Goal: Task Accomplishment & Management: Manage account settings

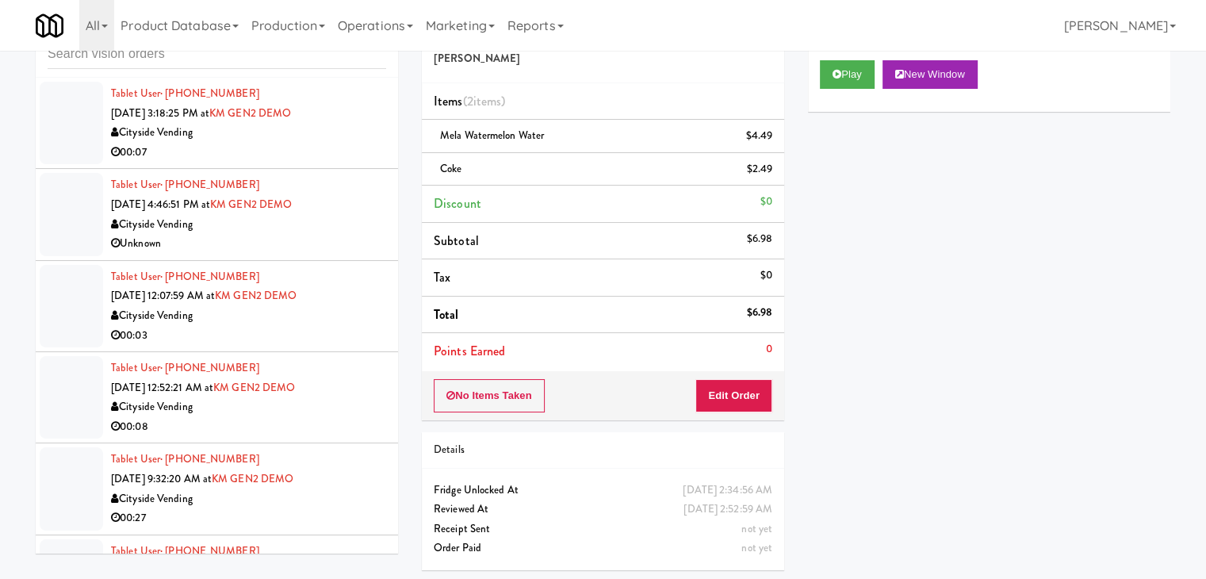
scroll to position [7146, 0]
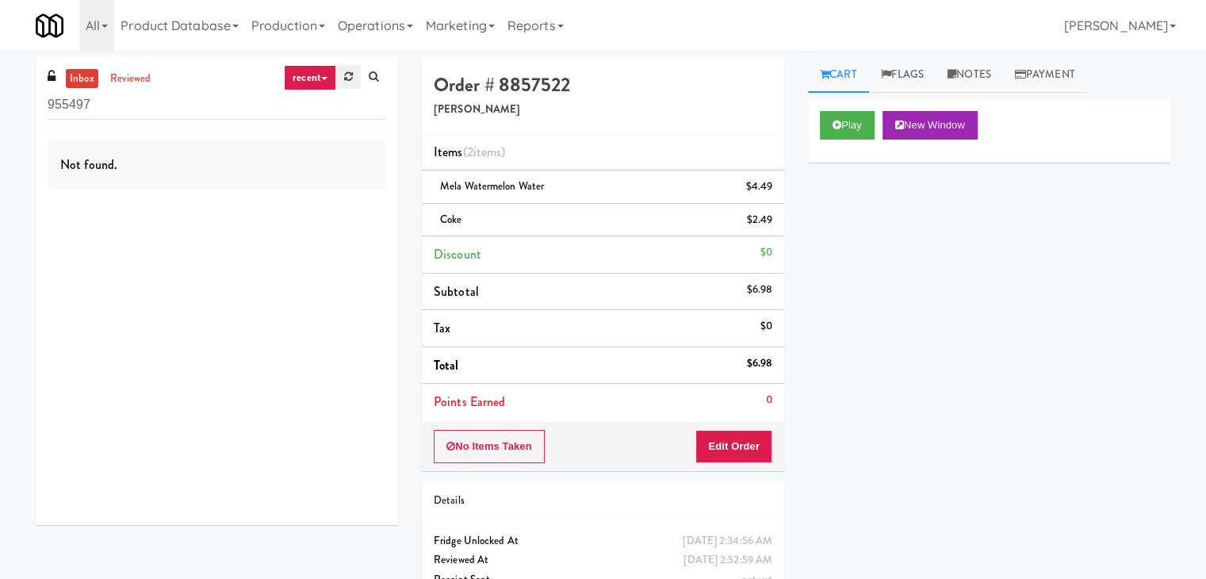
click at [351, 74] on icon at bounding box center [348, 76] width 9 height 10
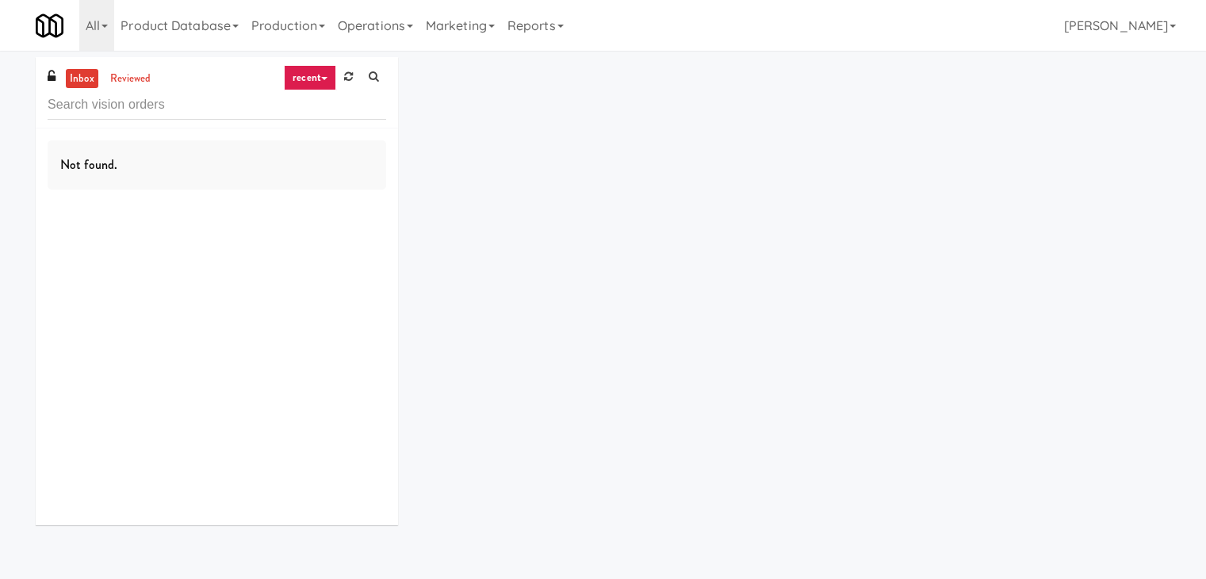
click at [351, 74] on icon at bounding box center [348, 76] width 9 height 10
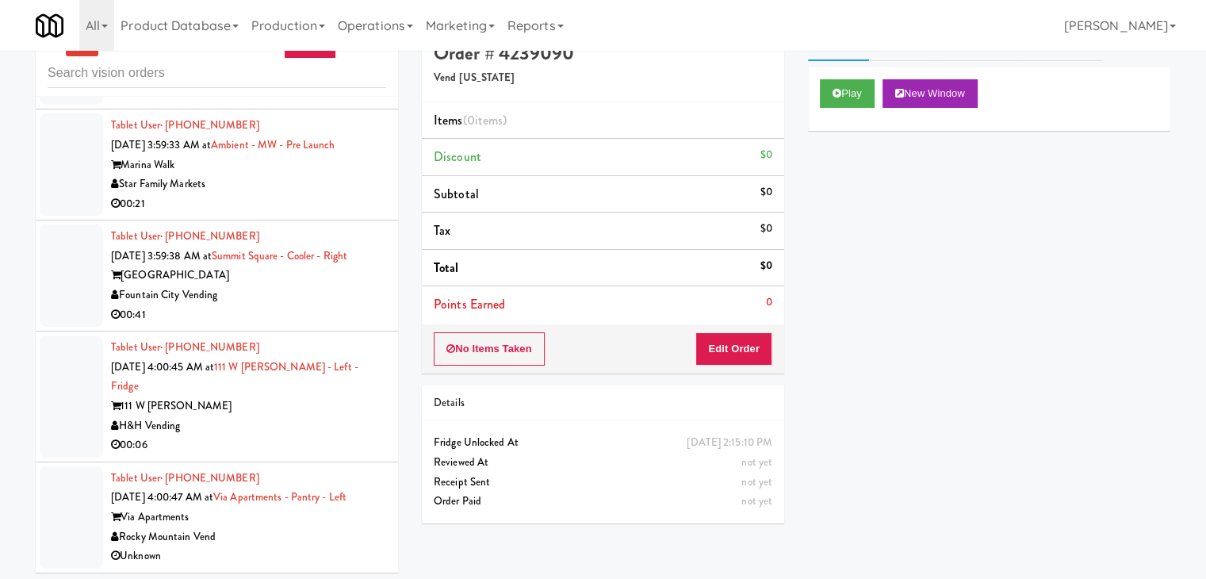
scroll to position [51, 0]
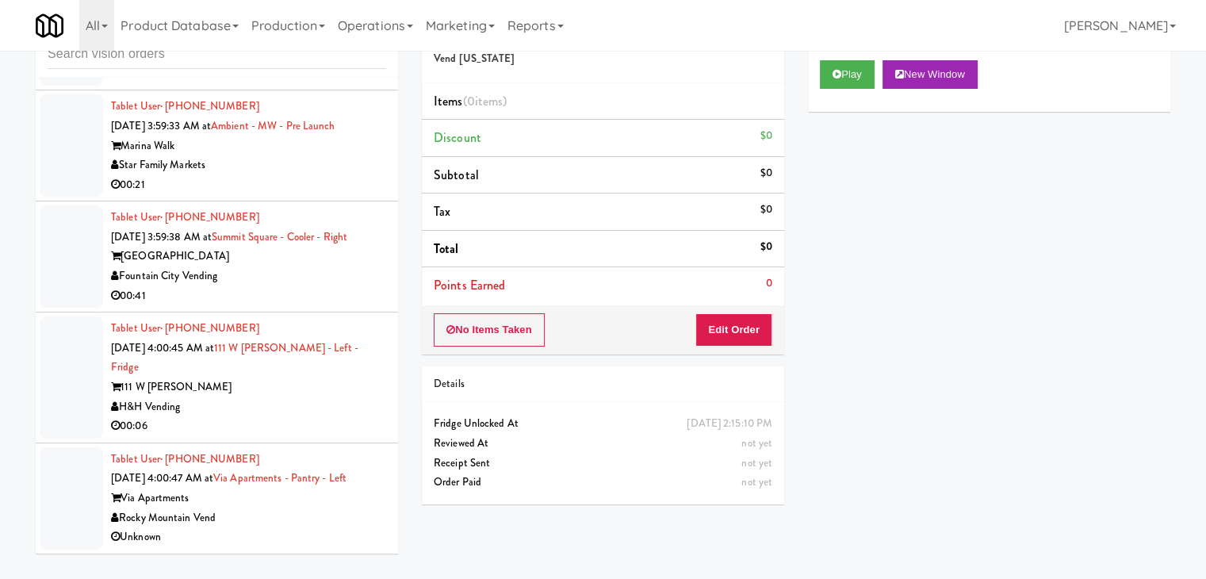
click at [310, 524] on div "Tablet User · (281) 836-1311 Aug 30, 2025 4:00:47 AM at Via Apartments - Pantry…" at bounding box center [248, 499] width 275 height 98
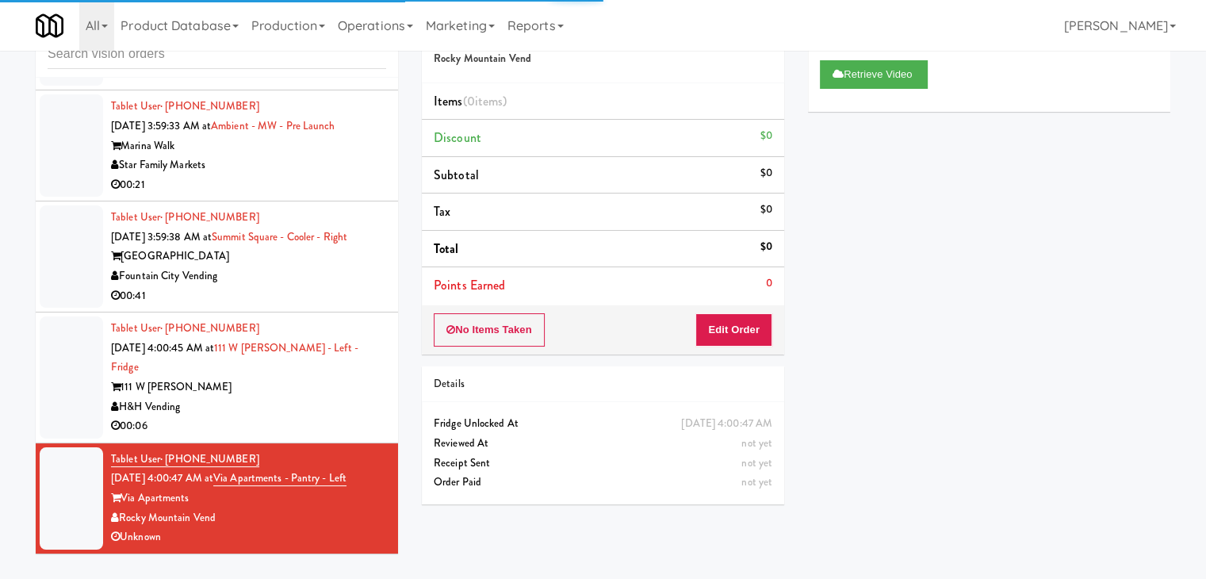
click at [282, 407] on div "H&H Vending" at bounding box center [248, 407] width 275 height 20
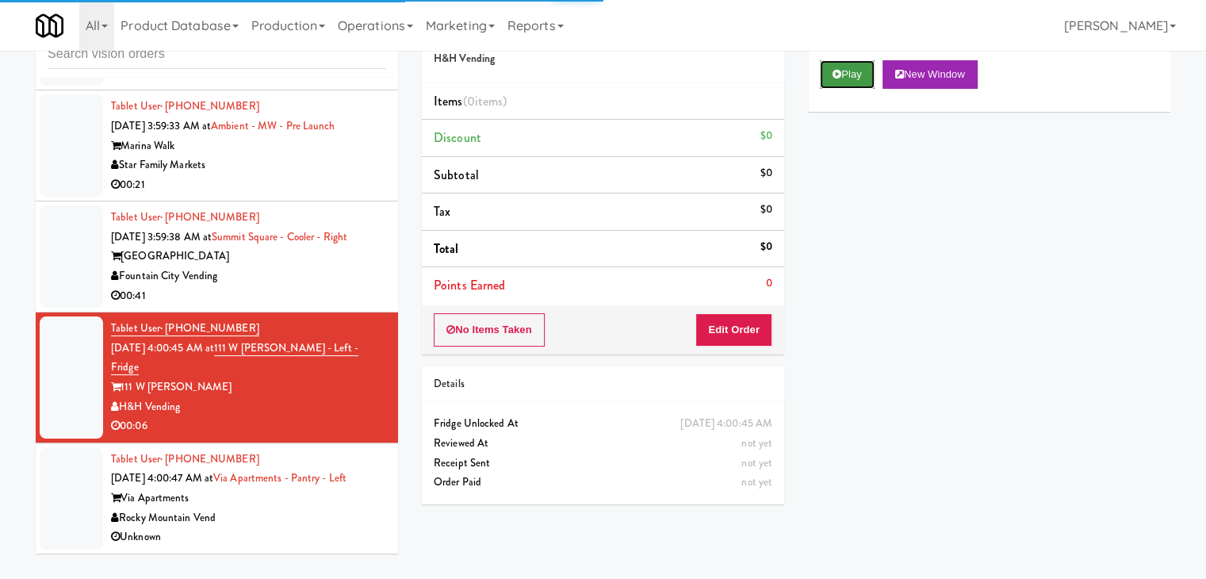
click at [841, 79] on button "Play" at bounding box center [847, 74] width 55 height 29
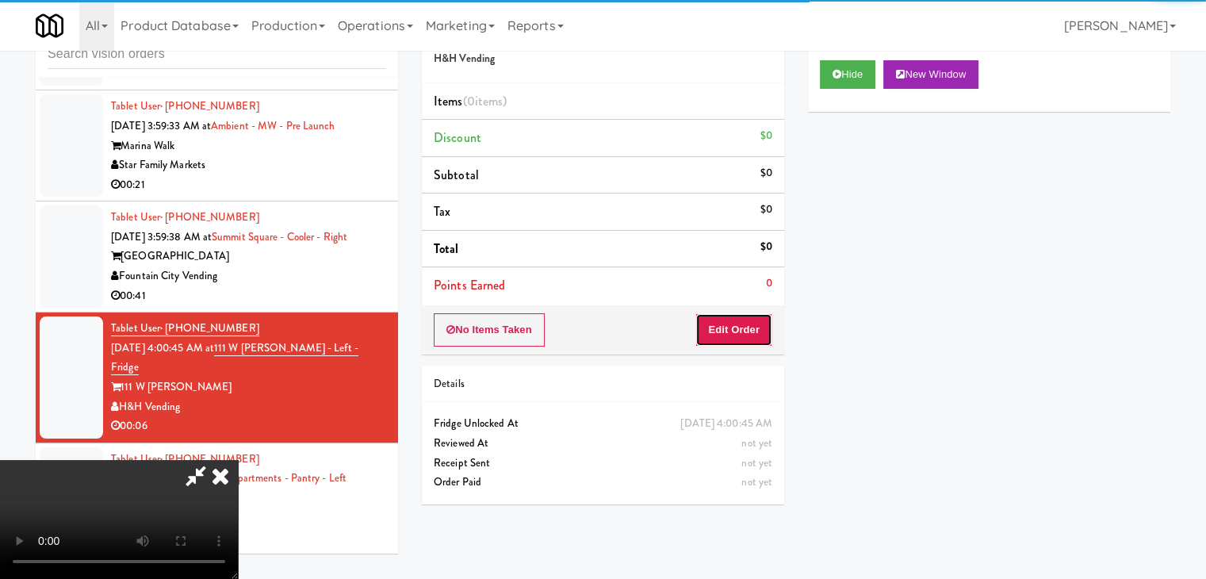
click at [740, 328] on button "Edit Order" at bounding box center [734, 329] width 77 height 33
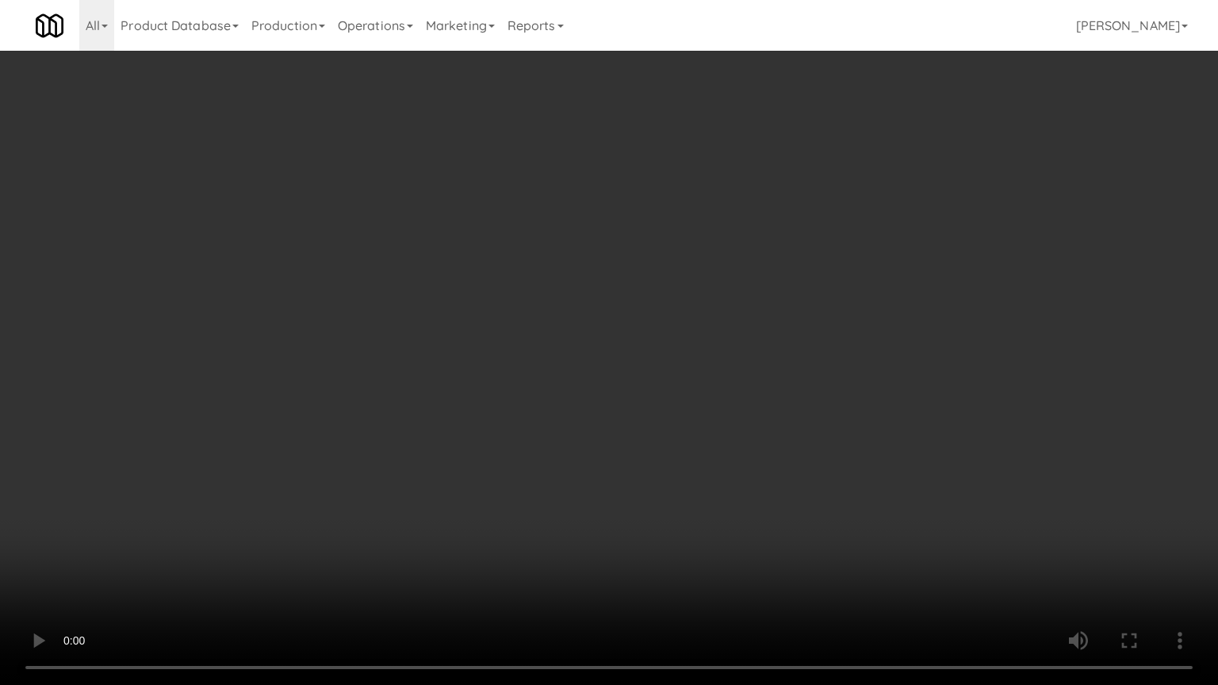
click at [716, 462] on video at bounding box center [609, 342] width 1218 height 685
click at [719, 455] on video at bounding box center [609, 342] width 1218 height 685
click at [721, 454] on video at bounding box center [609, 342] width 1218 height 685
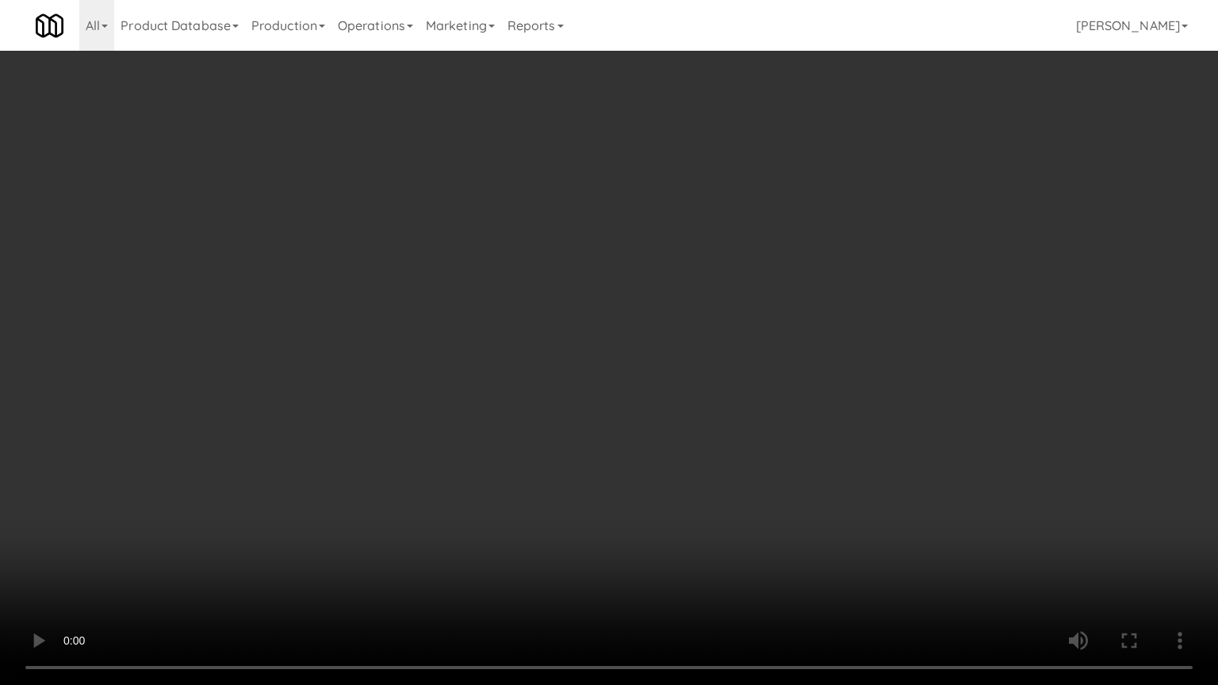
click at [721, 454] on video at bounding box center [609, 342] width 1218 height 685
click at [723, 435] on video at bounding box center [609, 342] width 1218 height 685
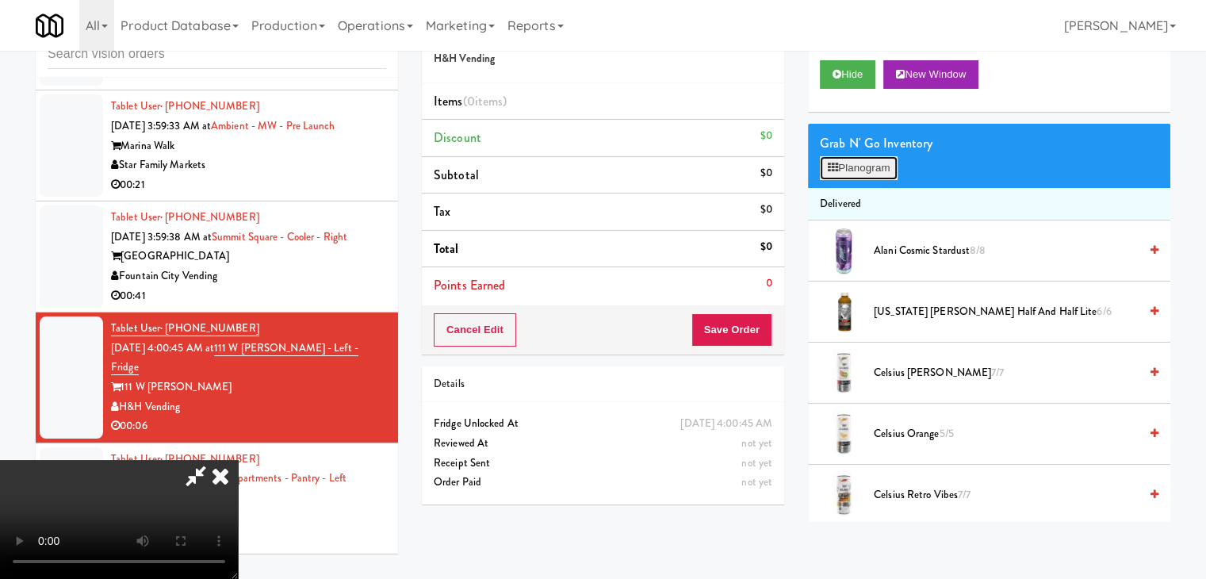
click at [849, 168] on button "Planogram" at bounding box center [859, 168] width 78 height 24
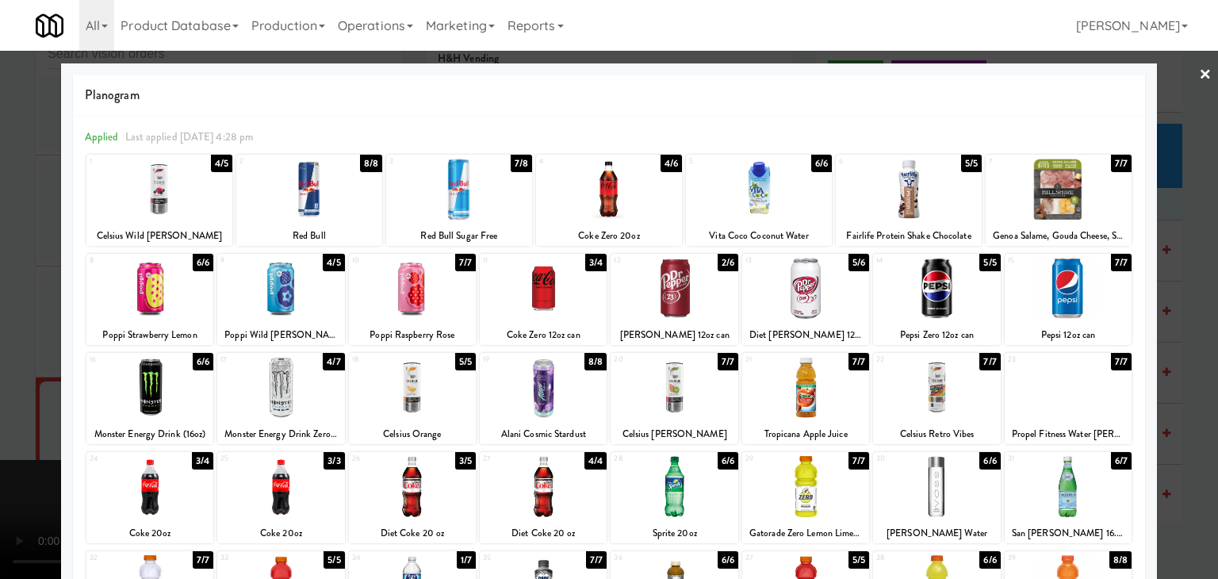
drag, startPoint x: 917, startPoint y: 481, endPoint x: 714, endPoint y: 472, distance: 203.3
click at [914, 479] on div at bounding box center [936, 486] width 127 height 61
drag, startPoint x: 0, startPoint y: 316, endPoint x: 129, endPoint y: 320, distance: 129.3
click at [38, 306] on div at bounding box center [609, 289] width 1218 height 579
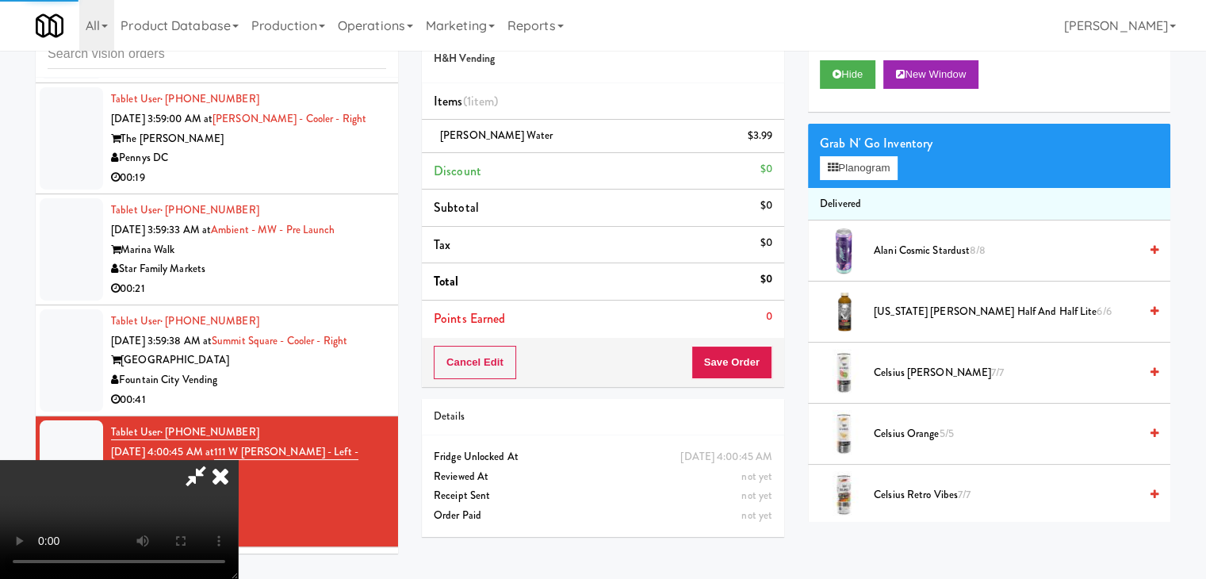
scroll to position [7366, 0]
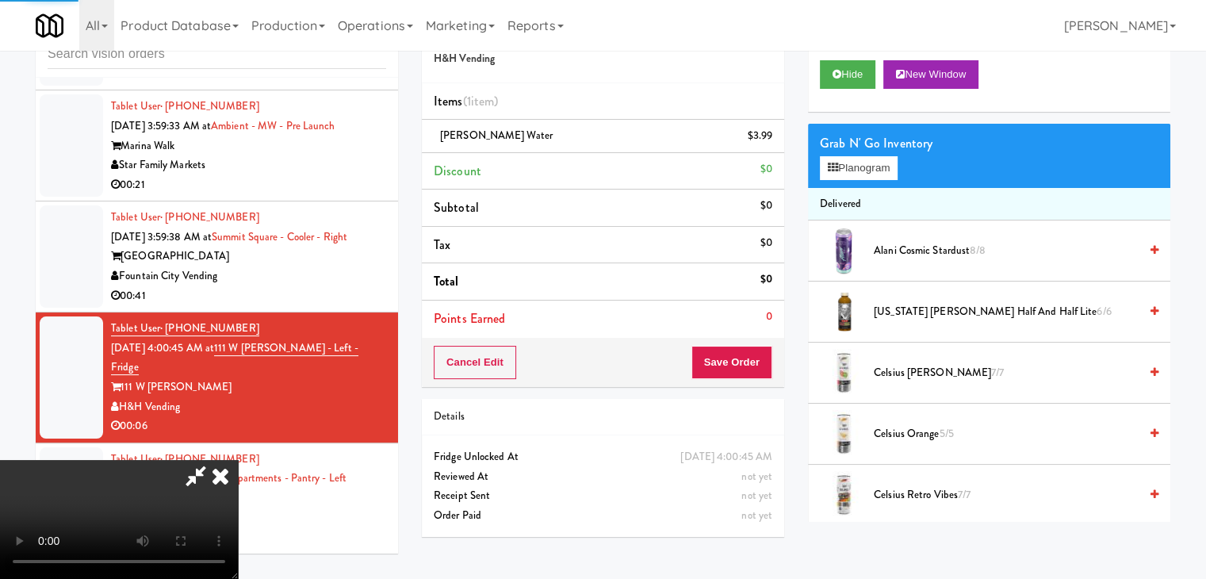
click at [774, 362] on div "Order # 4159539 H&H Vending Items (1 item ) Voss Water $3.99 Discount $0 Subtot…" at bounding box center [603, 277] width 386 height 542
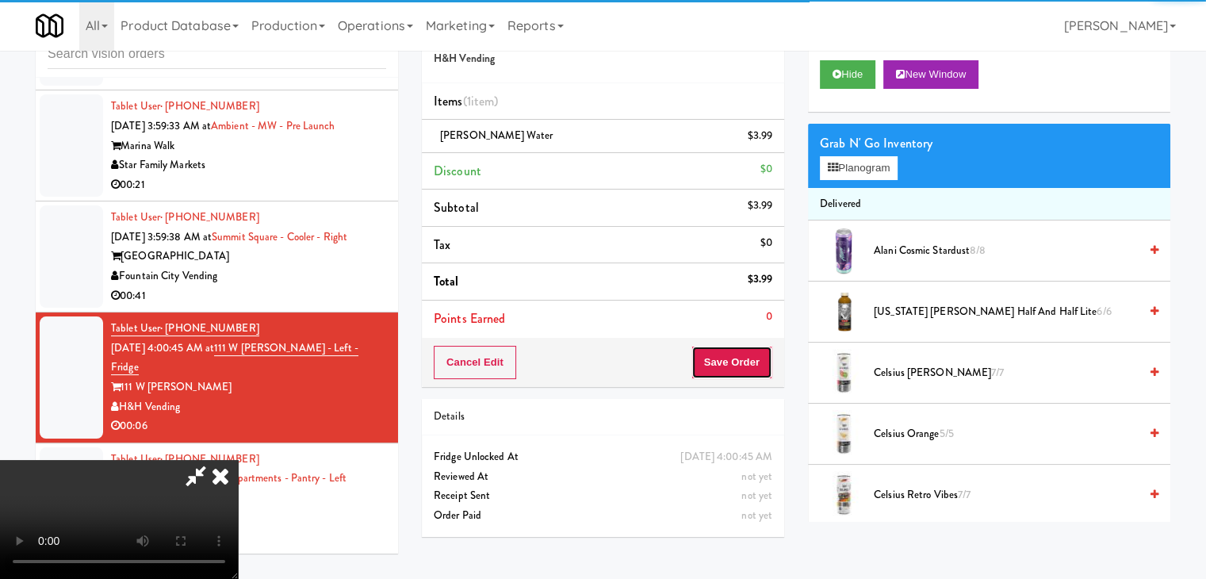
click at [748, 363] on button "Save Order" at bounding box center [732, 362] width 81 height 33
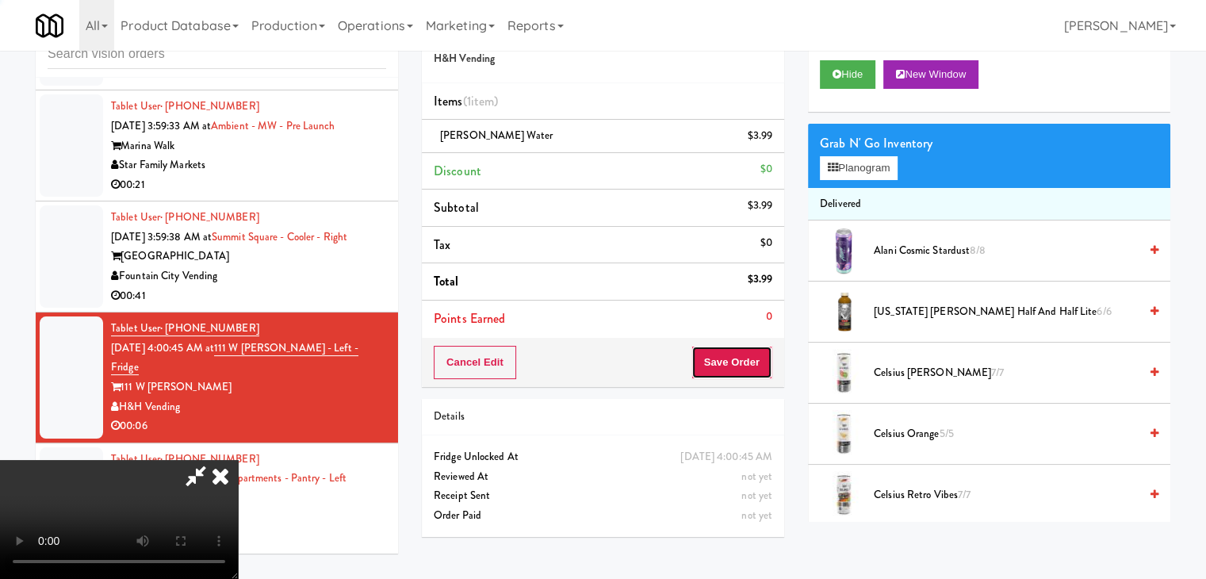
click at [748, 362] on button "Save Order" at bounding box center [732, 362] width 81 height 33
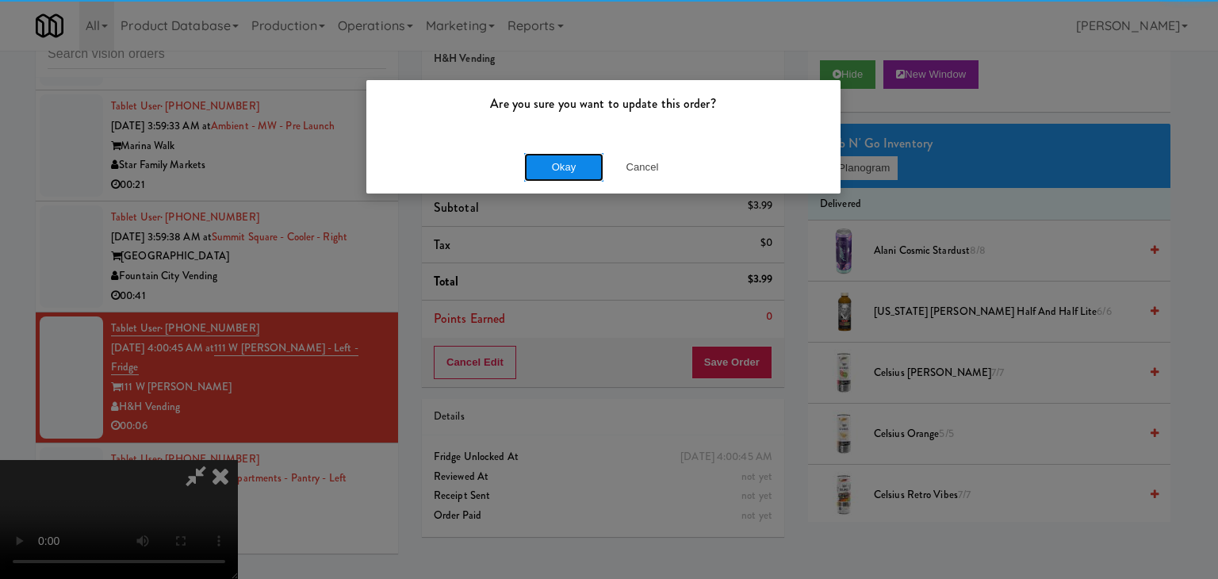
click at [555, 159] on button "Okay" at bounding box center [563, 167] width 79 height 29
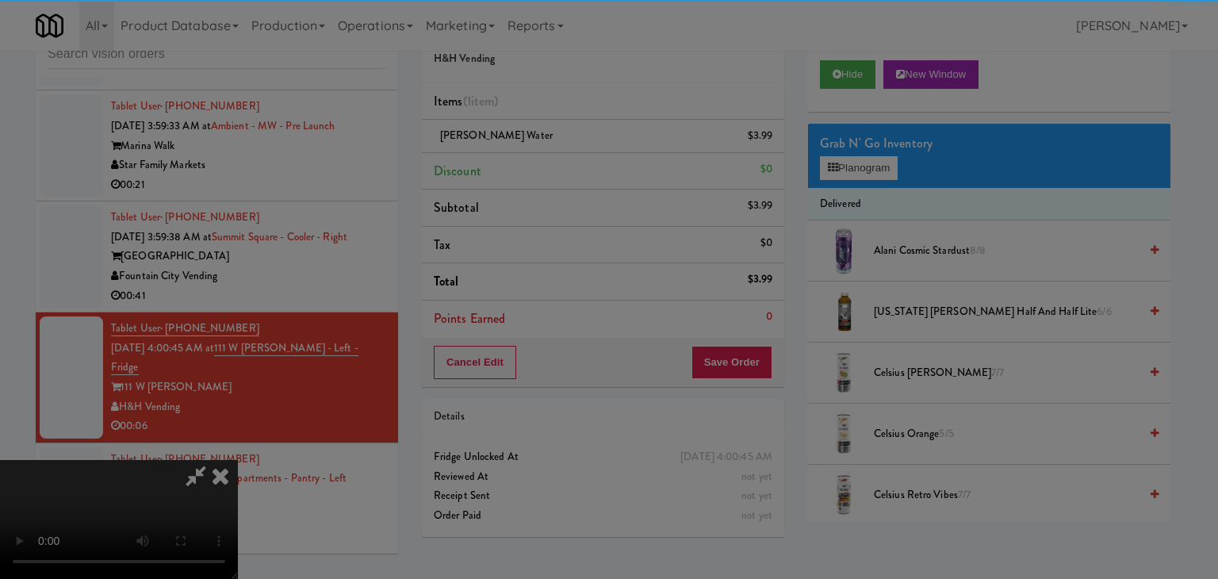
click at [555, 152] on button "Okay" at bounding box center [563, 138] width 79 height 29
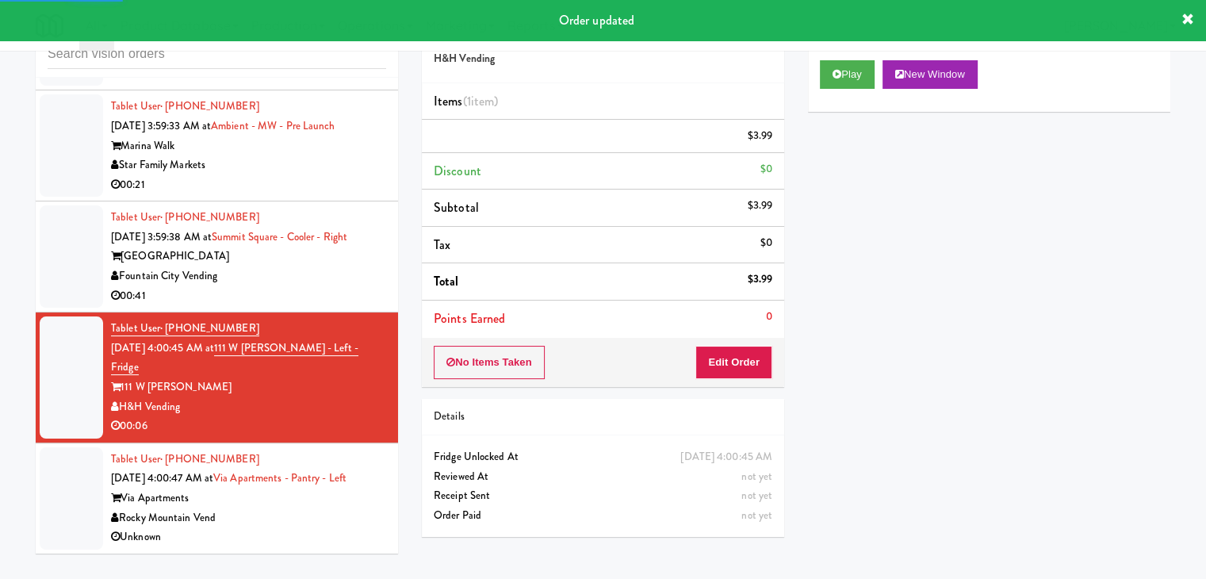
click at [324, 306] on div "00:41" at bounding box center [248, 296] width 275 height 20
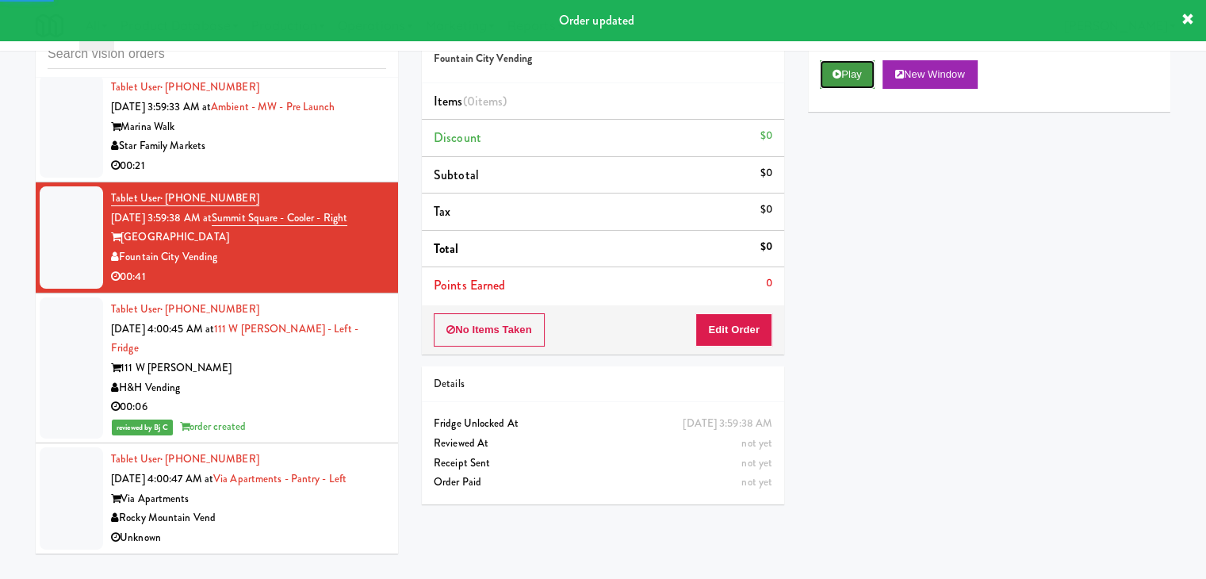
click at [834, 69] on icon at bounding box center [837, 74] width 9 height 10
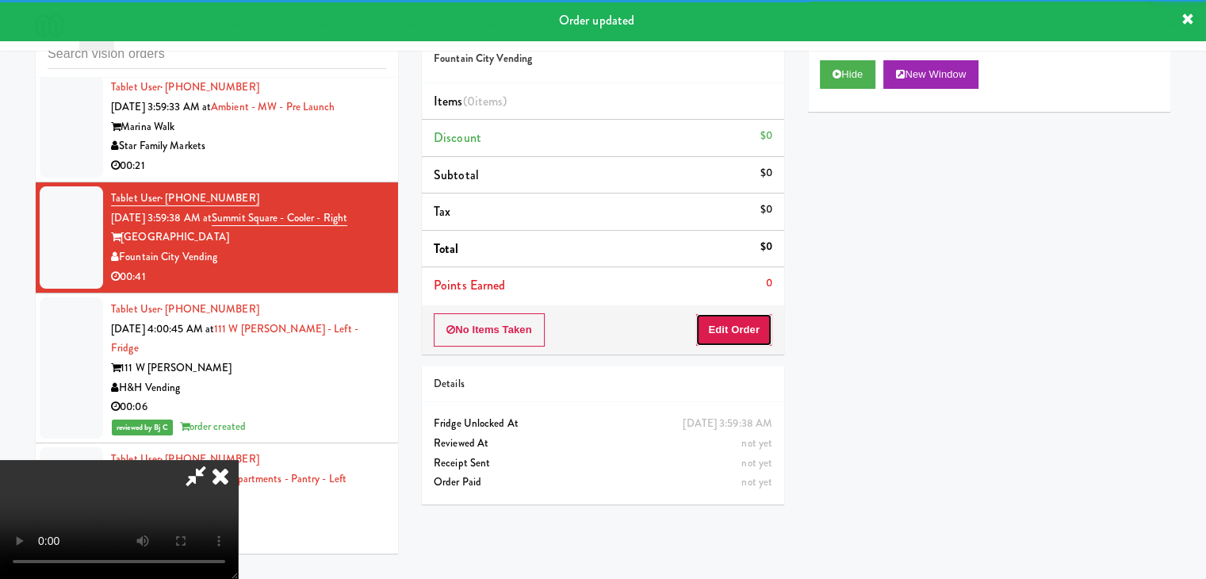
click at [726, 333] on button "Edit Order" at bounding box center [734, 329] width 77 height 33
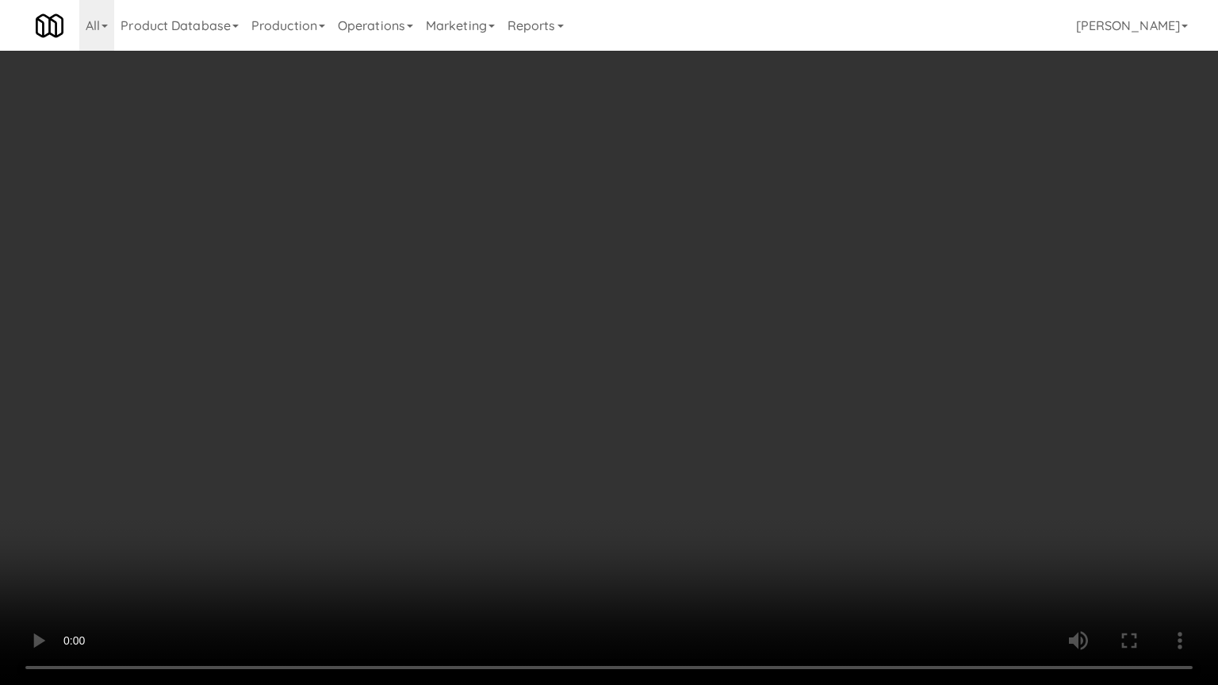
click at [682, 424] on video at bounding box center [609, 342] width 1218 height 685
click at [674, 428] on video at bounding box center [609, 342] width 1218 height 685
click at [674, 426] on video at bounding box center [609, 342] width 1218 height 685
click at [673, 422] on video at bounding box center [609, 342] width 1218 height 685
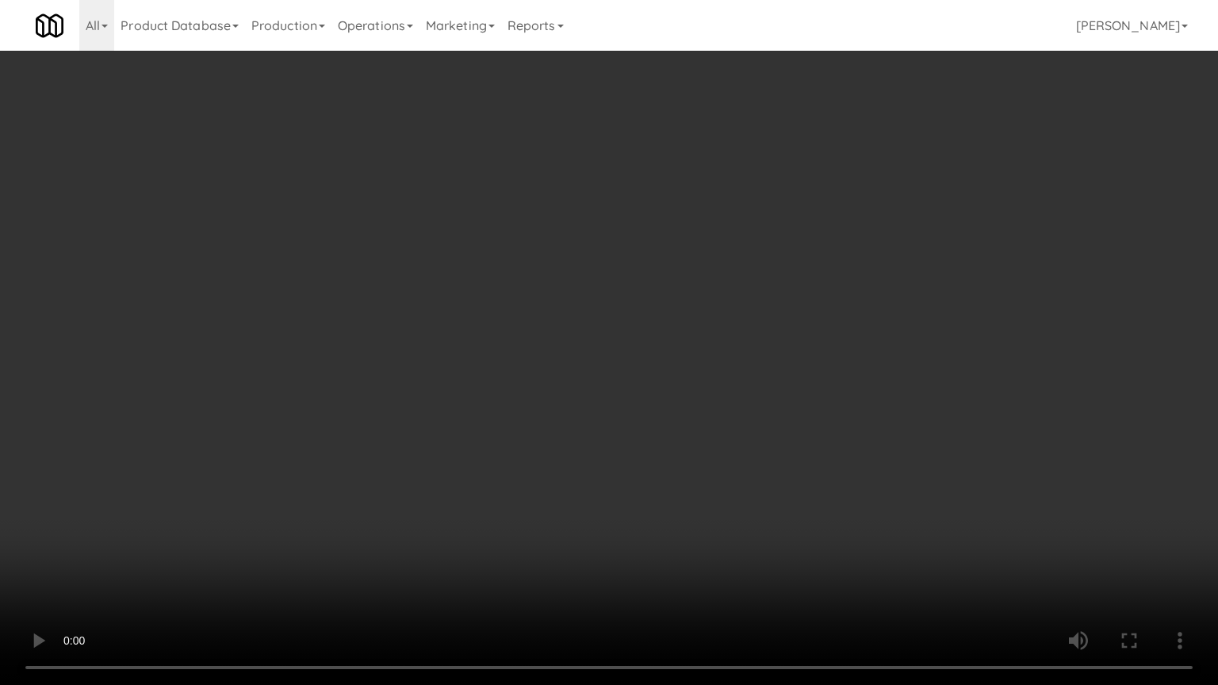
click at [673, 420] on video at bounding box center [609, 342] width 1218 height 685
click at [680, 393] on video at bounding box center [609, 342] width 1218 height 685
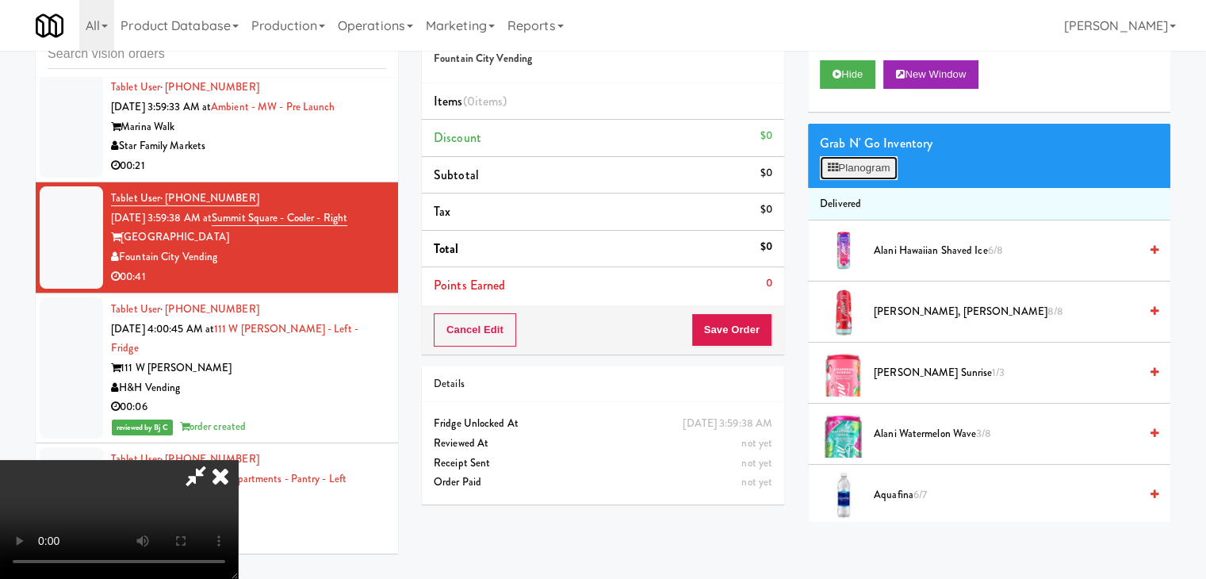
click at [848, 167] on button "Planogram" at bounding box center [859, 168] width 78 height 24
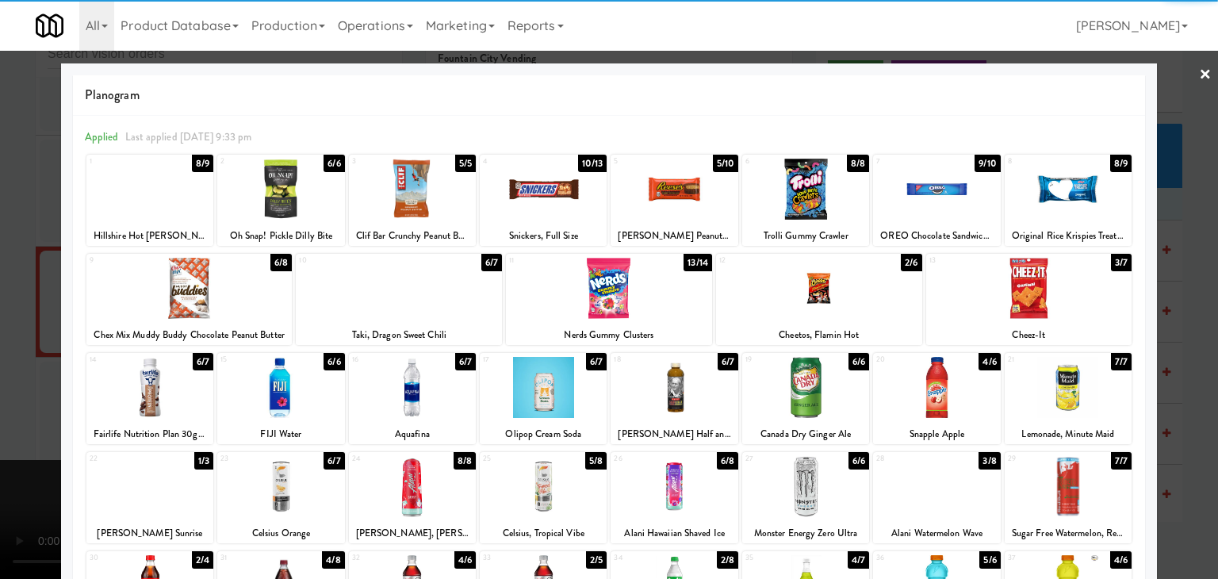
click at [181, 204] on div at bounding box center [149, 189] width 127 height 61
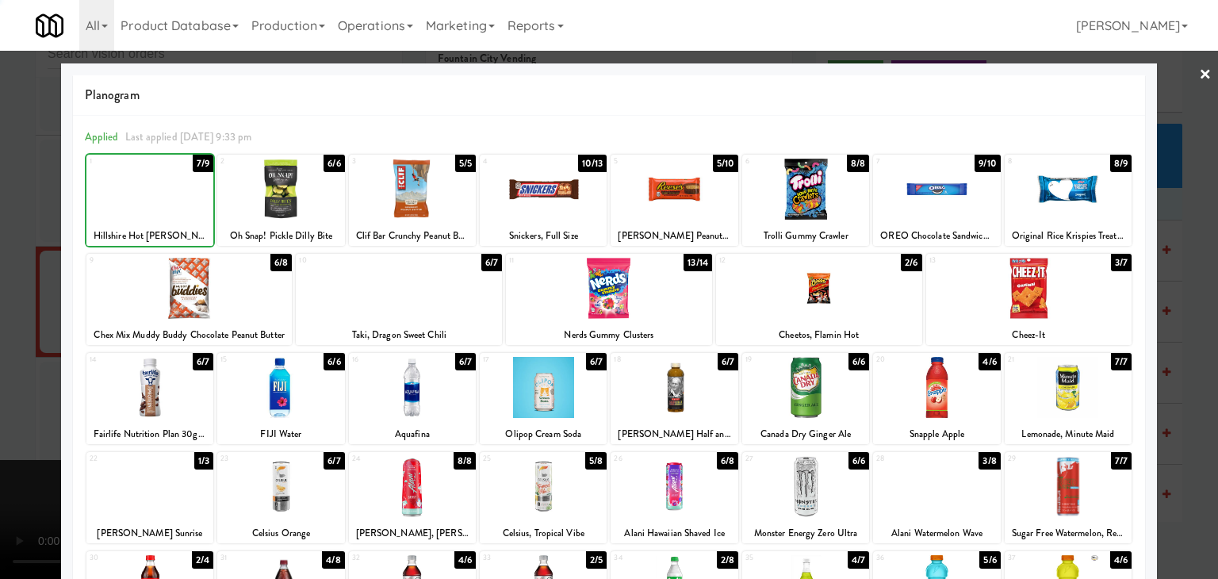
drag, startPoint x: 0, startPoint y: 248, endPoint x: 117, endPoint y: 257, distance: 117.7
click at [17, 248] on div at bounding box center [609, 289] width 1218 height 579
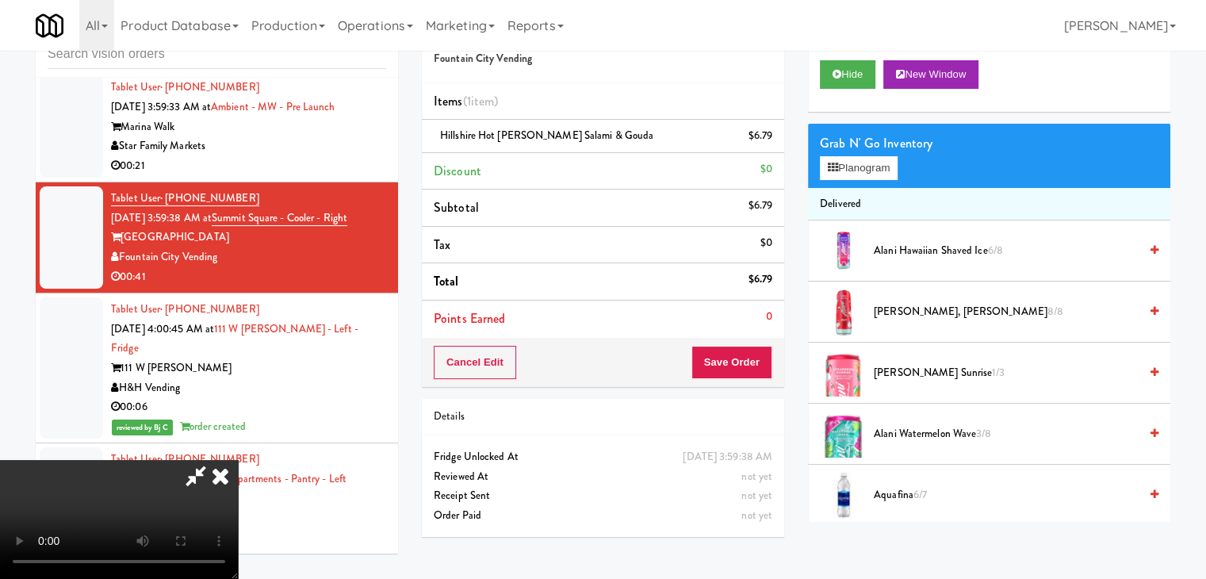
click at [238, 460] on video at bounding box center [119, 519] width 238 height 119
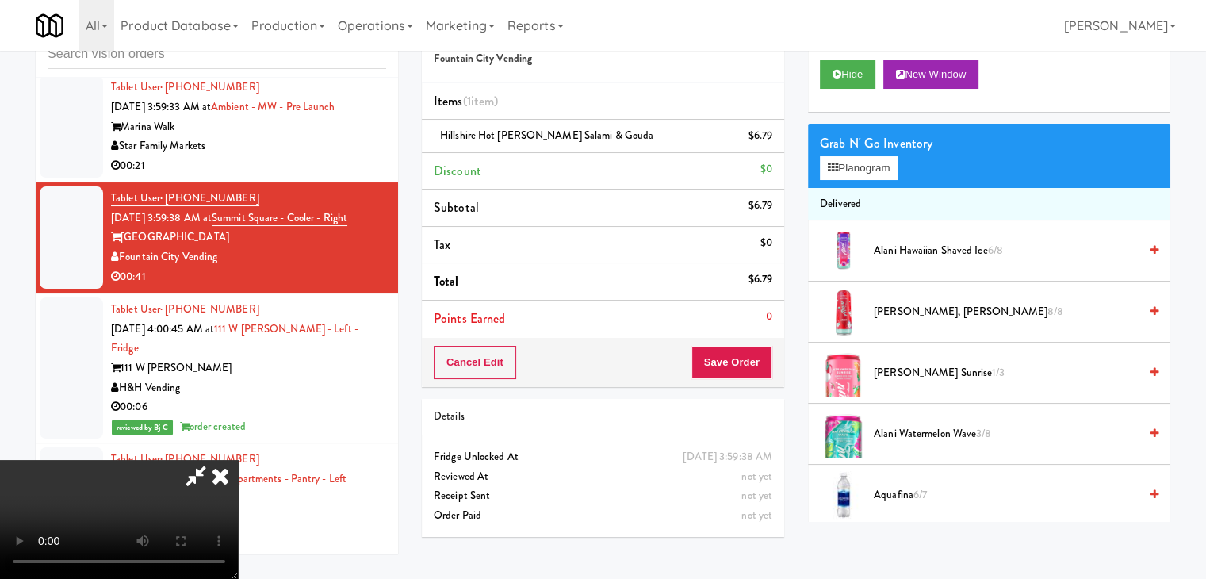
click at [238, 460] on video at bounding box center [119, 519] width 238 height 119
click at [849, 175] on button "Planogram" at bounding box center [859, 168] width 78 height 24
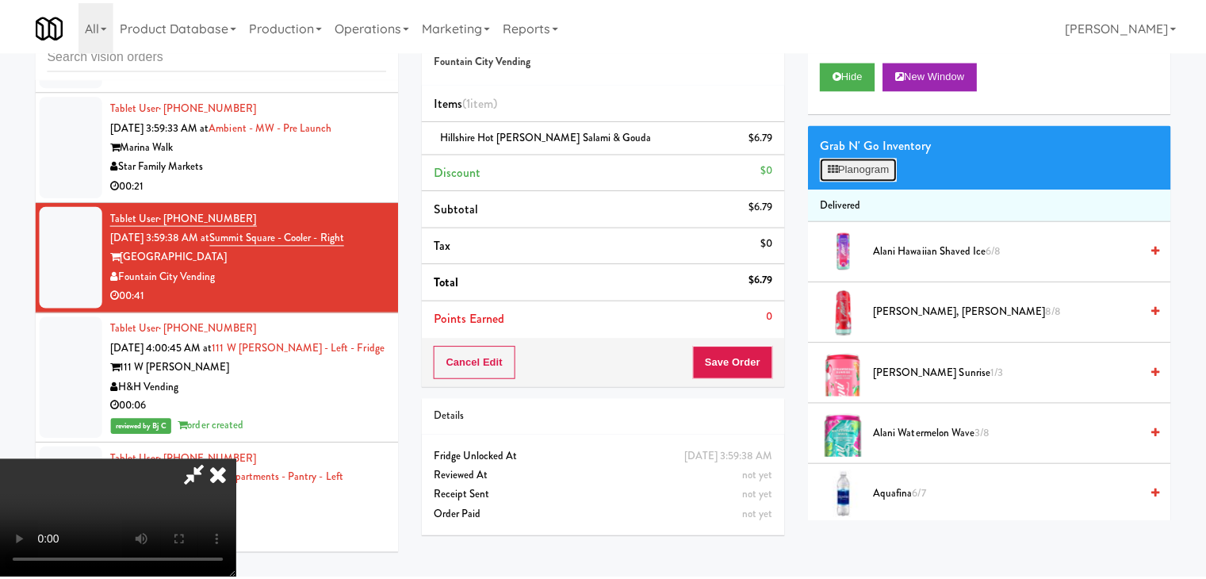
scroll to position [7210, 0]
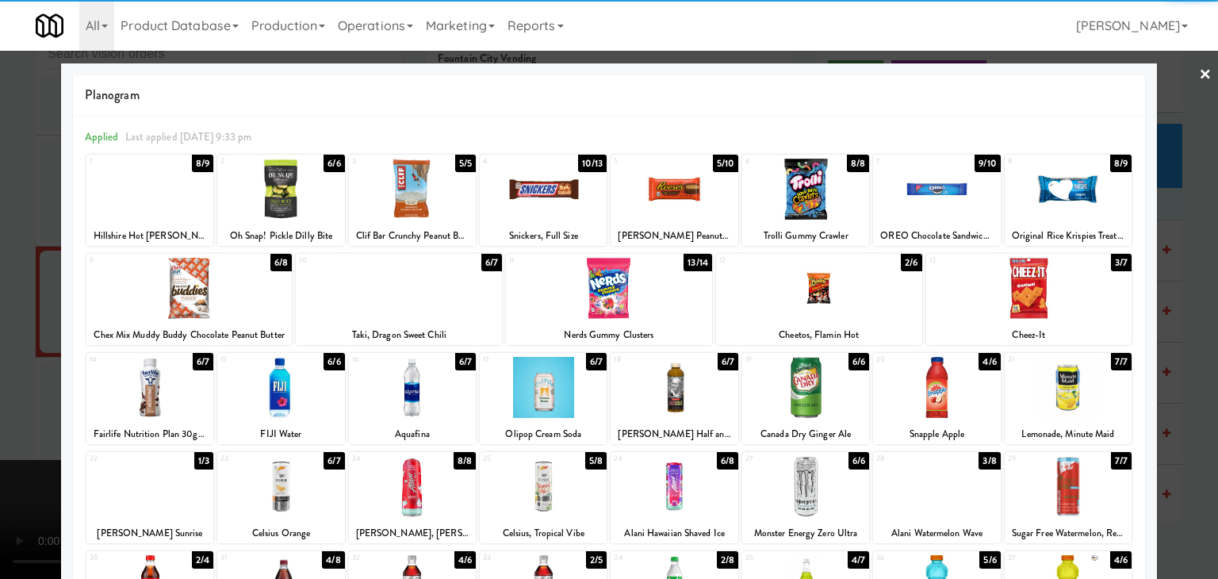
click at [765, 217] on div at bounding box center [805, 189] width 127 height 61
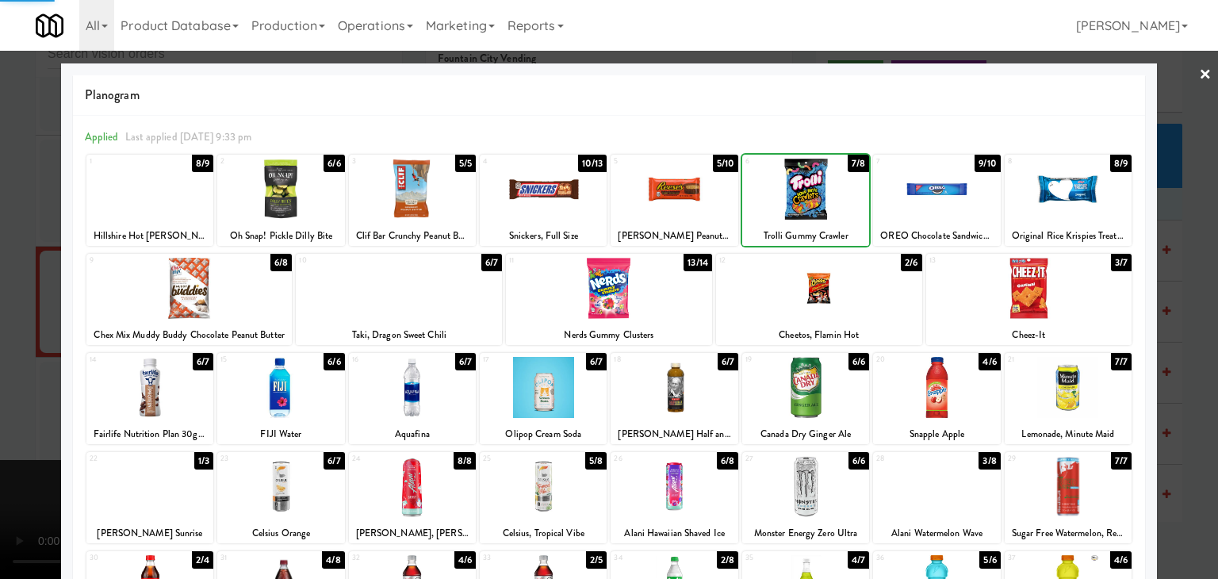
drag, startPoint x: 0, startPoint y: 317, endPoint x: 55, endPoint y: 316, distance: 54.7
click at [0, 317] on div at bounding box center [609, 289] width 1218 height 579
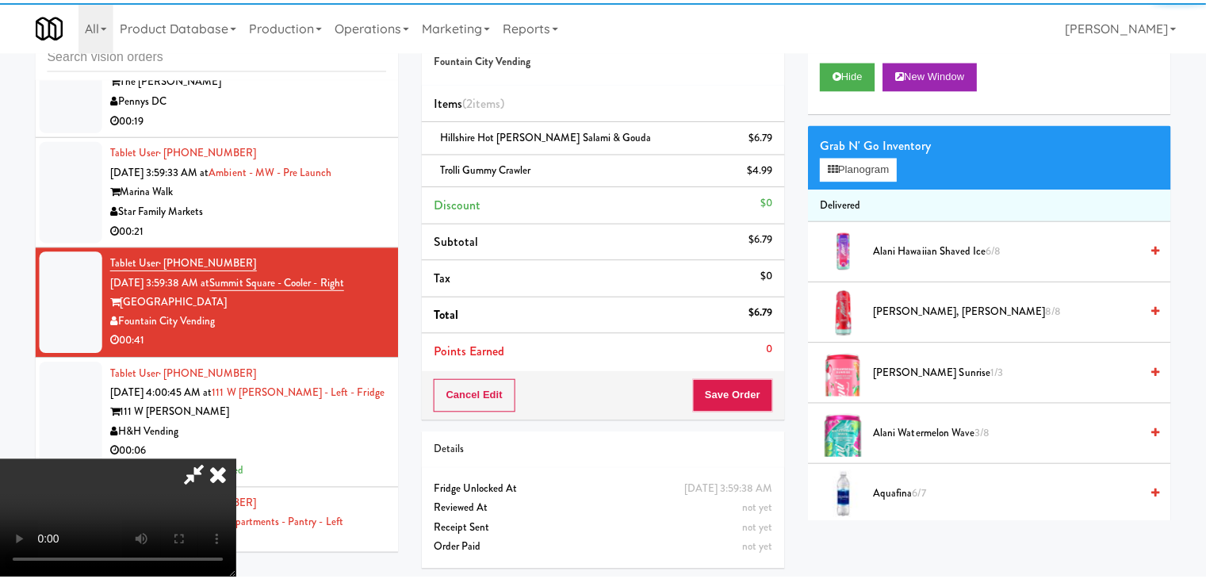
scroll to position [7366, 0]
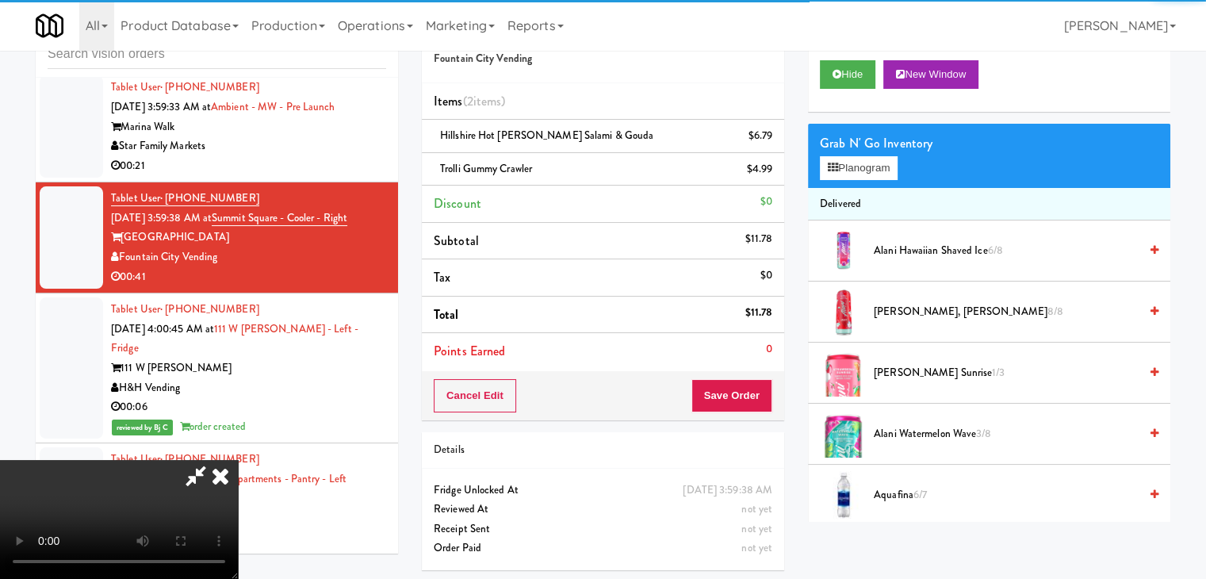
click at [238, 460] on video at bounding box center [119, 519] width 238 height 119
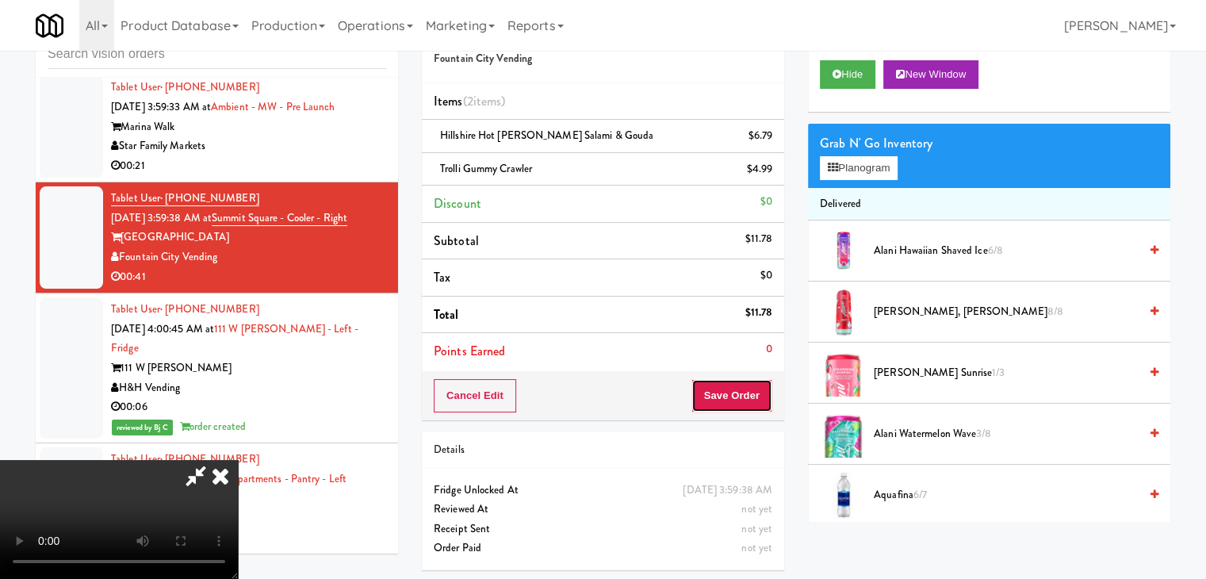
click at [755, 408] on button "Save Order" at bounding box center [732, 395] width 81 height 33
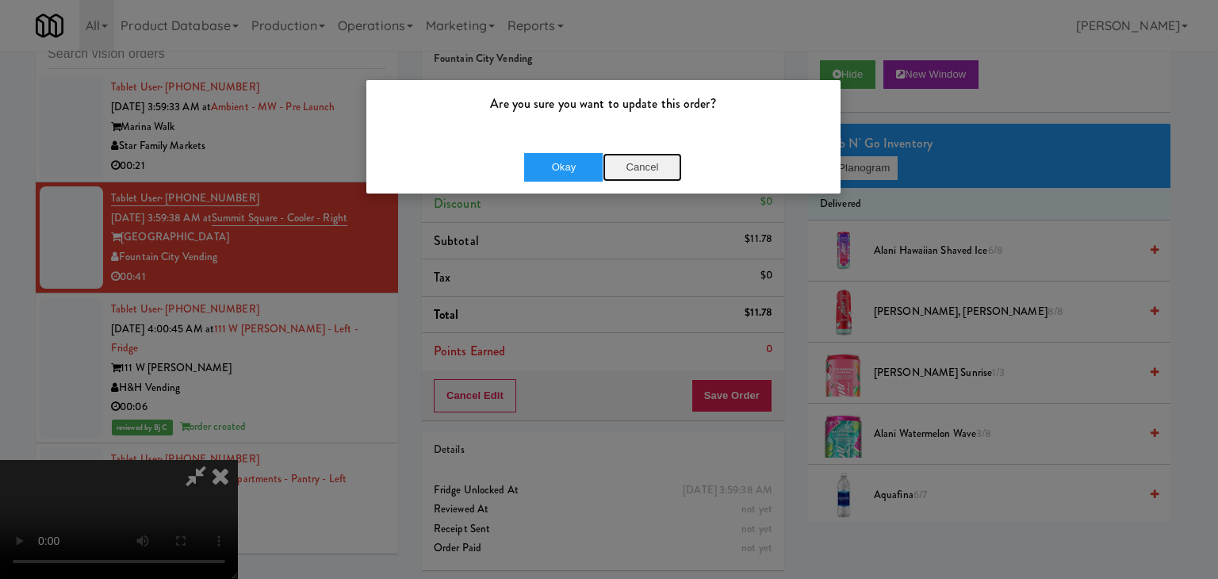
click at [635, 178] on button "Cancel" at bounding box center [642, 167] width 79 height 29
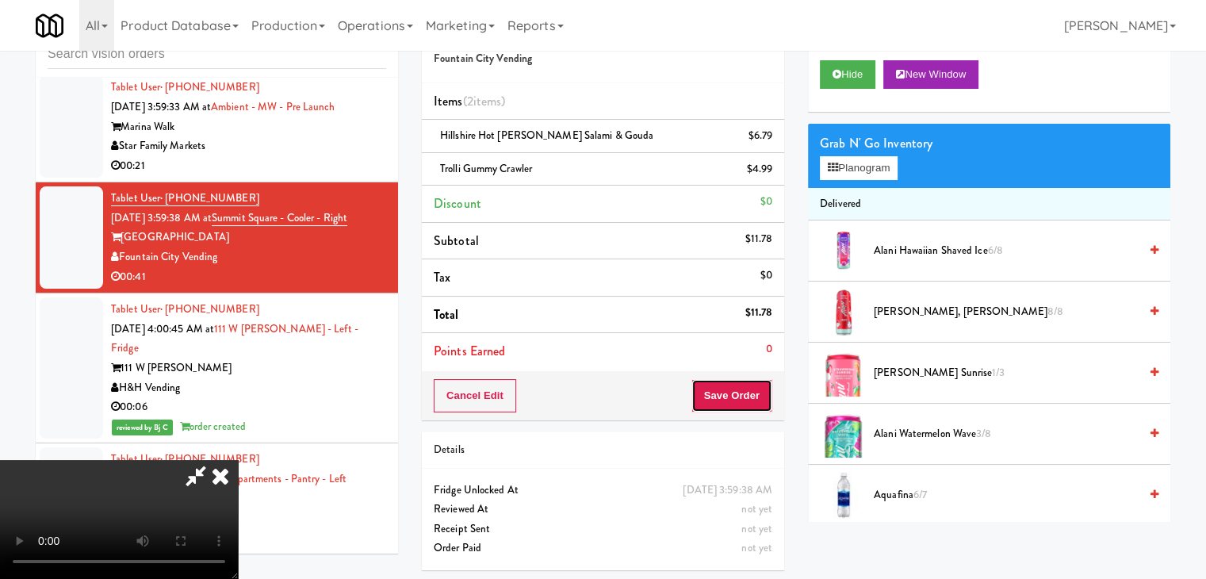
click at [744, 401] on button "Save Order" at bounding box center [732, 395] width 81 height 33
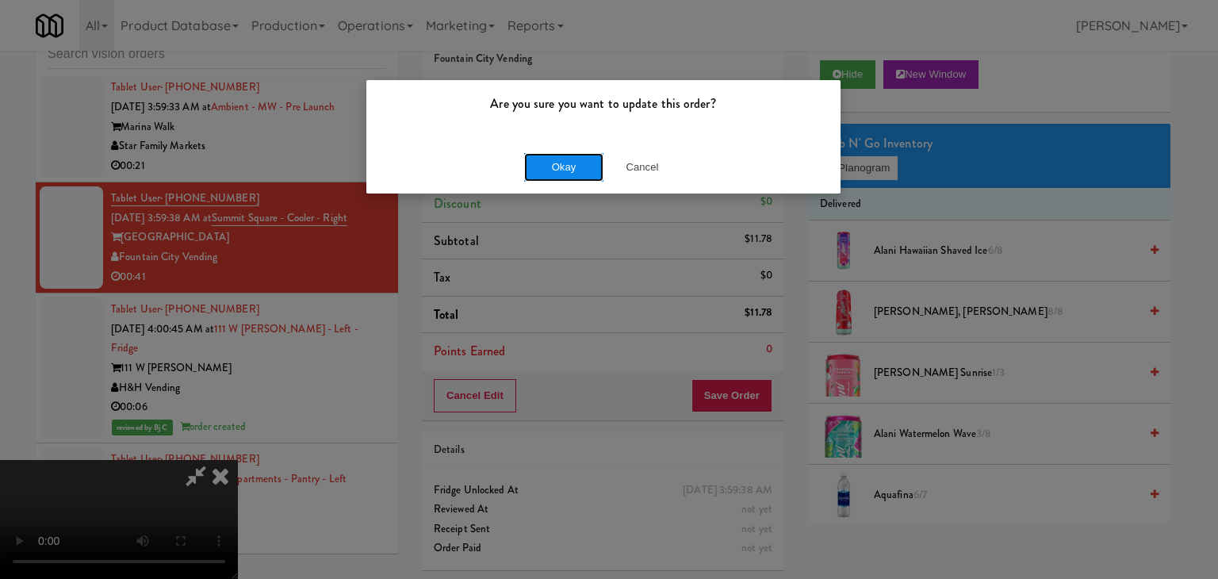
click at [554, 178] on button "Okay" at bounding box center [563, 167] width 79 height 29
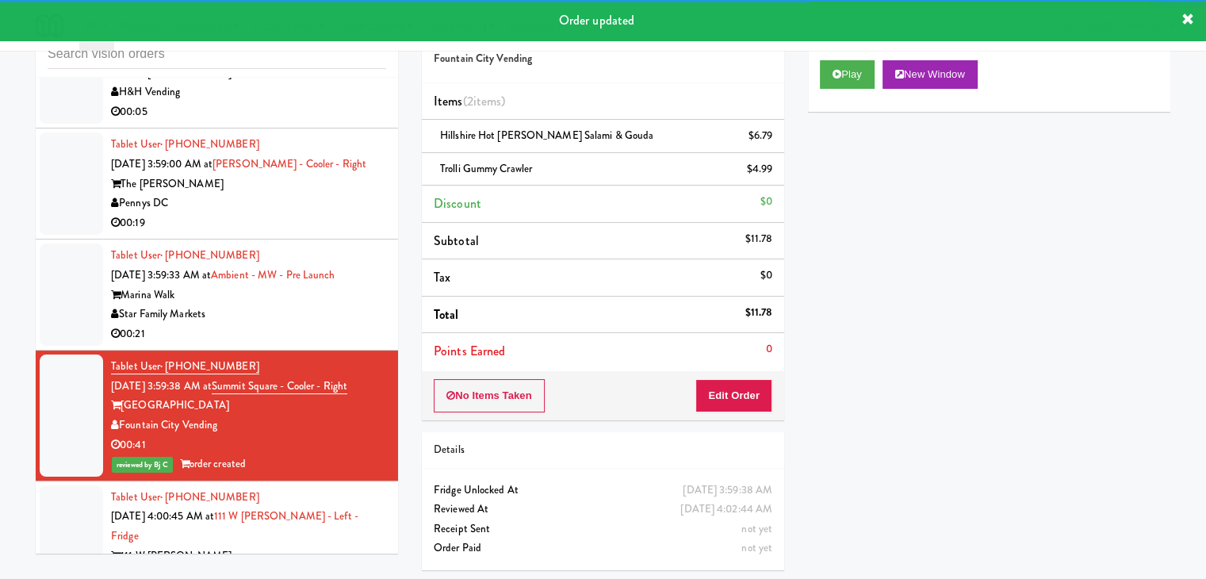
scroll to position [7128, 0]
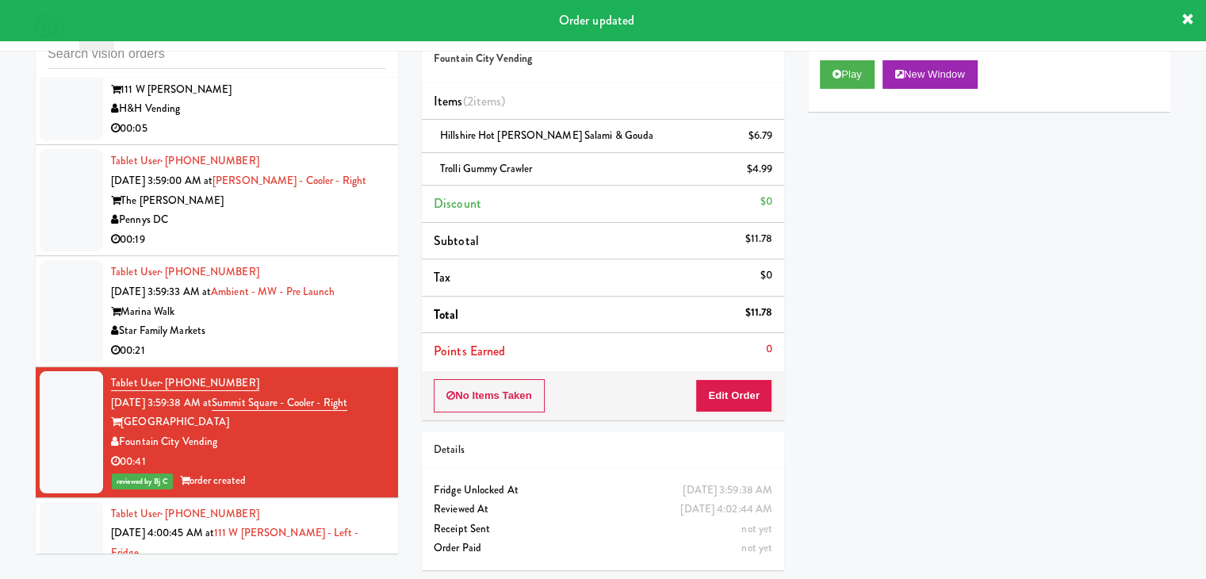
click at [321, 361] on div "00:21" at bounding box center [248, 351] width 275 height 20
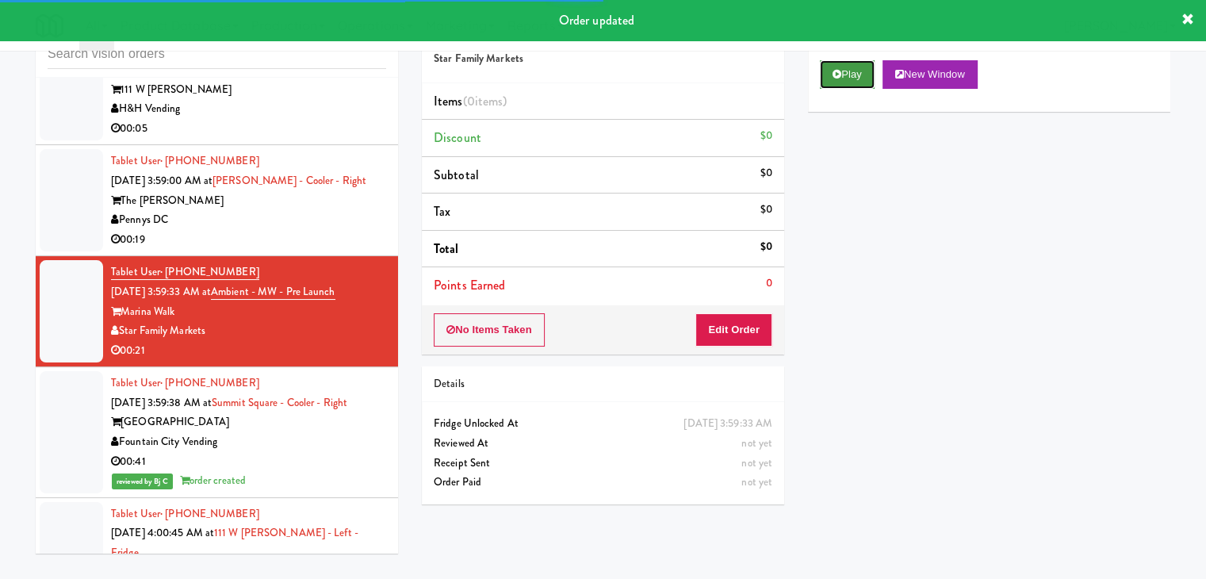
click at [853, 86] on button "Play" at bounding box center [847, 74] width 55 height 29
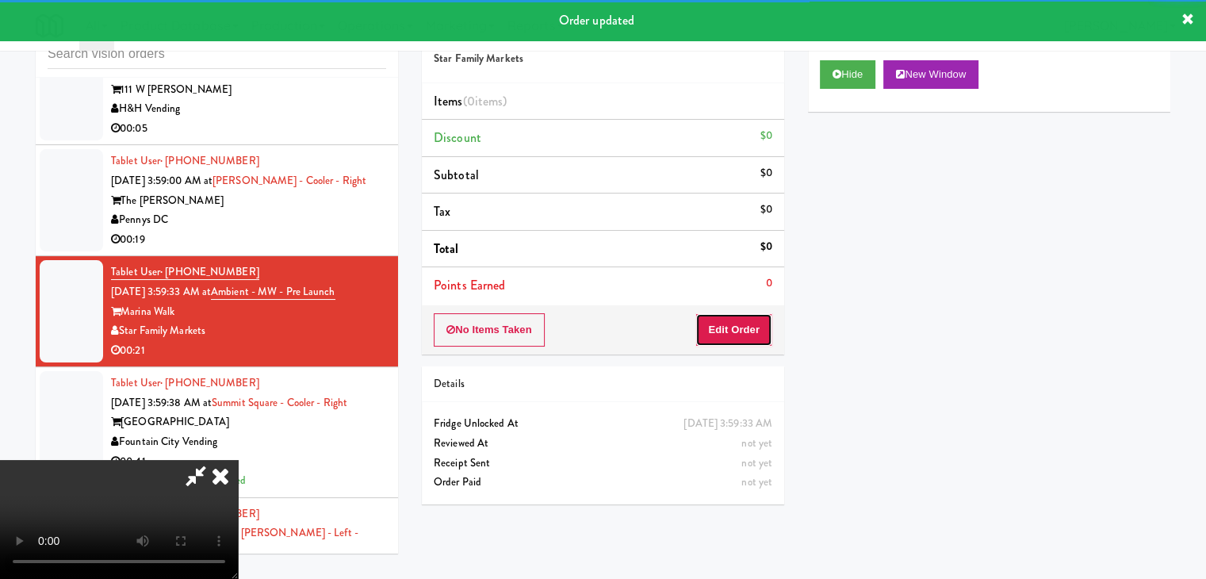
click at [749, 316] on button "Edit Order" at bounding box center [734, 329] width 77 height 33
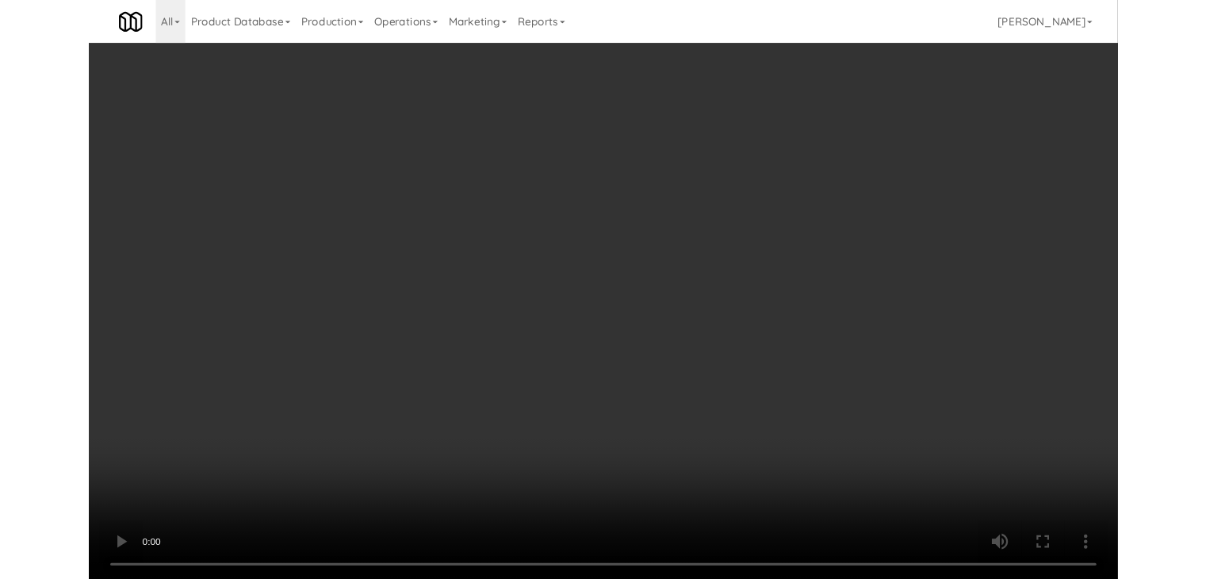
scroll to position [6972, 0]
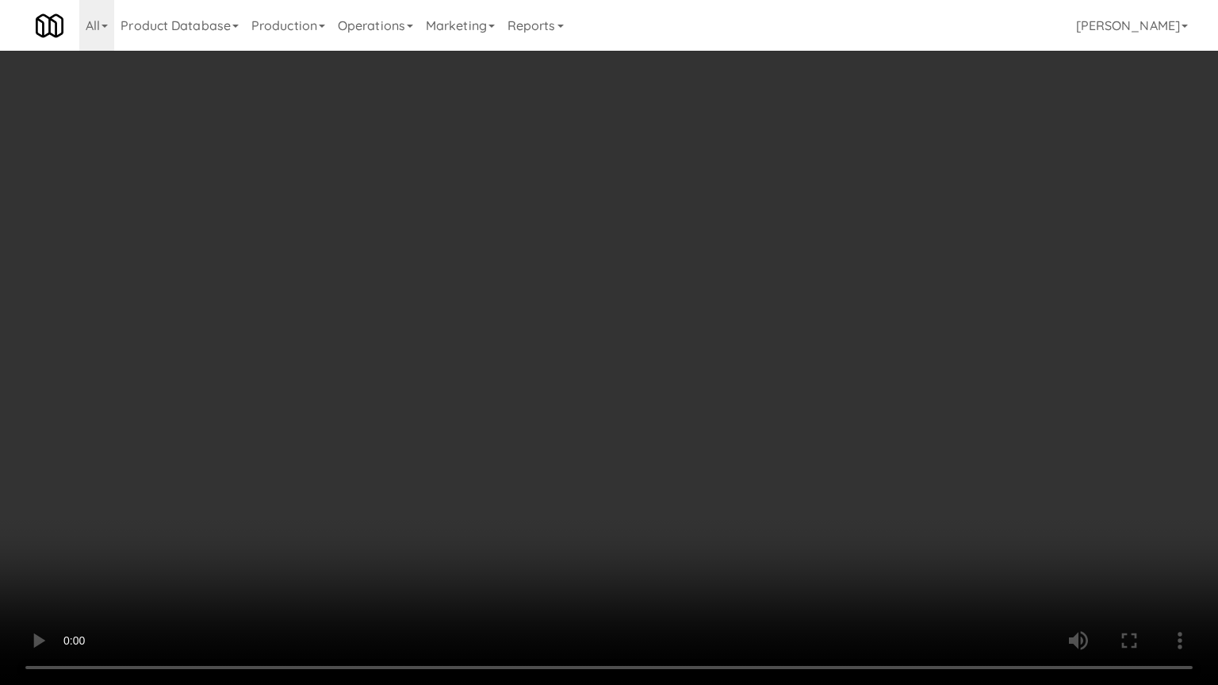
click at [696, 520] on video at bounding box center [609, 342] width 1218 height 685
click at [723, 552] on video at bounding box center [609, 342] width 1218 height 685
click at [750, 578] on video at bounding box center [609, 342] width 1218 height 685
click at [382, 578] on video at bounding box center [609, 342] width 1218 height 685
click at [644, 371] on video at bounding box center [609, 342] width 1218 height 685
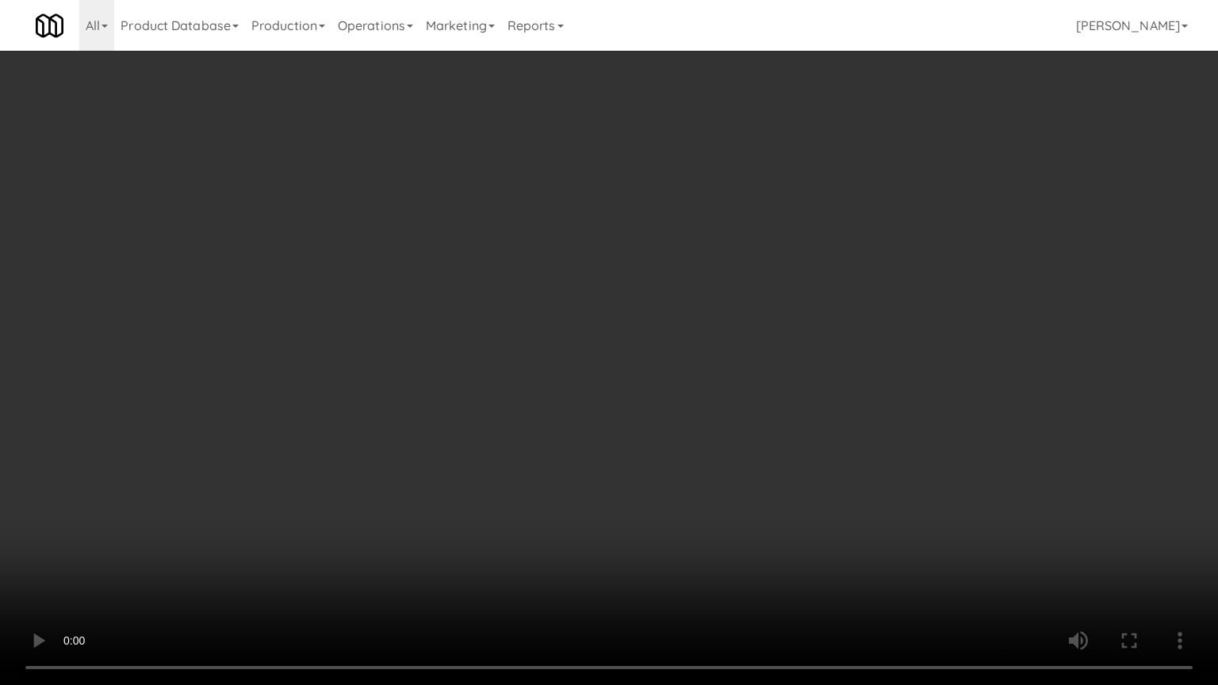
click at [637, 388] on video at bounding box center [609, 342] width 1218 height 685
click at [639, 381] on video at bounding box center [609, 342] width 1218 height 685
click at [642, 383] on video at bounding box center [609, 342] width 1218 height 685
click at [642, 384] on video at bounding box center [609, 342] width 1218 height 685
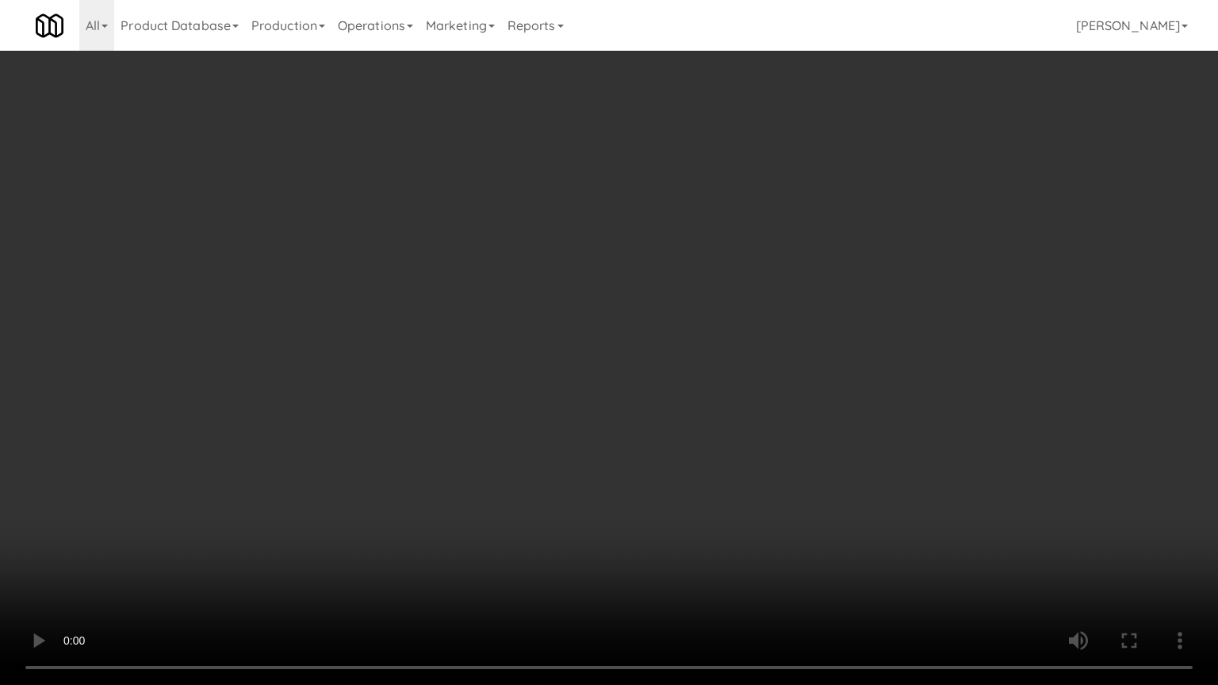
click at [767, 365] on video at bounding box center [609, 342] width 1218 height 685
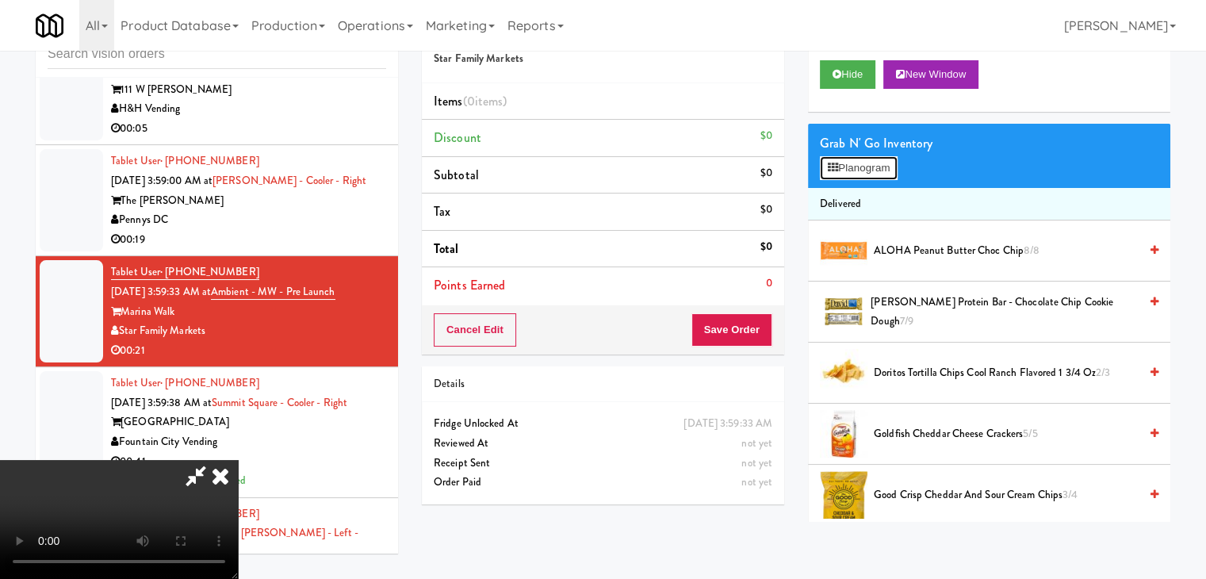
click at [850, 161] on button "Planogram" at bounding box center [859, 168] width 78 height 24
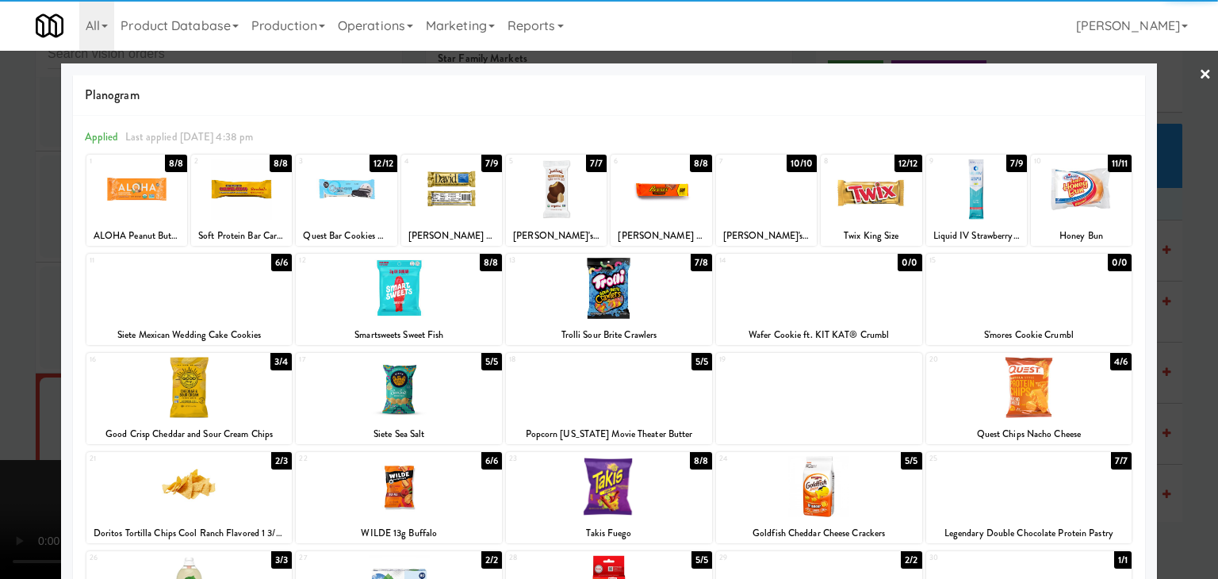
click at [965, 198] on div at bounding box center [976, 189] width 101 height 61
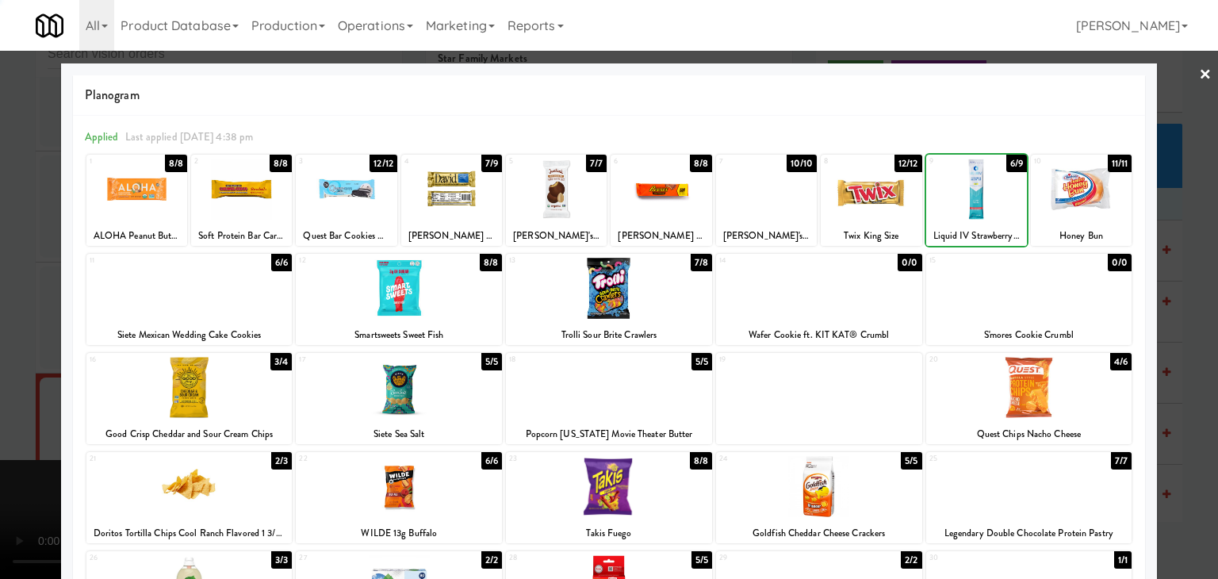
click at [883, 201] on div at bounding box center [871, 189] width 101 height 61
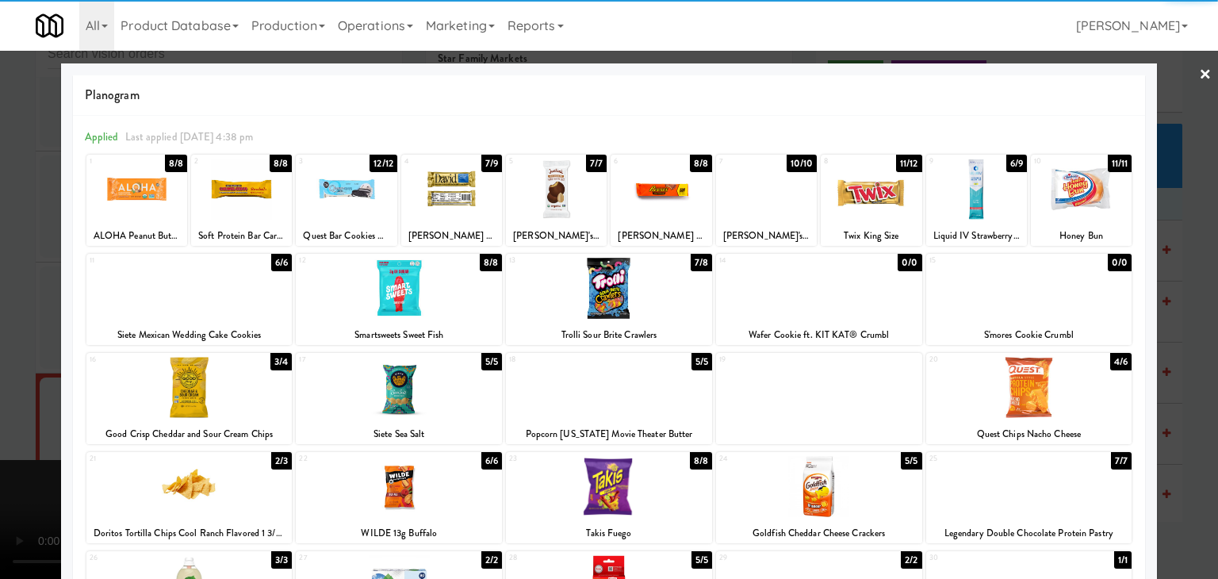
click at [42, 331] on div at bounding box center [609, 289] width 1218 height 579
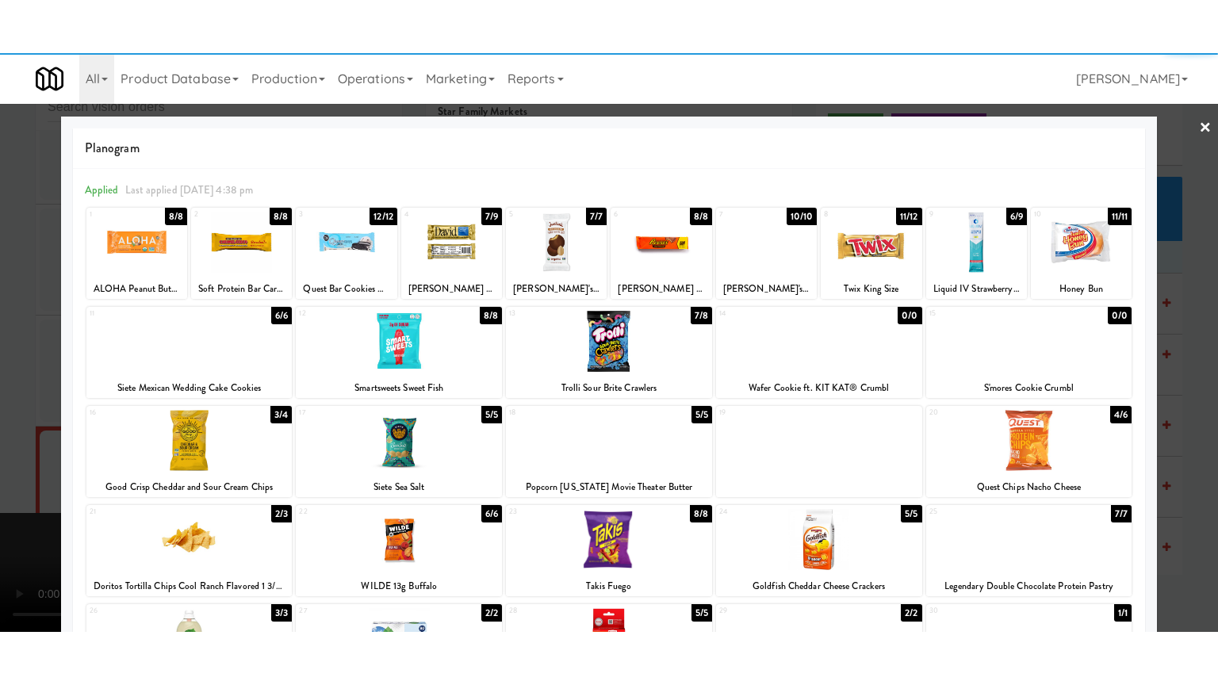
scroll to position [7128, 0]
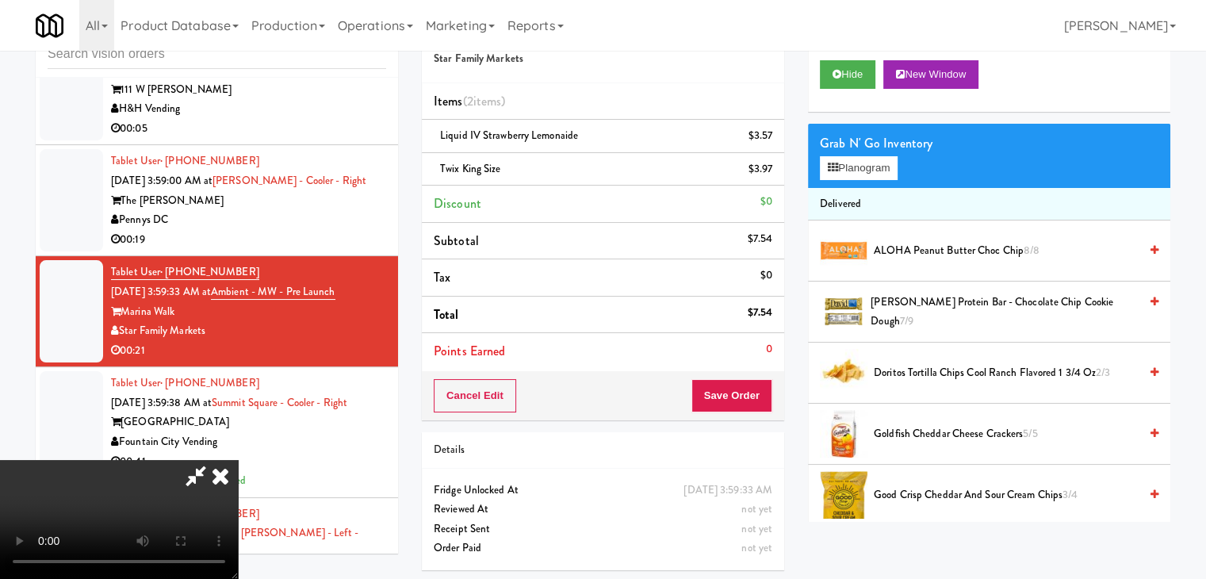
drag, startPoint x: 776, startPoint y: 408, endPoint x: 761, endPoint y: 397, distance: 18.7
click at [765, 399] on div "Cancel Edit Save Order" at bounding box center [603, 395] width 362 height 49
click at [755, 395] on button "Save Order" at bounding box center [732, 395] width 81 height 33
drag, startPoint x: 754, startPoint y: 395, endPoint x: 746, endPoint y: 390, distance: 9.2
click at [752, 394] on button "Save Order" at bounding box center [732, 395] width 81 height 33
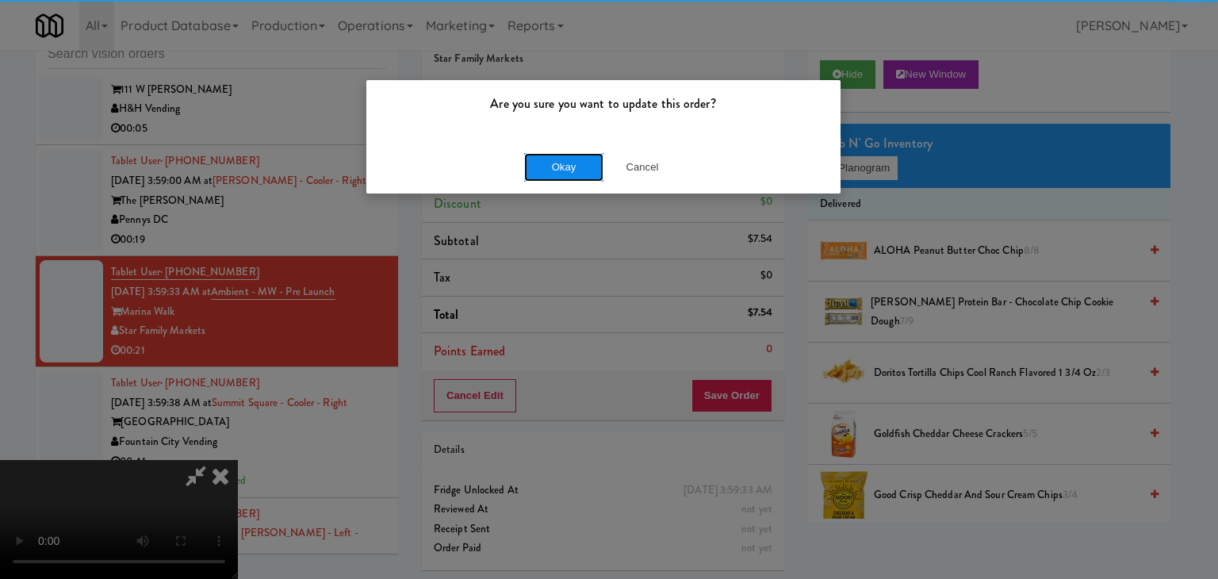
drag, startPoint x: 568, startPoint y: 175, endPoint x: 558, endPoint y: 177, distance: 9.6
click at [562, 176] on button "Okay" at bounding box center [563, 167] width 79 height 29
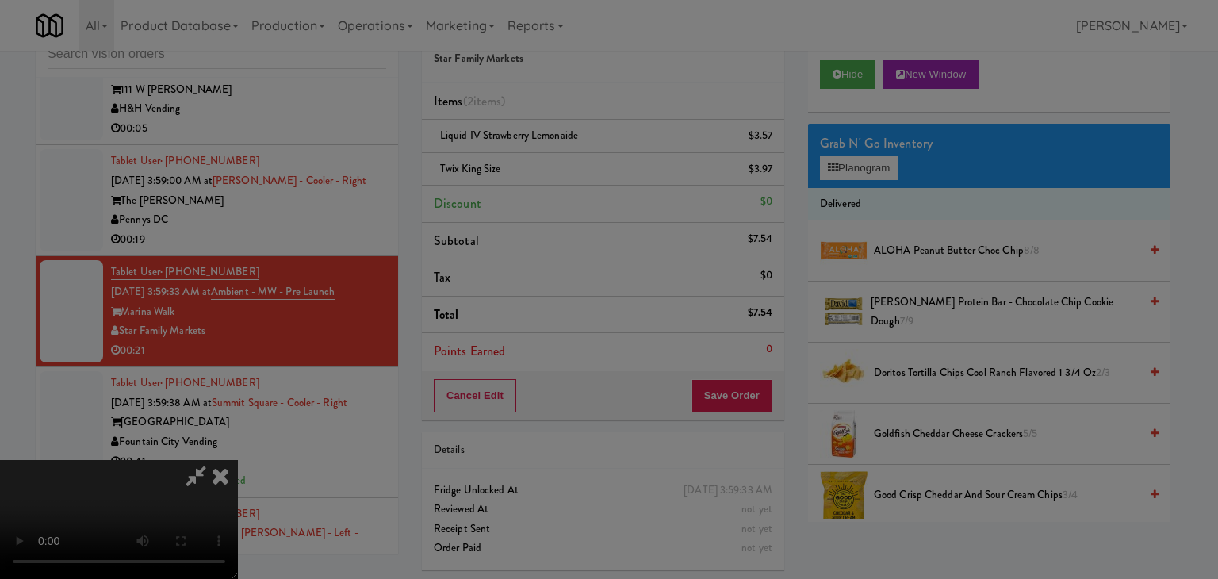
click at [558, 177] on body "Are you sure you want to update this order? Okay Cancel Okay Are you sure you w…" at bounding box center [609, 289] width 1218 height 579
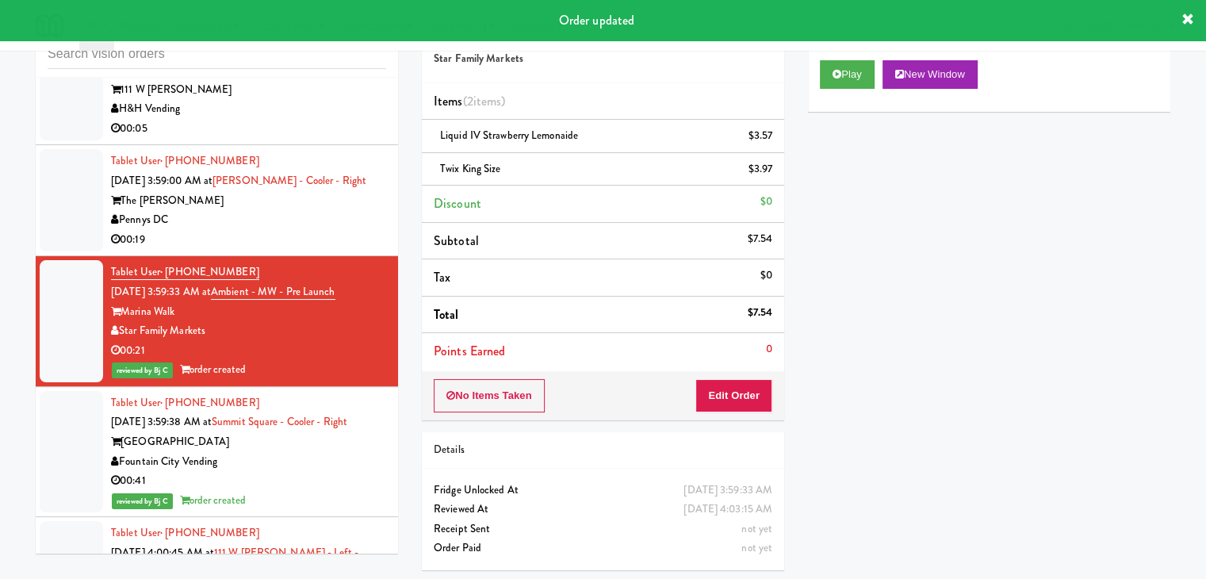
click at [309, 230] on div "Pennys DC" at bounding box center [248, 220] width 275 height 20
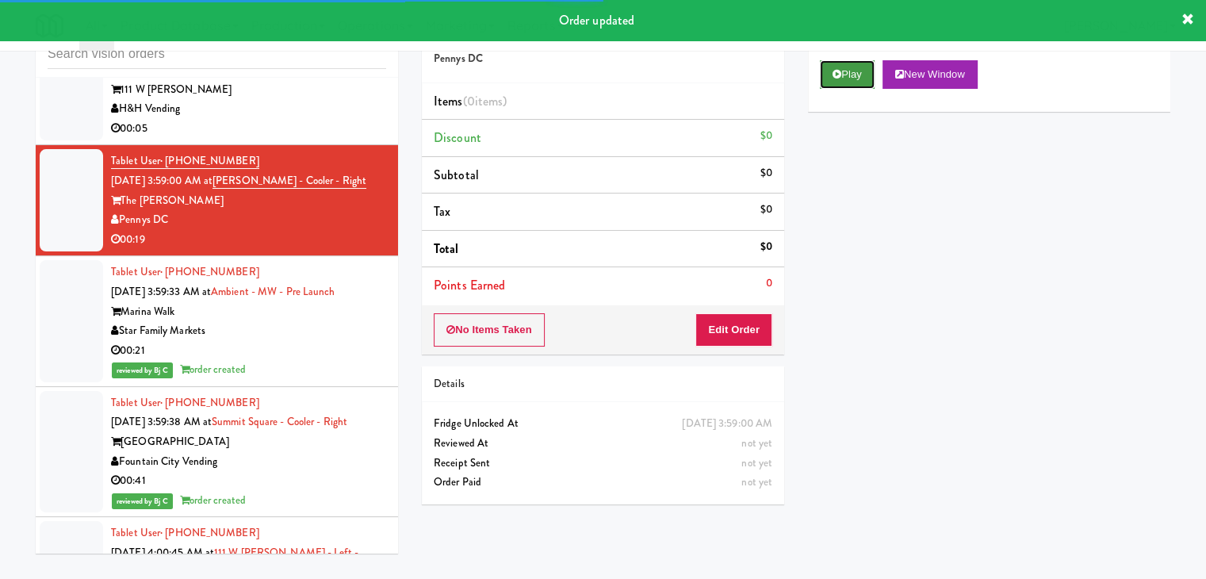
click at [846, 84] on button "Play" at bounding box center [847, 74] width 55 height 29
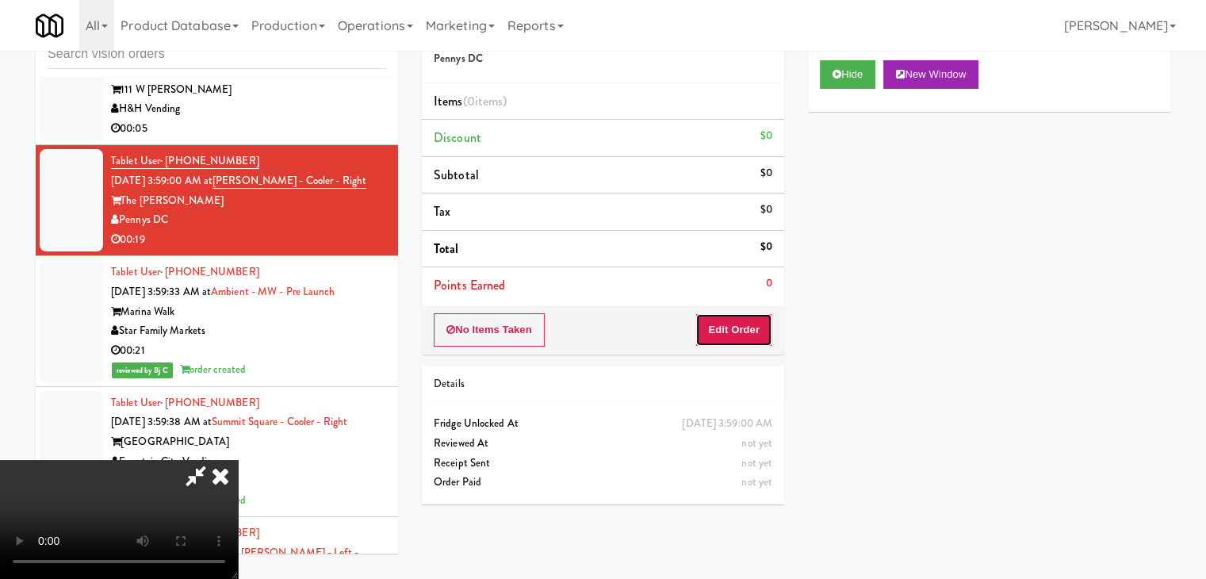
click at [755, 337] on button "Edit Order" at bounding box center [734, 329] width 77 height 33
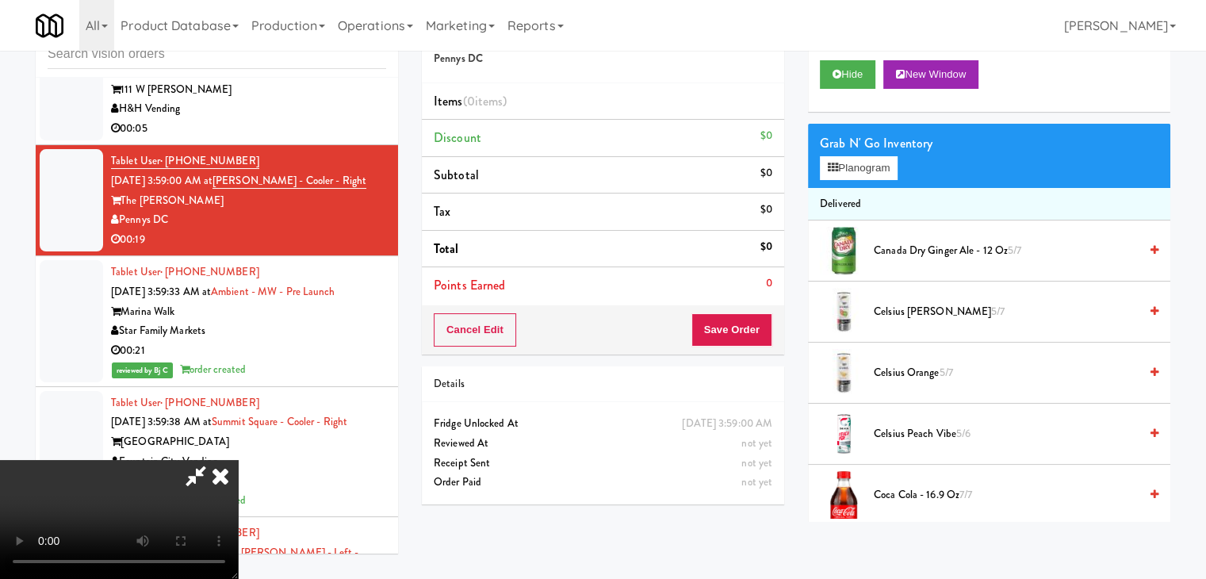
scroll to position [6972, 0]
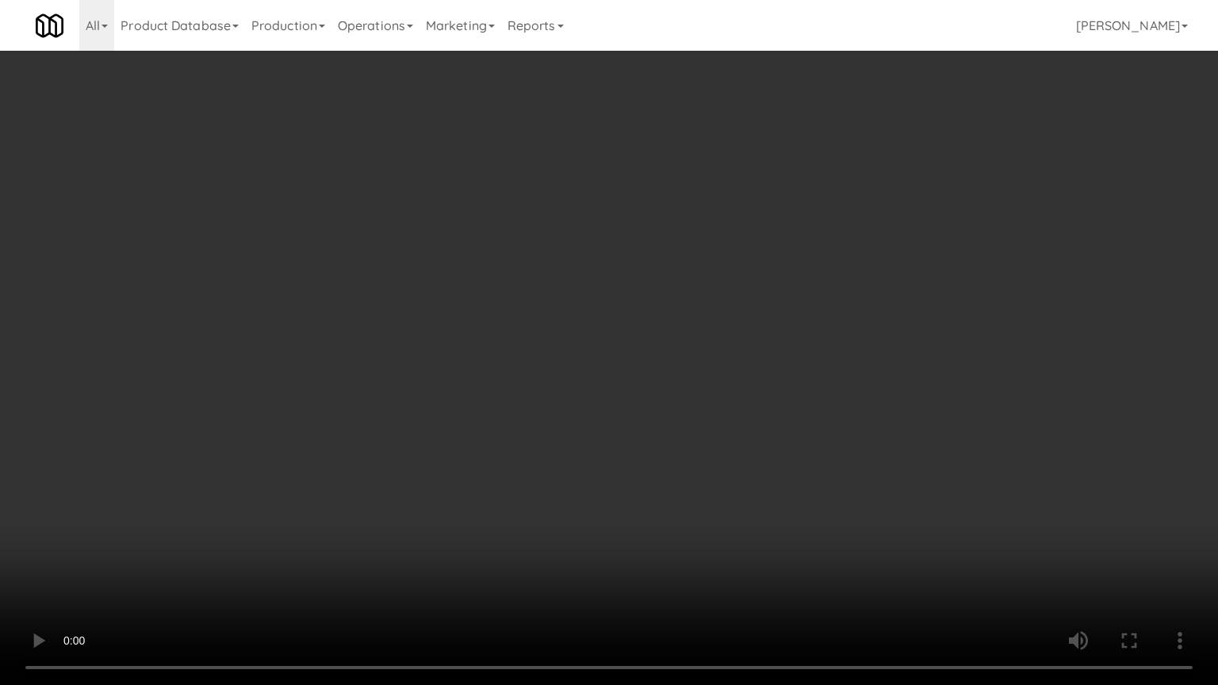
click at [695, 476] on video at bounding box center [609, 342] width 1218 height 685
click at [719, 468] on video at bounding box center [609, 342] width 1218 height 685
click at [720, 466] on video at bounding box center [609, 342] width 1218 height 685
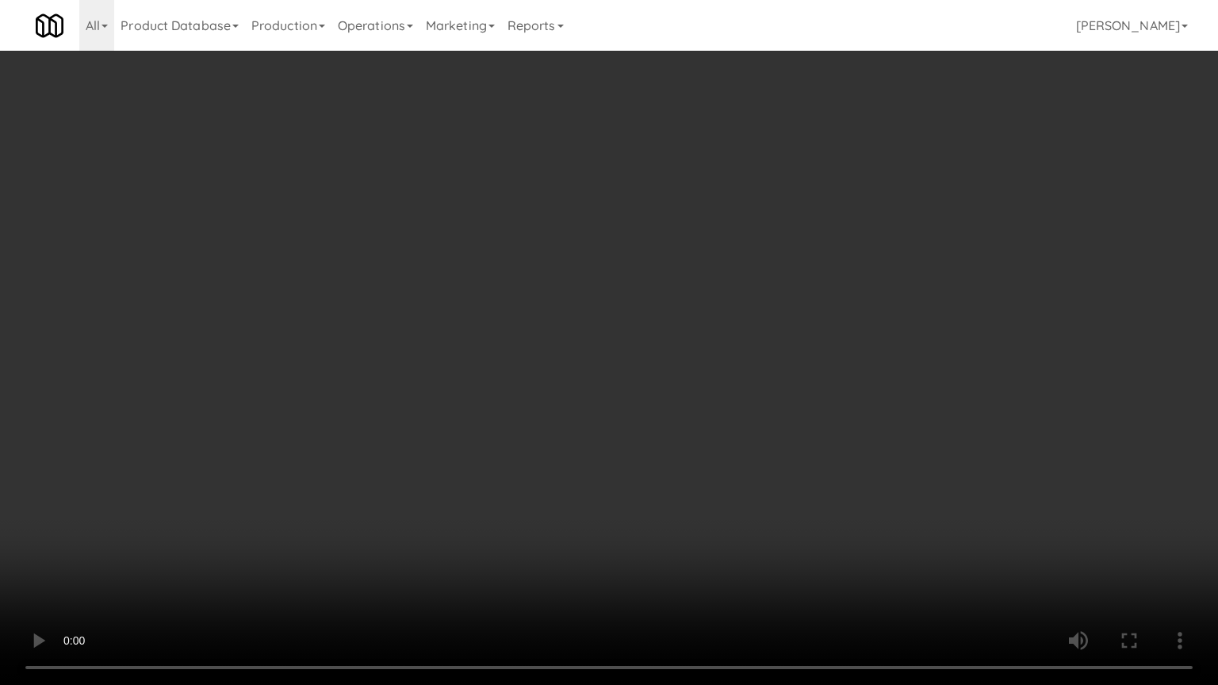
click at [722, 463] on video at bounding box center [609, 342] width 1218 height 685
click at [723, 440] on video at bounding box center [609, 342] width 1218 height 685
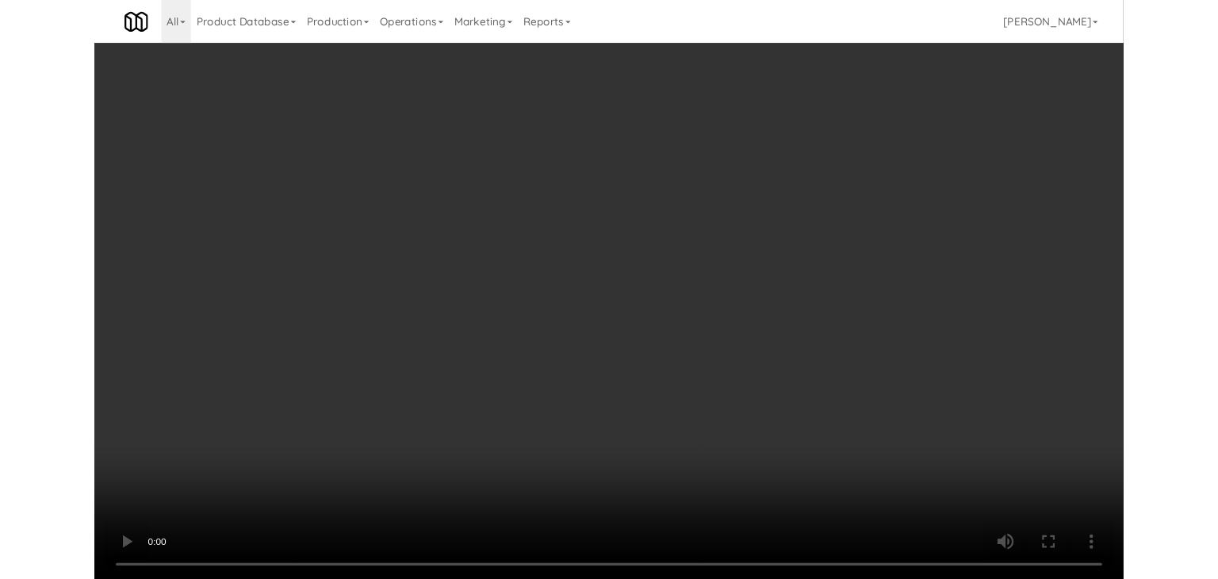
scroll to position [7128, 0]
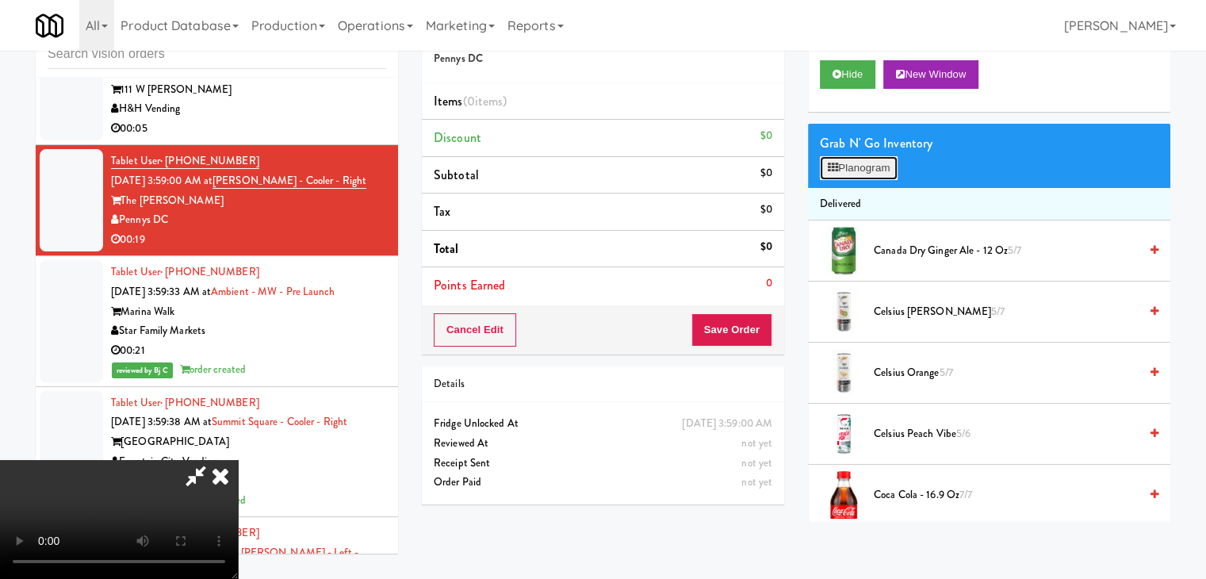
click at [857, 171] on button "Planogram" at bounding box center [859, 168] width 78 height 24
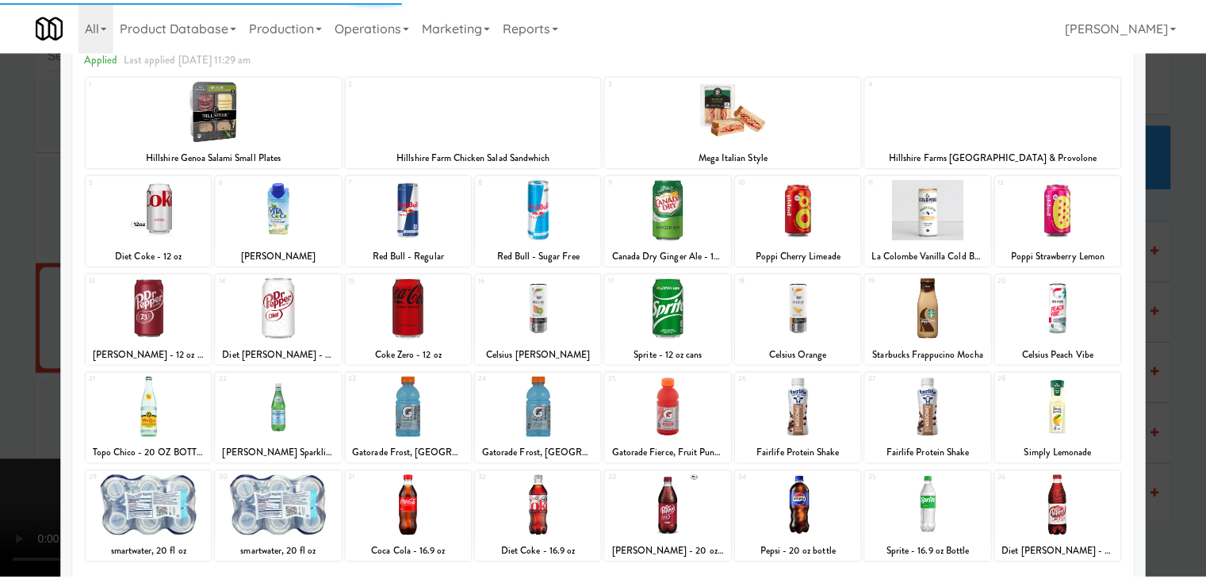
scroll to position [159, 0]
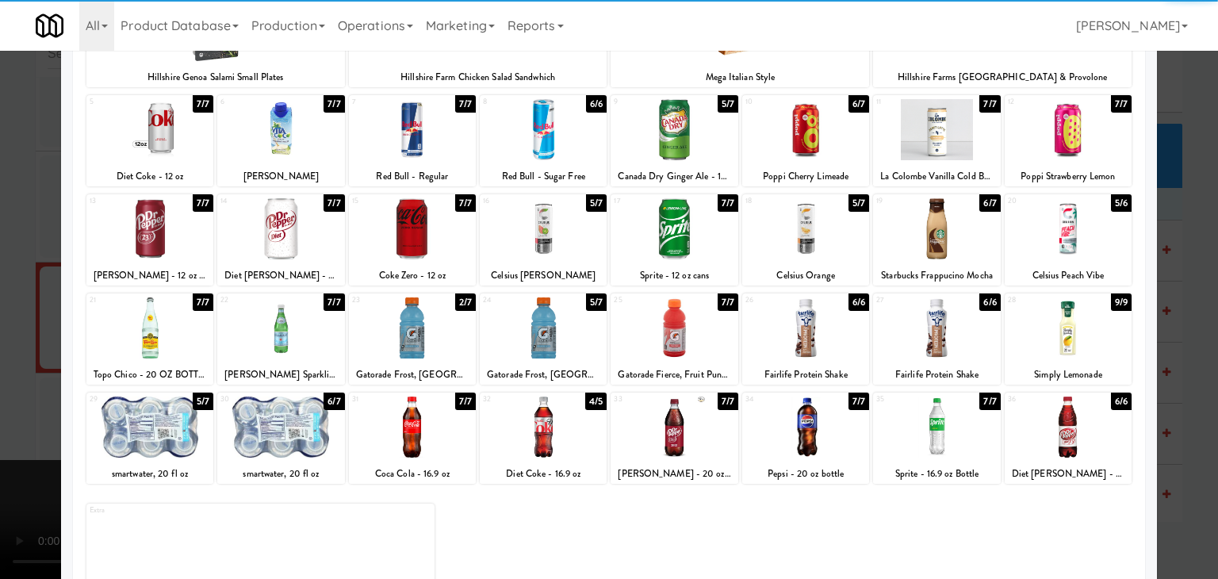
click at [681, 339] on div at bounding box center [674, 327] width 127 height 61
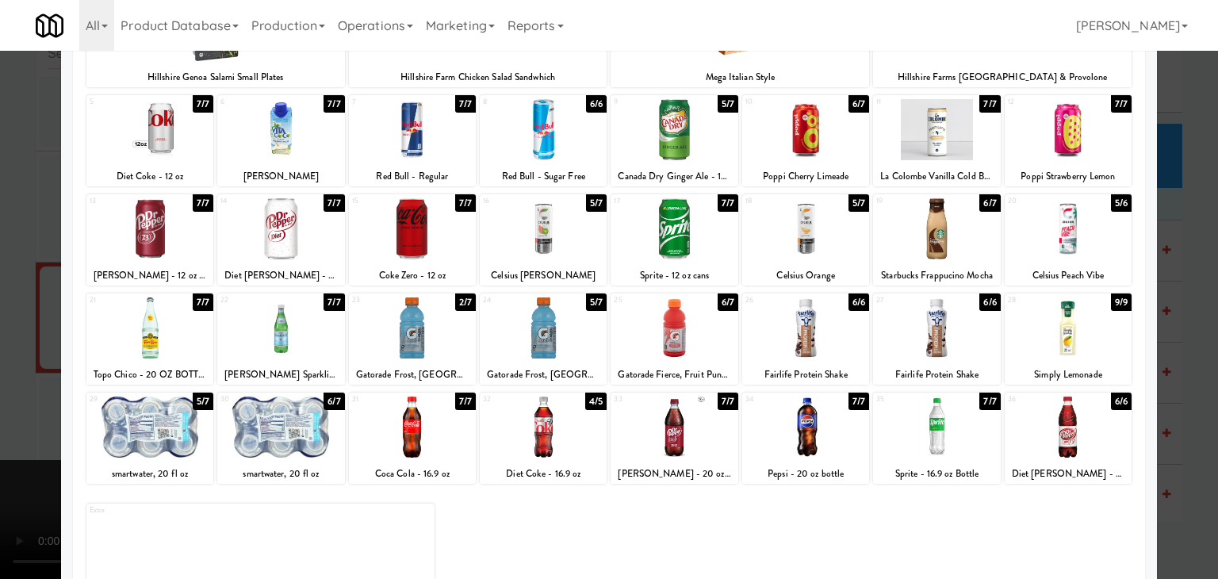
drag, startPoint x: 664, startPoint y: 103, endPoint x: 654, endPoint y: 119, distance: 18.5
click at [664, 104] on div "9" at bounding box center [644, 101] width 60 height 13
drag, startPoint x: 0, startPoint y: 286, endPoint x: 81, endPoint y: 282, distance: 81.0
click at [6, 283] on div at bounding box center [609, 289] width 1218 height 579
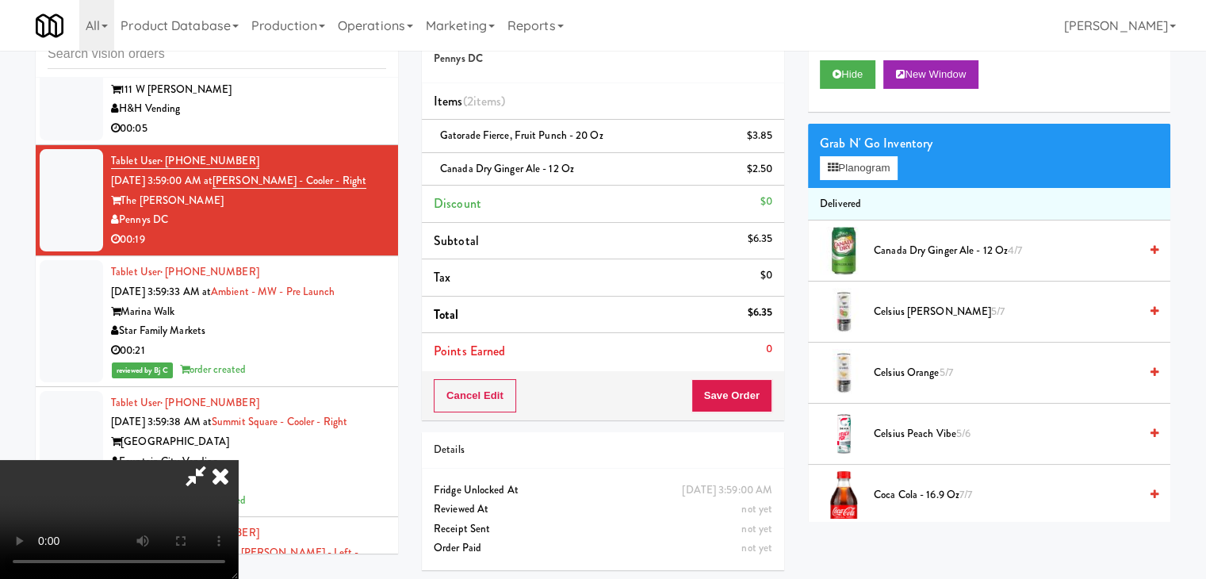
scroll to position [52, 0]
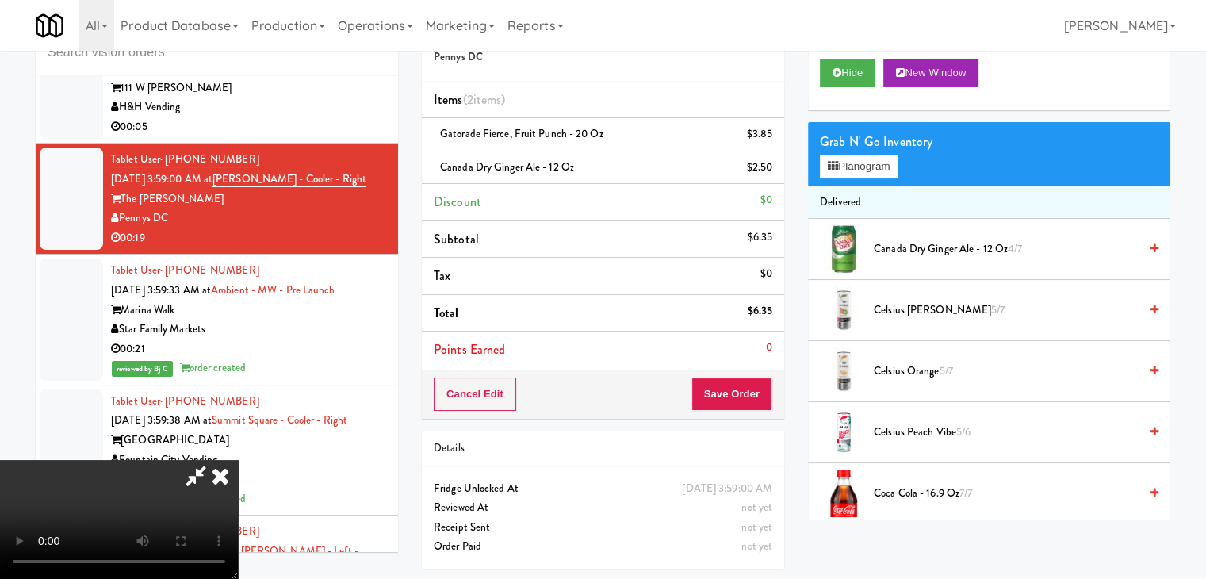
click at [238, 460] on video at bounding box center [119, 519] width 238 height 119
click at [745, 392] on button "Save Order" at bounding box center [732, 394] width 81 height 33
click at [746, 392] on button "Save Order" at bounding box center [732, 394] width 81 height 33
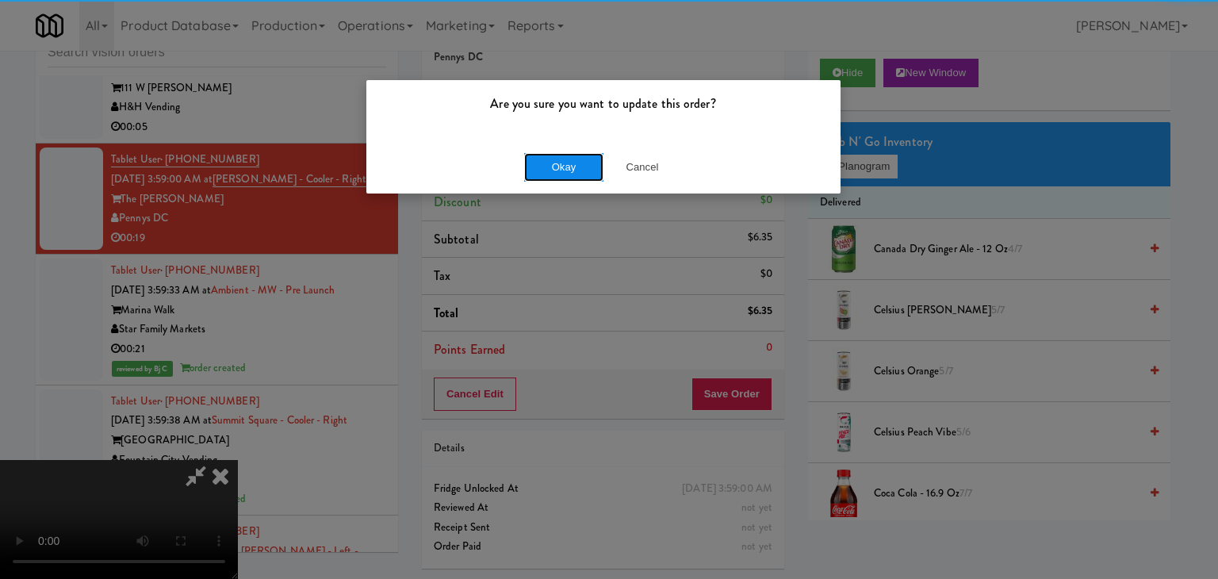
click at [553, 156] on button "Okay" at bounding box center [563, 167] width 79 height 29
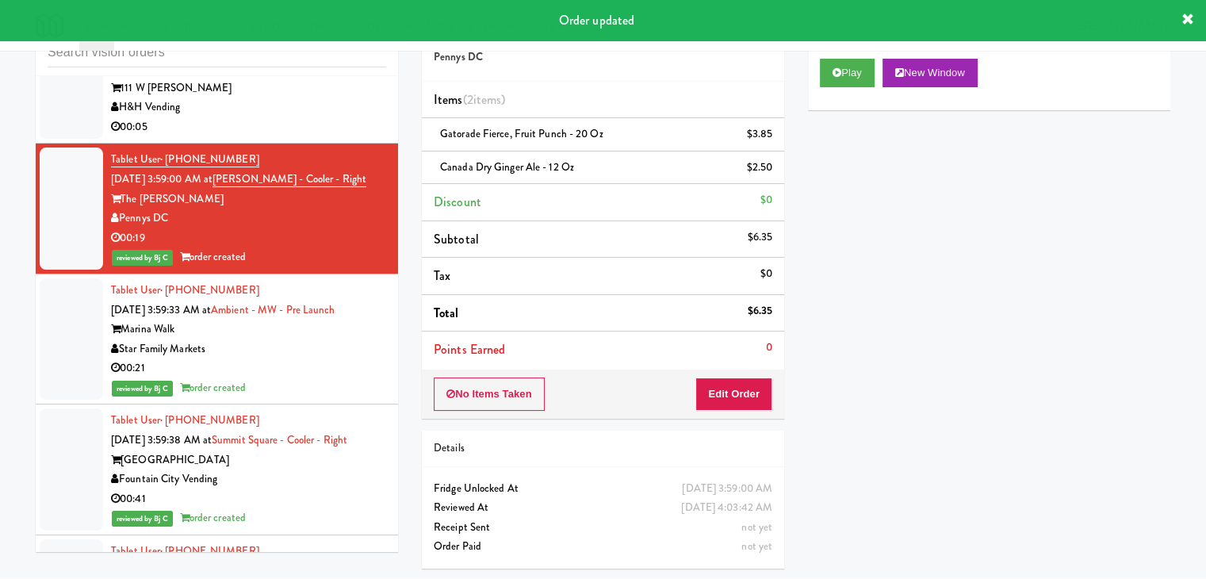
click at [333, 117] on div "H&H Vending" at bounding box center [248, 108] width 275 height 20
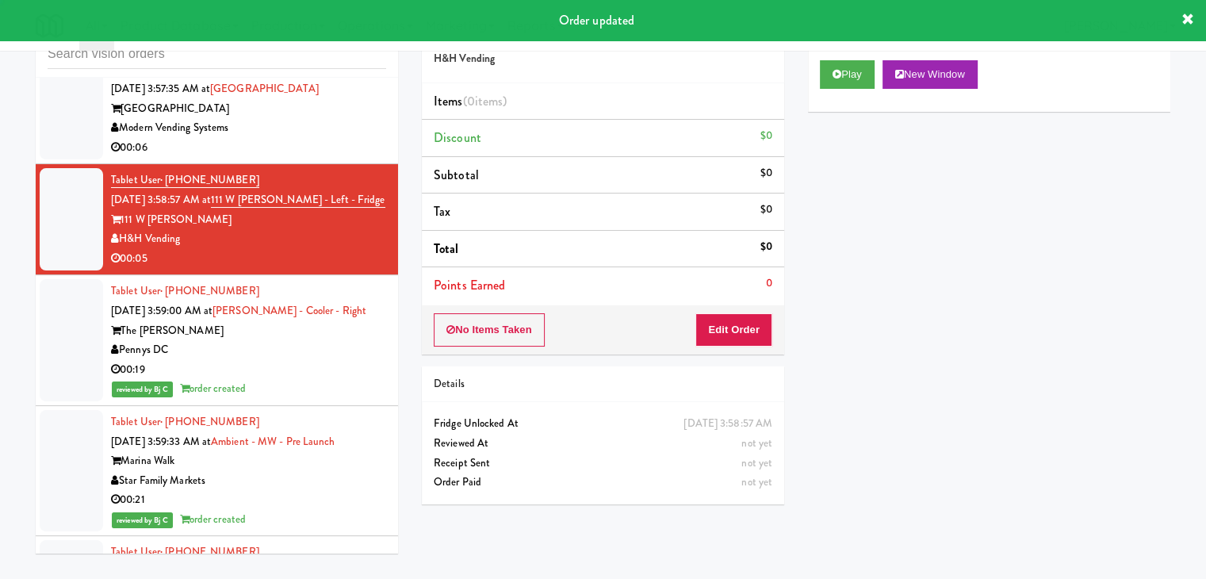
scroll to position [6970, 0]
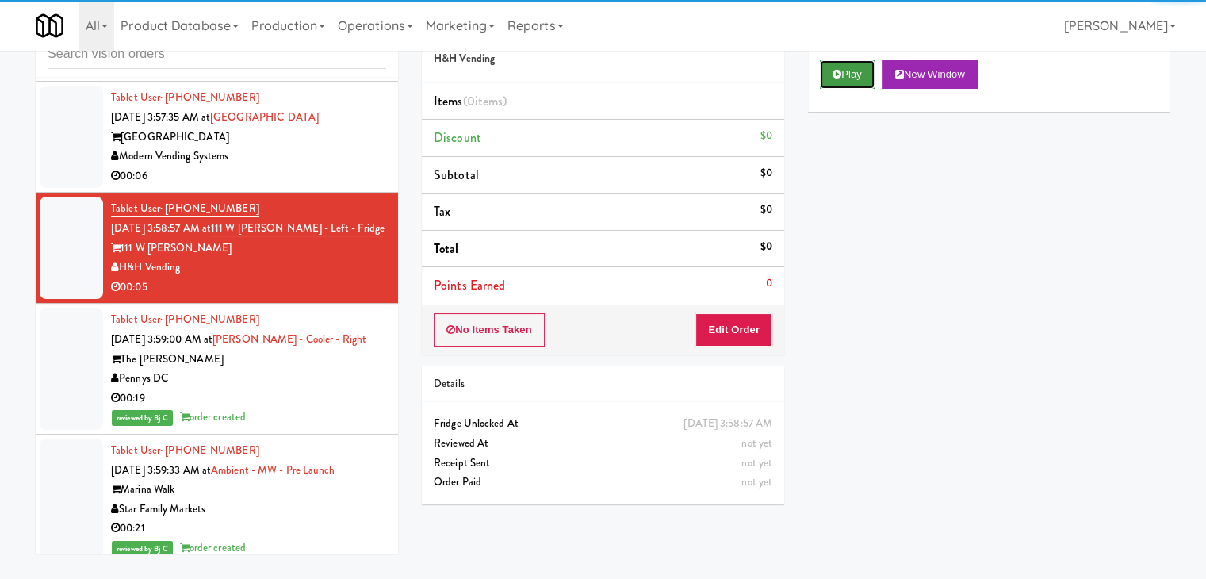
click at [849, 64] on button "Play" at bounding box center [847, 74] width 55 height 29
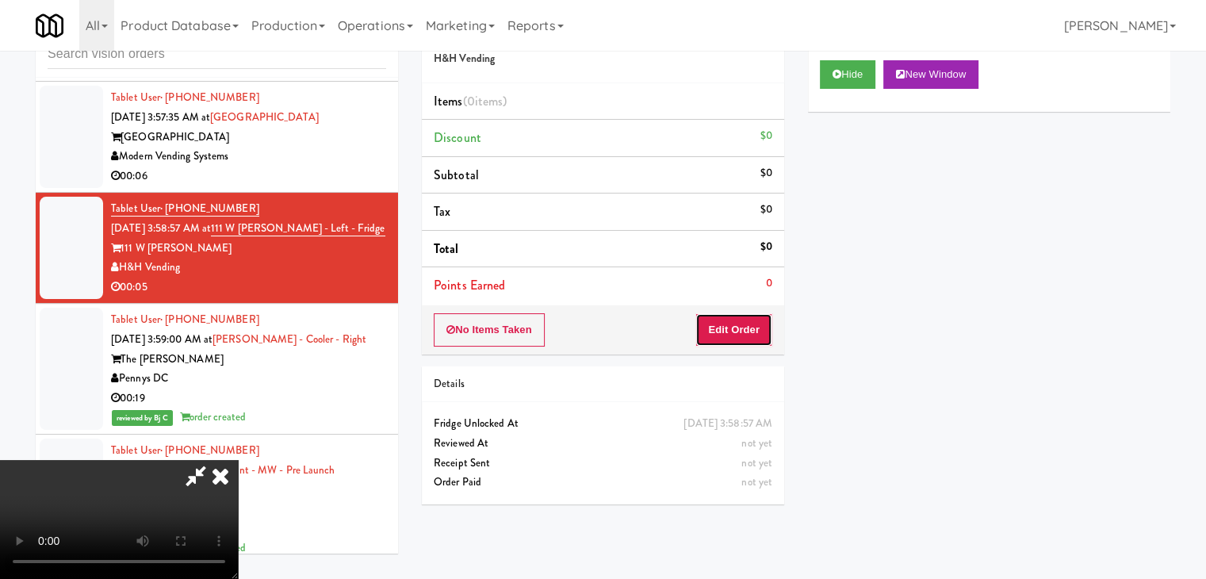
click at [742, 332] on button "Edit Order" at bounding box center [734, 329] width 77 height 33
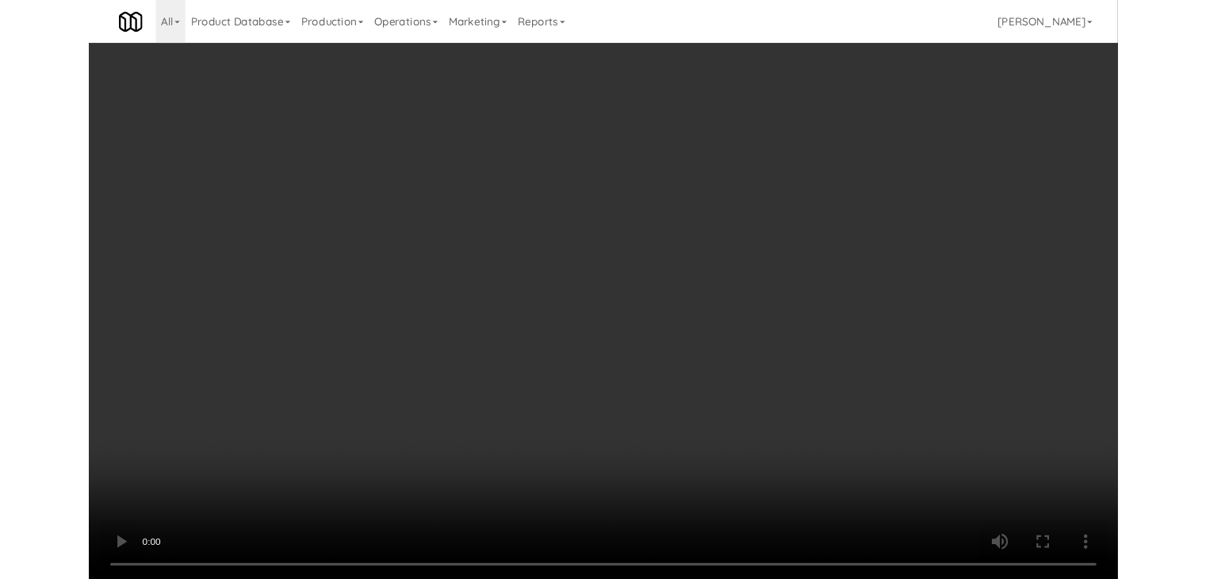
scroll to position [6813, 0]
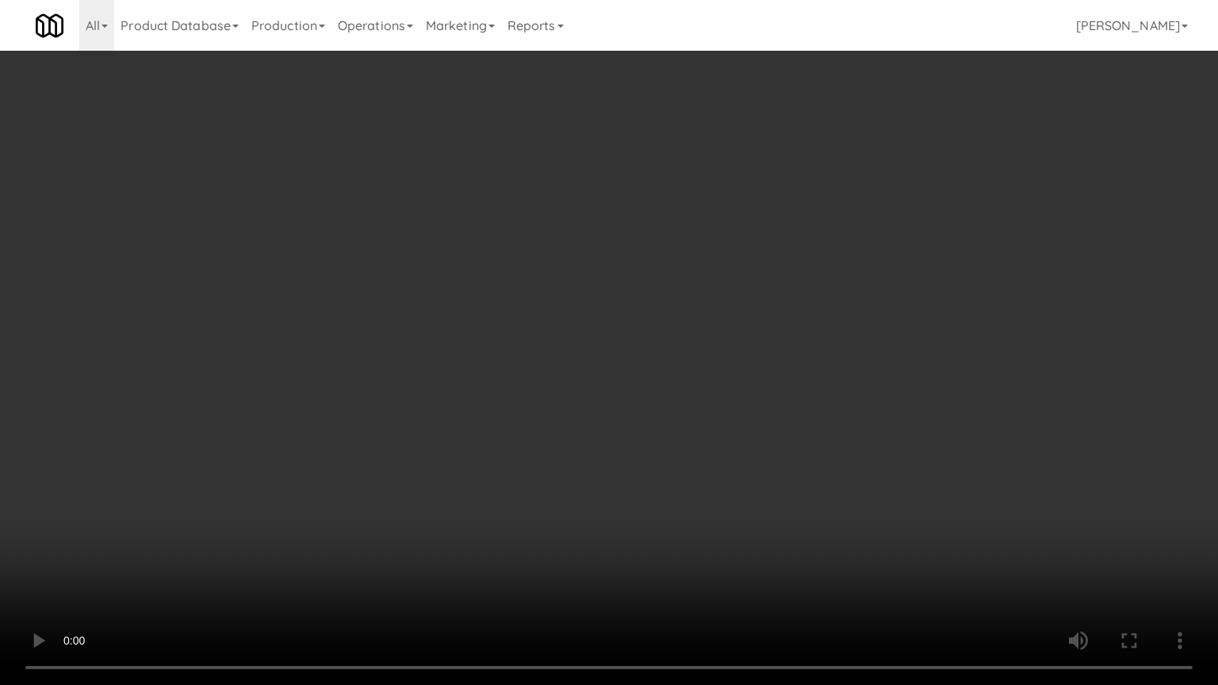
click at [656, 373] on video at bounding box center [609, 342] width 1218 height 685
click at [658, 362] on video at bounding box center [609, 342] width 1218 height 685
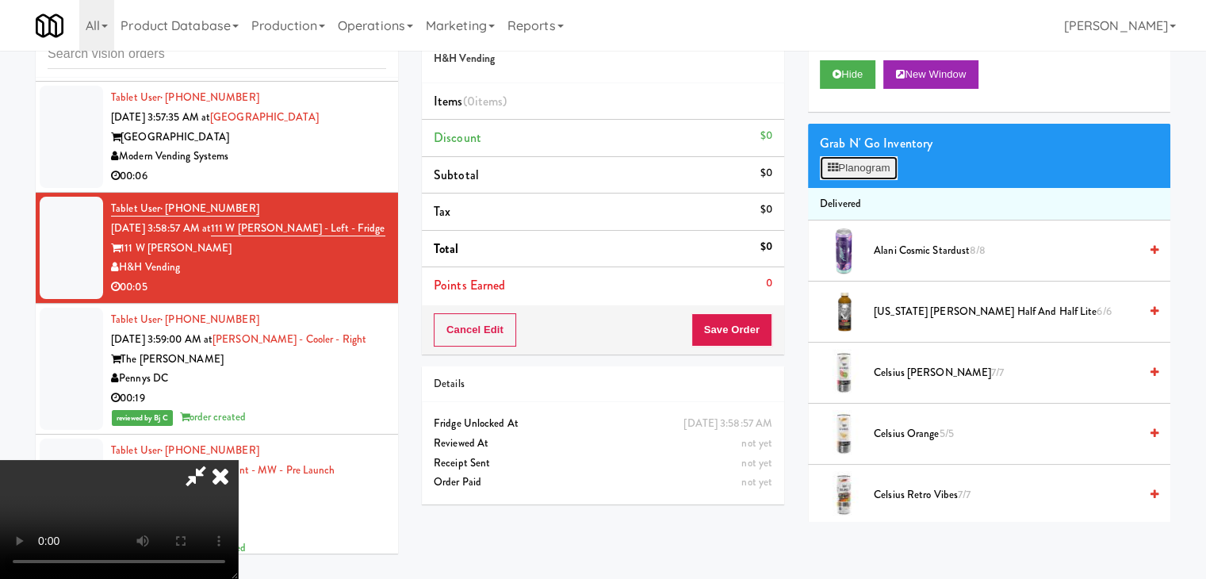
click at [843, 175] on button "Planogram" at bounding box center [859, 168] width 78 height 24
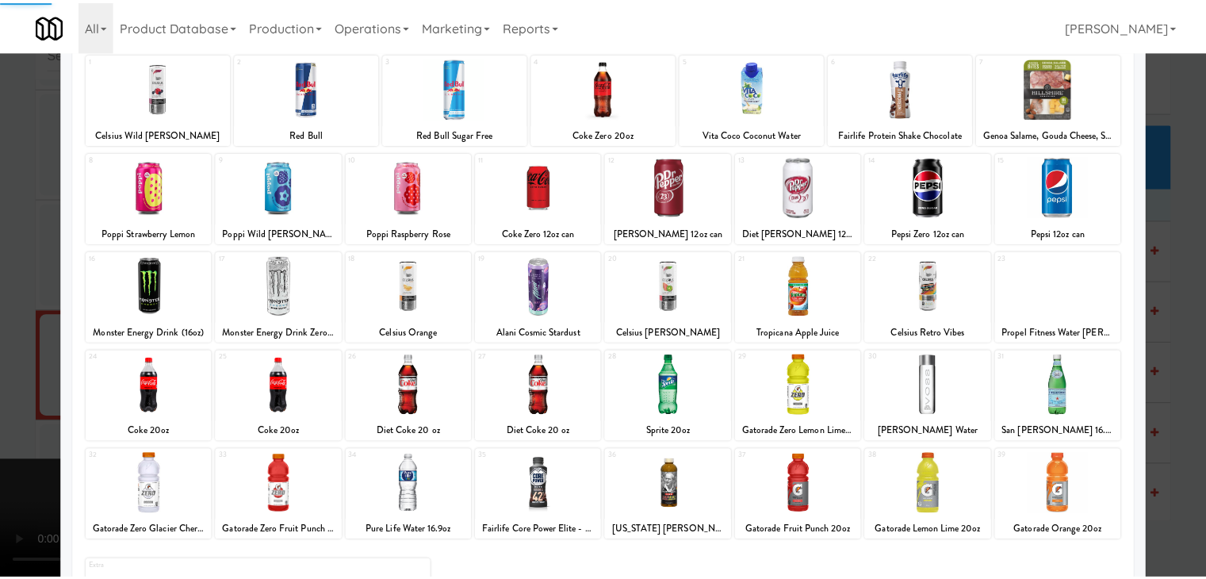
scroll to position [200, 0]
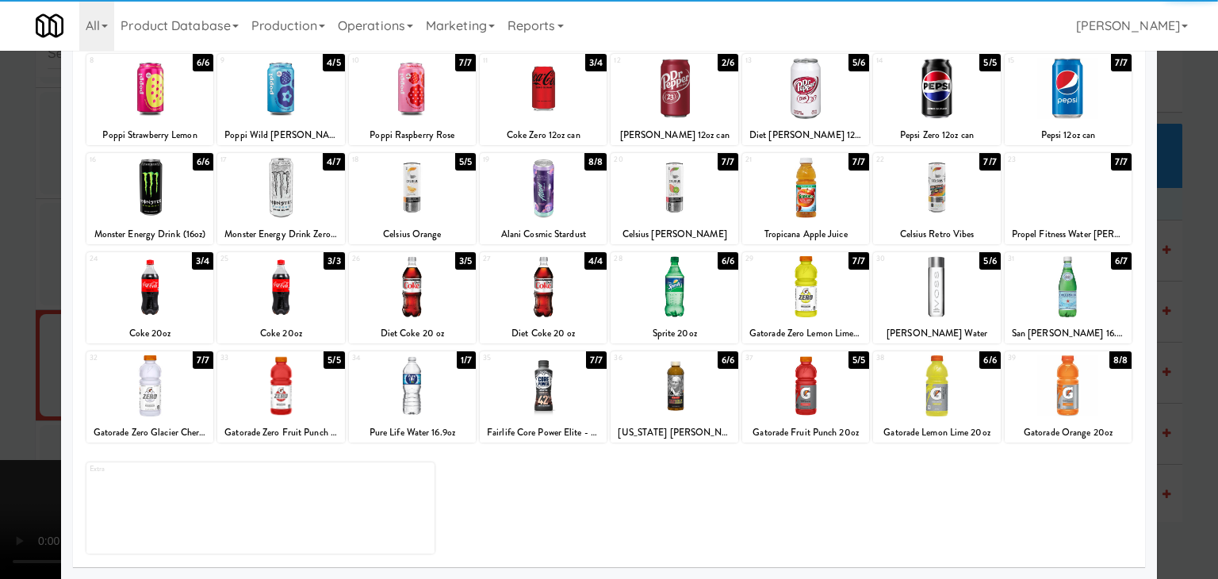
click at [398, 385] on div at bounding box center [412, 385] width 127 height 61
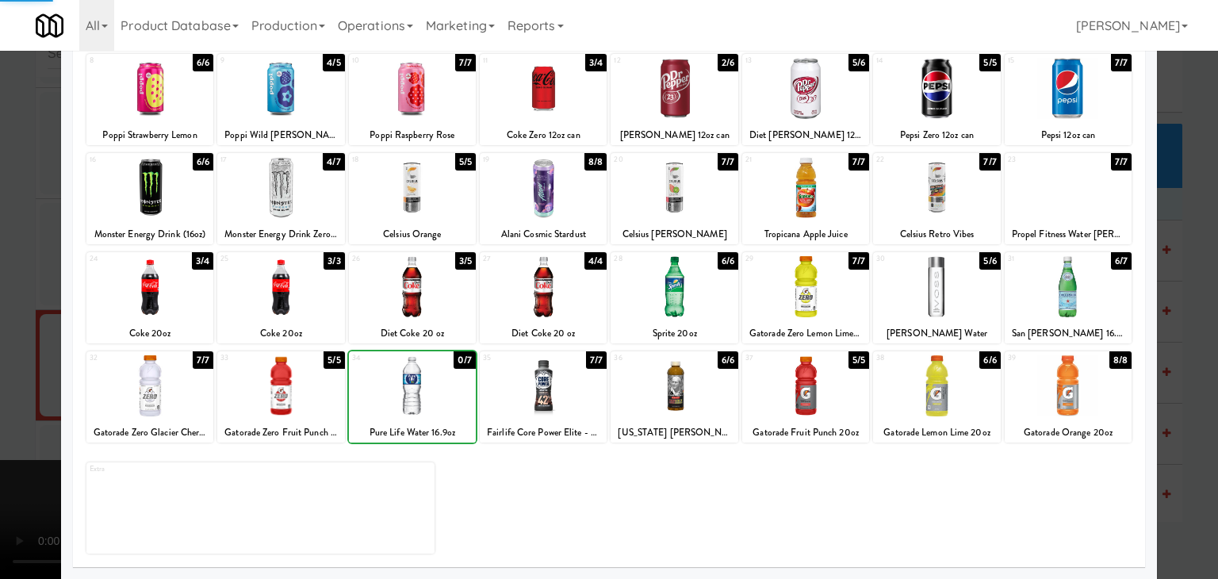
click at [3, 435] on div at bounding box center [609, 289] width 1218 height 579
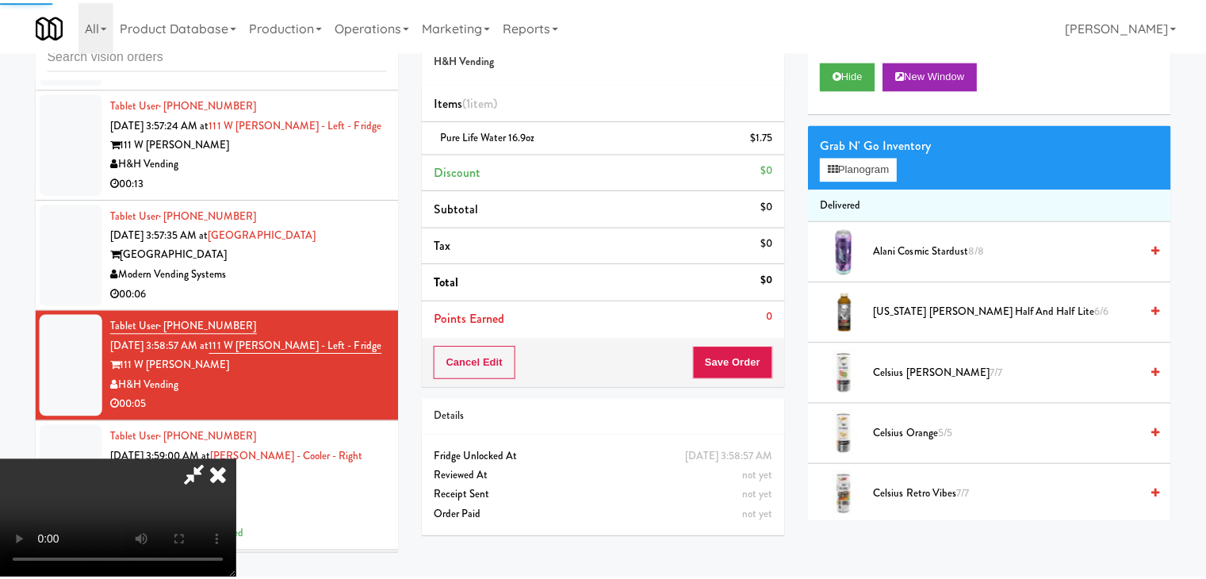
scroll to position [6970, 0]
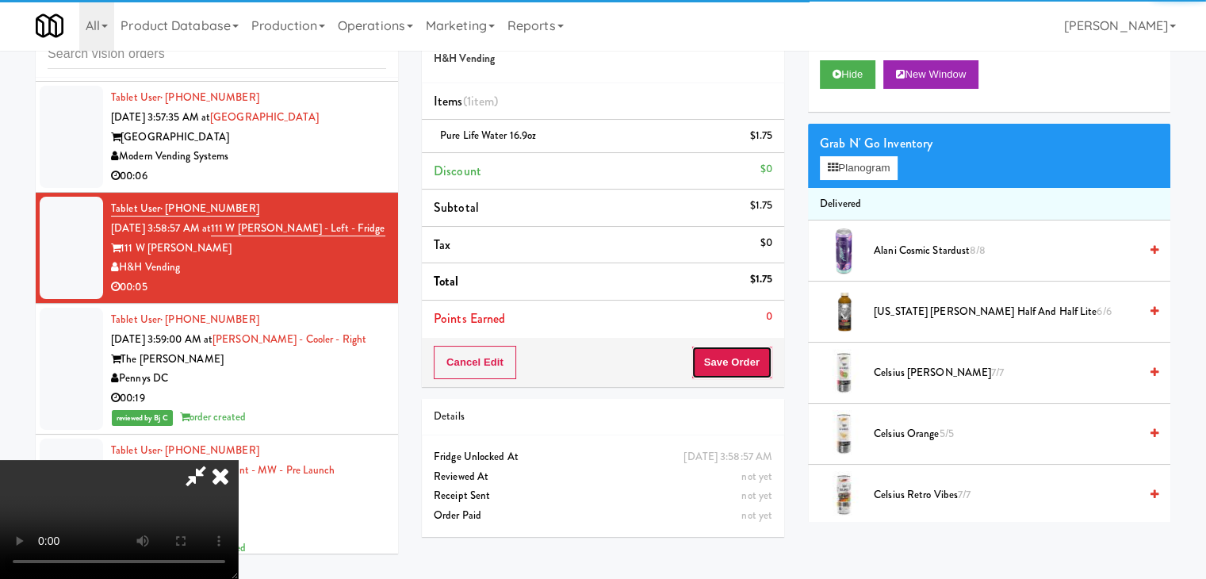
click at [764, 367] on button "Save Order" at bounding box center [732, 362] width 81 height 33
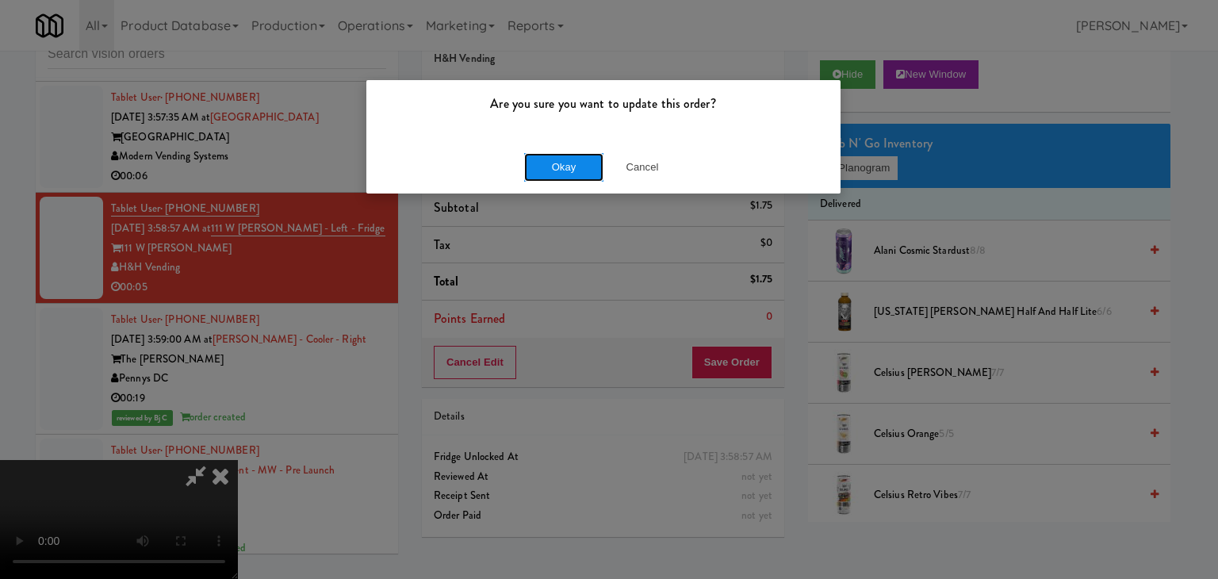
click at [550, 166] on button "Okay" at bounding box center [563, 167] width 79 height 29
click at [550, 166] on body "Are you sure you want to update this order? Okay Cancel Okay Are you sure you w…" at bounding box center [609, 289] width 1218 height 579
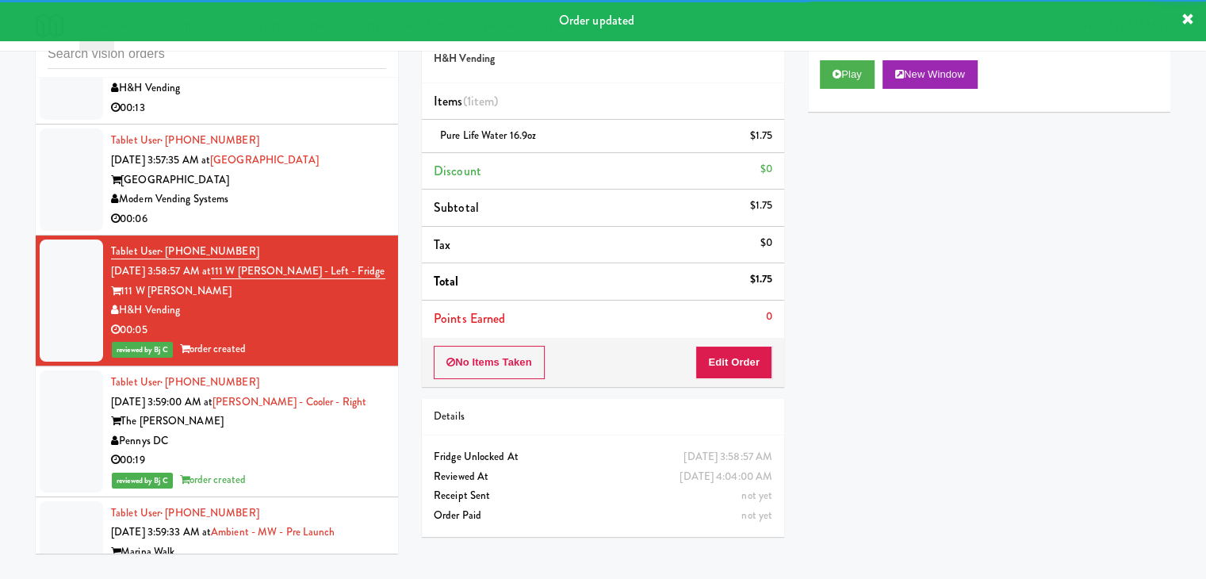
scroll to position [6811, 0]
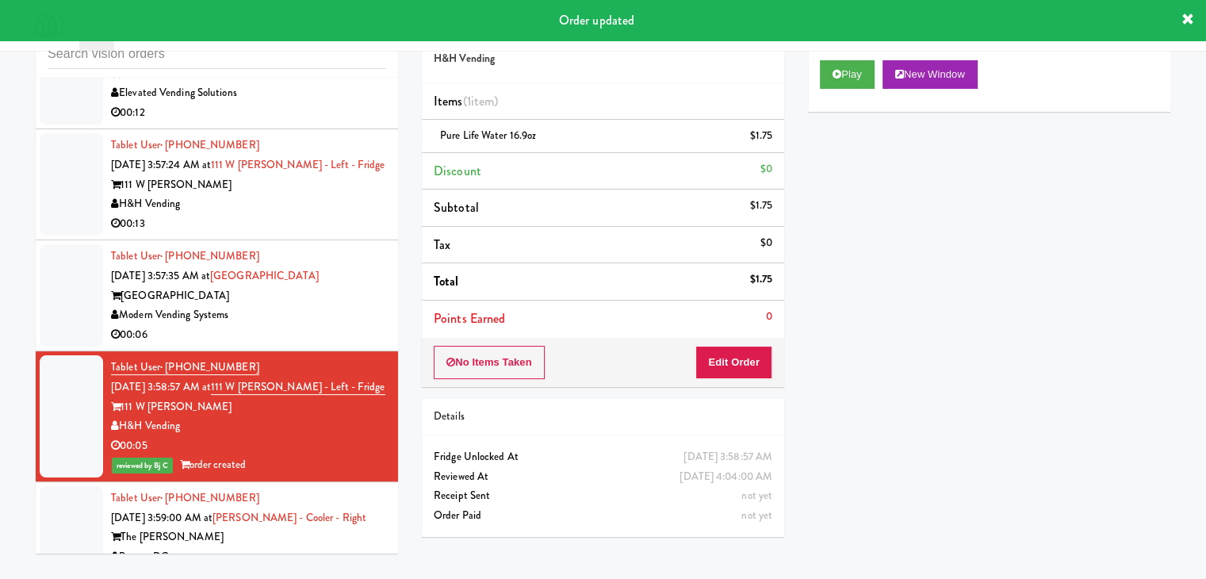
click at [347, 345] on div "00:06" at bounding box center [248, 335] width 275 height 20
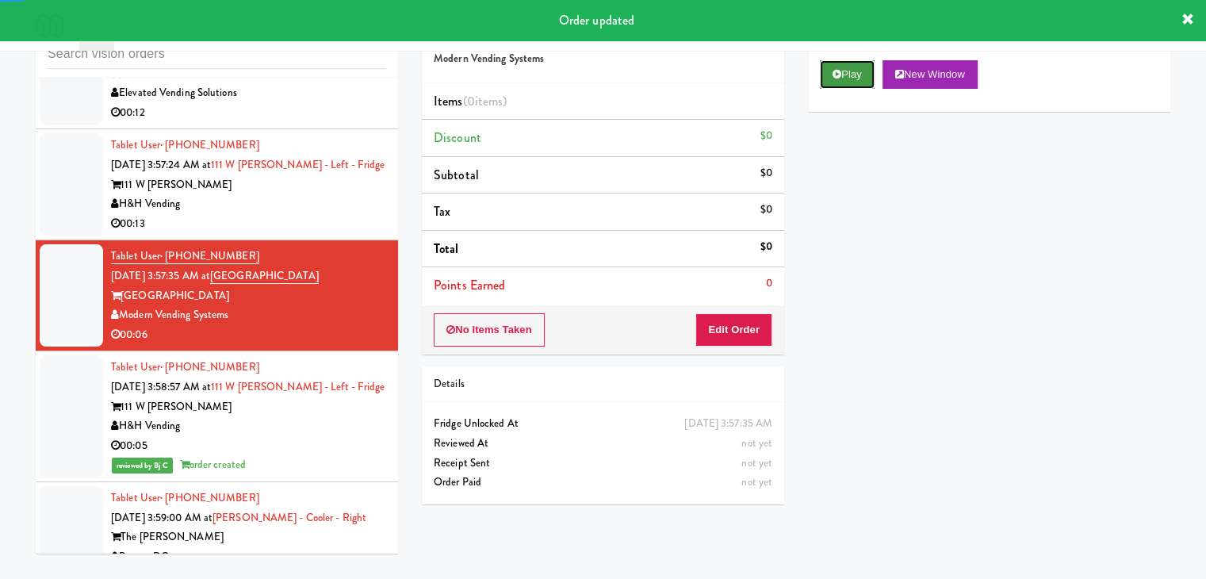
click at [849, 64] on button "Play" at bounding box center [847, 74] width 55 height 29
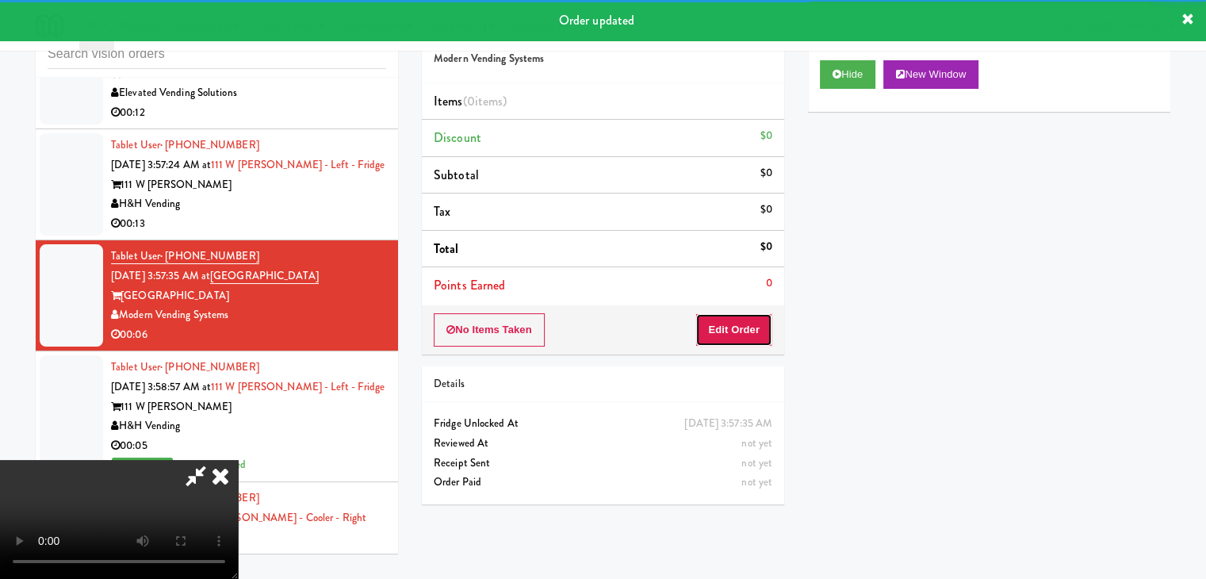
click at [757, 324] on button "Edit Order" at bounding box center [734, 329] width 77 height 33
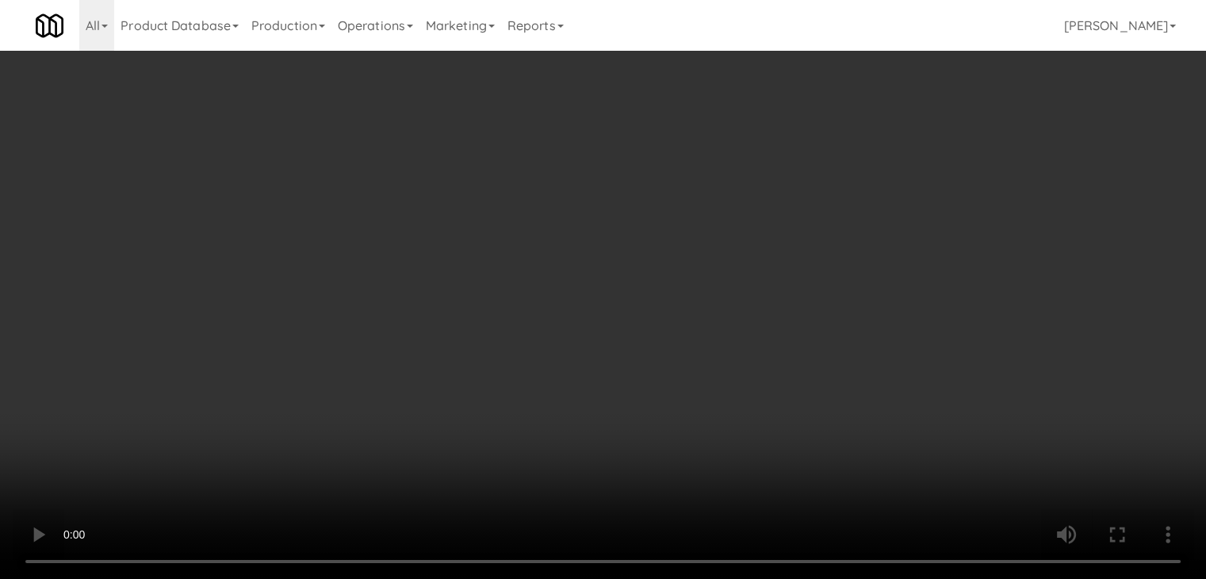
scroll to position [6655, 0]
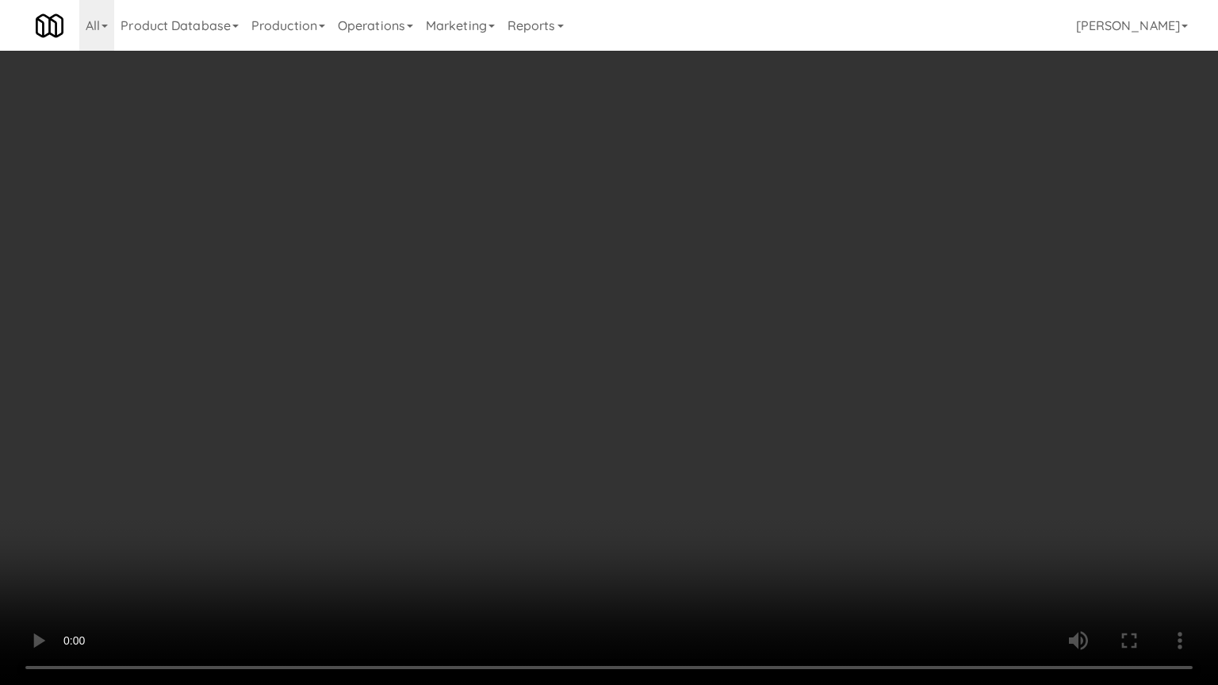
click at [706, 476] on video at bounding box center [609, 342] width 1218 height 685
click at [711, 470] on video at bounding box center [609, 342] width 1218 height 685
click at [710, 445] on video at bounding box center [609, 342] width 1218 height 685
click at [703, 444] on video at bounding box center [609, 342] width 1218 height 685
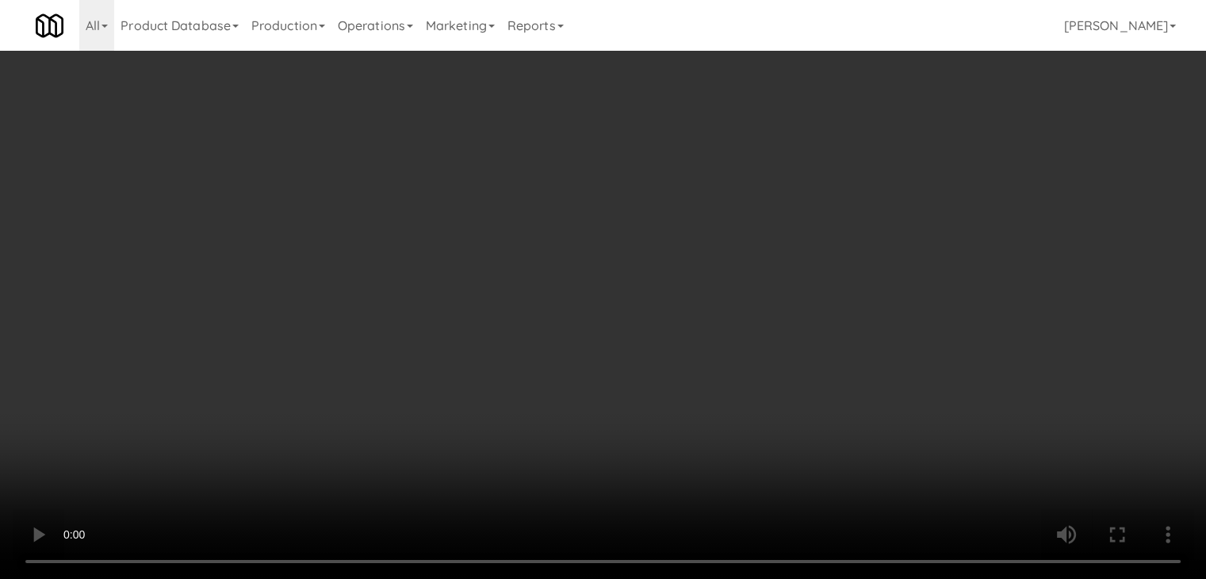
scroll to position [6811, 0]
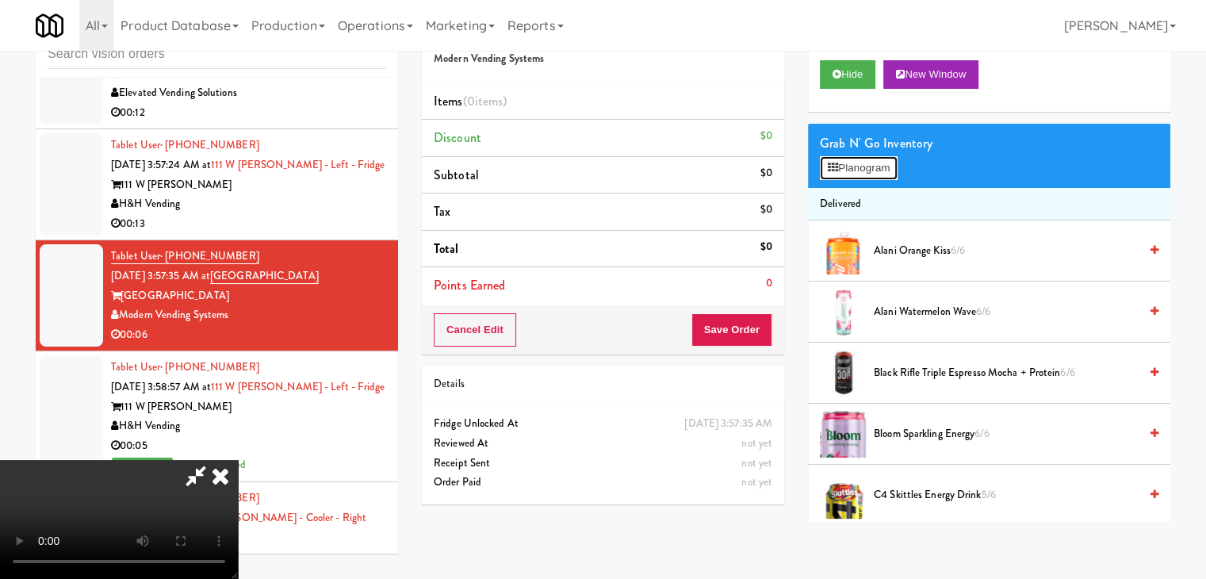
drag, startPoint x: 844, startPoint y: 169, endPoint x: 844, endPoint y: 182, distance: 13.5
click at [847, 170] on button "Planogram" at bounding box center [859, 168] width 78 height 24
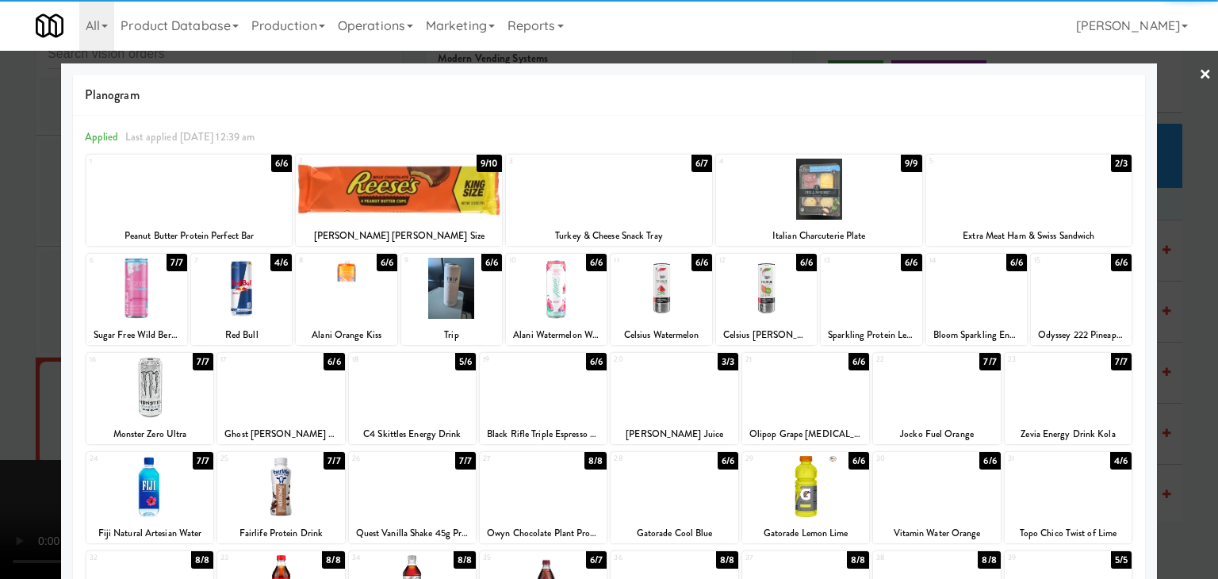
click at [358, 207] on div at bounding box center [399, 189] width 206 height 61
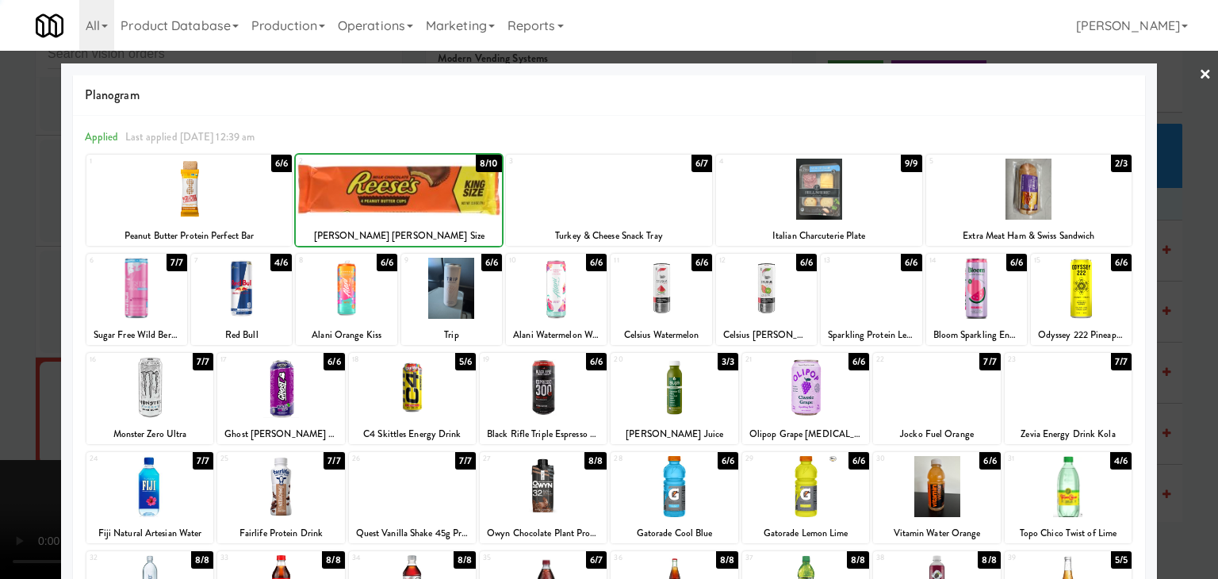
drag, startPoint x: 0, startPoint y: 335, endPoint x: 126, endPoint y: 335, distance: 126.1
click at [13, 335] on div at bounding box center [609, 289] width 1218 height 579
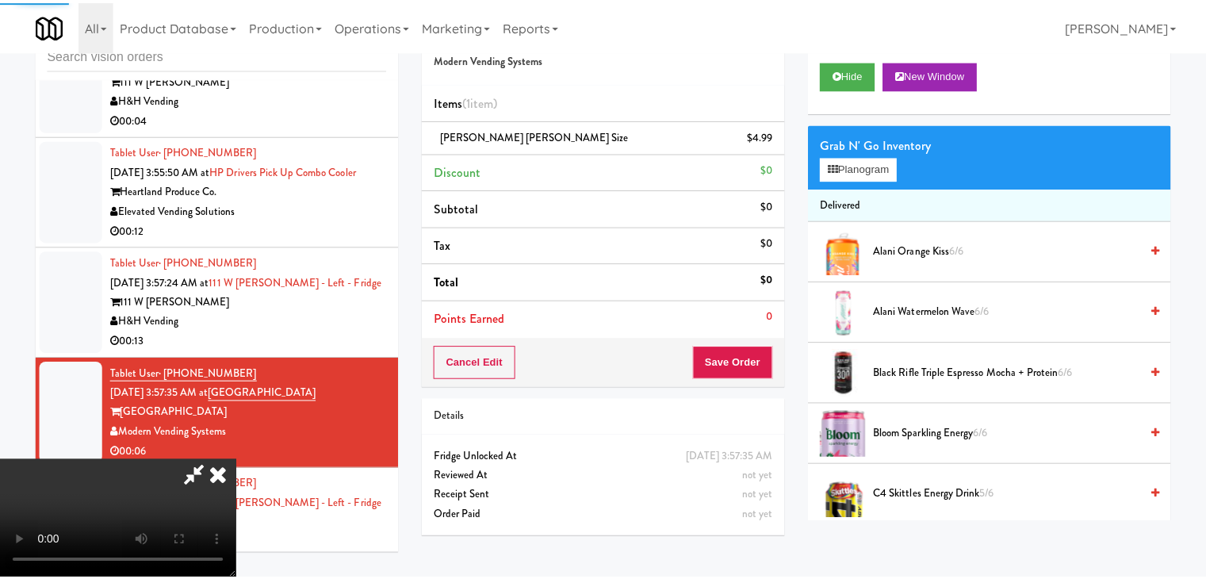
scroll to position [6811, 0]
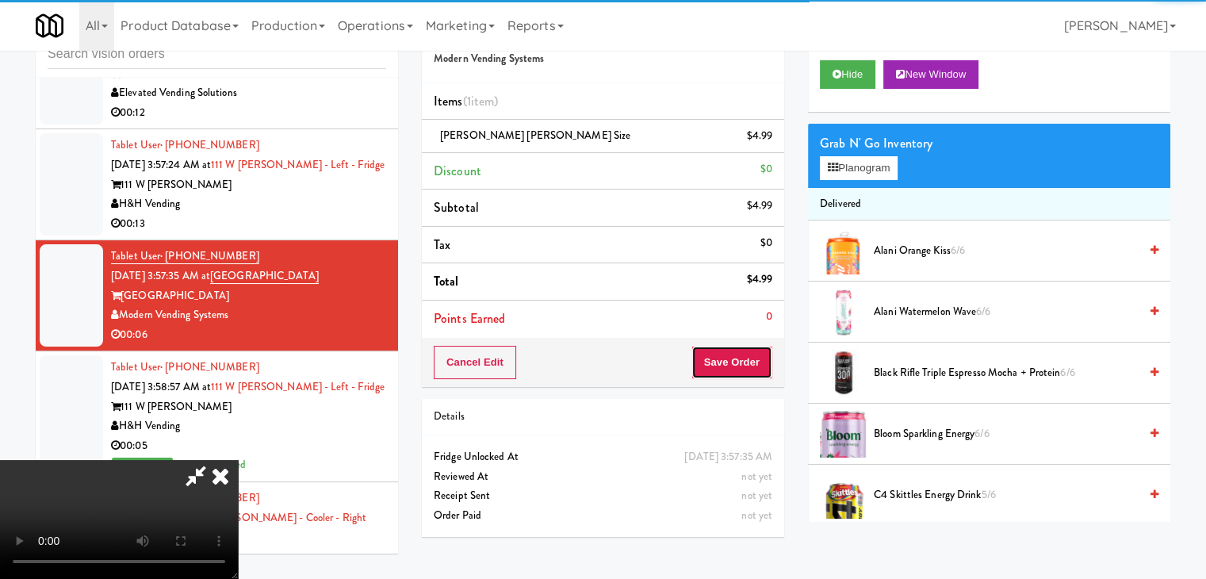
click at [756, 362] on button "Save Order" at bounding box center [732, 362] width 81 height 33
click at [756, 359] on button "Save Order" at bounding box center [732, 362] width 81 height 33
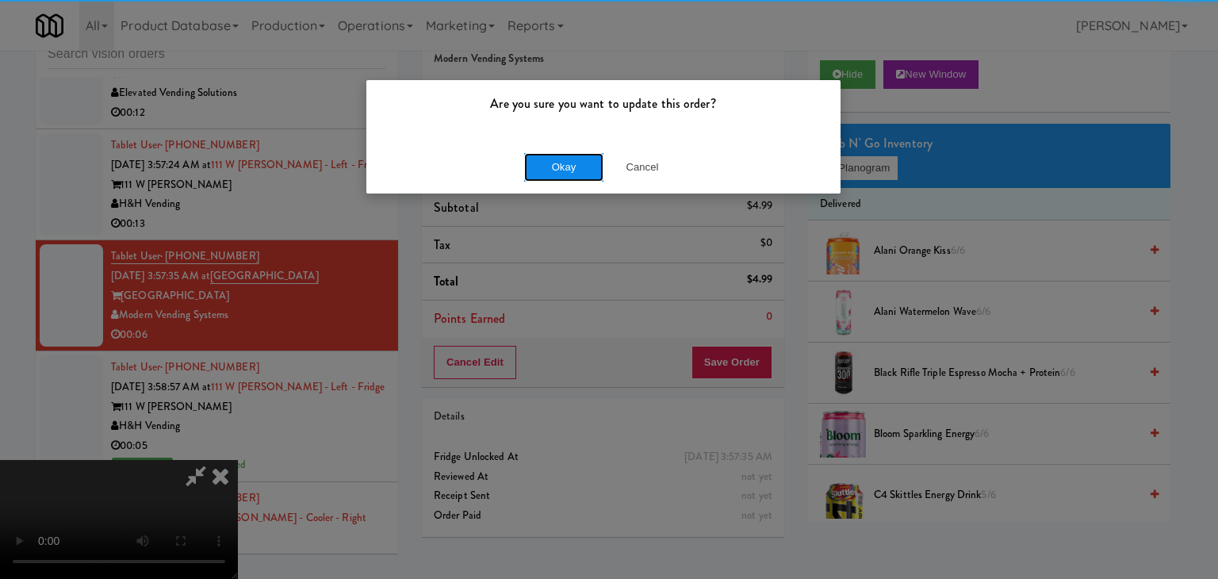
click at [577, 168] on button "Okay" at bounding box center [563, 167] width 79 height 29
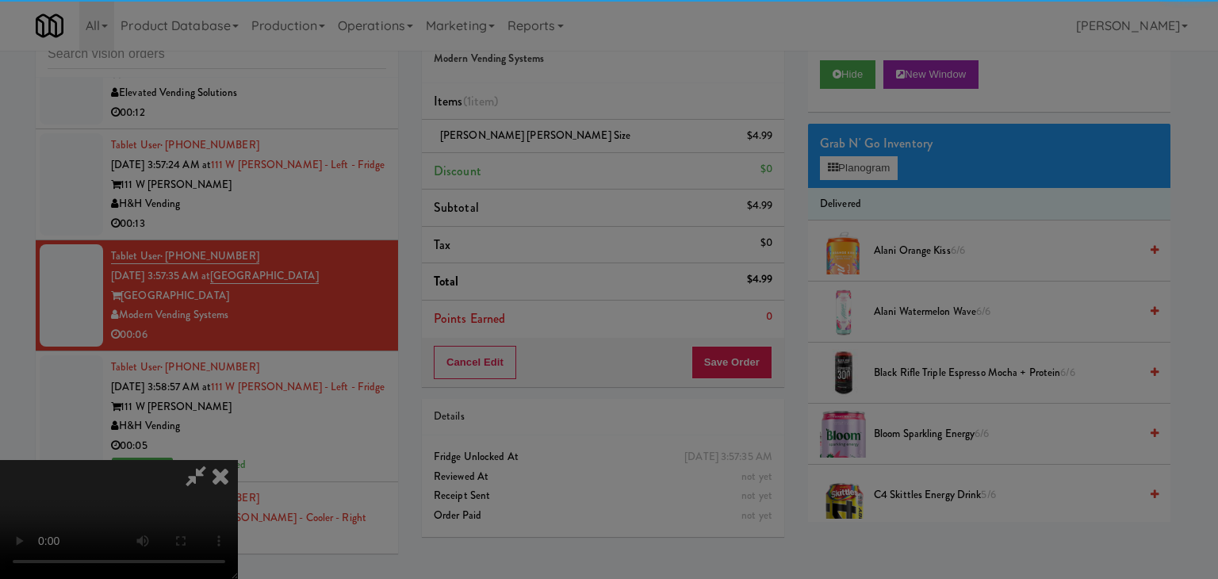
click at [577, 164] on div "Okay Cancel" at bounding box center [603, 137] width 474 height 53
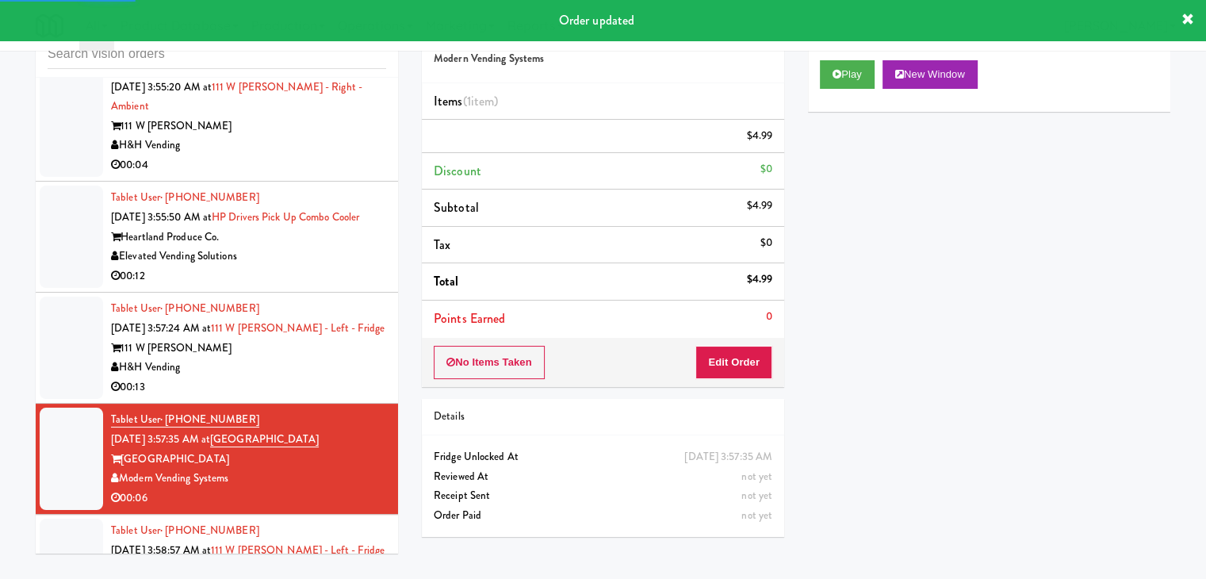
scroll to position [6573, 0]
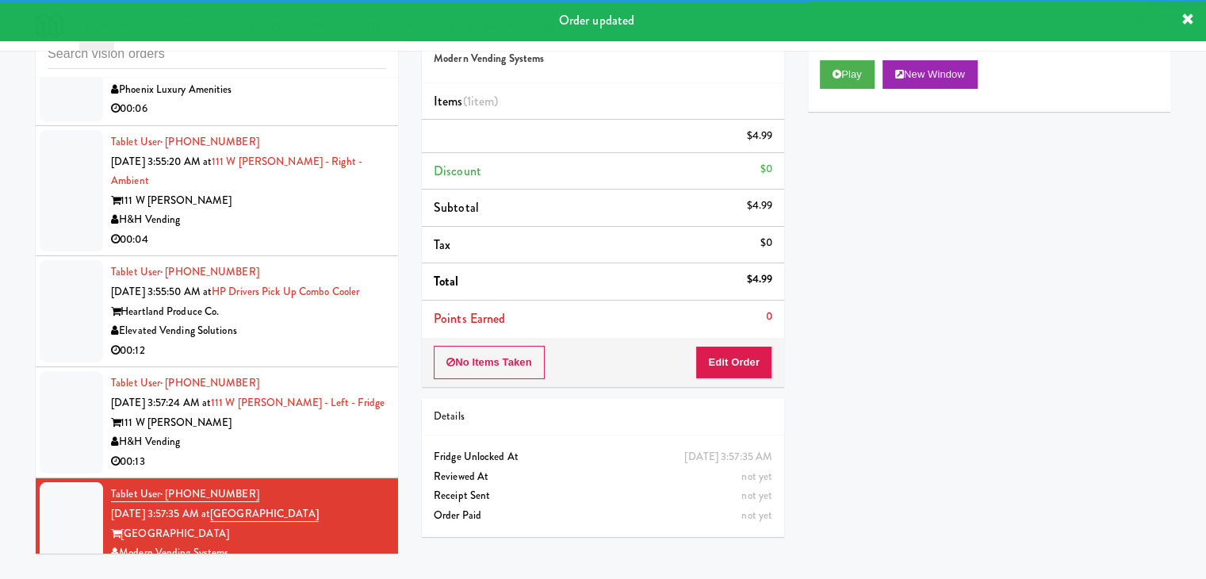
click at [305, 452] on div "H&H Vending" at bounding box center [248, 442] width 275 height 20
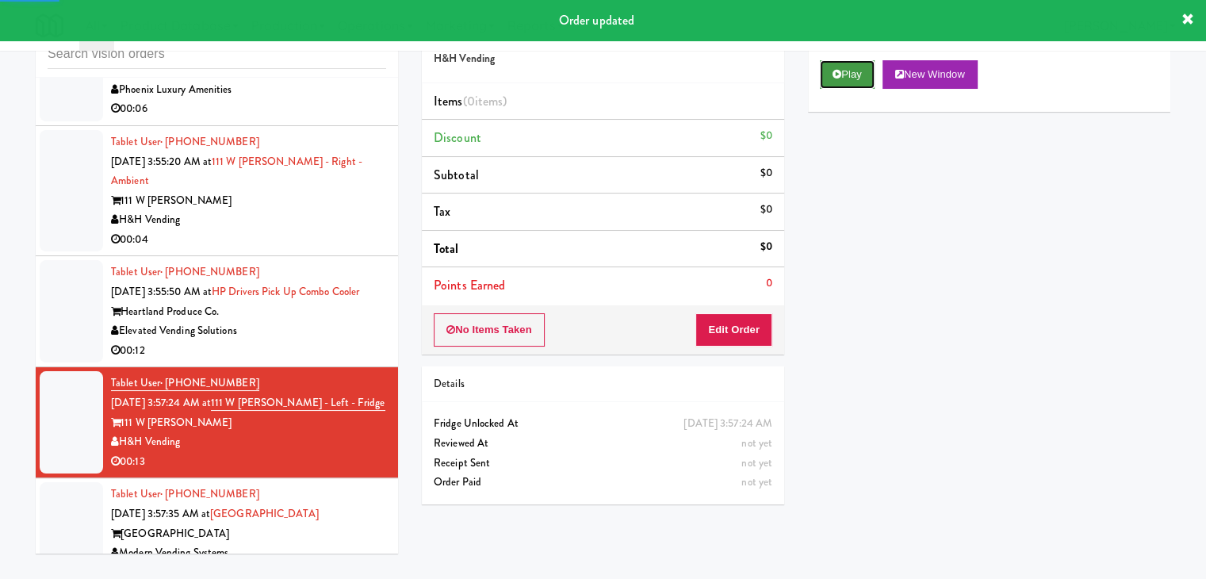
click at [844, 83] on button "Play" at bounding box center [847, 74] width 55 height 29
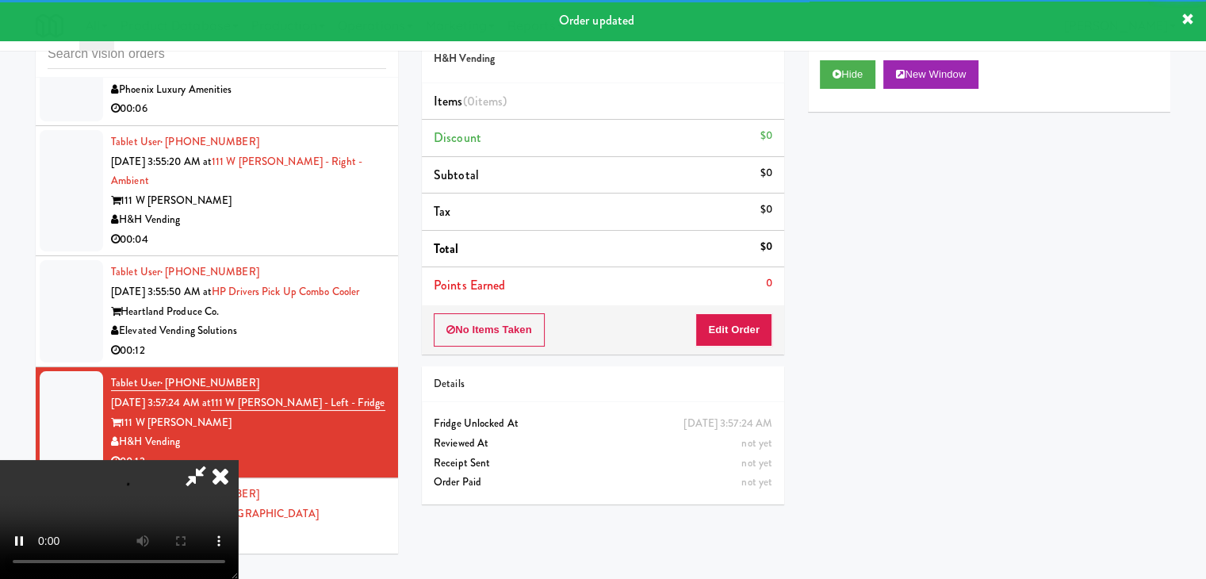
click at [722, 347] on div "No Items Taken Edit Order" at bounding box center [603, 329] width 362 height 49
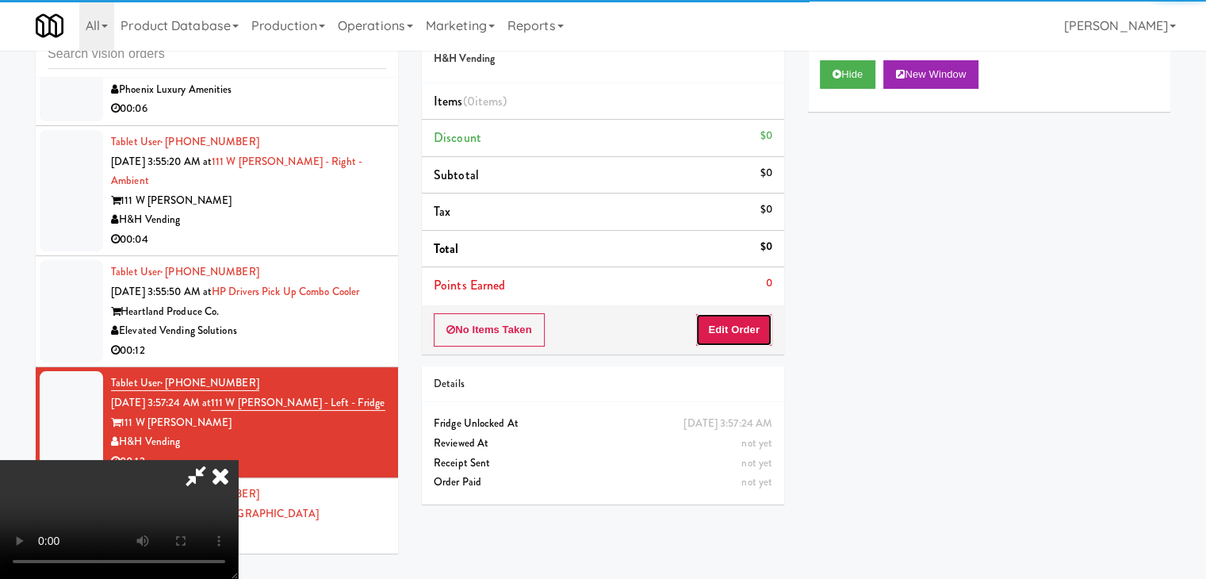
click at [731, 334] on button "Edit Order" at bounding box center [734, 329] width 77 height 33
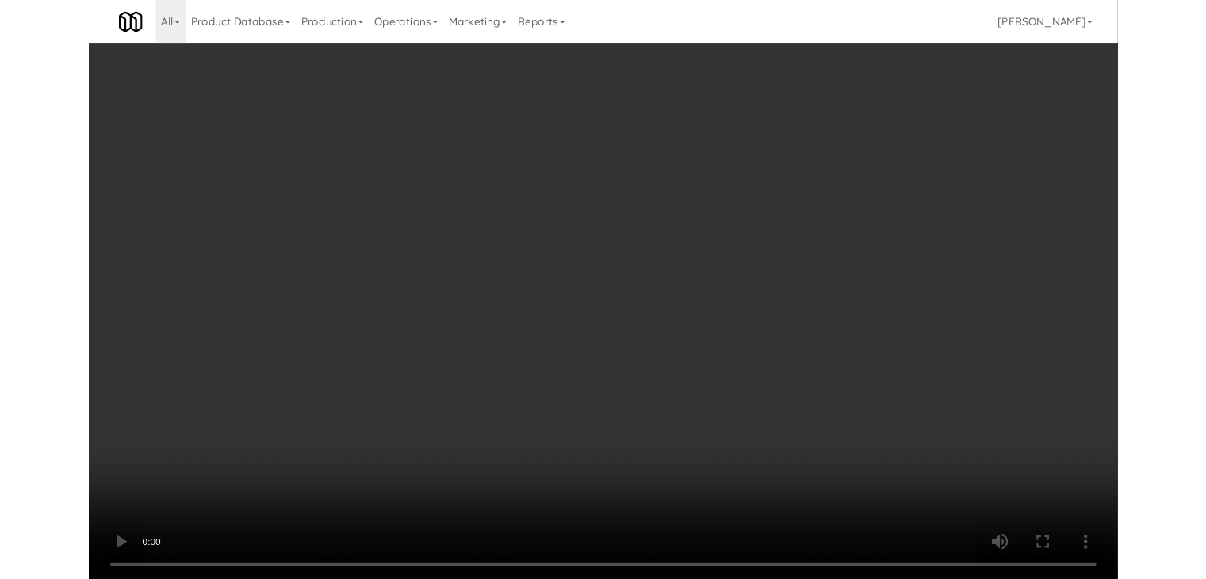
scroll to position [6456, 0]
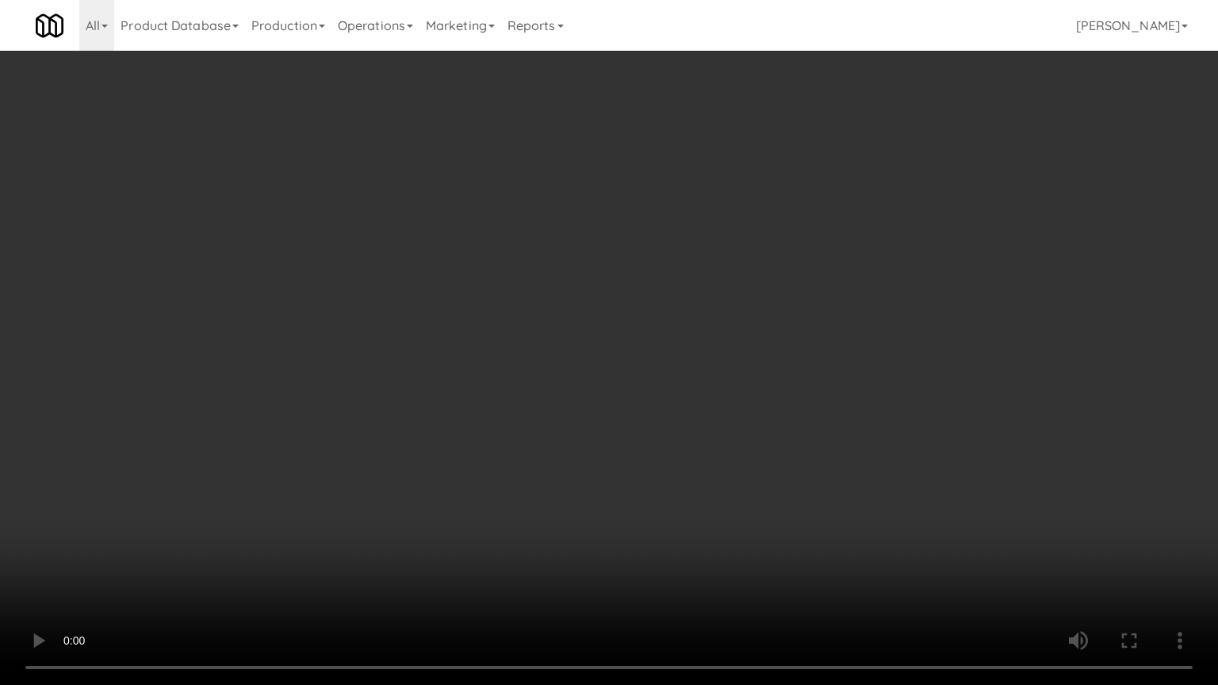
click at [709, 416] on video at bounding box center [609, 342] width 1218 height 685
click at [707, 405] on video at bounding box center [609, 342] width 1218 height 685
drag, startPoint x: 707, startPoint y: 405, endPoint x: 699, endPoint y: 407, distance: 8.9
click at [707, 405] on video at bounding box center [609, 342] width 1218 height 685
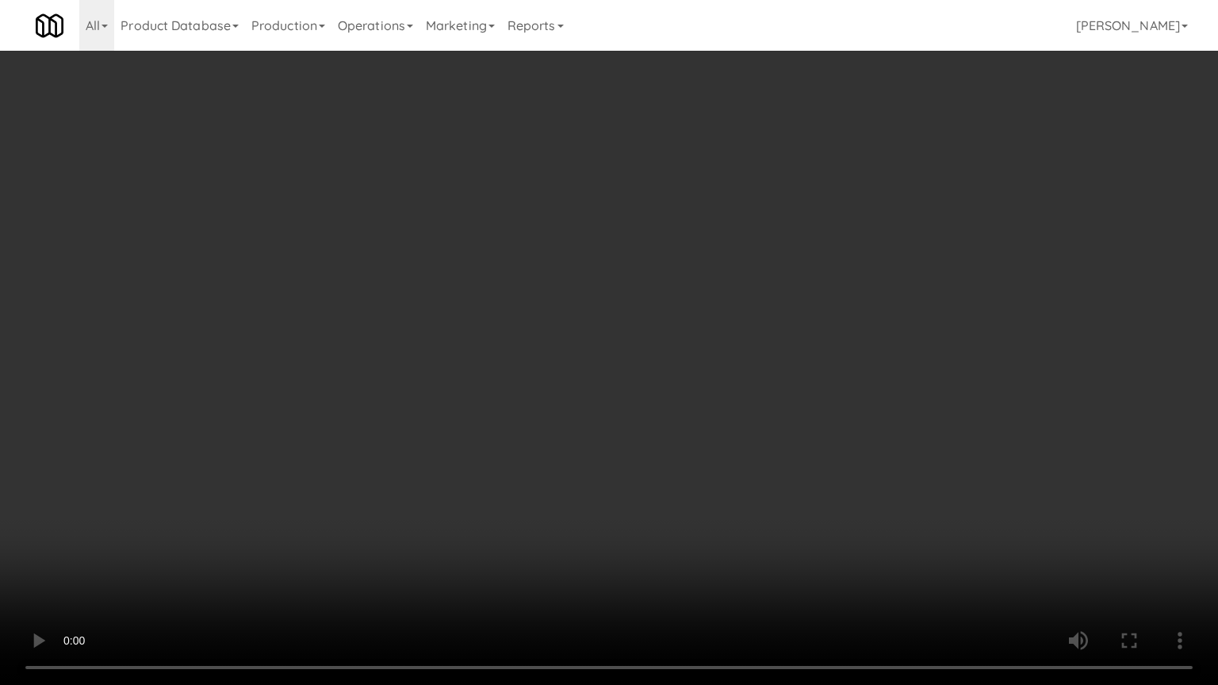
click at [701, 400] on video at bounding box center [609, 342] width 1218 height 685
click at [691, 405] on video at bounding box center [609, 342] width 1218 height 685
click at [692, 402] on video at bounding box center [609, 342] width 1218 height 685
click at [693, 397] on video at bounding box center [609, 342] width 1218 height 685
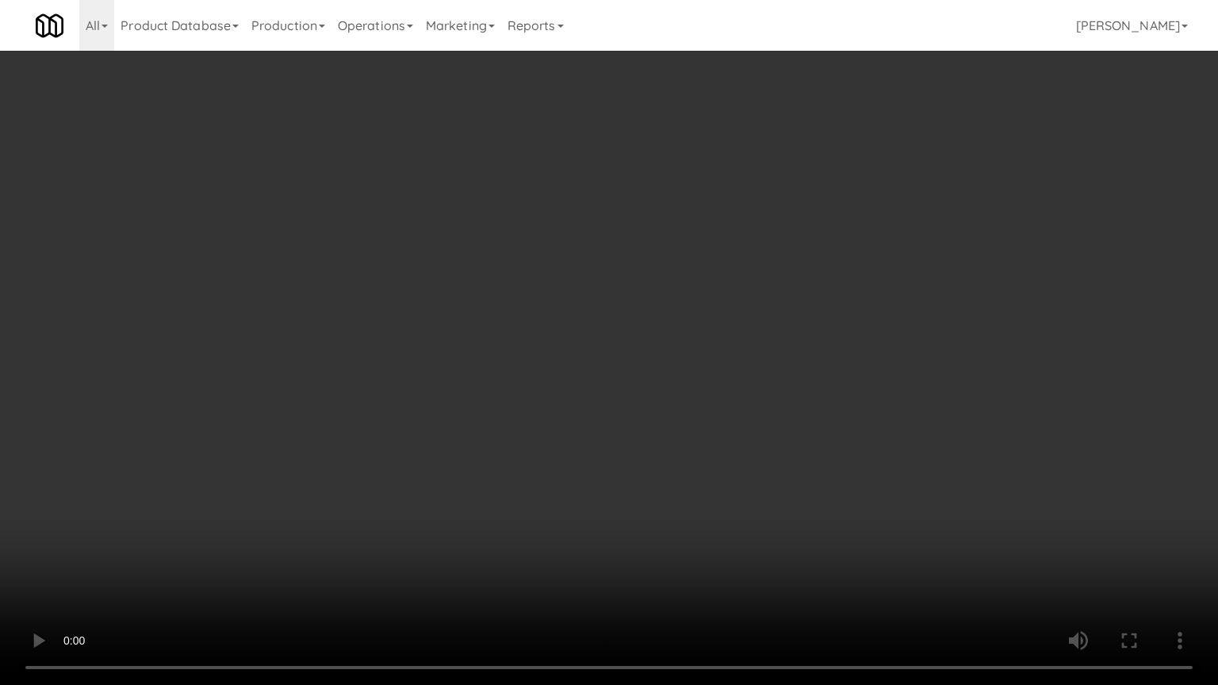
drag, startPoint x: 693, startPoint y: 397, endPoint x: 718, endPoint y: 302, distance: 98.3
click at [696, 397] on video at bounding box center [609, 342] width 1218 height 685
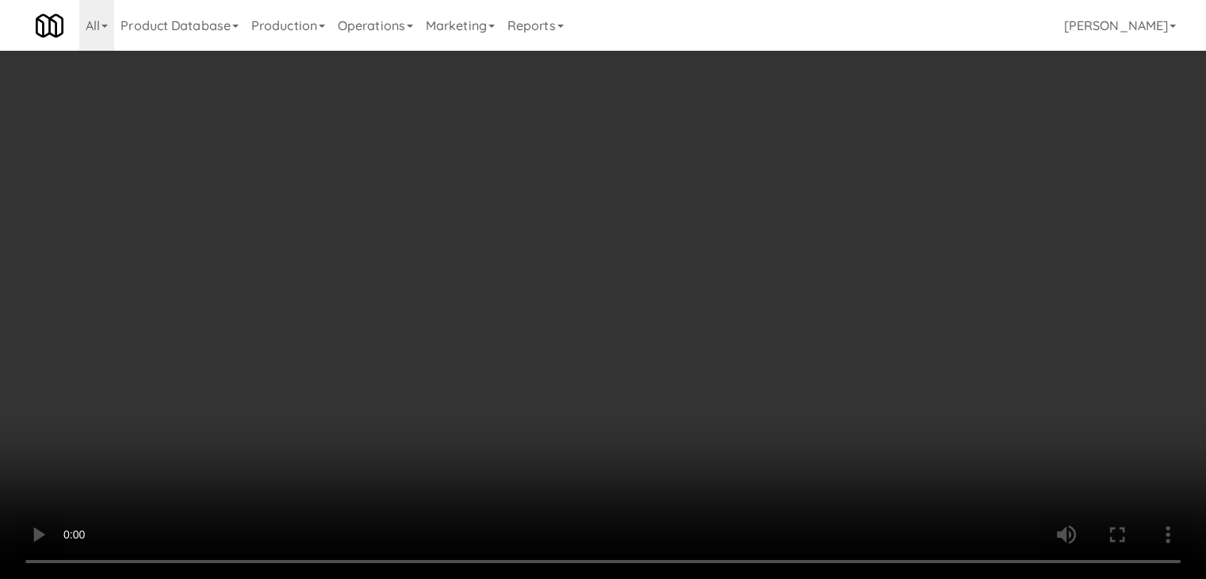
click at [866, 171] on button "Planogram" at bounding box center [859, 168] width 78 height 24
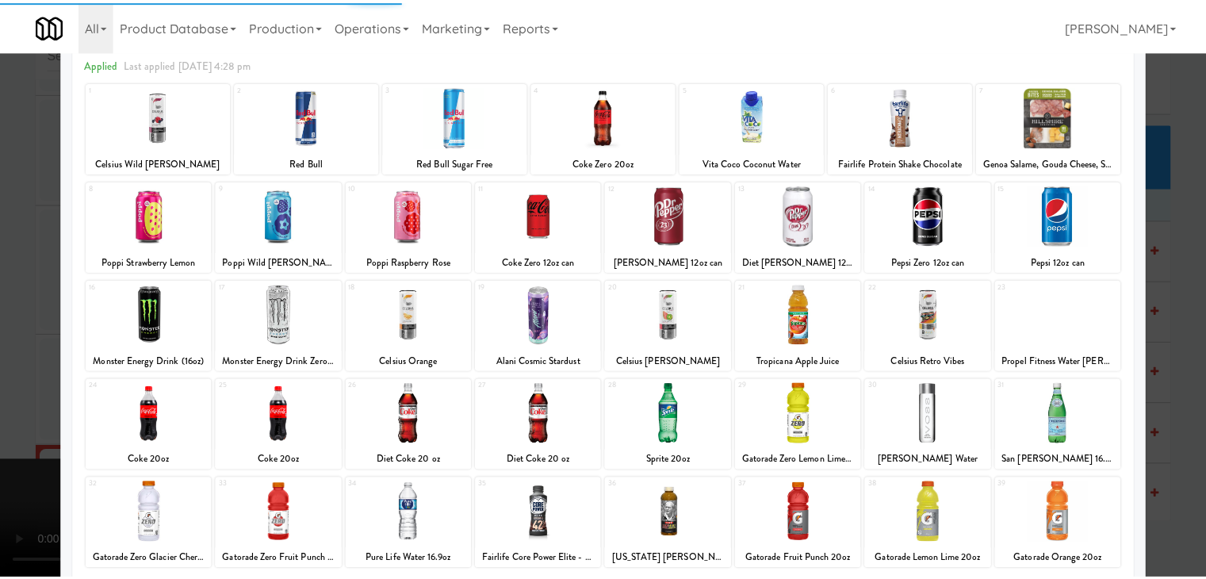
scroll to position [200, 0]
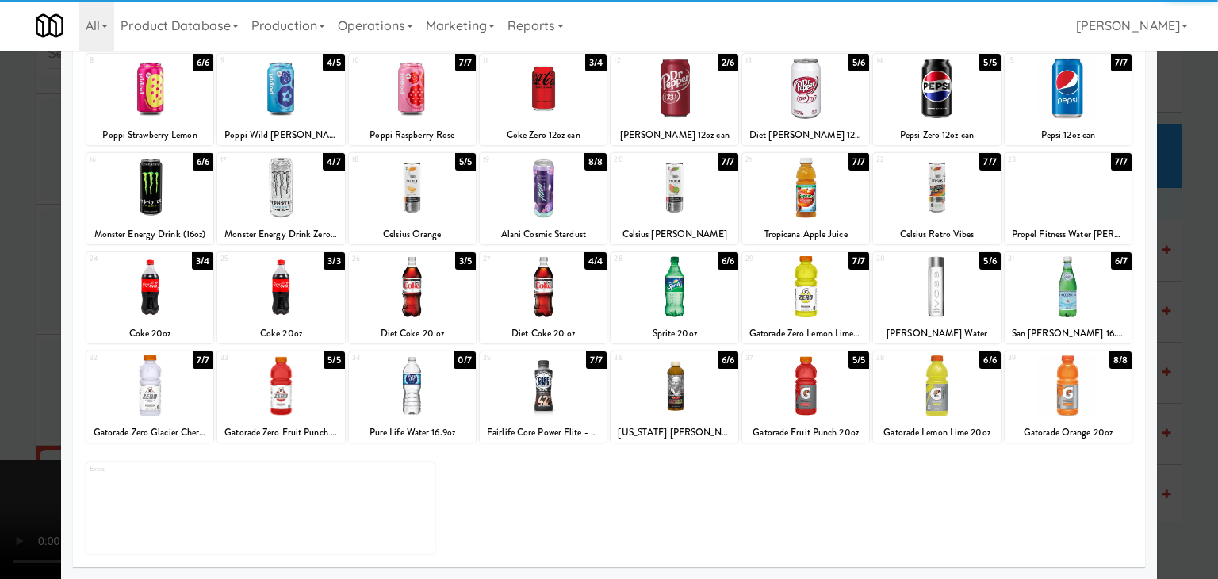
click at [952, 274] on div at bounding box center [936, 286] width 127 height 61
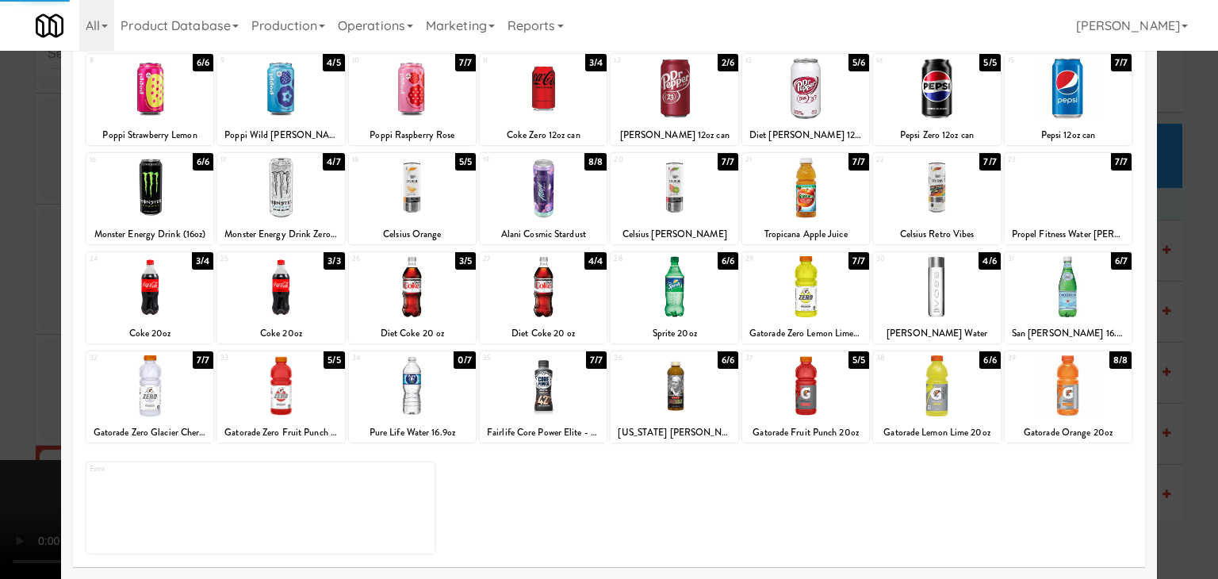
click at [1153, 336] on div at bounding box center [609, 289] width 1218 height 579
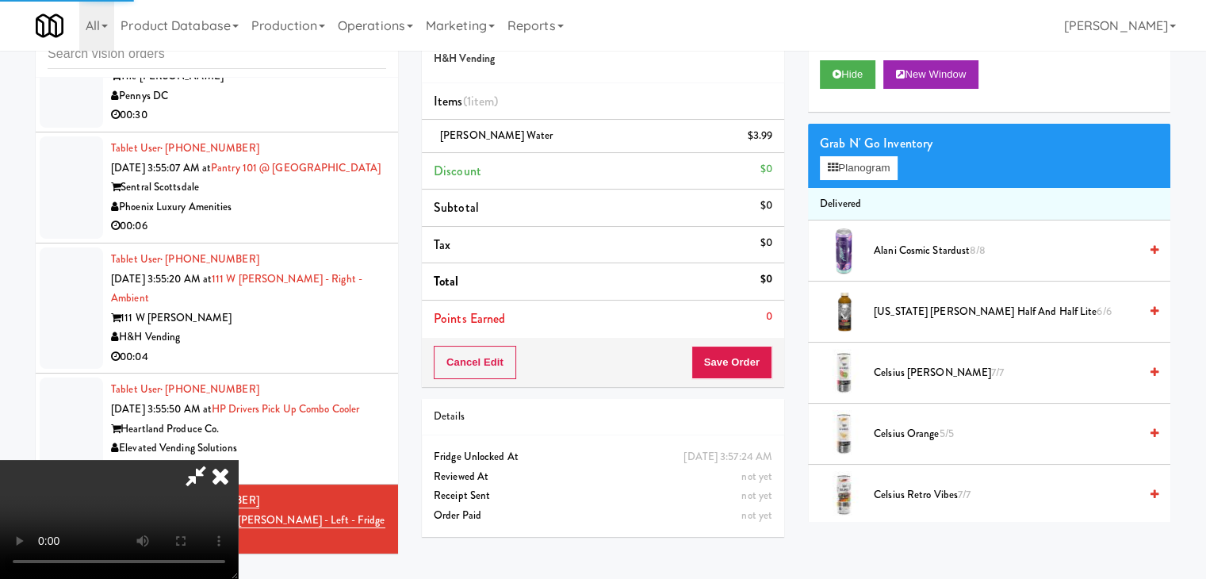
scroll to position [6573, 0]
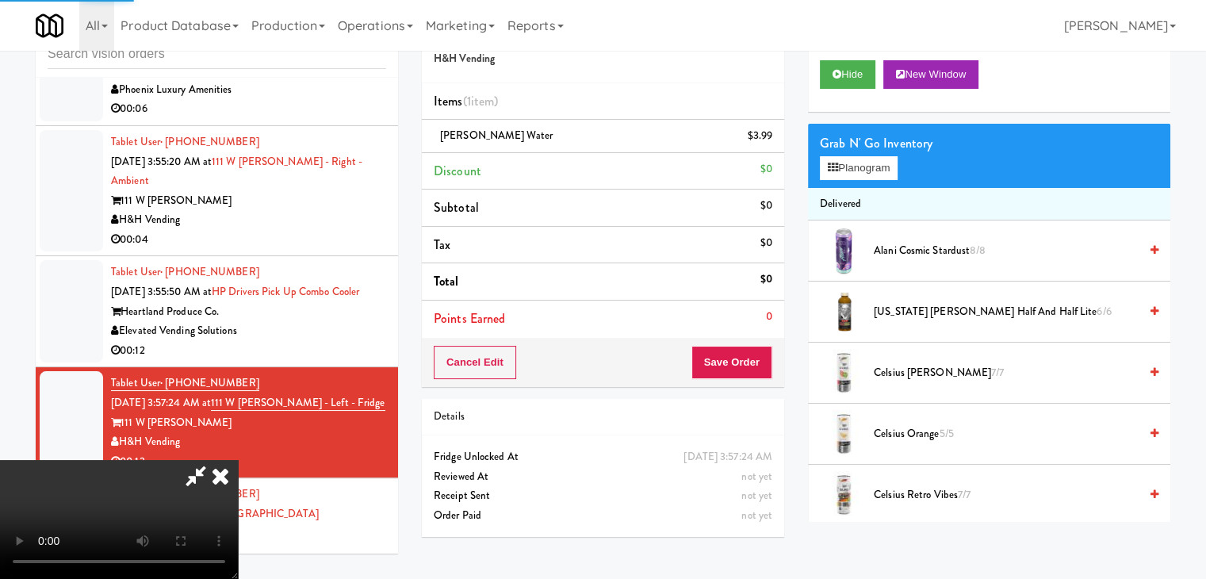
click at [1160, 338] on div "Cart Flags Notes Payment Hide New Window Grab N' Go Inventory Planogram Deliver…" at bounding box center [989, 264] width 386 height 516
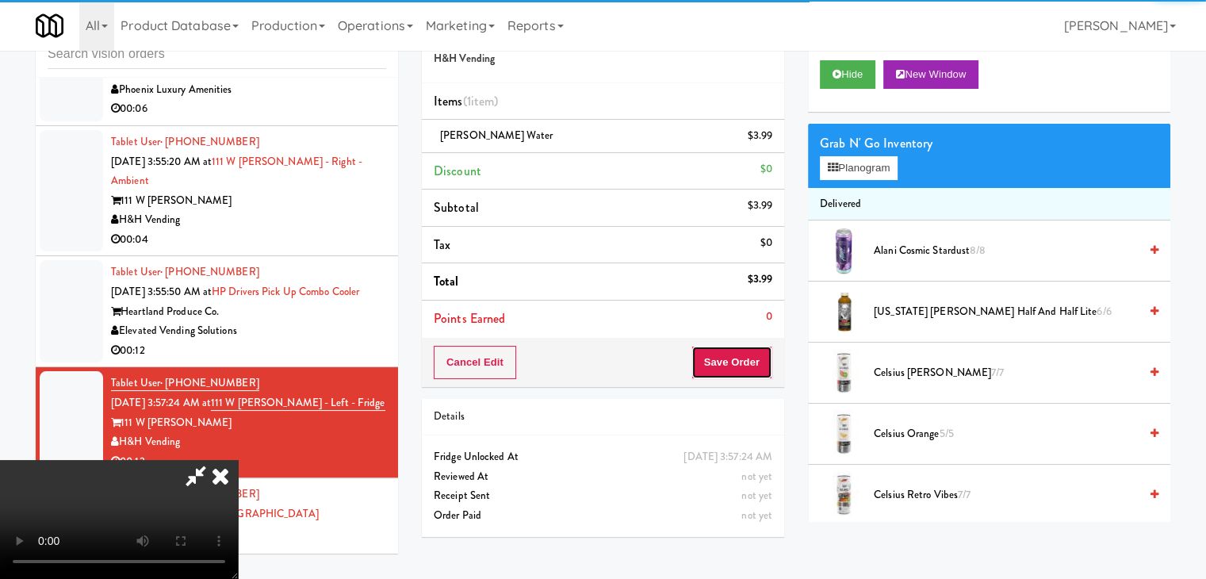
click at [765, 358] on button "Save Order" at bounding box center [732, 362] width 81 height 33
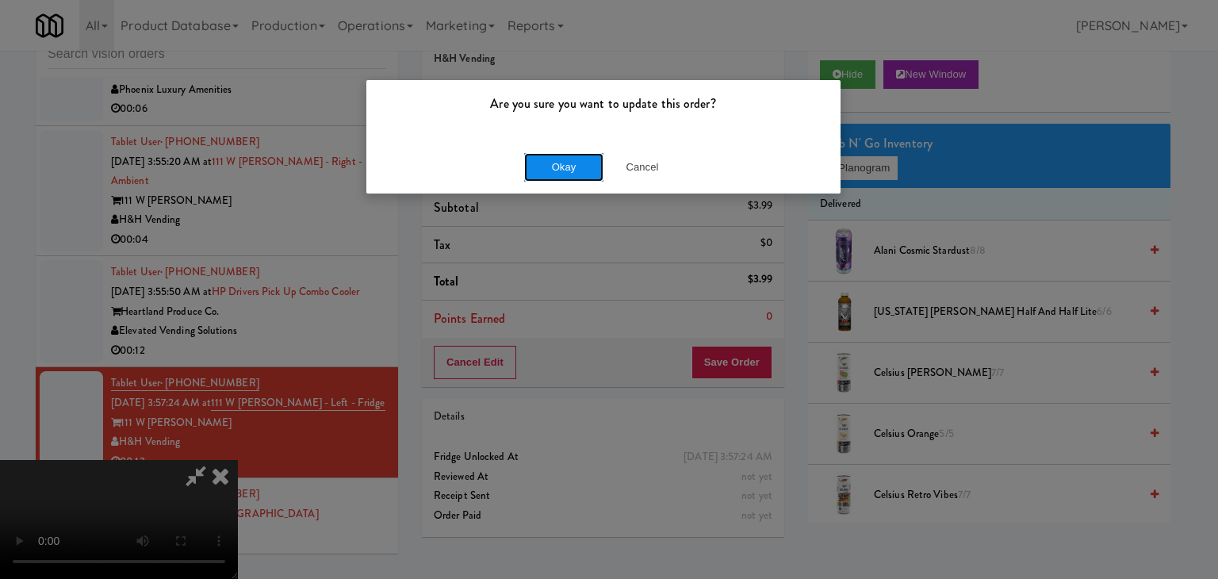
click at [581, 153] on button "Okay" at bounding box center [563, 167] width 79 height 29
click at [578, 155] on button "Okay" at bounding box center [563, 167] width 79 height 29
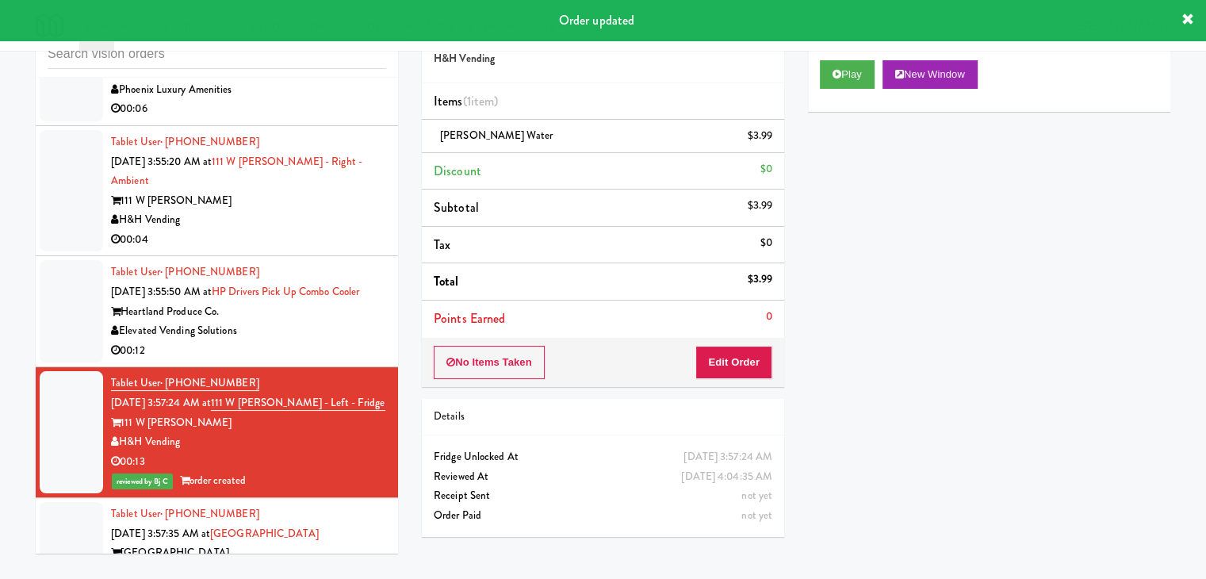
click at [336, 322] on div "Heartland Produce Co." at bounding box center [248, 312] width 275 height 20
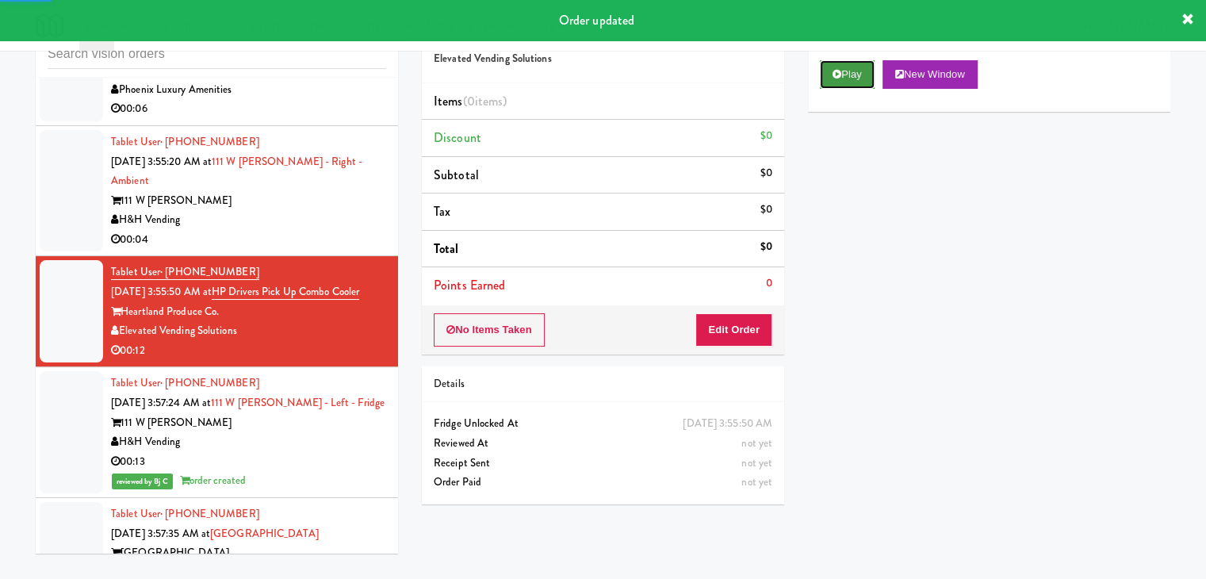
click at [859, 75] on button "Play" at bounding box center [847, 74] width 55 height 29
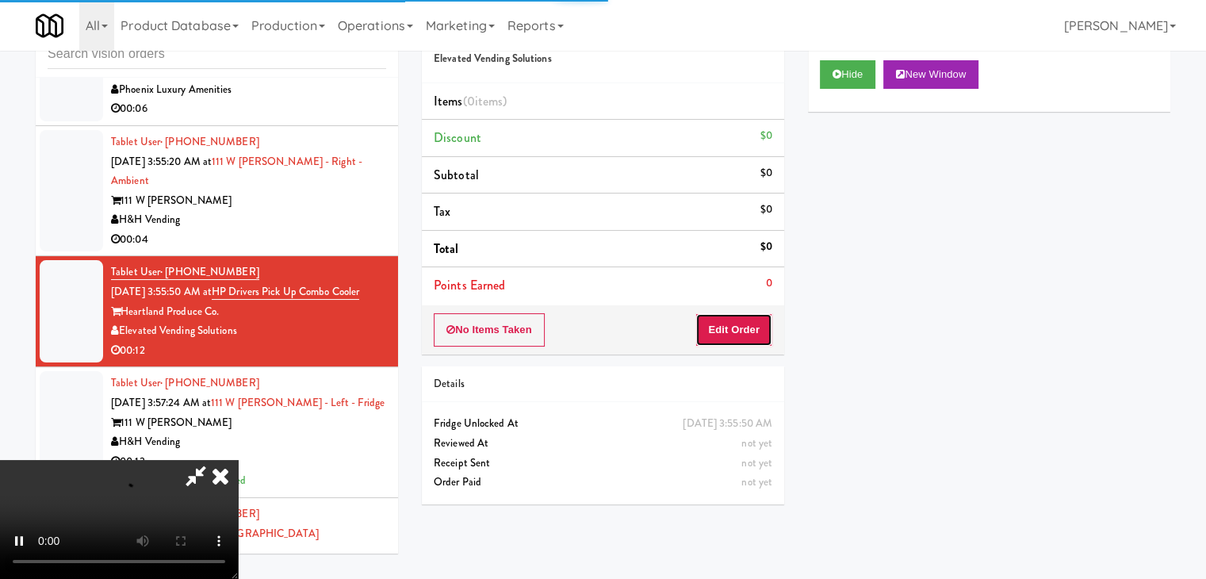
click at [739, 324] on button "Edit Order" at bounding box center [734, 329] width 77 height 33
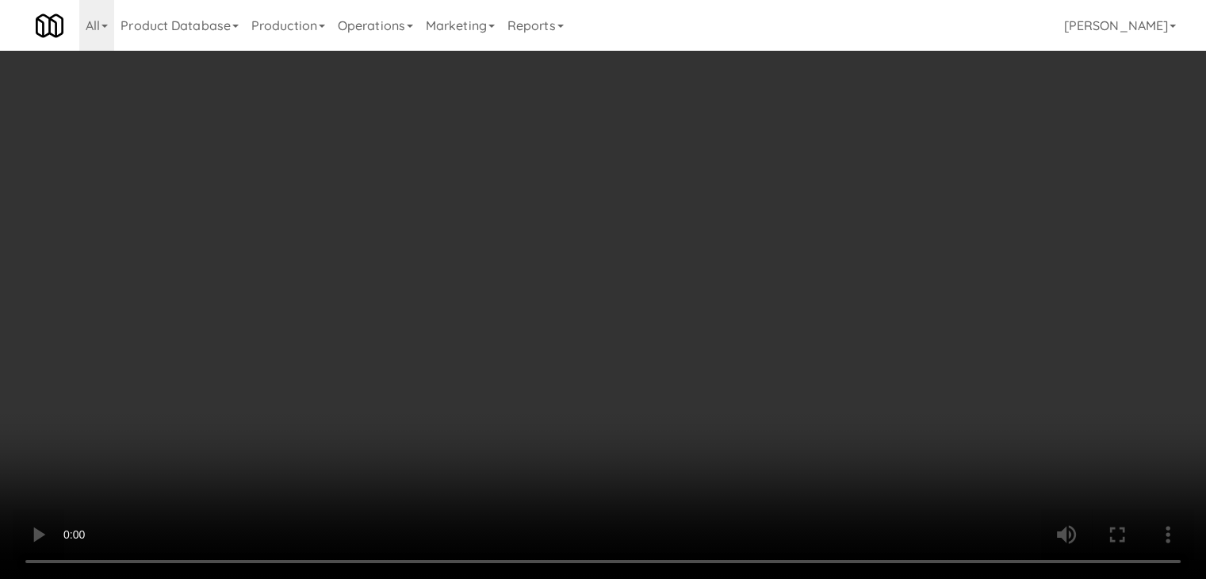
scroll to position [6376, 0]
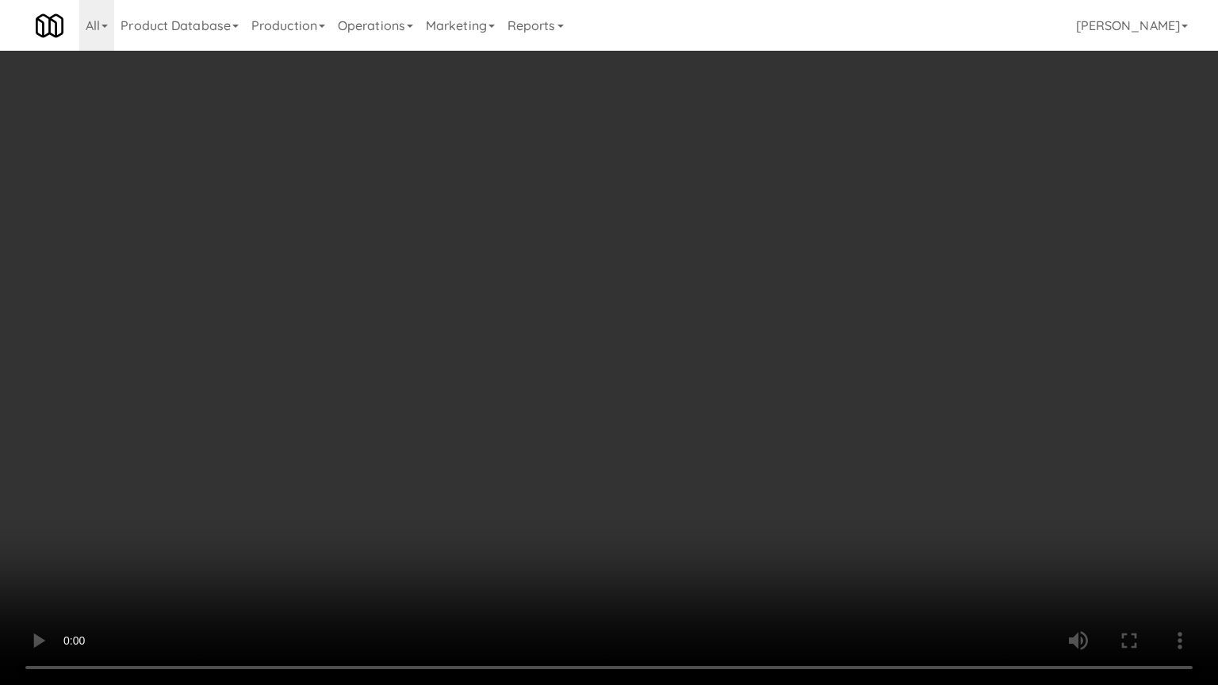
click at [765, 416] on video at bounding box center [609, 342] width 1218 height 685
click at [762, 416] on video at bounding box center [609, 342] width 1218 height 685
click at [774, 408] on video at bounding box center [609, 342] width 1218 height 685
click at [768, 391] on video at bounding box center [609, 342] width 1218 height 685
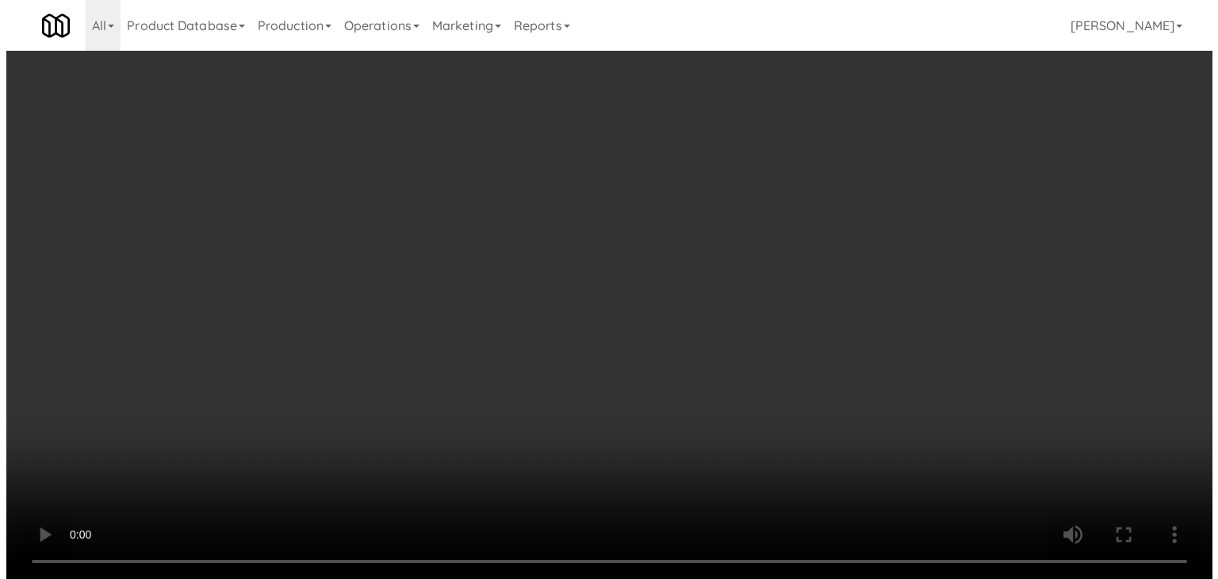
scroll to position [6494, 0]
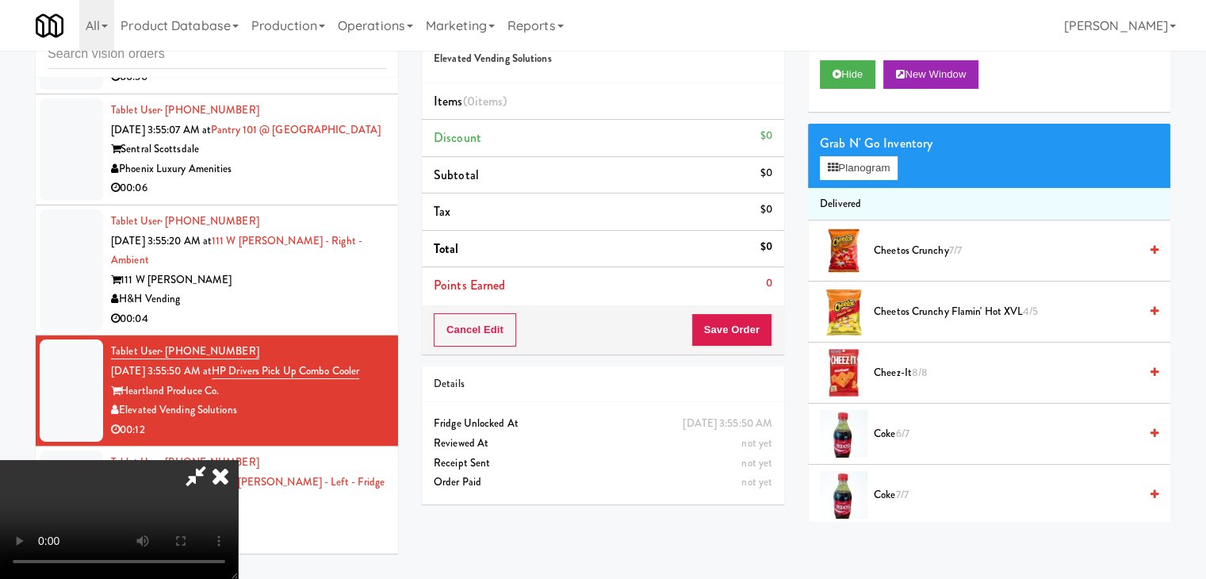
click at [238, 460] on video at bounding box center [119, 519] width 238 height 119
click at [866, 171] on button "Planogram" at bounding box center [859, 168] width 78 height 24
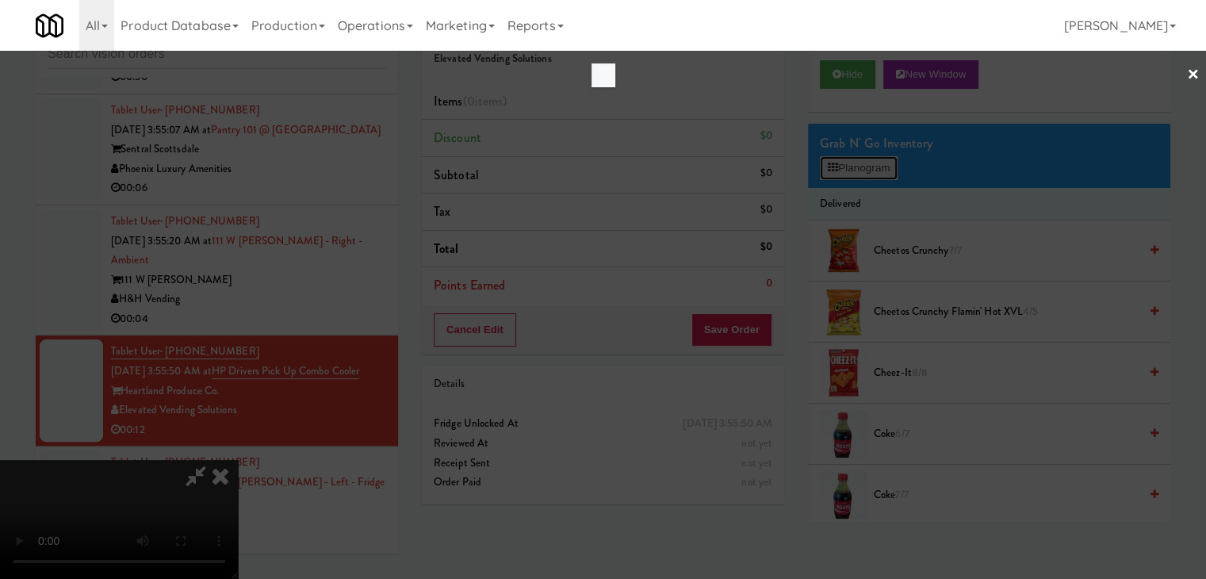
scroll to position [6376, 0]
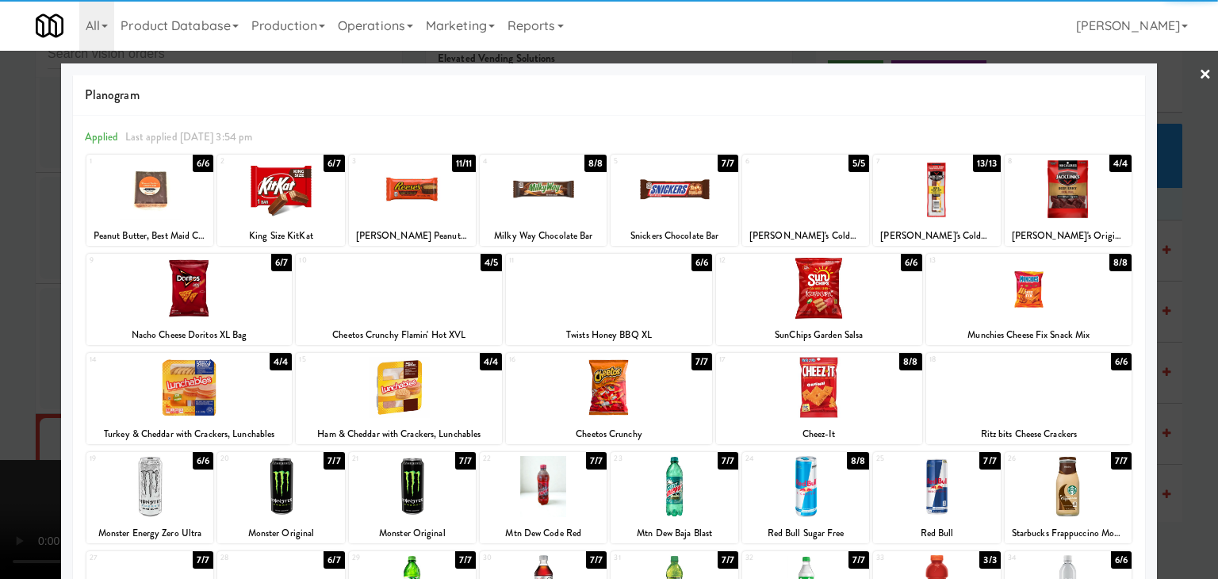
click at [404, 477] on div at bounding box center [412, 486] width 127 height 61
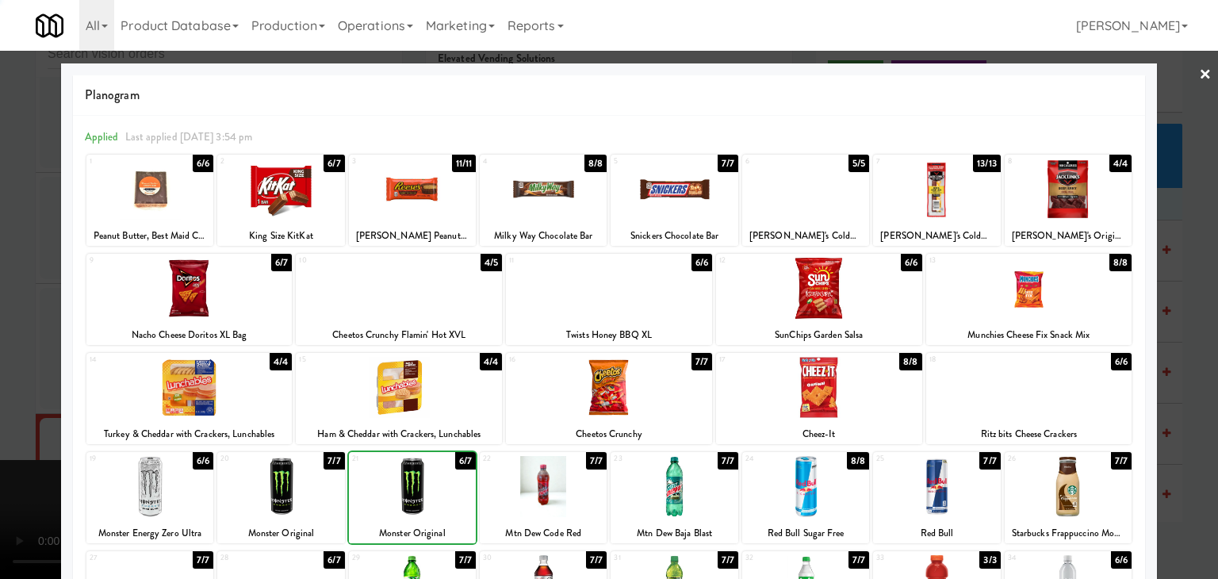
click at [35, 382] on div at bounding box center [609, 289] width 1218 height 579
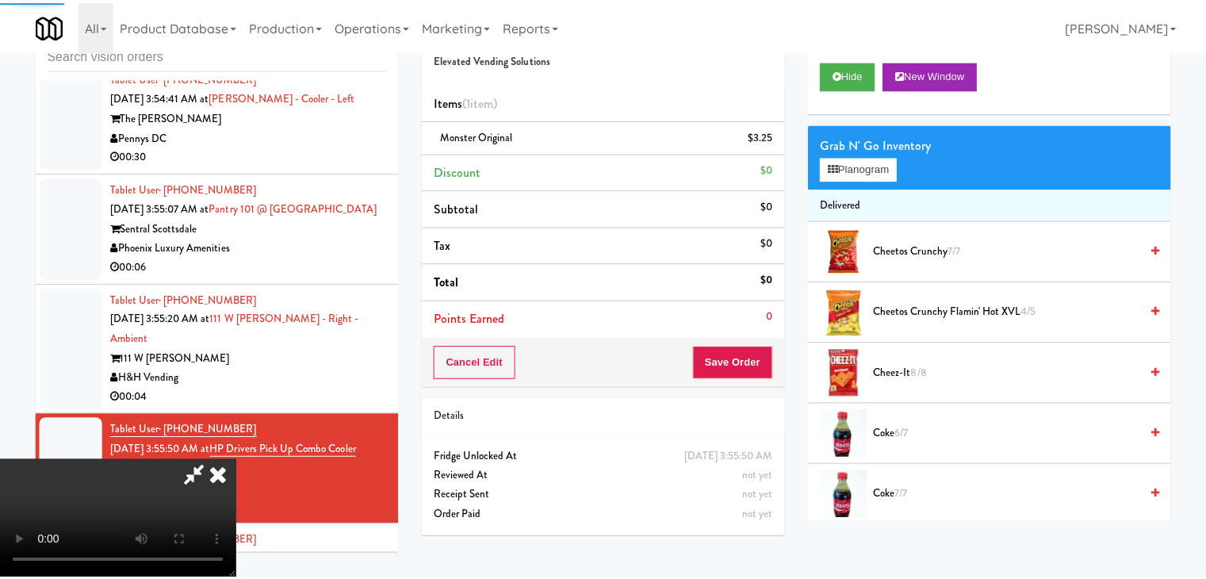
scroll to position [6494, 0]
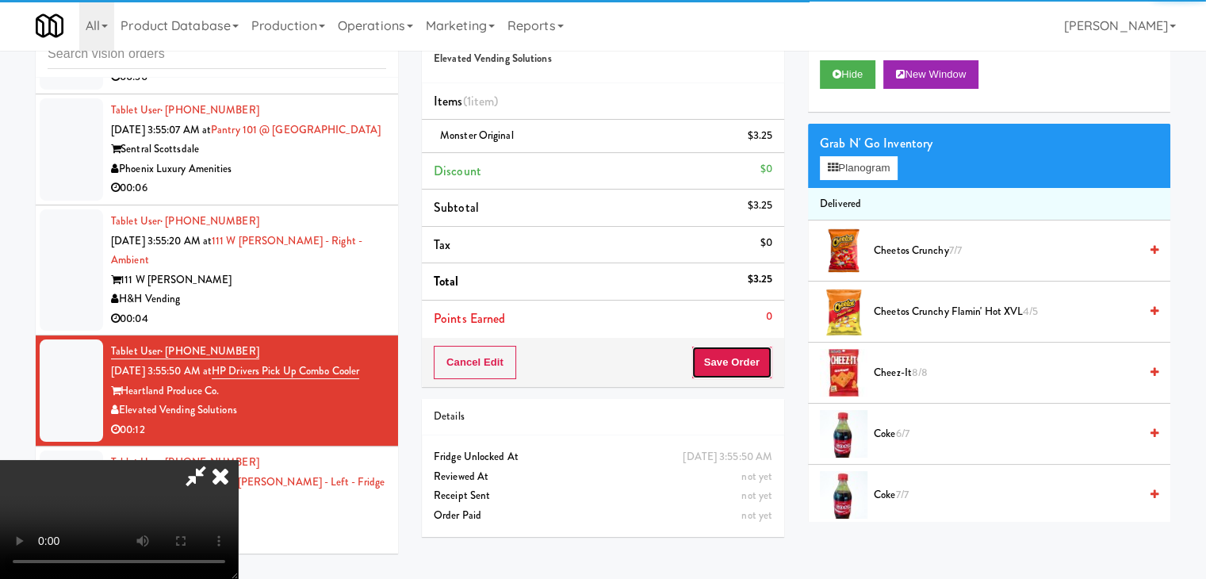
drag, startPoint x: 758, startPoint y: 356, endPoint x: 749, endPoint y: 355, distance: 9.5
click at [749, 355] on button "Save Order" at bounding box center [732, 362] width 81 height 33
click at [749, 356] on button "Save Order" at bounding box center [732, 362] width 81 height 33
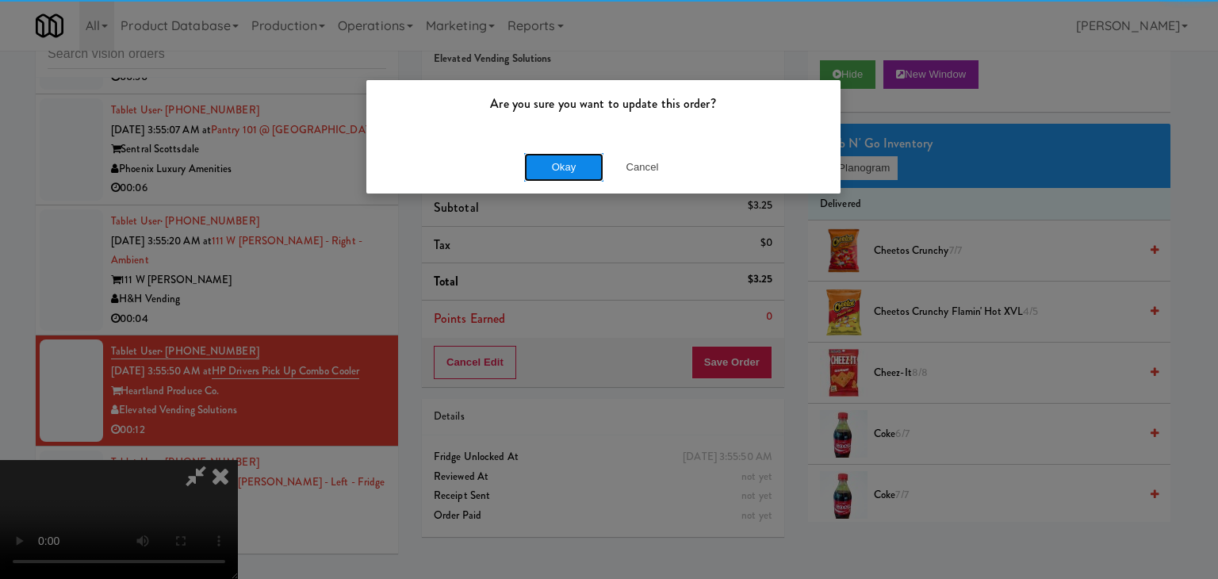
click at [547, 159] on button "Okay" at bounding box center [563, 167] width 79 height 29
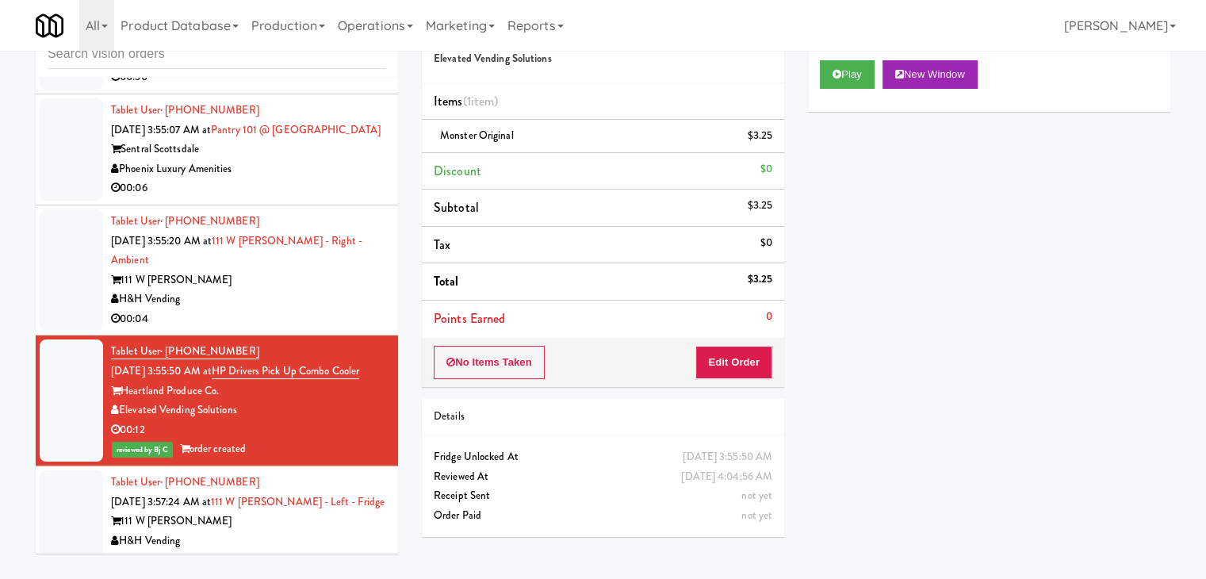
click at [310, 329] on div "00:04" at bounding box center [248, 319] width 275 height 20
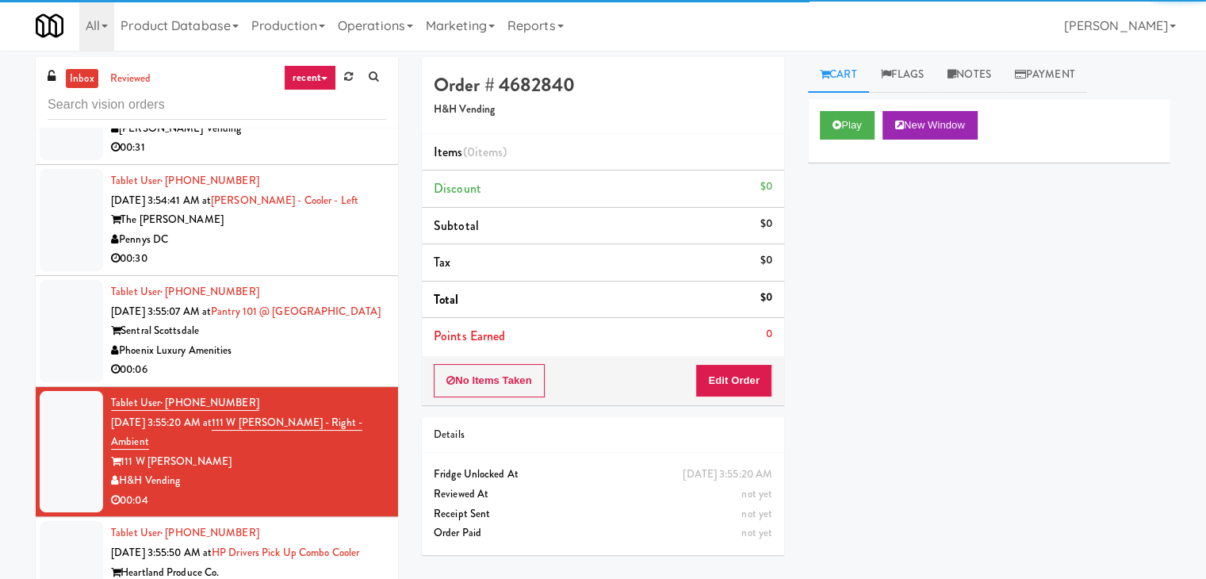
scroll to position [6335, 0]
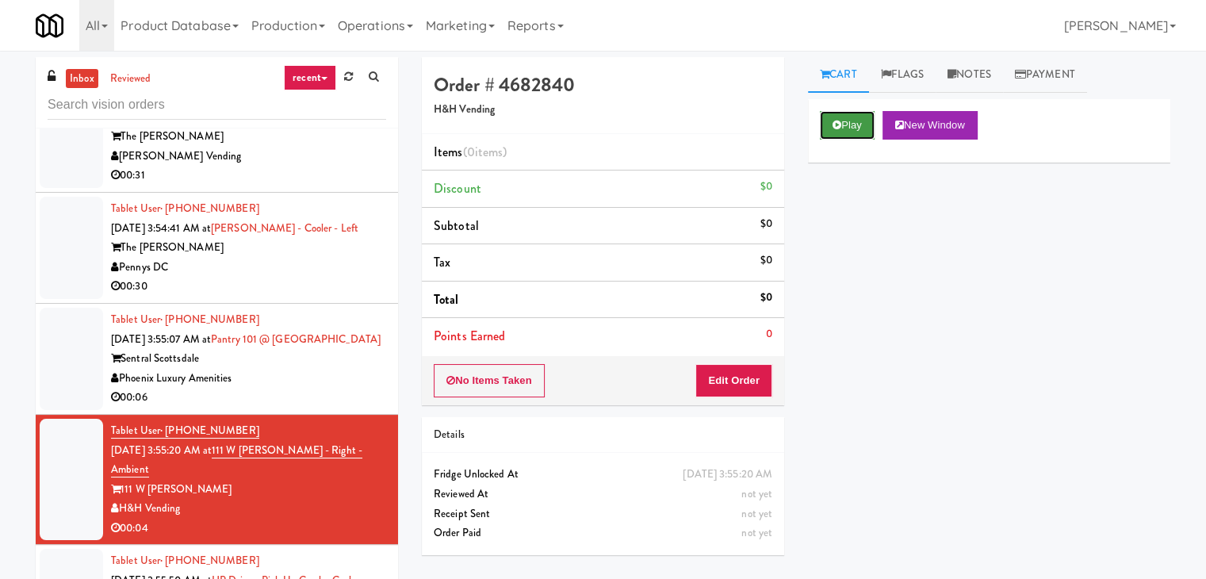
drag, startPoint x: 856, startPoint y: 134, endPoint x: 809, endPoint y: 225, distance: 102.5
click at [854, 134] on button "Play" at bounding box center [847, 125] width 55 height 29
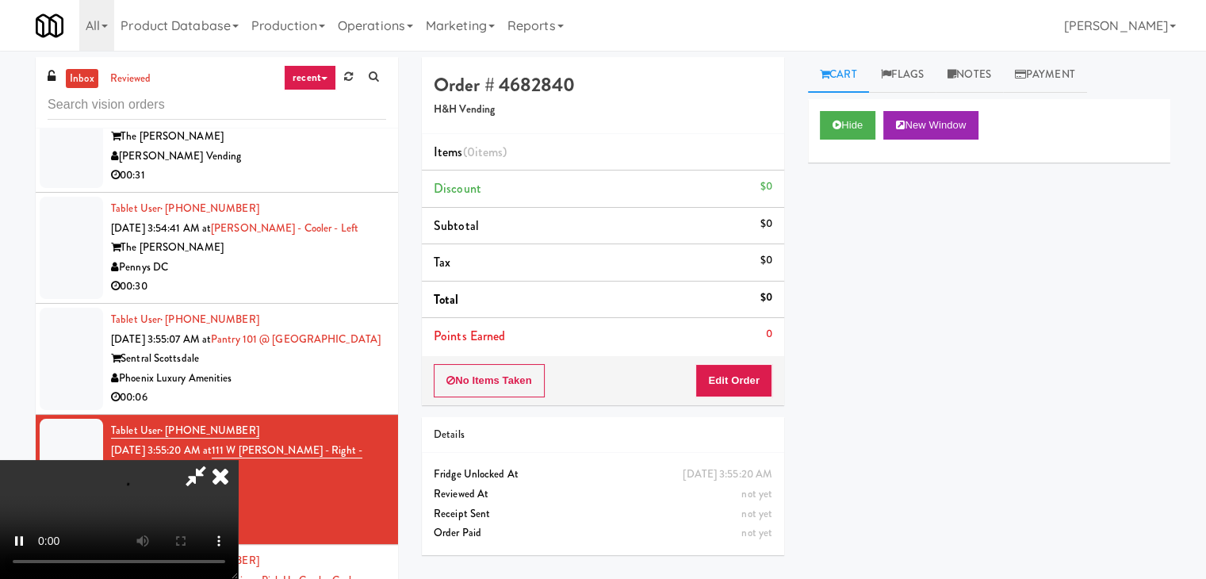
click at [745, 362] on div "No Items Taken Edit Order" at bounding box center [603, 380] width 362 height 49
click at [745, 366] on button "Edit Order" at bounding box center [734, 380] width 77 height 33
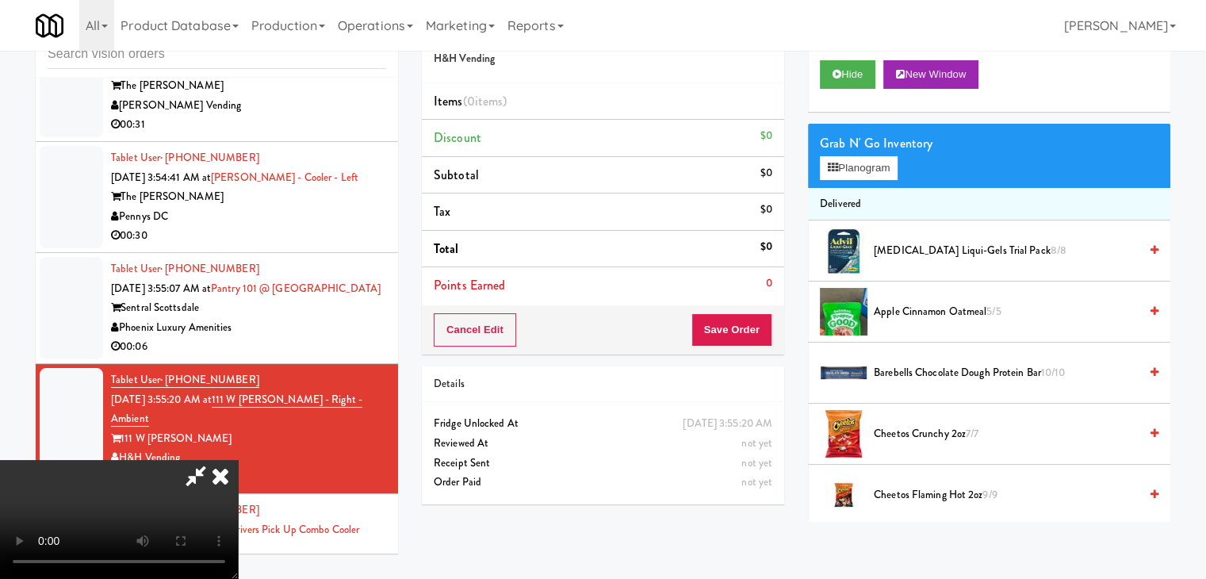
scroll to position [6218, 0]
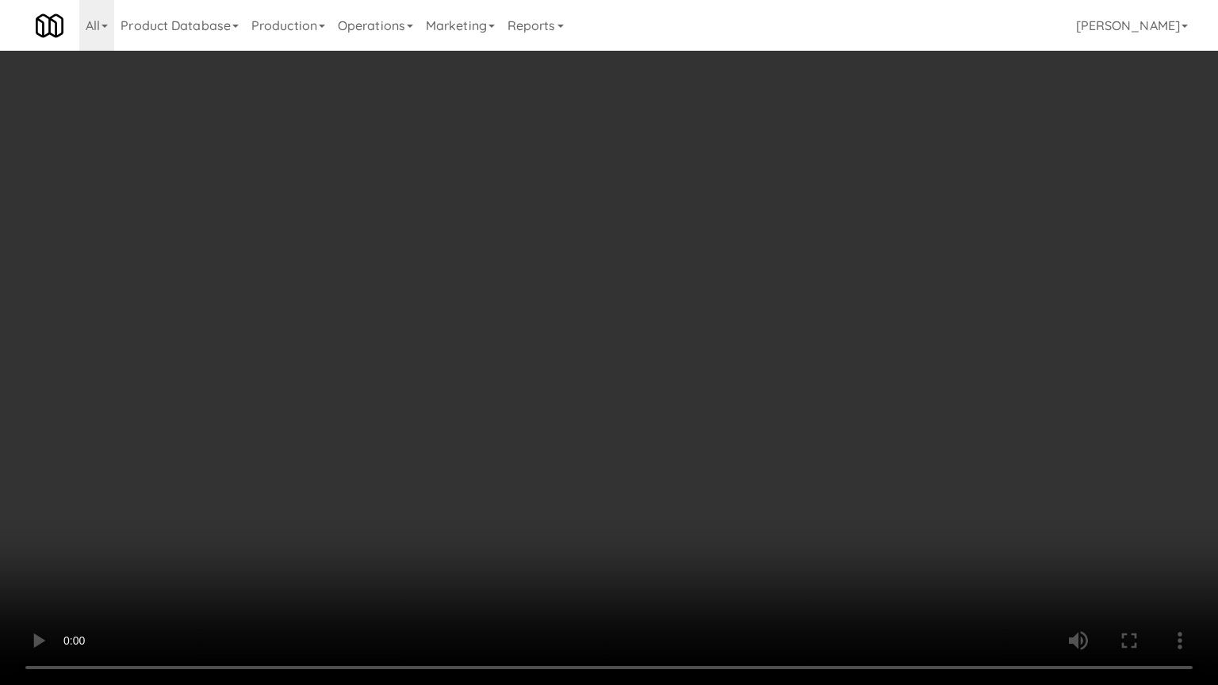
click at [761, 382] on video at bounding box center [609, 342] width 1218 height 685
click at [760, 378] on video at bounding box center [609, 342] width 1218 height 685
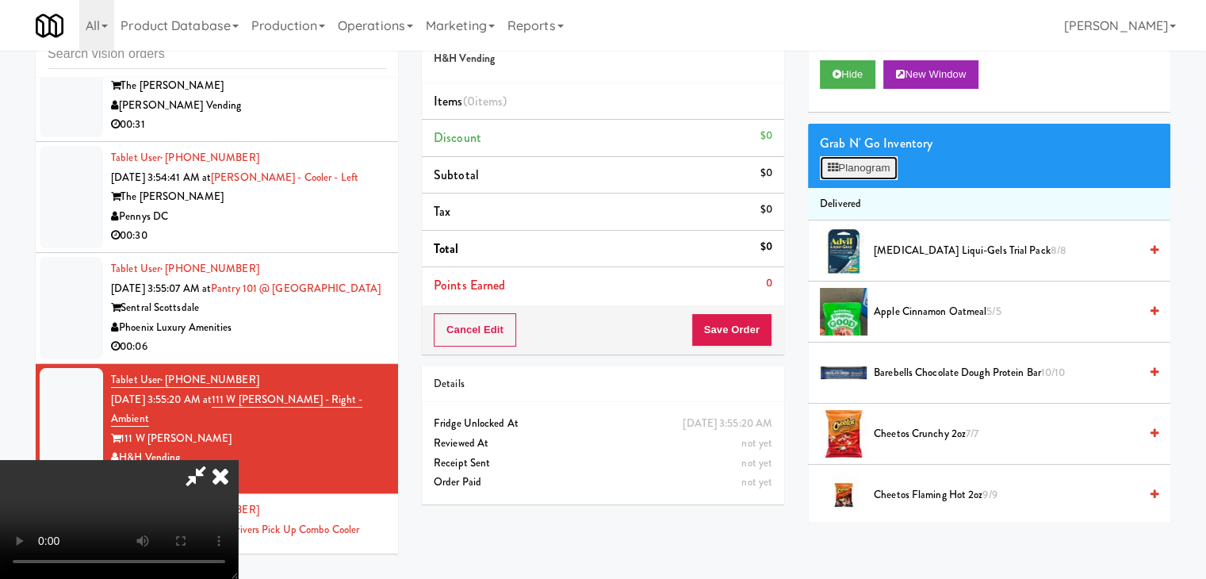
click at [877, 171] on button "Planogram" at bounding box center [859, 168] width 78 height 24
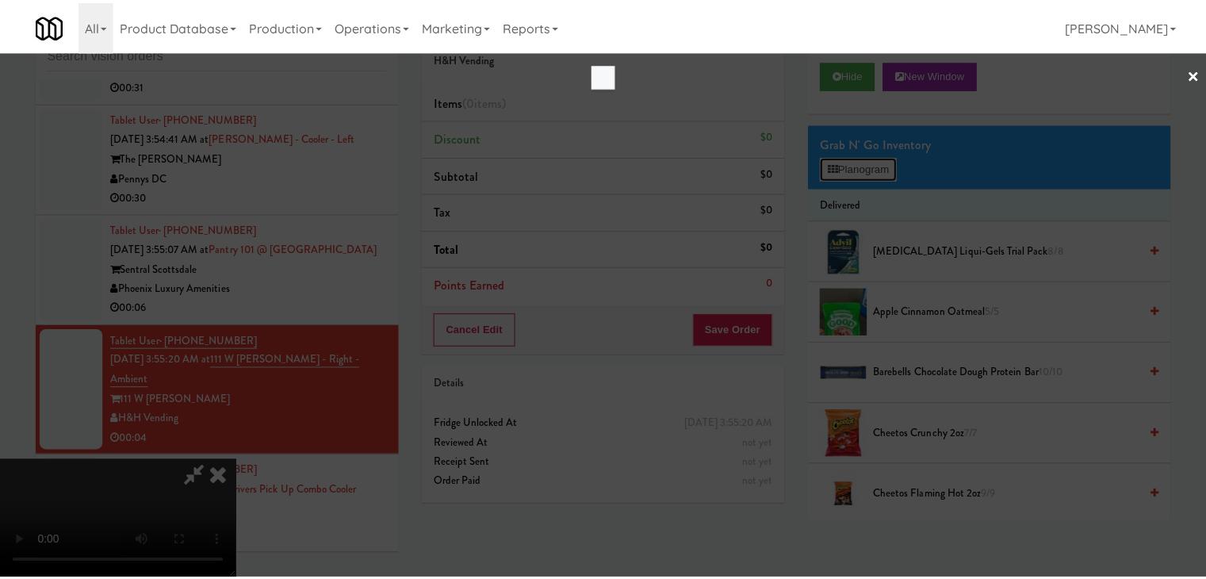
scroll to position [6218, 0]
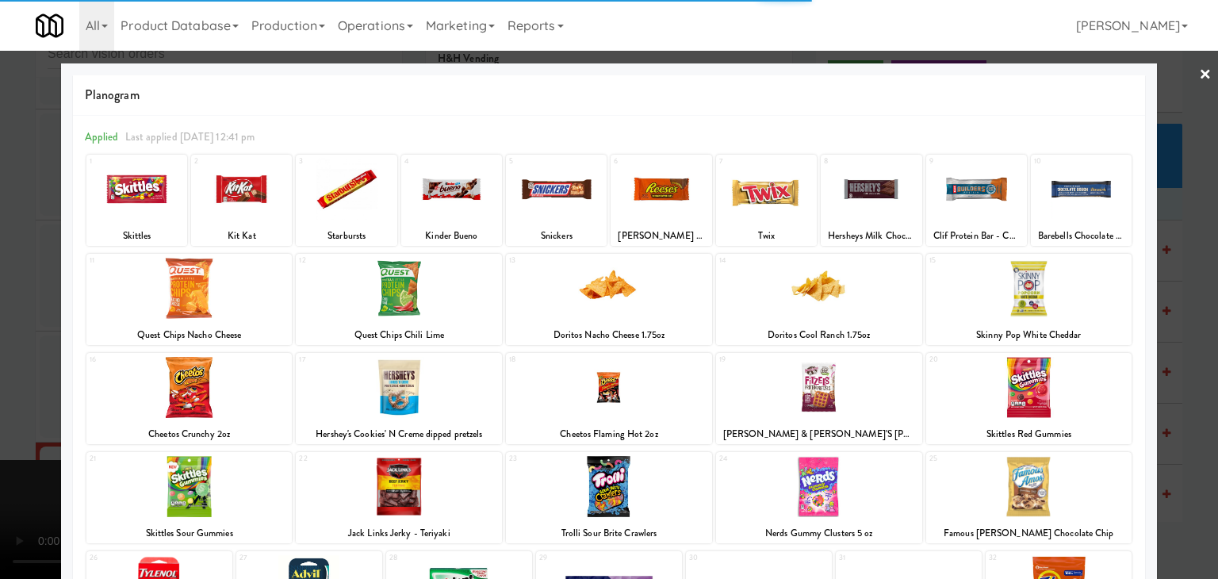
click at [628, 305] on div at bounding box center [609, 288] width 206 height 61
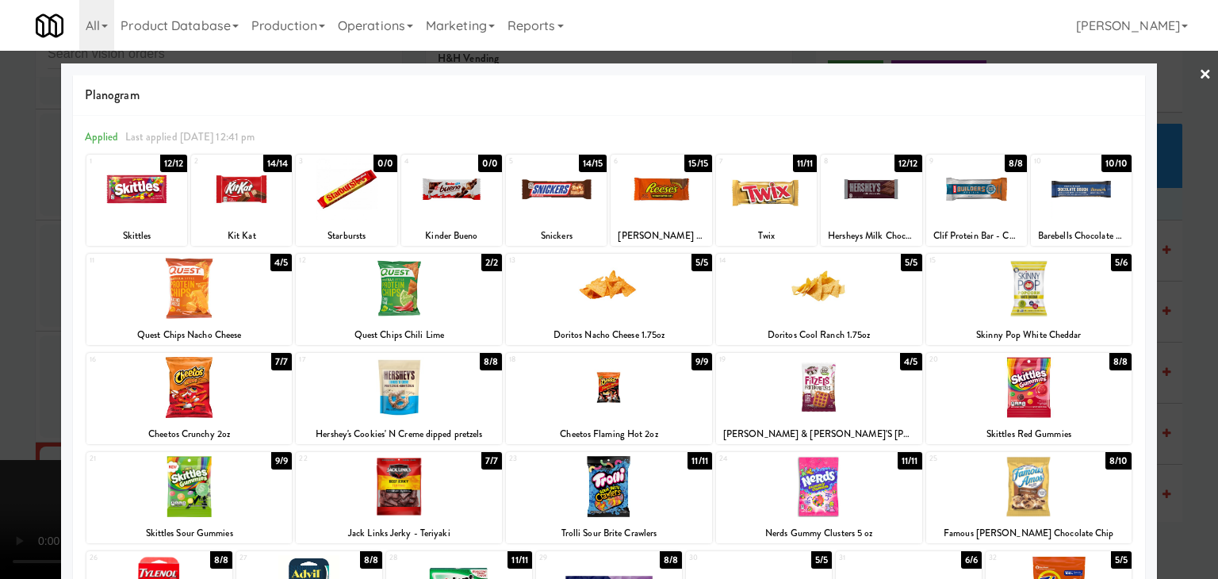
click at [639, 301] on div at bounding box center [609, 288] width 206 height 61
click at [51, 339] on div at bounding box center [609, 289] width 1218 height 579
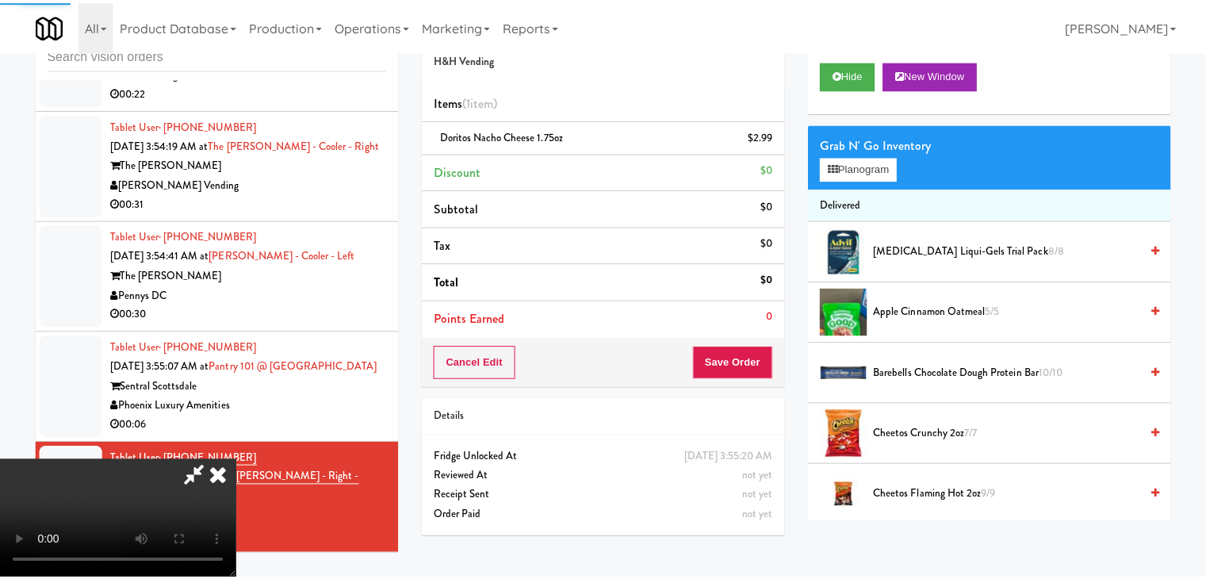
scroll to position [6335, 0]
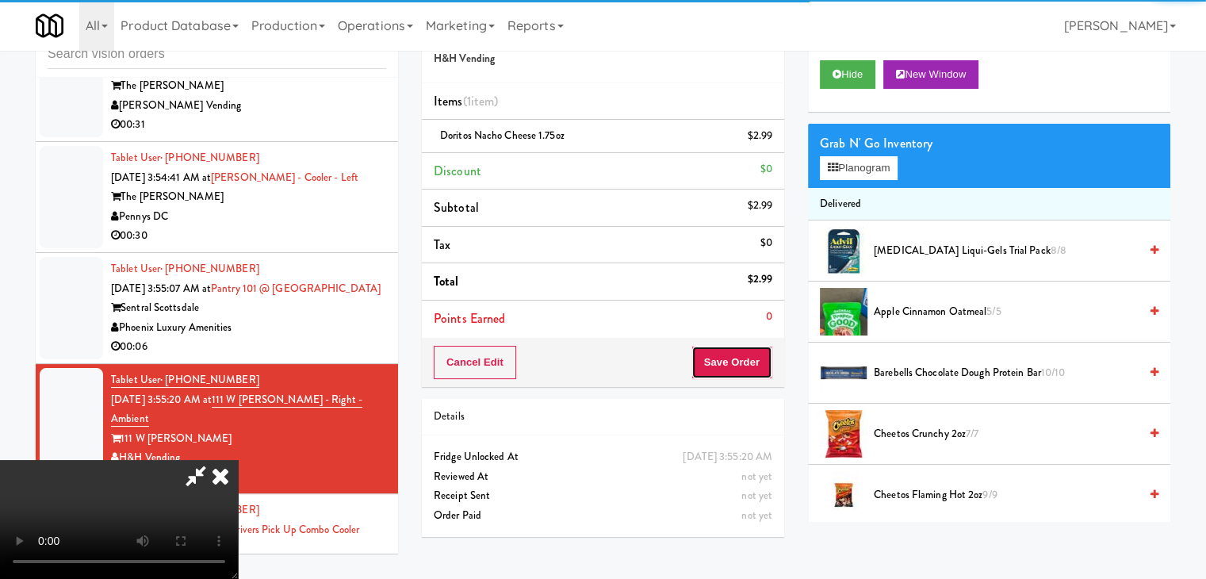
click at [762, 356] on button "Save Order" at bounding box center [732, 362] width 81 height 33
click at [762, 357] on button "Save Order" at bounding box center [732, 362] width 81 height 33
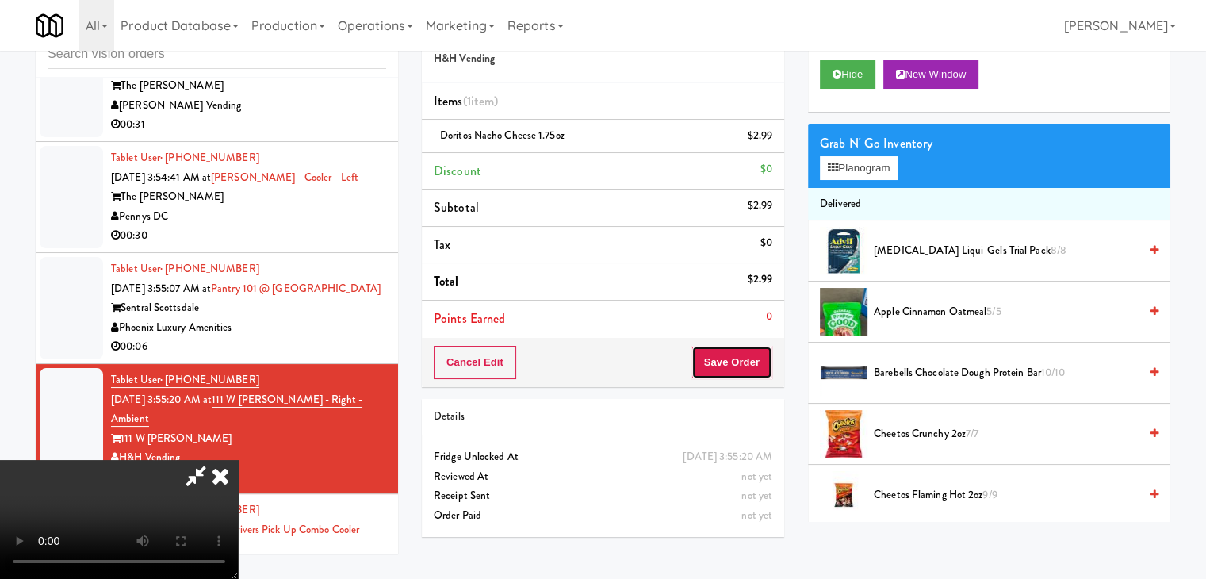
click at [762, 357] on button "Save Order" at bounding box center [732, 362] width 81 height 33
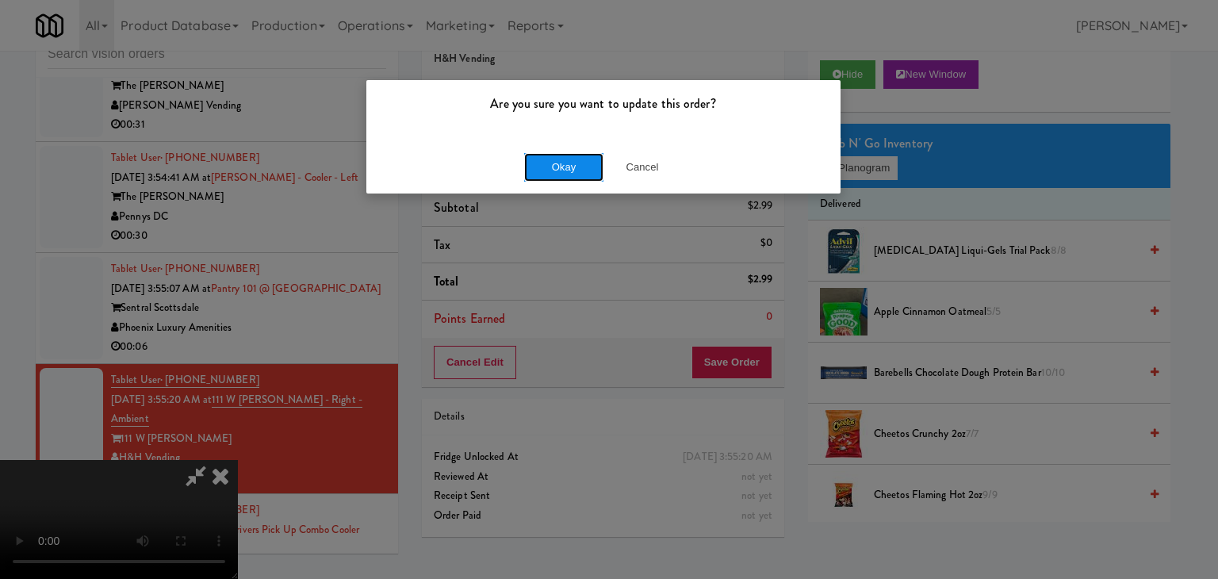
click at [577, 166] on button "Okay" at bounding box center [563, 167] width 79 height 29
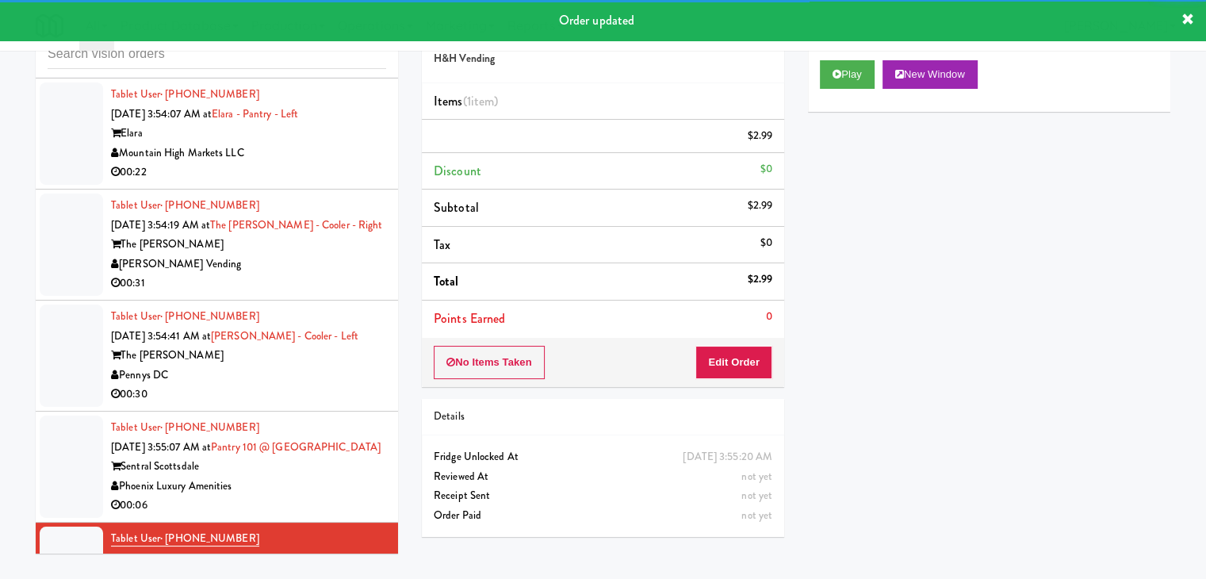
scroll to position [6177, 0]
click at [369, 477] on div "Sentral Scottsdale" at bounding box center [248, 467] width 275 height 20
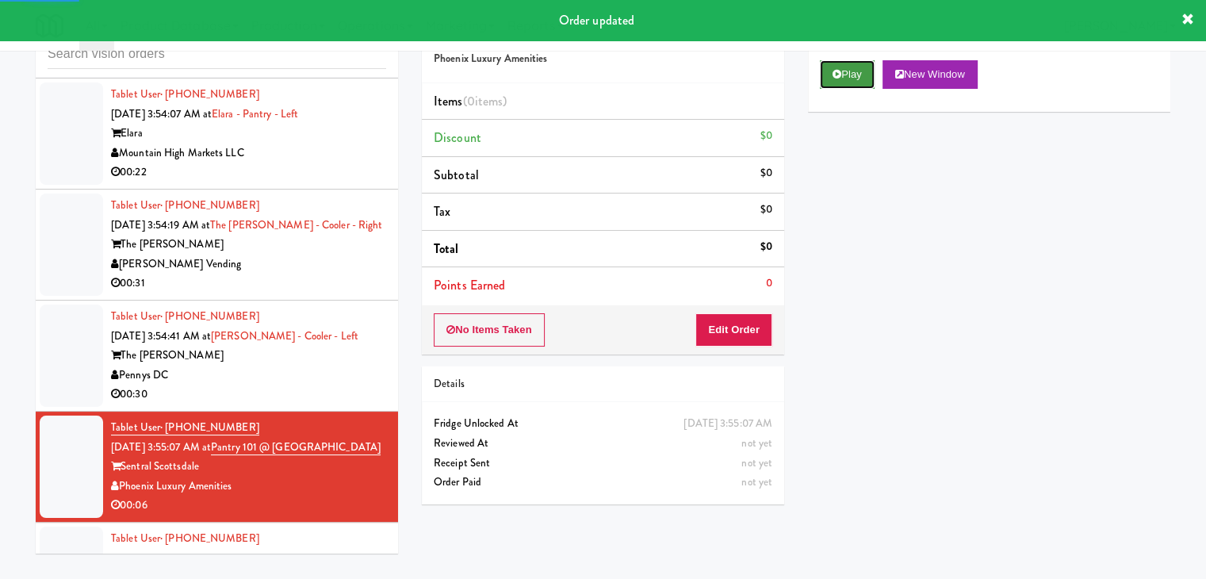
click at [841, 86] on button "Play" at bounding box center [847, 74] width 55 height 29
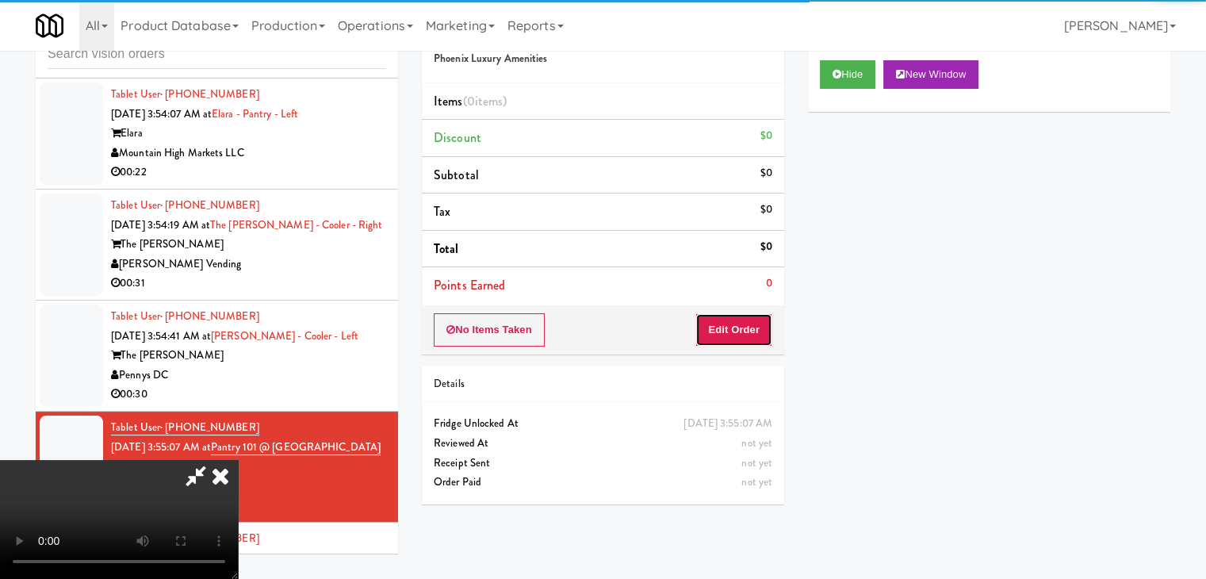
click at [739, 328] on button "Edit Order" at bounding box center [734, 329] width 77 height 33
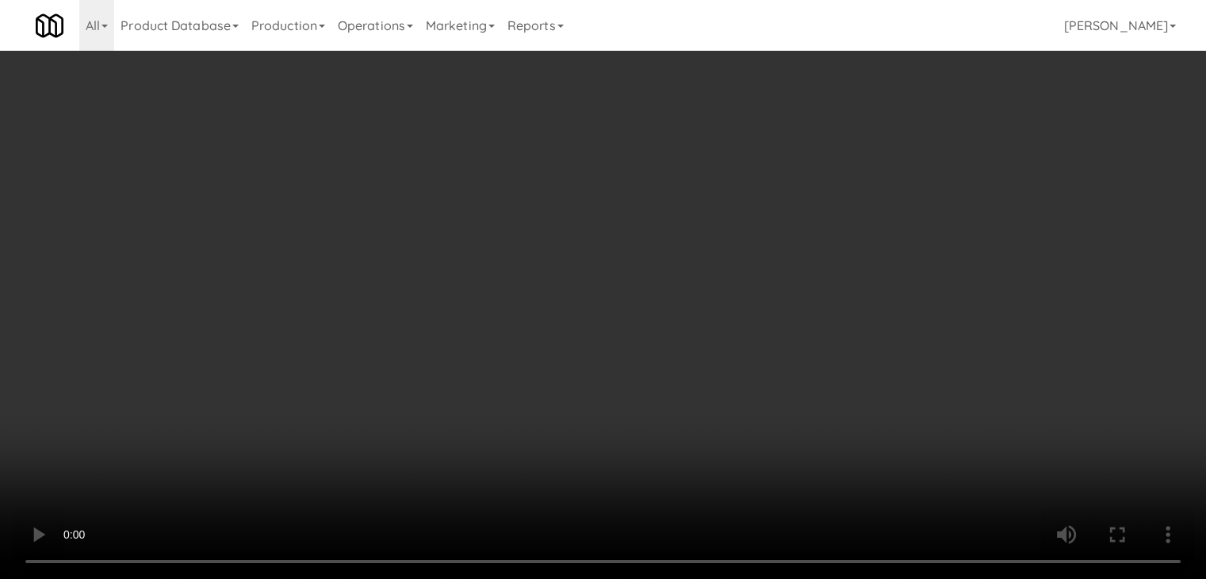
scroll to position [6059, 0]
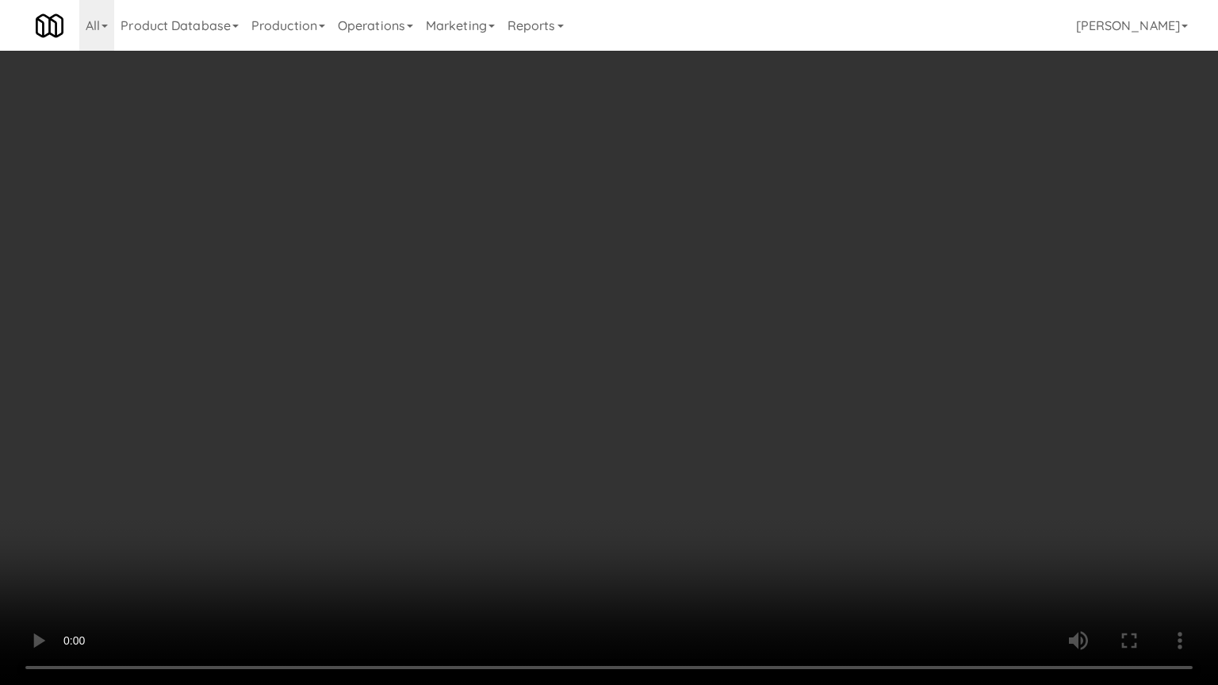
click at [783, 367] on video at bounding box center [609, 342] width 1218 height 685
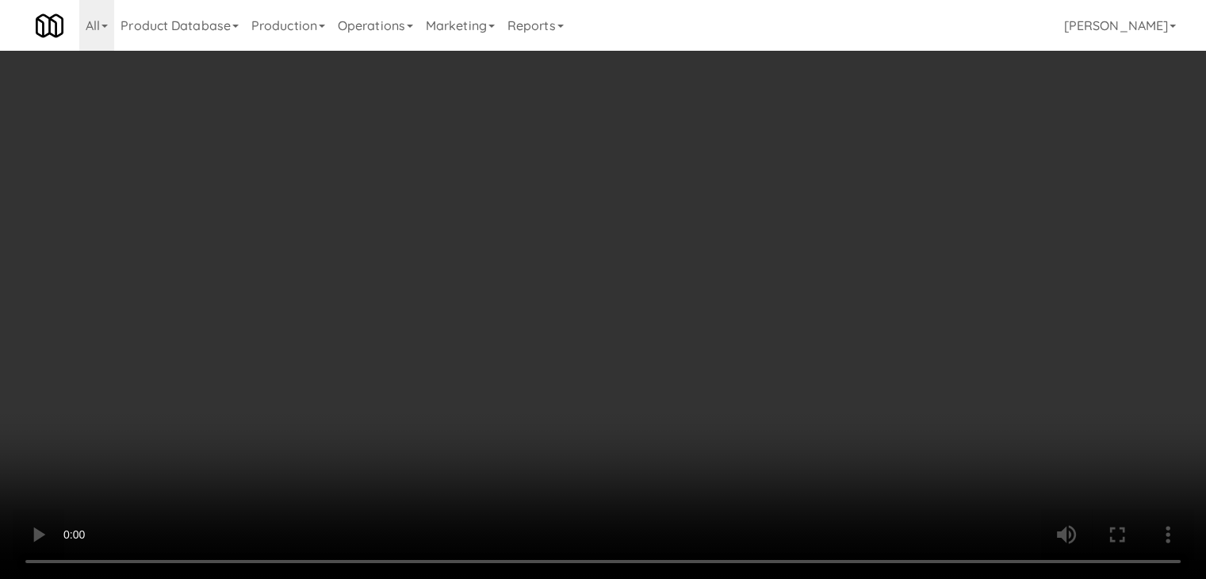
click at [885, 165] on button "Planogram" at bounding box center [859, 168] width 78 height 24
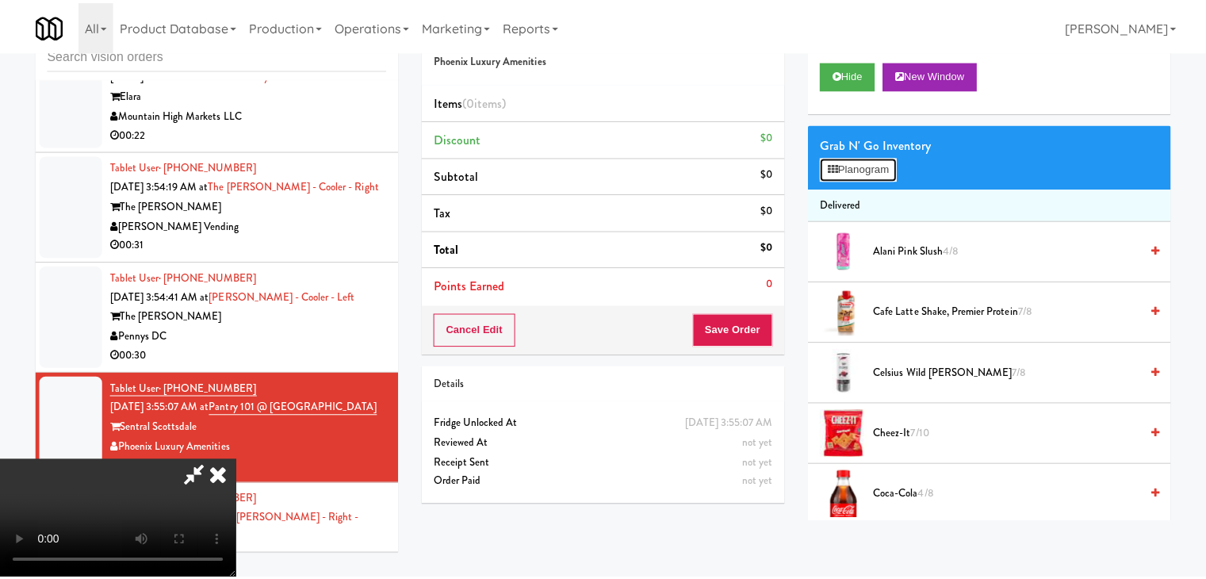
scroll to position [6059, 0]
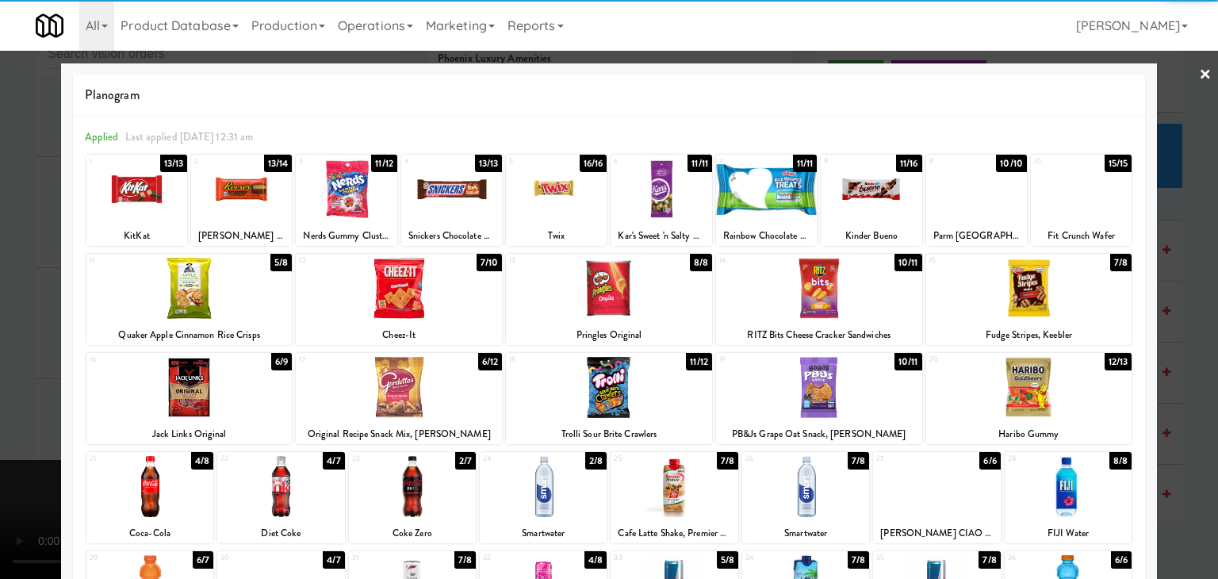
click at [397, 293] on div at bounding box center [399, 288] width 206 height 61
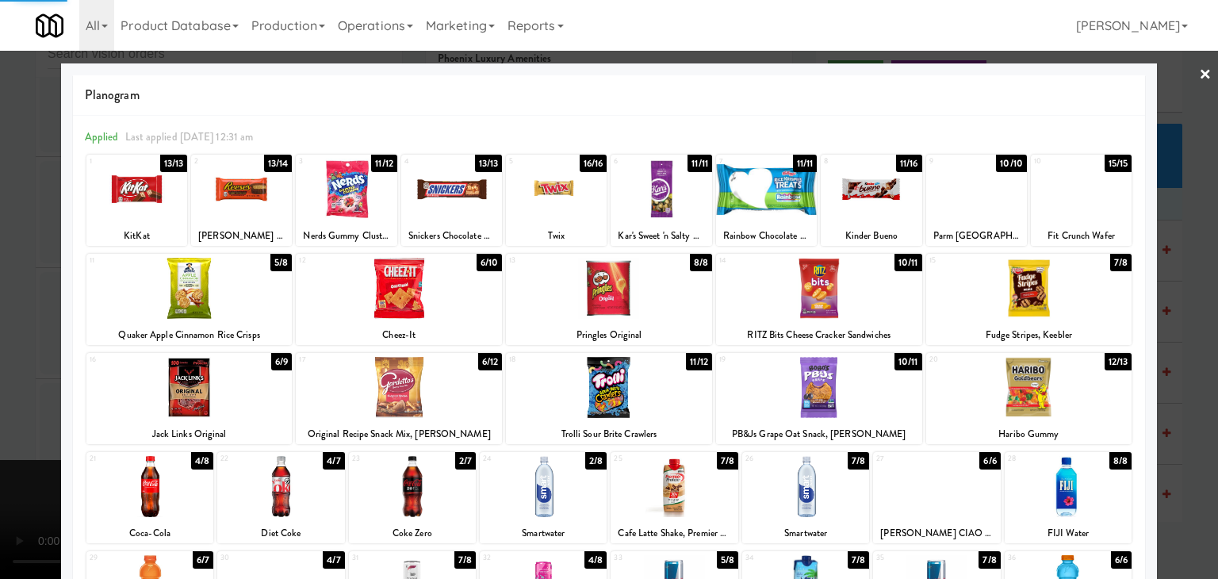
drag, startPoint x: 1056, startPoint y: 289, endPoint x: 1078, endPoint y: 293, distance: 21.6
click at [1059, 289] on div at bounding box center [1029, 288] width 206 height 61
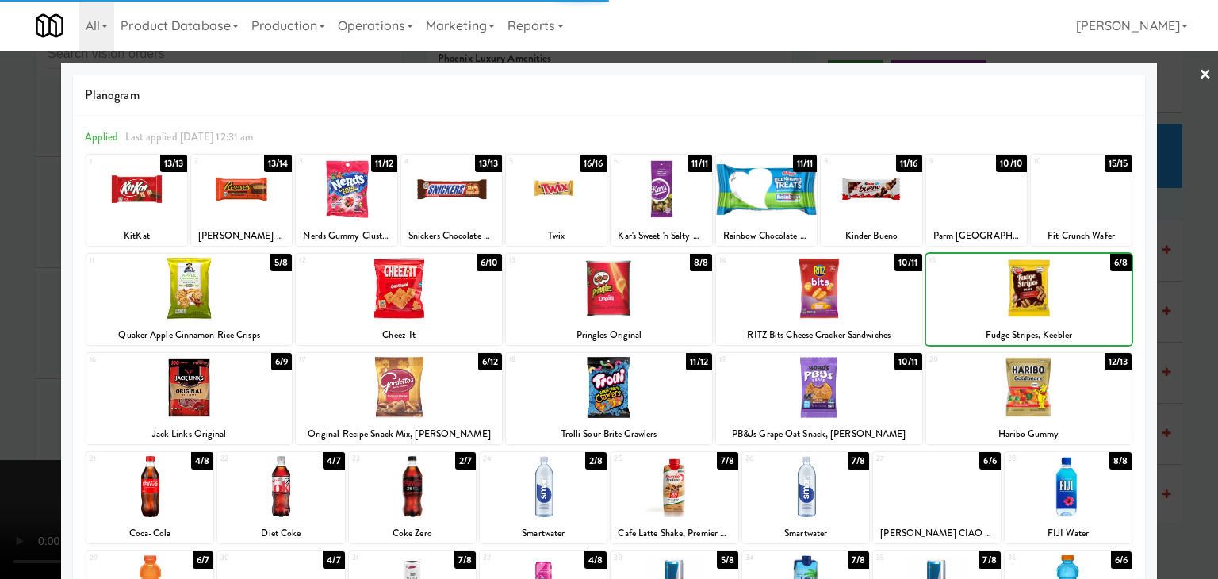
click at [1177, 331] on div at bounding box center [609, 289] width 1218 height 579
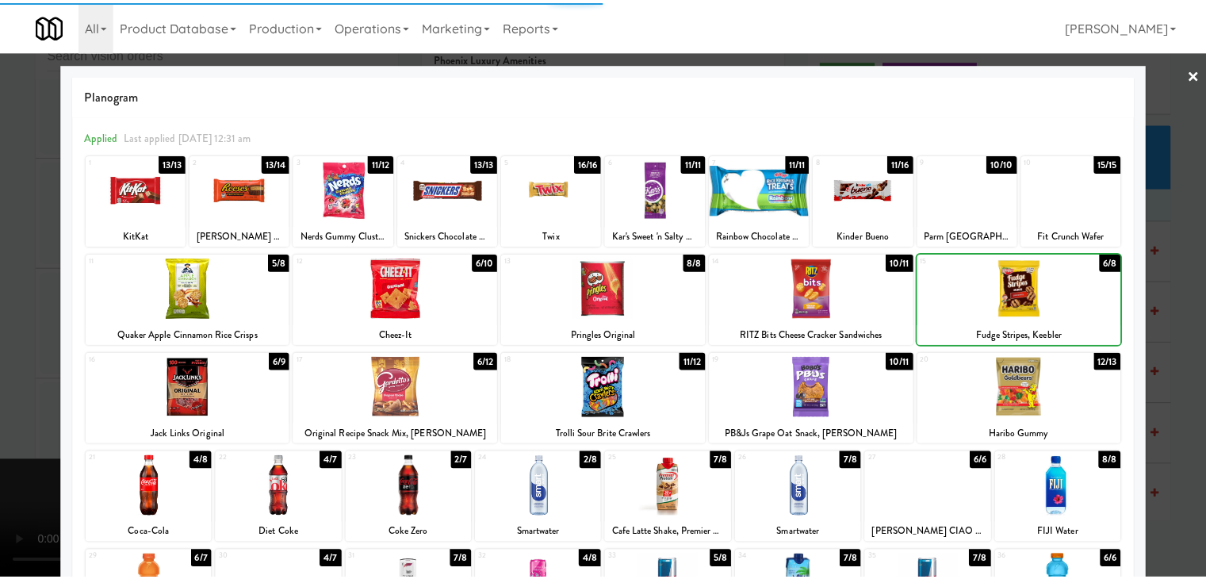
scroll to position [6177, 0]
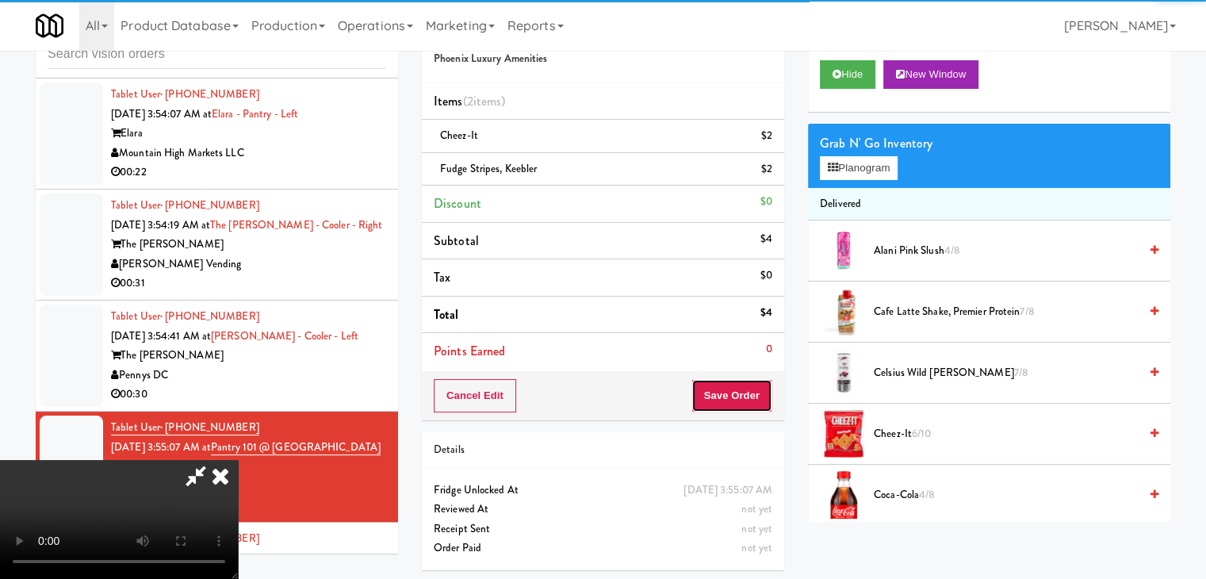
click at [736, 385] on button "Save Order" at bounding box center [732, 395] width 81 height 33
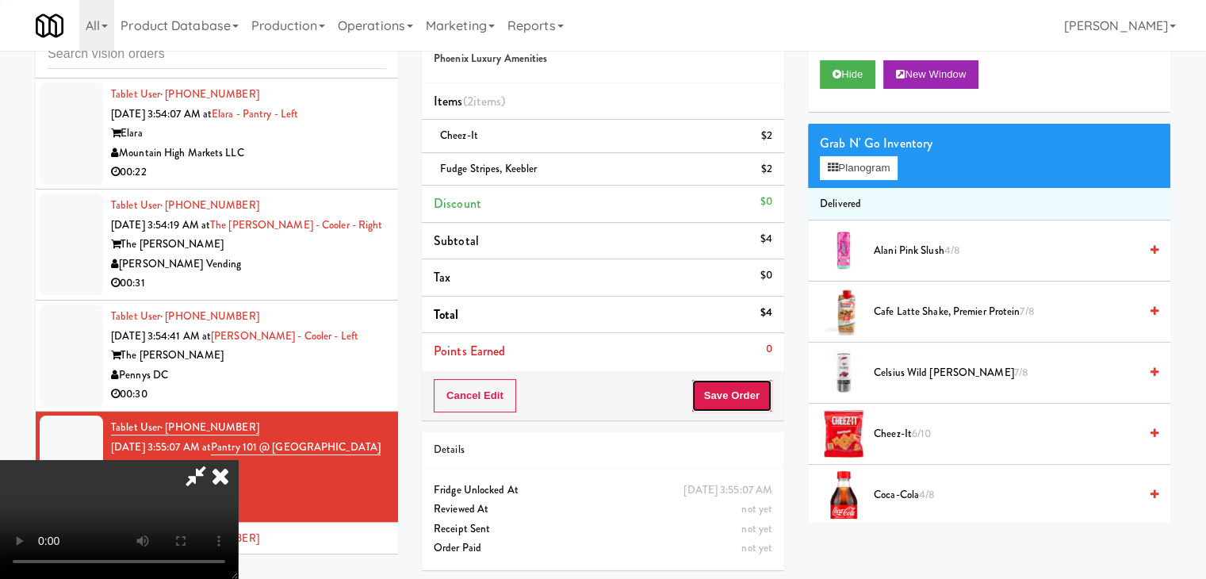
click at [736, 385] on button "Save Order" at bounding box center [732, 395] width 81 height 33
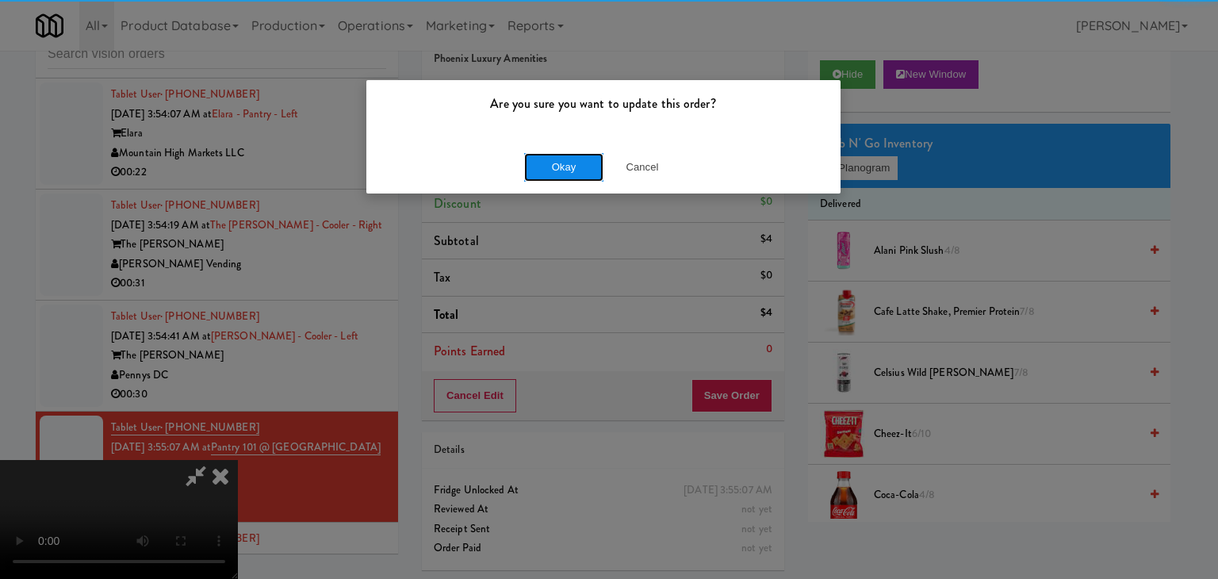
click at [573, 159] on button "Okay" at bounding box center [563, 167] width 79 height 29
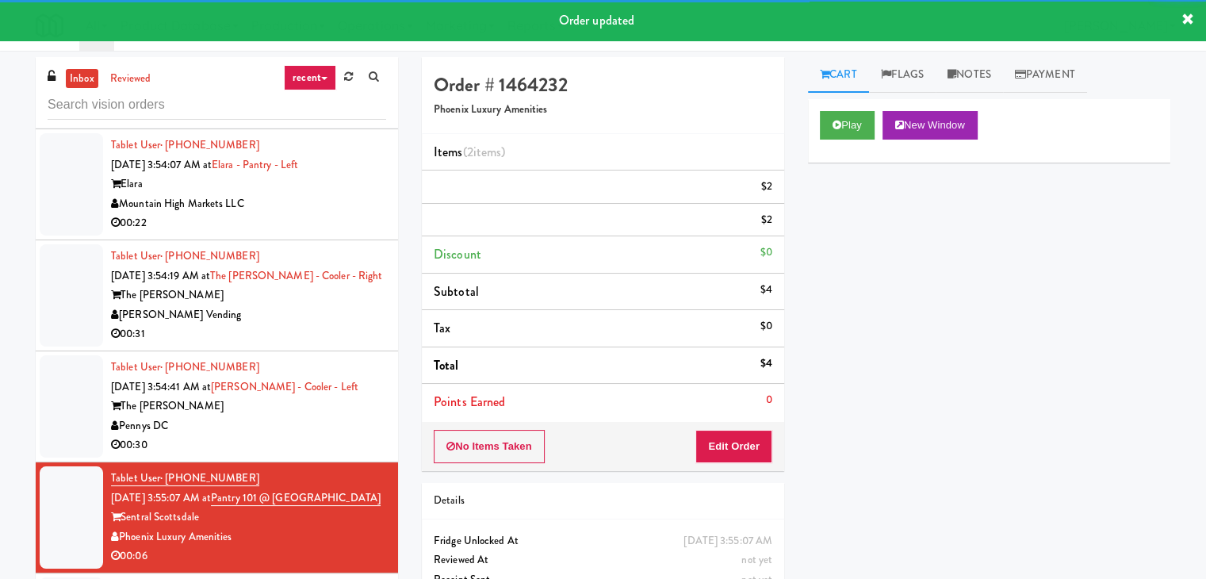
scroll to position [6097, 0]
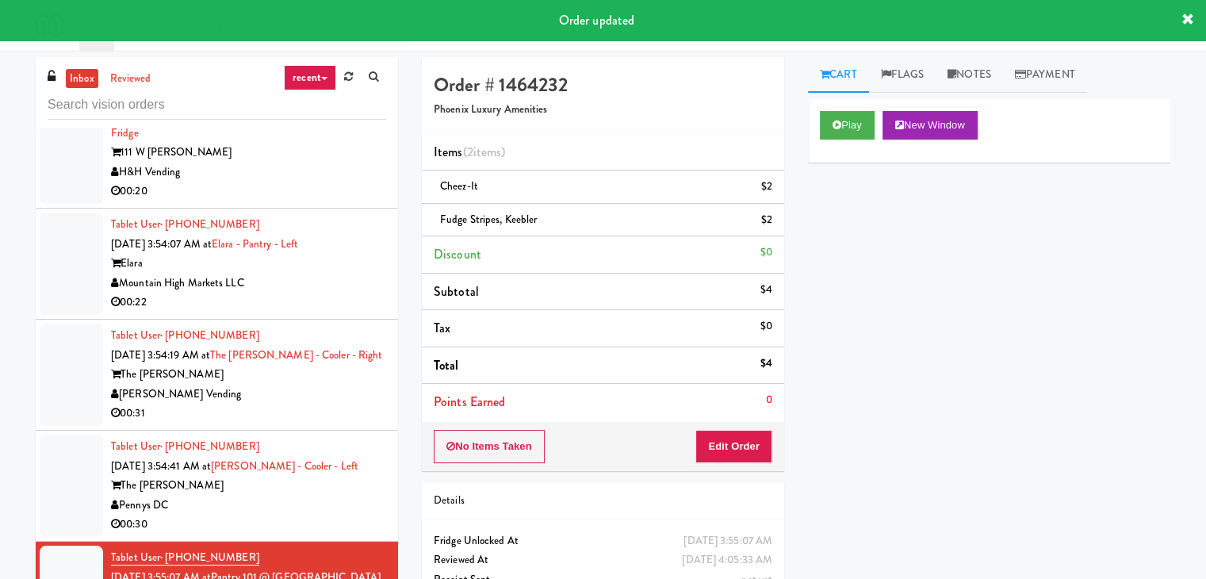
click at [333, 516] on div "Pennys DC" at bounding box center [248, 506] width 275 height 20
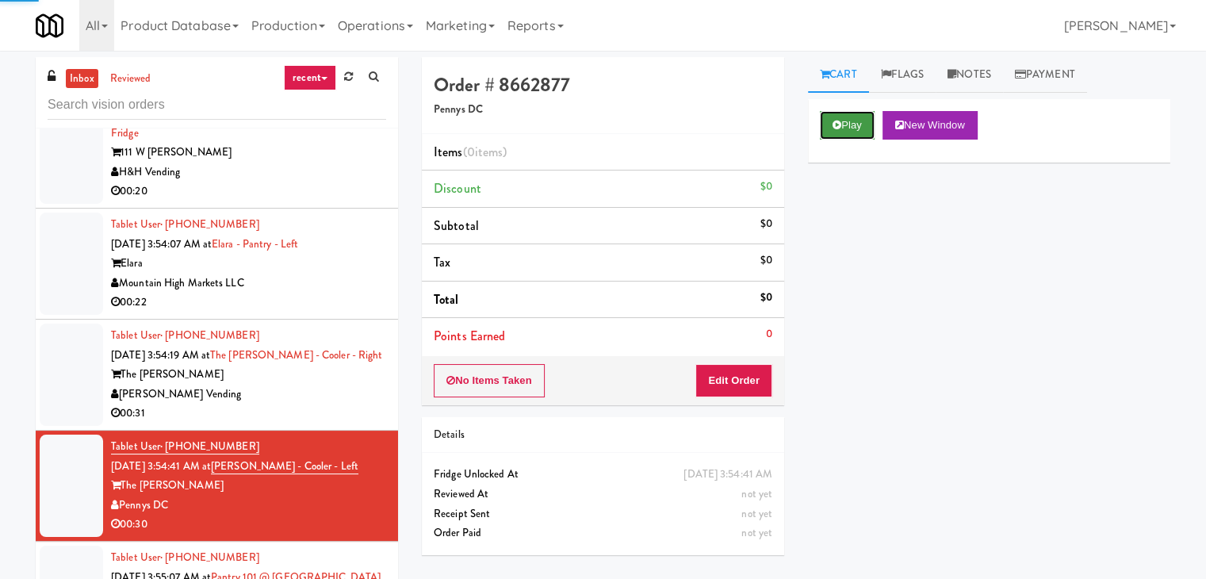
click at [853, 134] on button "Play" at bounding box center [847, 125] width 55 height 29
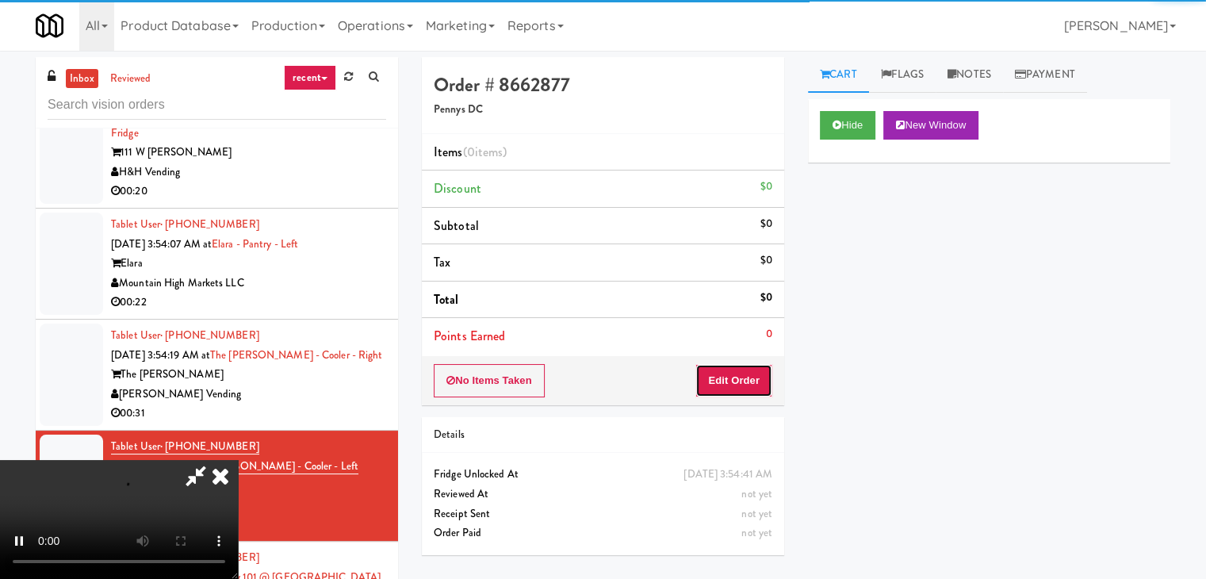
click at [737, 381] on button "Edit Order" at bounding box center [734, 380] width 77 height 33
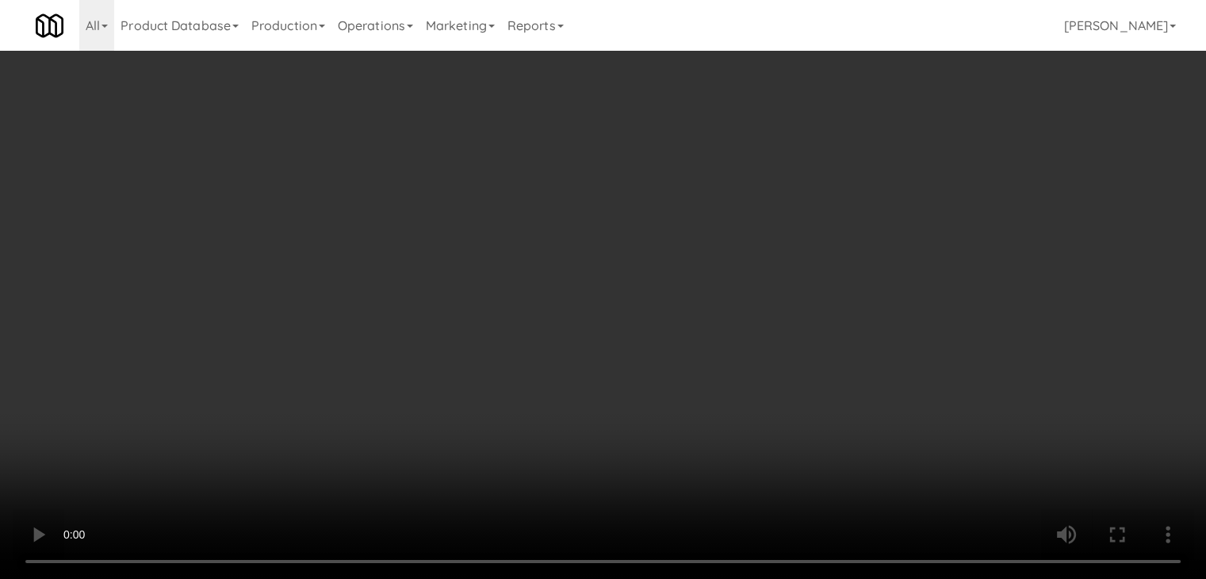
scroll to position [5999, 0]
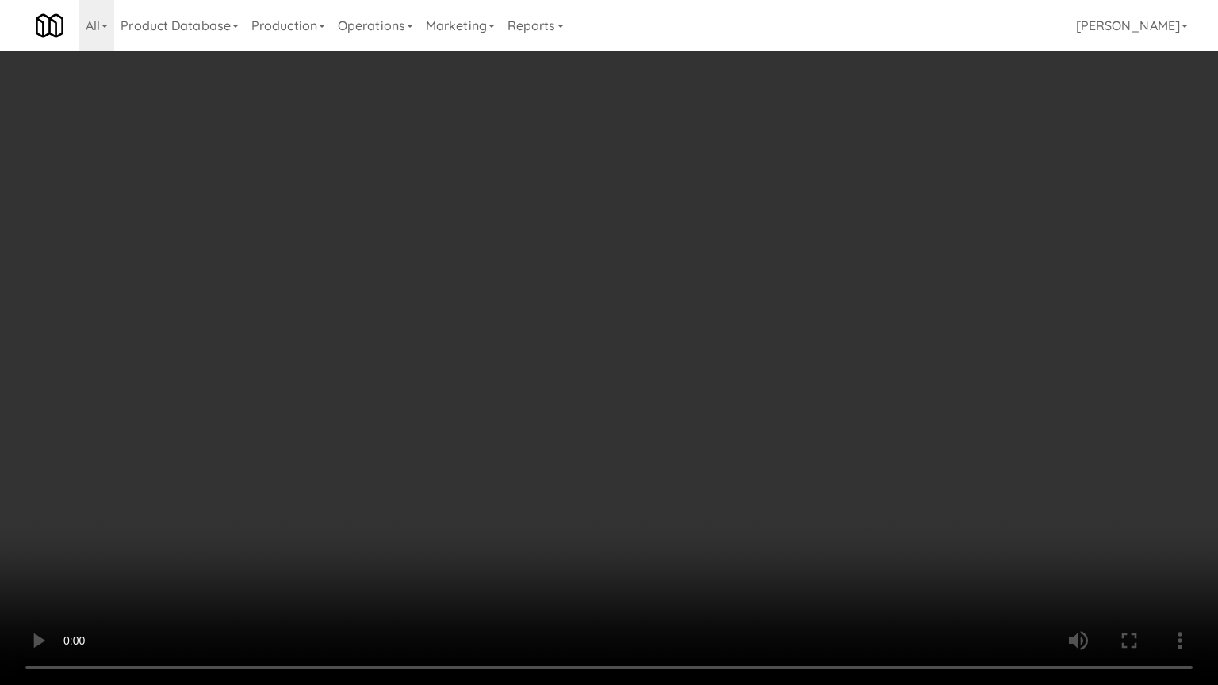
click at [726, 477] on video at bounding box center [609, 342] width 1218 height 685
click at [789, 480] on video at bounding box center [609, 342] width 1218 height 685
click at [789, 479] on video at bounding box center [609, 342] width 1218 height 685
click at [790, 479] on video at bounding box center [609, 342] width 1218 height 685
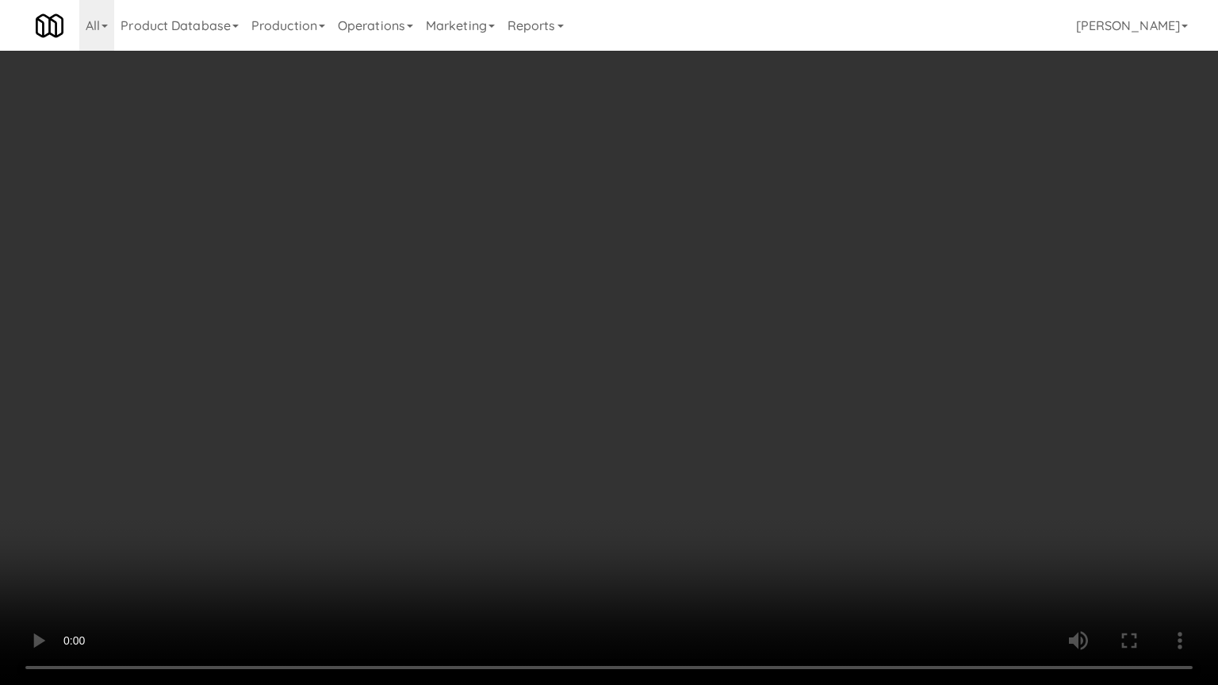
click at [782, 477] on video at bounding box center [609, 342] width 1218 height 685
click at [787, 473] on video at bounding box center [609, 342] width 1218 height 685
click at [793, 462] on video at bounding box center [609, 342] width 1218 height 685
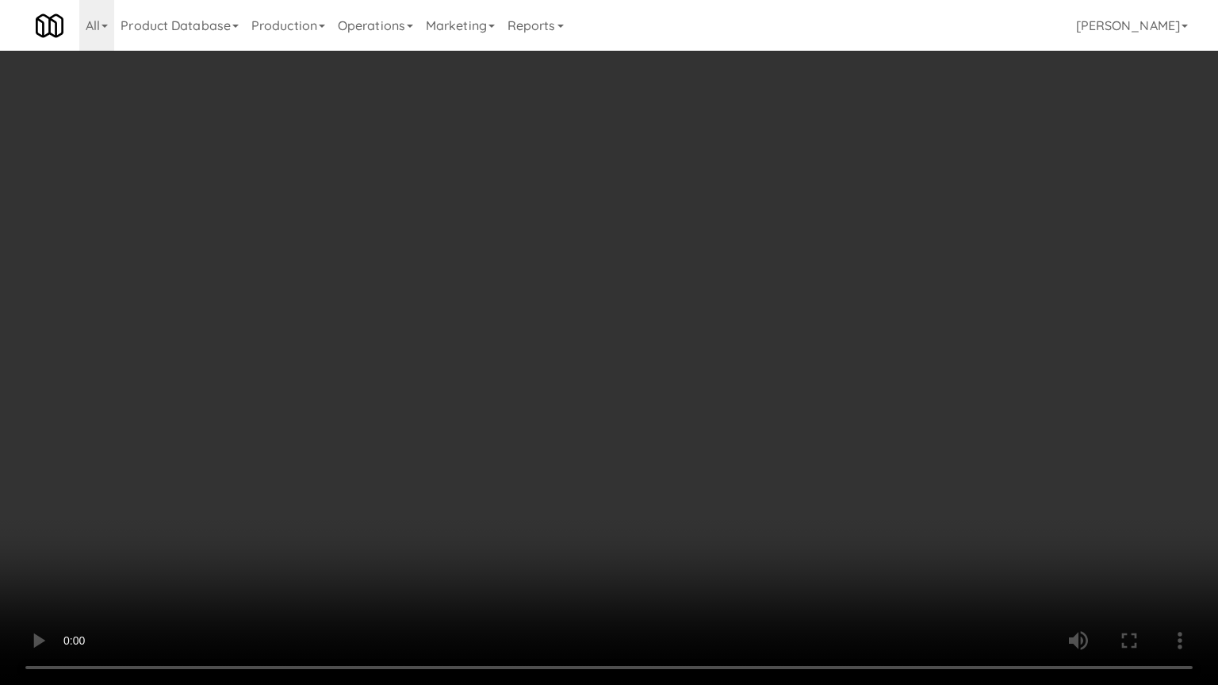
click at [795, 460] on video at bounding box center [609, 342] width 1218 height 685
click at [796, 459] on video at bounding box center [609, 342] width 1218 height 685
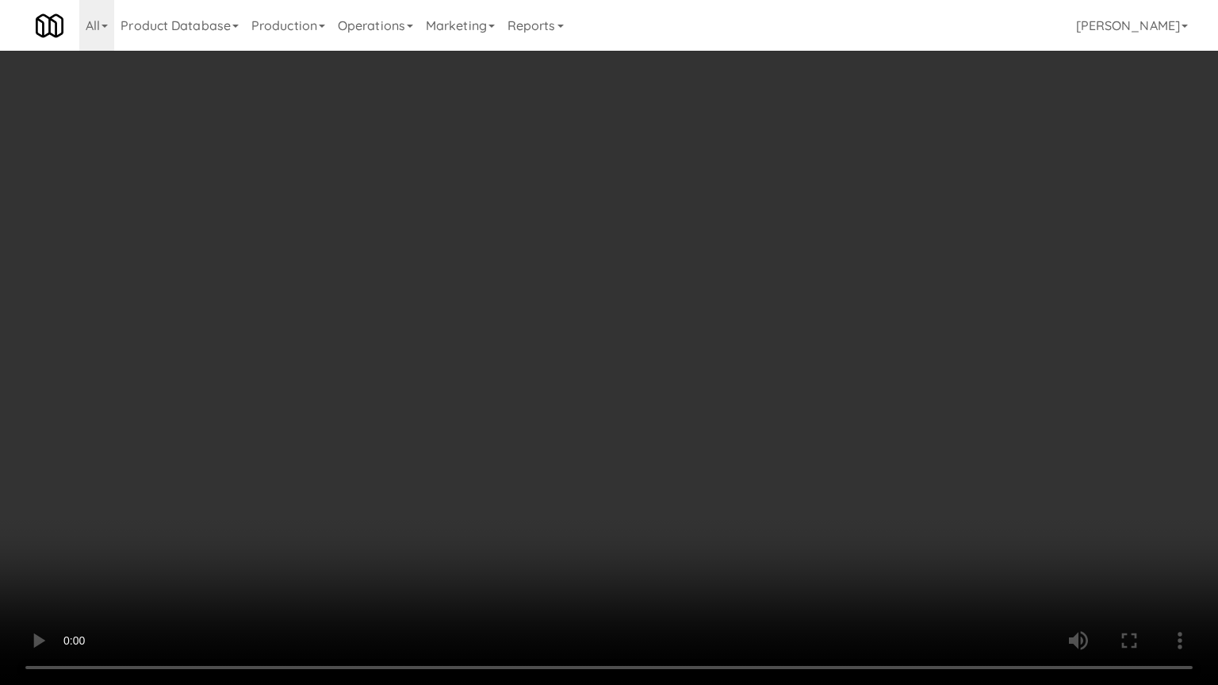
click at [796, 459] on video at bounding box center [609, 342] width 1218 height 685
click at [776, 473] on video at bounding box center [609, 342] width 1218 height 685
drag, startPoint x: 777, startPoint y: 482, endPoint x: 780, endPoint y: 495, distance: 13.1
click at [780, 489] on video at bounding box center [609, 342] width 1218 height 685
click at [784, 515] on video at bounding box center [609, 342] width 1218 height 685
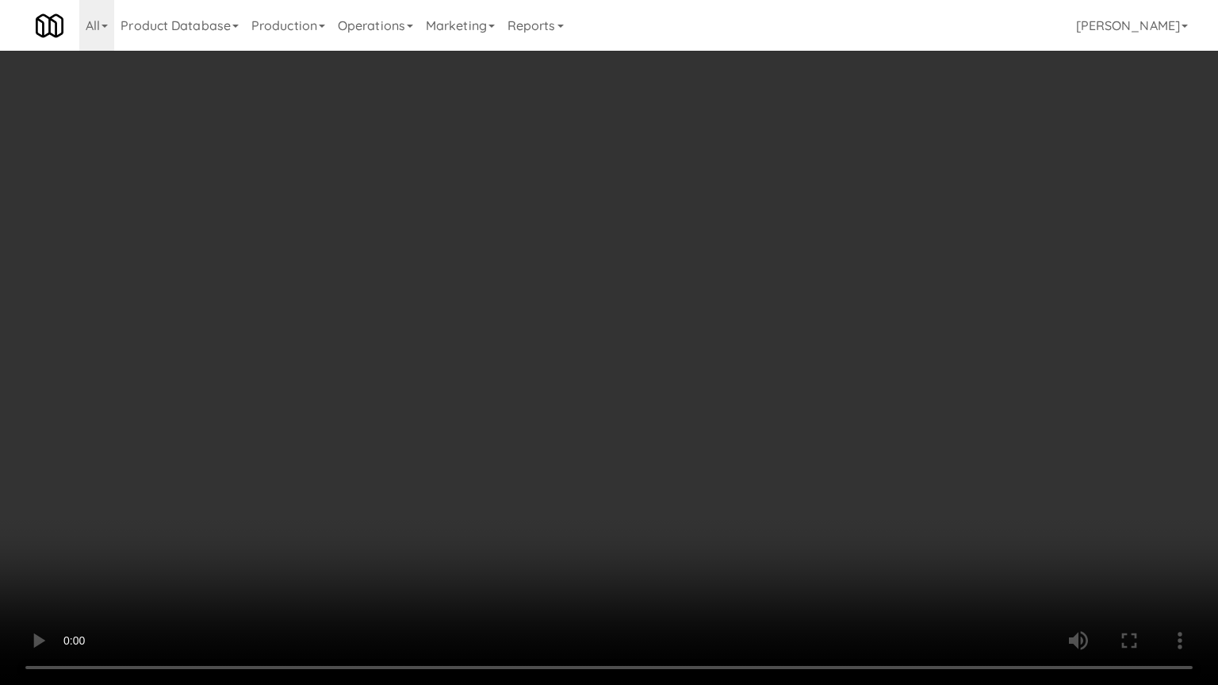
click at [788, 504] on video at bounding box center [609, 342] width 1218 height 685
click at [647, 342] on video at bounding box center [609, 342] width 1218 height 685
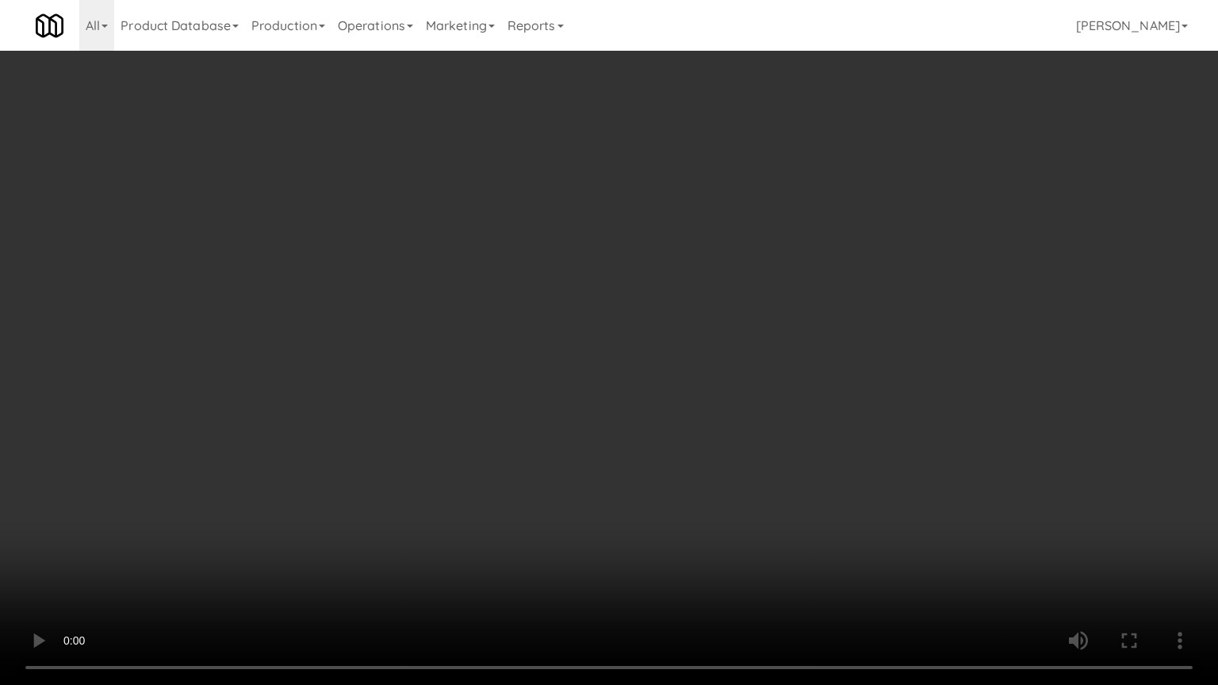
click at [647, 342] on video at bounding box center [609, 342] width 1218 height 685
click at [647, 343] on video at bounding box center [609, 342] width 1218 height 685
click at [658, 325] on video at bounding box center [609, 342] width 1218 height 685
drag, startPoint x: 658, startPoint y: 325, endPoint x: 765, endPoint y: 121, distance: 229.9
click at [672, 295] on video at bounding box center [609, 342] width 1218 height 685
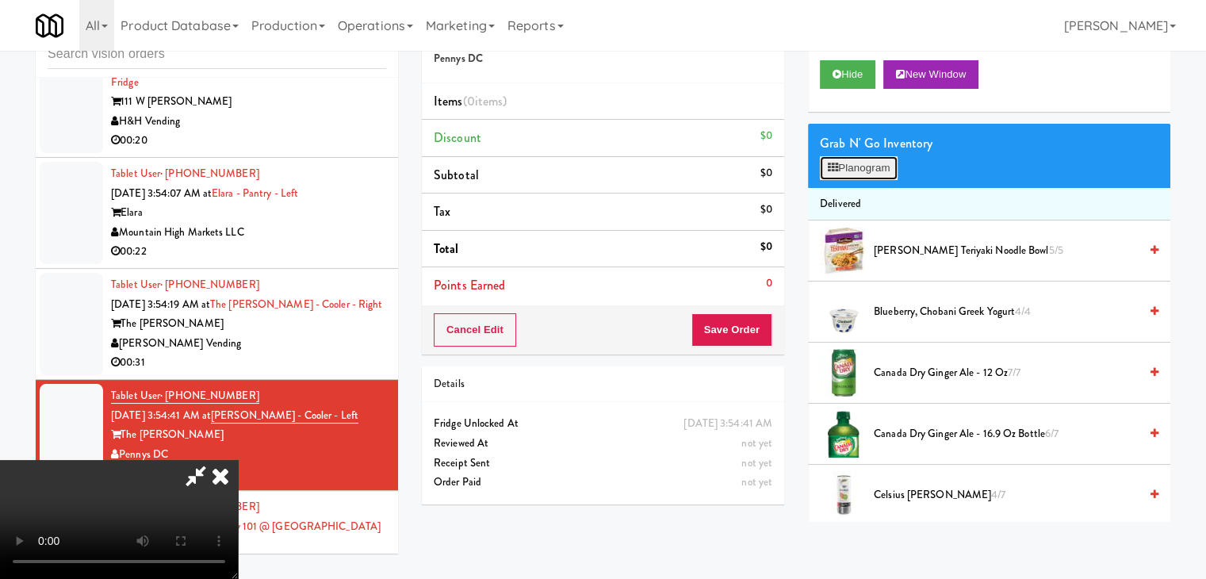
click at [872, 166] on button "Planogram" at bounding box center [859, 168] width 78 height 24
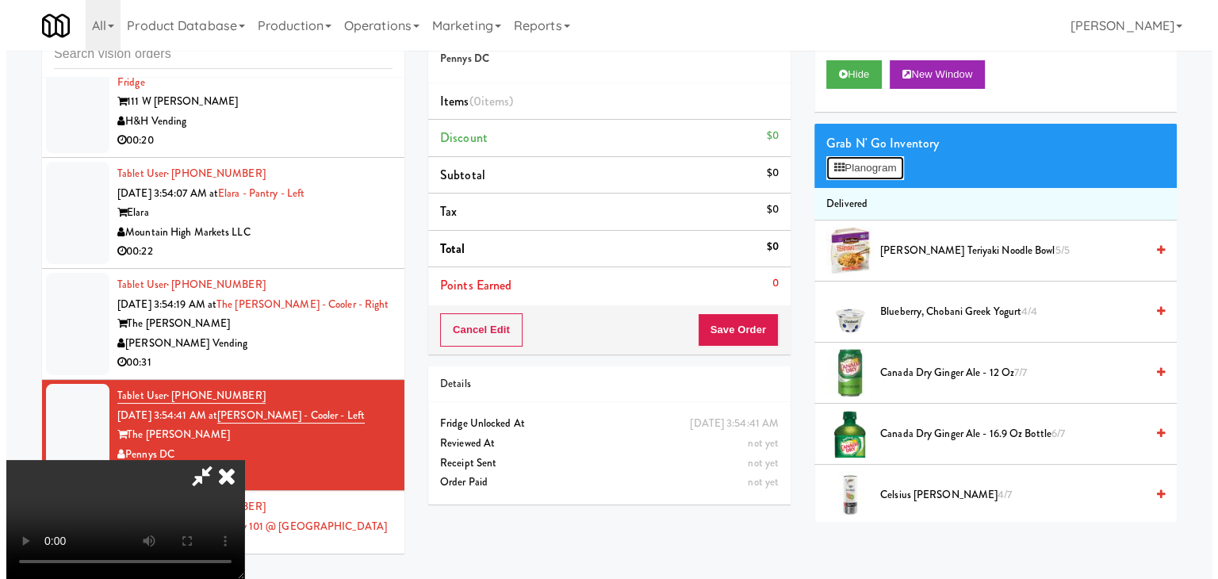
scroll to position [5999, 0]
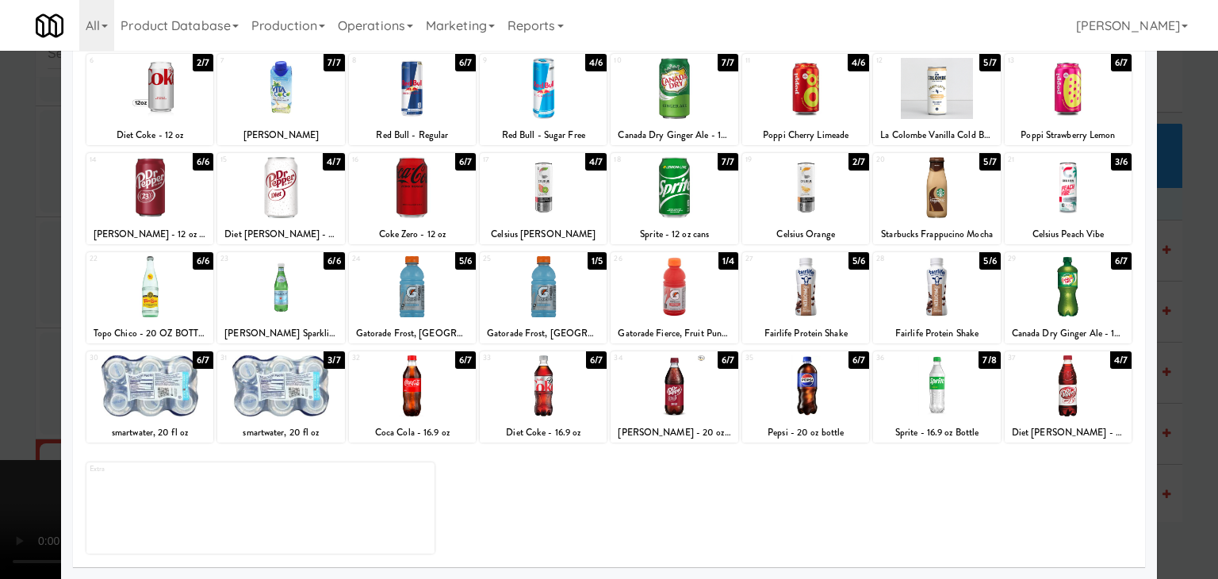
click at [681, 286] on div at bounding box center [674, 286] width 127 height 61
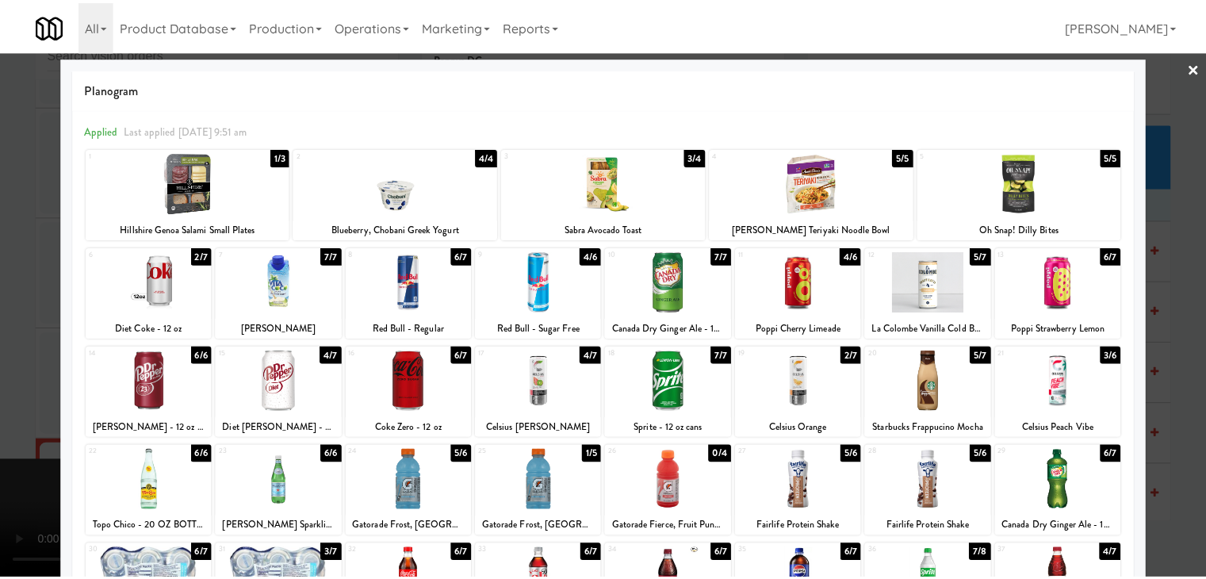
scroll to position [0, 0]
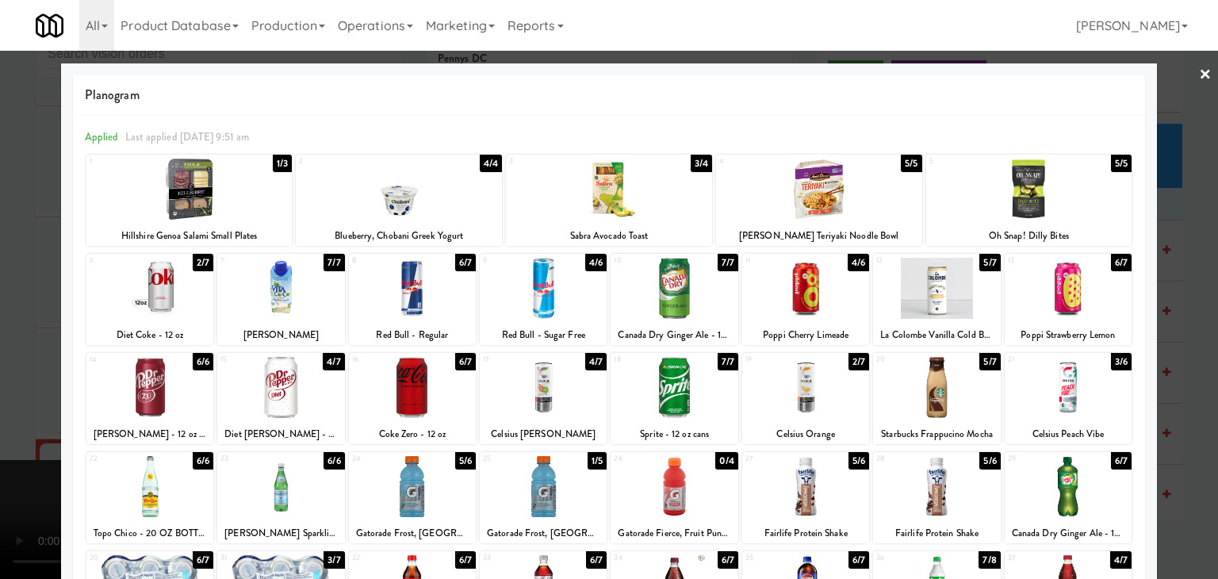
click at [536, 291] on div at bounding box center [543, 288] width 127 height 61
drag, startPoint x: 537, startPoint y: 291, endPoint x: 390, endPoint y: 307, distance: 147.6
click at [542, 291] on div at bounding box center [543, 288] width 127 height 61
drag, startPoint x: 156, startPoint y: 302, endPoint x: 118, endPoint y: 302, distance: 38.1
click at [156, 302] on div at bounding box center [149, 288] width 127 height 61
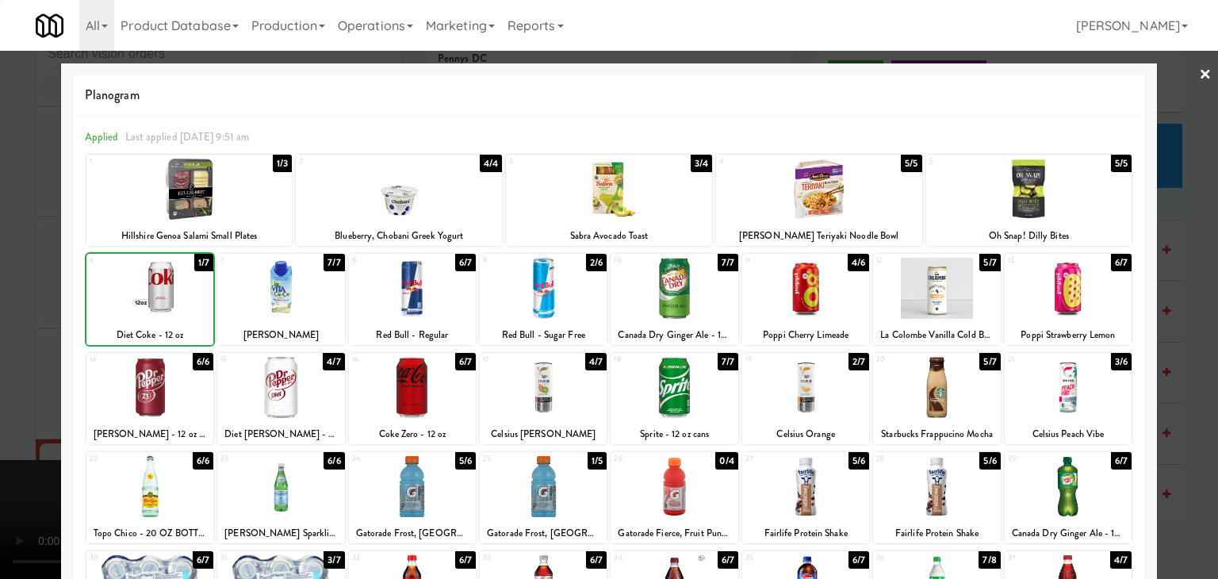
drag, startPoint x: 16, startPoint y: 315, endPoint x: 315, endPoint y: 331, distance: 299.4
click at [23, 314] on div at bounding box center [609, 289] width 1218 height 579
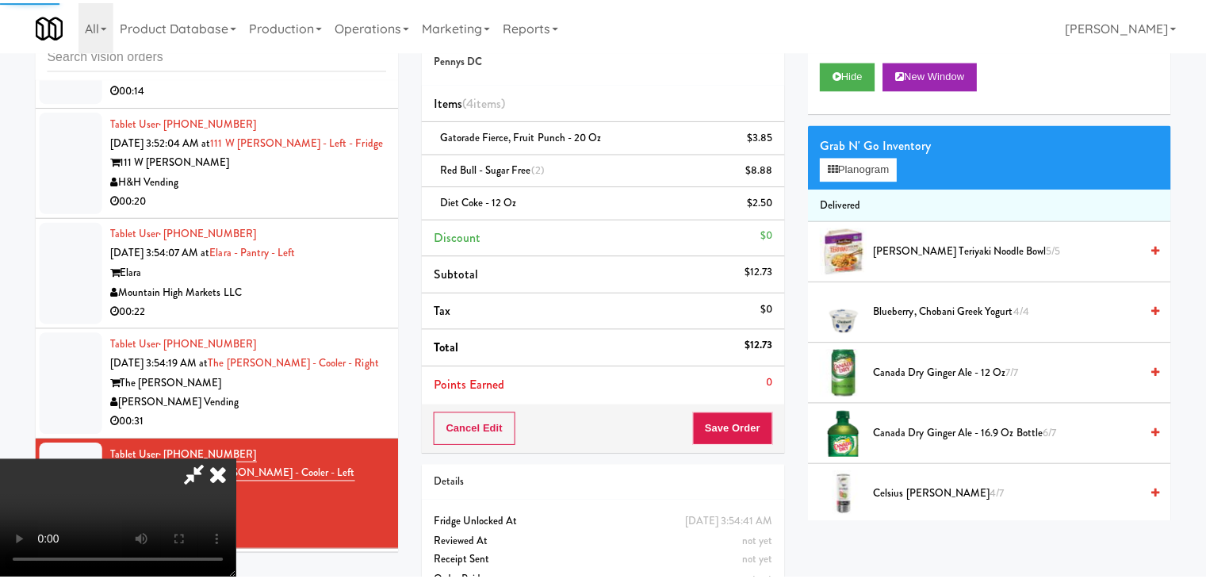
scroll to position [6097, 0]
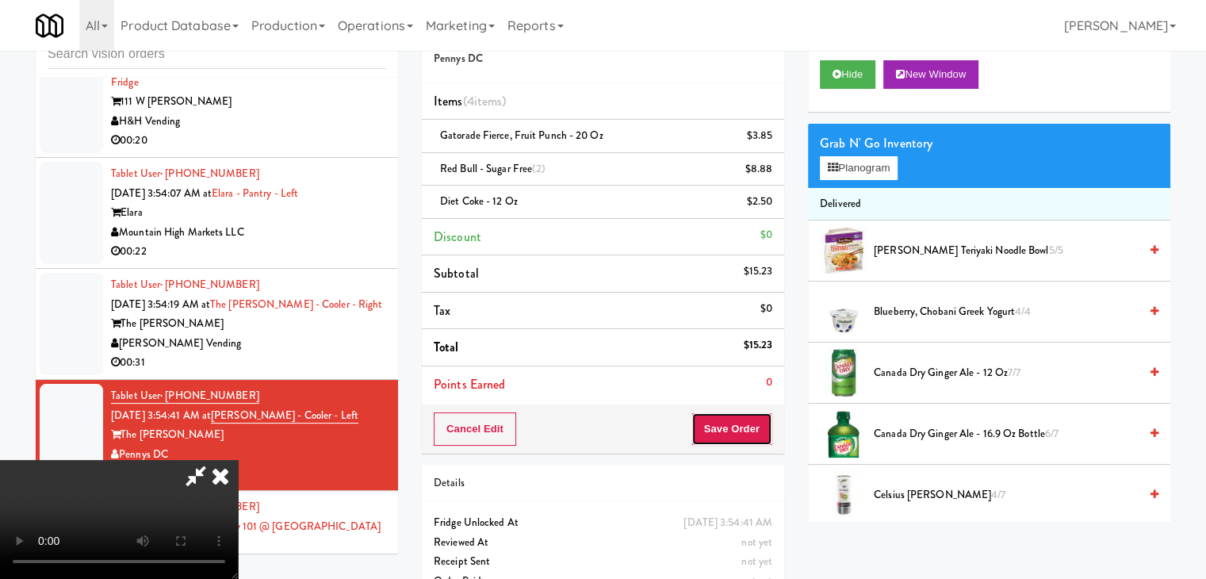
click at [761, 429] on button "Save Order" at bounding box center [732, 428] width 81 height 33
click at [761, 428] on button "Save Order" at bounding box center [732, 428] width 81 height 33
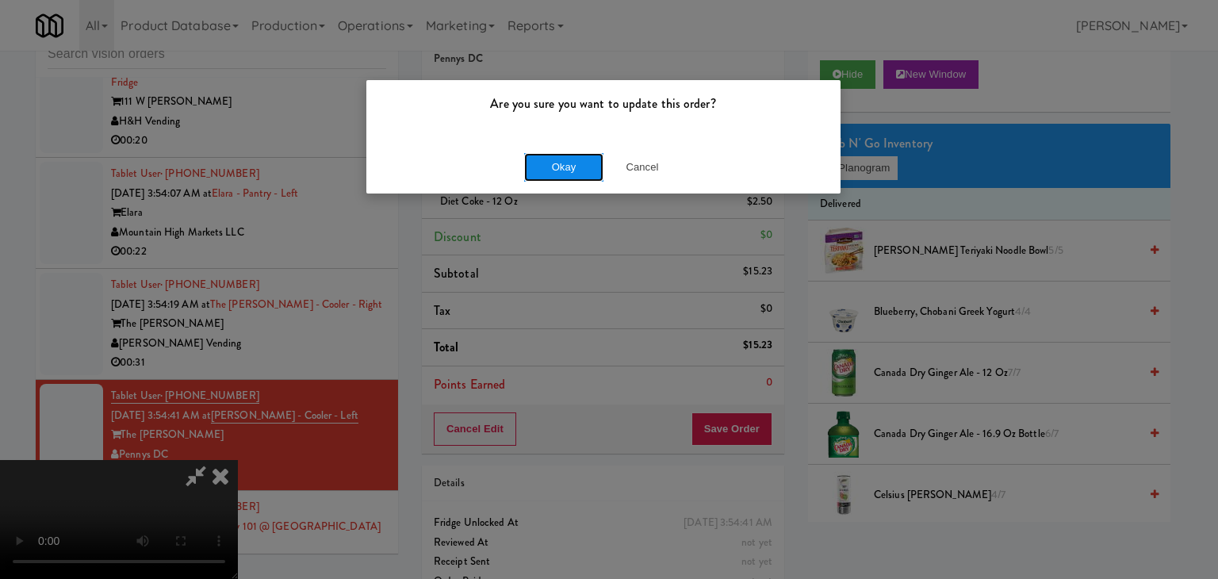
click at [581, 163] on button "Okay" at bounding box center [563, 167] width 79 height 29
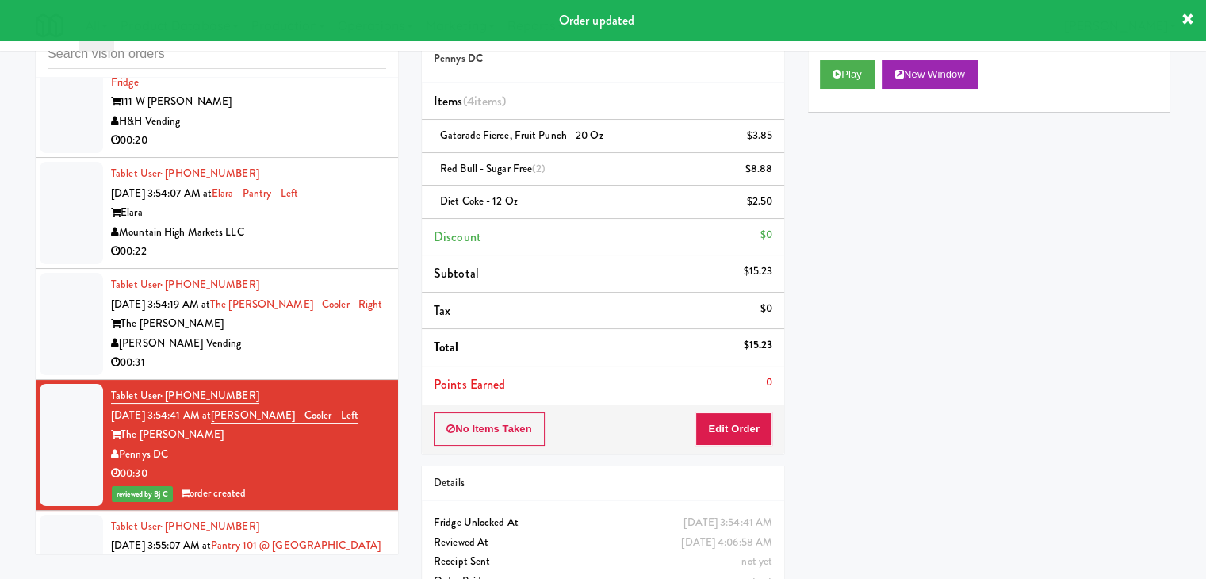
drag, startPoint x: 311, startPoint y: 373, endPoint x: 320, endPoint y: 383, distance: 14.0
click at [320, 354] on div "[PERSON_NAME] Vending" at bounding box center [248, 344] width 275 height 20
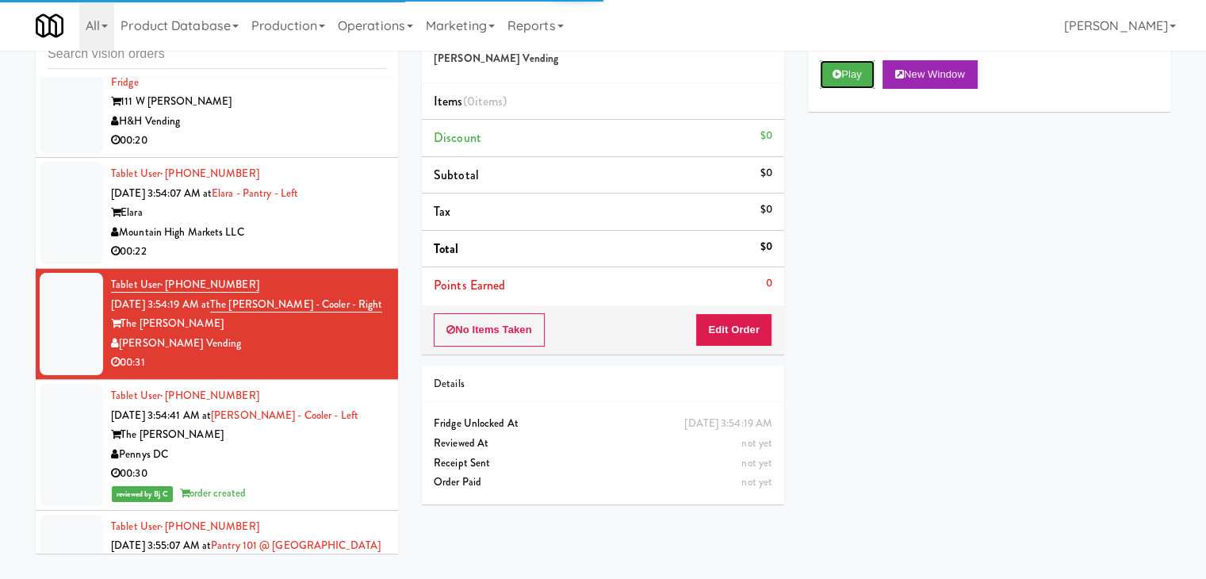
drag, startPoint x: 853, startPoint y: 66, endPoint x: 811, endPoint y: 162, distance: 104.8
click at [851, 77] on button "Play" at bounding box center [847, 74] width 55 height 29
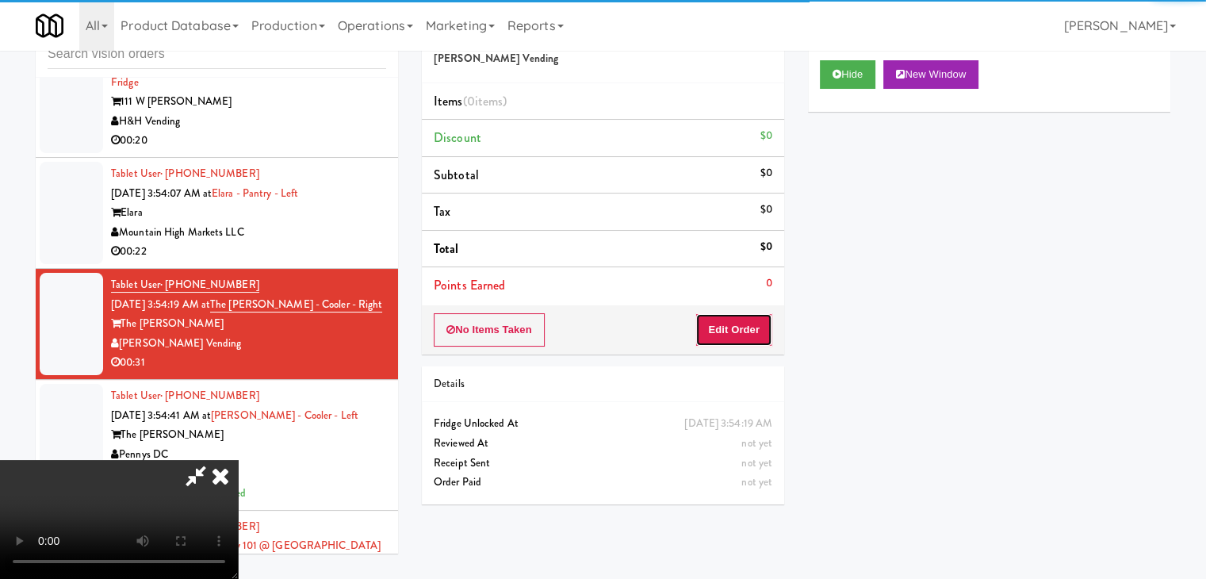
click at [744, 330] on button "Edit Order" at bounding box center [734, 329] width 77 height 33
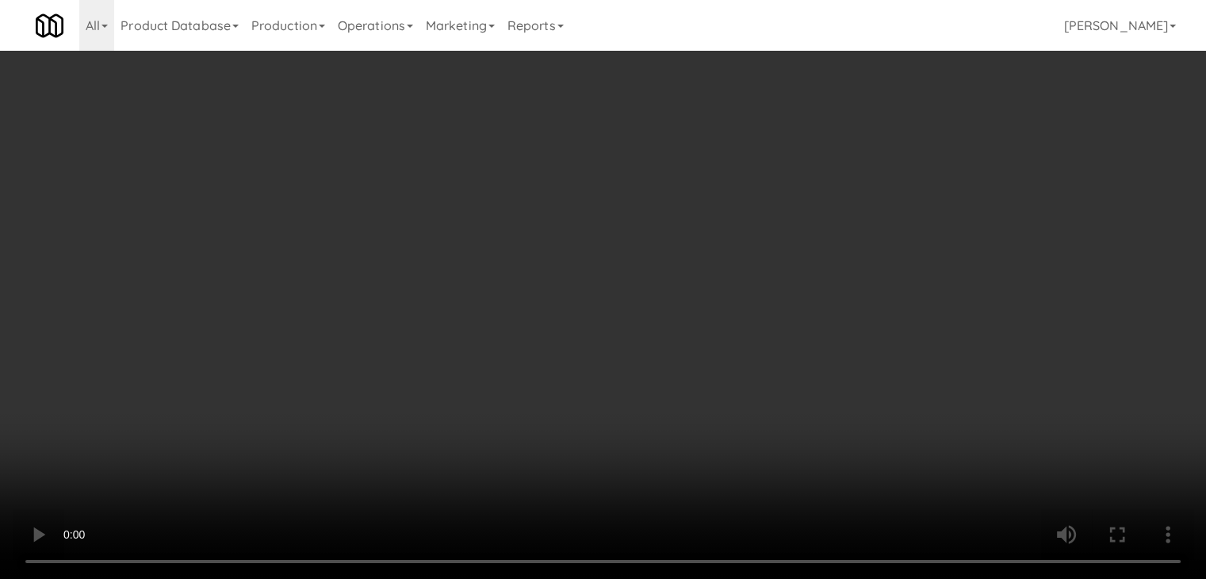
scroll to position [5999, 0]
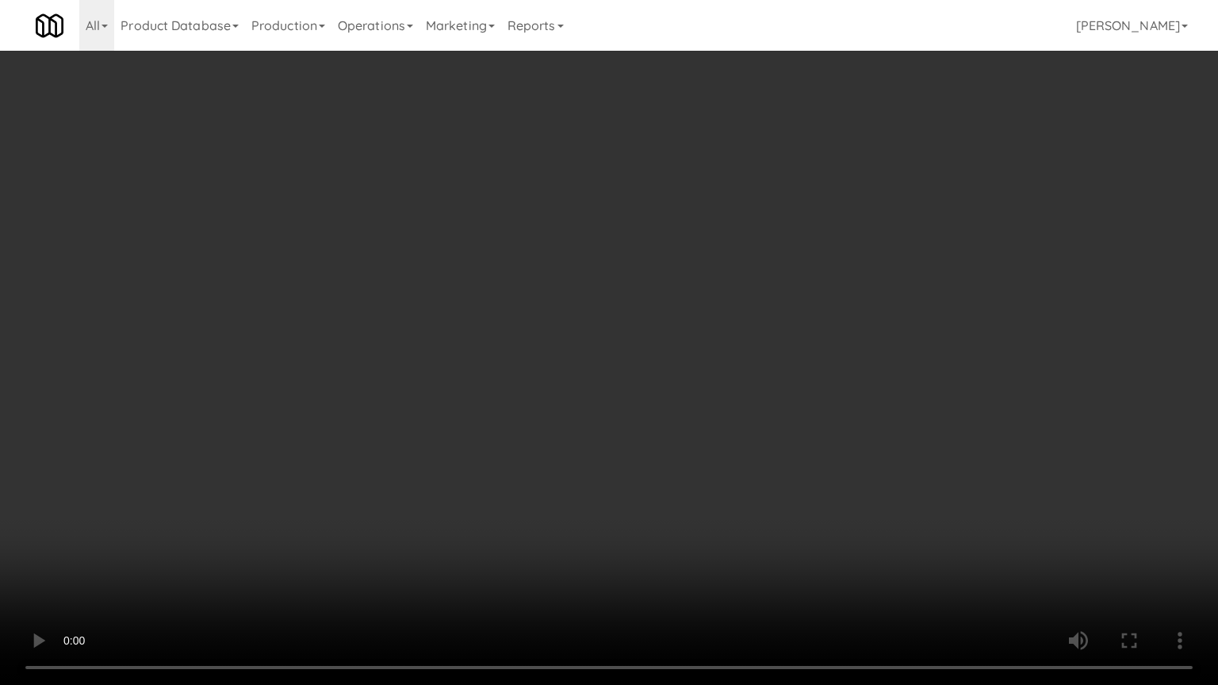
click at [801, 436] on video at bounding box center [609, 342] width 1218 height 685
click at [800, 438] on video at bounding box center [609, 342] width 1218 height 685
click at [806, 439] on video at bounding box center [609, 342] width 1218 height 685
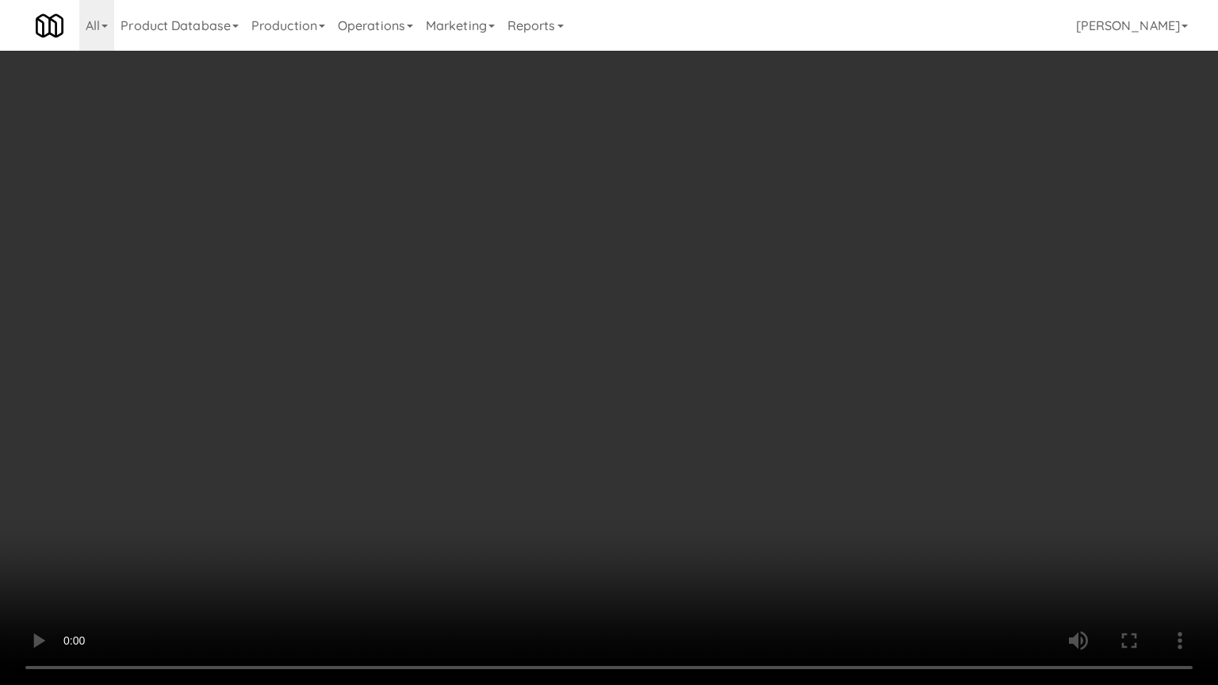
click at [806, 438] on video at bounding box center [609, 342] width 1218 height 685
click at [811, 425] on video at bounding box center [609, 342] width 1218 height 685
click at [810, 425] on video at bounding box center [609, 342] width 1218 height 685
click at [804, 427] on video at bounding box center [609, 342] width 1218 height 685
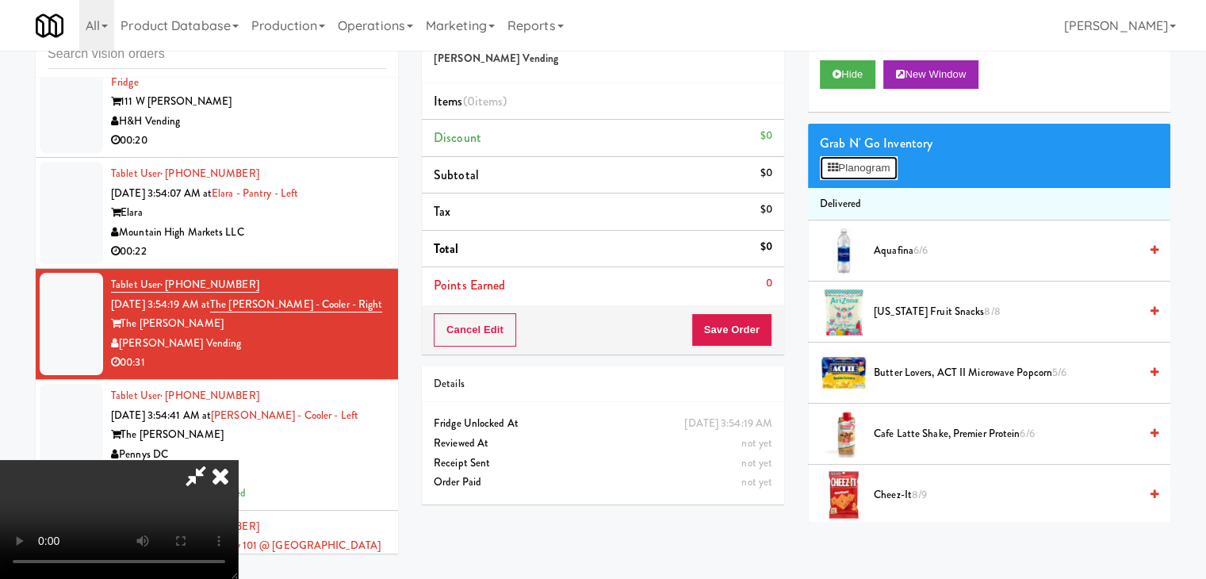
click at [878, 168] on button "Planogram" at bounding box center [859, 168] width 78 height 24
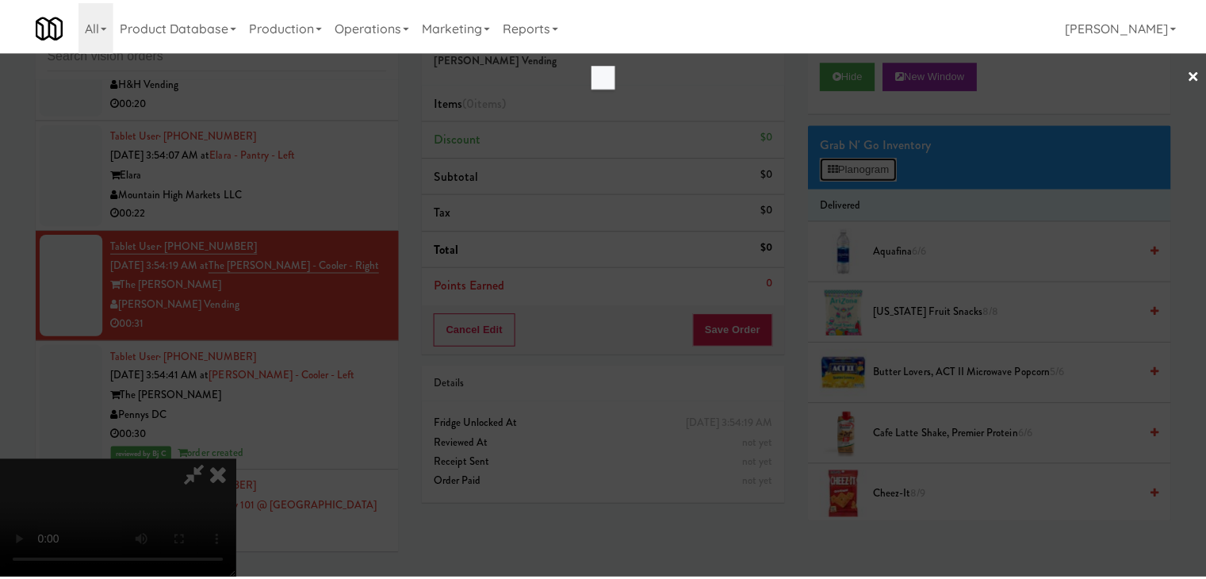
scroll to position [5999, 0]
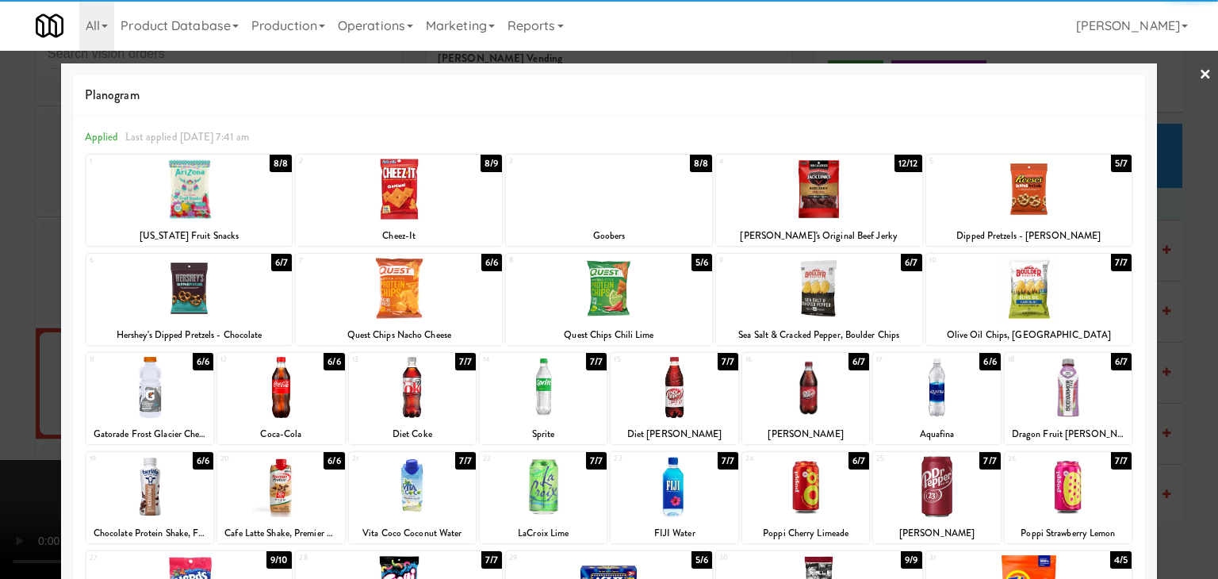
click at [235, 287] on div at bounding box center [189, 288] width 206 height 61
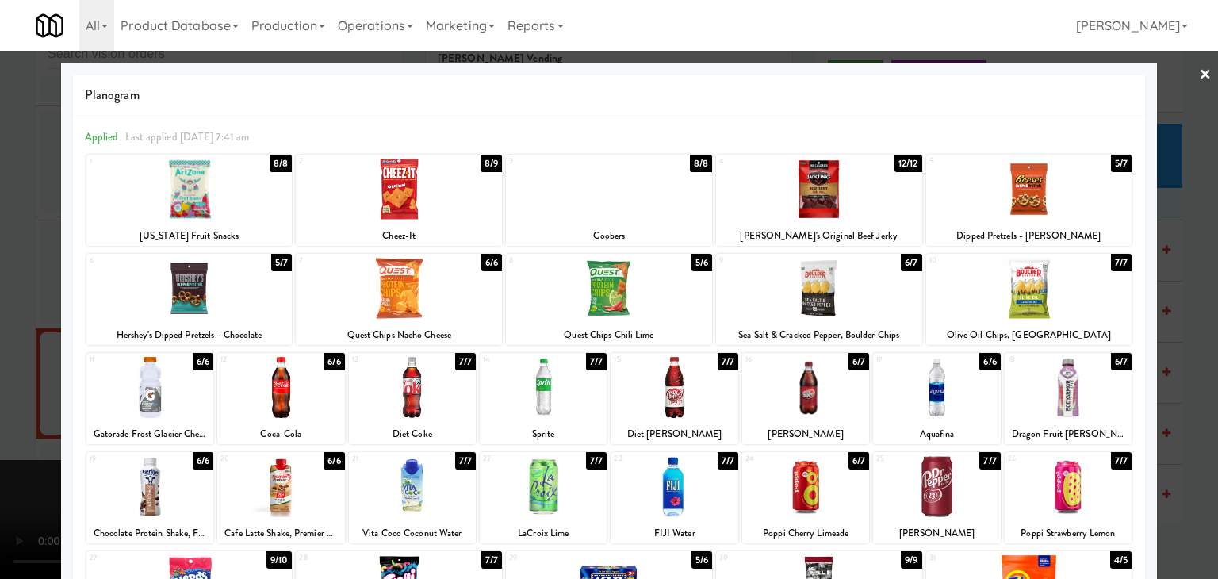
click at [1037, 376] on div at bounding box center [1068, 387] width 127 height 61
click at [1167, 395] on div at bounding box center [609, 289] width 1218 height 579
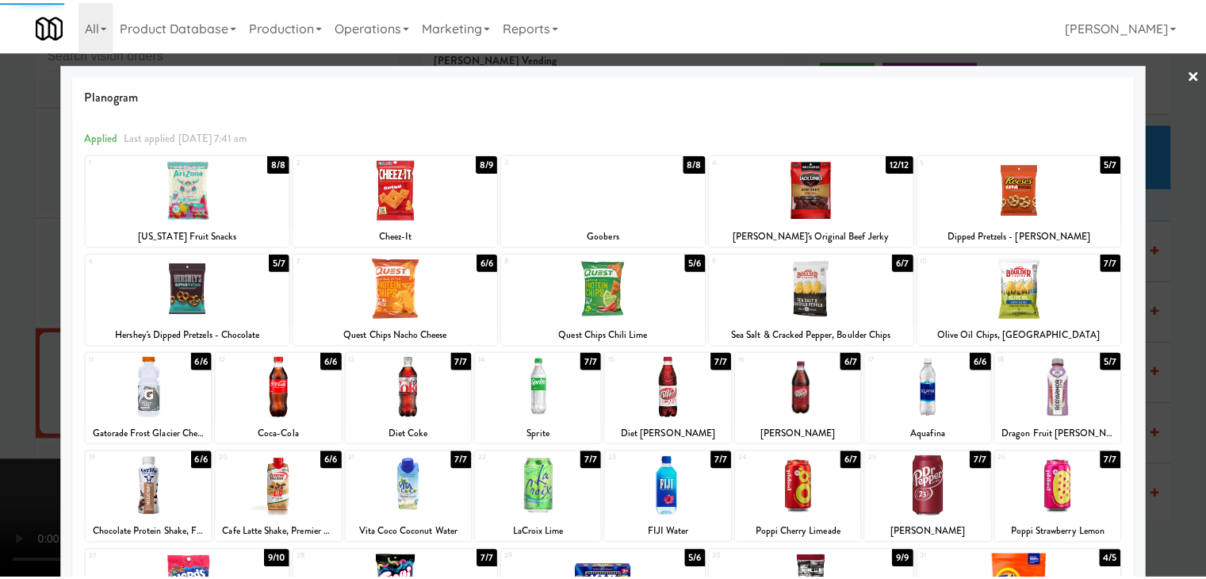
scroll to position [6097, 0]
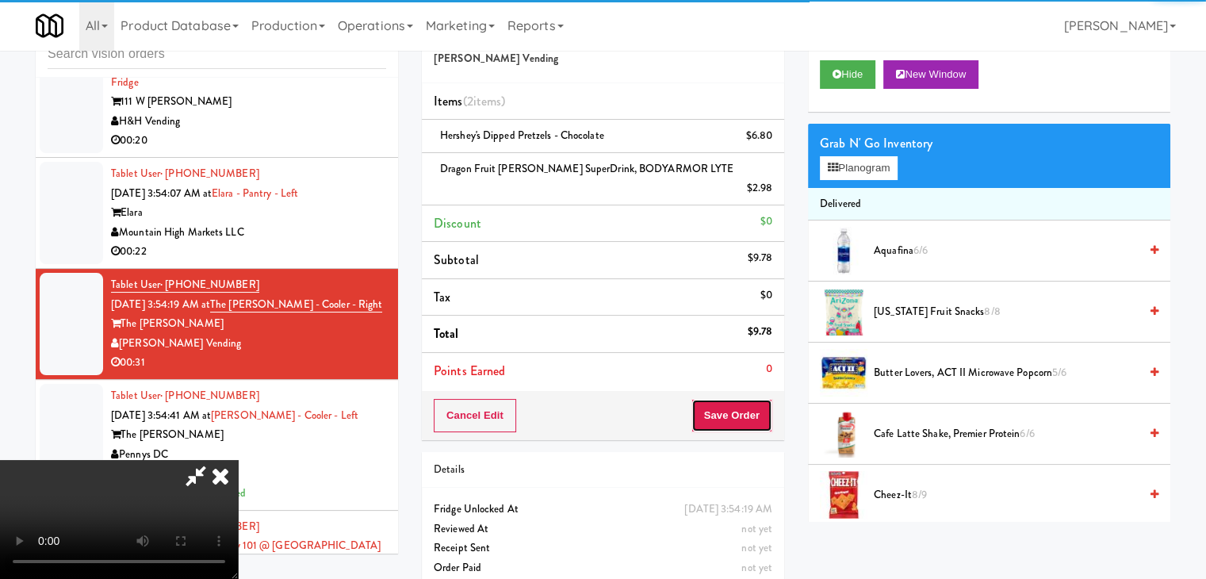
click at [747, 399] on button "Save Order" at bounding box center [732, 415] width 81 height 33
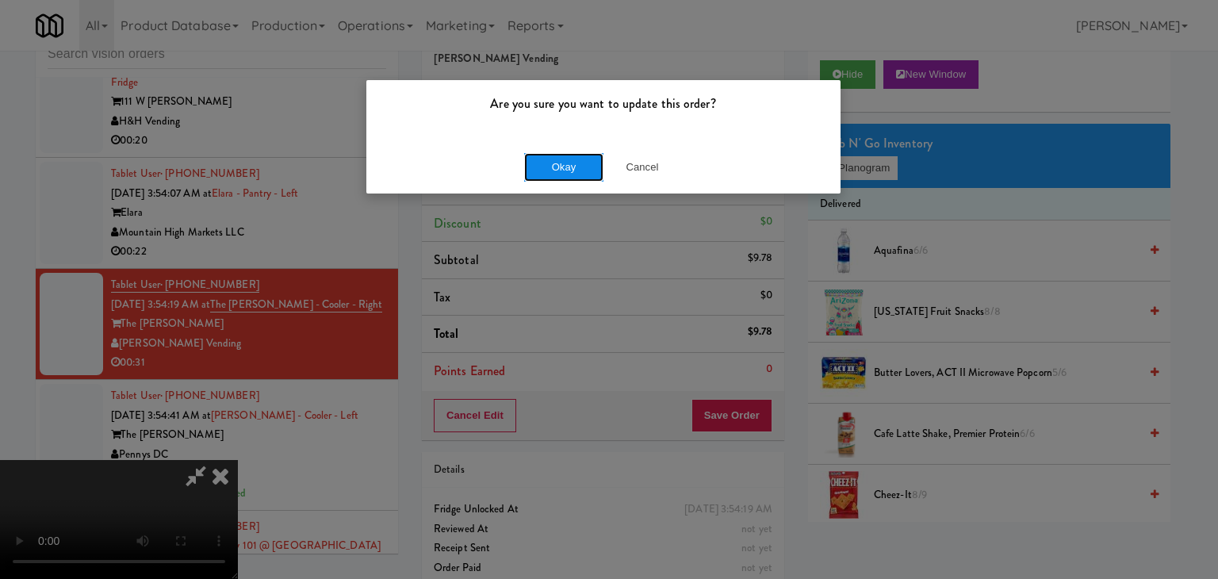
click at [567, 164] on button "Okay" at bounding box center [563, 167] width 79 height 29
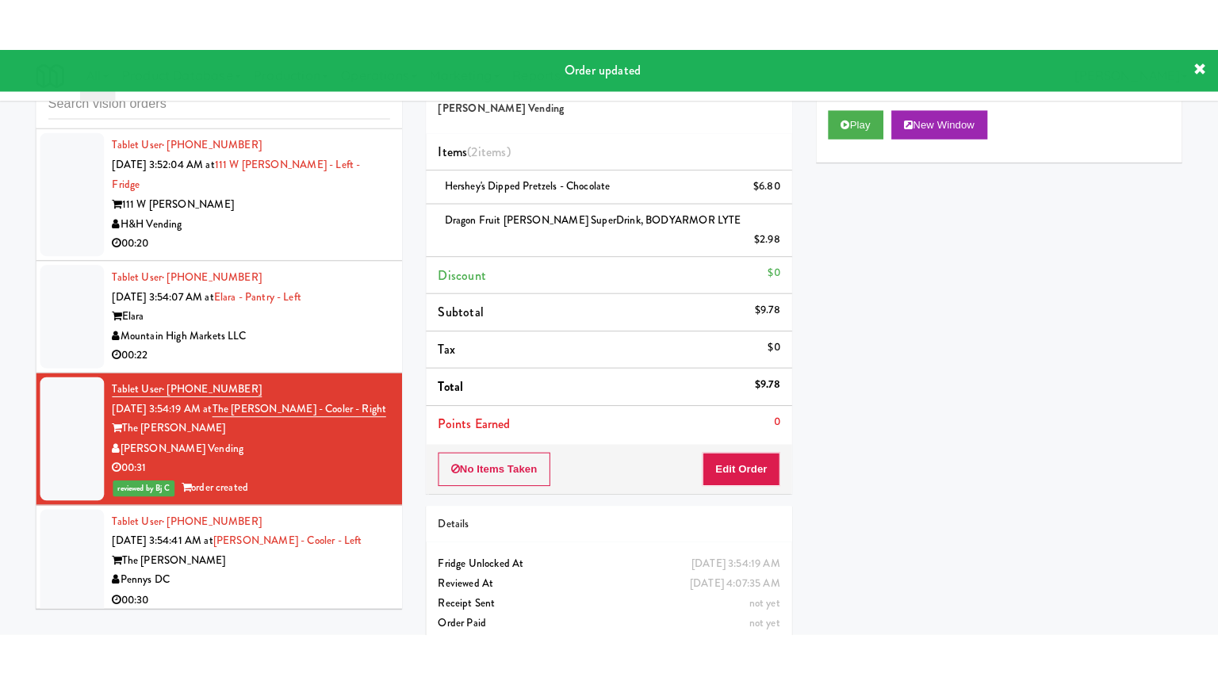
scroll to position [5939, 0]
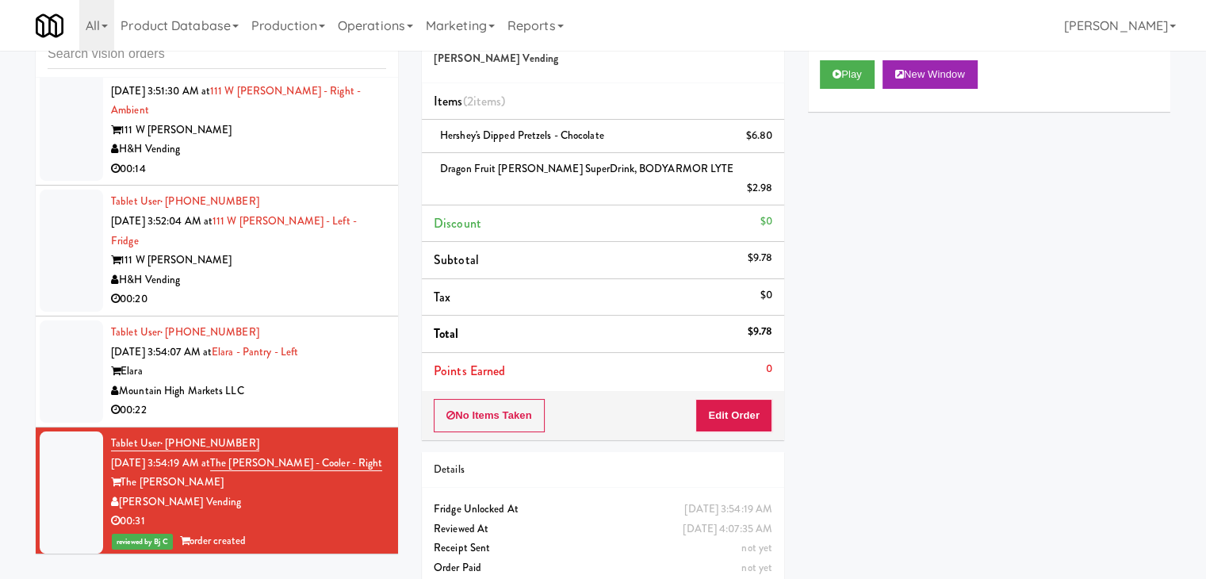
click at [355, 381] on div "Elara" at bounding box center [248, 372] width 275 height 20
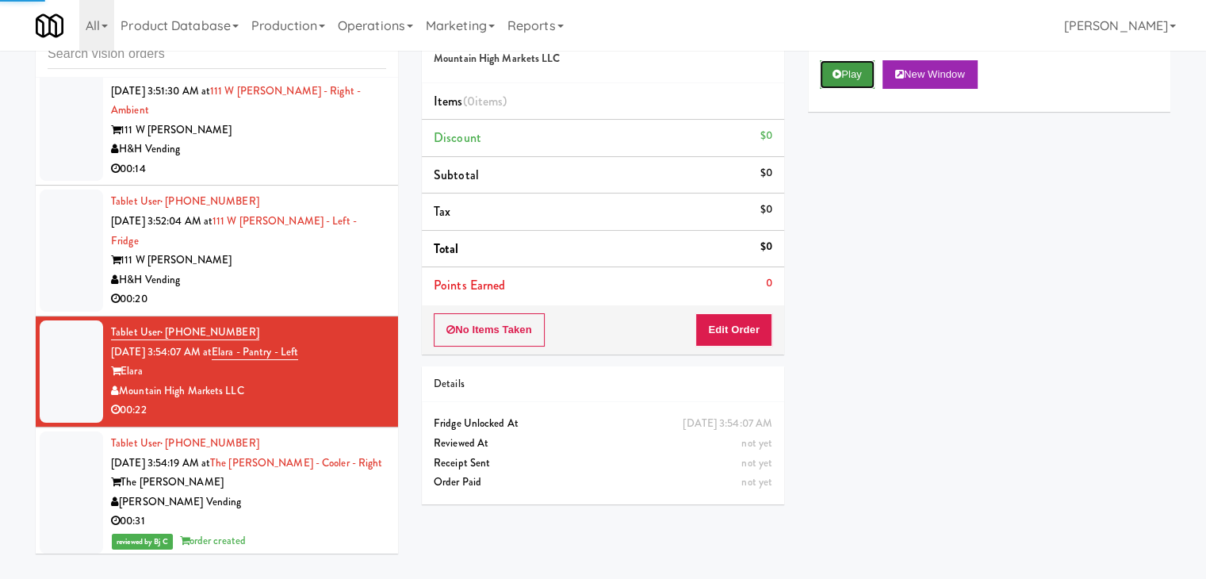
click at [828, 65] on button "Play" at bounding box center [847, 74] width 55 height 29
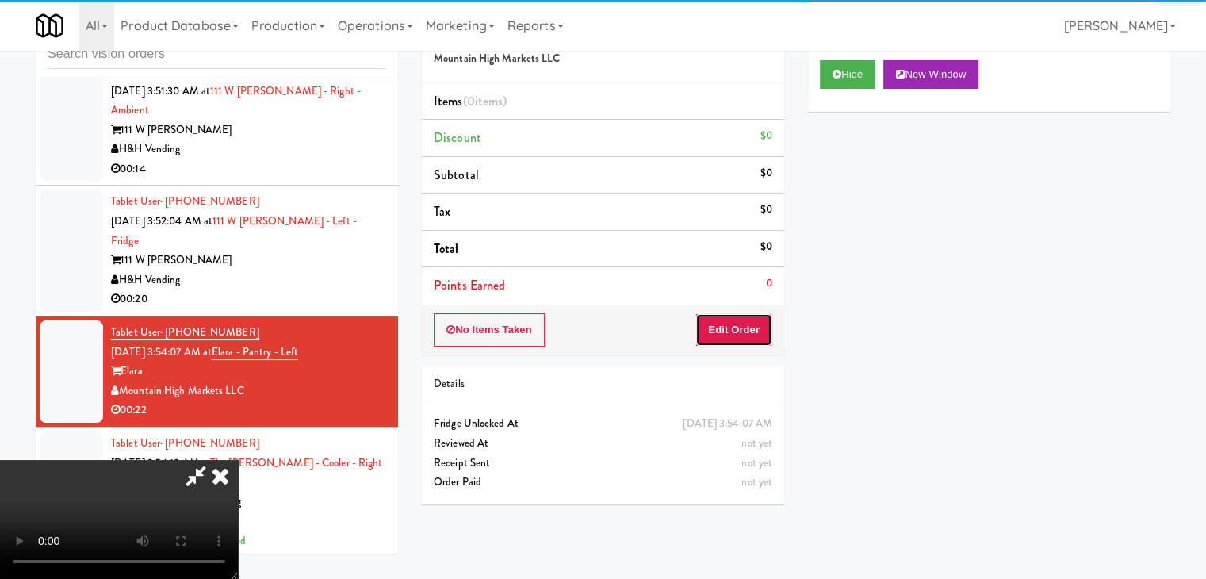
click at [714, 330] on button "Edit Order" at bounding box center [734, 329] width 77 height 33
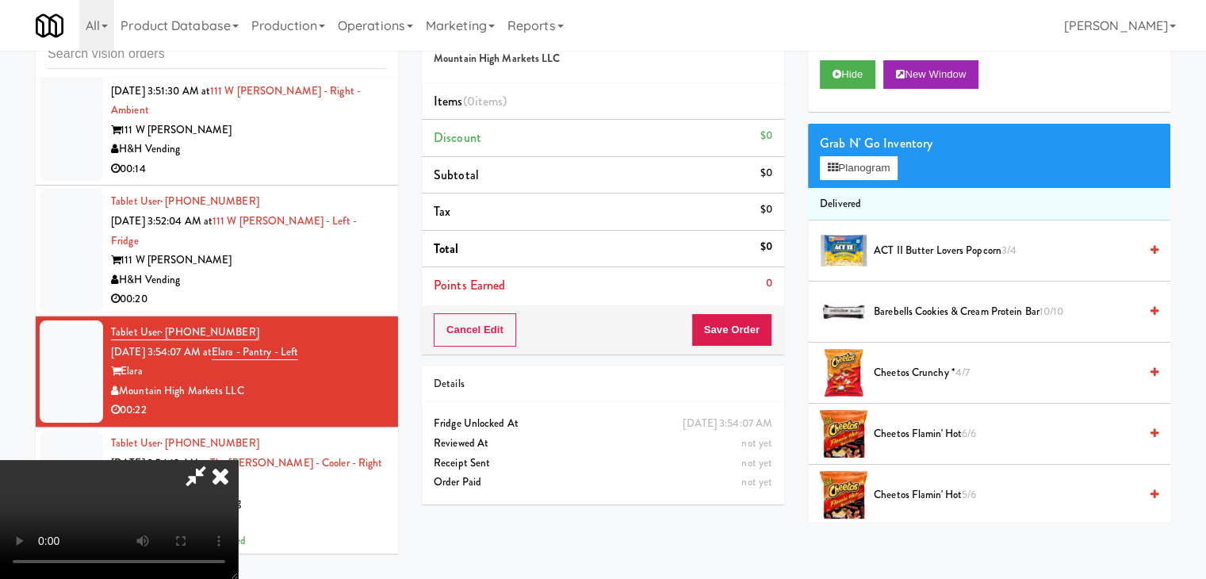
scroll to position [5841, 0]
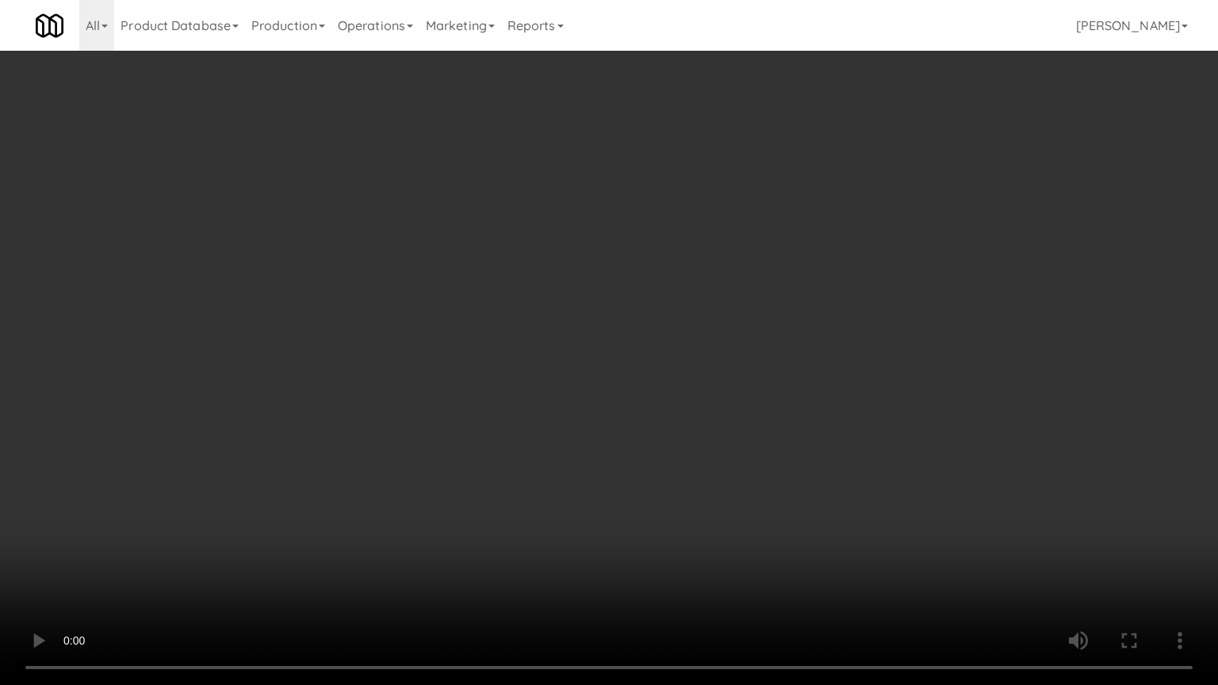
click at [699, 416] on video at bounding box center [609, 342] width 1218 height 685
click at [706, 411] on video at bounding box center [609, 342] width 1218 height 685
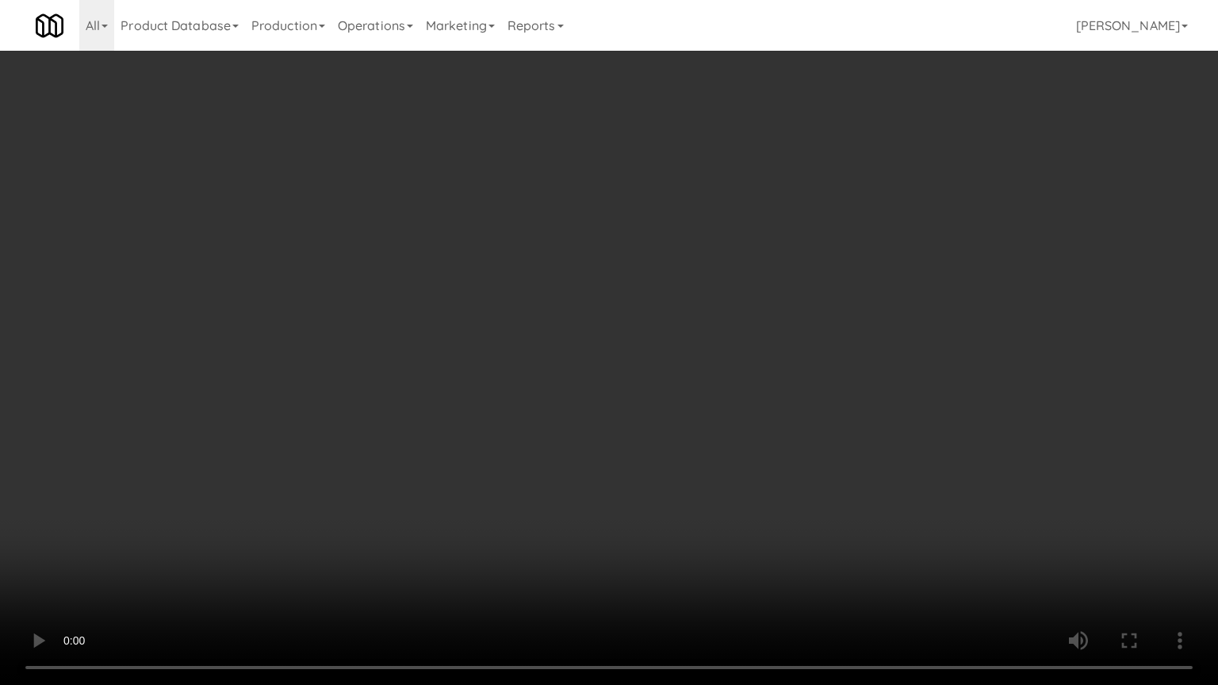
click at [707, 410] on video at bounding box center [609, 342] width 1218 height 685
click at [711, 410] on video at bounding box center [609, 342] width 1218 height 685
click at [717, 410] on video at bounding box center [609, 342] width 1218 height 685
click at [719, 409] on video at bounding box center [609, 342] width 1218 height 685
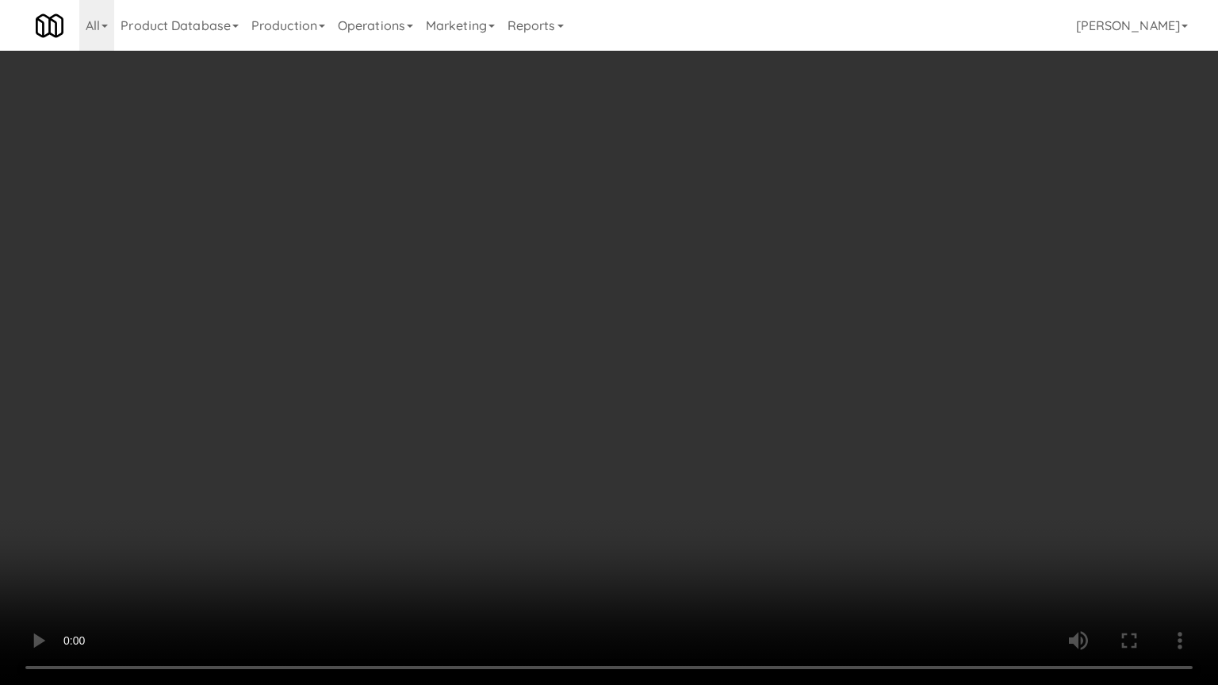
click at [719, 409] on video at bounding box center [609, 342] width 1218 height 685
click at [720, 409] on video at bounding box center [609, 342] width 1218 height 685
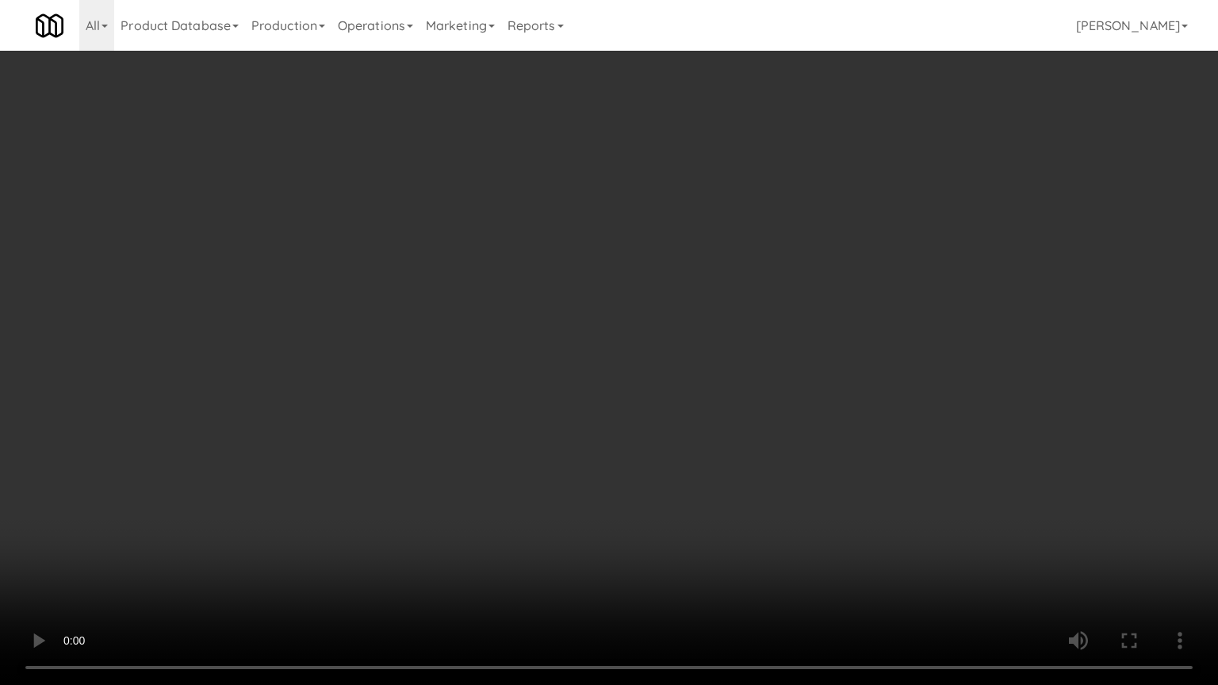
click at [720, 409] on video at bounding box center [609, 342] width 1218 height 685
click at [722, 409] on video at bounding box center [609, 342] width 1218 height 685
click at [723, 409] on video at bounding box center [609, 342] width 1218 height 685
click at [724, 410] on video at bounding box center [609, 342] width 1218 height 685
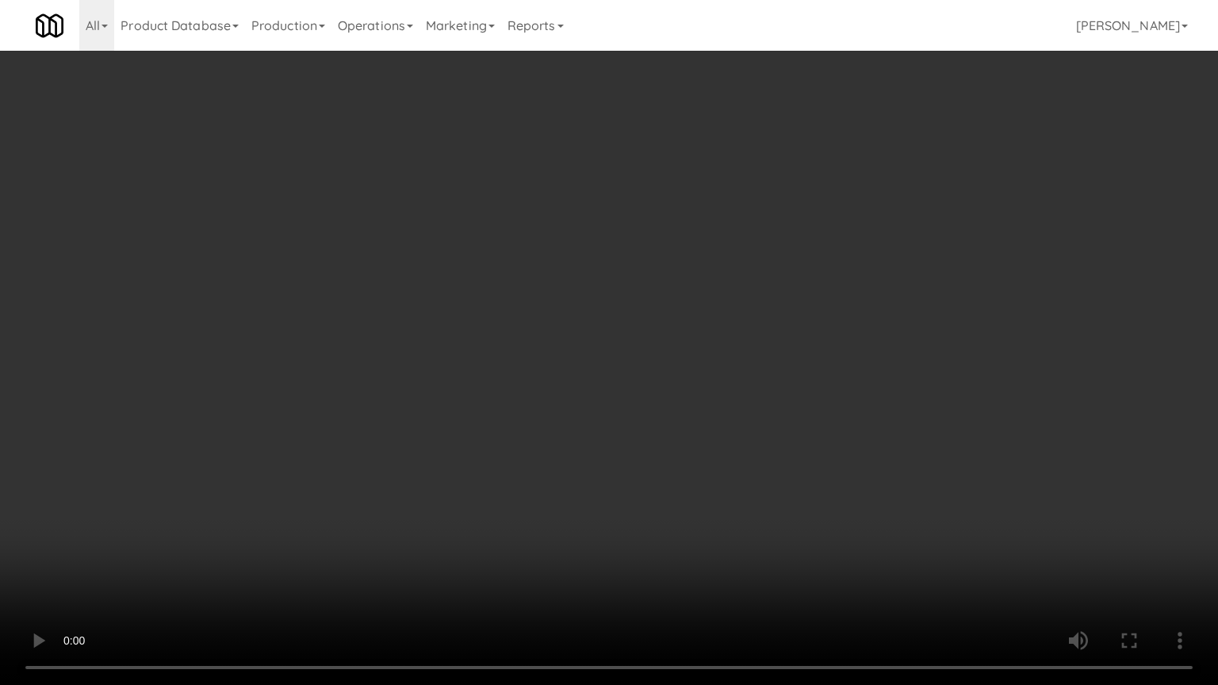
click at [726, 415] on video at bounding box center [609, 342] width 1218 height 685
click at [723, 400] on video at bounding box center [609, 342] width 1218 height 685
click at [688, 433] on video at bounding box center [609, 342] width 1218 height 685
click at [690, 428] on video at bounding box center [609, 342] width 1218 height 685
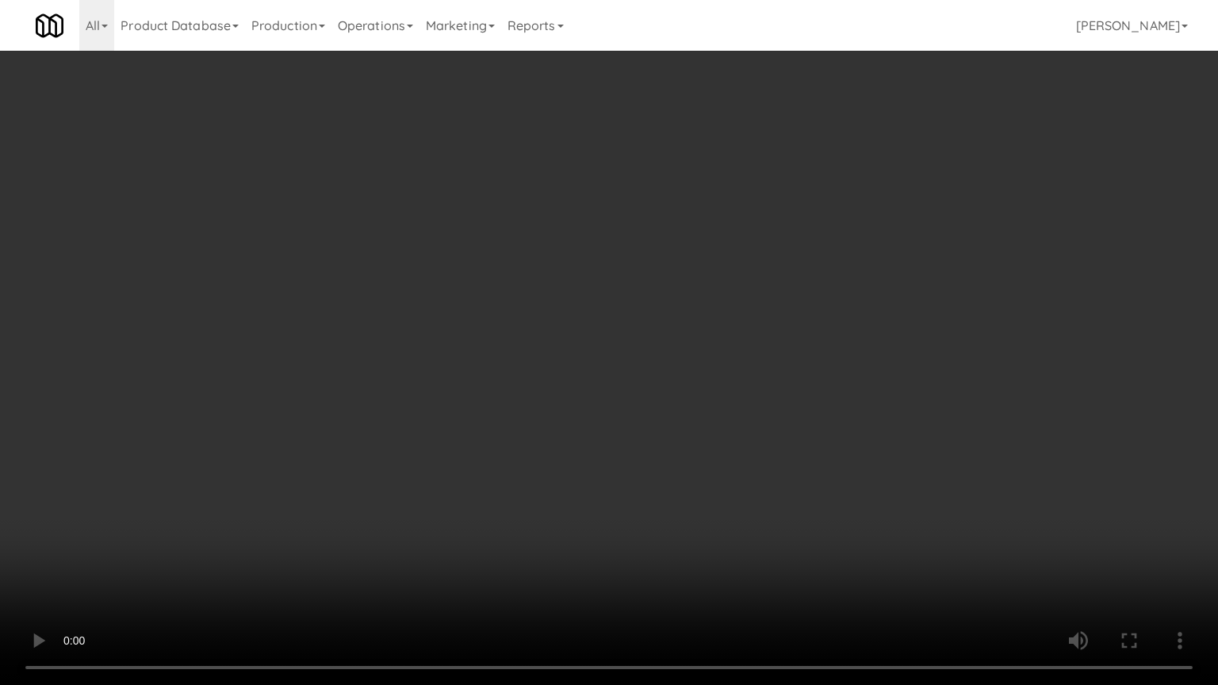
click at [690, 428] on video at bounding box center [609, 342] width 1218 height 685
click at [692, 428] on video at bounding box center [609, 342] width 1218 height 685
click at [697, 425] on video at bounding box center [609, 342] width 1218 height 685
click at [713, 391] on video at bounding box center [609, 342] width 1218 height 685
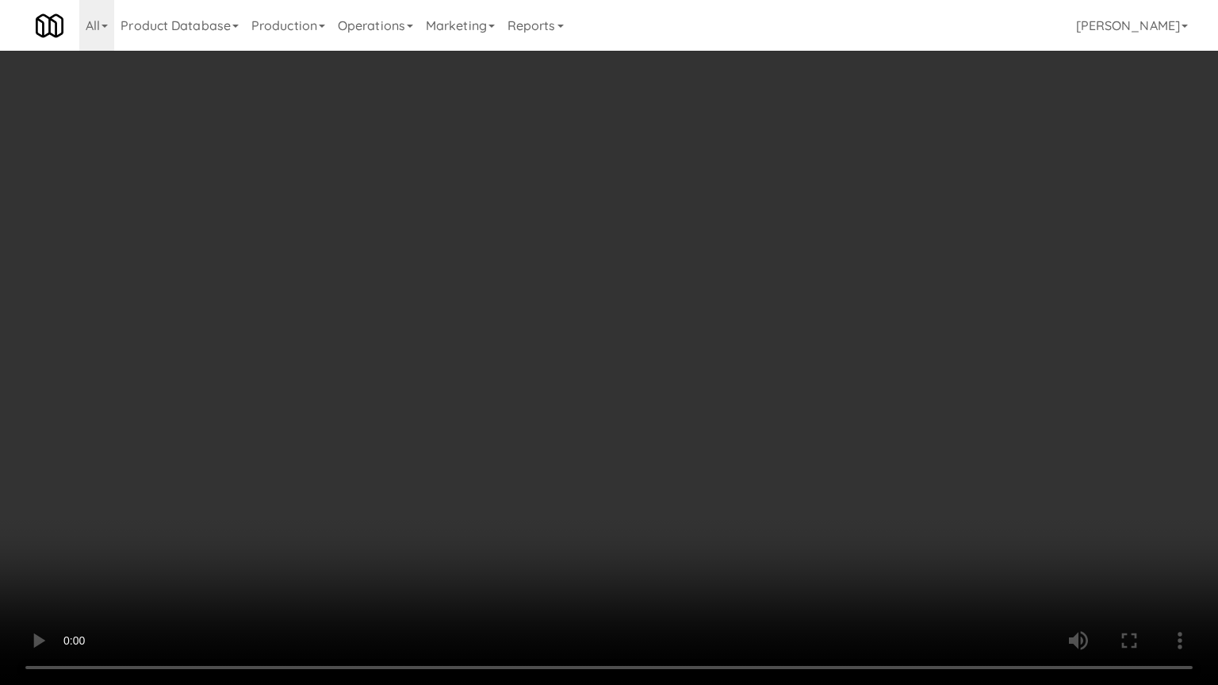
click at [714, 393] on video at bounding box center [609, 342] width 1218 height 685
drag, startPoint x: 714, startPoint y: 393, endPoint x: 736, endPoint y: 294, distance: 101.6
click at [714, 394] on video at bounding box center [609, 342] width 1218 height 685
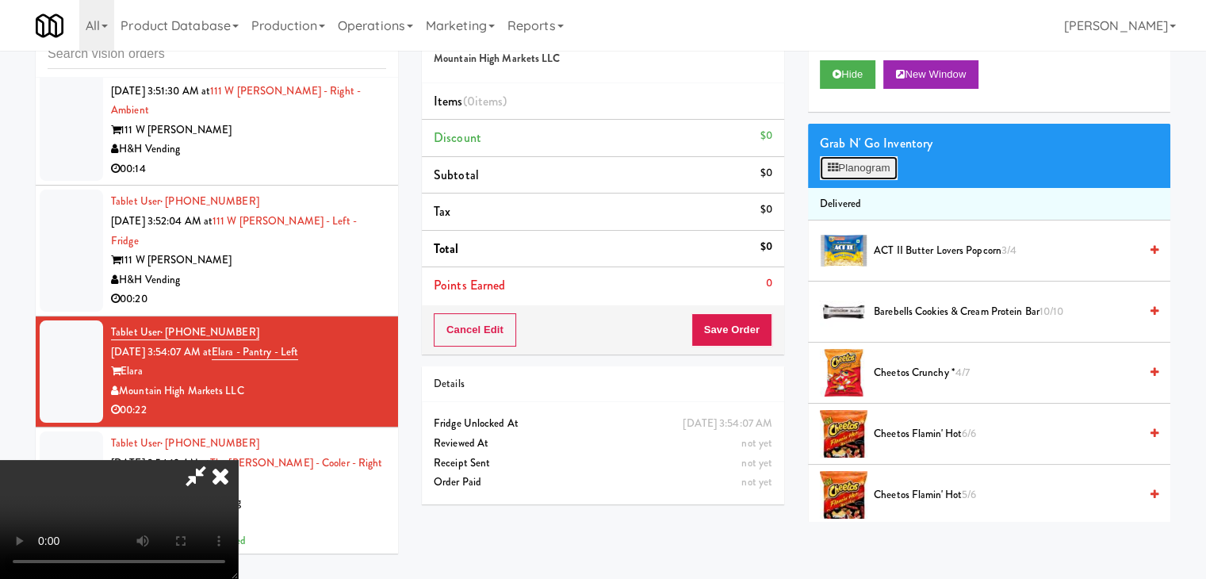
click at [864, 170] on button "Planogram" at bounding box center [859, 168] width 78 height 24
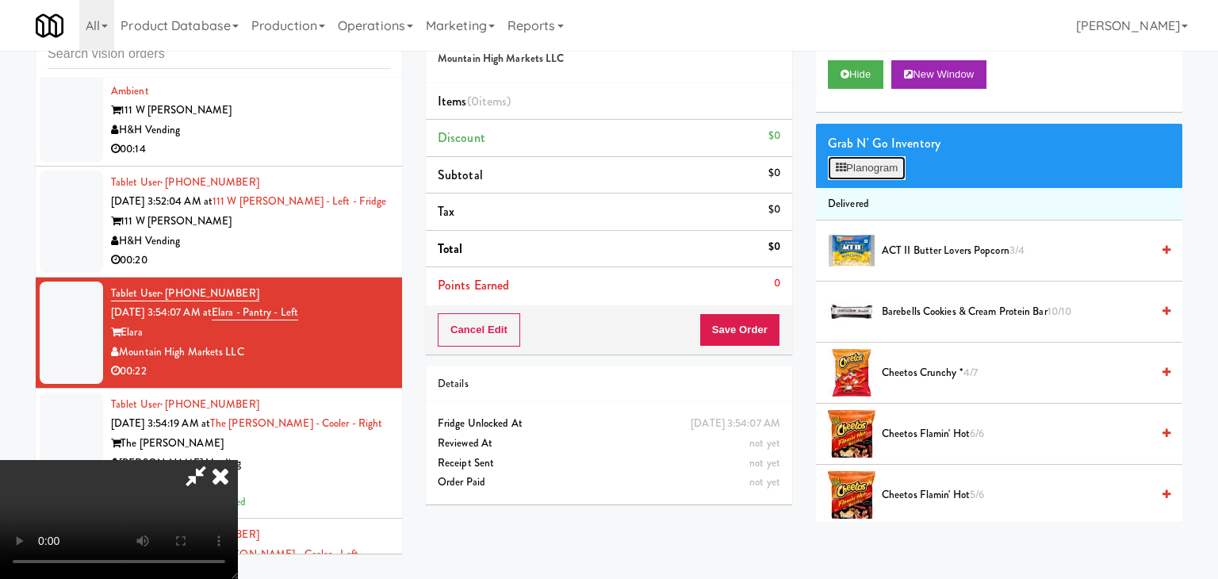
scroll to position [5841, 0]
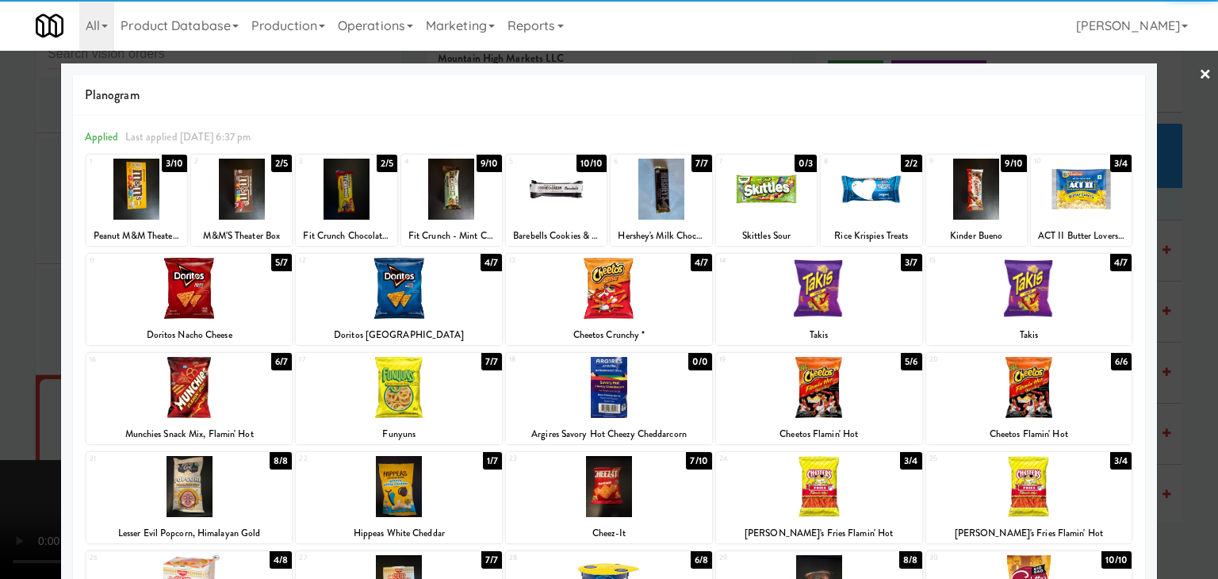
click at [603, 278] on div at bounding box center [609, 288] width 206 height 61
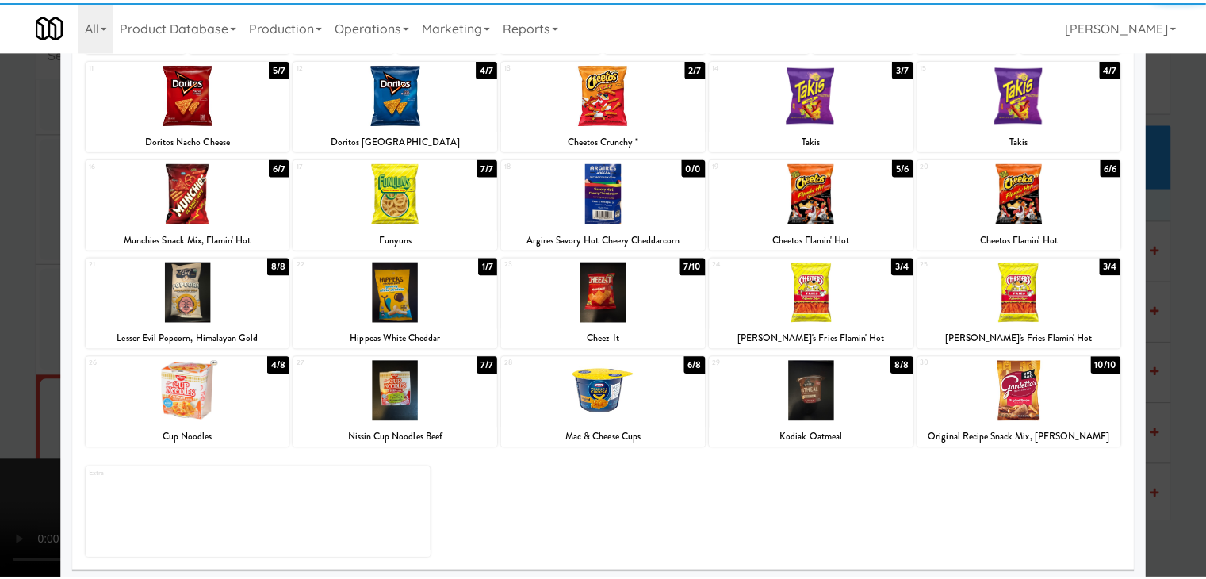
scroll to position [200, 0]
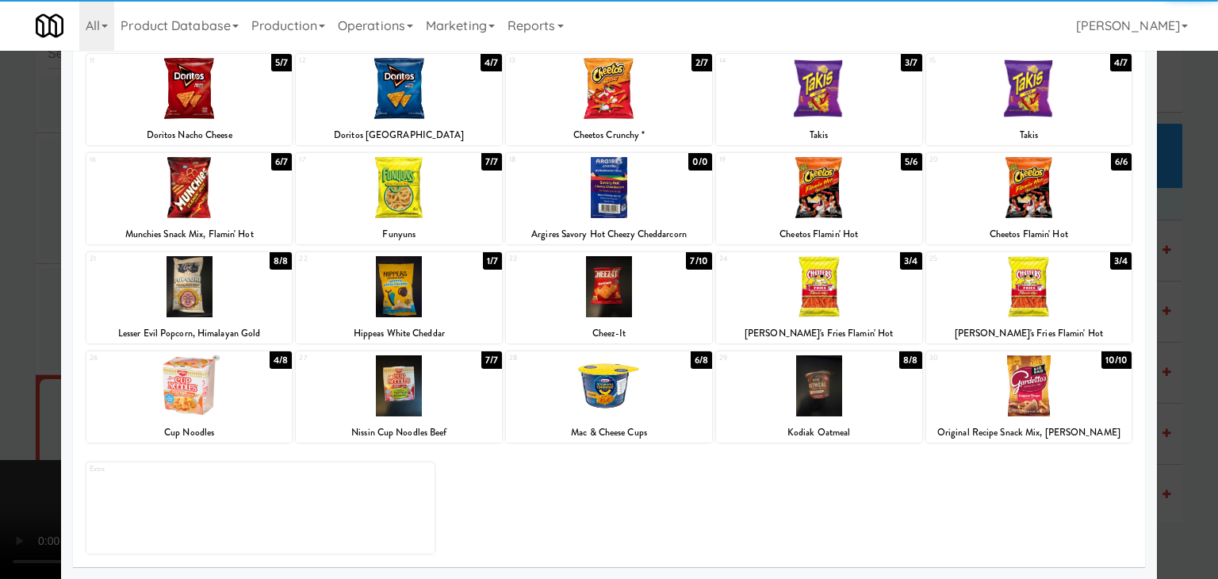
drag, startPoint x: 208, startPoint y: 393, endPoint x: 163, endPoint y: 389, distance: 44.5
click at [208, 392] on div at bounding box center [189, 385] width 206 height 61
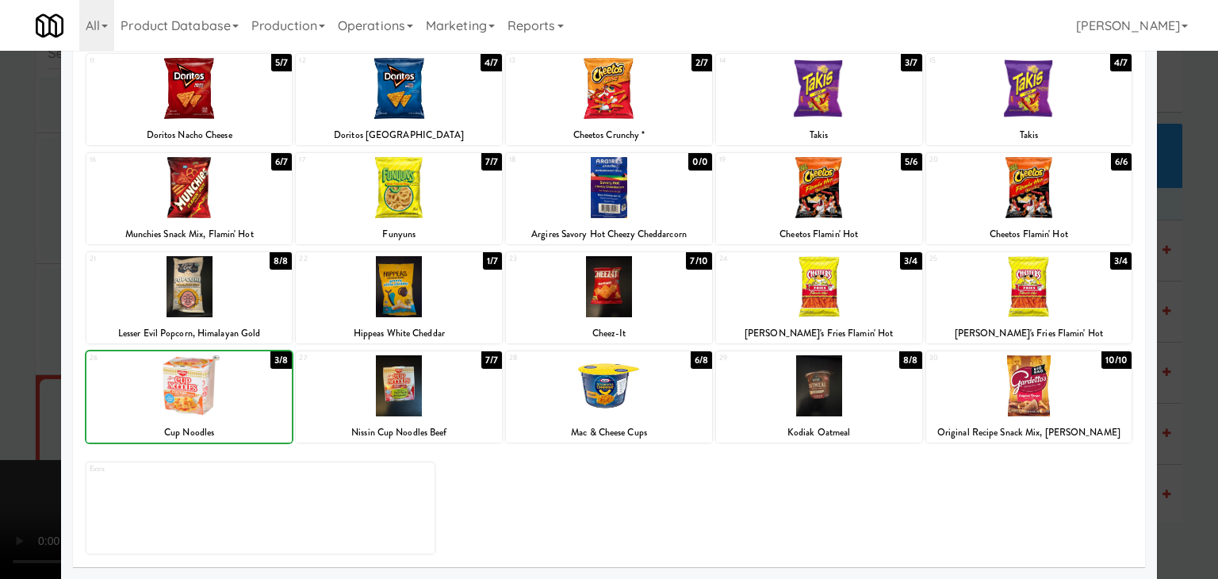
drag, startPoint x: 0, startPoint y: 378, endPoint x: 25, endPoint y: 370, distance: 25.6
click at [0, 377] on div at bounding box center [609, 289] width 1218 height 579
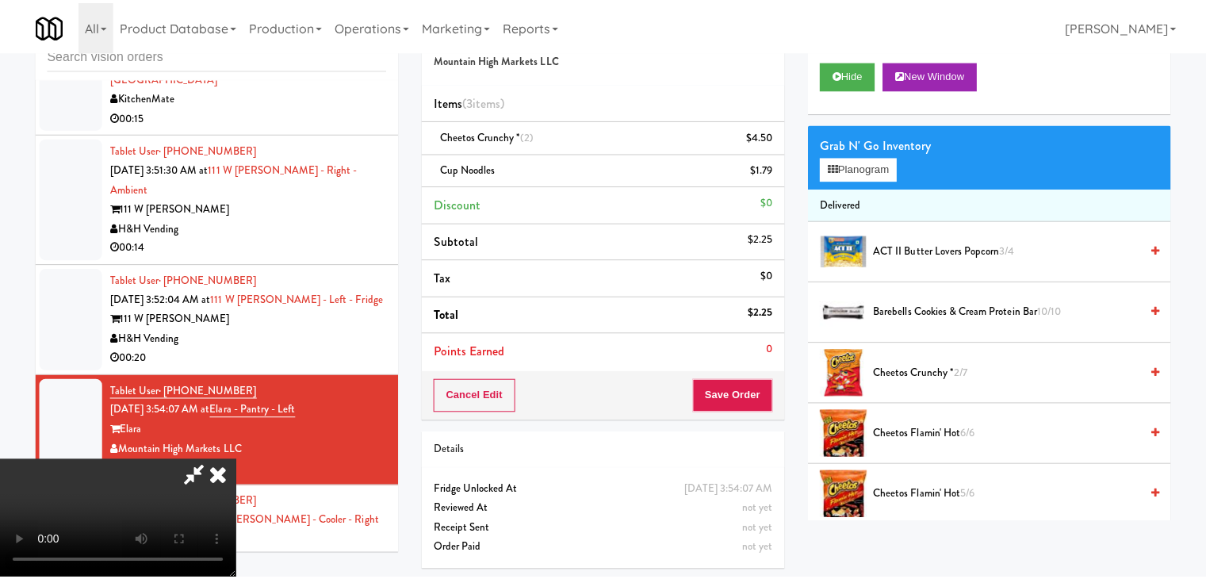
scroll to position [5939, 0]
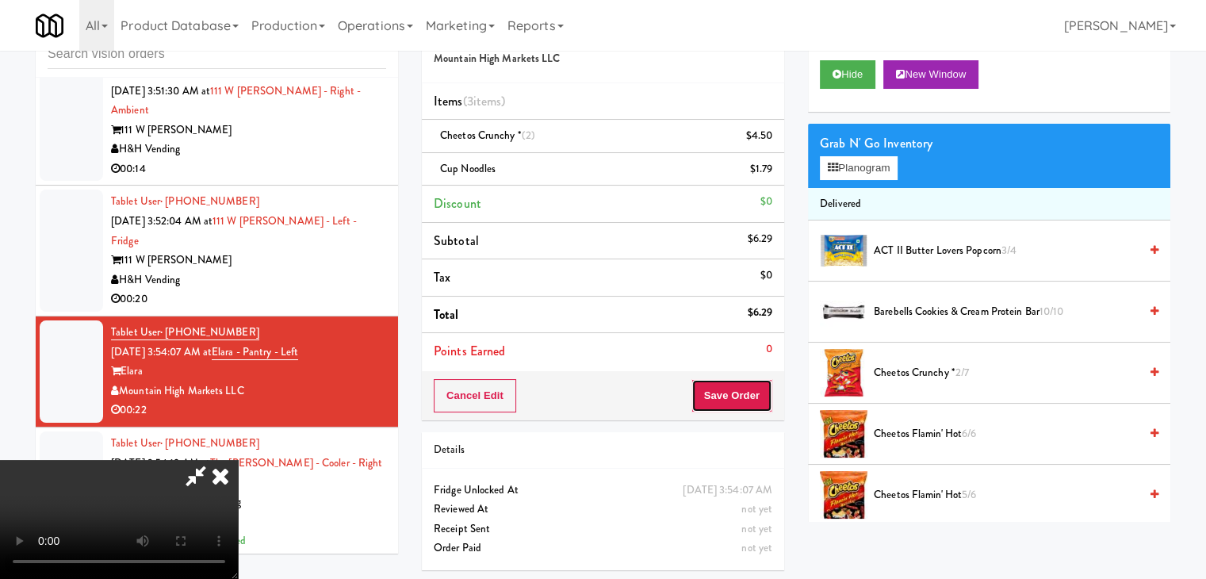
click at [747, 393] on button "Save Order" at bounding box center [732, 395] width 81 height 33
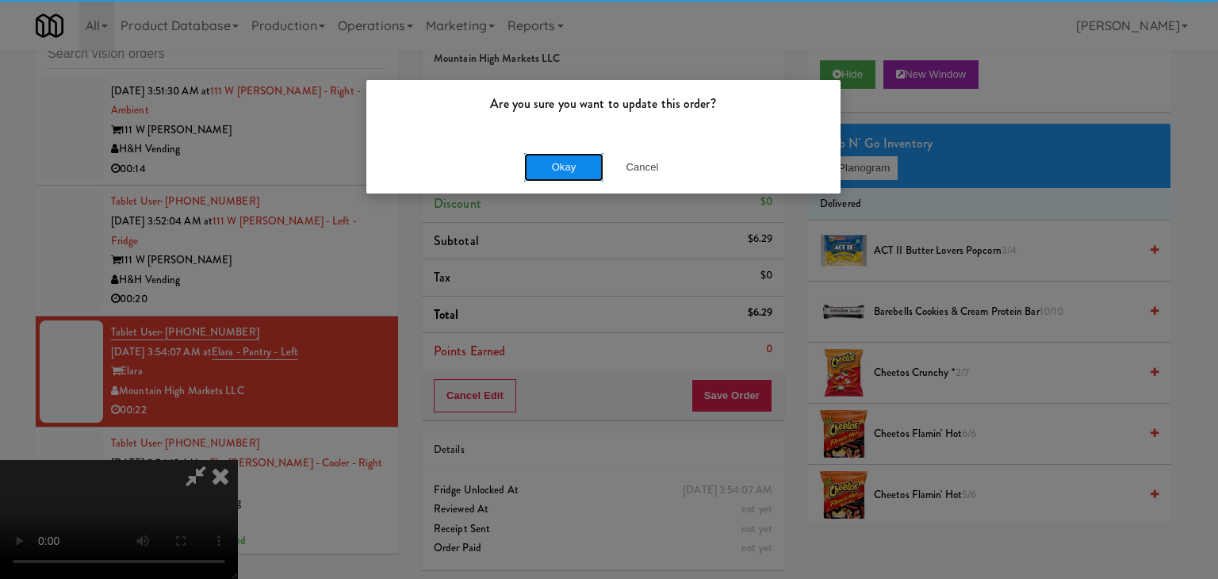
click at [558, 162] on button "Okay" at bounding box center [563, 167] width 79 height 29
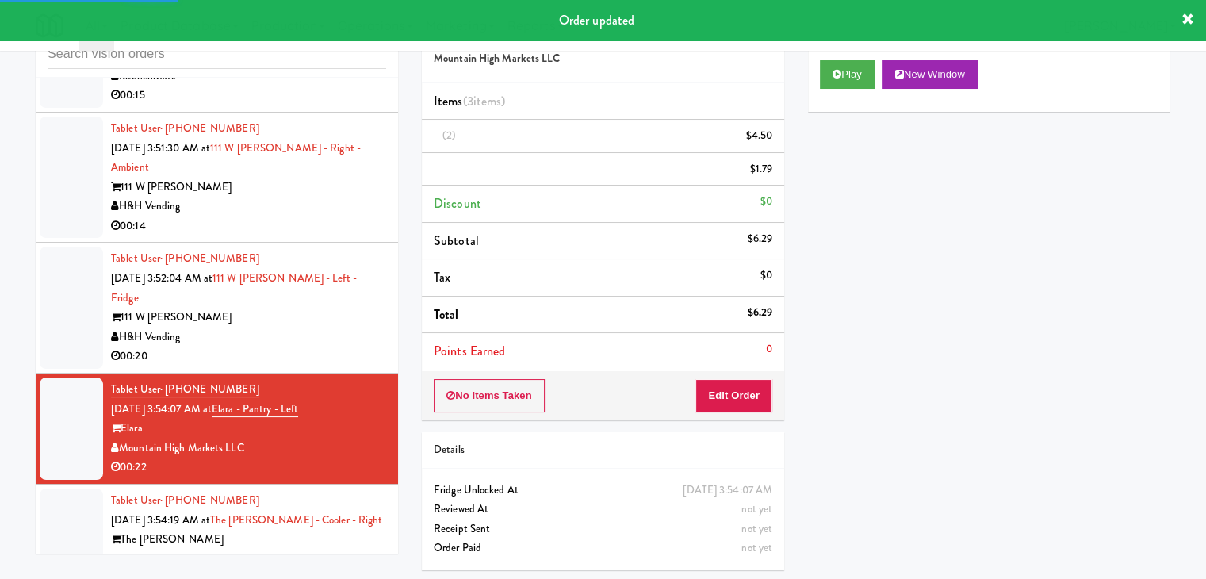
scroll to position [5859, 0]
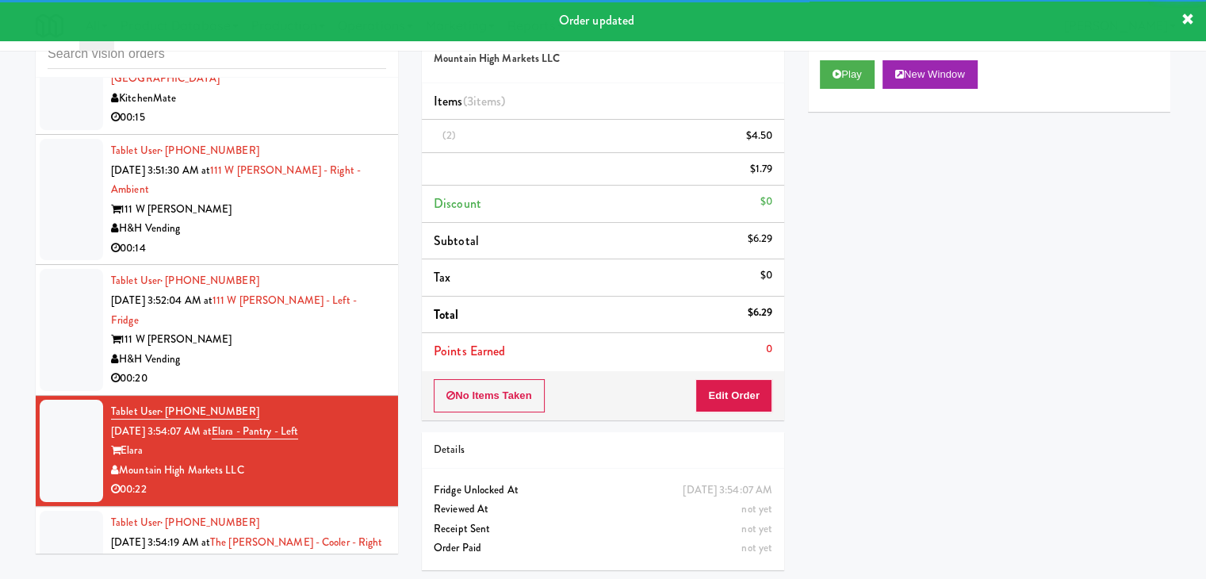
click at [313, 370] on div "H&H Vending" at bounding box center [248, 360] width 275 height 20
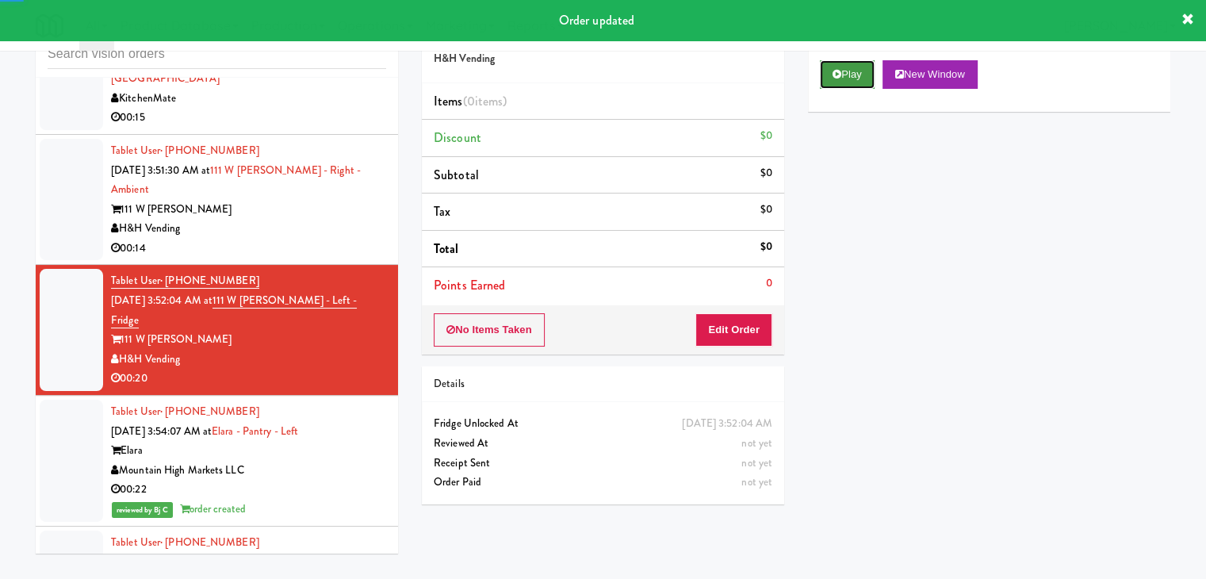
click at [865, 67] on button "Play" at bounding box center [847, 74] width 55 height 29
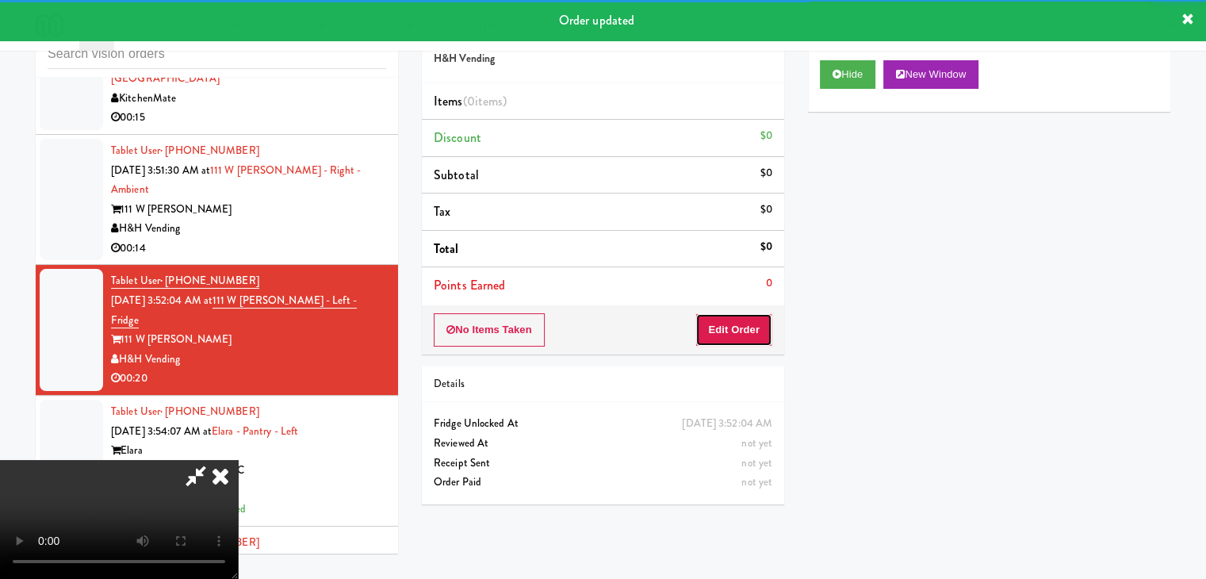
click at [734, 320] on button "Edit Order" at bounding box center [734, 329] width 77 height 33
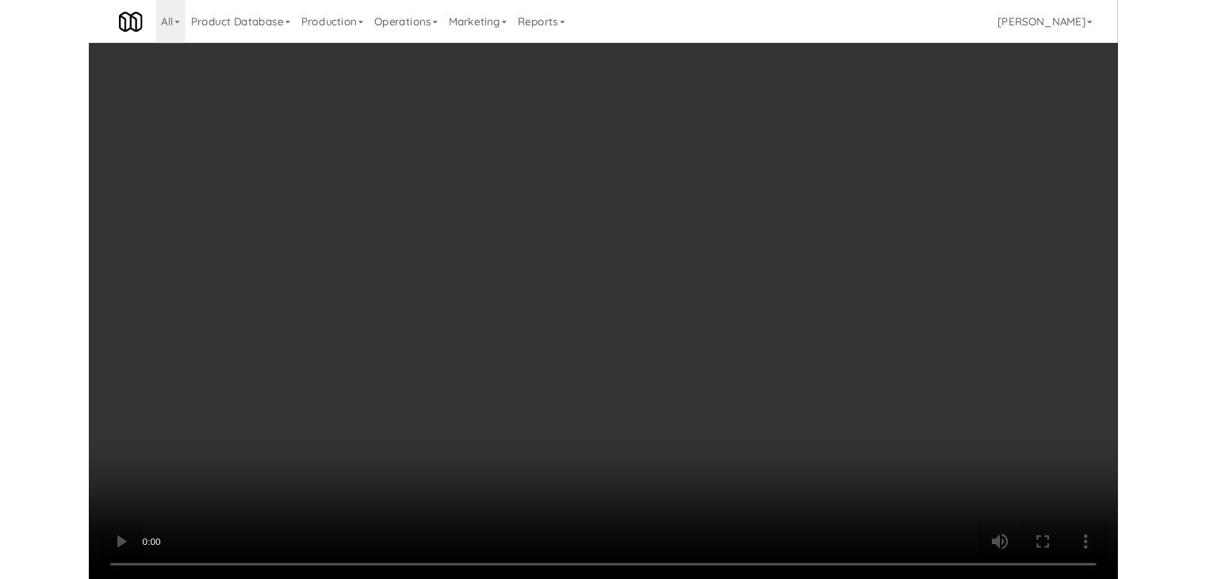
scroll to position [5761, 0]
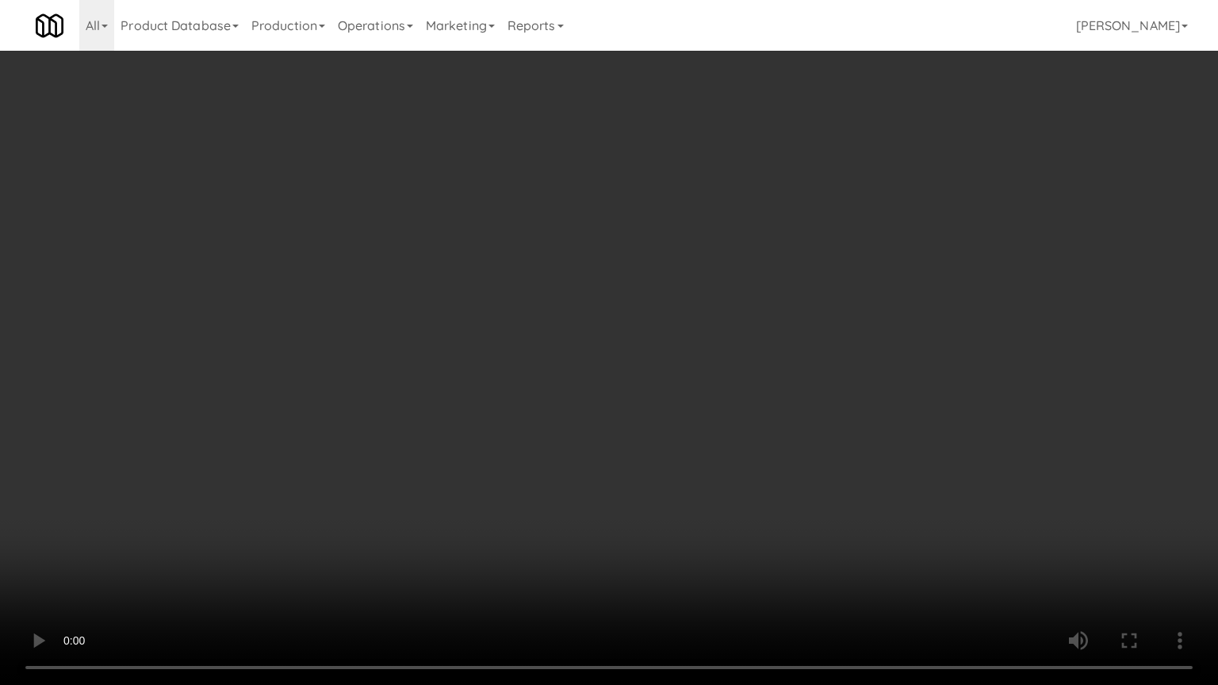
click at [569, 513] on video at bounding box center [609, 342] width 1218 height 685
click at [570, 514] on video at bounding box center [609, 342] width 1218 height 685
click at [590, 523] on video at bounding box center [609, 342] width 1218 height 685
click at [591, 523] on video at bounding box center [609, 342] width 1218 height 685
click at [601, 511] on video at bounding box center [609, 342] width 1218 height 685
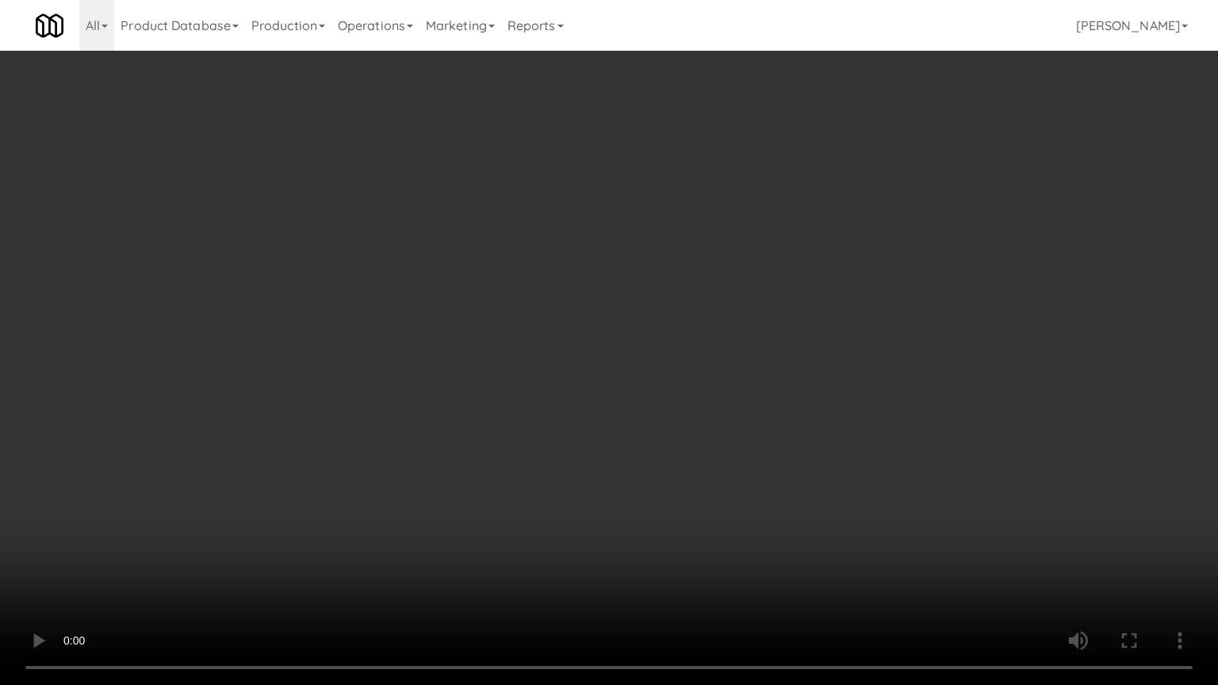
click at [565, 491] on video at bounding box center [609, 342] width 1218 height 685
drag, startPoint x: 565, startPoint y: 491, endPoint x: 566, endPoint y: 420, distance: 70.6
click at [565, 490] on video at bounding box center [609, 342] width 1218 height 685
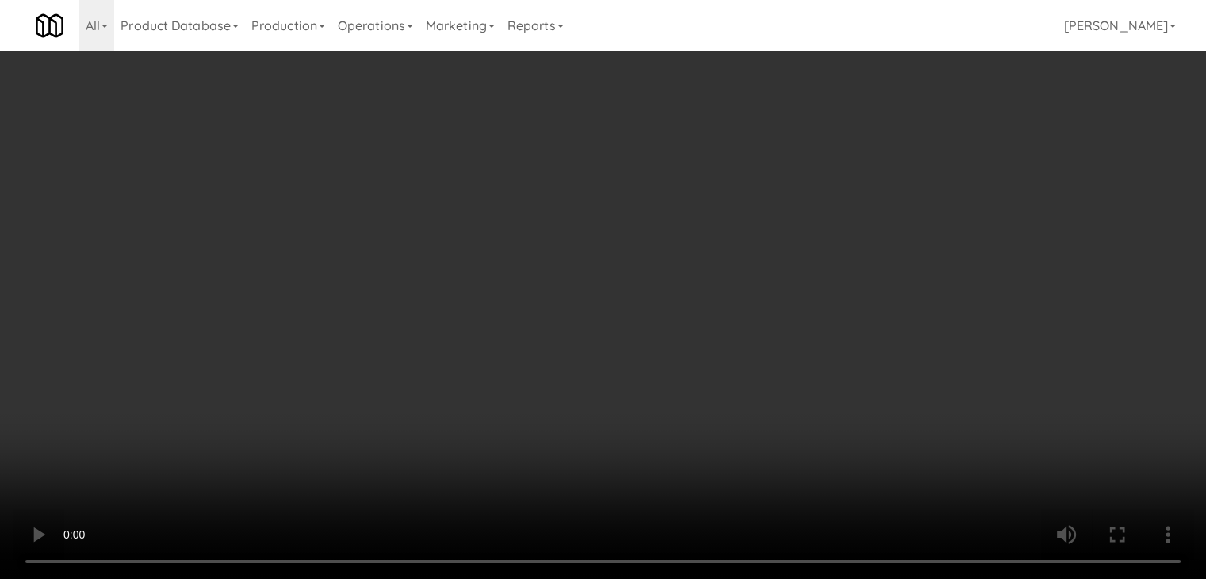
scroll to position [5859, 0]
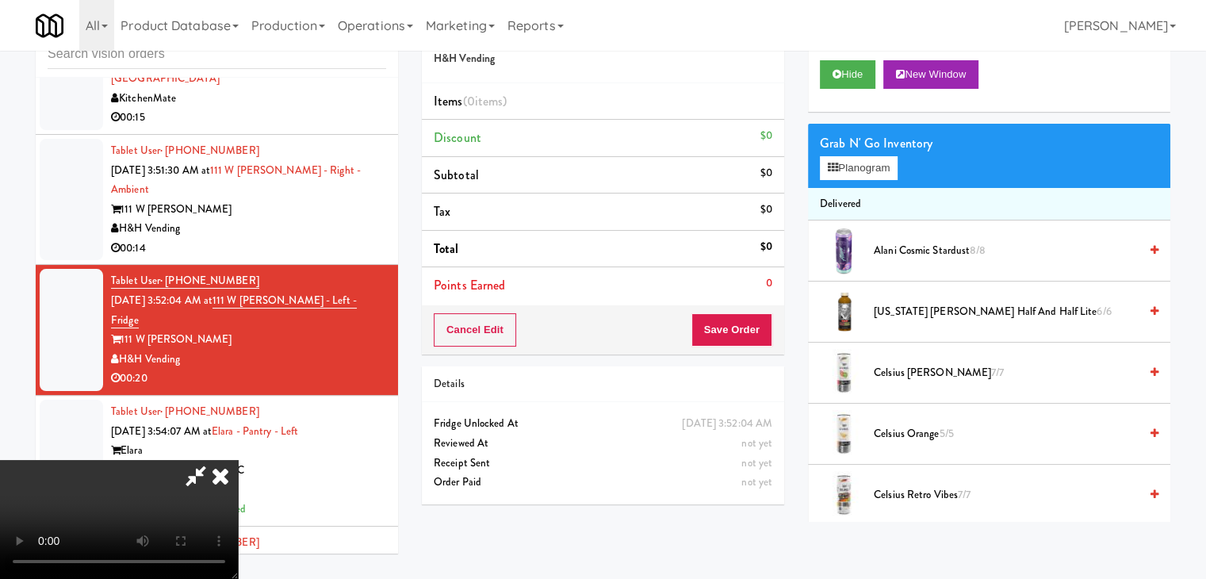
click at [238, 460] on video at bounding box center [119, 519] width 238 height 119
click at [858, 172] on button "Planogram" at bounding box center [859, 168] width 78 height 24
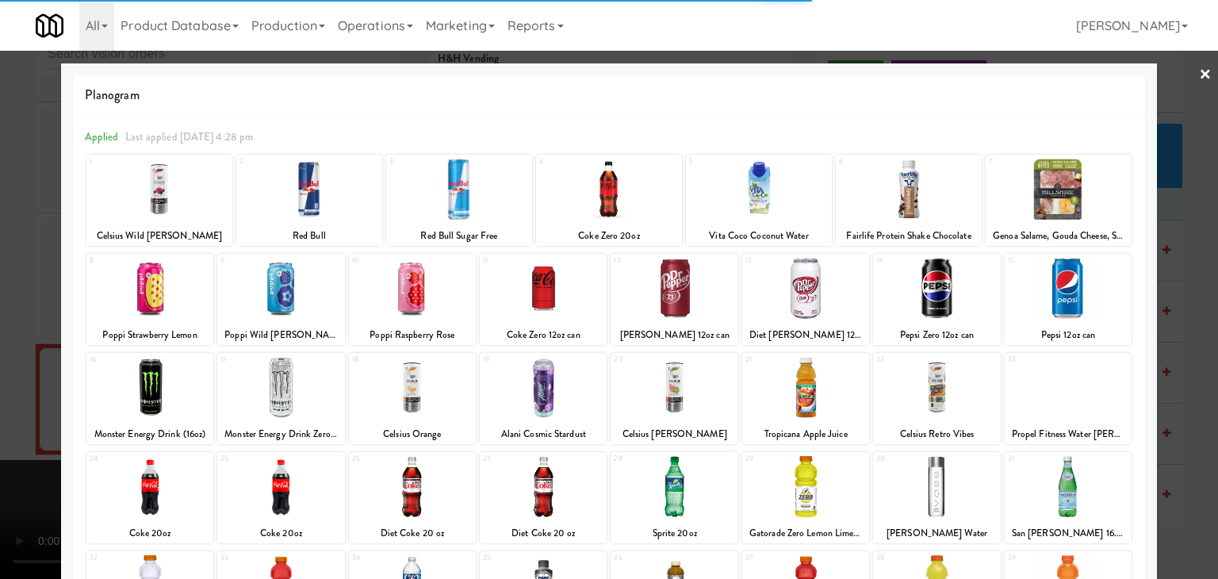
click at [949, 479] on div at bounding box center [936, 486] width 127 height 61
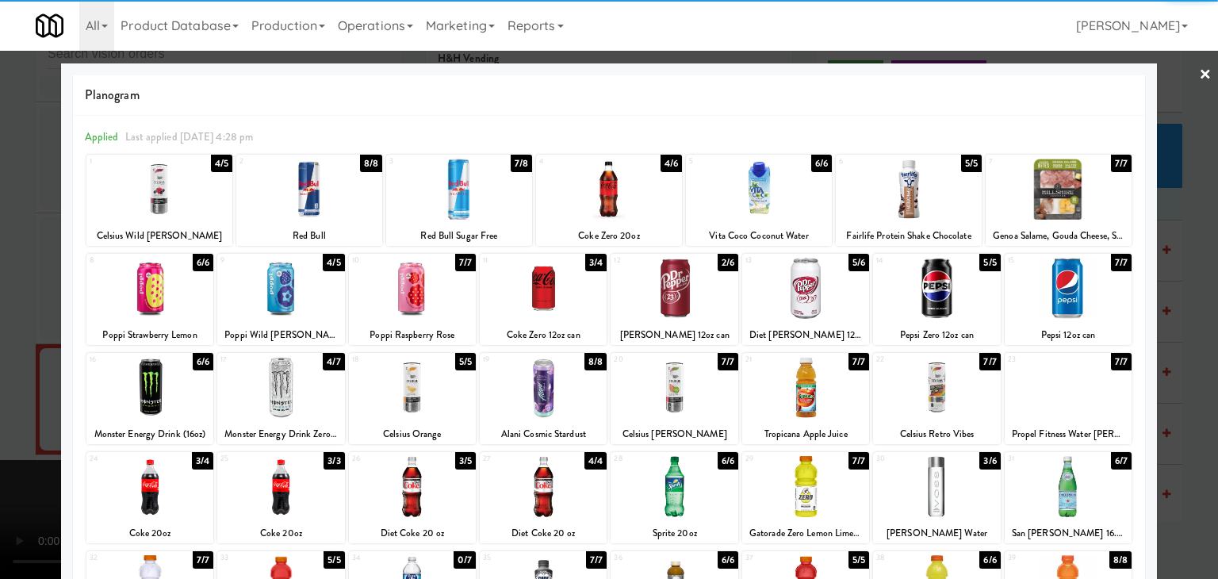
drag, startPoint x: 1075, startPoint y: 485, endPoint x: 1110, endPoint y: 486, distance: 35.7
click at [1075, 484] on div at bounding box center [1068, 486] width 127 height 61
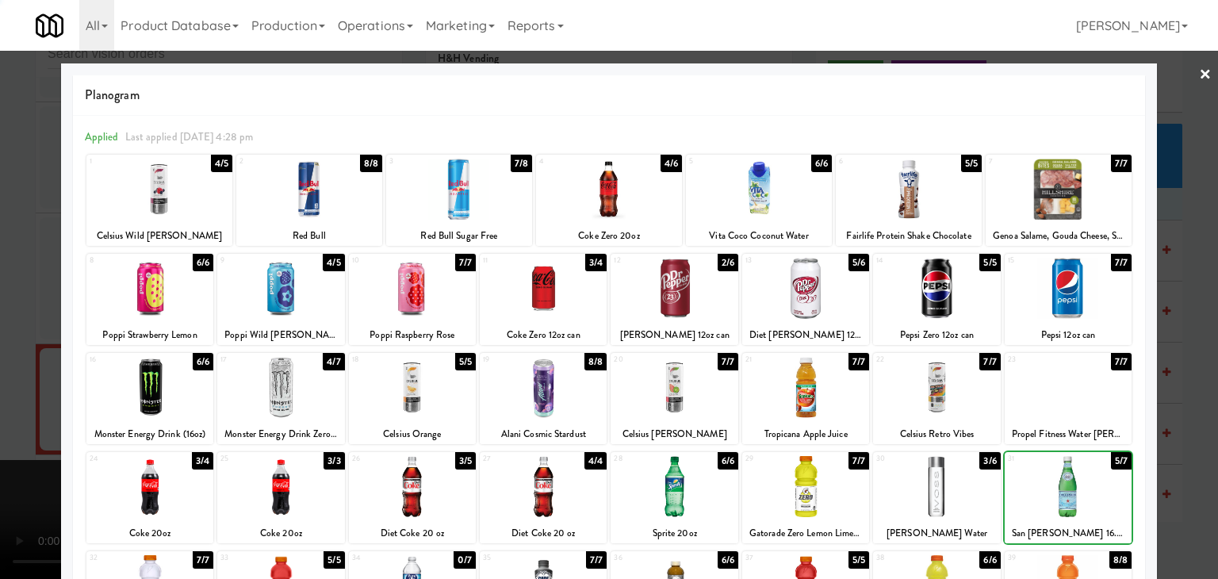
click at [1201, 478] on div at bounding box center [609, 289] width 1218 height 579
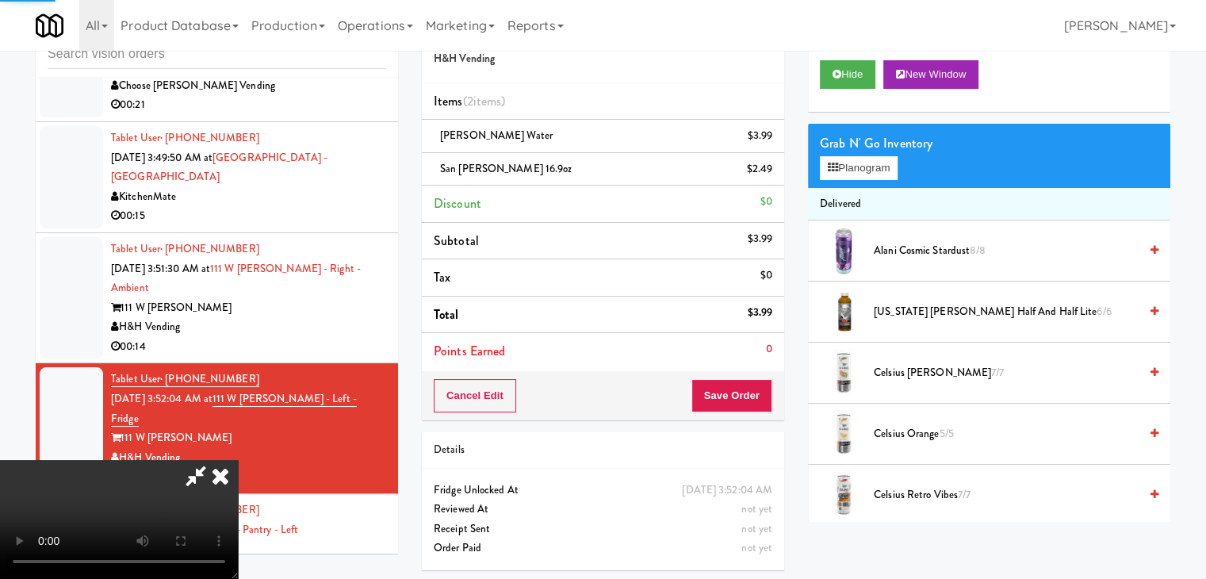
scroll to position [5859, 0]
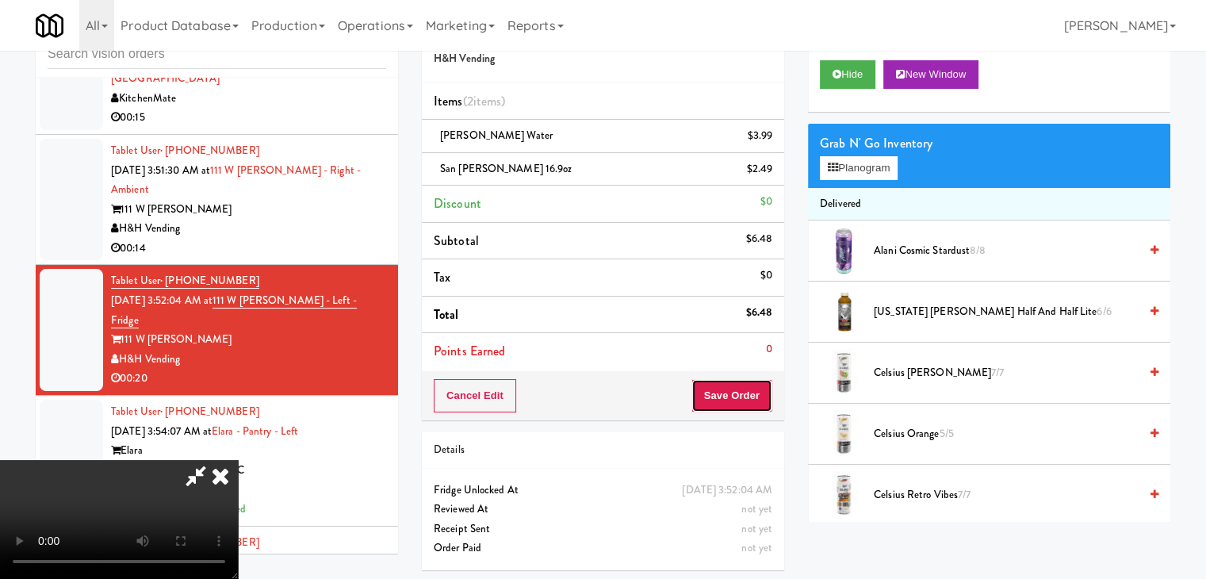
click at [752, 397] on button "Save Order" at bounding box center [732, 395] width 81 height 33
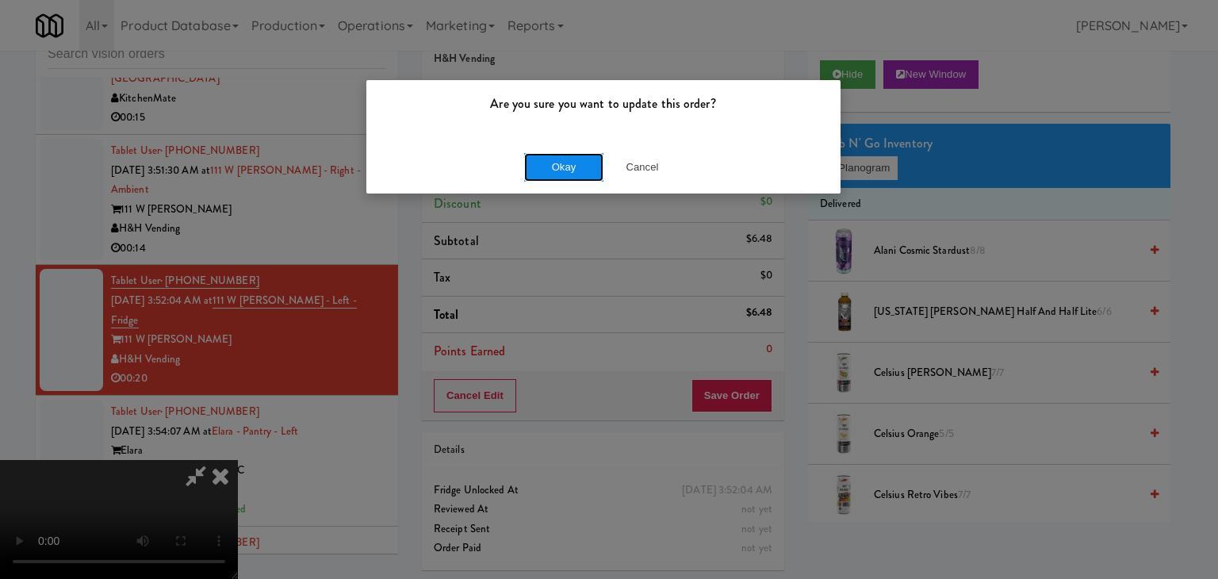
click at [567, 167] on button "Okay" at bounding box center [563, 167] width 79 height 29
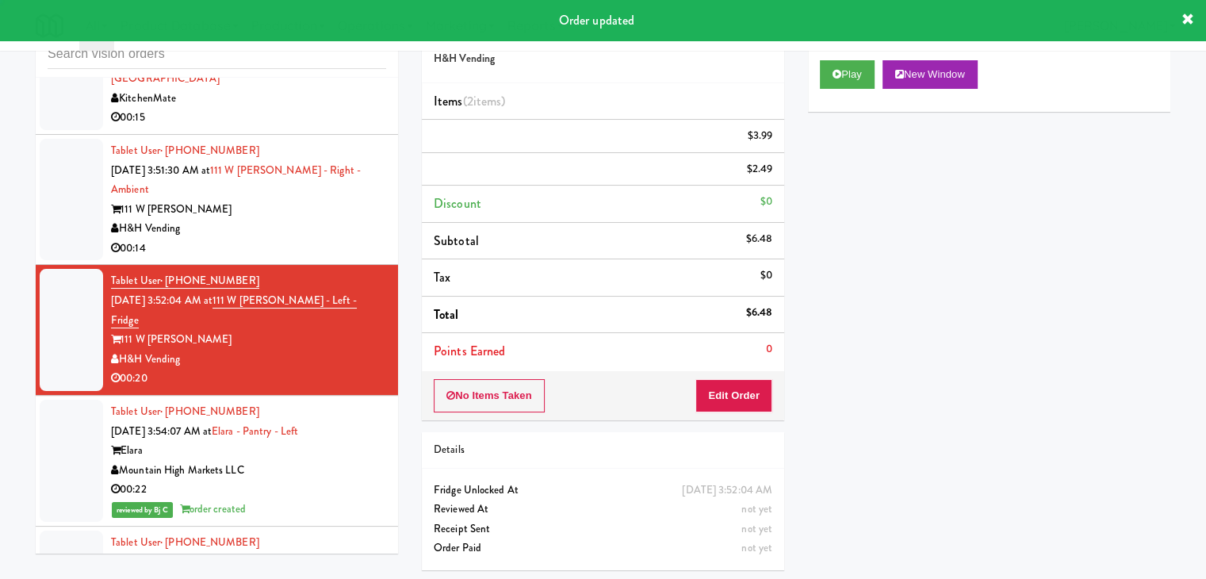
scroll to position [0, 0]
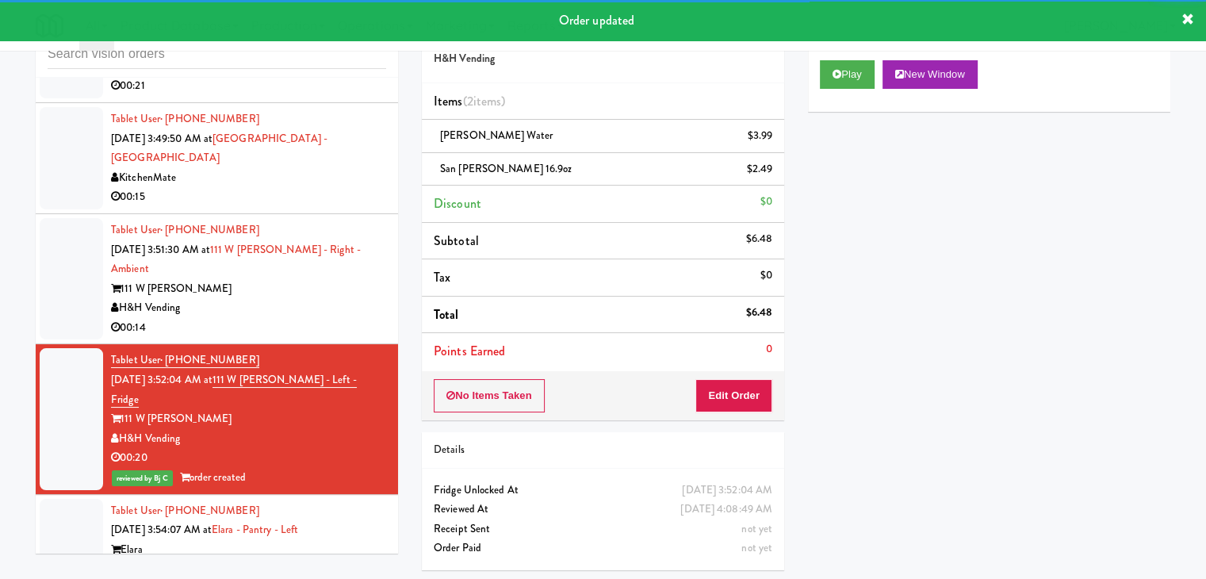
drag, startPoint x: 349, startPoint y: 362, endPoint x: 357, endPoint y: 364, distance: 8.1
click at [351, 318] on div "H&H Vending" at bounding box center [248, 308] width 275 height 20
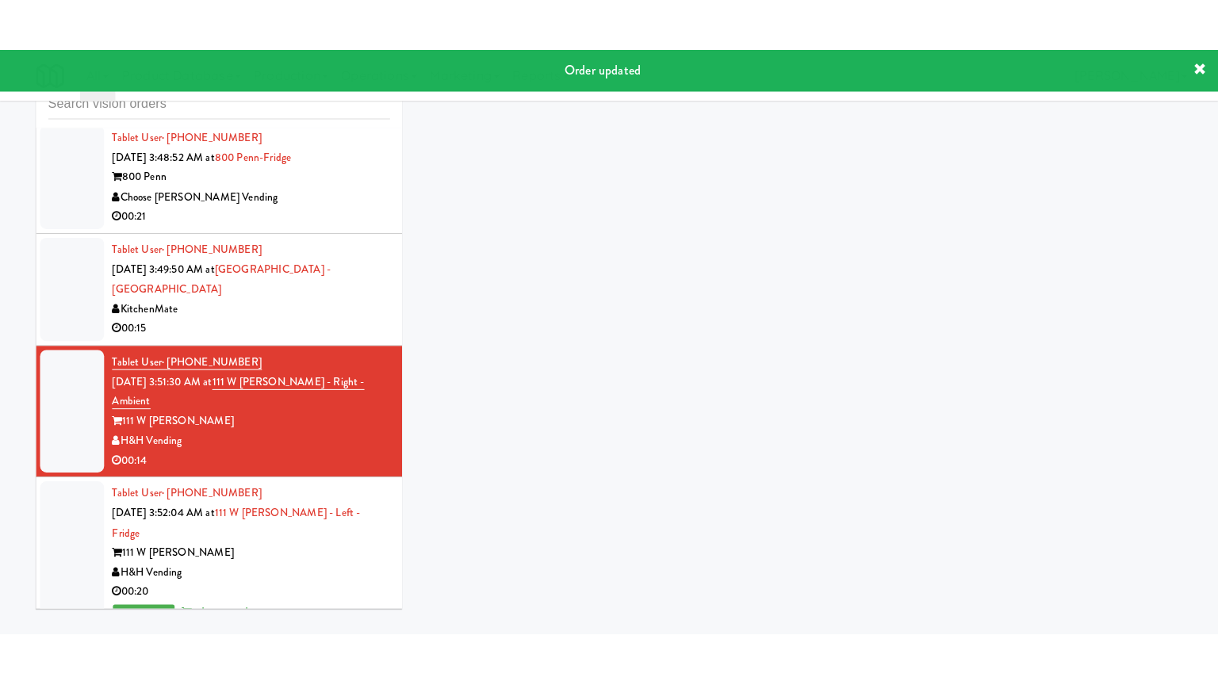
scroll to position [5621, 0]
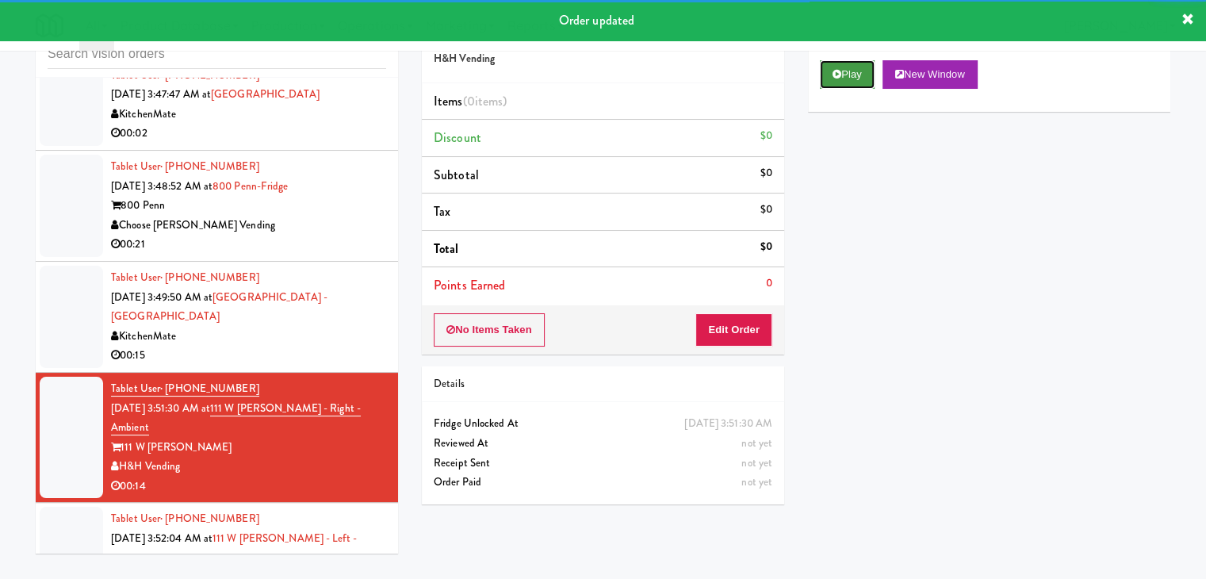
click at [843, 74] on button "Play" at bounding box center [847, 74] width 55 height 29
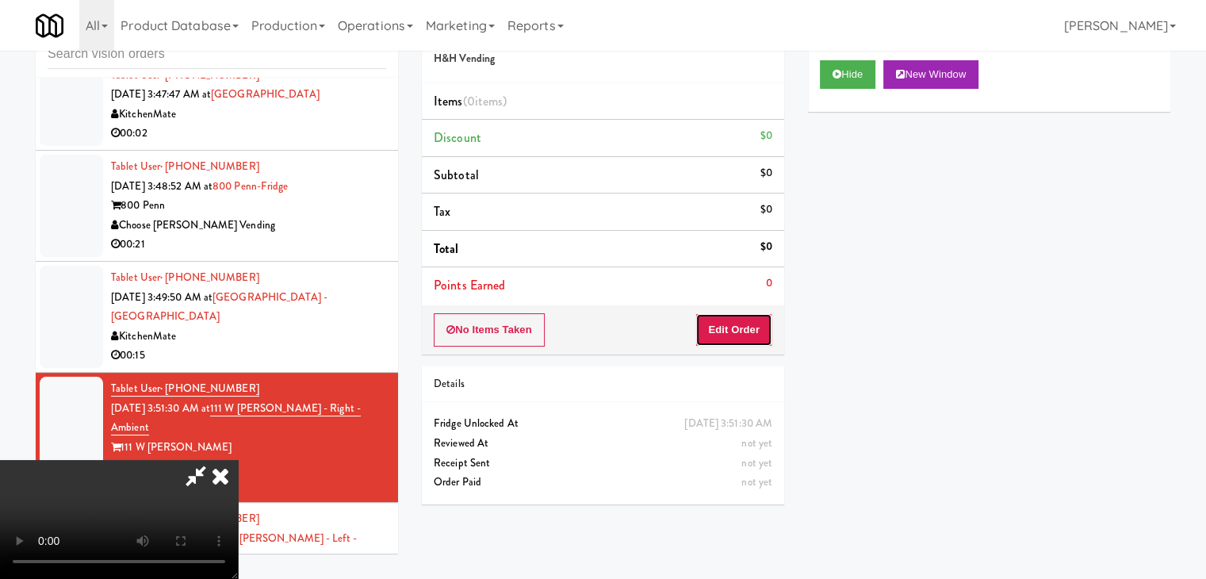
click at [753, 321] on button "Edit Order" at bounding box center [734, 329] width 77 height 33
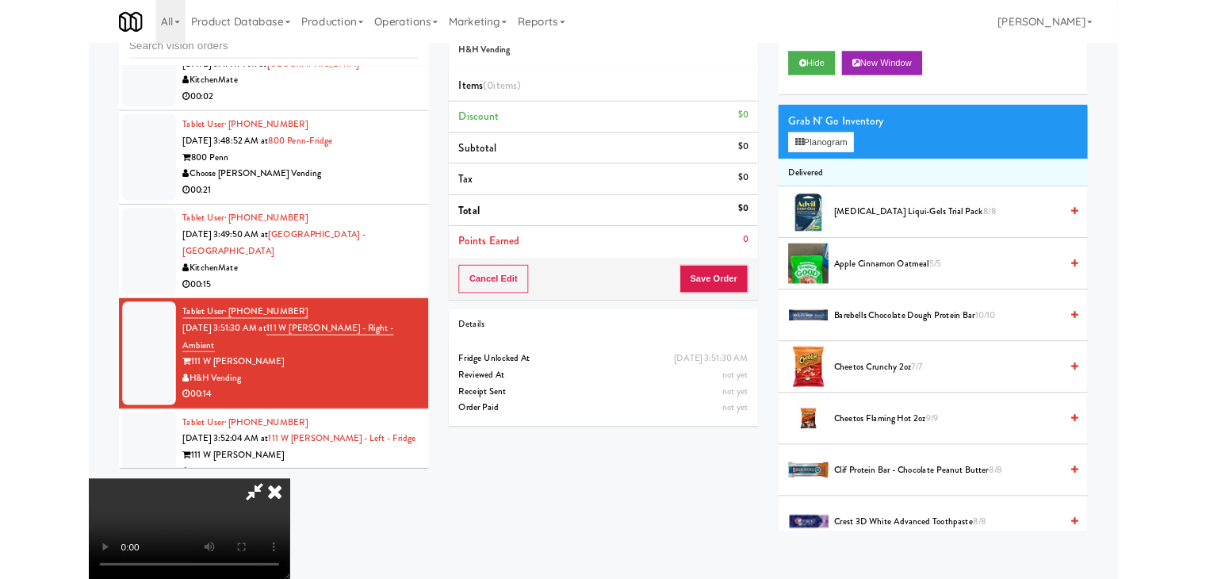
scroll to position [5523, 0]
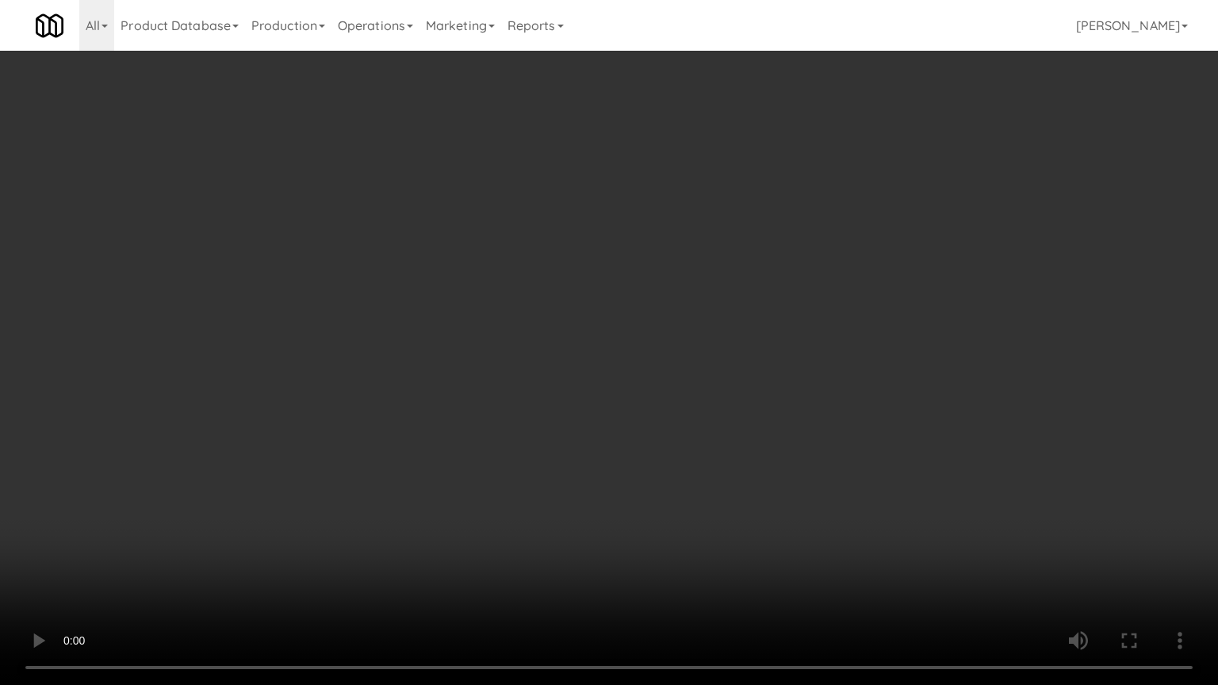
click at [712, 454] on video at bounding box center [609, 342] width 1218 height 685
click at [713, 452] on video at bounding box center [609, 342] width 1218 height 685
click at [703, 455] on video at bounding box center [609, 342] width 1218 height 685
click at [714, 432] on video at bounding box center [609, 342] width 1218 height 685
click at [715, 431] on video at bounding box center [609, 342] width 1218 height 685
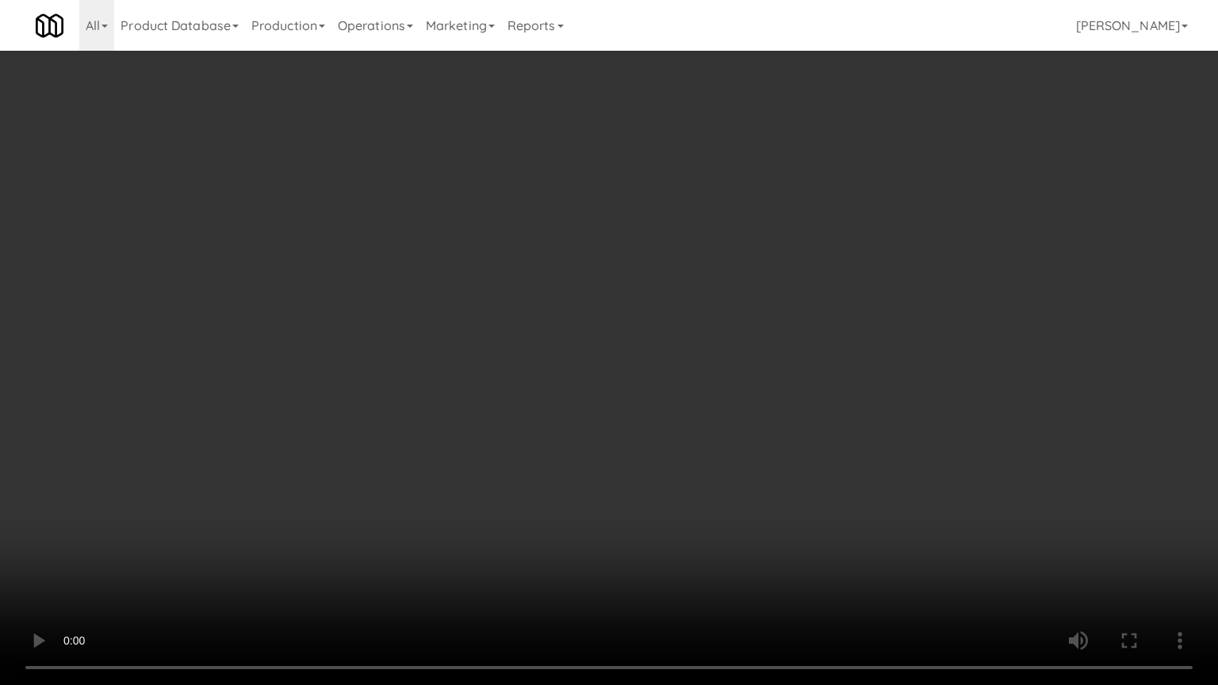
click at [715, 432] on video at bounding box center [609, 342] width 1218 height 685
click at [719, 432] on video at bounding box center [609, 342] width 1218 height 685
click at [722, 432] on video at bounding box center [609, 342] width 1218 height 685
click at [728, 434] on video at bounding box center [609, 342] width 1218 height 685
click at [730, 435] on video at bounding box center [609, 342] width 1218 height 685
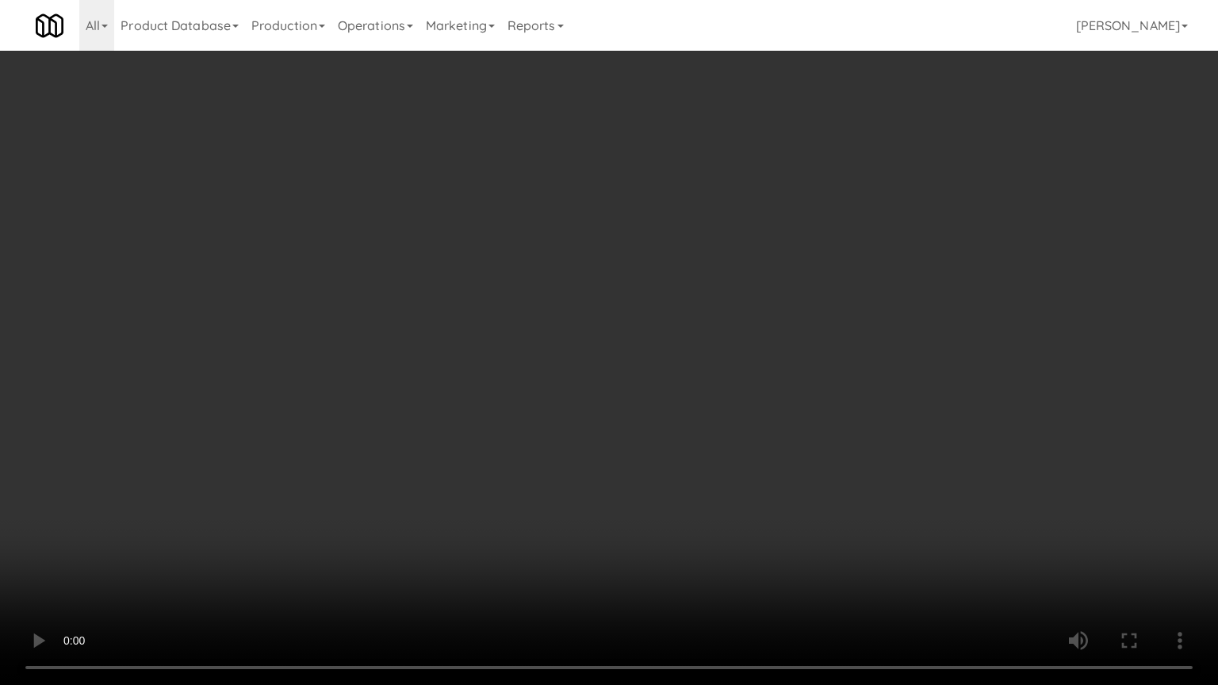
click at [736, 424] on video at bounding box center [609, 342] width 1218 height 685
click at [734, 424] on video at bounding box center [609, 342] width 1218 height 685
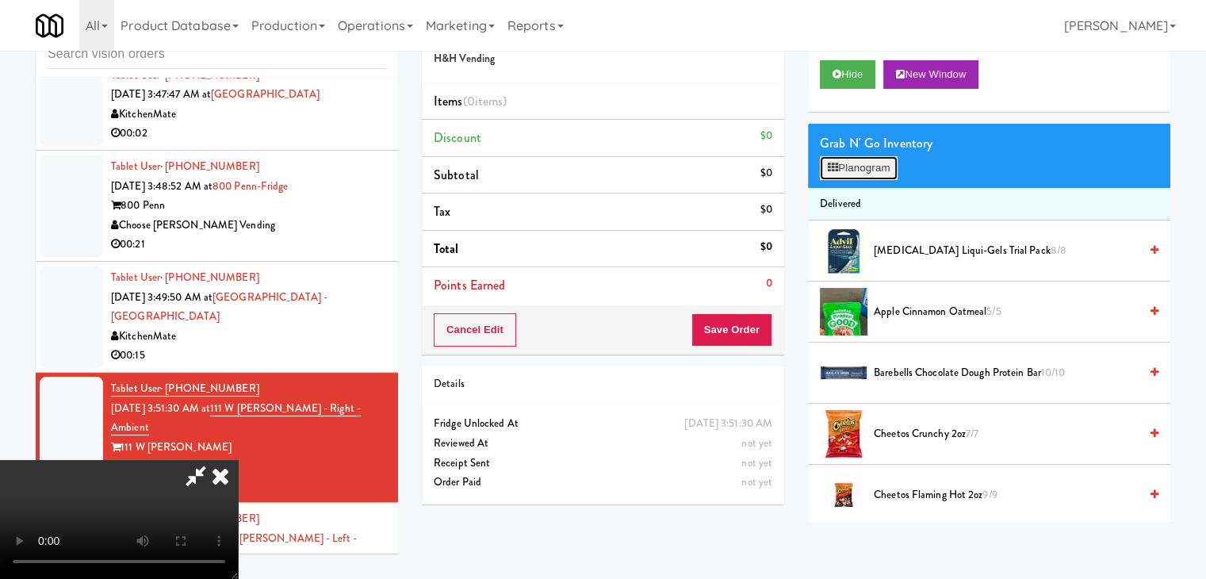
click at [858, 178] on button "Planogram" at bounding box center [859, 168] width 78 height 24
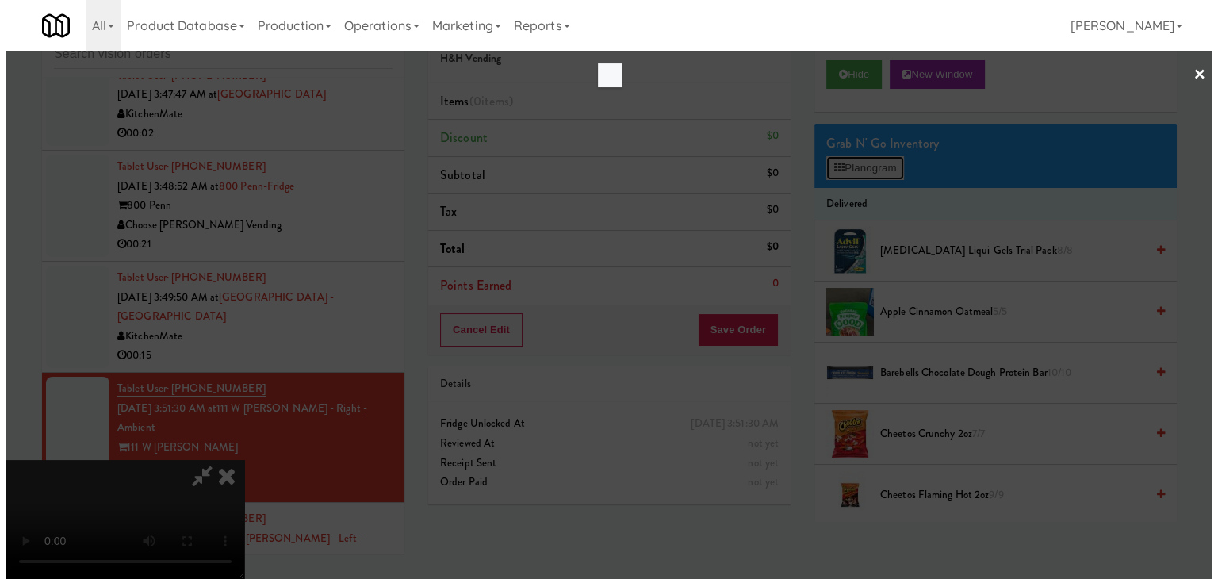
scroll to position [5523, 0]
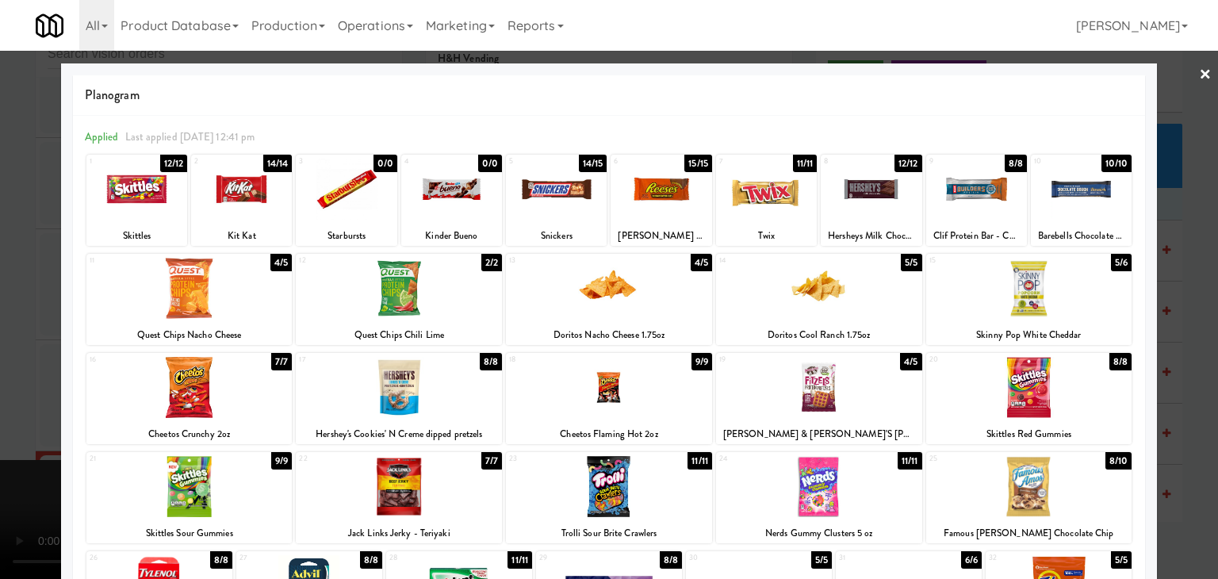
click at [615, 289] on div at bounding box center [609, 288] width 206 height 61
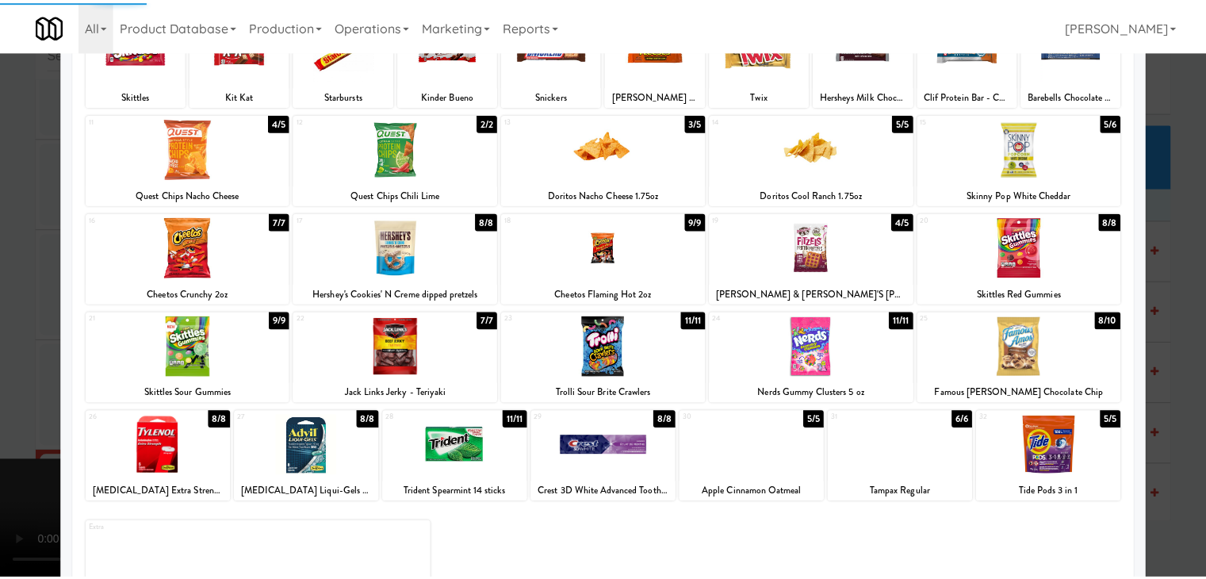
scroll to position [159, 0]
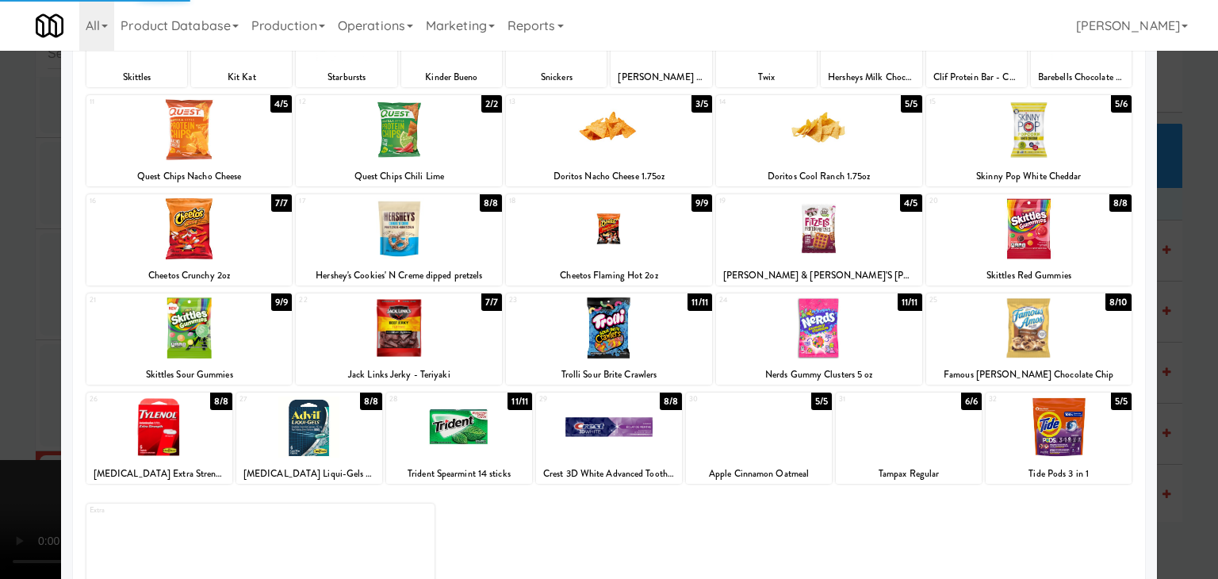
click at [398, 238] on div at bounding box center [399, 228] width 206 height 61
click at [6, 268] on div at bounding box center [609, 289] width 1218 height 579
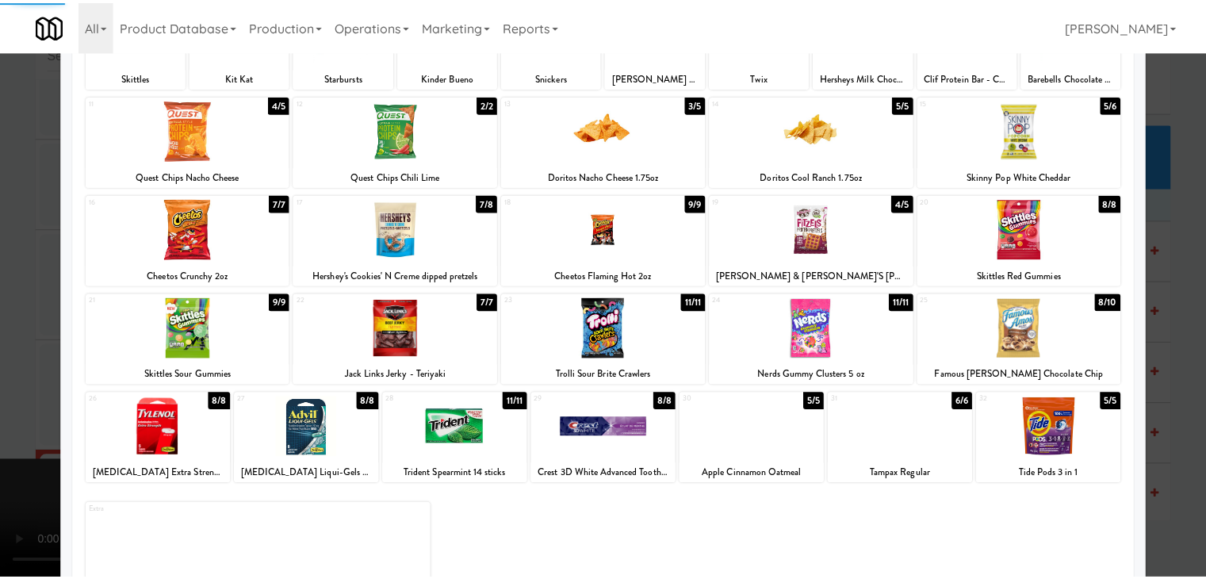
scroll to position [5621, 0]
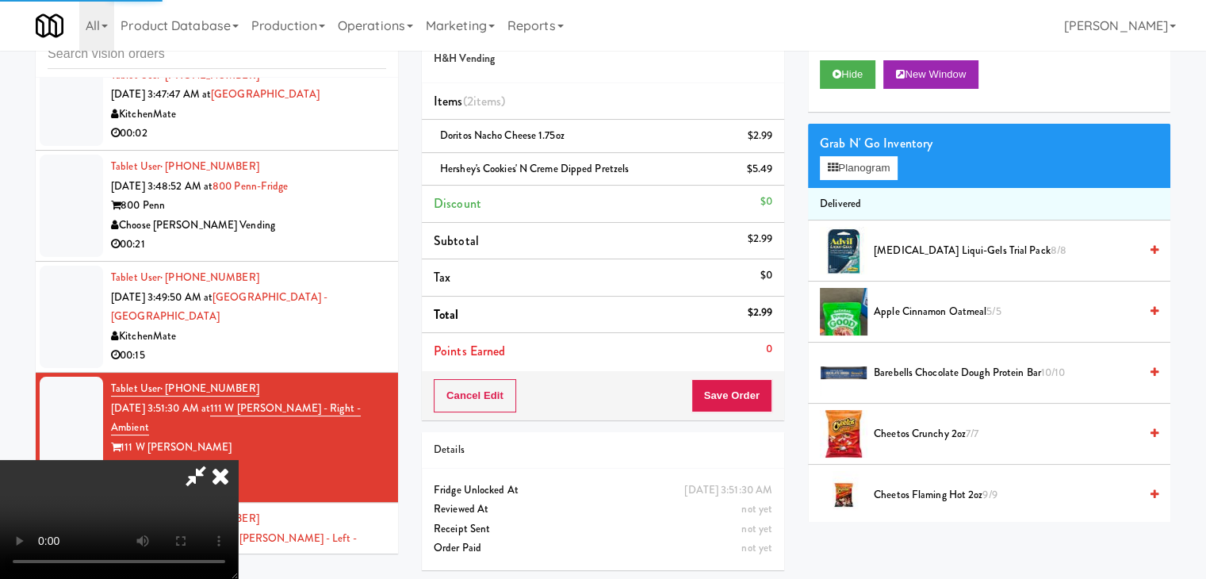
click at [238, 460] on video at bounding box center [119, 519] width 238 height 119
click at [742, 391] on button "Save Order" at bounding box center [732, 395] width 81 height 33
click at [742, 392] on button "Save Order" at bounding box center [732, 395] width 81 height 33
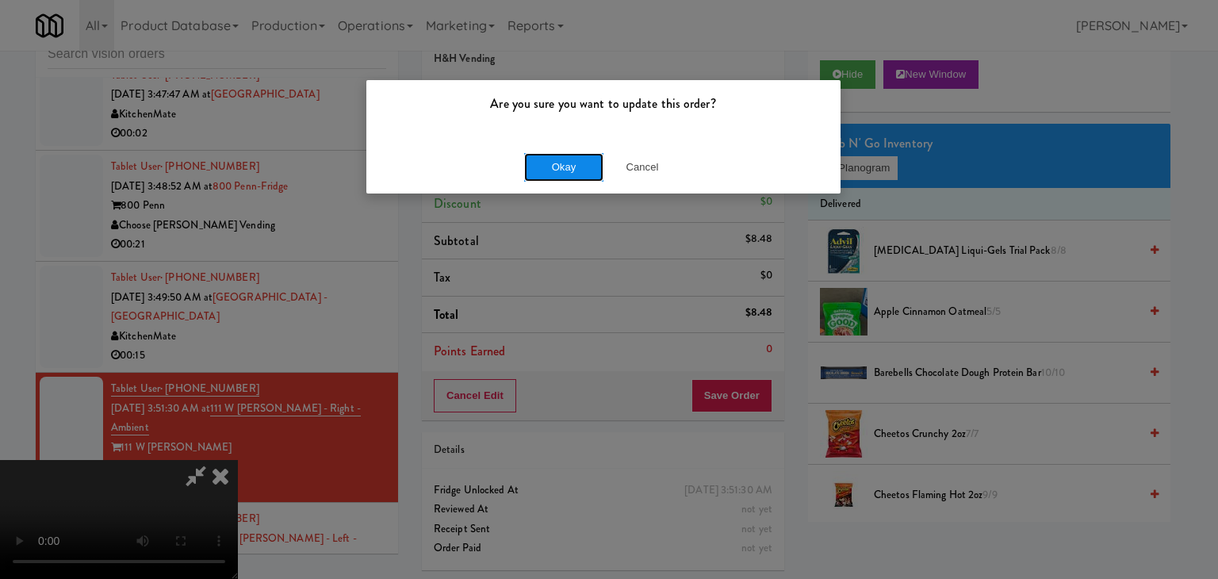
click at [577, 167] on button "Okay" at bounding box center [563, 167] width 79 height 29
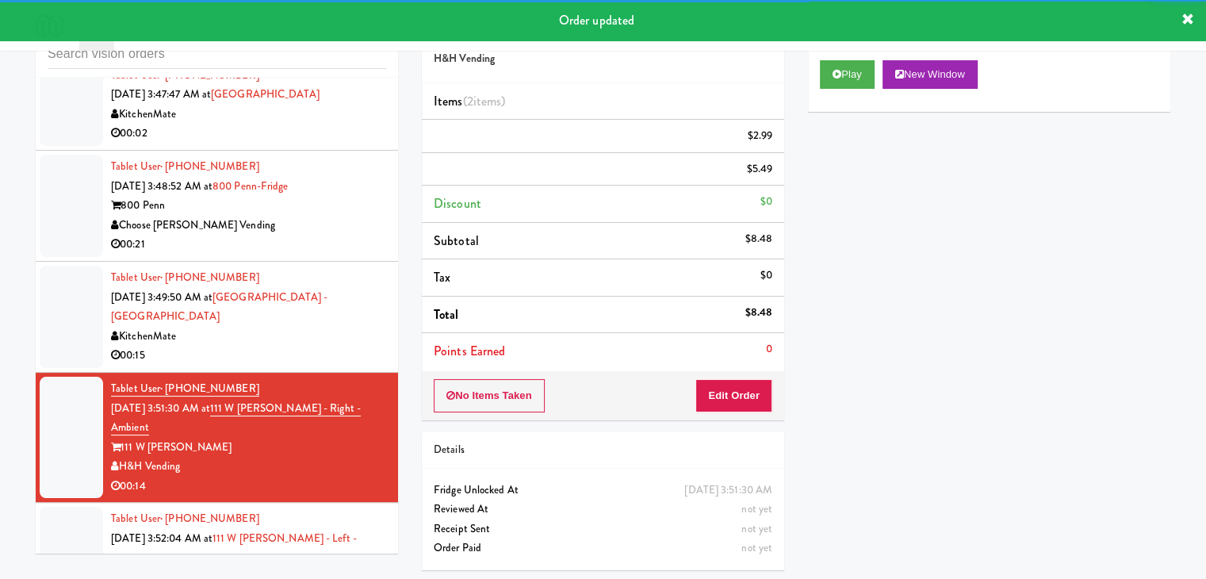
click at [318, 366] on div "00:15" at bounding box center [248, 356] width 275 height 20
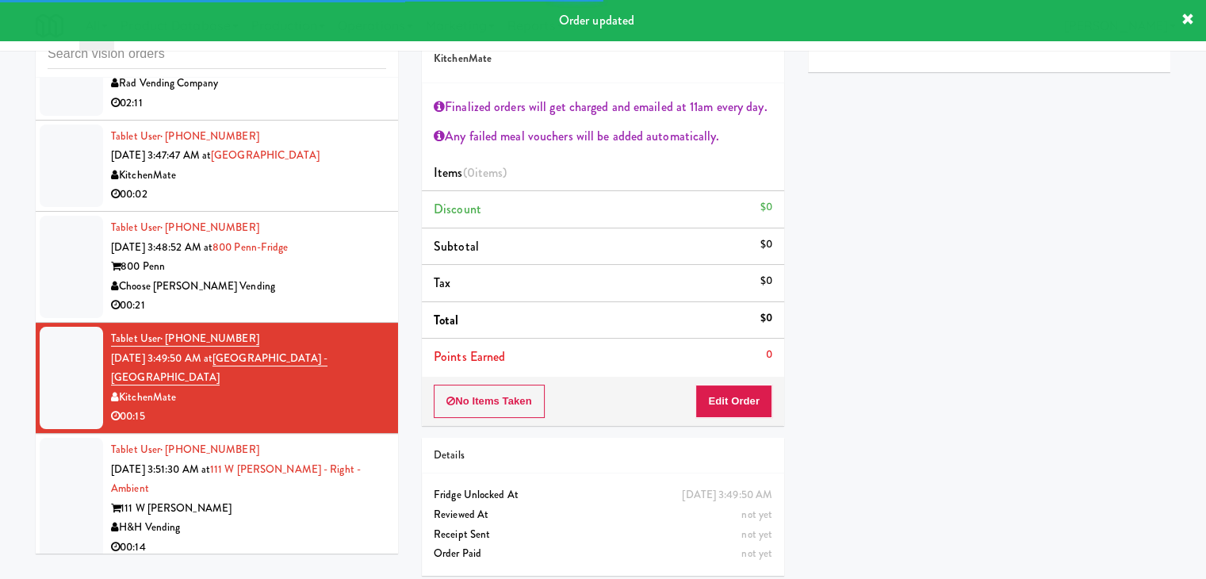
scroll to position [5463, 0]
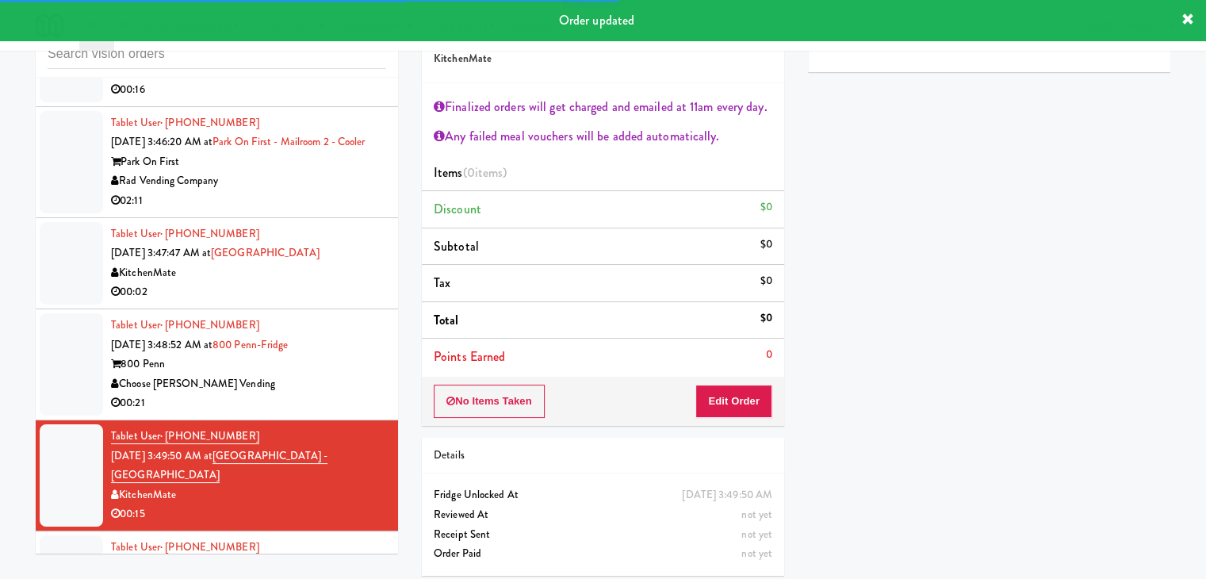
click at [352, 385] on div "Tablet User · (412) 863-2815 Aug 30, 2025 3:48:52 AM at 800 Penn-Fridge 800 Pen…" at bounding box center [248, 365] width 275 height 98
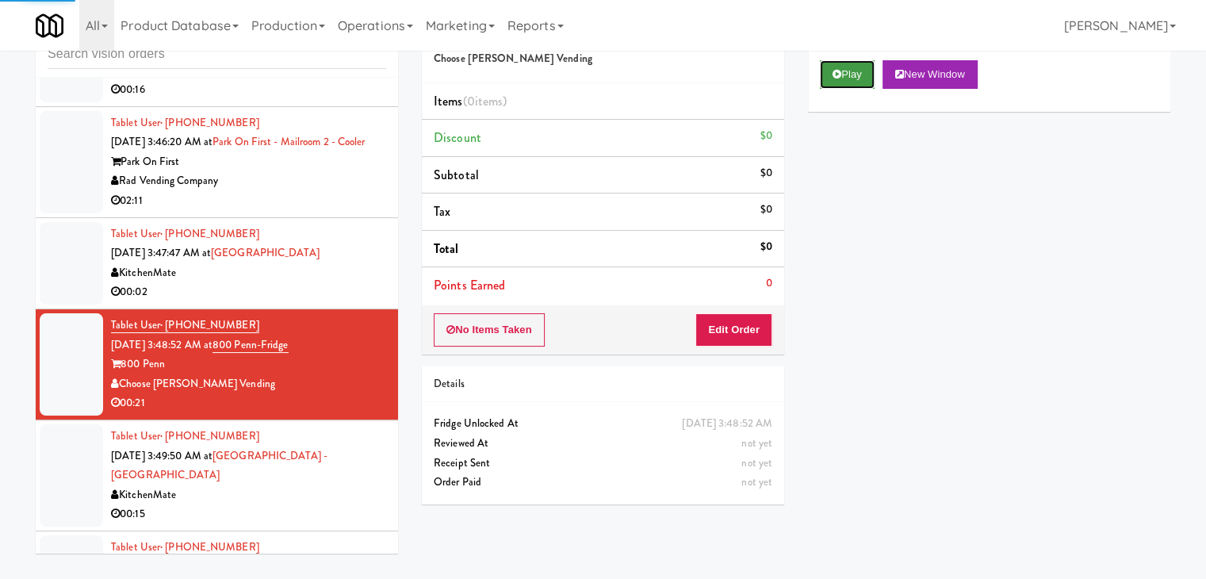
click at [841, 79] on button "Play" at bounding box center [847, 74] width 55 height 29
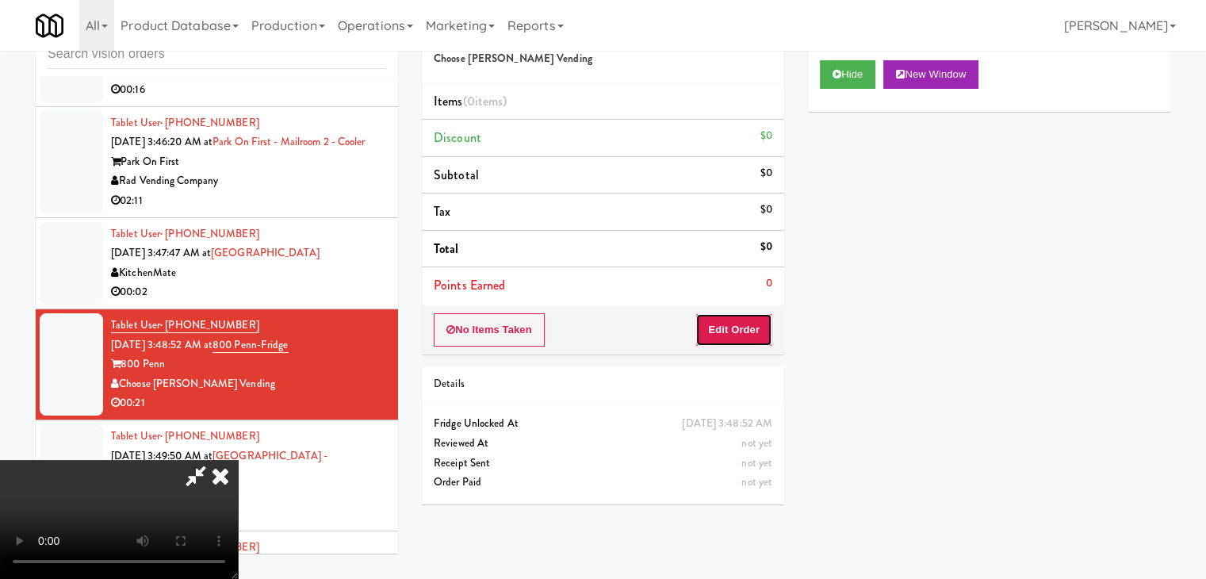
click at [739, 328] on button "Edit Order" at bounding box center [734, 329] width 77 height 33
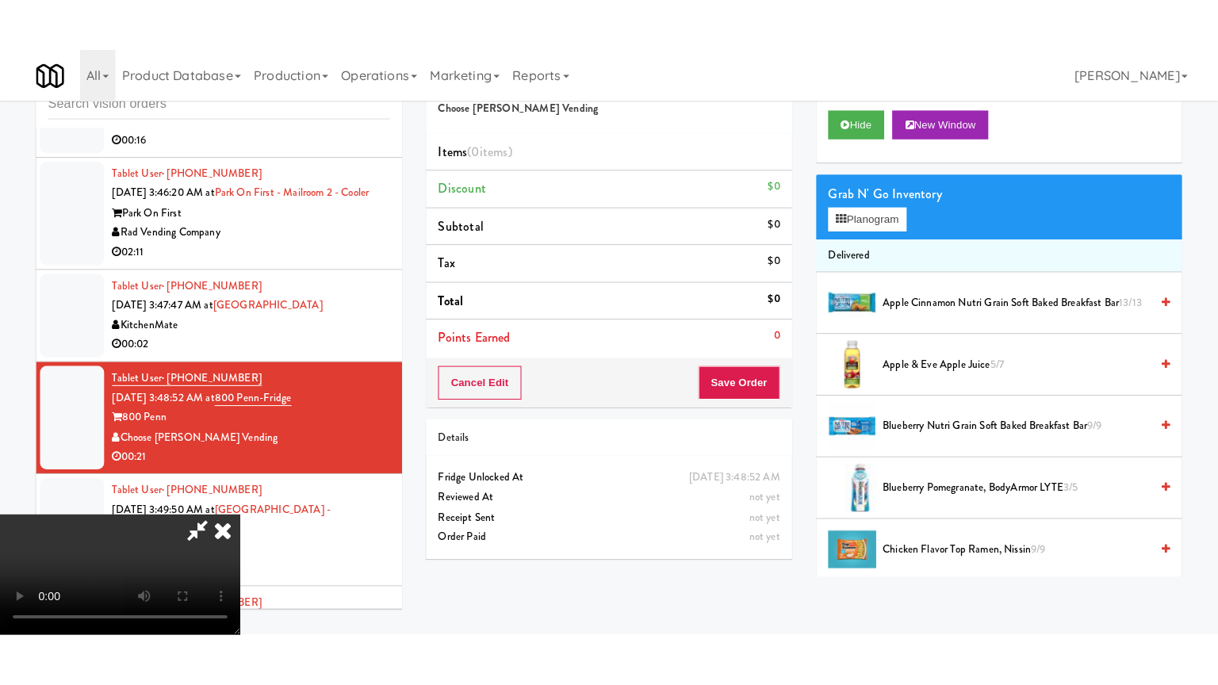
scroll to position [223, 0]
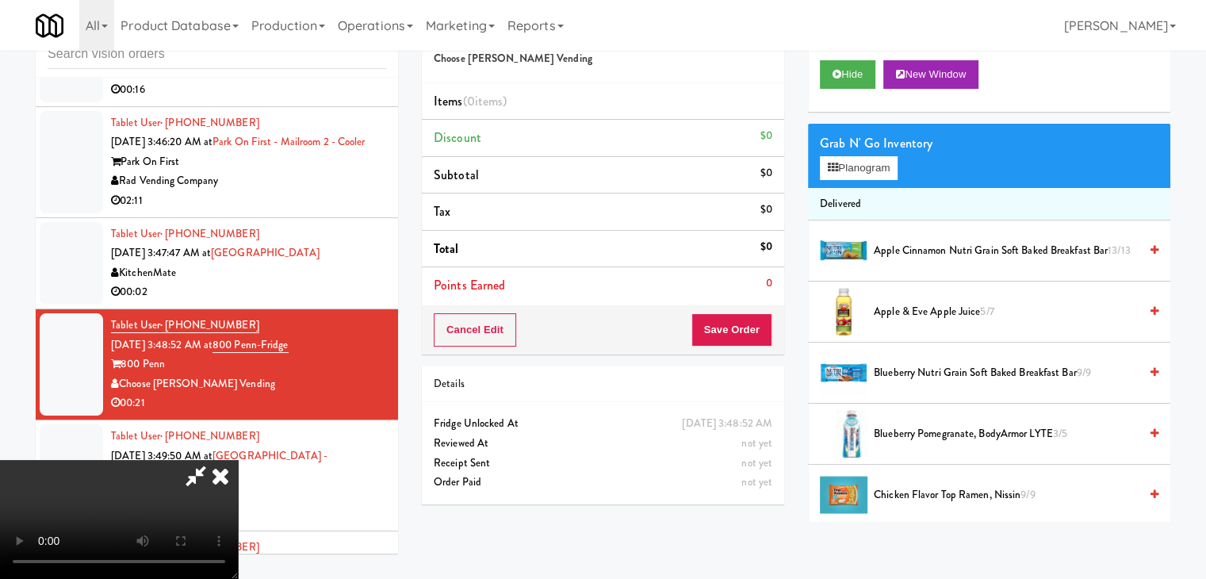
click at [238, 479] on video at bounding box center [119, 519] width 238 height 119
click at [238, 470] on video at bounding box center [119, 519] width 238 height 119
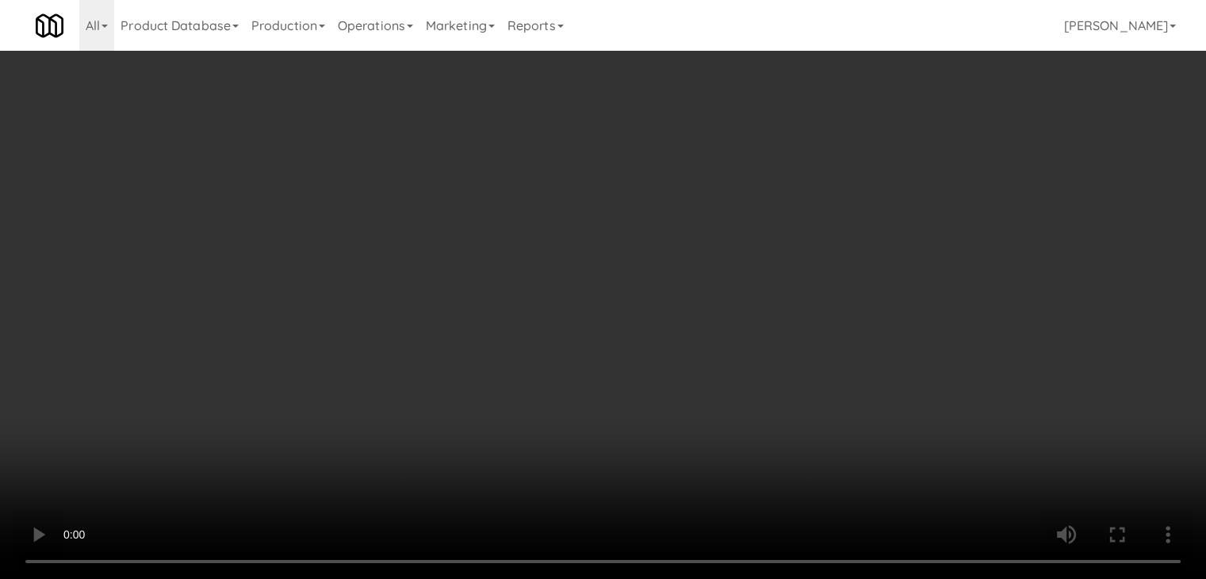
scroll to position [5365, 0]
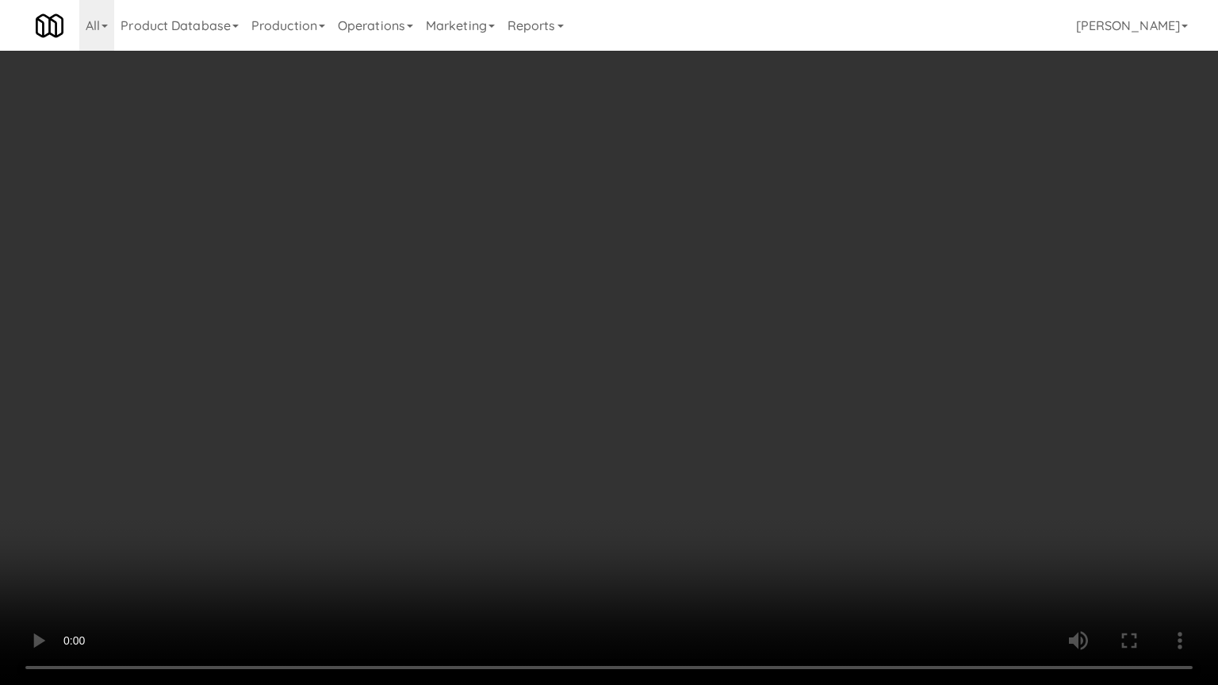
click at [596, 530] on video at bounding box center [609, 342] width 1218 height 685
click at [711, 386] on video at bounding box center [609, 342] width 1218 height 685
click at [722, 370] on video at bounding box center [609, 342] width 1218 height 685
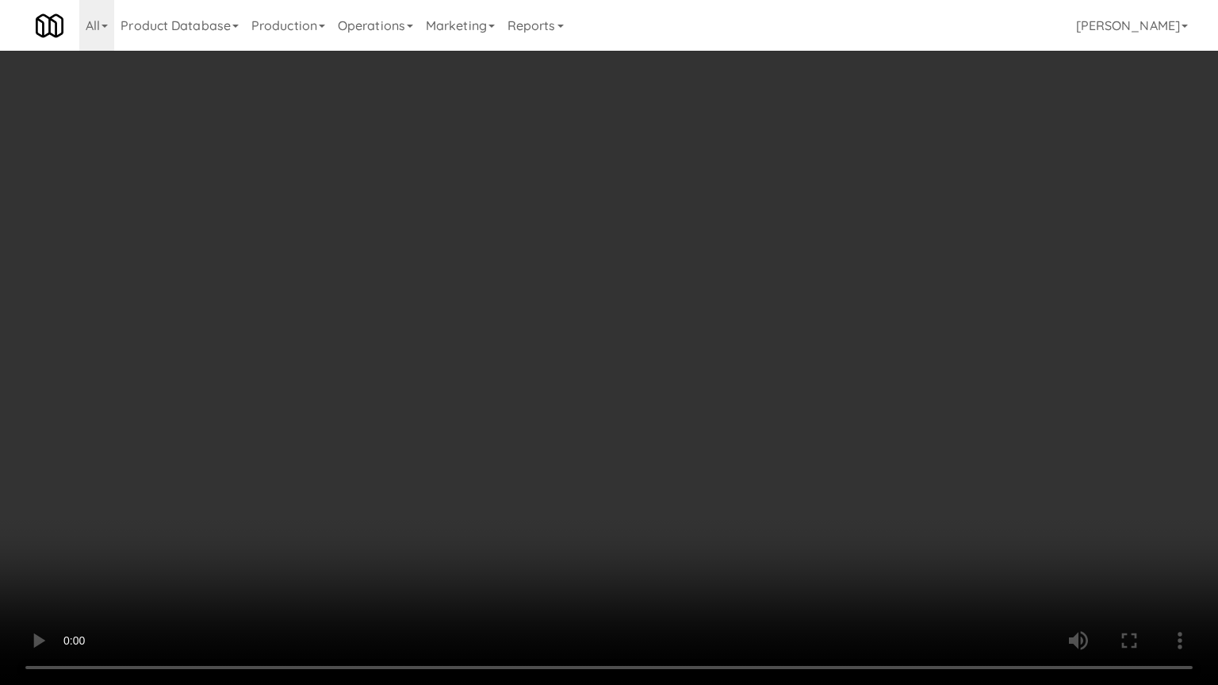
click at [722, 370] on video at bounding box center [609, 342] width 1218 height 685
click at [727, 367] on video at bounding box center [609, 342] width 1218 height 685
click at [727, 366] on video at bounding box center [609, 342] width 1218 height 685
click at [727, 369] on video at bounding box center [609, 342] width 1218 height 685
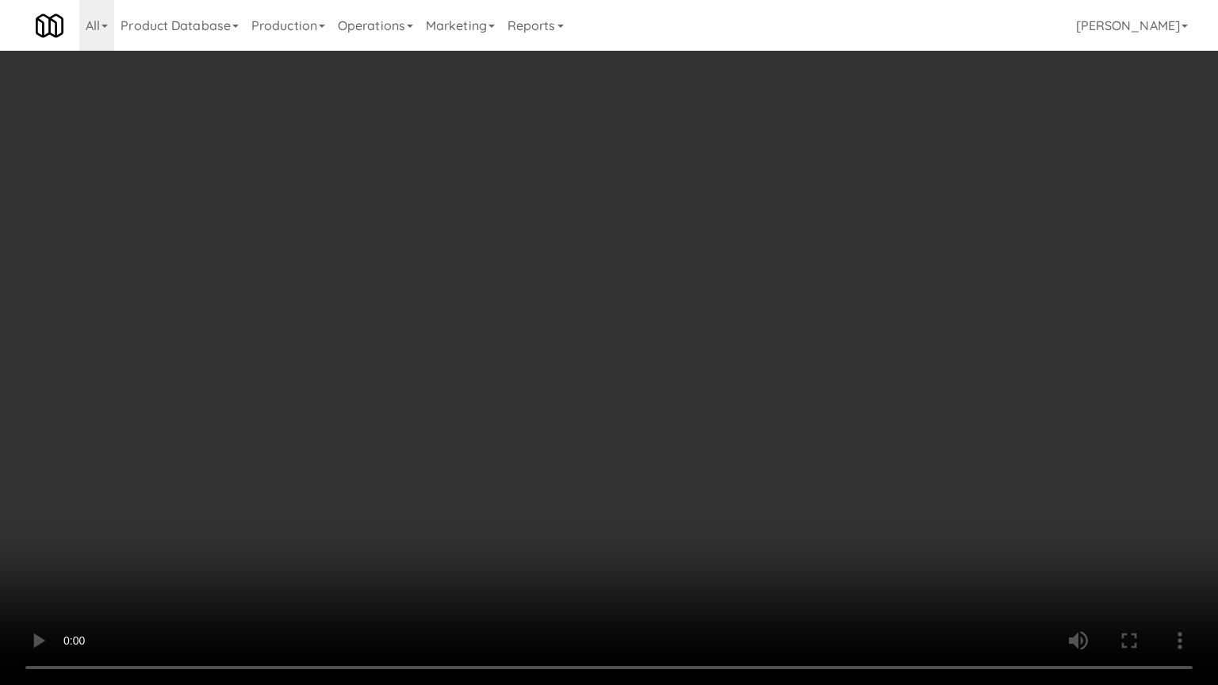
click at [729, 362] on video at bounding box center [609, 342] width 1218 height 685
click at [722, 359] on video at bounding box center [609, 342] width 1218 height 685
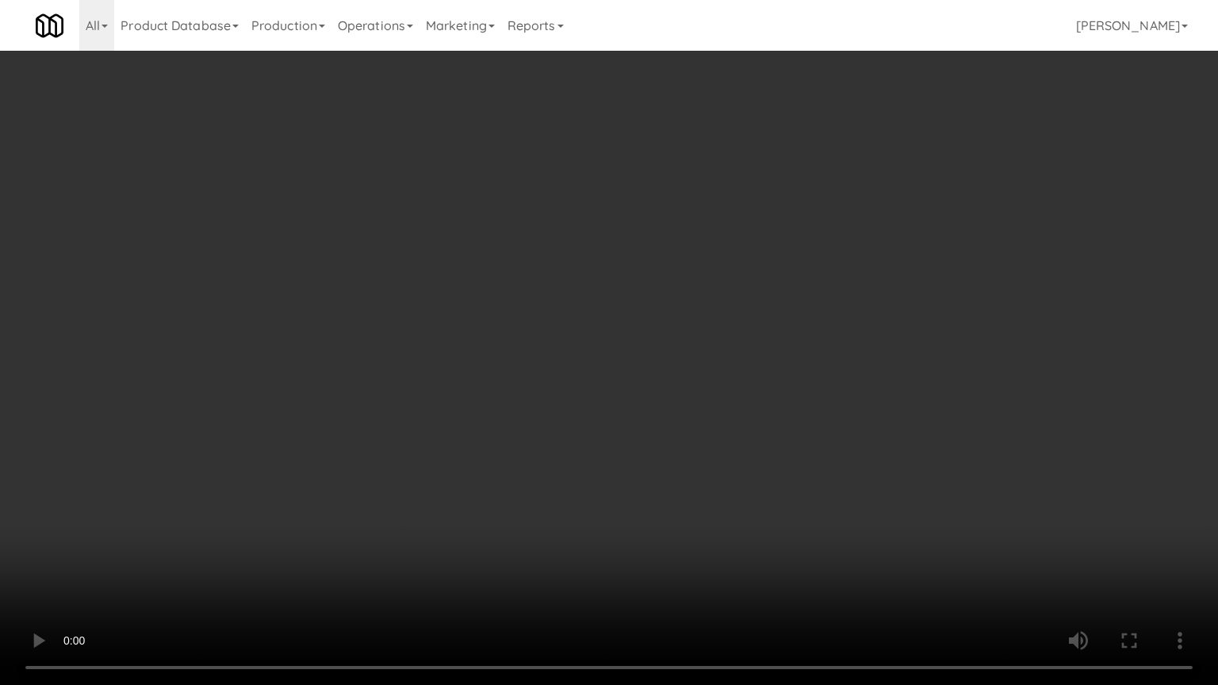
click at [722, 359] on video at bounding box center [609, 342] width 1218 height 685
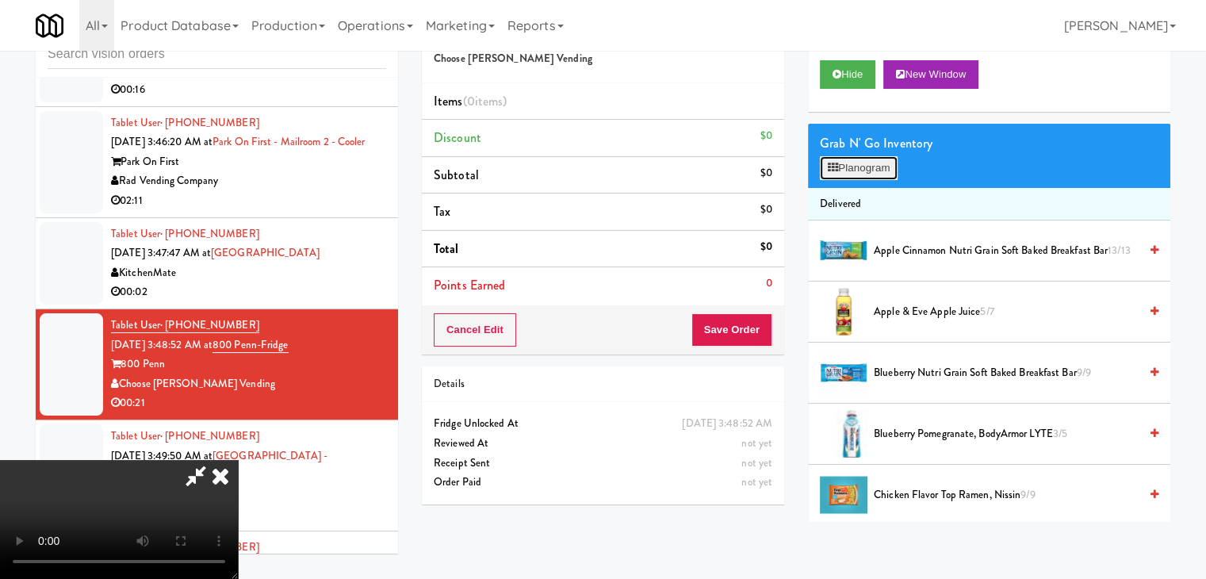
click at [881, 166] on button "Planogram" at bounding box center [859, 168] width 78 height 24
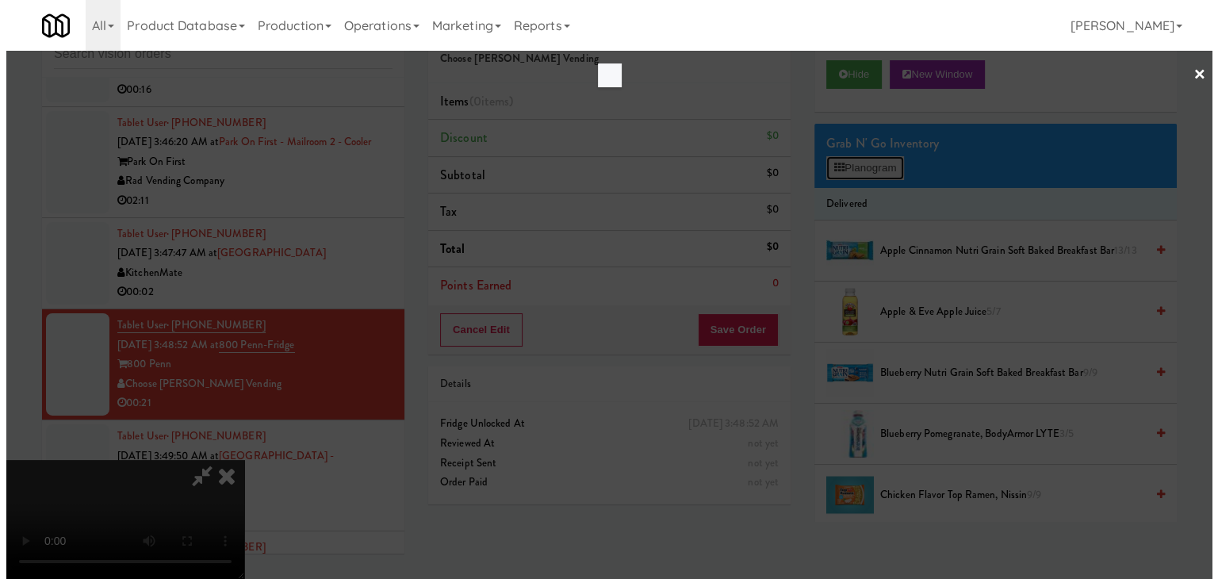
scroll to position [5365, 0]
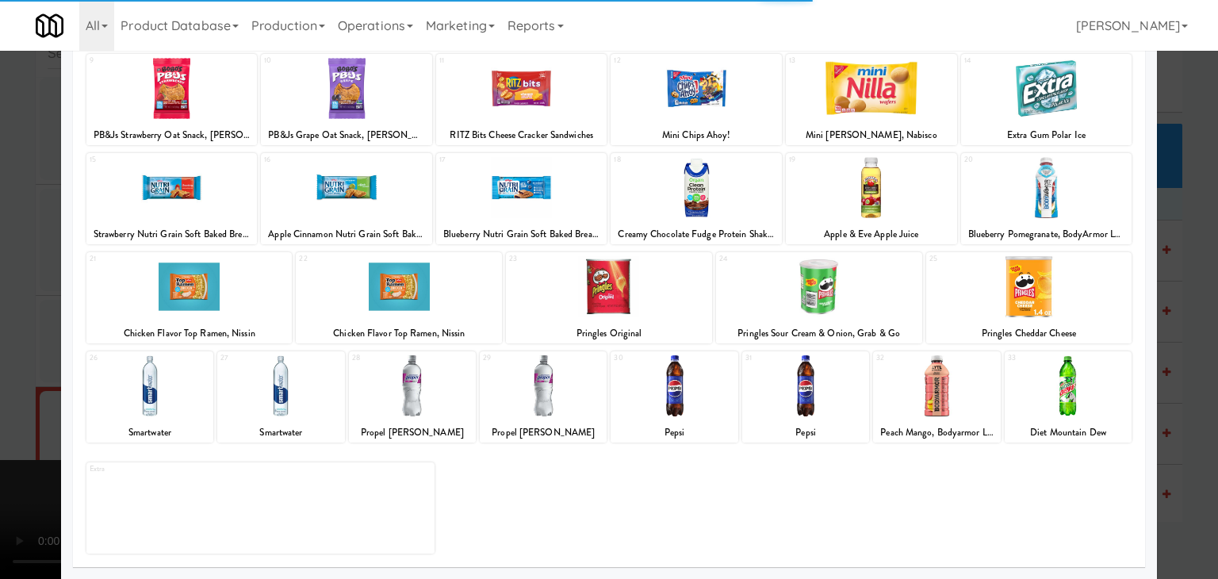
click at [801, 375] on div at bounding box center [805, 385] width 127 height 61
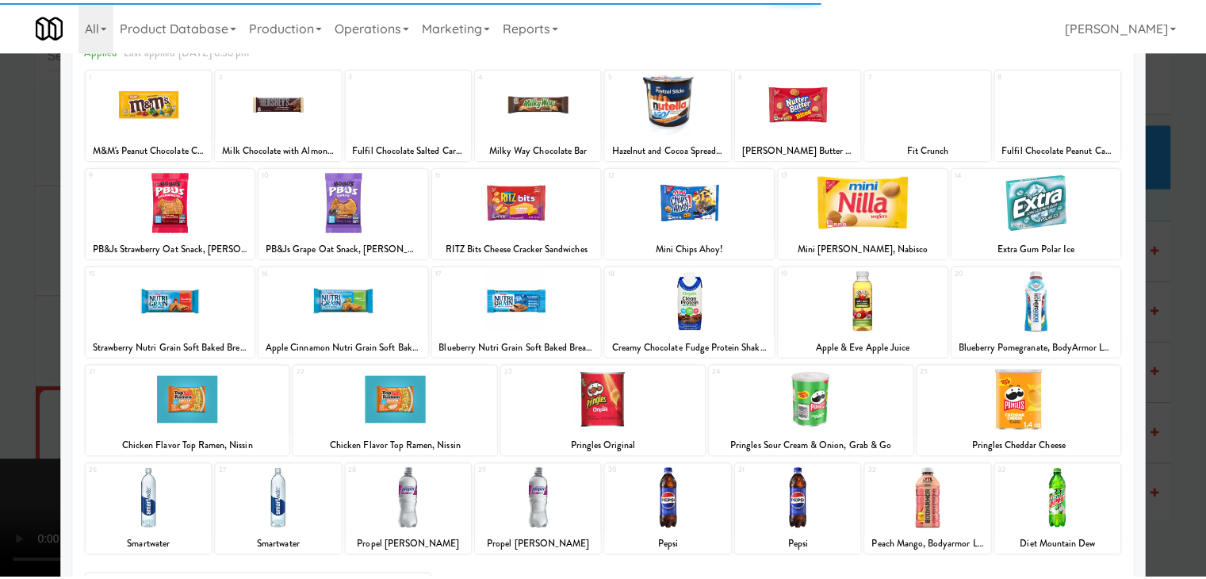
scroll to position [0, 0]
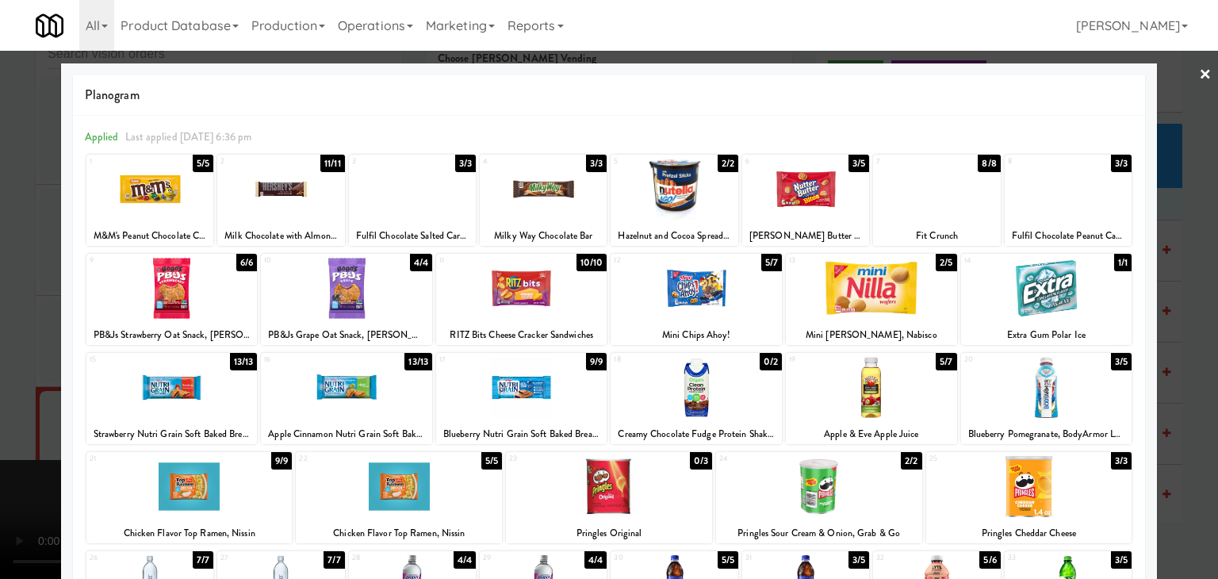
click at [524, 185] on div at bounding box center [543, 189] width 127 height 61
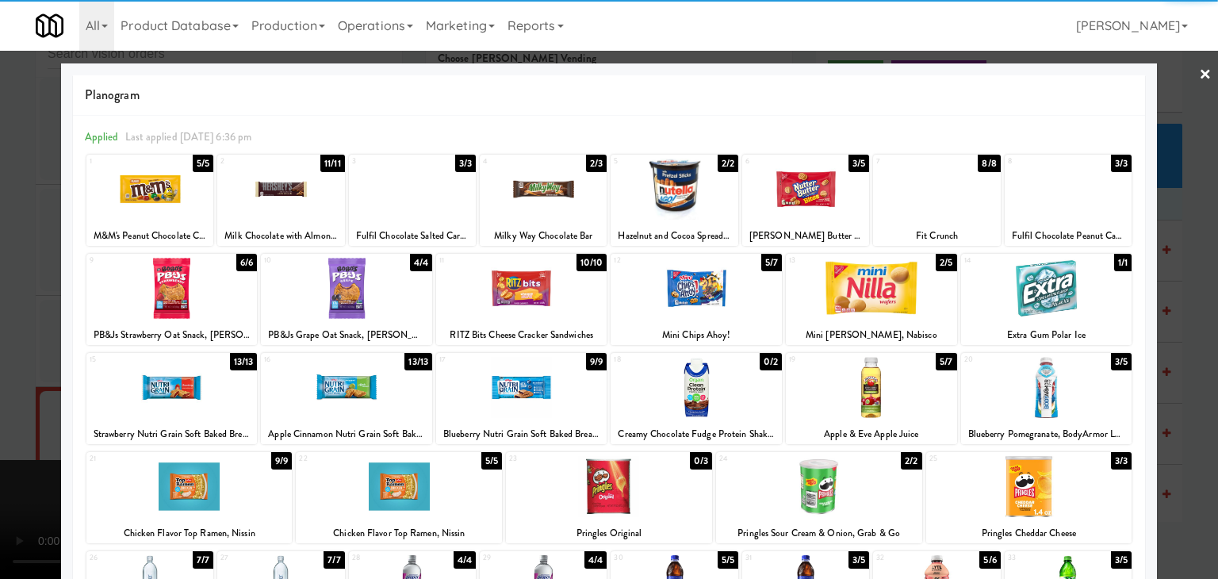
drag, startPoint x: 834, startPoint y: 482, endPoint x: 831, endPoint y: 473, distance: 9.3
click at [834, 475] on div at bounding box center [819, 486] width 206 height 61
click at [0, 328] on div at bounding box center [609, 289] width 1218 height 579
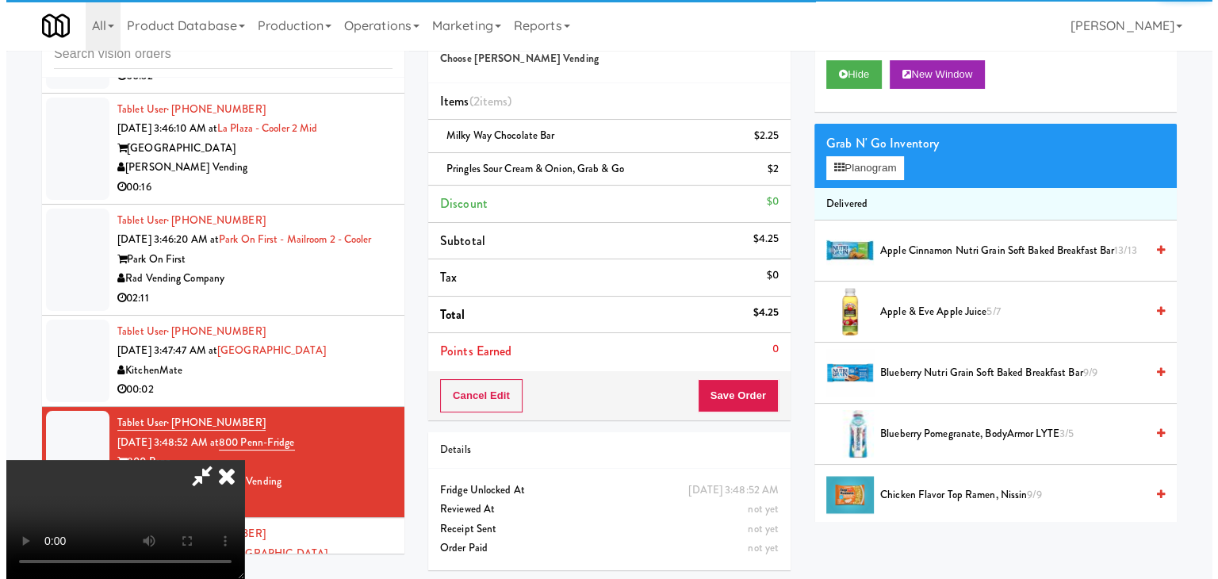
scroll to position [5463, 0]
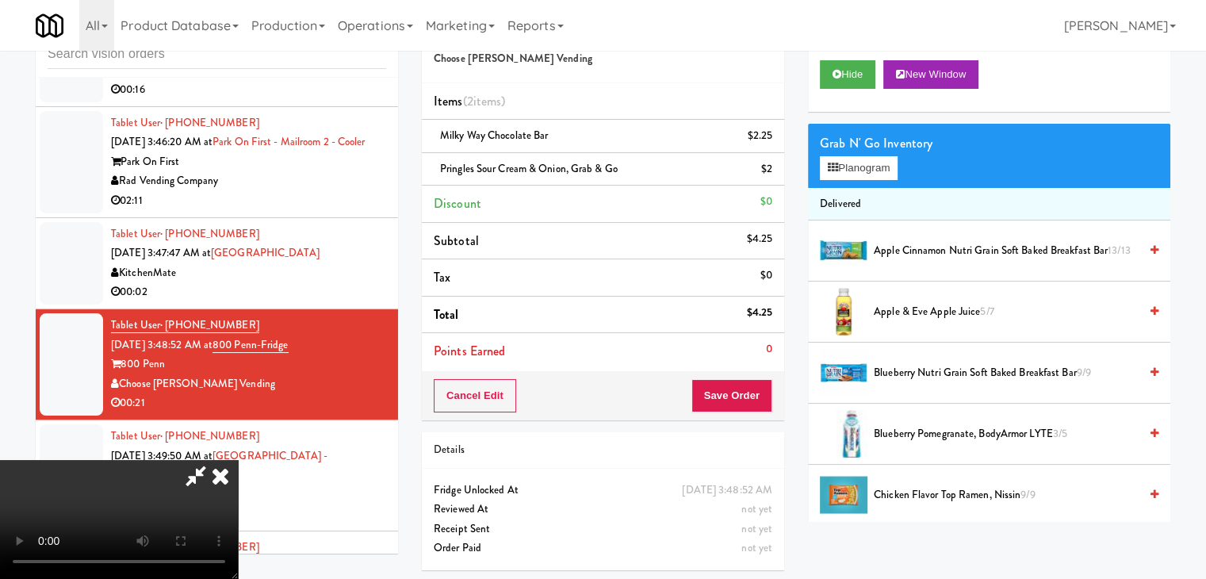
click at [238, 460] on video at bounding box center [119, 519] width 238 height 119
click at [758, 397] on button "Save Order" at bounding box center [732, 395] width 81 height 33
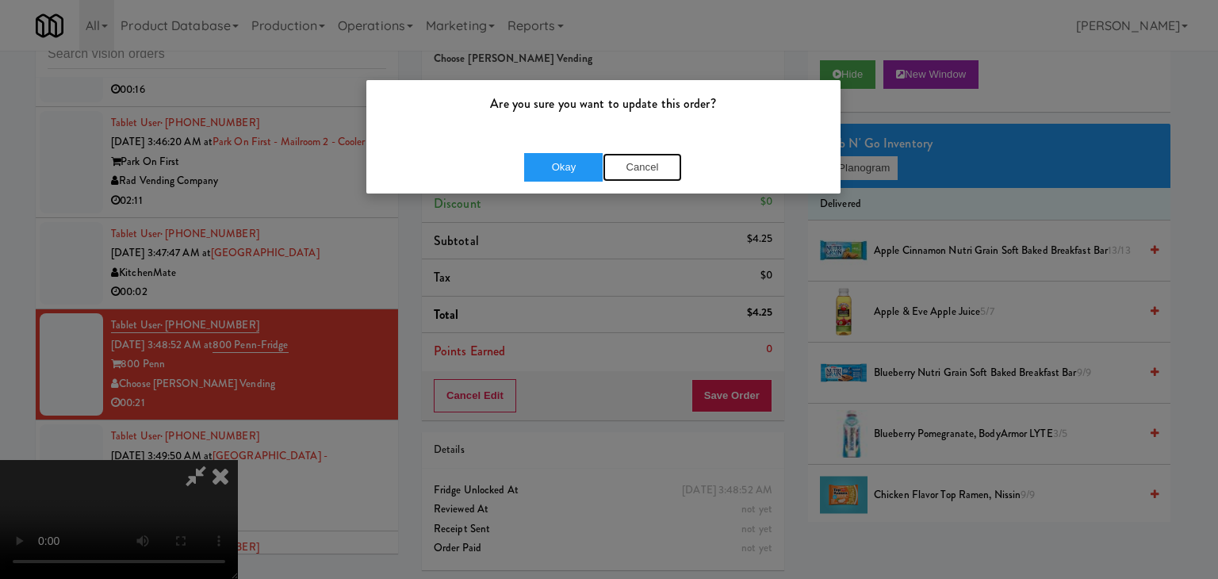
drag, startPoint x: 658, startPoint y: 164, endPoint x: 713, endPoint y: 163, distance: 54.7
click at [657, 164] on button "Cancel" at bounding box center [642, 167] width 79 height 29
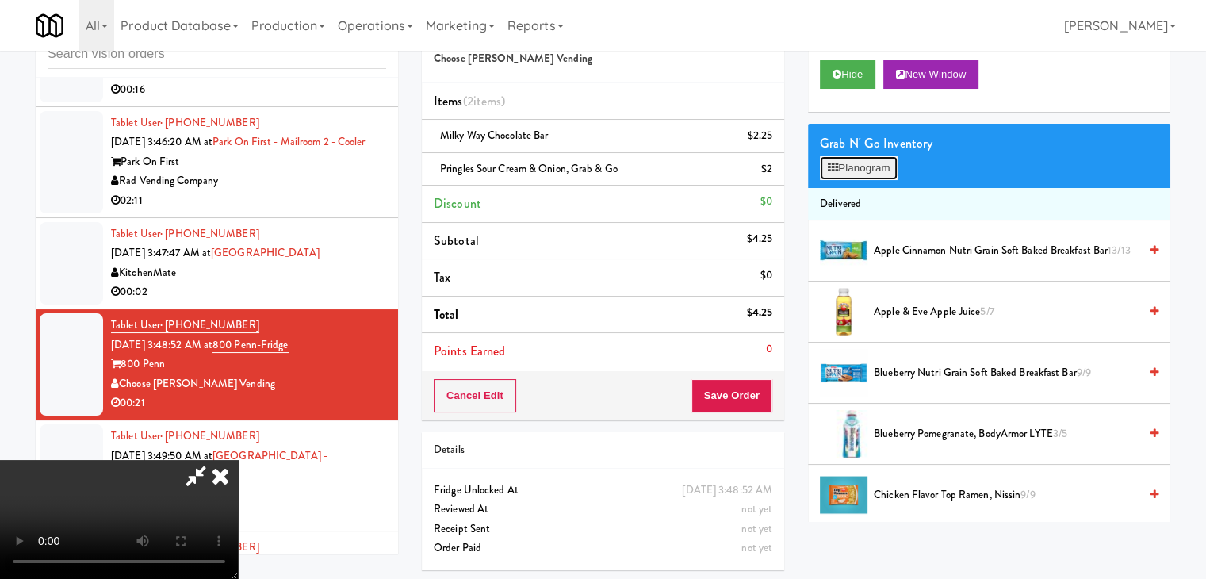
click at [863, 167] on button "Planogram" at bounding box center [859, 168] width 78 height 24
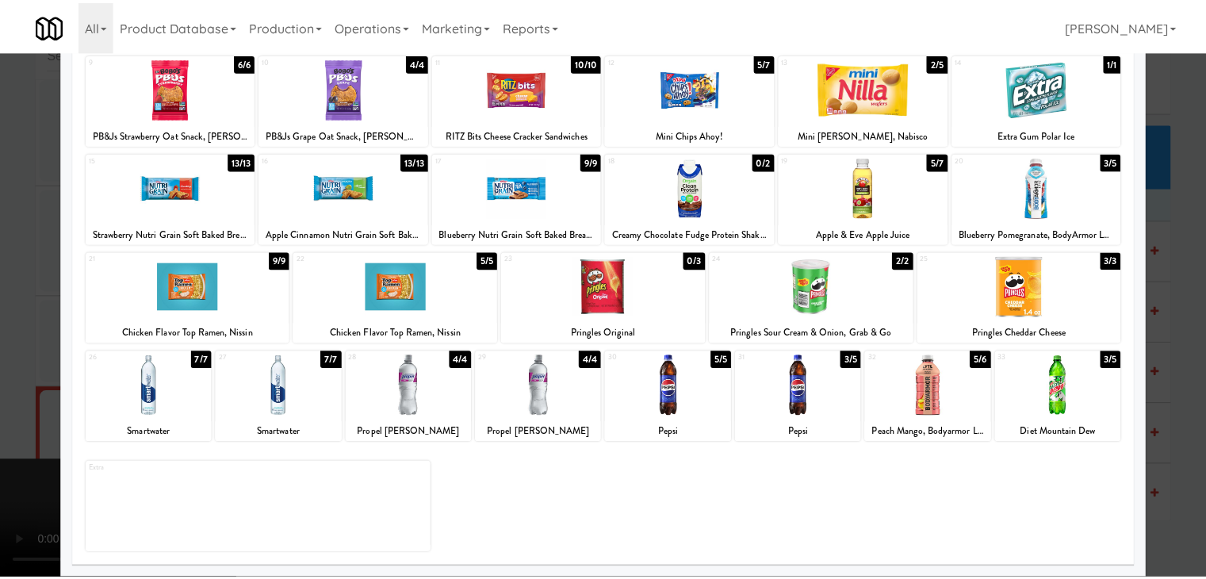
scroll to position [41, 0]
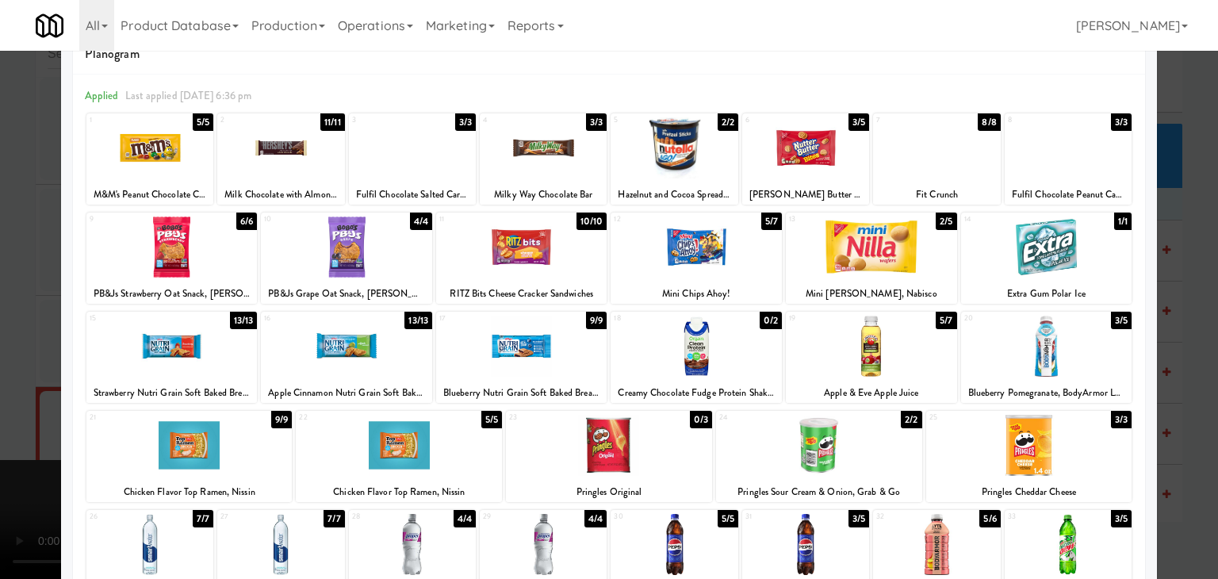
drag, startPoint x: 0, startPoint y: 190, endPoint x: 72, endPoint y: 187, distance: 72.2
click at [2, 190] on div at bounding box center [609, 289] width 1218 height 579
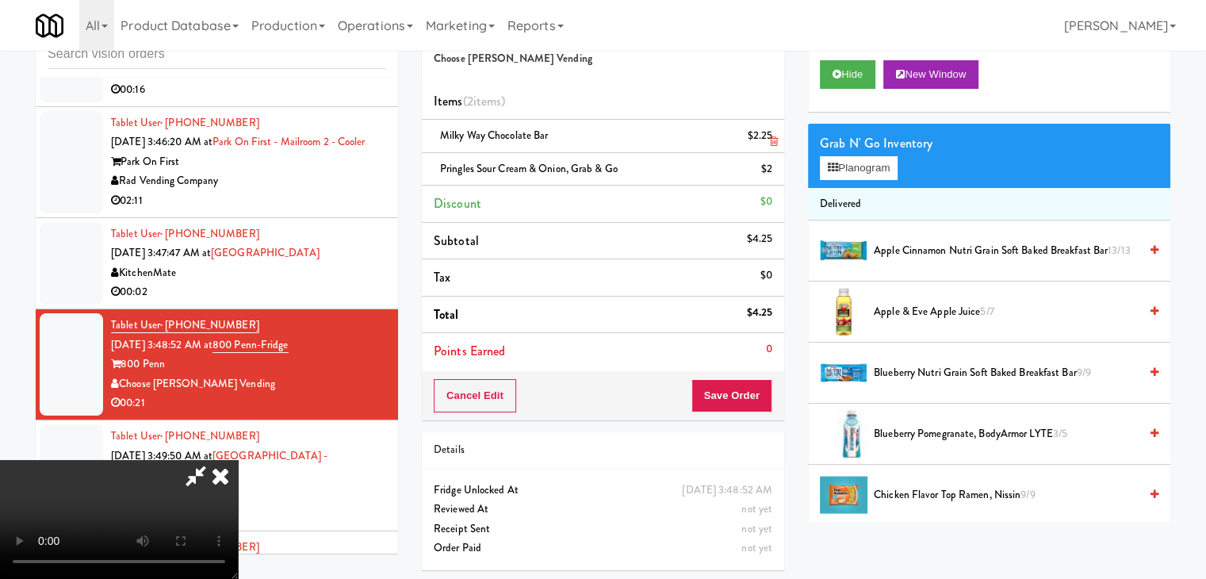
click at [765, 151] on link at bounding box center [771, 142] width 14 height 20
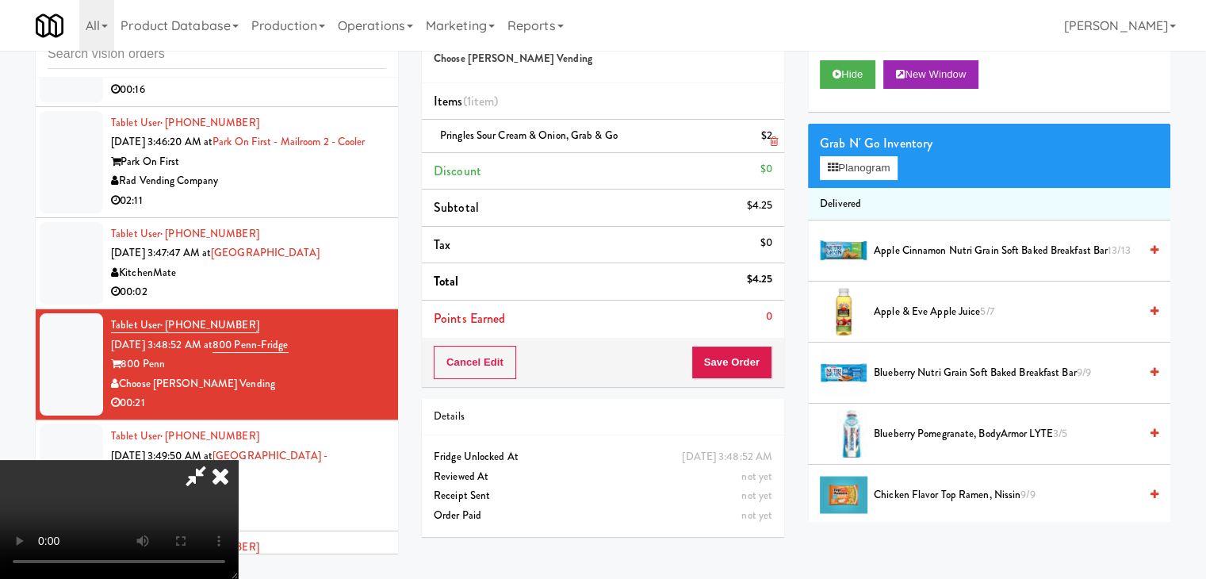
click at [775, 144] on icon at bounding box center [774, 141] width 8 height 10
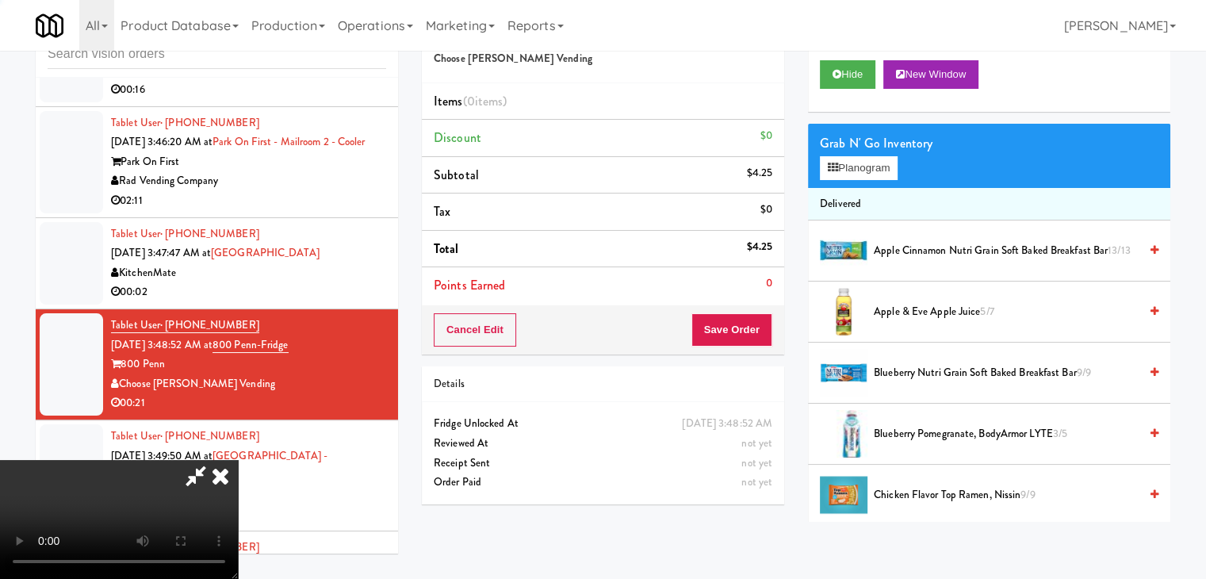
click at [774, 144] on li "Discount $0" at bounding box center [603, 138] width 362 height 37
click at [879, 185] on div "Grab N' Go Inventory Planogram" at bounding box center [989, 156] width 362 height 64
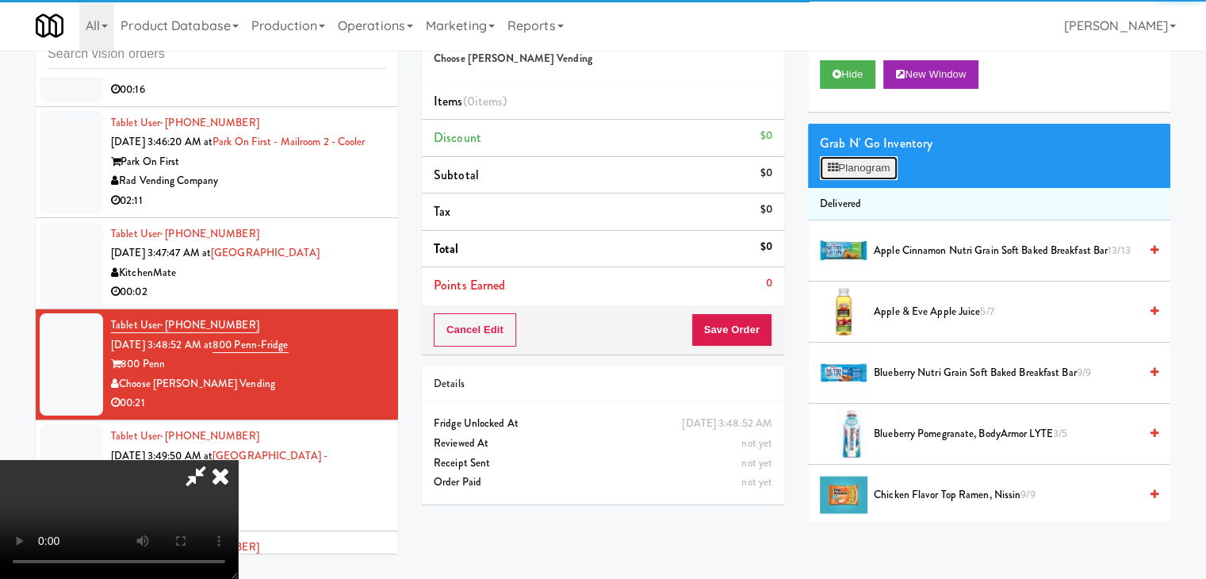
click at [876, 170] on button "Planogram" at bounding box center [859, 168] width 78 height 24
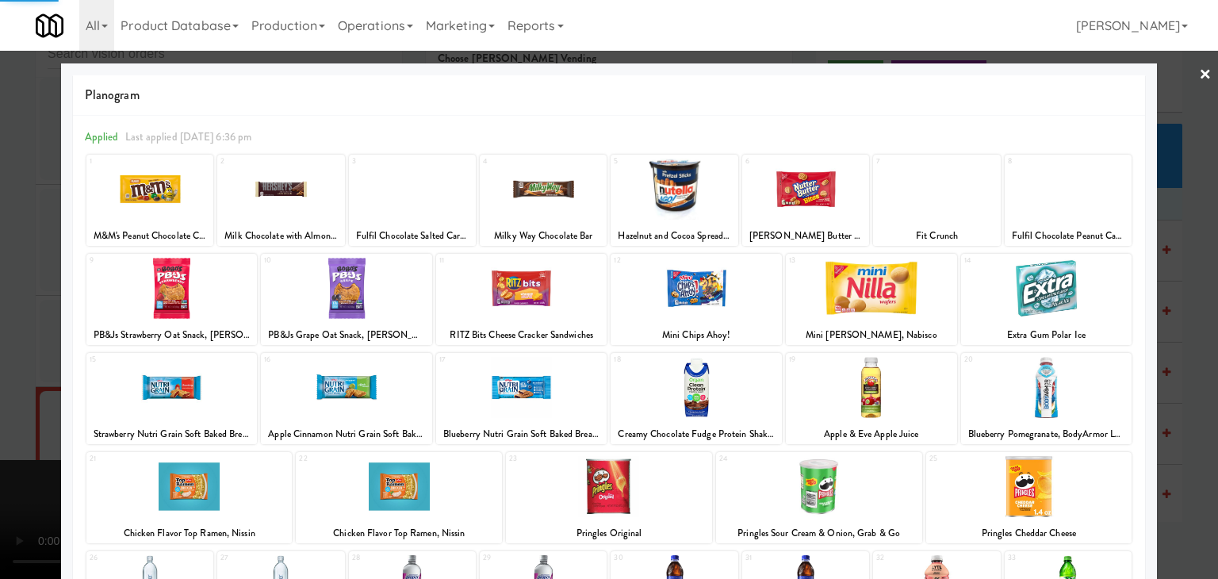
scroll to position [200, 0]
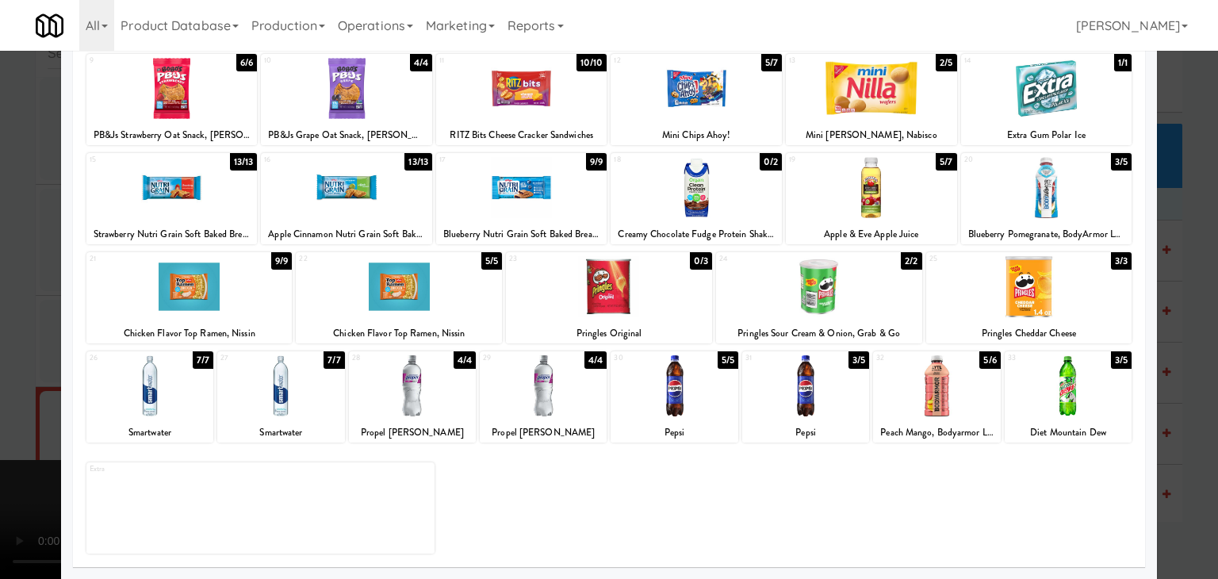
drag, startPoint x: 815, startPoint y: 410, endPoint x: 814, endPoint y: 394, distance: 15.9
click at [815, 409] on div at bounding box center [805, 385] width 127 height 61
click at [821, 289] on div at bounding box center [819, 286] width 206 height 61
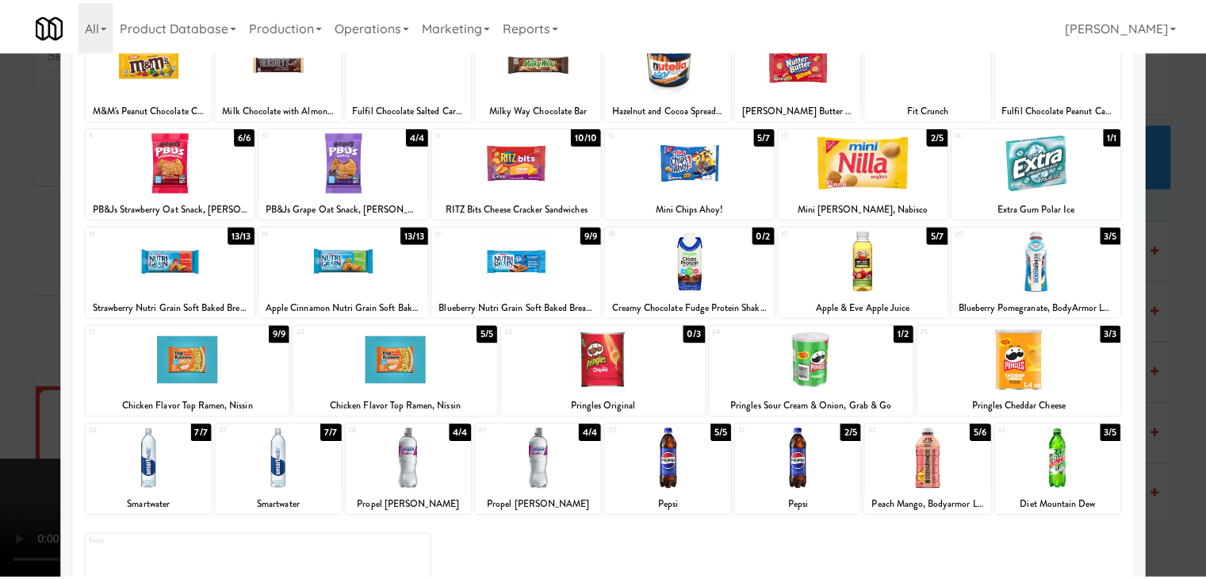
scroll to position [0, 0]
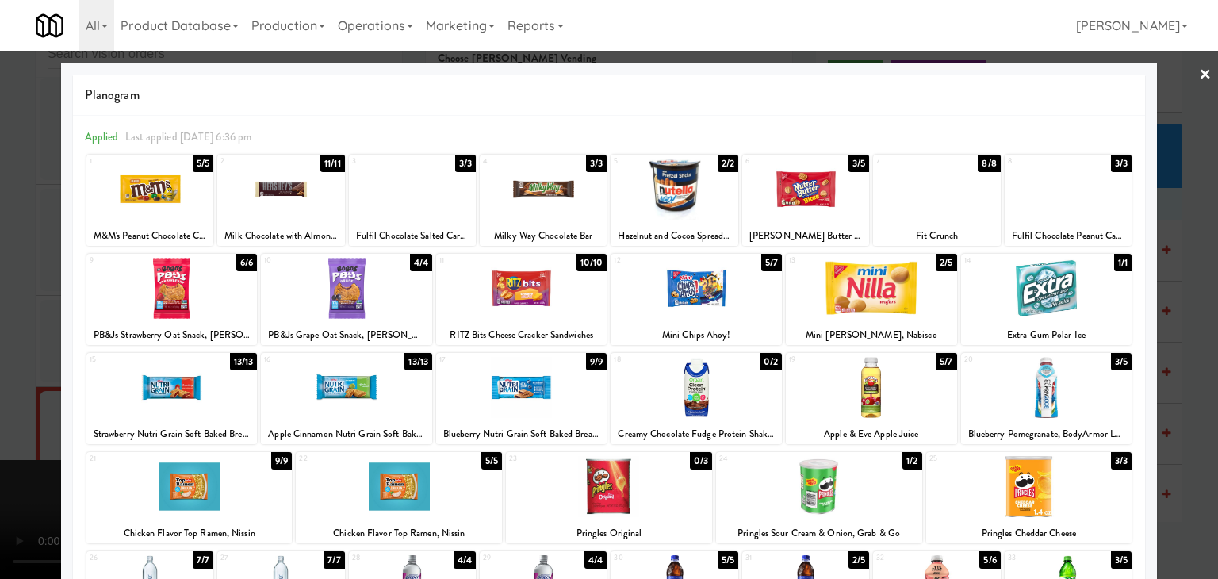
click at [509, 176] on div at bounding box center [543, 189] width 127 height 61
drag, startPoint x: 0, startPoint y: 242, endPoint x: 255, endPoint y: 268, distance: 255.9
click at [27, 236] on div at bounding box center [609, 289] width 1218 height 579
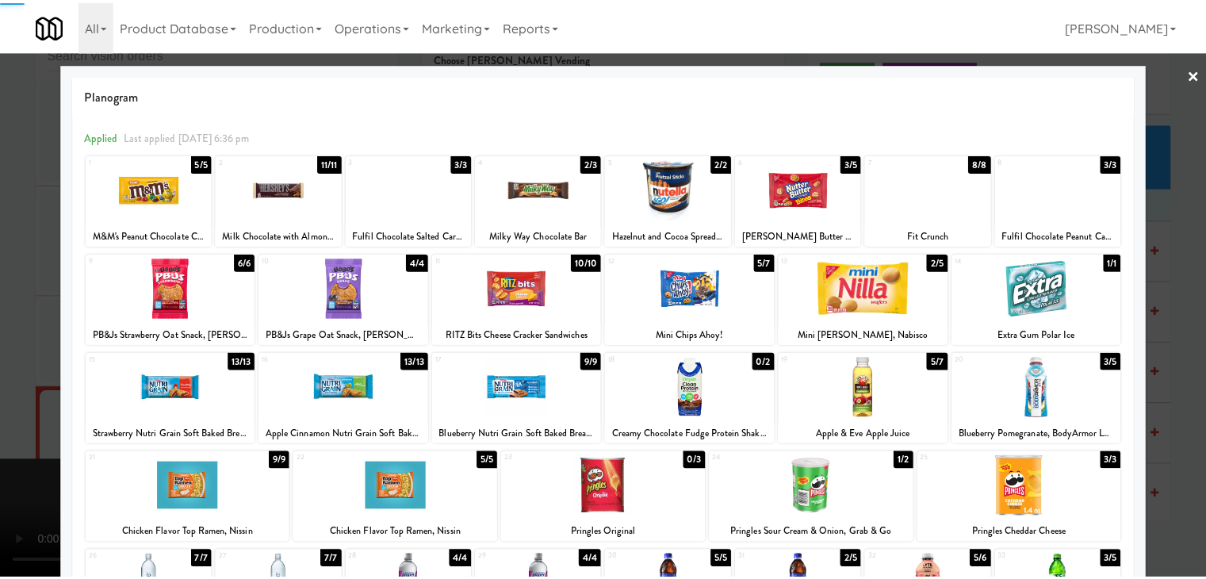
scroll to position [5463, 0]
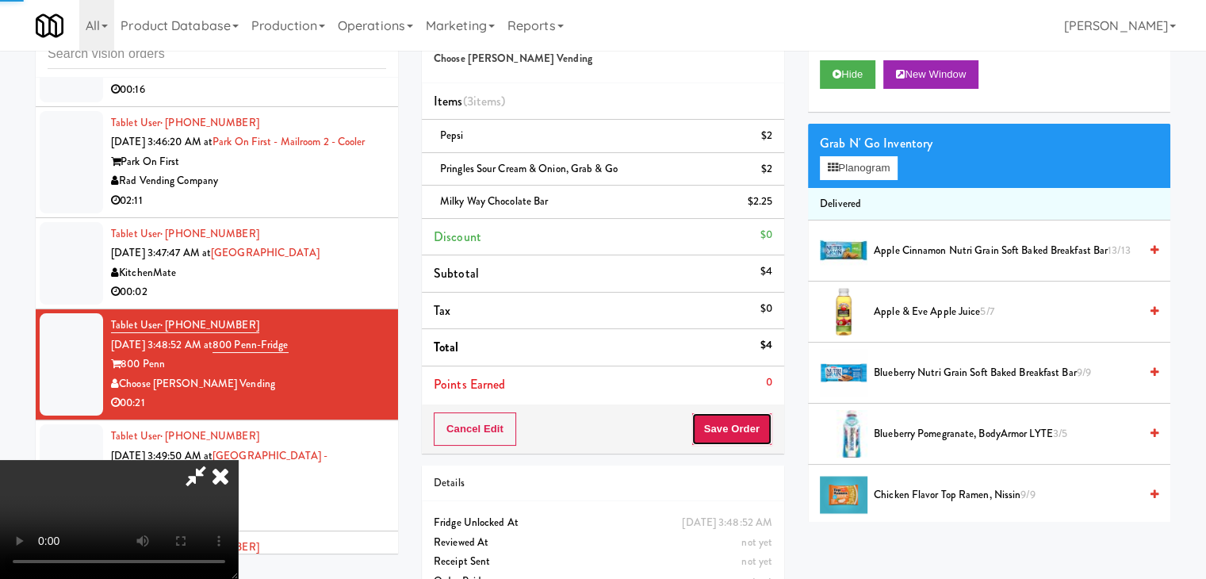
click at [770, 424] on button "Save Order" at bounding box center [732, 428] width 81 height 33
click at [765, 423] on button "Save Order" at bounding box center [732, 428] width 81 height 33
click at [761, 423] on button "Save Order" at bounding box center [732, 428] width 81 height 33
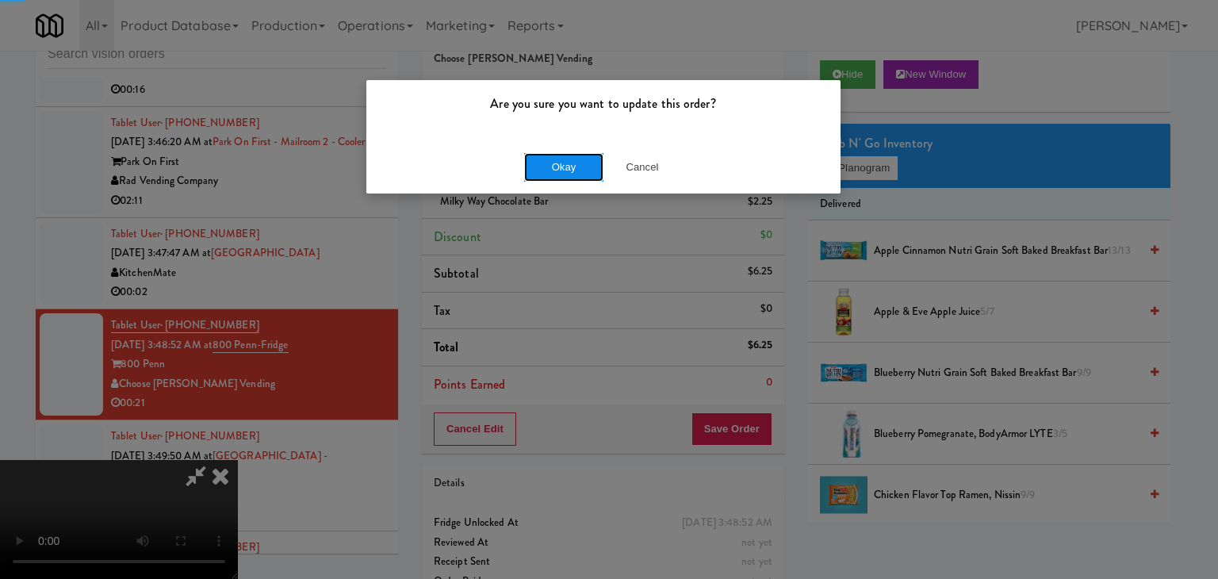
click at [569, 164] on button "Okay" at bounding box center [563, 167] width 79 height 29
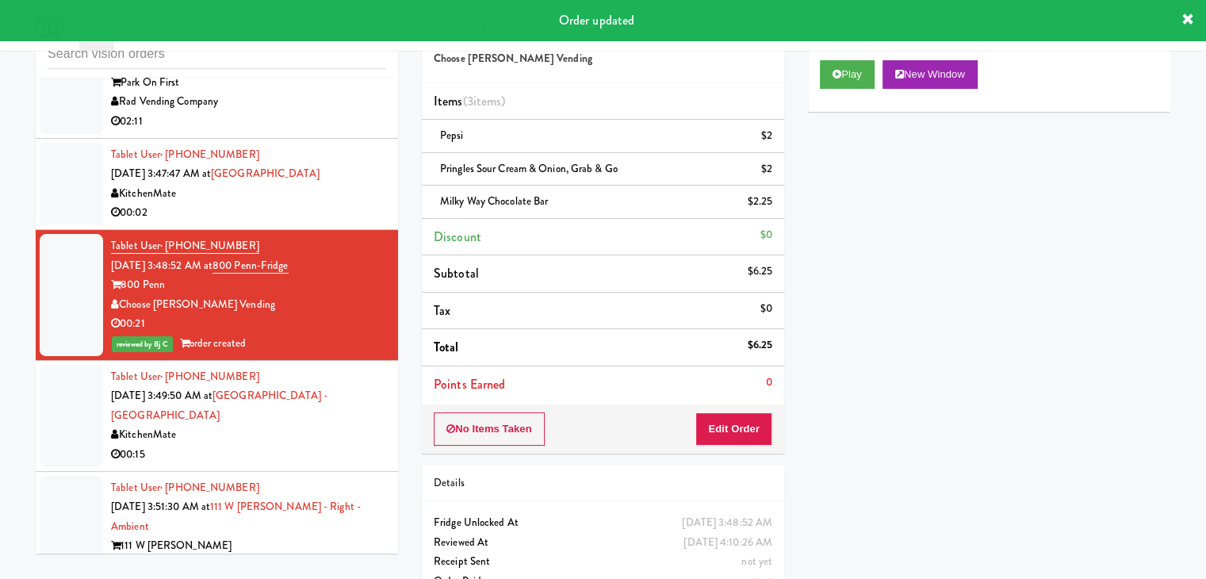
click at [336, 223] on div "00:02" at bounding box center [248, 213] width 275 height 20
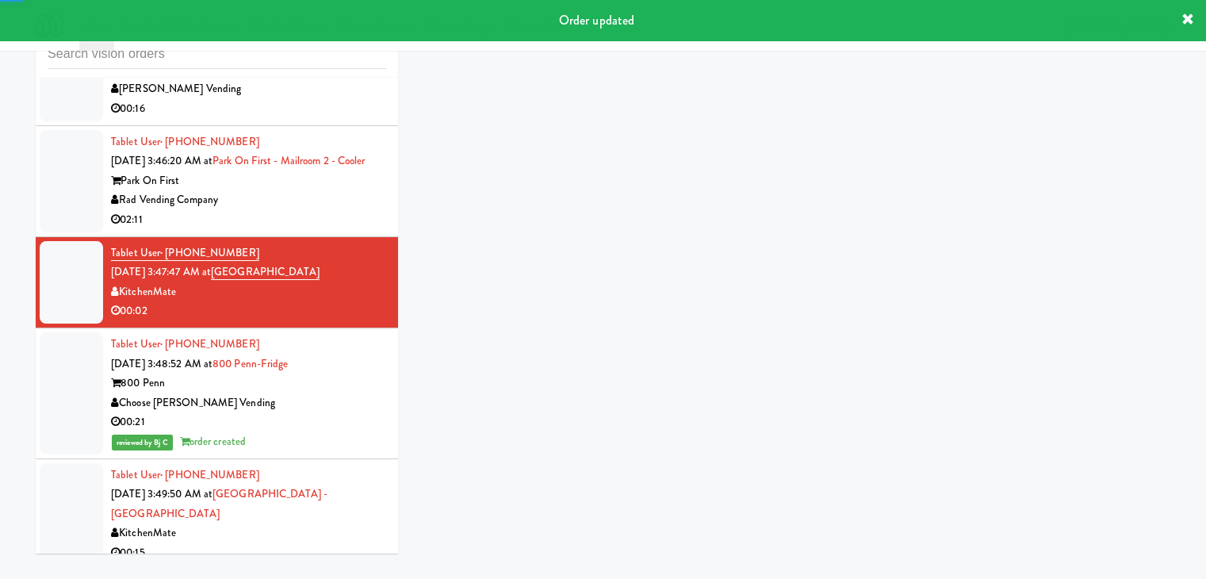
scroll to position [5225, 0]
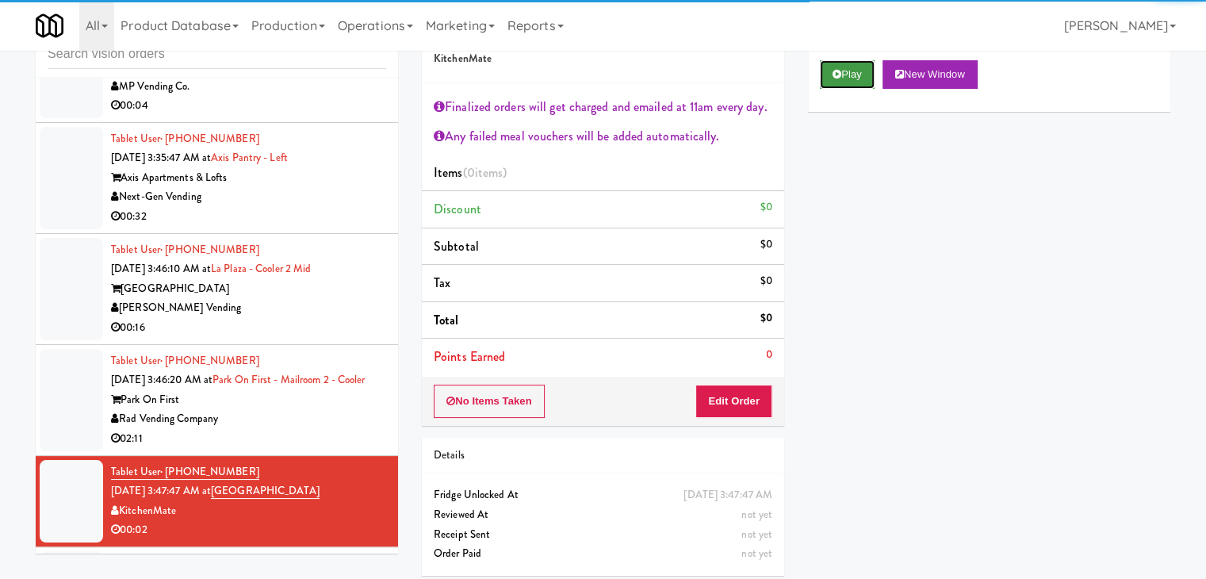
click at [846, 77] on button "Play" at bounding box center [847, 74] width 55 height 29
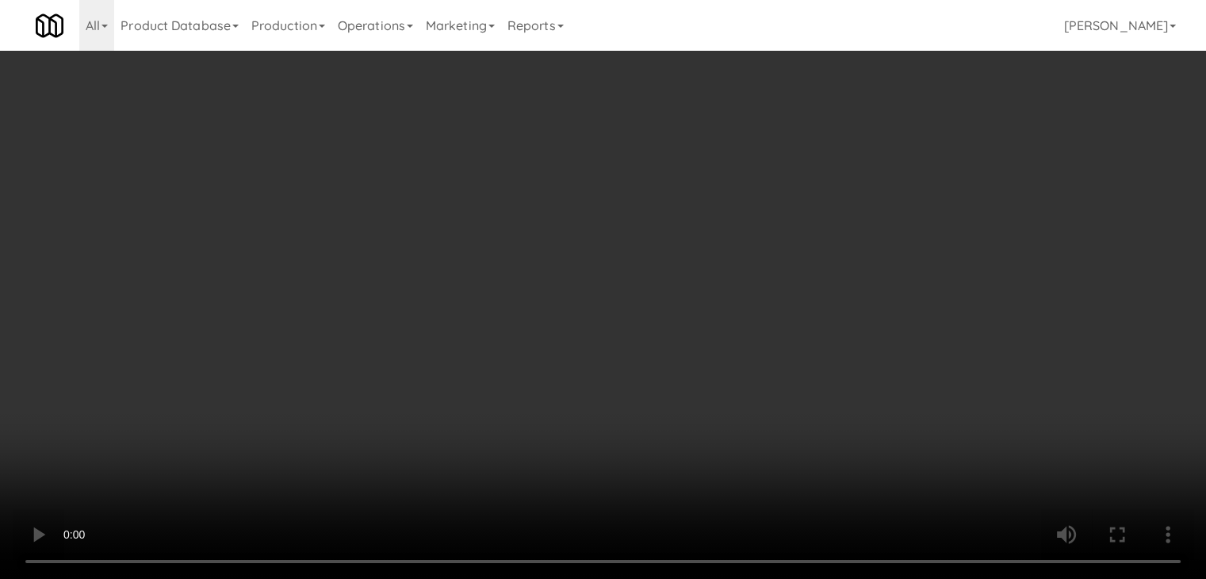
scroll to position [5126, 0]
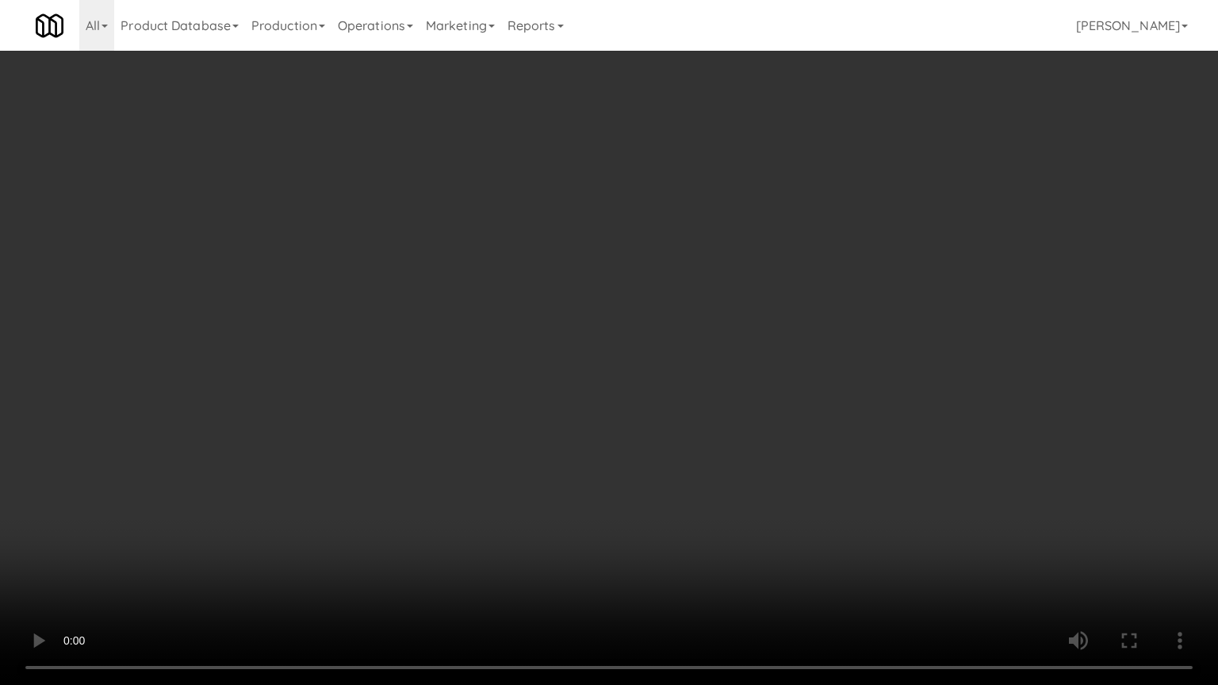
click at [756, 412] on video at bounding box center [609, 342] width 1218 height 685
click at [755, 416] on video at bounding box center [609, 342] width 1218 height 685
click at [747, 420] on video at bounding box center [609, 342] width 1218 height 685
click at [747, 418] on video at bounding box center [609, 342] width 1218 height 685
click at [749, 407] on video at bounding box center [609, 342] width 1218 height 685
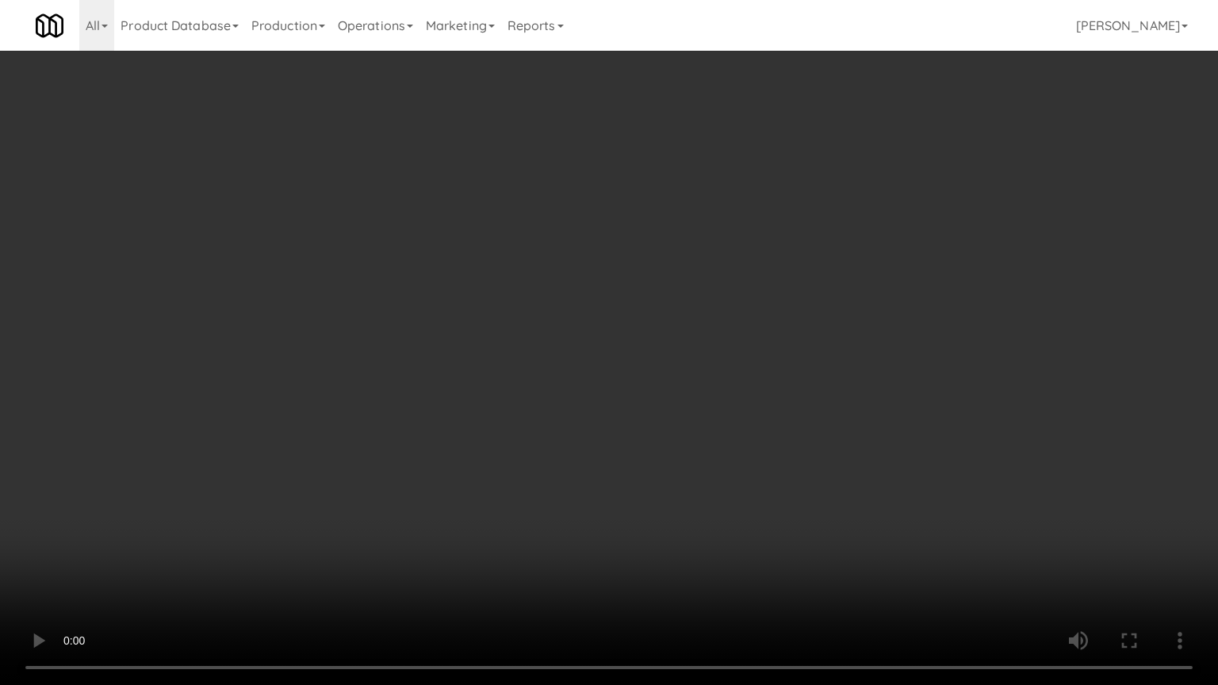
click at [753, 404] on video at bounding box center [609, 342] width 1218 height 685
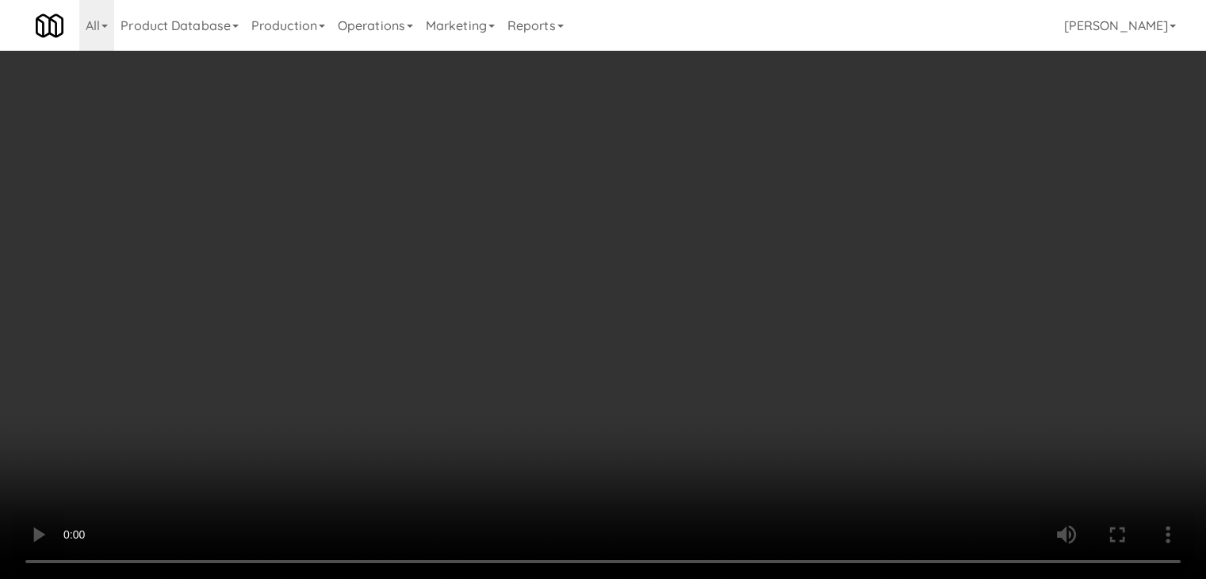
scroll to position [5225, 0]
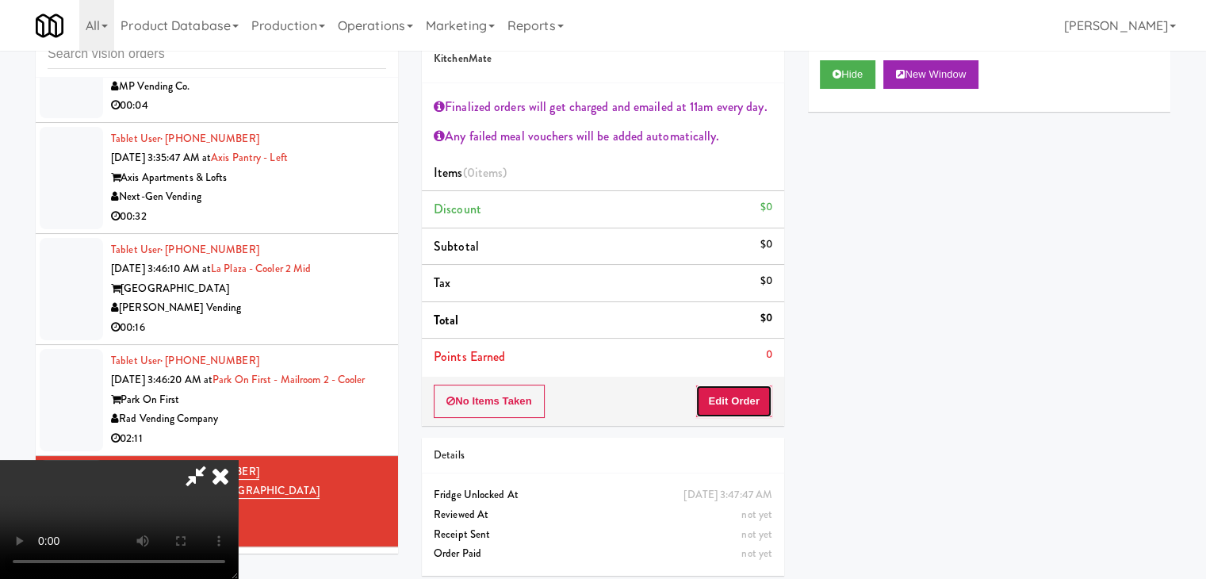
drag, startPoint x: 758, startPoint y: 394, endPoint x: 806, endPoint y: 356, distance: 60.9
click at [761, 389] on button "Edit Order" at bounding box center [734, 401] width 77 height 33
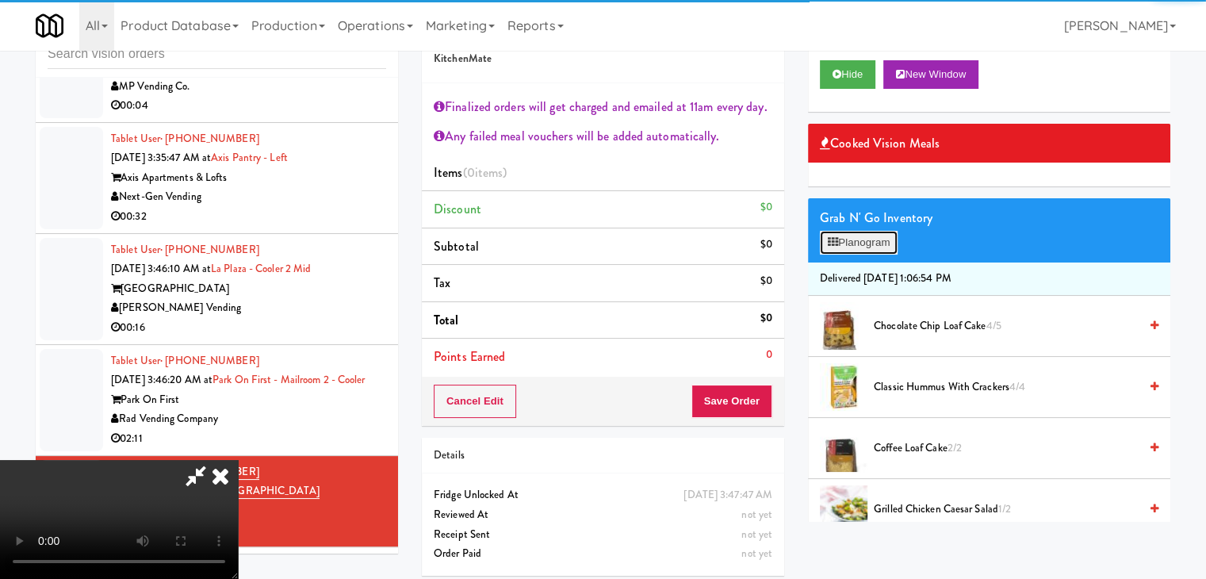
click at [868, 242] on button "Planogram" at bounding box center [859, 243] width 78 height 24
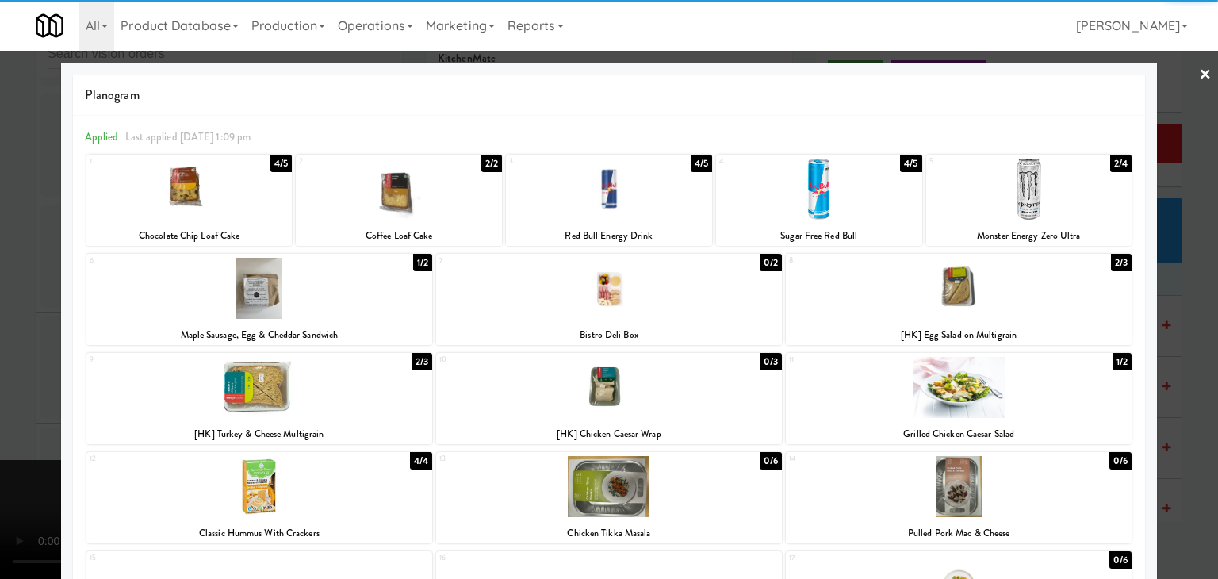
click at [219, 222] on div "1 4/5 Chocolate Chip Loaf Cake" at bounding box center [189, 200] width 206 height 91
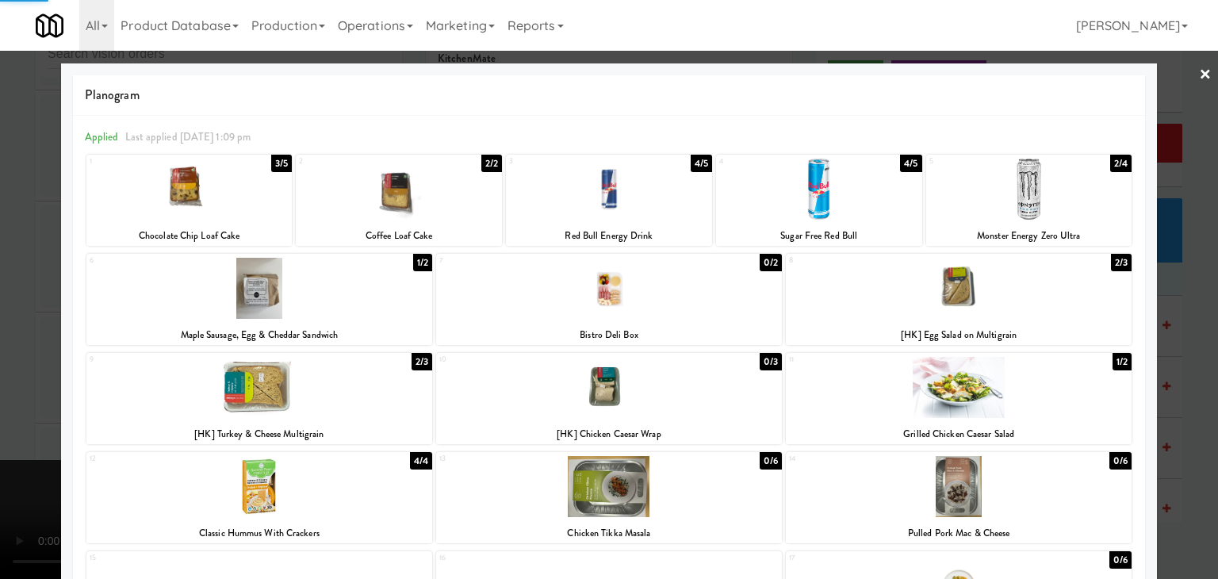
click at [31, 278] on div at bounding box center [609, 289] width 1218 height 579
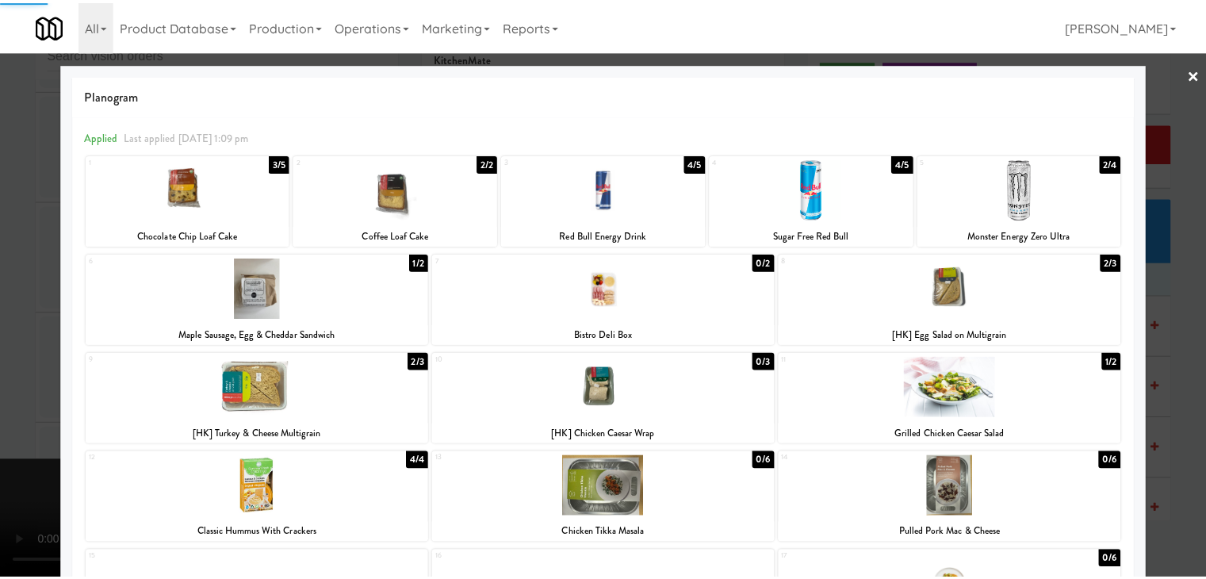
scroll to position [5225, 0]
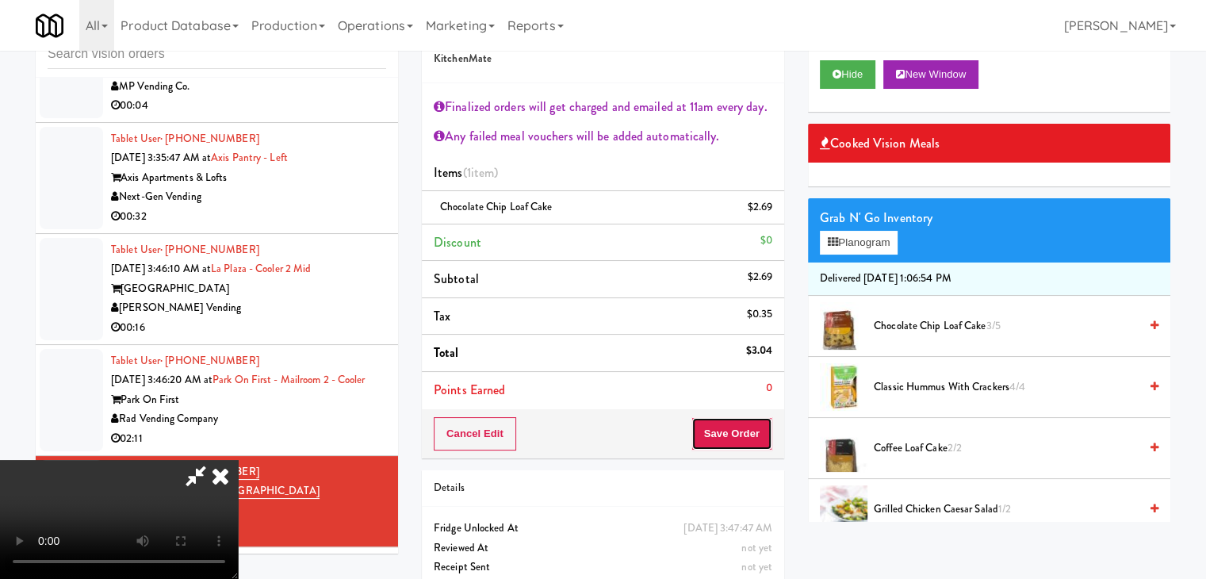
drag, startPoint x: 742, startPoint y: 439, endPoint x: 742, endPoint y: 426, distance: 13.5
click at [742, 438] on button "Save Order" at bounding box center [732, 433] width 81 height 33
click at [742, 425] on button "Save Order" at bounding box center [732, 433] width 81 height 33
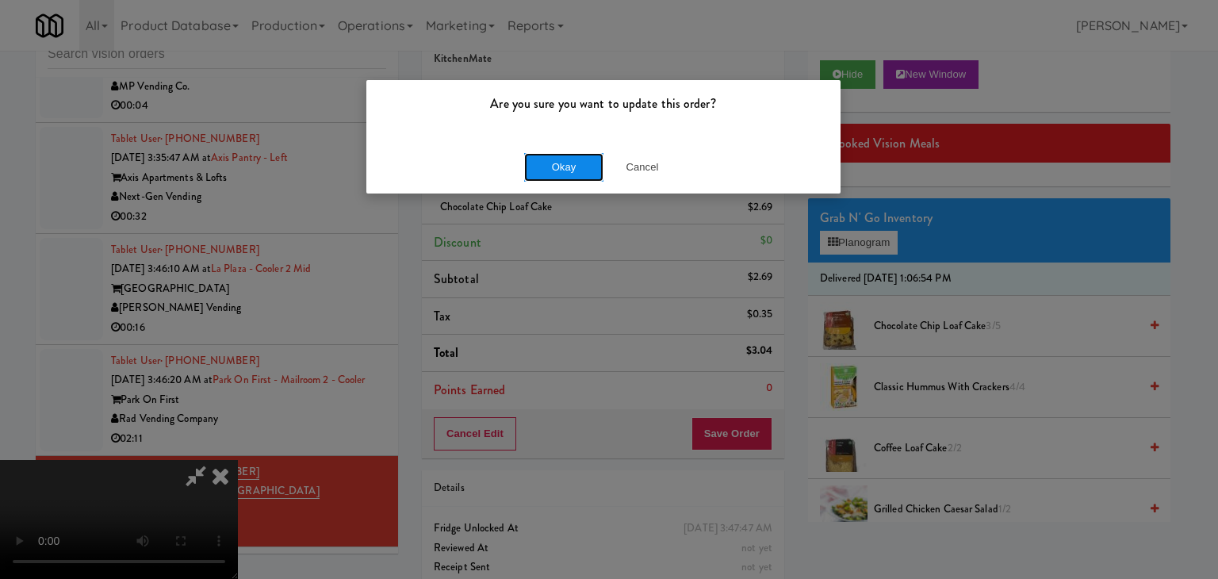
click at [585, 175] on button "Okay" at bounding box center [563, 167] width 79 height 29
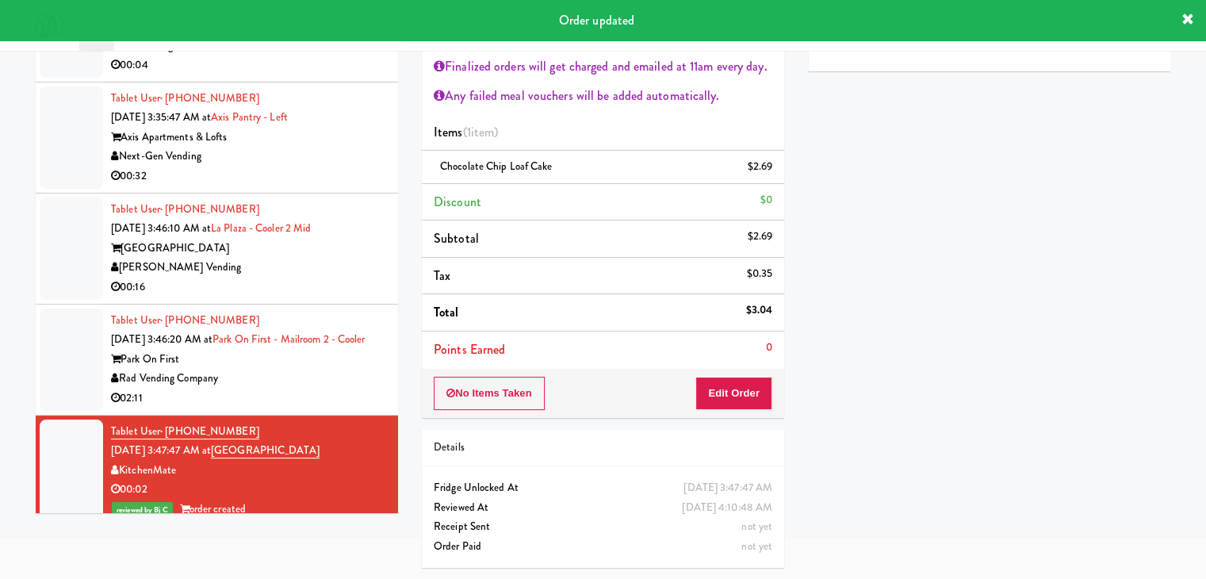
click at [343, 389] on div "Rad Vending Company" at bounding box center [248, 379] width 275 height 20
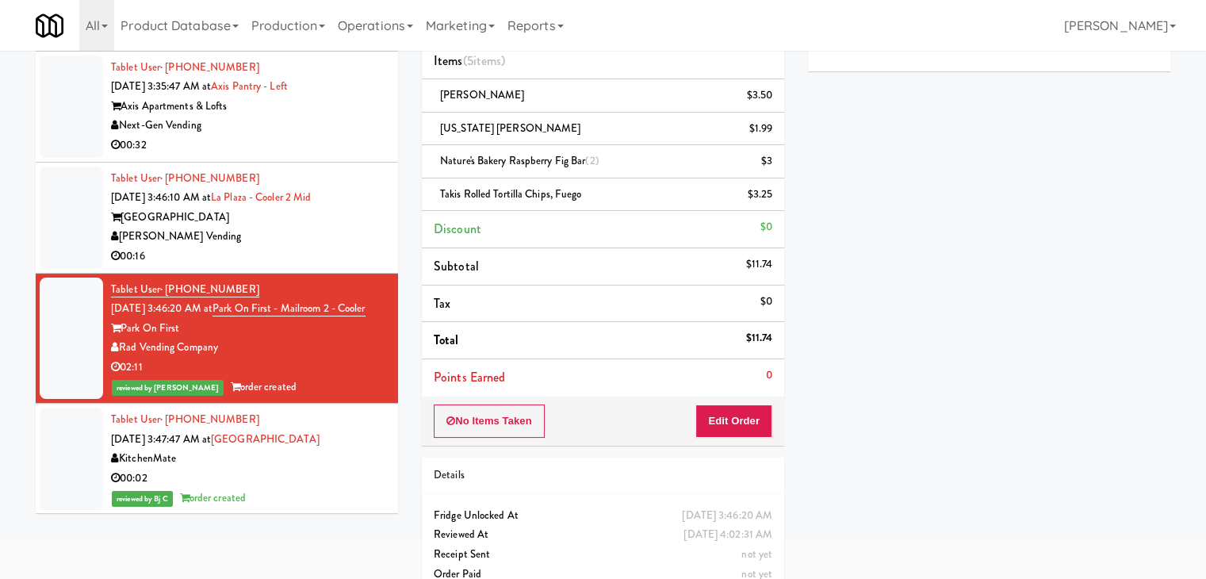
scroll to position [5225, 0]
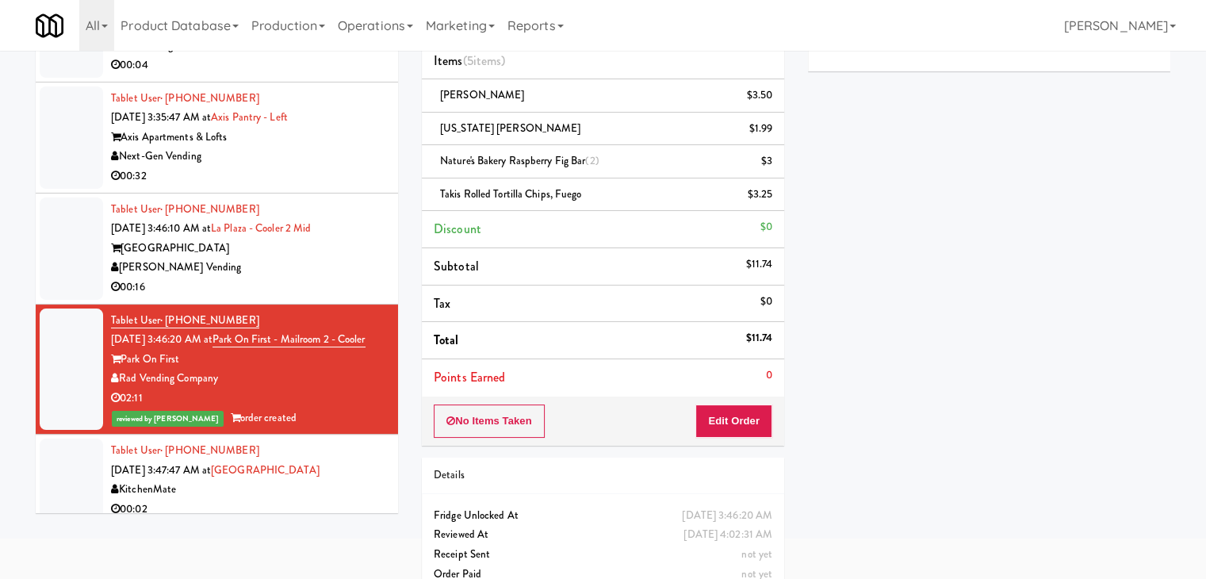
click at [307, 278] on div "[PERSON_NAME] Vending" at bounding box center [248, 268] width 275 height 20
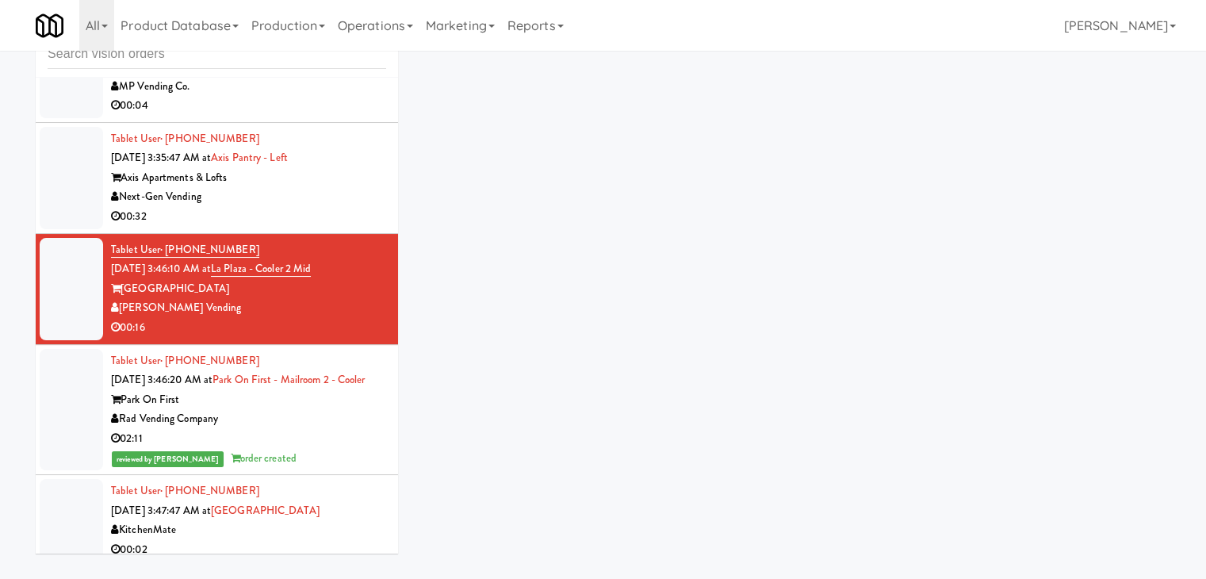
scroll to position [51, 0]
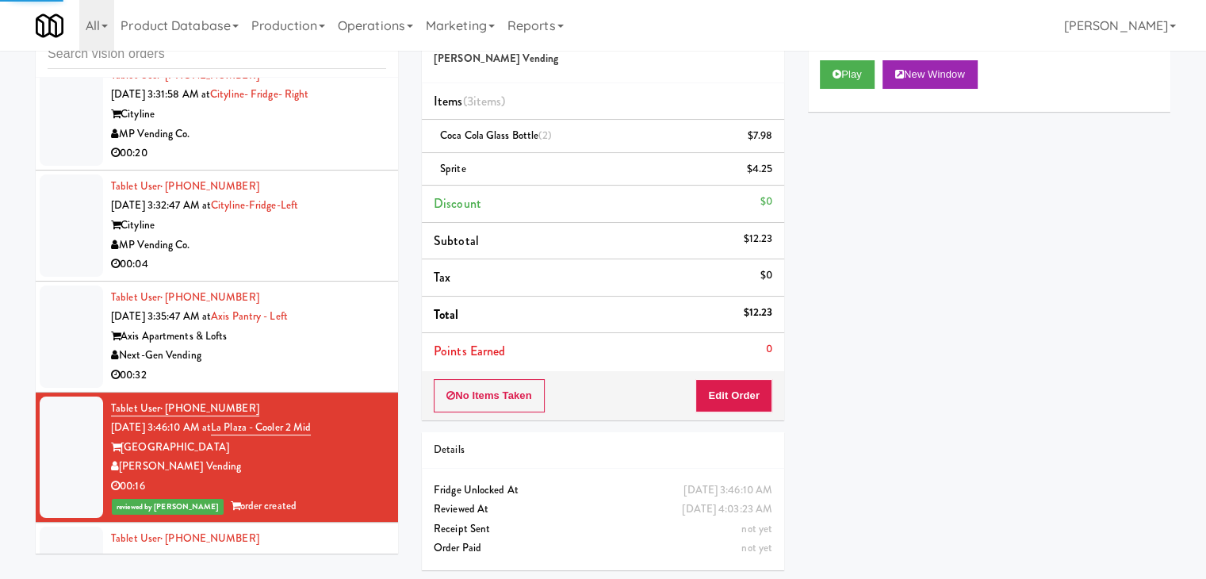
click at [371, 347] on div "Axis Apartments & Lofts" at bounding box center [248, 337] width 275 height 20
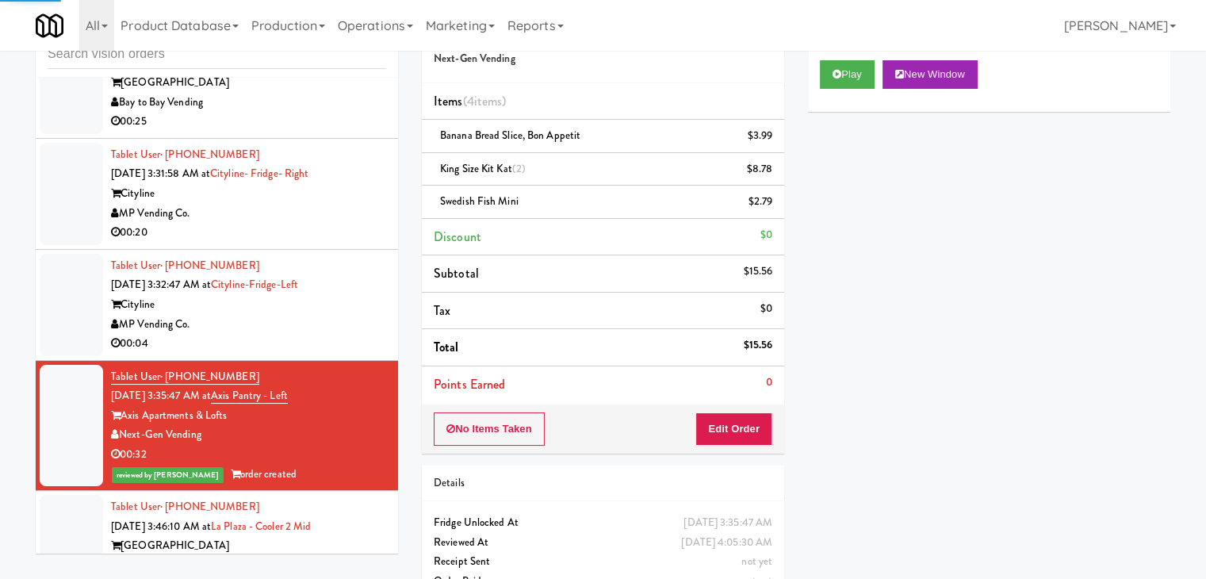
click at [349, 335] on div "MP Vending Co." at bounding box center [248, 325] width 275 height 20
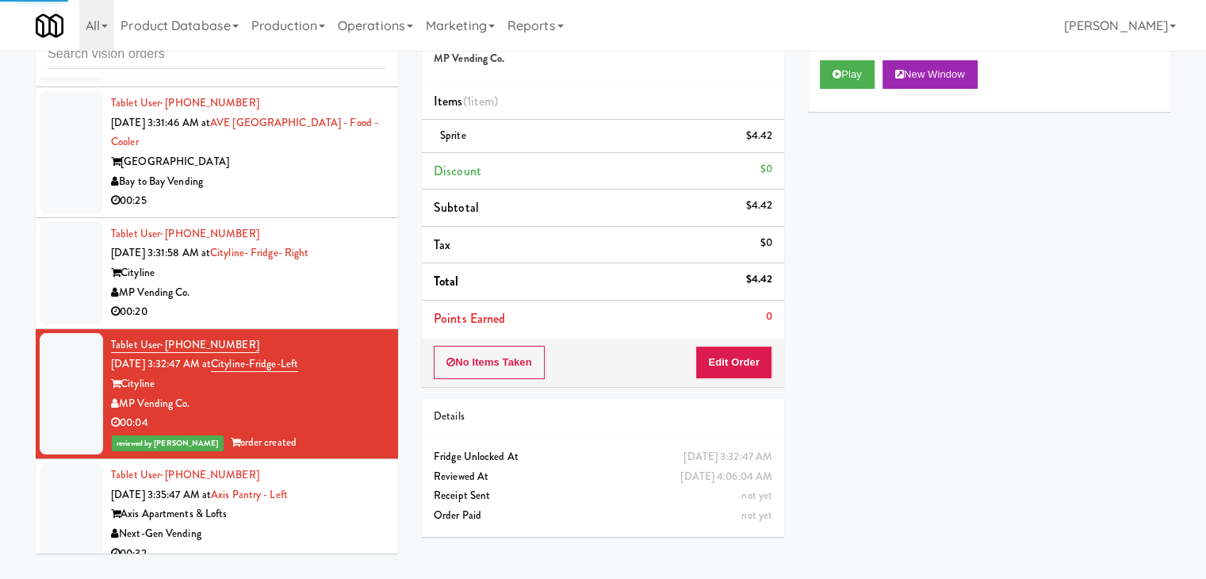
click at [360, 283] on div "Cityline" at bounding box center [248, 273] width 275 height 20
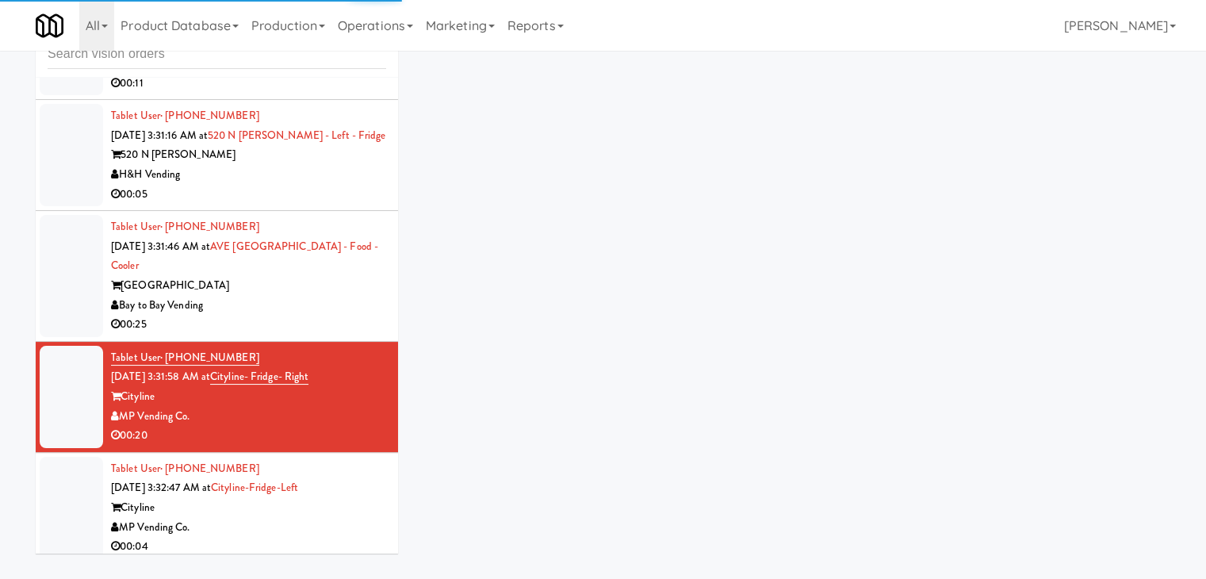
scroll to position [4749, 0]
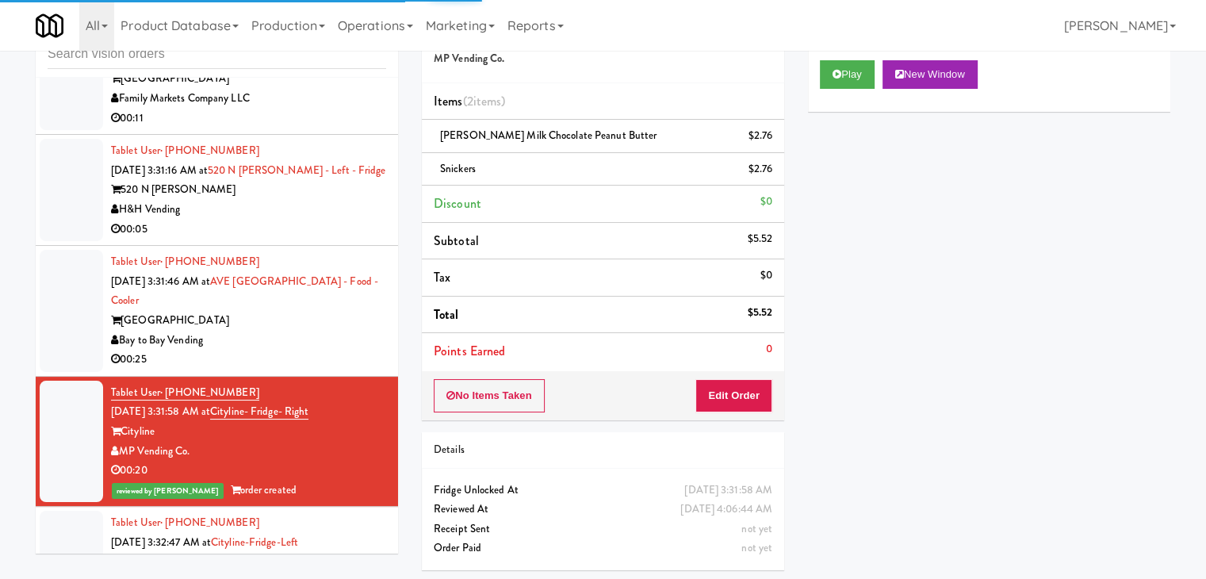
click at [354, 331] on div "AVE Tampa Riverwalk" at bounding box center [248, 321] width 275 height 20
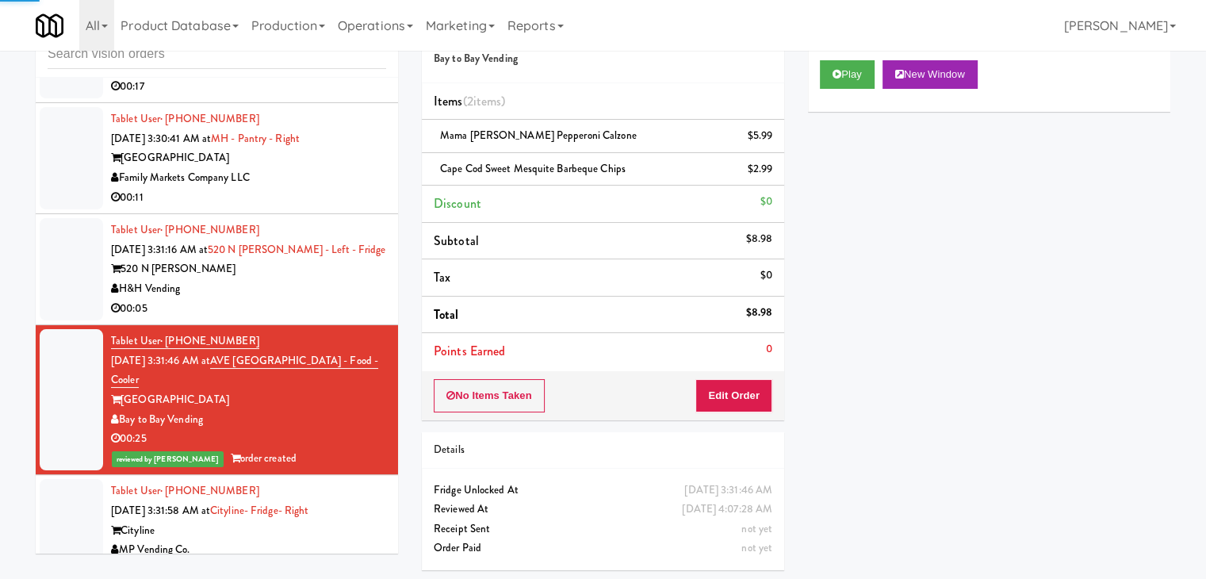
click at [329, 299] on div "H&H Vending" at bounding box center [248, 289] width 275 height 20
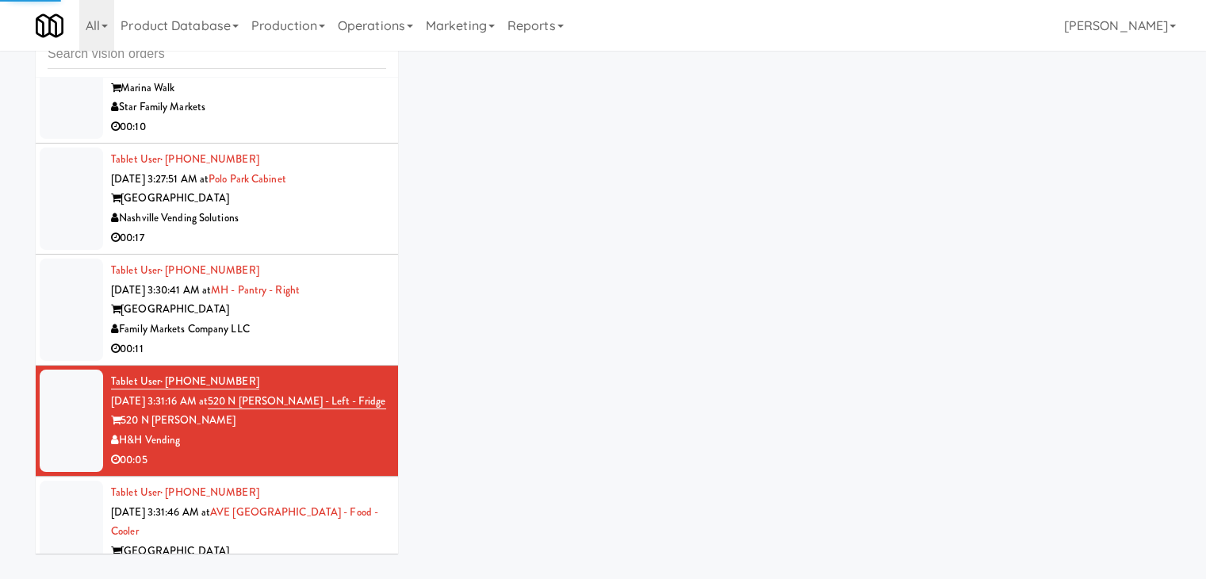
scroll to position [4511, 0]
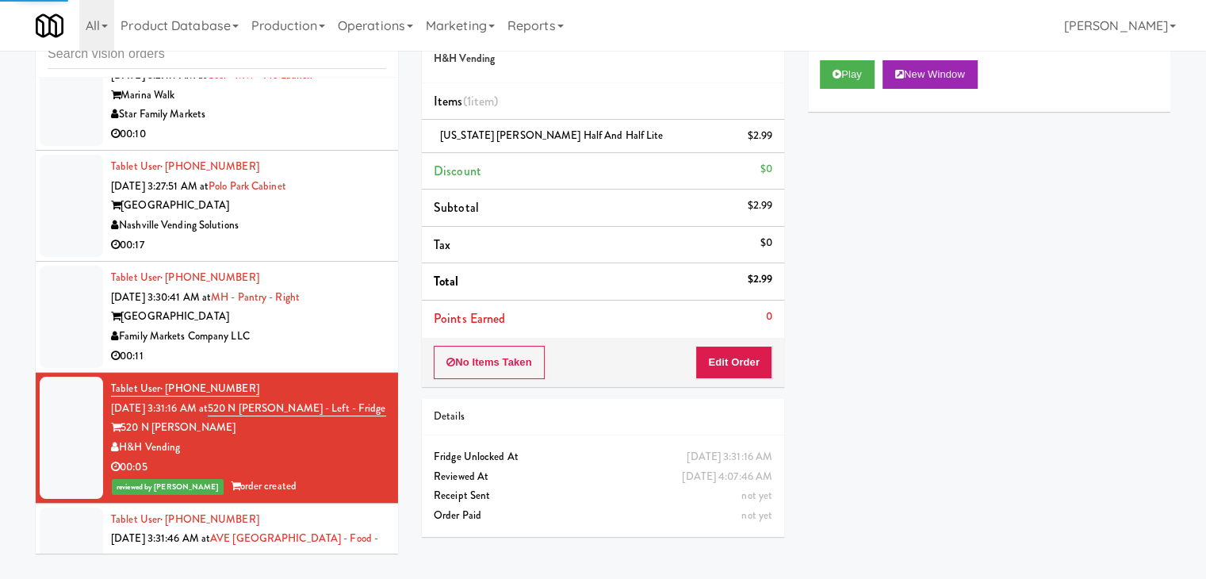
click at [362, 327] on div "[GEOGRAPHIC_DATA]" at bounding box center [248, 317] width 275 height 20
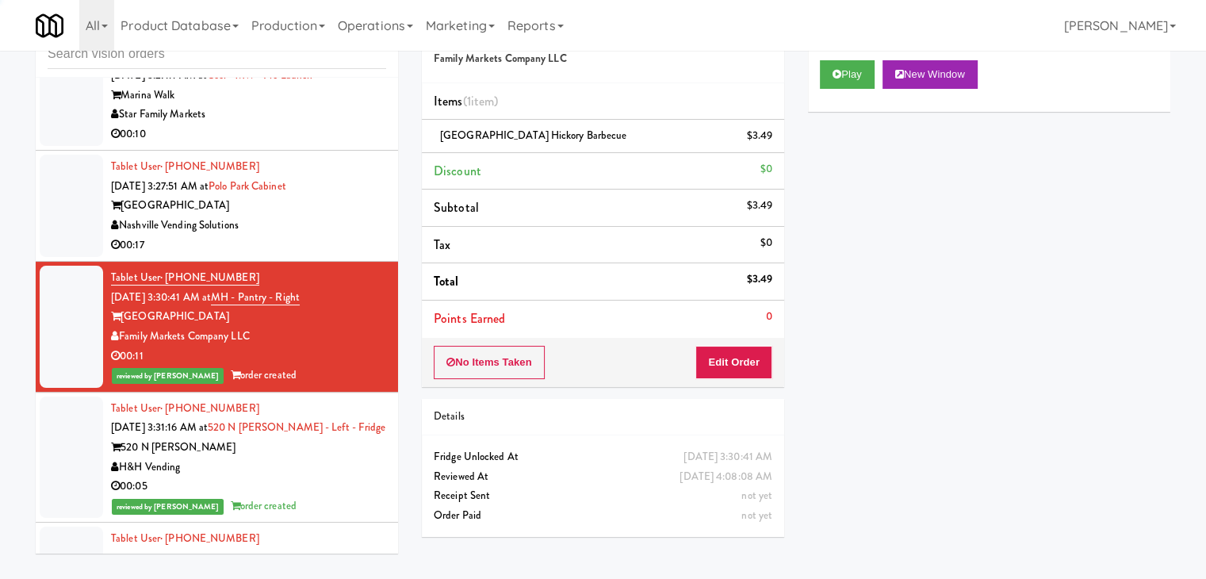
click at [351, 236] on div "Nashville Vending Solutions" at bounding box center [248, 226] width 275 height 20
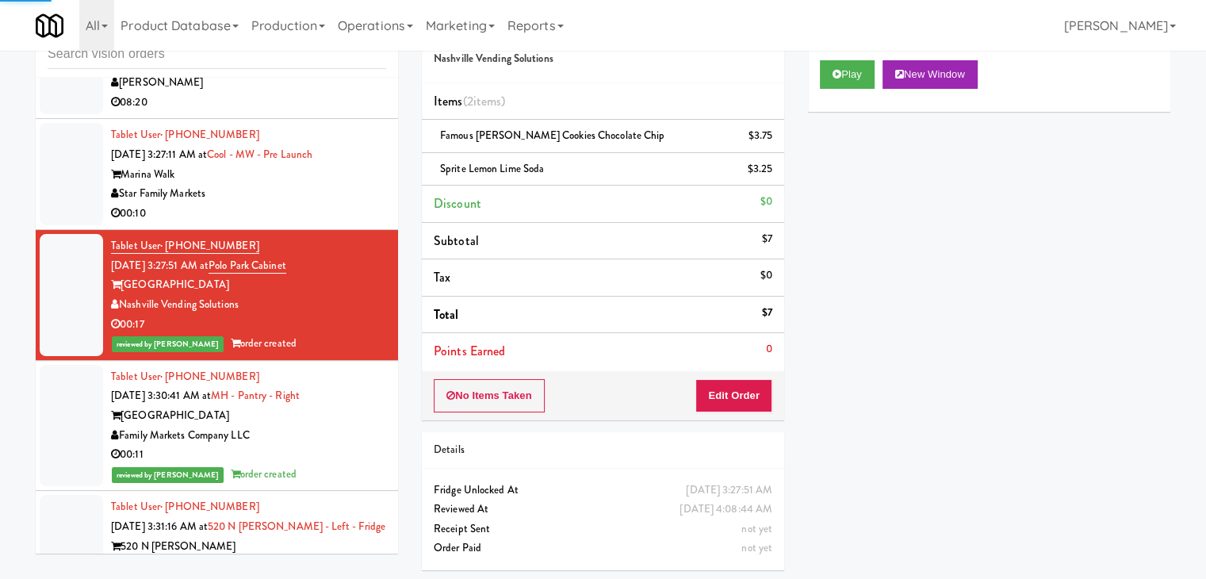
click at [347, 224] on div "00:10" at bounding box center [248, 214] width 275 height 20
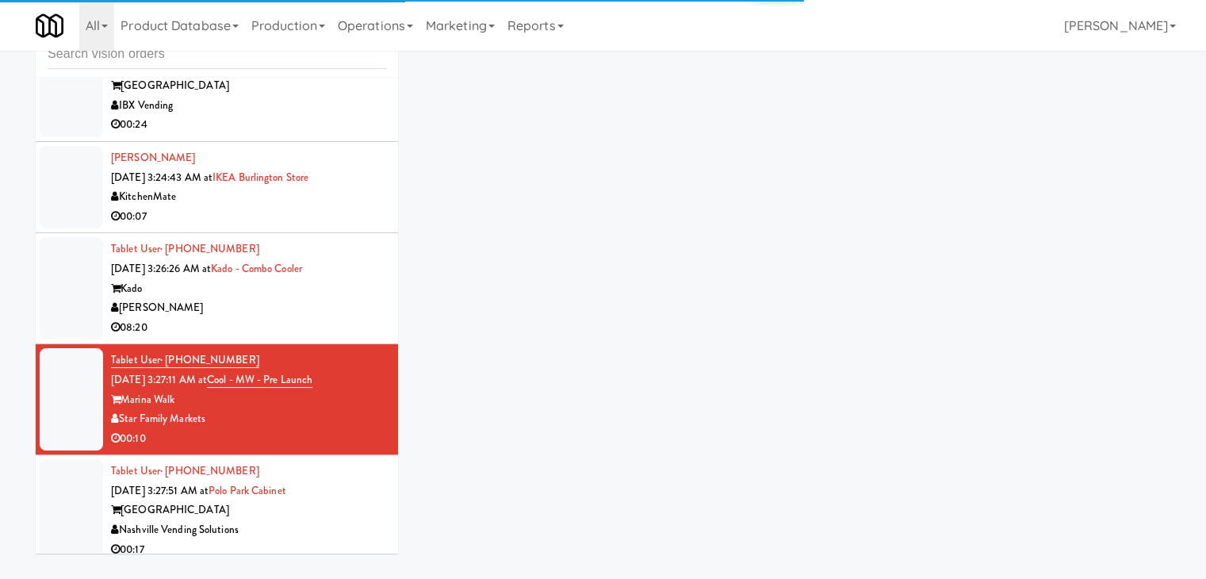
scroll to position [4194, 0]
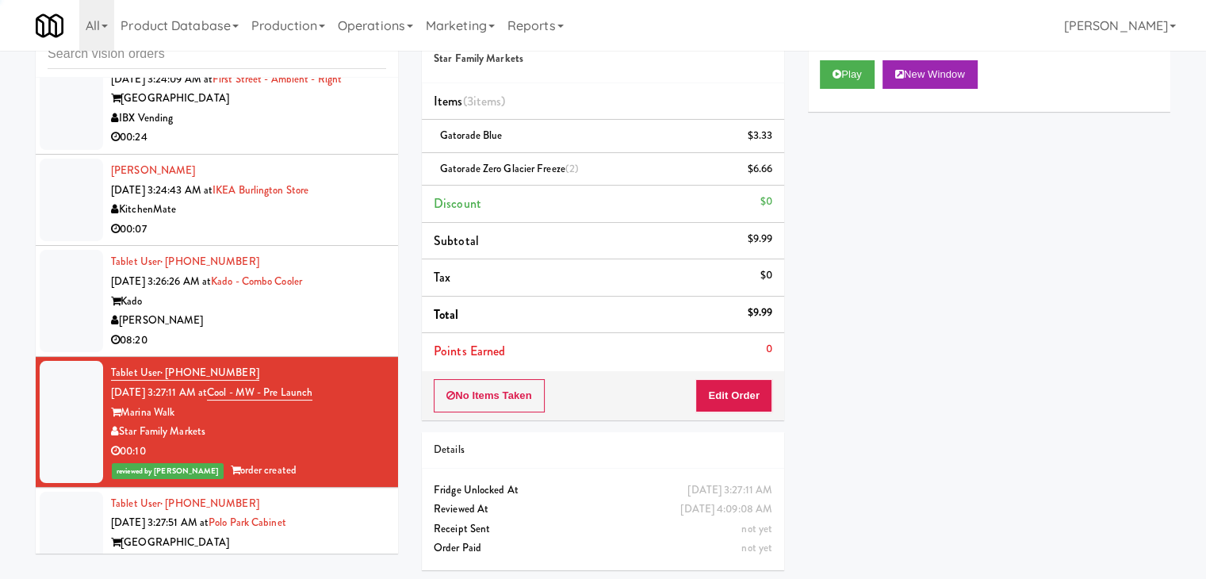
click at [351, 312] on div "Kado" at bounding box center [248, 302] width 275 height 20
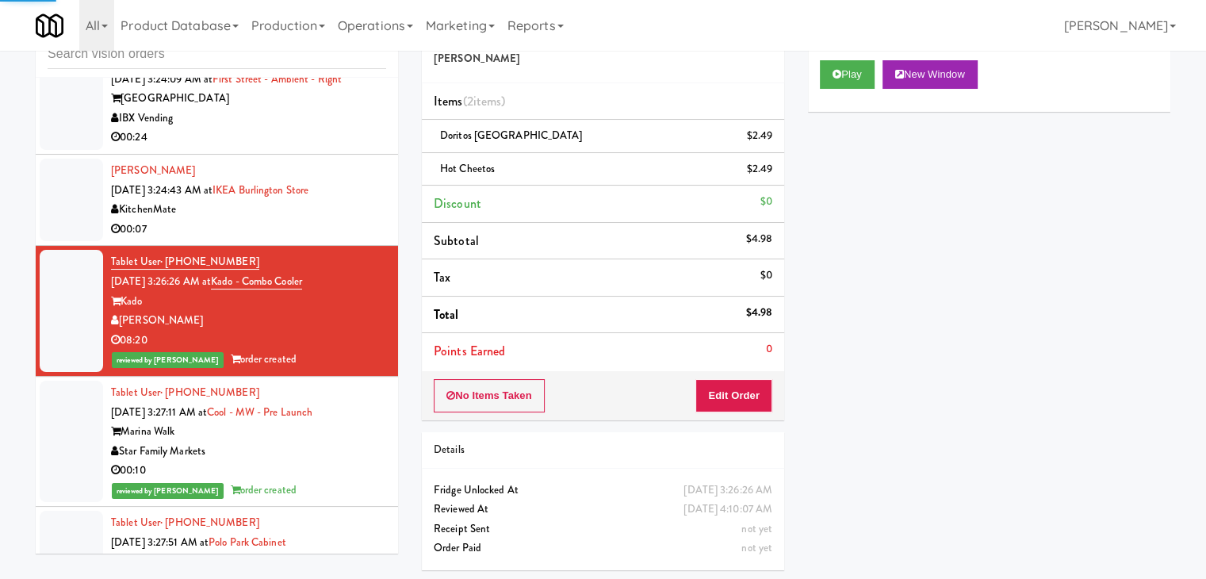
click at [359, 220] on div "KitchenMate" at bounding box center [248, 210] width 275 height 20
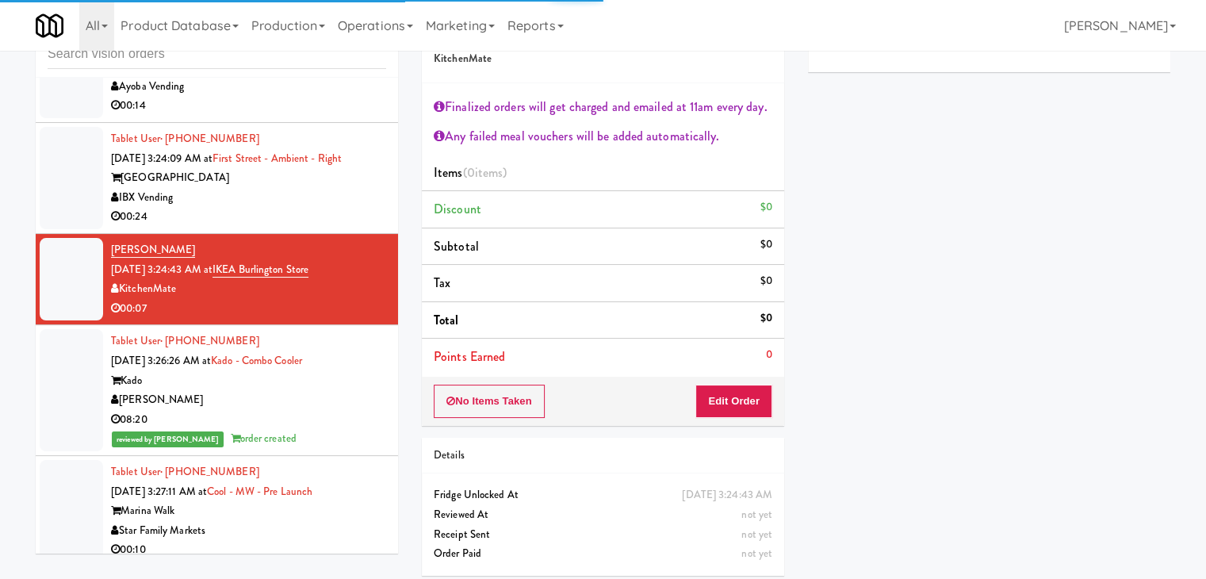
click at [340, 208] on div "IBX Vending" at bounding box center [248, 198] width 275 height 20
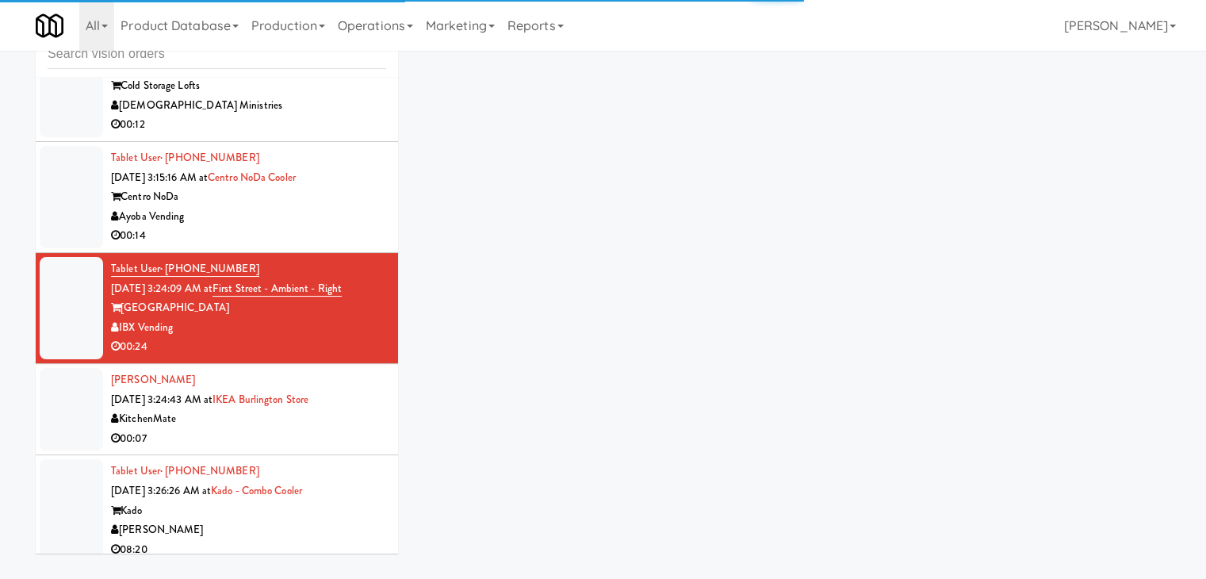
scroll to position [3956, 0]
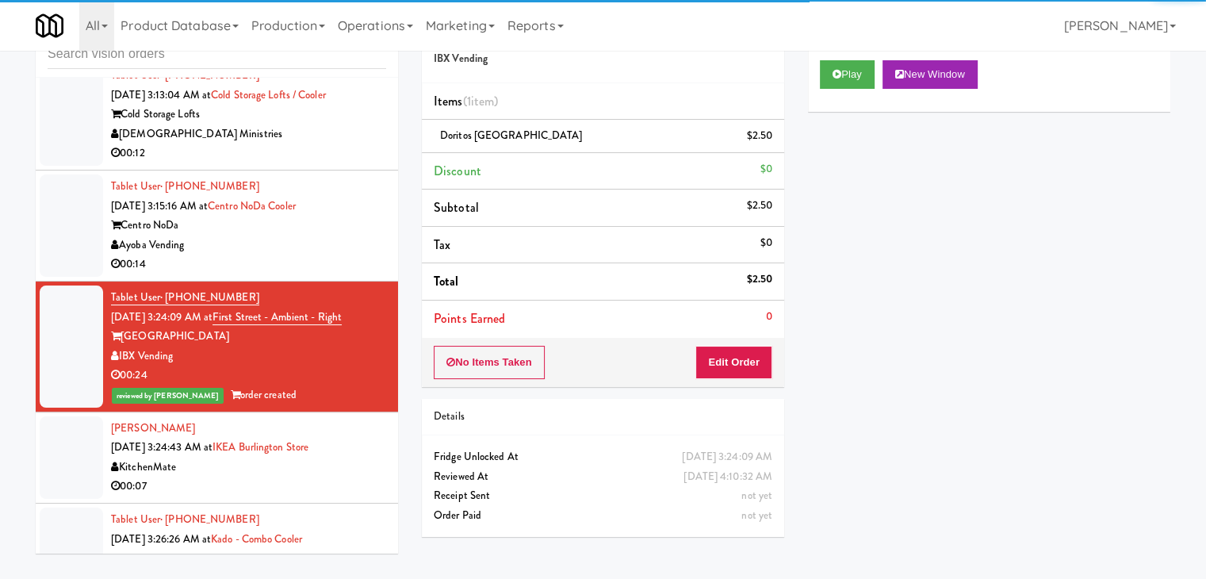
click at [326, 255] on div "Ayoba Vending" at bounding box center [248, 246] width 275 height 20
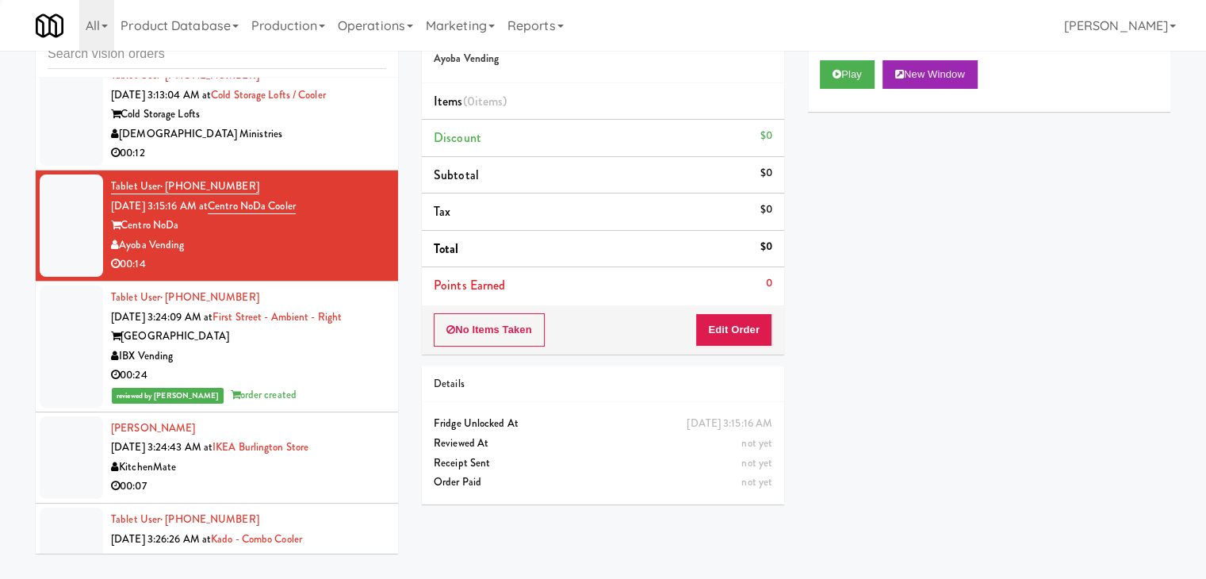
click at [346, 144] on div "[DEMOGRAPHIC_DATA] Ministries" at bounding box center [248, 135] width 275 height 20
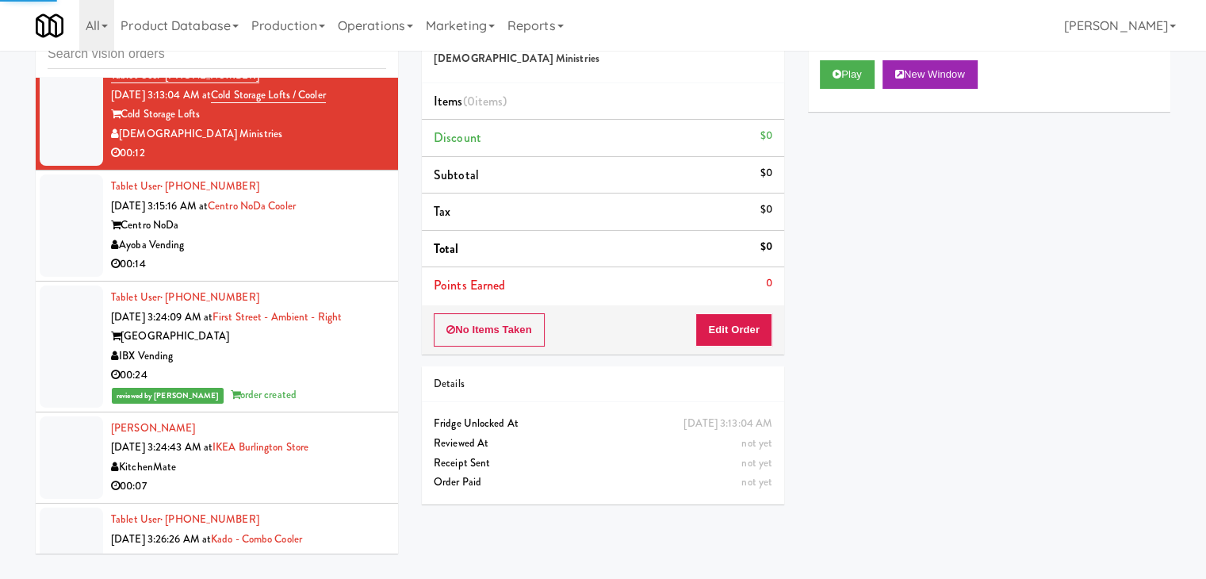
click at [334, 255] on div "Ayoba Vending" at bounding box center [248, 246] width 275 height 20
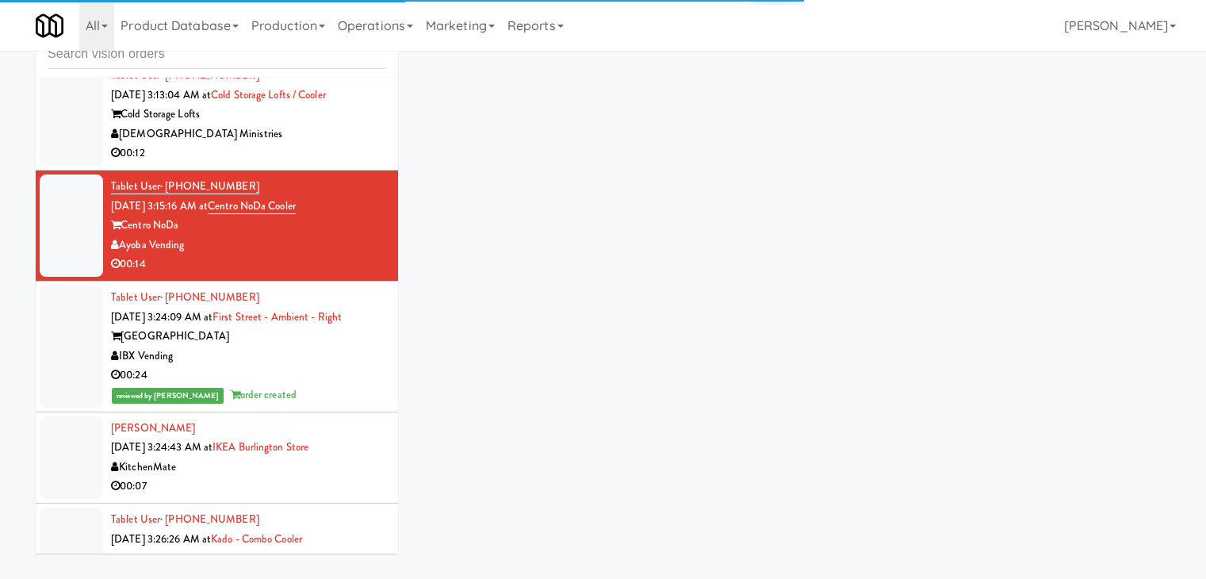
scroll to position [3797, 0]
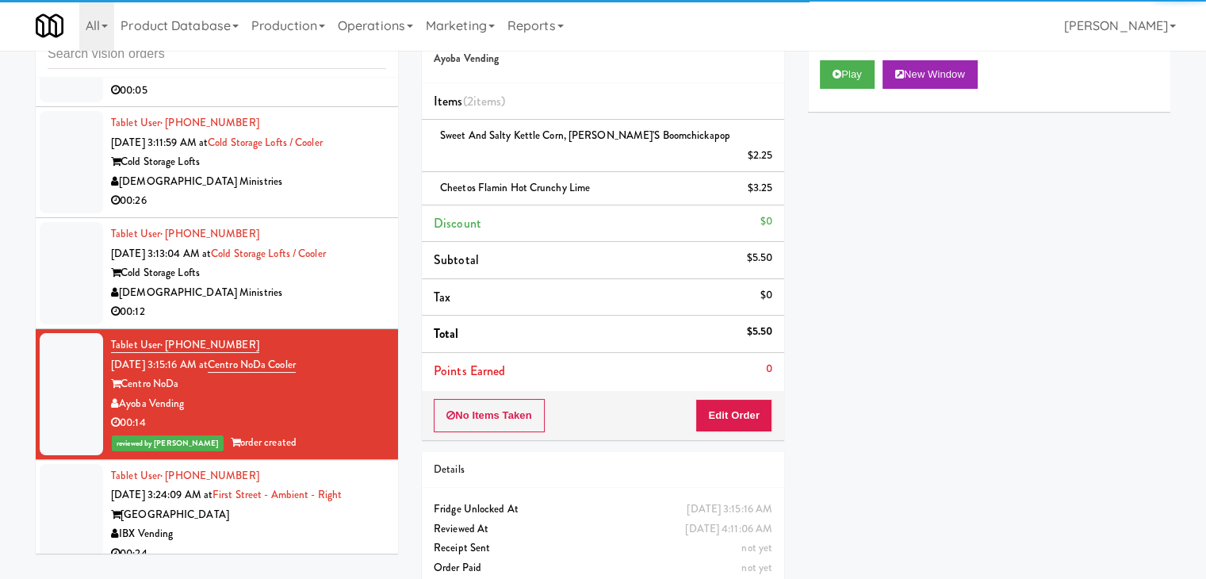
click at [347, 303] on div "[DEMOGRAPHIC_DATA] Ministries" at bounding box center [248, 293] width 275 height 20
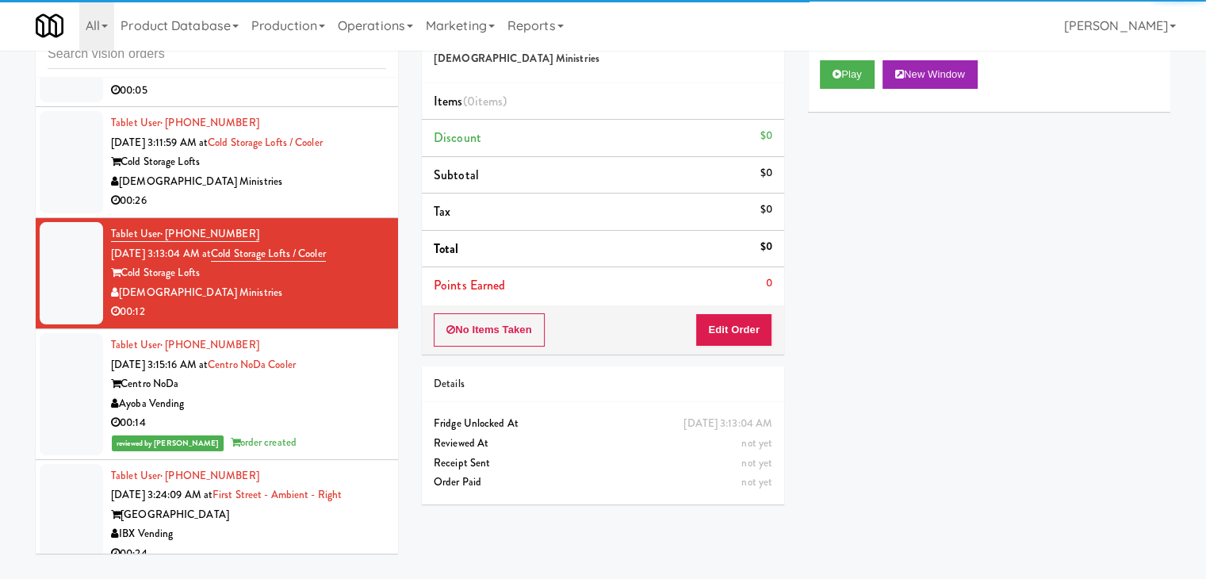
click at [339, 172] on div "Cold Storage Lofts" at bounding box center [248, 162] width 275 height 20
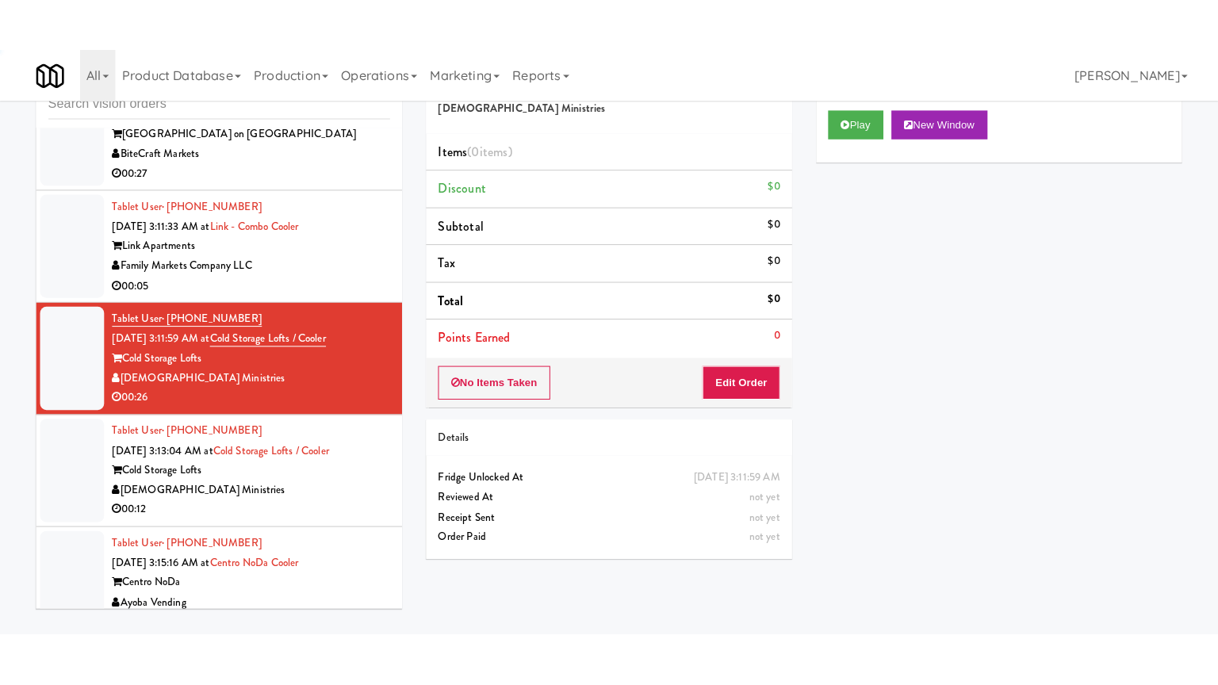
scroll to position [3639, 0]
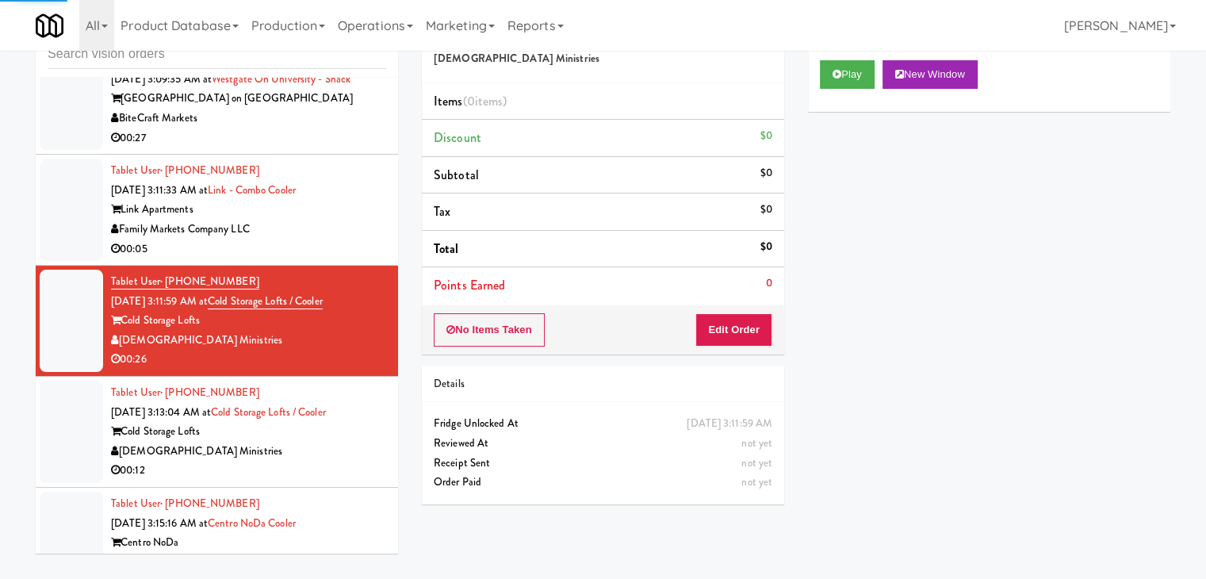
click at [335, 240] on div "Family Markets Company LLC" at bounding box center [248, 230] width 275 height 20
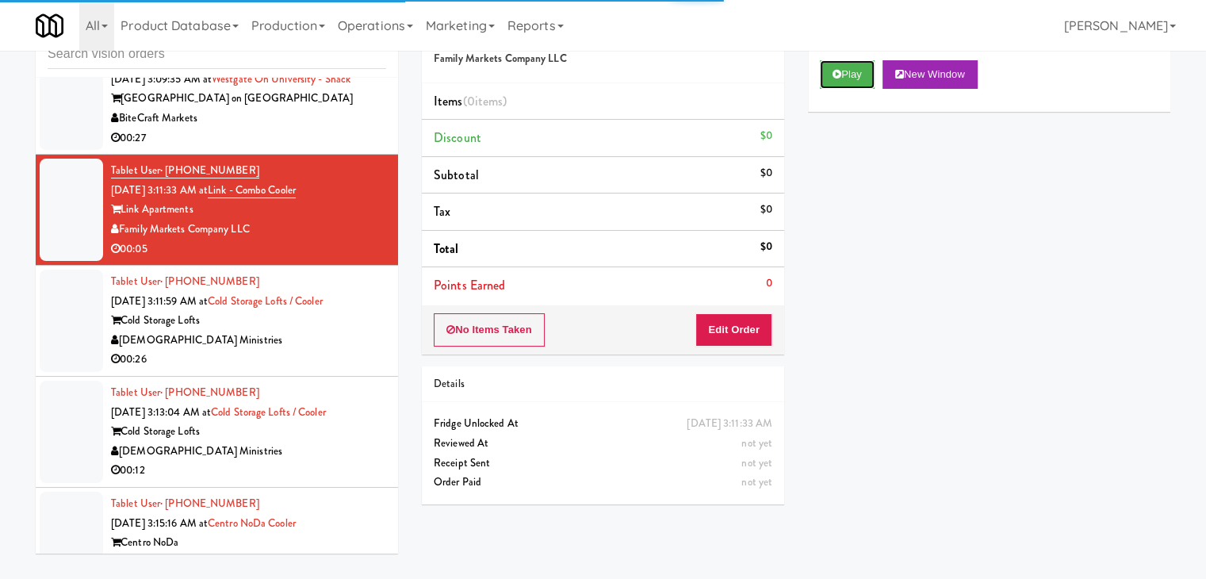
drag, startPoint x: 846, startPoint y: 71, endPoint x: 834, endPoint y: 96, distance: 27.3
click at [846, 74] on button "Play" at bounding box center [847, 74] width 55 height 29
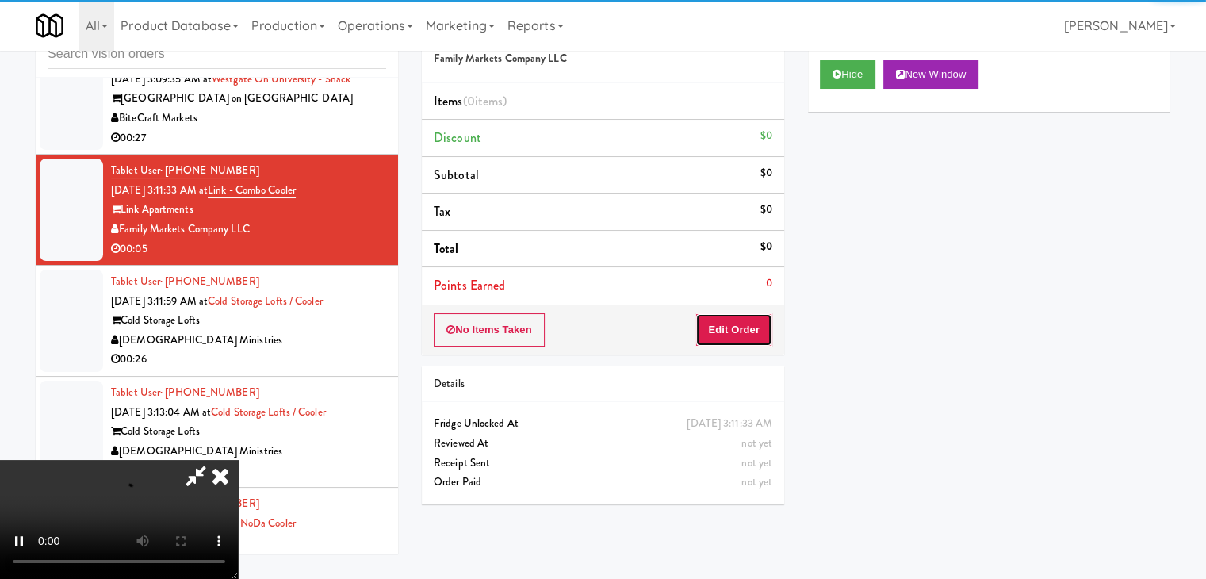
click at [732, 320] on button "Edit Order" at bounding box center [734, 329] width 77 height 33
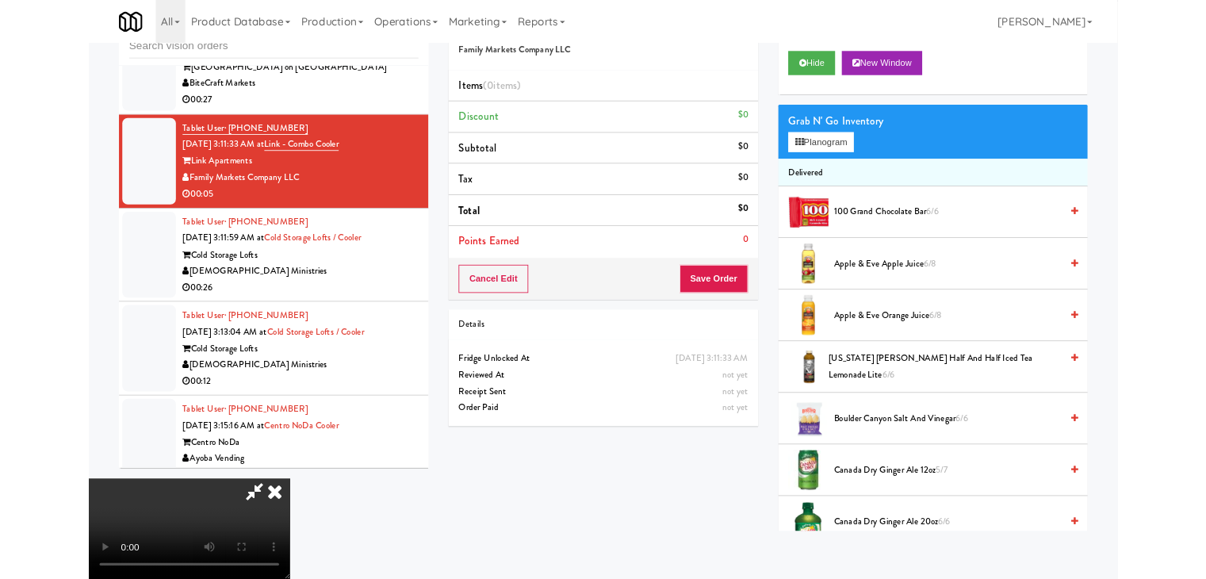
scroll to position [3560, 0]
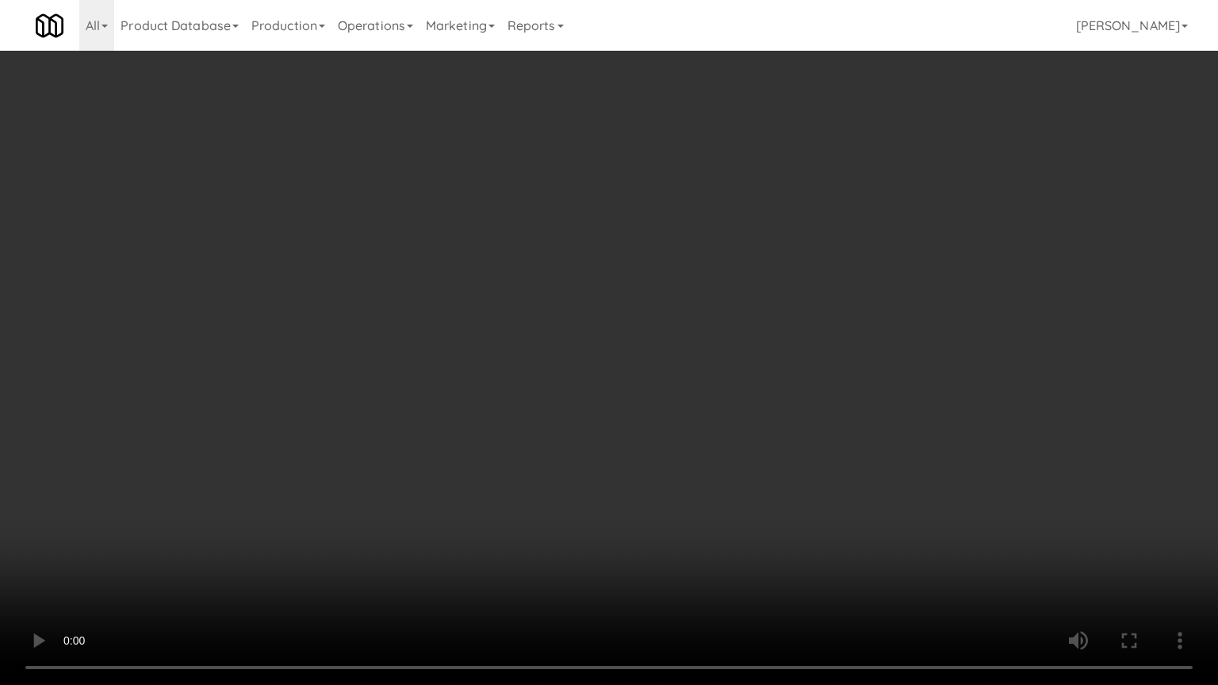
click at [799, 363] on video at bounding box center [609, 342] width 1218 height 685
click at [811, 354] on video at bounding box center [609, 342] width 1218 height 685
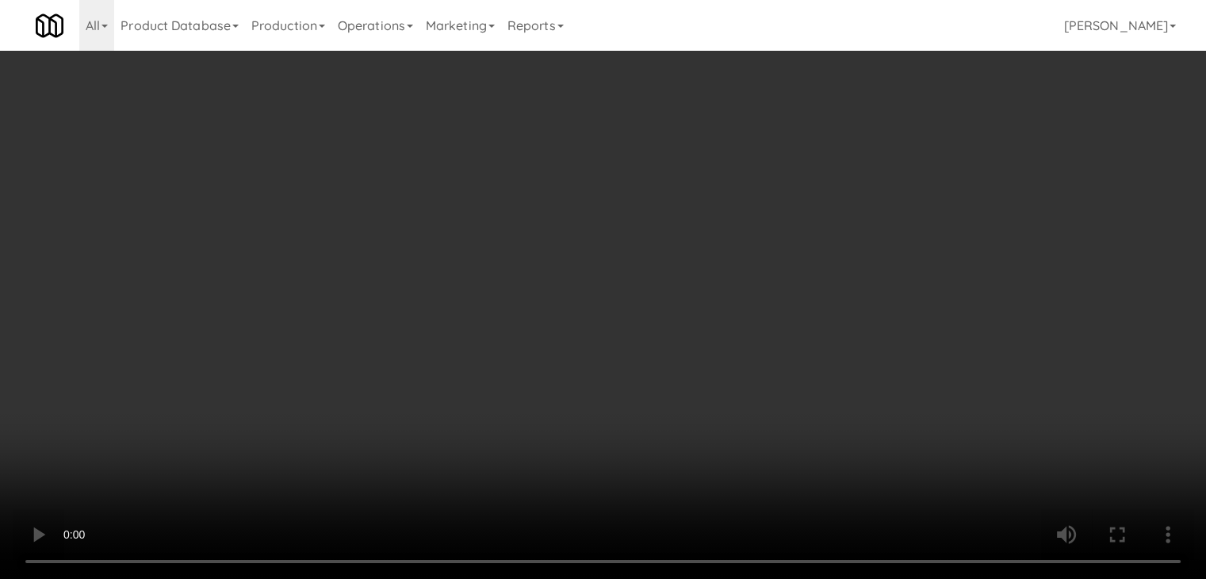
click at [879, 163] on button "Planogram" at bounding box center [859, 168] width 78 height 24
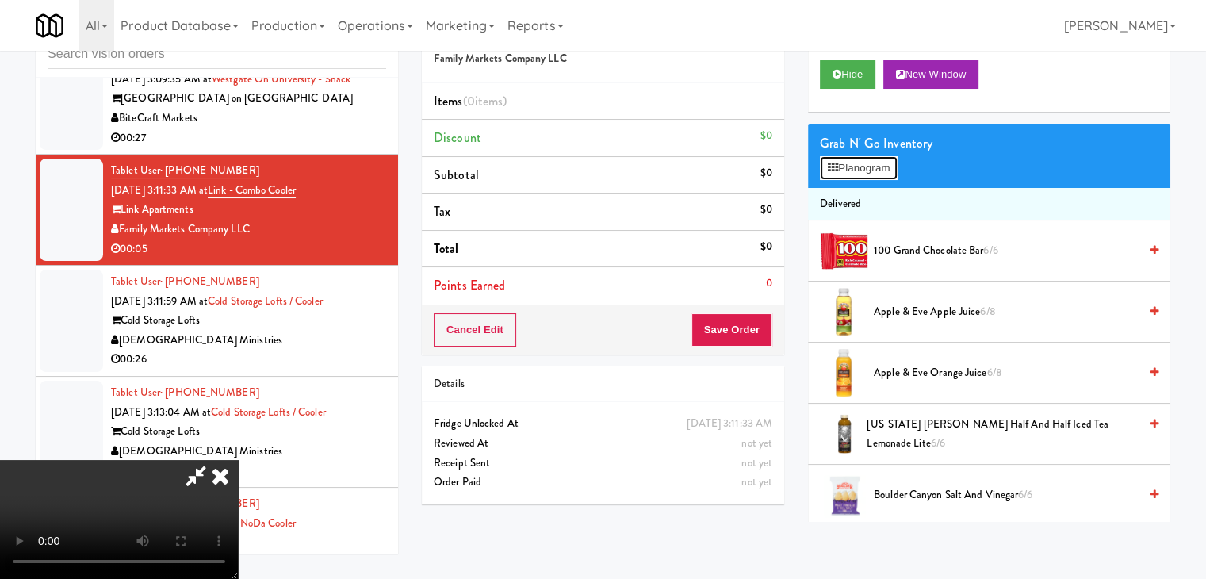
scroll to position [3560, 0]
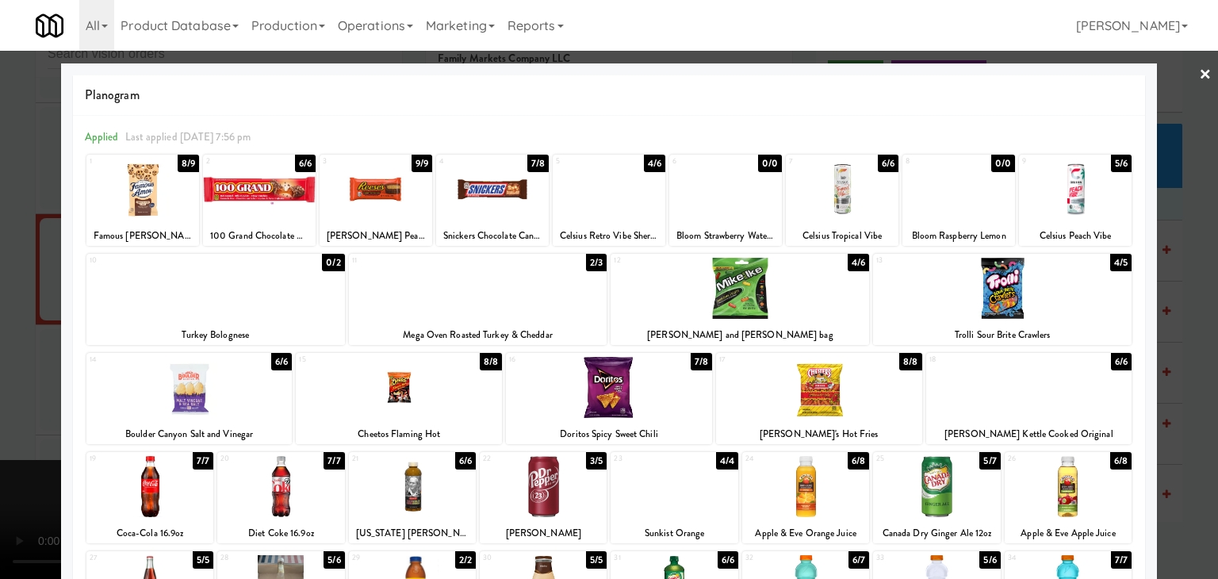
drag, startPoint x: 688, startPoint y: 500, endPoint x: 878, endPoint y: 482, distance: 191.2
click at [689, 500] on div at bounding box center [674, 486] width 127 height 61
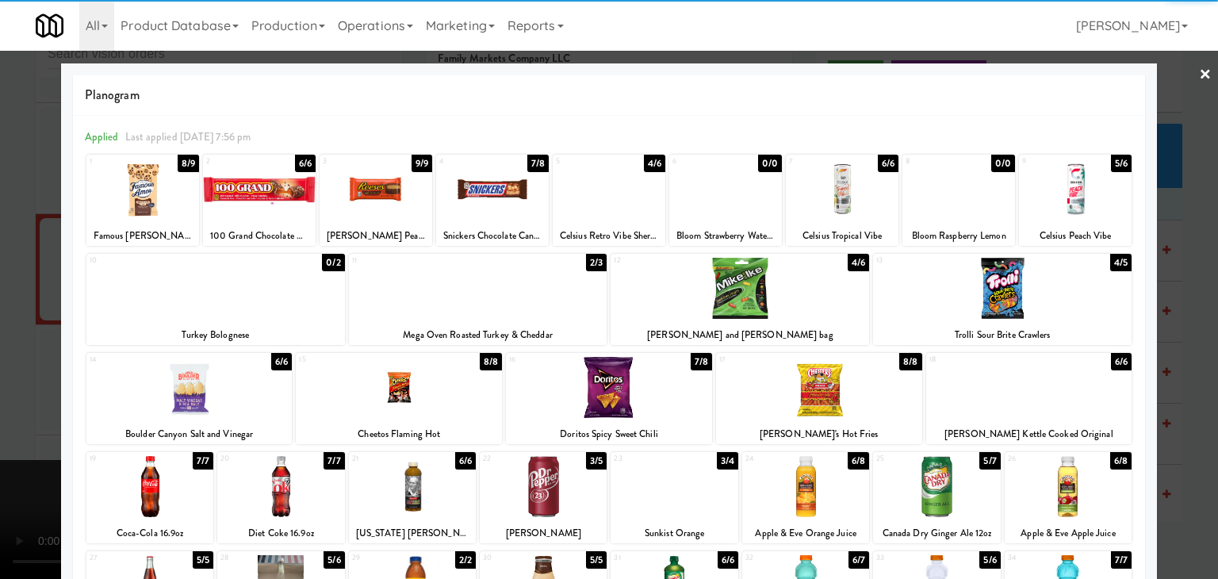
click at [1177, 426] on div at bounding box center [609, 289] width 1218 height 579
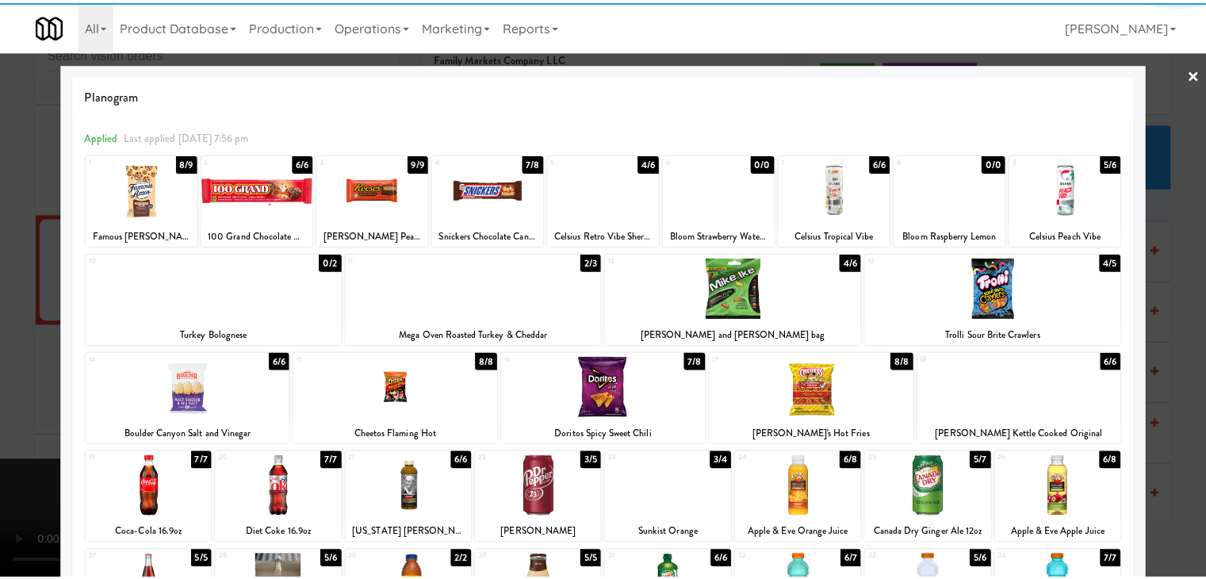
scroll to position [3639, 0]
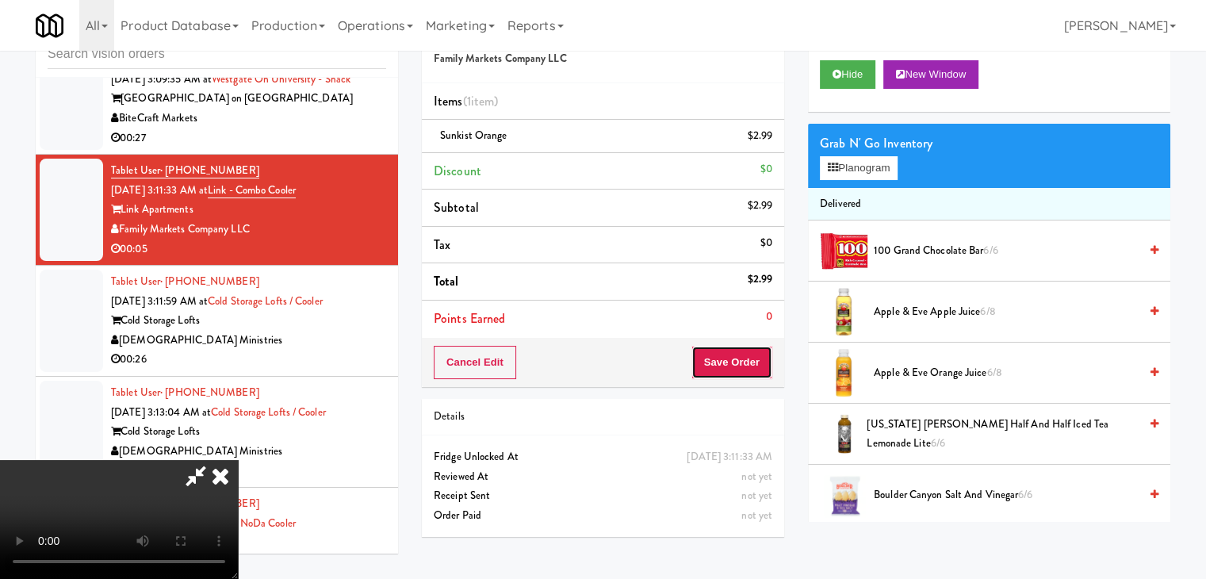
click at [752, 366] on button "Save Order" at bounding box center [732, 362] width 81 height 33
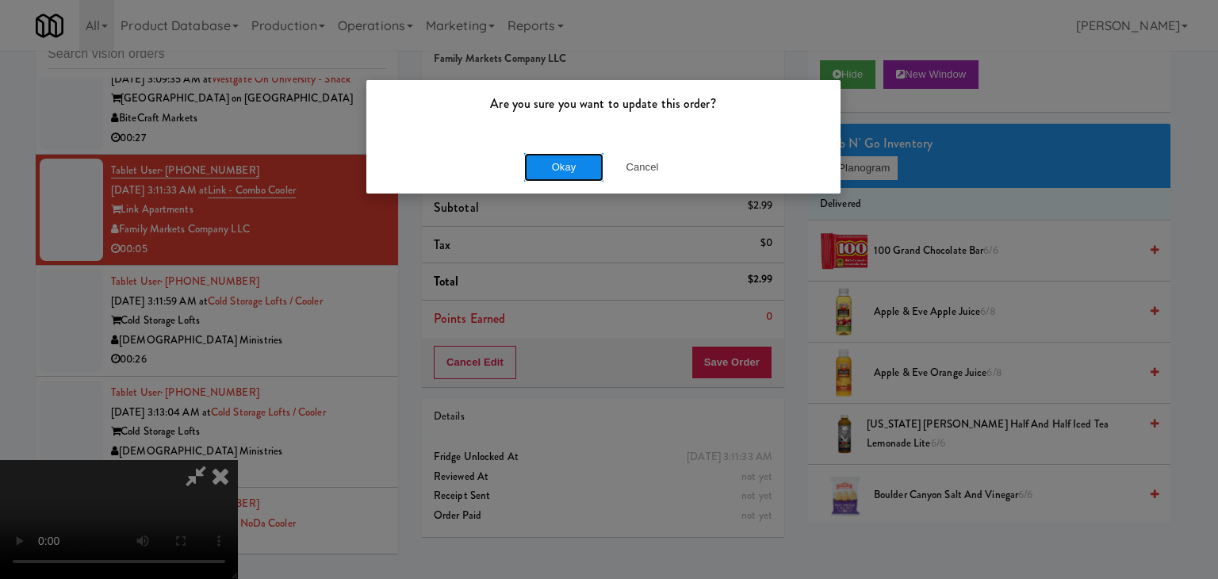
click at [579, 170] on button "Okay" at bounding box center [563, 167] width 79 height 29
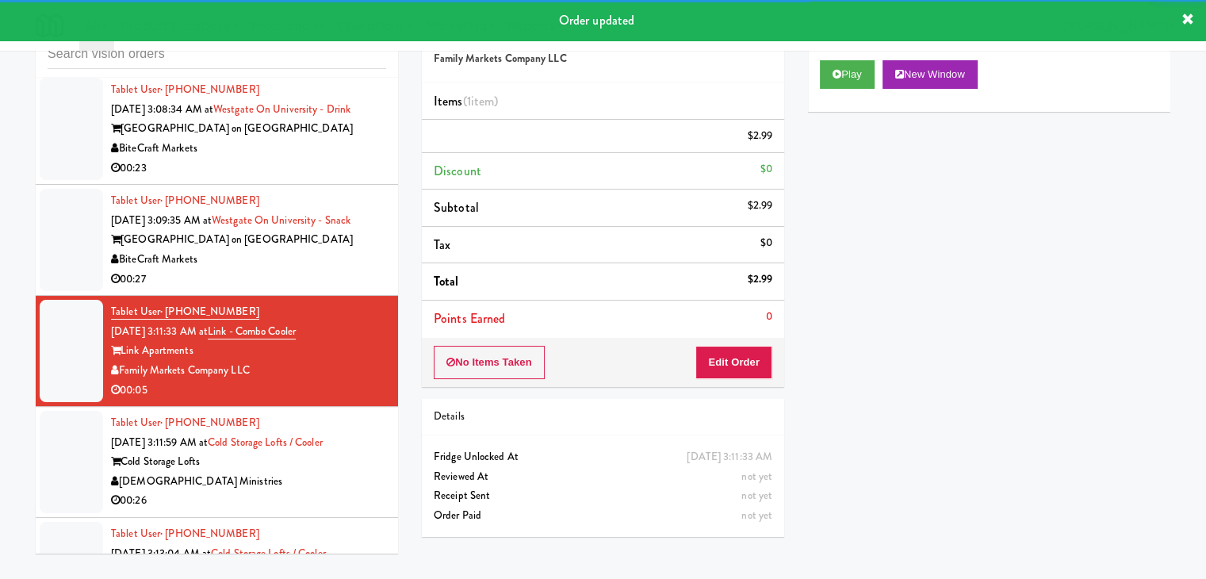
scroll to position [3401, 0]
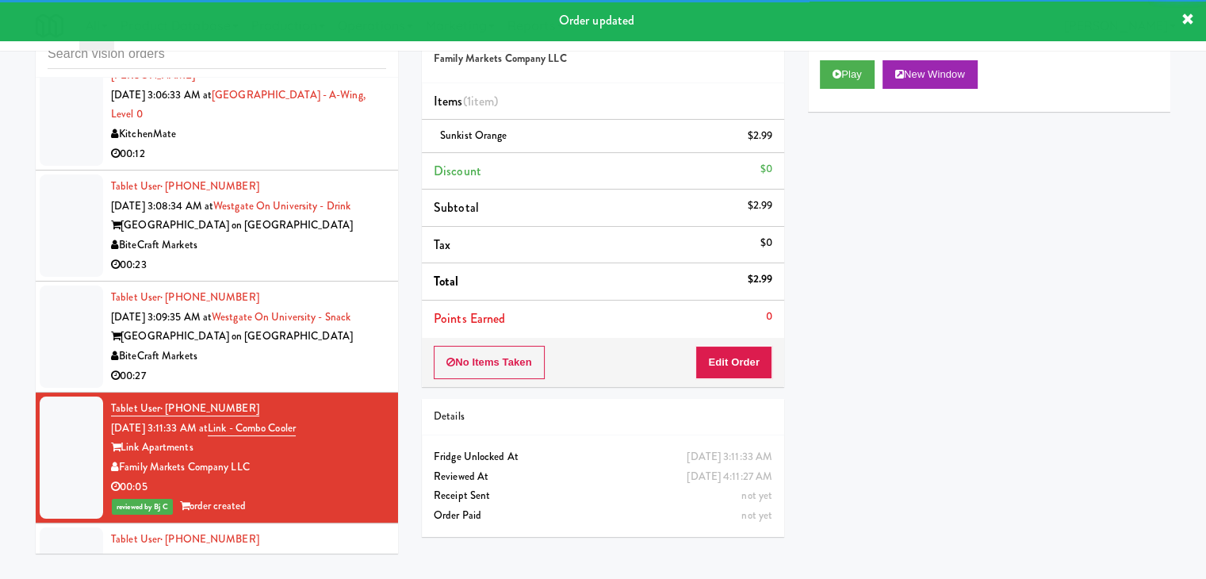
click at [339, 366] on div "BiteCraft Markets" at bounding box center [248, 357] width 275 height 20
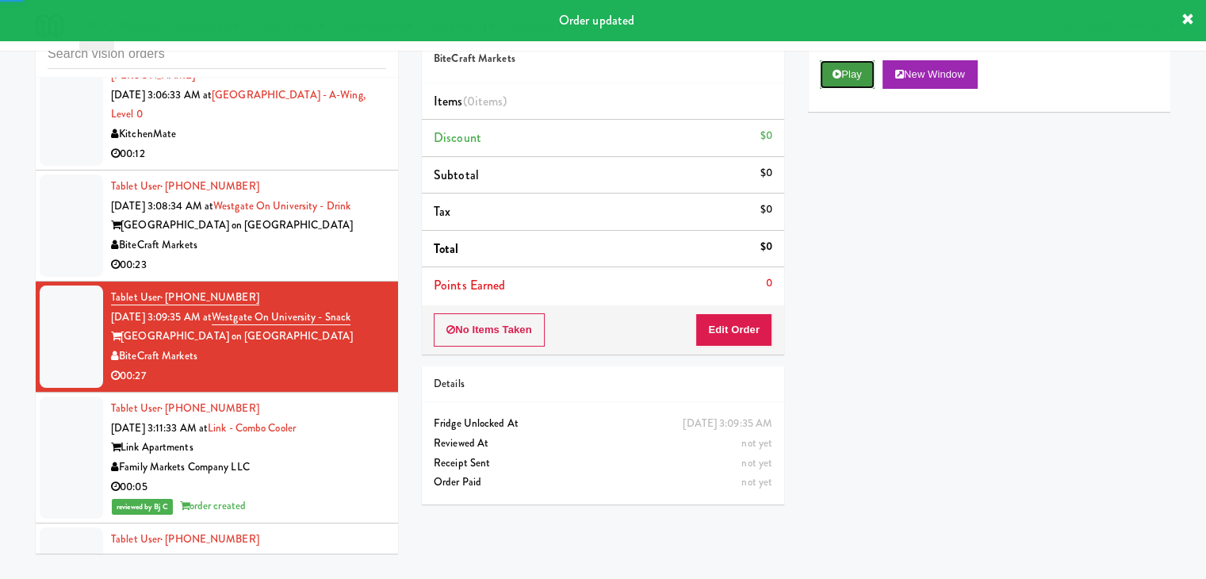
click at [849, 79] on button "Play" at bounding box center [847, 74] width 55 height 29
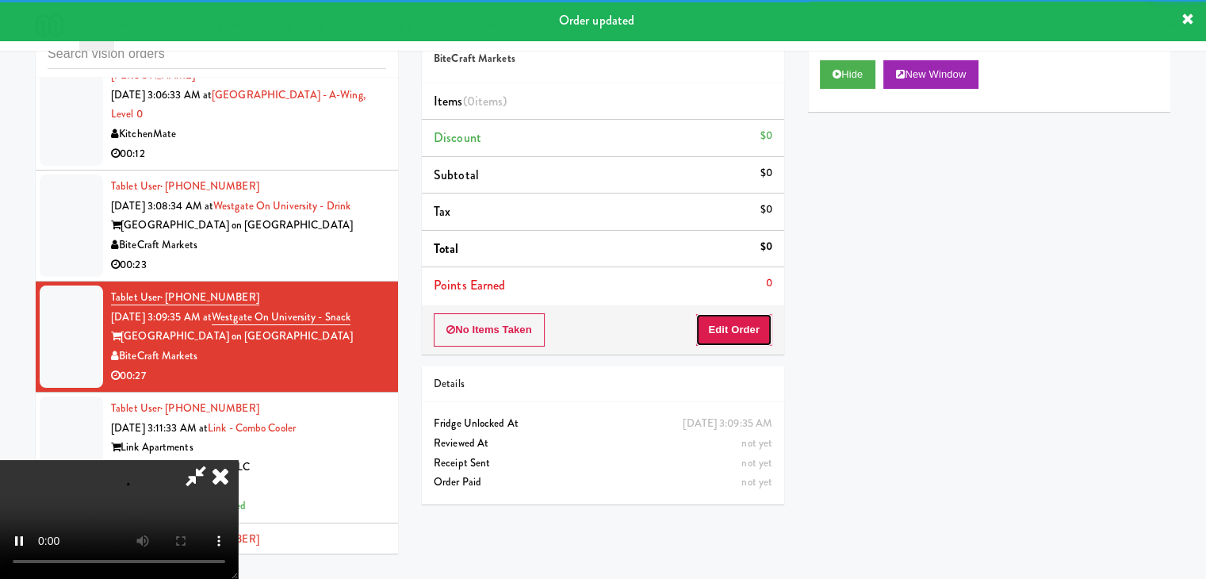
click at [715, 324] on button "Edit Order" at bounding box center [734, 329] width 77 height 33
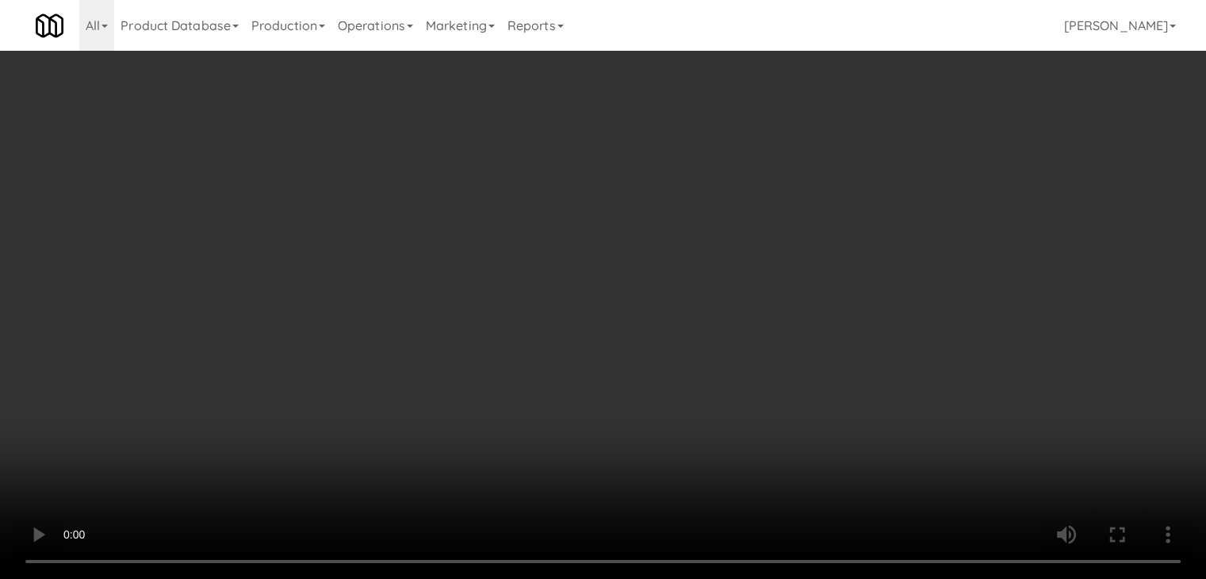
scroll to position [3342, 0]
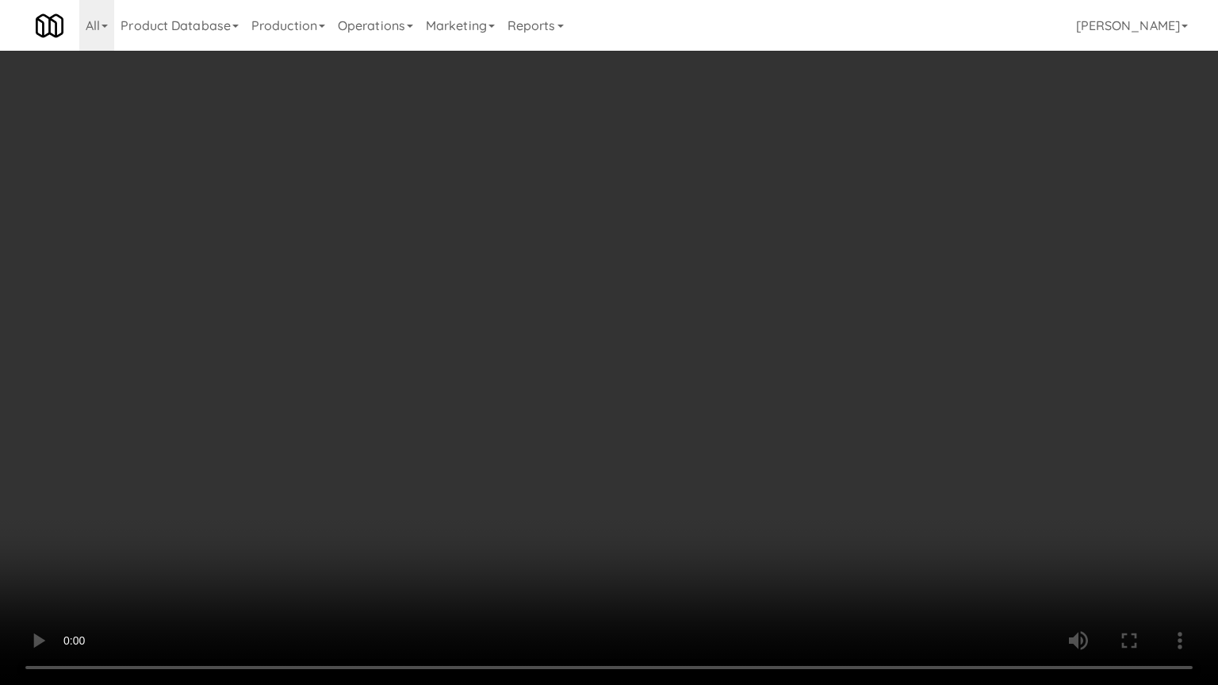
click at [809, 376] on video at bounding box center [609, 342] width 1218 height 685
click at [815, 373] on video at bounding box center [609, 342] width 1218 height 685
click at [817, 370] on video at bounding box center [609, 342] width 1218 height 685
click at [818, 373] on video at bounding box center [609, 342] width 1218 height 685
click at [825, 362] on video at bounding box center [609, 342] width 1218 height 685
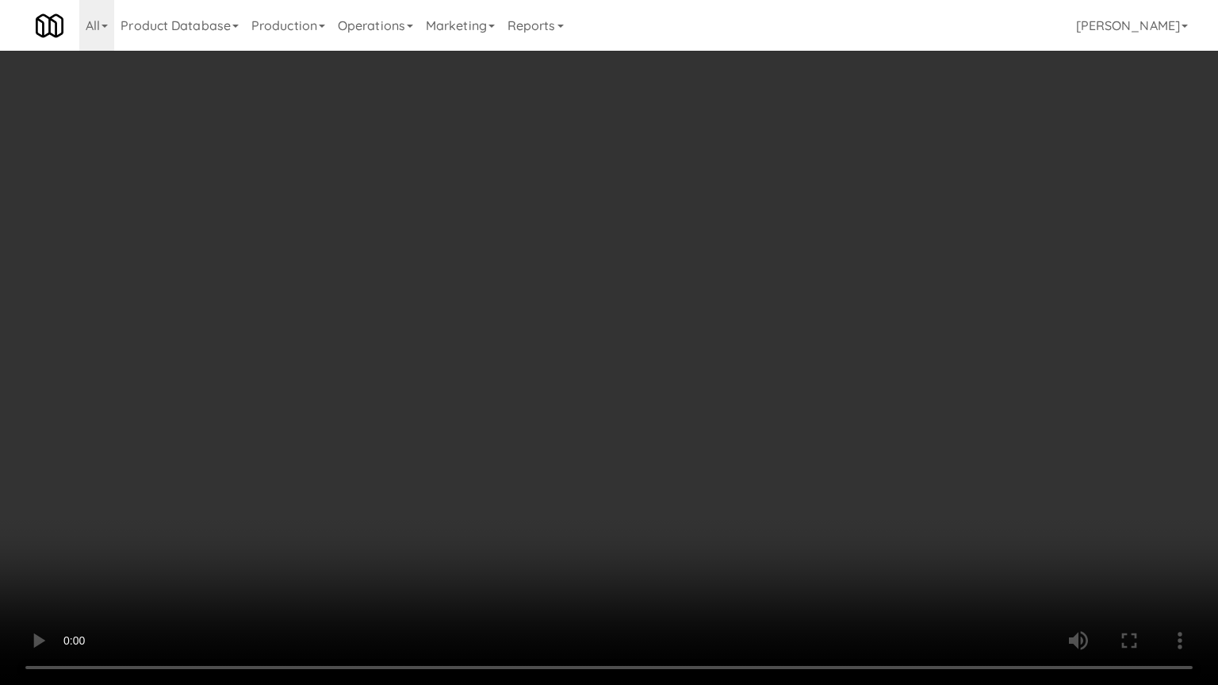
click at [828, 362] on video at bounding box center [609, 342] width 1218 height 685
click at [831, 359] on video at bounding box center [609, 342] width 1218 height 685
click at [832, 358] on video at bounding box center [609, 342] width 1218 height 685
click at [867, 339] on video at bounding box center [609, 342] width 1218 height 685
drag, startPoint x: 864, startPoint y: 337, endPoint x: 885, endPoint y: 219, distance: 120.0
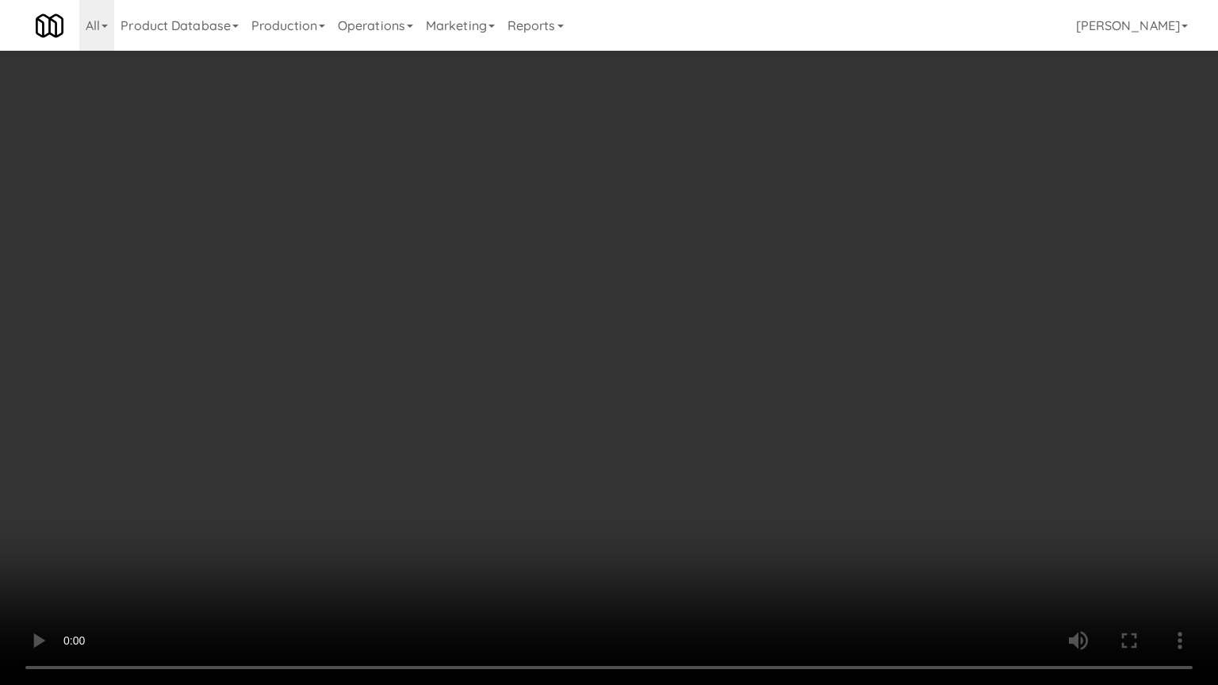
click at [864, 332] on video at bounding box center [609, 342] width 1218 height 685
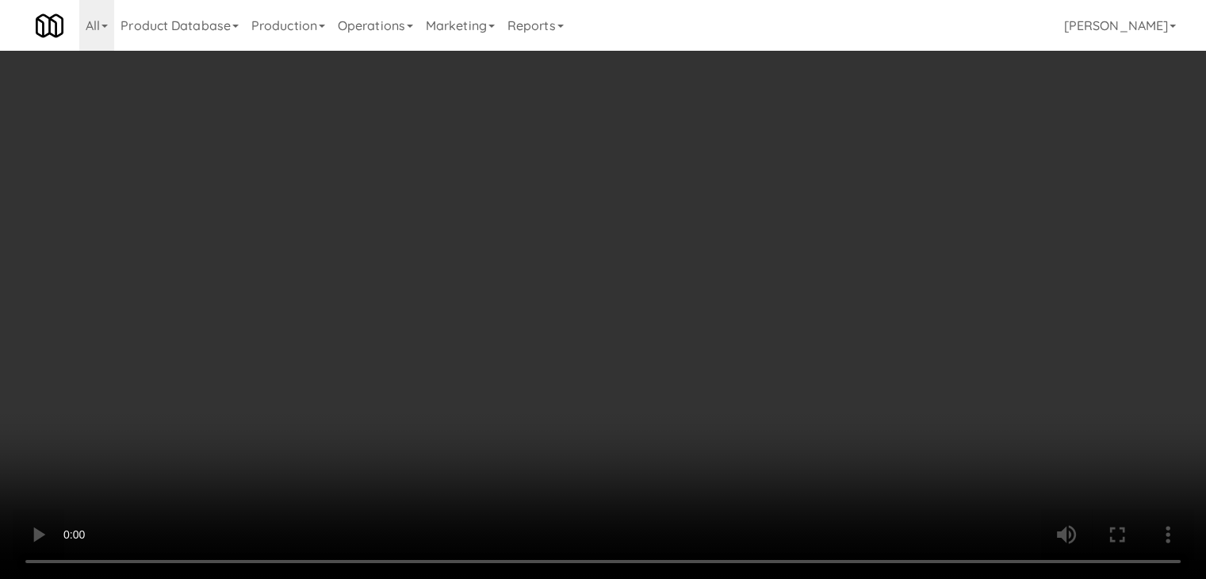
click at [879, 156] on div "Grab N' Go Inventory Planogram" at bounding box center [989, 156] width 362 height 64
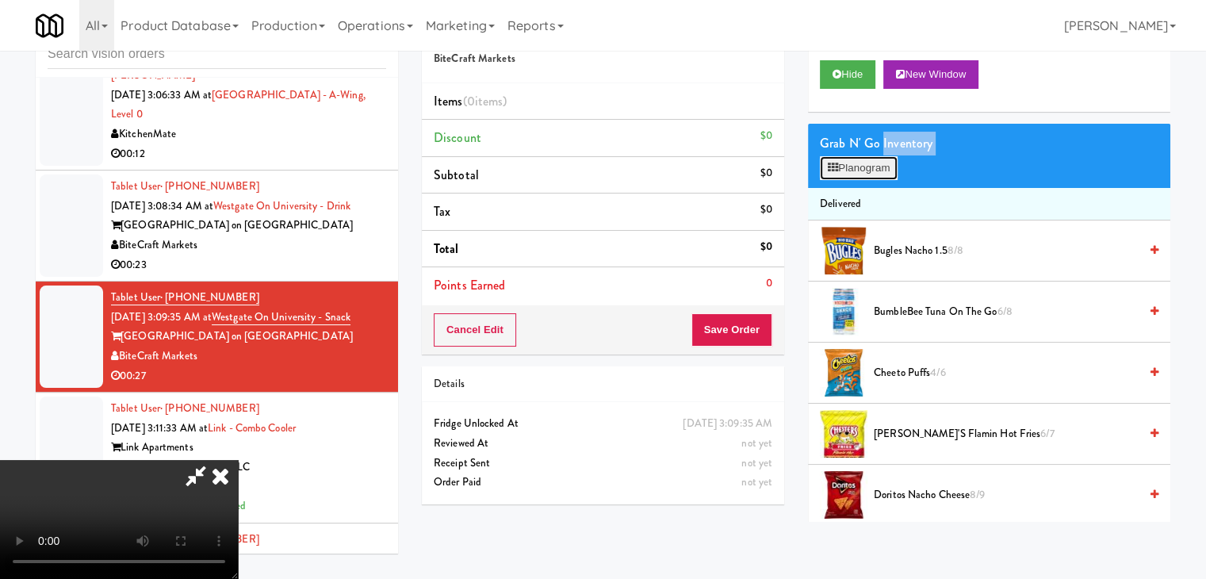
click at [876, 166] on button "Planogram" at bounding box center [859, 168] width 78 height 24
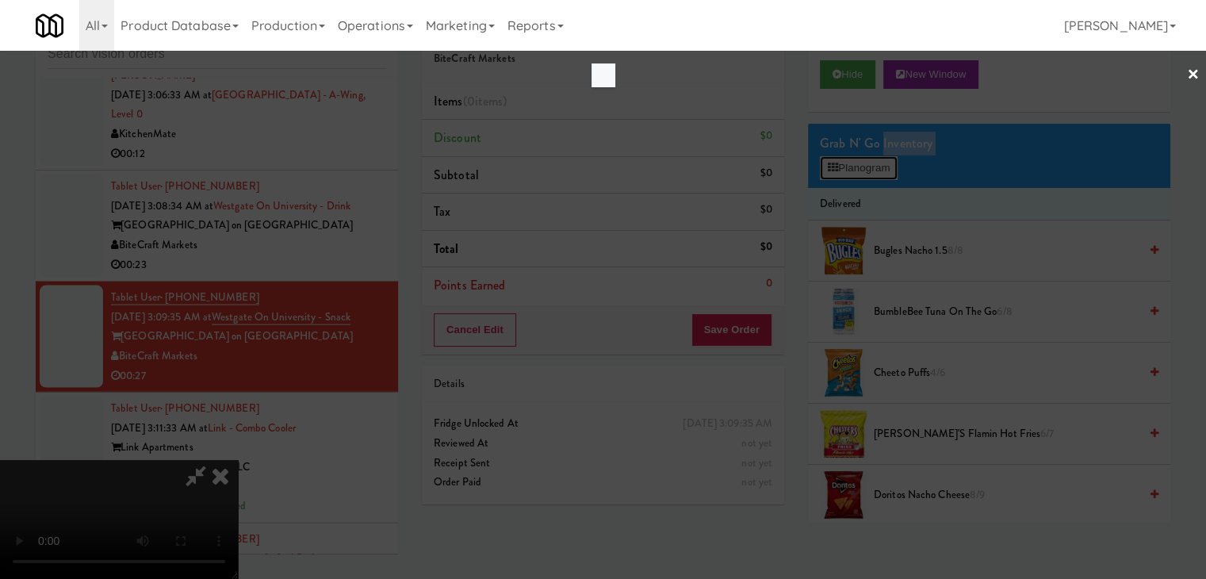
scroll to position [3342, 0]
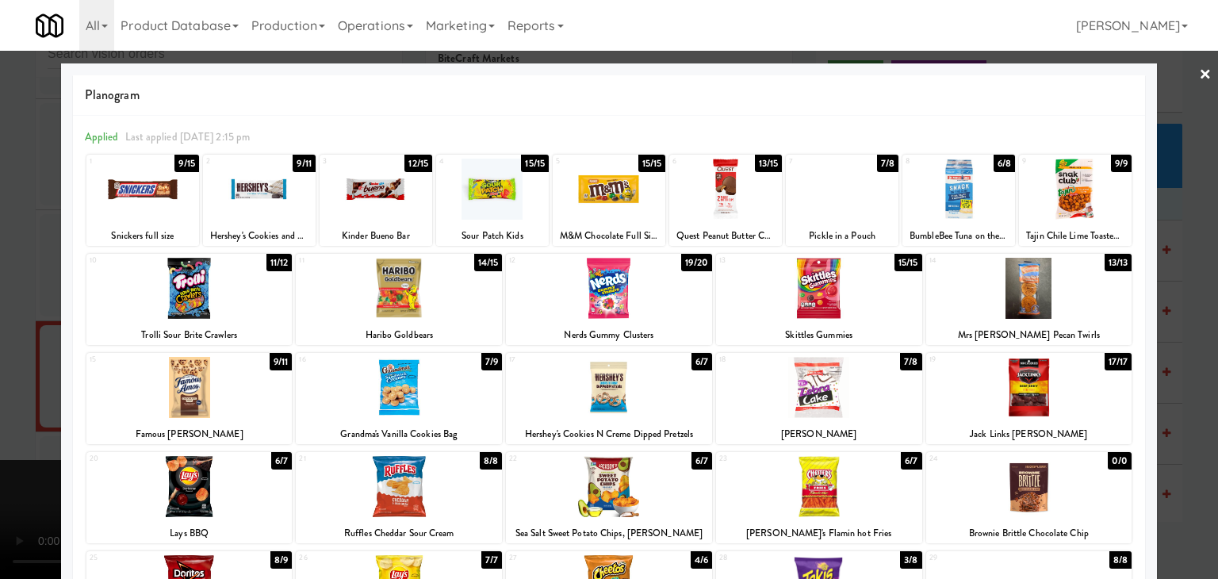
click at [1055, 400] on div at bounding box center [1029, 387] width 206 height 61
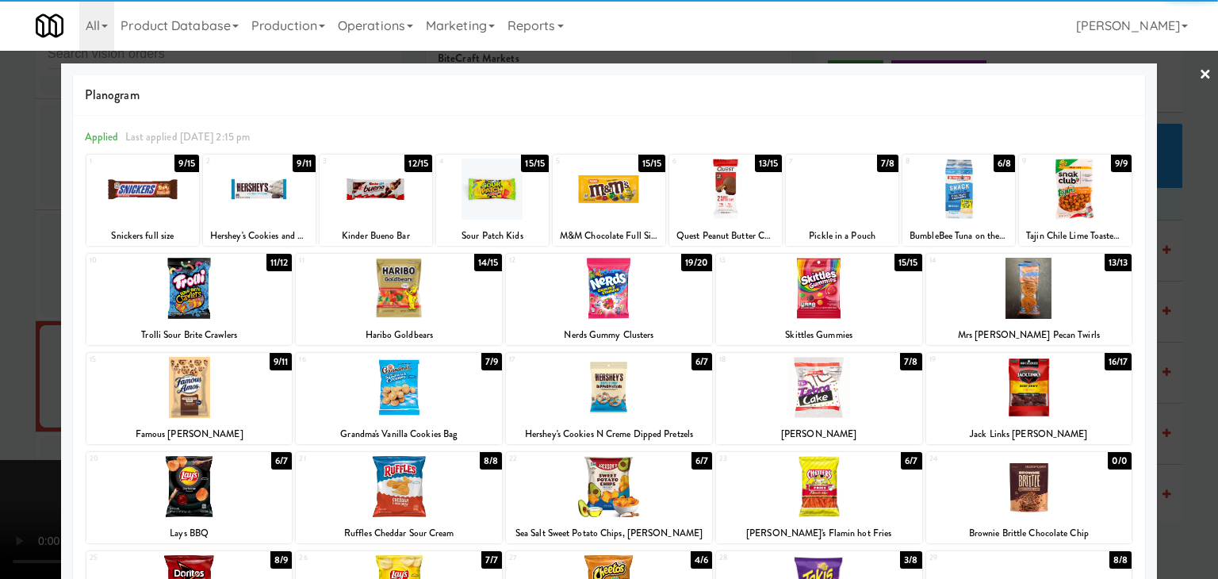
click at [399, 194] on div at bounding box center [376, 189] width 113 height 61
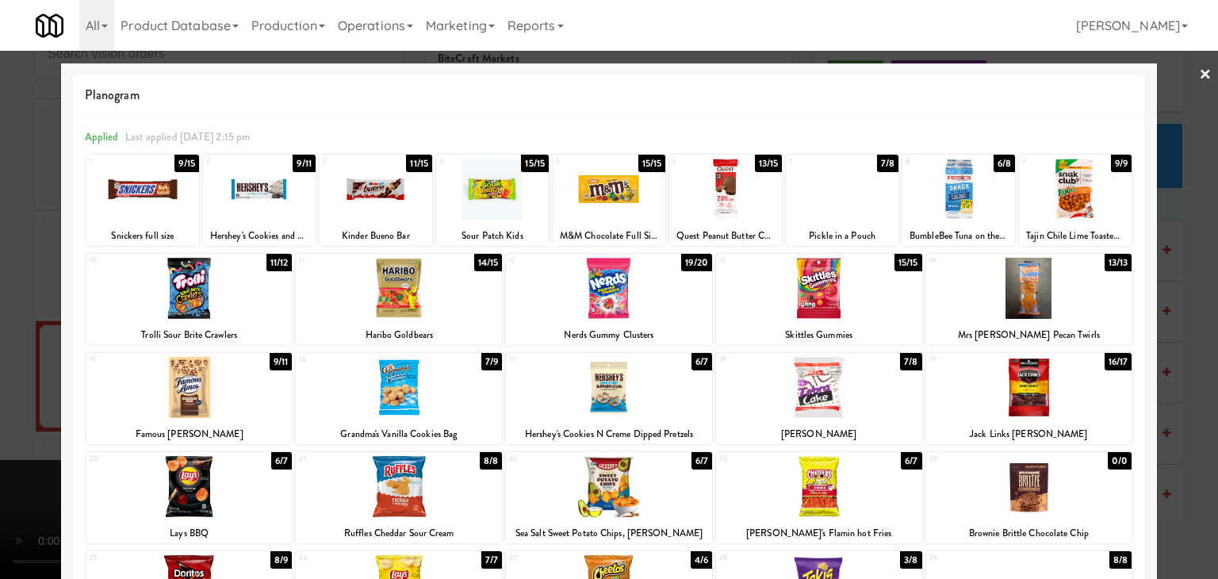
drag, startPoint x: 2, startPoint y: 351, endPoint x: 232, endPoint y: 332, distance: 229.9
click at [13, 347] on div at bounding box center [609, 289] width 1218 height 579
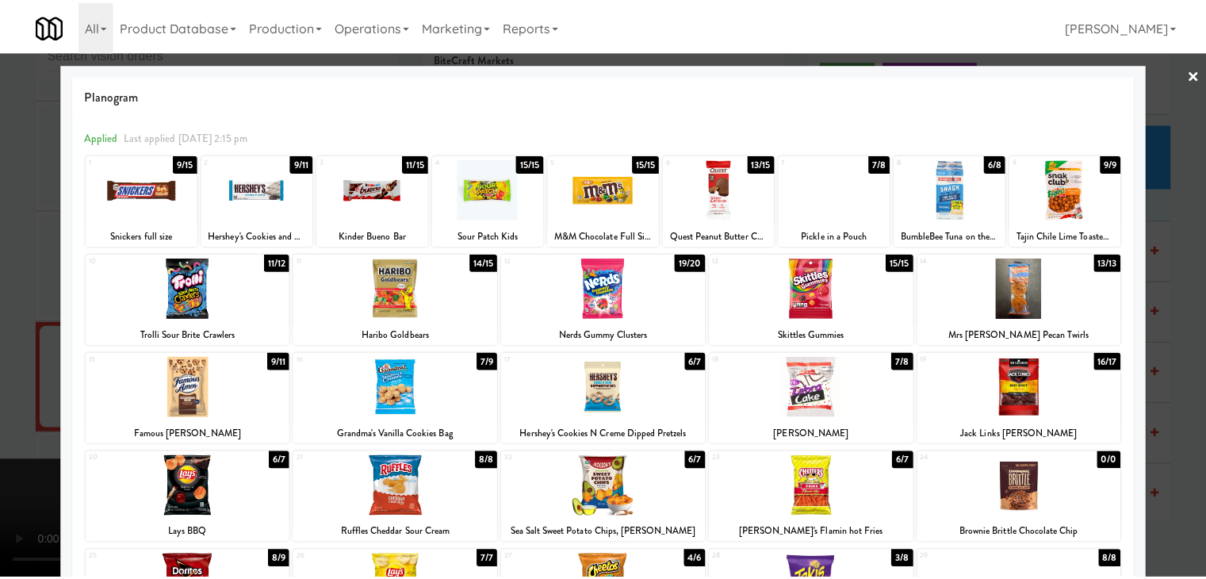
scroll to position [3401, 0]
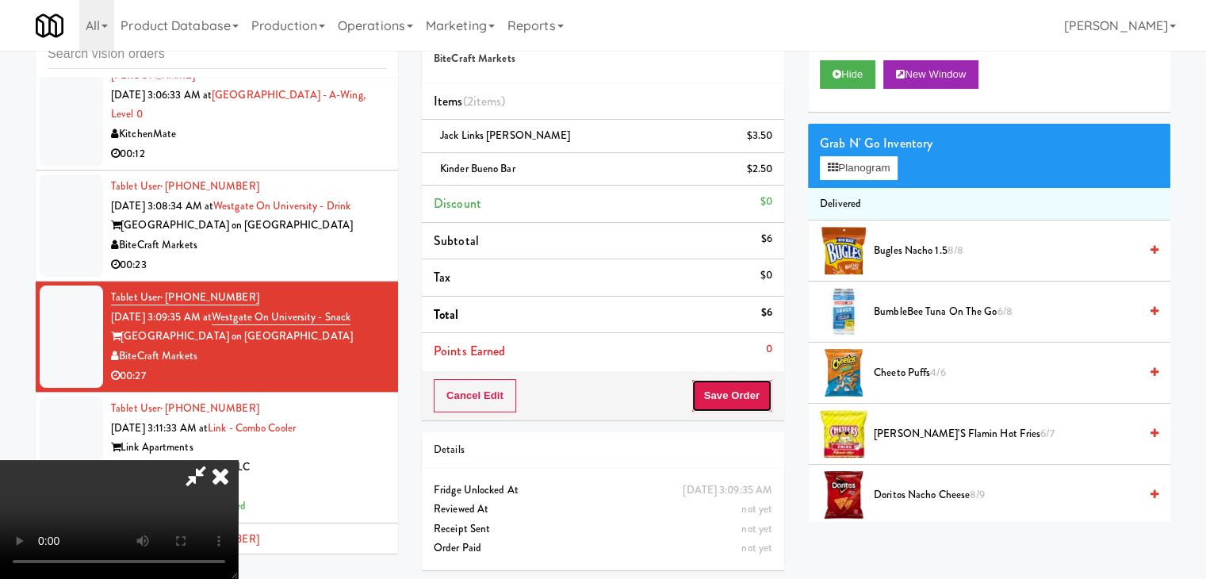
click at [745, 397] on button "Save Order" at bounding box center [732, 395] width 81 height 33
click at [745, 394] on button "Save Order" at bounding box center [732, 395] width 81 height 33
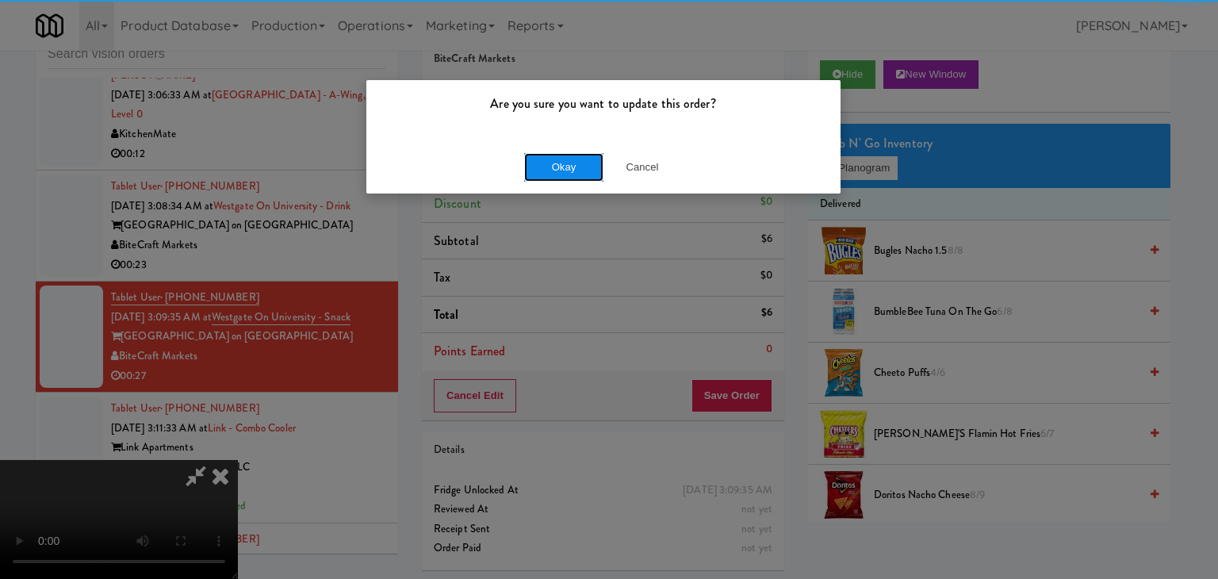
click at [585, 156] on button "Okay" at bounding box center [563, 167] width 79 height 29
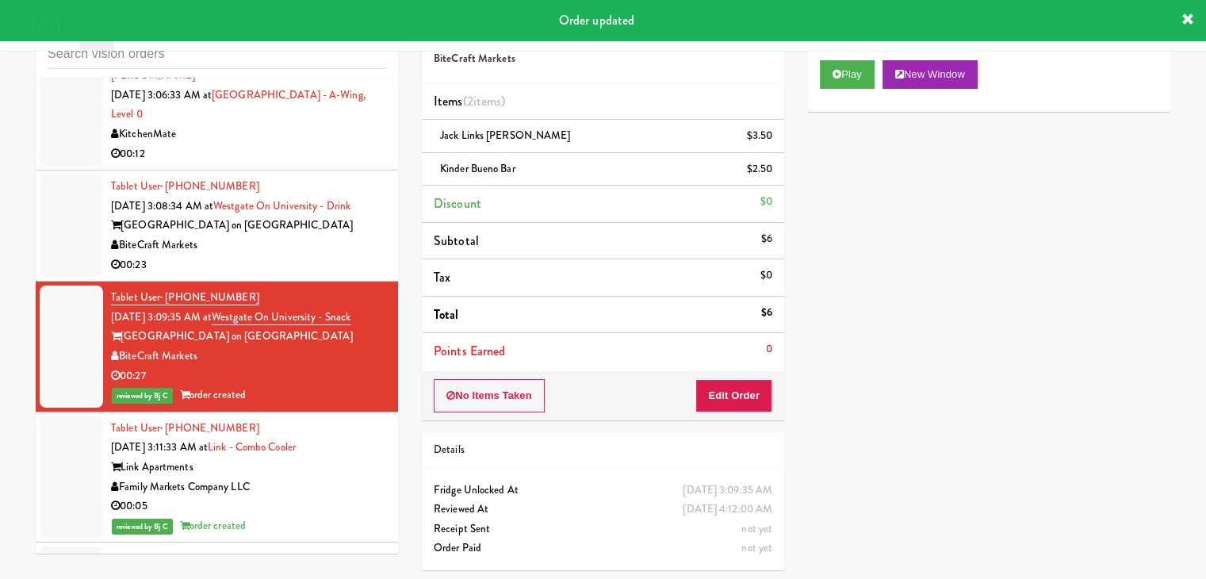
click at [339, 236] on div "Westgate on University - Westdale" at bounding box center [248, 226] width 275 height 20
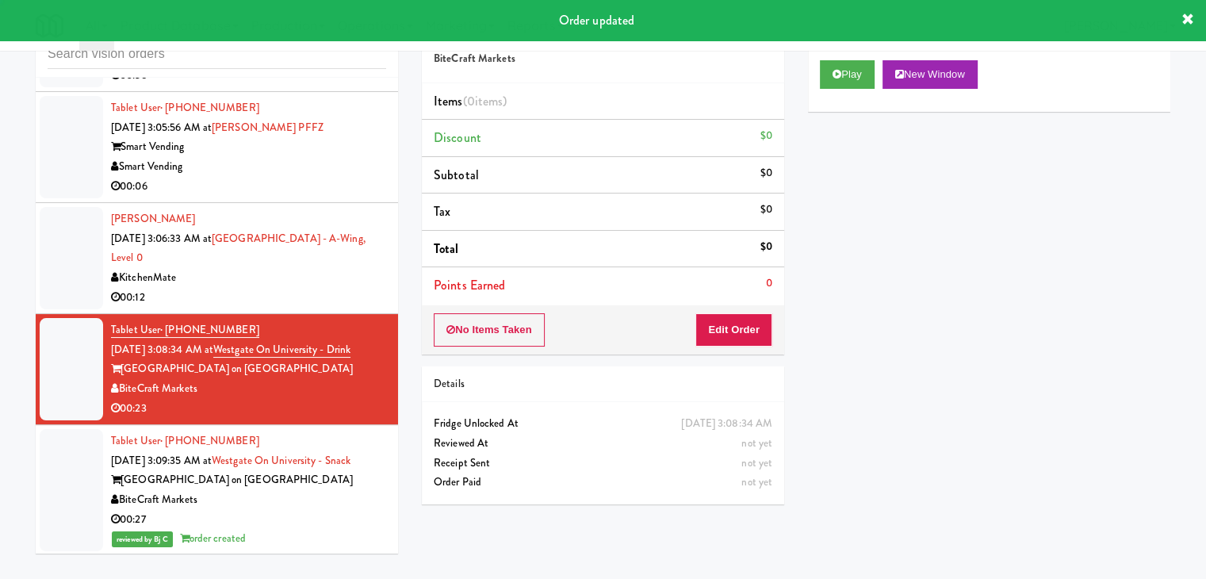
scroll to position [3163, 0]
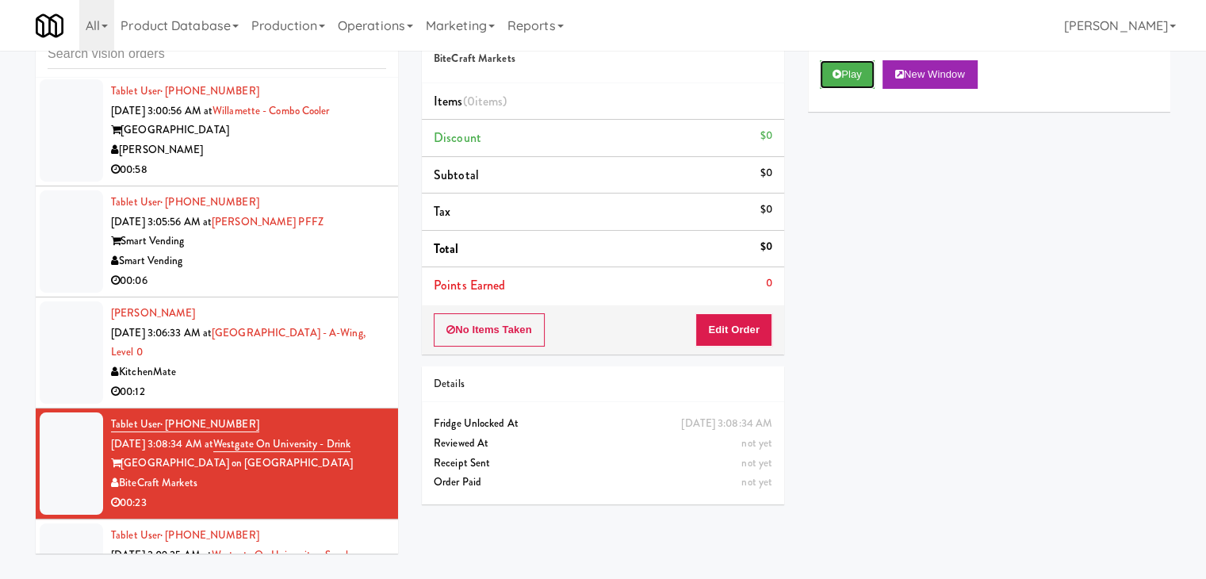
drag, startPoint x: 847, startPoint y: 77, endPoint x: 803, endPoint y: 221, distance: 151.0
click at [847, 79] on button "Play" at bounding box center [847, 74] width 55 height 29
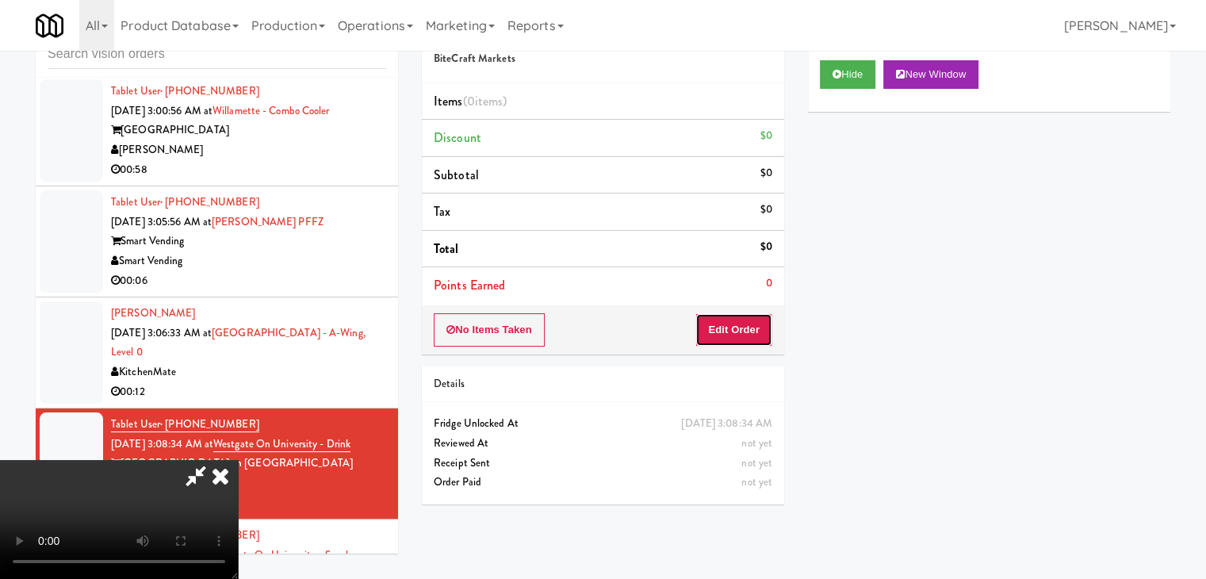
click at [746, 326] on button "Edit Order" at bounding box center [734, 329] width 77 height 33
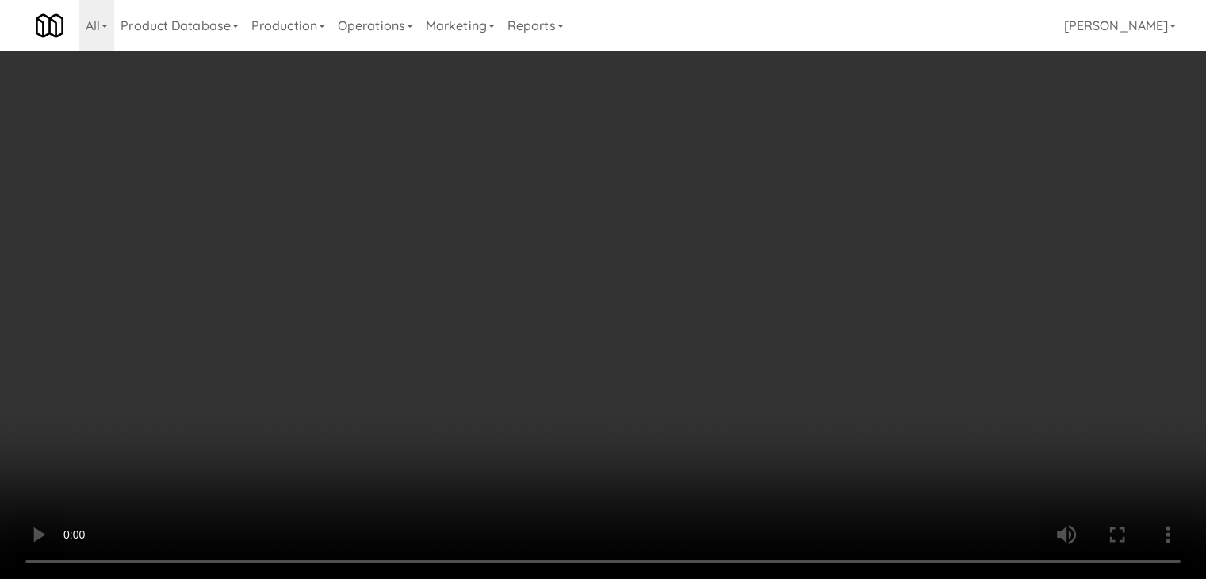
scroll to position [3103, 0]
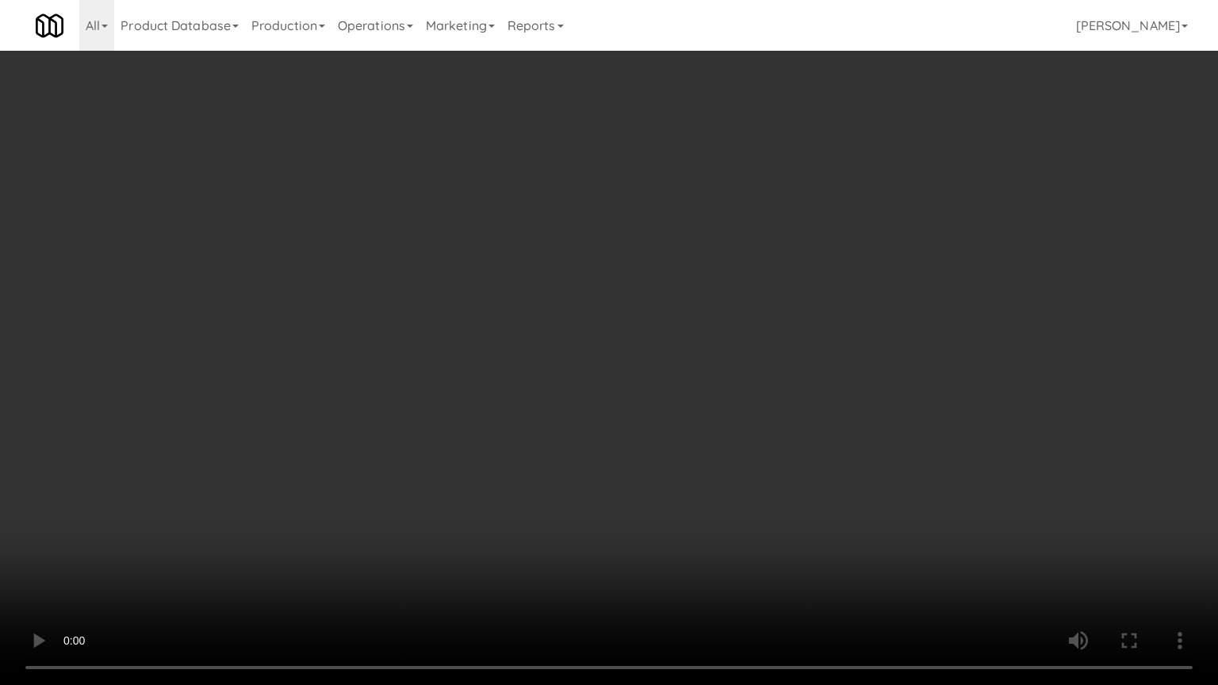
click at [713, 489] on video at bounding box center [609, 342] width 1218 height 685
click at [715, 484] on video at bounding box center [609, 342] width 1218 height 685
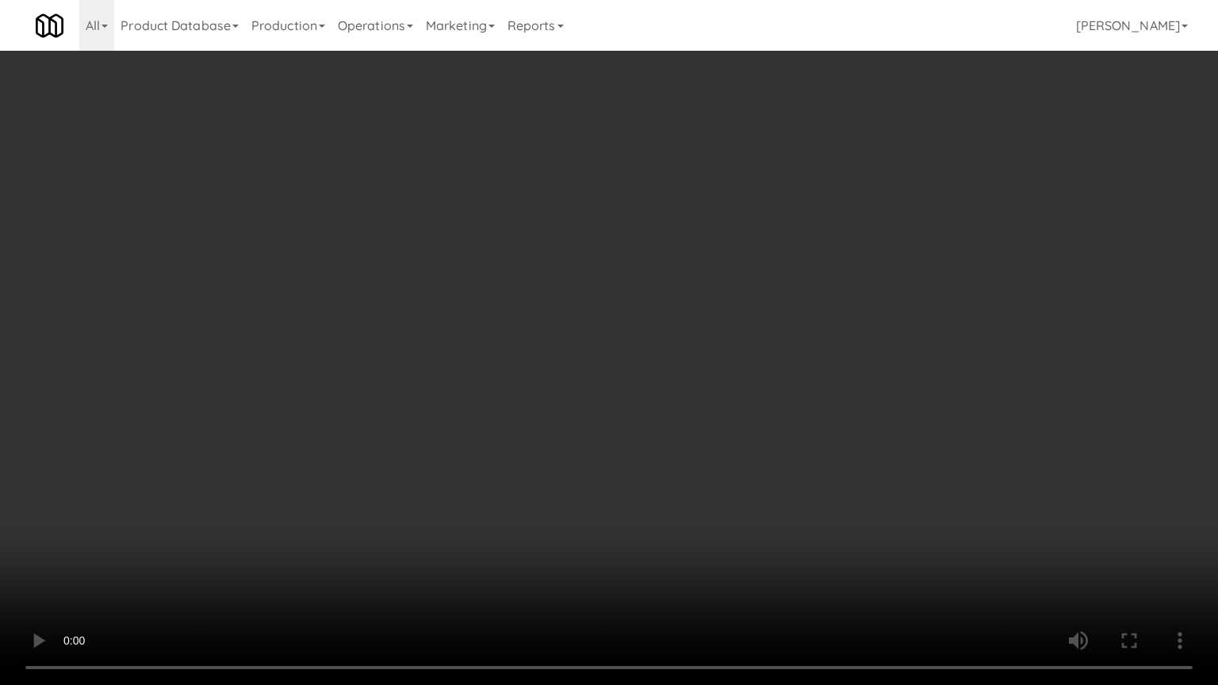
click at [715, 483] on video at bounding box center [609, 342] width 1218 height 685
click at [719, 473] on video at bounding box center [609, 342] width 1218 height 685
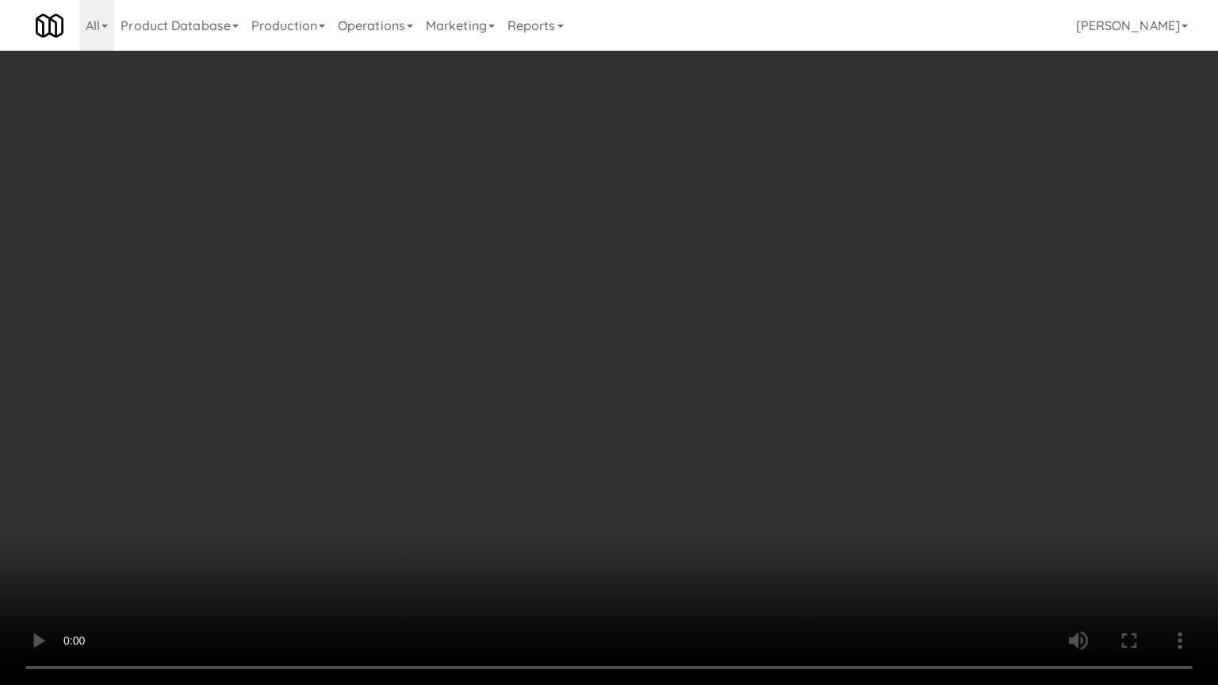
click at [725, 470] on video at bounding box center [609, 342] width 1218 height 685
drag, startPoint x: 723, startPoint y: 470, endPoint x: 785, endPoint y: 318, distance: 163.6
click at [723, 466] on video at bounding box center [609, 342] width 1218 height 685
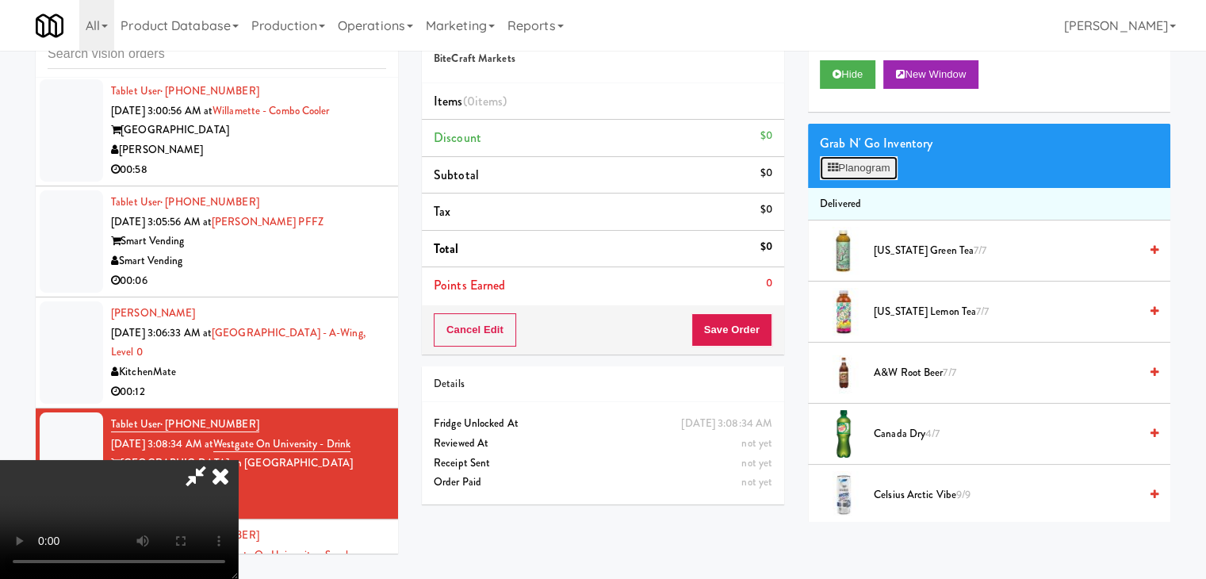
click at [874, 174] on button "Planogram" at bounding box center [859, 168] width 78 height 24
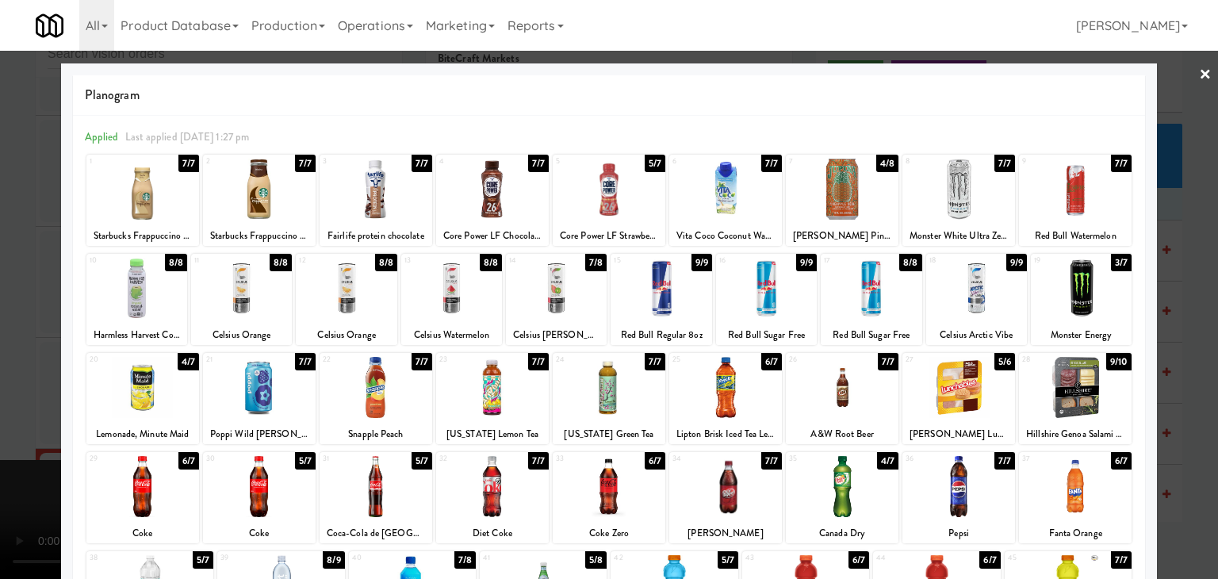
click at [1090, 393] on div at bounding box center [1075, 387] width 113 height 61
click at [964, 385] on div at bounding box center [959, 387] width 113 height 61
click at [966, 385] on div at bounding box center [959, 387] width 113 height 61
drag, startPoint x: 0, startPoint y: 325, endPoint x: 103, endPoint y: 316, distance: 103.5
click at [10, 319] on div at bounding box center [609, 289] width 1218 height 579
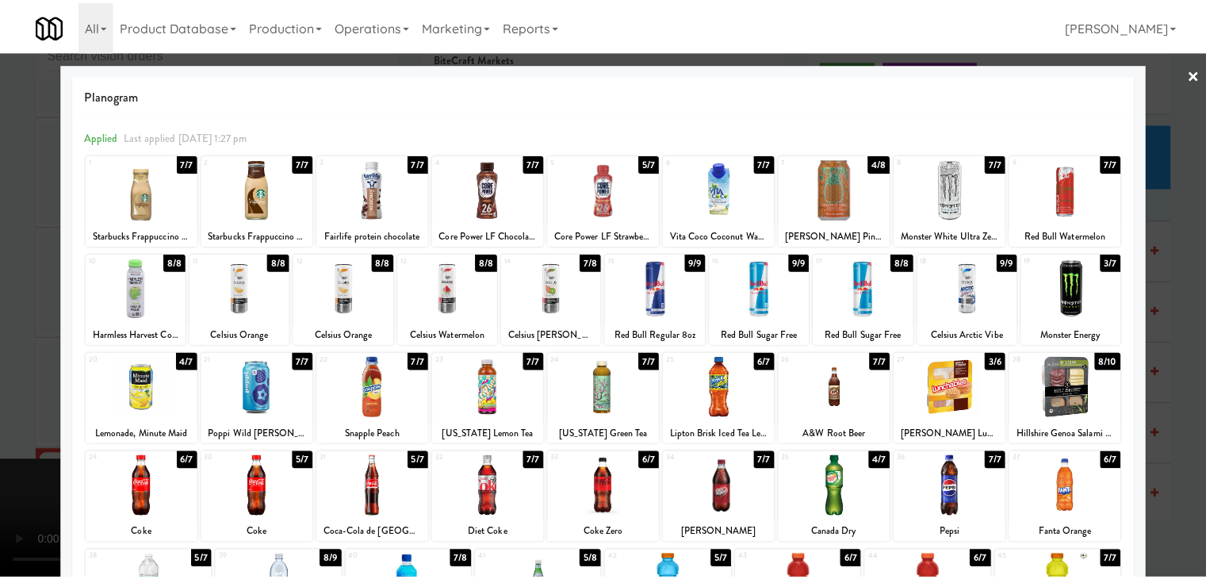
scroll to position [3163, 0]
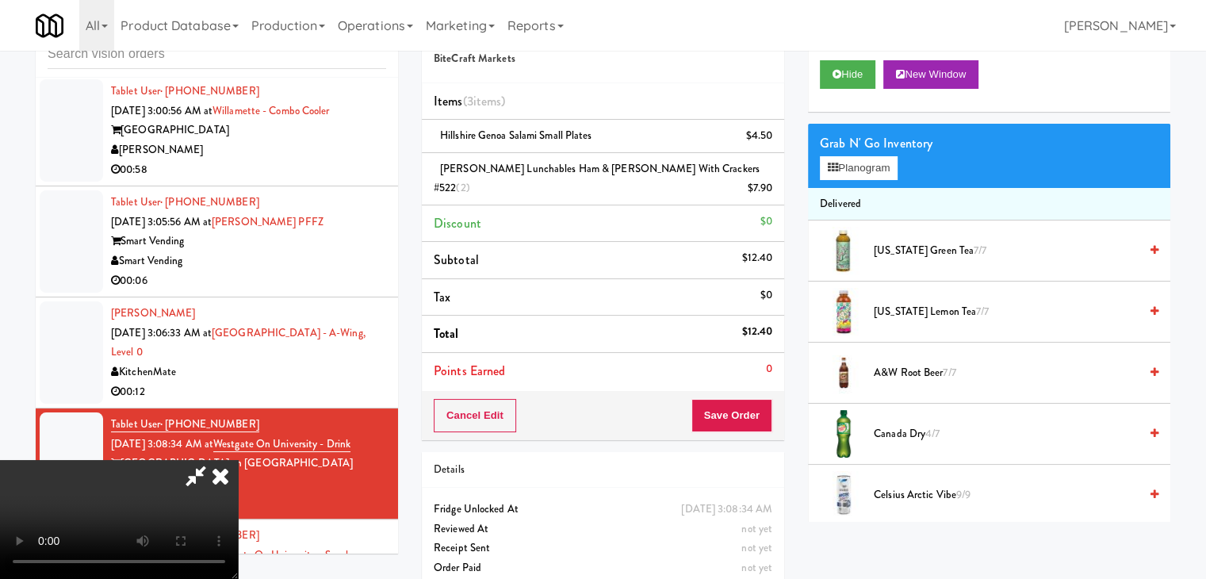
click at [238, 460] on video at bounding box center [119, 519] width 238 height 119
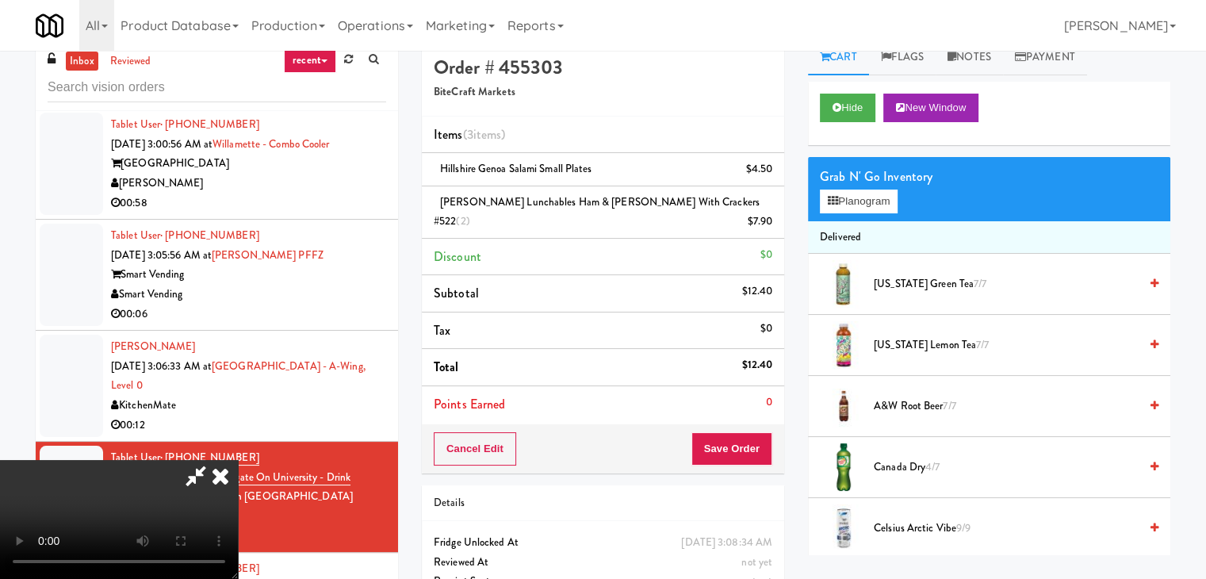
scroll to position [0, 0]
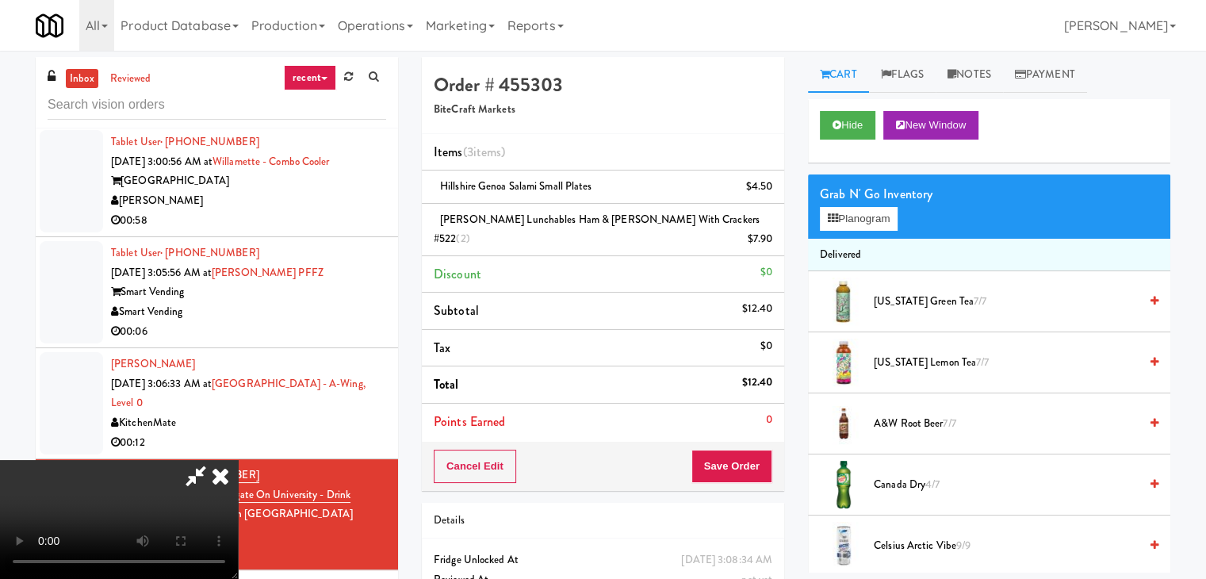
click at [238, 460] on video at bounding box center [119, 519] width 238 height 119
click at [238, 466] on video at bounding box center [119, 519] width 238 height 119
click at [238, 464] on video at bounding box center [119, 519] width 238 height 119
click at [238, 460] on video at bounding box center [119, 519] width 238 height 119
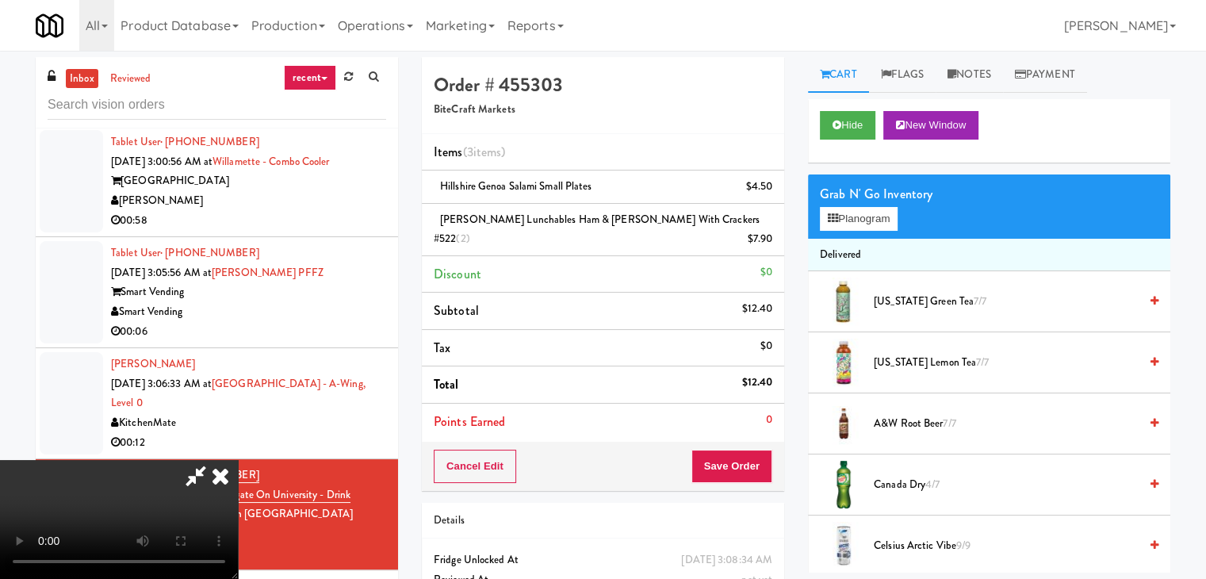
drag, startPoint x: 584, startPoint y: 401, endPoint x: 582, endPoint y: 392, distance: 8.9
click at [238, 460] on video at bounding box center [119, 519] width 238 height 119
click at [866, 217] on button "Planogram" at bounding box center [859, 219] width 78 height 24
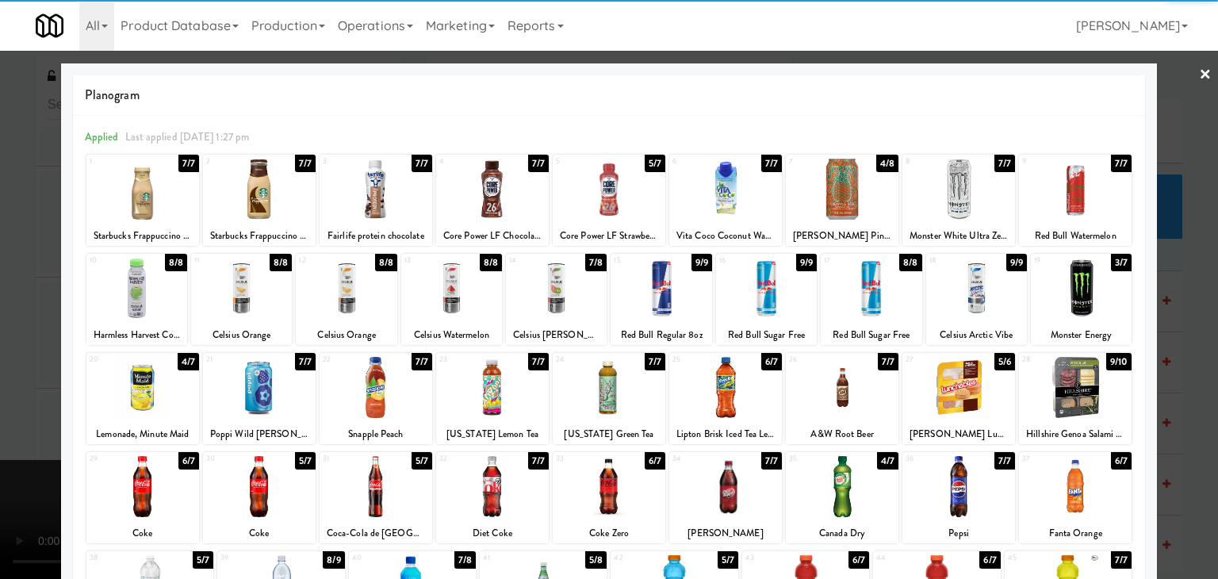
click at [249, 188] on div at bounding box center [259, 189] width 113 height 61
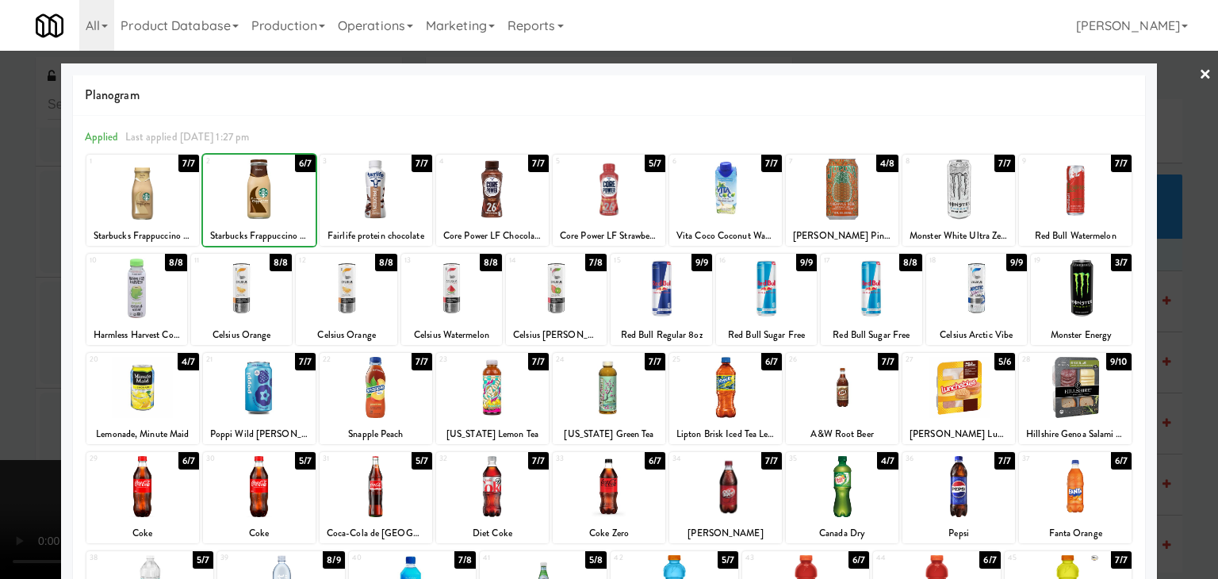
drag, startPoint x: 0, startPoint y: 259, endPoint x: 136, endPoint y: 274, distance: 137.3
click at [10, 258] on div at bounding box center [609, 289] width 1218 height 579
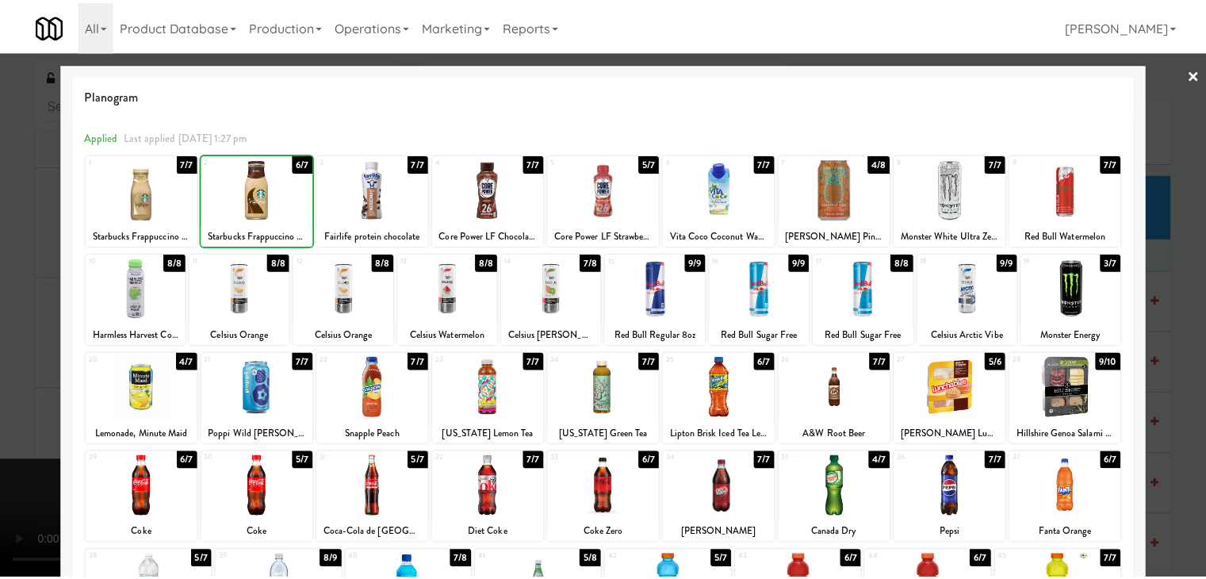
scroll to position [3163, 0]
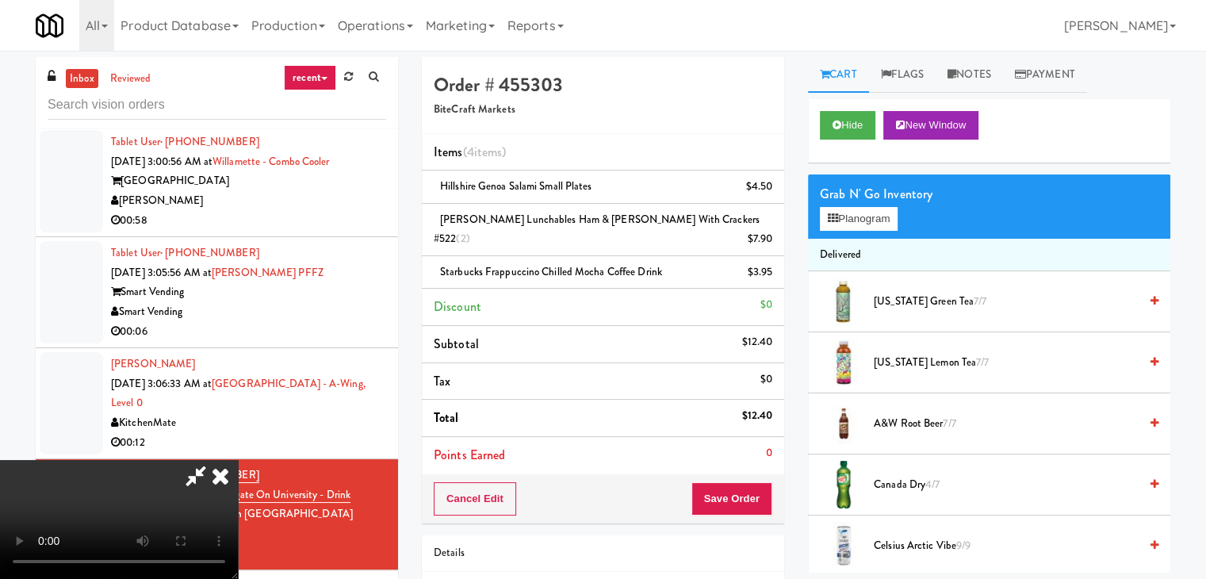
click at [238, 460] on video at bounding box center [119, 519] width 238 height 119
click at [743, 484] on button "Save Order" at bounding box center [732, 498] width 81 height 33
click at [744, 484] on button "Save Order" at bounding box center [732, 498] width 81 height 33
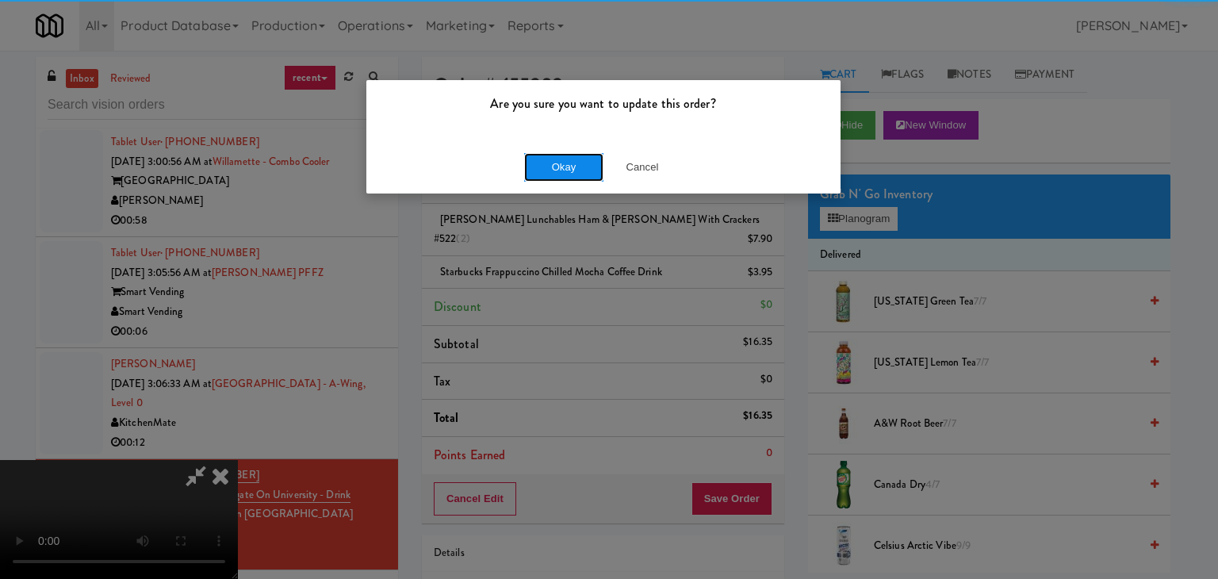
click at [576, 167] on button "Okay" at bounding box center [563, 167] width 79 height 29
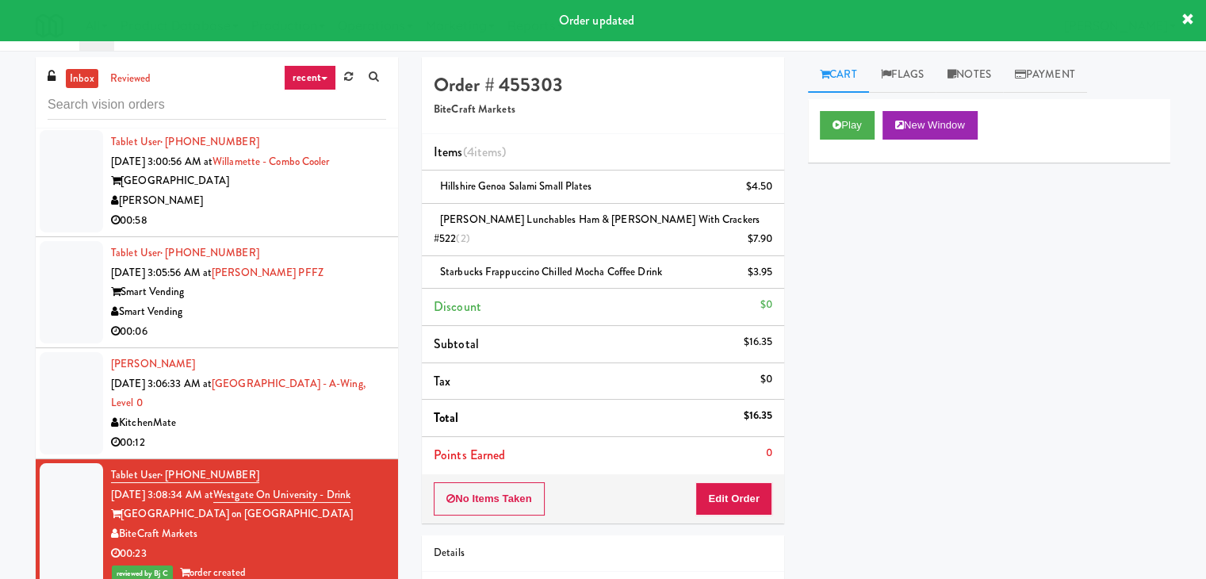
click at [312, 416] on div "KitchenMate" at bounding box center [248, 423] width 275 height 20
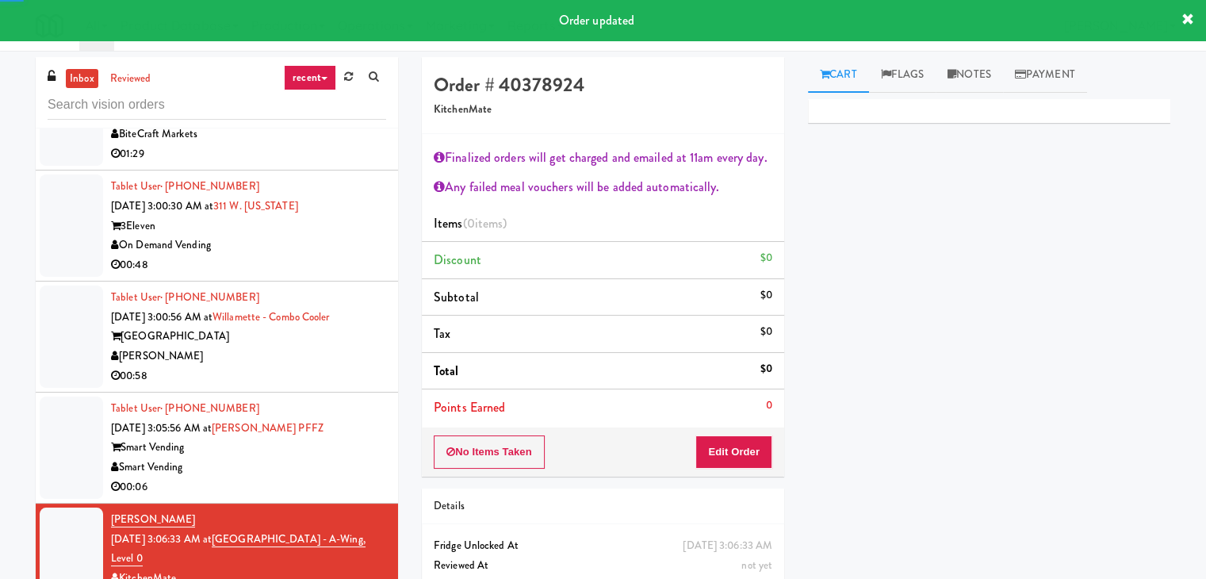
scroll to position [3004, 0]
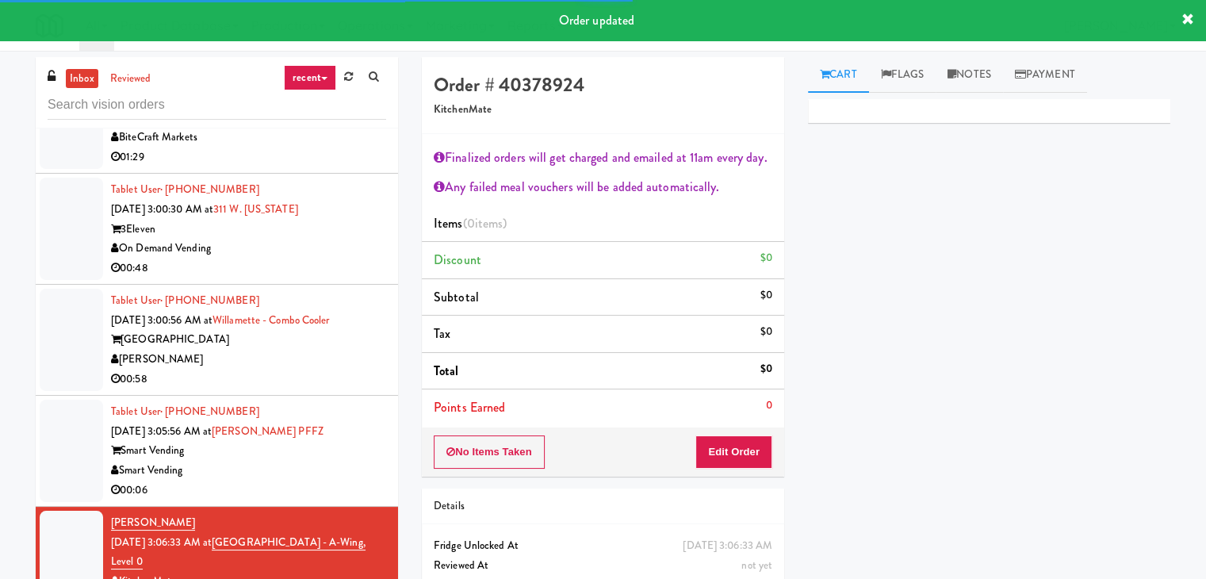
click at [339, 464] on div "Smart Vending" at bounding box center [248, 471] width 275 height 20
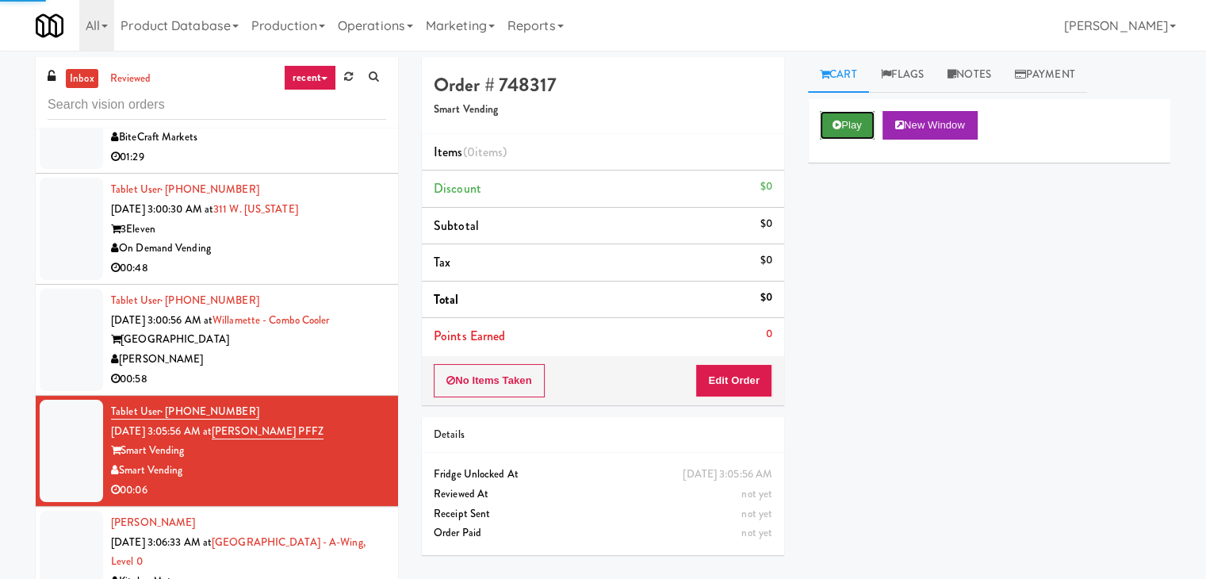
click at [840, 121] on icon at bounding box center [837, 125] width 9 height 10
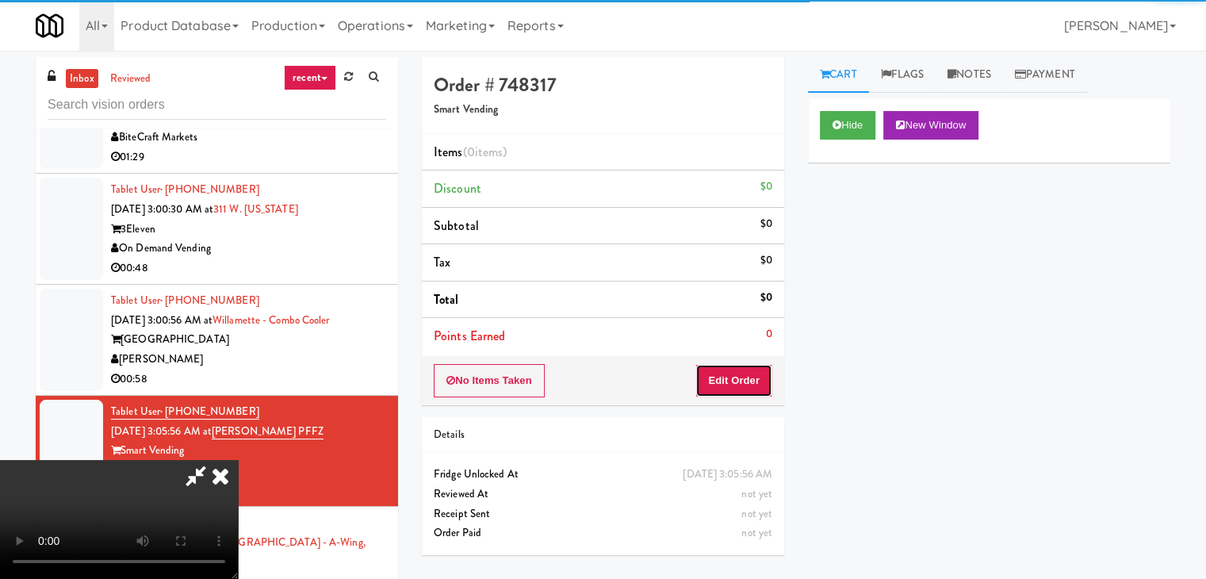
click at [730, 375] on button "Edit Order" at bounding box center [734, 380] width 77 height 33
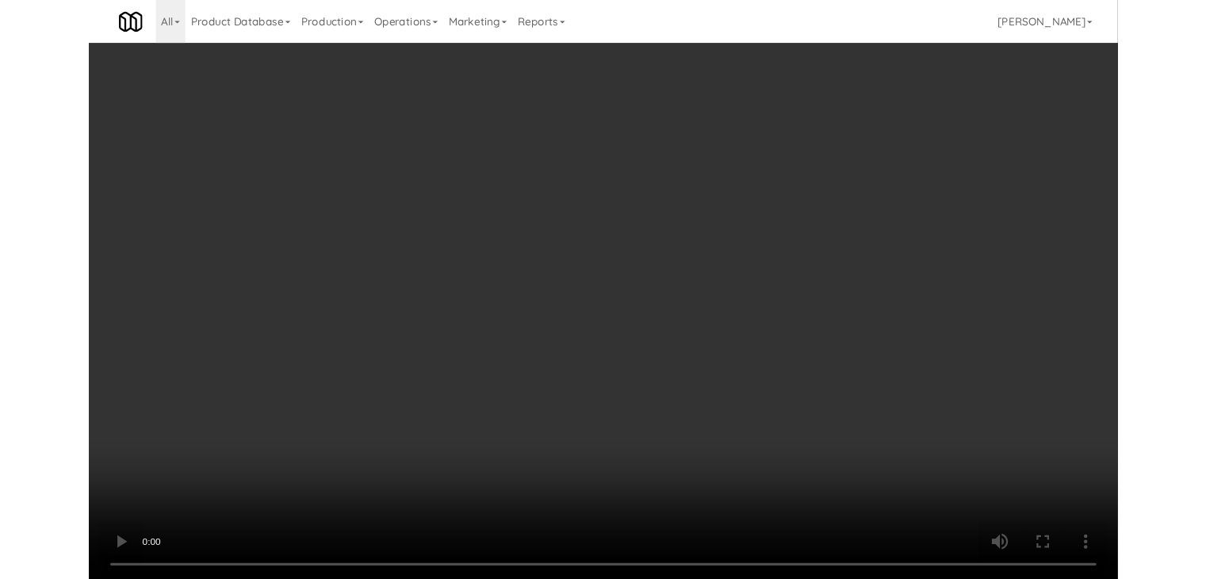
scroll to position [2946, 0]
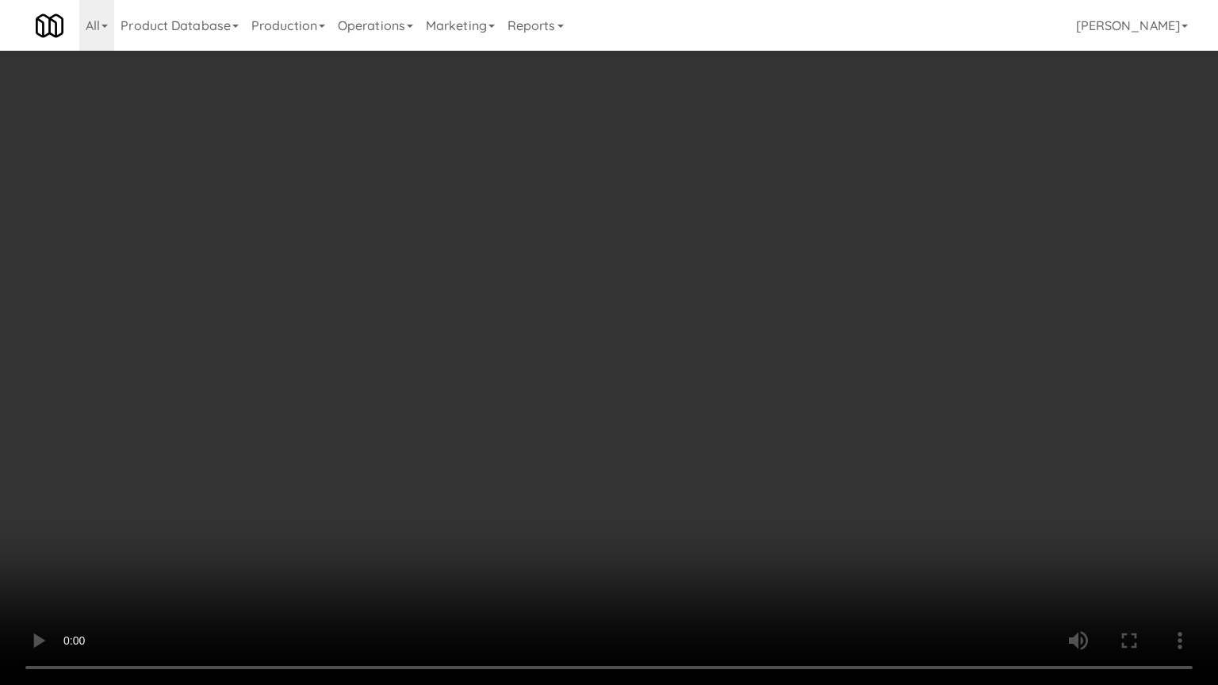
click at [776, 407] on video at bounding box center [609, 342] width 1218 height 685
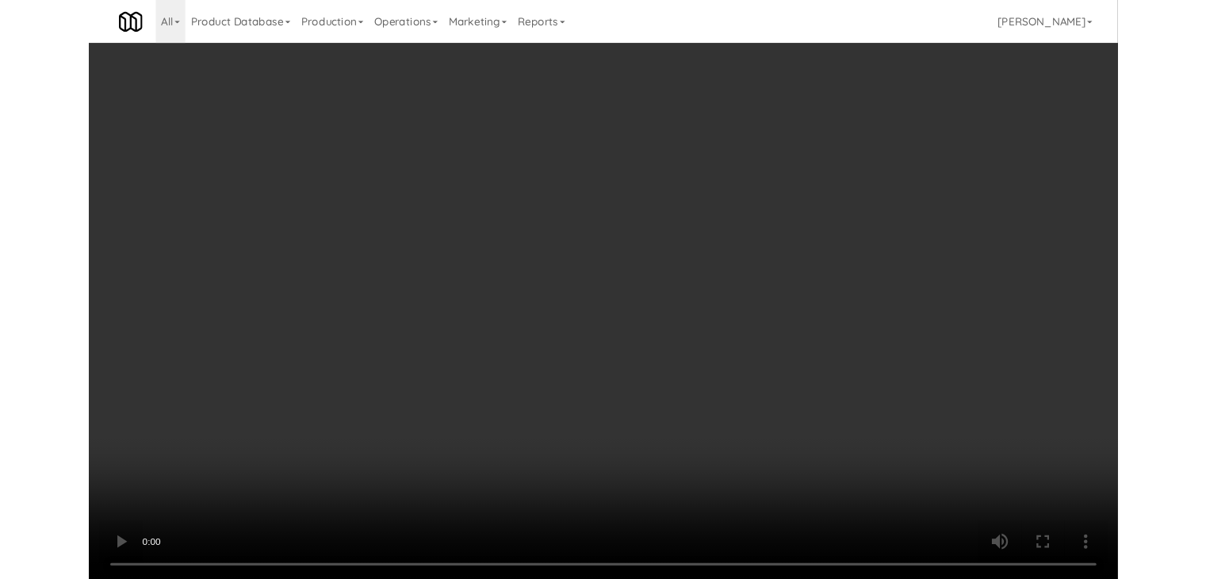
scroll to position [3004, 0]
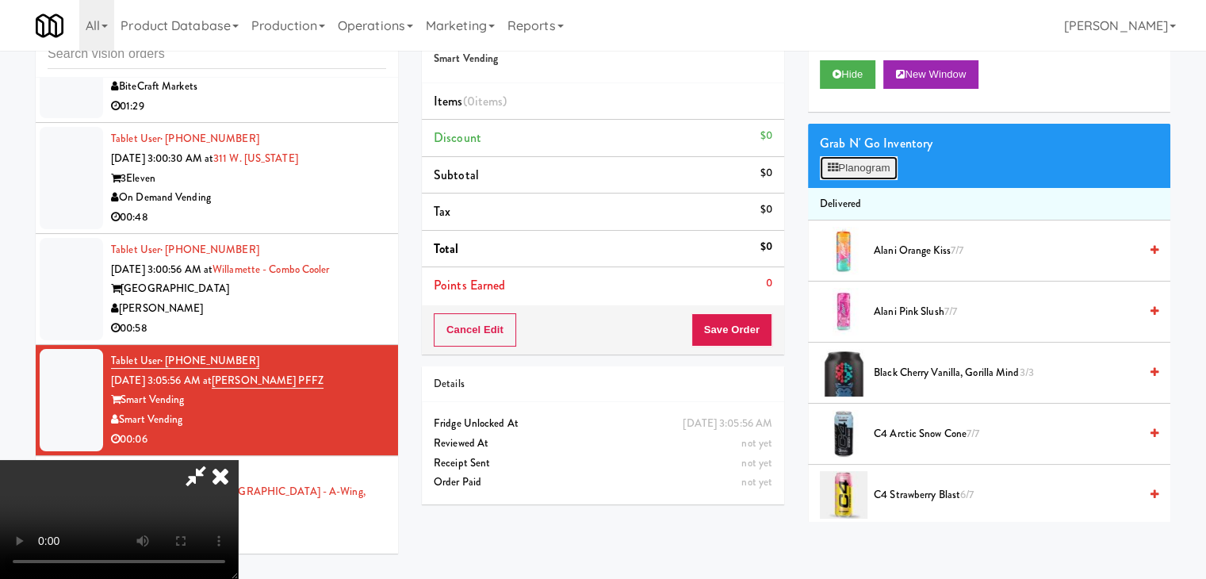
click at [886, 165] on button "Planogram" at bounding box center [859, 168] width 78 height 24
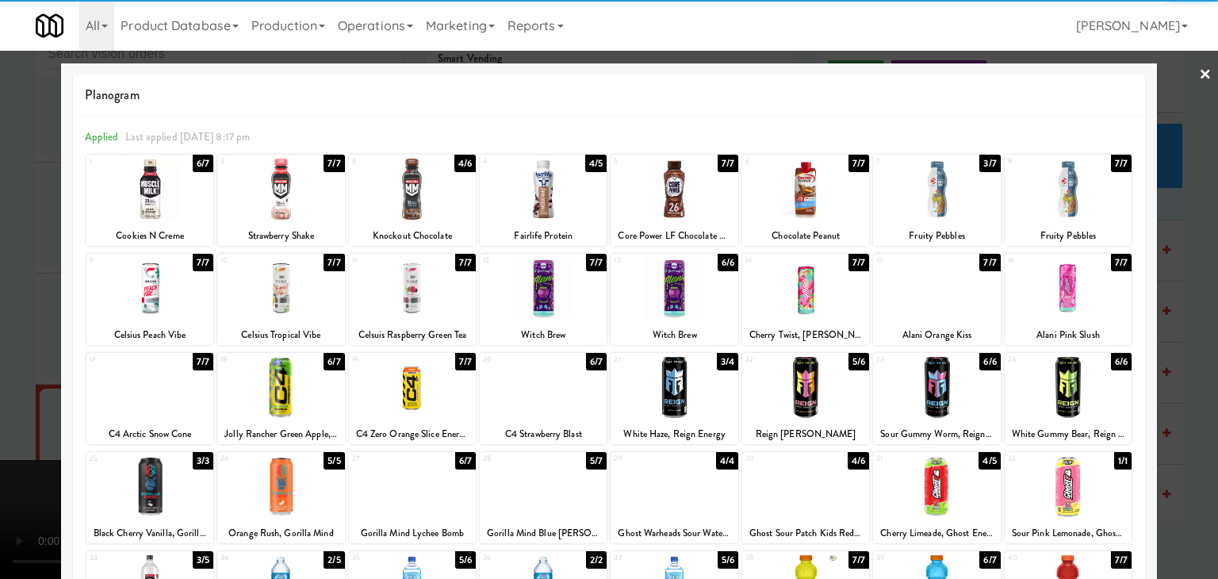
click at [949, 198] on div at bounding box center [936, 189] width 127 height 61
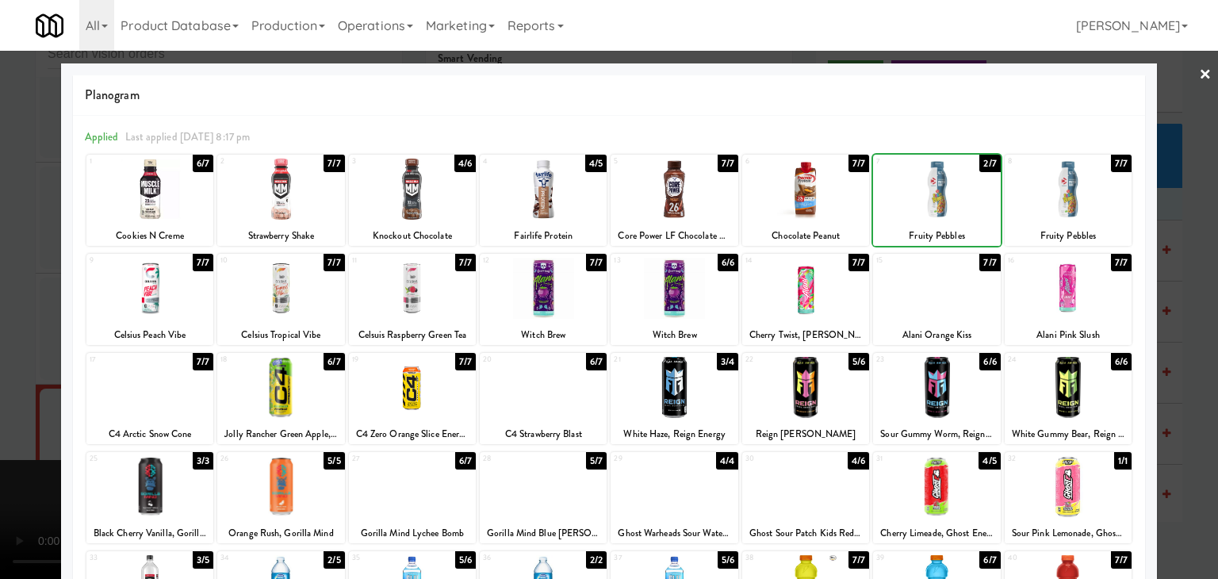
click at [1167, 286] on div at bounding box center [609, 289] width 1218 height 579
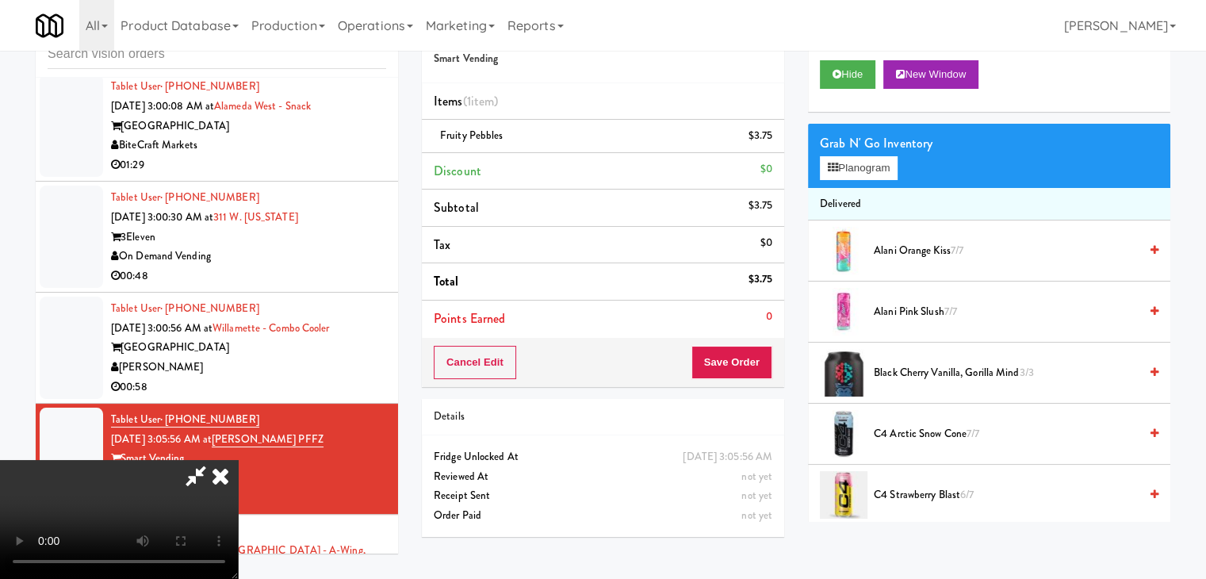
scroll to position [3004, 0]
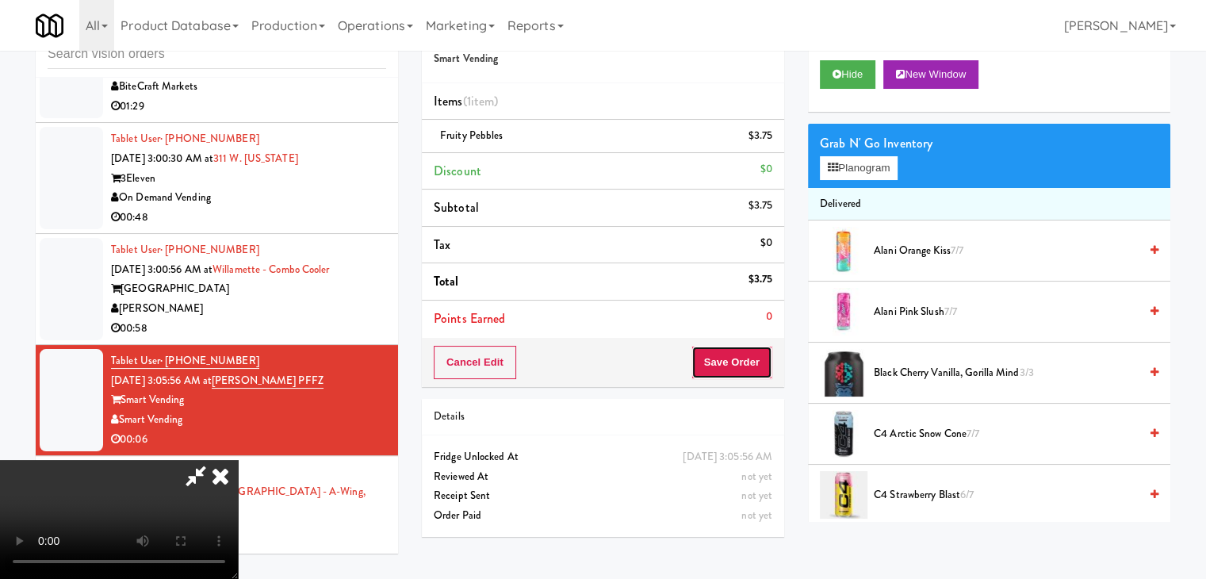
click at [742, 363] on button "Save Order" at bounding box center [732, 362] width 81 height 33
click at [745, 366] on button "Save Order" at bounding box center [732, 362] width 81 height 33
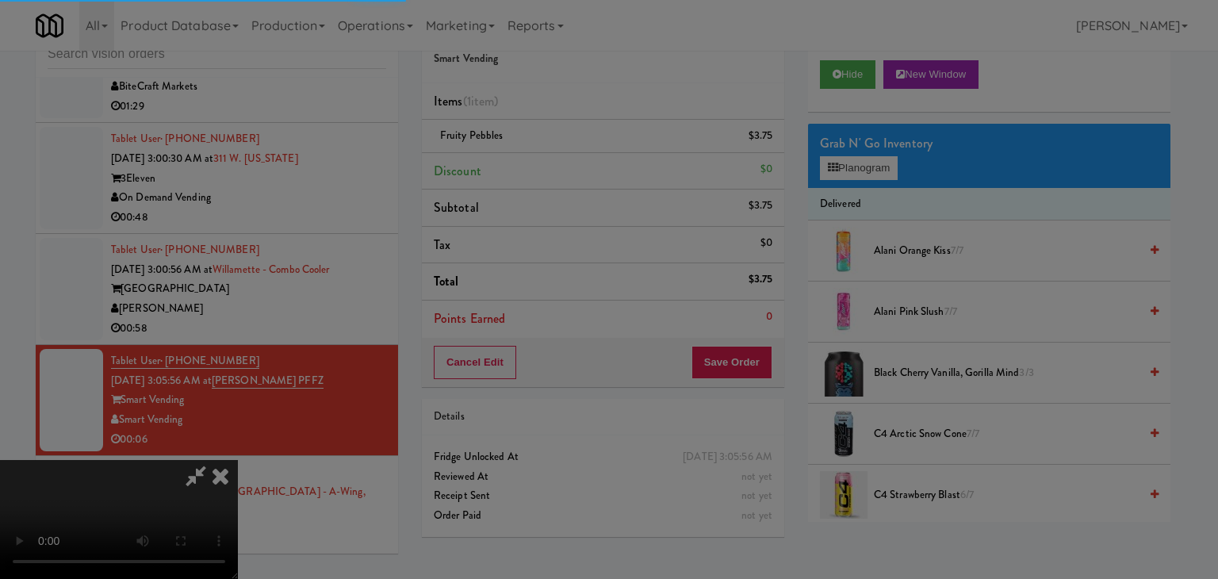
click at [745, 366] on div at bounding box center [609, 289] width 1218 height 579
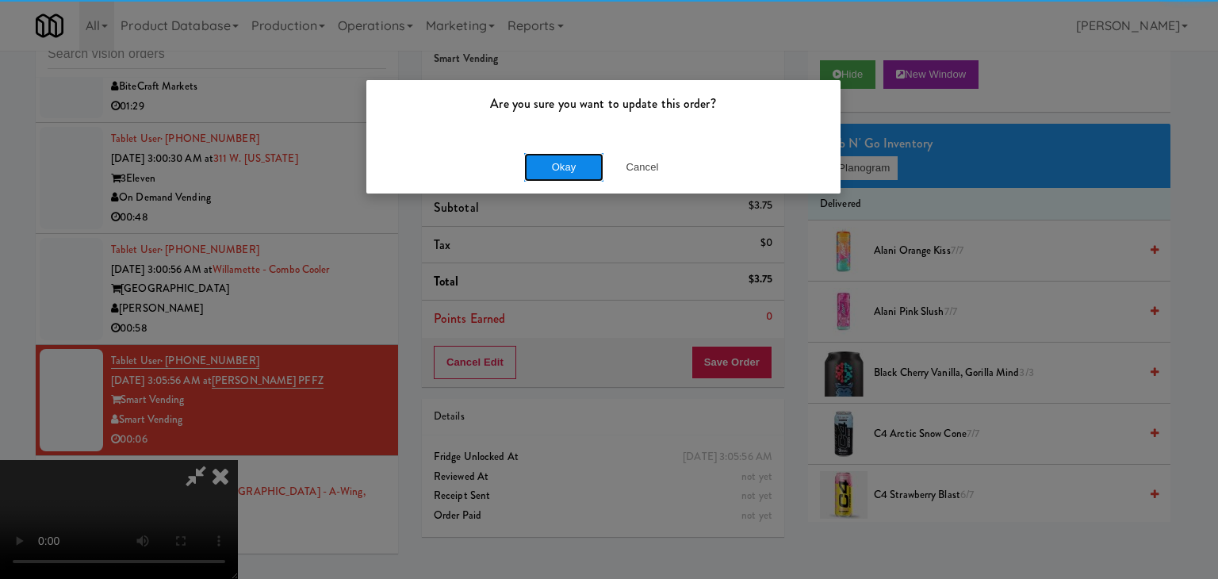
click at [570, 172] on button "Okay" at bounding box center [563, 167] width 79 height 29
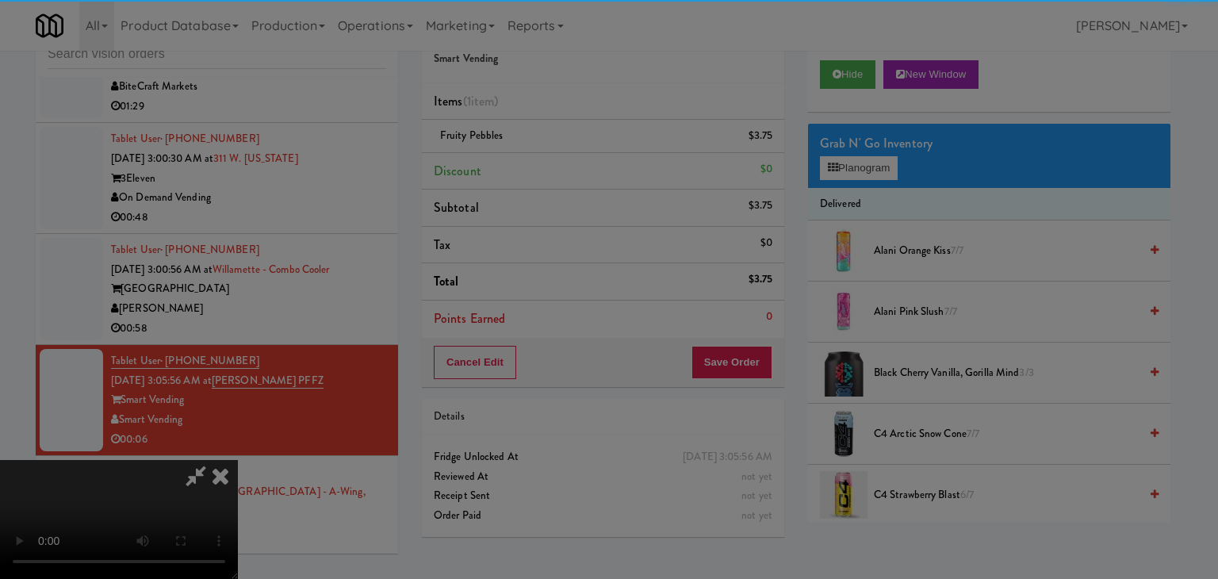
click at [570, 164] on div "Okay Cancel" at bounding box center [603, 137] width 474 height 53
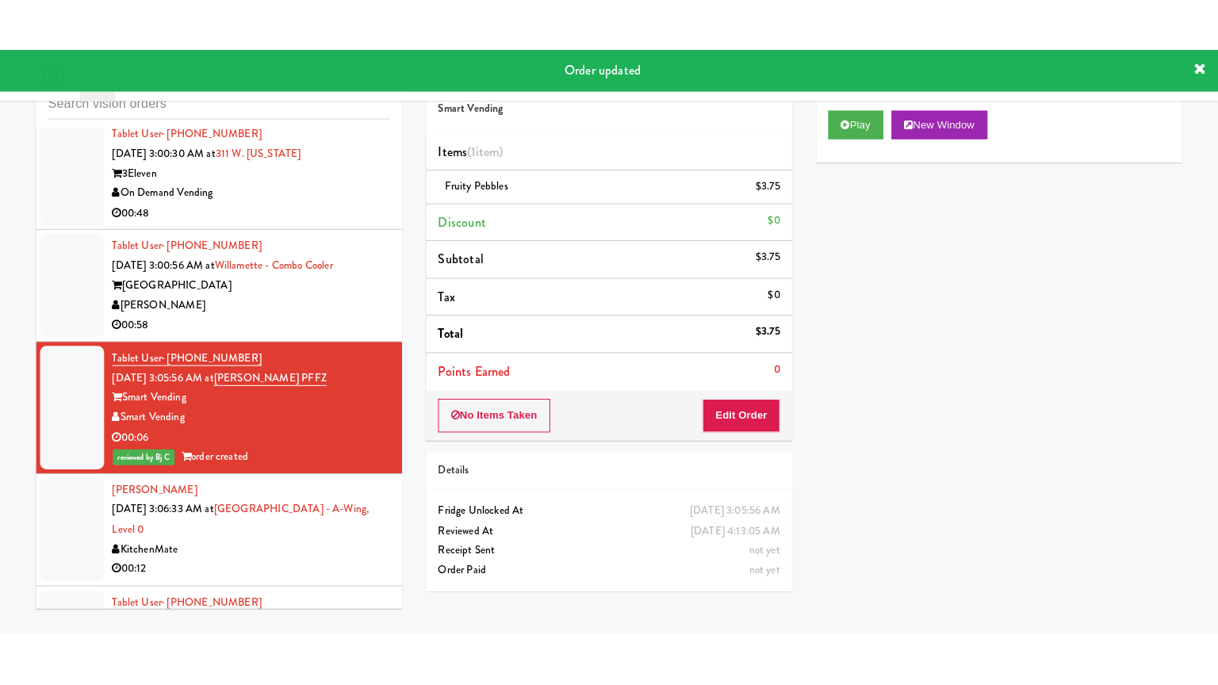
scroll to position [2925, 0]
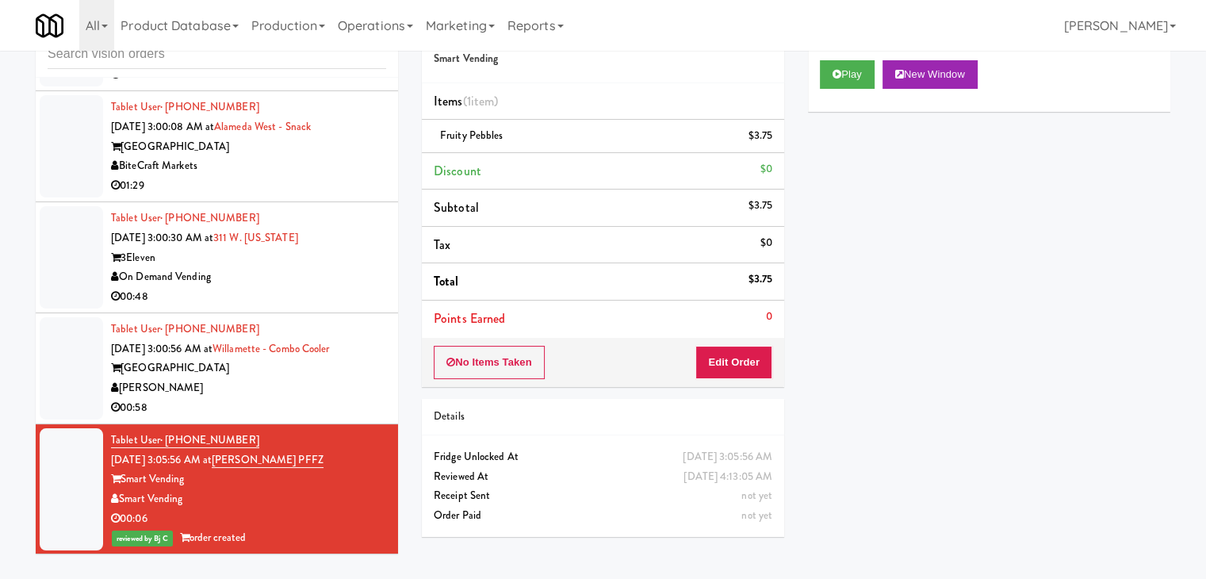
click at [304, 366] on div "Willamette Tower" at bounding box center [248, 368] width 275 height 20
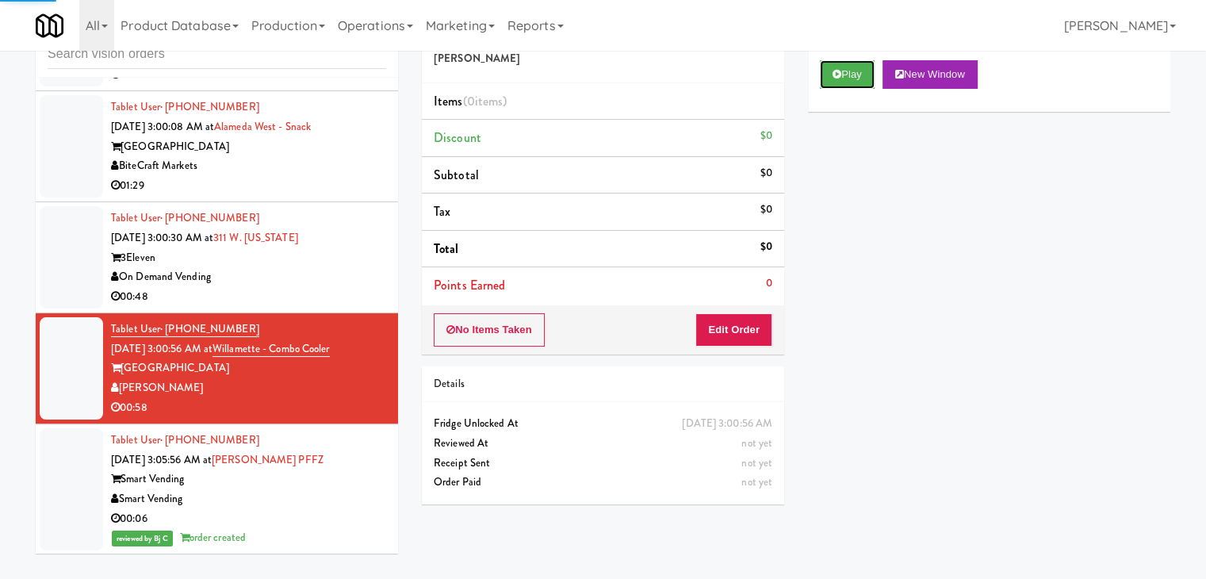
drag, startPoint x: 846, startPoint y: 75, endPoint x: 776, endPoint y: 217, distance: 158.5
click at [848, 77] on button "Play" at bounding box center [847, 74] width 55 height 29
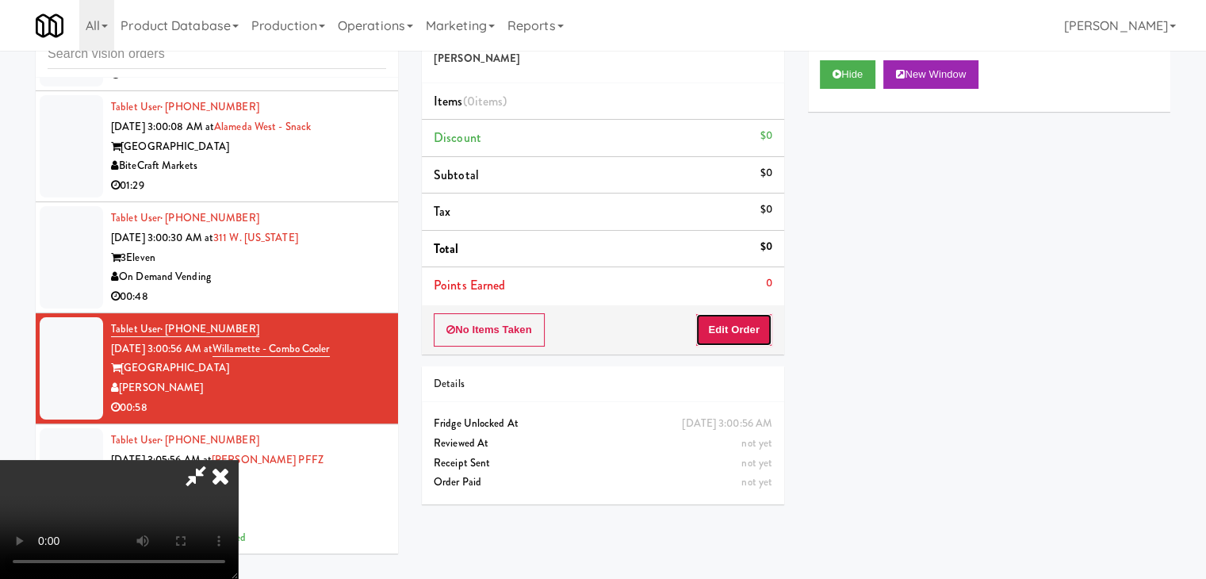
click at [724, 332] on button "Edit Order" at bounding box center [734, 329] width 77 height 33
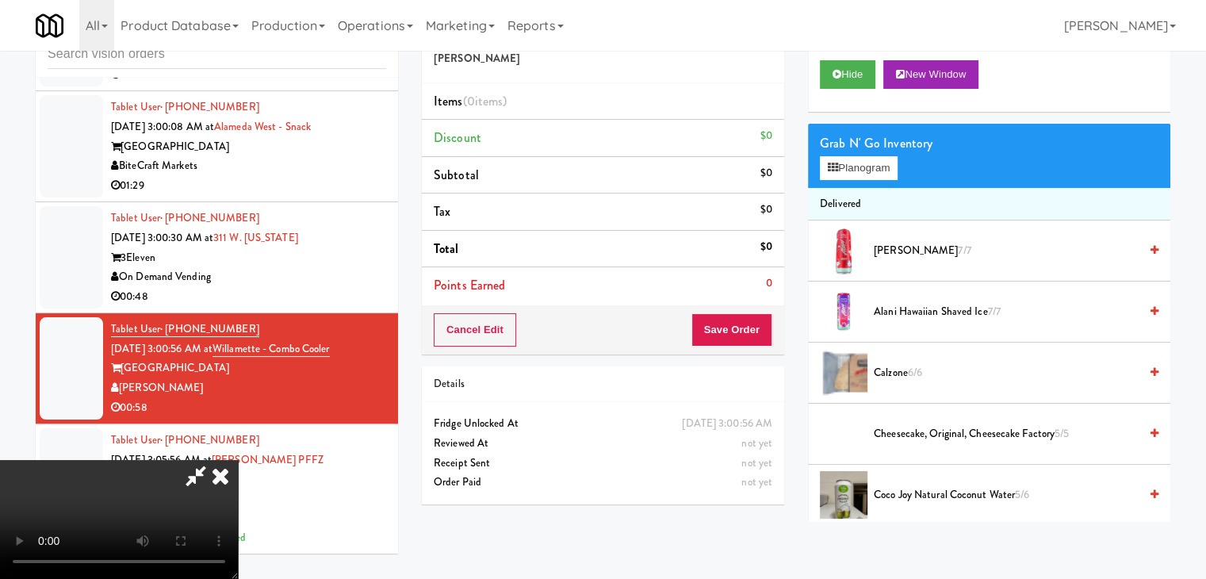
scroll to position [2866, 0]
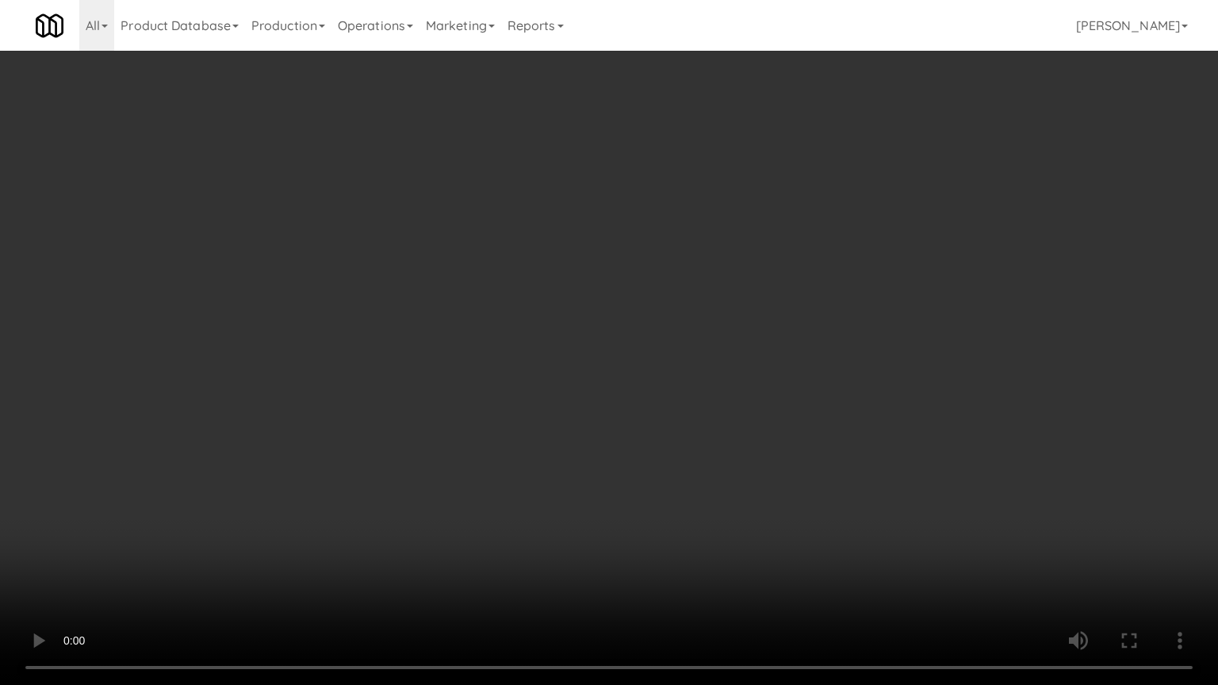
click at [743, 405] on video at bounding box center [609, 342] width 1218 height 685
click at [742, 408] on video at bounding box center [609, 342] width 1218 height 685
click at [764, 373] on video at bounding box center [609, 342] width 1218 height 685
click at [749, 362] on video at bounding box center [609, 342] width 1218 height 685
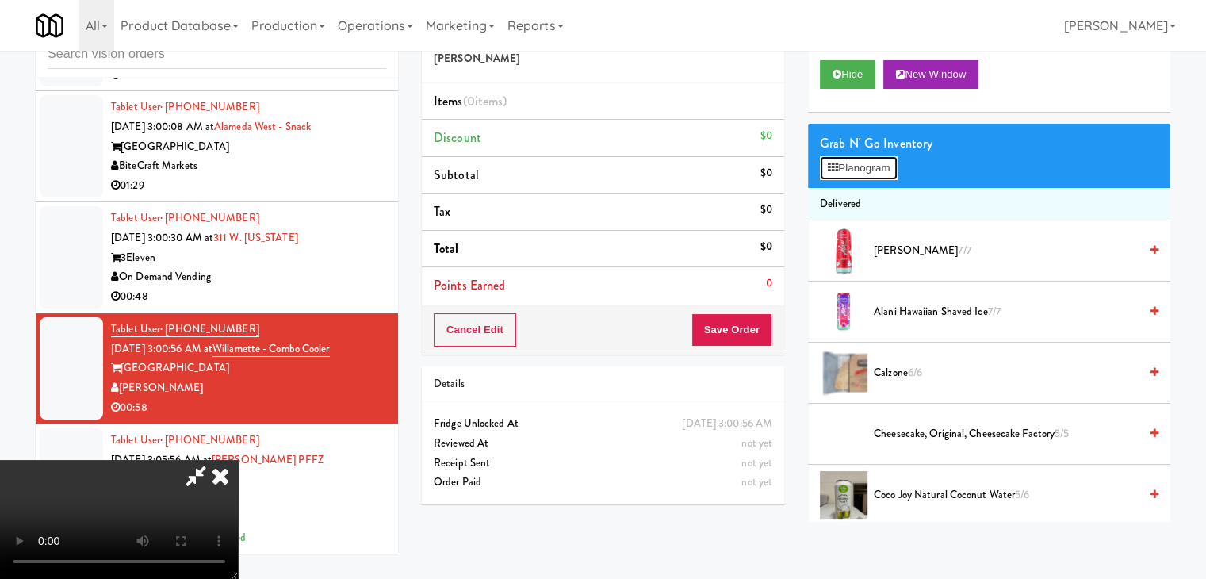
click at [887, 167] on button "Planogram" at bounding box center [859, 168] width 78 height 24
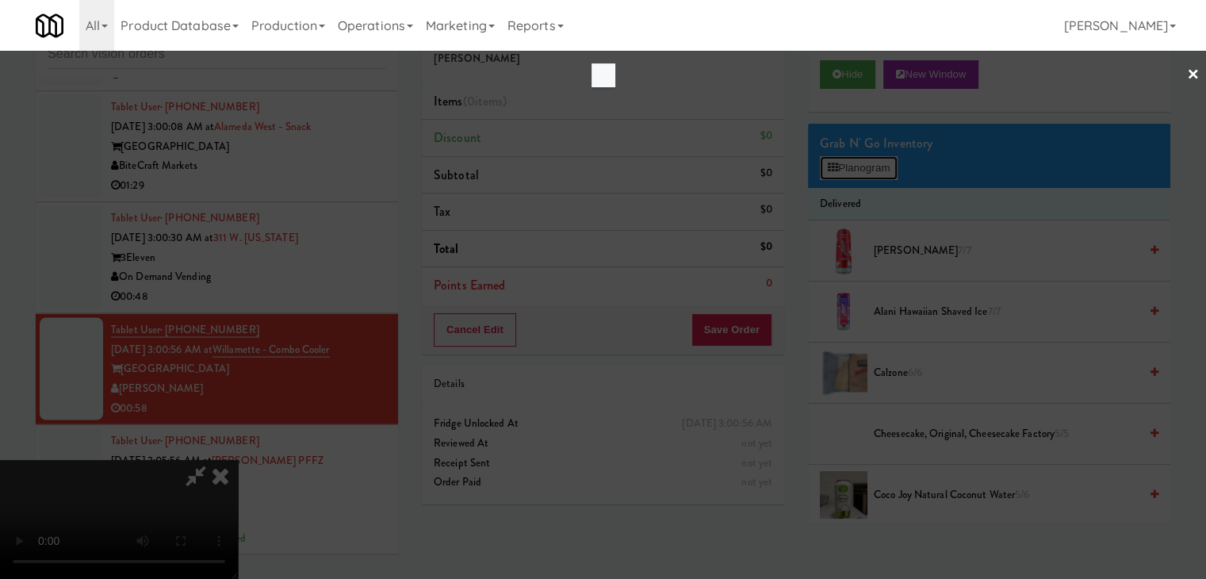
scroll to position [2866, 0]
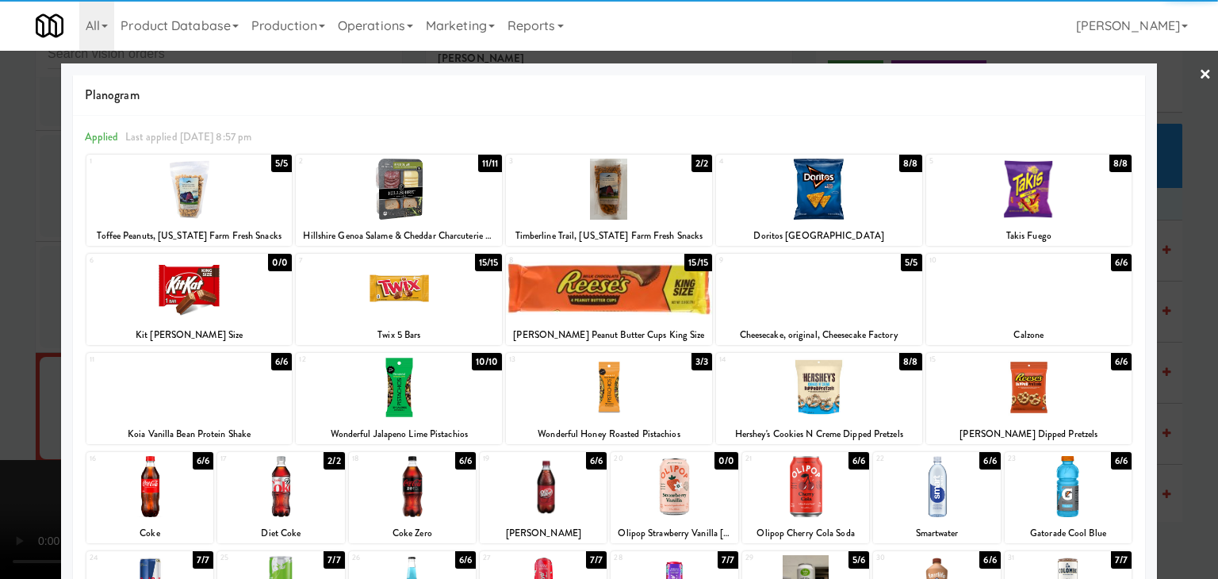
click at [1010, 194] on div at bounding box center [1029, 189] width 206 height 61
click at [393, 198] on div at bounding box center [399, 189] width 206 height 61
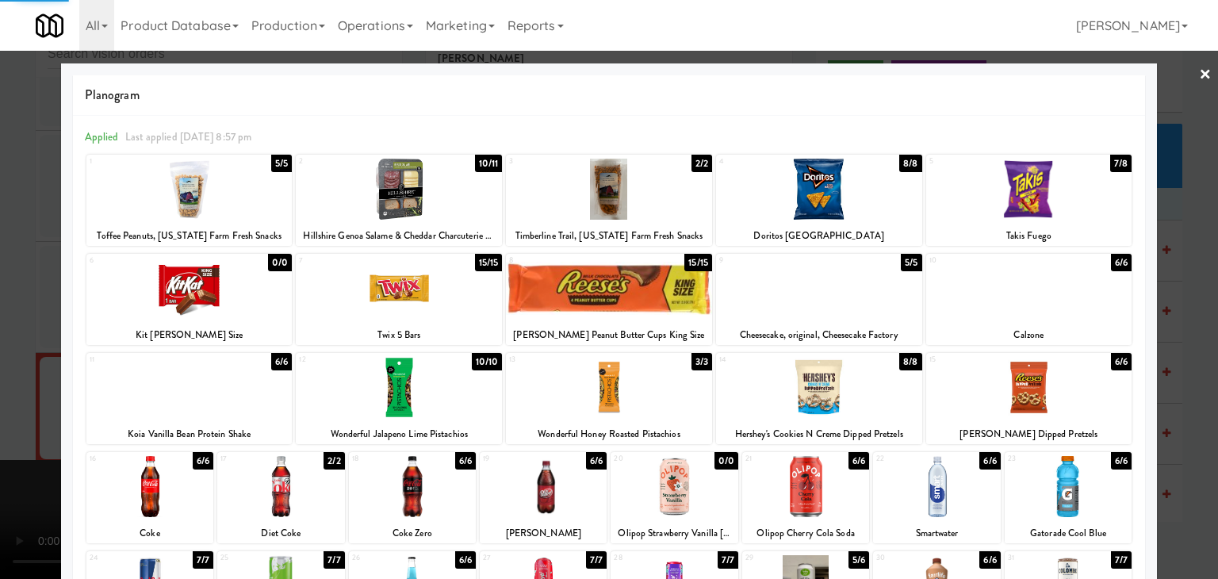
click at [0, 211] on div at bounding box center [609, 289] width 1218 height 579
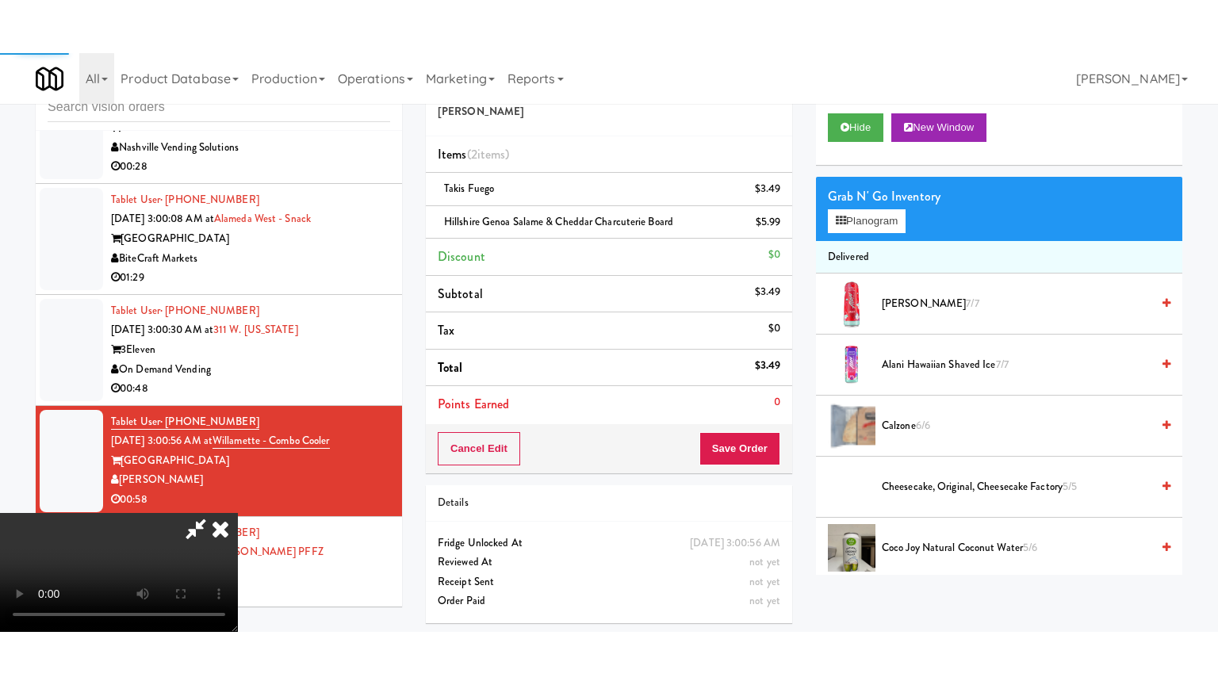
scroll to position [2925, 0]
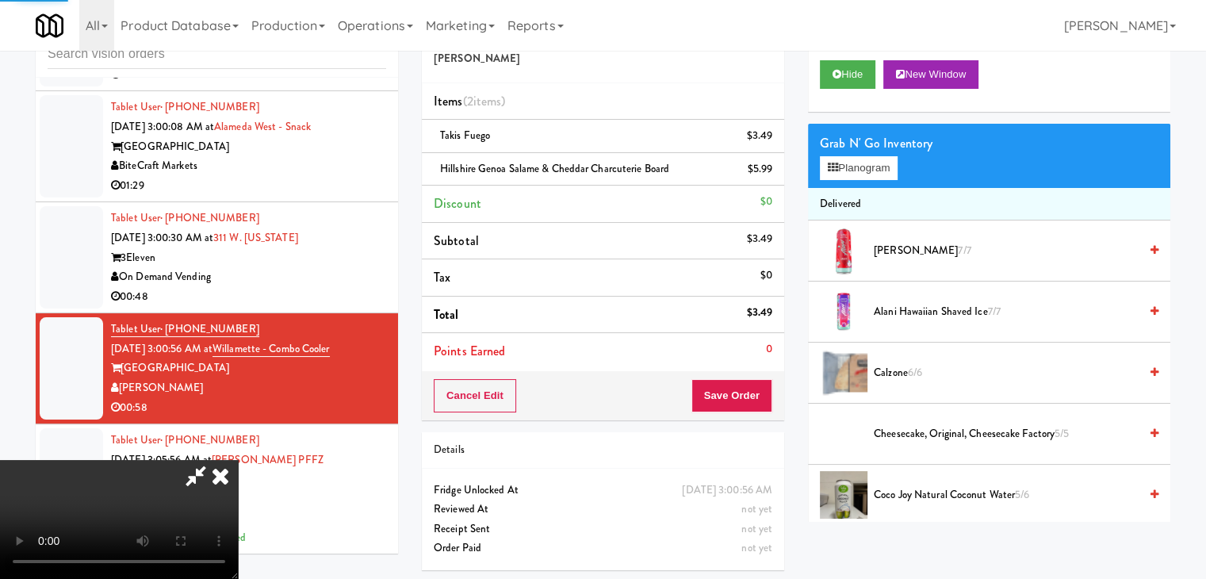
click at [238, 460] on video at bounding box center [119, 519] width 238 height 119
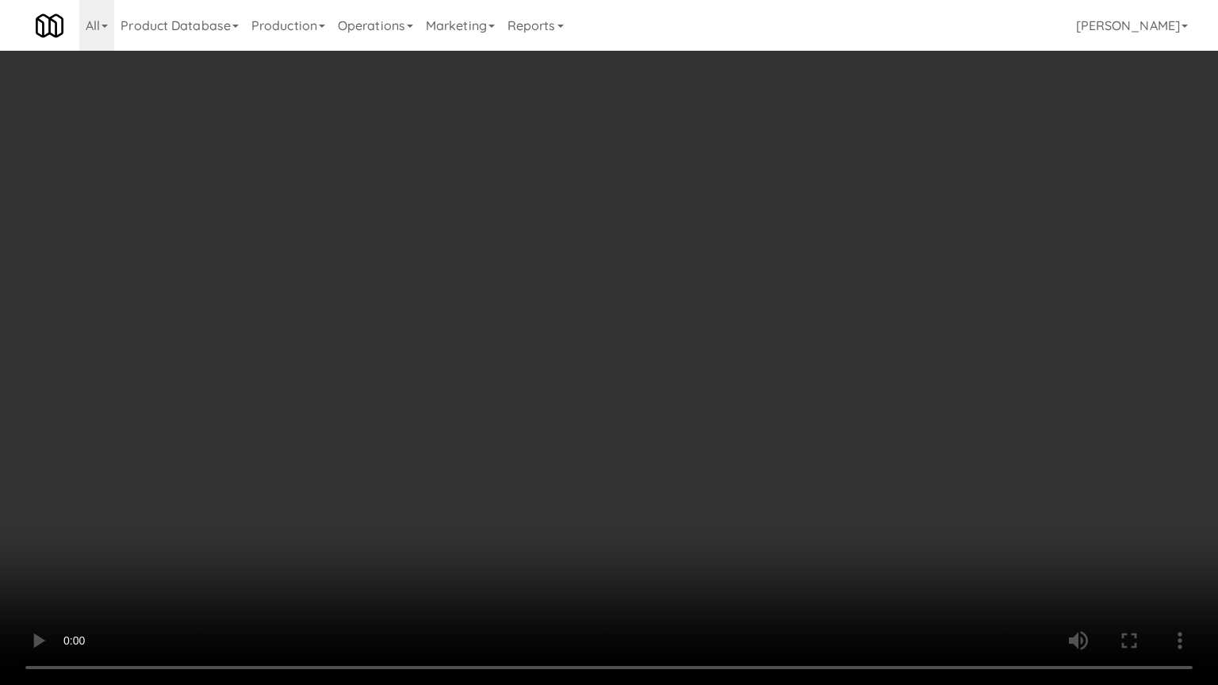
click at [669, 406] on video at bounding box center [609, 342] width 1218 height 685
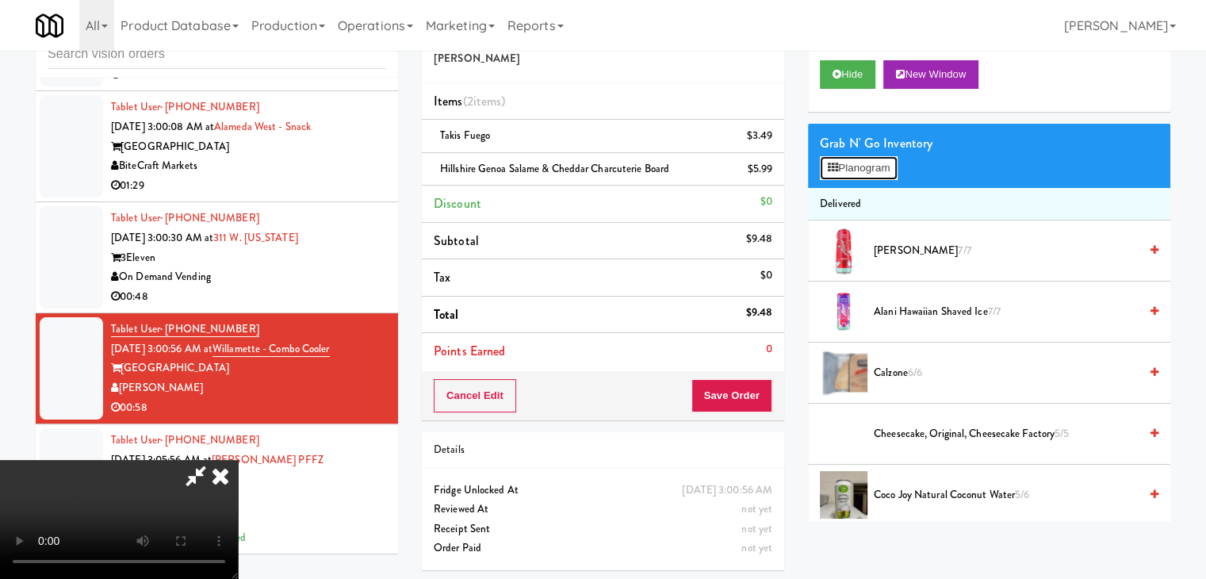
click at [863, 168] on button "Planogram" at bounding box center [859, 168] width 78 height 24
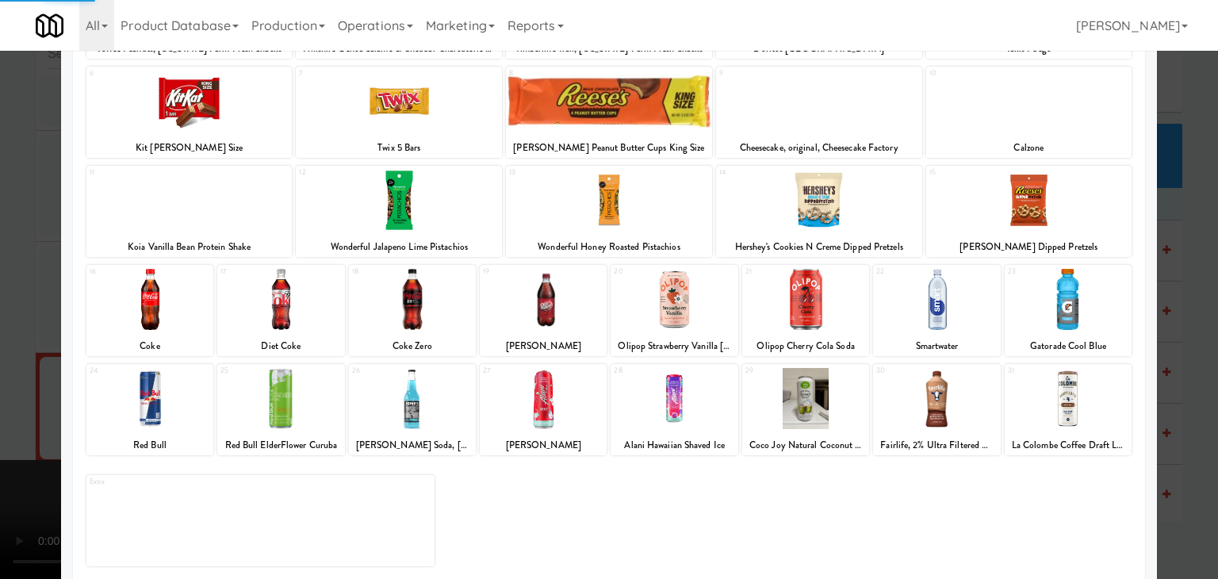
scroll to position [200, 0]
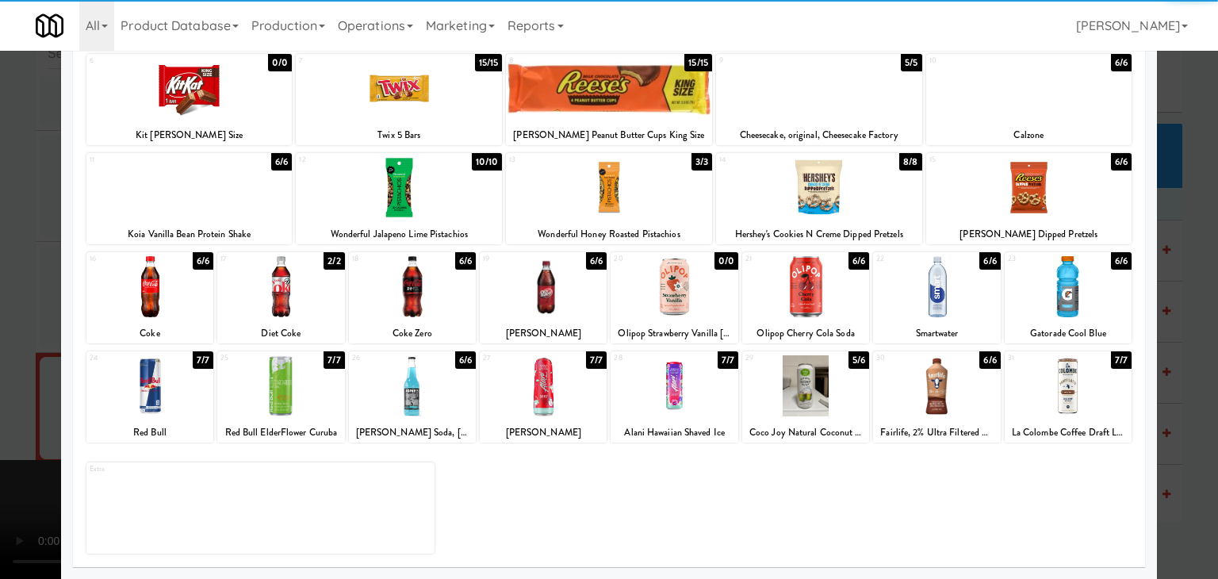
click at [811, 389] on div at bounding box center [805, 385] width 127 height 61
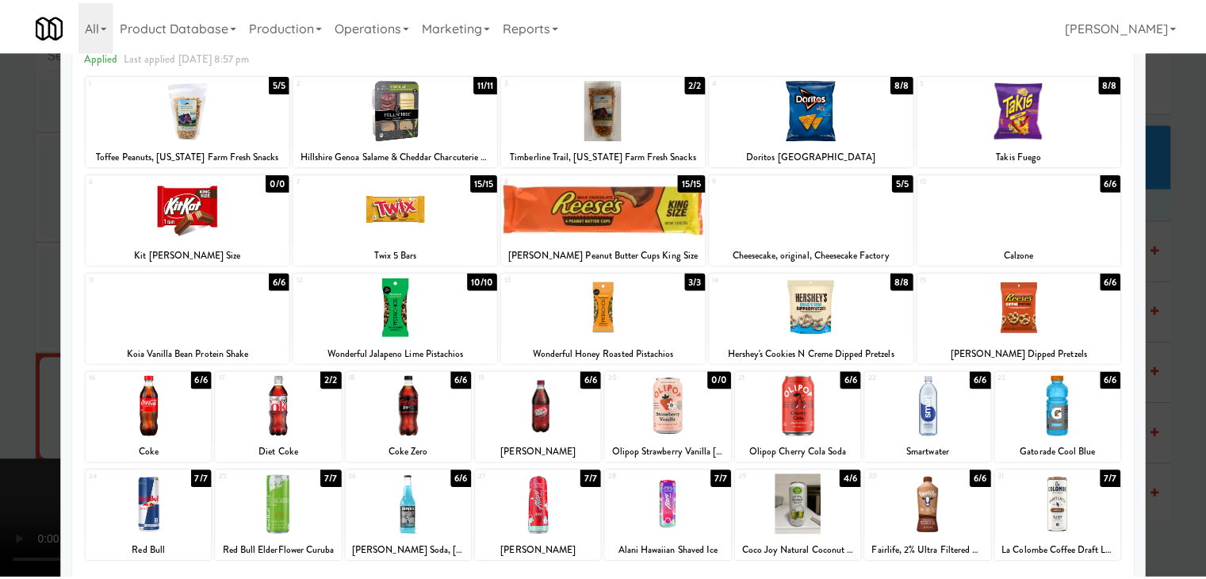
scroll to position [41, 0]
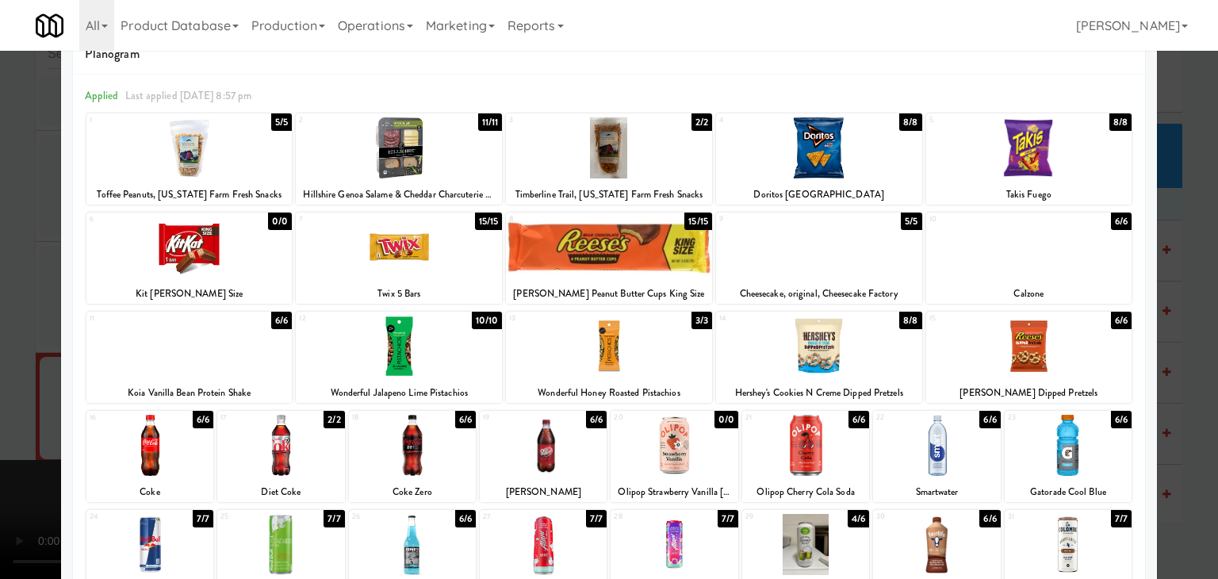
click at [409, 431] on div at bounding box center [412, 445] width 127 height 61
click at [0, 366] on div at bounding box center [609, 289] width 1218 height 579
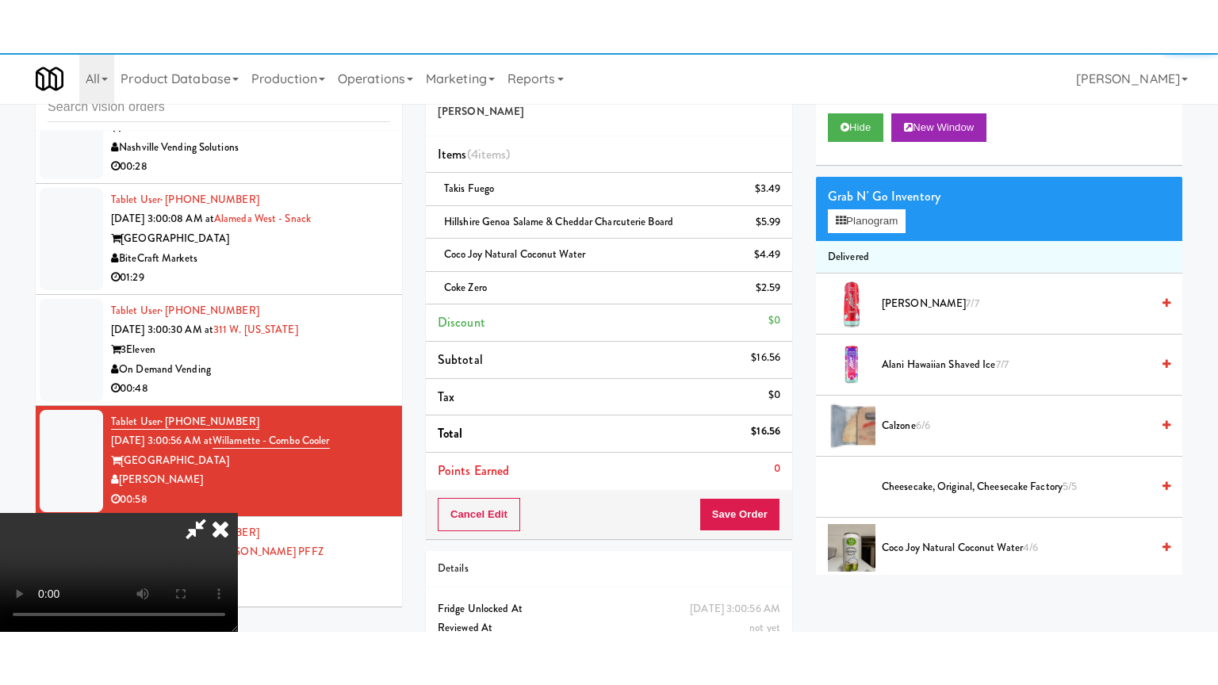
scroll to position [2925, 0]
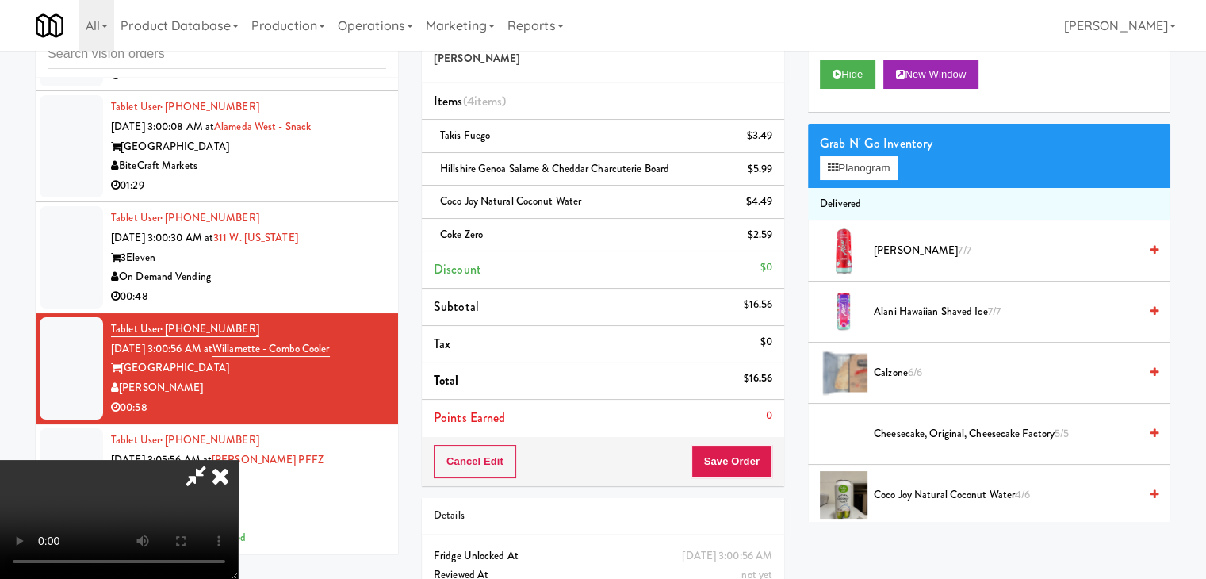
click at [238, 460] on video at bounding box center [119, 519] width 238 height 119
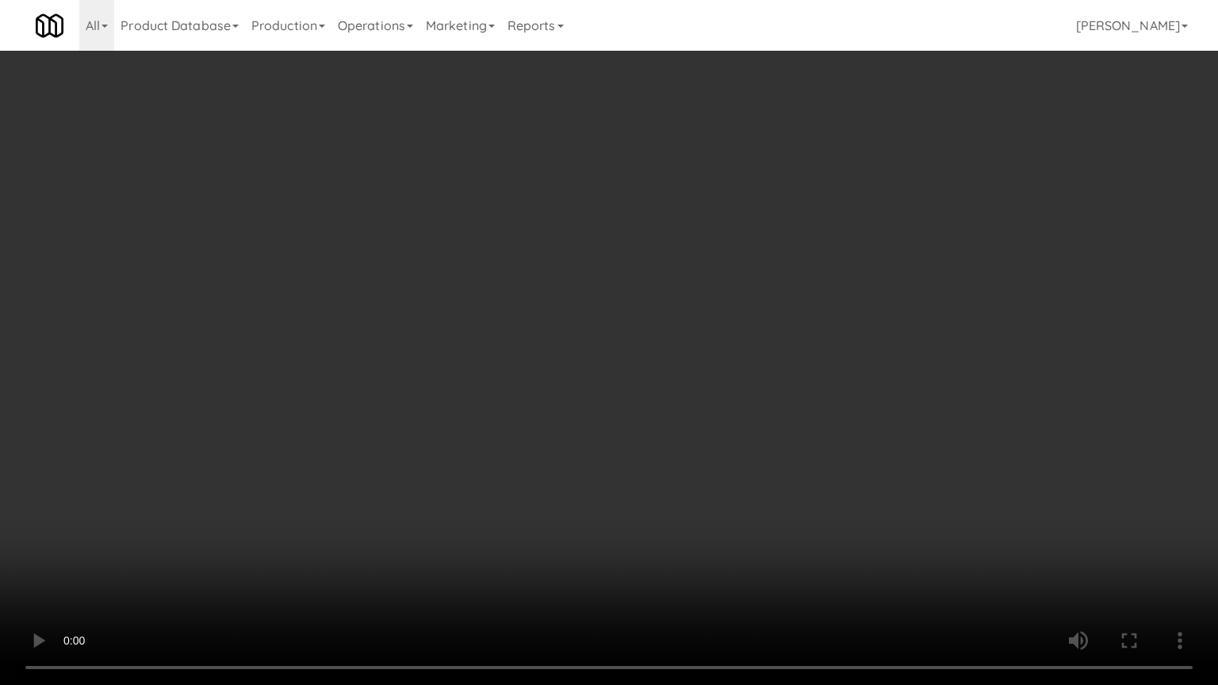
click at [567, 432] on video at bounding box center [609, 342] width 1218 height 685
click at [588, 445] on video at bounding box center [609, 342] width 1218 height 685
click at [604, 446] on video at bounding box center [609, 342] width 1218 height 685
click at [604, 445] on video at bounding box center [609, 342] width 1218 height 685
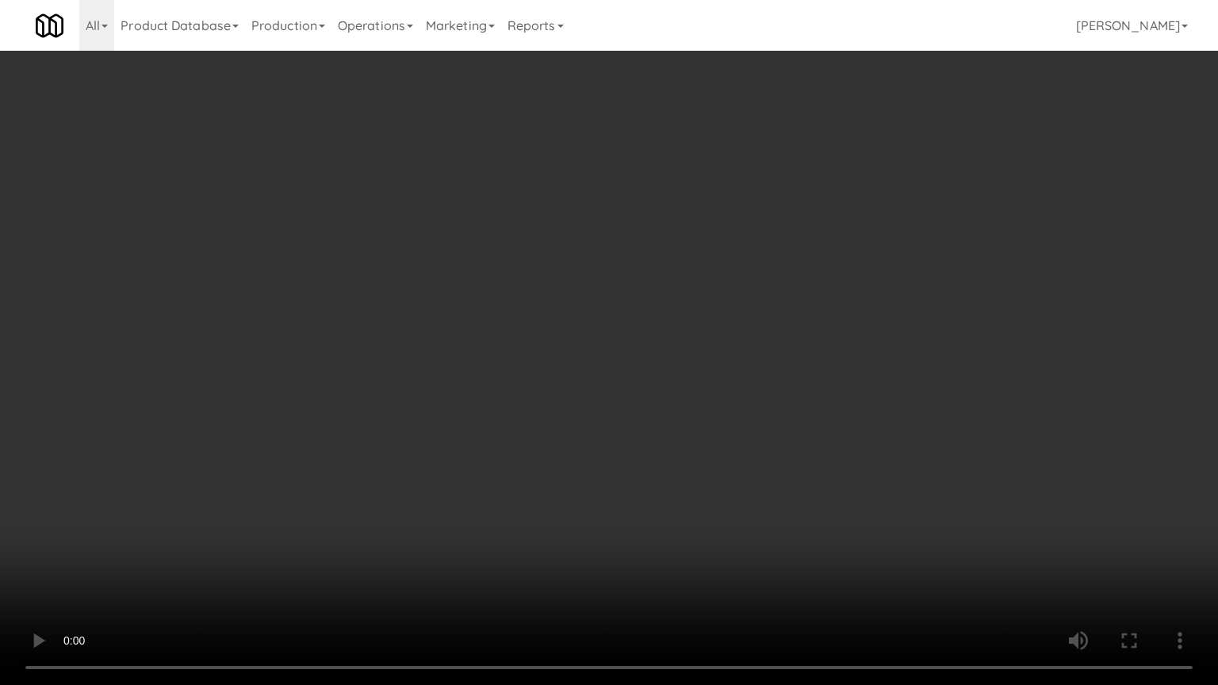
click at [604, 445] on video at bounding box center [609, 342] width 1218 height 685
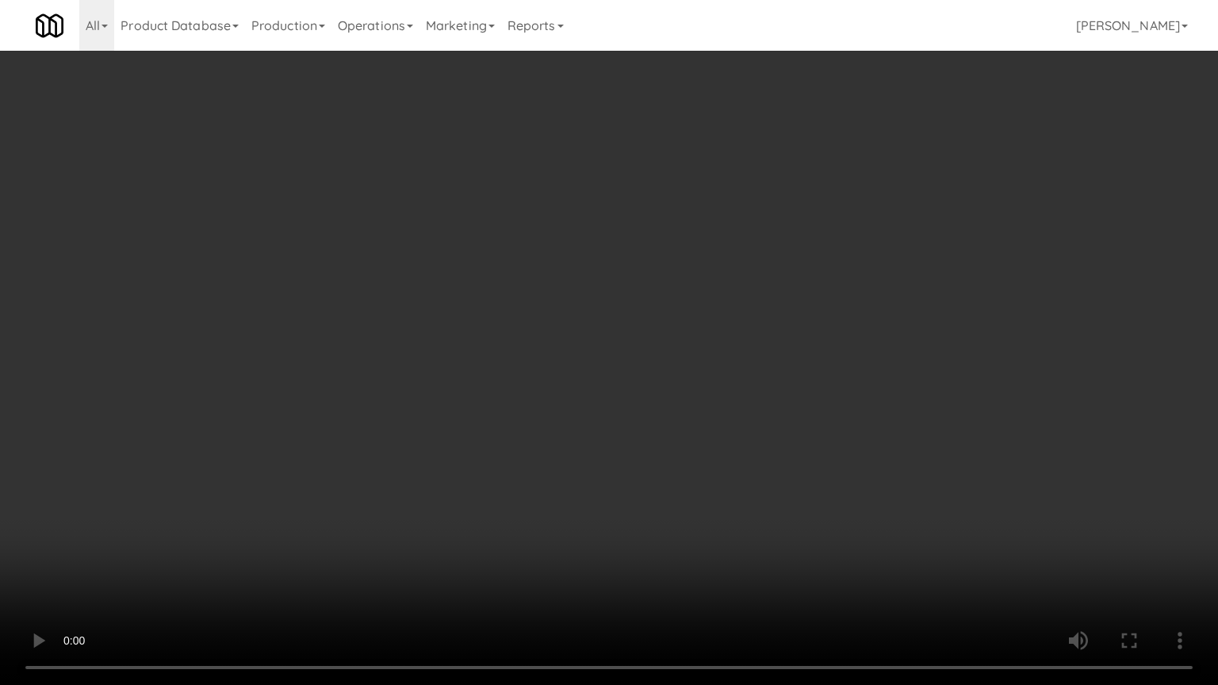
click at [606, 447] on video at bounding box center [609, 342] width 1218 height 685
click at [609, 446] on video at bounding box center [609, 342] width 1218 height 685
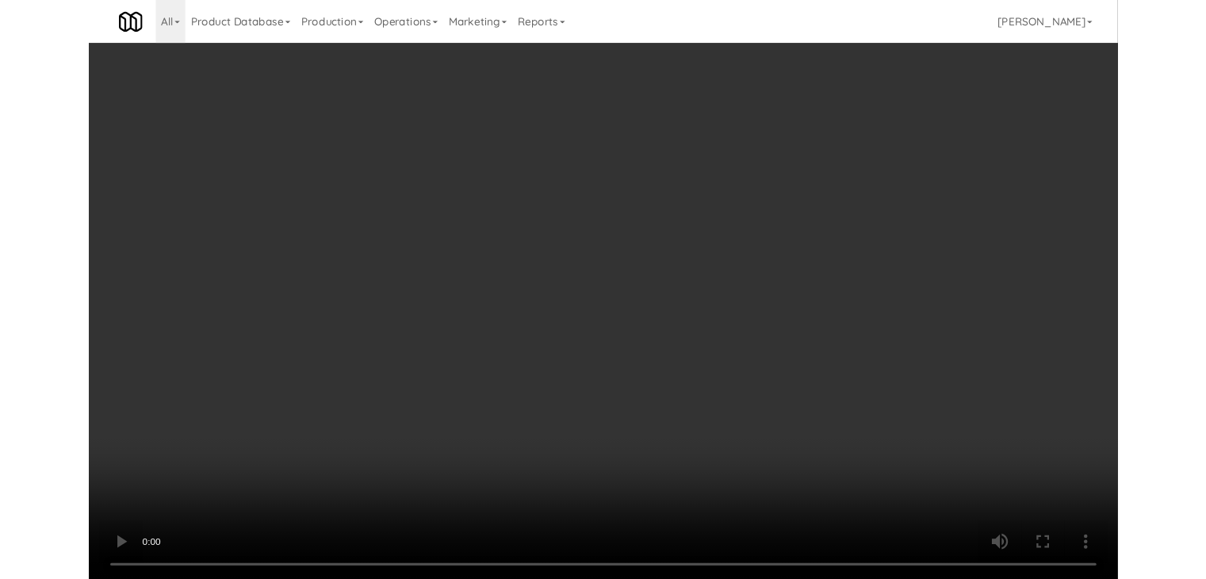
scroll to position [2925, 0]
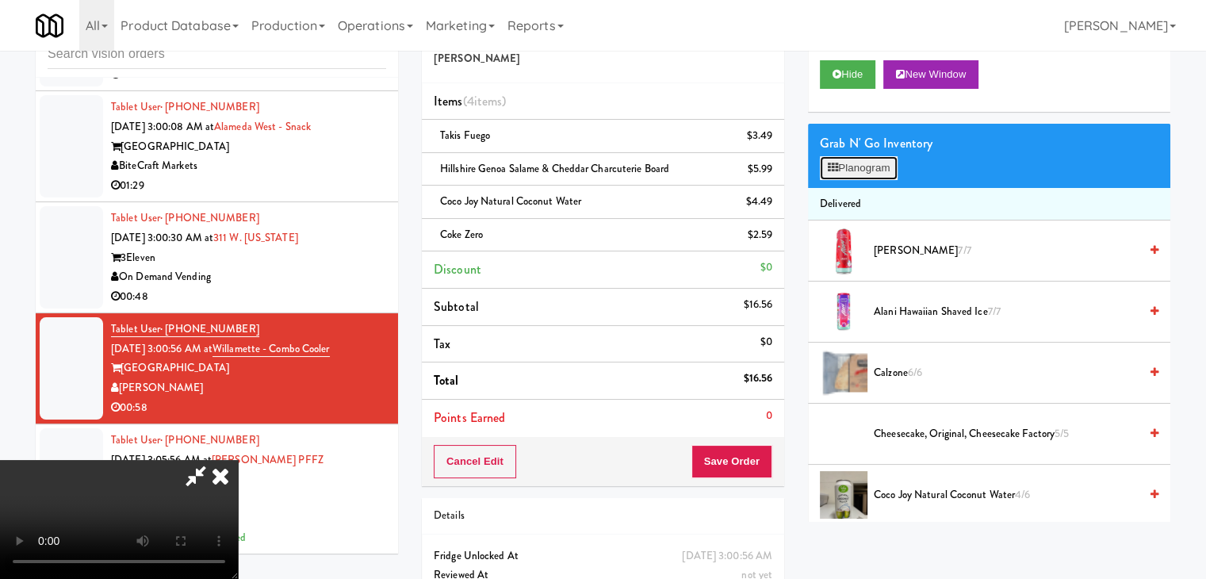
click at [856, 163] on button "Planogram" at bounding box center [859, 168] width 78 height 24
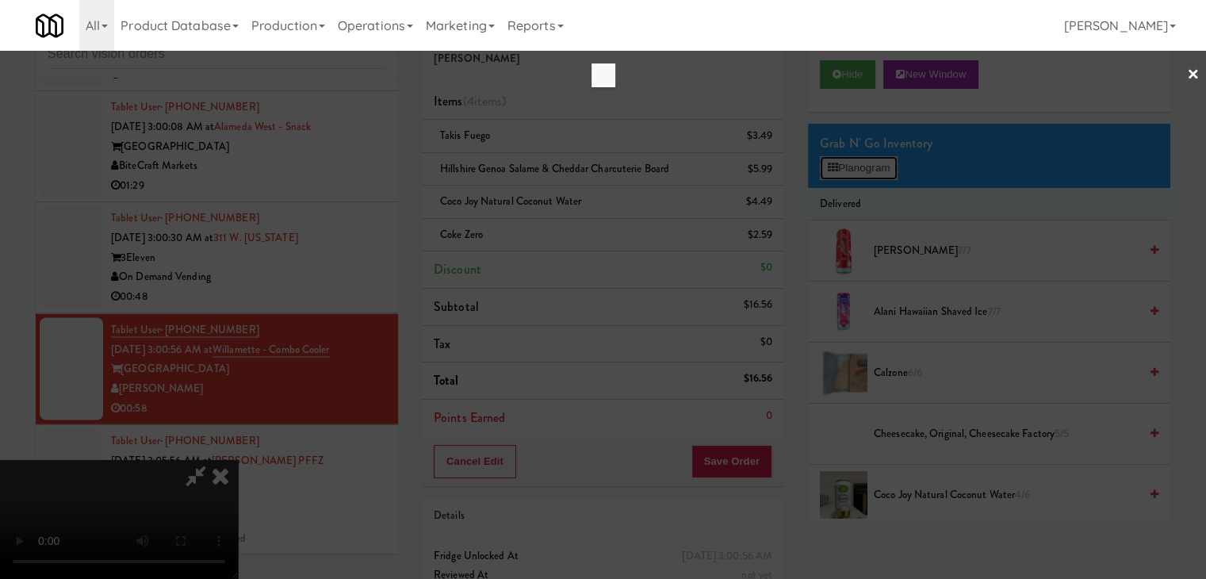
scroll to position [2866, 0]
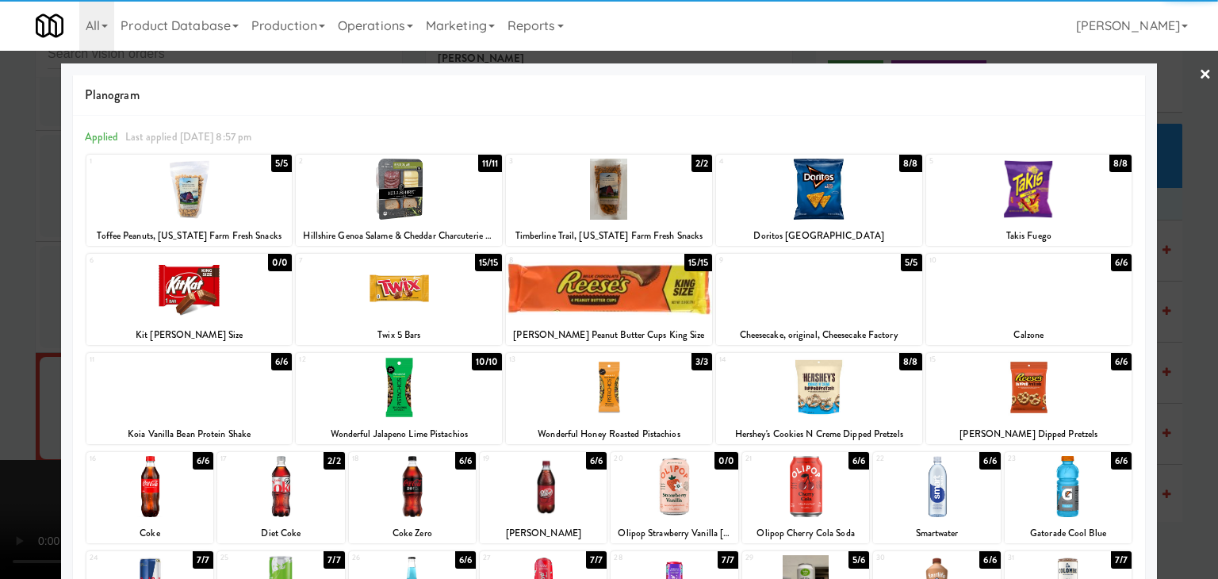
click at [1065, 473] on div at bounding box center [1068, 486] width 127 height 61
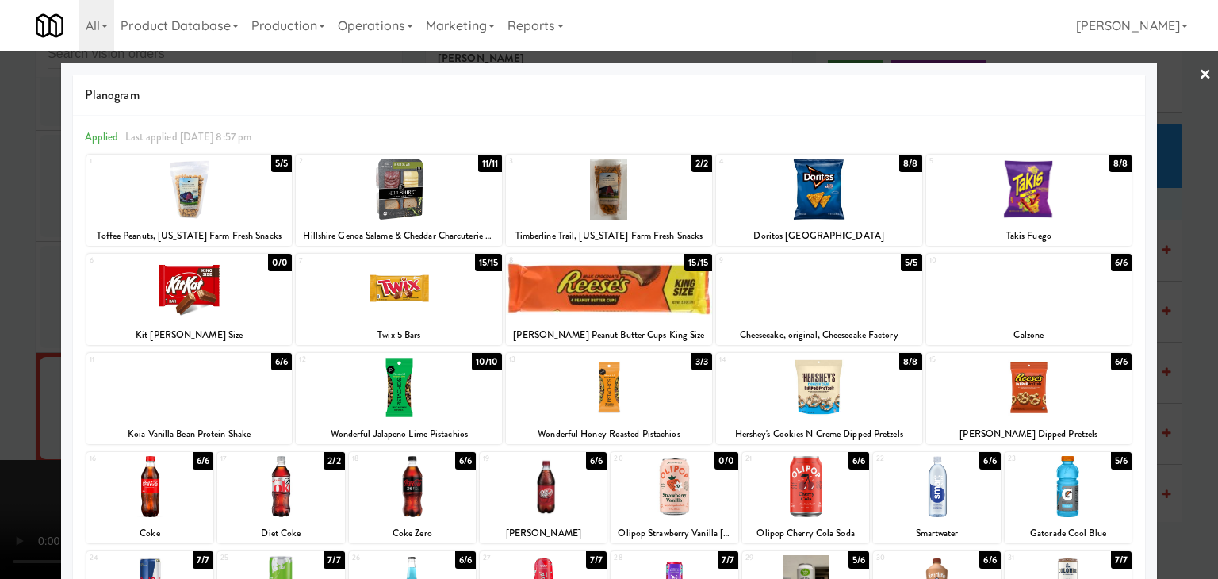
click at [1201, 473] on div at bounding box center [609, 289] width 1218 height 579
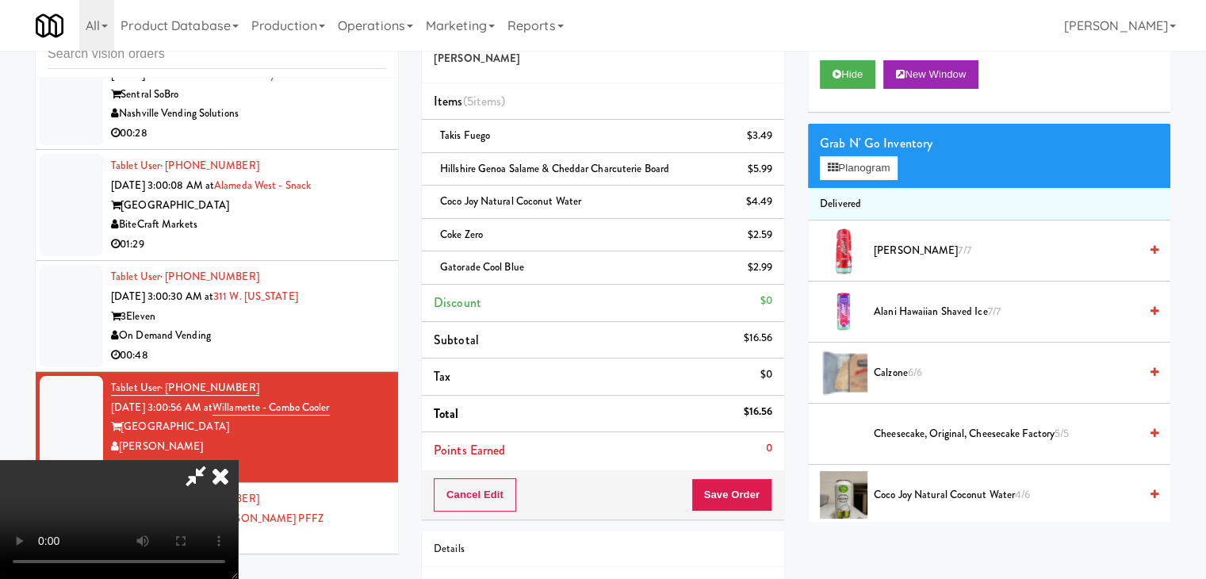
scroll to position [2925, 0]
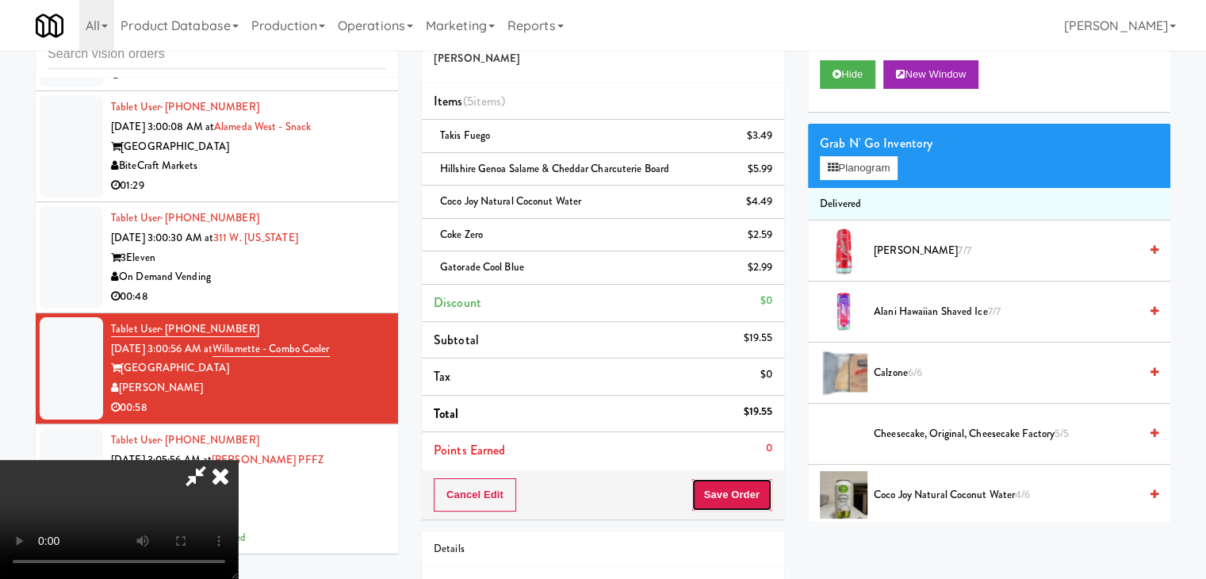
click at [755, 497] on button "Save Order" at bounding box center [732, 494] width 81 height 33
click at [756, 496] on button "Save Order" at bounding box center [732, 494] width 81 height 33
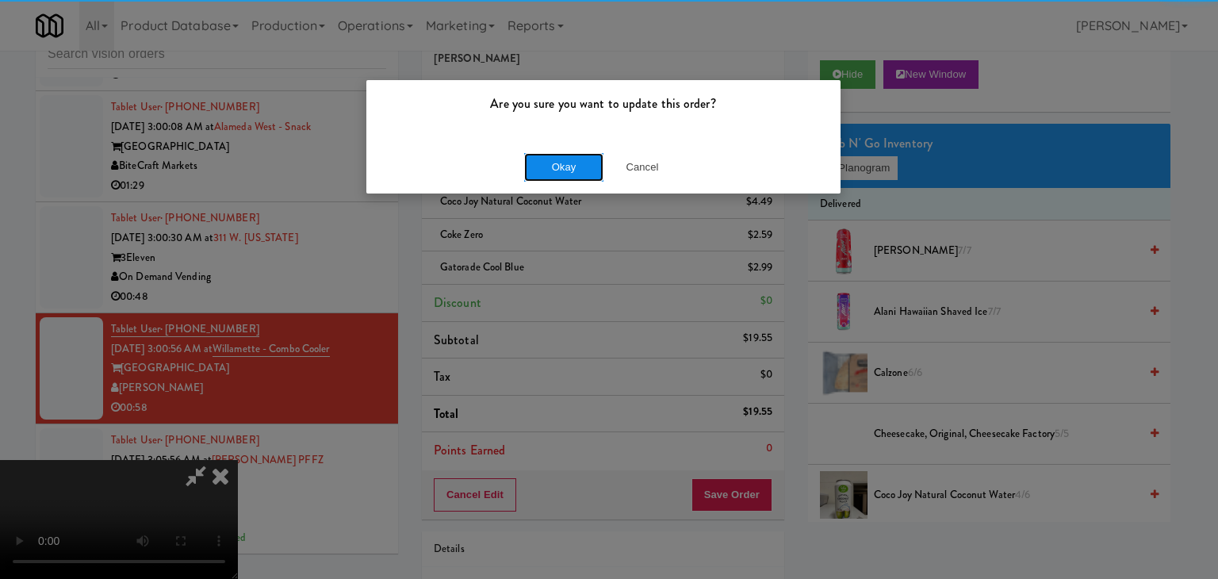
click at [556, 169] on button "Okay" at bounding box center [563, 167] width 79 height 29
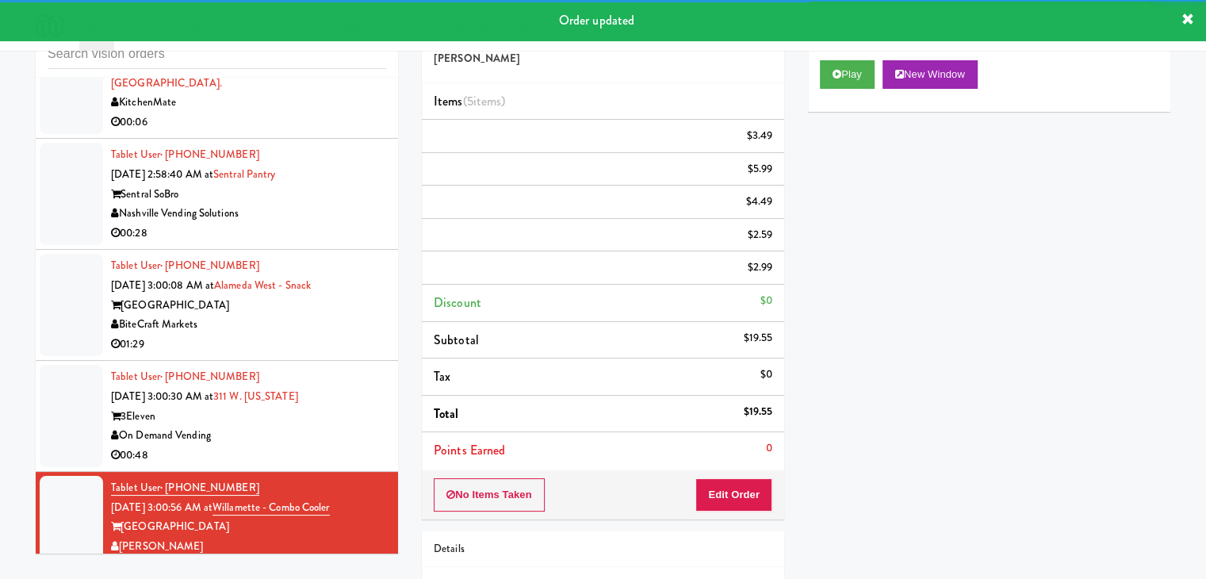
click at [341, 432] on div "On Demand Vending" at bounding box center [248, 436] width 275 height 20
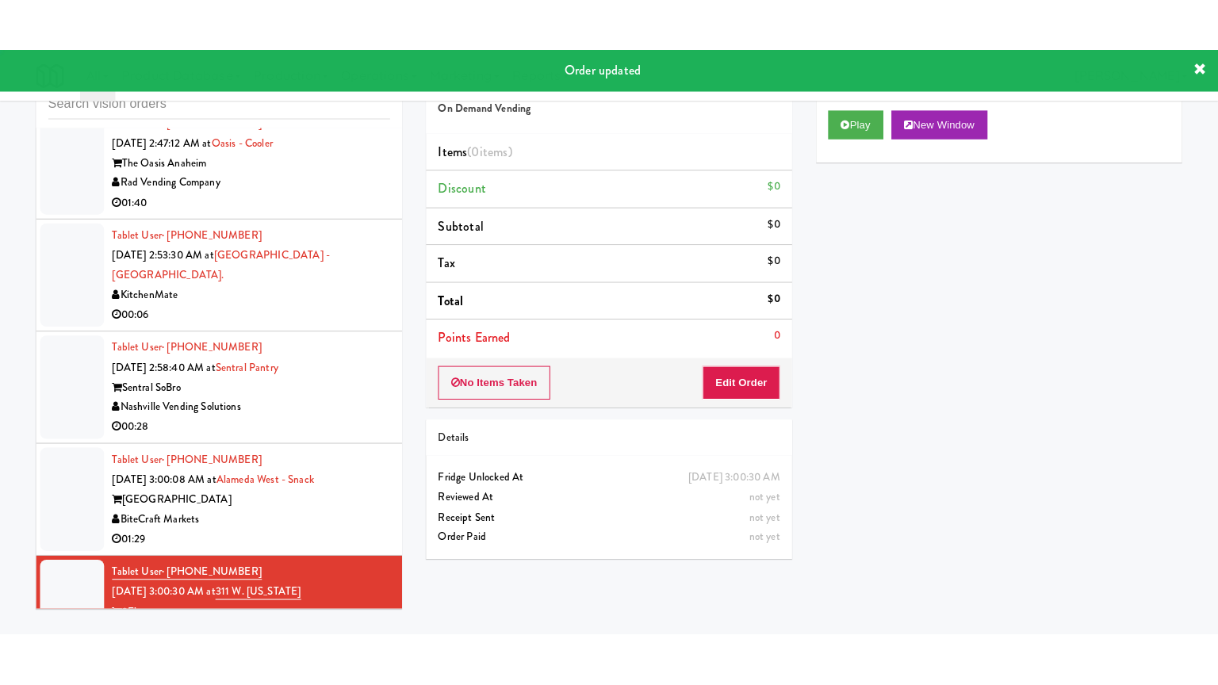
scroll to position [2608, 0]
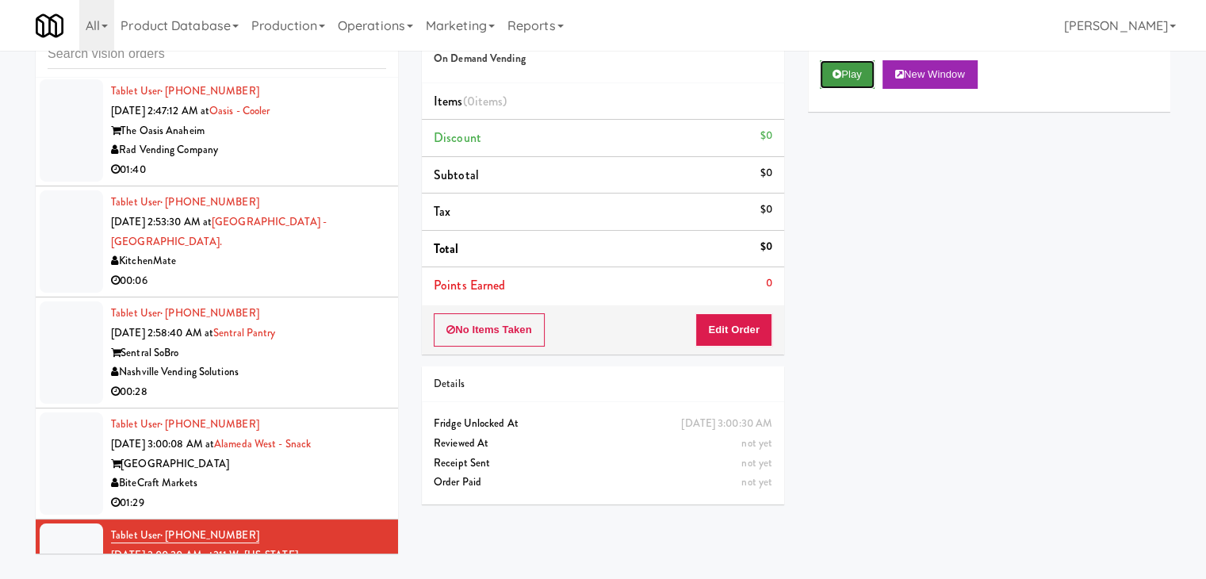
click at [850, 77] on button "Play" at bounding box center [847, 74] width 55 height 29
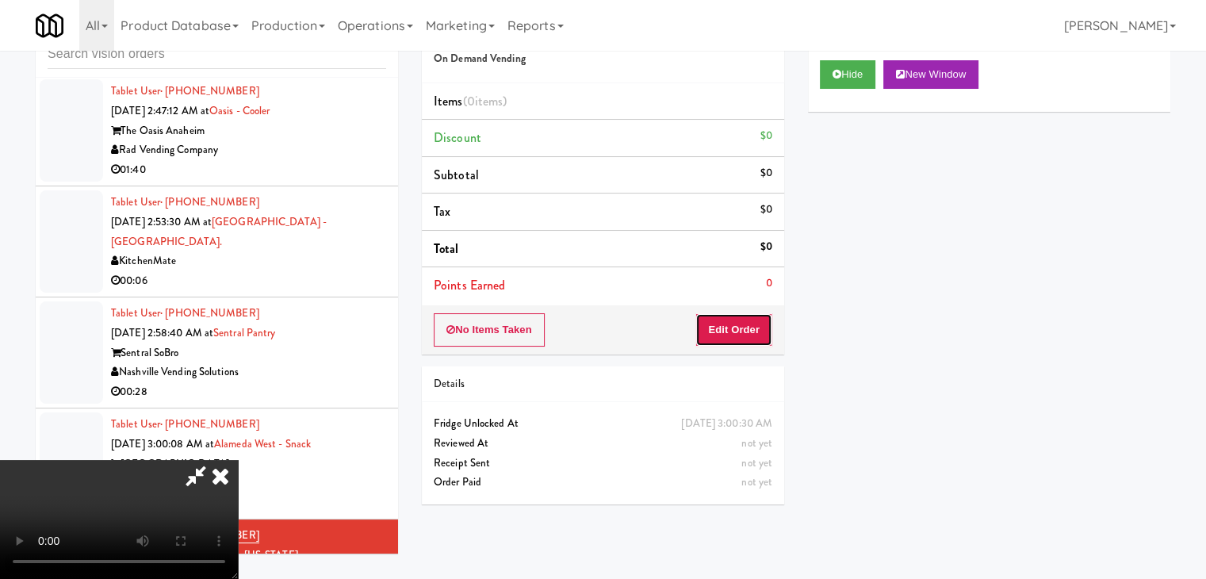
click at [719, 320] on button "Edit Order" at bounding box center [734, 329] width 77 height 33
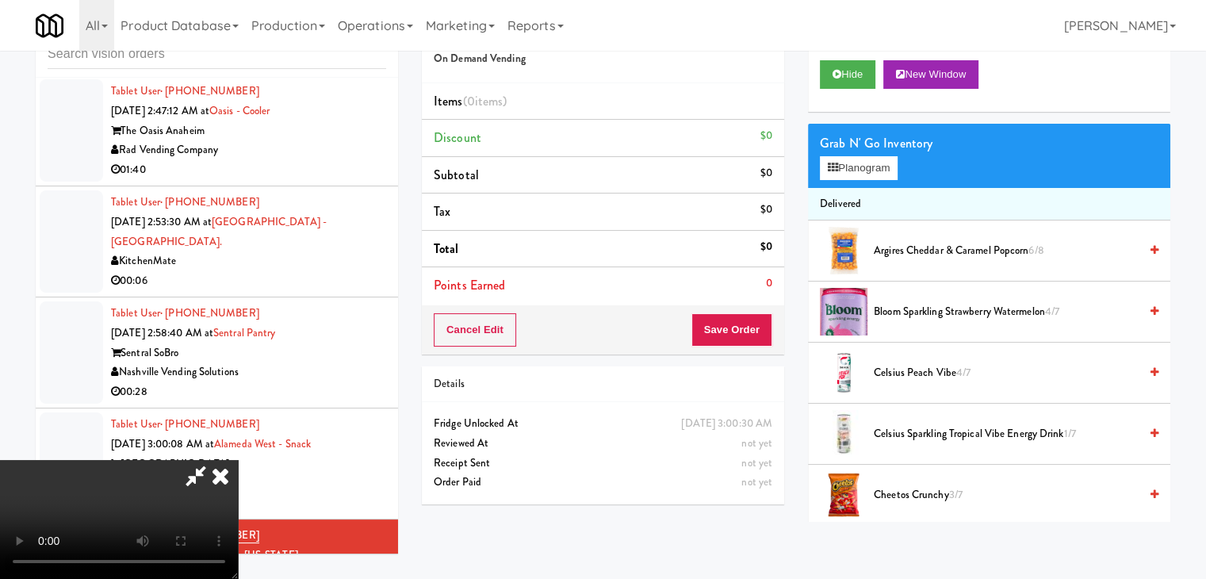
scroll to position [2548, 0]
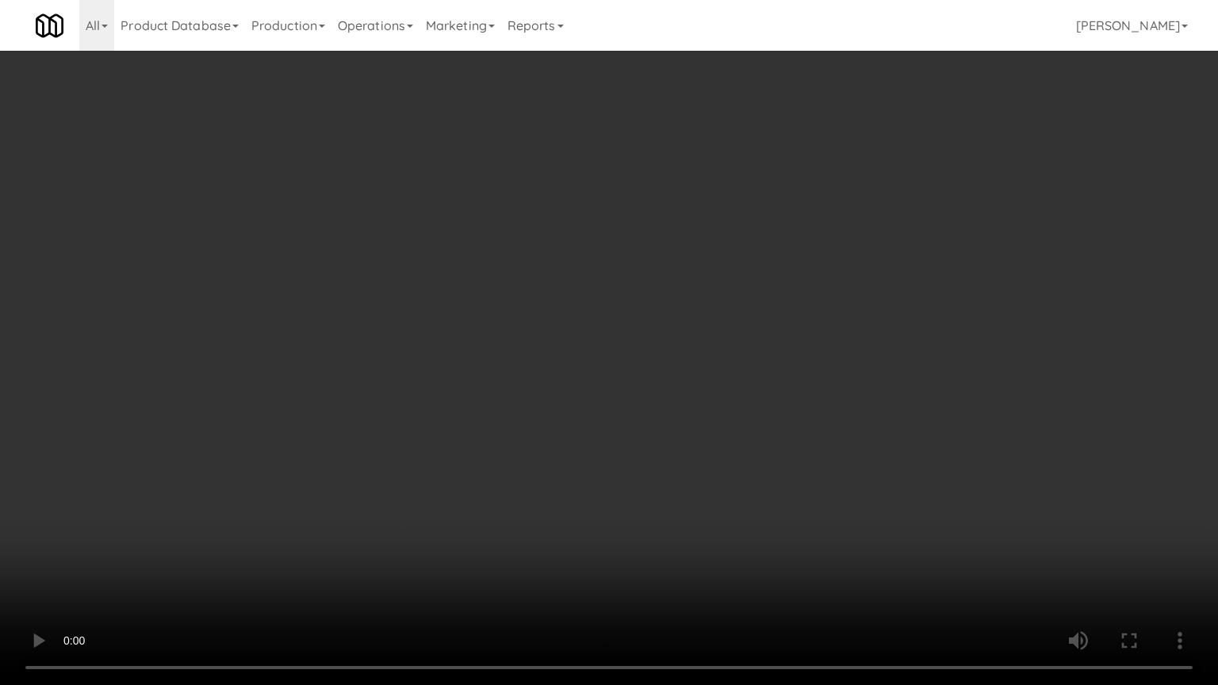
click at [850, 370] on video at bounding box center [609, 342] width 1218 height 685
click at [850, 369] on video at bounding box center [609, 342] width 1218 height 685
click at [868, 362] on video at bounding box center [609, 342] width 1218 height 685
click at [790, 493] on video at bounding box center [609, 342] width 1218 height 685
click at [795, 492] on video at bounding box center [609, 342] width 1218 height 685
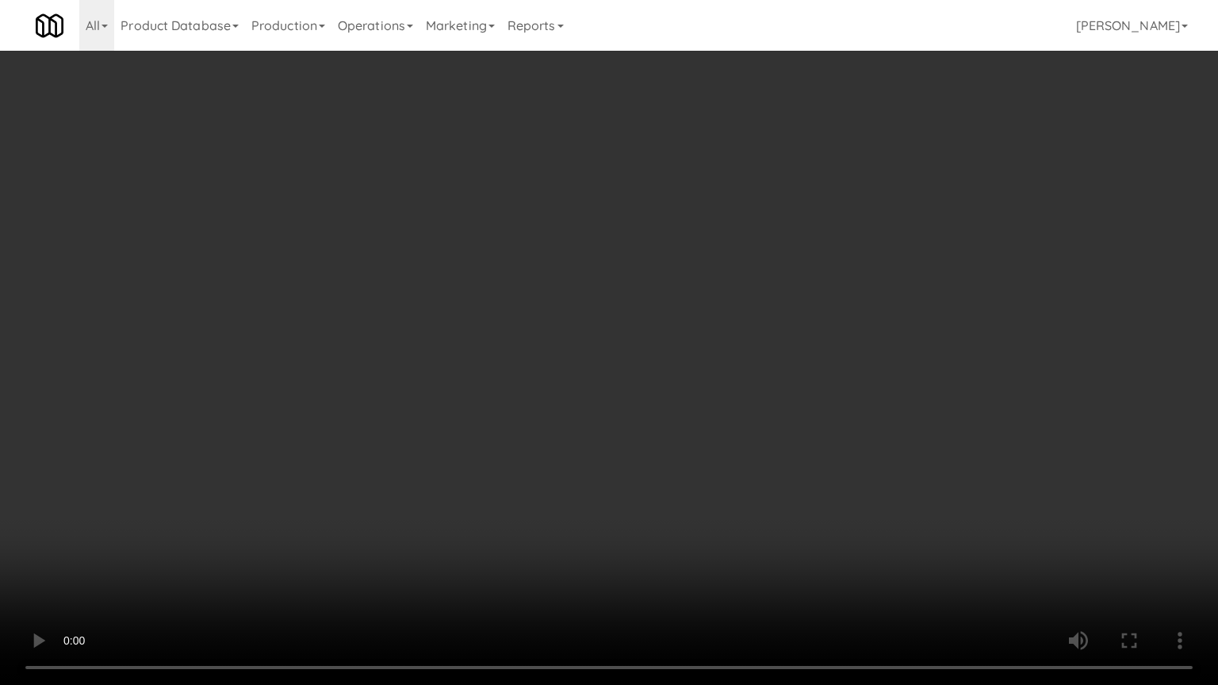
click at [796, 488] on video at bounding box center [609, 342] width 1218 height 685
click at [790, 484] on video at bounding box center [609, 342] width 1218 height 685
click at [793, 480] on video at bounding box center [609, 342] width 1218 height 685
click at [793, 481] on video at bounding box center [609, 342] width 1218 height 685
click at [791, 482] on video at bounding box center [609, 342] width 1218 height 685
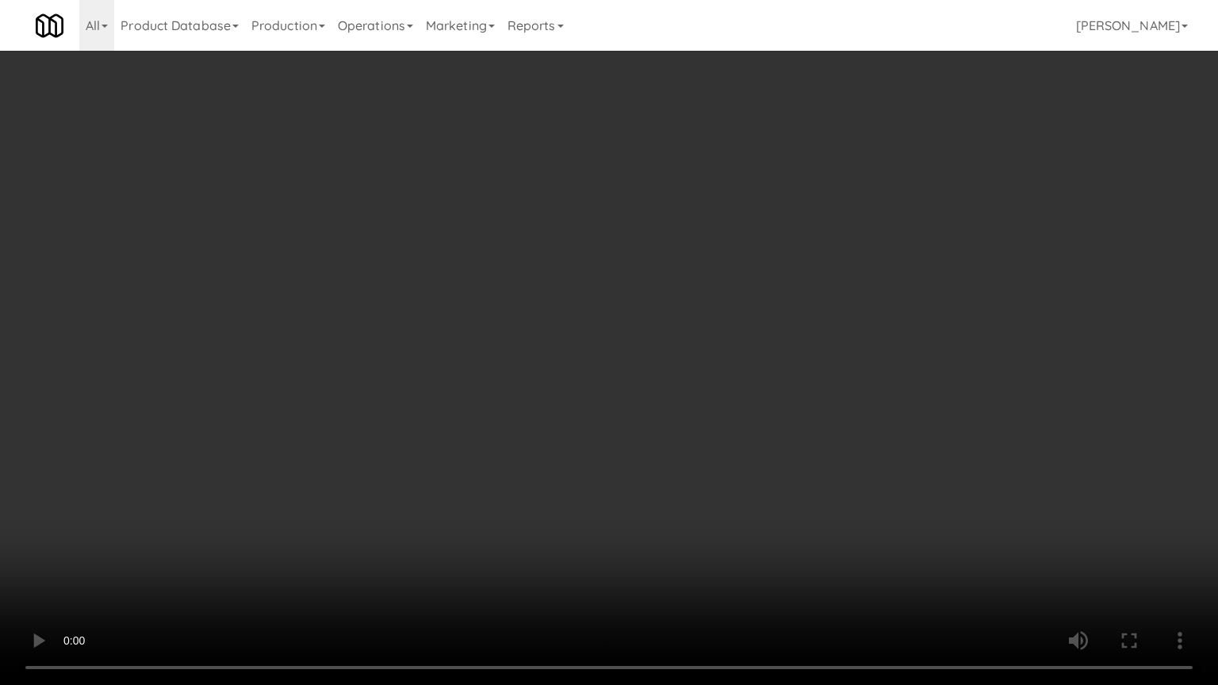
click at [864, 330] on video at bounding box center [609, 342] width 1218 height 685
click at [864, 328] on video at bounding box center [609, 342] width 1218 height 685
click at [906, 298] on video at bounding box center [609, 342] width 1218 height 685
drag, startPoint x: 906, startPoint y: 298, endPoint x: 982, endPoint y: 187, distance: 134.6
click at [907, 298] on video at bounding box center [609, 342] width 1218 height 685
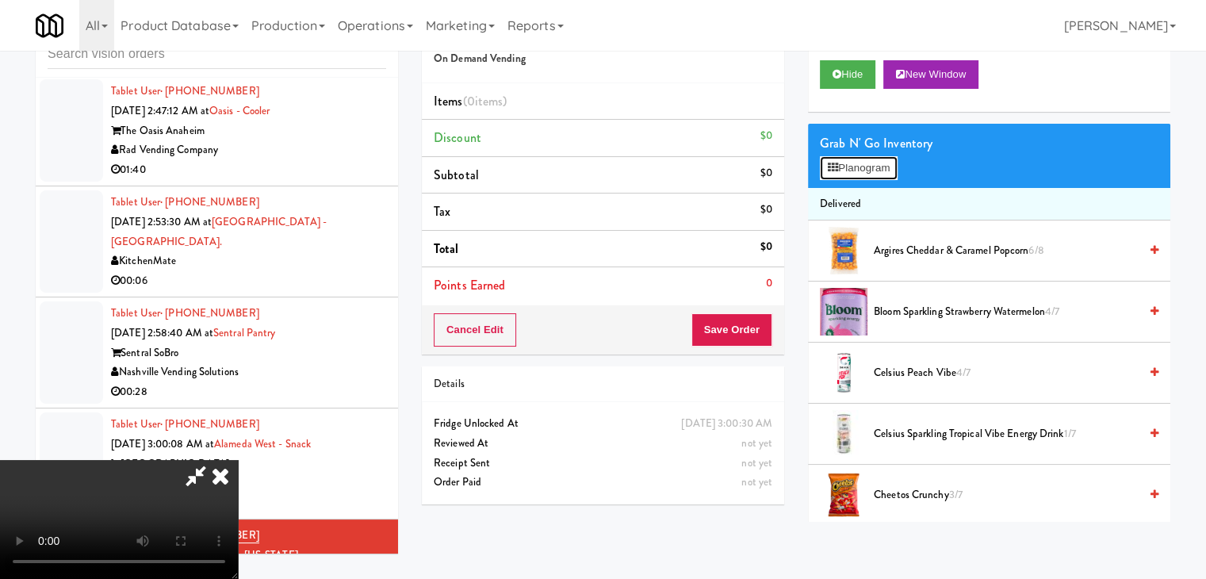
click at [866, 163] on button "Planogram" at bounding box center [859, 168] width 78 height 24
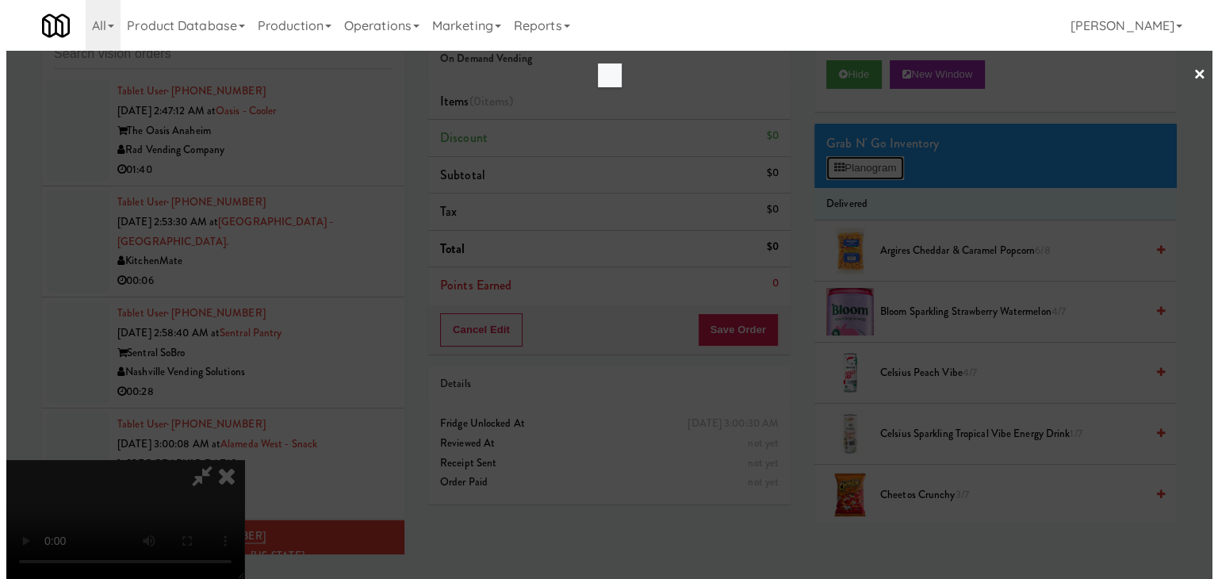
scroll to position [2548, 0]
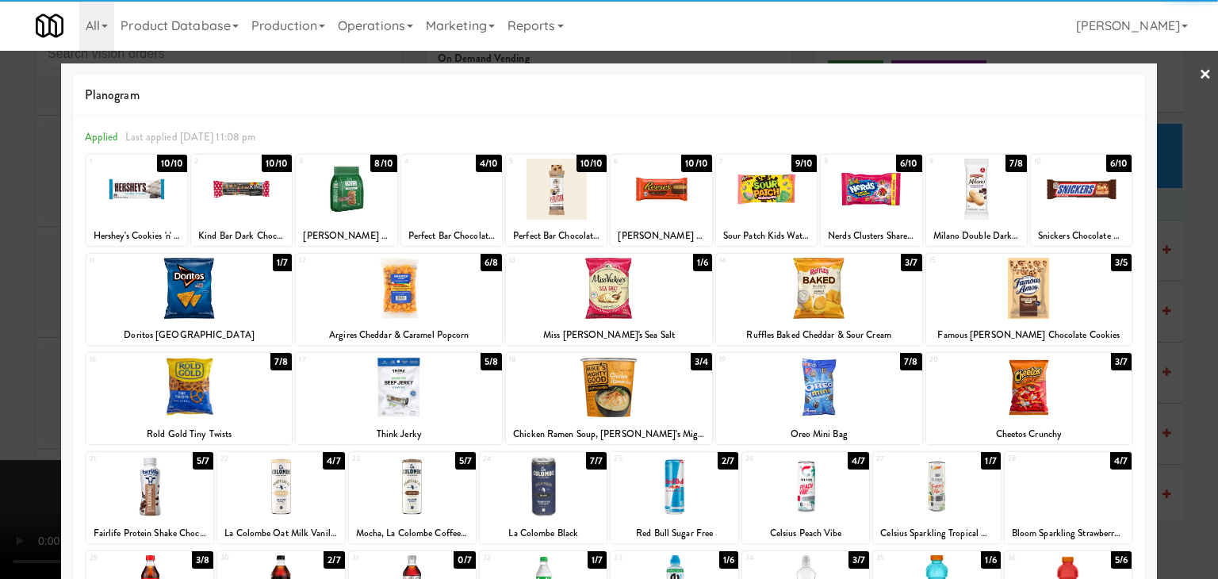
click at [1094, 188] on div at bounding box center [1081, 189] width 101 height 61
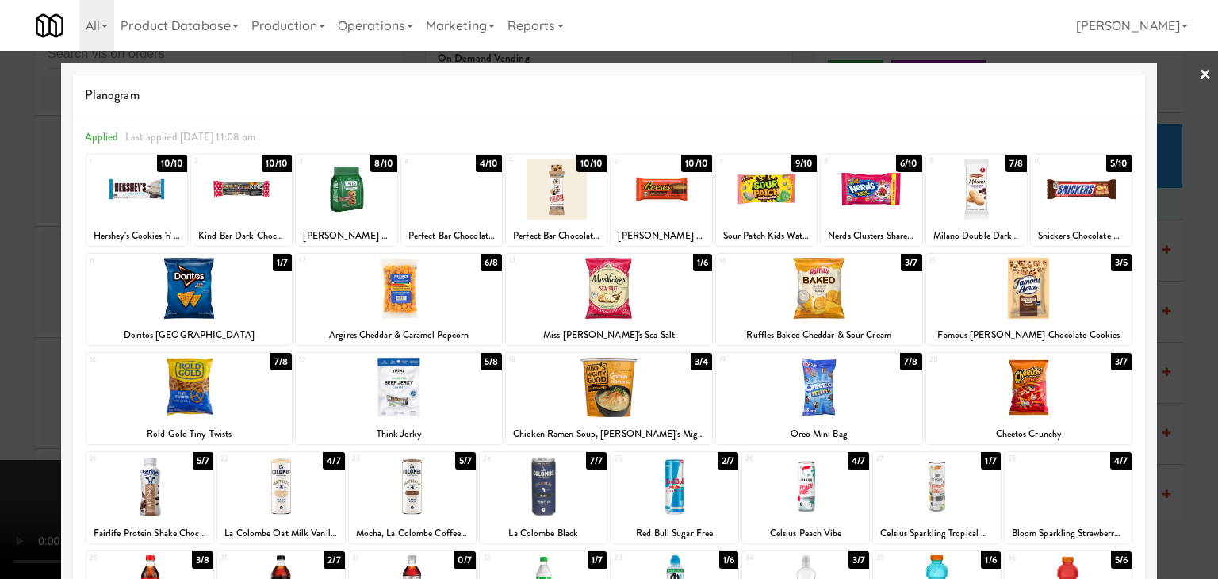
click at [1050, 293] on div at bounding box center [1029, 288] width 206 height 61
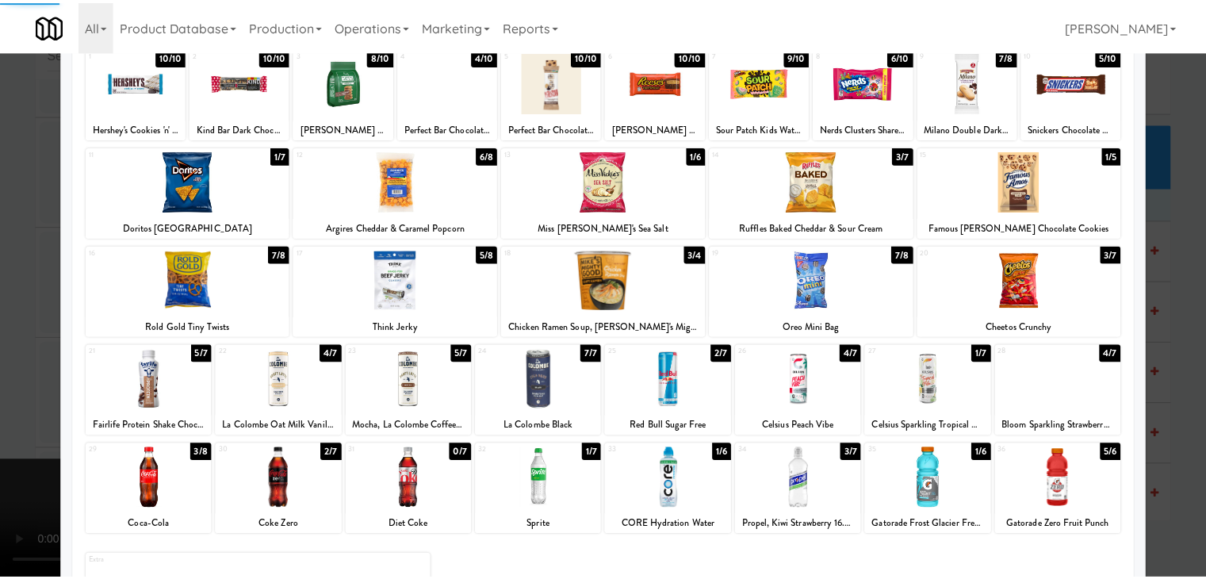
scroll to position [200, 0]
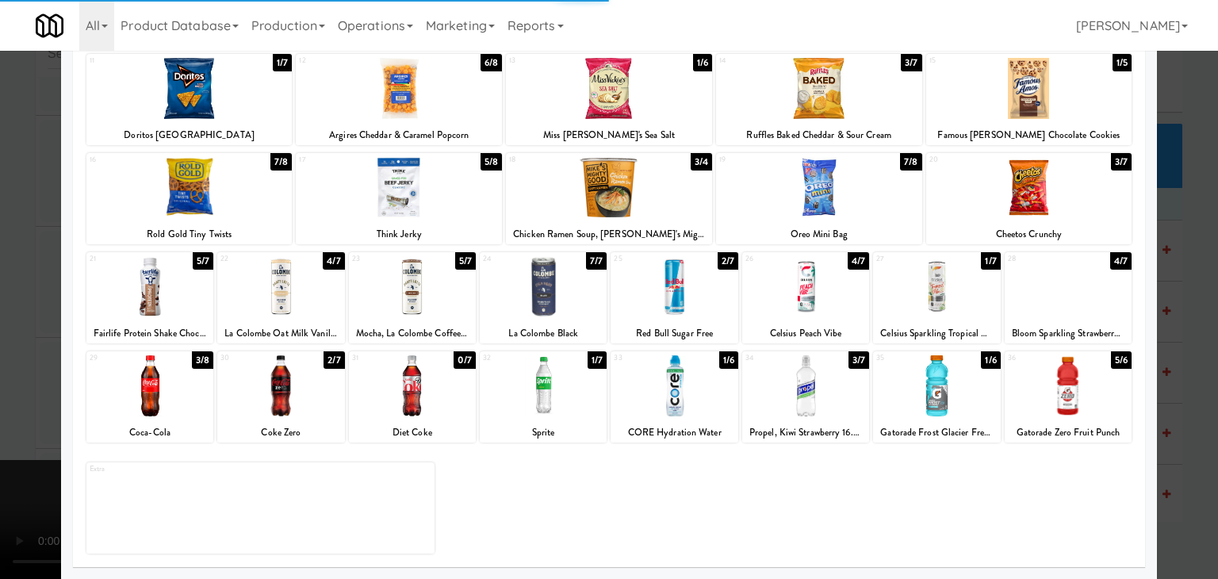
drag, startPoint x: 1072, startPoint y: 391, endPoint x: 1122, endPoint y: 387, distance: 50.1
click at [1076, 389] on div at bounding box center [1068, 385] width 127 height 61
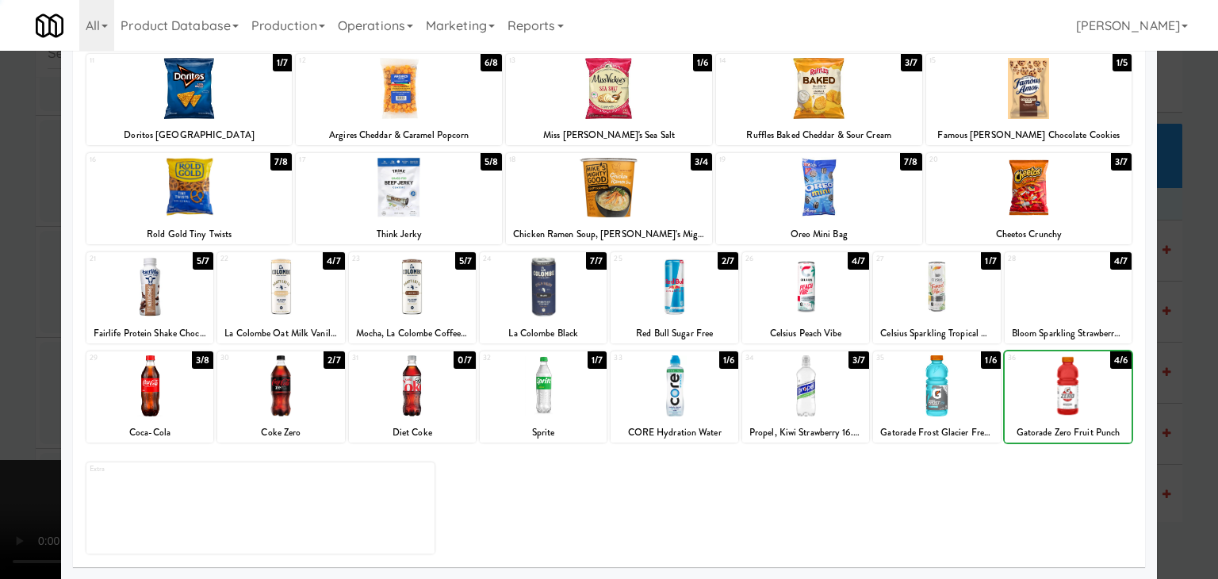
drag, startPoint x: 1183, startPoint y: 387, endPoint x: 1136, endPoint y: 382, distance: 47.8
click at [1180, 385] on div at bounding box center [609, 289] width 1218 height 579
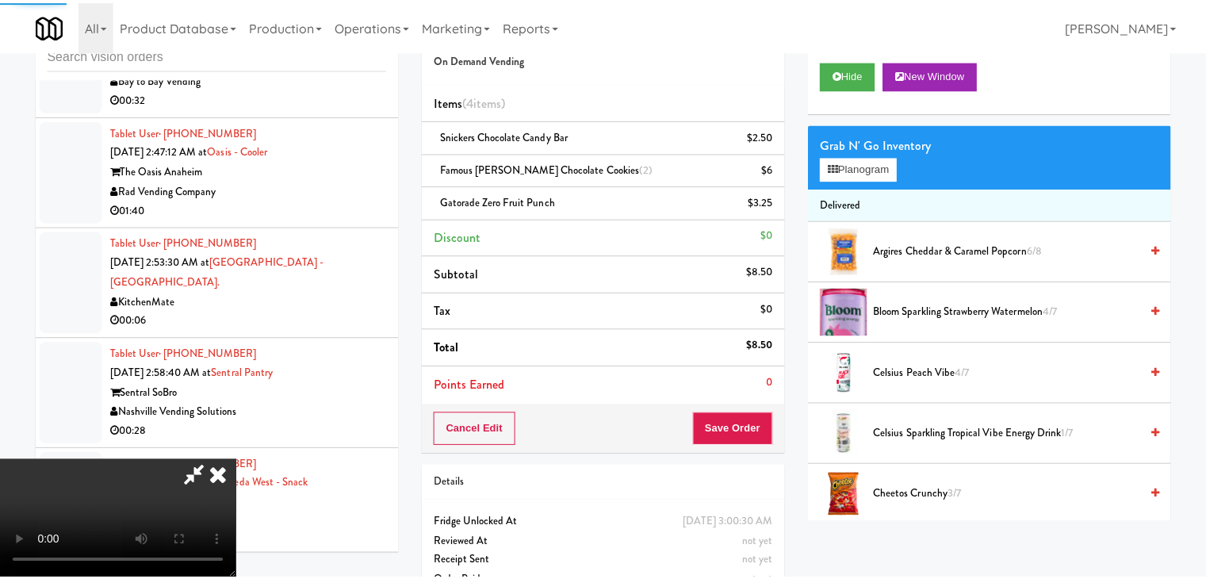
scroll to position [2608, 0]
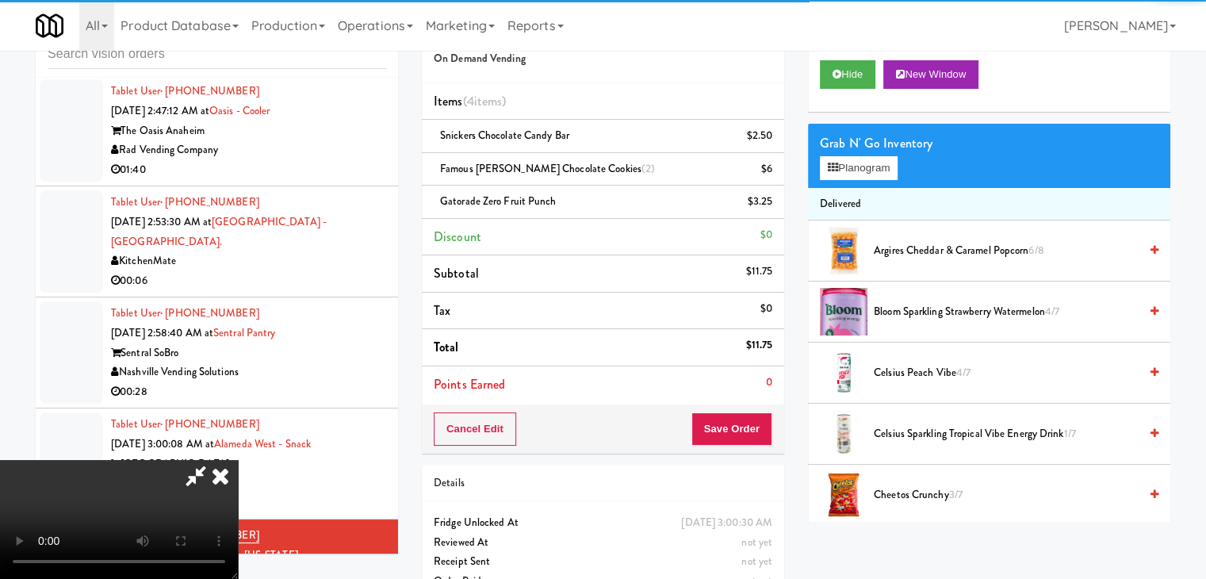
drag, startPoint x: 754, startPoint y: 401, endPoint x: 758, endPoint y: 416, distance: 16.3
click at [757, 413] on div "Order # 9986246 On Demand Vending Items (4 items ) Snickers Chocolate Candy Bar…" at bounding box center [603, 229] width 362 height 447
click at [758, 416] on button "Save Order" at bounding box center [732, 428] width 81 height 33
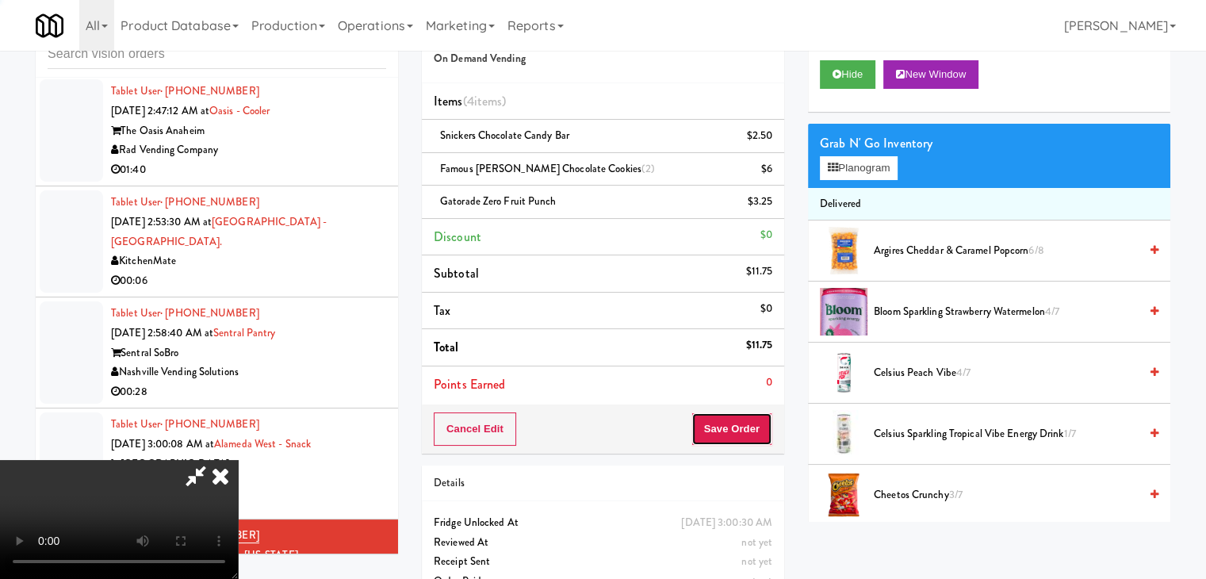
click at [758, 416] on button "Save Order" at bounding box center [732, 428] width 81 height 33
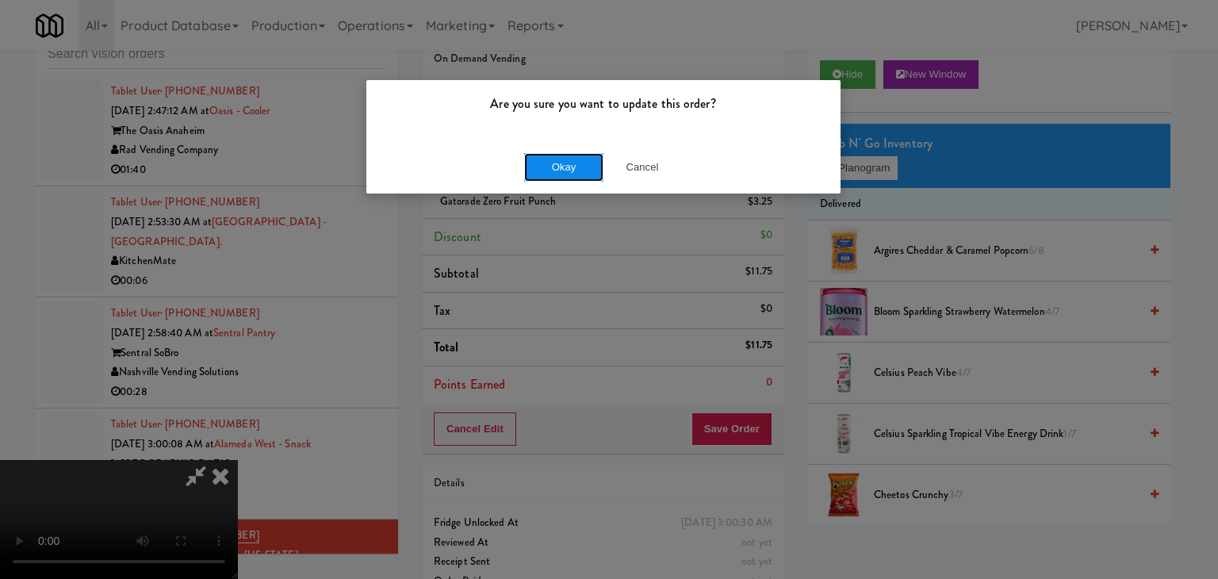
click at [581, 168] on button "Okay" at bounding box center [563, 167] width 79 height 29
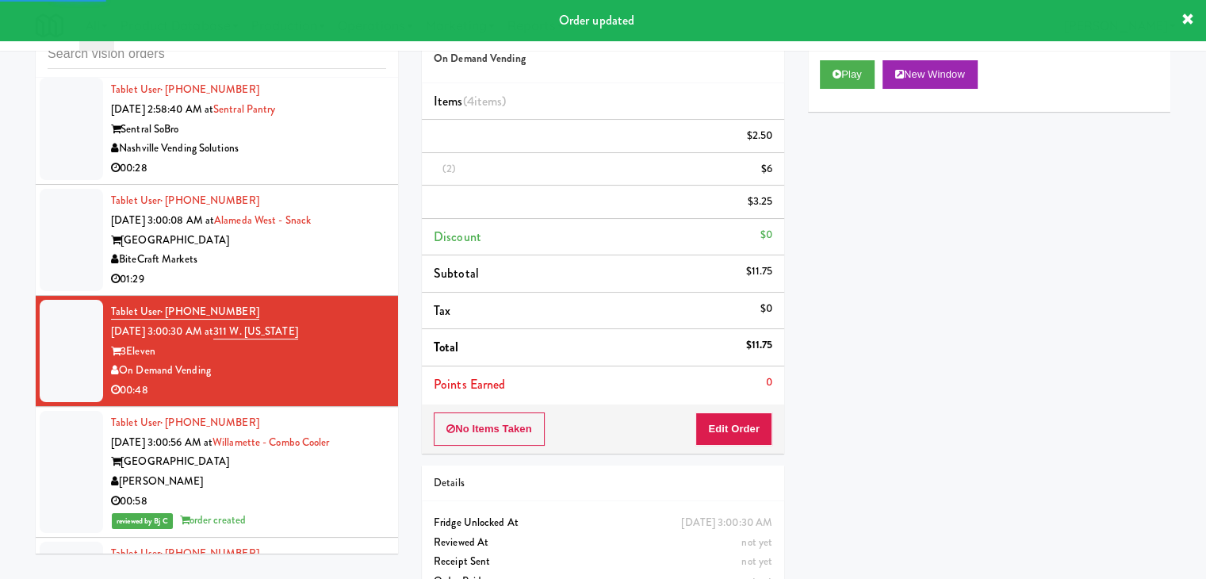
scroll to position [2846, 0]
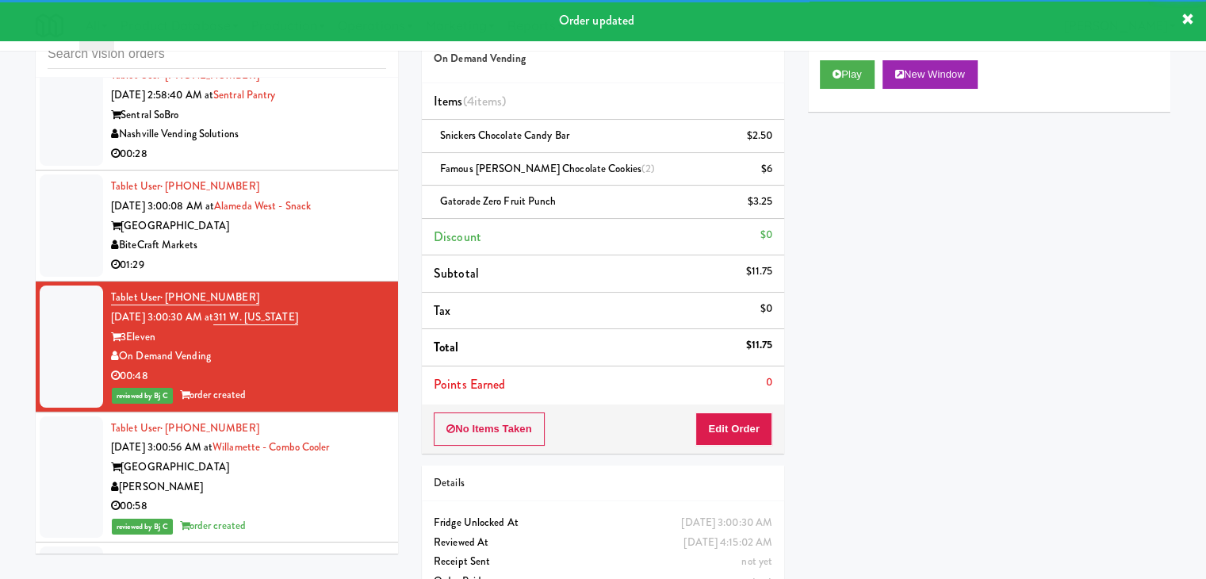
click at [319, 264] on div "01:29" at bounding box center [248, 265] width 275 height 20
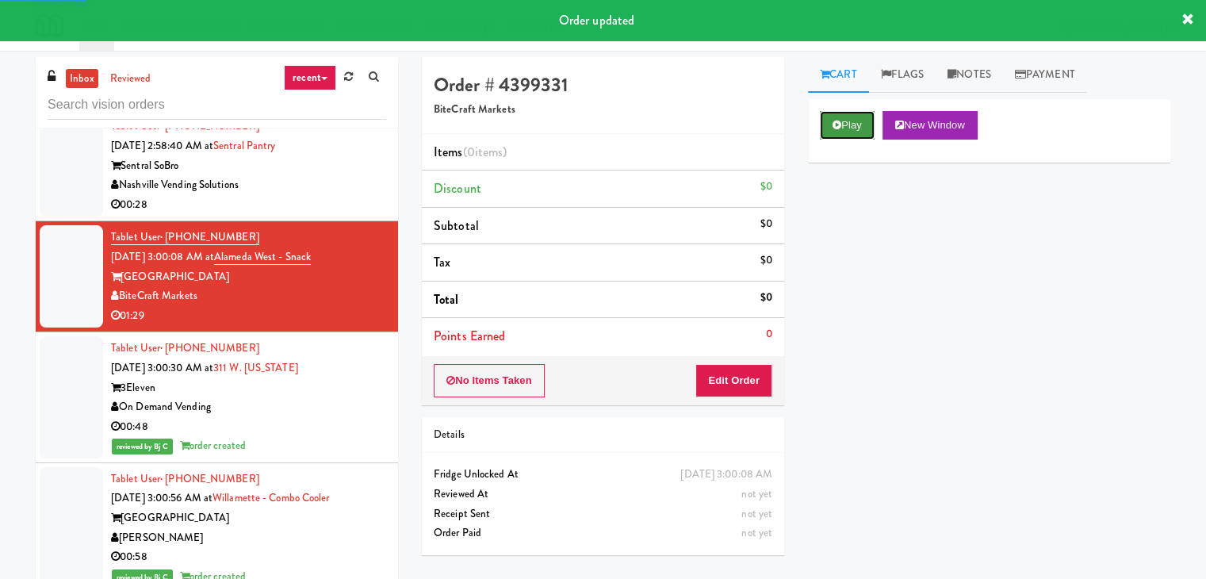
click at [841, 121] on icon at bounding box center [837, 125] width 9 height 10
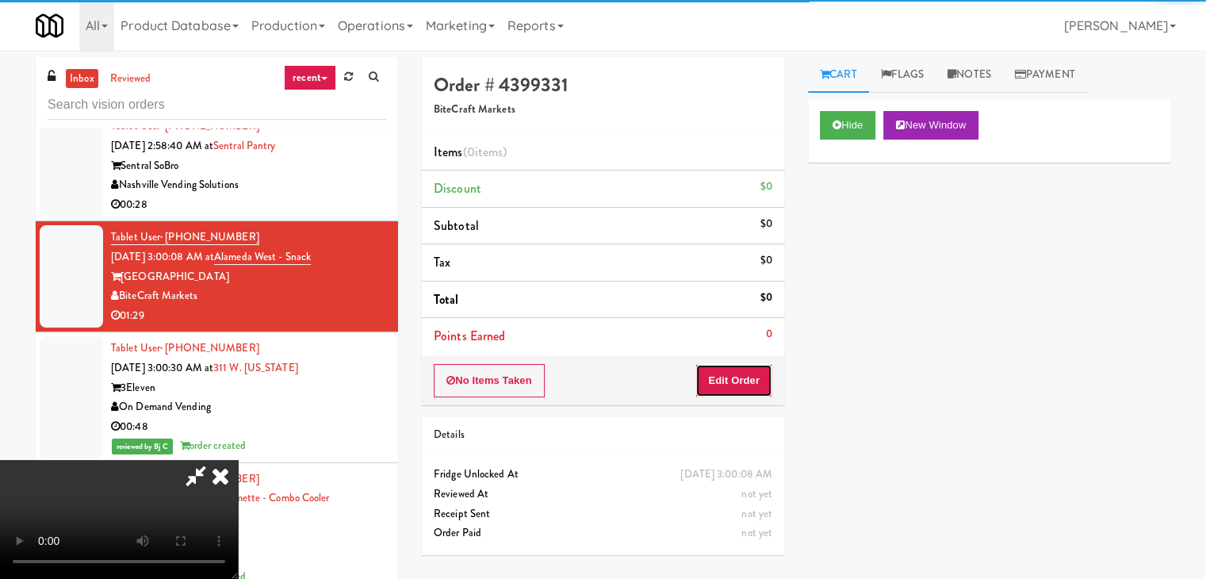
click at [719, 381] on button "Edit Order" at bounding box center [734, 380] width 77 height 33
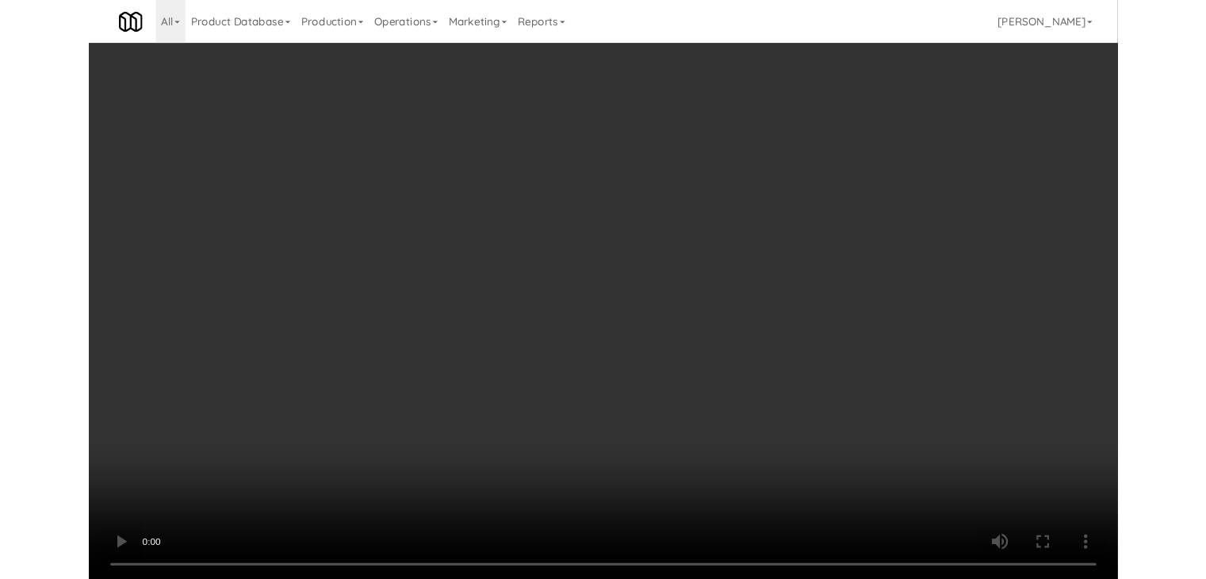
scroll to position [2787, 0]
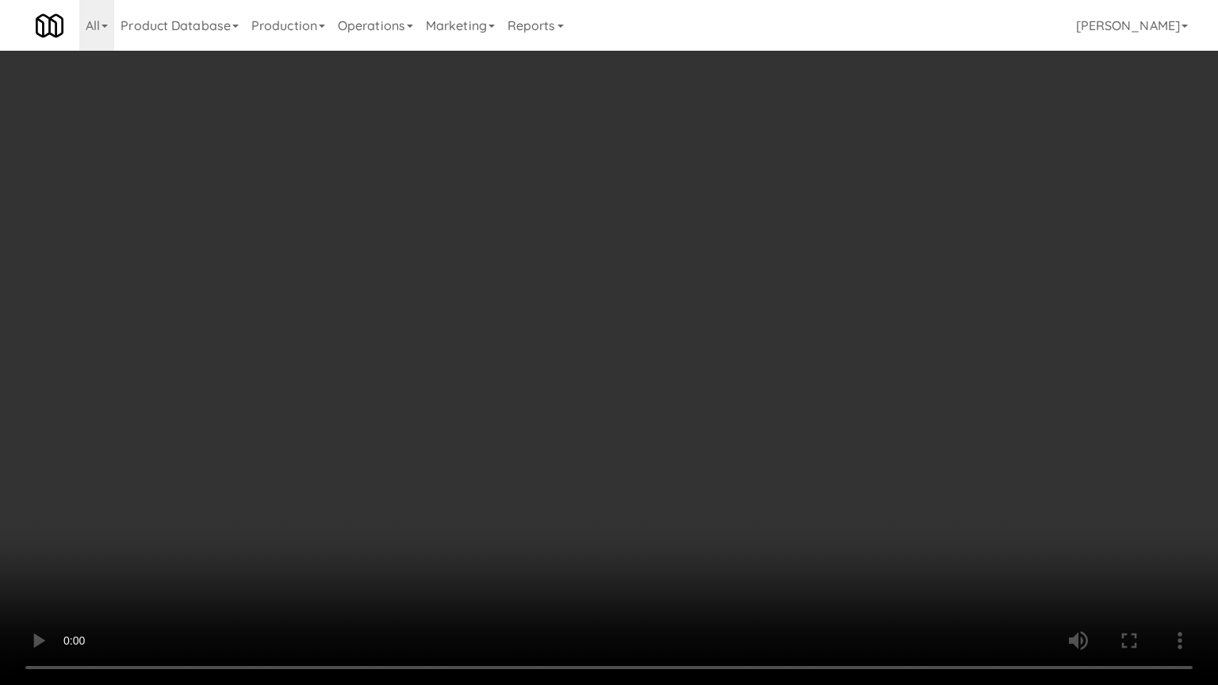
click at [744, 520] on video at bounding box center [609, 342] width 1218 height 685
click at [765, 472] on video at bounding box center [609, 342] width 1218 height 685
click at [777, 485] on video at bounding box center [609, 342] width 1218 height 685
click at [1069, 360] on video at bounding box center [609, 342] width 1218 height 685
click at [888, 481] on video at bounding box center [609, 342] width 1218 height 685
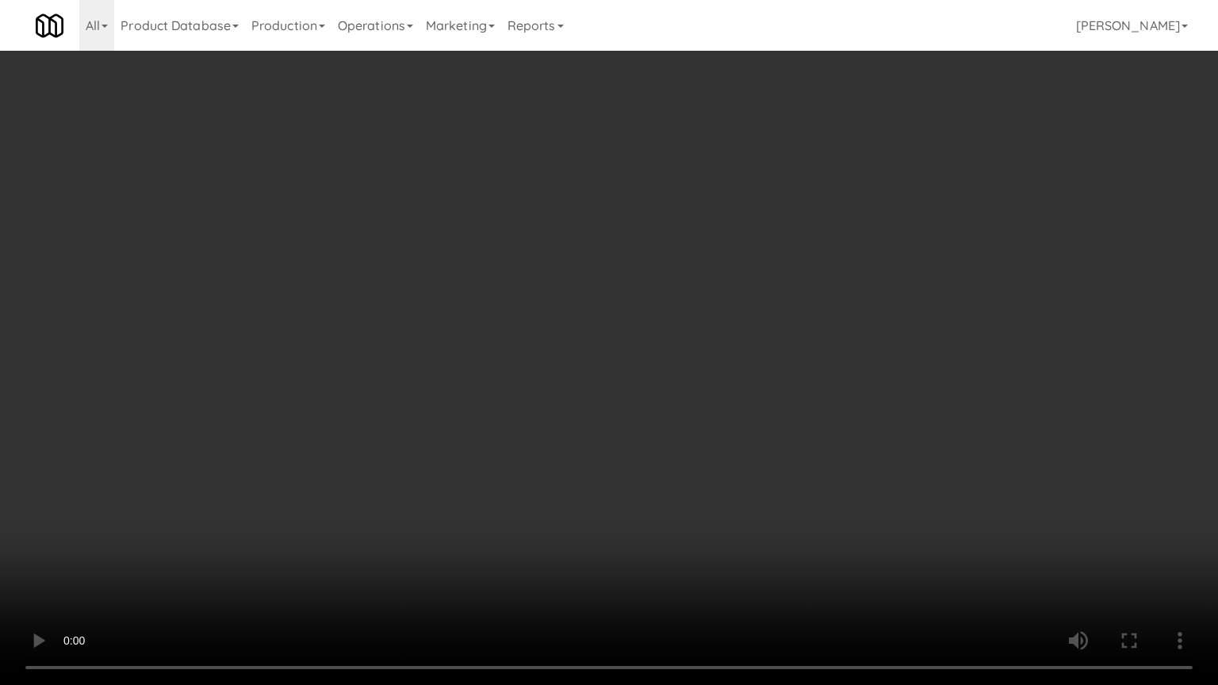
click at [888, 481] on video at bounding box center [609, 342] width 1218 height 685
click at [903, 489] on video at bounding box center [609, 342] width 1218 height 685
drag, startPoint x: 903, startPoint y: 489, endPoint x: 906, endPoint y: 424, distance: 65.1
click at [903, 489] on video at bounding box center [609, 342] width 1218 height 685
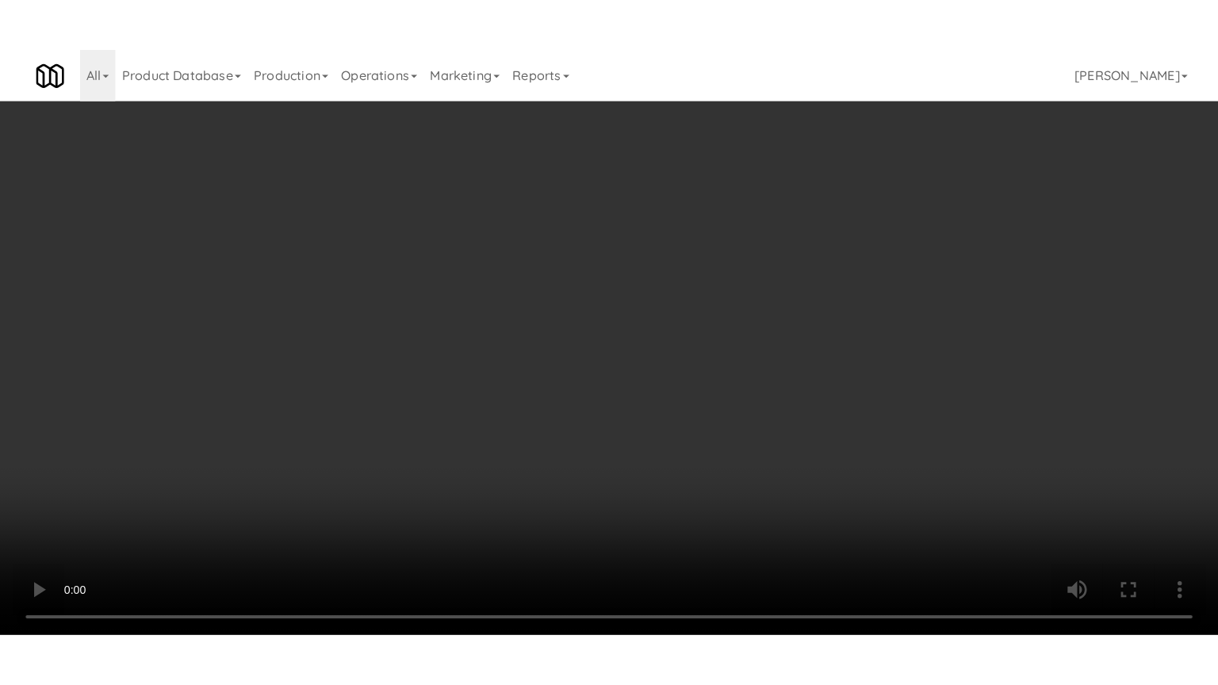
scroll to position [2846, 0]
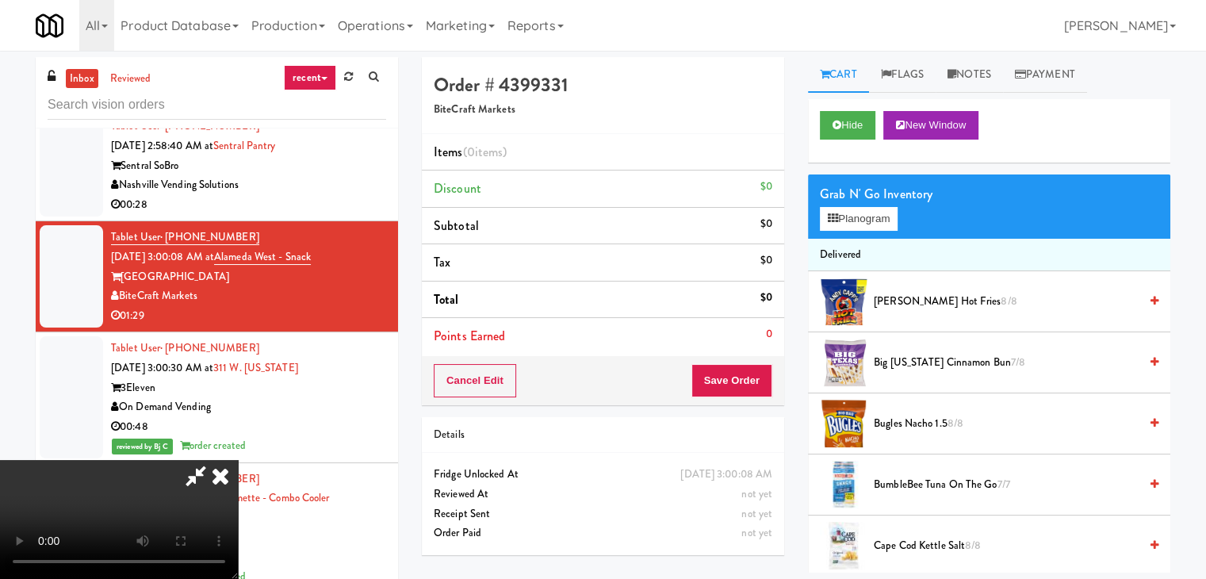
click at [238, 481] on video at bounding box center [119, 519] width 238 height 119
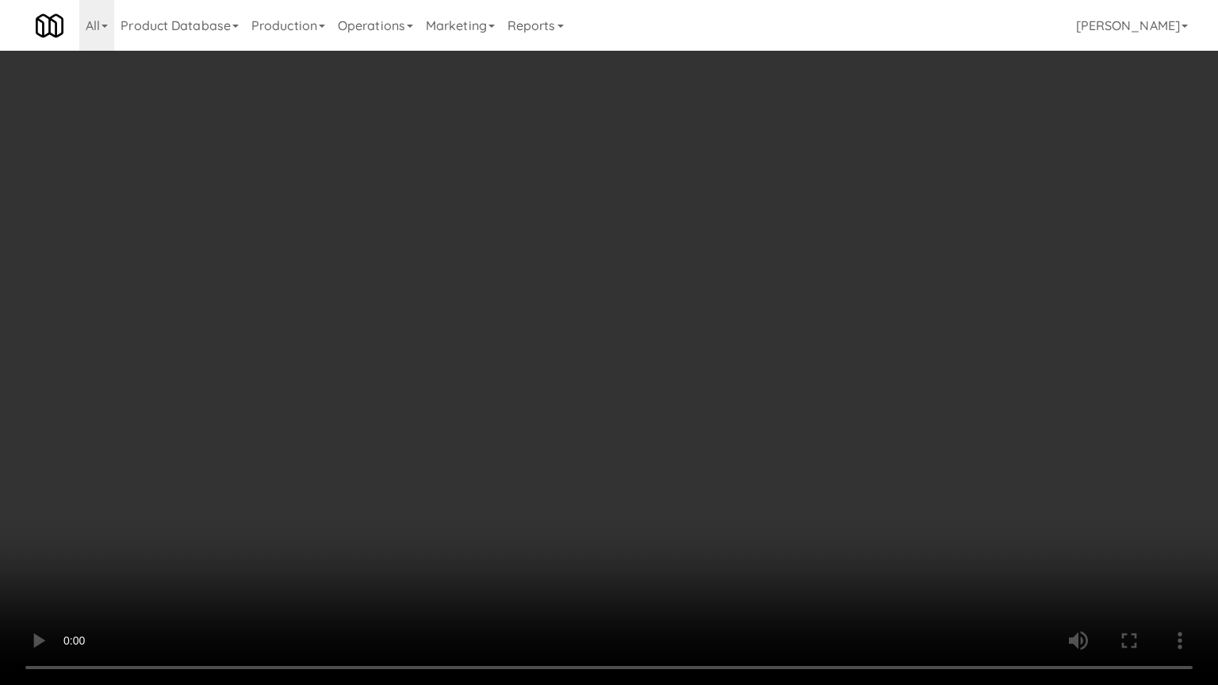
click at [702, 438] on video at bounding box center [609, 342] width 1218 height 685
click at [711, 463] on video at bounding box center [609, 342] width 1218 height 685
click at [708, 457] on video at bounding box center [609, 342] width 1218 height 685
click at [710, 457] on video at bounding box center [609, 342] width 1218 height 685
click at [736, 413] on video at bounding box center [609, 342] width 1218 height 685
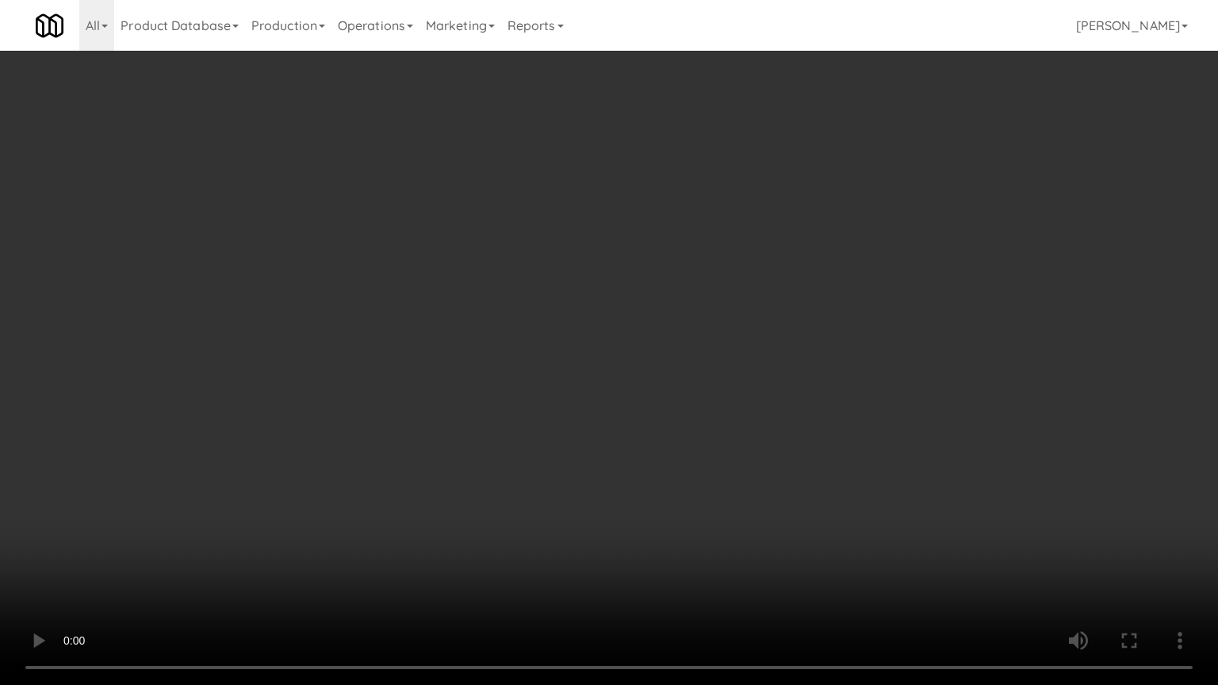
click at [736, 413] on video at bounding box center [609, 342] width 1218 height 685
click at [711, 387] on video at bounding box center [609, 342] width 1218 height 685
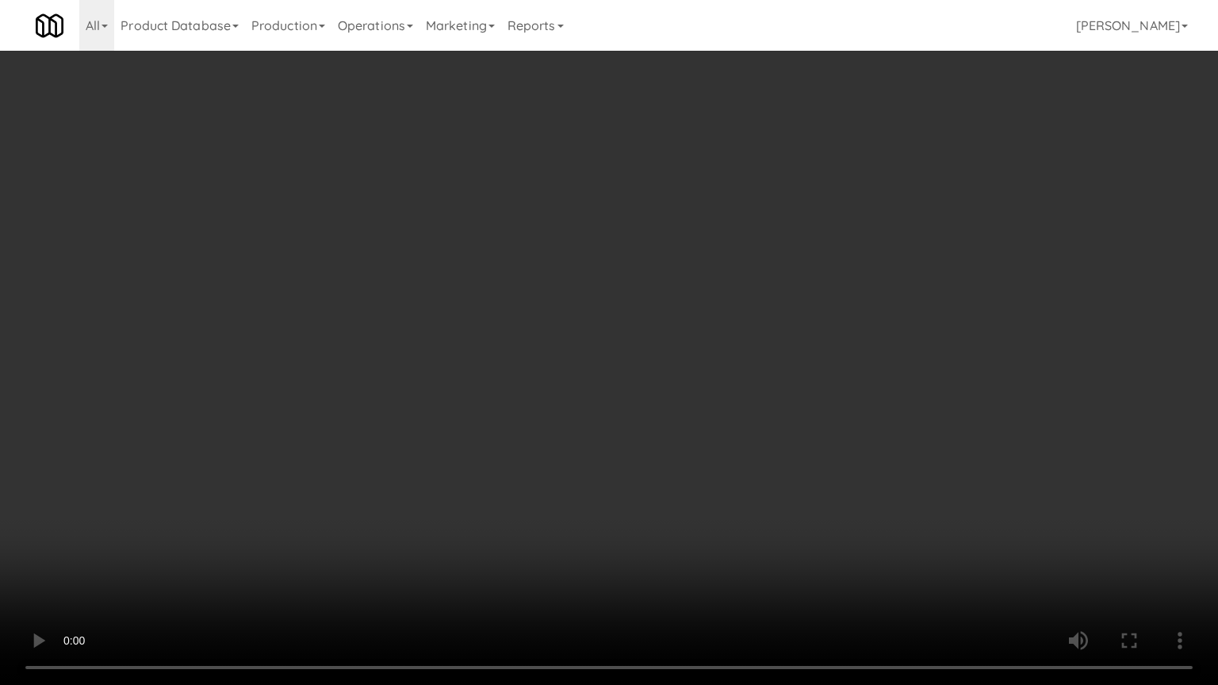
click at [711, 387] on video at bounding box center [609, 342] width 1218 height 685
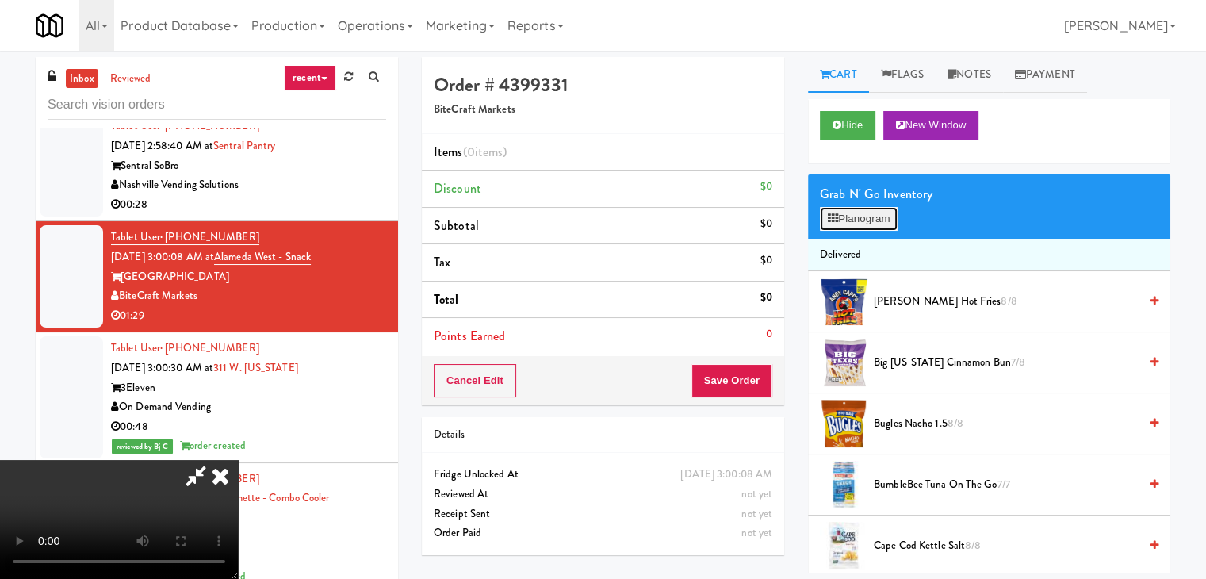
click at [849, 217] on button "Planogram" at bounding box center [859, 219] width 78 height 24
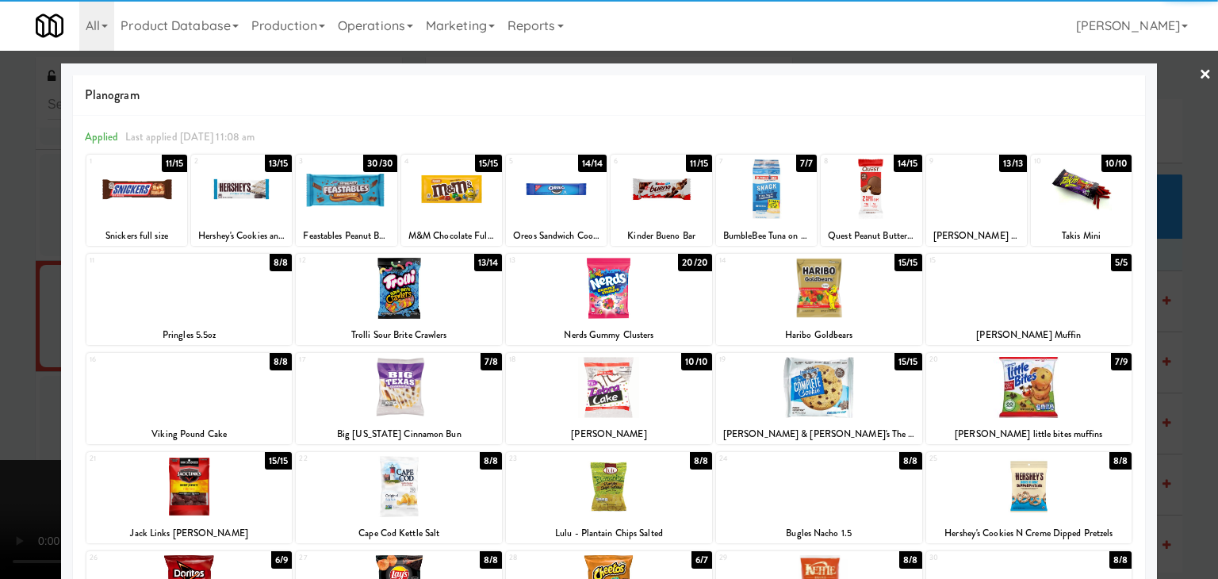
click at [355, 197] on div at bounding box center [346, 189] width 101 height 61
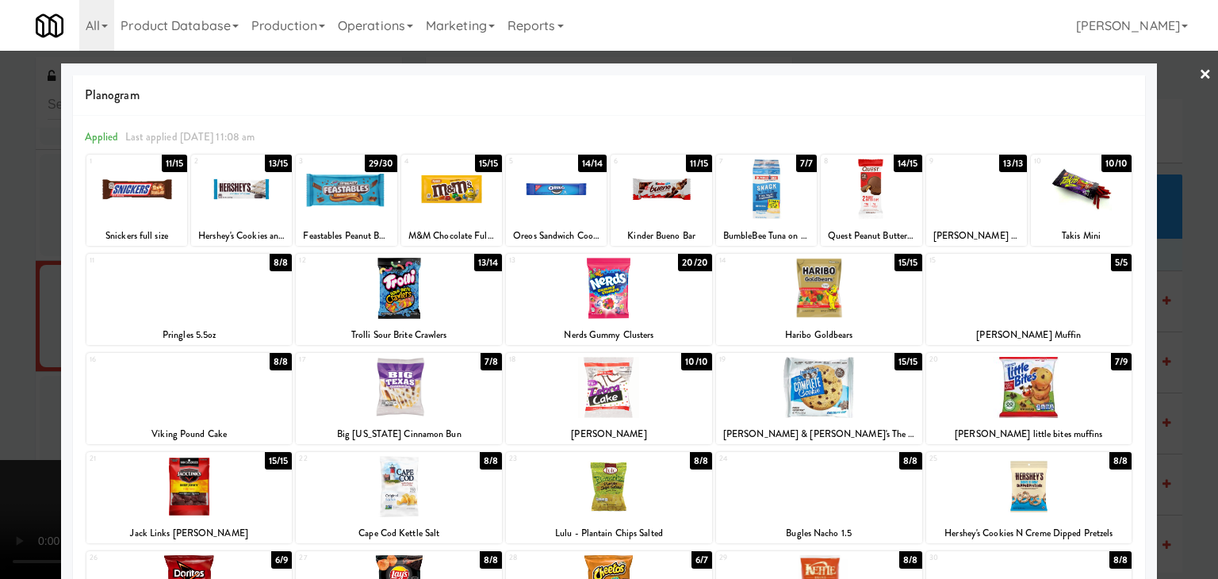
click at [213, 401] on div at bounding box center [189, 387] width 206 height 61
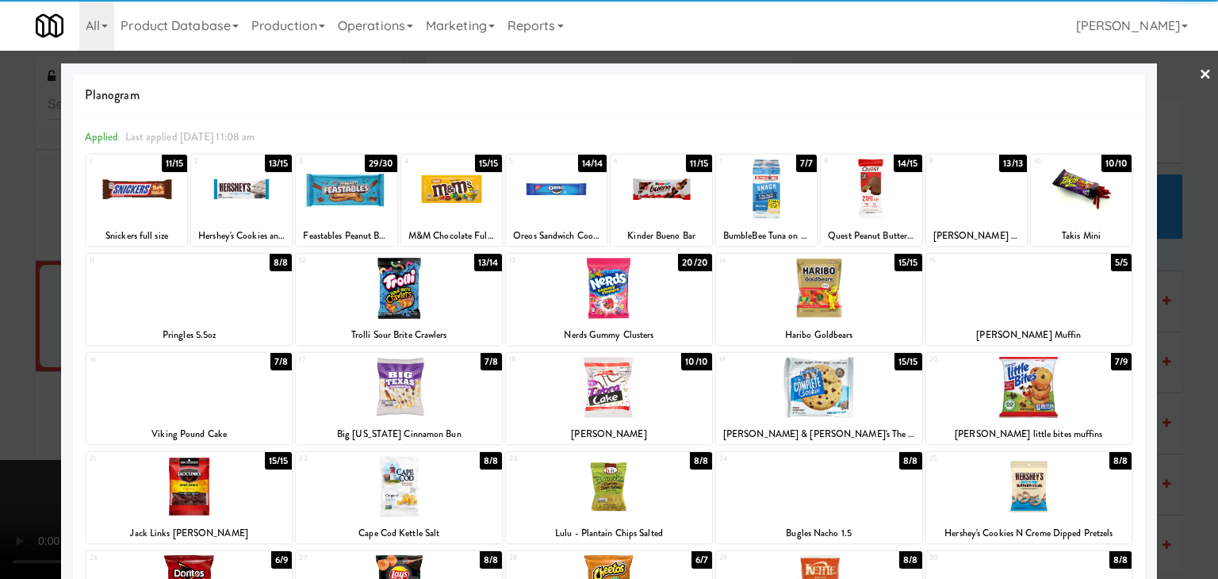
click at [623, 388] on div at bounding box center [609, 387] width 206 height 61
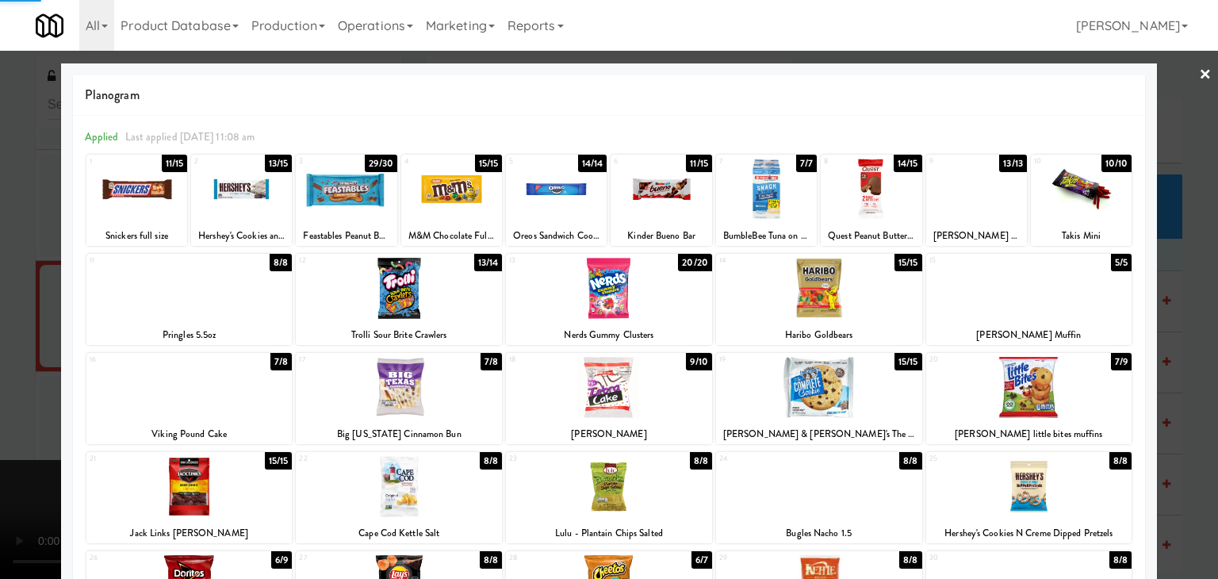
drag, startPoint x: 0, startPoint y: 296, endPoint x: 178, endPoint y: 318, distance: 179.0
click at [3, 296] on div at bounding box center [609, 289] width 1218 height 579
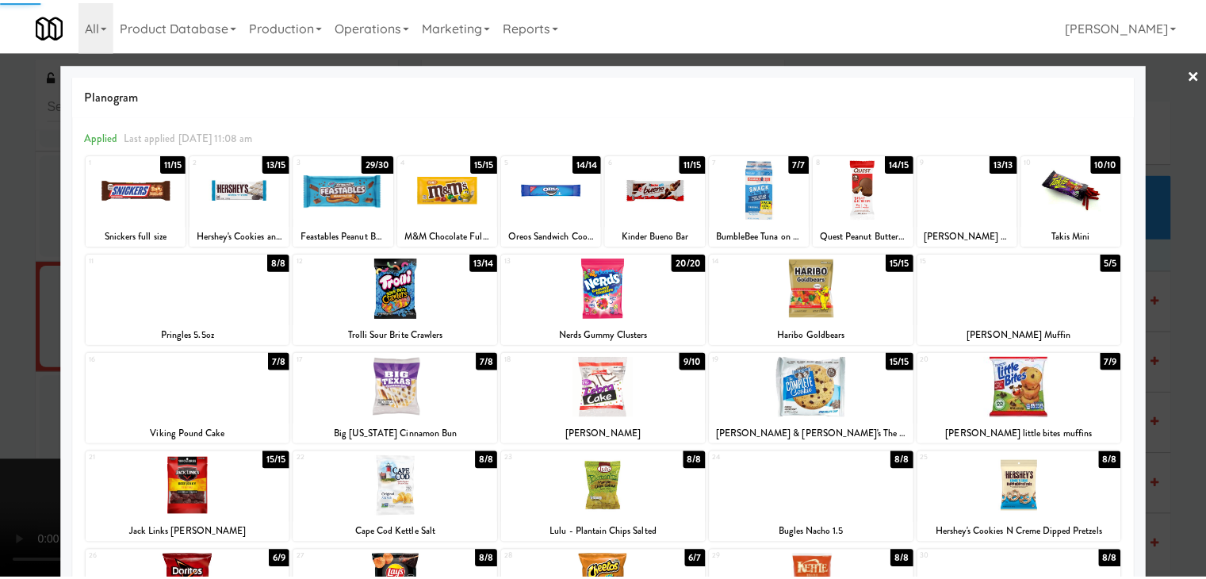
scroll to position [2846, 0]
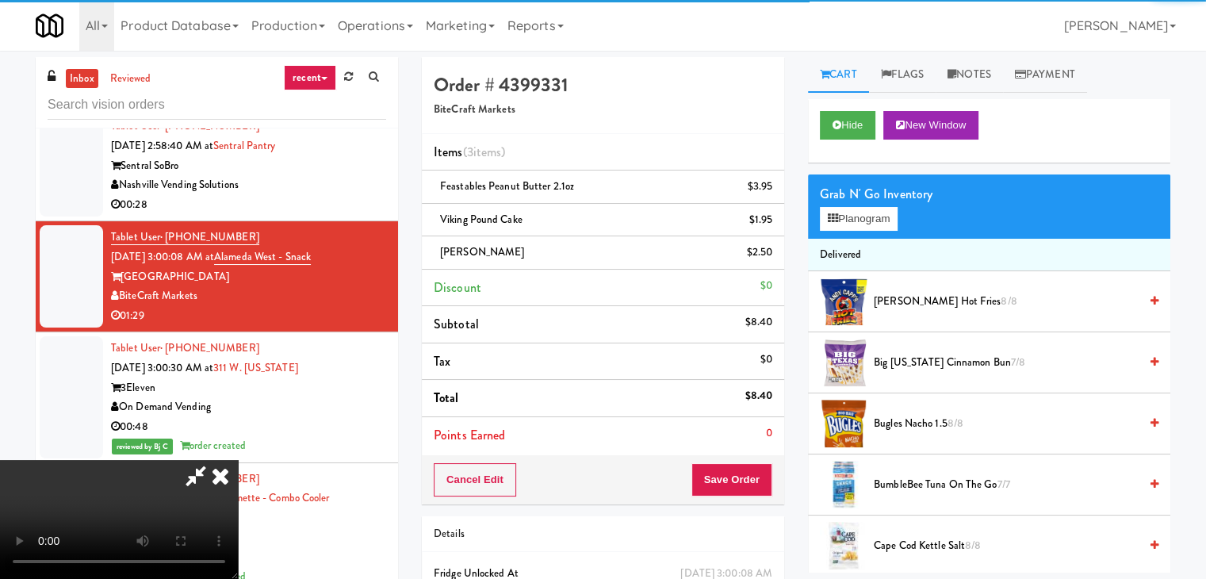
click at [238, 460] on video at bounding box center [119, 519] width 238 height 119
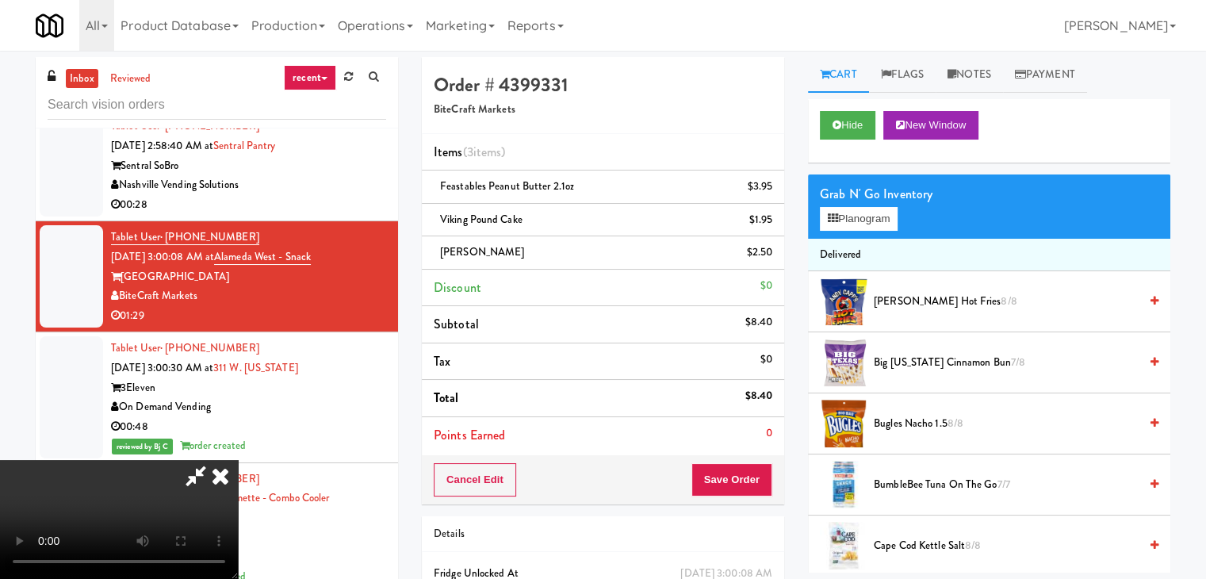
click at [238, 460] on video at bounding box center [119, 519] width 238 height 119
click at [773, 193] on icon at bounding box center [774, 192] width 8 height 10
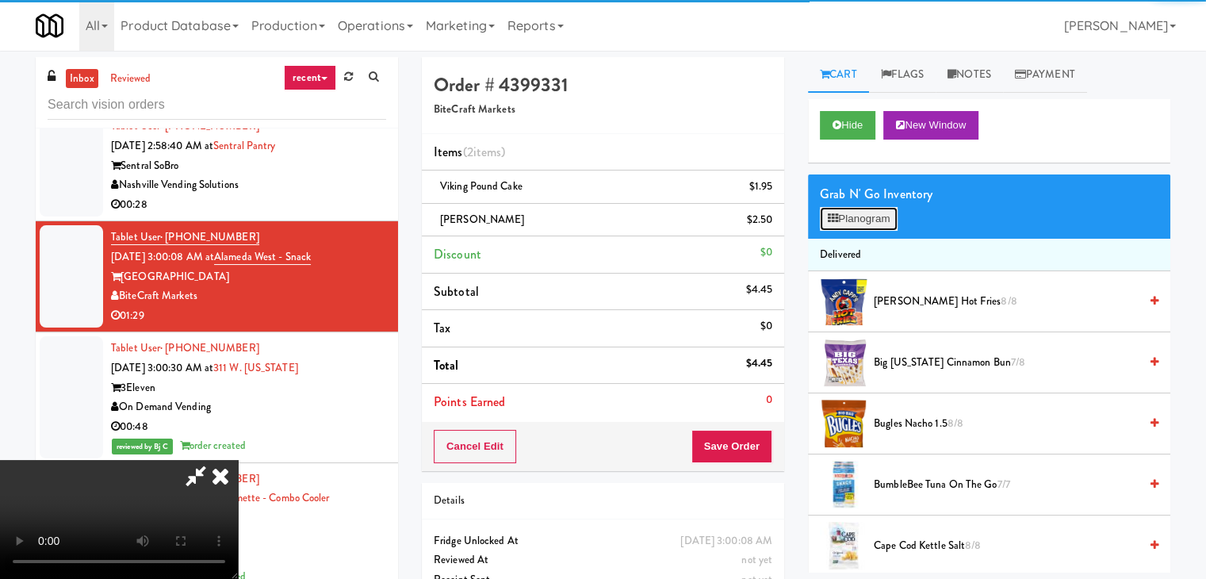
click at [853, 217] on button "Planogram" at bounding box center [859, 219] width 78 height 24
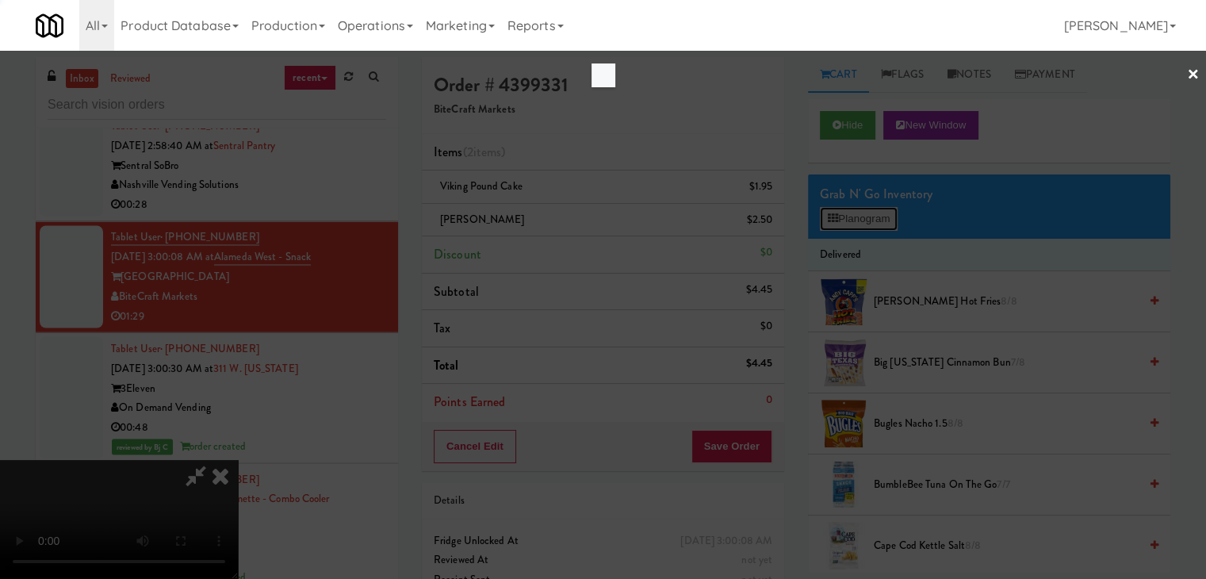
scroll to position [2787, 0]
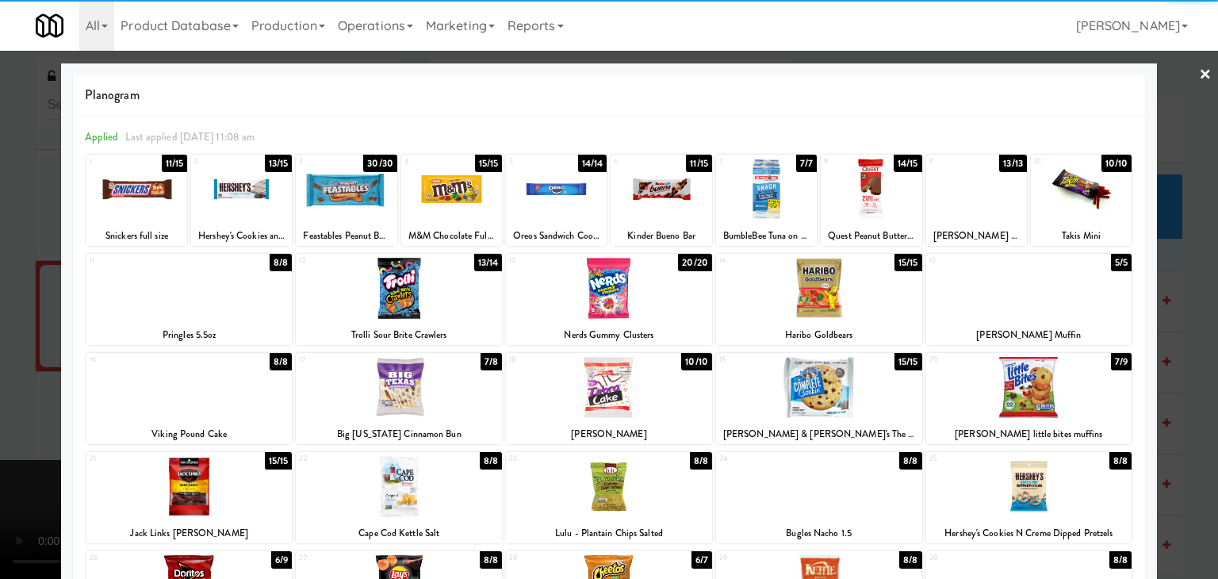
click at [244, 210] on div at bounding box center [241, 189] width 101 height 61
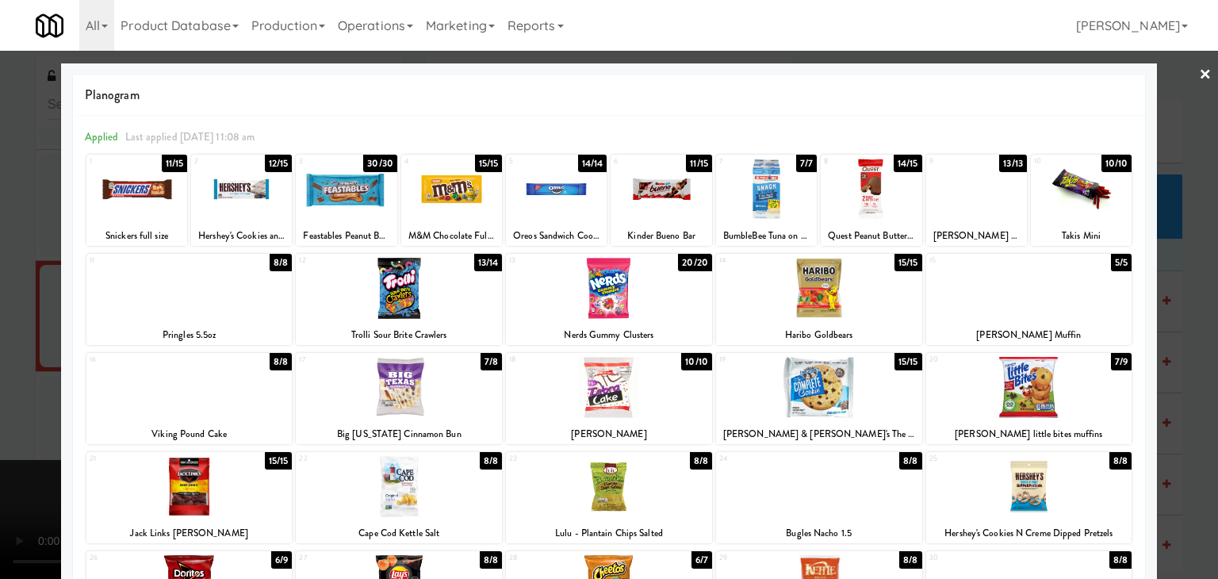
drag, startPoint x: 2, startPoint y: 239, endPoint x: 108, endPoint y: 245, distance: 105.7
click at [4, 239] on div at bounding box center [609, 289] width 1218 height 579
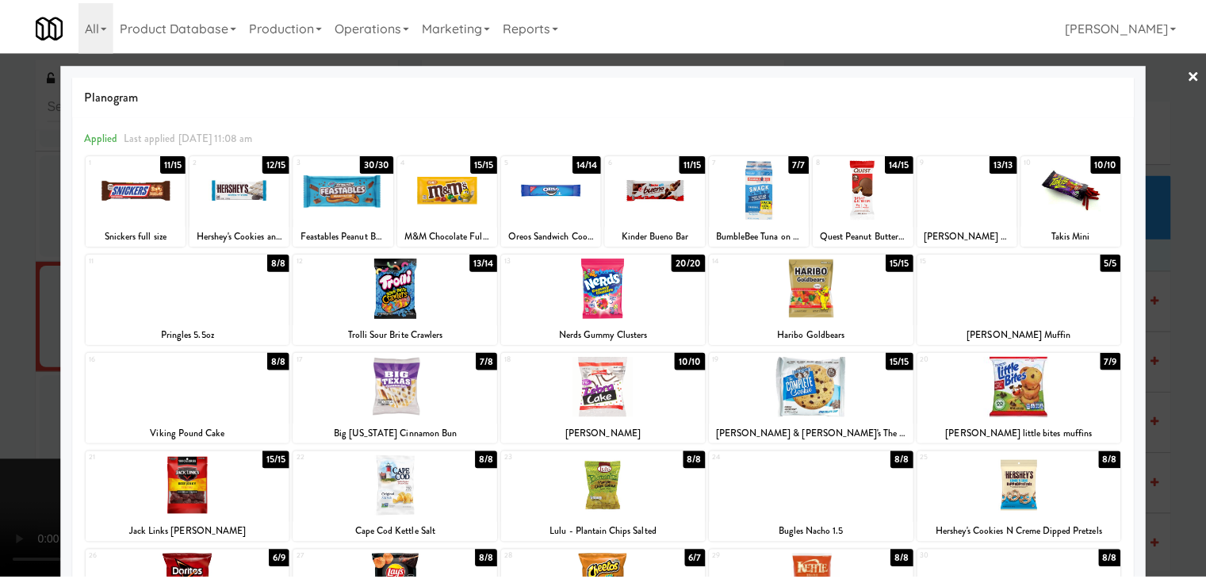
scroll to position [2846, 0]
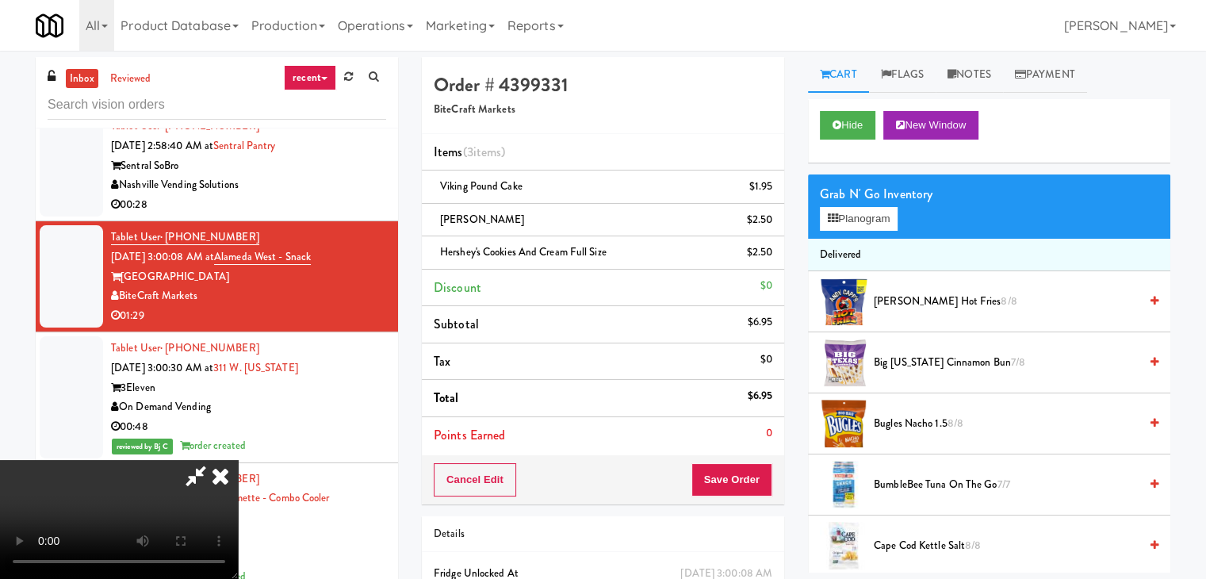
click at [238, 460] on video at bounding box center [119, 519] width 238 height 119
click at [742, 475] on button "Save Order" at bounding box center [732, 479] width 81 height 33
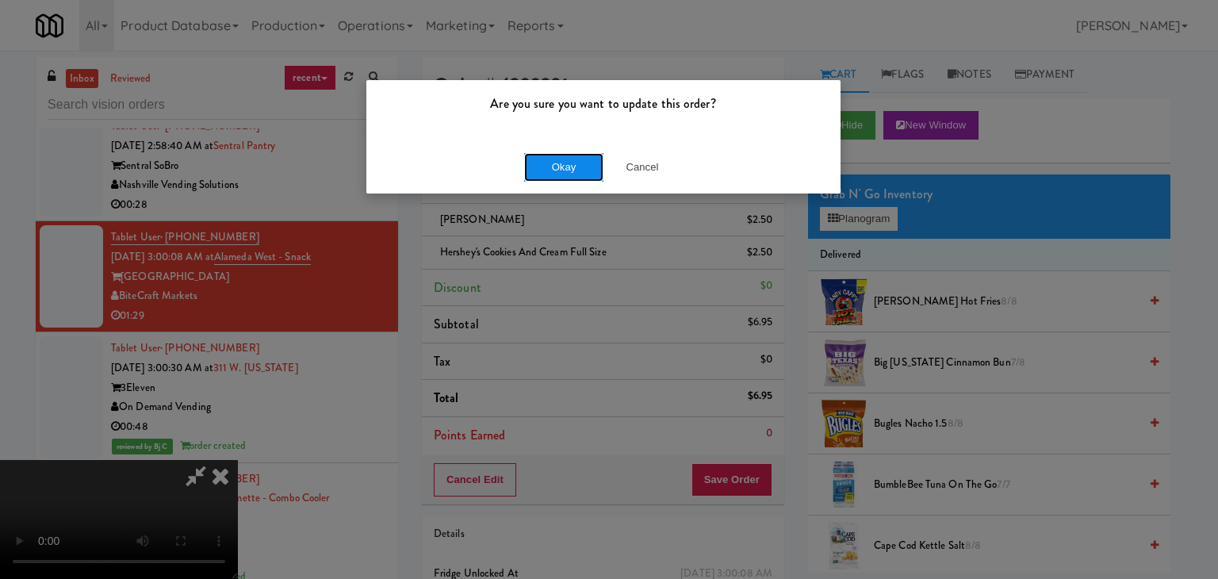
click at [565, 169] on button "Okay" at bounding box center [563, 167] width 79 height 29
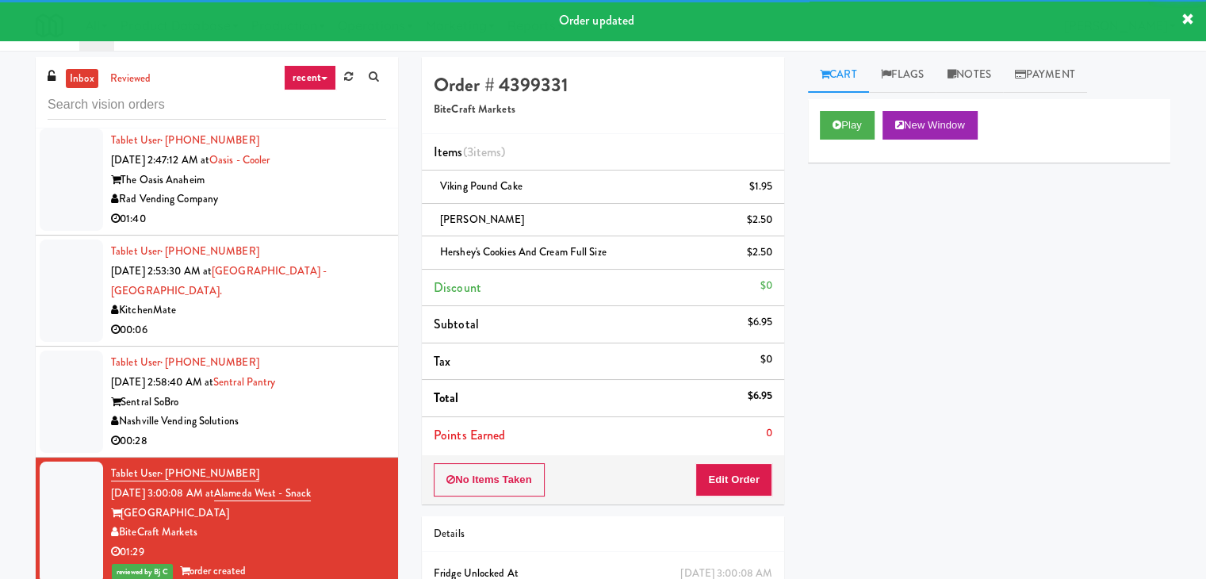
scroll to position [2608, 0]
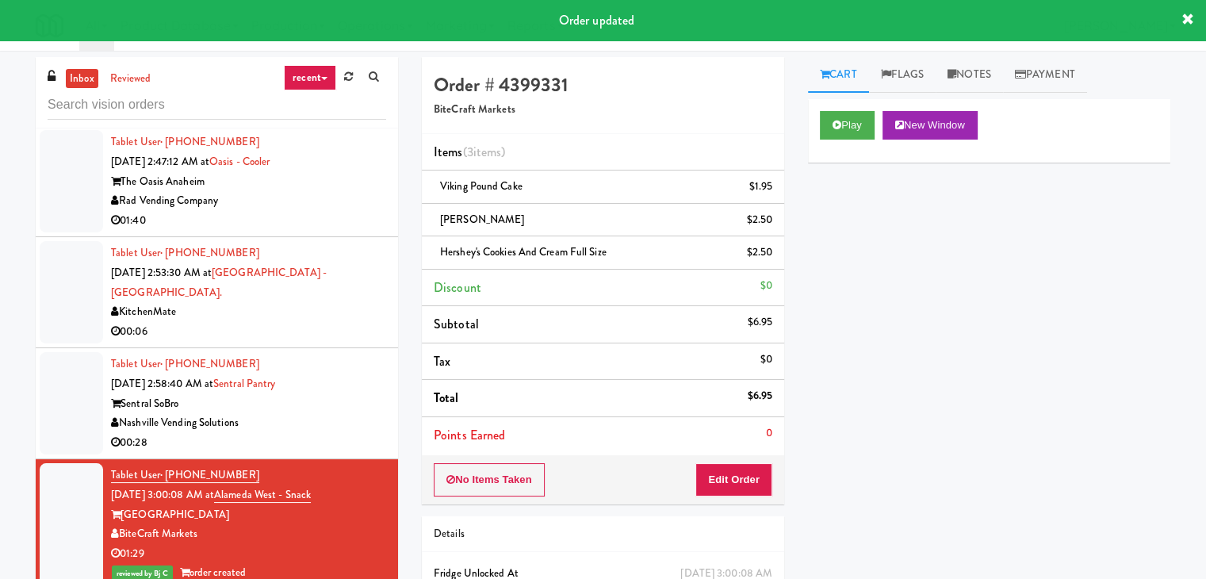
click at [347, 420] on div "Nashville Vending Solutions" at bounding box center [248, 423] width 275 height 20
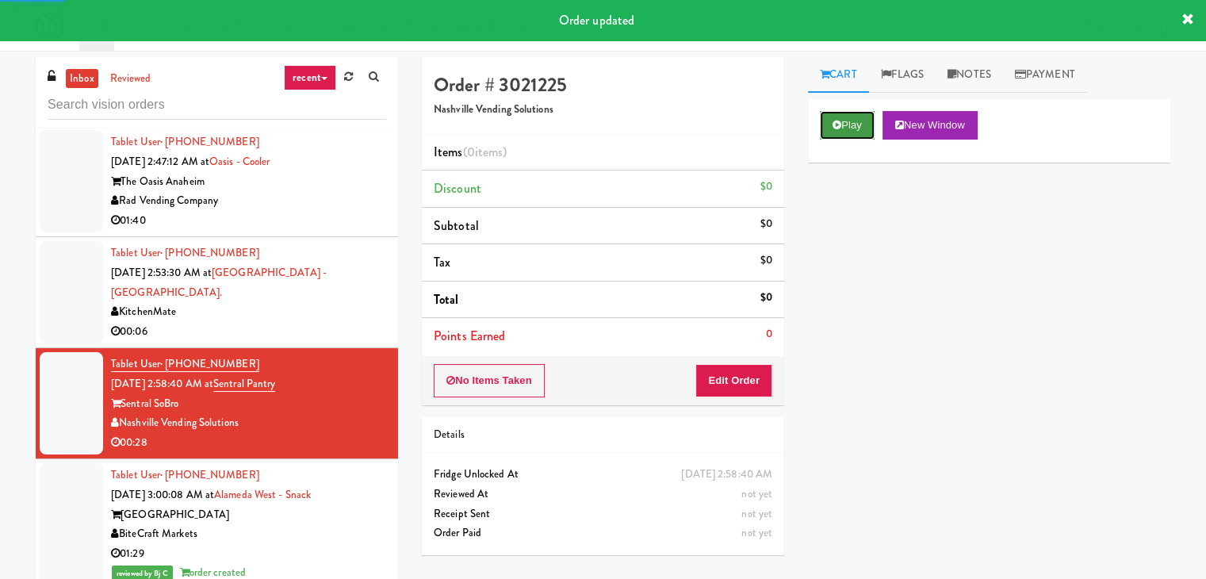
click at [850, 136] on button "Play" at bounding box center [847, 125] width 55 height 29
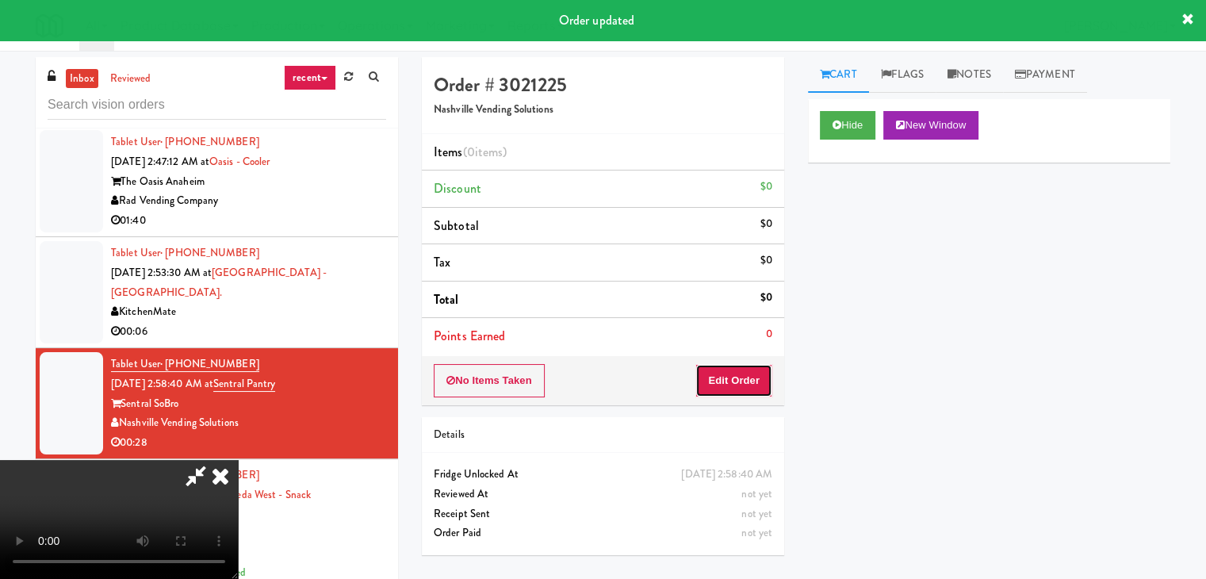
click at [715, 388] on button "Edit Order" at bounding box center [734, 380] width 77 height 33
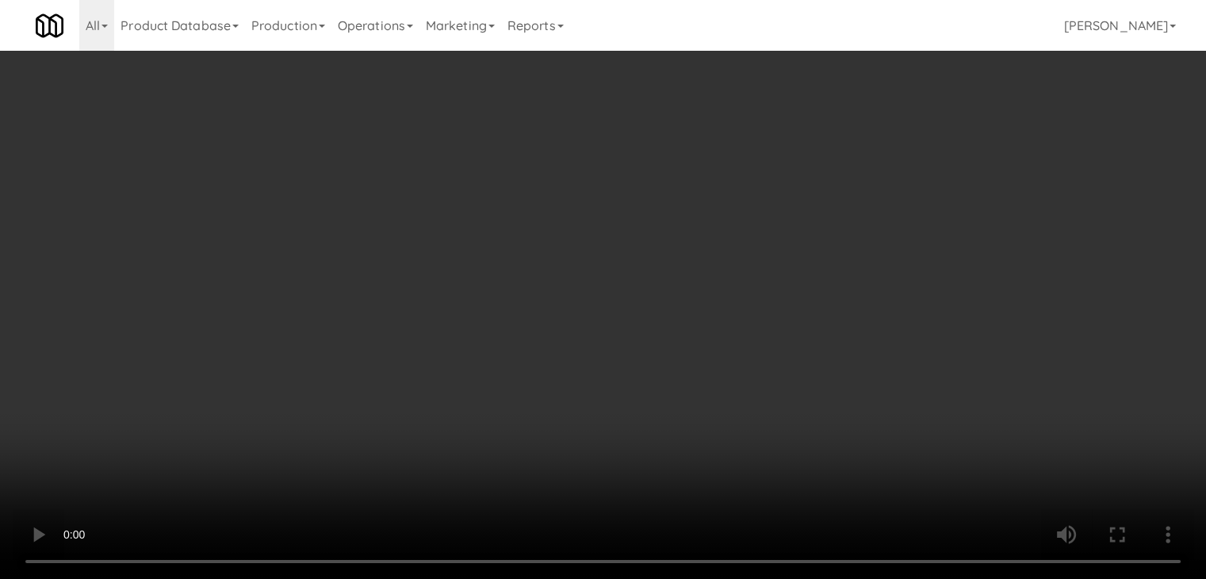
scroll to position [2390, 0]
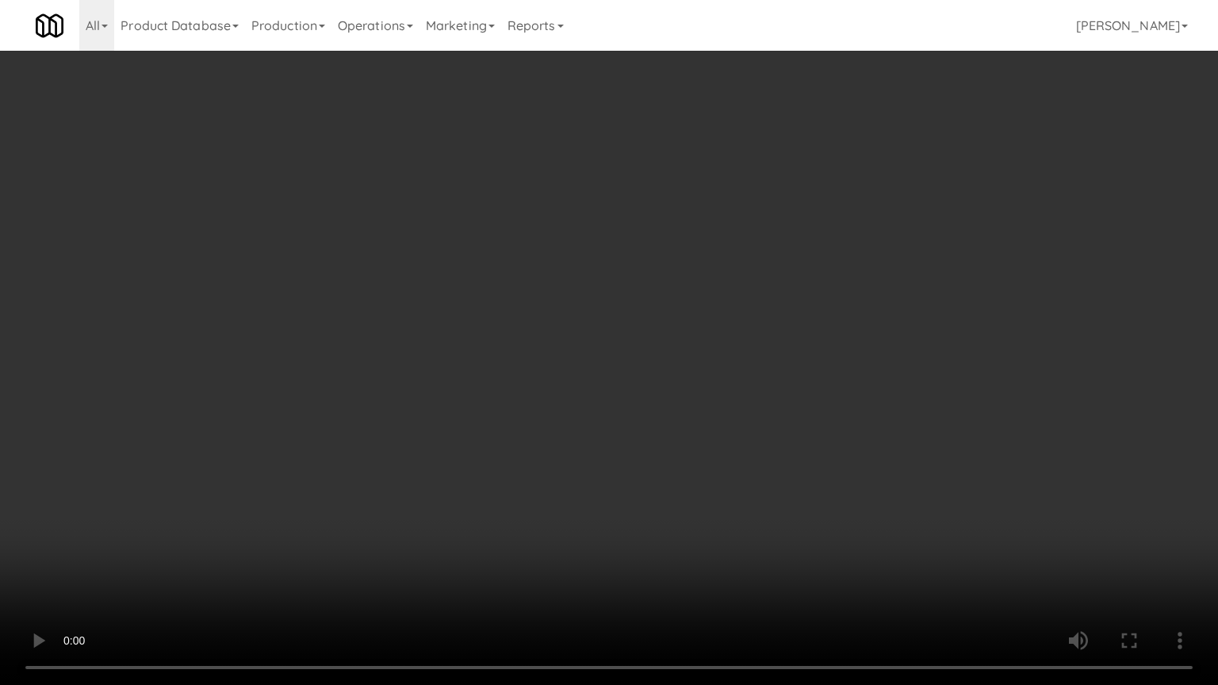
click at [25, 578] on video at bounding box center [609, 342] width 1218 height 685
click at [320, 578] on video at bounding box center [609, 342] width 1218 height 685
click at [428, 578] on video at bounding box center [609, 342] width 1218 height 685
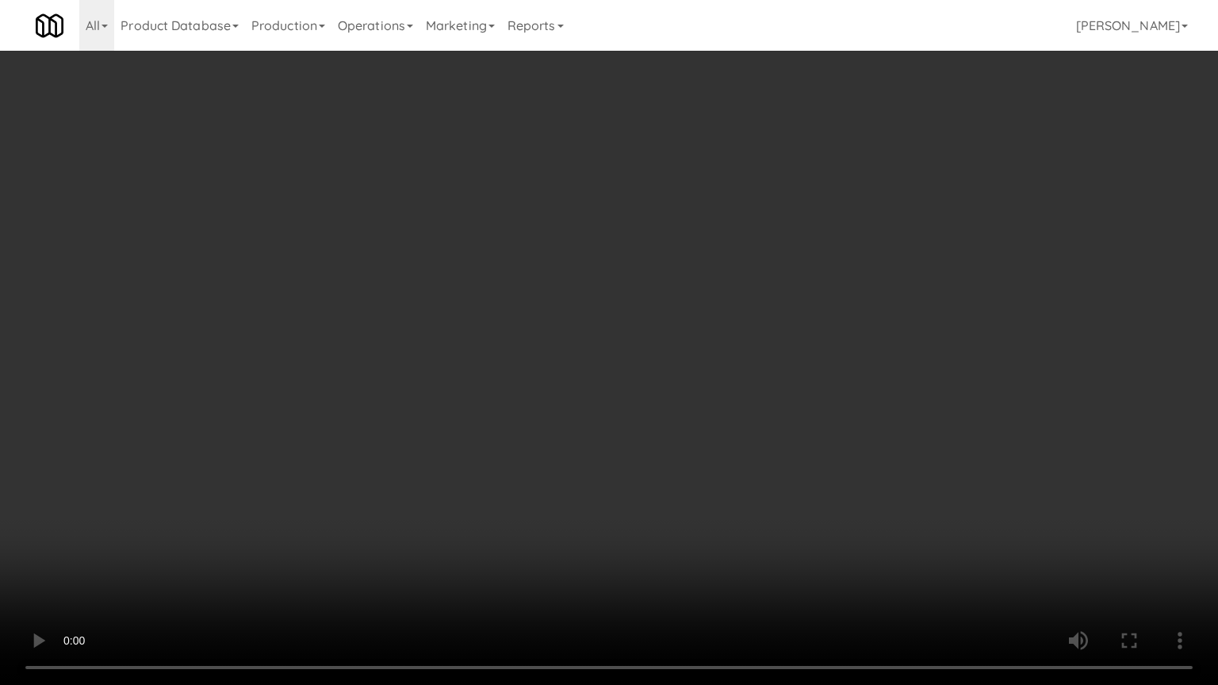
click at [425, 578] on video at bounding box center [609, 342] width 1218 height 685
click at [577, 466] on video at bounding box center [609, 342] width 1218 height 685
click at [581, 468] on video at bounding box center [609, 342] width 1218 height 685
click at [582, 467] on video at bounding box center [609, 342] width 1218 height 685
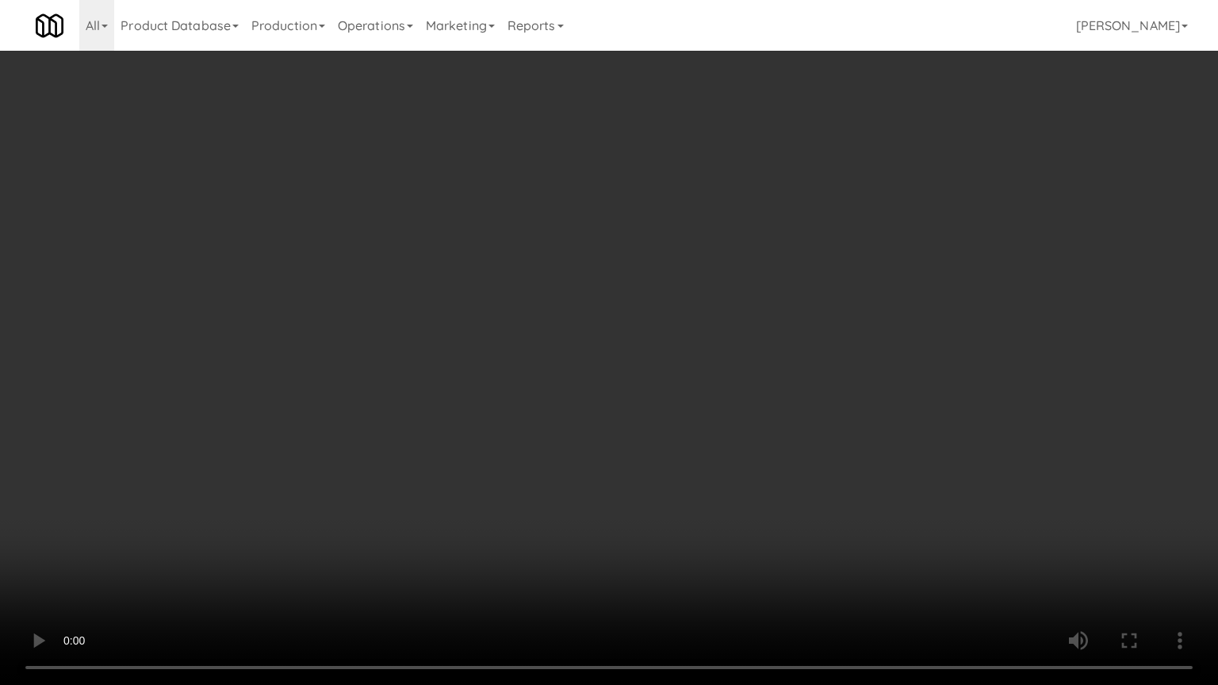
click at [623, 443] on video at bounding box center [609, 342] width 1218 height 685
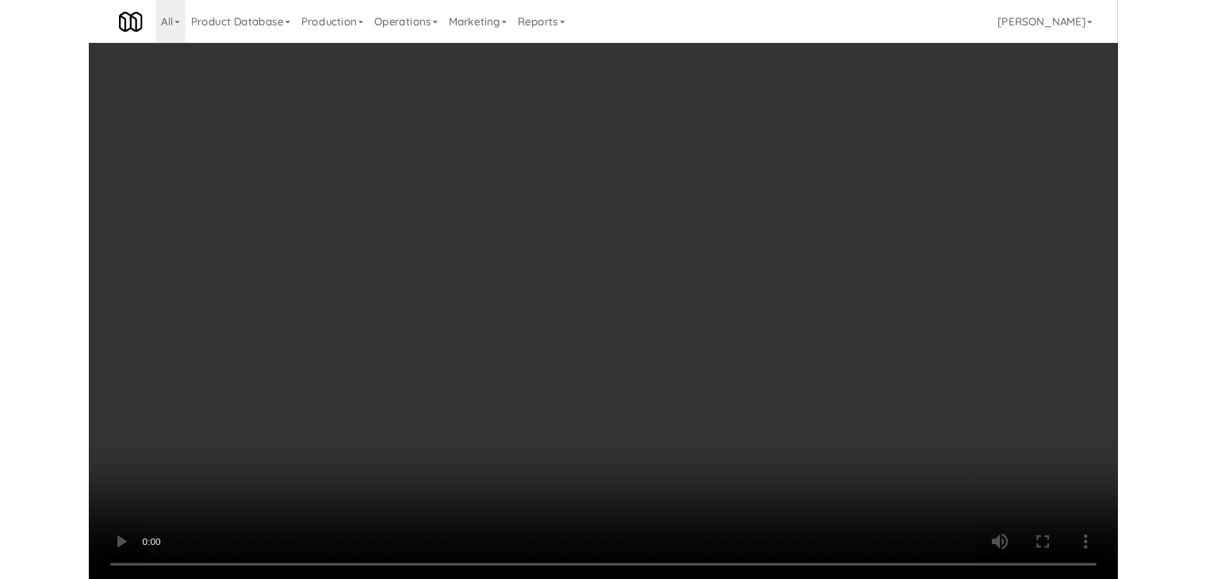
scroll to position [2449, 0]
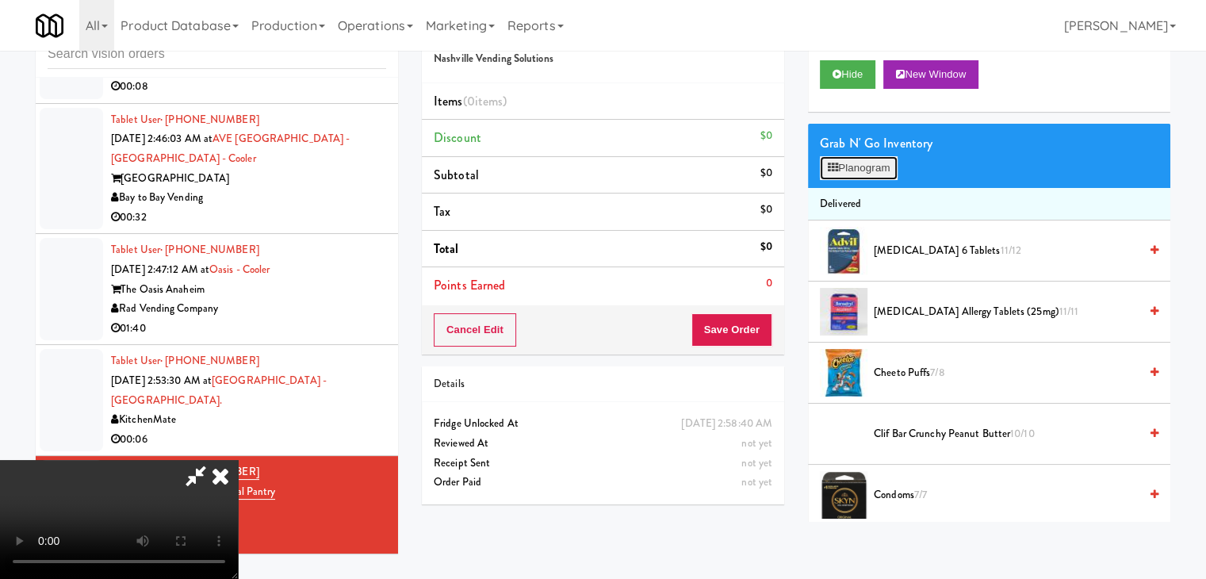
click at [864, 169] on button "Planogram" at bounding box center [859, 168] width 78 height 24
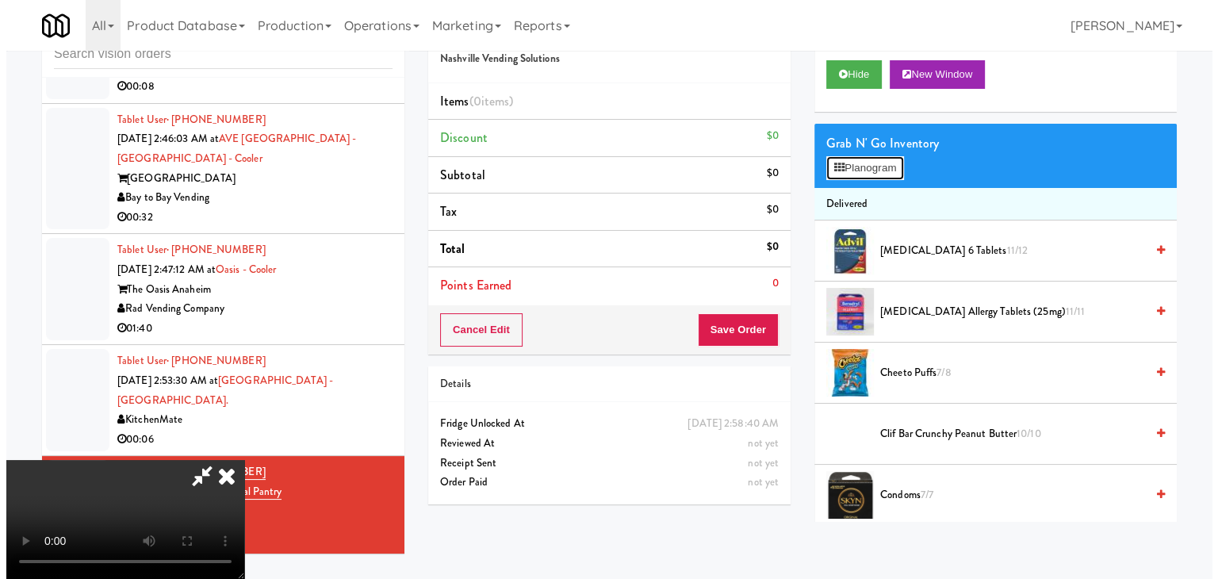
scroll to position [2390, 0]
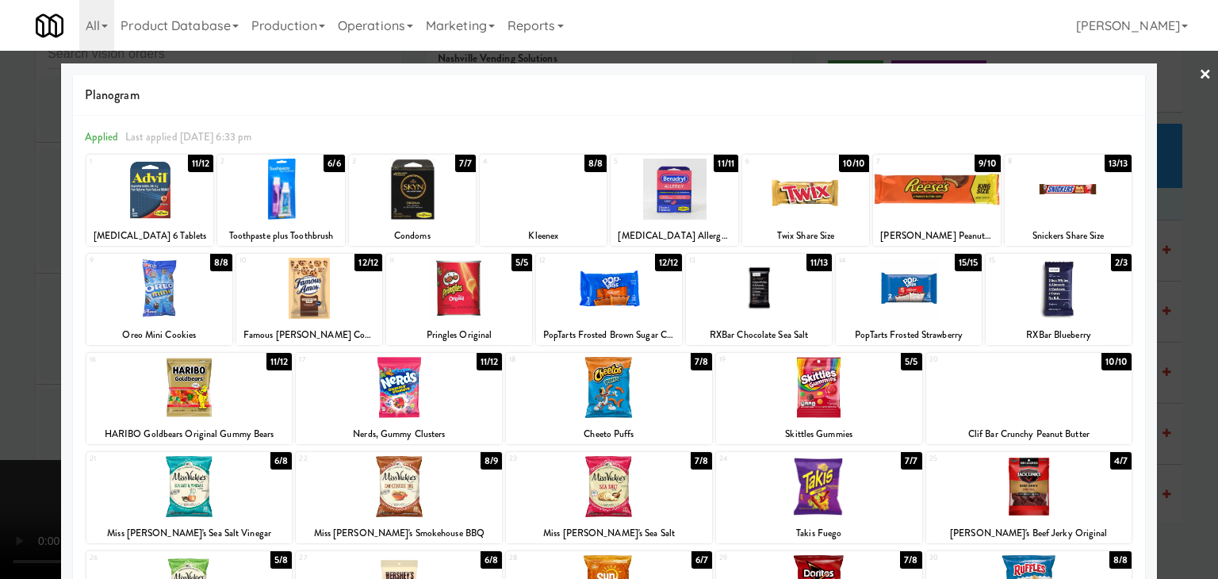
drag, startPoint x: 792, startPoint y: 207, endPoint x: 895, endPoint y: 251, distance: 111.5
click at [793, 207] on div at bounding box center [805, 189] width 127 height 61
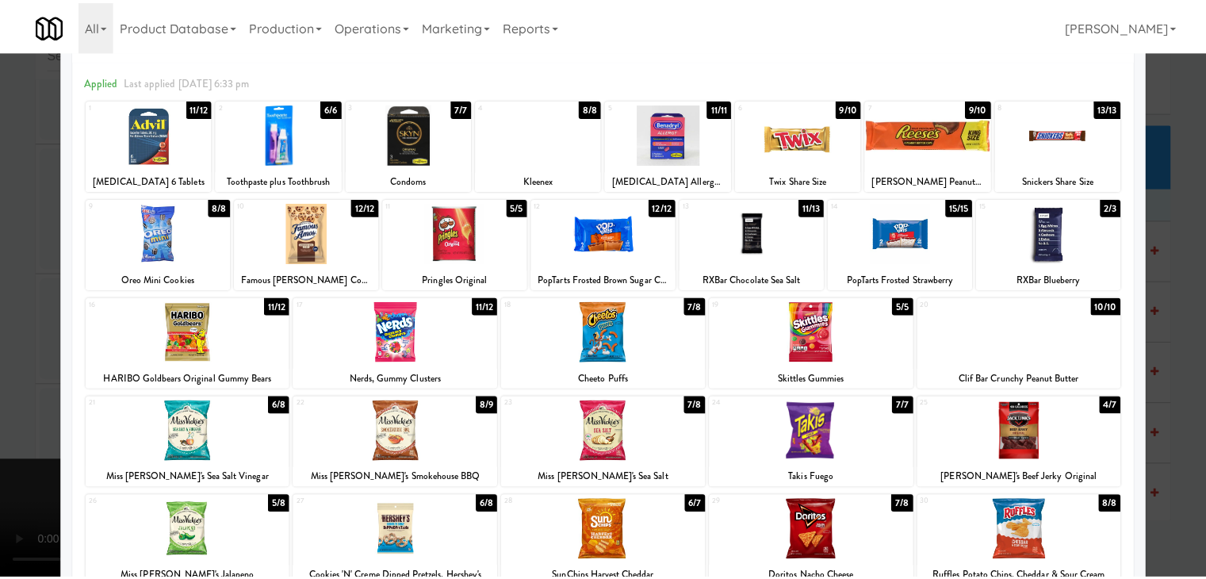
scroll to position [79, 0]
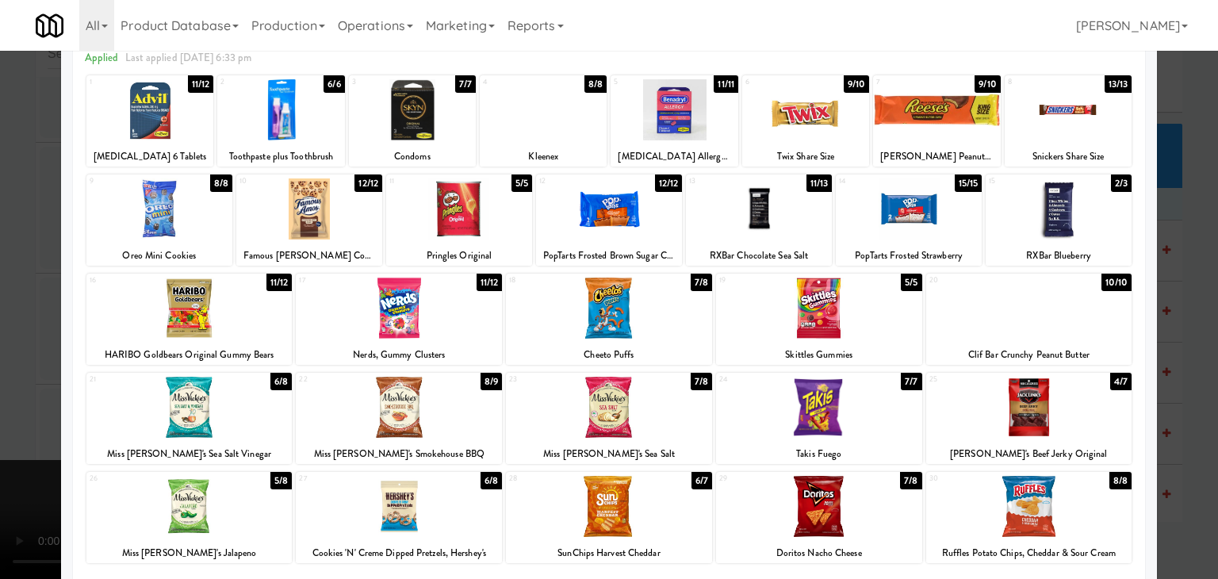
drag, startPoint x: 1056, startPoint y: 411, endPoint x: 1035, endPoint y: 407, distance: 21.8
click at [1056, 410] on div at bounding box center [1029, 407] width 206 height 61
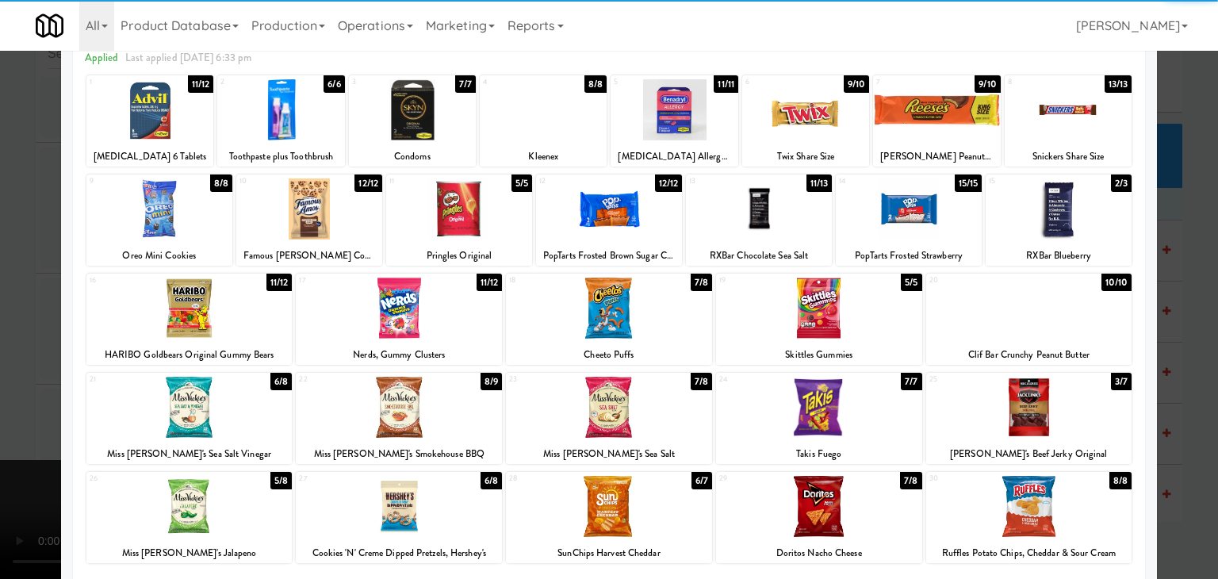
click at [402, 502] on div at bounding box center [399, 506] width 206 height 61
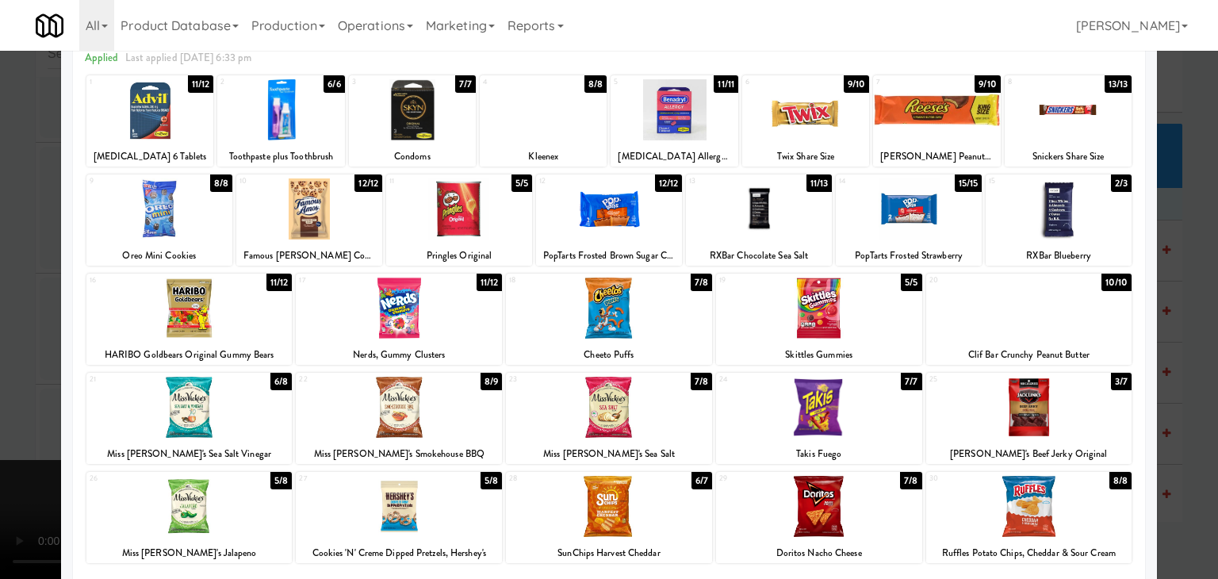
drag, startPoint x: 0, startPoint y: 438, endPoint x: 568, endPoint y: 443, distance: 567.9
click at [3, 435] on div at bounding box center [609, 289] width 1218 height 579
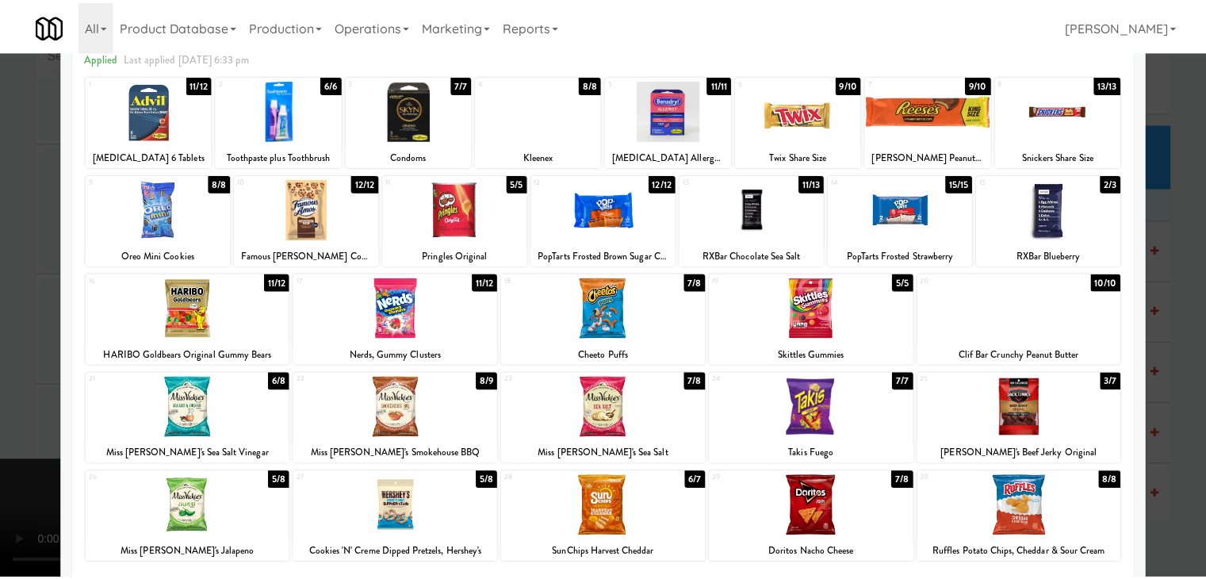
scroll to position [2449, 0]
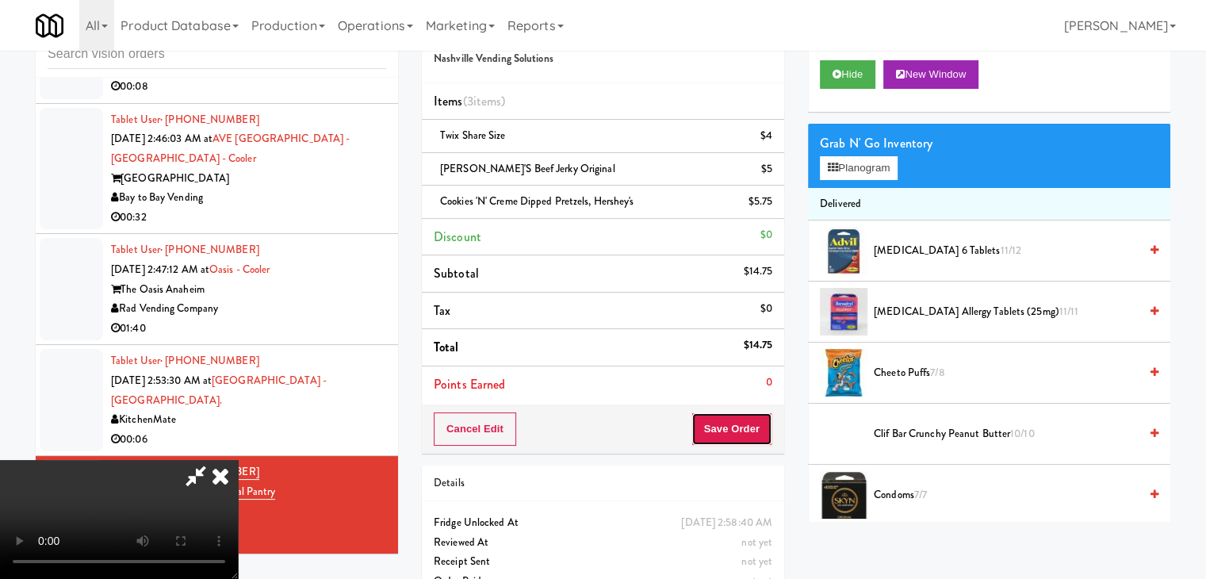
drag, startPoint x: 738, startPoint y: 435, endPoint x: 745, endPoint y: 423, distance: 14.6
click at [745, 423] on button "Save Order" at bounding box center [732, 428] width 81 height 33
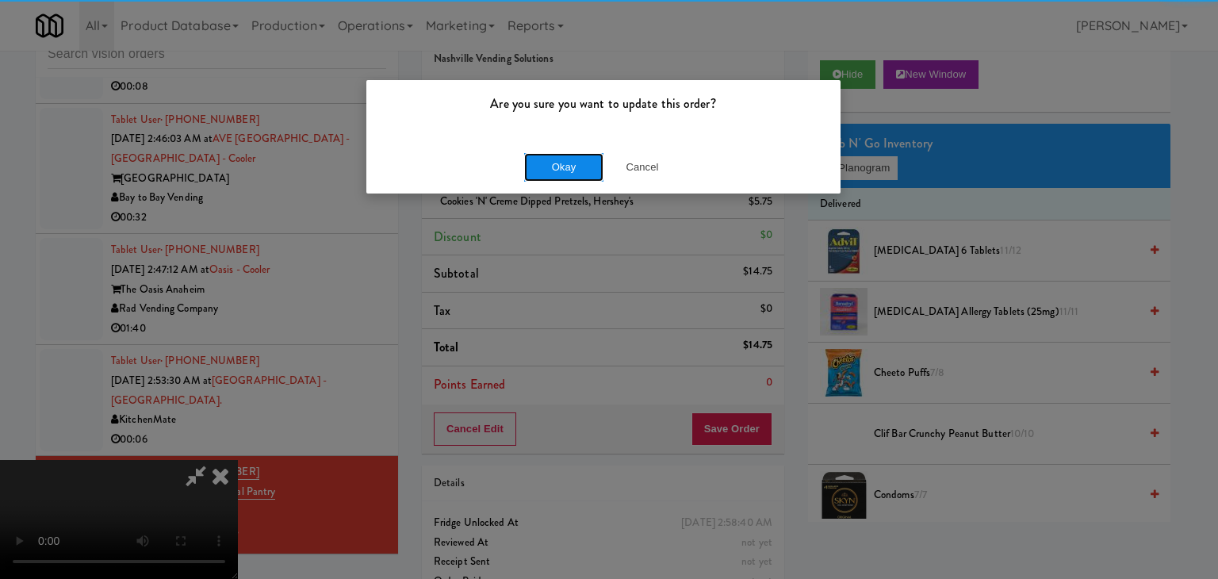
click at [562, 166] on button "Okay" at bounding box center [563, 167] width 79 height 29
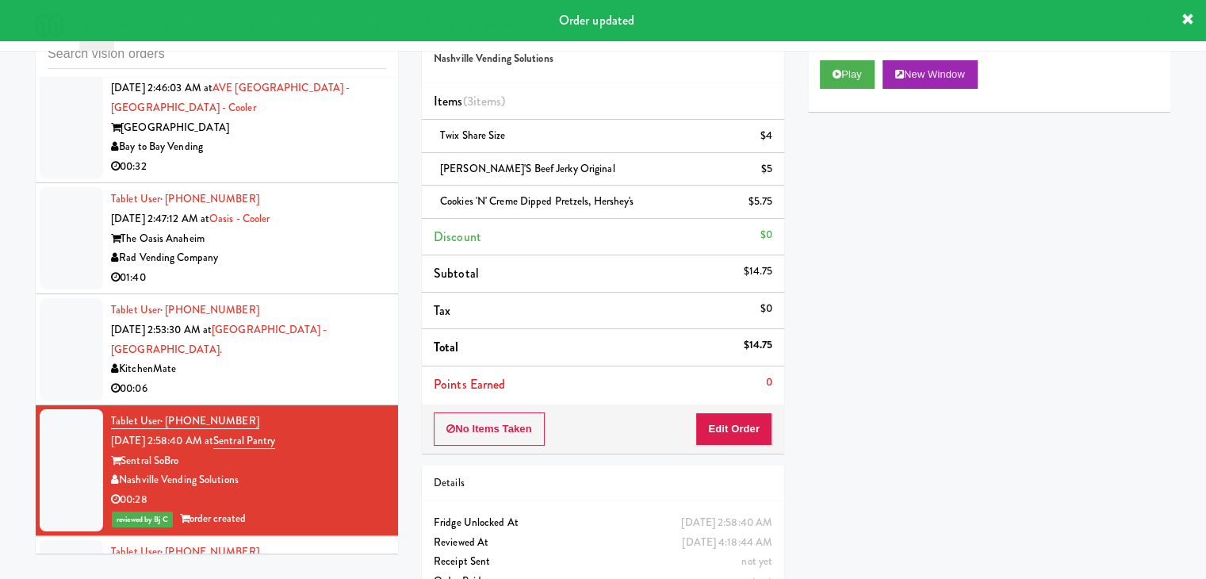
scroll to position [2528, 0]
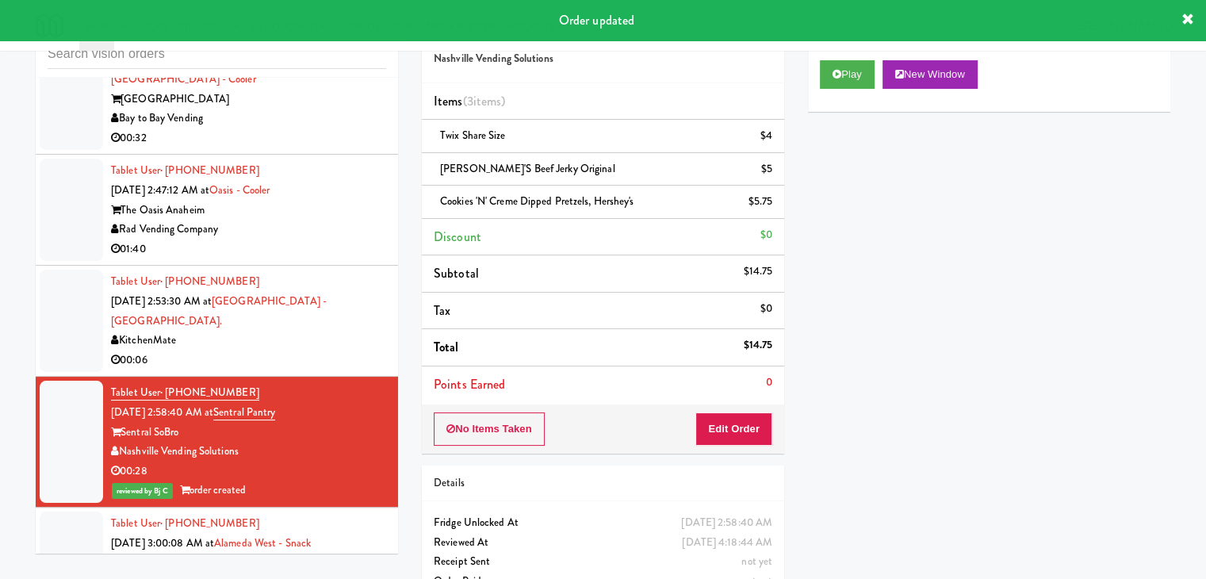
click at [294, 352] on div "00:06" at bounding box center [248, 361] width 275 height 20
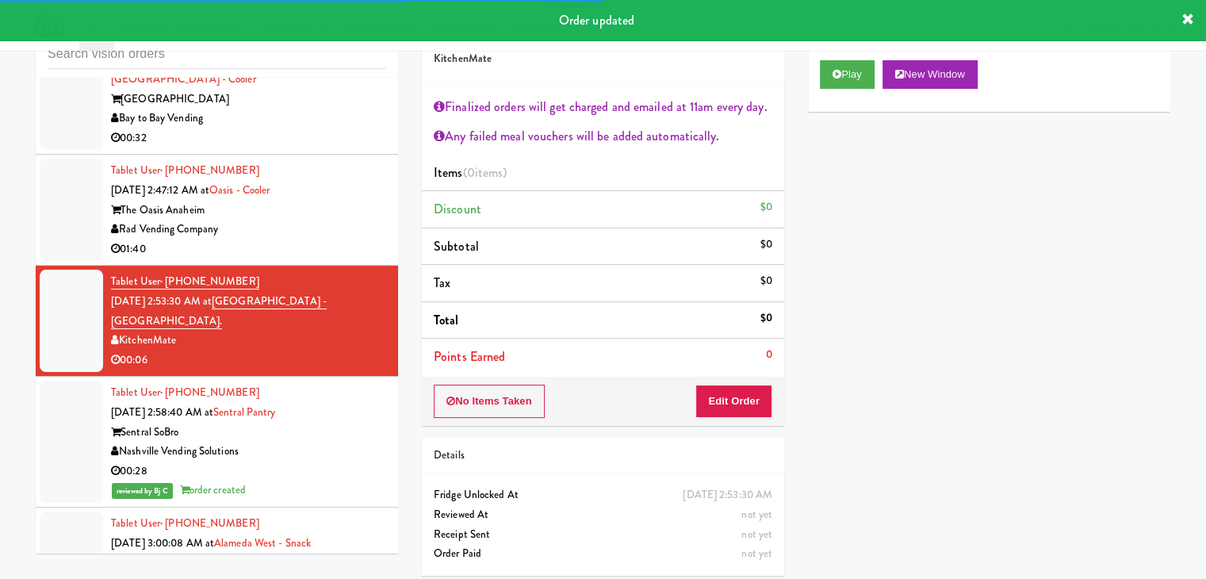
click at [281, 240] on div "Rad Vending Company" at bounding box center [248, 230] width 275 height 20
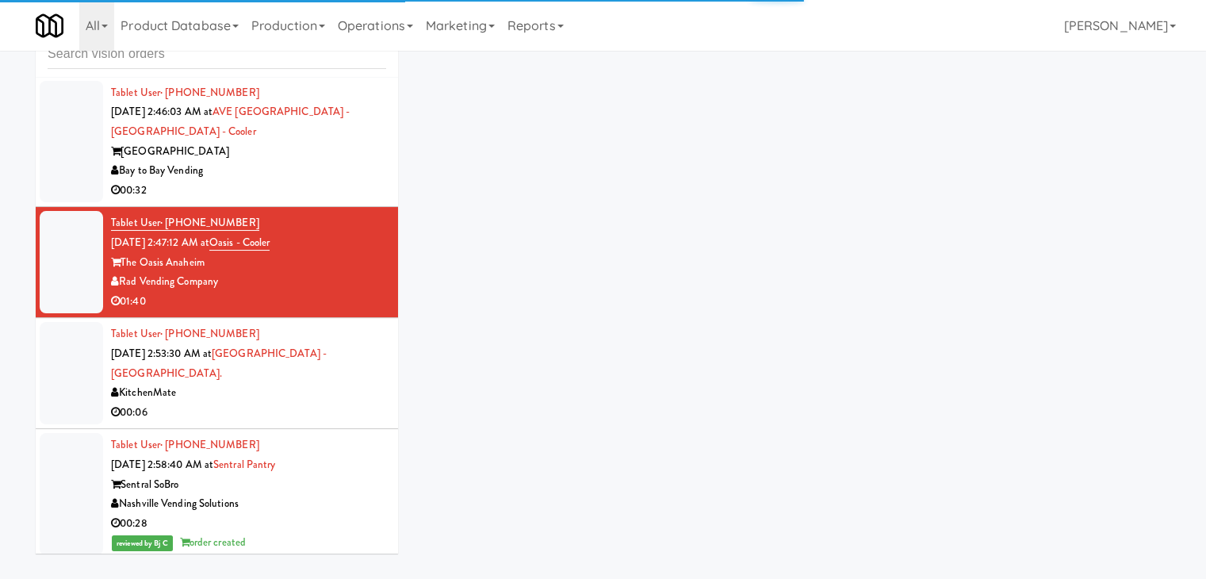
scroll to position [2449, 0]
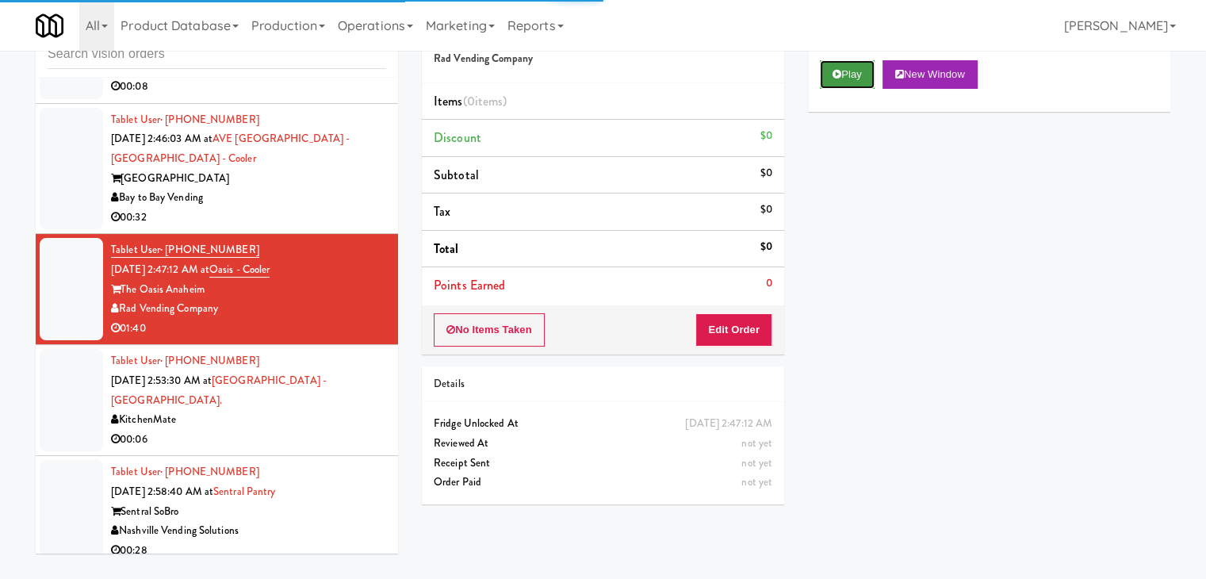
click at [847, 73] on button "Play" at bounding box center [847, 74] width 55 height 29
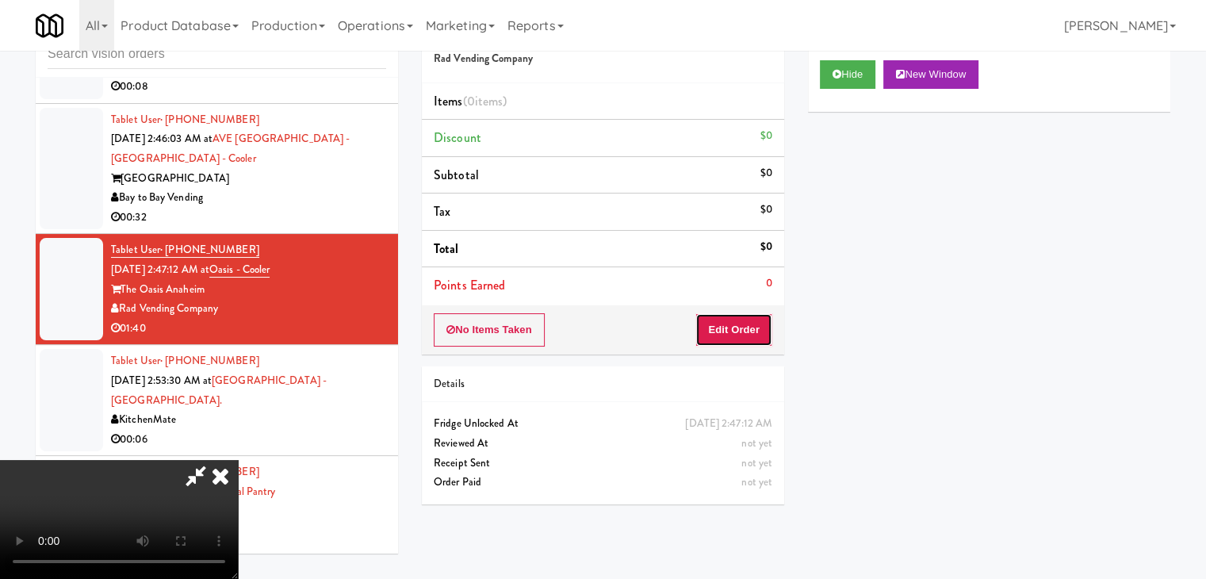
click at [741, 328] on button "Edit Order" at bounding box center [734, 329] width 77 height 33
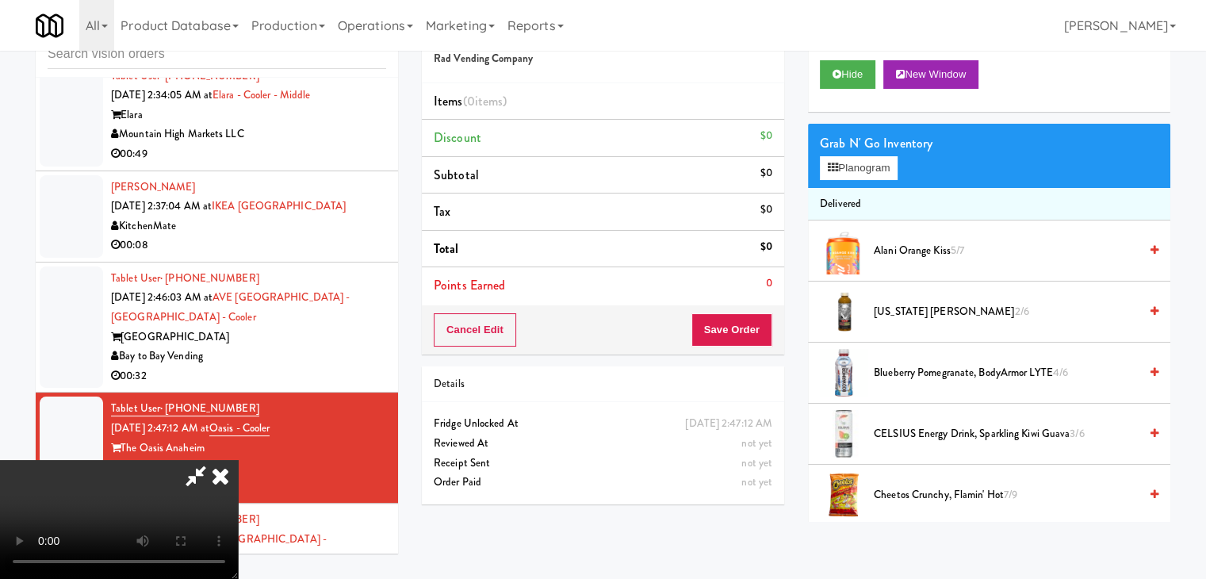
scroll to position [2232, 0]
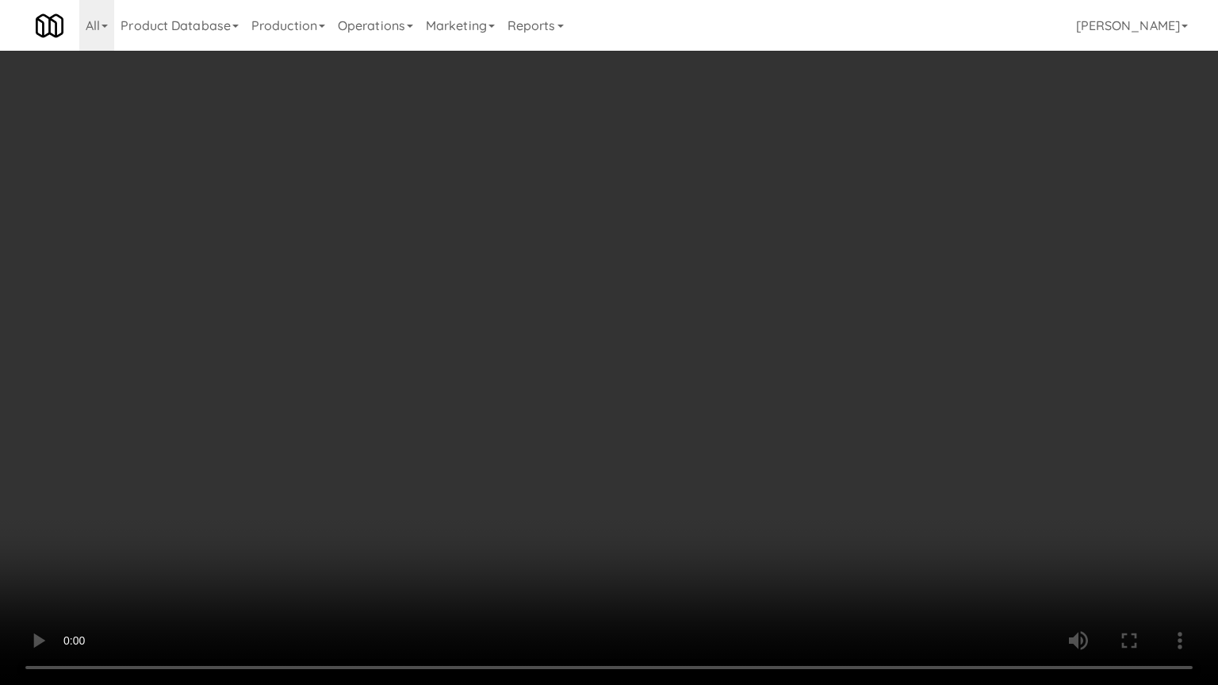
click at [603, 500] on video at bounding box center [609, 342] width 1218 height 685
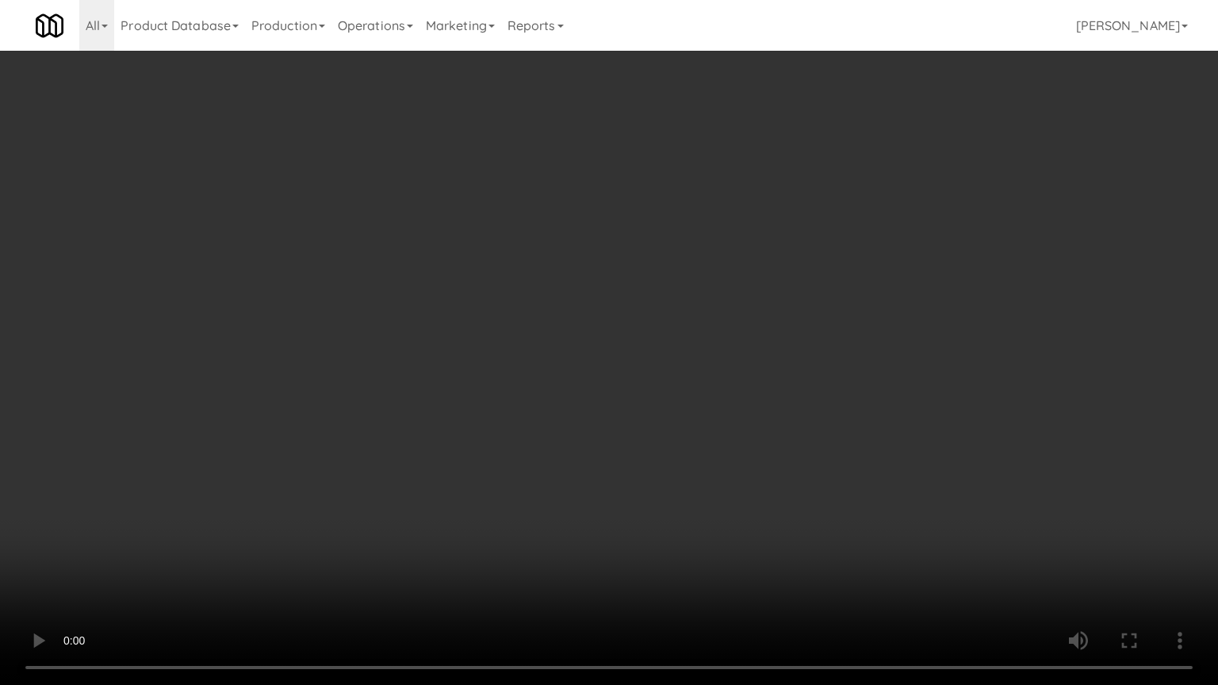
click at [603, 503] on video at bounding box center [609, 342] width 1218 height 685
click at [635, 473] on video at bounding box center [609, 342] width 1218 height 685
click at [641, 472] on video at bounding box center [609, 342] width 1218 height 685
click at [642, 472] on video at bounding box center [609, 342] width 1218 height 685
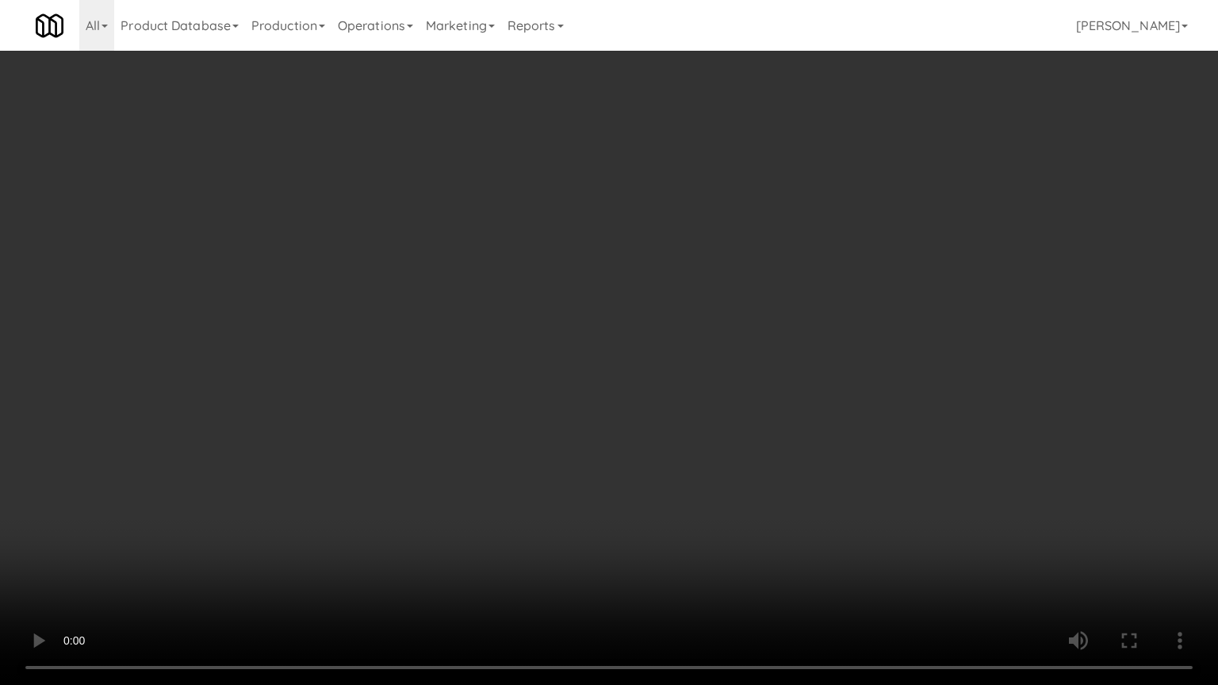
click at [648, 464] on video at bounding box center [609, 342] width 1218 height 685
click at [699, 414] on video at bounding box center [609, 342] width 1218 height 685
click at [801, 384] on video at bounding box center [609, 342] width 1218 height 685
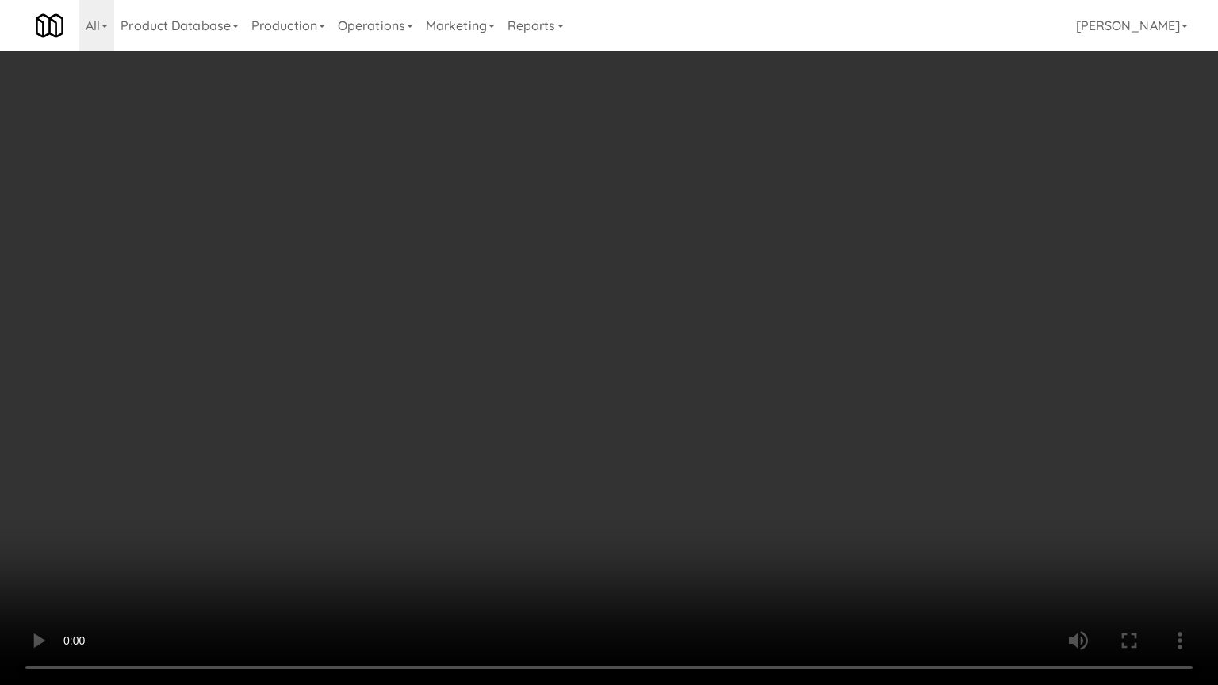
click at [801, 384] on video at bounding box center [609, 342] width 1218 height 685
click at [849, 334] on video at bounding box center [609, 342] width 1218 height 685
click at [849, 336] on video at bounding box center [609, 342] width 1218 height 685
click at [853, 338] on video at bounding box center [609, 342] width 1218 height 685
click at [851, 335] on video at bounding box center [609, 342] width 1218 height 685
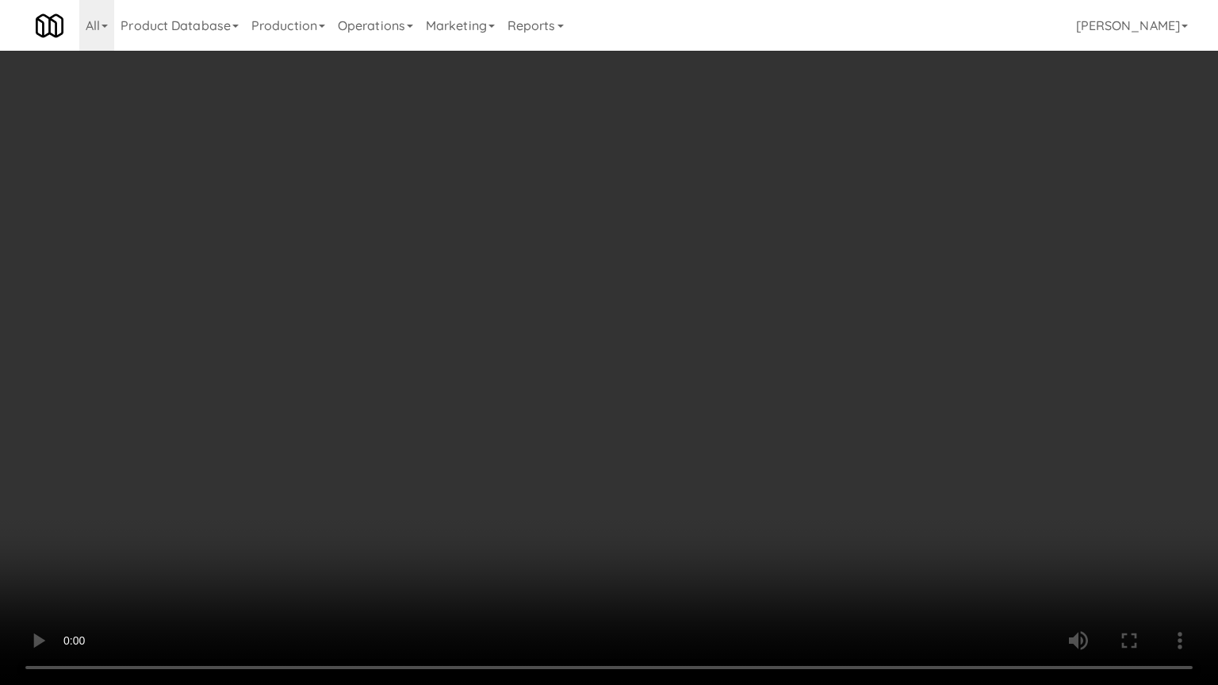
click at [851, 335] on video at bounding box center [609, 342] width 1218 height 685
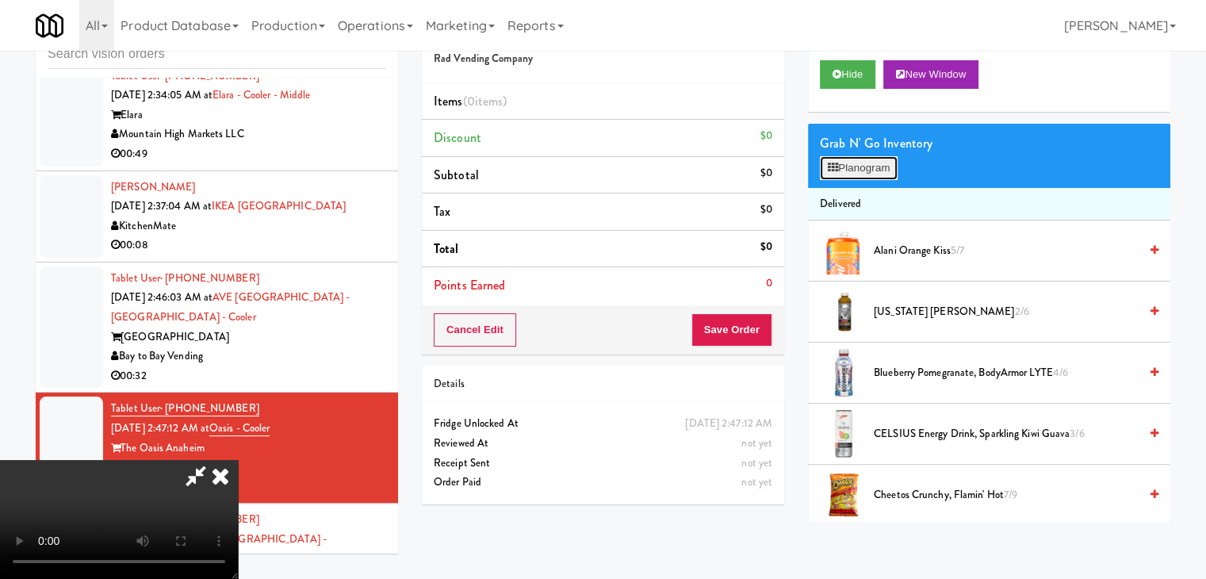
click at [877, 163] on button "Planogram" at bounding box center [859, 168] width 78 height 24
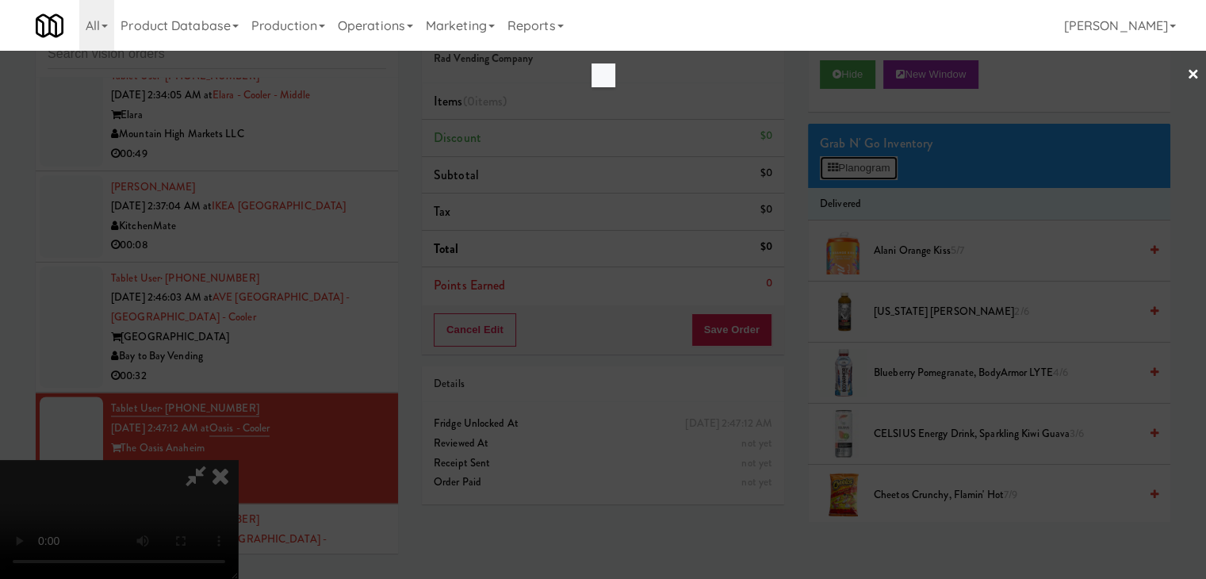
scroll to position [2232, 0]
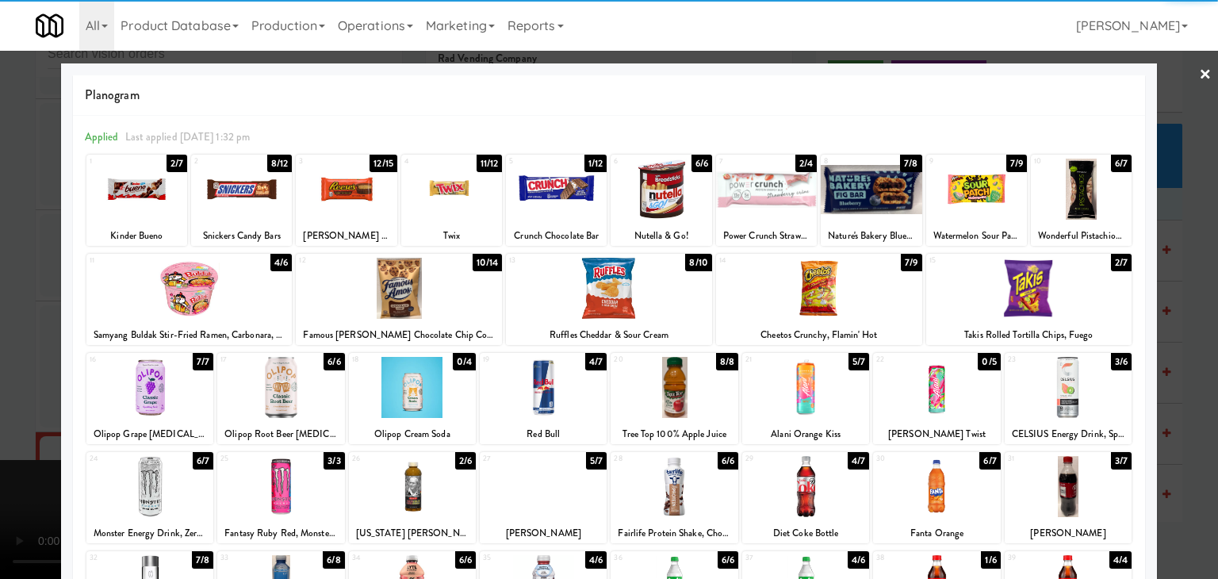
click at [1065, 401] on div at bounding box center [1068, 387] width 127 height 61
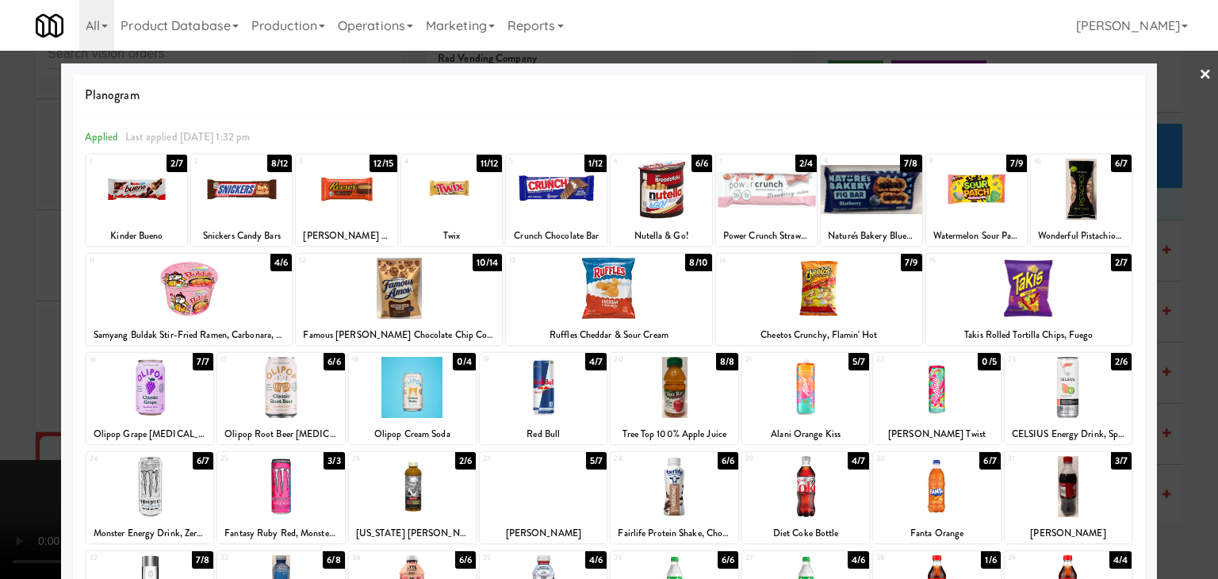
click at [533, 389] on div at bounding box center [543, 387] width 127 height 61
click at [266, 489] on div at bounding box center [280, 486] width 127 height 61
click at [30, 406] on div at bounding box center [609, 289] width 1218 height 579
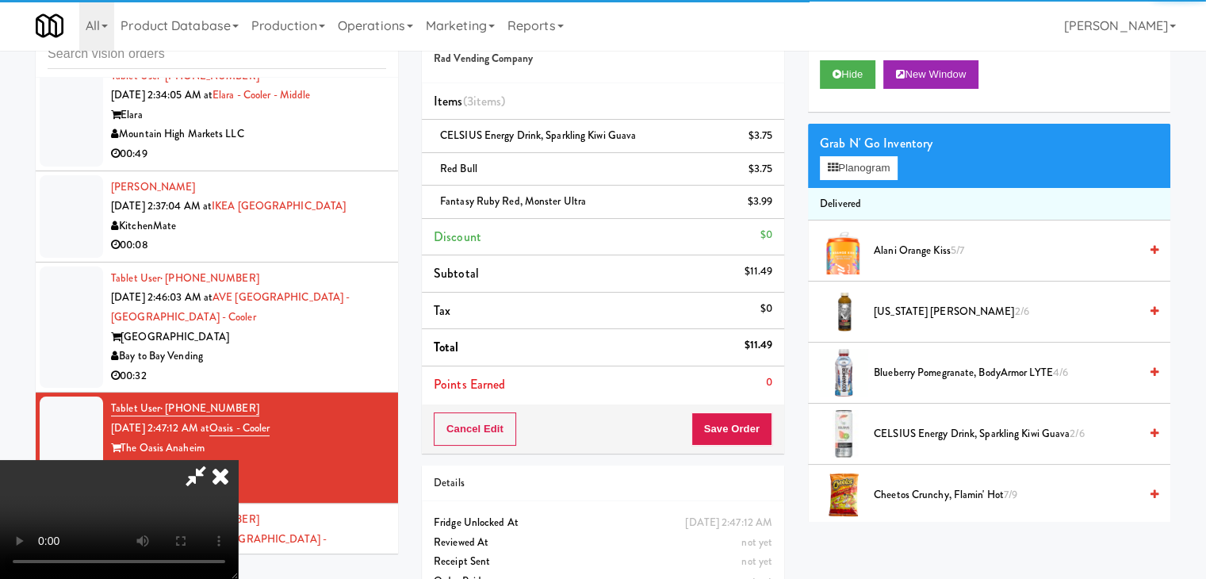
drag, startPoint x: 532, startPoint y: 417, endPoint x: 528, endPoint y: 487, distance: 69.9
click at [238, 460] on video at bounding box center [119, 519] width 238 height 119
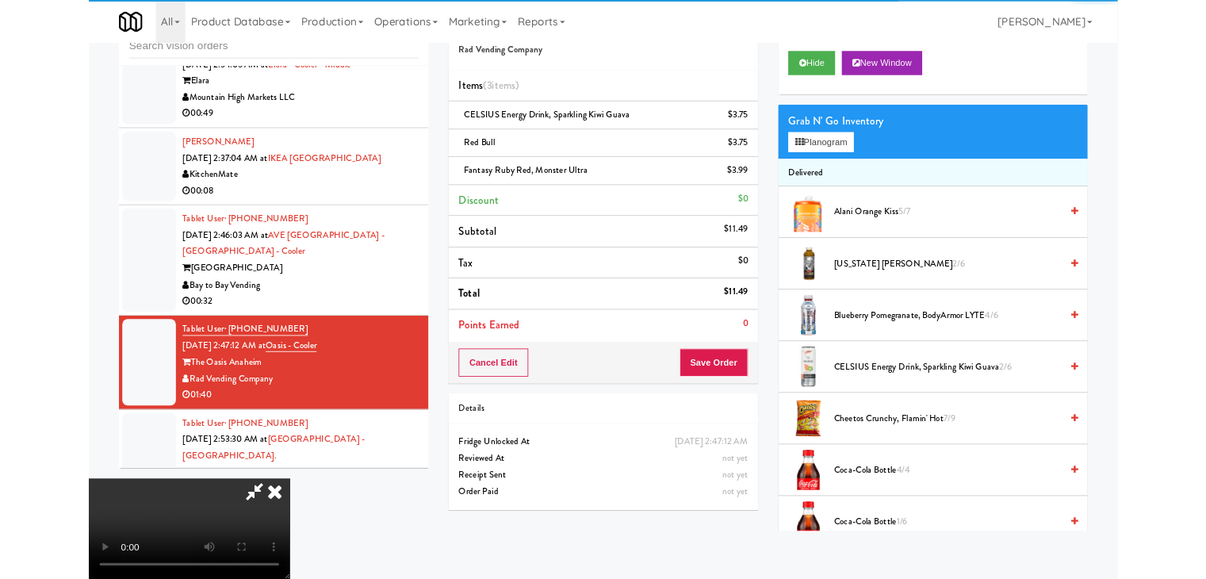
scroll to position [2232, 0]
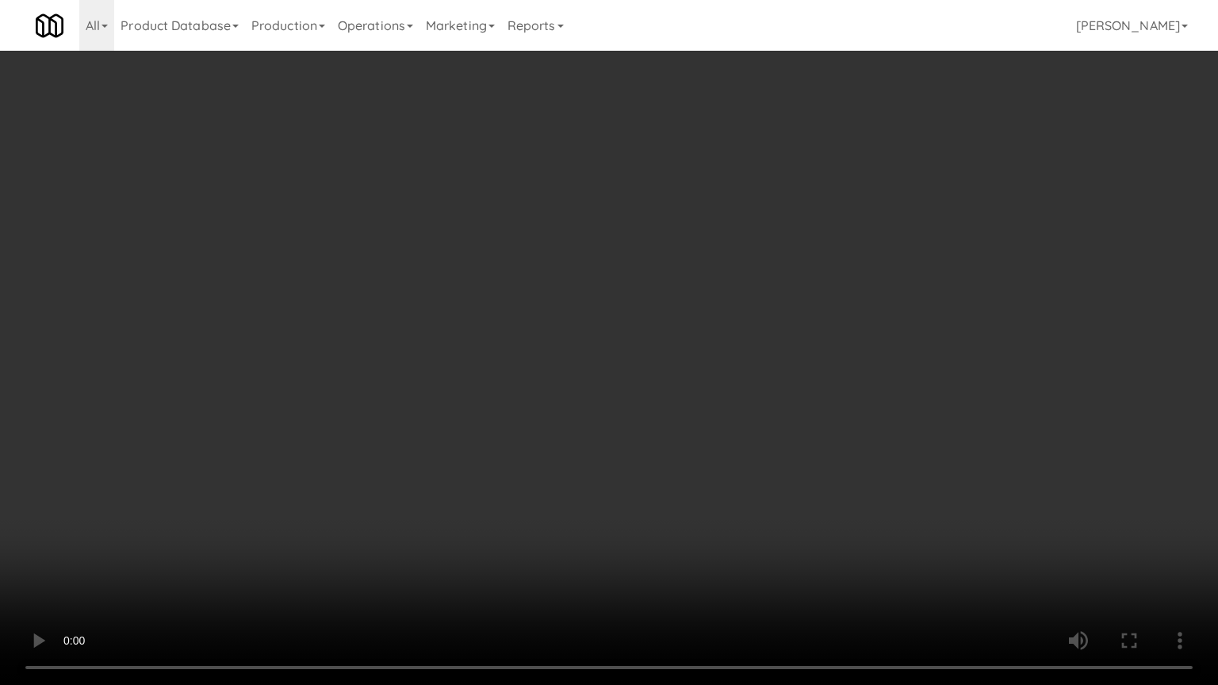
click at [531, 487] on video at bounding box center [609, 342] width 1218 height 685
click at [741, 397] on video at bounding box center [609, 342] width 1218 height 685
click at [767, 393] on video at bounding box center [609, 342] width 1218 height 685
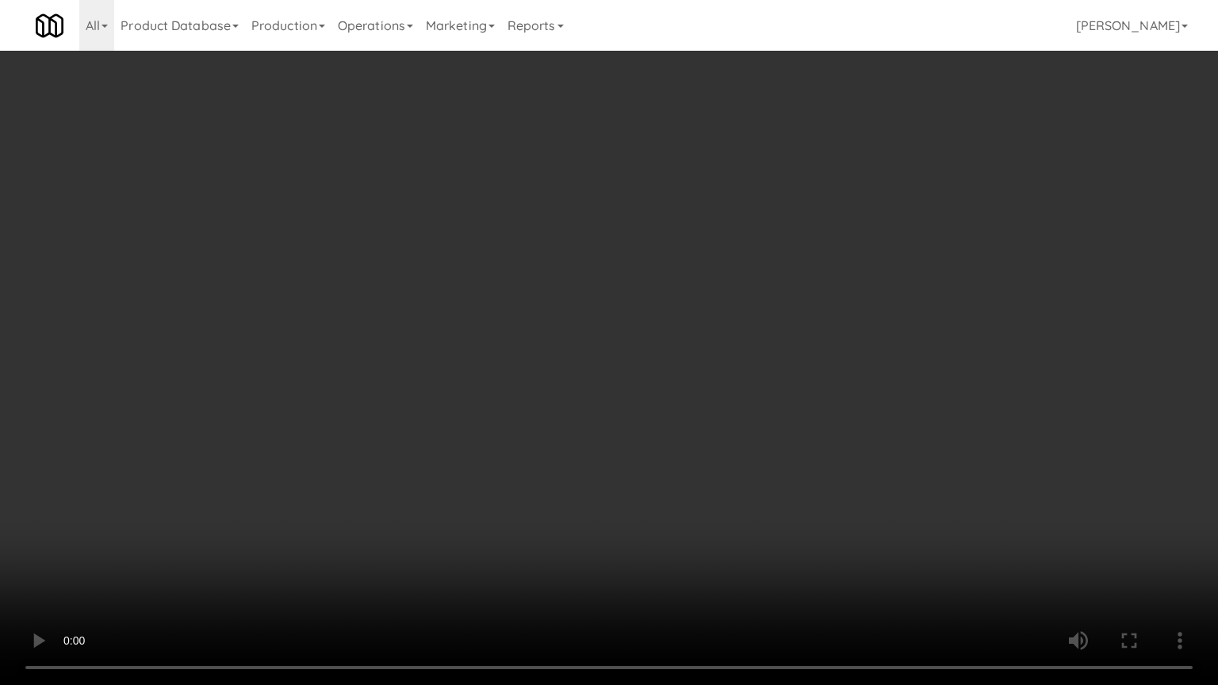
click at [772, 394] on video at bounding box center [609, 342] width 1218 height 685
drag, startPoint x: 773, startPoint y: 394, endPoint x: 788, endPoint y: 315, distance: 80.6
click at [776, 392] on video at bounding box center [609, 342] width 1218 height 685
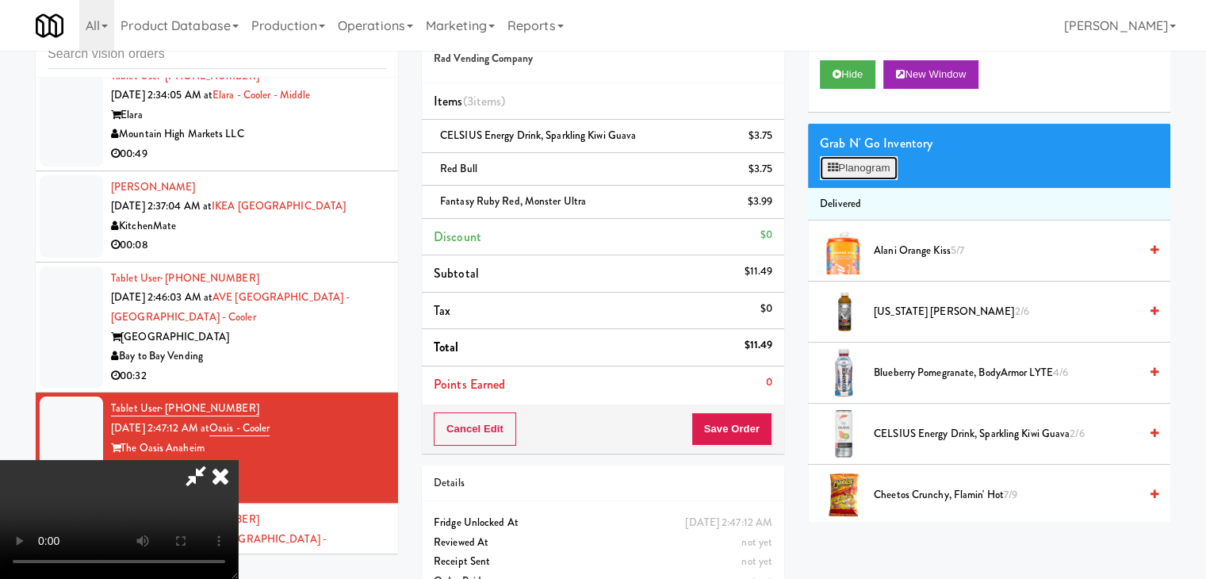
click at [866, 167] on button "Planogram" at bounding box center [859, 168] width 78 height 24
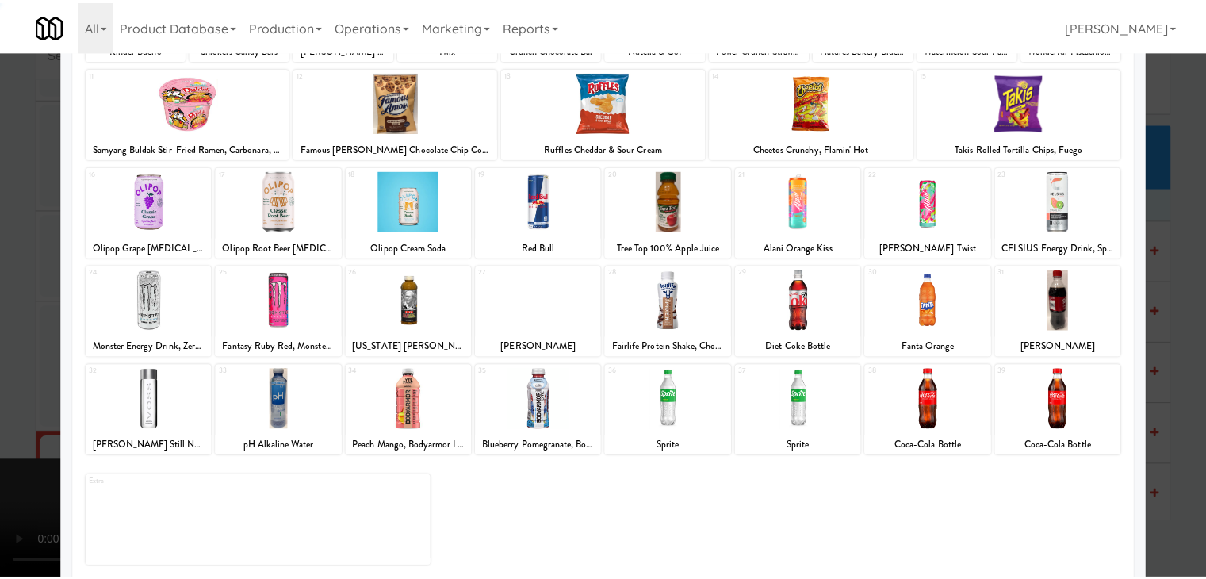
scroll to position [200, 0]
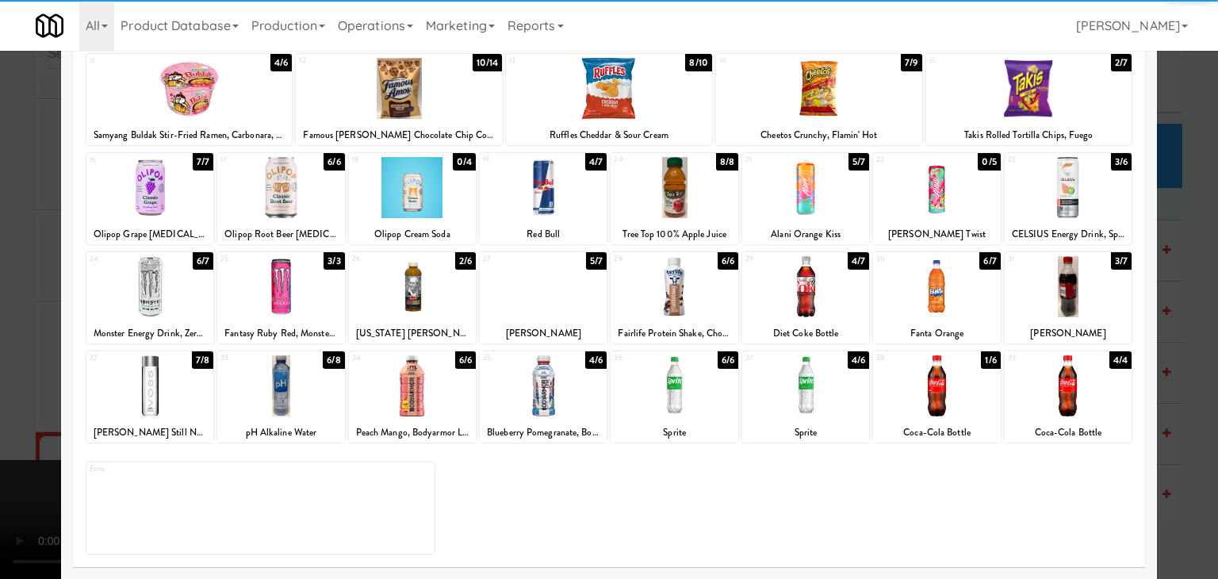
click at [419, 378] on div at bounding box center [412, 385] width 127 height 61
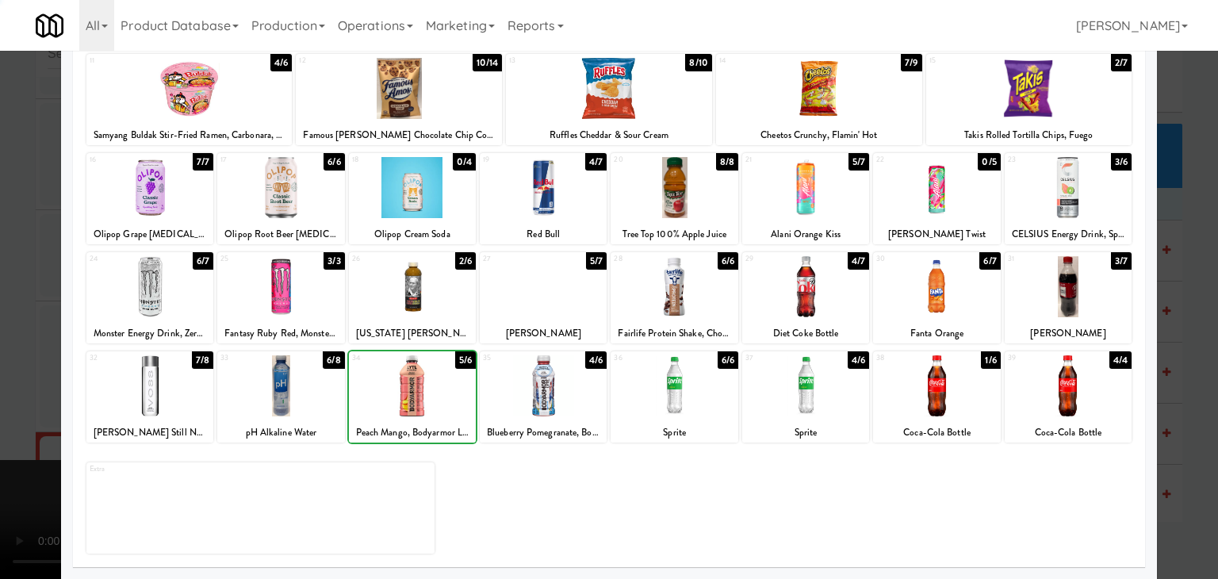
drag, startPoint x: 0, startPoint y: 350, endPoint x: 121, endPoint y: 343, distance: 120.7
click at [8, 347] on div at bounding box center [609, 289] width 1218 height 579
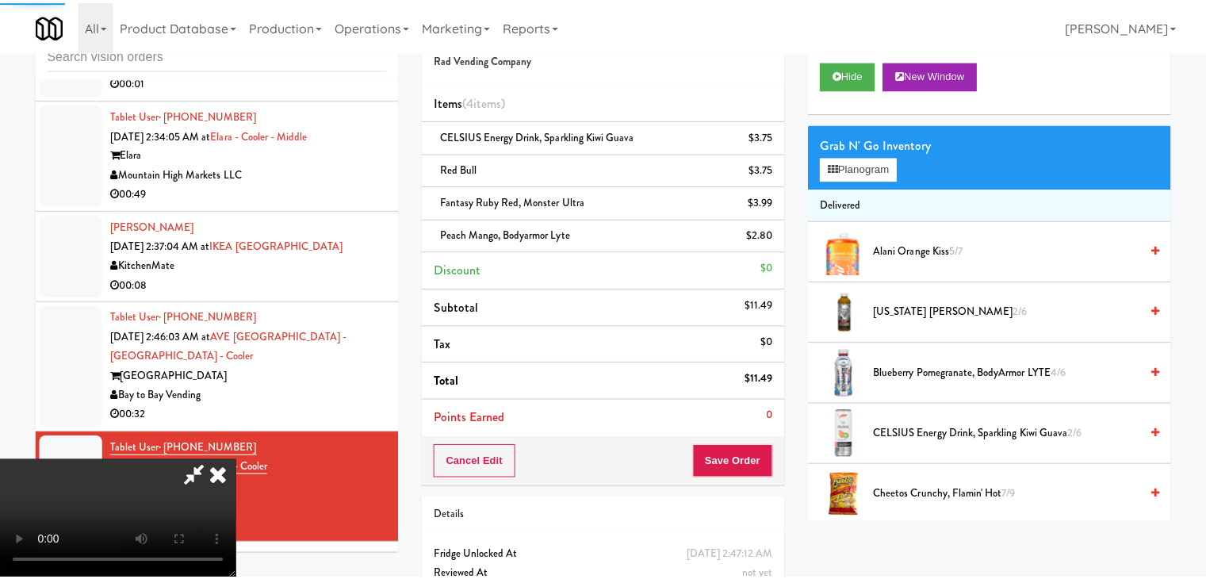
scroll to position [2290, 0]
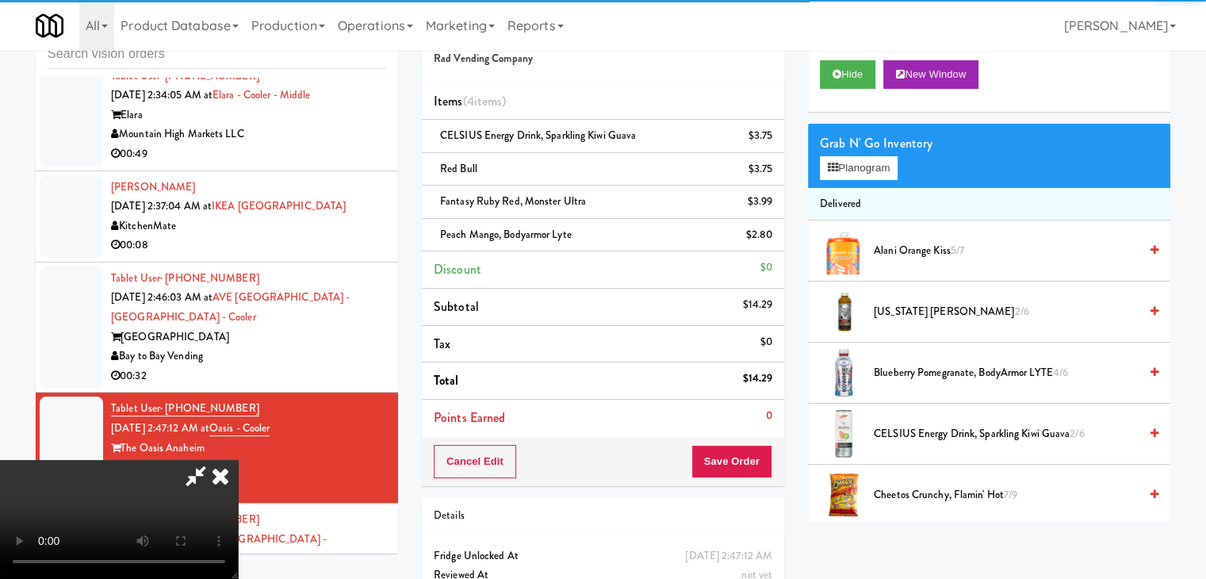
click at [775, 464] on div "Cancel Edit Save Order" at bounding box center [603, 461] width 362 height 49
click at [760, 462] on button "Save Order" at bounding box center [732, 461] width 81 height 33
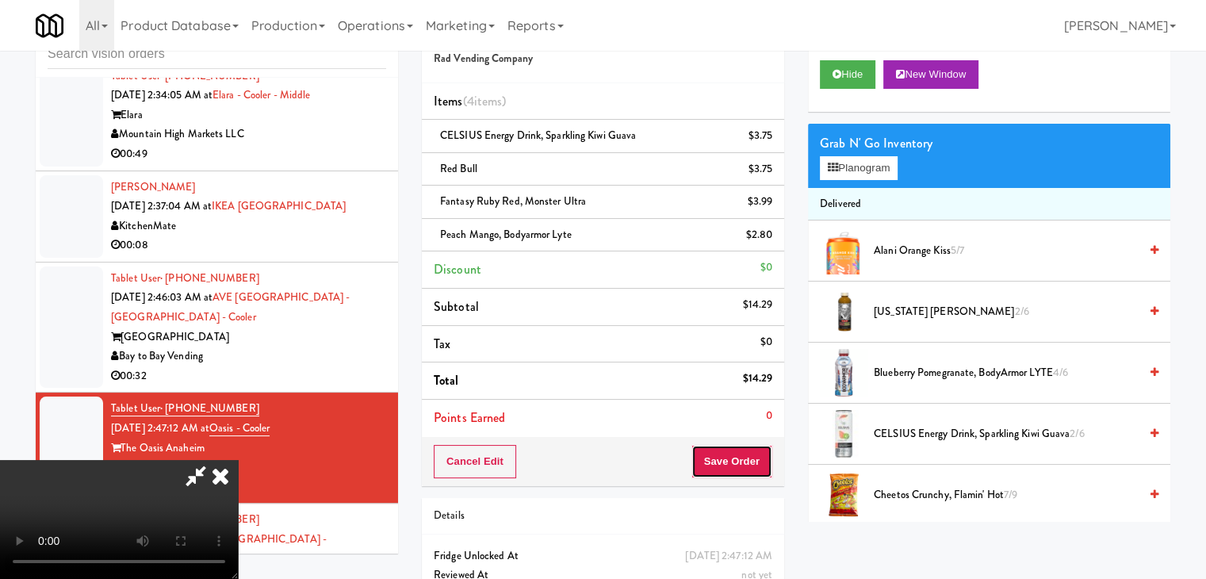
click at [760, 462] on button "Save Order" at bounding box center [732, 461] width 81 height 33
drag, startPoint x: 760, startPoint y: 462, endPoint x: 752, endPoint y: 443, distance: 21.4
click at [758, 461] on button "Save Order" at bounding box center [732, 461] width 81 height 33
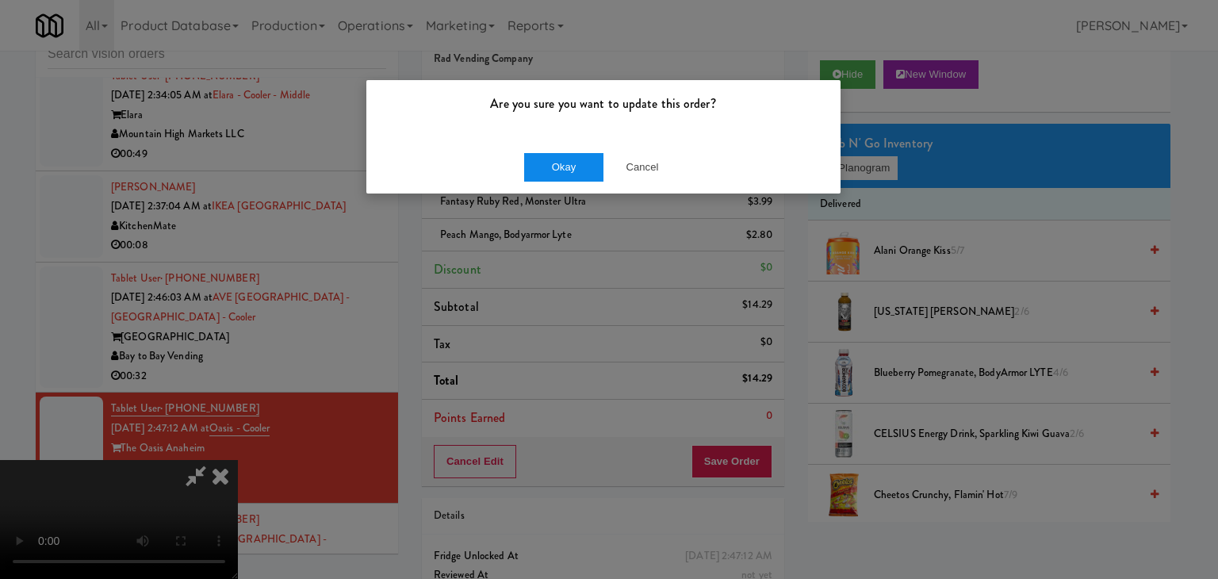
click at [578, 175] on div "Okay Cancel" at bounding box center [603, 166] width 474 height 53
click at [578, 175] on button "Okay" at bounding box center [563, 167] width 79 height 29
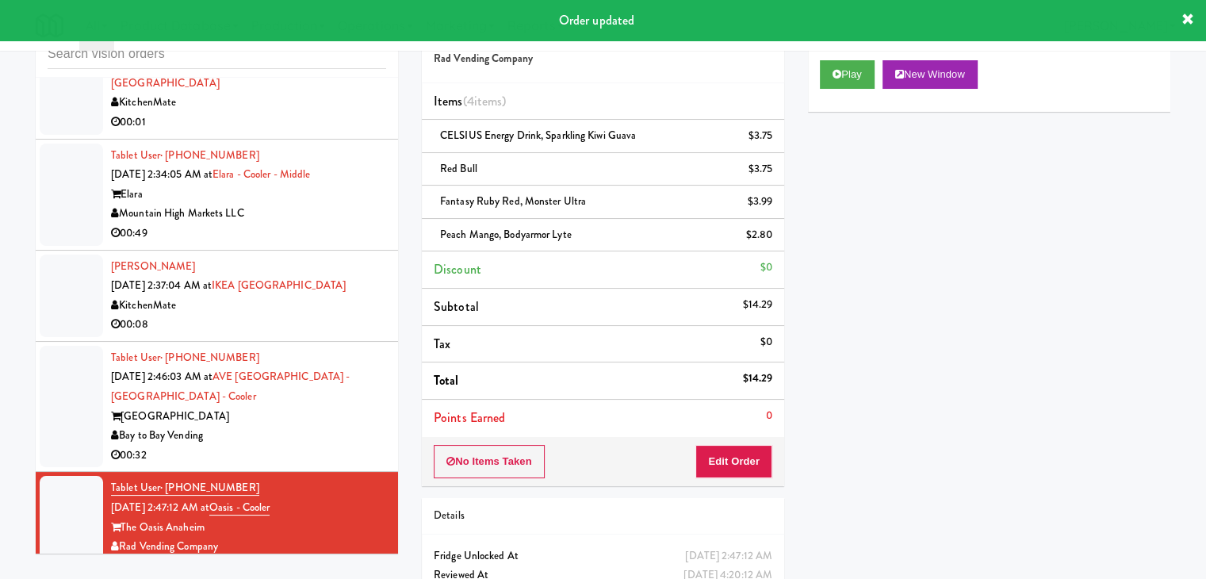
click at [331, 427] on div "AVE Tampa Riverwalk" at bounding box center [248, 417] width 275 height 20
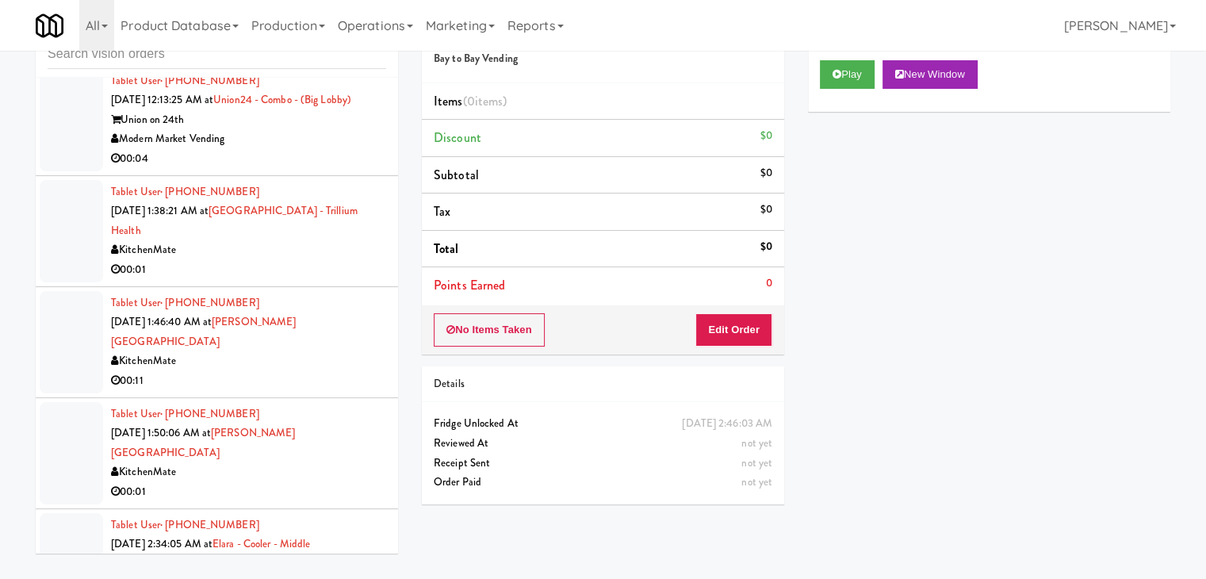
scroll to position [1815, 0]
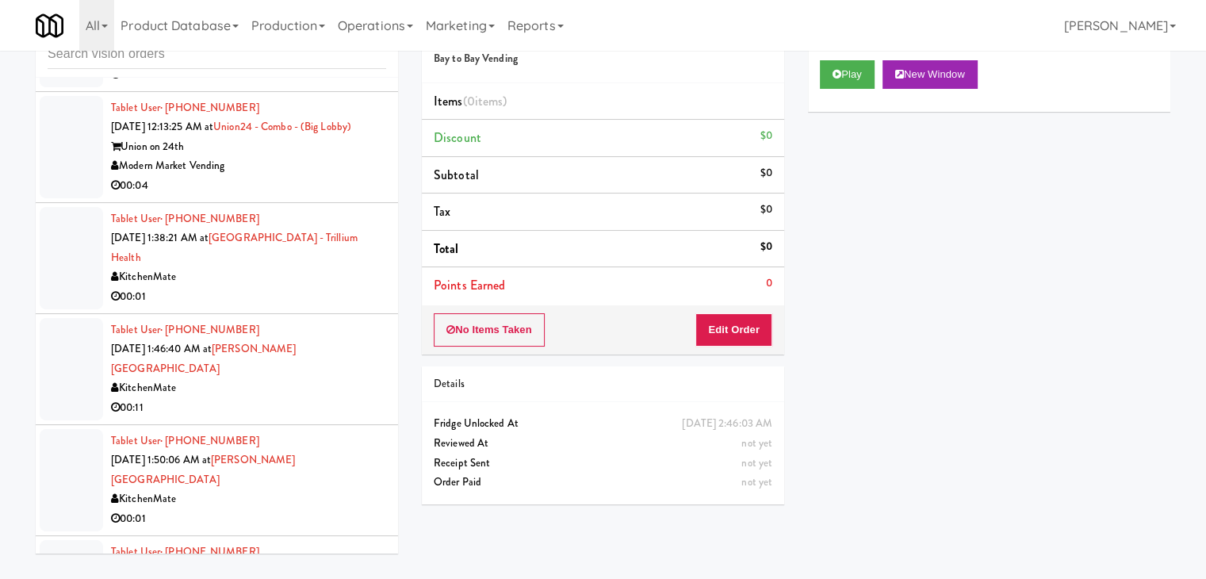
click at [279, 176] on div "Modern Market Vending" at bounding box center [248, 166] width 275 height 20
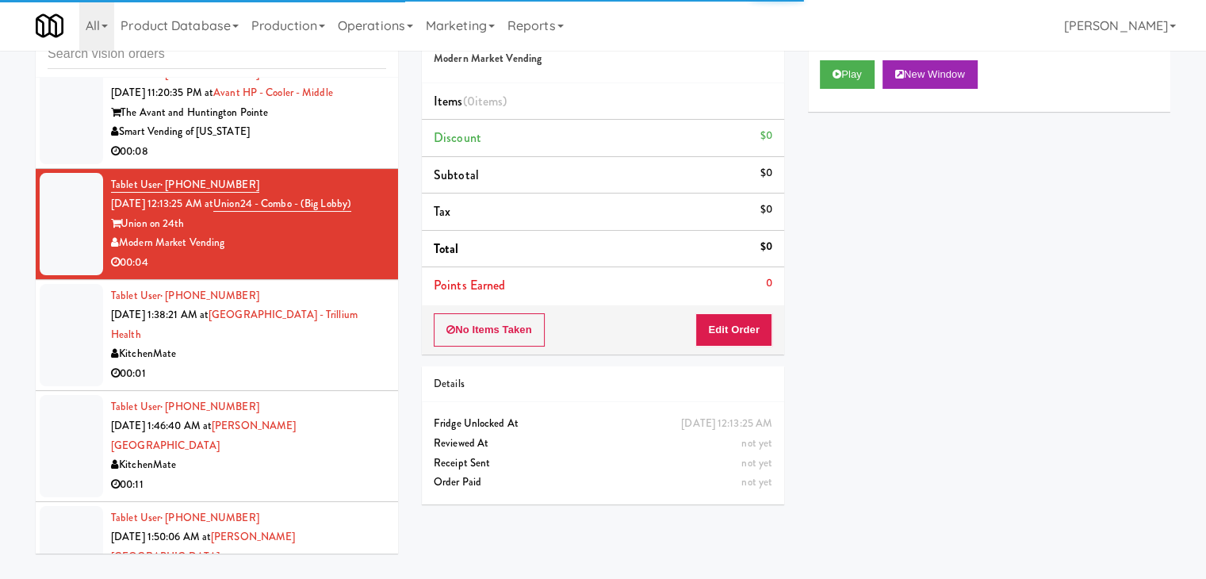
scroll to position [1656, 0]
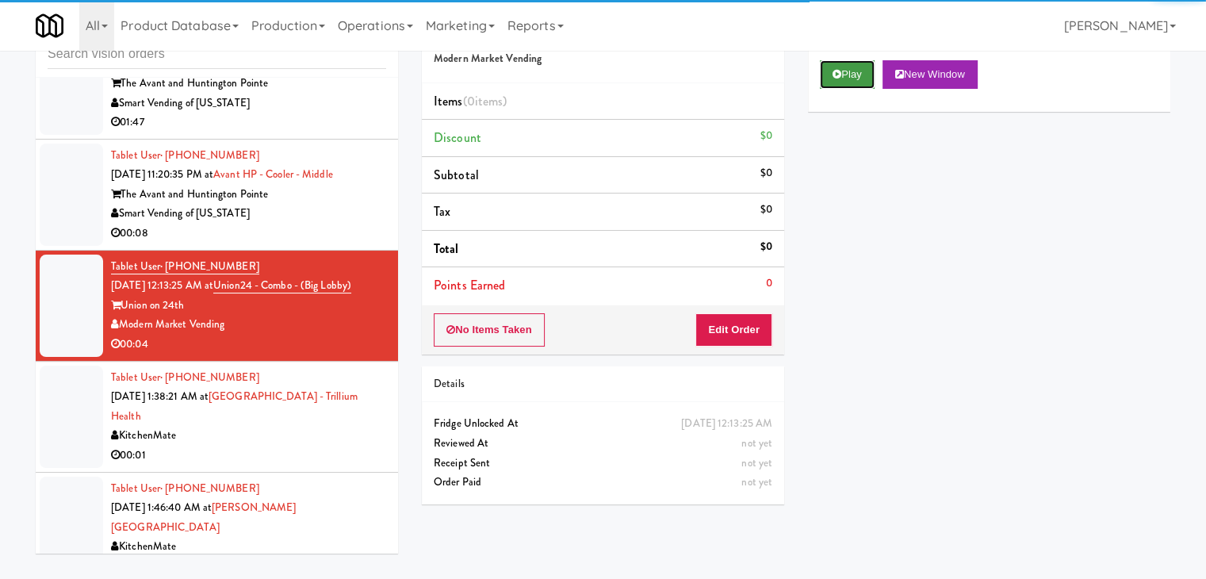
click at [834, 84] on button "Play" at bounding box center [847, 74] width 55 height 29
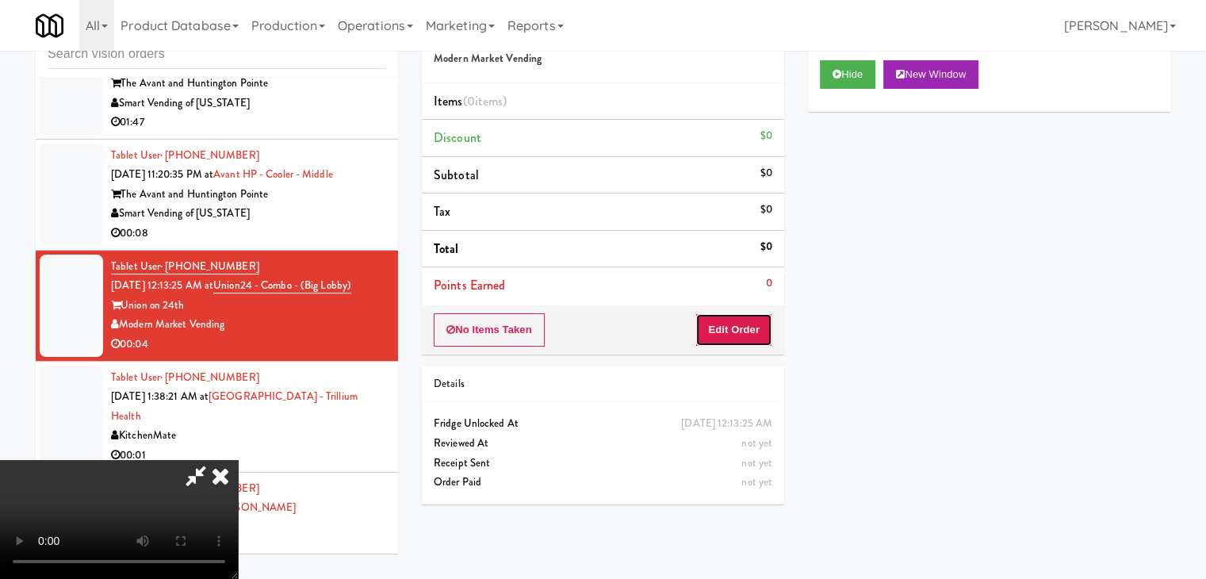
click at [750, 318] on button "Edit Order" at bounding box center [734, 329] width 77 height 33
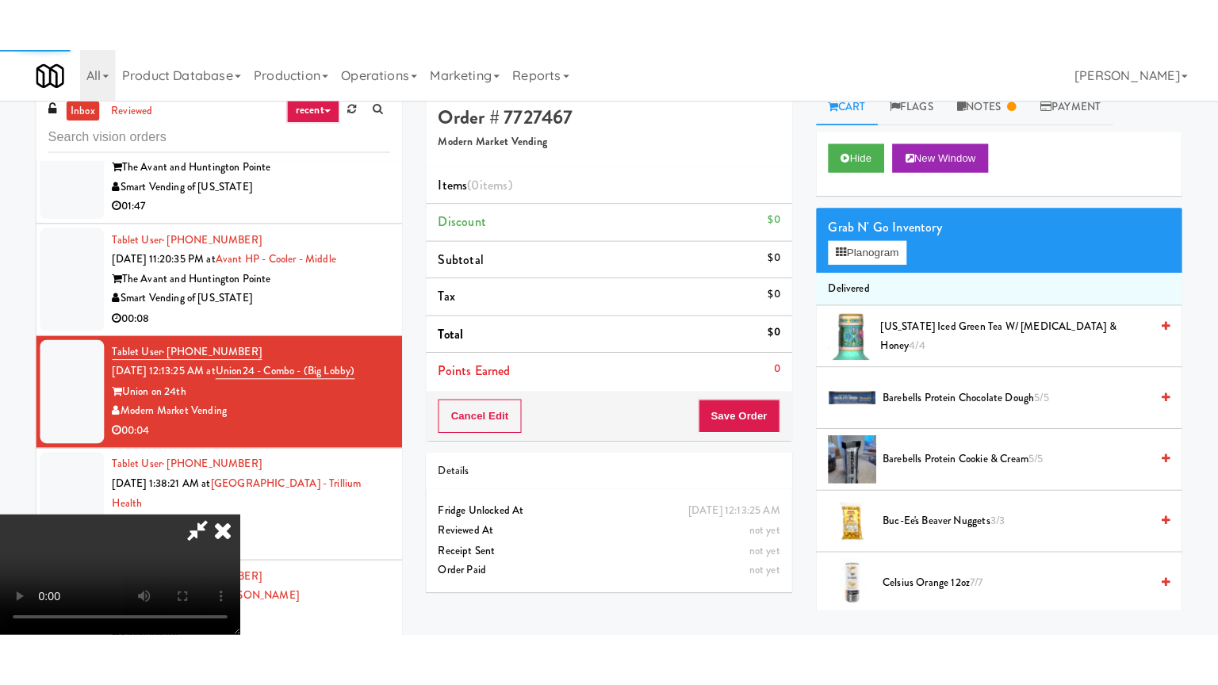
scroll to position [0, 0]
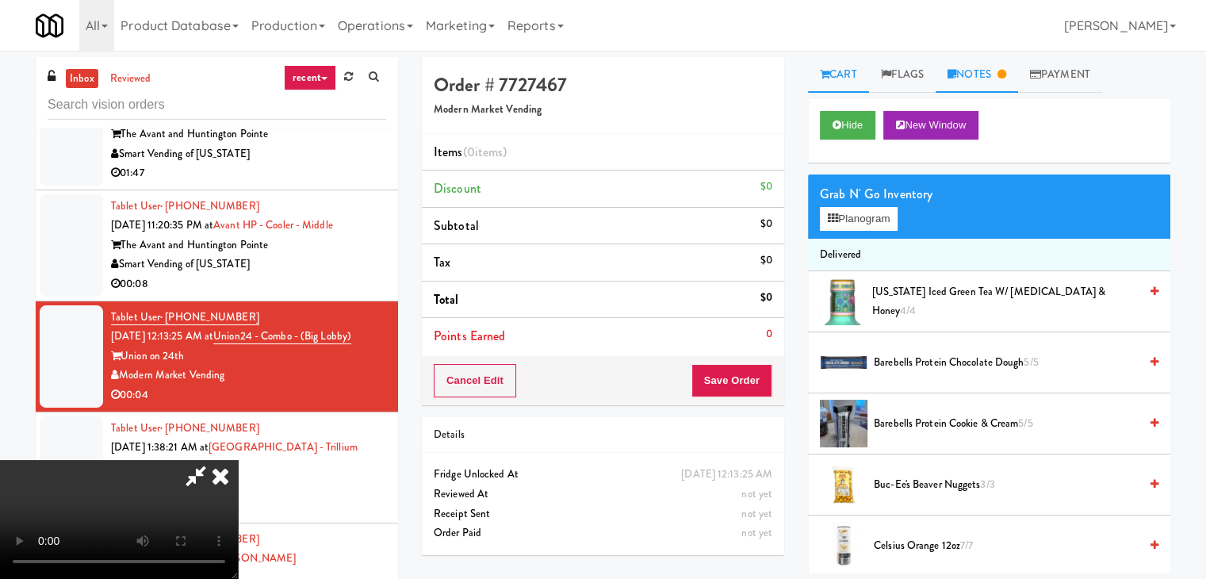
click at [980, 72] on link "Notes" at bounding box center [977, 75] width 82 height 36
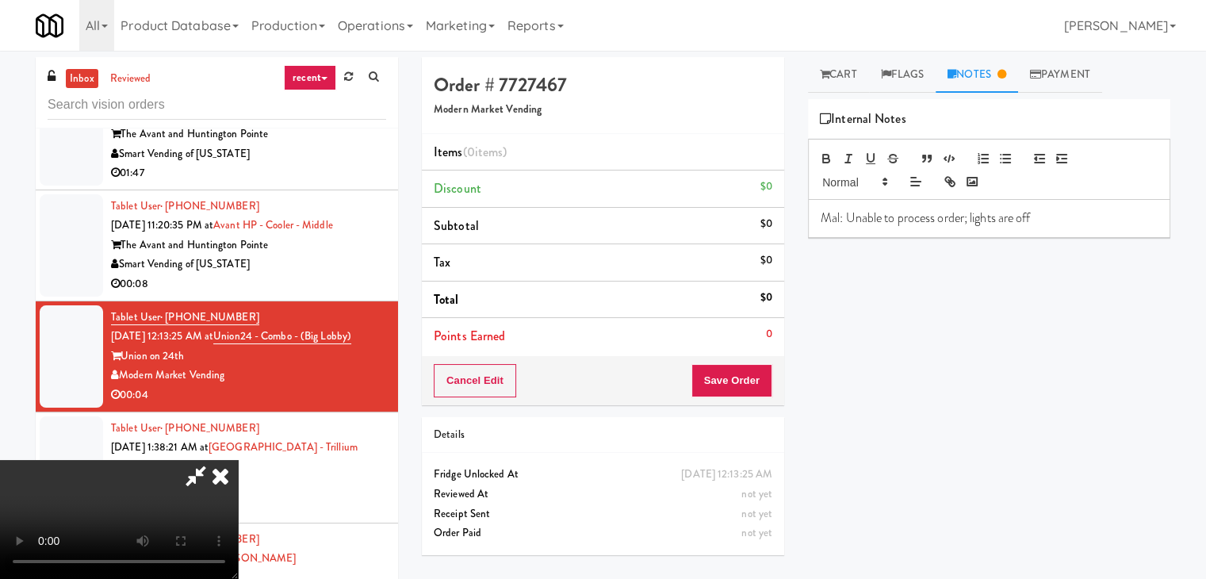
click at [238, 460] on icon at bounding box center [220, 476] width 35 height 32
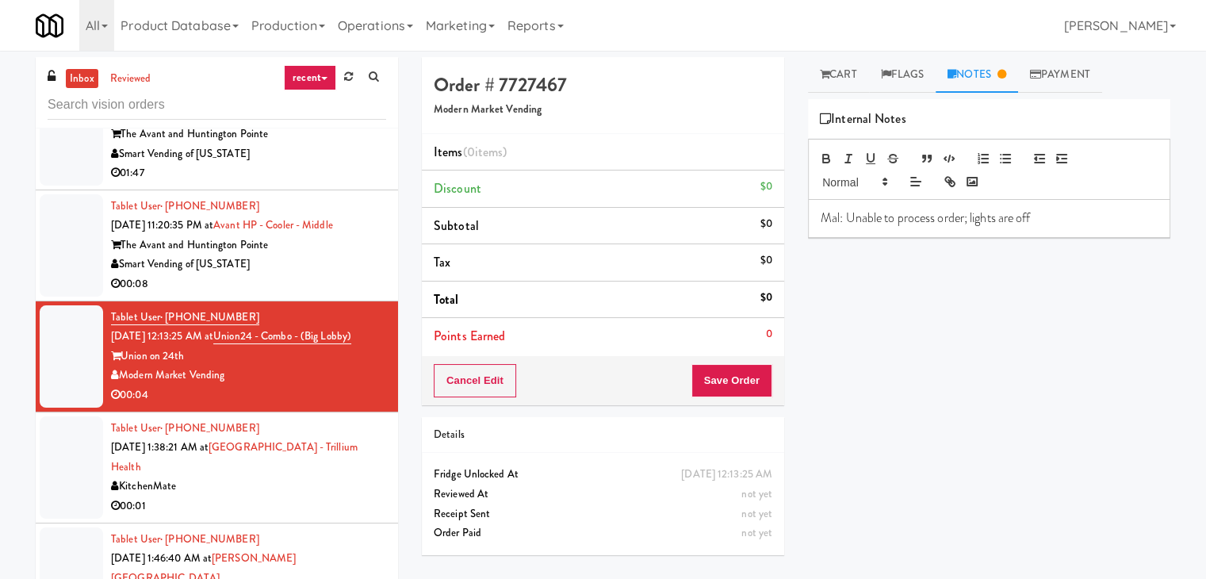
click at [339, 294] on div "00:08" at bounding box center [248, 284] width 275 height 20
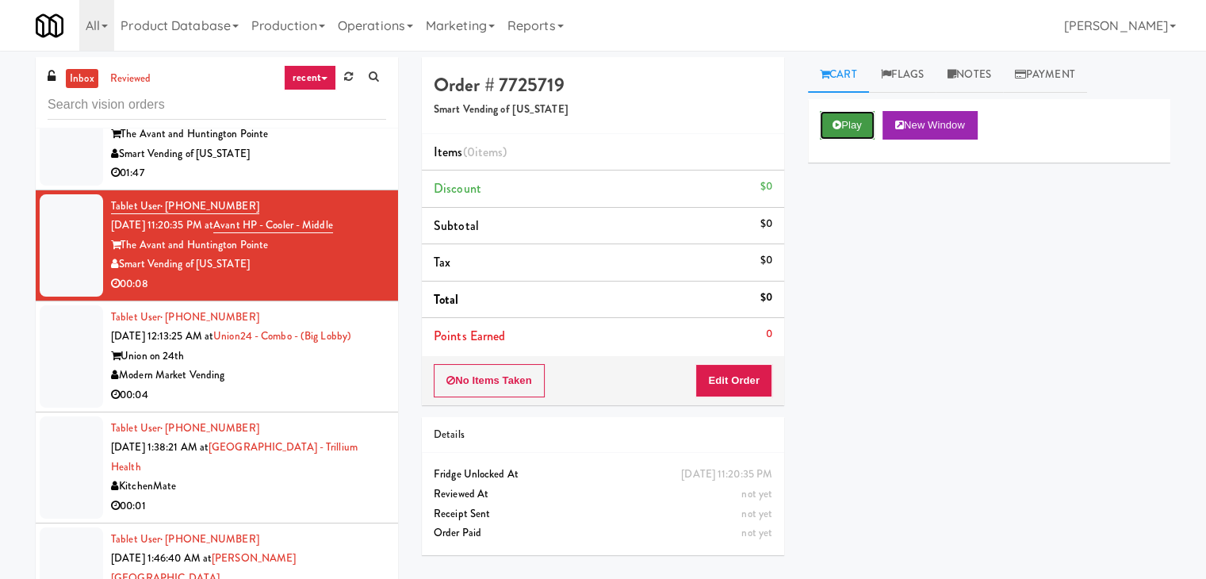
click at [833, 125] on icon at bounding box center [837, 125] width 9 height 10
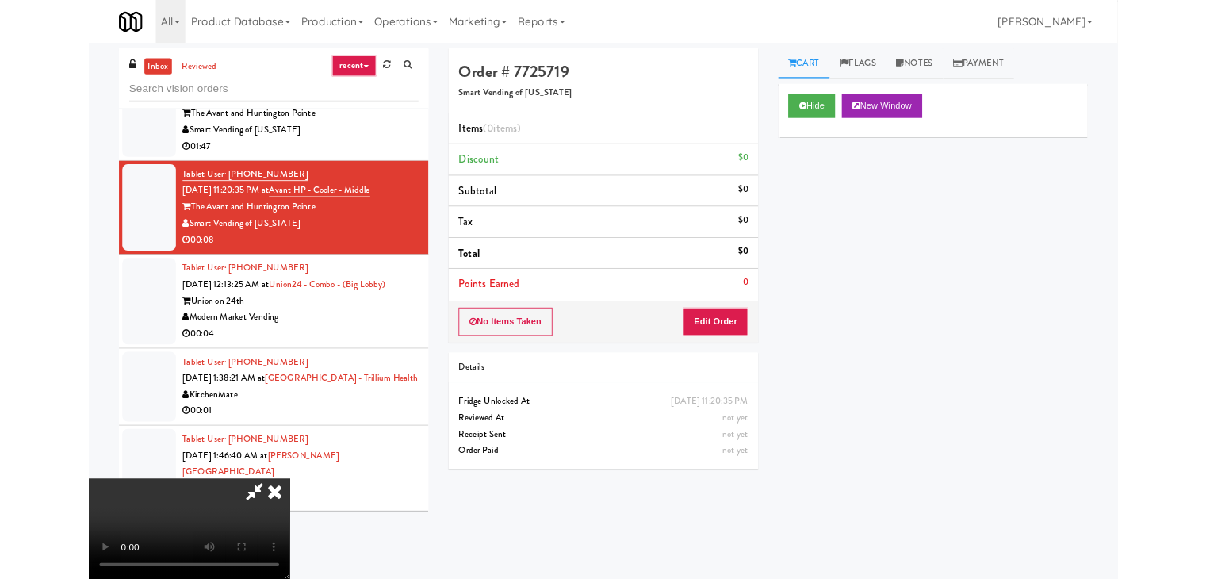
scroll to position [1616, 0]
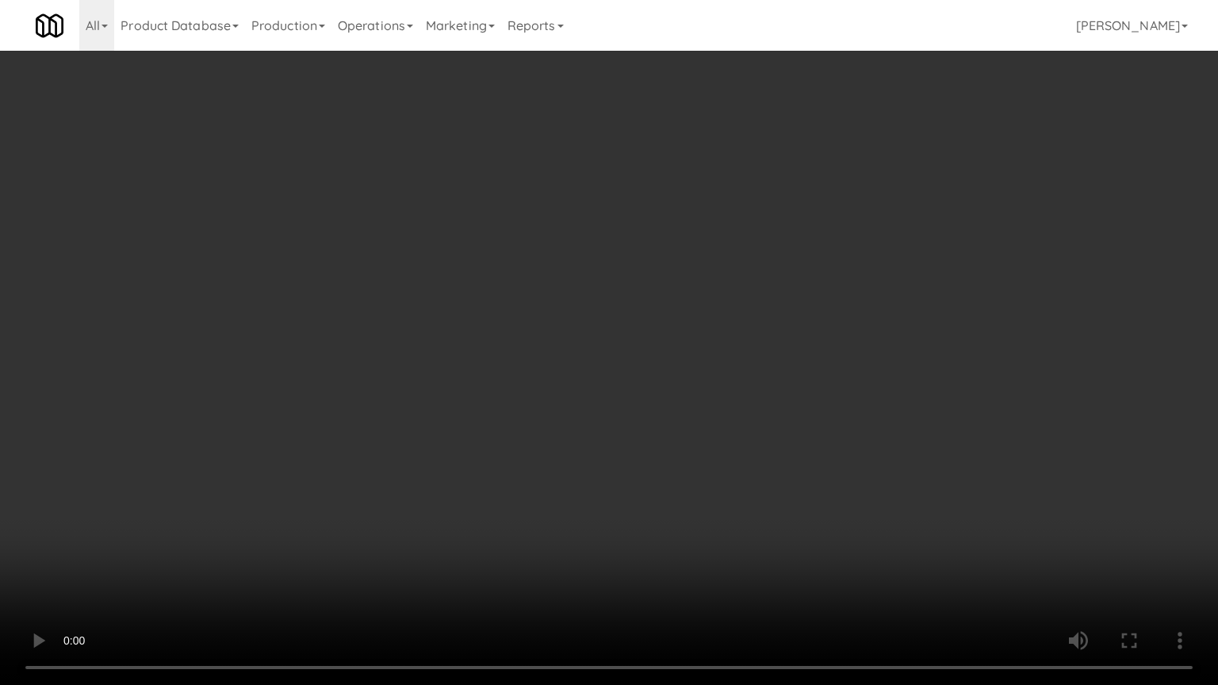
click at [722, 486] on video at bounding box center [609, 342] width 1218 height 685
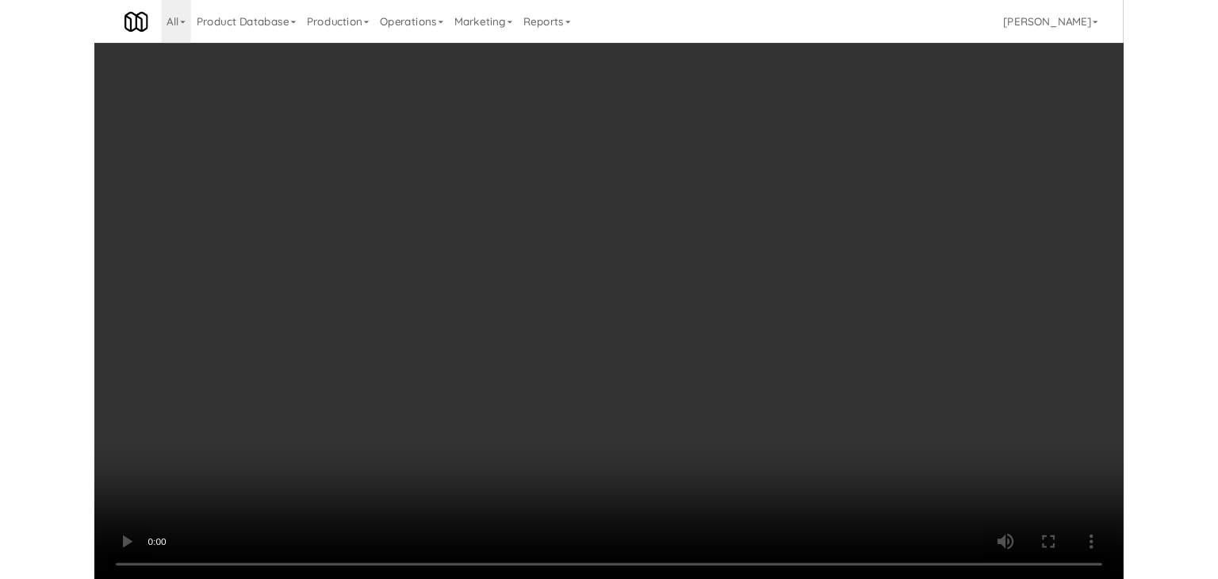
scroll to position [1656, 0]
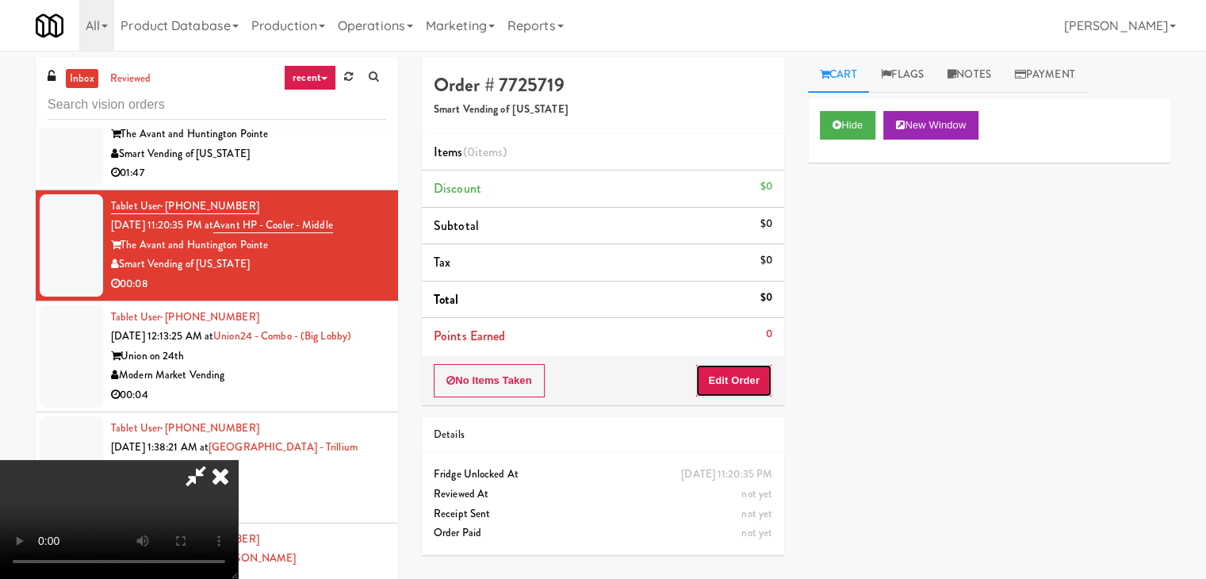
click at [760, 376] on button "Edit Order" at bounding box center [734, 380] width 77 height 33
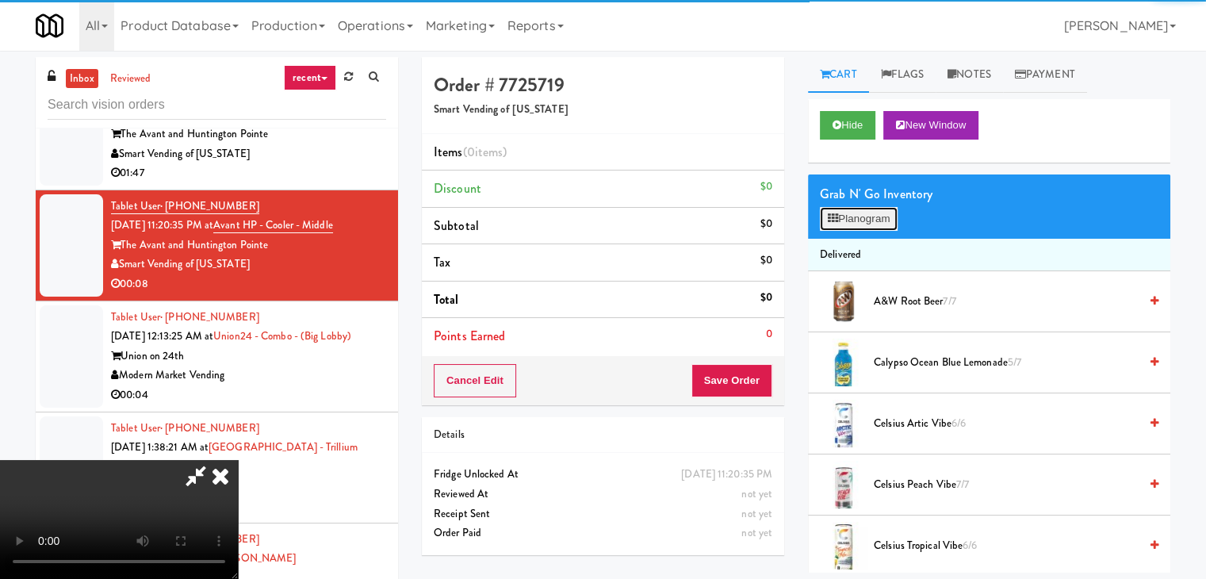
click at [866, 209] on button "Planogram" at bounding box center [859, 219] width 78 height 24
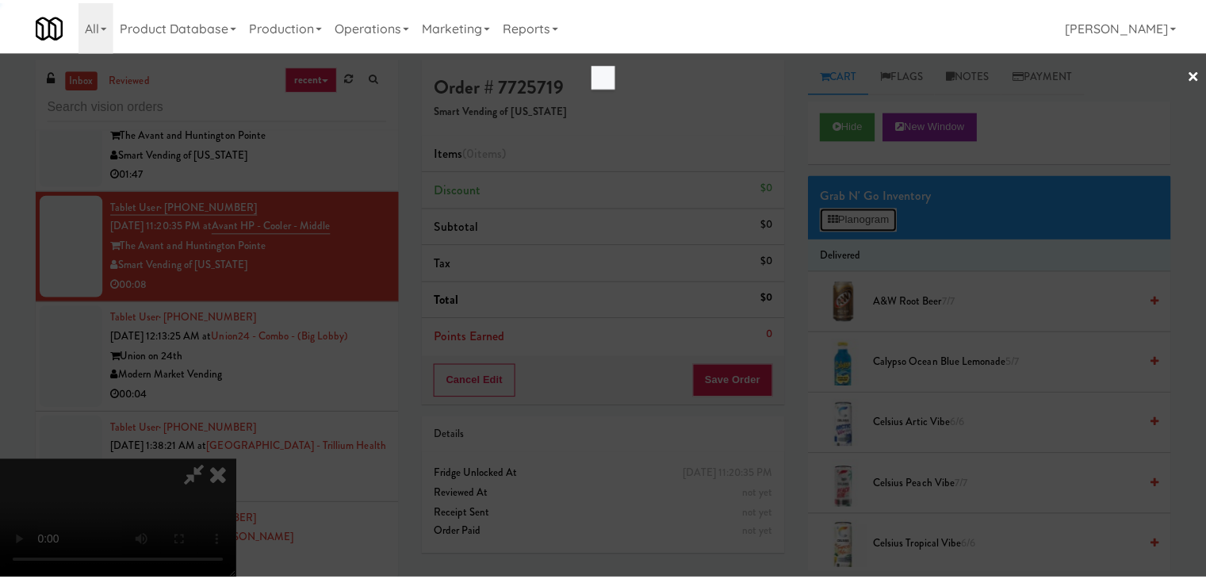
scroll to position [1616, 0]
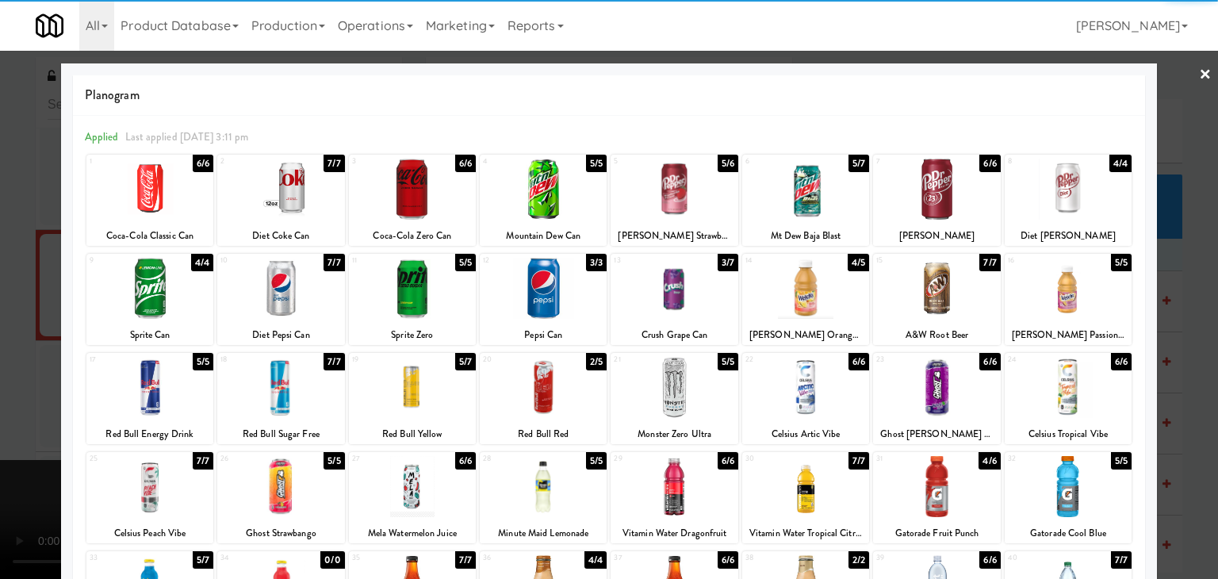
click at [1087, 384] on div at bounding box center [1068, 387] width 127 height 61
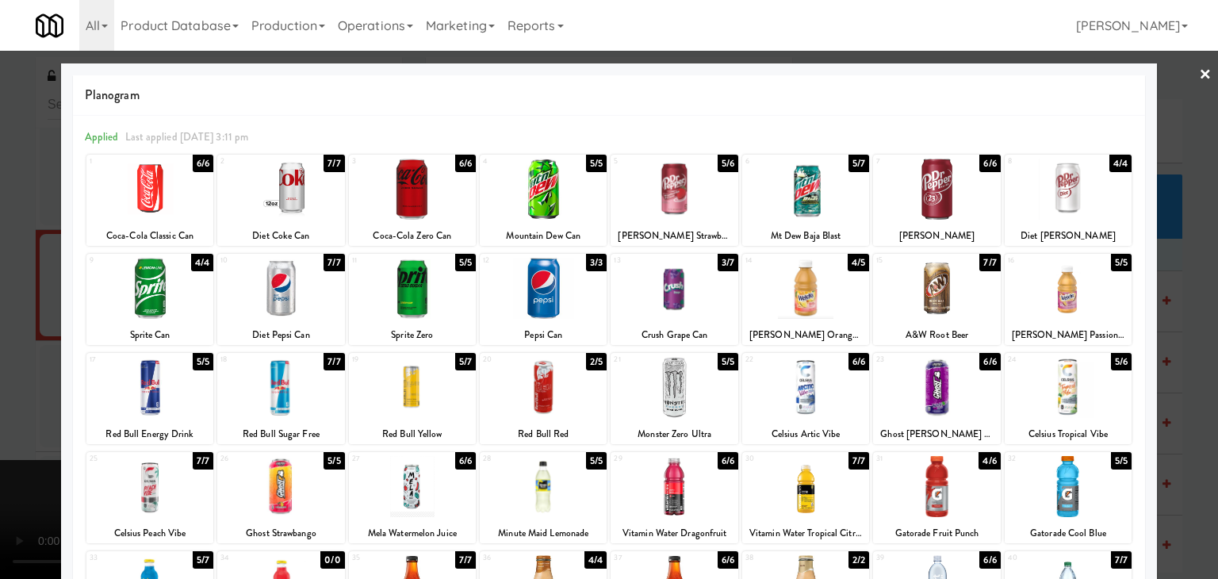
drag, startPoint x: 1180, startPoint y: 392, endPoint x: 1037, endPoint y: 392, distance: 142.8
click at [1174, 392] on div at bounding box center [609, 289] width 1218 height 579
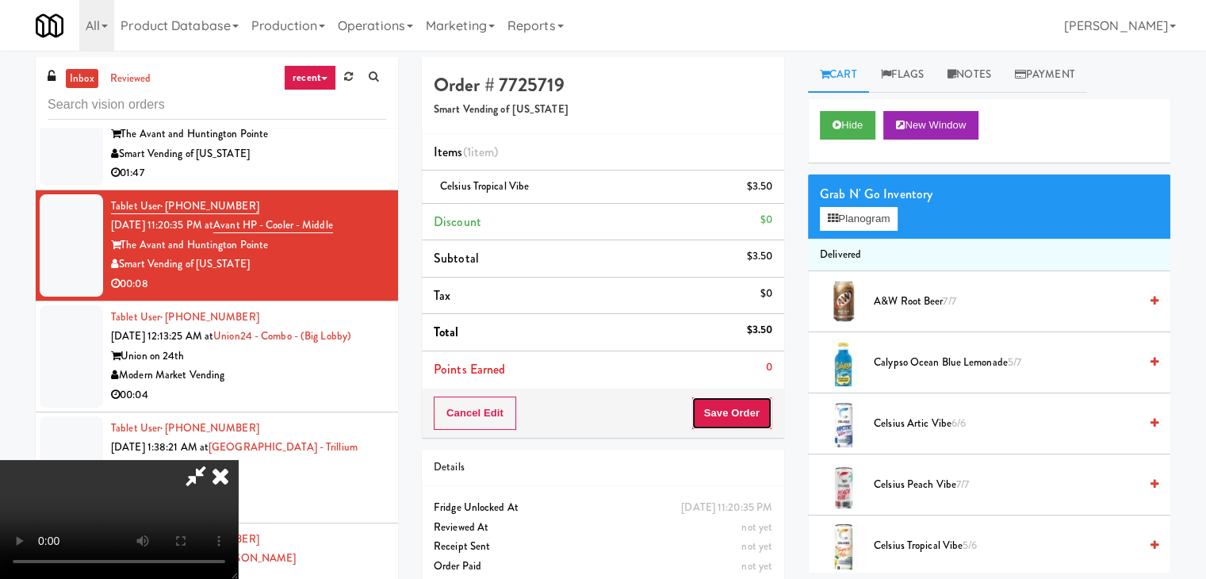
click at [749, 420] on button "Save Order" at bounding box center [732, 413] width 81 height 33
click at [748, 420] on button "Save Order" at bounding box center [732, 413] width 81 height 33
click at [748, 416] on button "Save Order" at bounding box center [732, 413] width 81 height 33
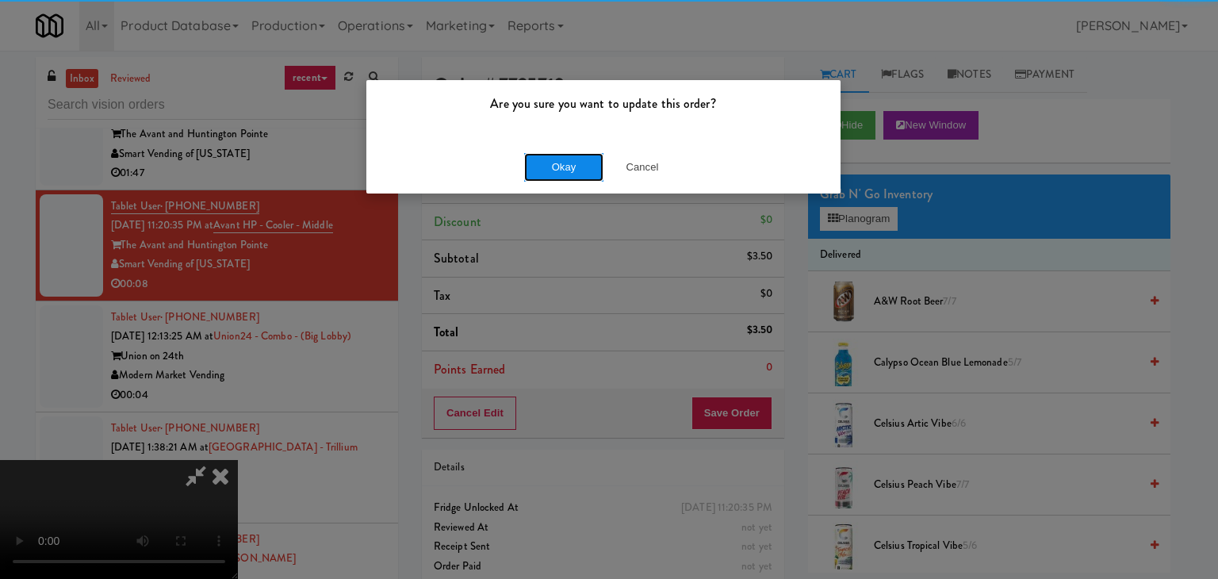
click at [569, 155] on button "Okay" at bounding box center [563, 167] width 79 height 29
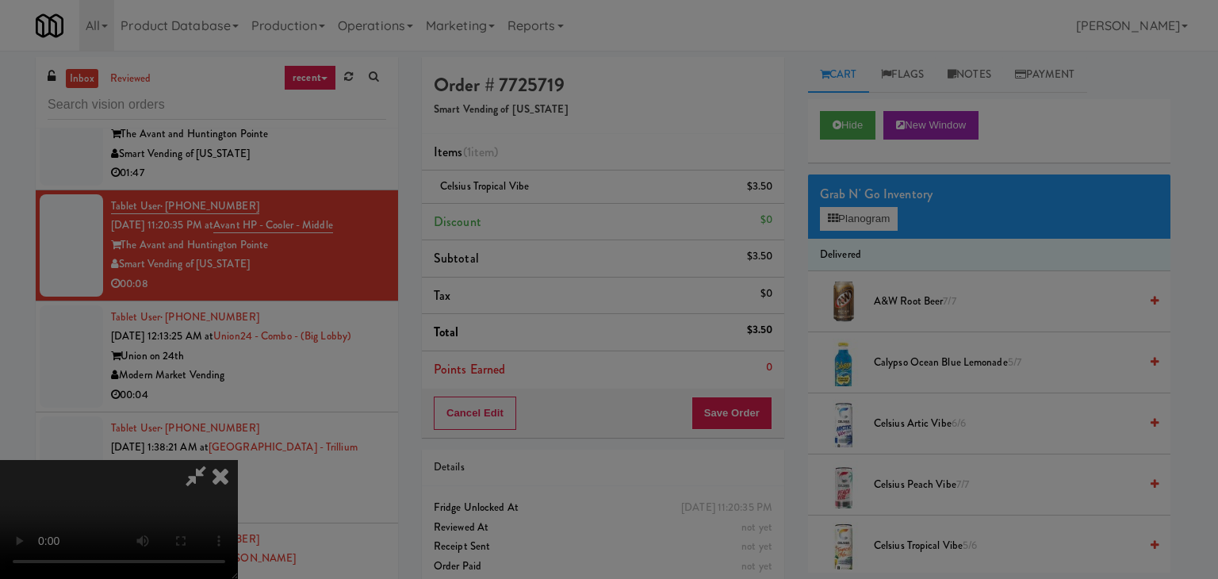
click at [569, 152] on button "Okay" at bounding box center [563, 138] width 79 height 29
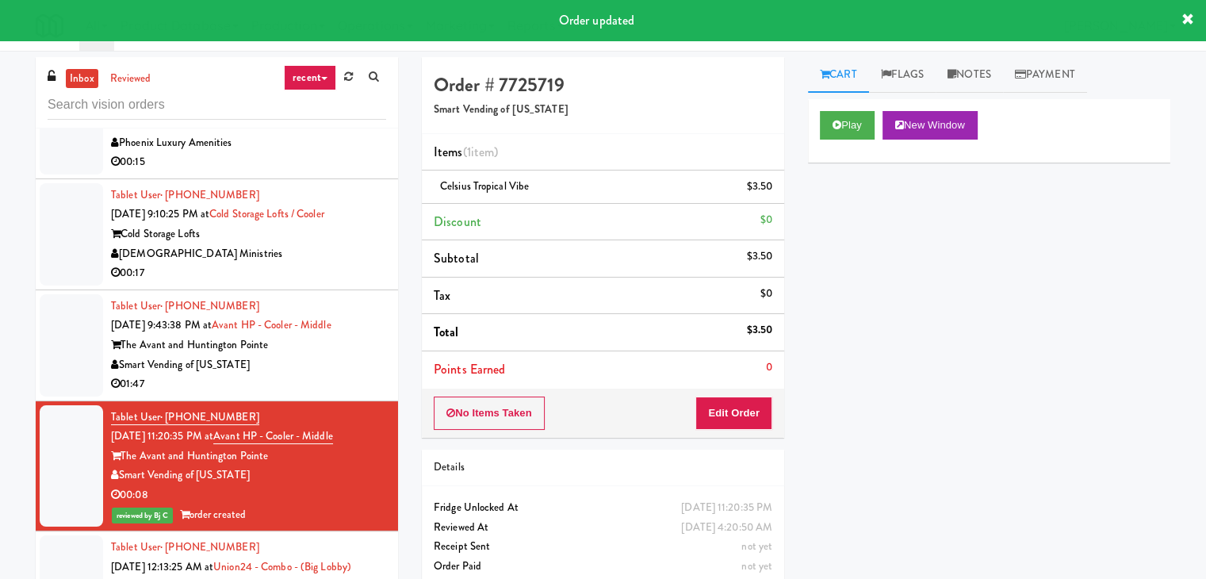
scroll to position [1418, 0]
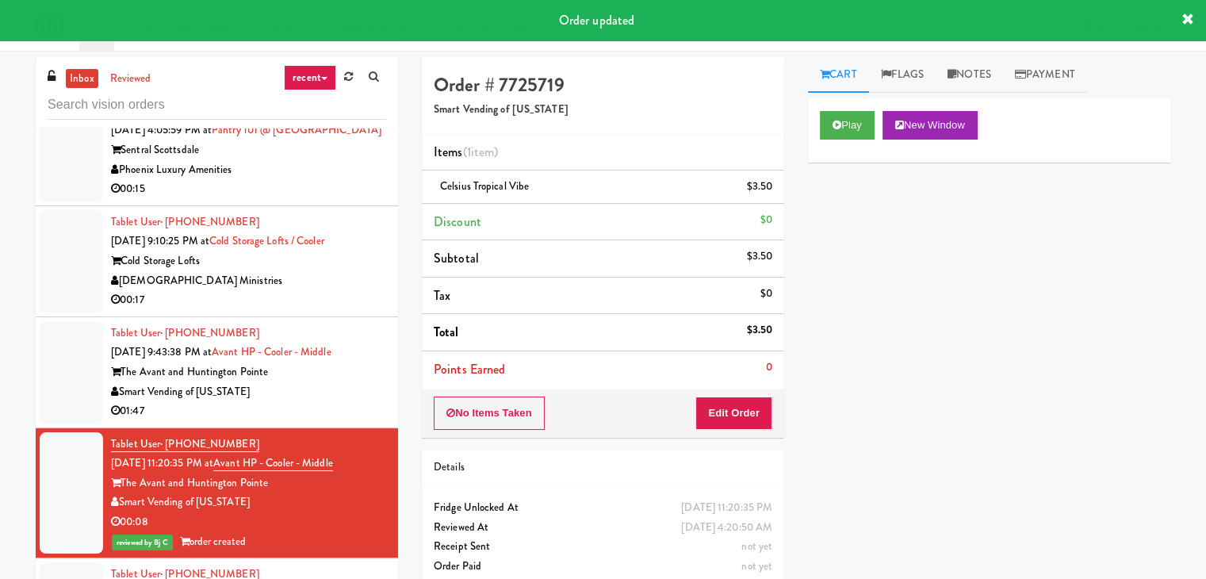
click at [303, 310] on div "00:17" at bounding box center [248, 300] width 275 height 20
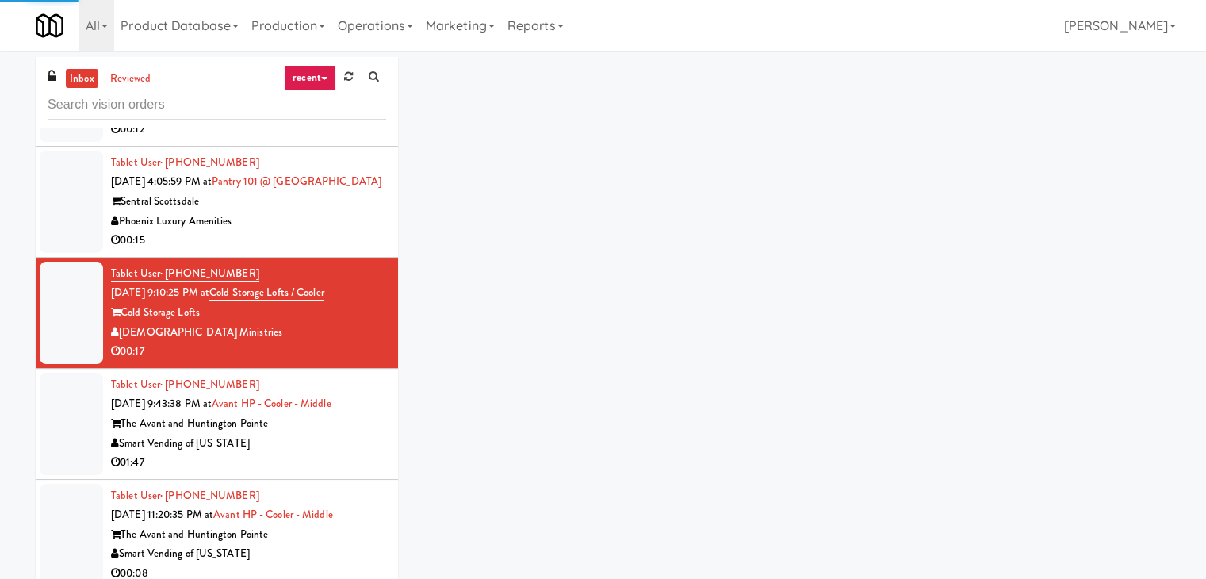
scroll to position [1339, 0]
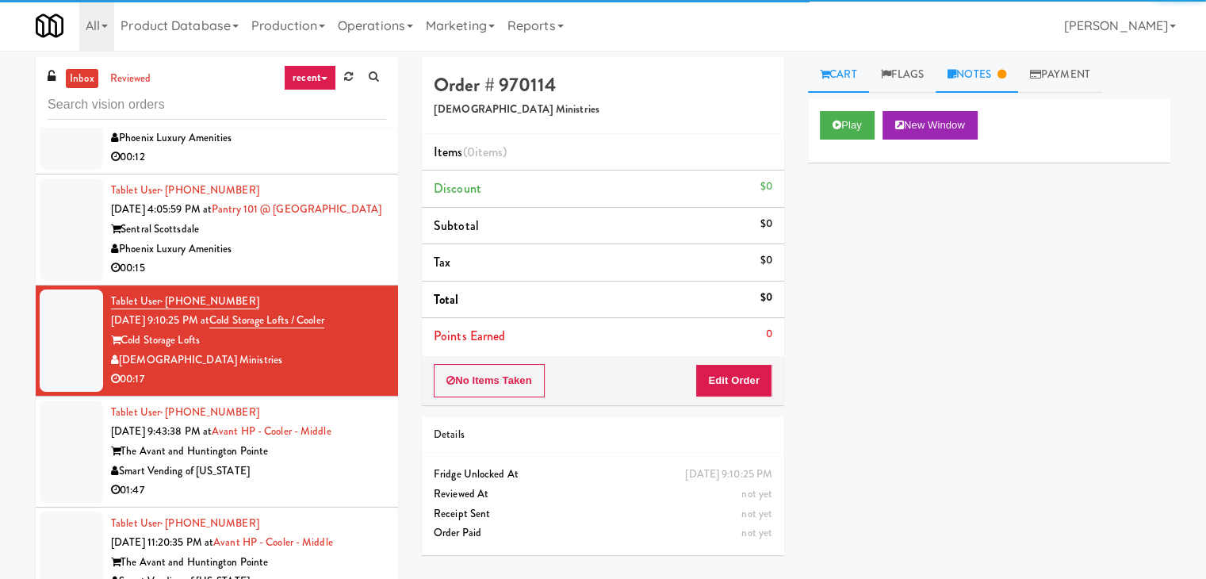
click at [986, 76] on link "Notes" at bounding box center [977, 75] width 82 height 36
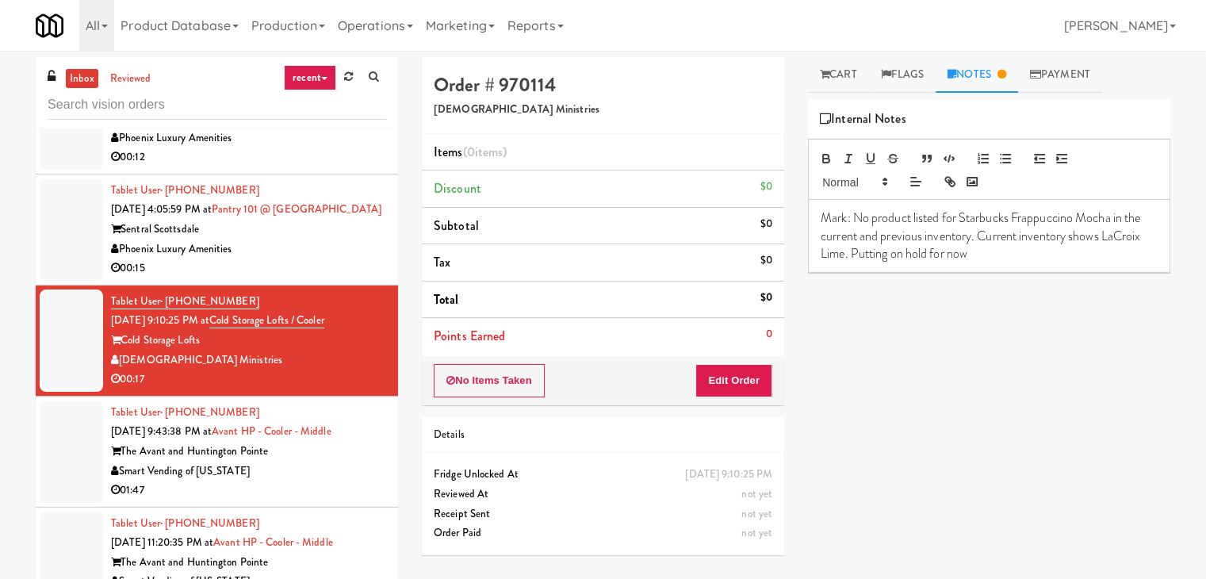
drag, startPoint x: 290, startPoint y: 296, endPoint x: 298, endPoint y: 299, distance: 8.5
click at [293, 278] on div "00:15" at bounding box center [248, 269] width 275 height 20
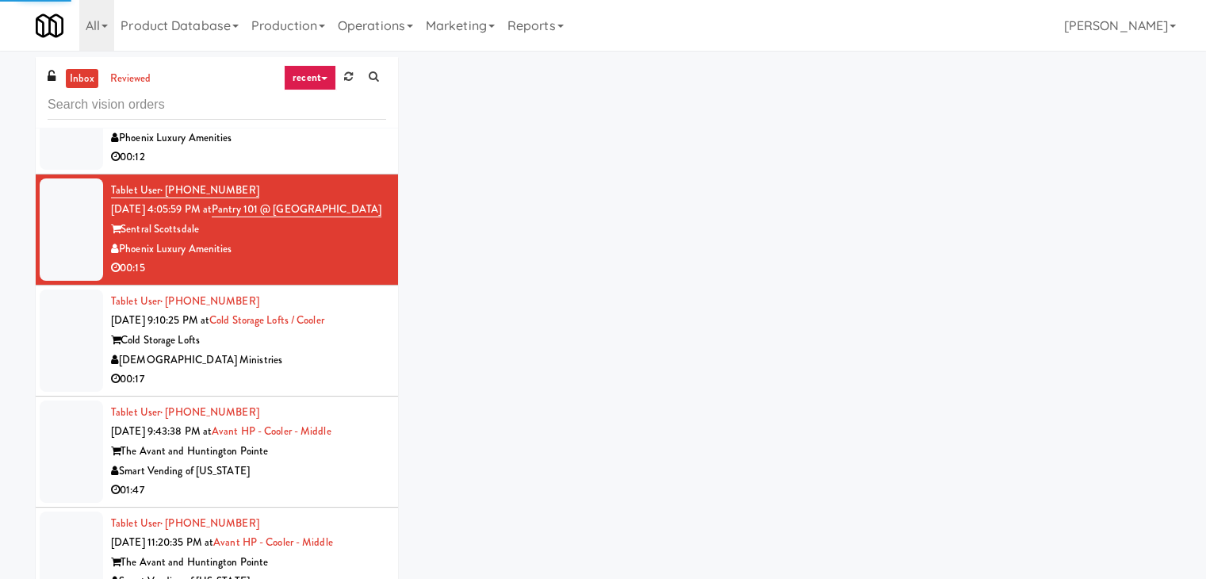
scroll to position [1259, 0]
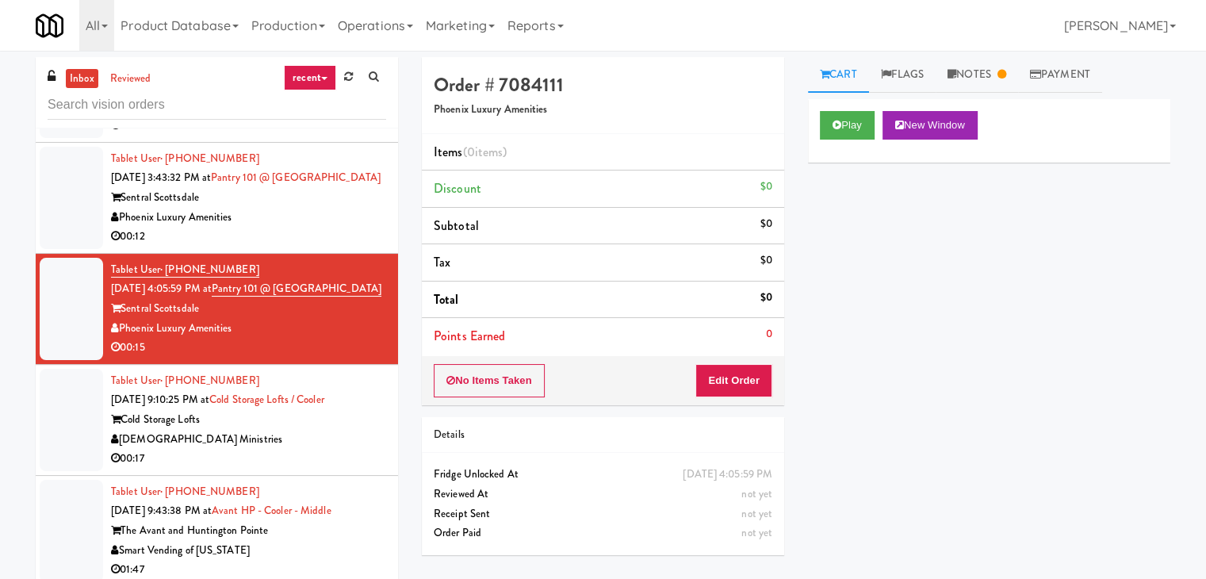
click at [292, 247] on div "00:12" at bounding box center [248, 237] width 275 height 20
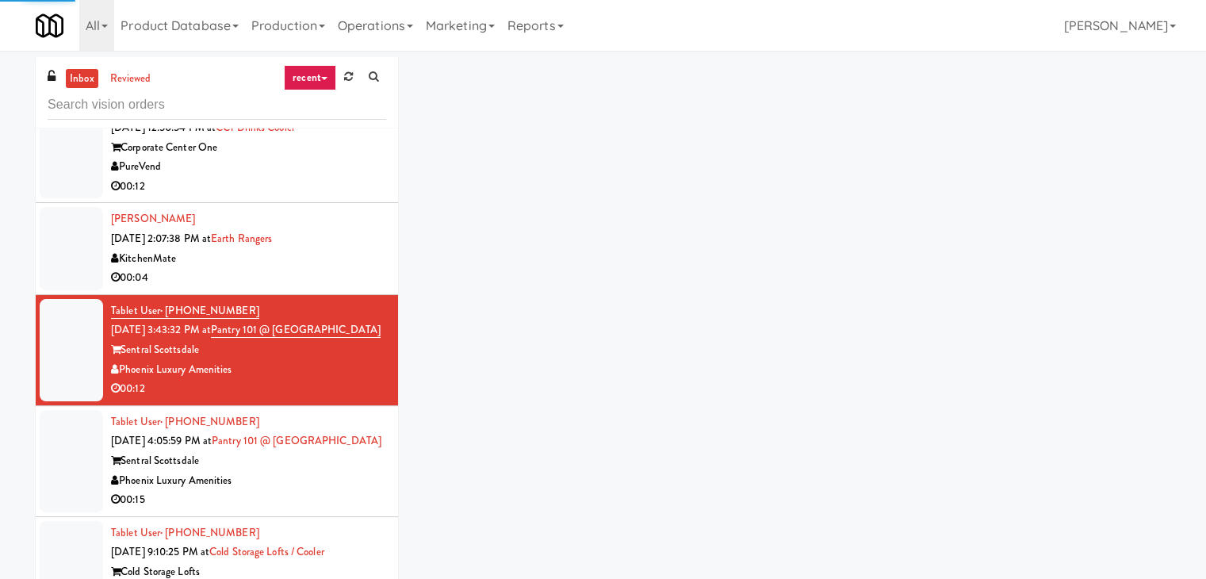
scroll to position [1101, 0]
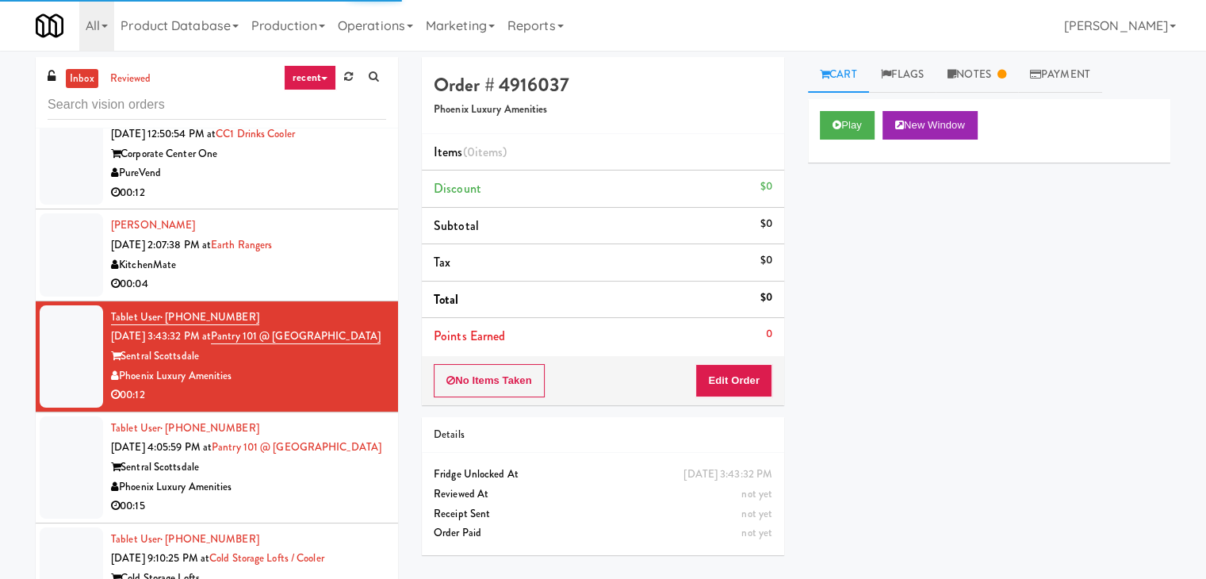
click at [336, 258] on div "KitchenMate" at bounding box center [248, 265] width 275 height 20
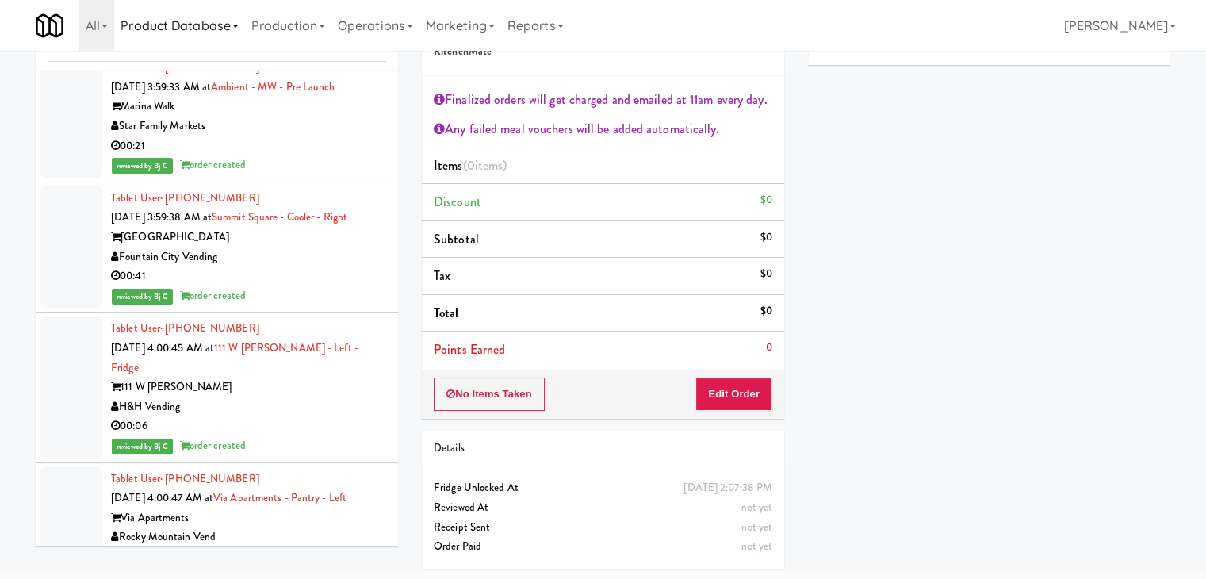
scroll to position [8147, 0]
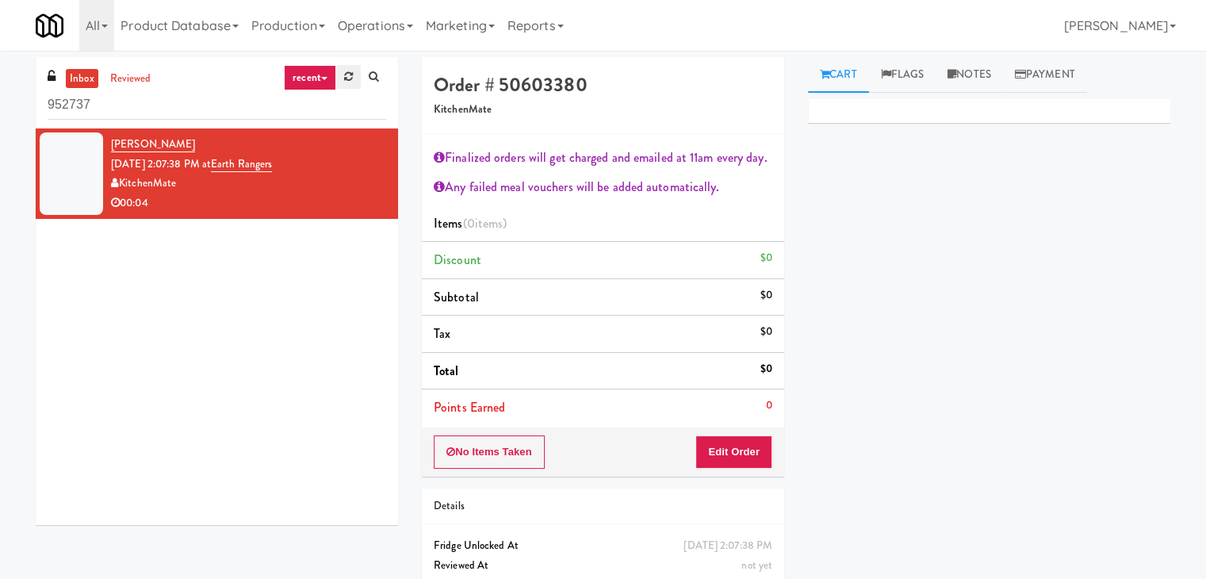
click at [351, 84] on link at bounding box center [348, 77] width 25 height 24
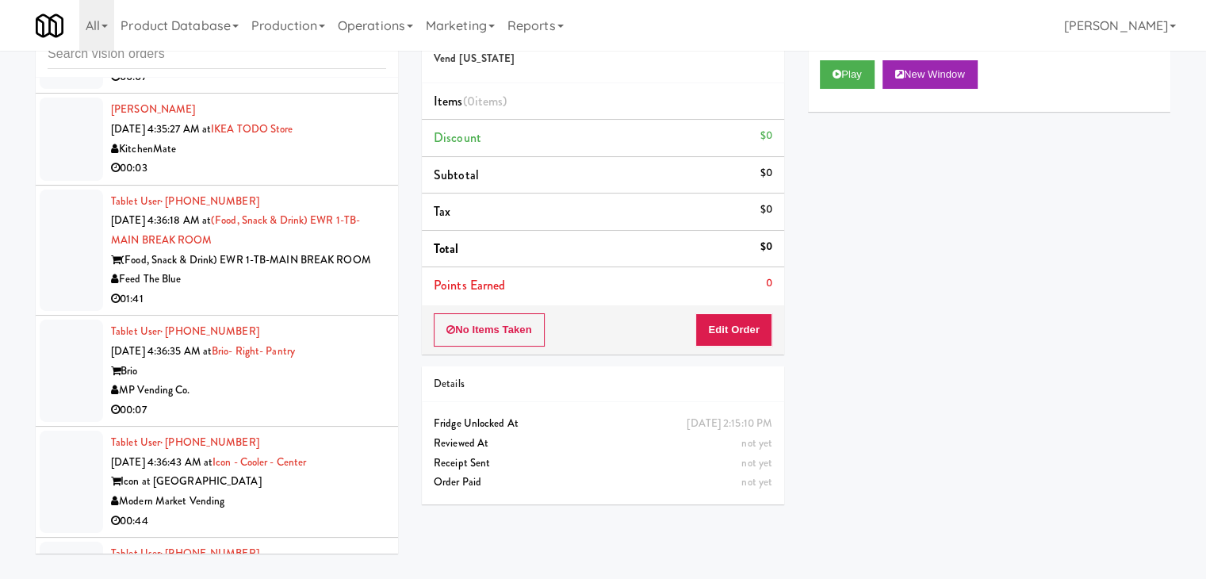
scroll to position [6511, 0]
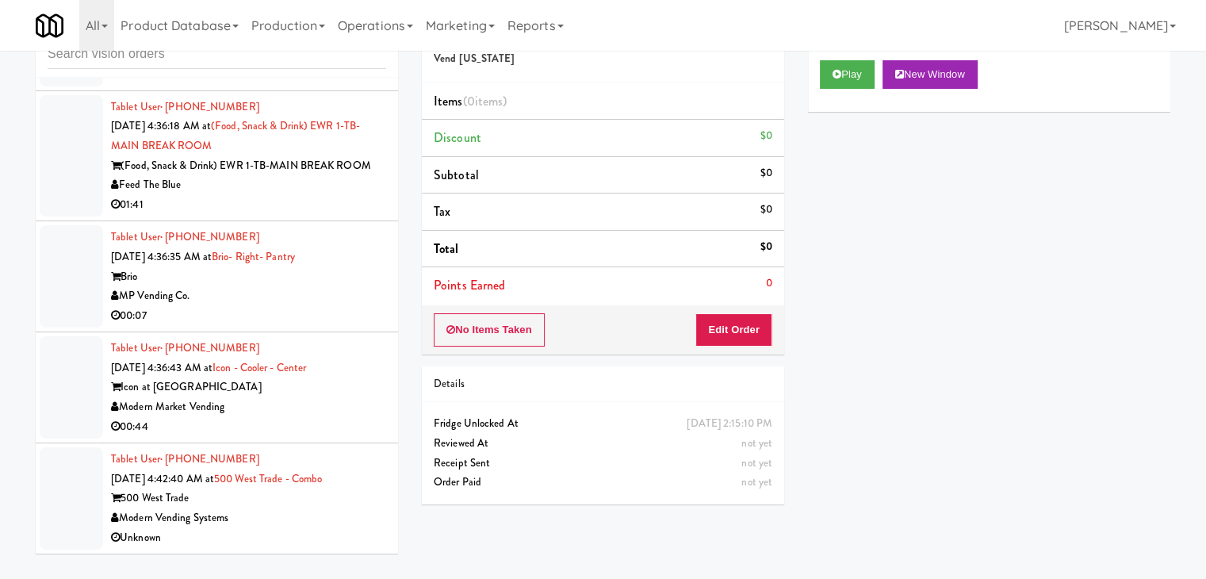
click at [332, 523] on div "Modern Vending Systems" at bounding box center [248, 518] width 275 height 20
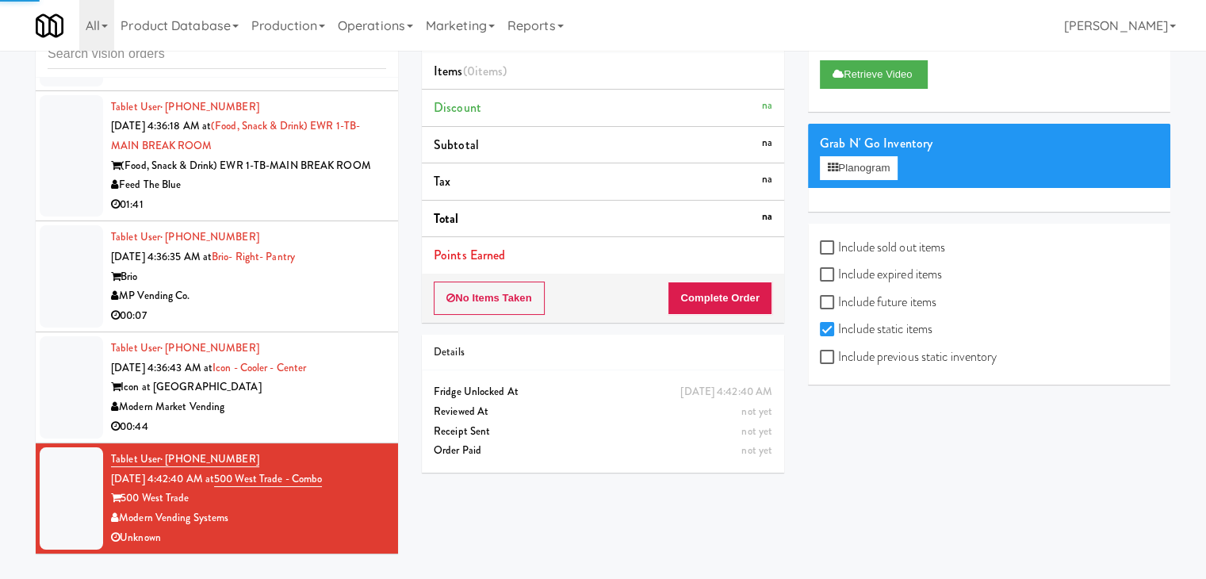
click at [318, 407] on div "Modern Market Vending" at bounding box center [248, 407] width 275 height 20
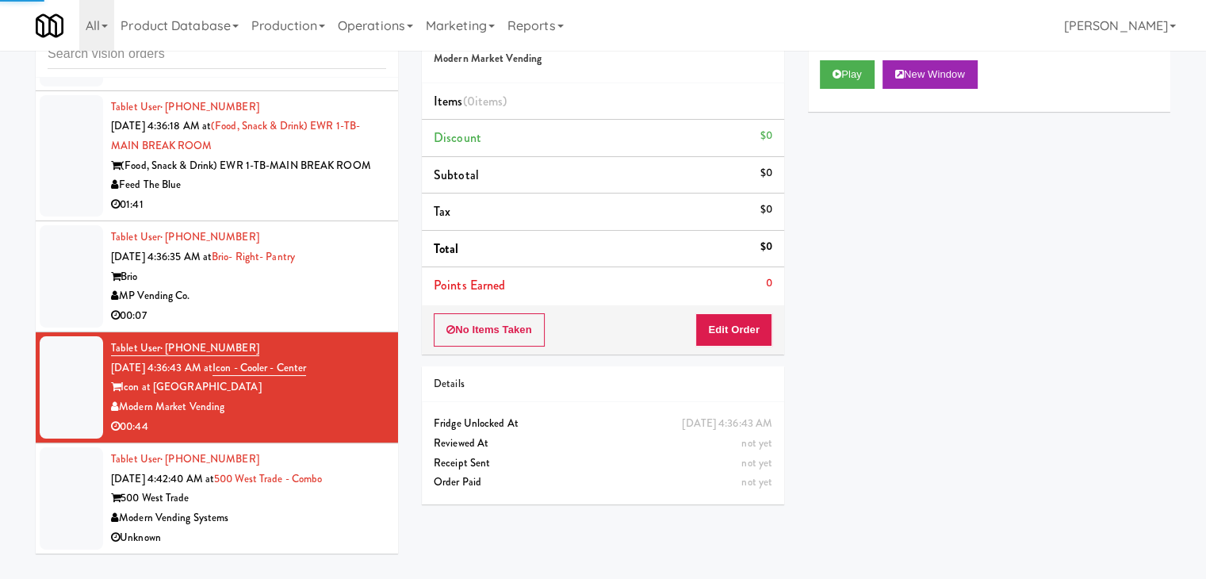
click at [333, 291] on div "MP Vending Co." at bounding box center [248, 296] width 275 height 20
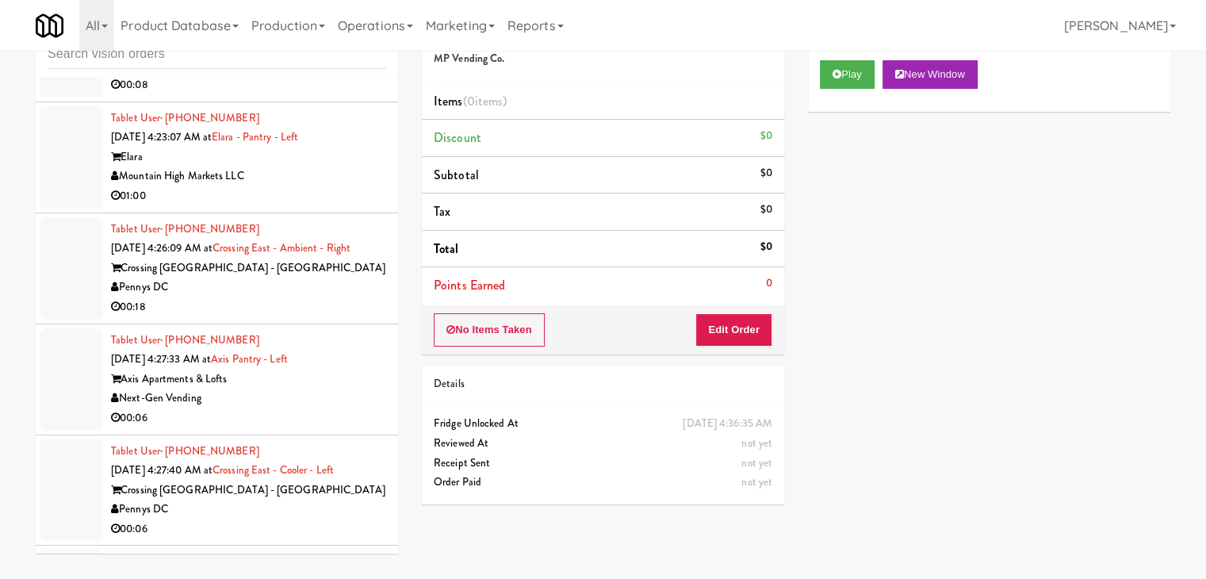
scroll to position [4846, 0]
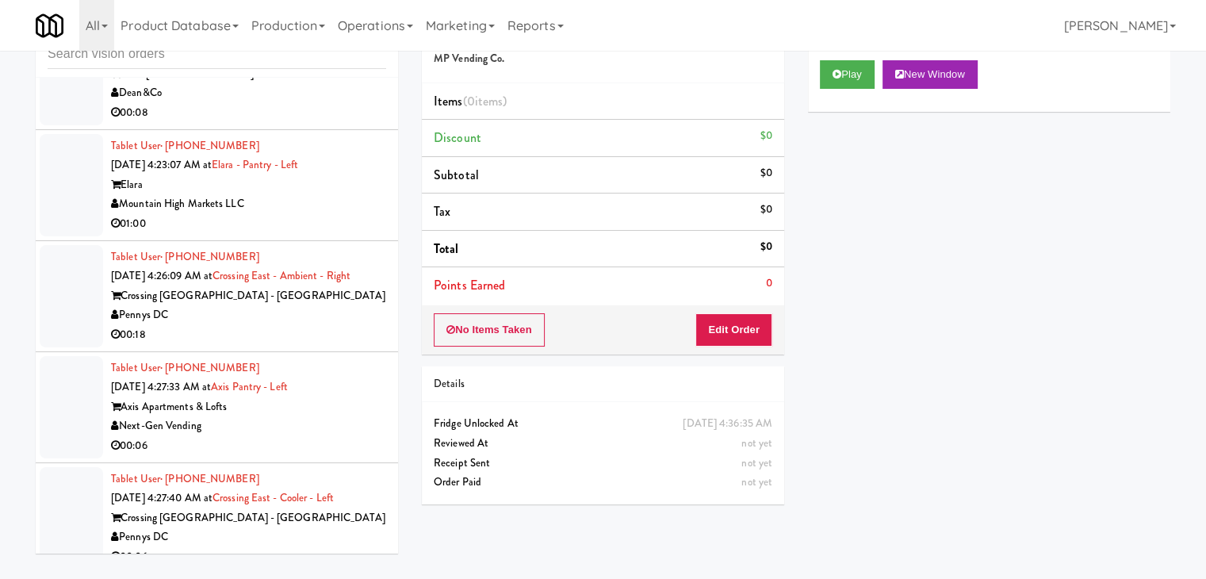
drag, startPoint x: 165, startPoint y: 373, endPoint x: 121, endPoint y: 371, distance: 44.4
click at [121, 325] on div "Pennys DC" at bounding box center [248, 315] width 275 height 20
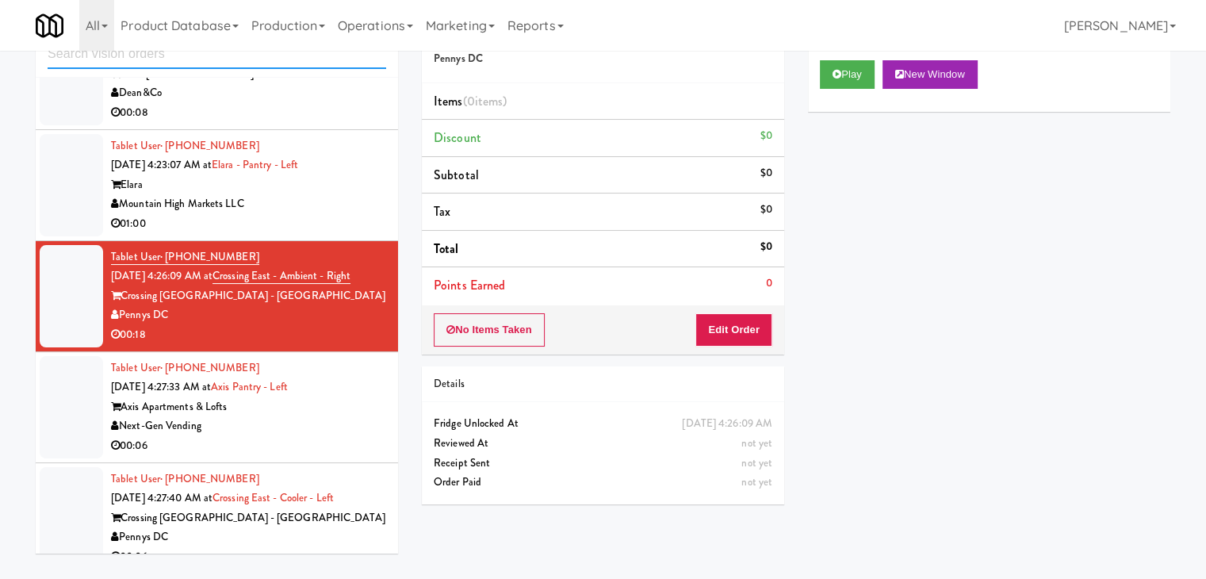
click at [203, 55] on input "text" at bounding box center [217, 54] width 339 height 29
paste input "Pennys DC"
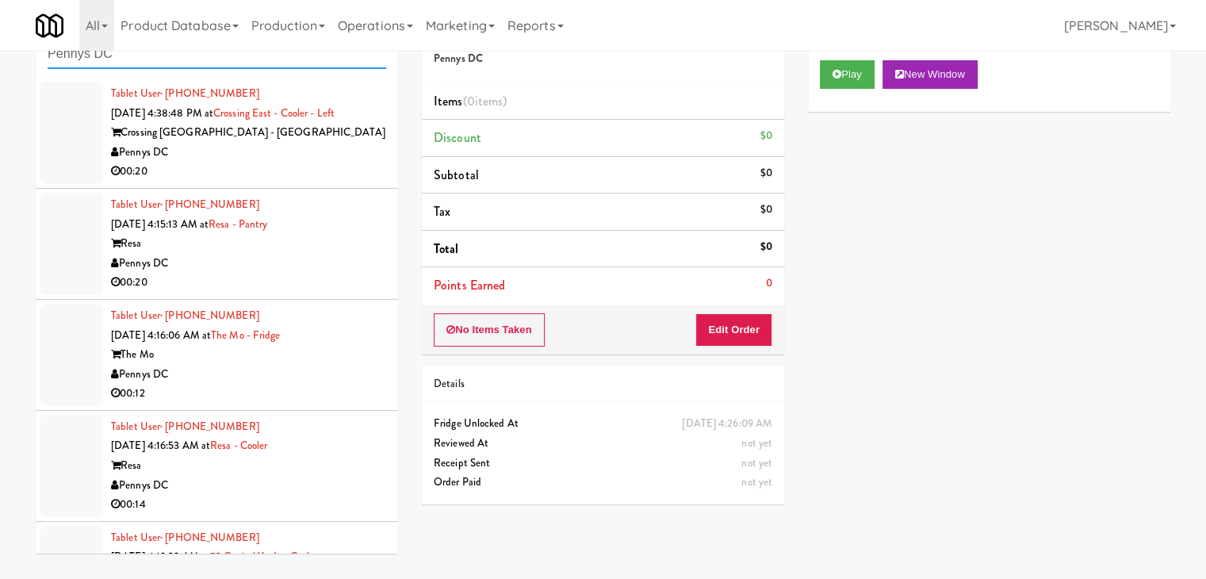
type input "Pennys DC"
click at [293, 163] on div "00:20" at bounding box center [248, 172] width 275 height 20
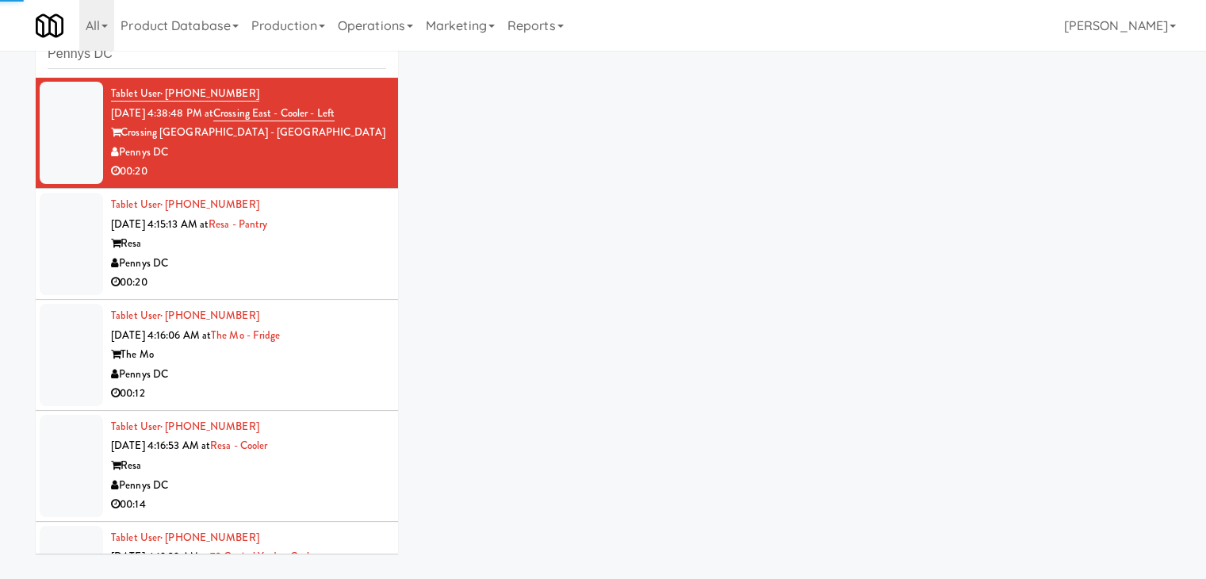
click at [345, 249] on div "Resa" at bounding box center [248, 244] width 275 height 20
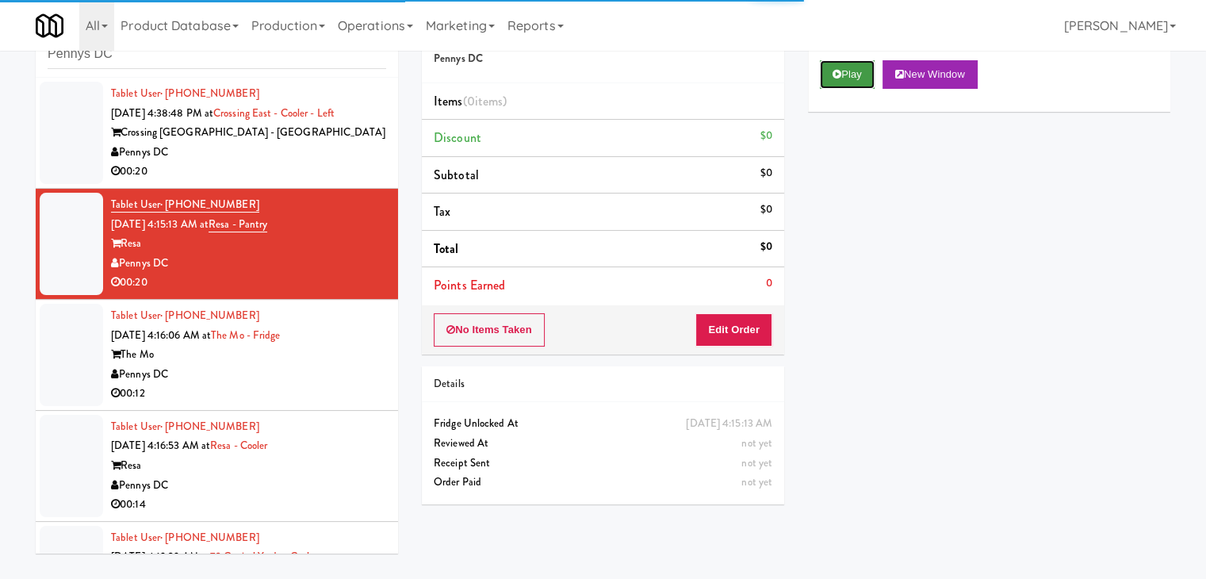
click at [847, 72] on button "Play" at bounding box center [847, 74] width 55 height 29
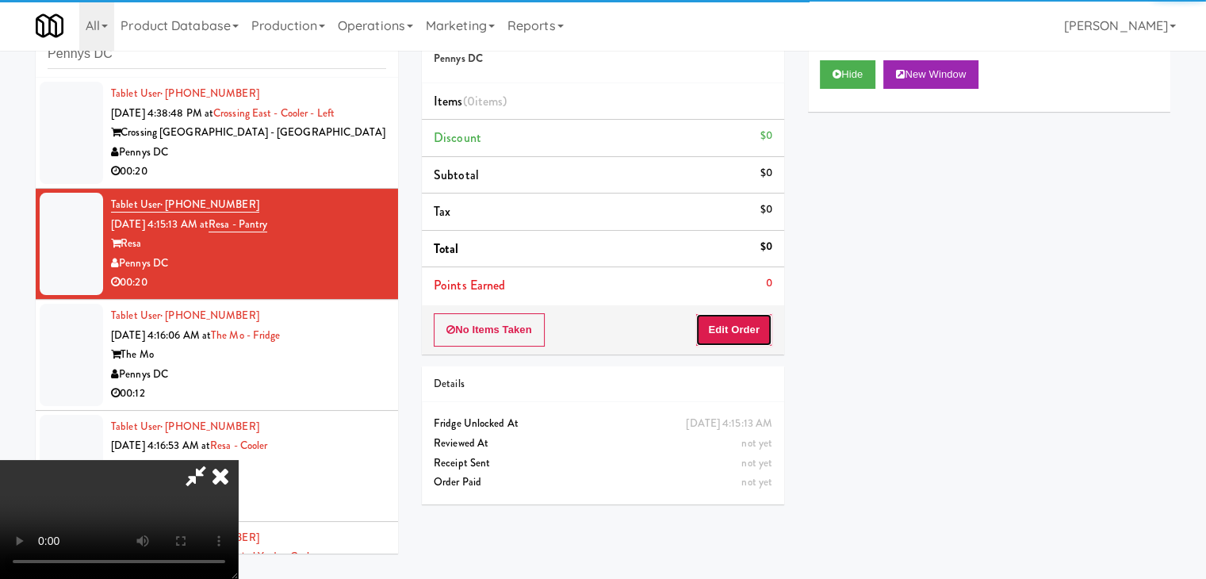
click at [734, 320] on button "Edit Order" at bounding box center [734, 329] width 77 height 33
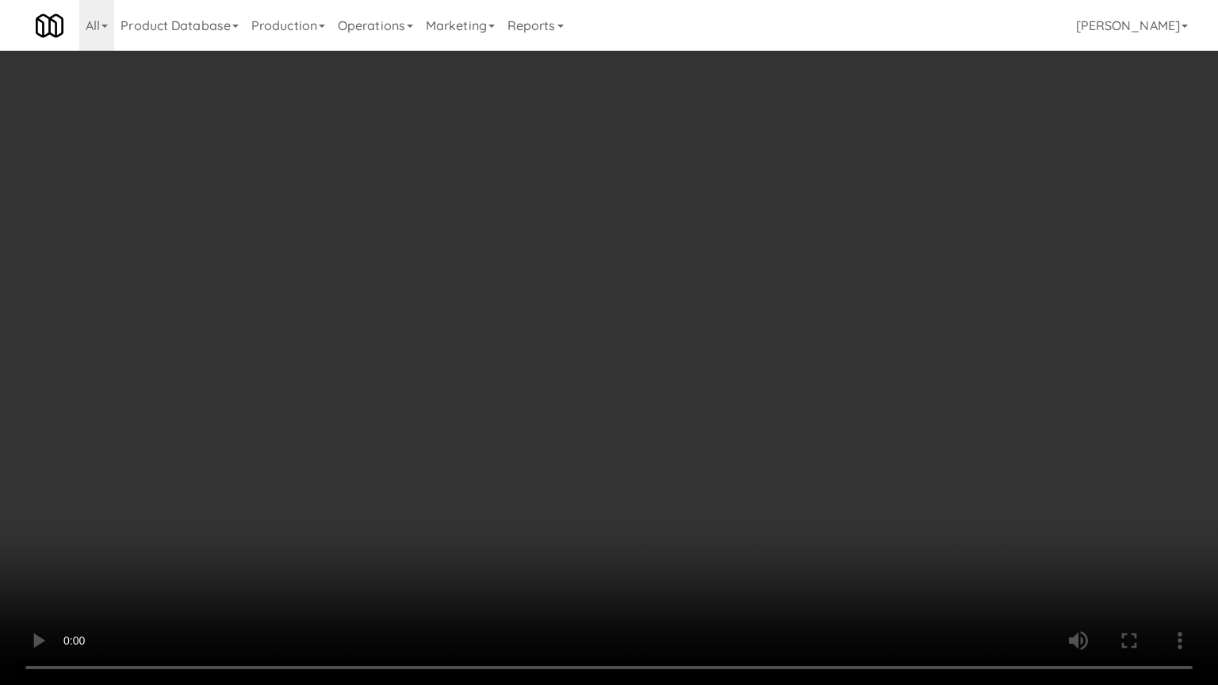
click at [768, 415] on video at bounding box center [609, 342] width 1218 height 685
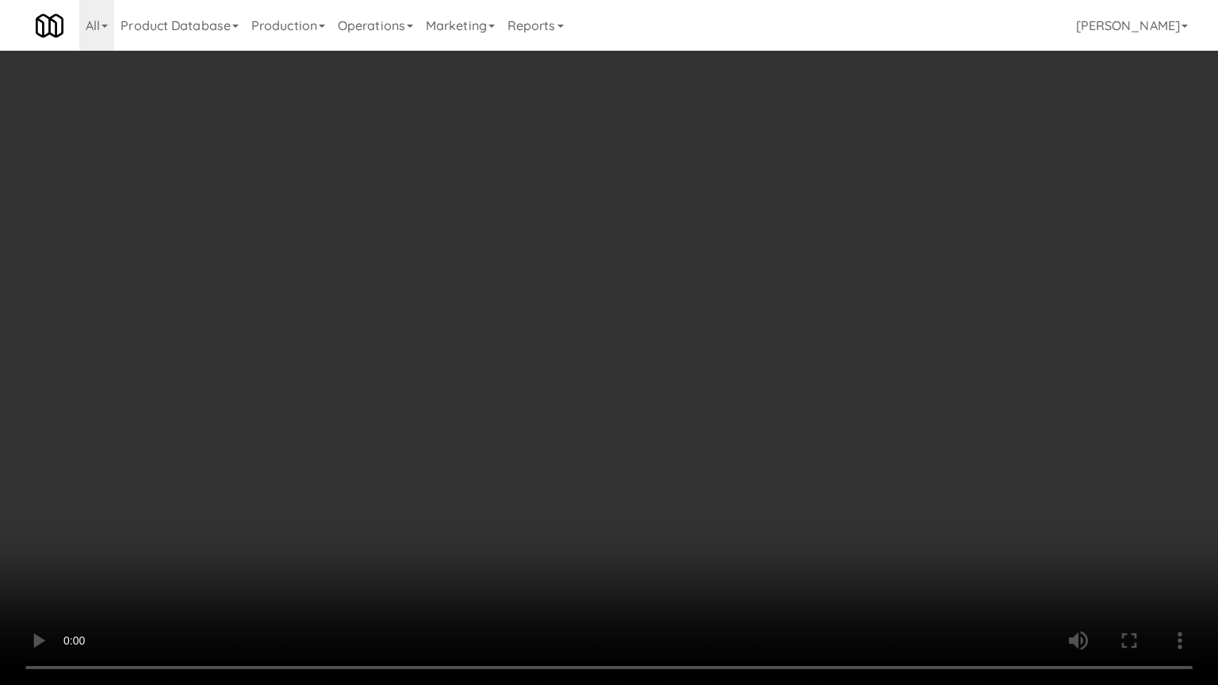
click at [772, 417] on video at bounding box center [609, 342] width 1218 height 685
click at [768, 415] on video at bounding box center [609, 342] width 1218 height 685
click at [770, 415] on video at bounding box center [609, 342] width 1218 height 685
click at [774, 412] on video at bounding box center [609, 342] width 1218 height 685
click at [776, 407] on video at bounding box center [609, 342] width 1218 height 685
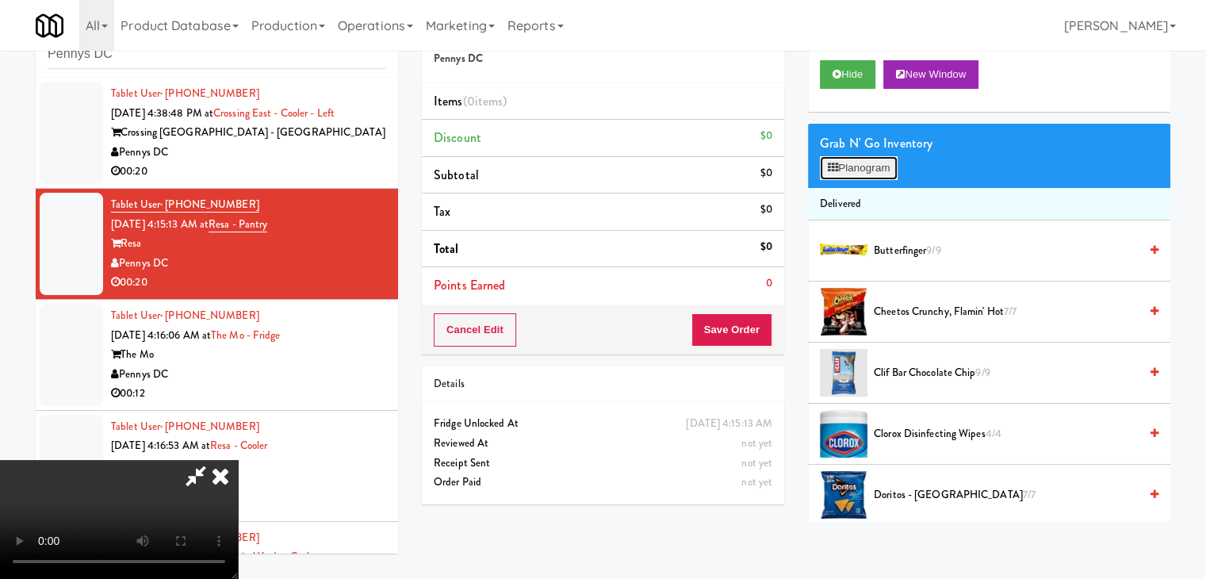
click at [866, 163] on button "Planogram" at bounding box center [859, 168] width 78 height 24
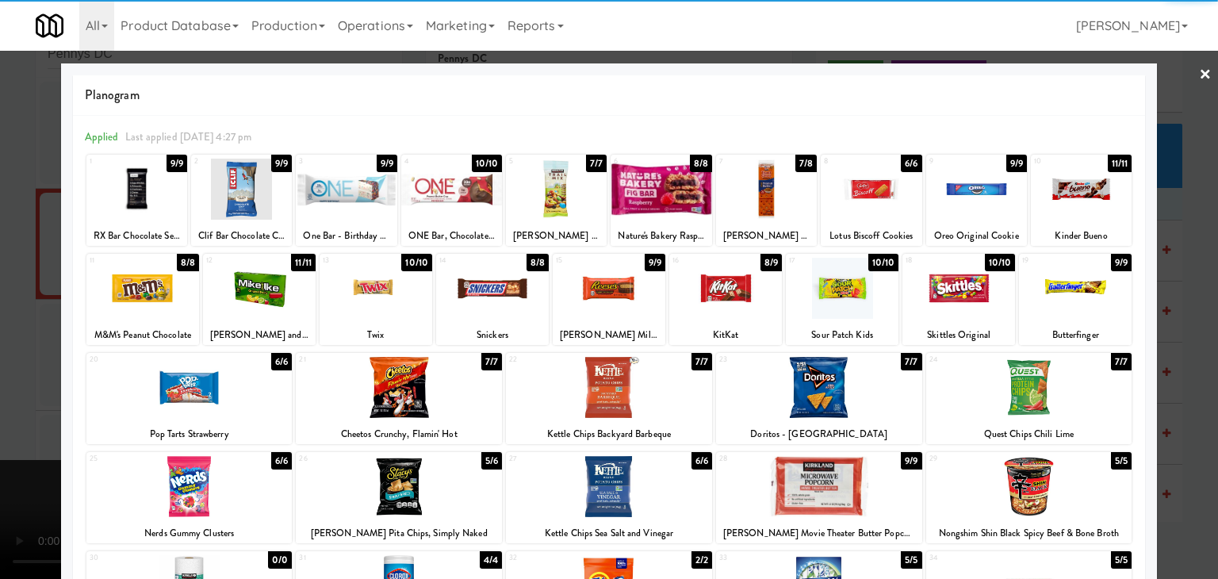
click at [700, 294] on div at bounding box center [725, 288] width 113 height 61
click at [782, 201] on div at bounding box center [766, 189] width 101 height 61
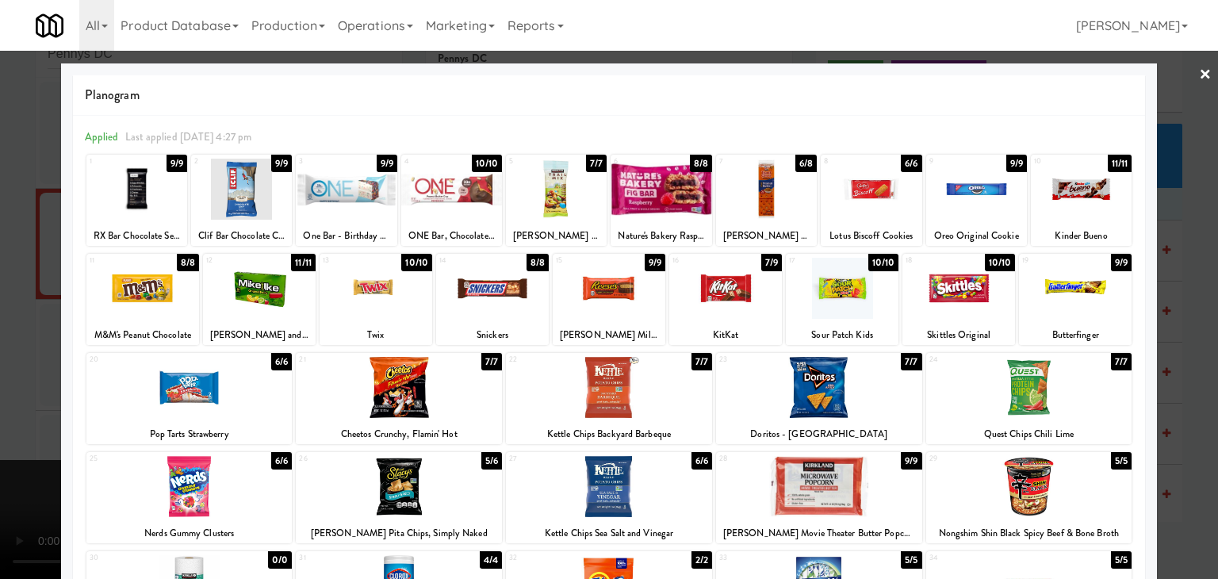
click at [1171, 402] on div at bounding box center [609, 289] width 1218 height 579
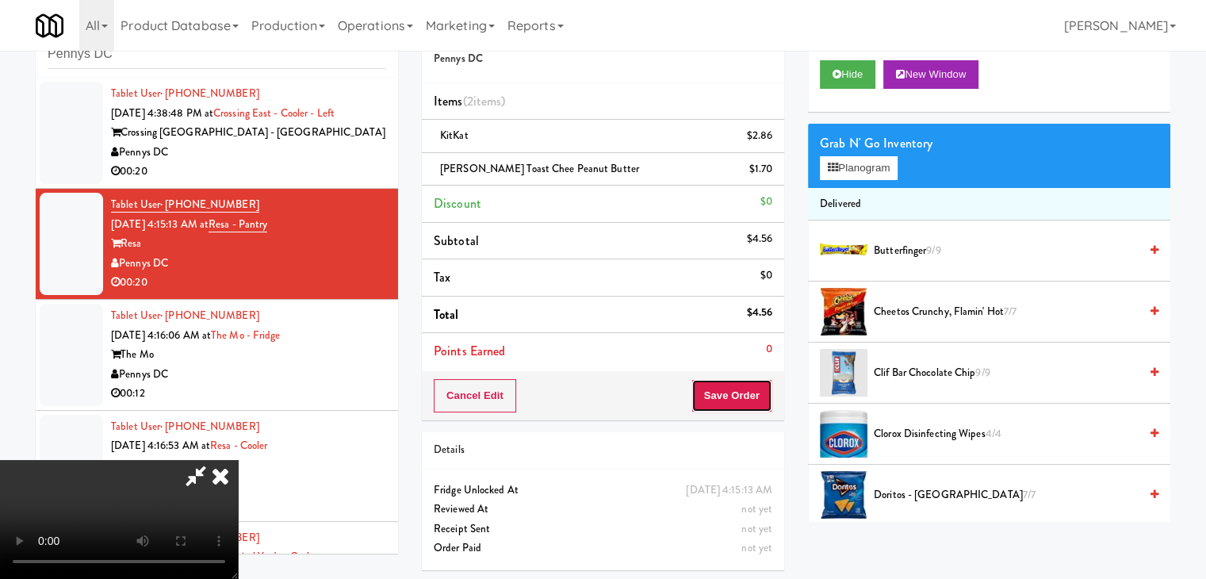
click at [765, 403] on button "Save Order" at bounding box center [732, 395] width 81 height 33
click at [764, 401] on button "Save Order" at bounding box center [732, 395] width 81 height 33
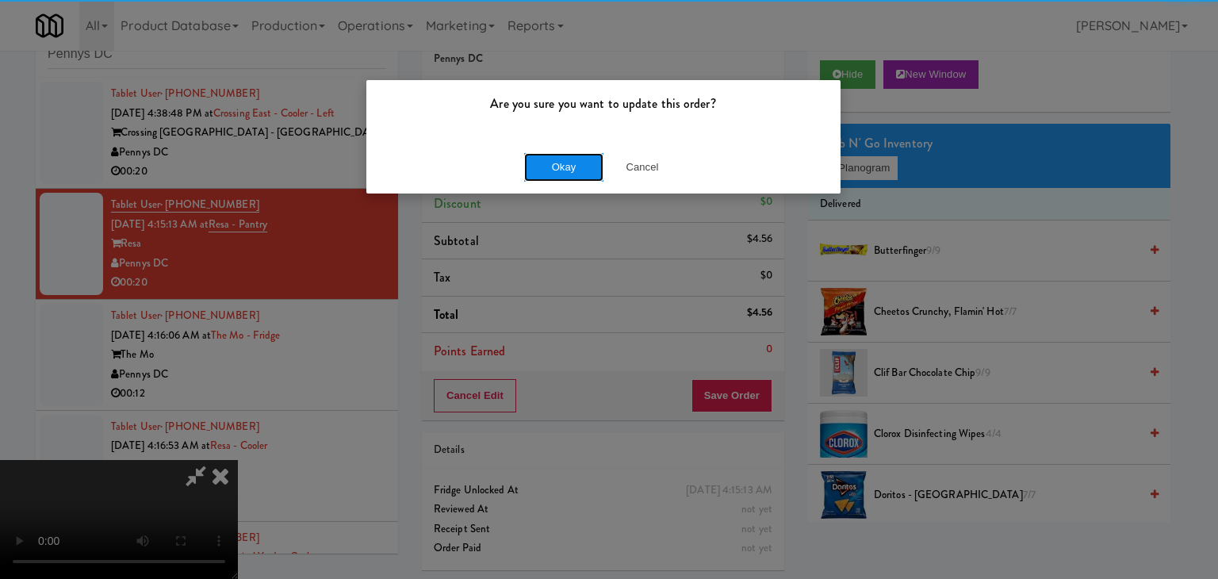
click at [586, 171] on button "Okay" at bounding box center [563, 167] width 79 height 29
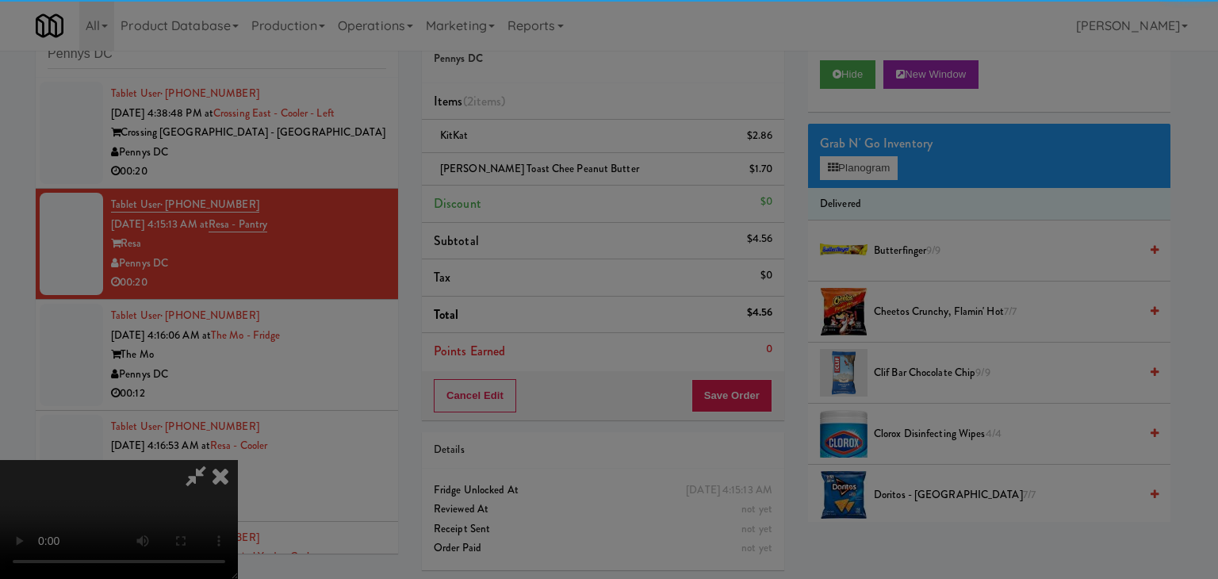
click at [585, 164] on div "Okay Cancel" at bounding box center [603, 137] width 474 height 53
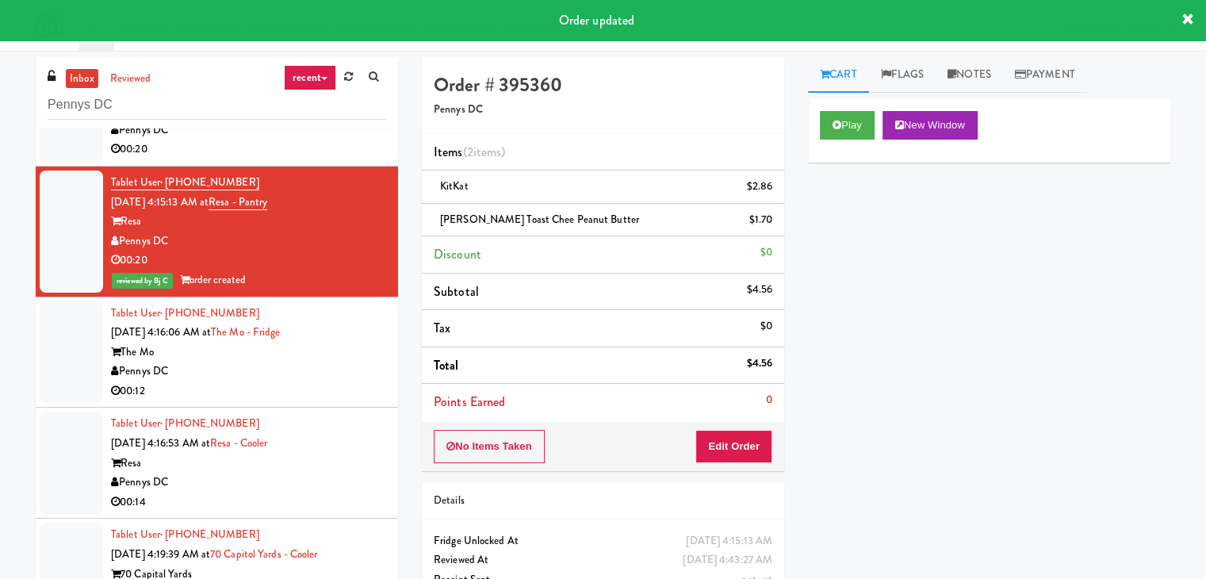
scroll to position [238, 0]
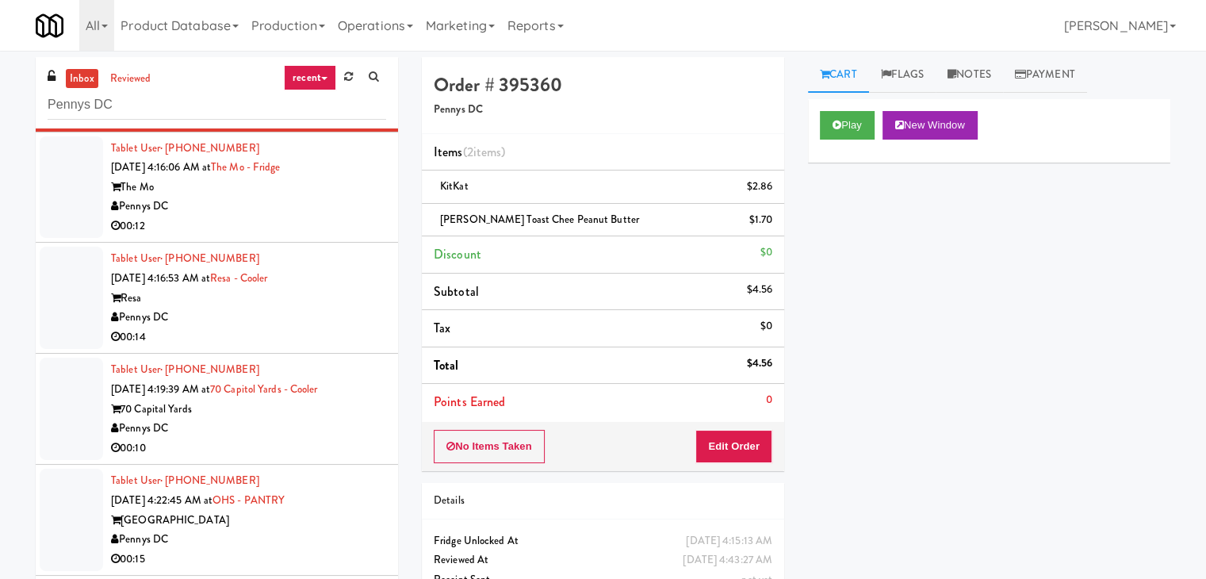
click at [362, 213] on div "Pennys DC" at bounding box center [248, 207] width 275 height 20
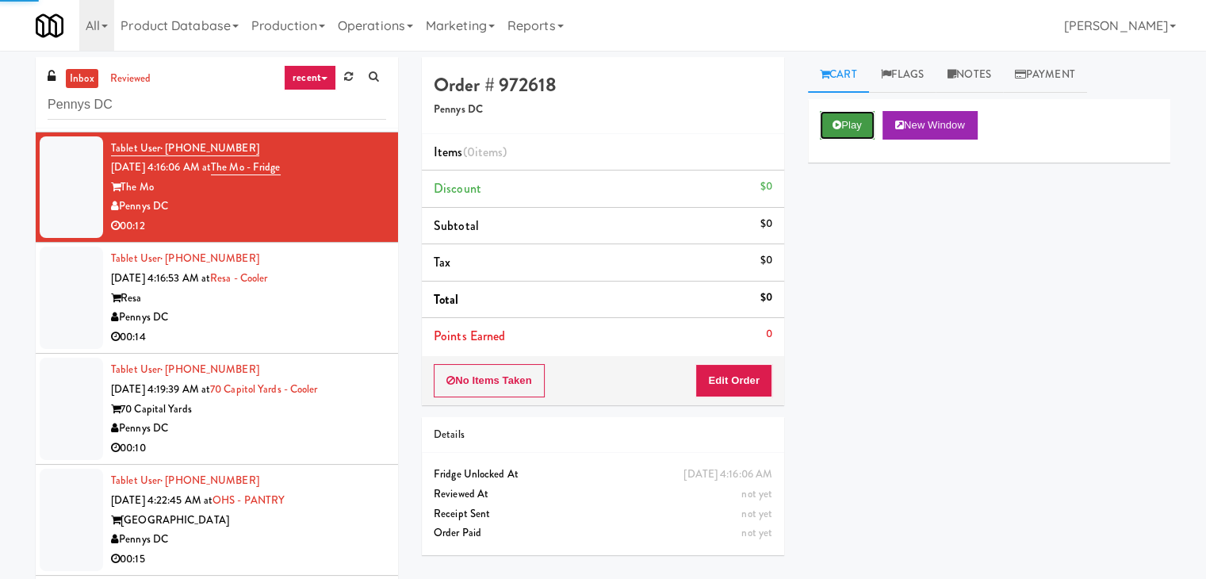
drag, startPoint x: 857, startPoint y: 132, endPoint x: 830, endPoint y: 199, distance: 71.6
click at [857, 133] on button "Play" at bounding box center [847, 125] width 55 height 29
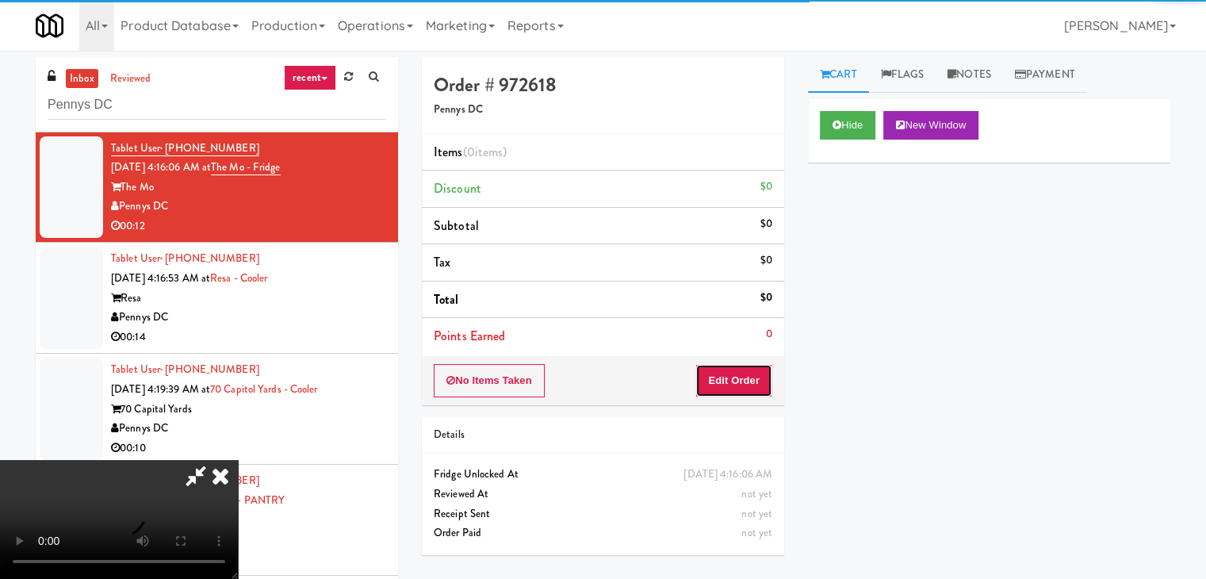
click at [739, 378] on button "Edit Order" at bounding box center [734, 380] width 77 height 33
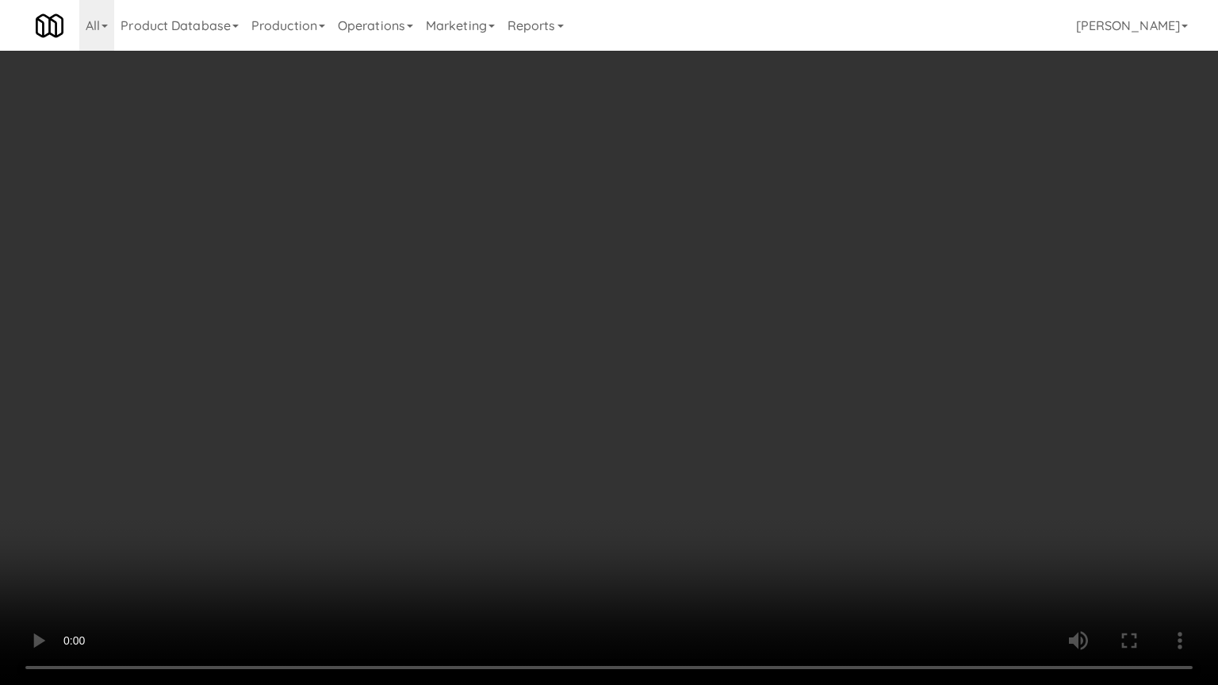
click at [721, 438] on video at bounding box center [609, 342] width 1218 height 685
drag, startPoint x: 722, startPoint y: 438, endPoint x: 730, endPoint y: 450, distance: 14.3
click at [722, 443] on video at bounding box center [609, 342] width 1218 height 685
click at [739, 447] on video at bounding box center [609, 342] width 1218 height 685
click at [742, 444] on video at bounding box center [609, 342] width 1218 height 685
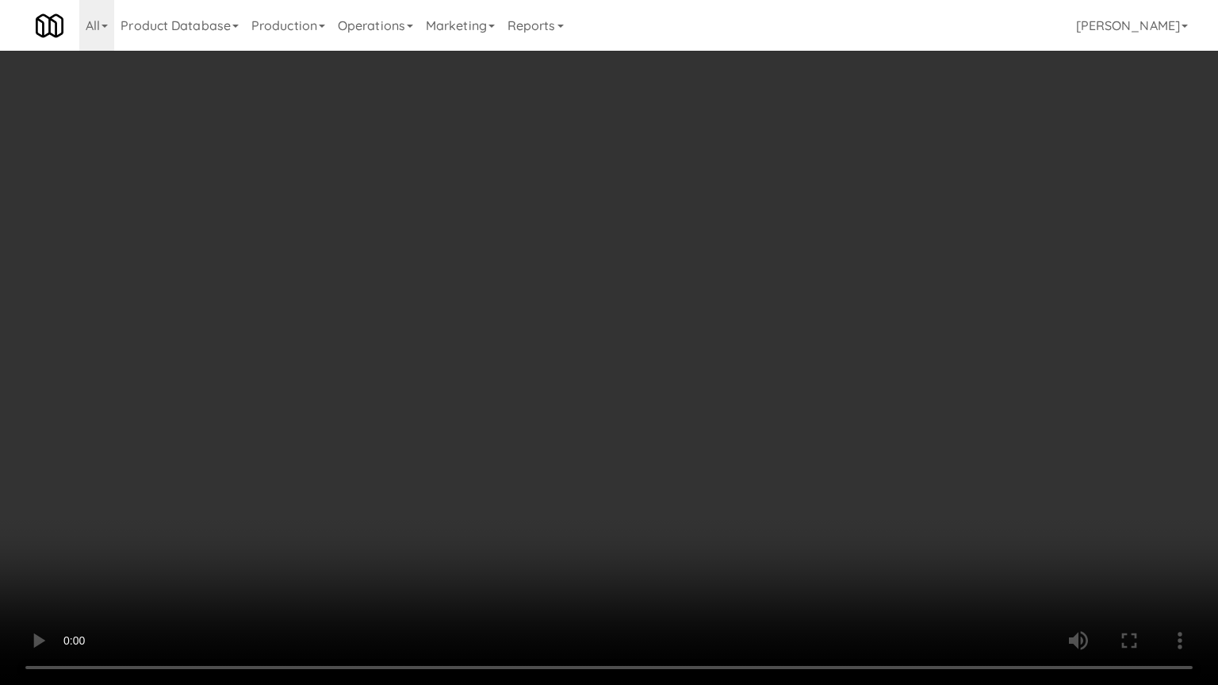
click at [739, 443] on video at bounding box center [609, 342] width 1218 height 685
click at [740, 443] on video at bounding box center [609, 342] width 1218 height 685
click at [741, 444] on video at bounding box center [609, 342] width 1218 height 685
click at [742, 444] on video at bounding box center [609, 342] width 1218 height 685
click at [748, 423] on video at bounding box center [609, 342] width 1218 height 685
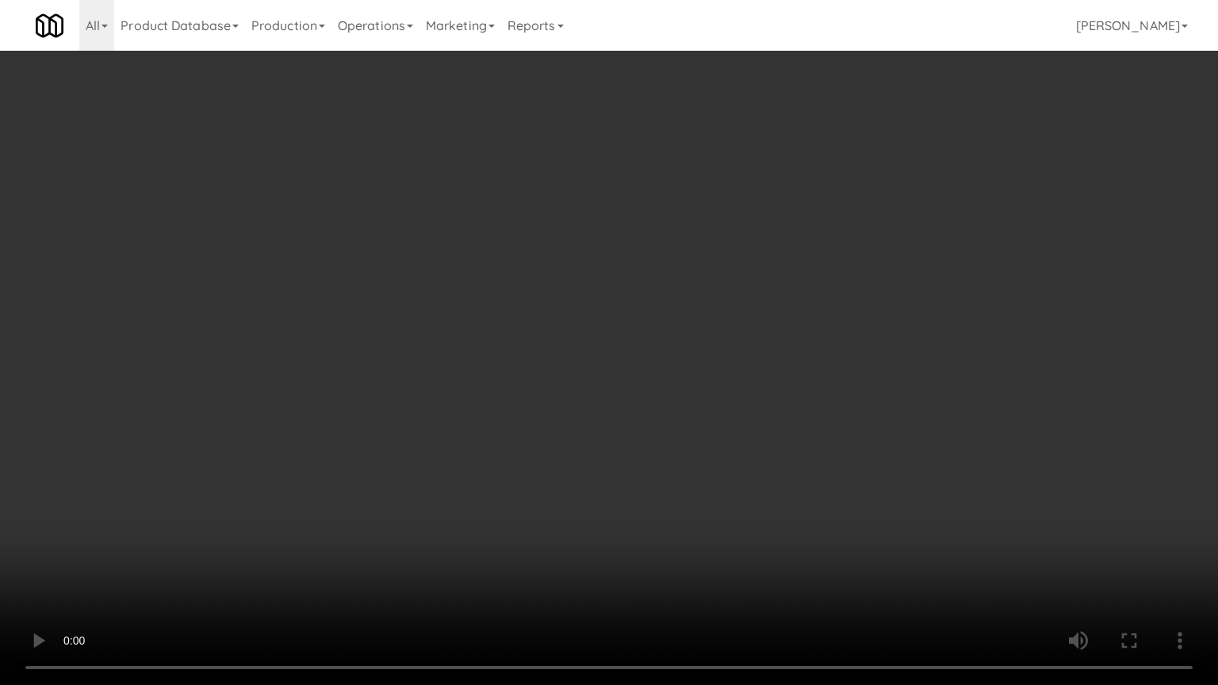
click at [746, 420] on video at bounding box center [609, 342] width 1218 height 685
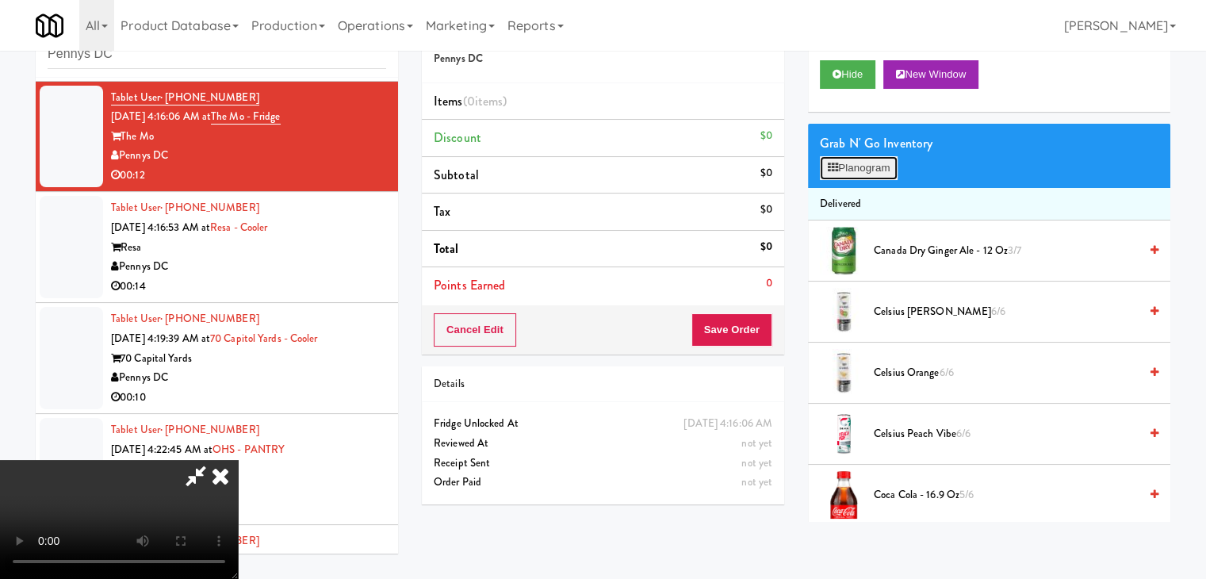
click at [875, 172] on button "Planogram" at bounding box center [859, 168] width 78 height 24
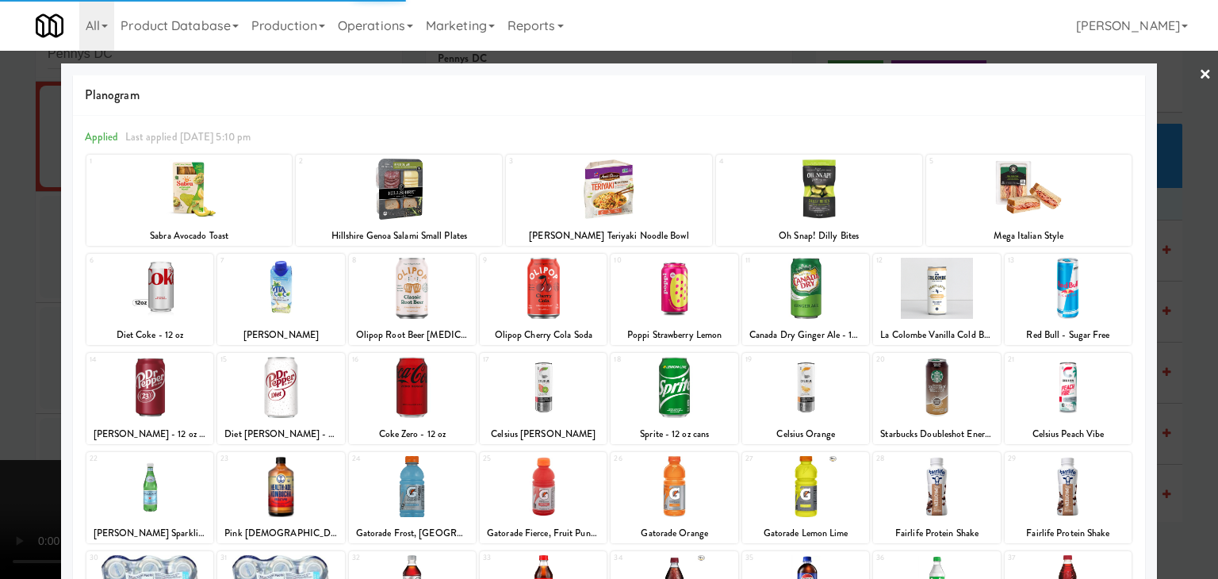
click at [0, 344] on div at bounding box center [609, 289] width 1218 height 579
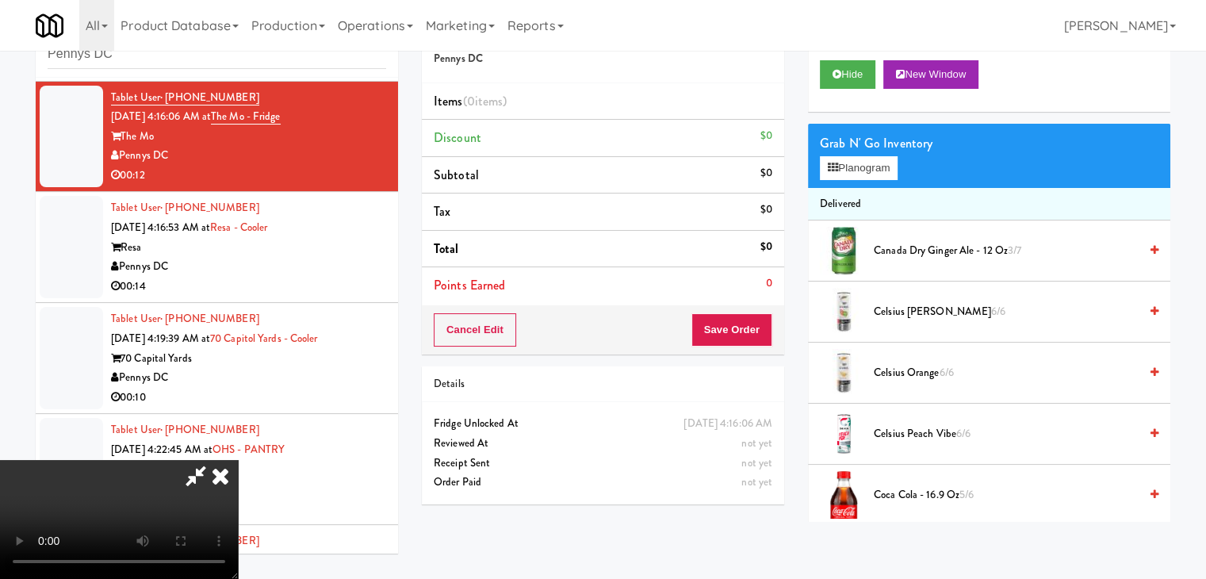
click at [238, 460] on video at bounding box center [119, 519] width 238 height 119
drag, startPoint x: 618, startPoint y: 431, endPoint x: 626, endPoint y: 432, distance: 8.0
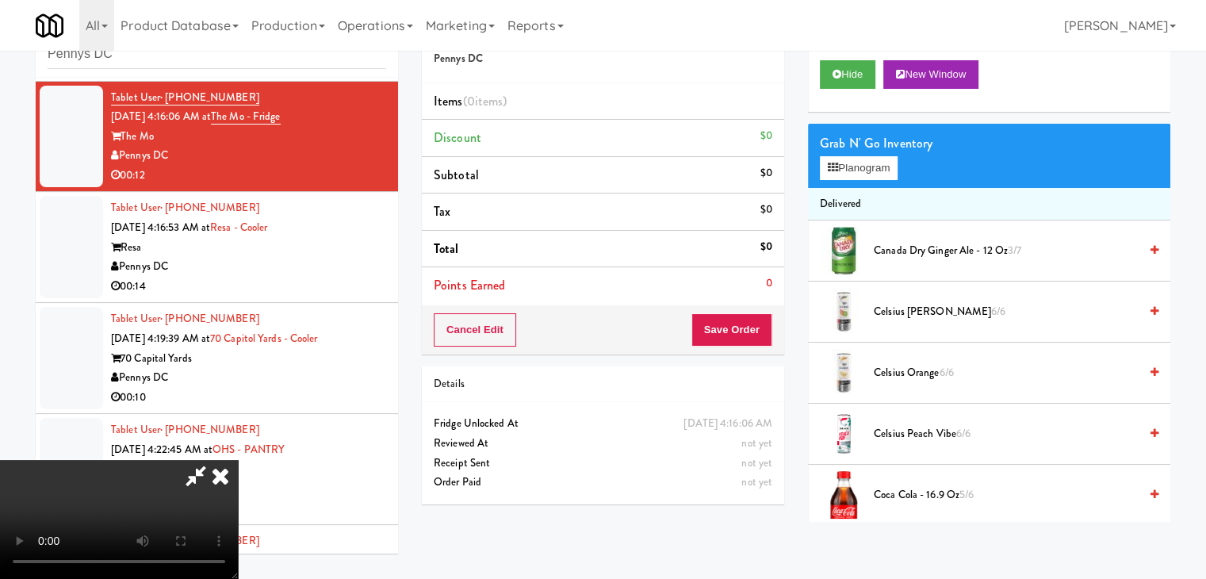
click at [238, 460] on video at bounding box center [119, 519] width 238 height 119
click at [866, 172] on button "Planogram" at bounding box center [859, 168] width 78 height 24
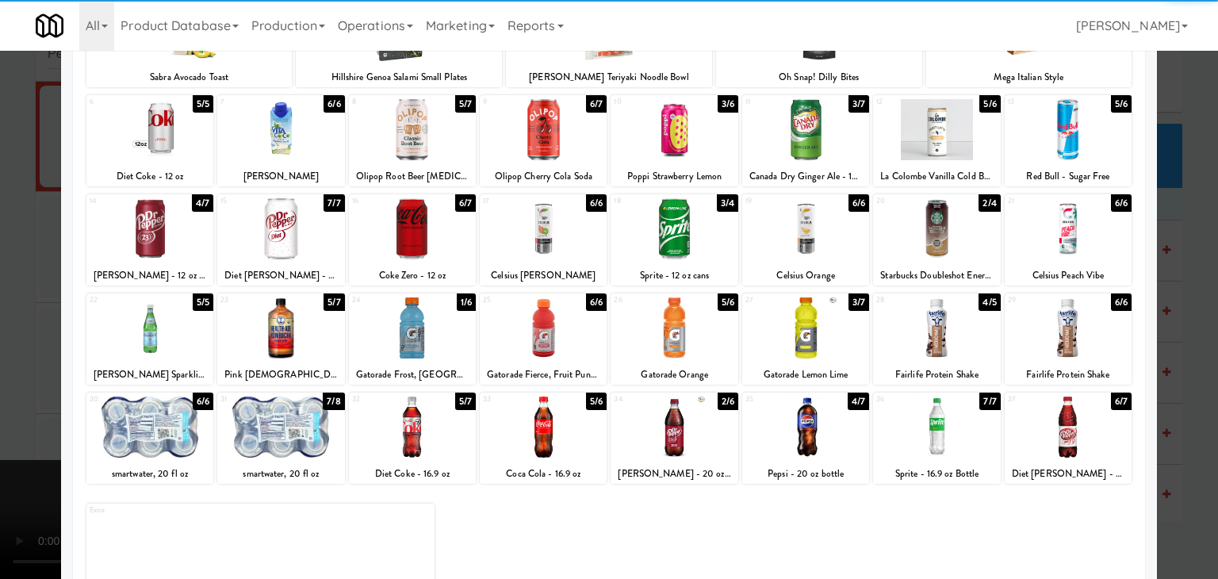
click at [787, 418] on div at bounding box center [805, 427] width 127 height 61
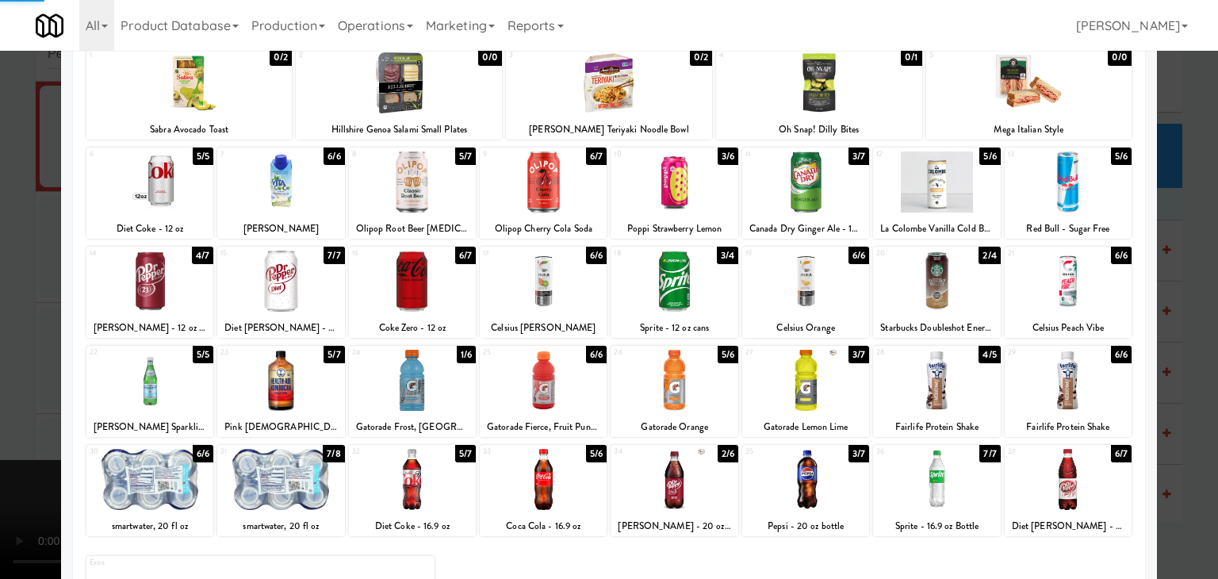
scroll to position [79, 0]
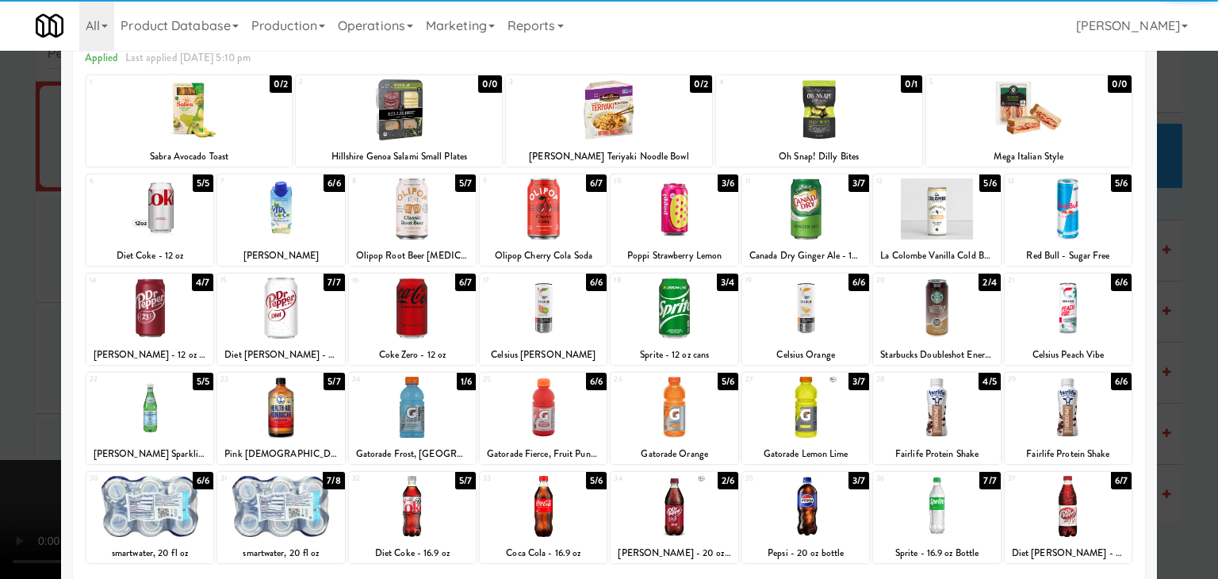
click at [686, 328] on div at bounding box center [674, 308] width 127 height 61
click at [927, 420] on div at bounding box center [936, 407] width 127 height 61
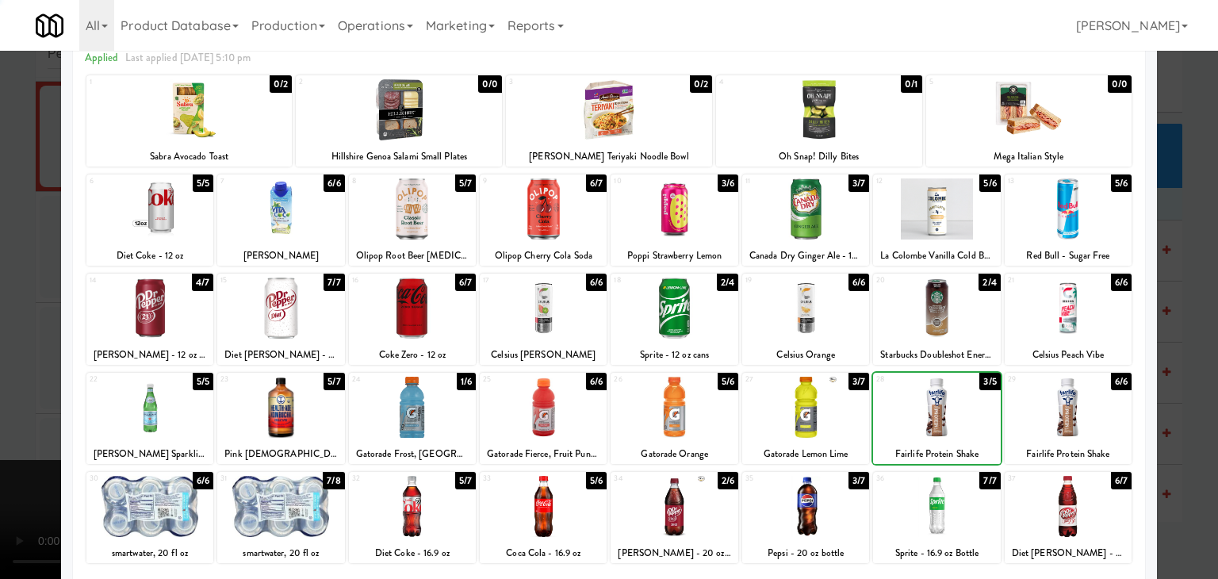
click at [1177, 450] on div at bounding box center [609, 289] width 1218 height 579
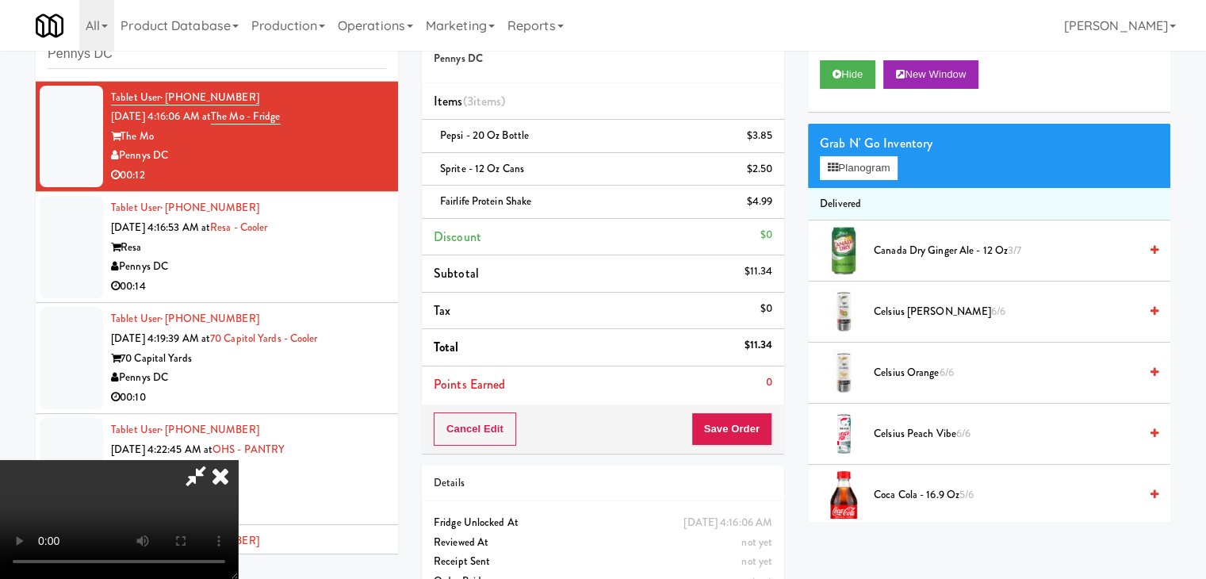
click at [238, 460] on video at bounding box center [119, 519] width 238 height 119
click at [753, 432] on button "Save Order" at bounding box center [732, 428] width 81 height 33
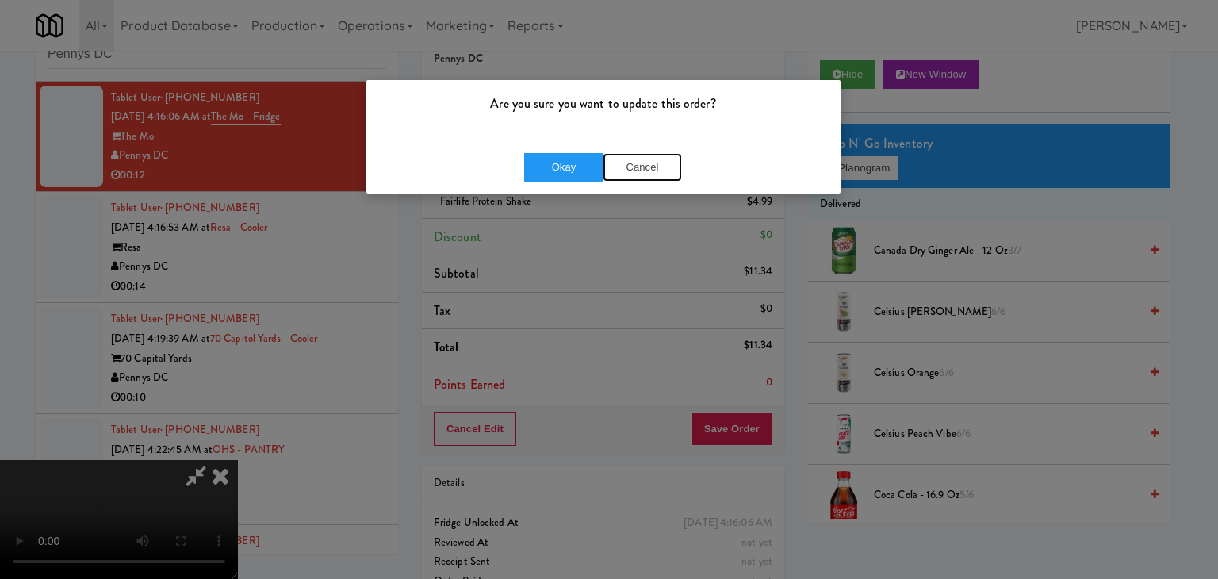
drag, startPoint x: 644, startPoint y: 169, endPoint x: 616, endPoint y: 188, distance: 33.7
click at [644, 168] on button "Cancel" at bounding box center [642, 167] width 79 height 29
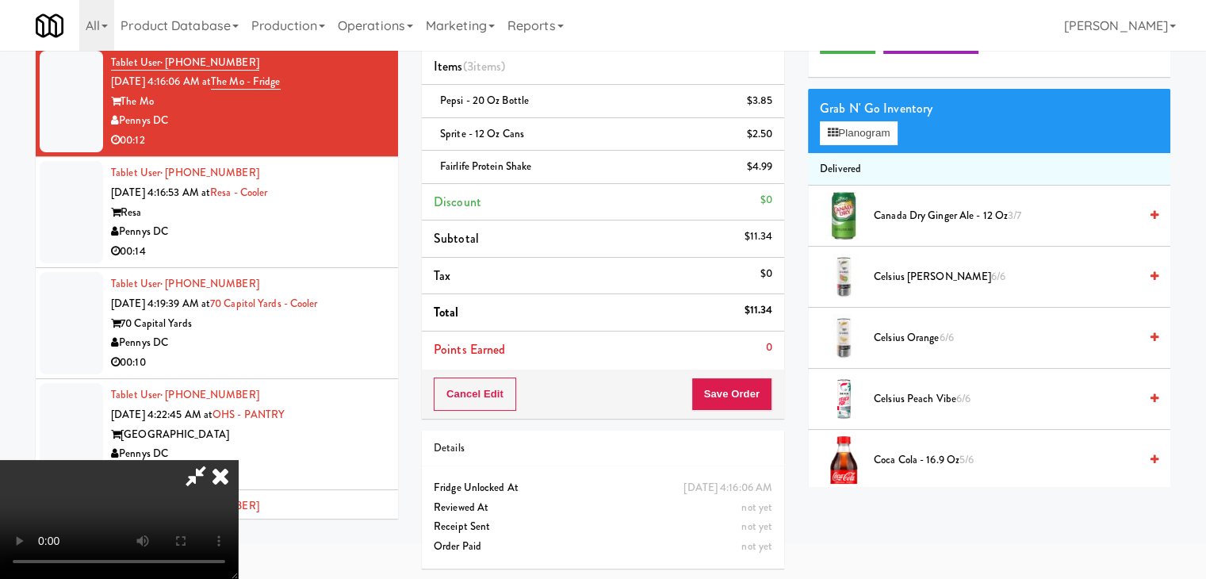
scroll to position [223, 0]
click at [753, 389] on button "Save Order" at bounding box center [732, 394] width 81 height 33
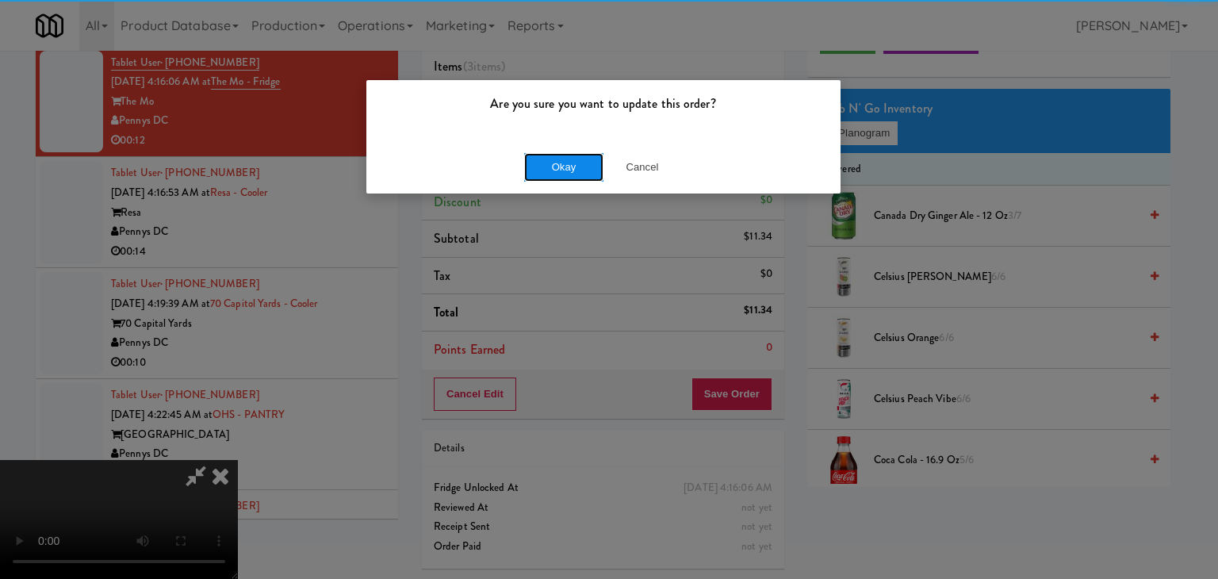
click at [555, 175] on button "Okay" at bounding box center [563, 167] width 79 height 29
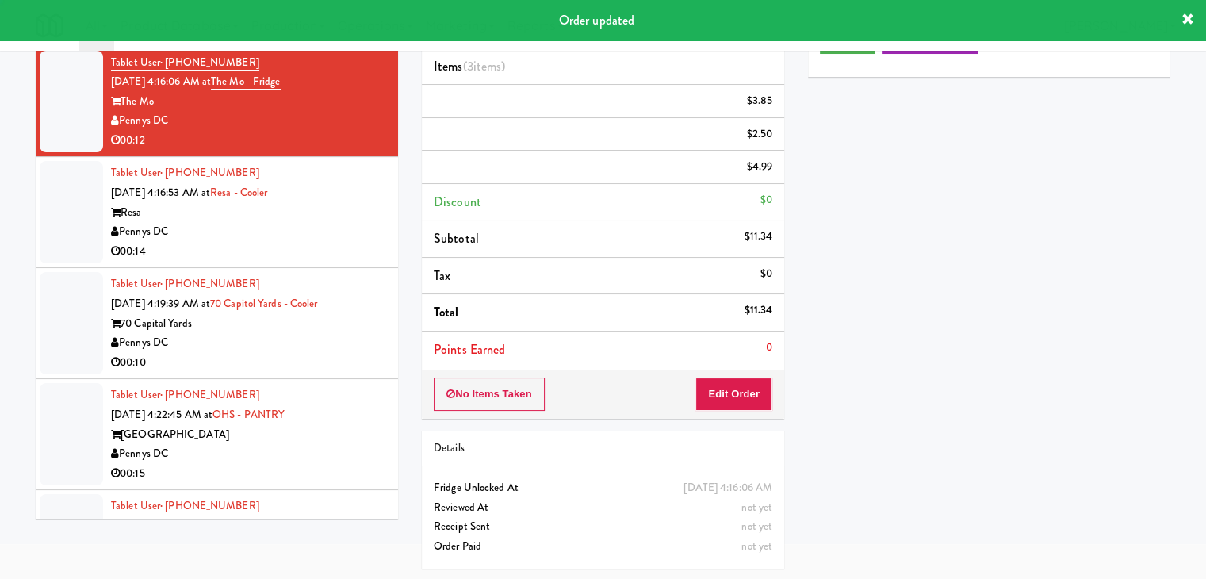
scroll to position [0, 0]
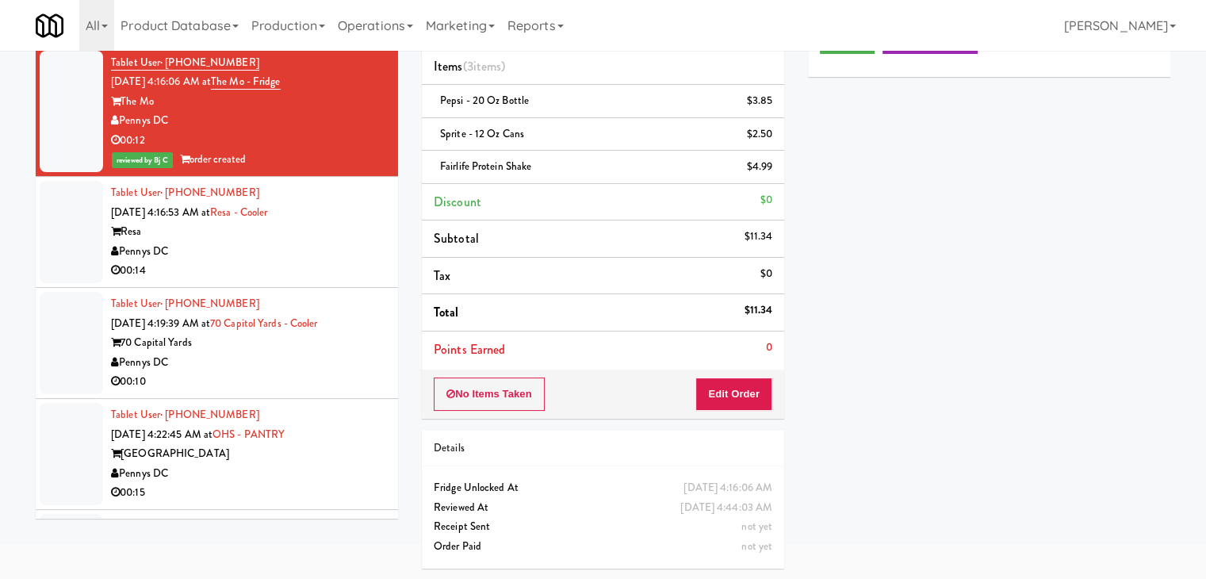
drag, startPoint x: 332, startPoint y: 264, endPoint x: 330, endPoint y: 250, distance: 14.4
click at [331, 263] on div "00:14" at bounding box center [248, 271] width 275 height 20
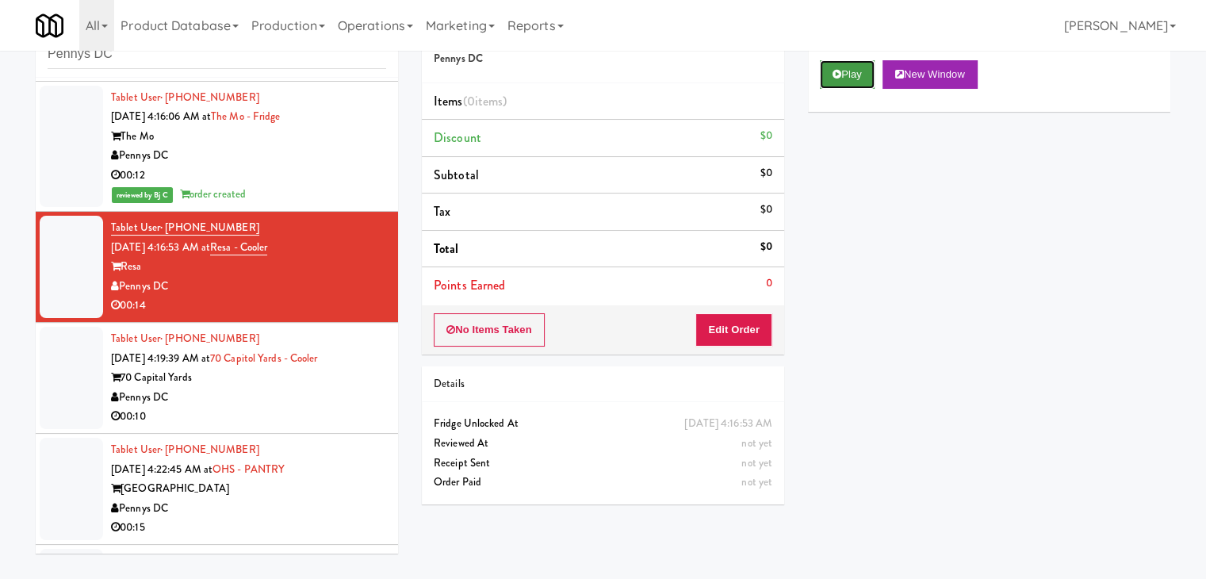
click at [860, 69] on button "Play" at bounding box center [847, 74] width 55 height 29
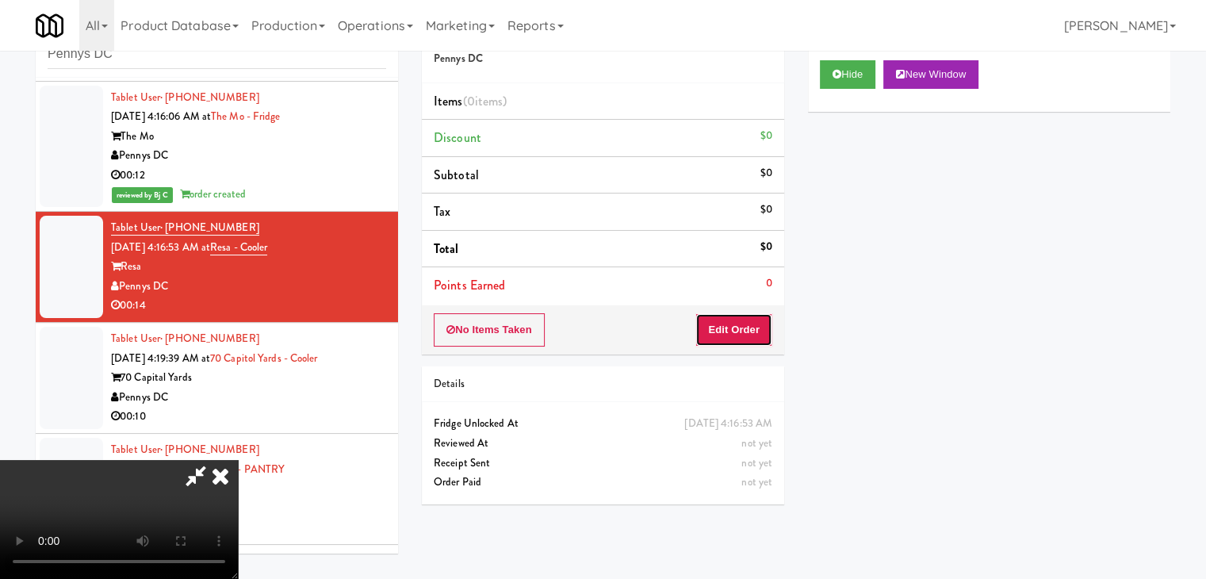
click at [717, 331] on button "Edit Order" at bounding box center [734, 329] width 77 height 33
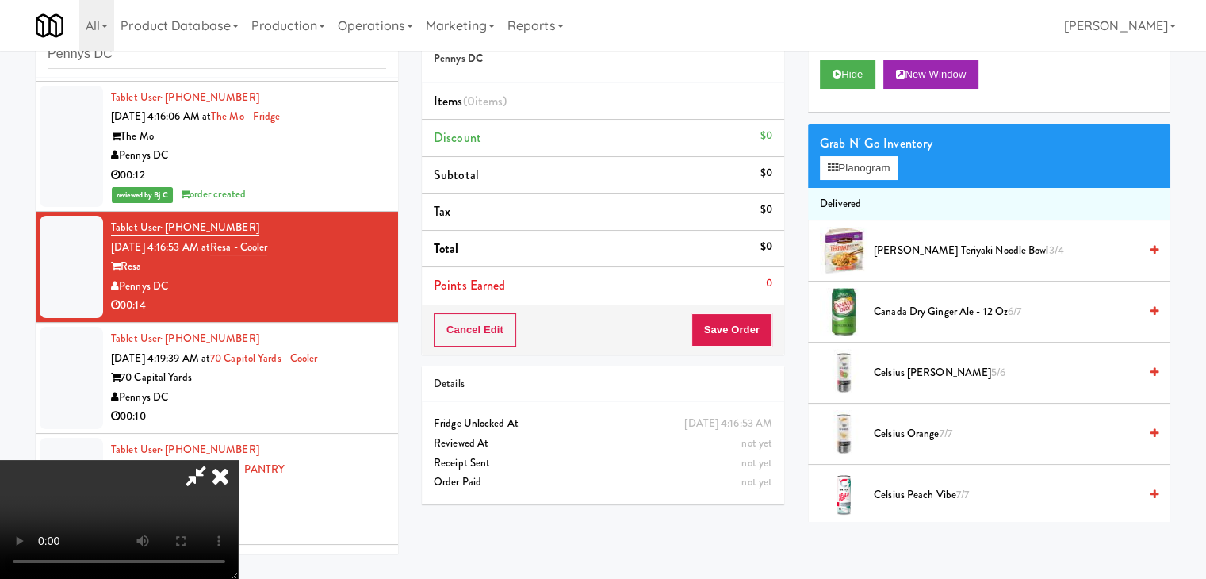
scroll to position [0, 0]
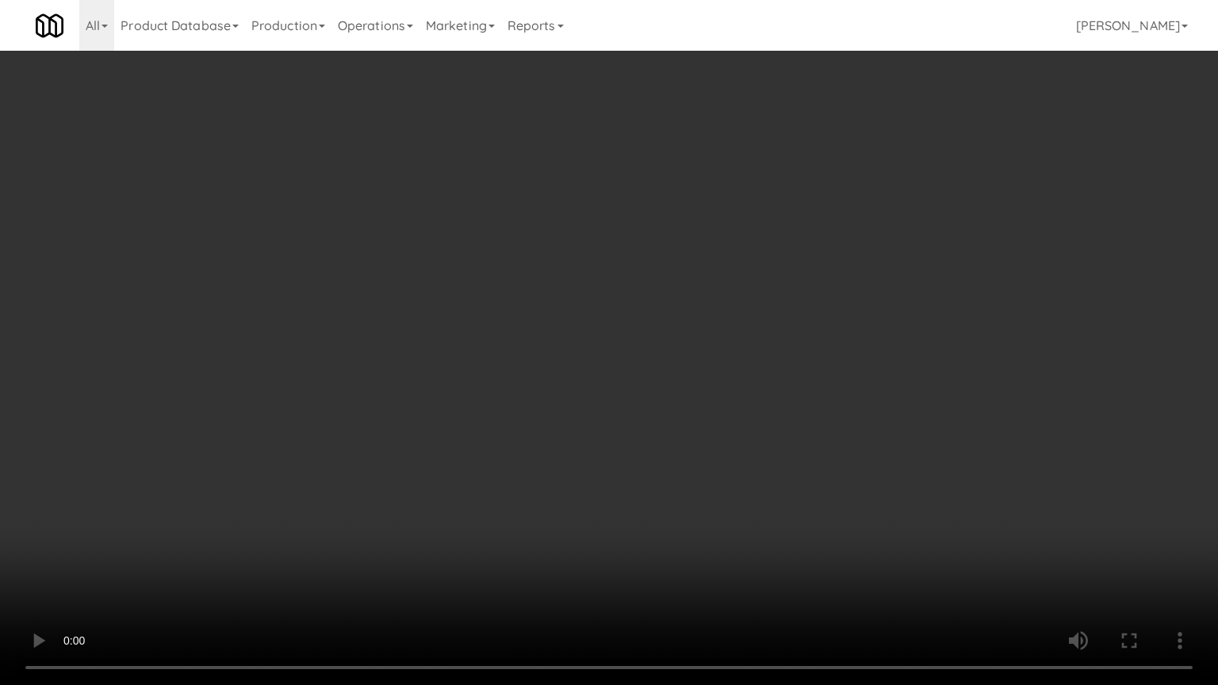
click at [755, 443] on video at bounding box center [609, 342] width 1218 height 685
click at [747, 449] on video at bounding box center [609, 342] width 1218 height 685
click at [768, 431] on video at bounding box center [609, 342] width 1218 height 685
drag, startPoint x: 768, startPoint y: 431, endPoint x: 803, endPoint y: 299, distance: 137.0
click at [768, 430] on video at bounding box center [609, 342] width 1218 height 685
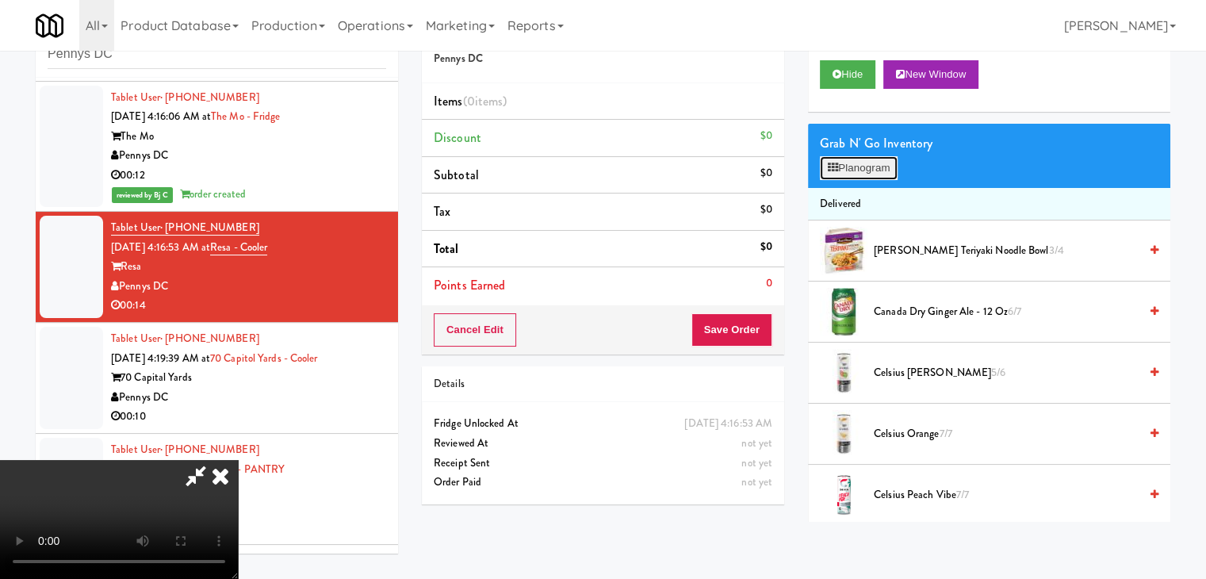
click at [867, 159] on button "Planogram" at bounding box center [859, 168] width 78 height 24
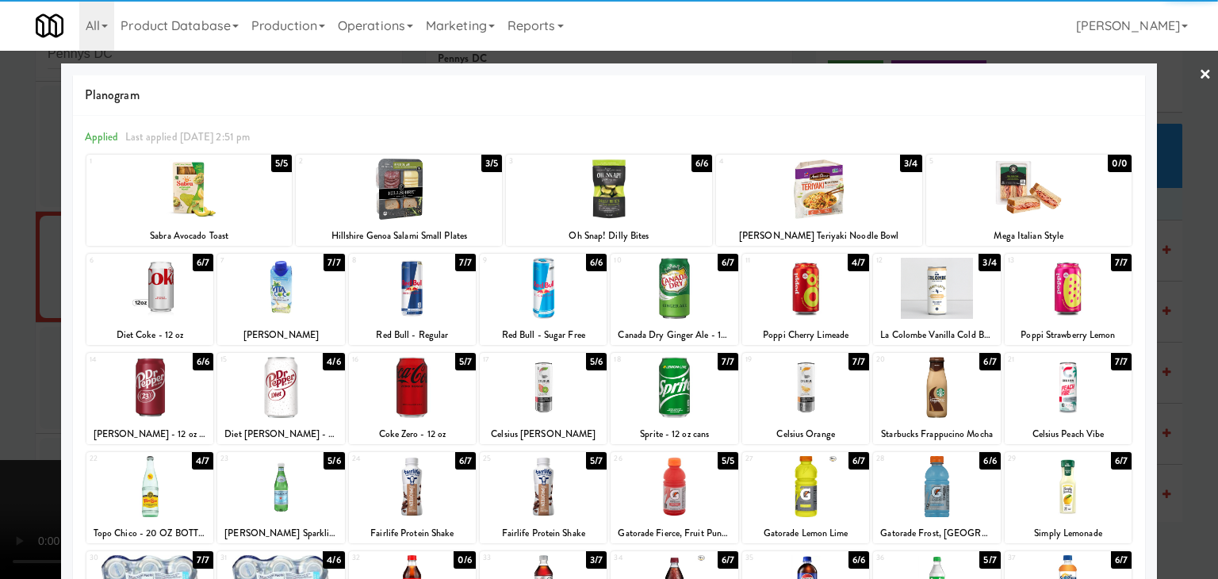
click at [692, 274] on div at bounding box center [674, 288] width 127 height 61
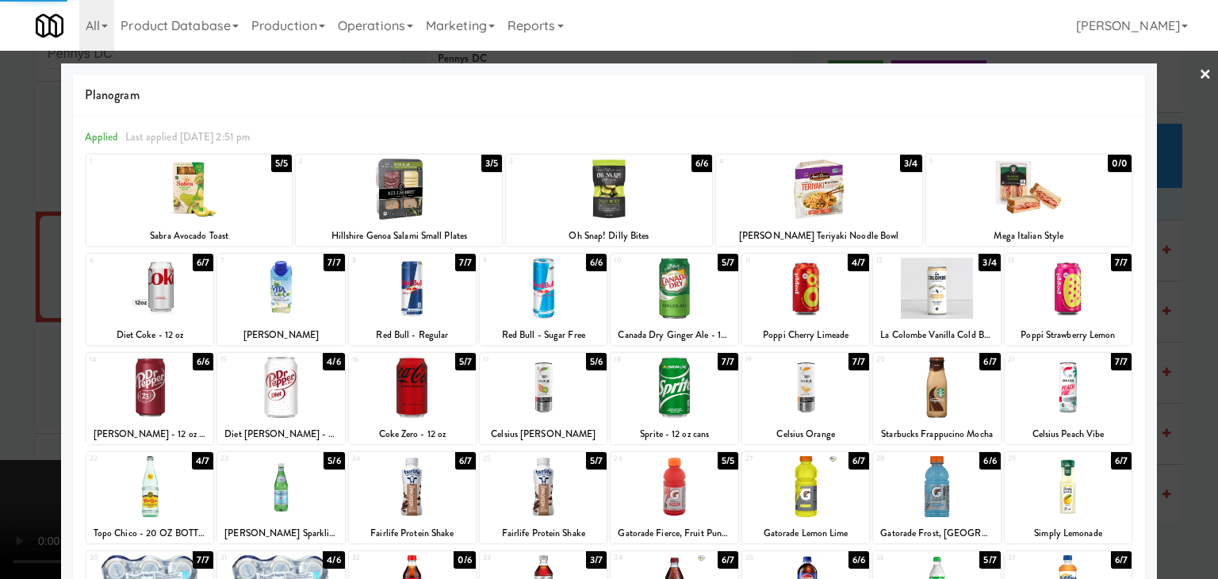
click at [1175, 326] on div at bounding box center [609, 289] width 1218 height 579
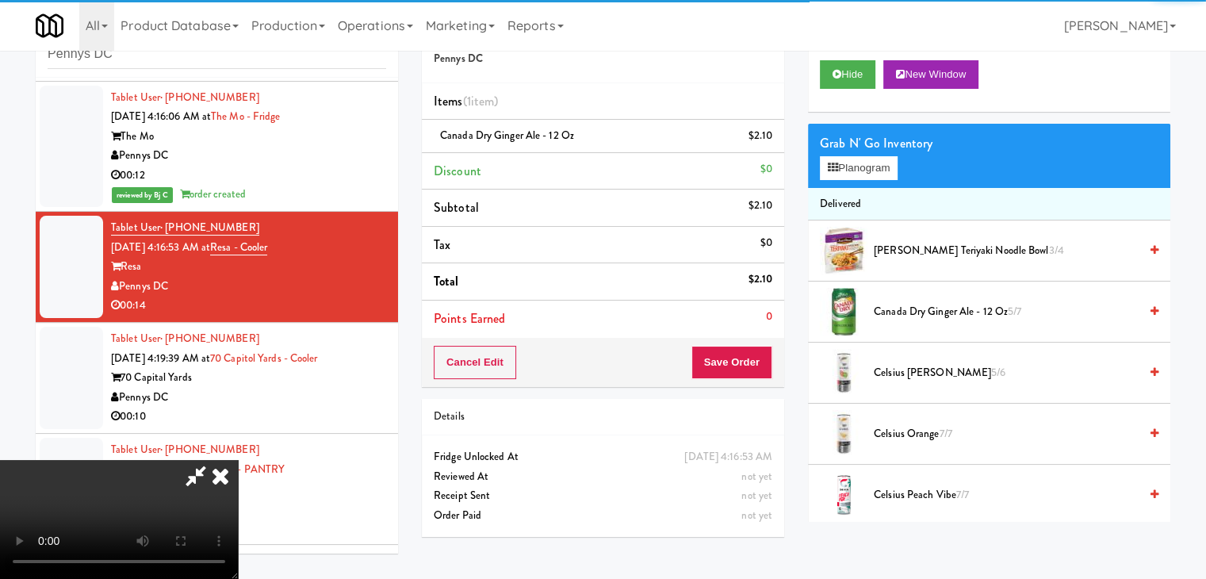
click at [776, 362] on div "Cancel Edit Save Order" at bounding box center [603, 362] width 362 height 49
click at [778, 362] on div "Cancel Edit Save Order" at bounding box center [603, 362] width 362 height 49
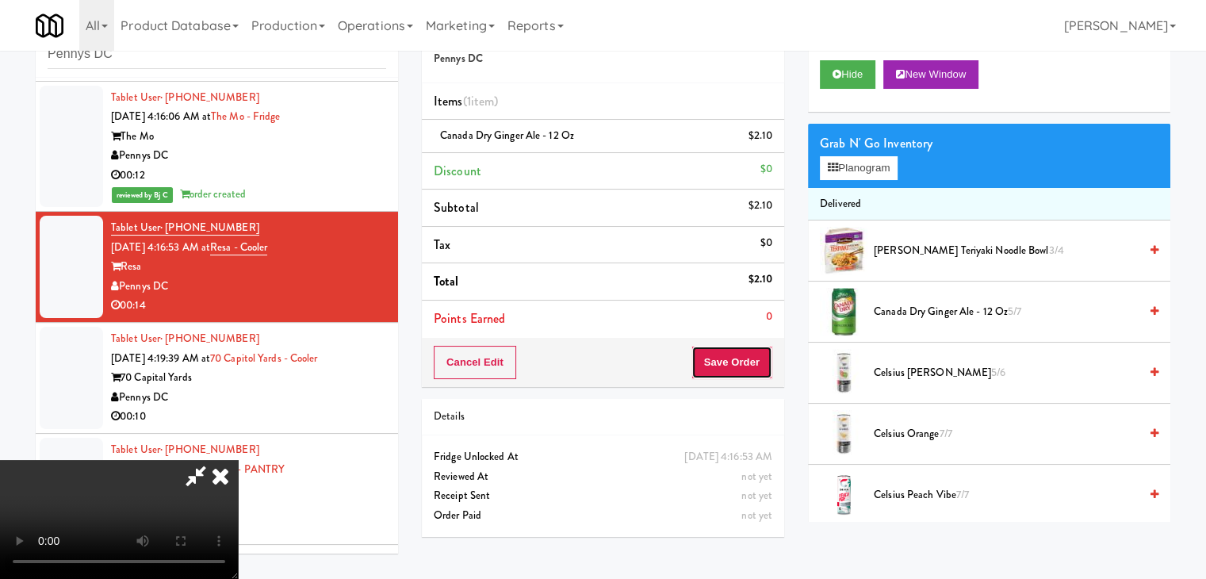
click at [770, 362] on button "Save Order" at bounding box center [732, 362] width 81 height 33
drag, startPoint x: 770, startPoint y: 362, endPoint x: 758, endPoint y: 359, distance: 12.3
click at [767, 362] on button "Save Order" at bounding box center [732, 362] width 81 height 33
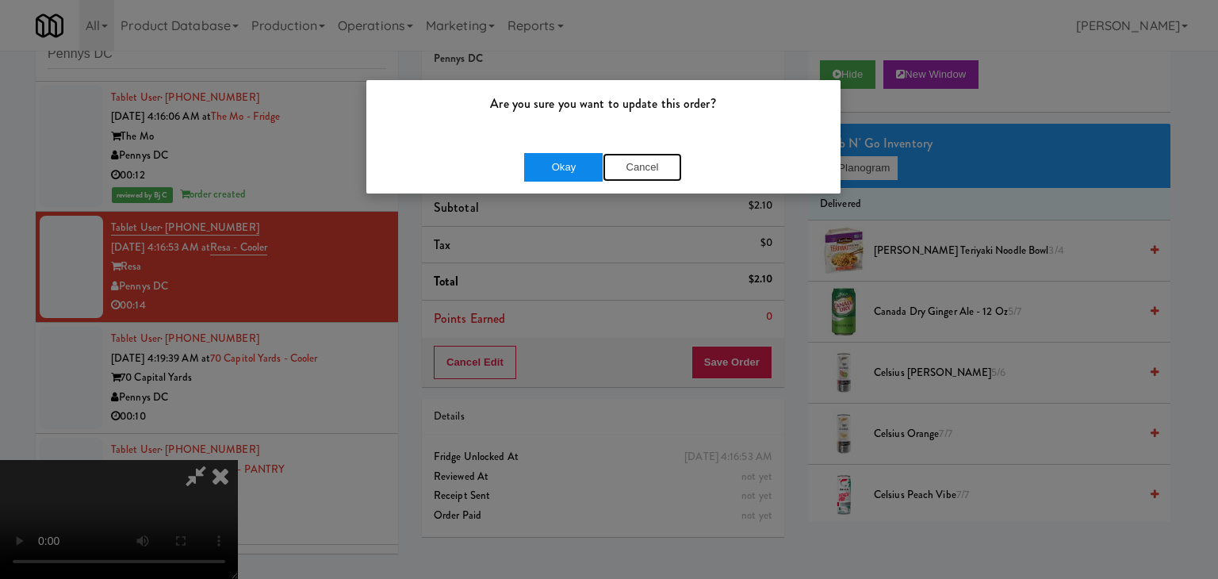
drag, startPoint x: 594, startPoint y: 164, endPoint x: 583, endPoint y: 163, distance: 11.1
click at [588, 163] on div "Okay Cancel" at bounding box center [603, 167] width 158 height 29
drag, startPoint x: 581, startPoint y: 163, endPoint x: 574, endPoint y: 175, distance: 13.5
click at [579, 163] on button "Okay" at bounding box center [563, 167] width 79 height 29
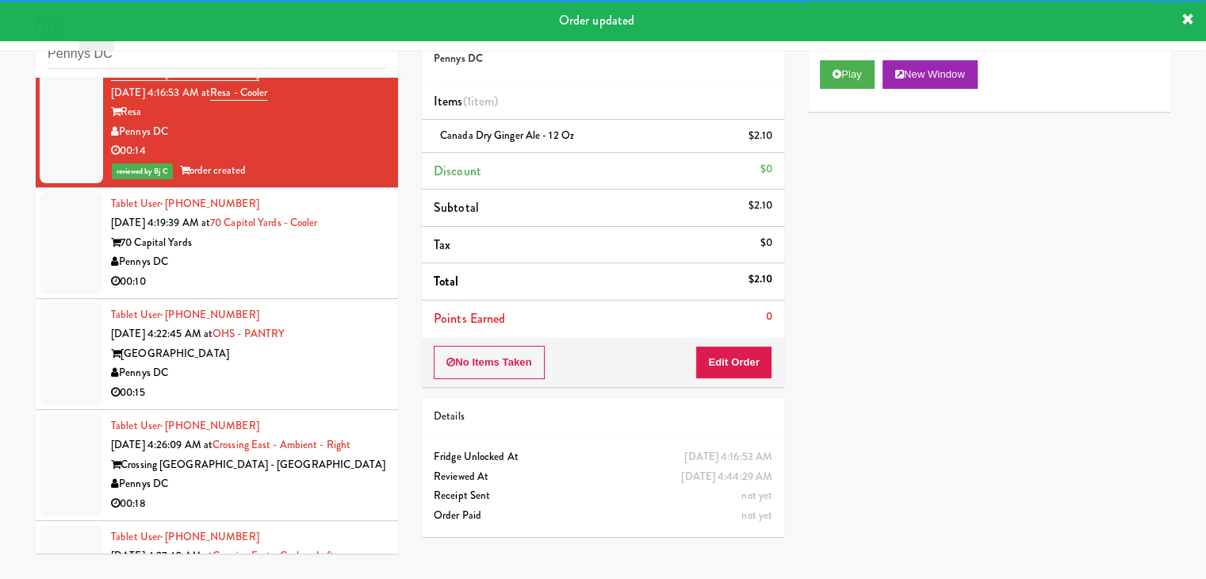
scroll to position [397, 0]
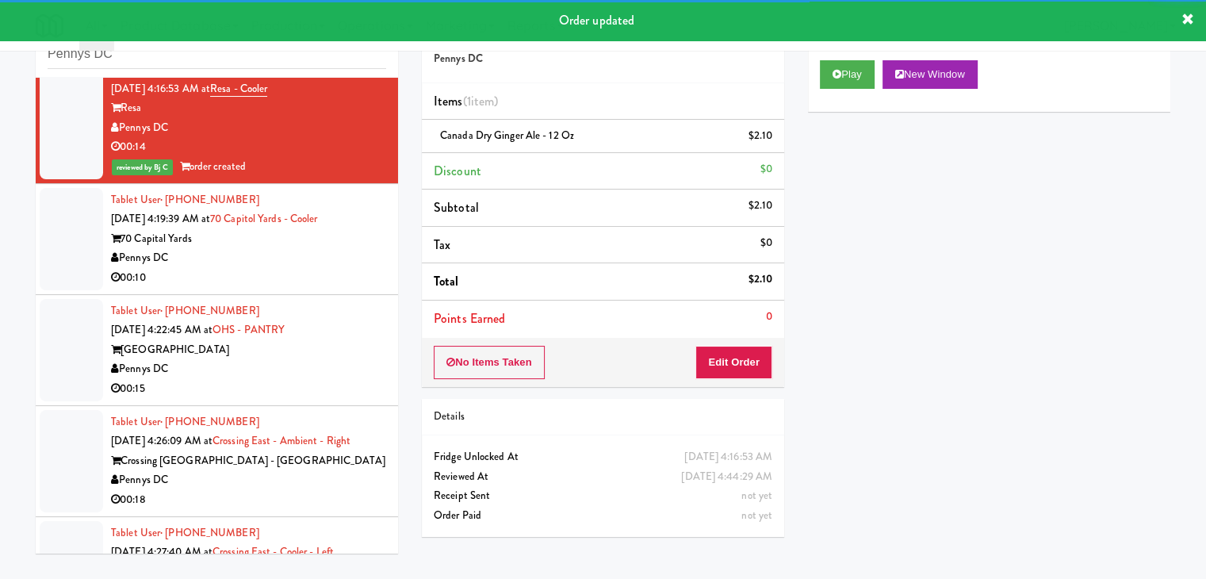
click at [327, 264] on div "Pennys DC" at bounding box center [248, 258] width 275 height 20
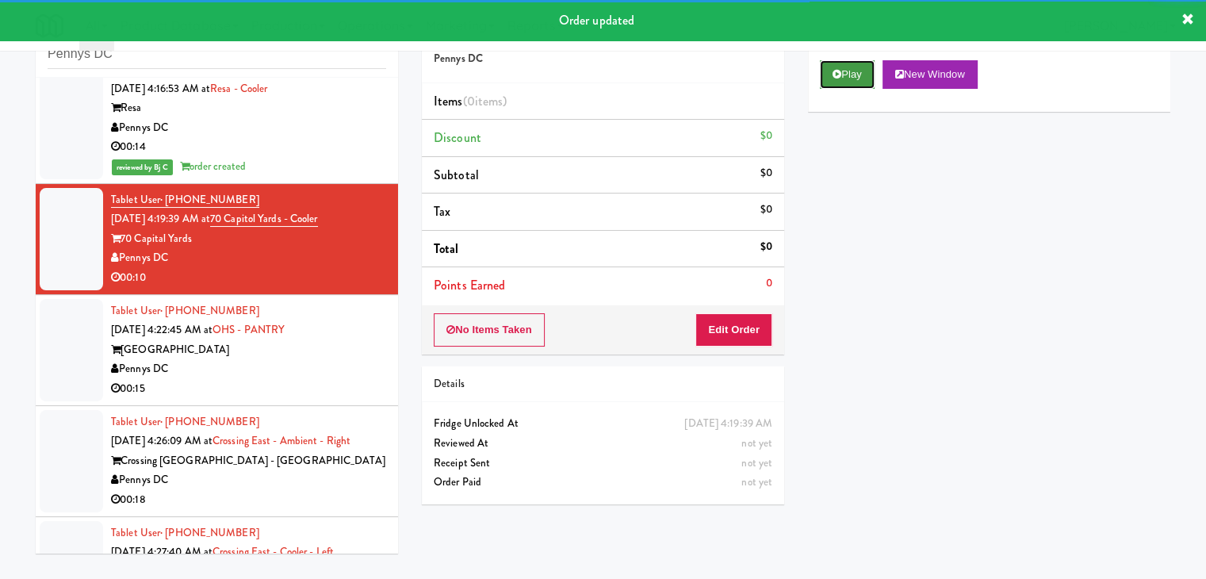
click at [869, 64] on button "Play" at bounding box center [847, 74] width 55 height 29
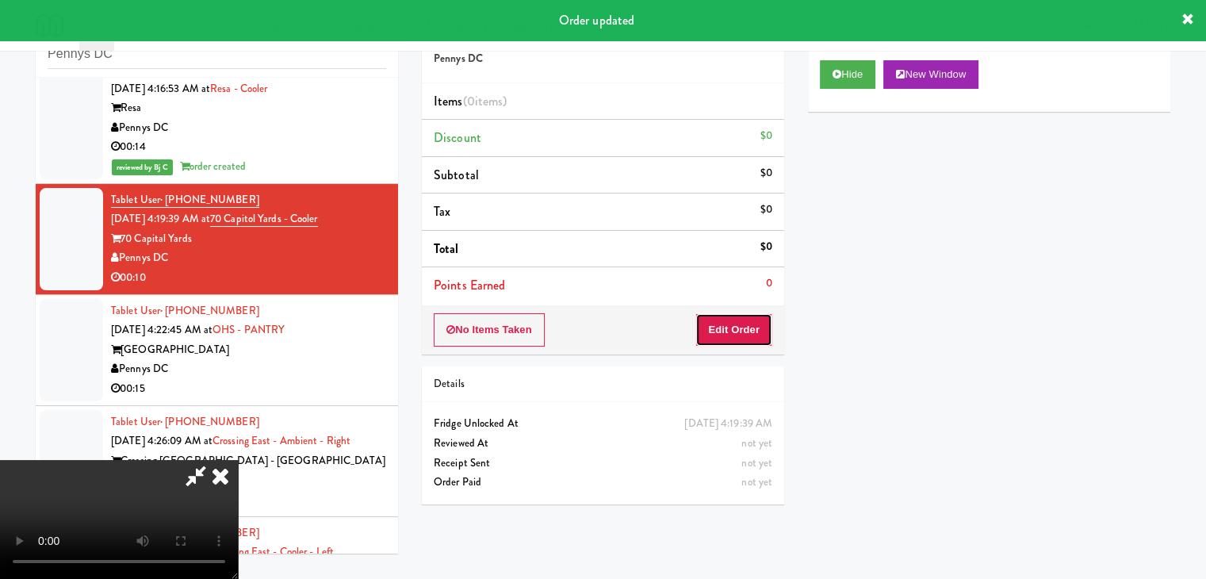
click at [725, 320] on button "Edit Order" at bounding box center [734, 329] width 77 height 33
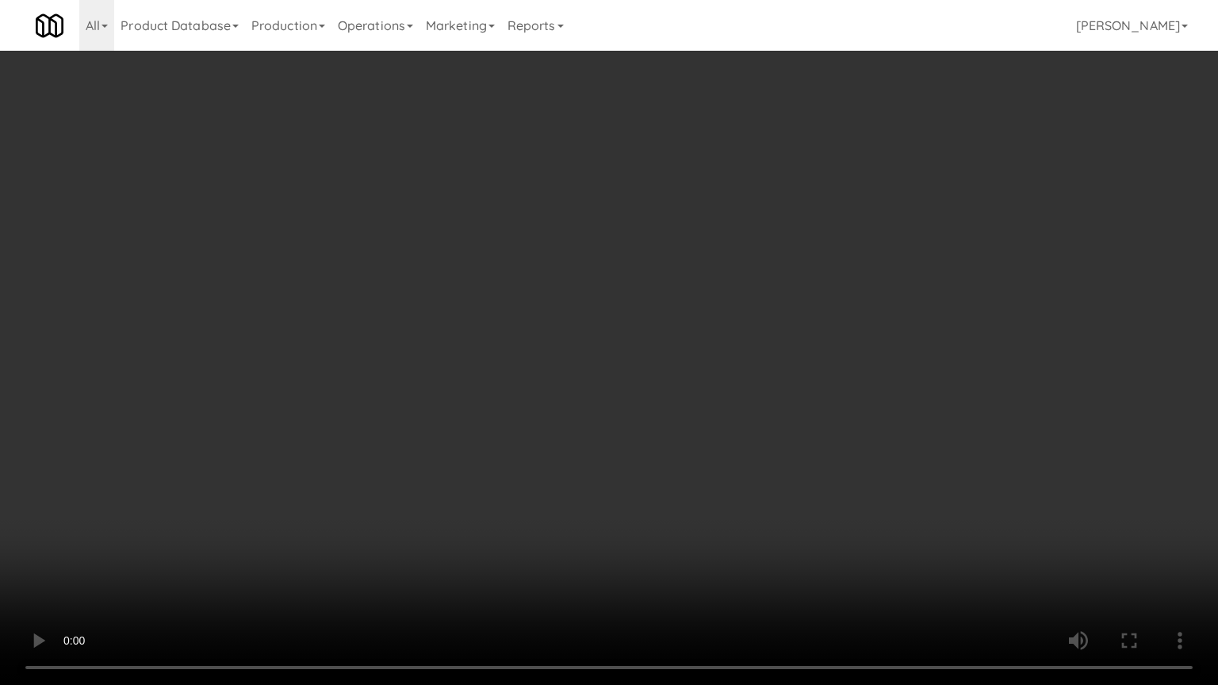
click at [779, 450] on video at bounding box center [609, 342] width 1218 height 685
click at [780, 448] on video at bounding box center [609, 342] width 1218 height 685
click at [807, 447] on video at bounding box center [609, 342] width 1218 height 685
click at [810, 447] on video at bounding box center [609, 342] width 1218 height 685
click at [813, 446] on video at bounding box center [609, 342] width 1218 height 685
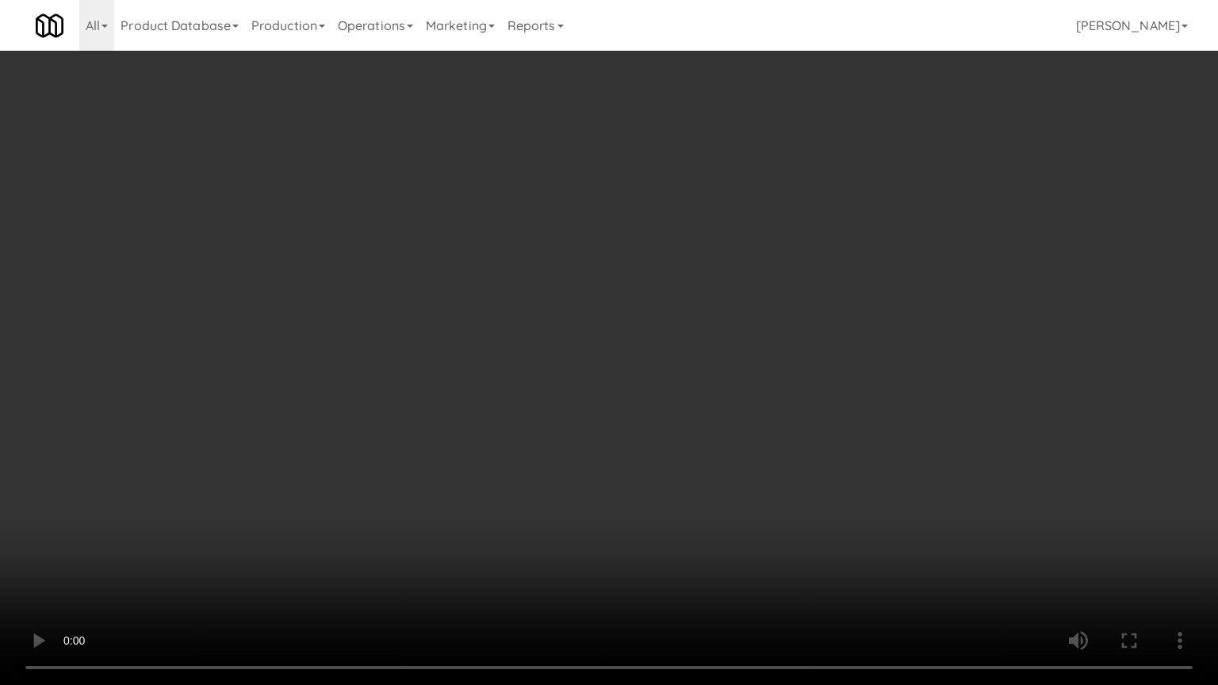
drag, startPoint x: 812, startPoint y: 447, endPoint x: 803, endPoint y: 449, distance: 9.0
click at [807, 449] on video at bounding box center [609, 342] width 1218 height 685
click at [819, 420] on video at bounding box center [609, 342] width 1218 height 685
click at [821, 420] on video at bounding box center [609, 342] width 1218 height 685
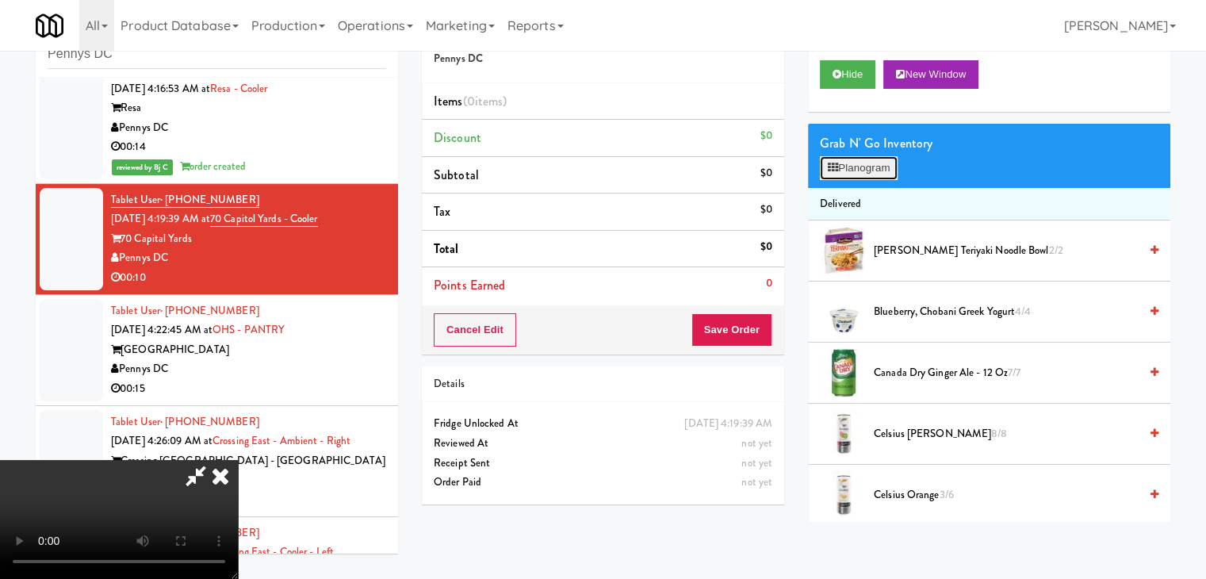
click at [863, 175] on button "Planogram" at bounding box center [859, 168] width 78 height 24
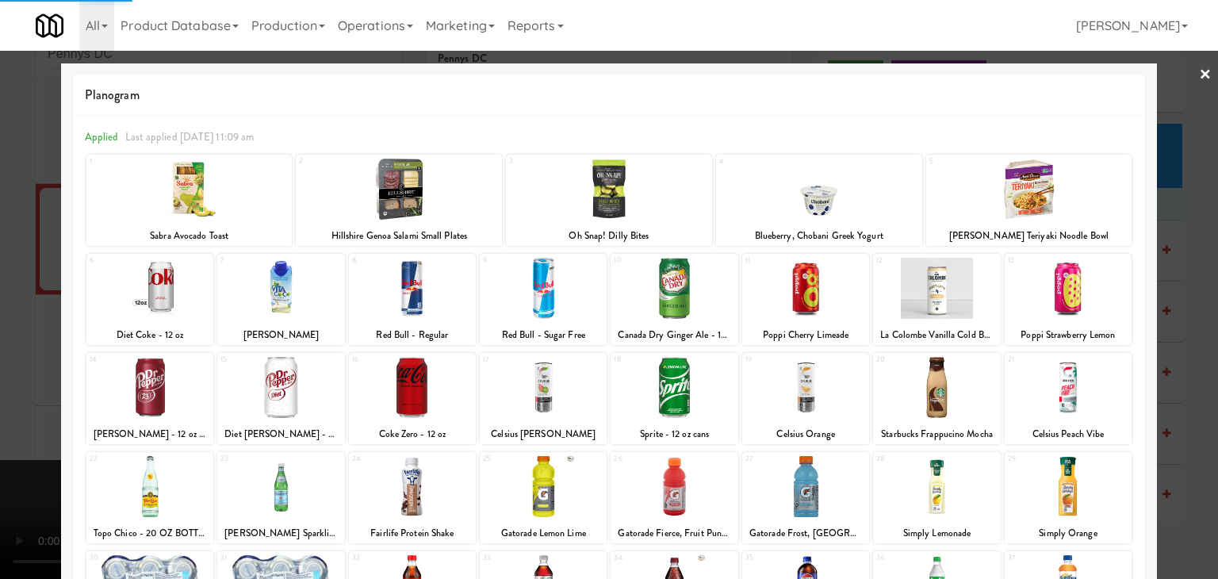
click at [550, 375] on div at bounding box center [543, 387] width 127 height 61
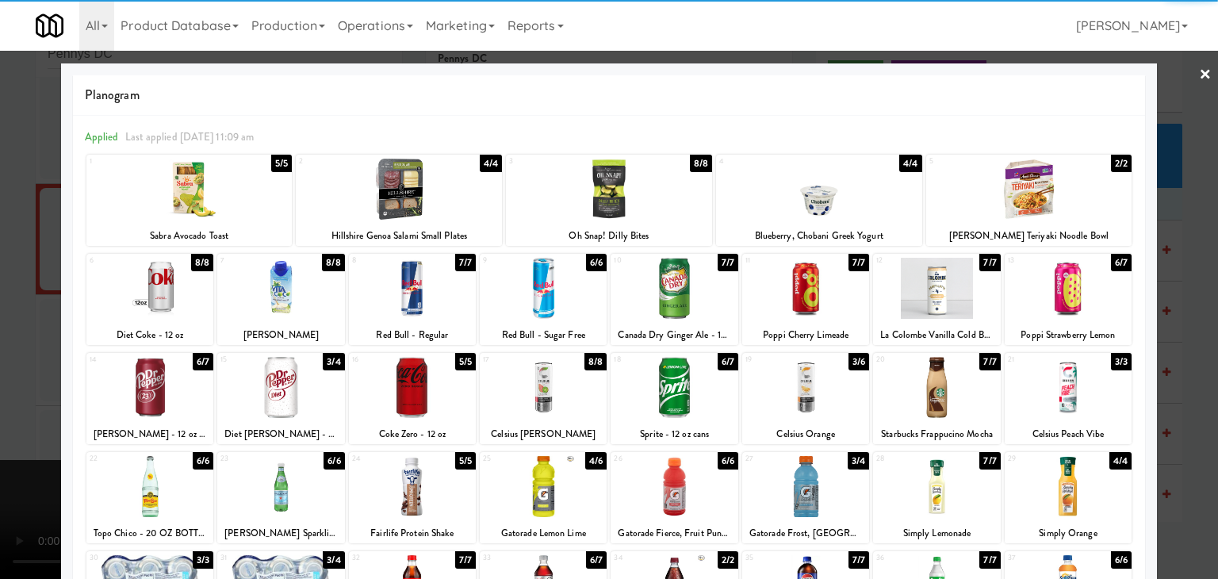
click at [476, 398] on div "14 6/7 Dr Pepper - 12 oz cans 15 3/4 Diet Dr Pepper - 12 oz Cans 16 5/5 Coke Ze…" at bounding box center [608, 398] width 1045 height 91
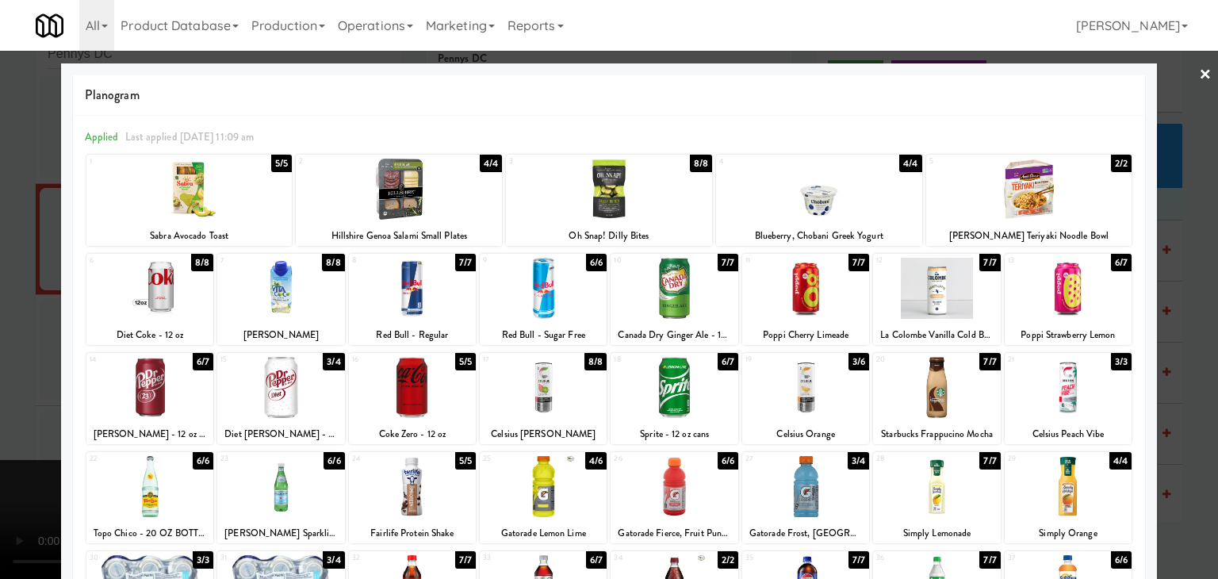
click at [510, 400] on div at bounding box center [543, 387] width 127 height 61
drag, startPoint x: 0, startPoint y: 379, endPoint x: 35, endPoint y: 374, distance: 35.2
click at [3, 378] on div at bounding box center [609, 289] width 1218 height 579
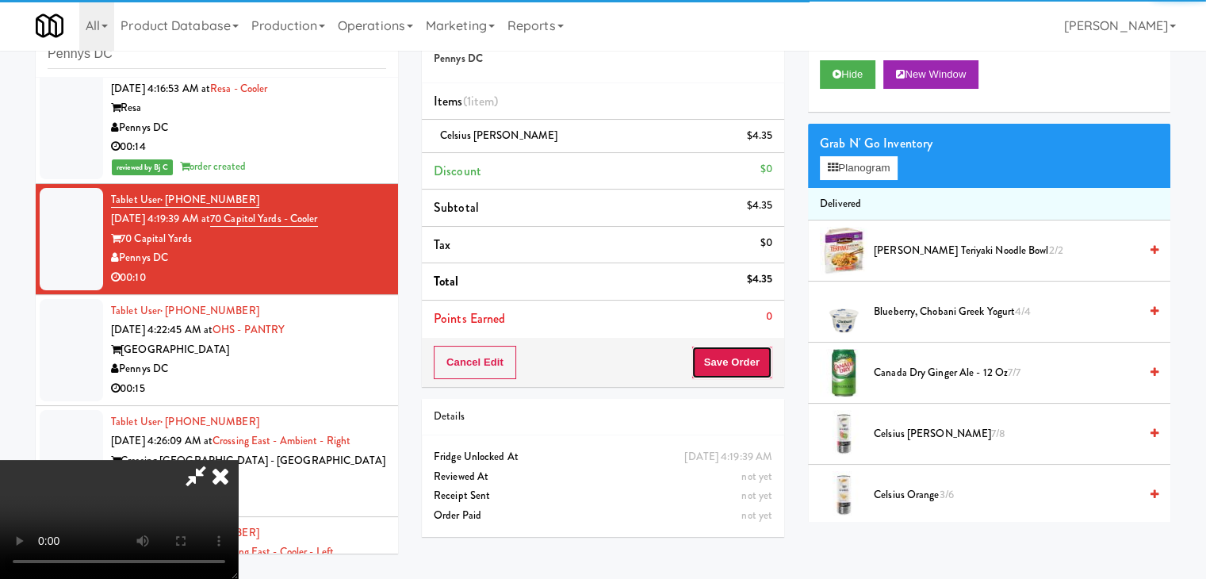
click at [757, 365] on button "Save Order" at bounding box center [732, 362] width 81 height 33
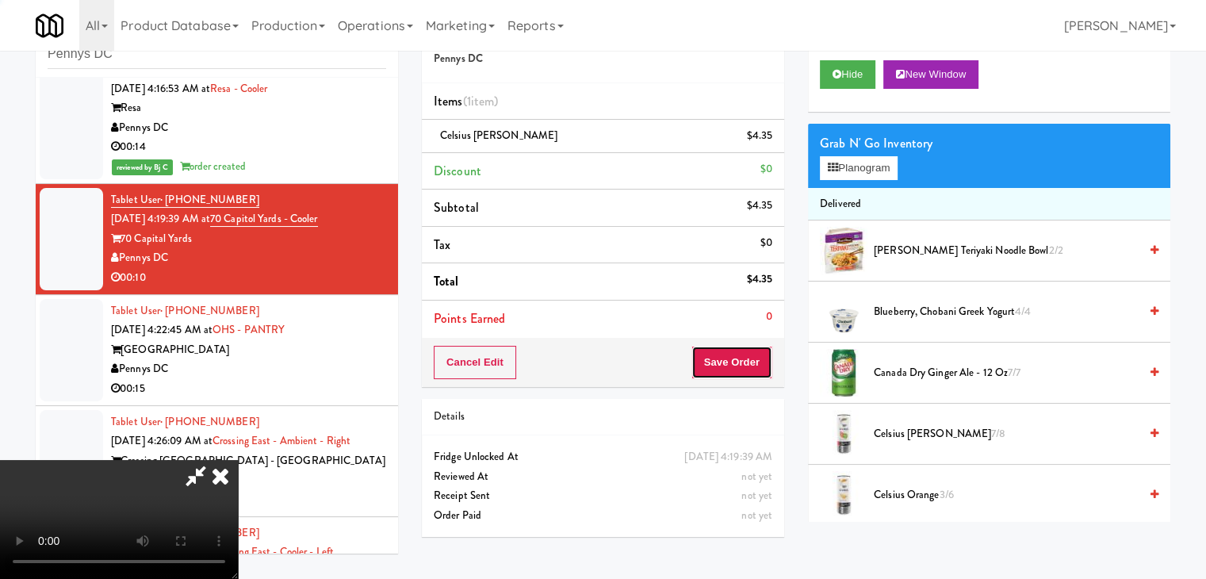
click at [757, 365] on button "Save Order" at bounding box center [732, 362] width 81 height 33
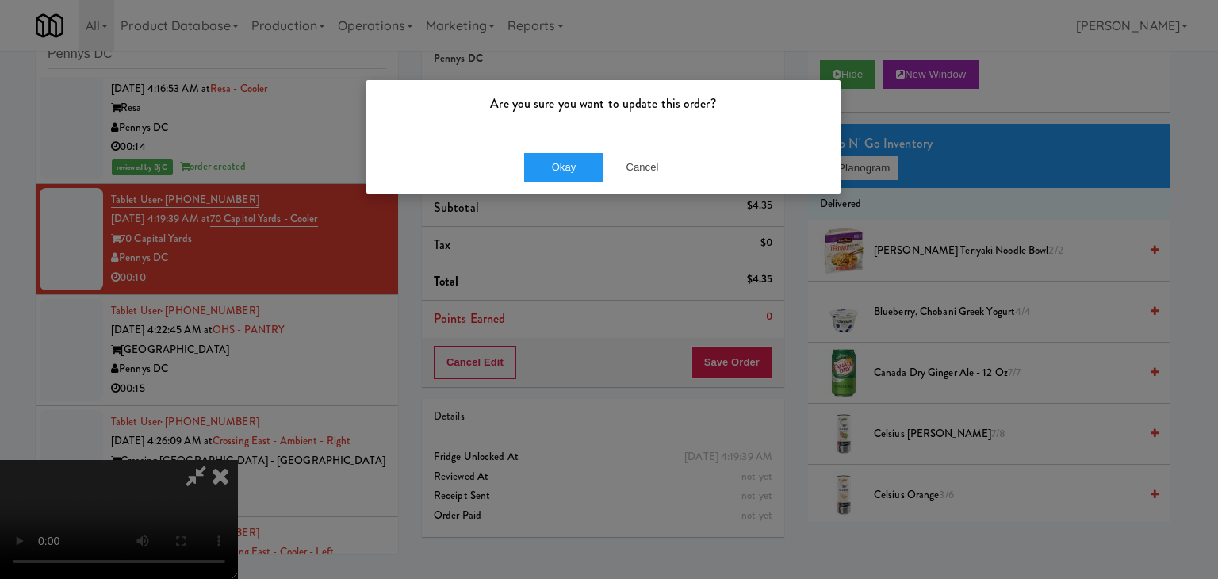
click at [580, 185] on div "Okay Cancel" at bounding box center [603, 166] width 474 height 53
click at [577, 170] on button "Okay" at bounding box center [563, 167] width 79 height 29
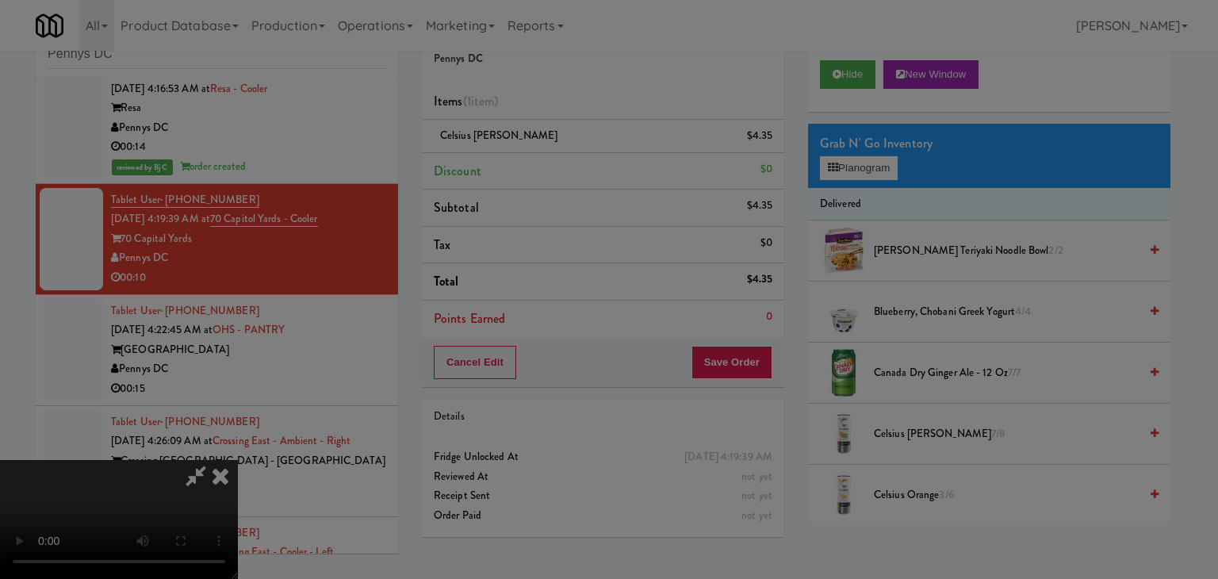
click at [577, 164] on div "Okay Cancel" at bounding box center [603, 137] width 474 height 53
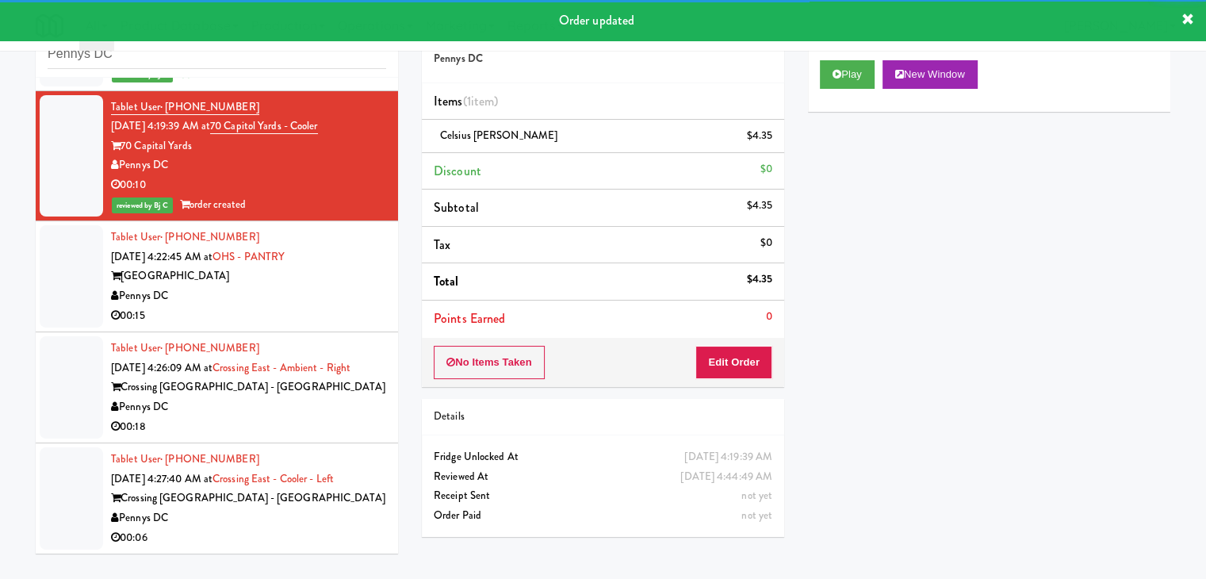
scroll to position [508, 0]
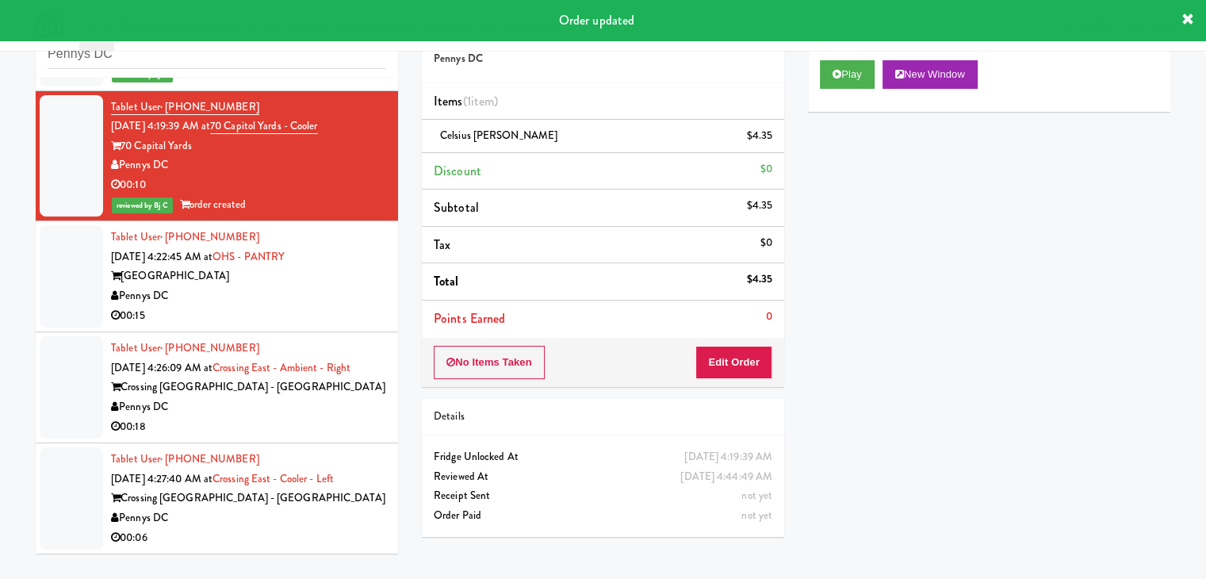
click at [304, 306] on div "00:15" at bounding box center [248, 316] width 275 height 20
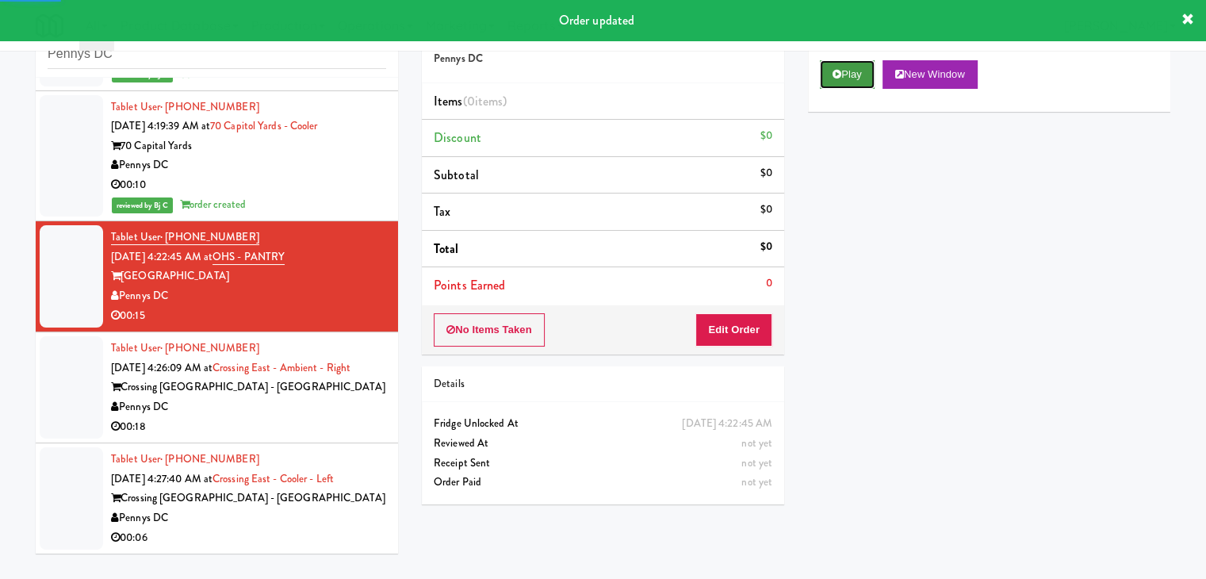
click at [853, 71] on button "Play" at bounding box center [847, 74] width 55 height 29
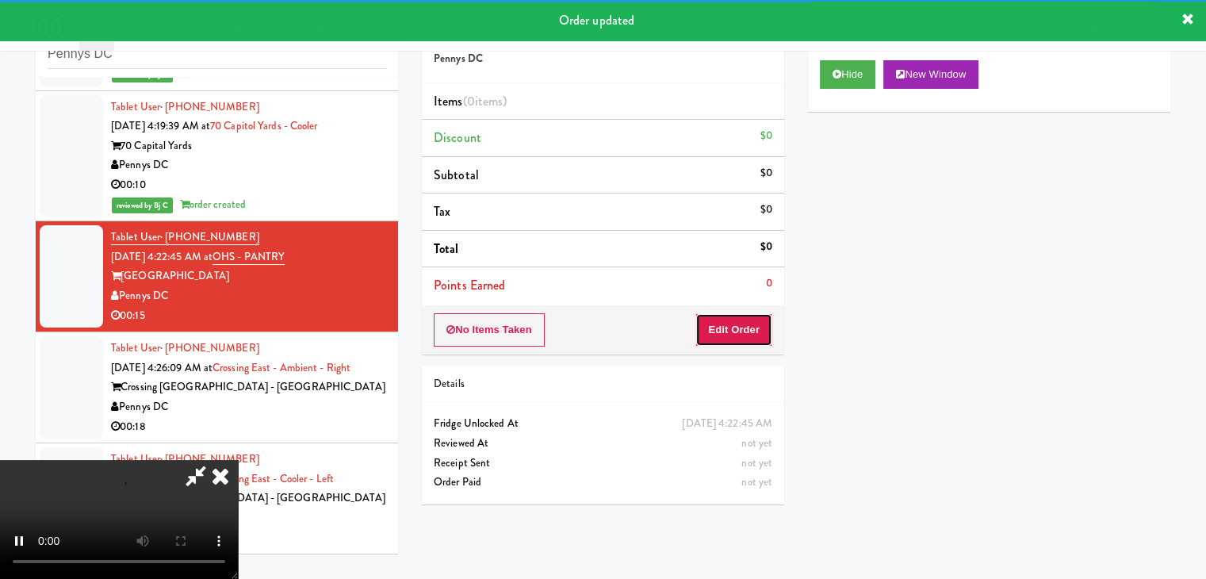
click at [734, 317] on button "Edit Order" at bounding box center [734, 329] width 77 height 33
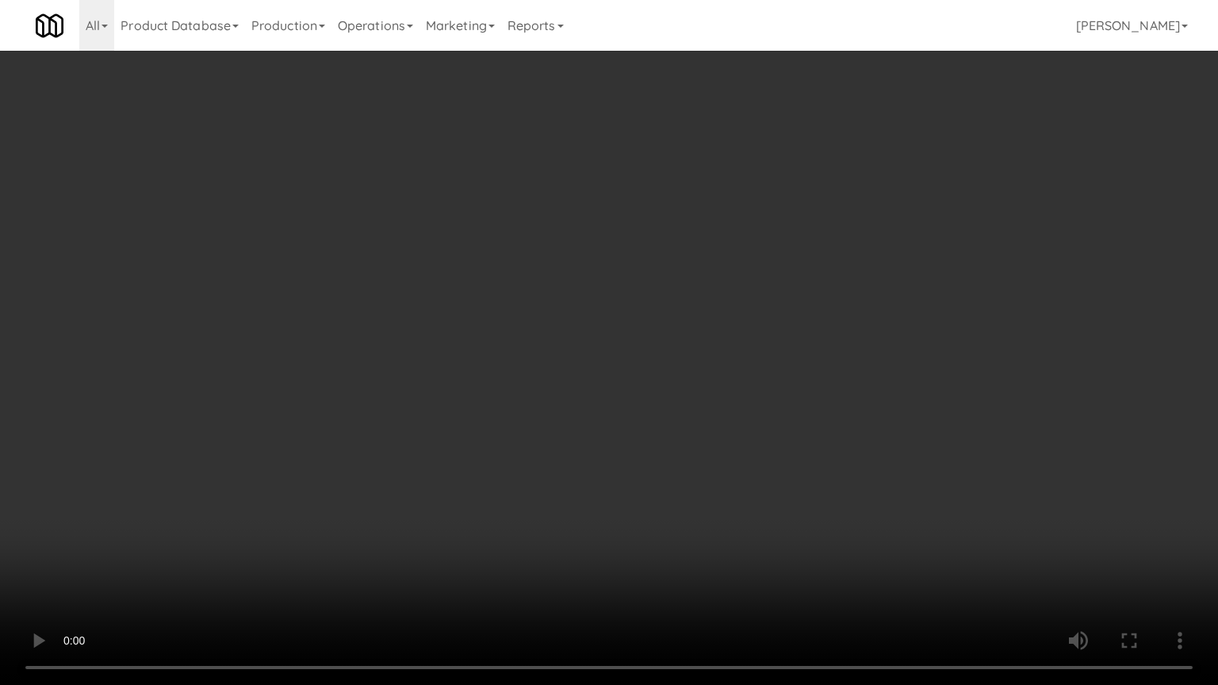
click at [753, 428] on video at bounding box center [609, 342] width 1218 height 685
click at [742, 429] on video at bounding box center [609, 342] width 1218 height 685
click at [748, 430] on video at bounding box center [609, 342] width 1218 height 685
click at [741, 430] on video at bounding box center [609, 342] width 1218 height 685
click at [726, 428] on video at bounding box center [609, 342] width 1218 height 685
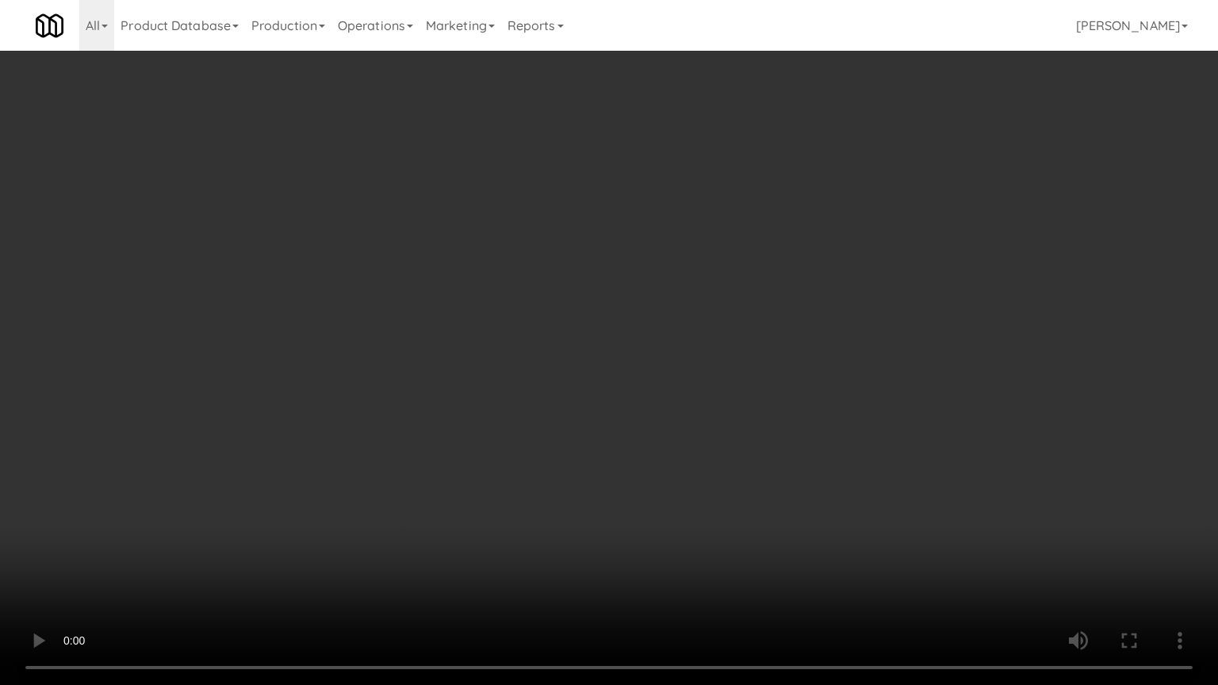
drag, startPoint x: 726, startPoint y: 428, endPoint x: 741, endPoint y: 348, distance: 81.4
click at [726, 427] on video at bounding box center [609, 342] width 1218 height 685
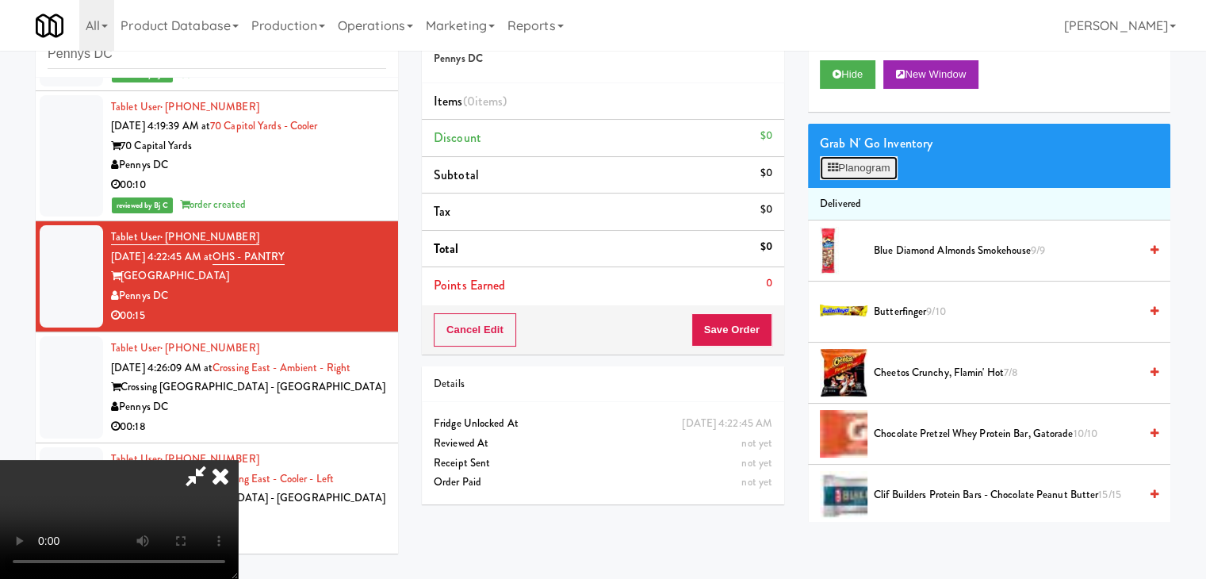
click at [857, 172] on button "Planogram" at bounding box center [859, 168] width 78 height 24
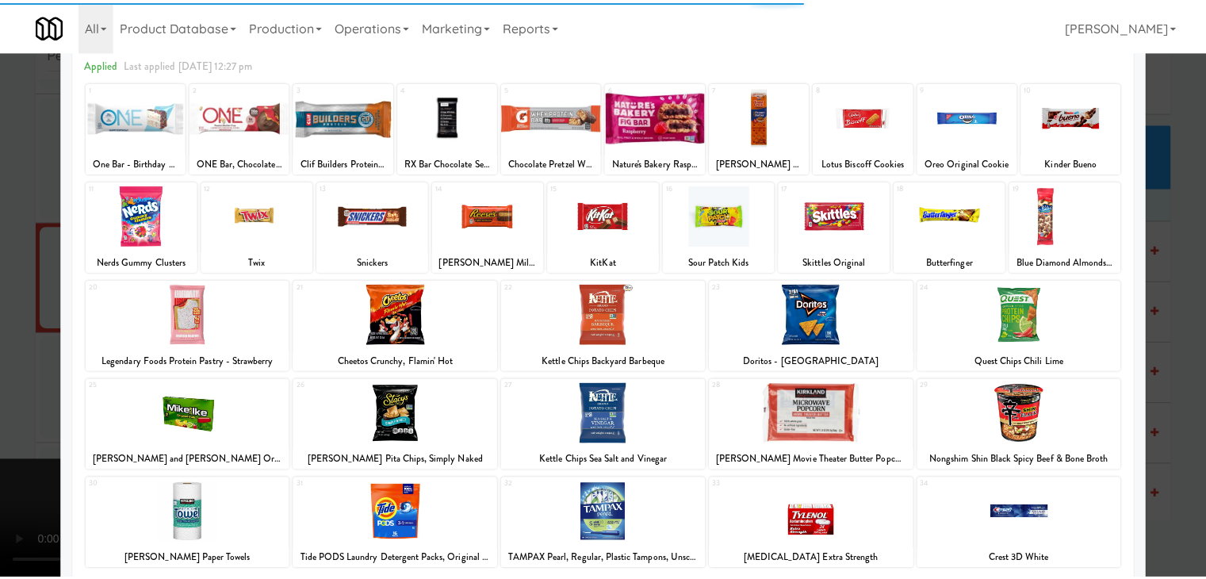
scroll to position [200, 0]
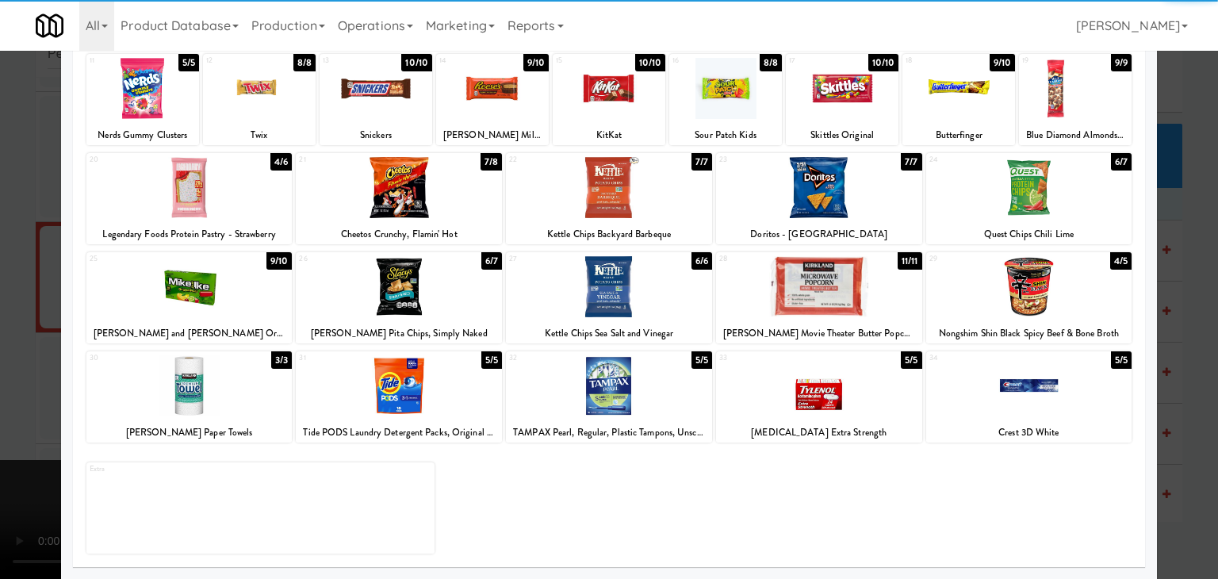
drag, startPoint x: 636, startPoint y: 295, endPoint x: 627, endPoint y: 296, distance: 8.8
click at [634, 294] on div at bounding box center [609, 286] width 206 height 61
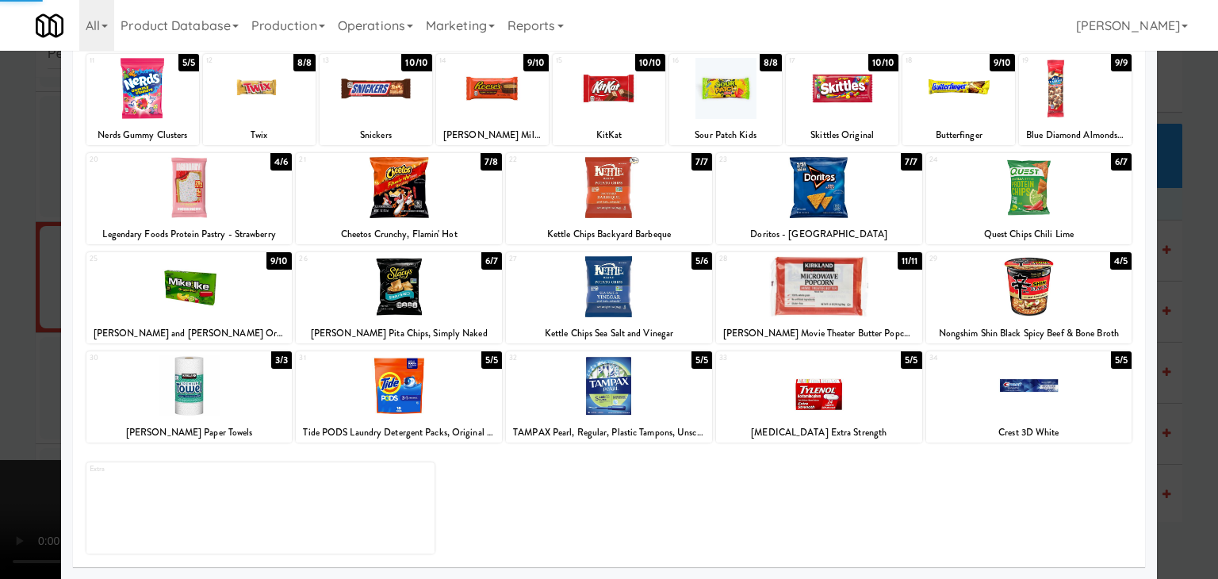
drag, startPoint x: 6, startPoint y: 305, endPoint x: 466, endPoint y: 349, distance: 462.9
click at [33, 305] on div at bounding box center [609, 289] width 1218 height 579
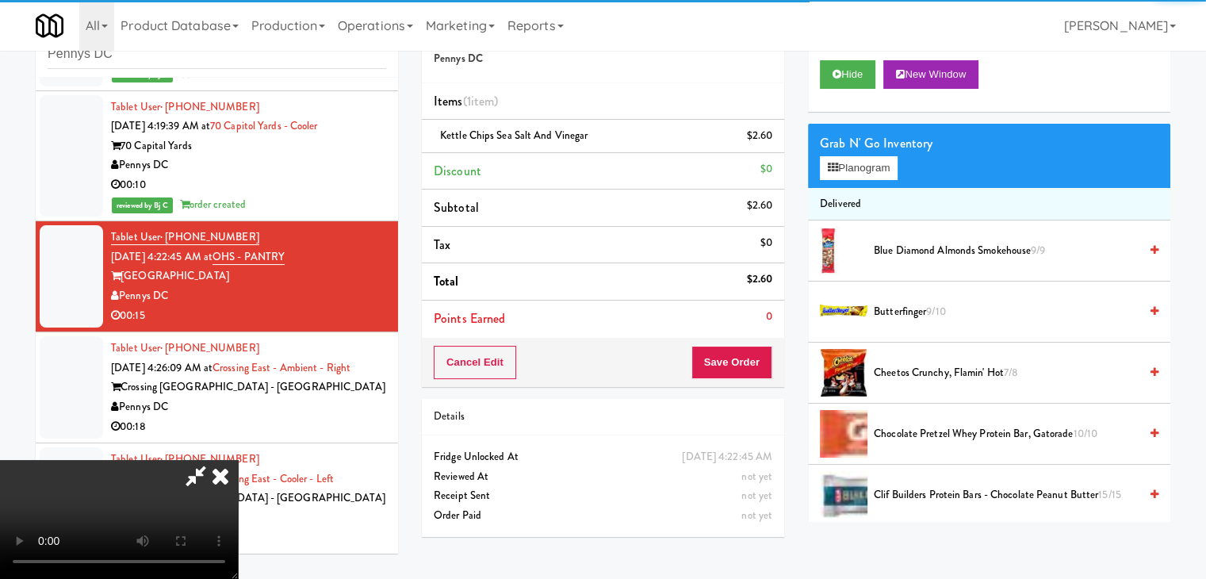
click at [238, 460] on video at bounding box center [119, 519] width 238 height 119
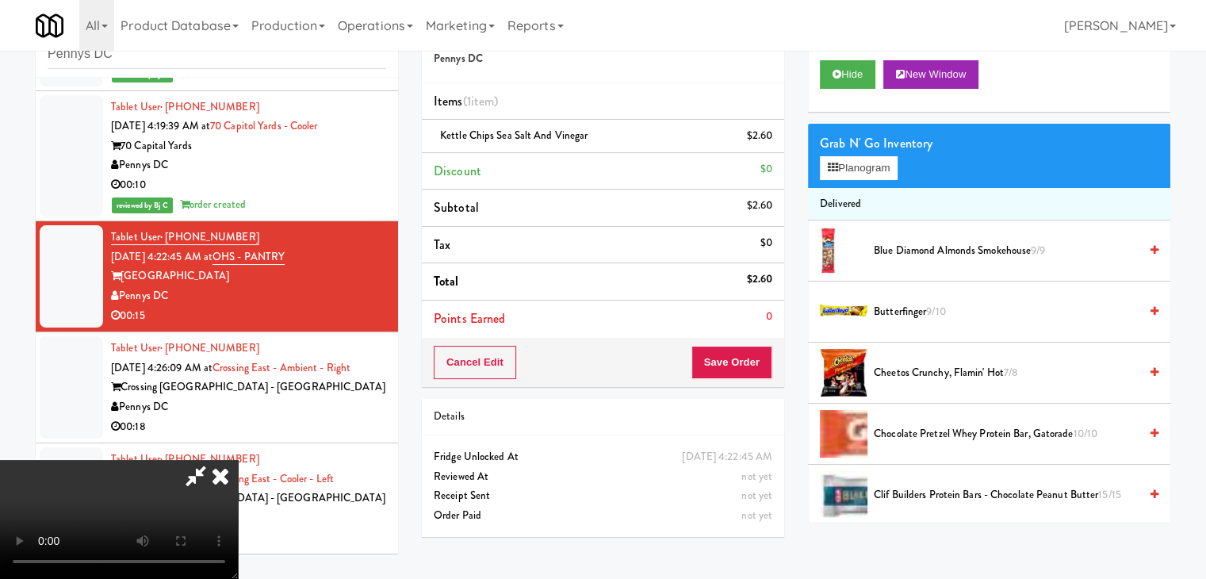
scroll to position [64, 0]
click at [238, 460] on video at bounding box center [119, 519] width 238 height 119
drag, startPoint x: 608, startPoint y: 413, endPoint x: 609, endPoint y: 398, distance: 15.2
click at [238, 460] on video at bounding box center [119, 519] width 238 height 119
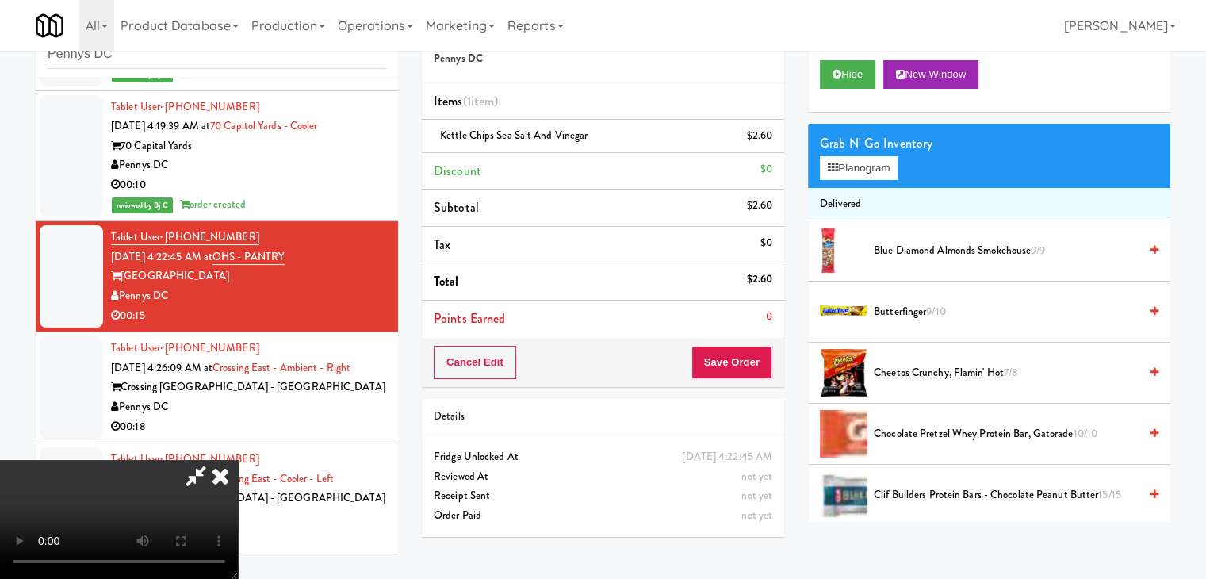
drag, startPoint x: 608, startPoint y: 226, endPoint x: 615, endPoint y: 224, distance: 8.1
click at [238, 460] on video at bounding box center [119, 519] width 238 height 119
click at [862, 167] on button "Planogram" at bounding box center [859, 168] width 78 height 24
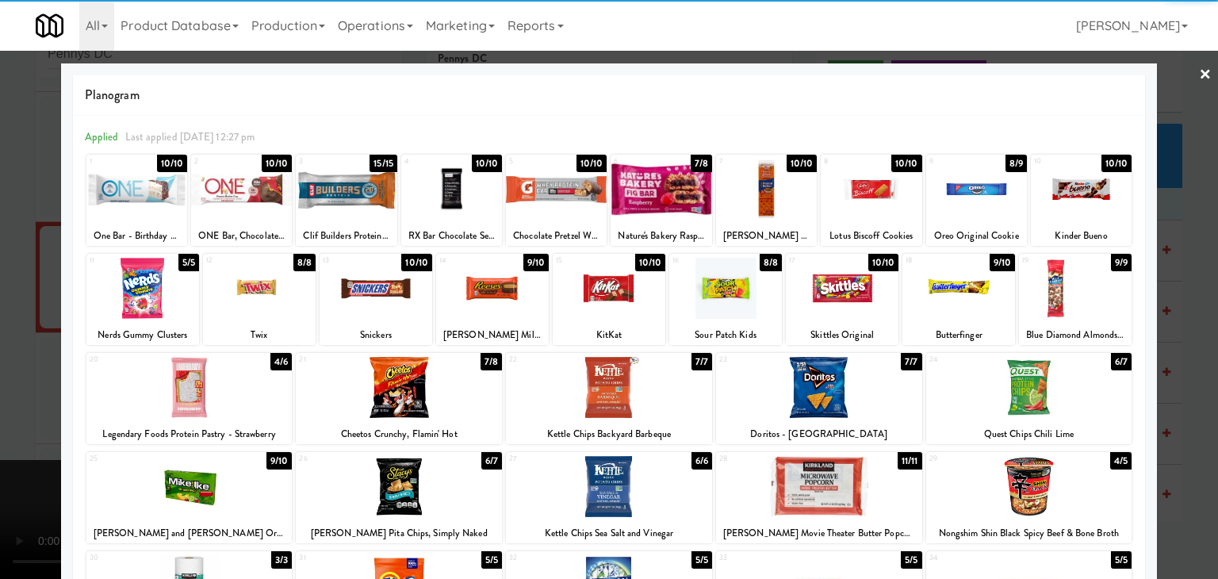
click at [393, 288] on div at bounding box center [376, 288] width 113 height 61
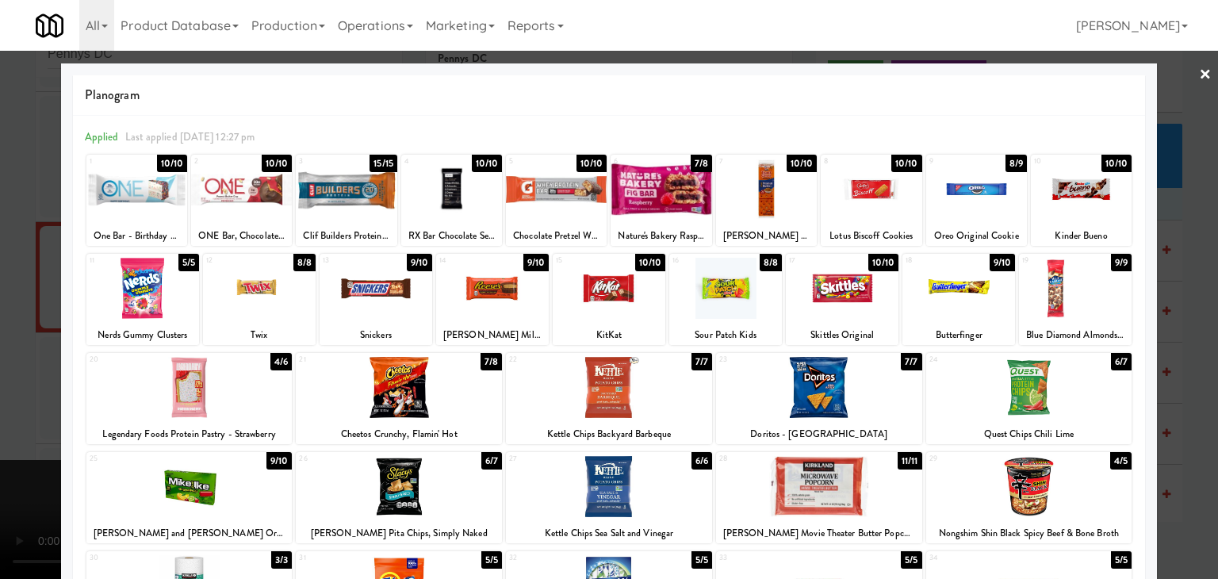
drag, startPoint x: 0, startPoint y: 284, endPoint x: 319, endPoint y: 315, distance: 320.3
click at [1, 284] on div at bounding box center [609, 289] width 1218 height 579
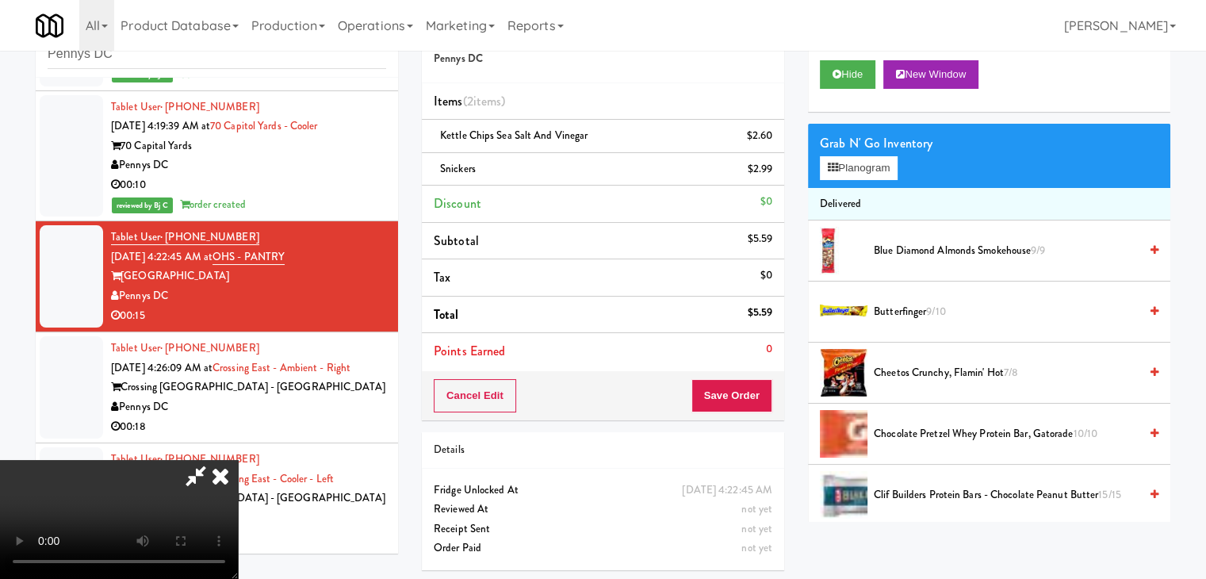
scroll to position [144, 0]
drag, startPoint x: 475, startPoint y: 332, endPoint x: 484, endPoint y: 343, distance: 14.8
click at [238, 460] on video at bounding box center [119, 519] width 238 height 119
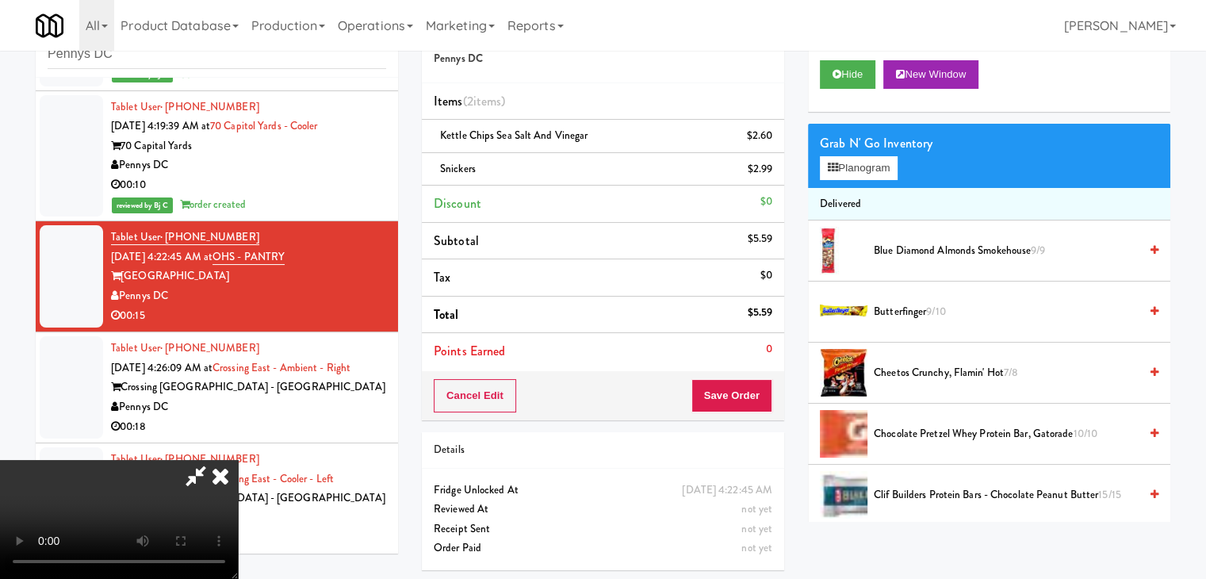
click at [238, 460] on video at bounding box center [119, 519] width 238 height 119
click at [759, 386] on button "Save Order" at bounding box center [732, 395] width 81 height 33
click at [758, 386] on button "Save Order" at bounding box center [732, 395] width 81 height 33
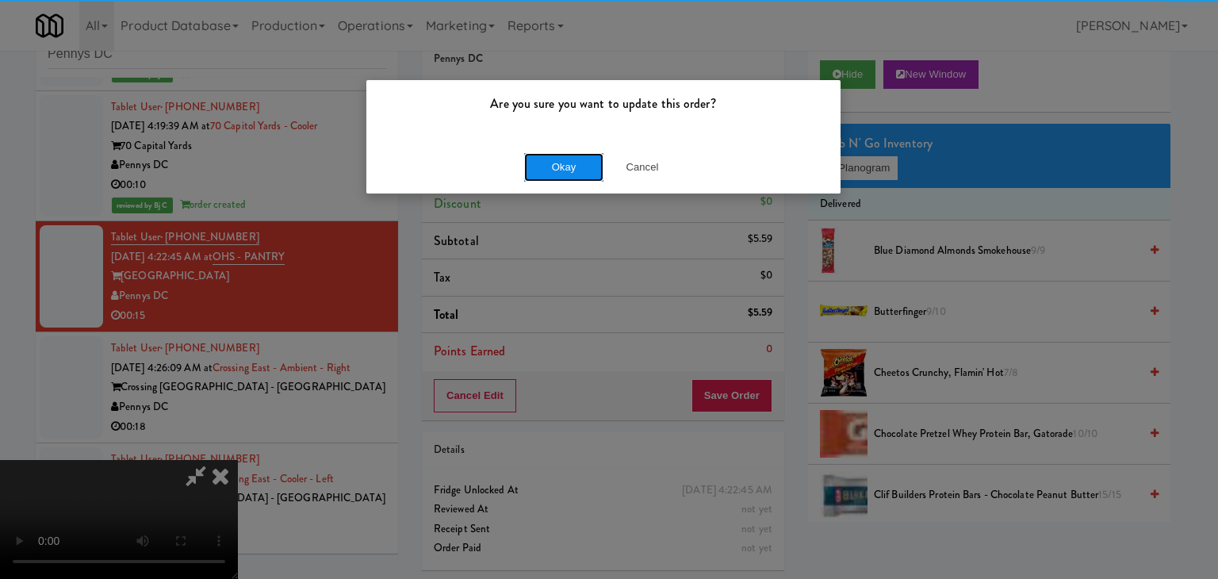
click at [565, 163] on button "Okay" at bounding box center [563, 167] width 79 height 29
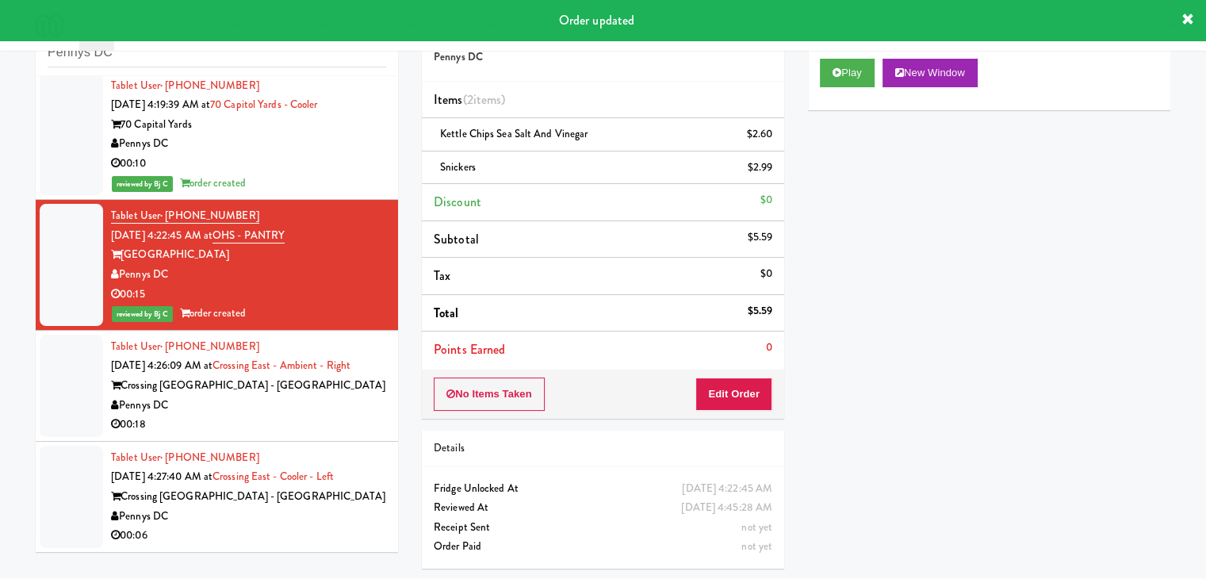
scroll to position [527, 0]
click at [324, 394] on div "Crossing [GEOGRAPHIC_DATA] - [GEOGRAPHIC_DATA]" at bounding box center [248, 386] width 275 height 20
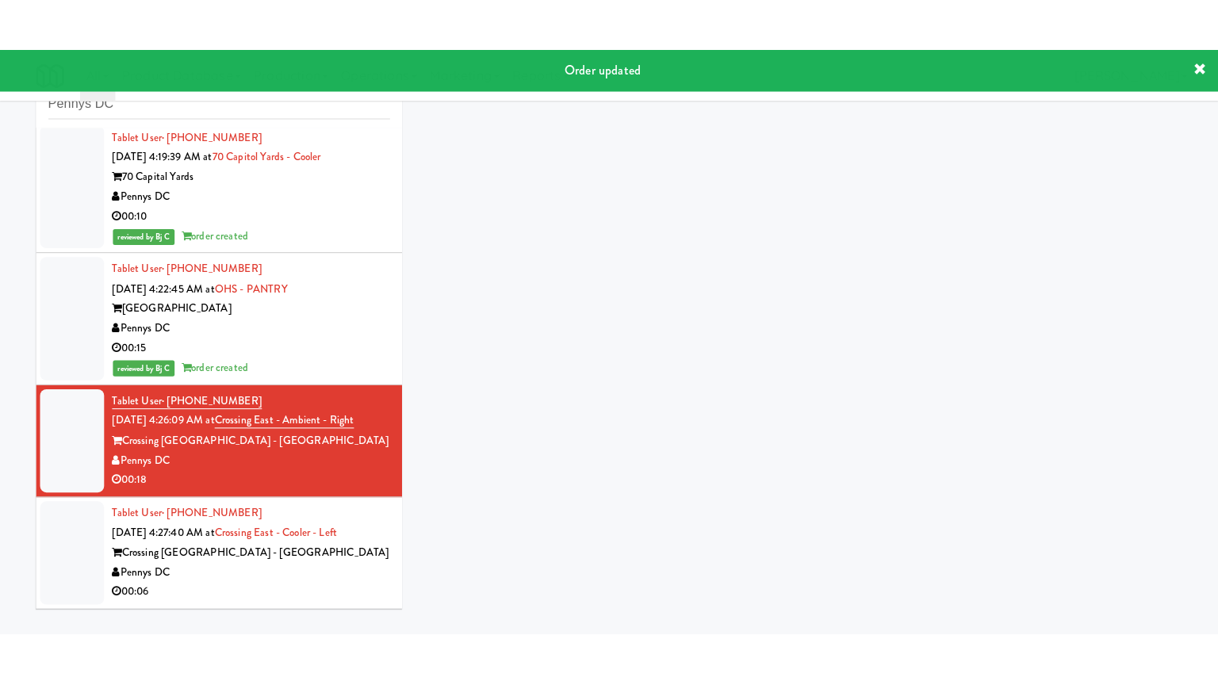
scroll to position [51, 0]
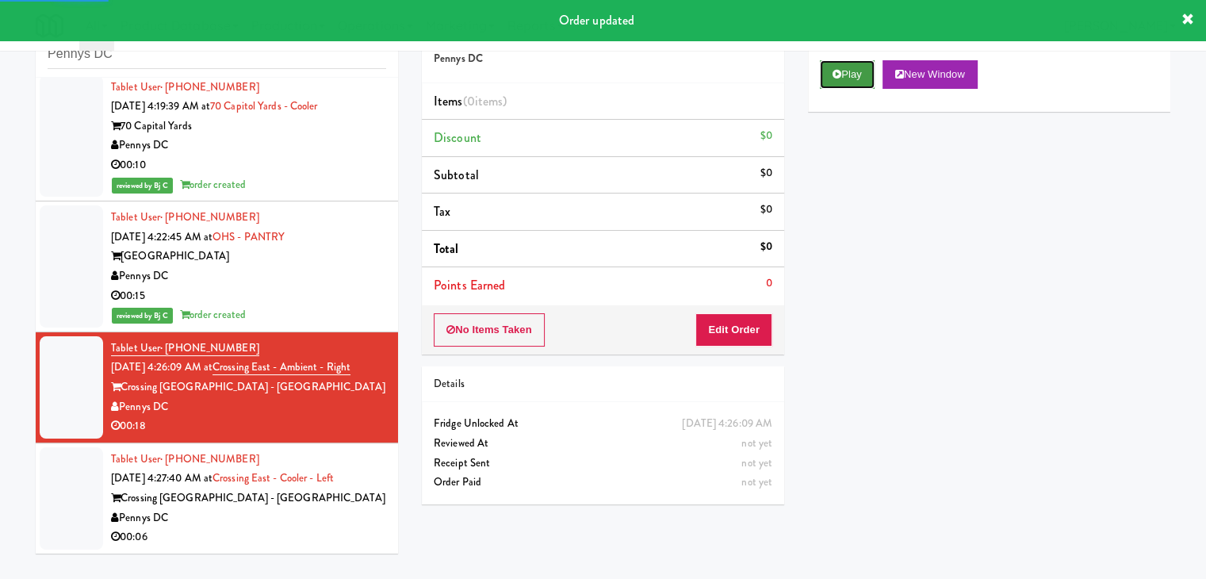
click at [831, 82] on button "Play" at bounding box center [847, 74] width 55 height 29
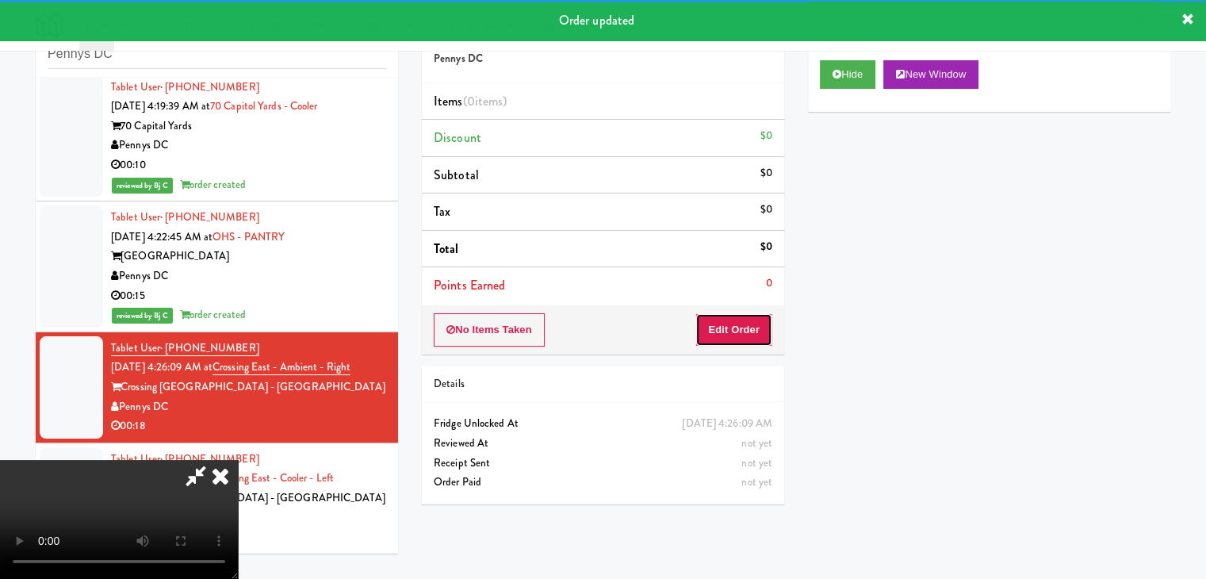
click at [745, 313] on button "Edit Order" at bounding box center [734, 329] width 77 height 33
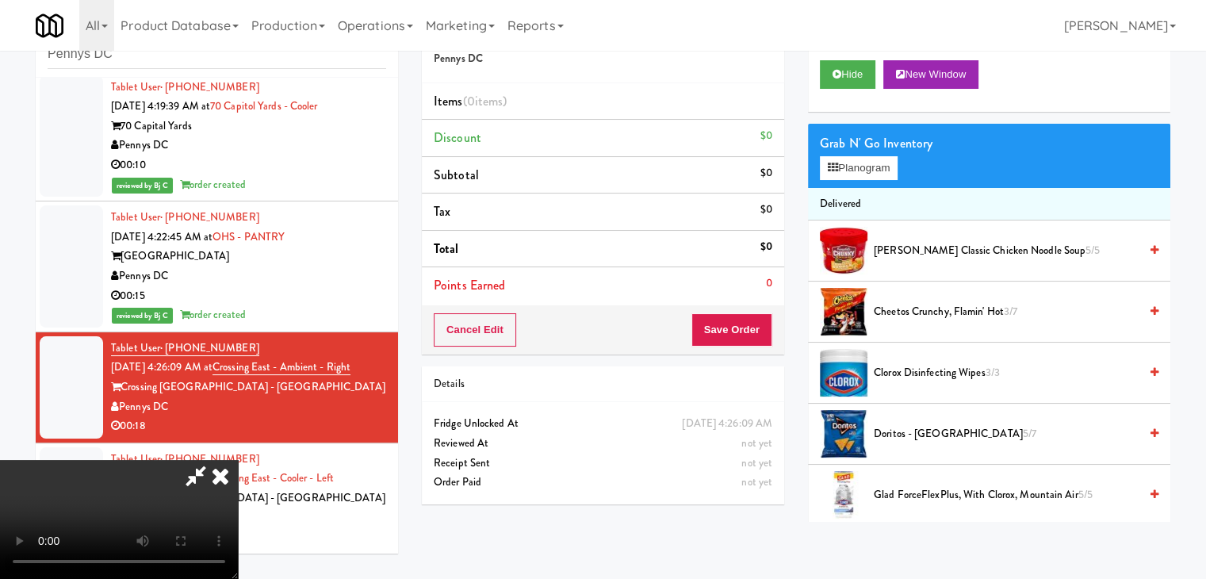
scroll to position [508, 0]
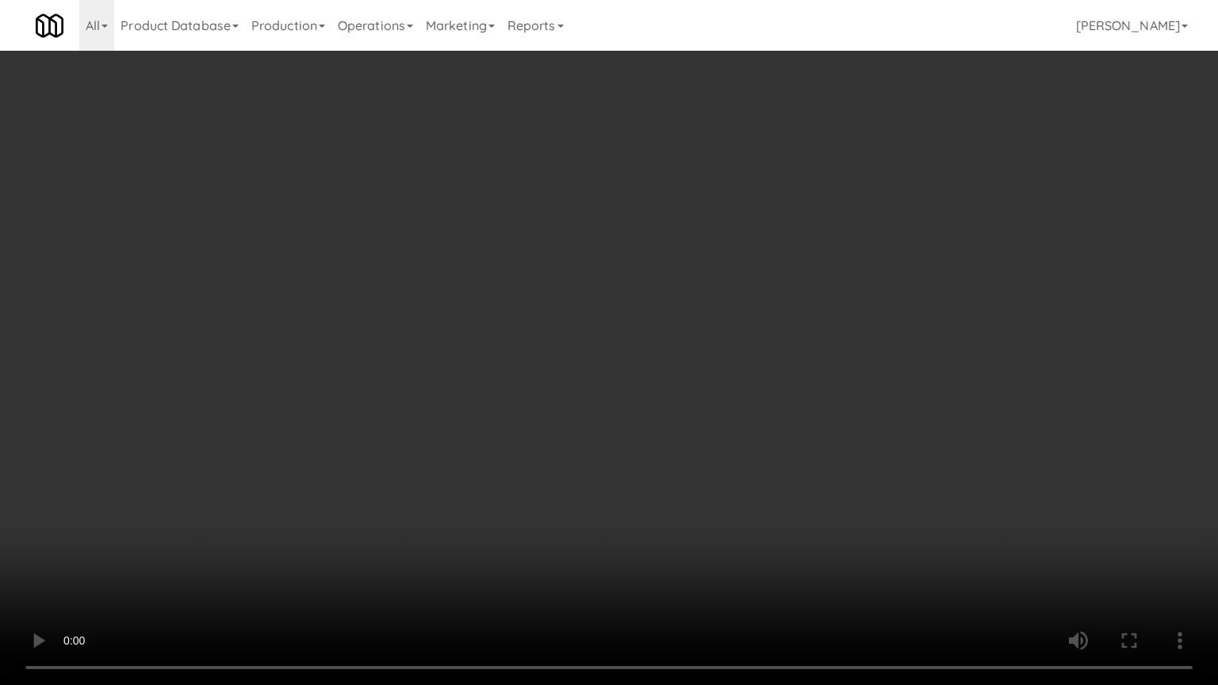
click at [682, 461] on video at bounding box center [609, 342] width 1218 height 685
drag, startPoint x: 677, startPoint y: 542, endPoint x: 695, endPoint y: 554, distance: 21.1
click at [686, 549] on video at bounding box center [609, 342] width 1218 height 685
click at [736, 557] on video at bounding box center [609, 342] width 1218 height 685
click at [738, 558] on video at bounding box center [609, 342] width 1218 height 685
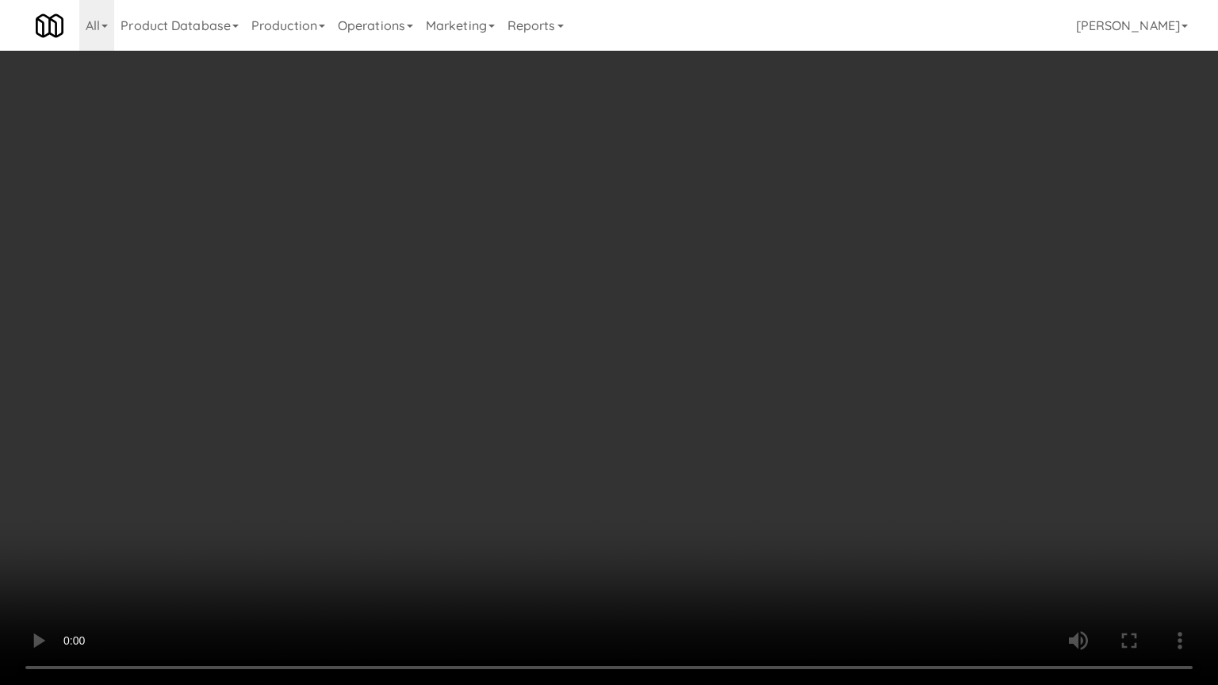
click at [743, 555] on video at bounding box center [609, 342] width 1218 height 685
click at [745, 543] on video at bounding box center [609, 342] width 1218 height 685
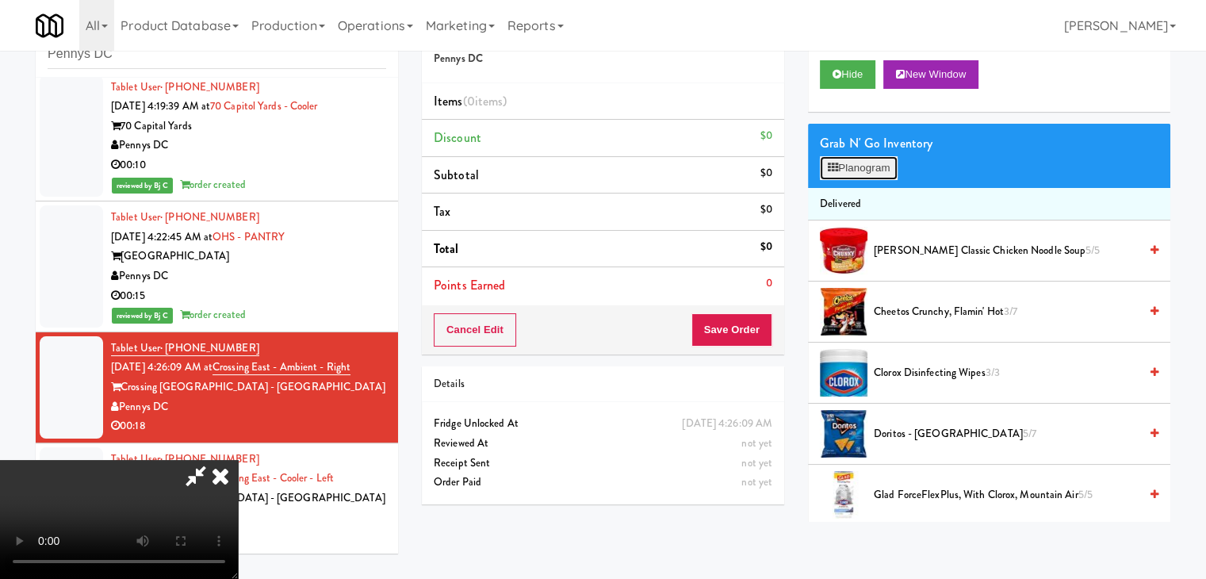
click at [880, 175] on button "Planogram" at bounding box center [859, 168] width 78 height 24
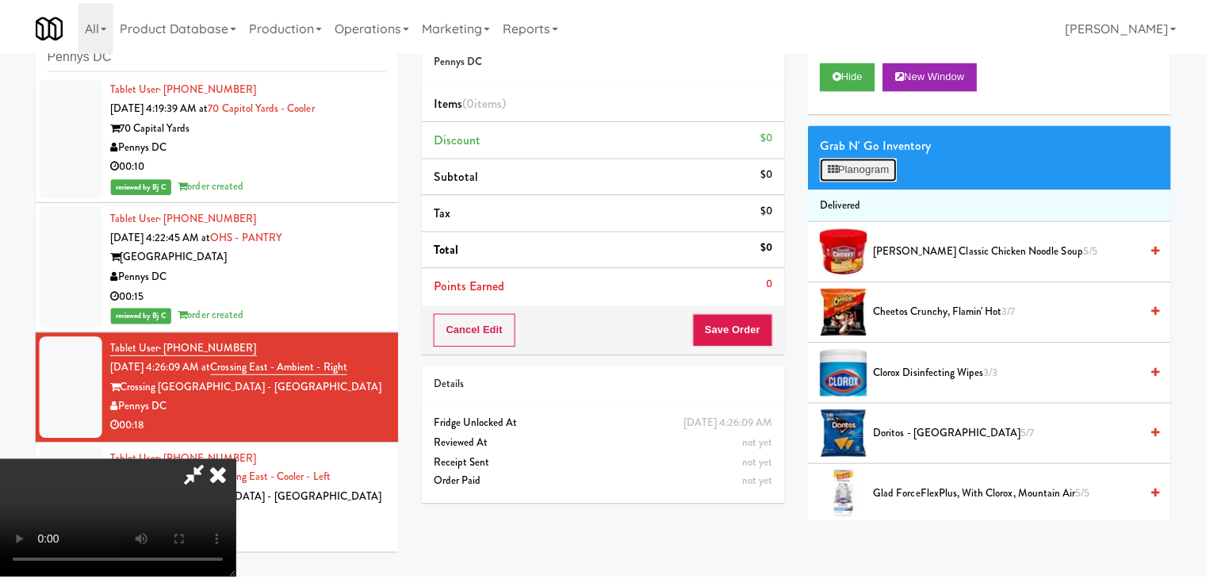
scroll to position [508, 0]
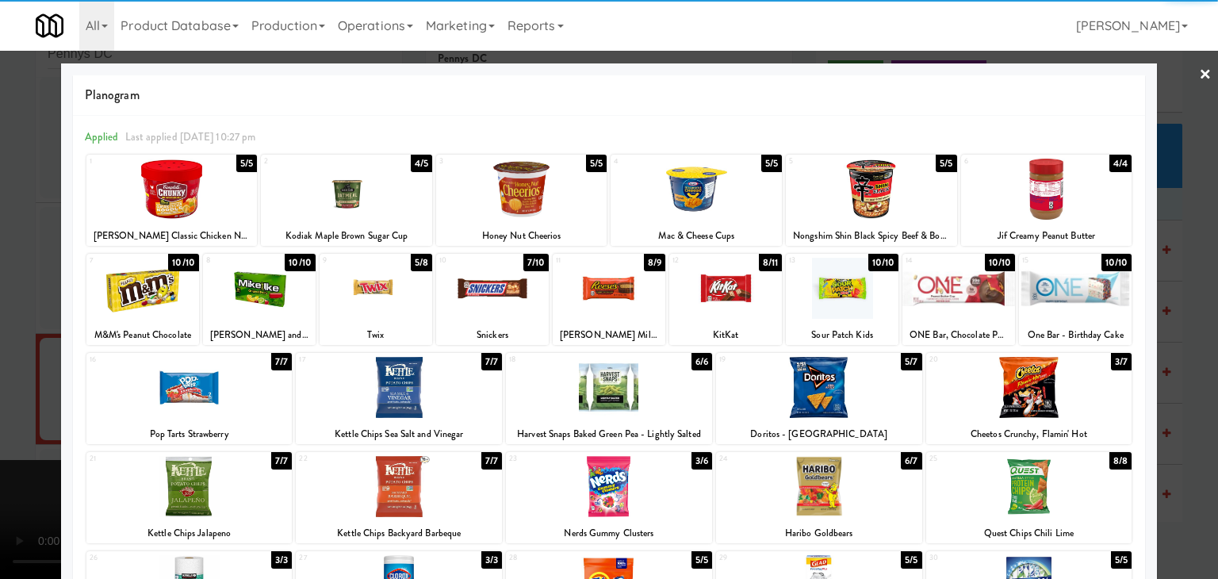
click at [1058, 385] on div at bounding box center [1029, 387] width 206 height 61
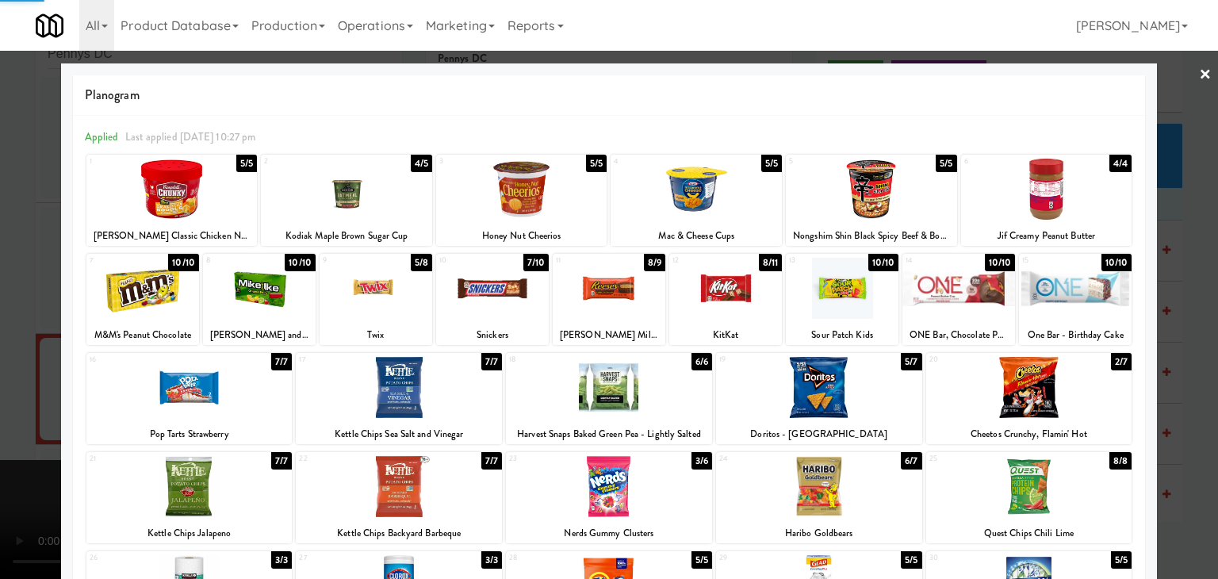
drag, startPoint x: 1186, startPoint y: 388, endPoint x: 996, endPoint y: 389, distance: 190.3
click at [1186, 389] on div at bounding box center [609, 289] width 1218 height 579
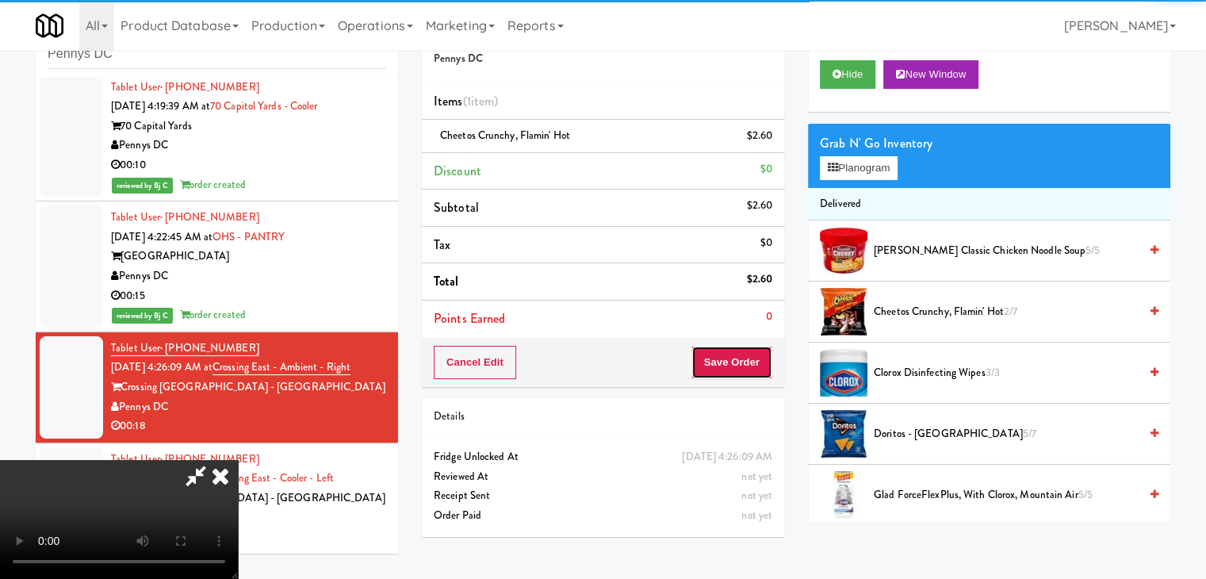
click at [755, 366] on button "Save Order" at bounding box center [732, 362] width 81 height 33
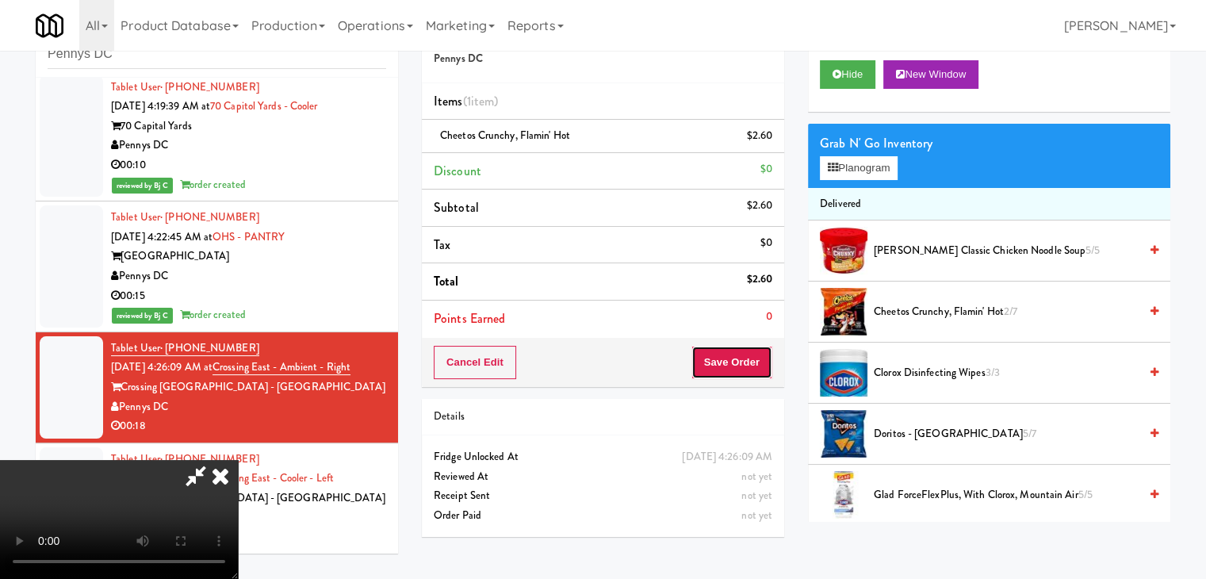
click at [755, 366] on button "Save Order" at bounding box center [732, 362] width 81 height 33
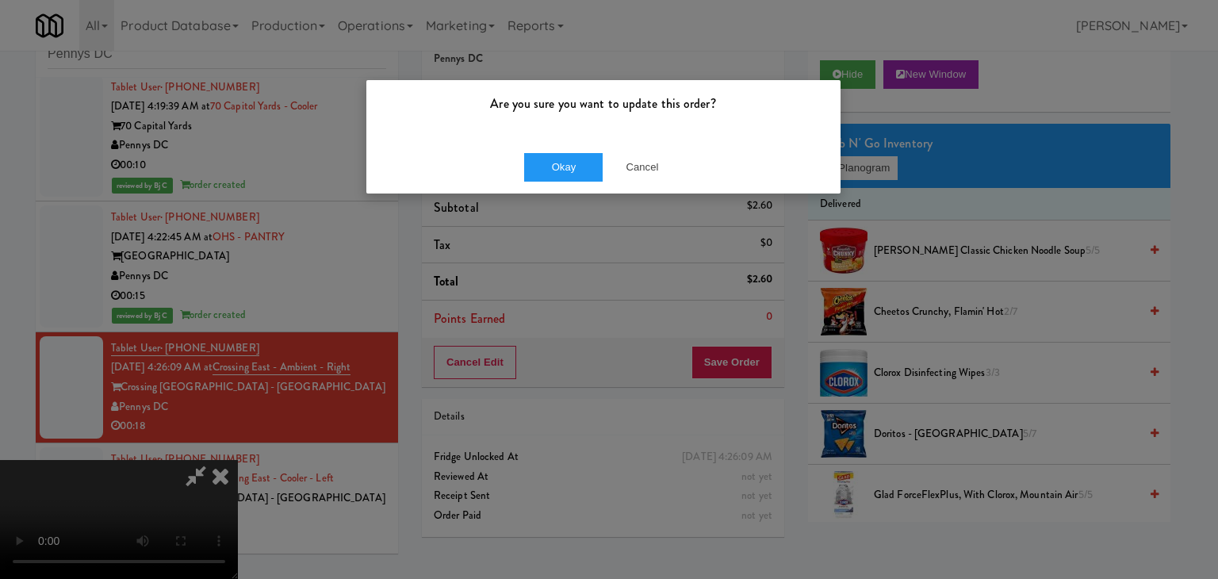
click at [581, 147] on div "Okay Cancel" at bounding box center [603, 166] width 474 height 53
click at [577, 163] on button "Okay" at bounding box center [563, 167] width 79 height 29
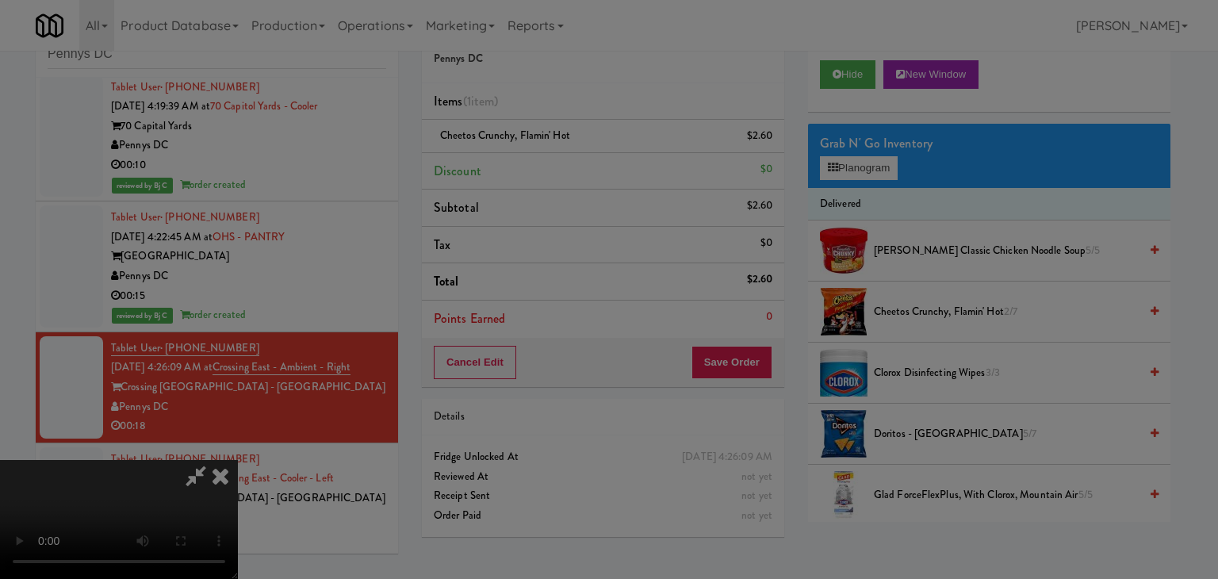
click at [577, 152] on button "Okay" at bounding box center [563, 138] width 79 height 29
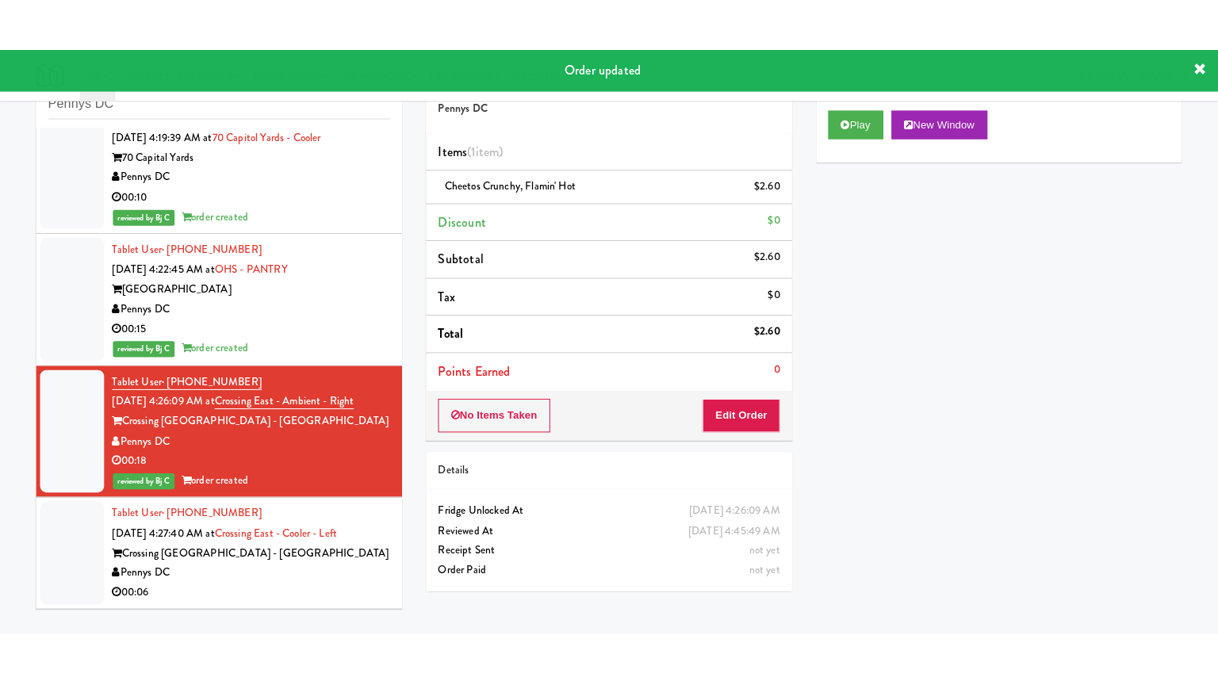
scroll to position [547, 0]
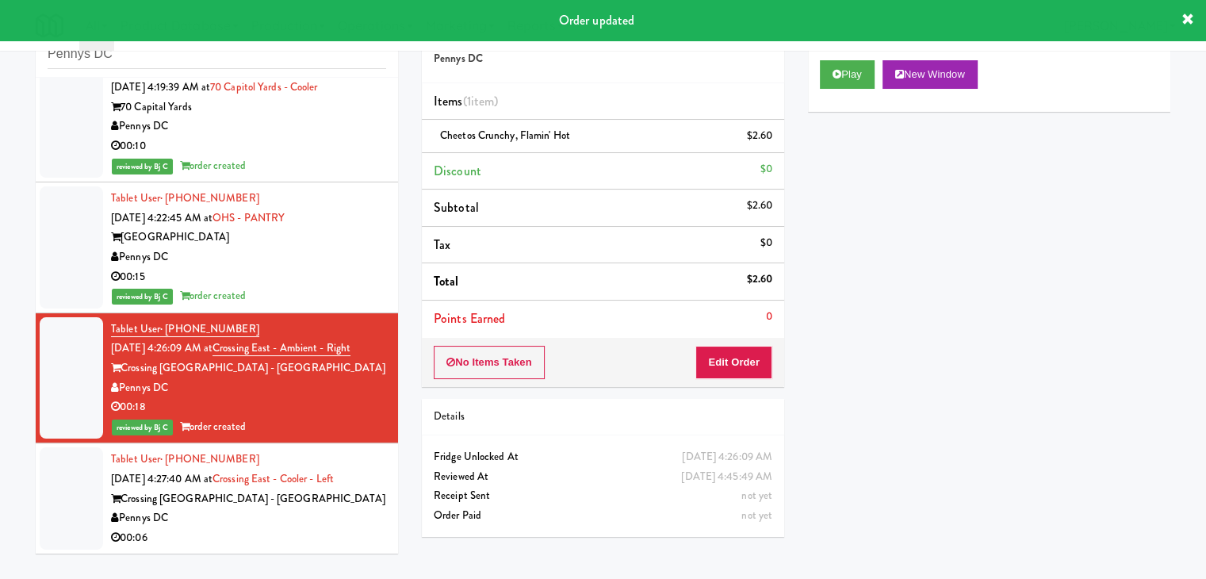
click at [320, 512] on div "Pennys DC" at bounding box center [248, 518] width 275 height 20
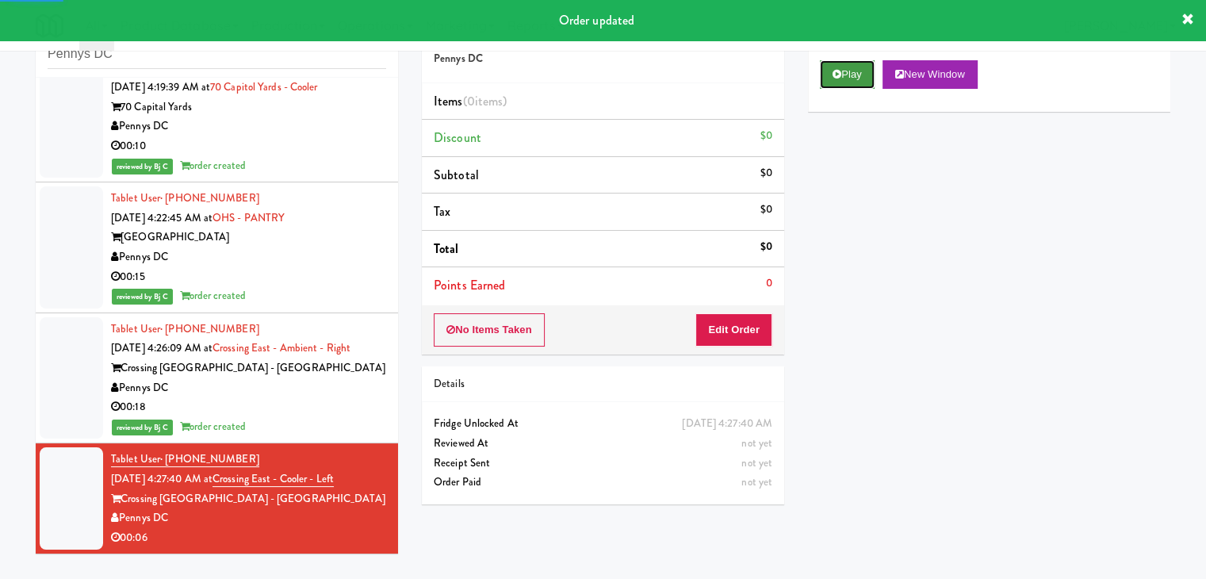
drag, startPoint x: 852, startPoint y: 64, endPoint x: 820, endPoint y: 185, distance: 124.7
click at [852, 64] on button "Play" at bounding box center [847, 74] width 55 height 29
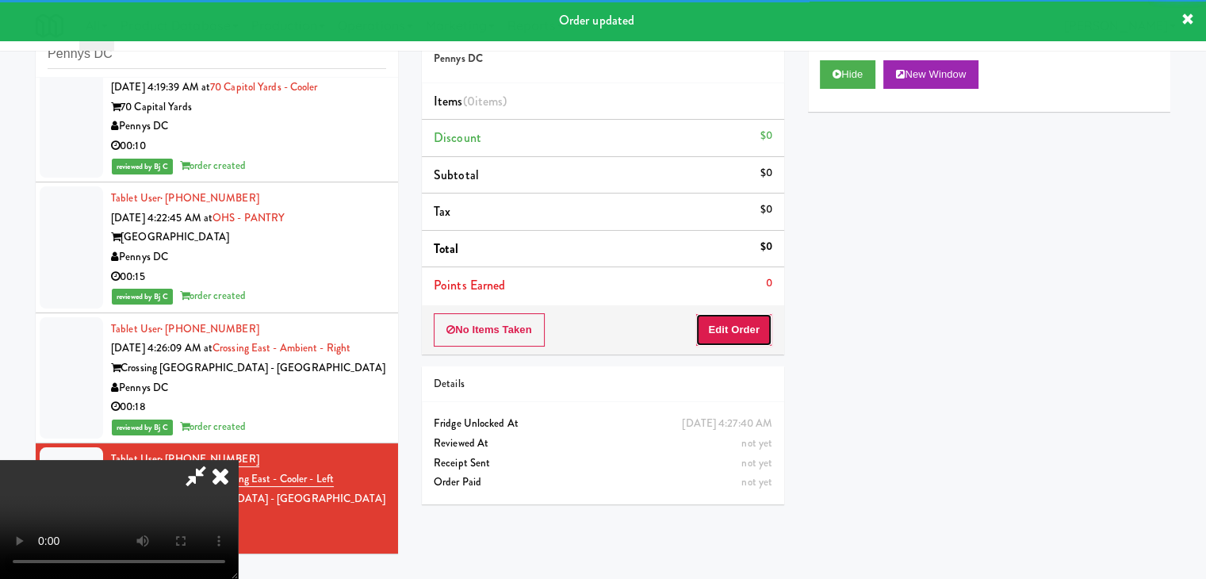
click at [753, 324] on button "Edit Order" at bounding box center [734, 329] width 77 height 33
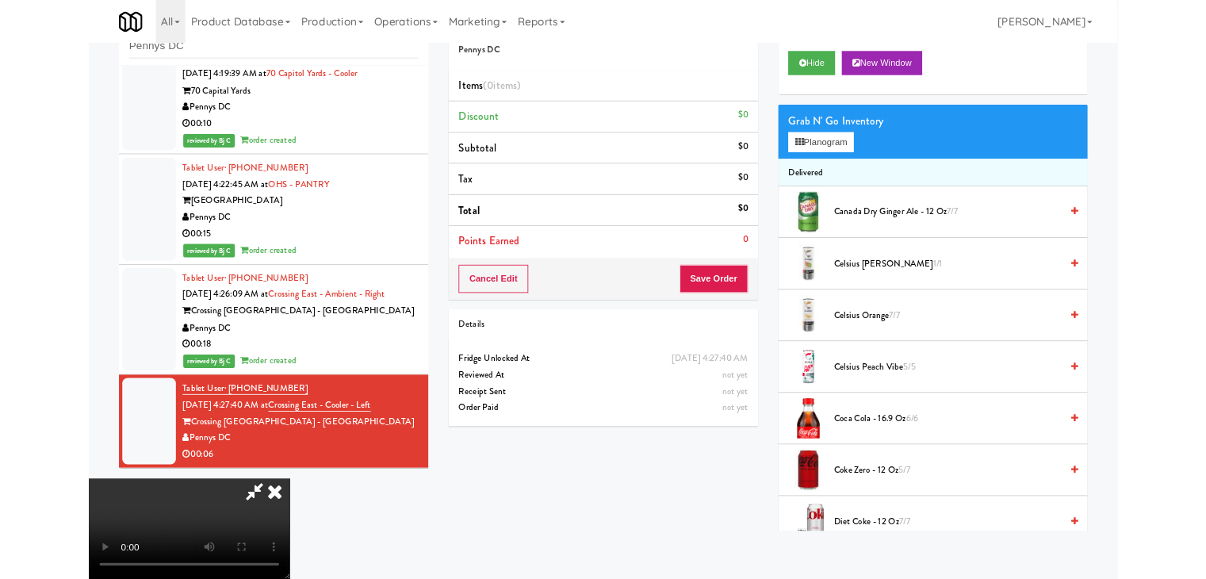
scroll to position [527, 0]
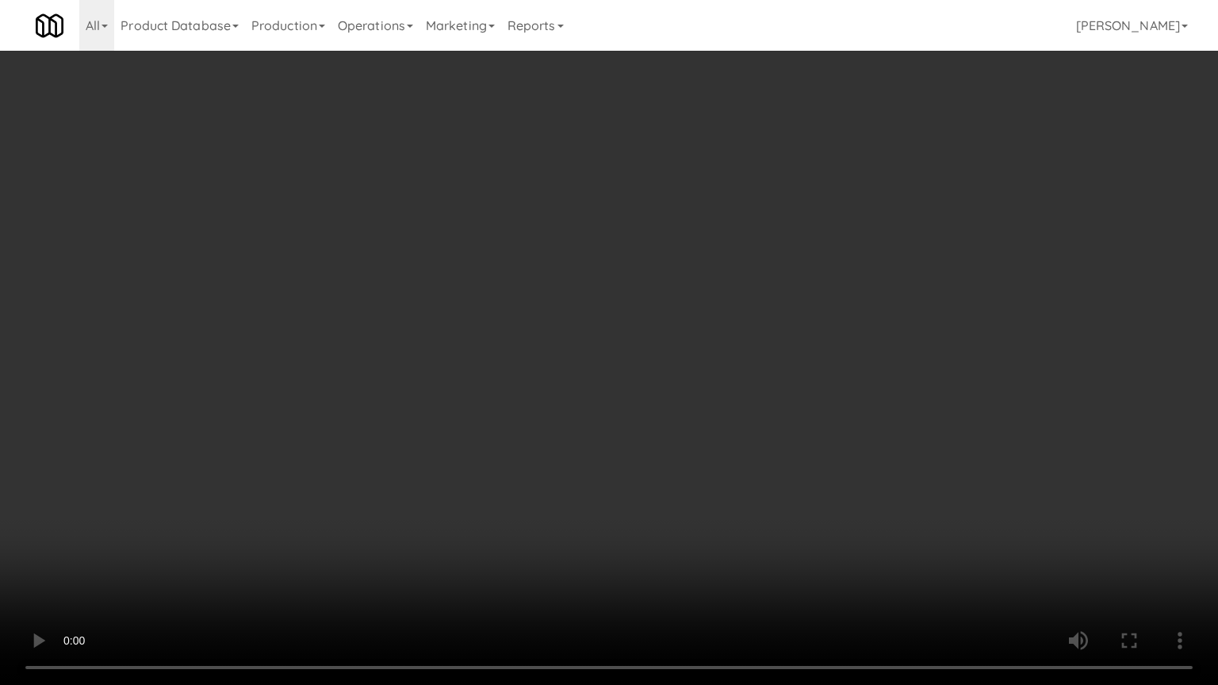
click at [700, 454] on video at bounding box center [609, 342] width 1218 height 685
click at [685, 453] on video at bounding box center [609, 342] width 1218 height 685
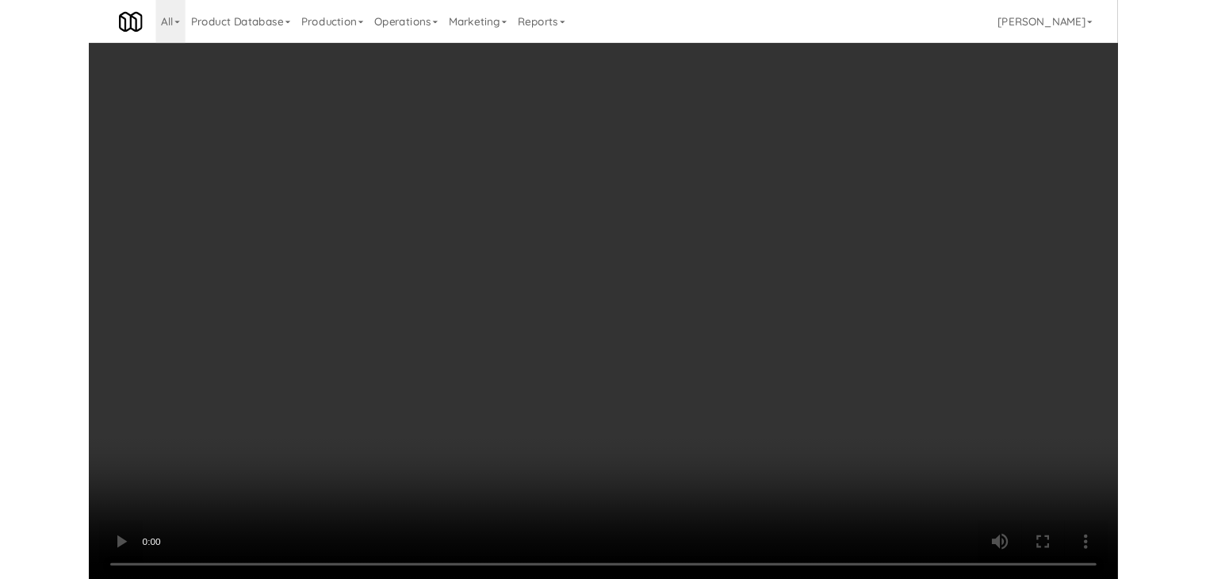
scroll to position [547, 0]
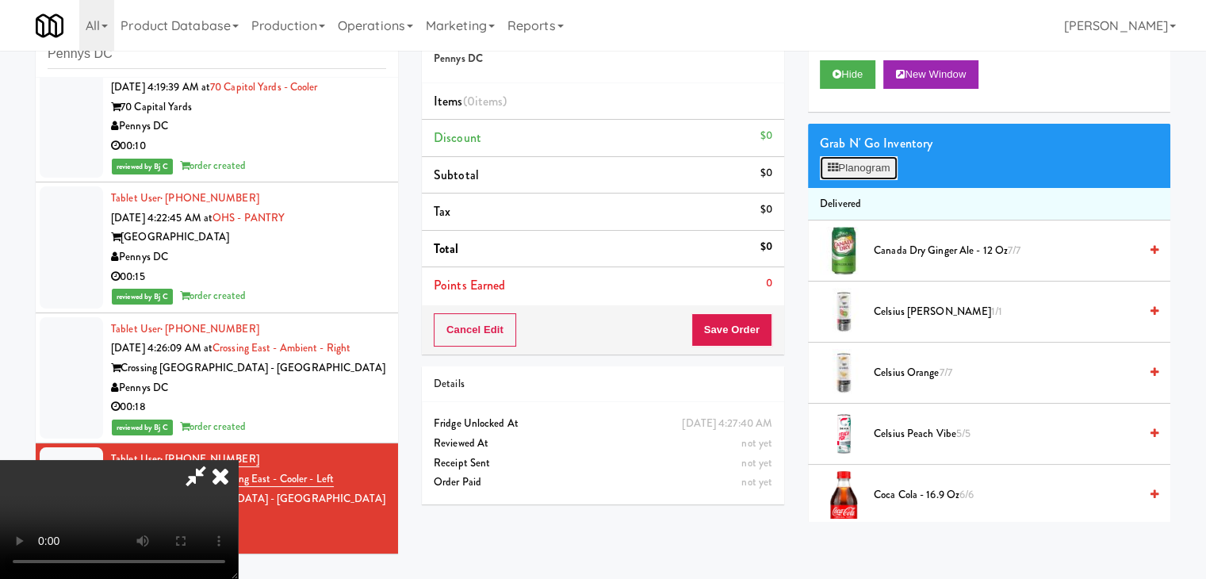
click at [869, 160] on button "Planogram" at bounding box center [859, 168] width 78 height 24
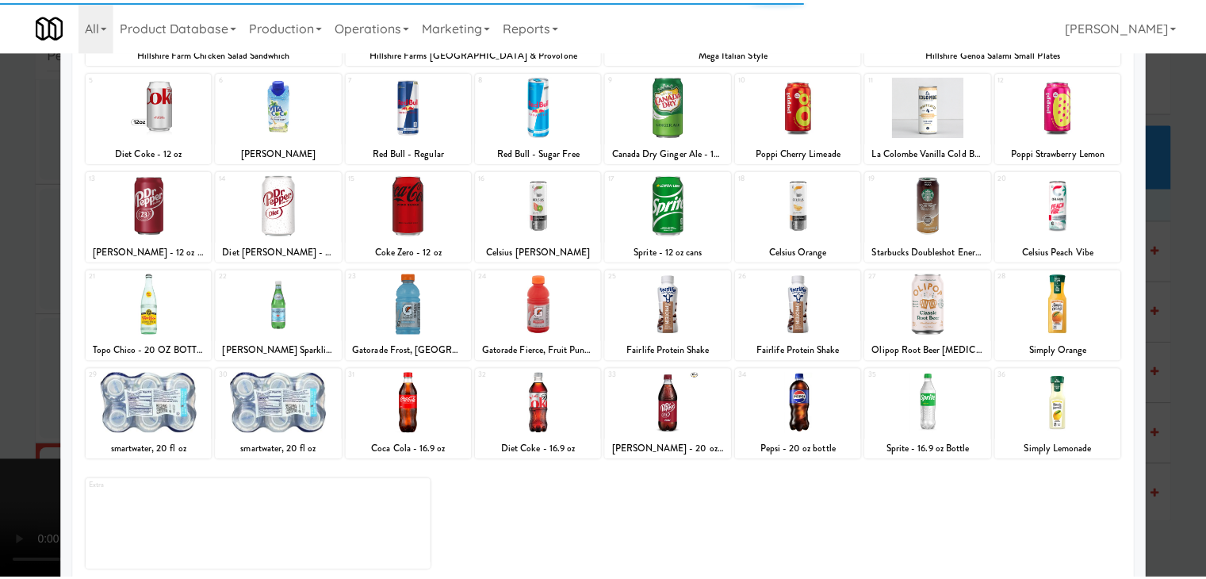
scroll to position [200, 0]
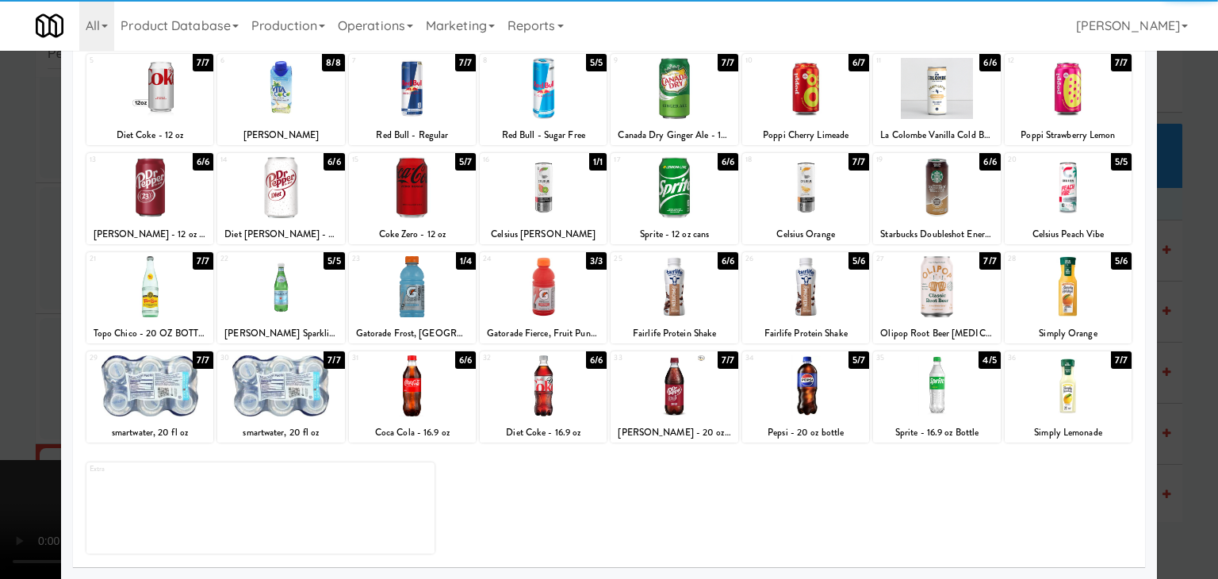
click at [822, 397] on div at bounding box center [805, 385] width 127 height 61
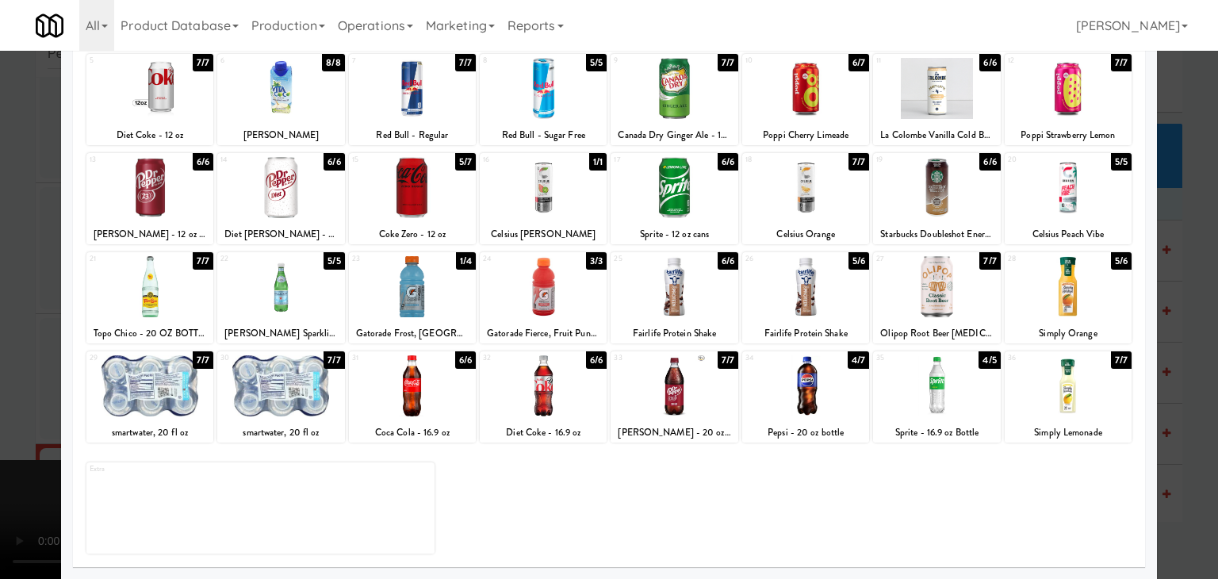
click at [1177, 470] on div at bounding box center [609, 289] width 1218 height 579
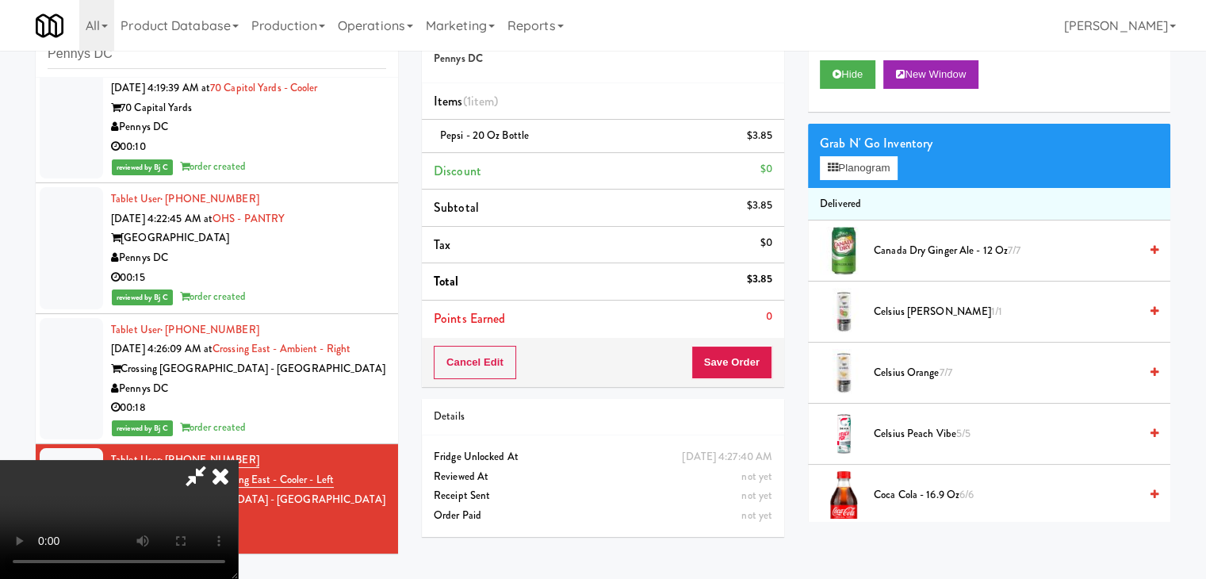
scroll to position [547, 0]
drag, startPoint x: 739, startPoint y: 339, endPoint x: 745, endPoint y: 358, distance: 19.3
click at [741, 343] on div "Cancel Edit Save Order" at bounding box center [603, 362] width 362 height 49
click at [745, 358] on button "Save Order" at bounding box center [732, 362] width 81 height 33
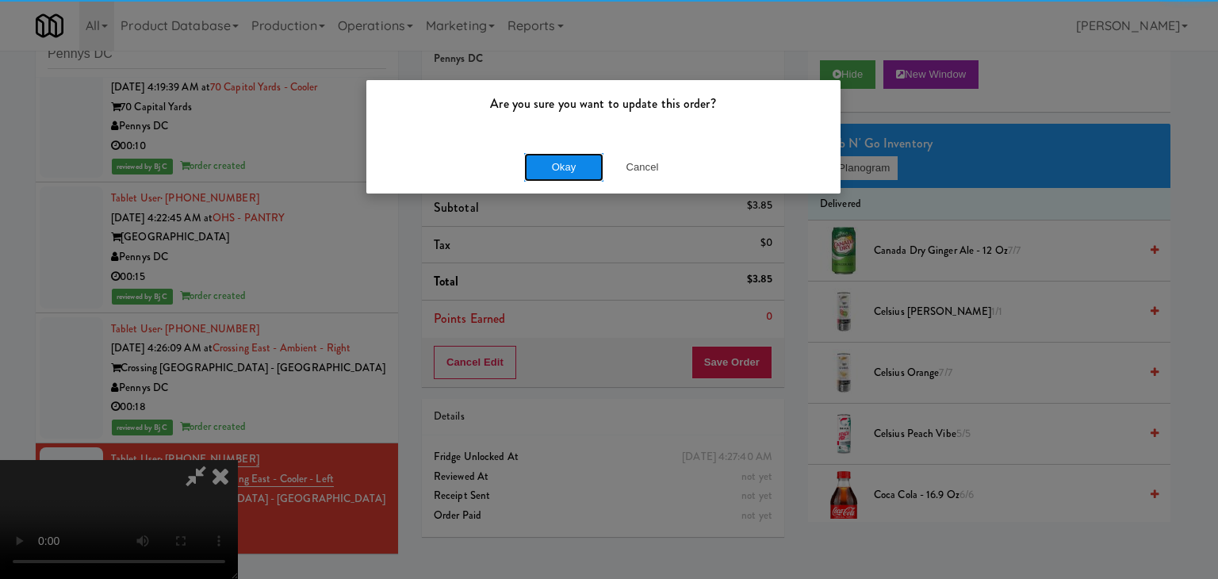
click at [555, 176] on button "Okay" at bounding box center [563, 167] width 79 height 29
click at [555, 176] on div "Okay Cancel" at bounding box center [603, 166] width 474 height 53
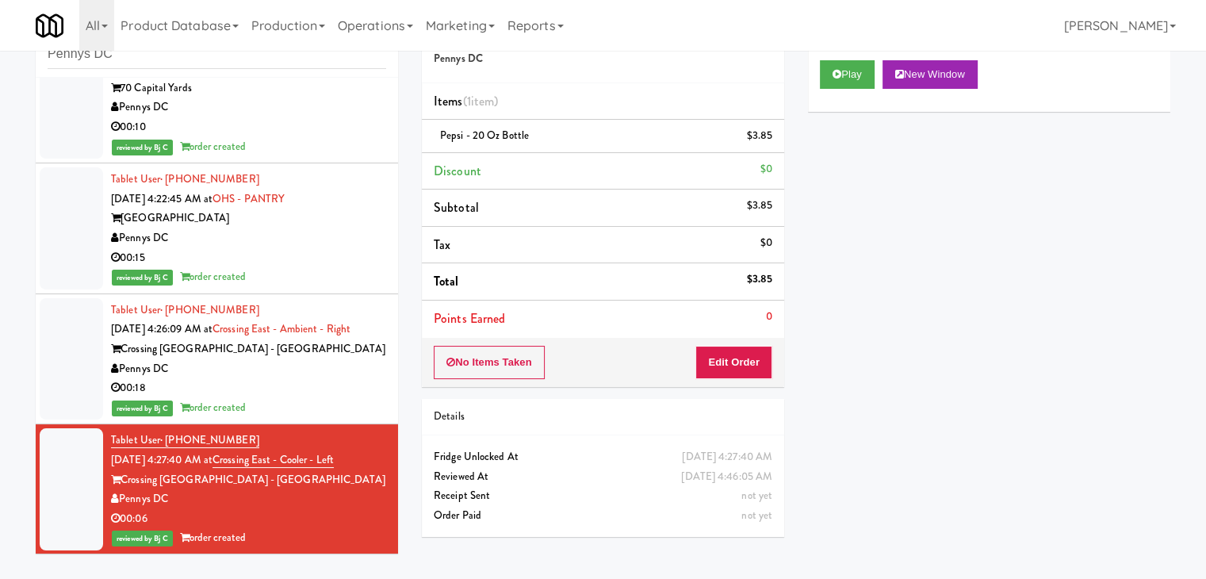
scroll to position [0, 0]
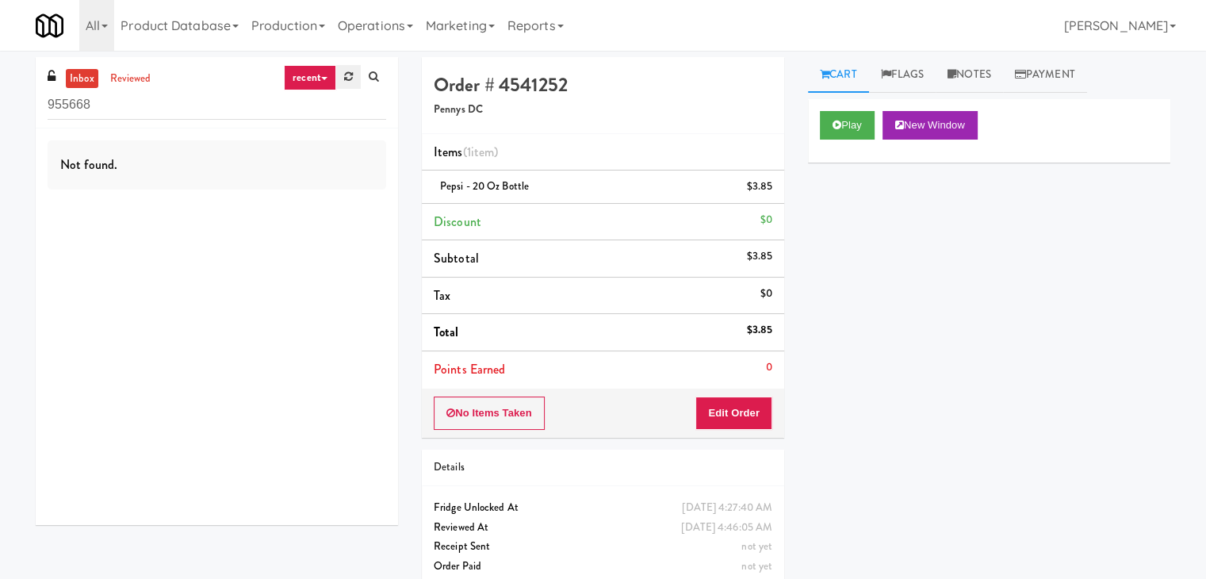
click at [347, 69] on link at bounding box center [348, 77] width 25 height 24
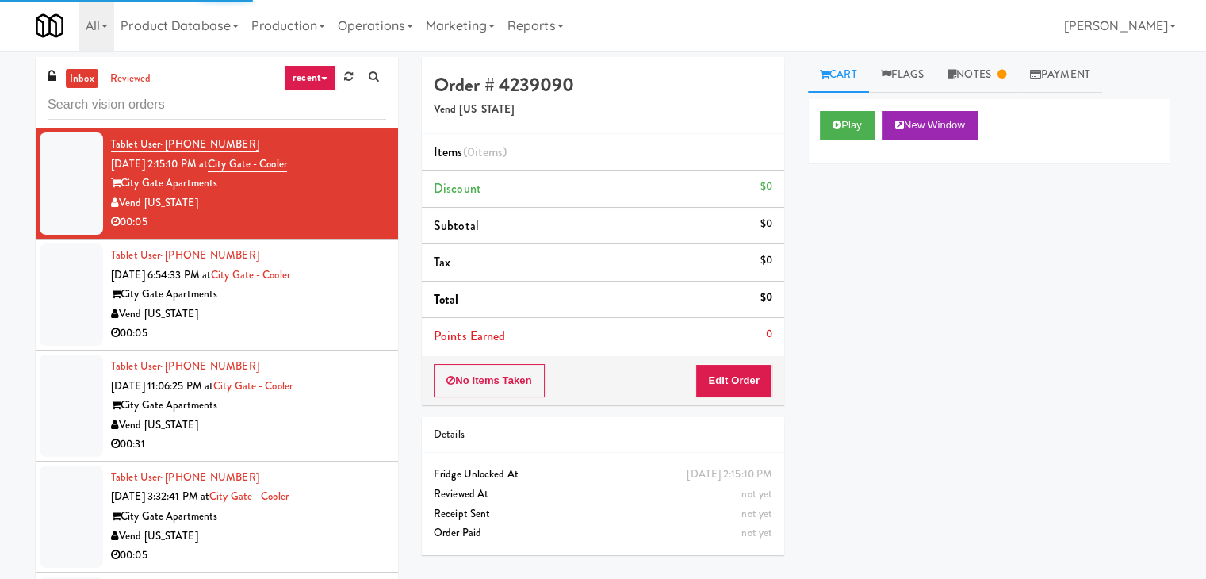
click at [324, 71] on link "recent" at bounding box center [310, 77] width 52 height 25
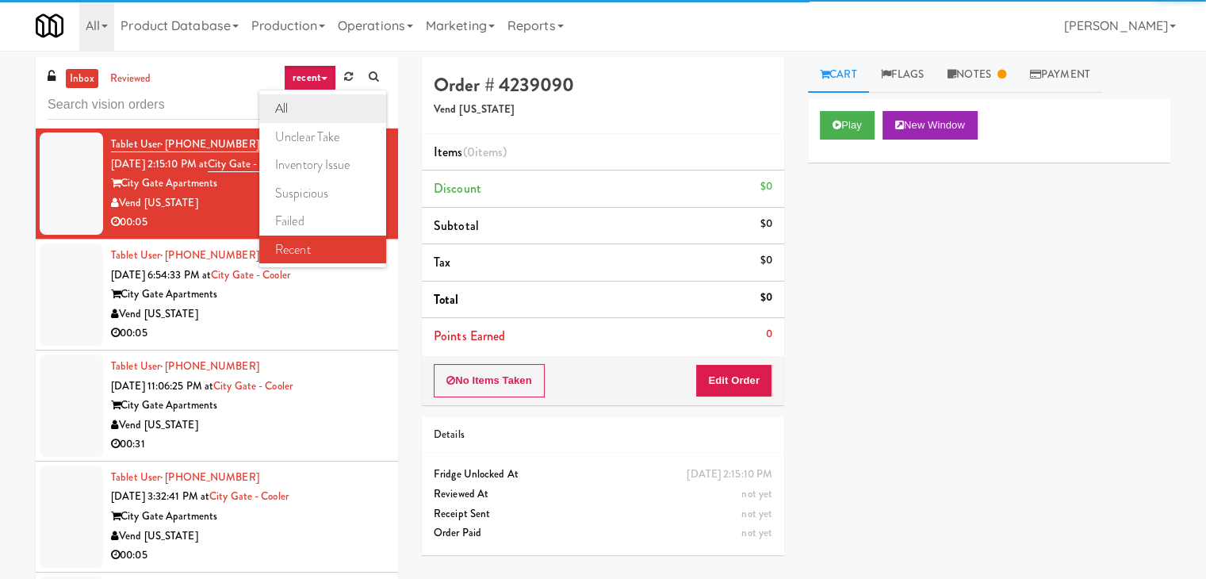
click at [308, 99] on link "all" at bounding box center [322, 108] width 127 height 29
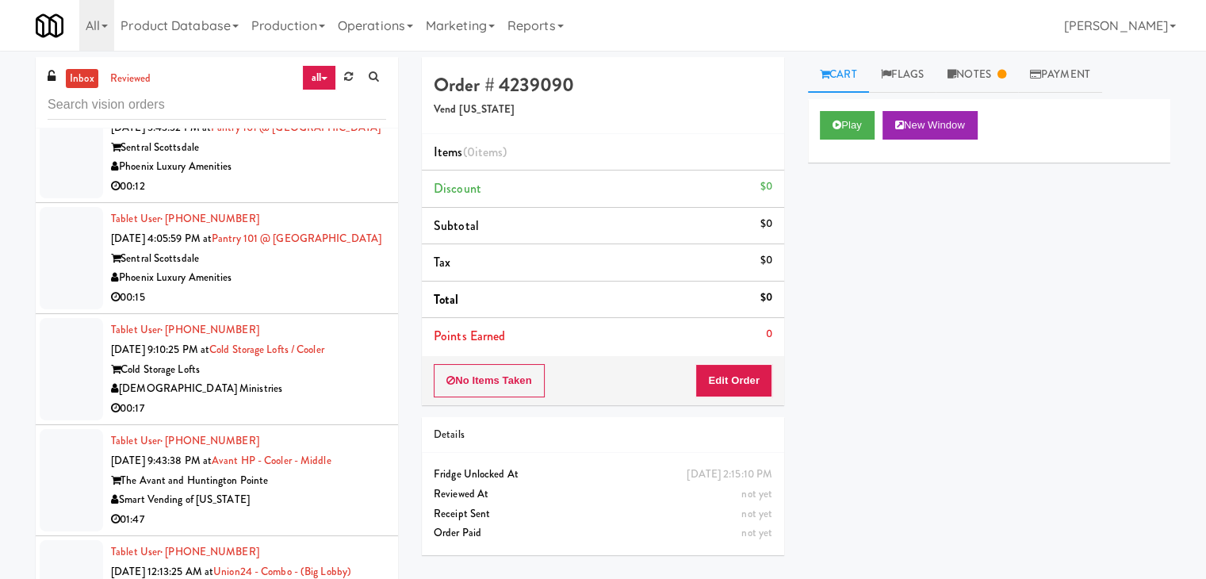
scroll to position [4323, 0]
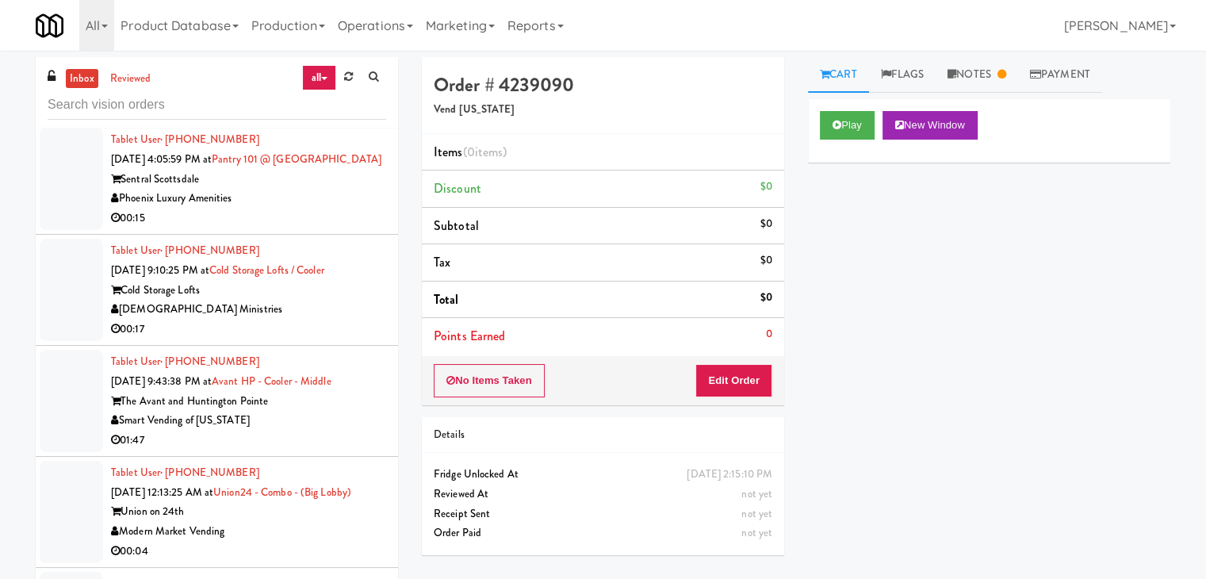
click at [284, 320] on div "[DEMOGRAPHIC_DATA] Ministries" at bounding box center [248, 310] width 275 height 20
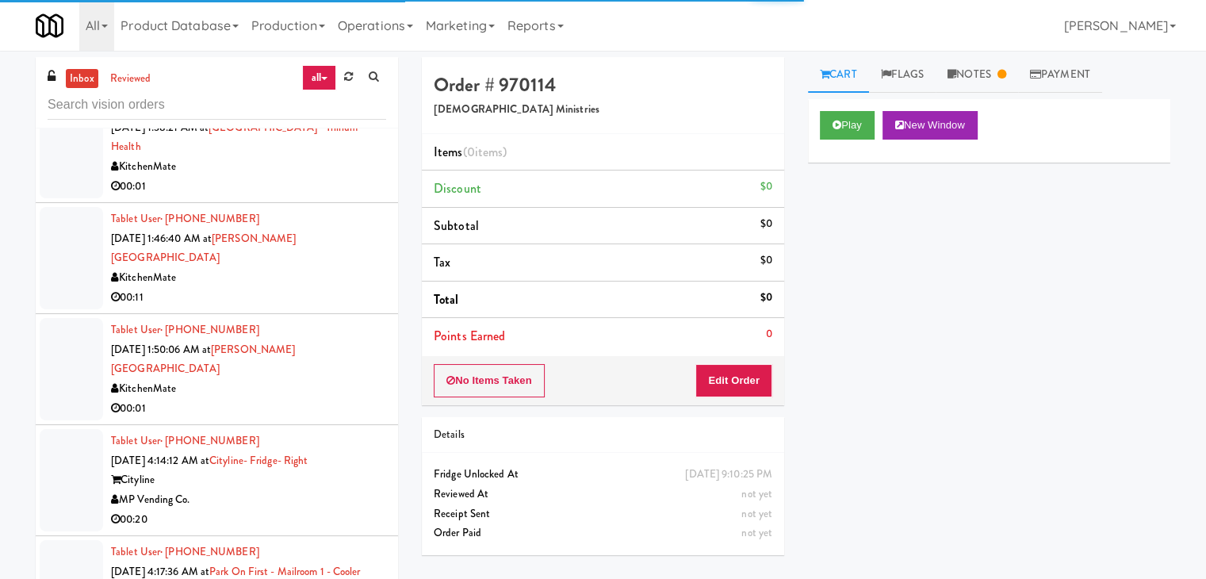
scroll to position [5275, 0]
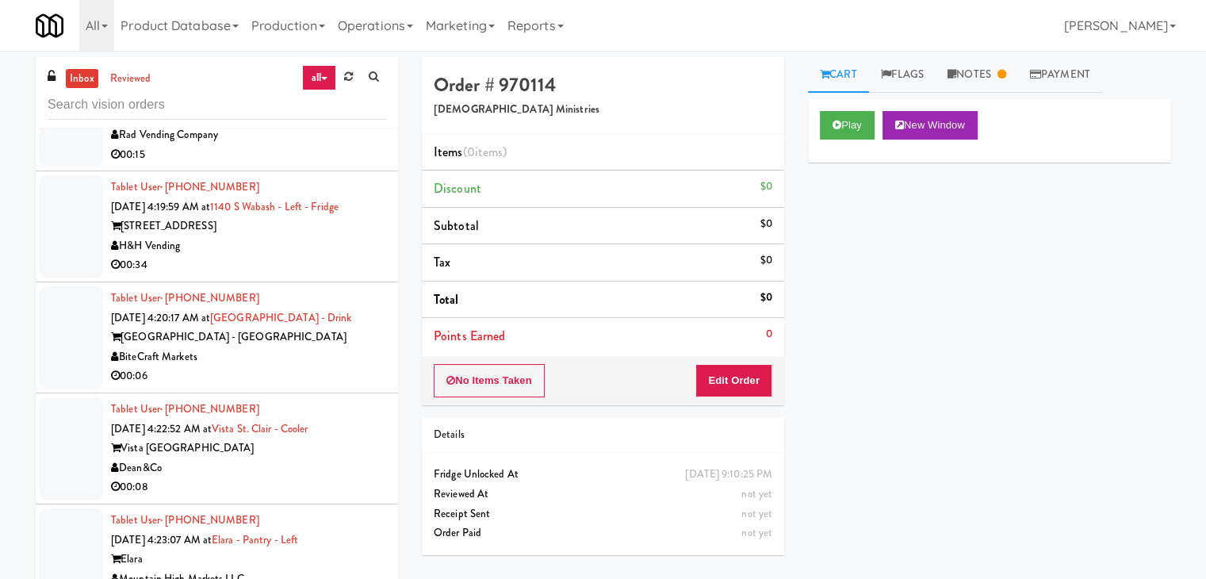
click at [290, 367] on div "BiteCraft Markets" at bounding box center [248, 357] width 275 height 20
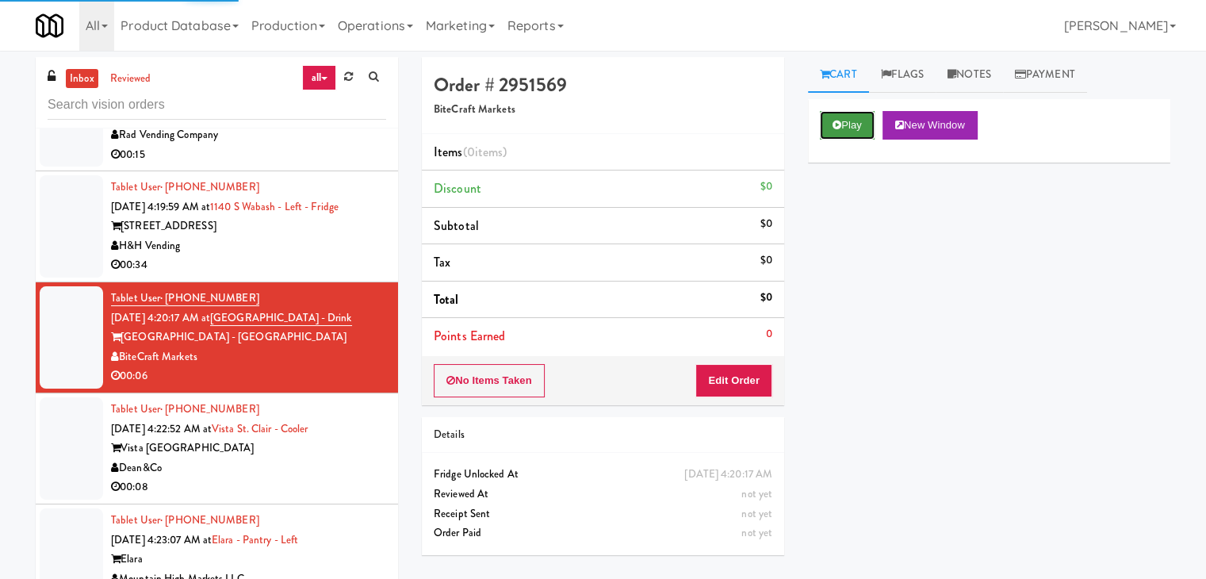
click at [850, 133] on button "Play" at bounding box center [847, 125] width 55 height 29
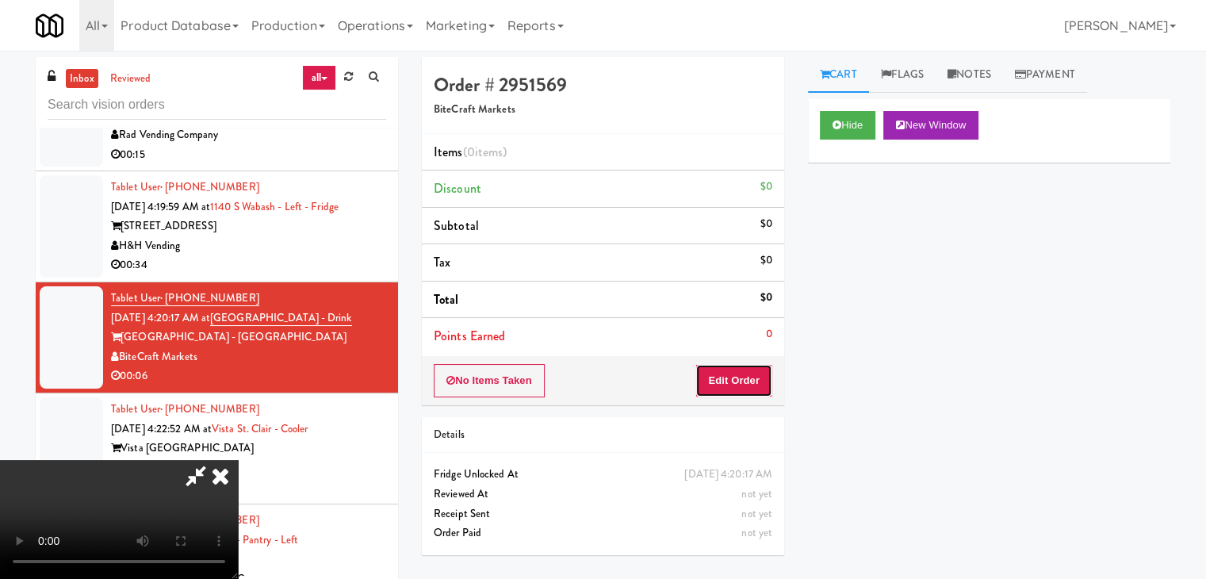
click at [752, 378] on button "Edit Order" at bounding box center [734, 380] width 77 height 33
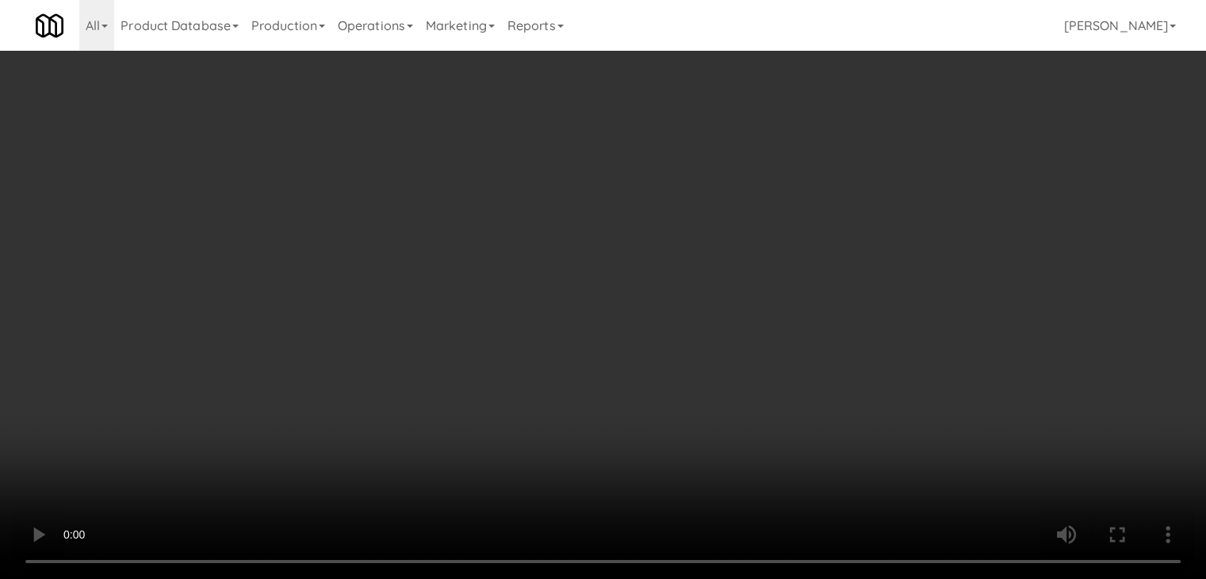
scroll to position [5216, 0]
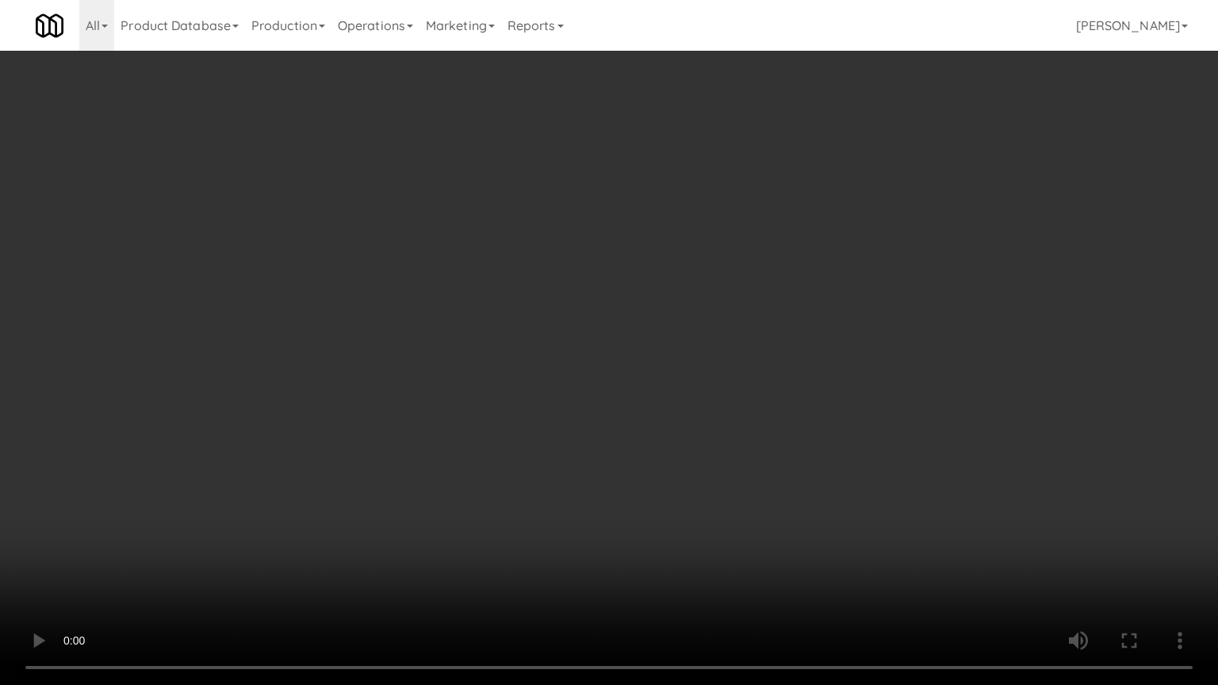
click at [797, 402] on video at bounding box center [609, 342] width 1218 height 685
drag, startPoint x: 797, startPoint y: 402, endPoint x: 806, endPoint y: 263, distance: 139.1
click at [797, 400] on video at bounding box center [609, 342] width 1218 height 685
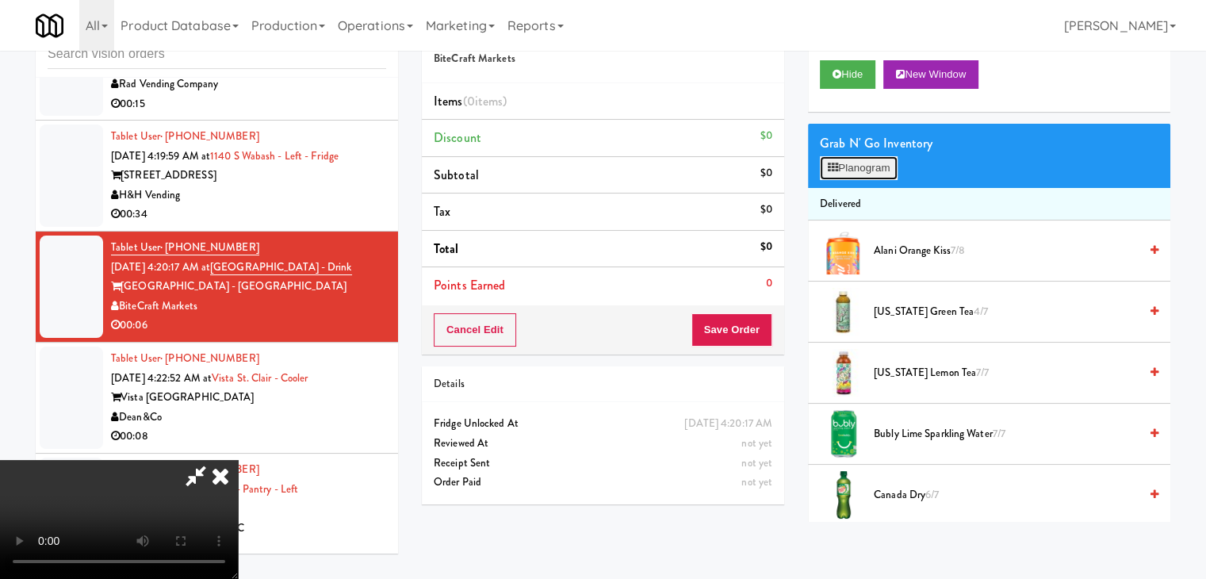
click at [838, 167] on button "Planogram" at bounding box center [859, 168] width 78 height 24
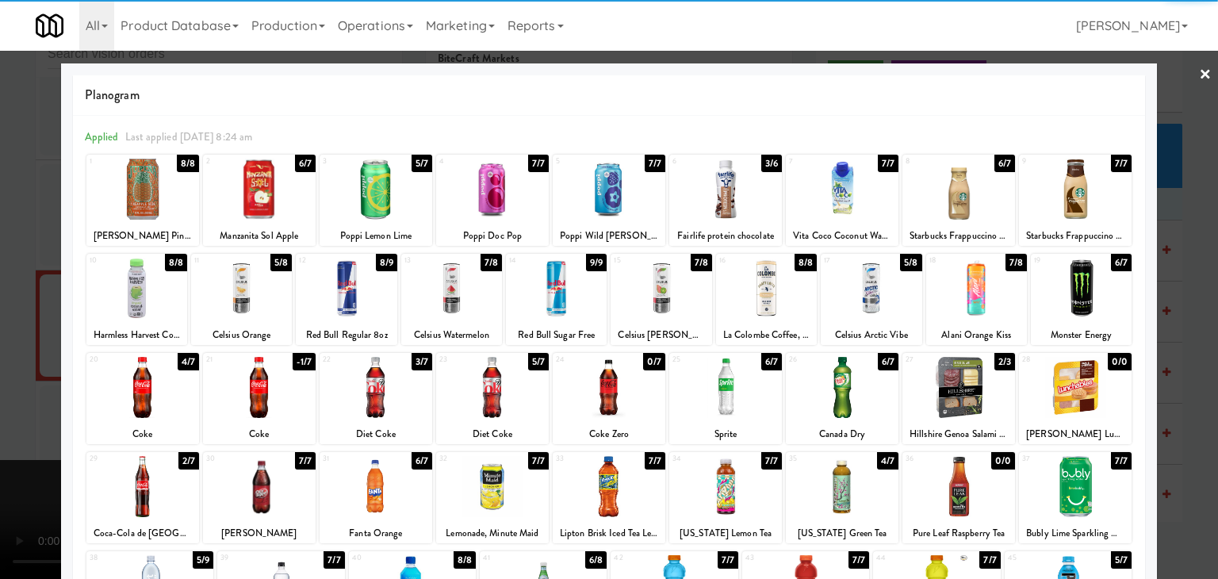
drag, startPoint x: 723, startPoint y: 213, endPoint x: 581, endPoint y: 259, distance: 149.2
click at [723, 213] on div at bounding box center [725, 189] width 113 height 61
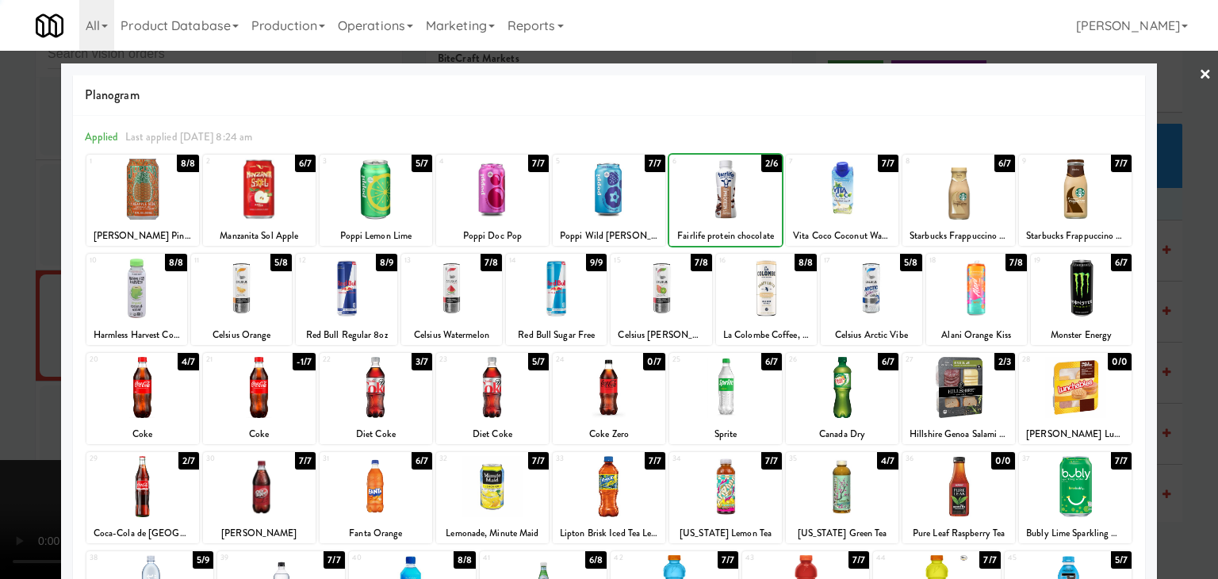
click at [1, 431] on div at bounding box center [609, 289] width 1218 height 579
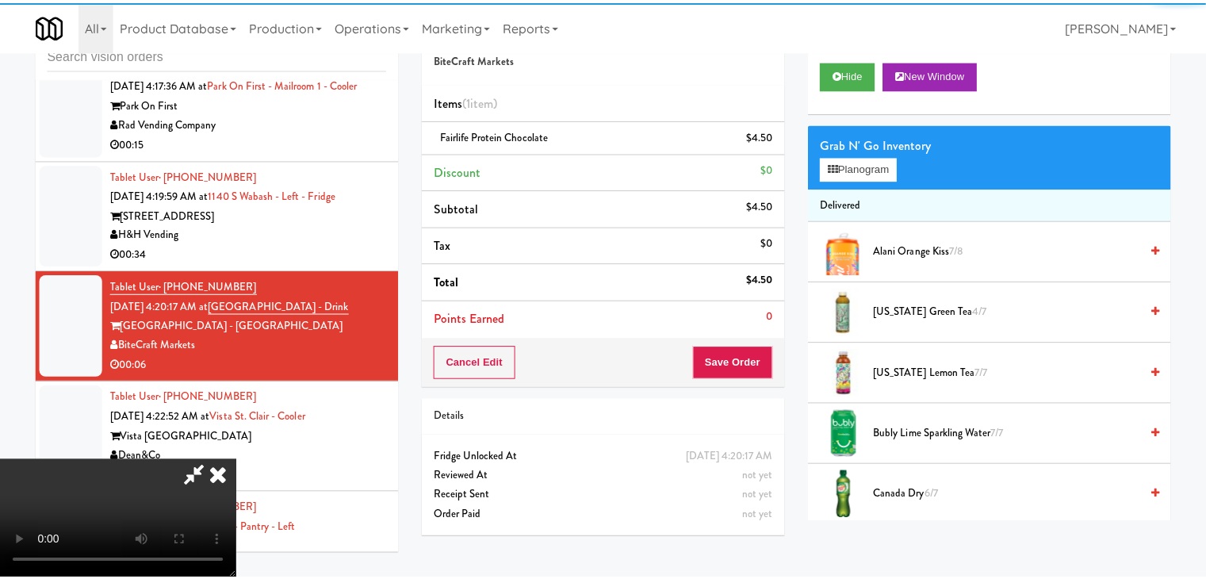
scroll to position [5275, 0]
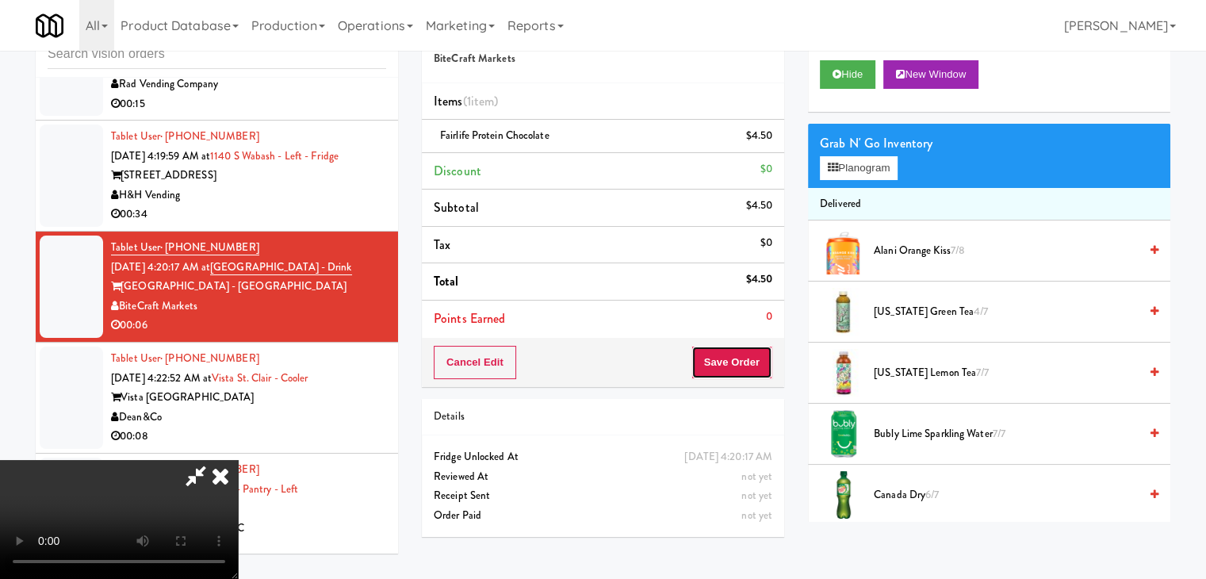
click at [752, 355] on button "Save Order" at bounding box center [732, 362] width 81 height 33
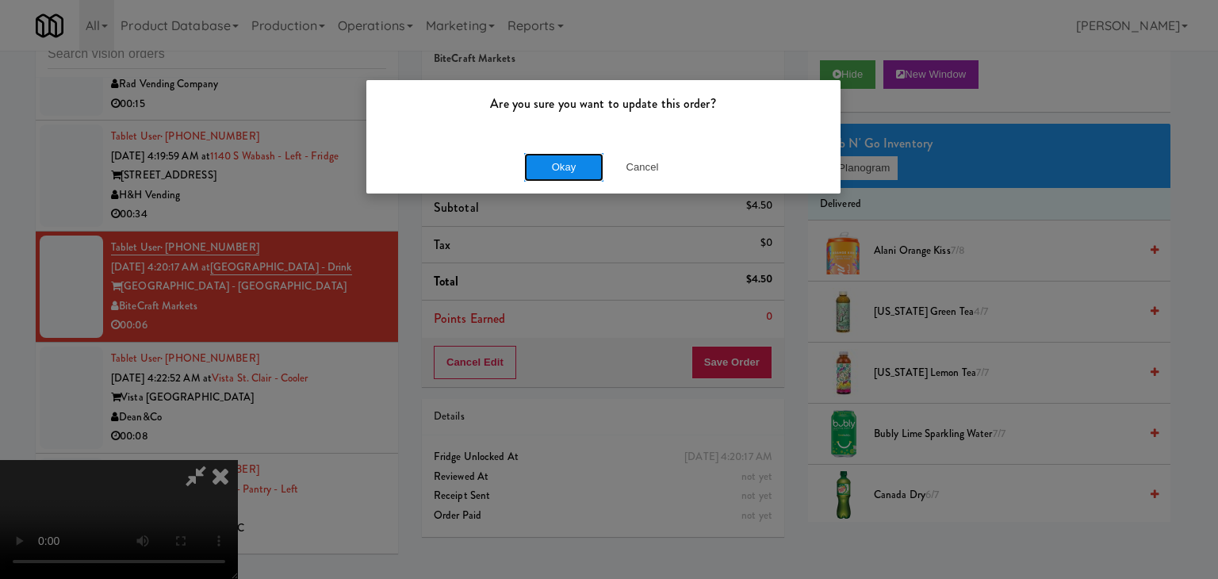
click at [584, 163] on button "Okay" at bounding box center [563, 167] width 79 height 29
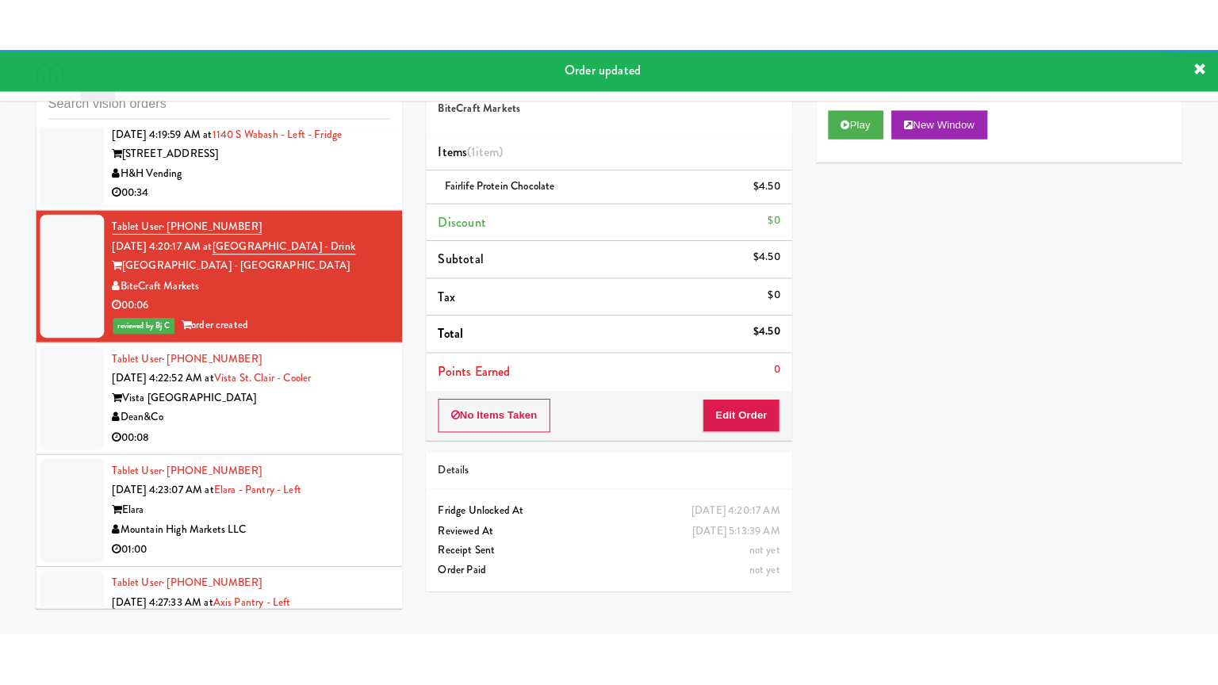
scroll to position [5433, 0]
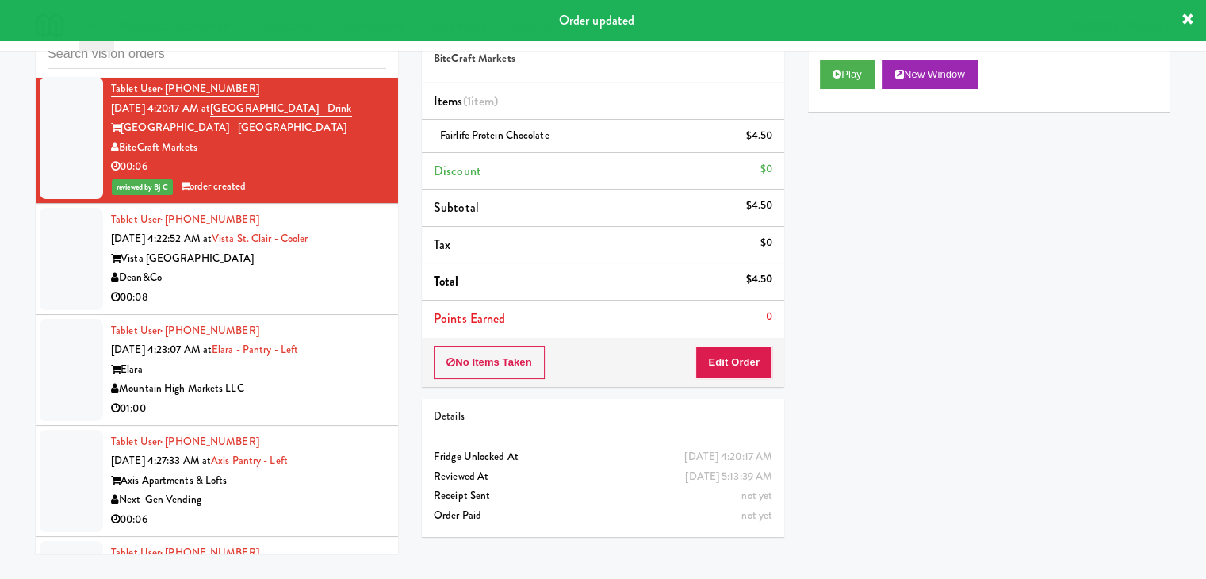
click at [337, 288] on div "Dean&Co" at bounding box center [248, 278] width 275 height 20
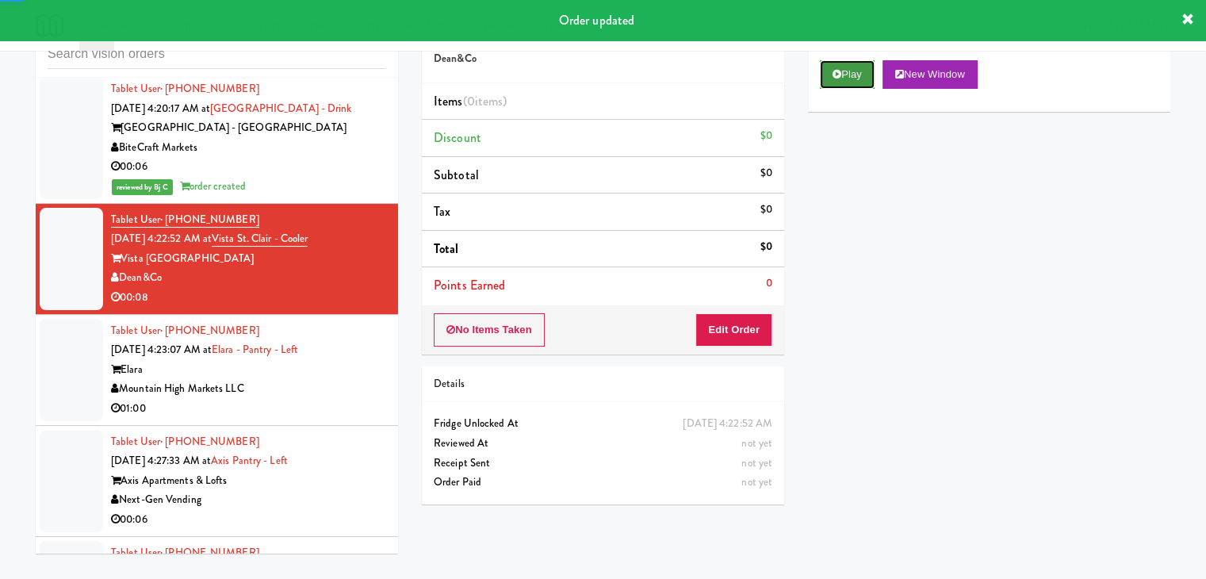
click at [845, 77] on button "Play" at bounding box center [847, 74] width 55 height 29
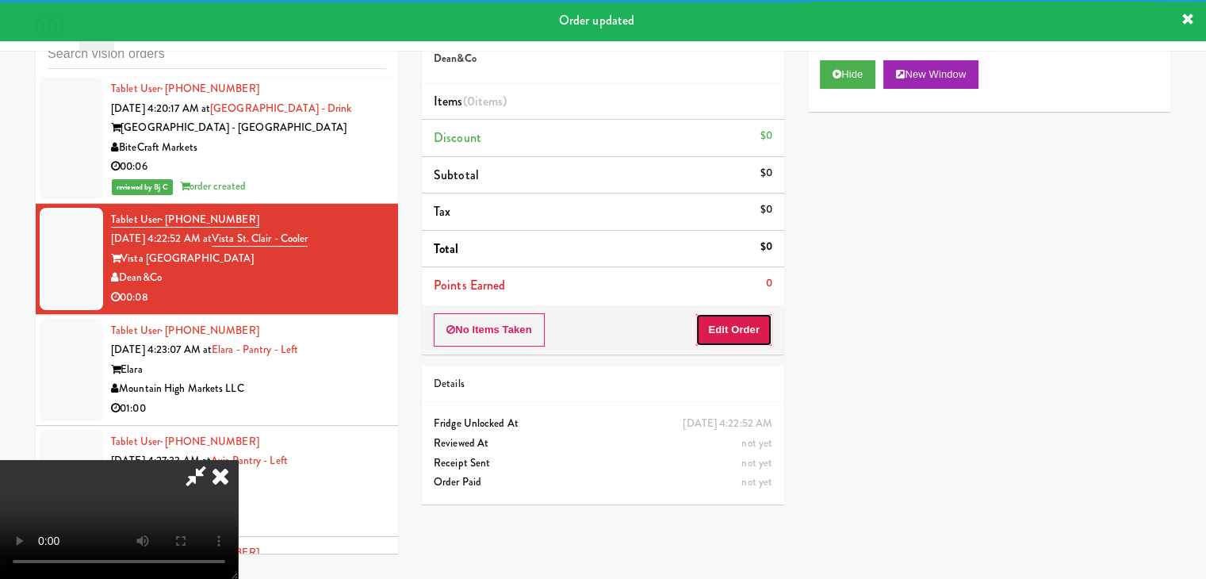
click at [730, 339] on button "Edit Order" at bounding box center [734, 329] width 77 height 33
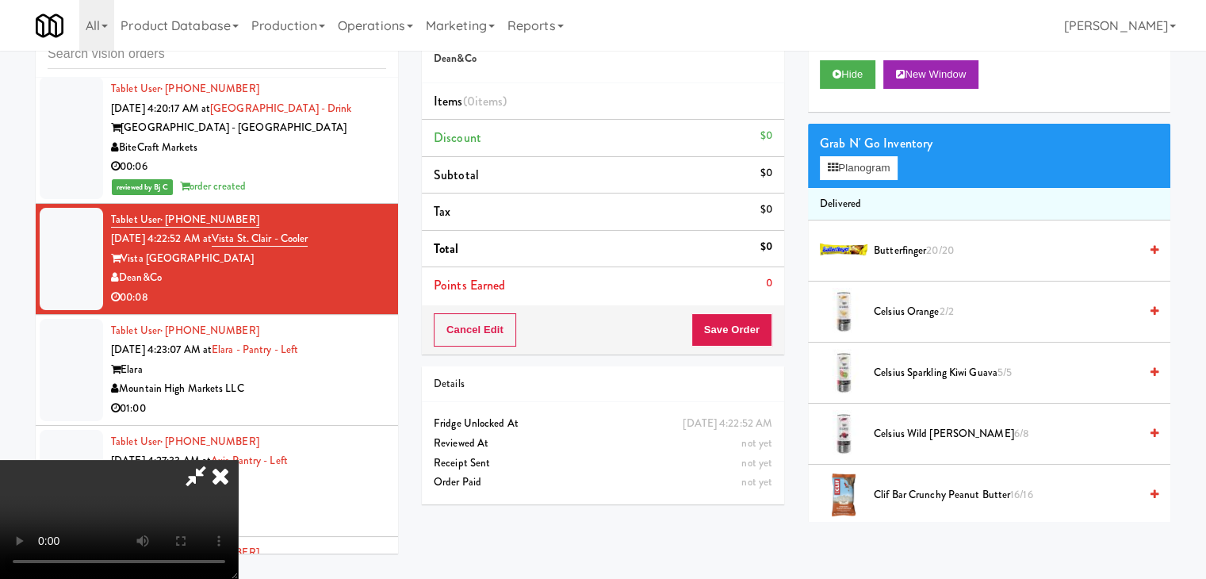
scroll to position [5374, 0]
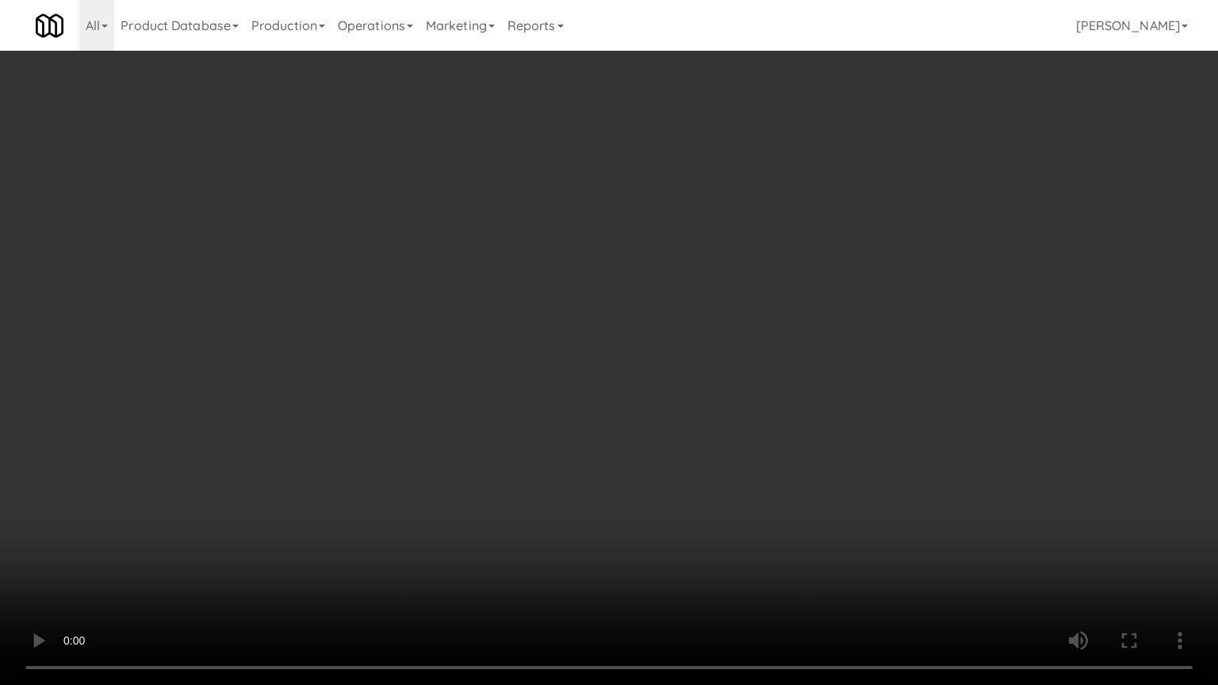
click at [729, 426] on video at bounding box center [609, 342] width 1218 height 685
click at [728, 425] on video at bounding box center [609, 342] width 1218 height 685
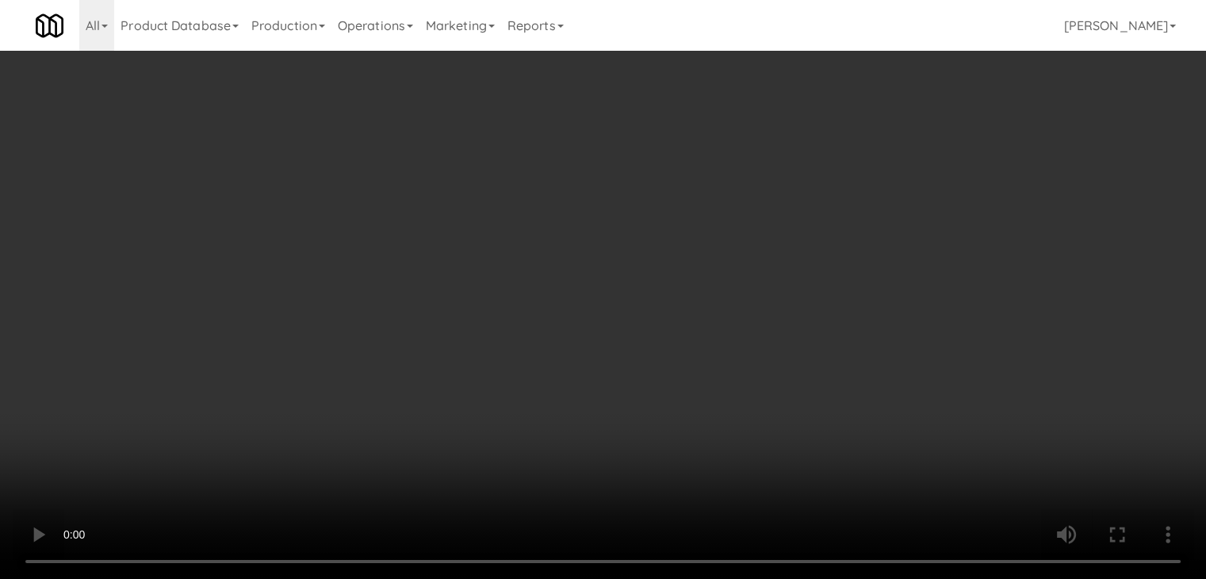
click at [574, 340] on video at bounding box center [603, 289] width 1206 height 579
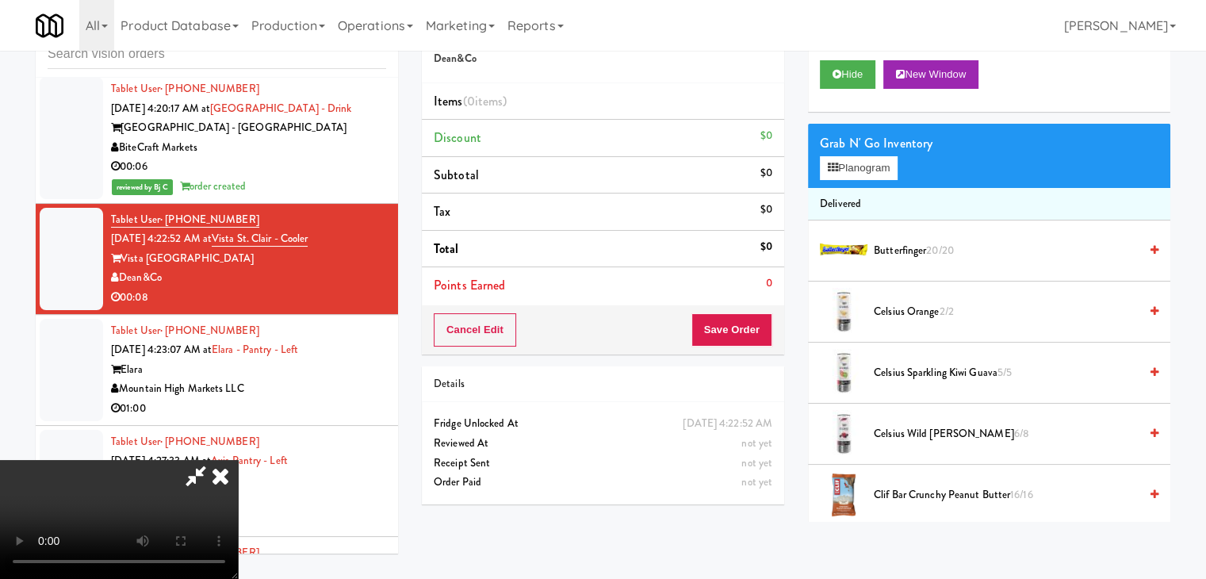
click at [238, 460] on video at bounding box center [119, 519] width 238 height 119
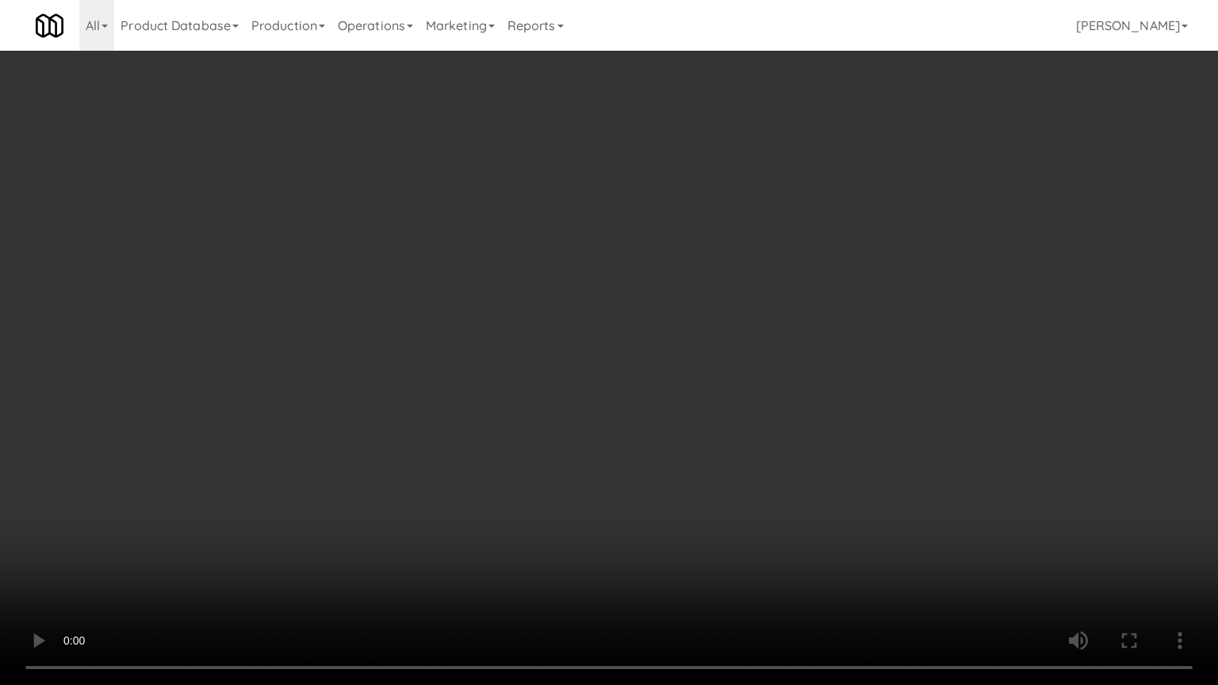
click at [610, 388] on video at bounding box center [609, 342] width 1218 height 685
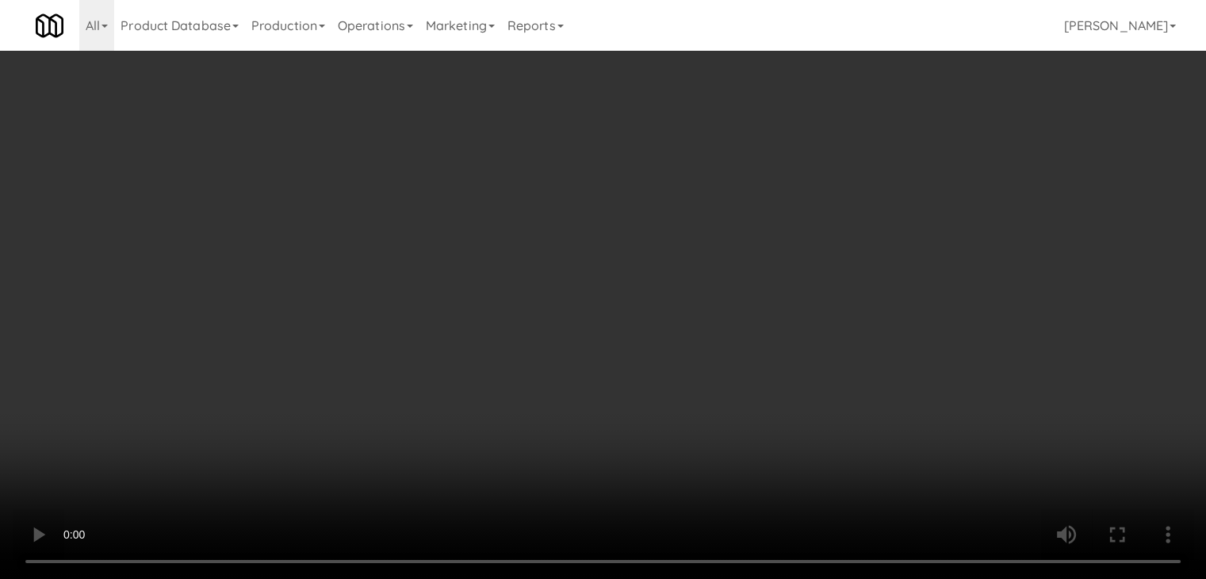
drag, startPoint x: 904, startPoint y: 144, endPoint x: 881, endPoint y: 159, distance: 27.5
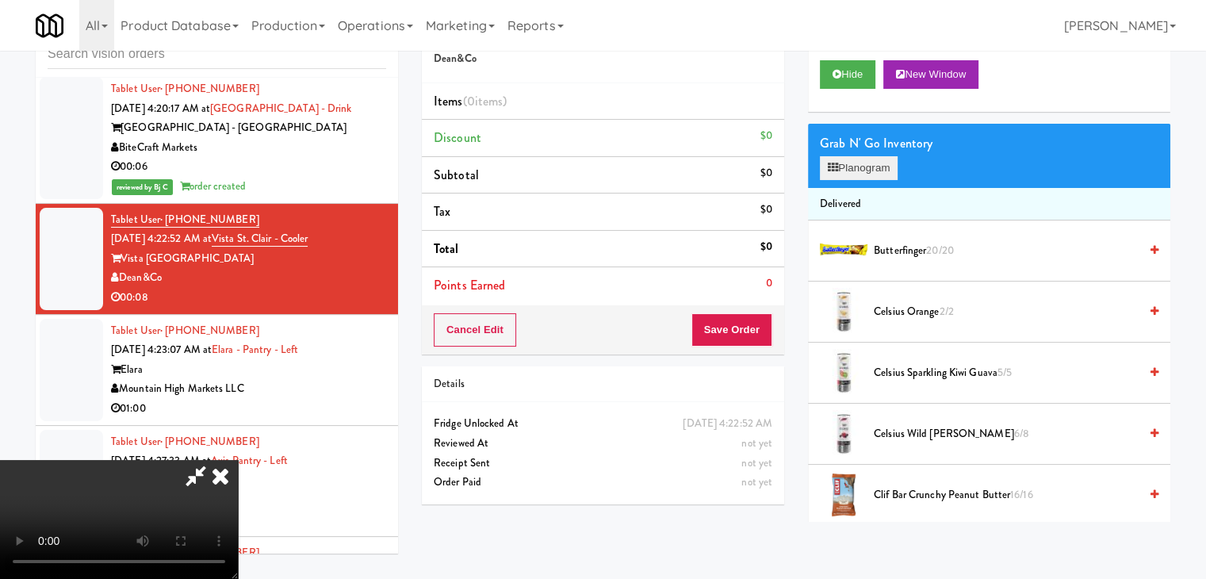
click at [896, 150] on div "Grab N' Go Inventory" at bounding box center [989, 144] width 339 height 24
click at [881, 159] on button "Planogram" at bounding box center [859, 168] width 78 height 24
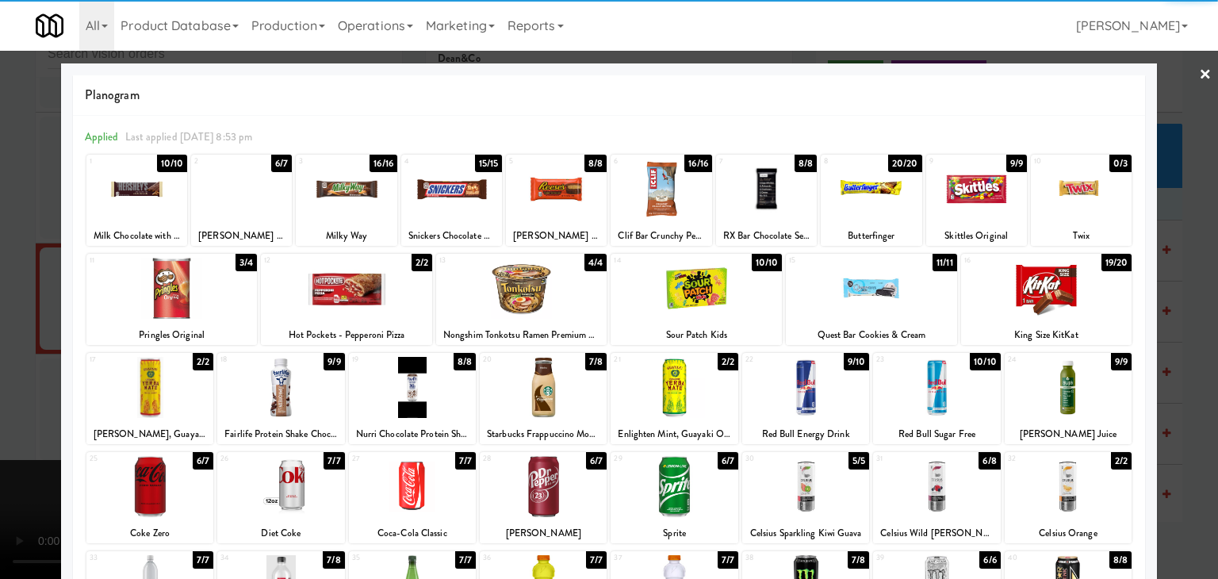
click at [201, 297] on div at bounding box center [171, 288] width 171 height 61
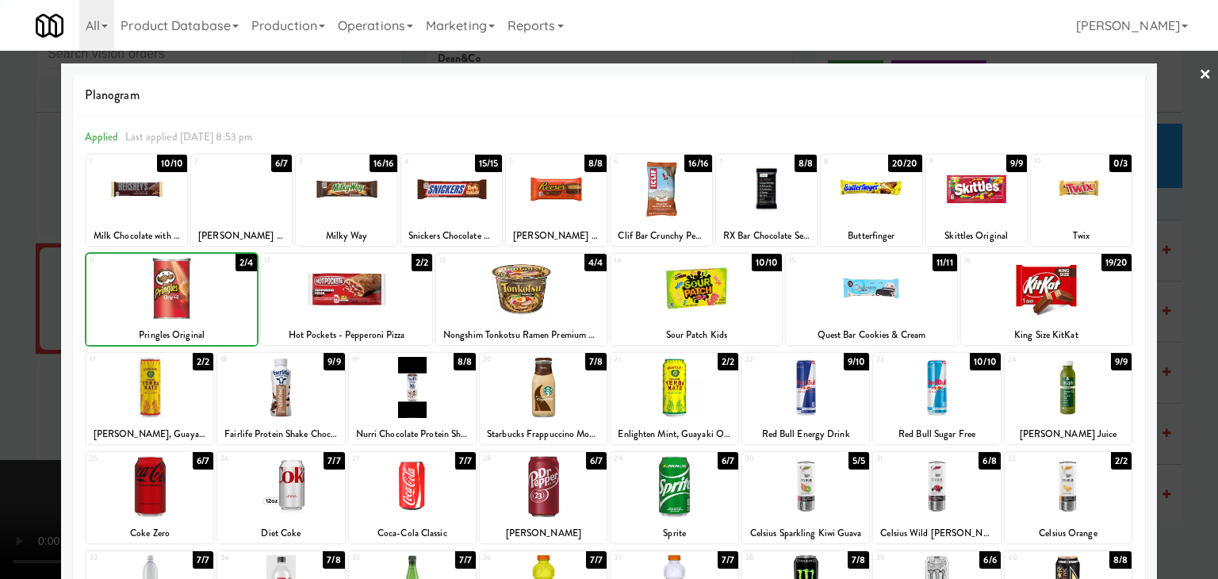
drag, startPoint x: 0, startPoint y: 304, endPoint x: 162, endPoint y: 286, distance: 162.8
click at [13, 295] on div at bounding box center [609, 289] width 1218 height 579
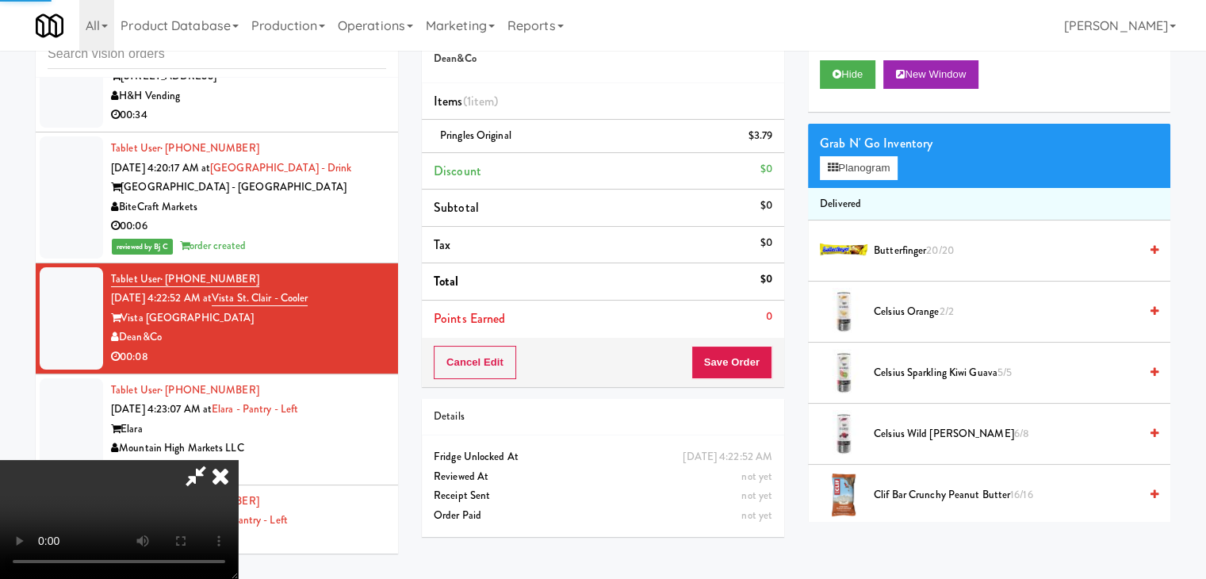
scroll to position [5433, 0]
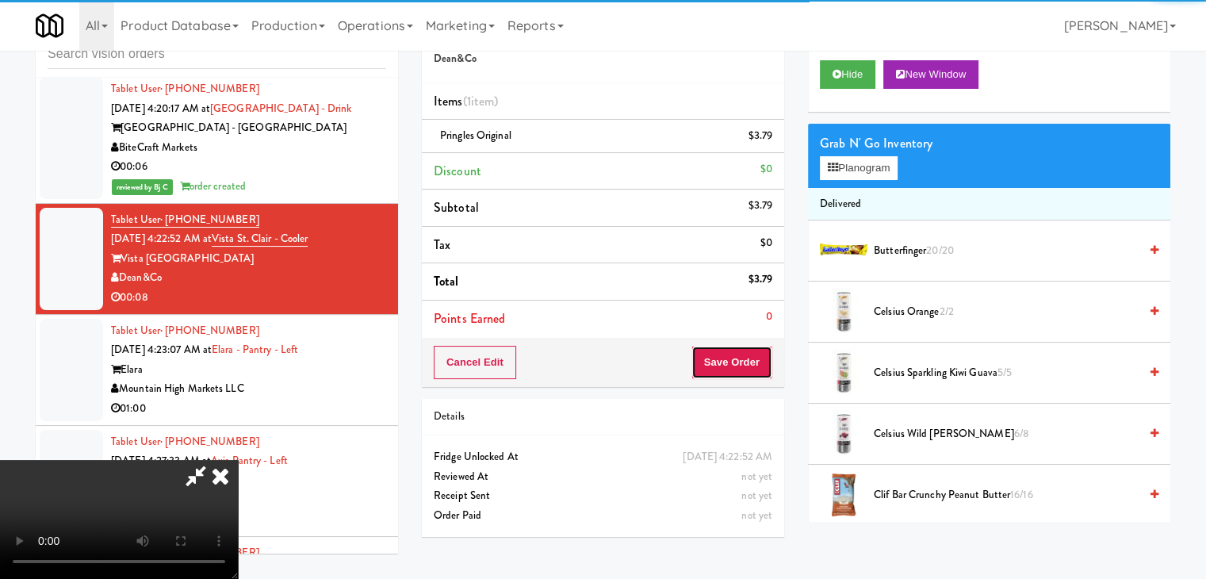
click at [730, 358] on button "Save Order" at bounding box center [732, 362] width 81 height 33
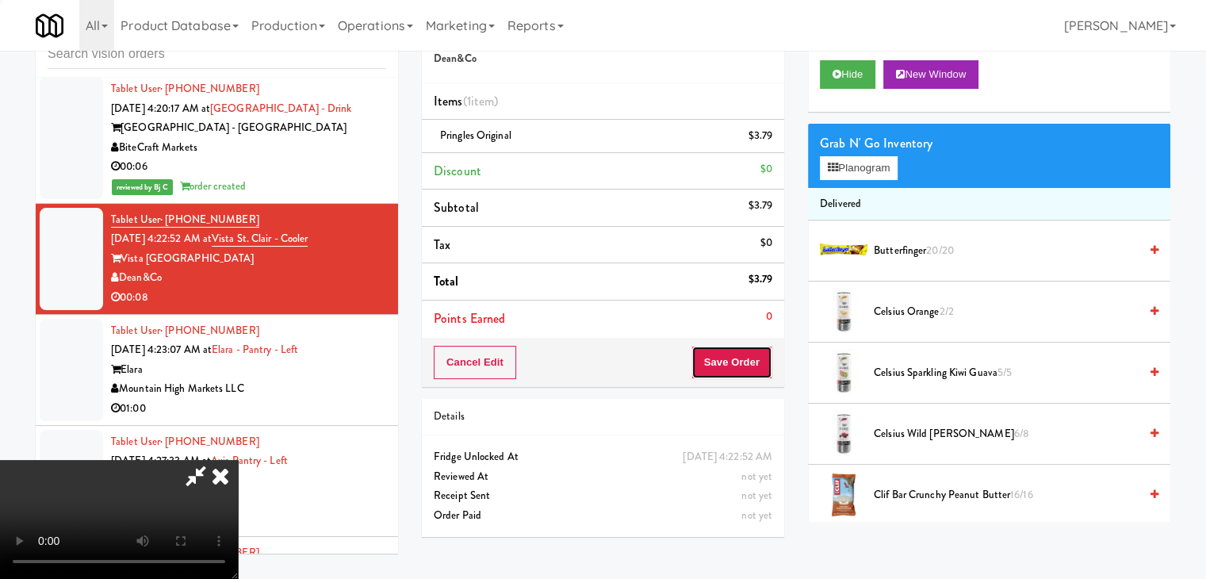
click at [730, 359] on button "Save Order" at bounding box center [732, 362] width 81 height 33
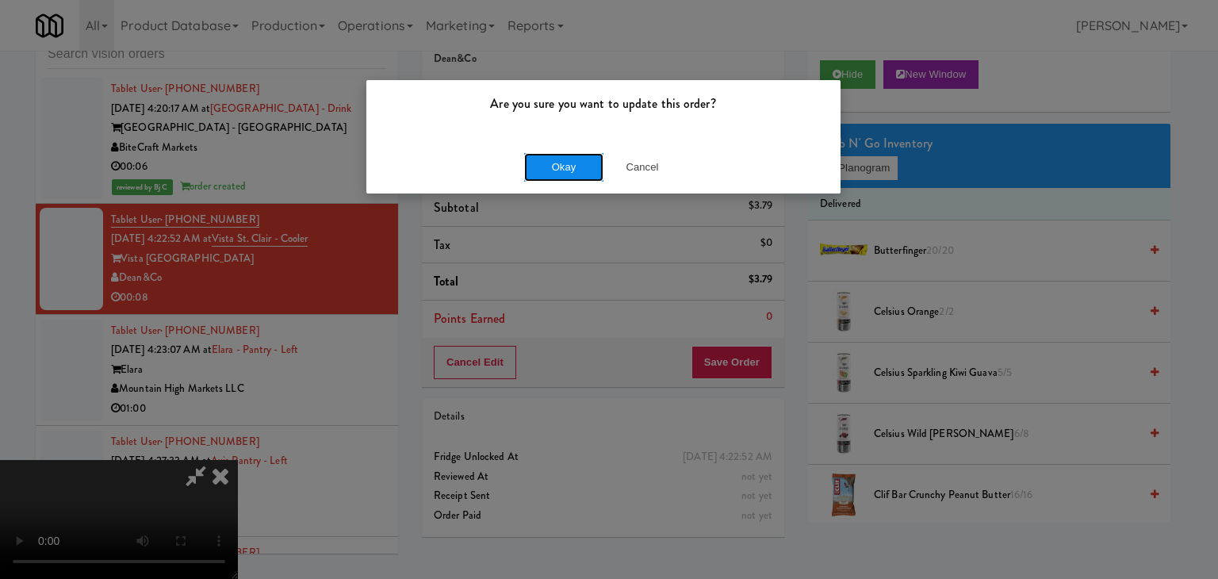
click at [559, 163] on button "Okay" at bounding box center [563, 167] width 79 height 29
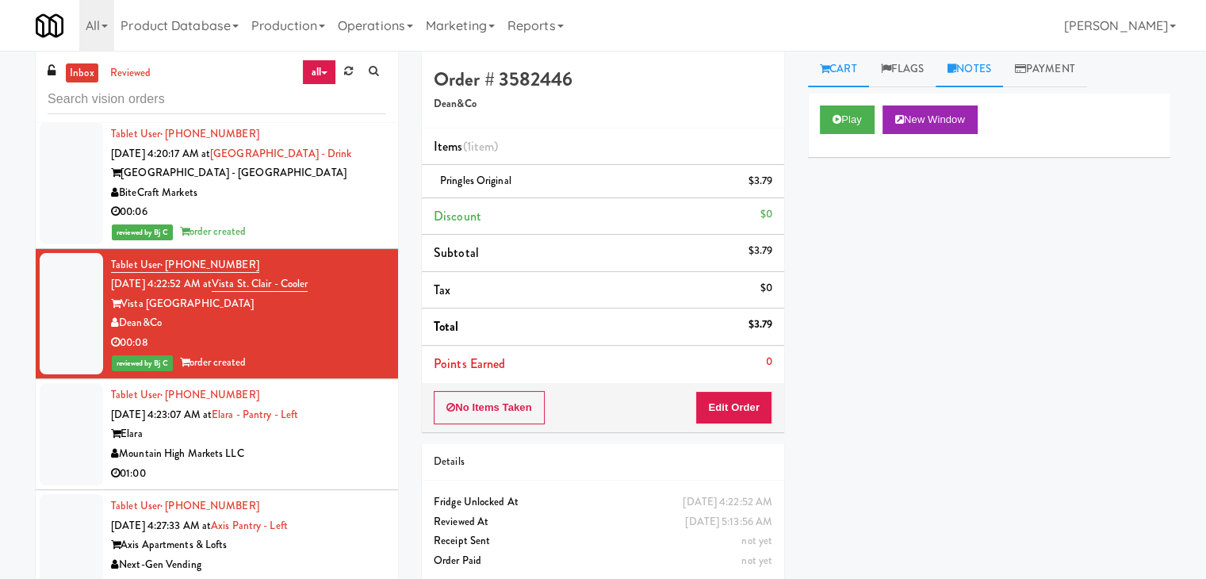
scroll to position [0, 0]
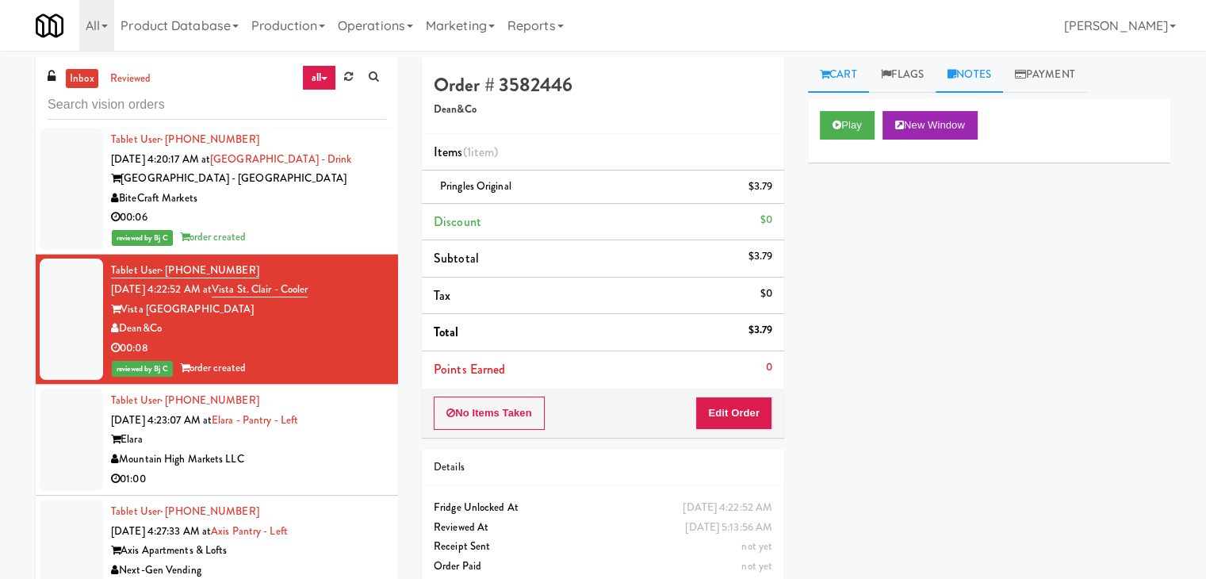
click at [961, 77] on link "Notes" at bounding box center [969, 75] width 67 height 36
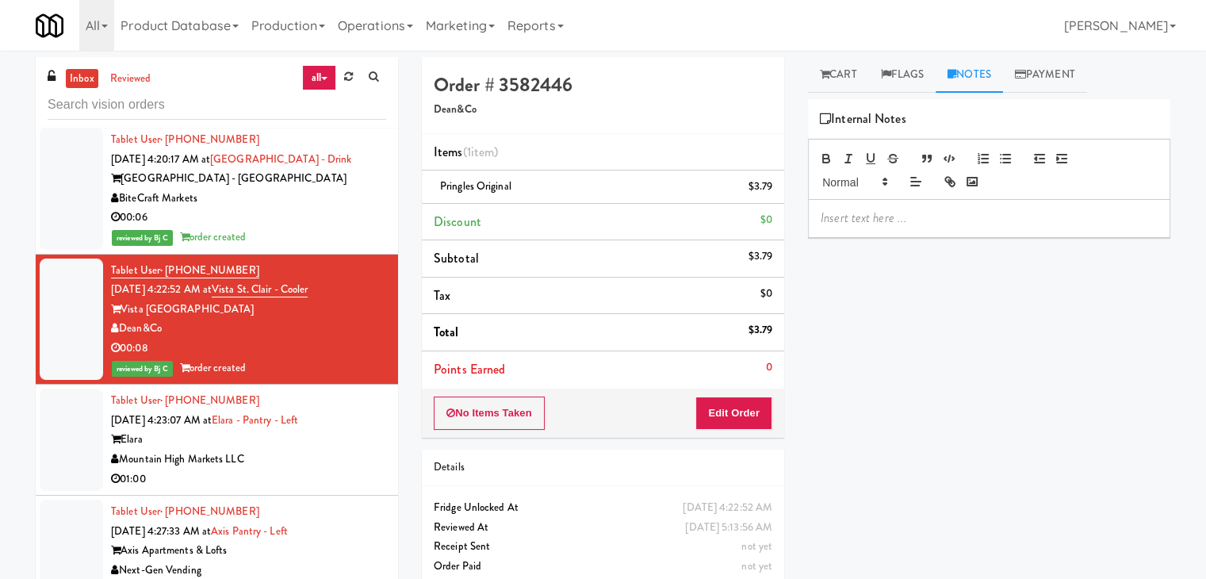
drag, startPoint x: 881, startPoint y: 219, endPoint x: 872, endPoint y: 226, distance: 11.3
click at [881, 220] on p at bounding box center [989, 217] width 337 height 17
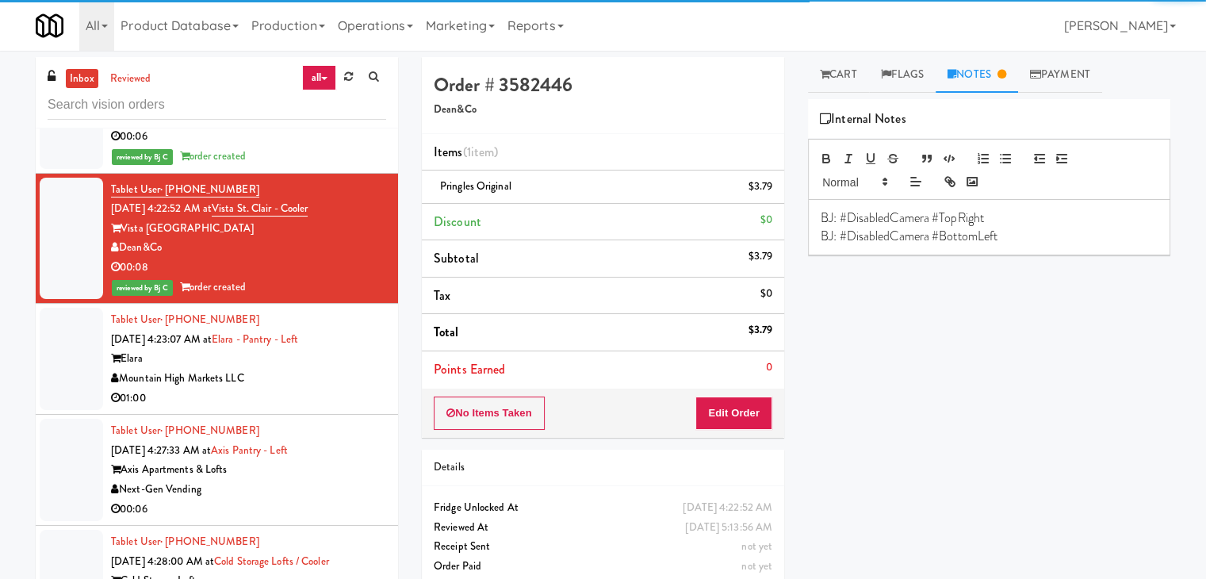
scroll to position [5592, 0]
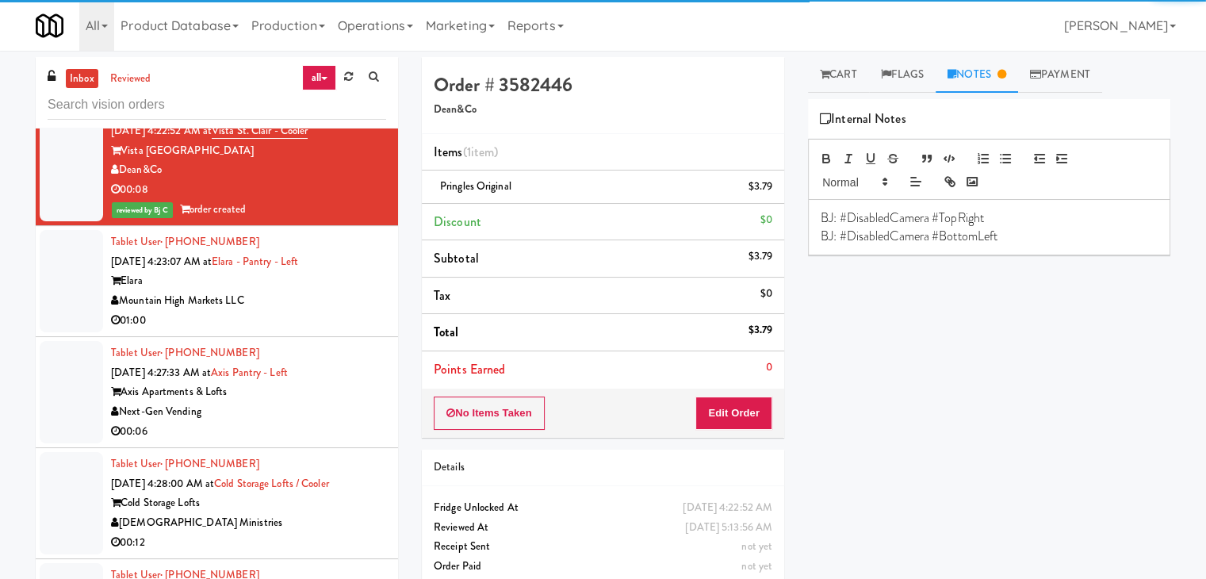
click at [328, 331] on div "01:00" at bounding box center [248, 321] width 275 height 20
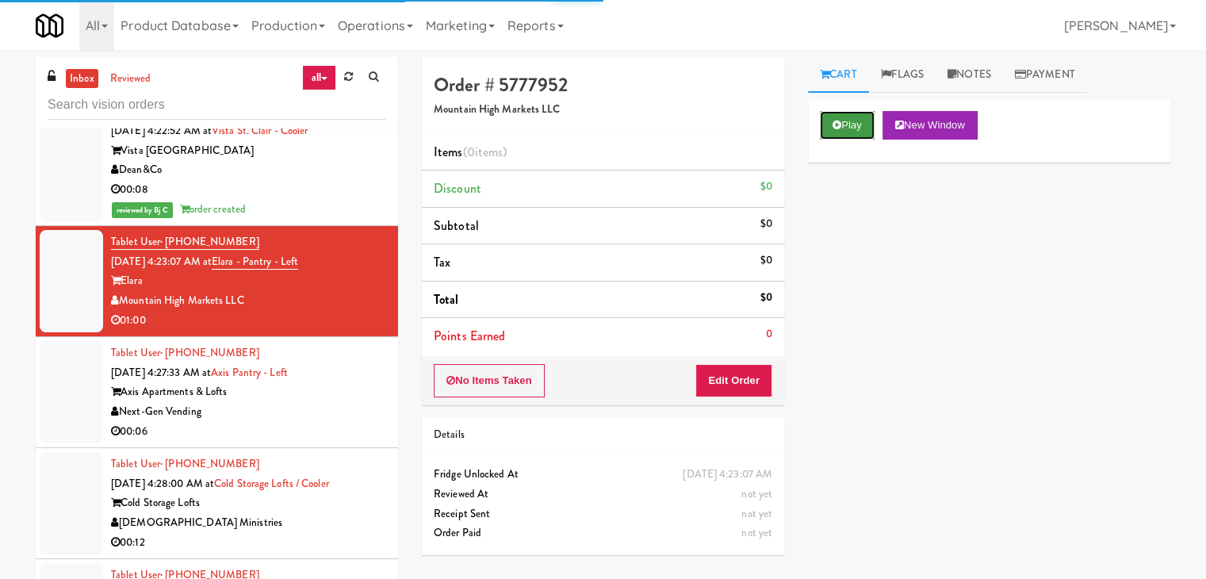
click at [860, 120] on button "Play" at bounding box center [847, 125] width 55 height 29
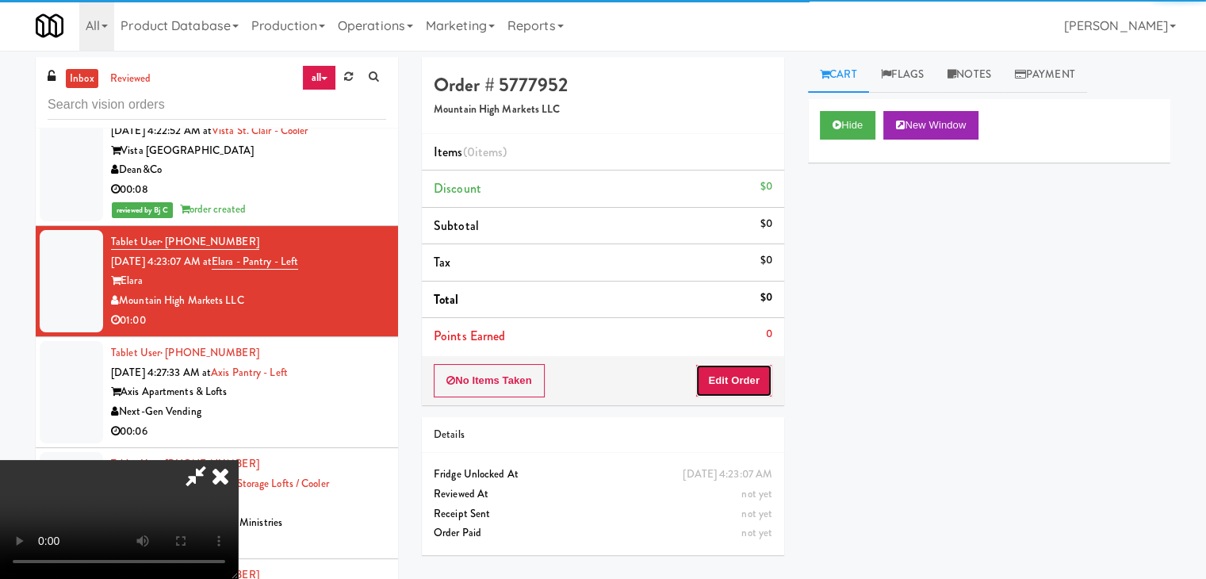
click at [738, 372] on button "Edit Order" at bounding box center [734, 380] width 77 height 33
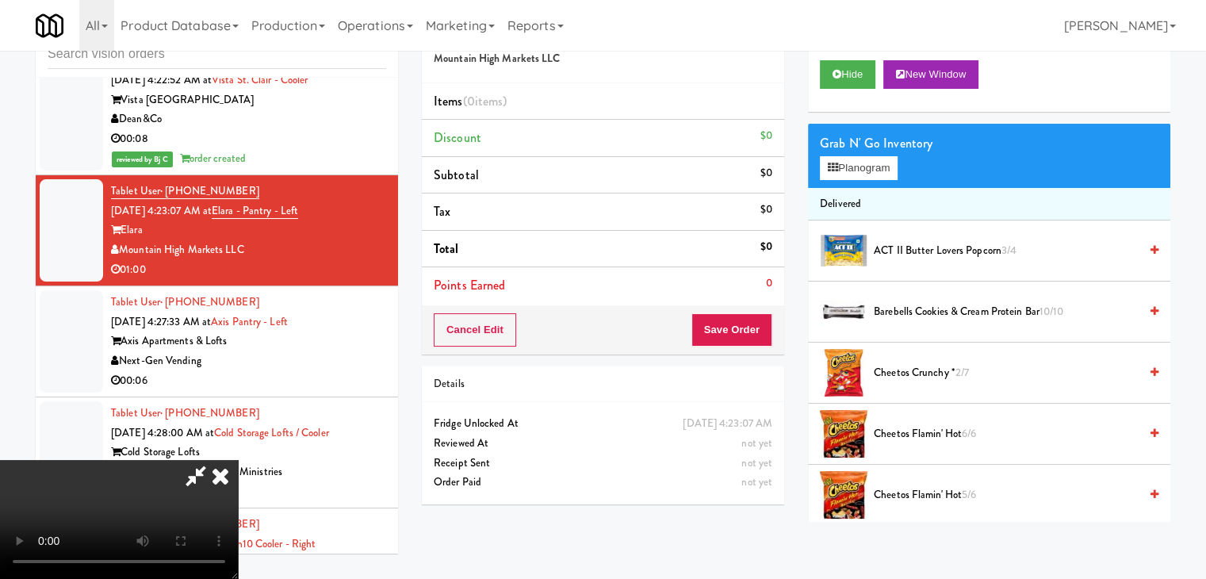
scroll to position [5533, 0]
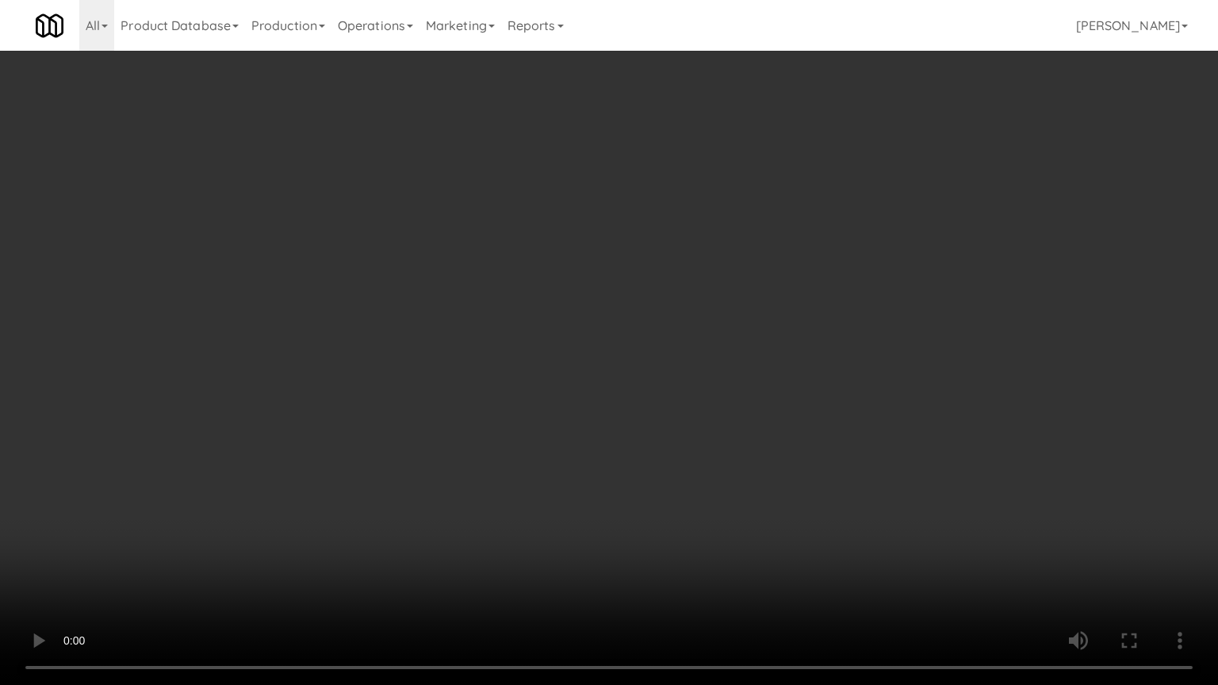
click at [799, 397] on video at bounding box center [609, 342] width 1218 height 685
click at [801, 391] on video at bounding box center [609, 342] width 1218 height 685
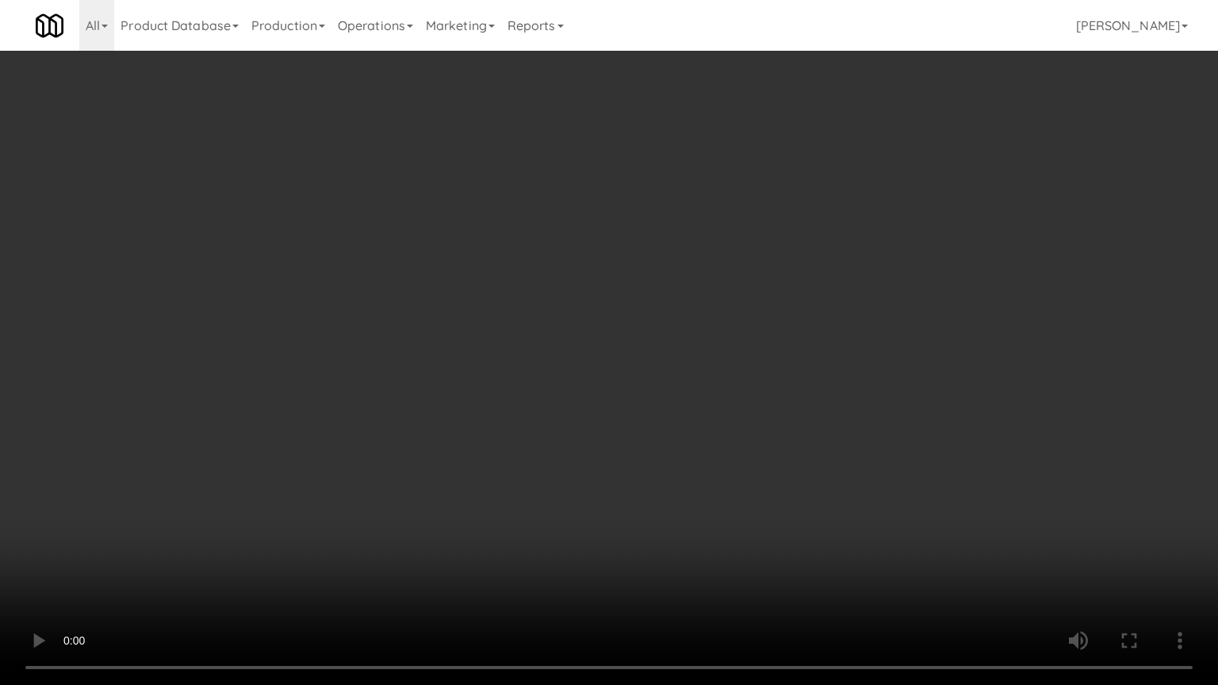
click at [801, 391] on video at bounding box center [609, 342] width 1218 height 685
click at [801, 390] on video at bounding box center [609, 342] width 1218 height 685
click at [801, 393] on video at bounding box center [609, 342] width 1218 height 685
click at [799, 400] on video at bounding box center [609, 342] width 1218 height 685
click at [647, 434] on video at bounding box center [609, 342] width 1218 height 685
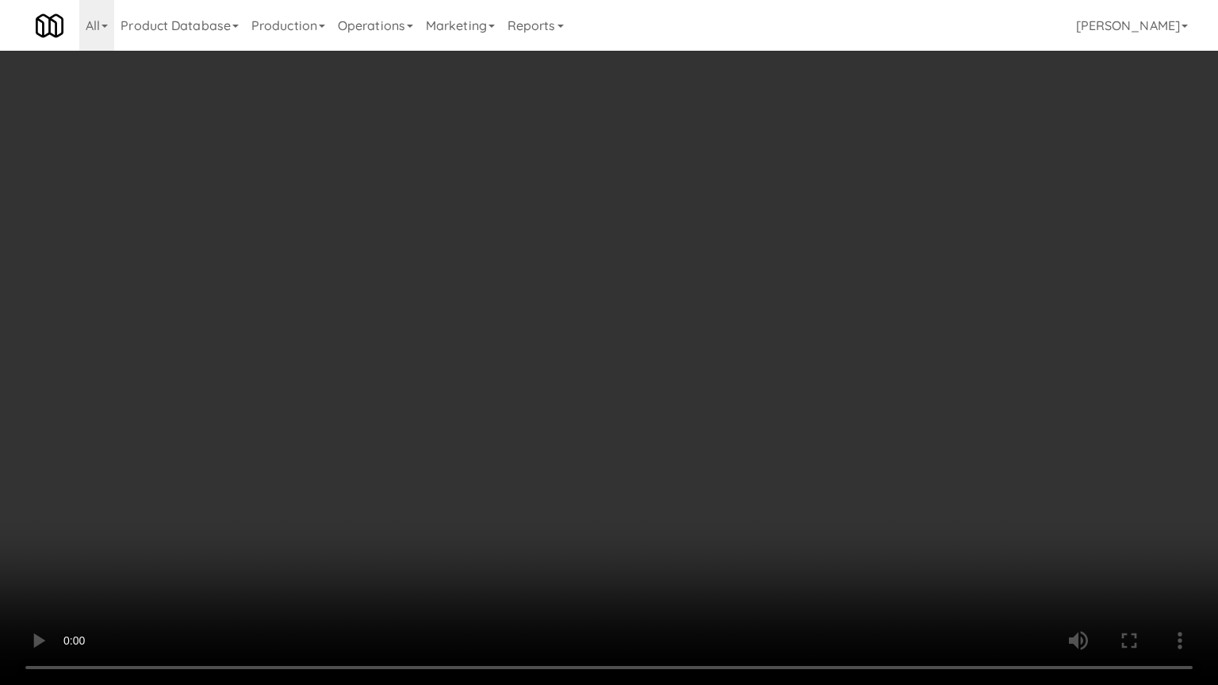
click at [655, 409] on video at bounding box center [609, 342] width 1218 height 685
click at [660, 401] on video at bounding box center [609, 342] width 1218 height 685
click at [668, 404] on video at bounding box center [609, 342] width 1218 height 685
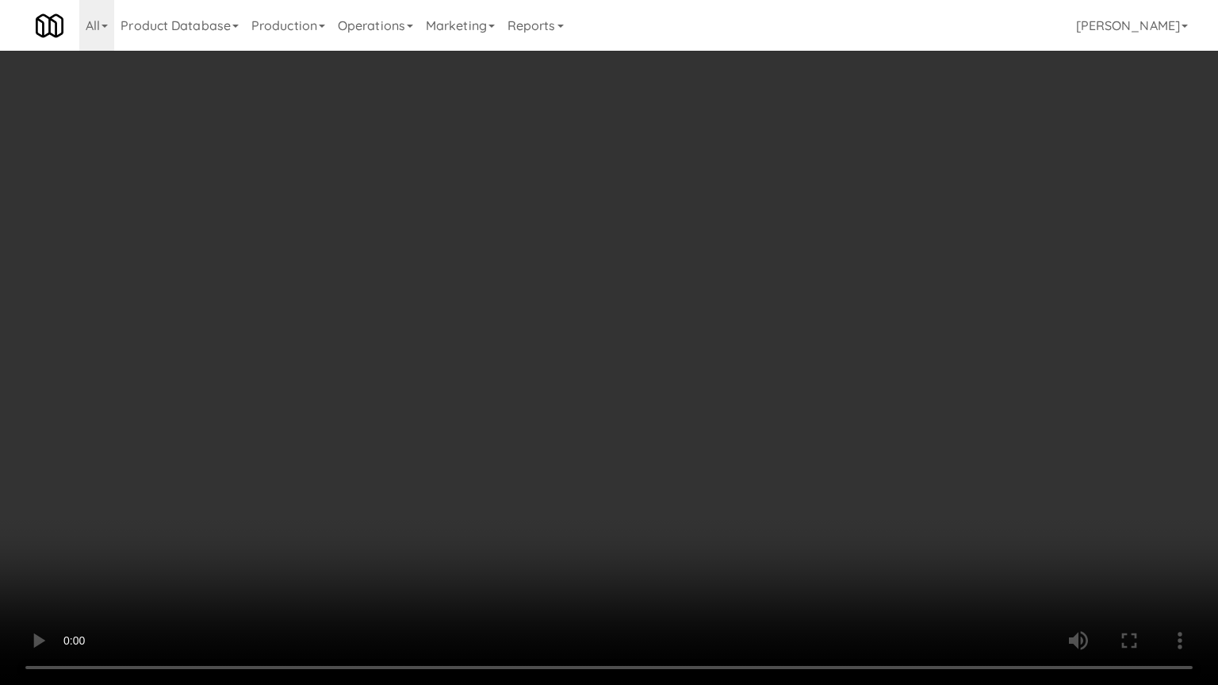
click at [669, 404] on video at bounding box center [609, 342] width 1218 height 685
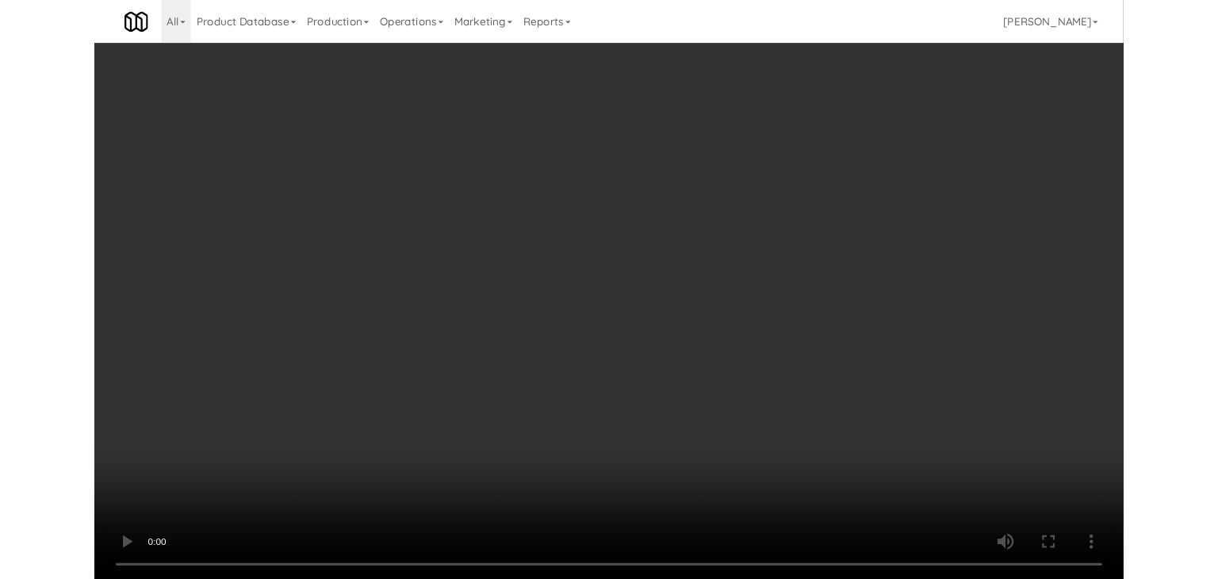
scroll to position [5592, 0]
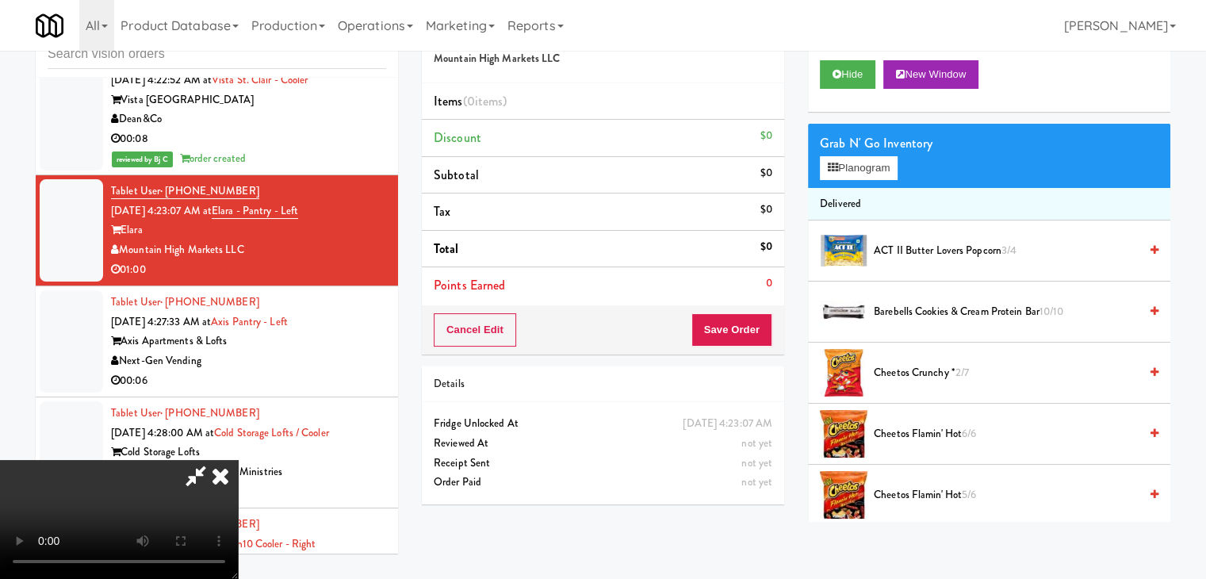
click at [238, 460] on video at bounding box center [119, 519] width 238 height 119
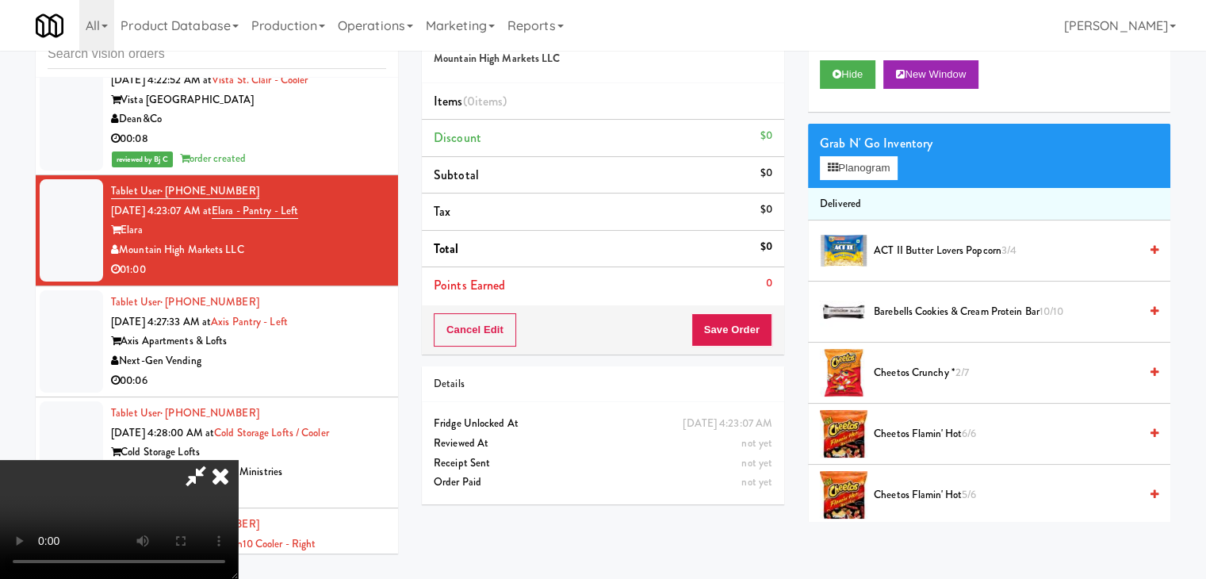
click at [238, 460] on video at bounding box center [119, 519] width 238 height 119
click at [854, 169] on button "Planogram" at bounding box center [859, 168] width 78 height 24
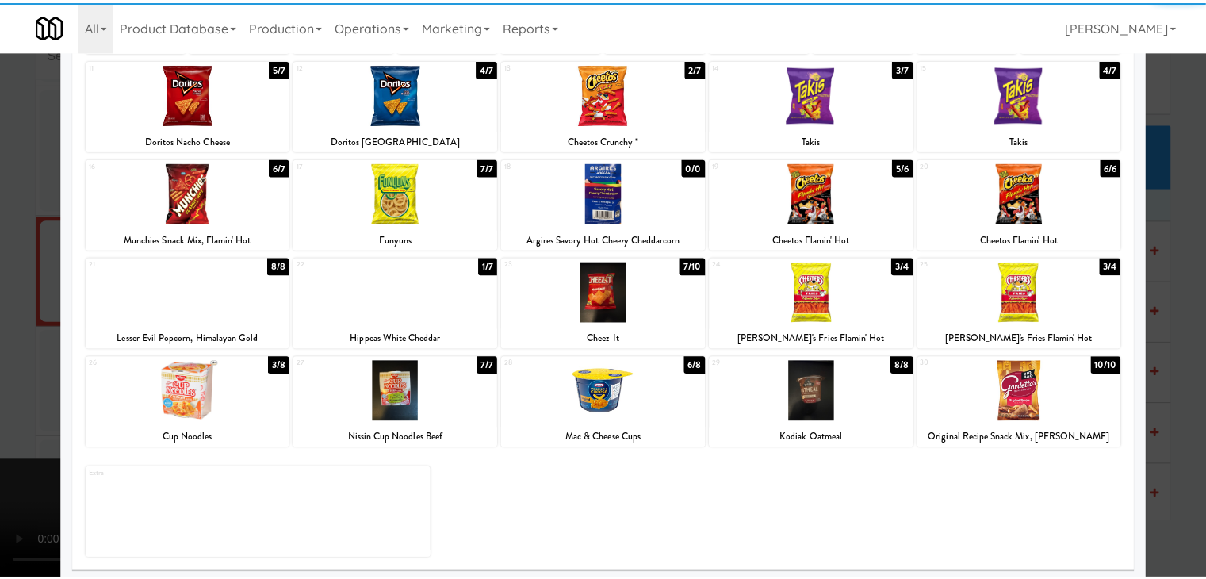
scroll to position [200, 0]
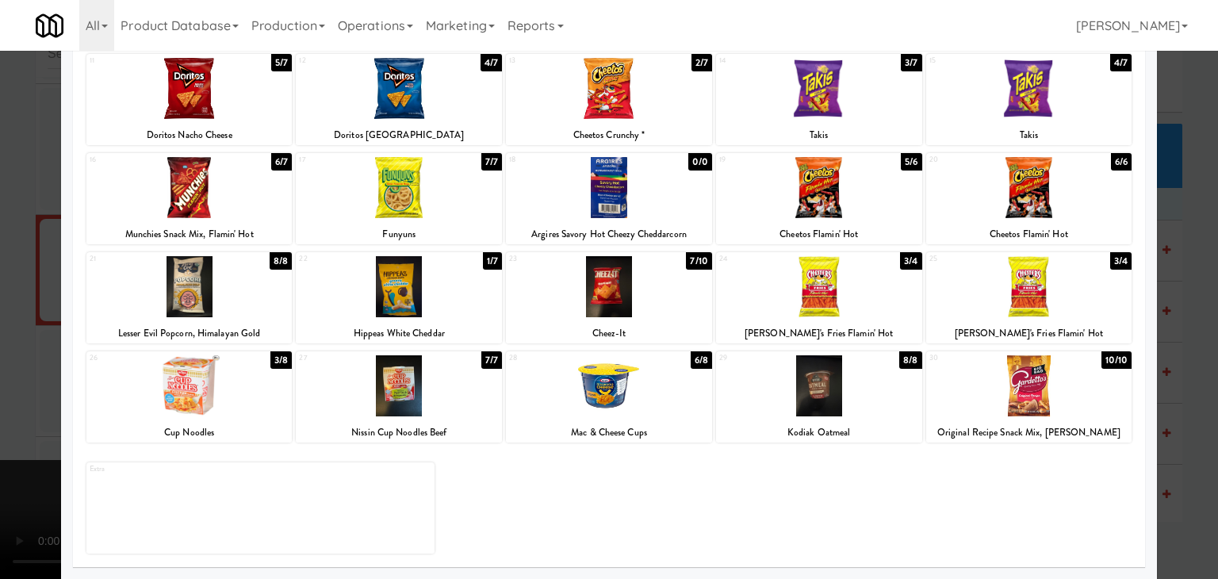
click at [1028, 295] on div at bounding box center [1029, 286] width 206 height 61
click at [659, 408] on div at bounding box center [609, 385] width 206 height 61
click at [2, 398] on div at bounding box center [609, 289] width 1218 height 579
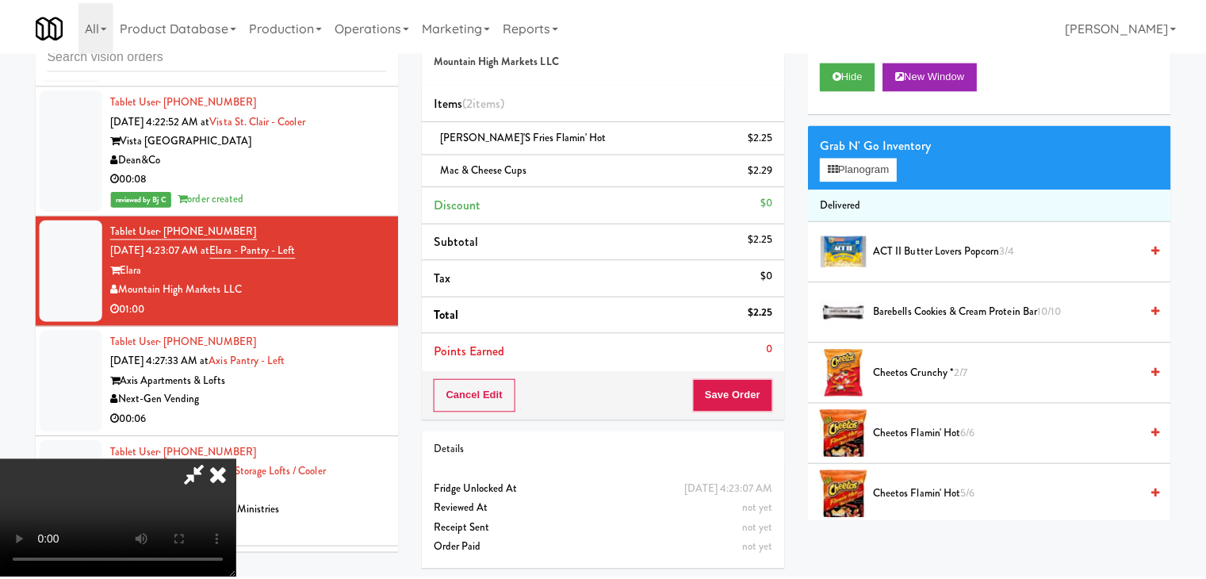
scroll to position [5592, 0]
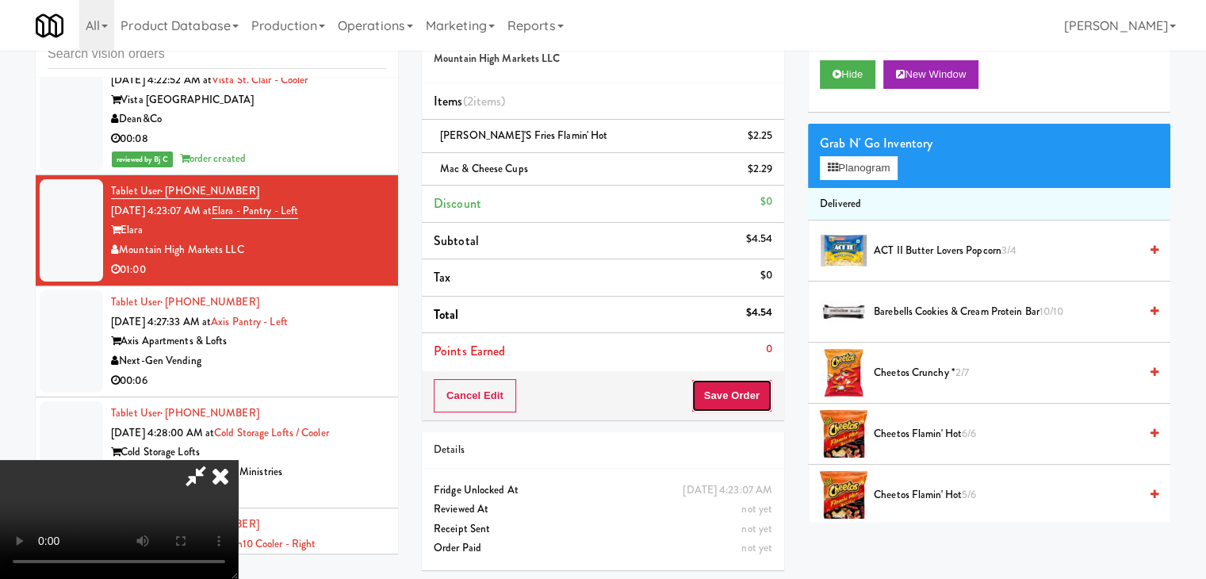
click at [747, 390] on button "Save Order" at bounding box center [732, 395] width 81 height 33
click at [749, 394] on button "Save Order" at bounding box center [732, 395] width 81 height 33
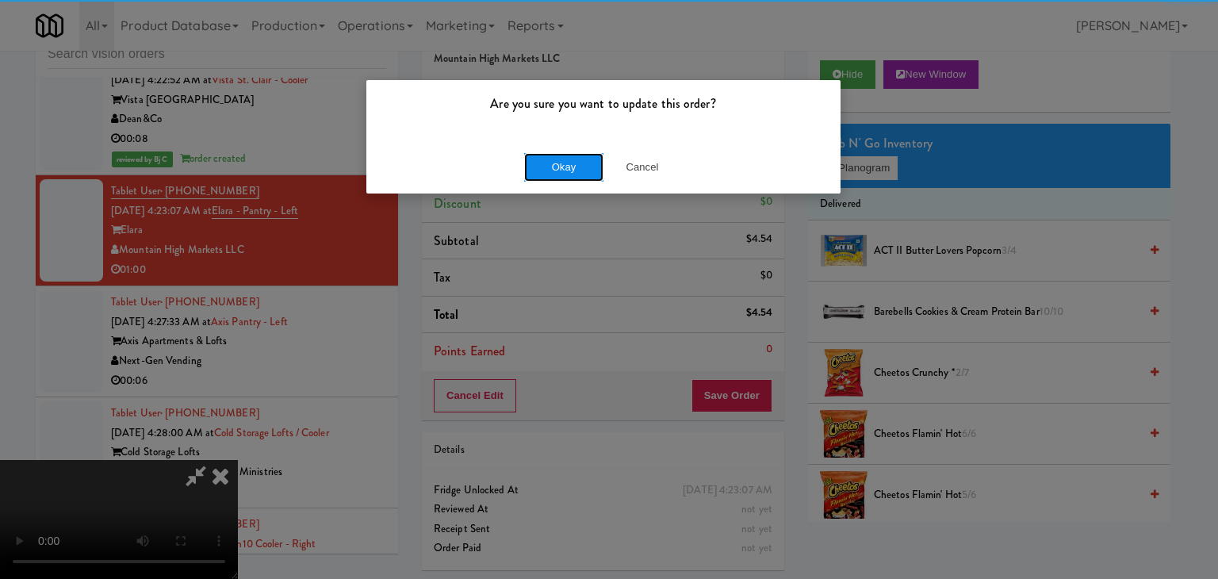
click at [568, 161] on button "Okay" at bounding box center [563, 167] width 79 height 29
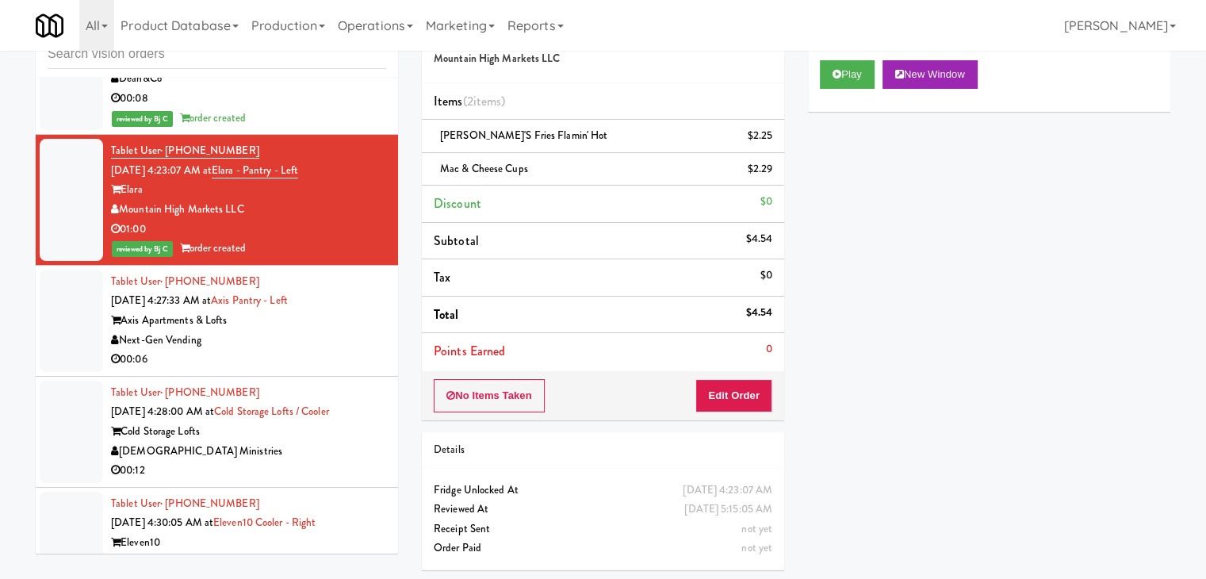
scroll to position [5671, 0]
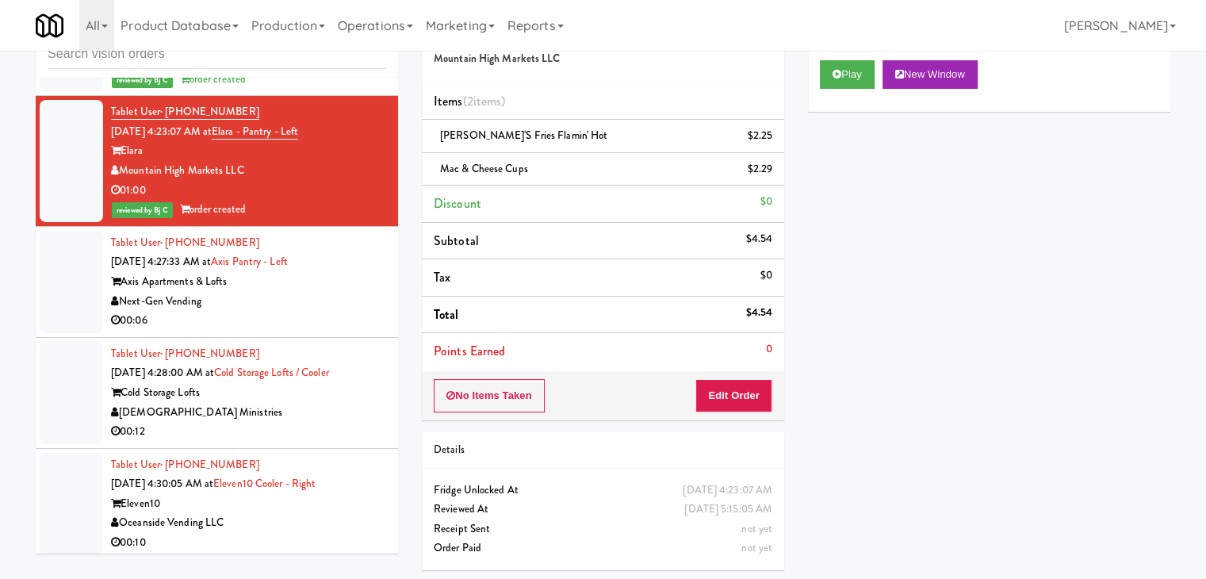
click at [330, 331] on div "00:06" at bounding box center [248, 321] width 275 height 20
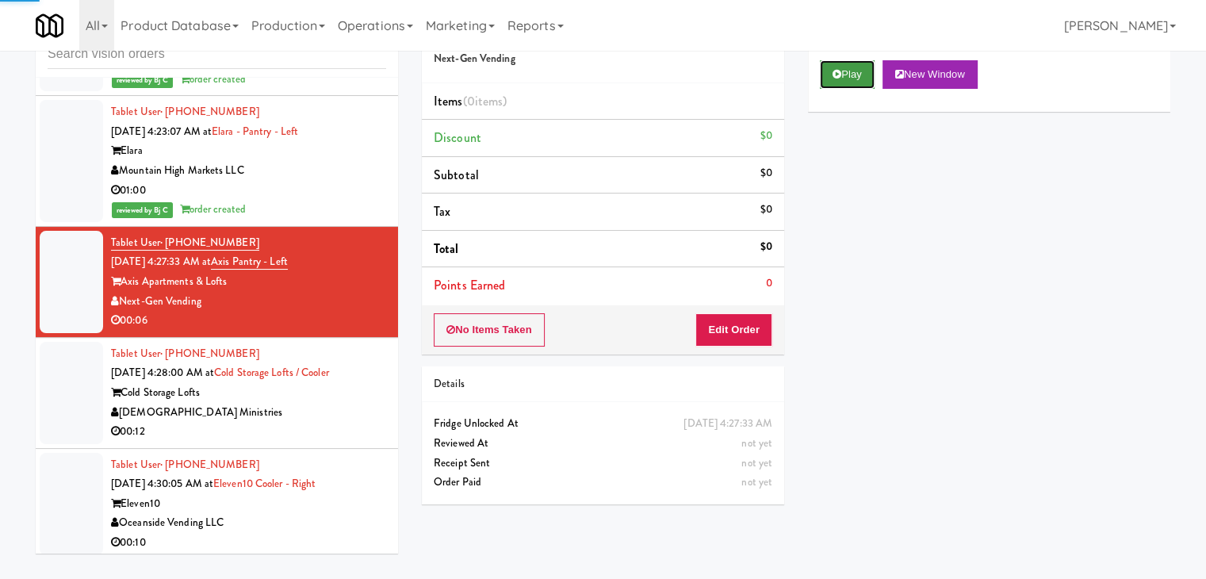
click at [868, 68] on button "Play" at bounding box center [847, 74] width 55 height 29
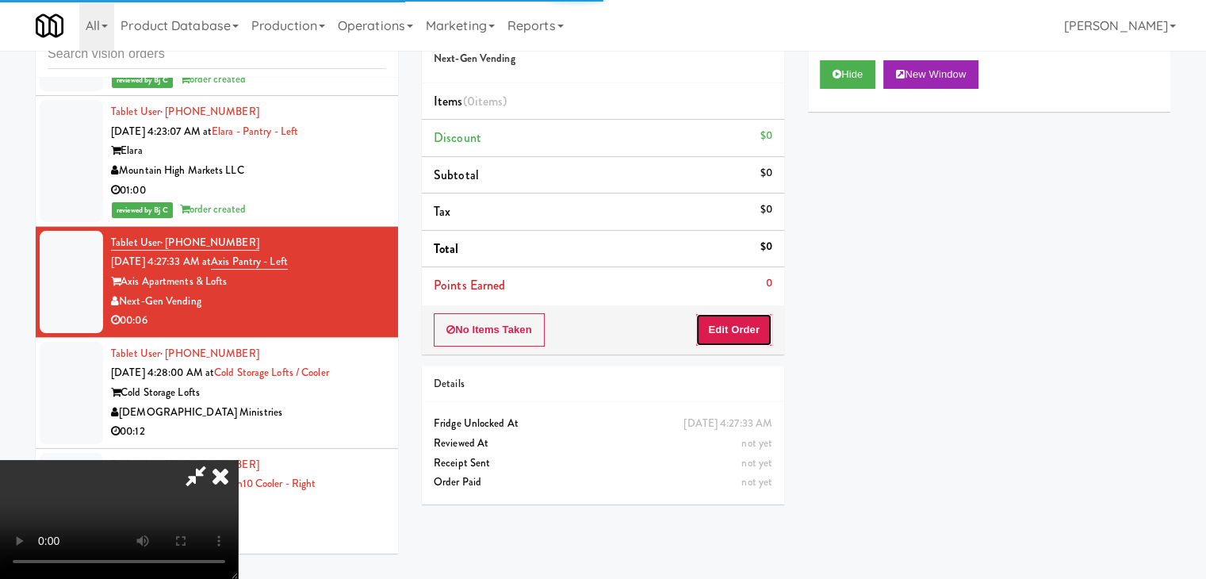
click at [733, 323] on button "Edit Order" at bounding box center [734, 329] width 77 height 33
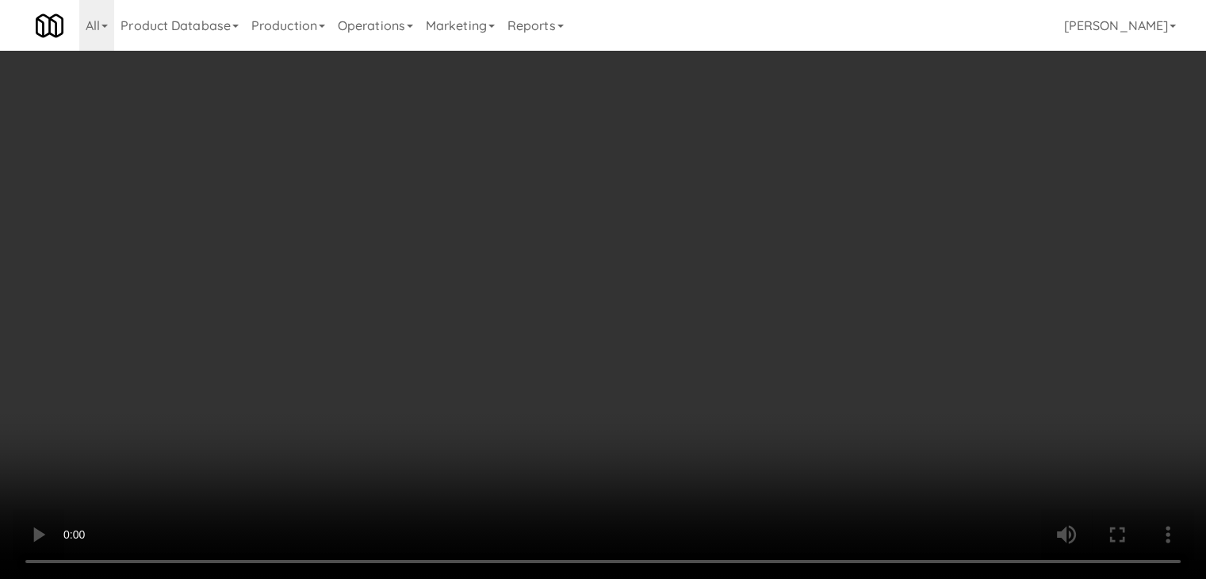
scroll to position [5613, 0]
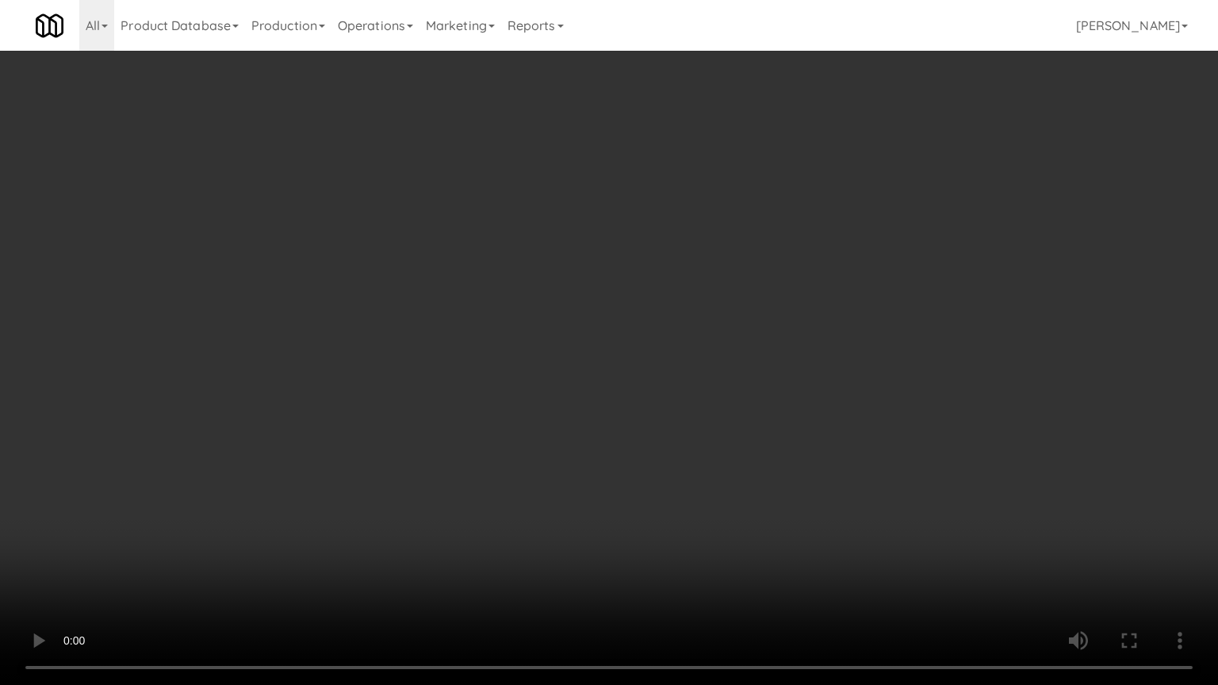
click at [667, 498] on video at bounding box center [609, 342] width 1218 height 685
click at [677, 494] on video at bounding box center [609, 342] width 1218 height 685
click at [680, 493] on video at bounding box center [609, 342] width 1218 height 685
drag, startPoint x: 680, startPoint y: 493, endPoint x: 668, endPoint y: 497, distance: 12.8
click at [678, 493] on video at bounding box center [609, 342] width 1218 height 685
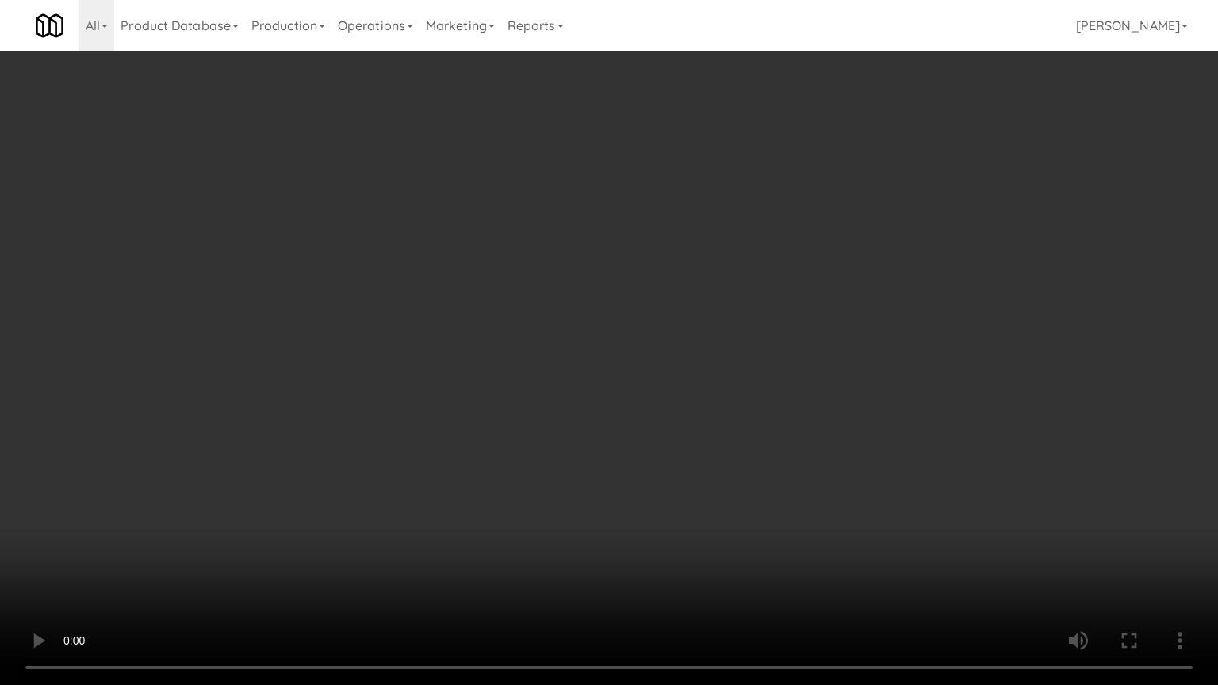
click at [679, 486] on video at bounding box center [609, 342] width 1218 height 685
click at [722, 519] on video at bounding box center [609, 342] width 1218 height 685
click at [729, 510] on video at bounding box center [609, 342] width 1218 height 685
click at [753, 500] on video at bounding box center [609, 342] width 1218 height 685
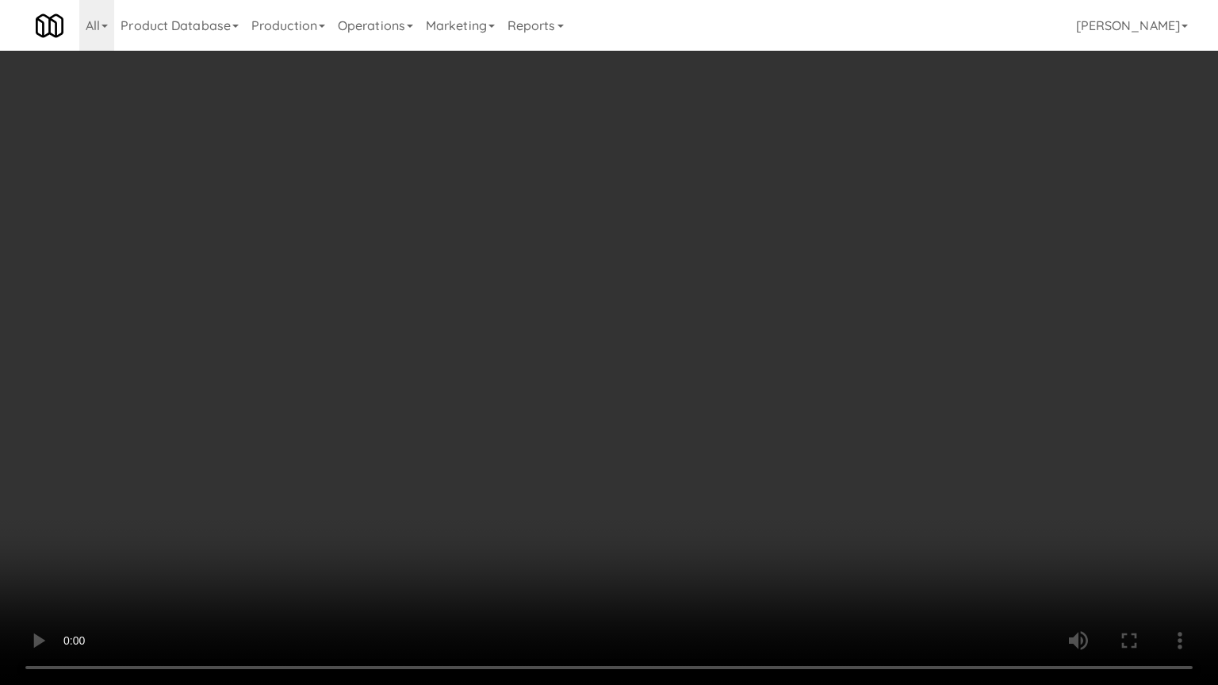
click at [757, 498] on video at bounding box center [609, 342] width 1218 height 685
click at [777, 486] on video at bounding box center [609, 342] width 1218 height 685
click at [796, 473] on video at bounding box center [609, 342] width 1218 height 685
click at [796, 474] on video at bounding box center [609, 342] width 1218 height 685
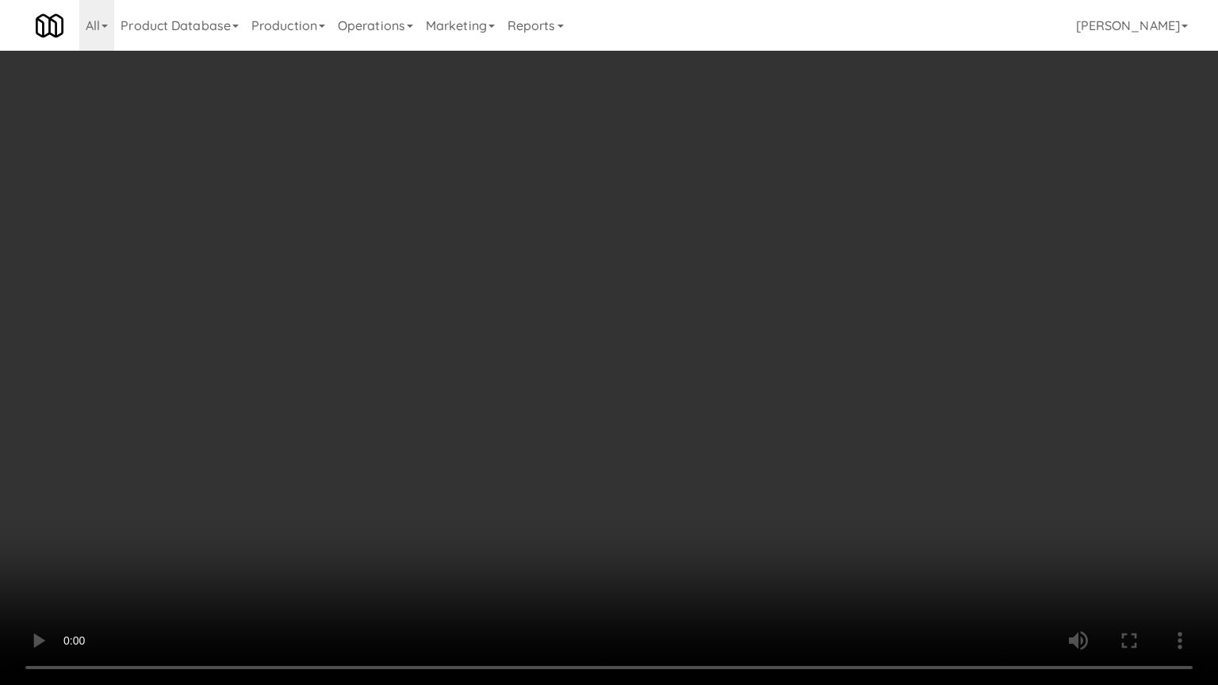
click at [806, 447] on video at bounding box center [609, 342] width 1218 height 685
click at [809, 436] on video at bounding box center [609, 342] width 1218 height 685
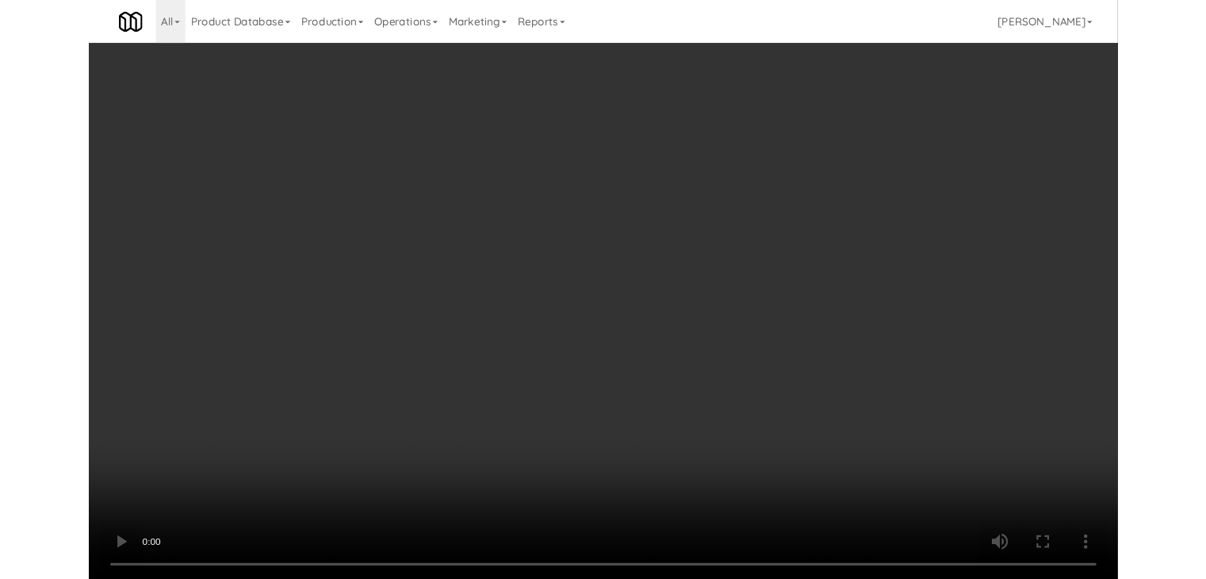
scroll to position [5671, 0]
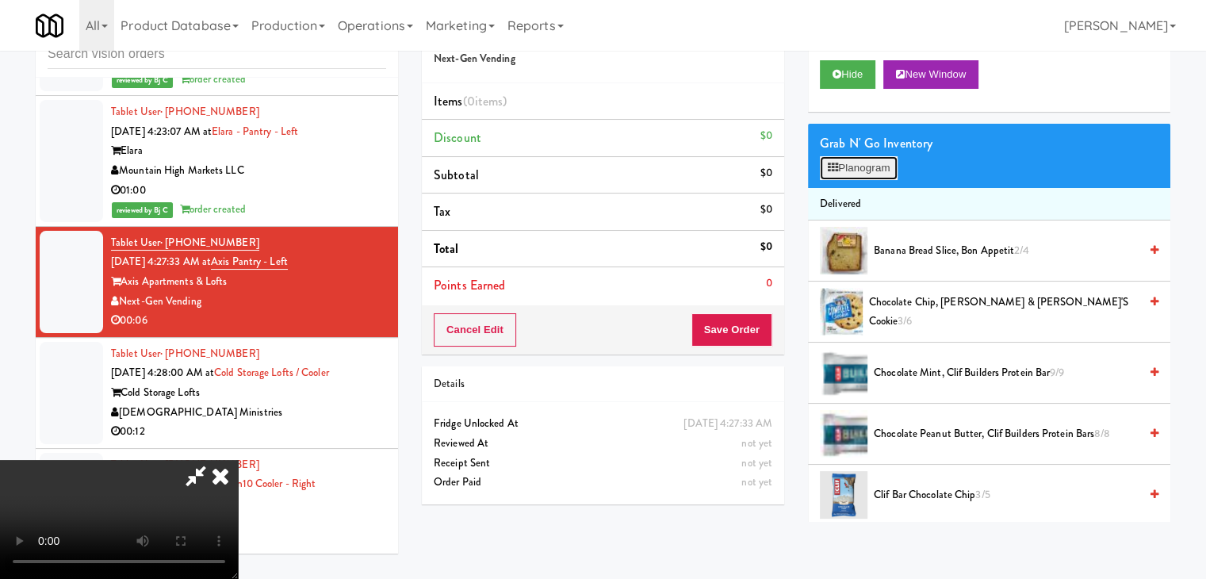
click at [870, 169] on button "Planogram" at bounding box center [859, 168] width 78 height 24
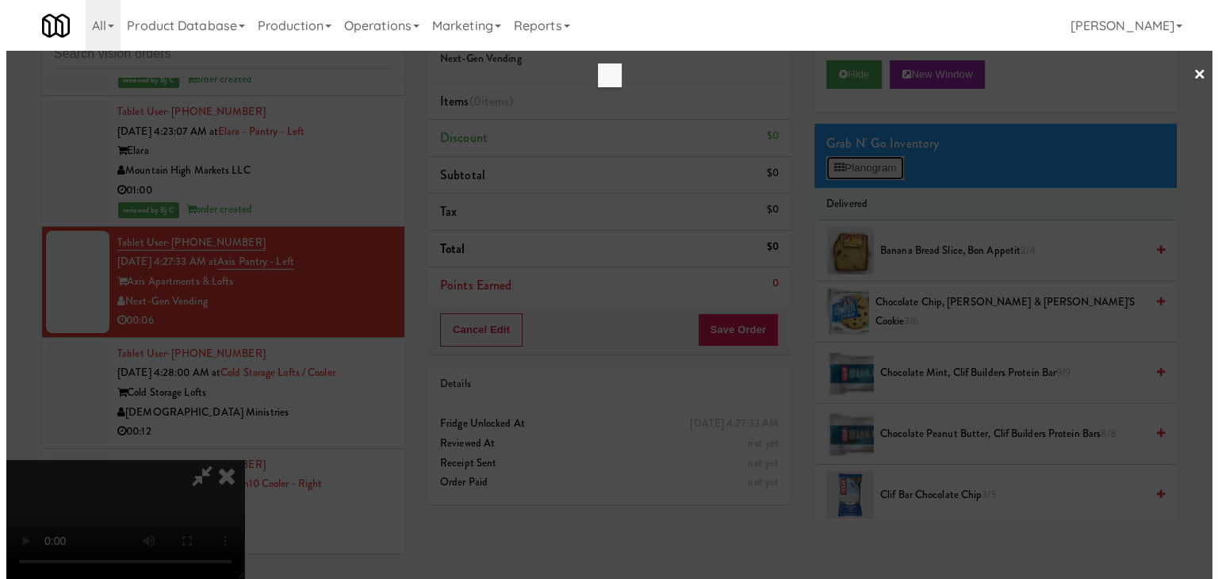
scroll to position [5613, 0]
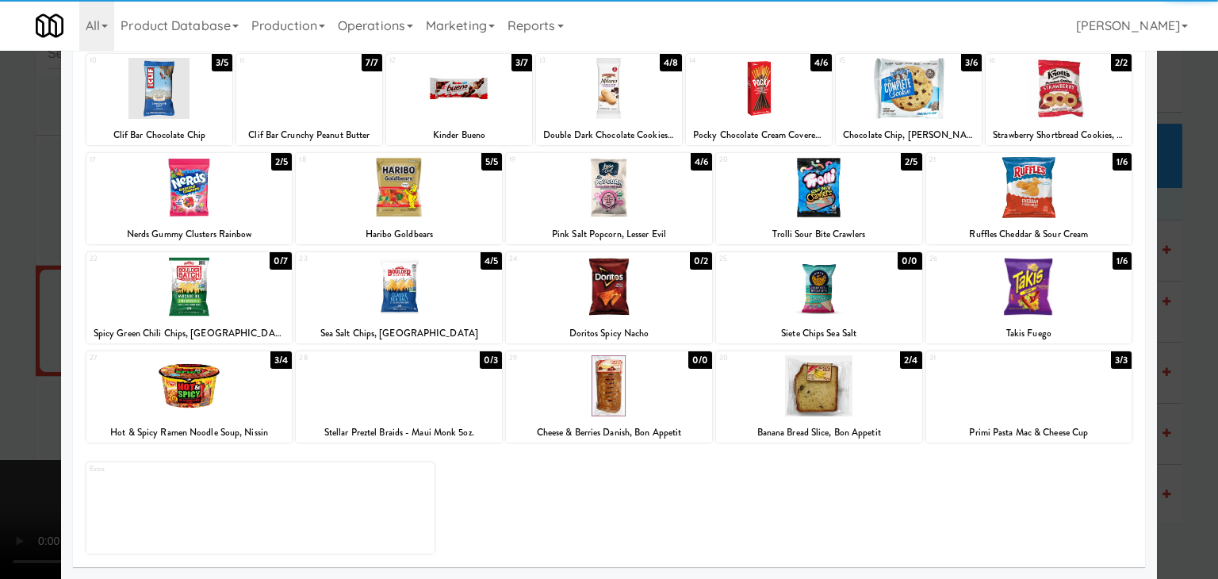
click at [833, 394] on div at bounding box center [819, 385] width 206 height 61
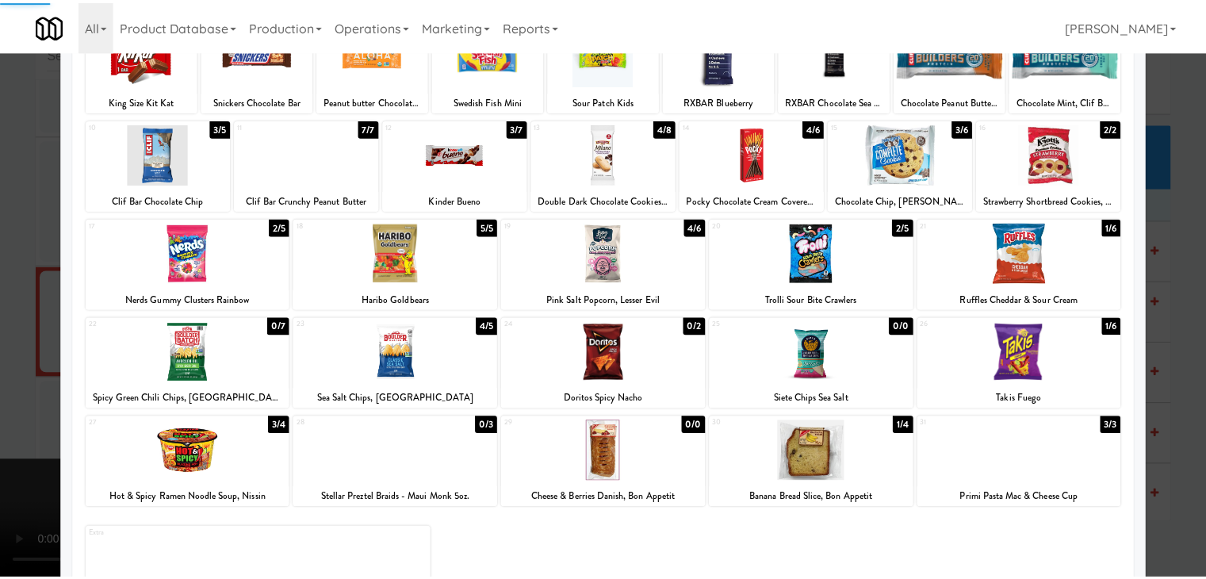
scroll to position [0, 0]
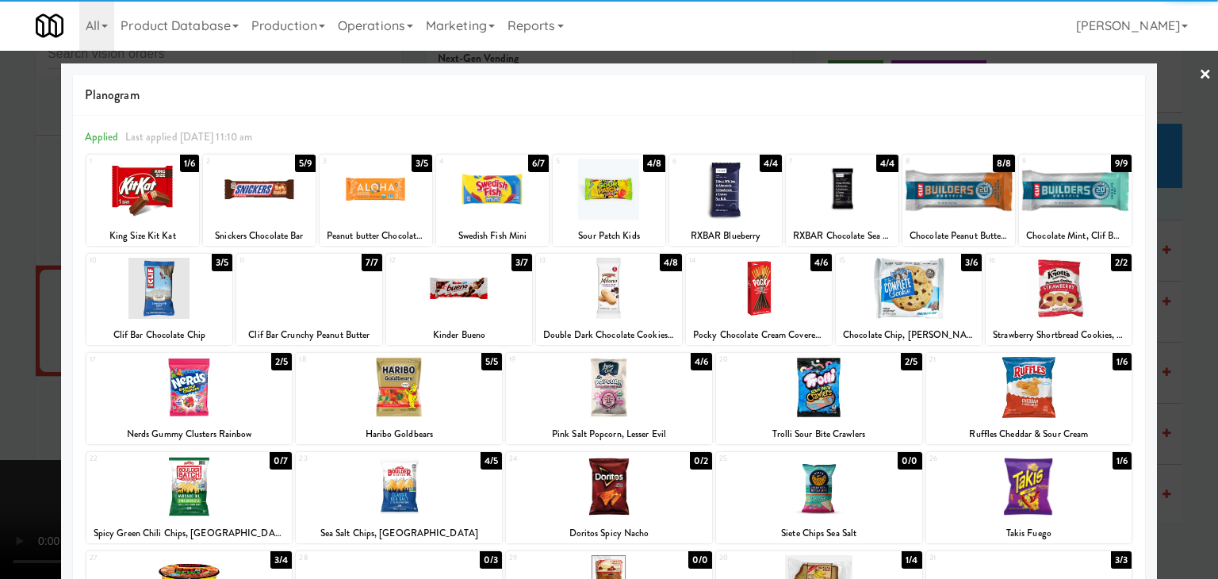
click at [1079, 366] on div at bounding box center [1029, 387] width 206 height 61
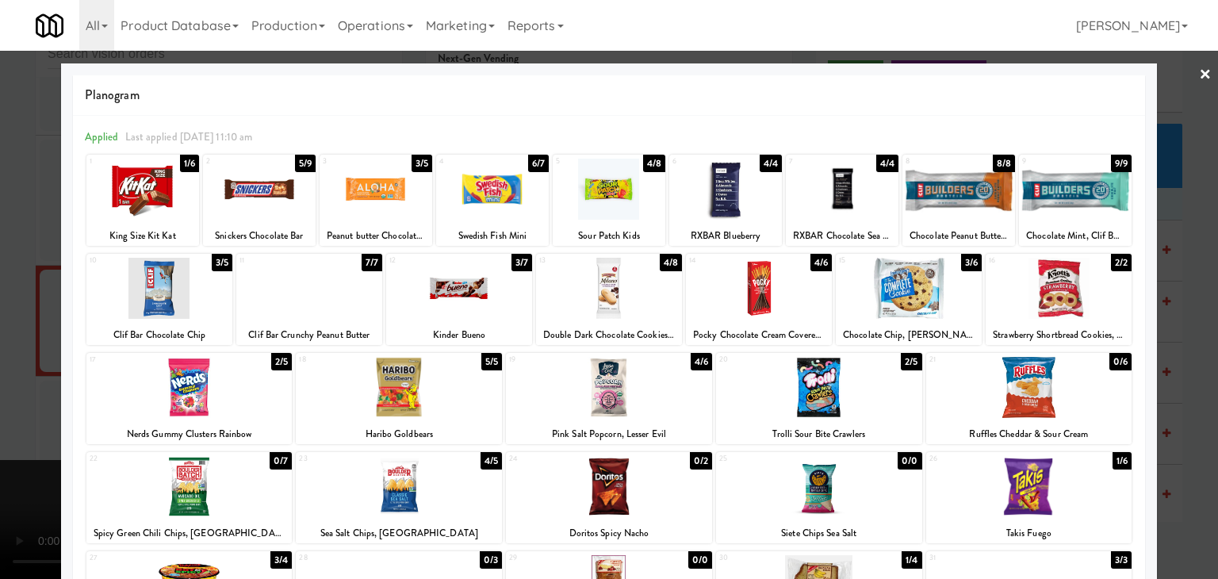
click at [1171, 374] on div at bounding box center [609, 289] width 1218 height 579
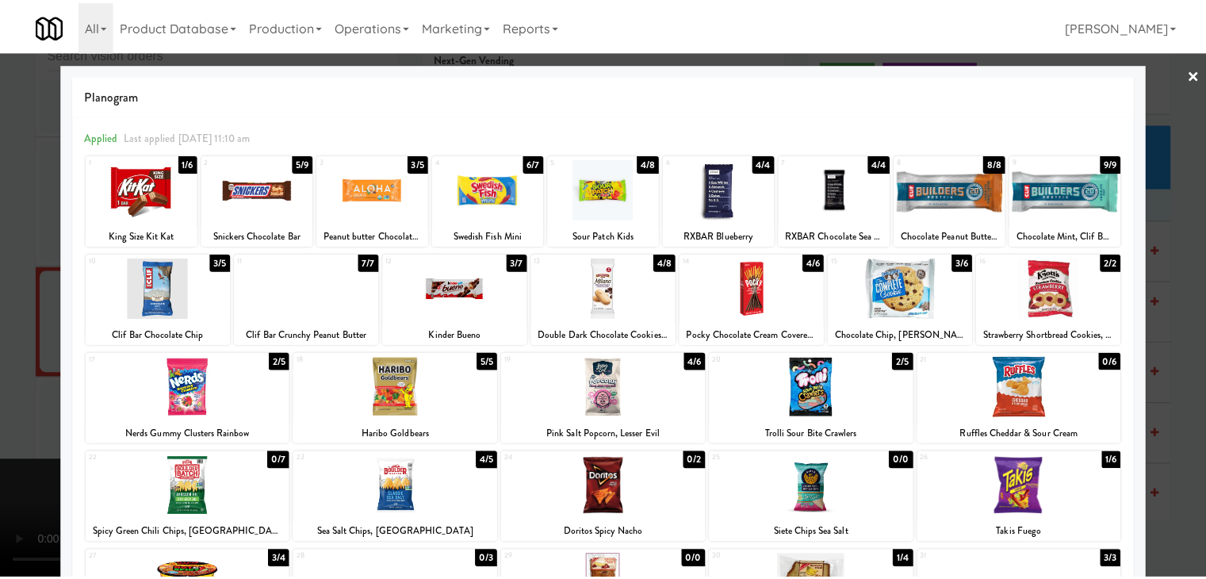
scroll to position [5671, 0]
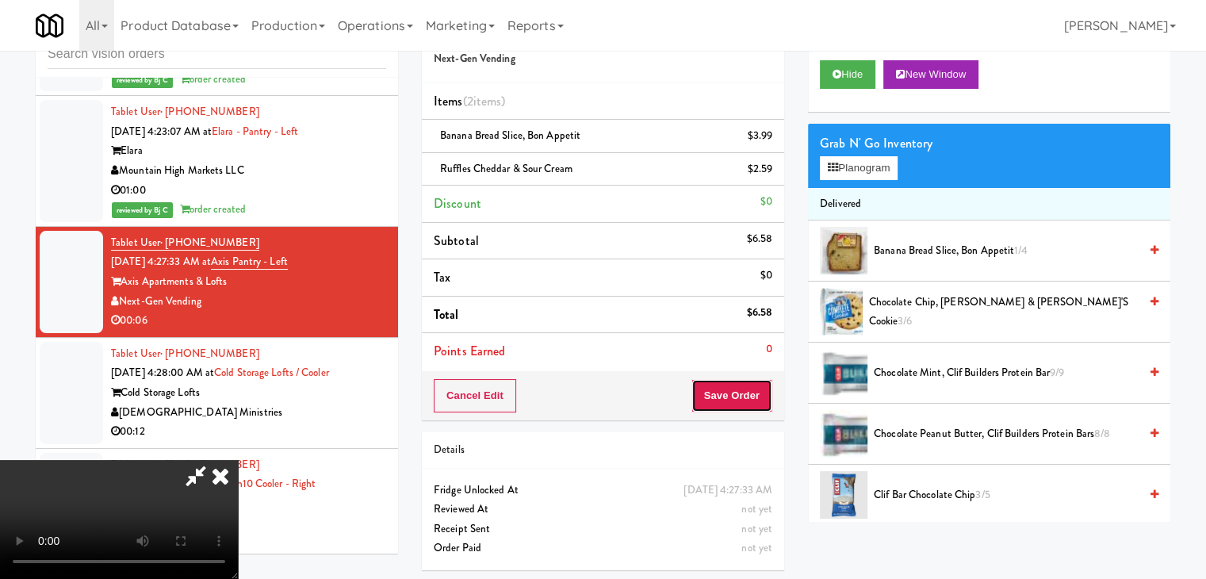
click at [743, 405] on button "Save Order" at bounding box center [732, 395] width 81 height 33
click at [745, 404] on button "Save Order" at bounding box center [732, 395] width 81 height 33
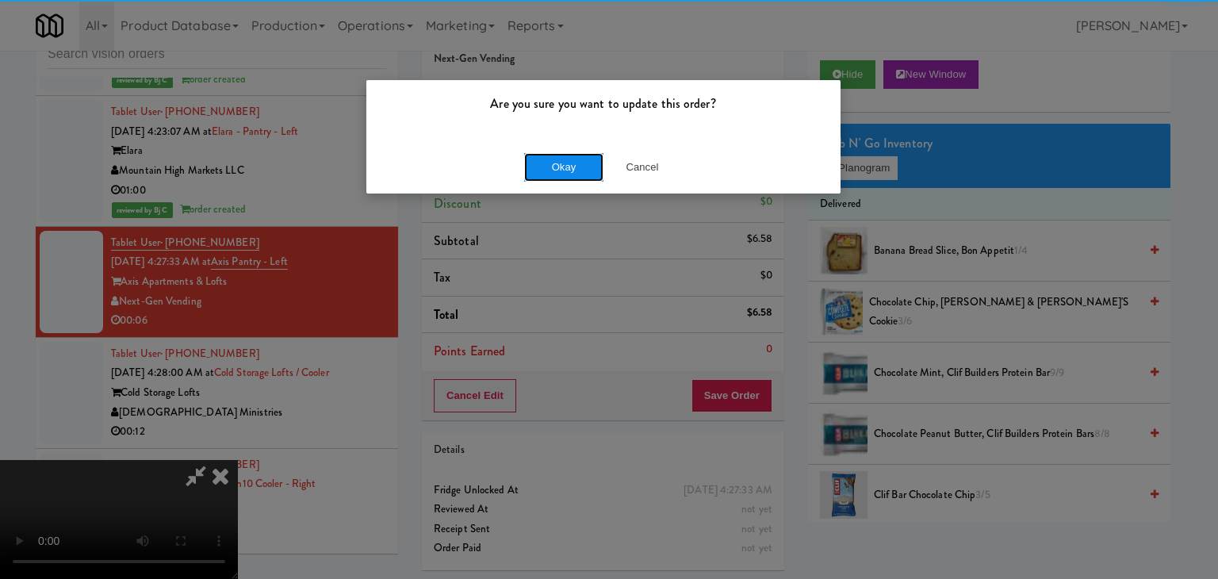
click at [575, 158] on button "Okay" at bounding box center [563, 167] width 79 height 29
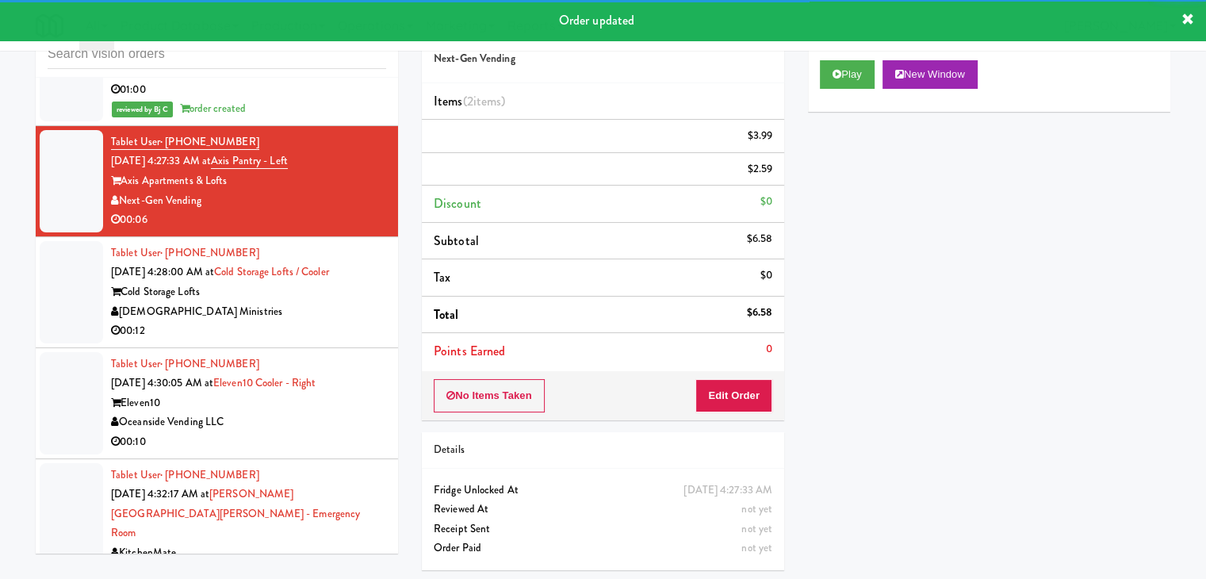
scroll to position [5909, 0]
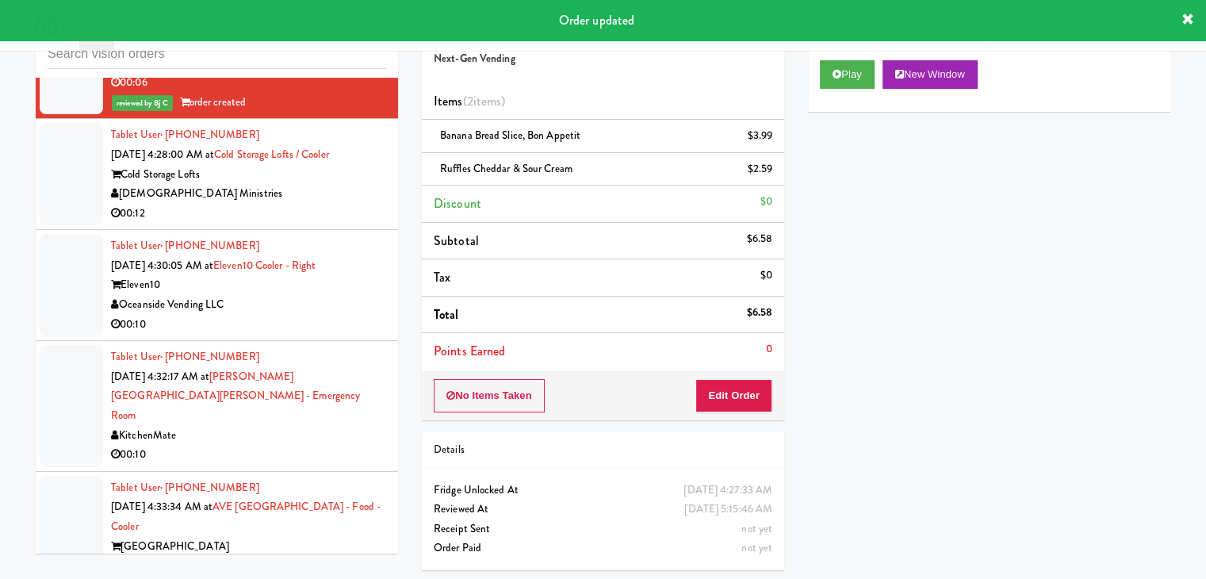
click at [336, 224] on div "00:12" at bounding box center [248, 214] width 275 height 20
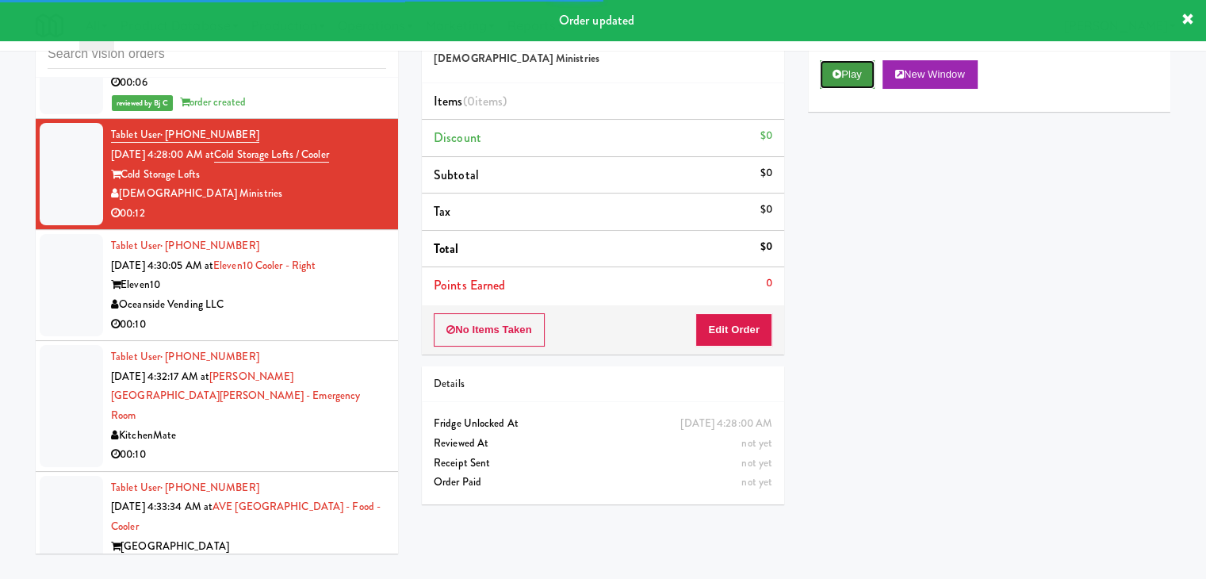
click at [829, 71] on button "Play" at bounding box center [847, 74] width 55 height 29
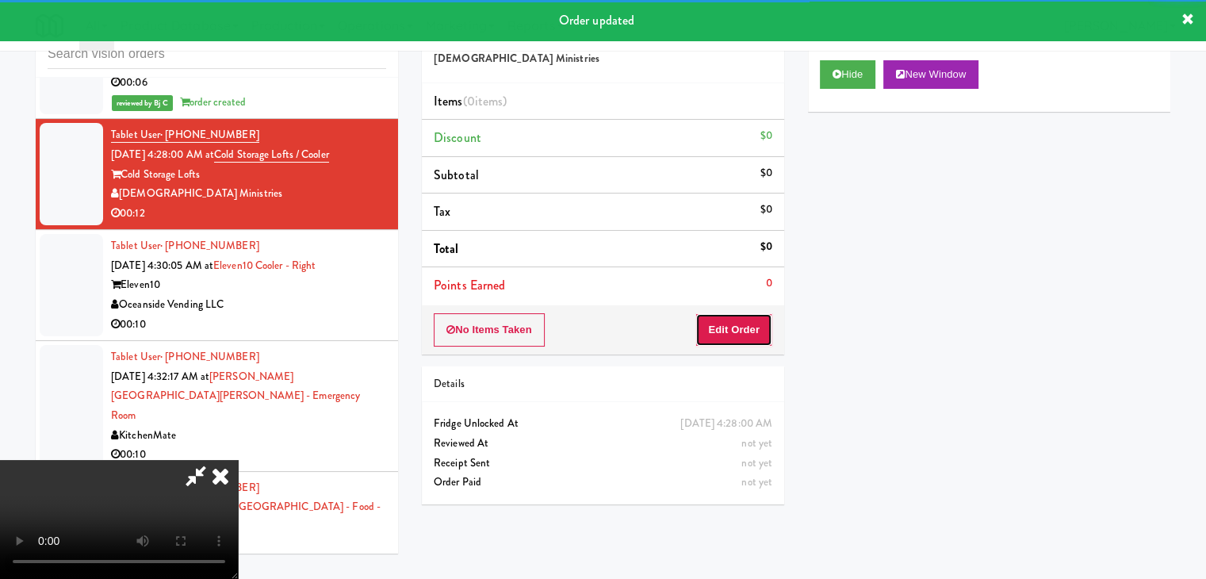
click at [738, 320] on button "Edit Order" at bounding box center [734, 329] width 77 height 33
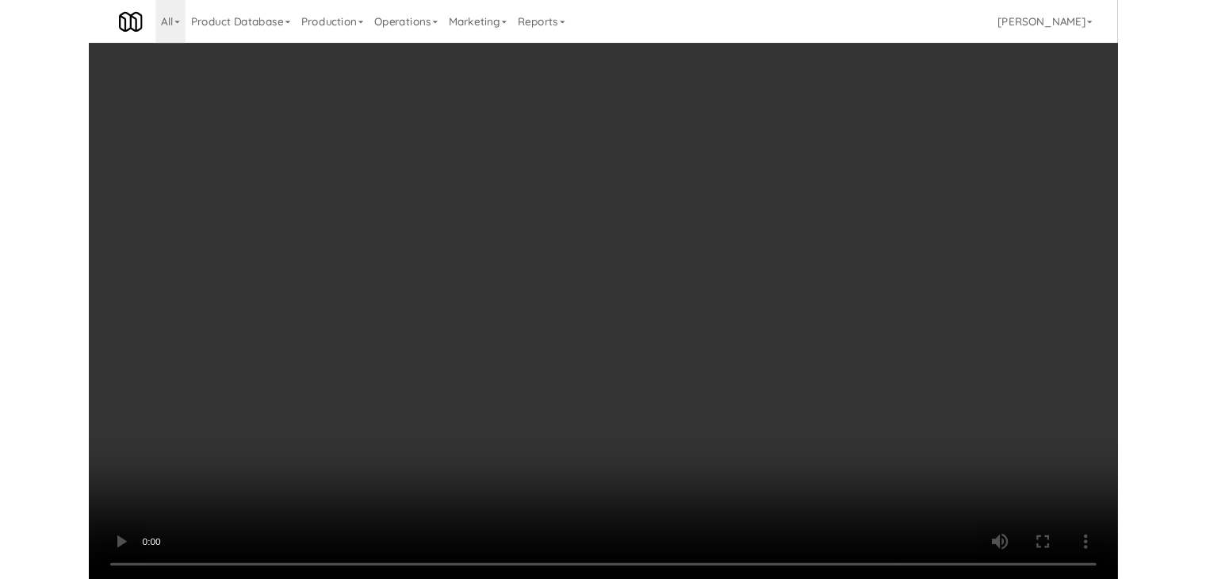
scroll to position [5851, 0]
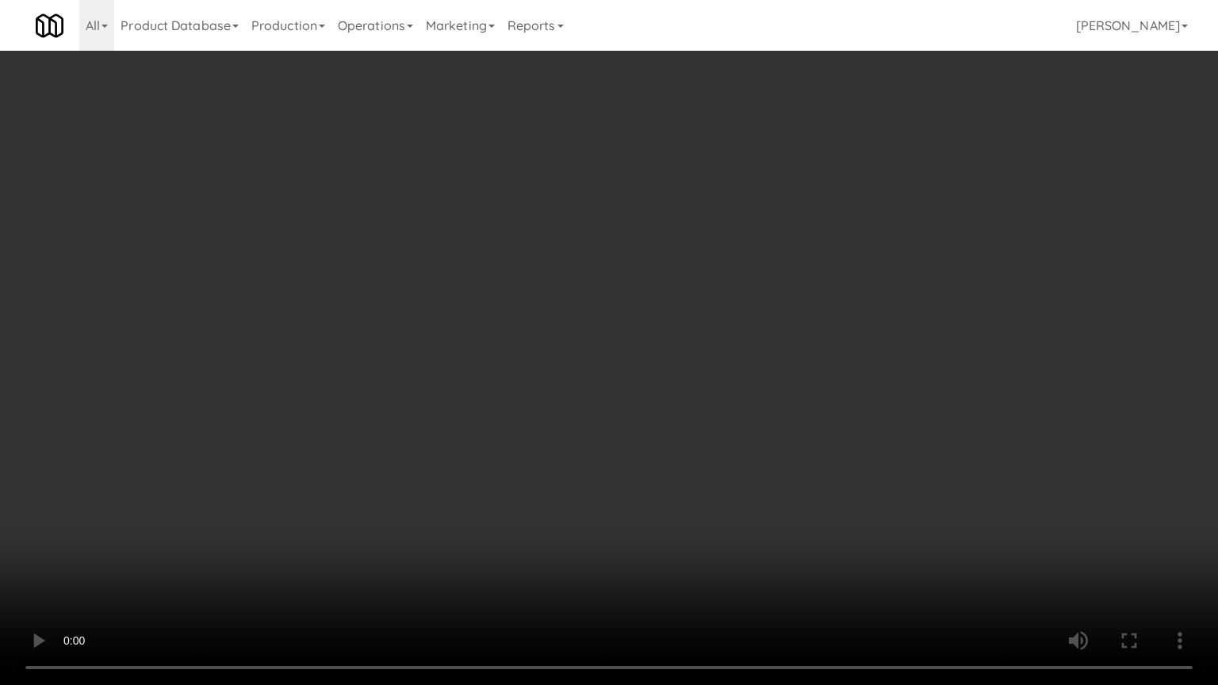
click at [745, 410] on video at bounding box center [609, 342] width 1218 height 685
click at [746, 410] on video at bounding box center [609, 342] width 1218 height 685
click at [748, 411] on video at bounding box center [609, 342] width 1218 height 685
click at [749, 409] on video at bounding box center [609, 342] width 1218 height 685
click at [749, 404] on video at bounding box center [609, 342] width 1218 height 685
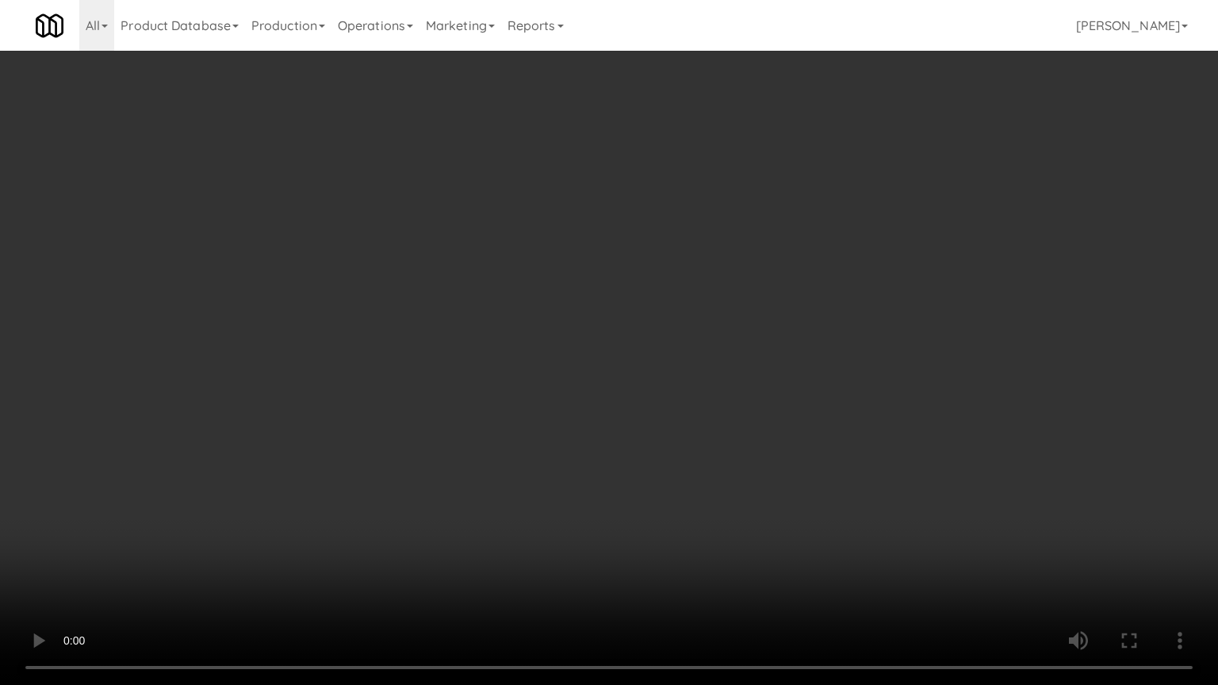
click at [711, 230] on video at bounding box center [609, 342] width 1218 height 685
click at [692, 353] on video at bounding box center [609, 342] width 1218 height 685
click at [534, 547] on video at bounding box center [609, 342] width 1218 height 685
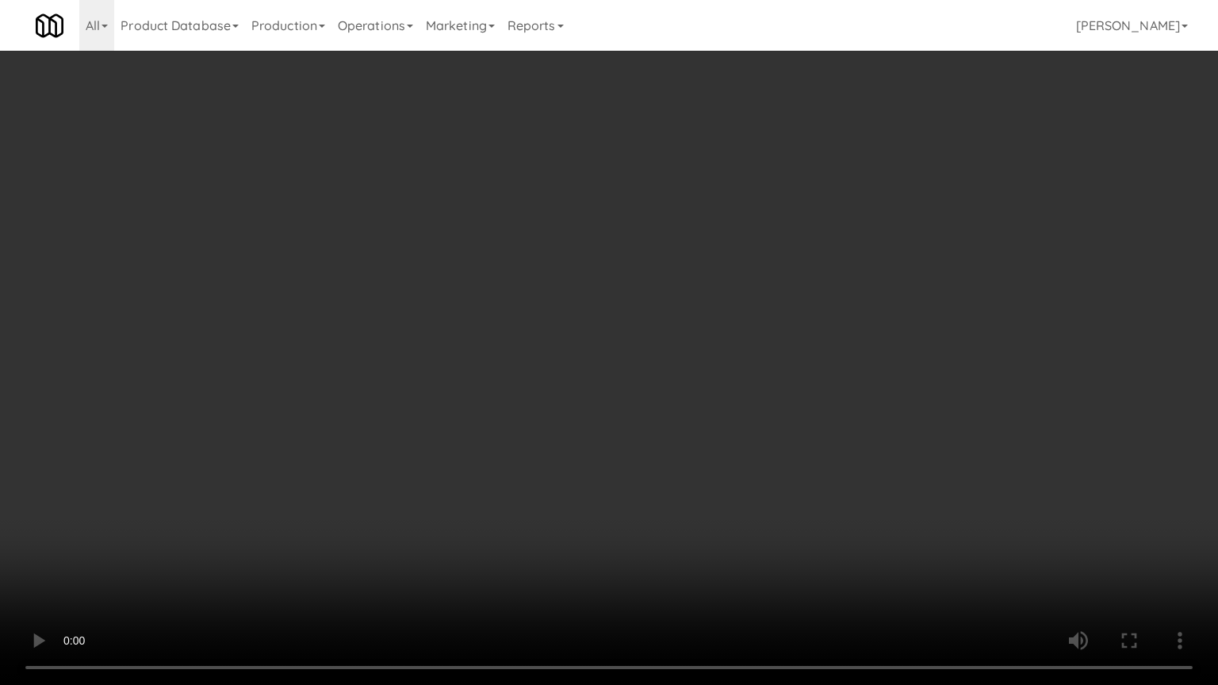
click at [587, 476] on video at bounding box center [609, 342] width 1218 height 685
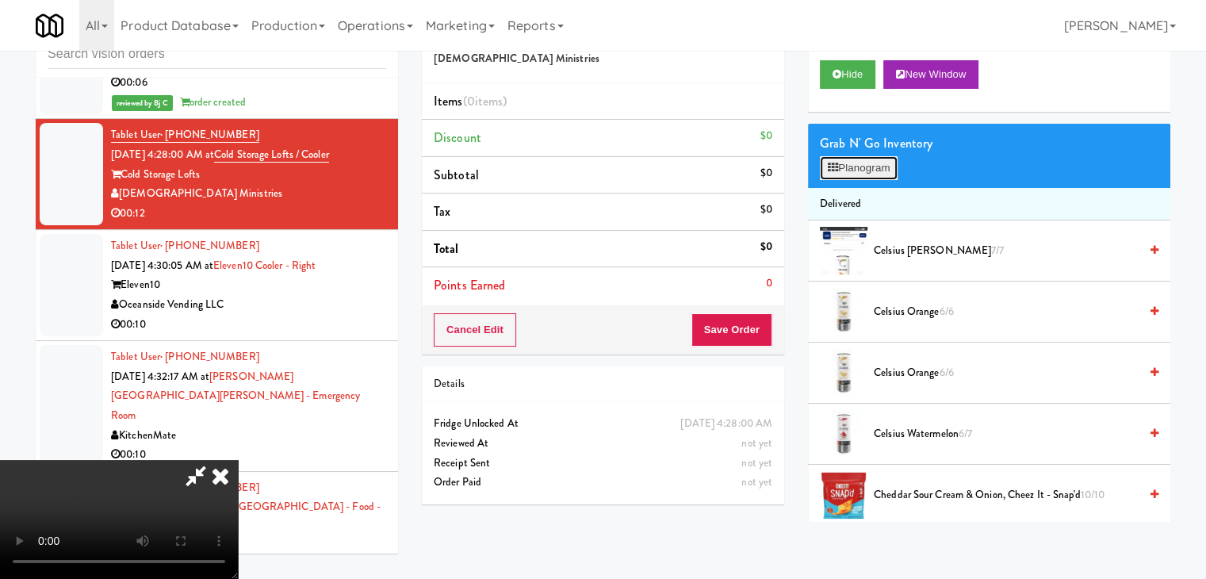
click at [859, 157] on button "Planogram" at bounding box center [859, 168] width 78 height 24
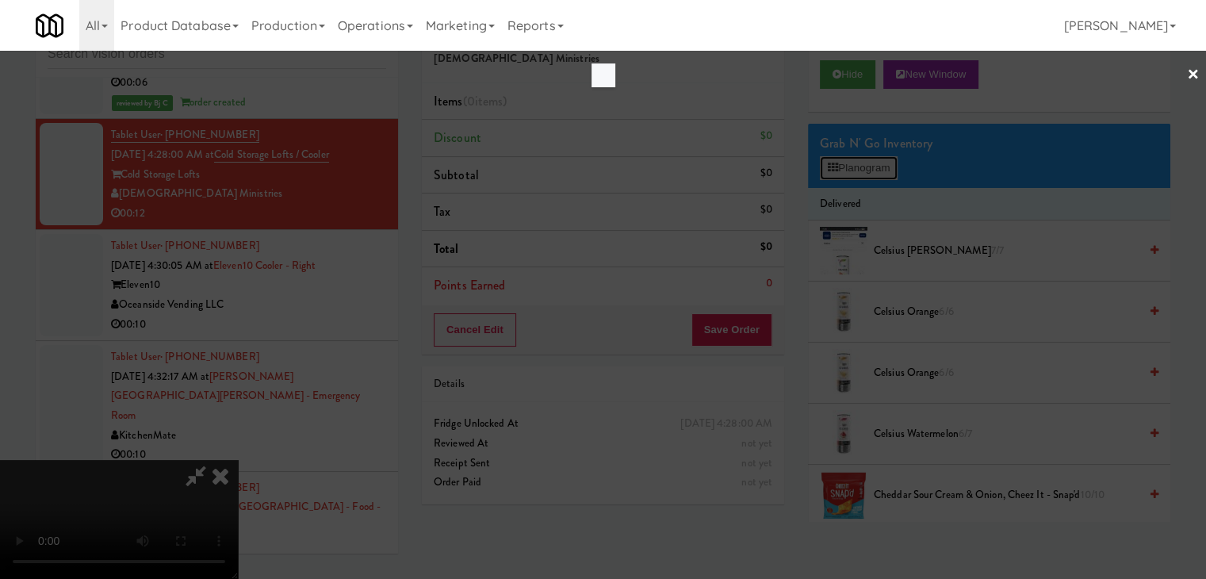
scroll to position [5851, 0]
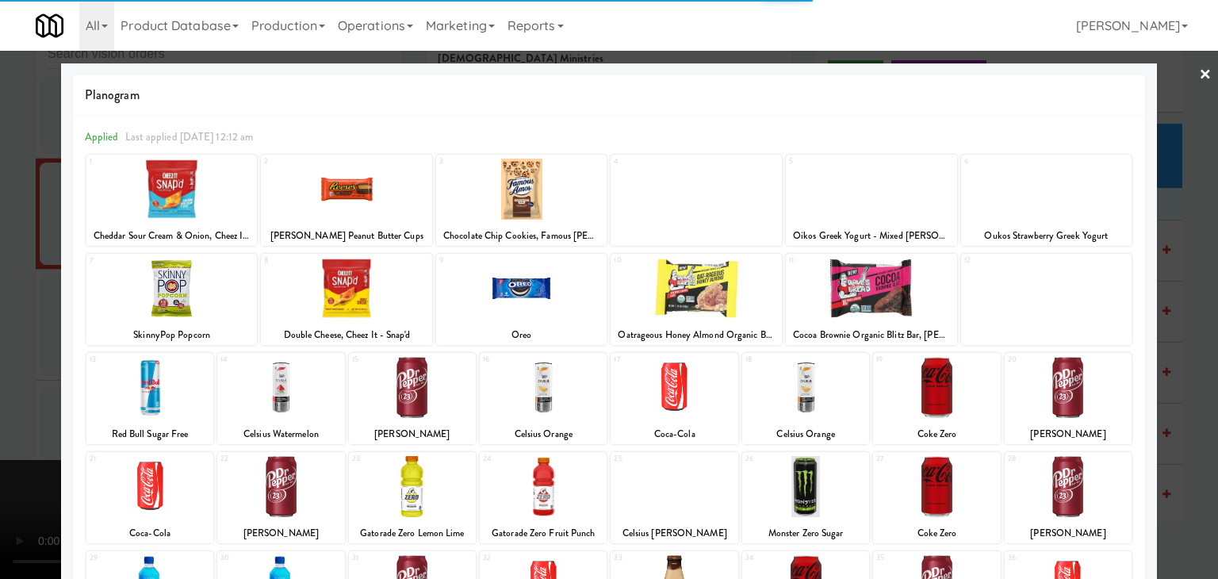
click at [409, 382] on div at bounding box center [412, 387] width 127 height 61
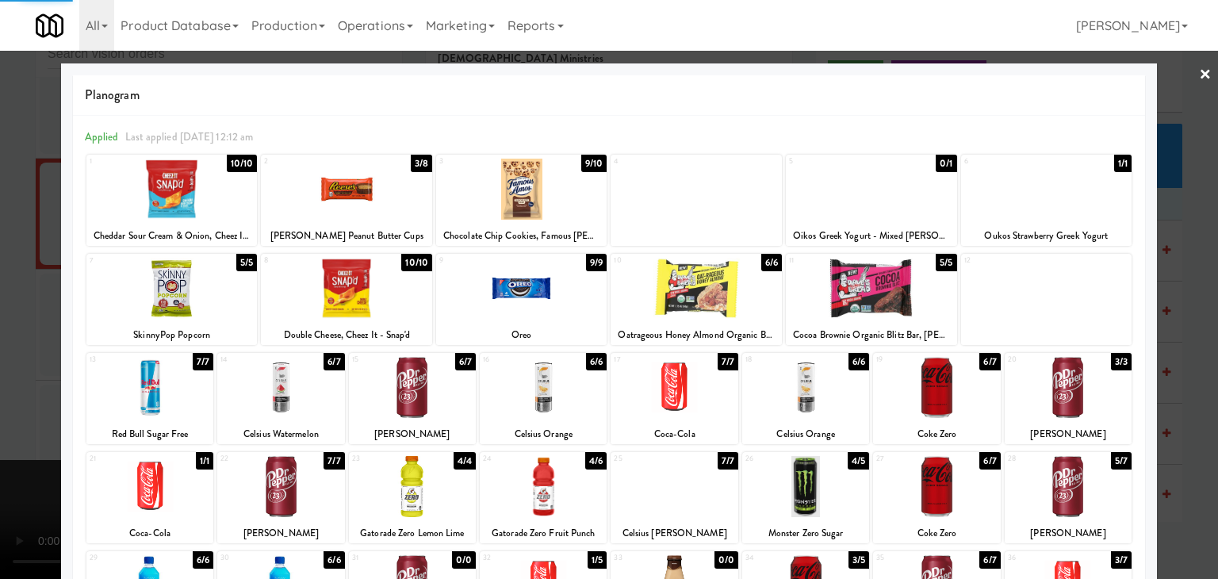
click at [409, 382] on div at bounding box center [412, 387] width 127 height 61
click at [32, 423] on div at bounding box center [609, 289] width 1218 height 579
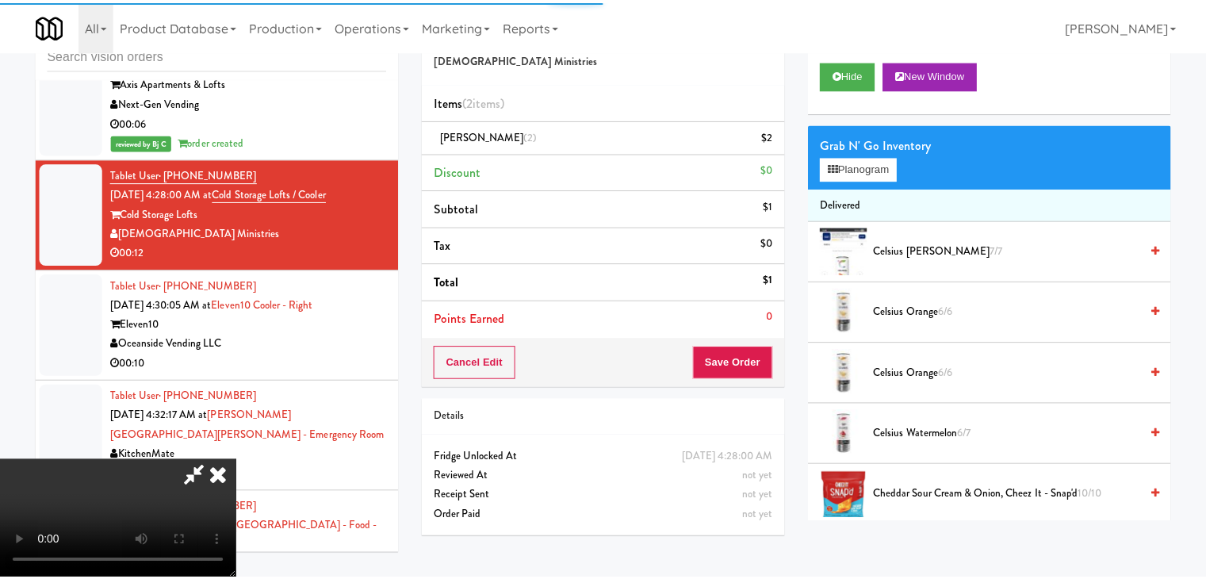
scroll to position [5909, 0]
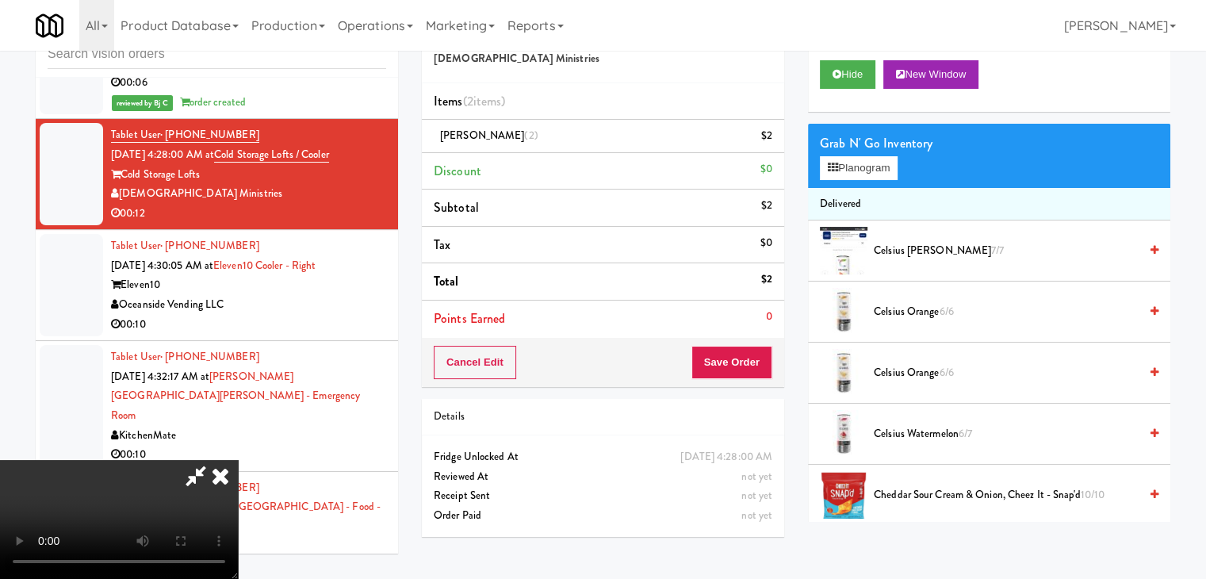
click at [238, 460] on video at bounding box center [119, 519] width 238 height 119
click at [752, 351] on button "Save Order" at bounding box center [732, 362] width 81 height 33
drag, startPoint x: 752, startPoint y: 351, endPoint x: 763, endPoint y: 353, distance: 11.2
click at [754, 350] on button "Save Order" at bounding box center [732, 362] width 81 height 33
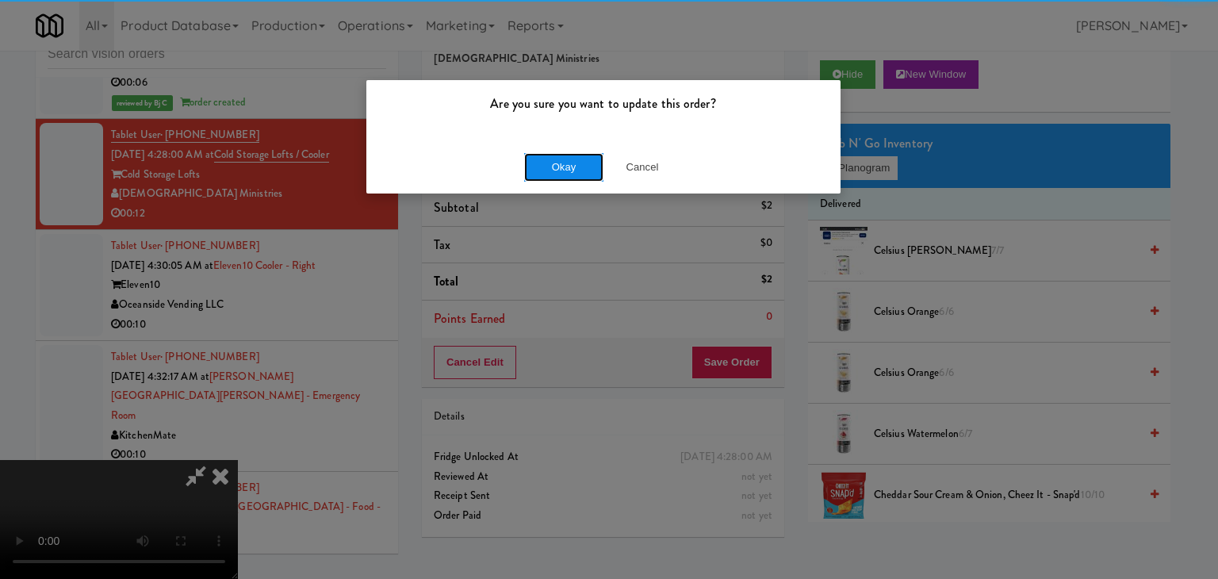
click at [565, 173] on button "Okay" at bounding box center [563, 167] width 79 height 29
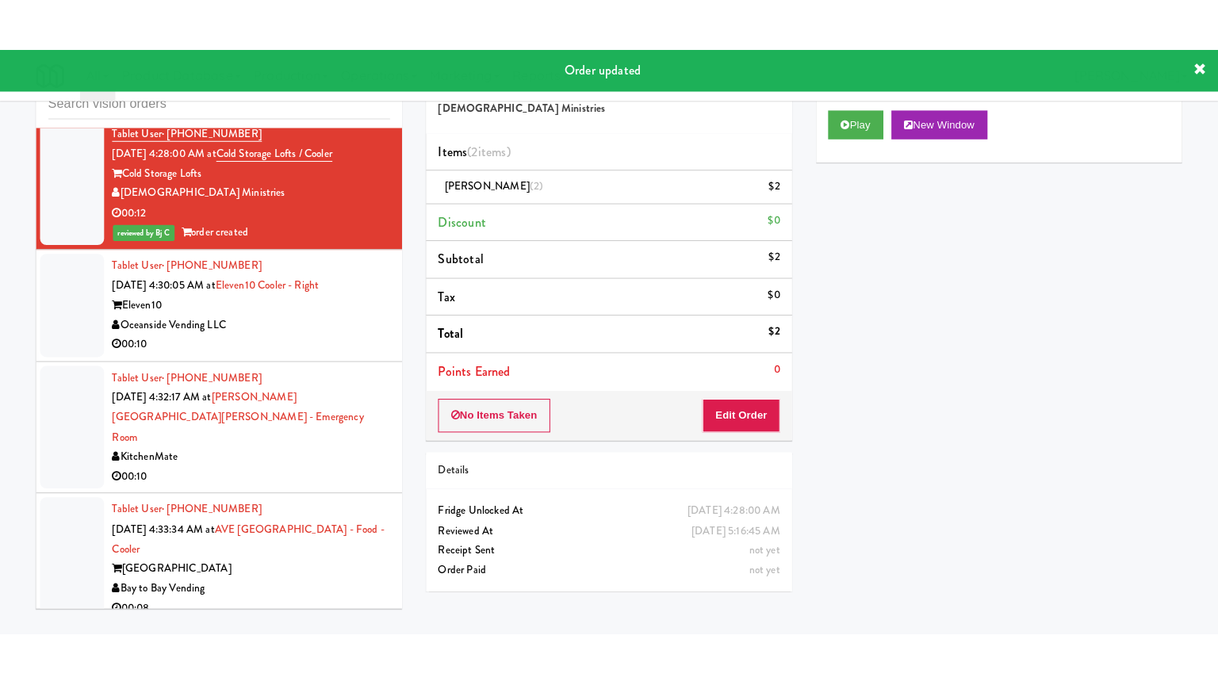
scroll to position [5989, 0]
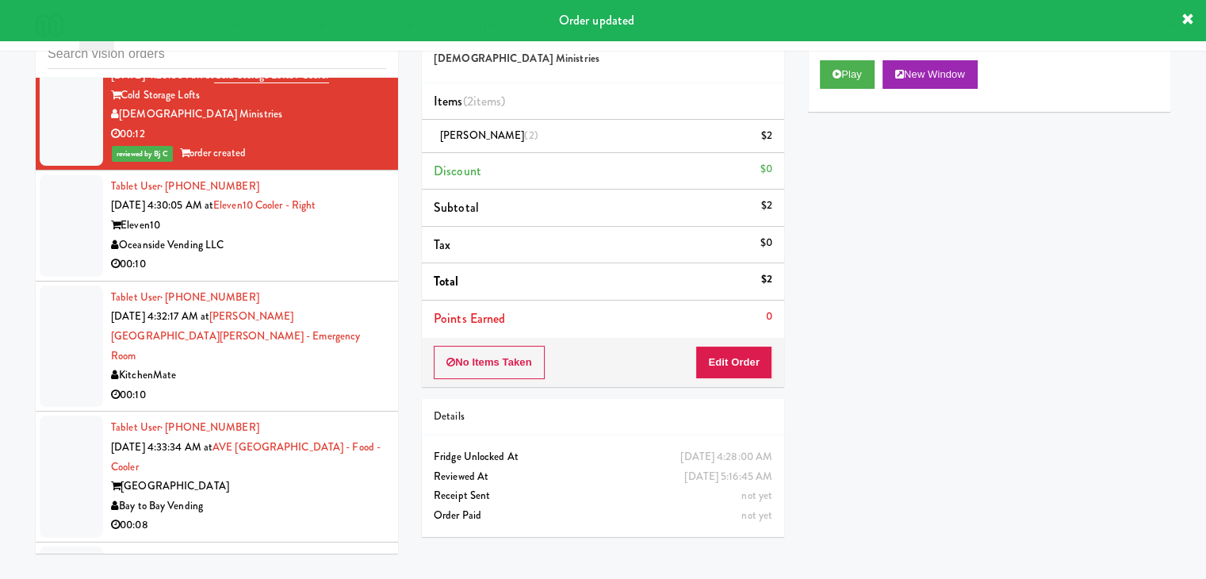
click at [299, 274] on div "00:10" at bounding box center [248, 265] width 275 height 20
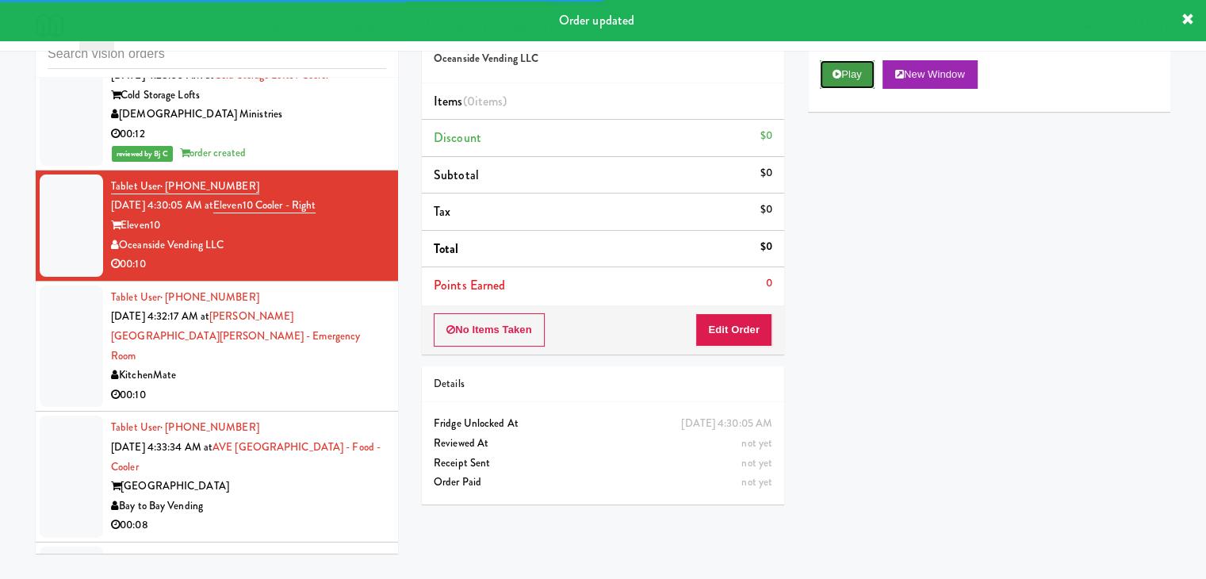
click at [854, 71] on button "Play" at bounding box center [847, 74] width 55 height 29
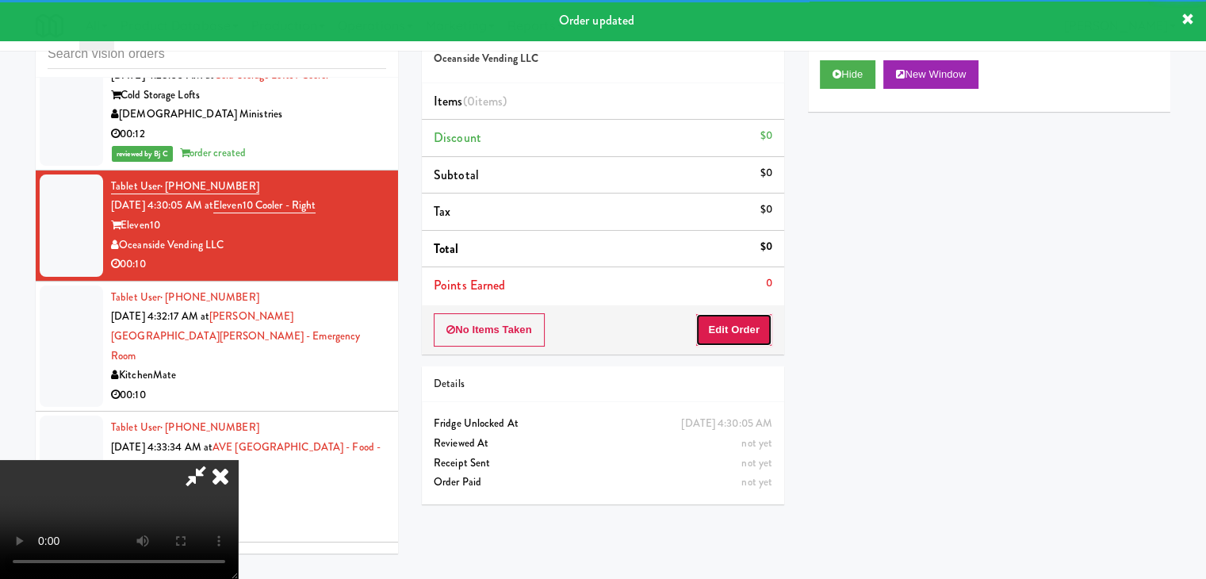
click at [740, 330] on button "Edit Order" at bounding box center [734, 329] width 77 height 33
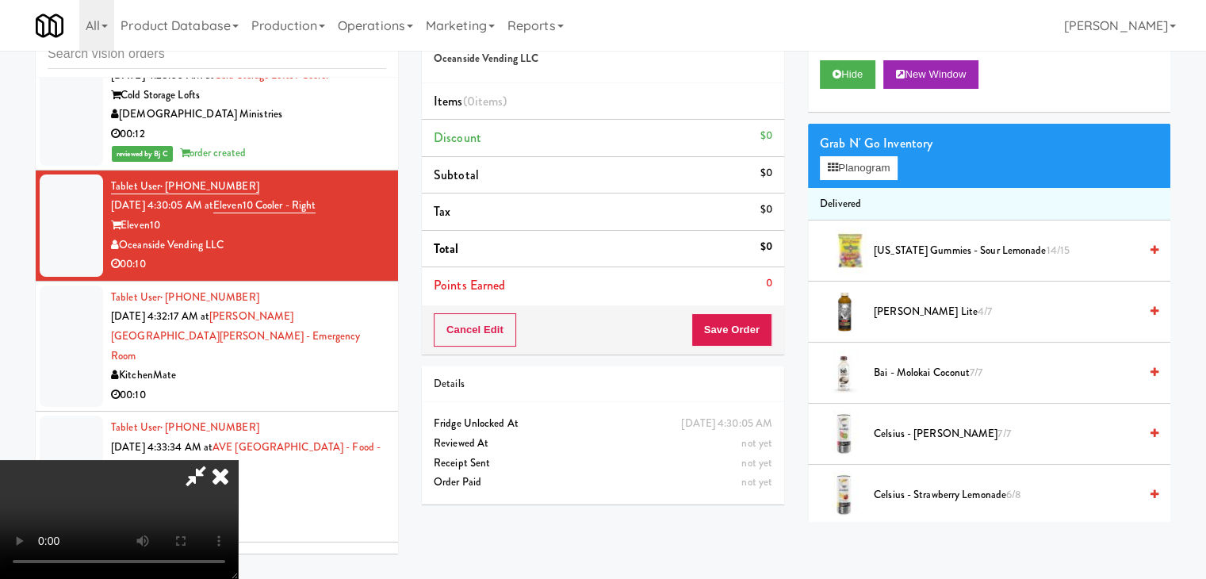
scroll to position [5930, 0]
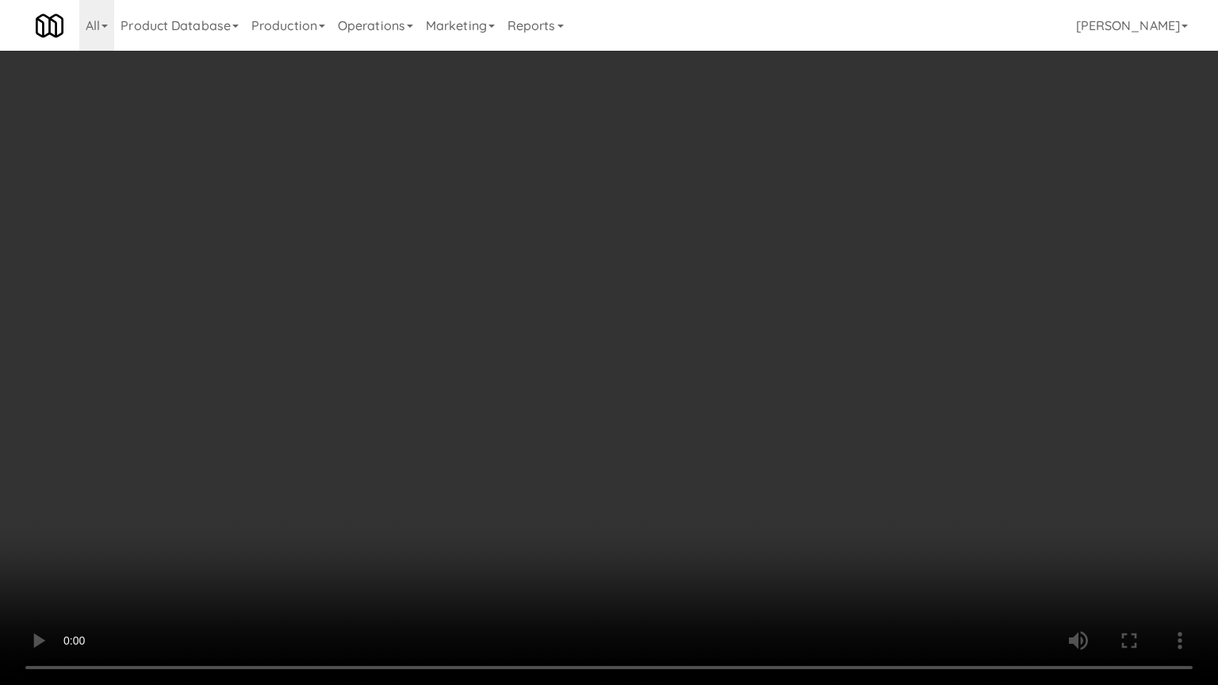
click at [568, 428] on video at bounding box center [609, 342] width 1218 height 685
click at [625, 471] on video at bounding box center [609, 342] width 1218 height 685
click at [650, 458] on video at bounding box center [609, 342] width 1218 height 685
click at [647, 439] on video at bounding box center [609, 342] width 1218 height 685
click at [797, 511] on video at bounding box center [609, 342] width 1218 height 685
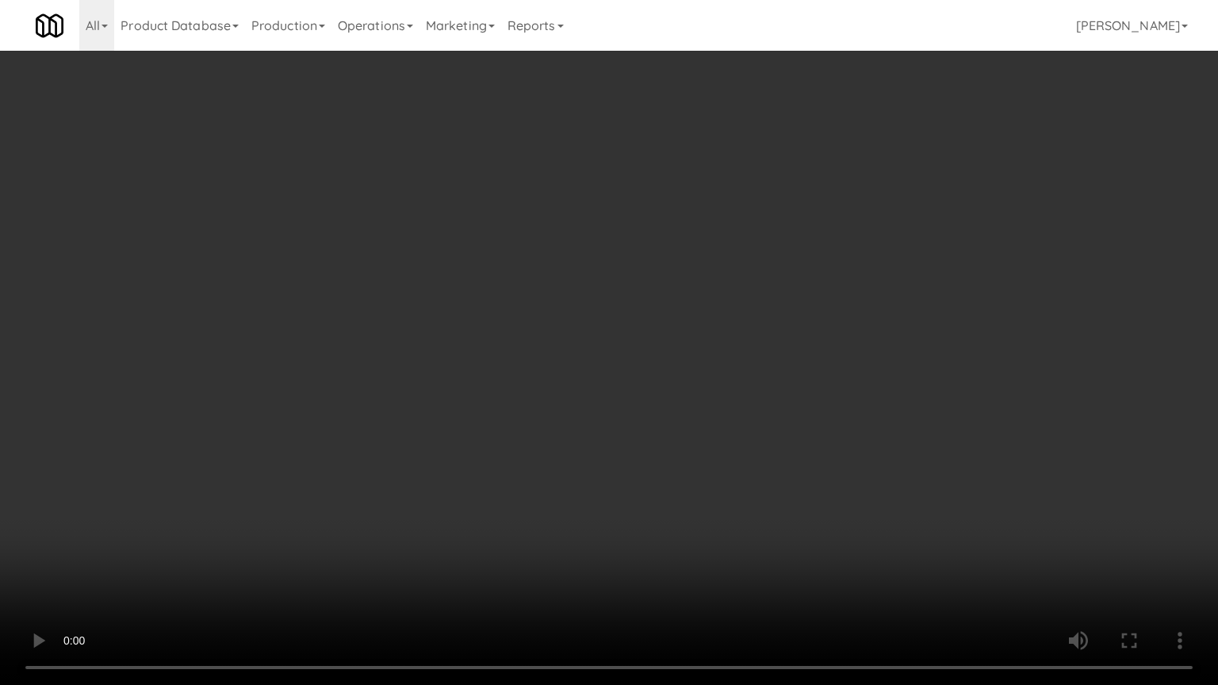
click at [796, 511] on video at bounding box center [609, 342] width 1218 height 685
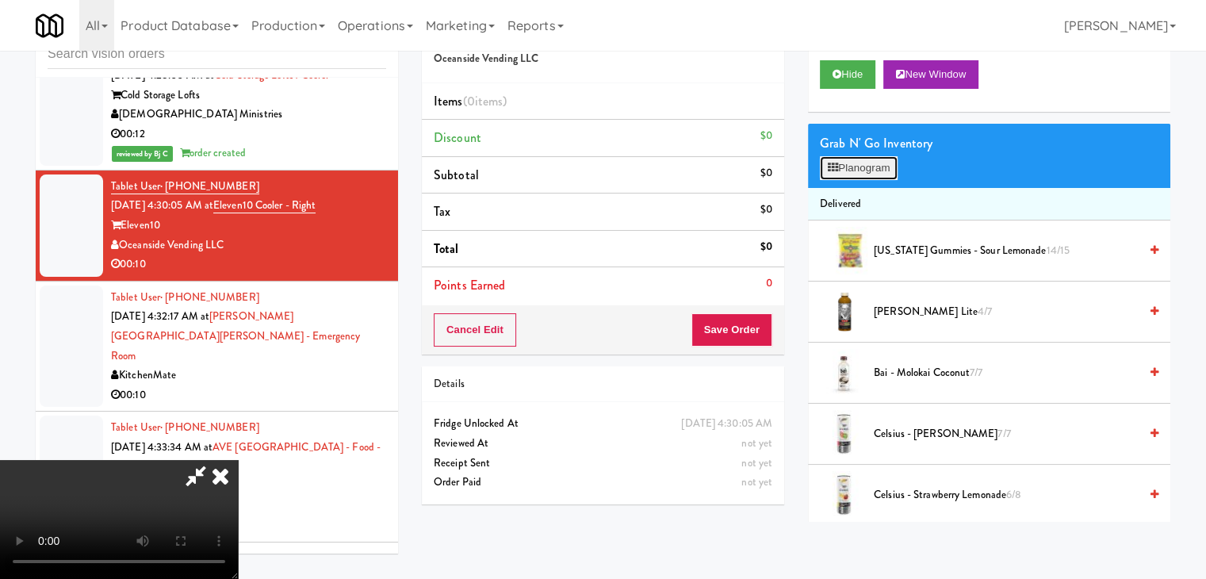
click at [872, 156] on button "Planogram" at bounding box center [859, 168] width 78 height 24
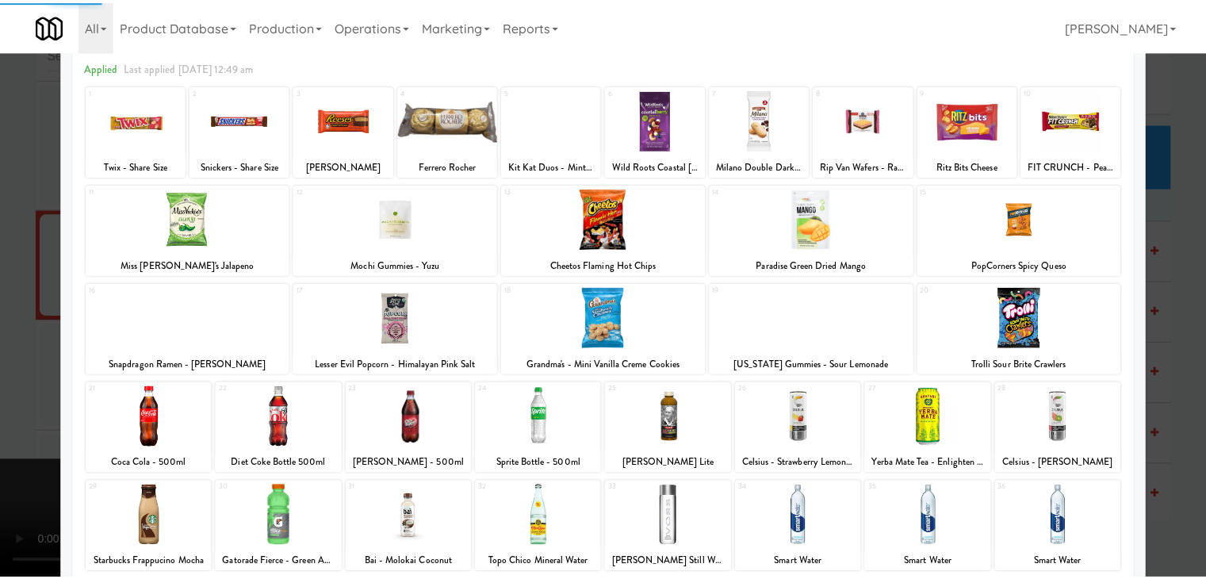
scroll to position [200, 0]
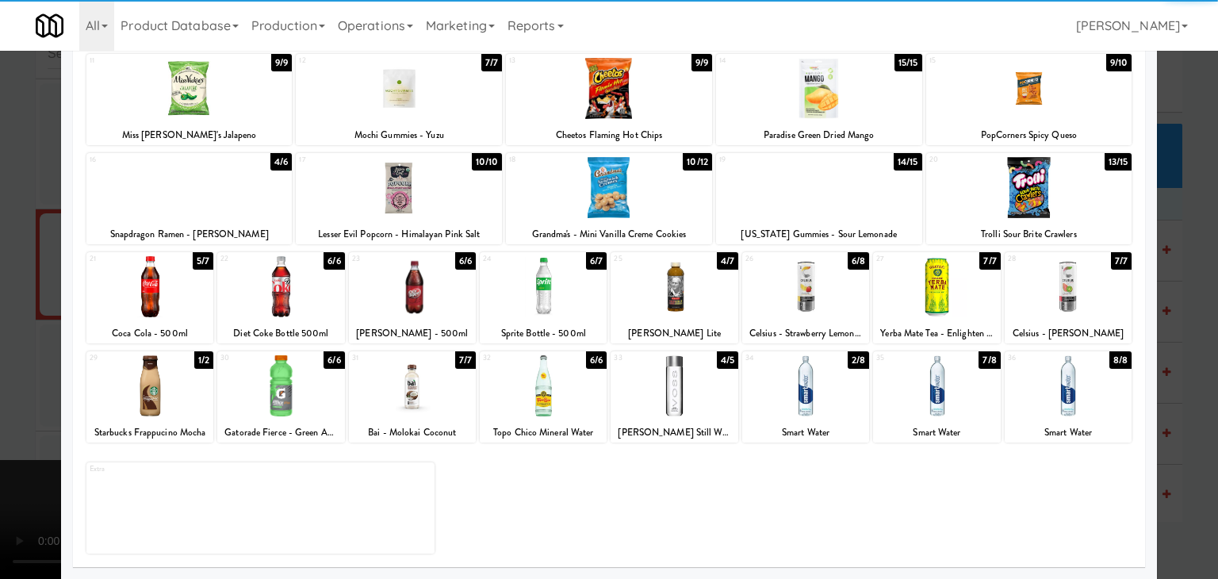
click at [783, 399] on div at bounding box center [805, 385] width 127 height 61
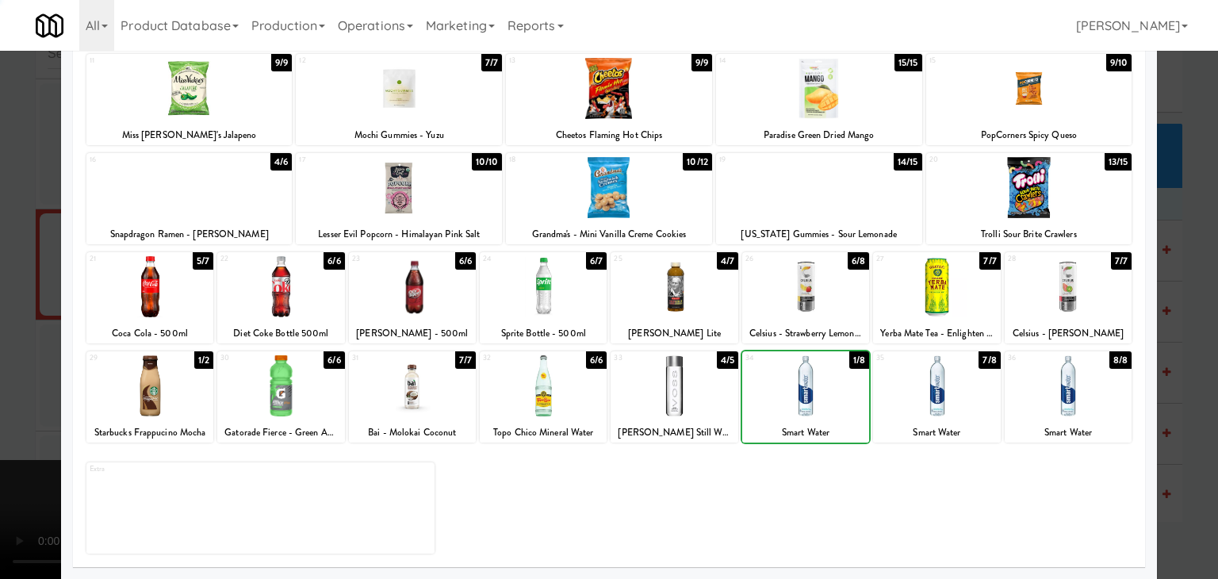
click at [785, 398] on div at bounding box center [805, 385] width 127 height 61
click at [1191, 411] on div at bounding box center [609, 289] width 1218 height 579
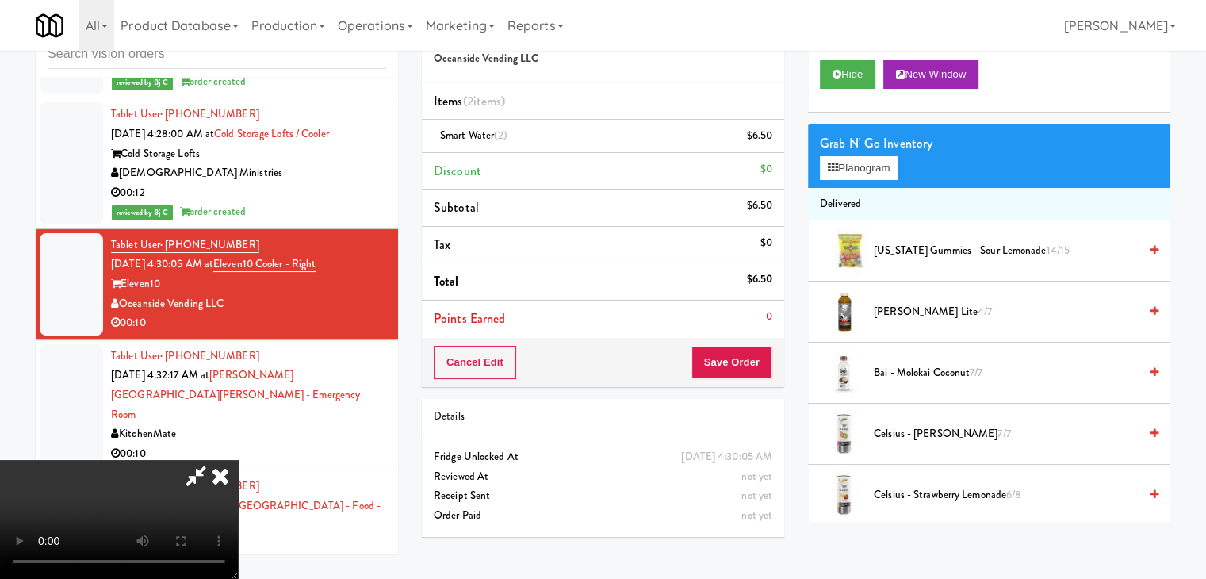
scroll to position [5989, 0]
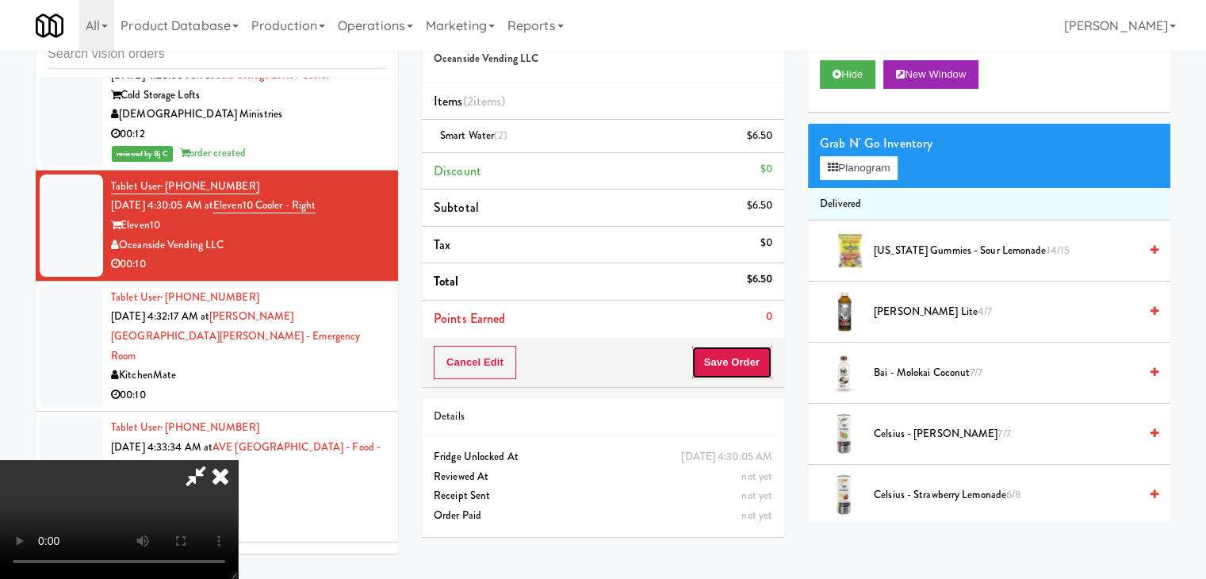
click at [749, 365] on button "Save Order" at bounding box center [732, 362] width 81 height 33
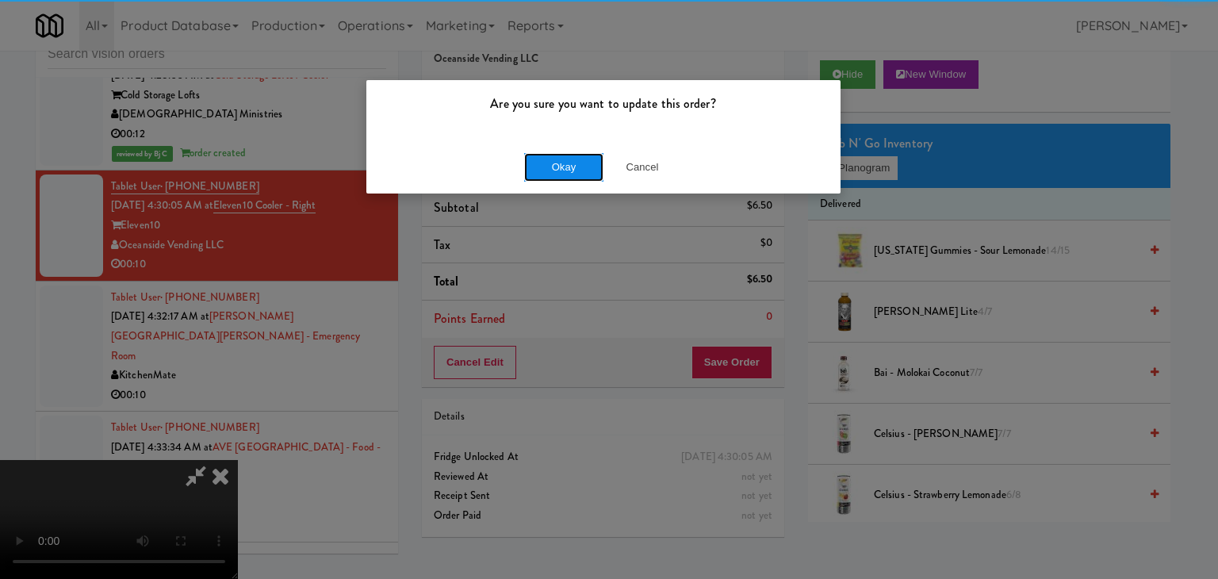
click at [532, 163] on button "Okay" at bounding box center [563, 167] width 79 height 29
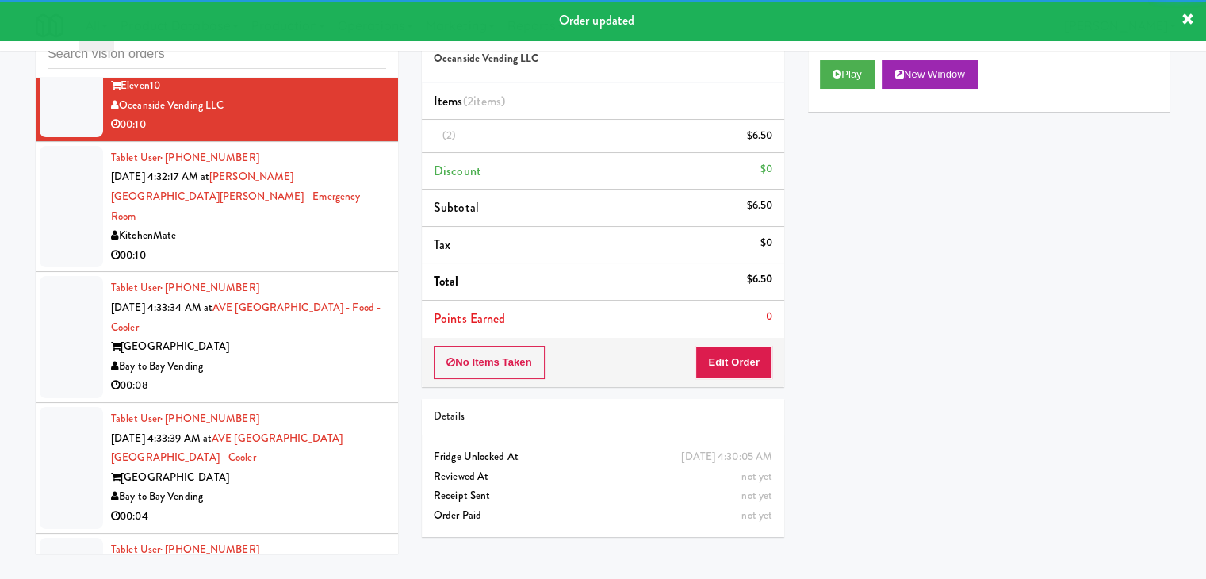
scroll to position [6147, 0]
click at [314, 247] on div "KitchenMate" at bounding box center [248, 237] width 275 height 20
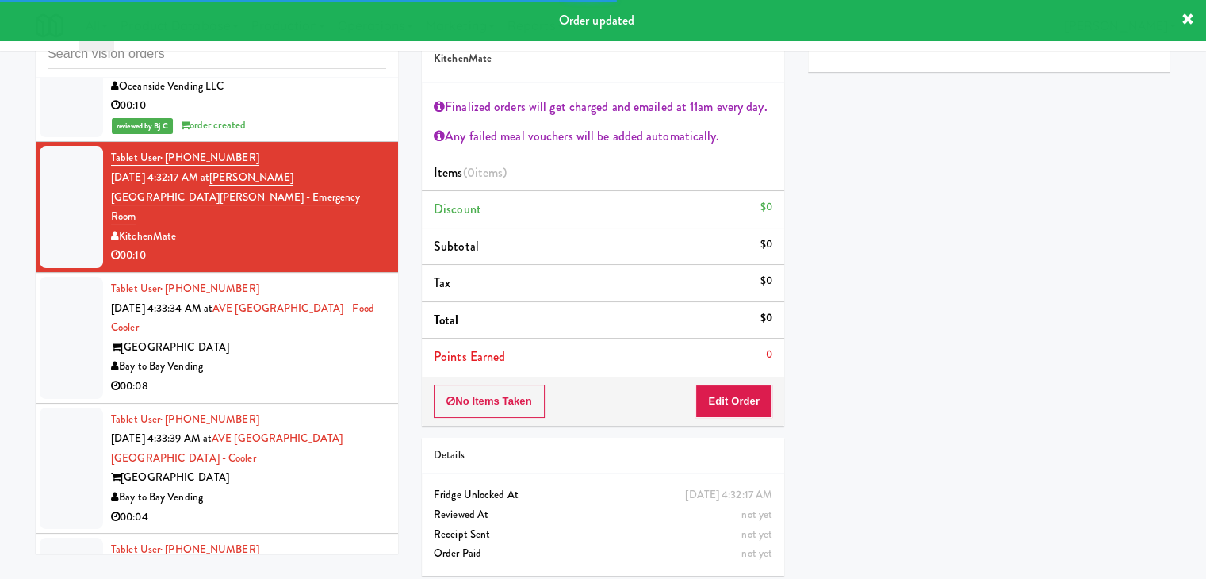
click at [355, 393] on div "00:08" at bounding box center [248, 387] width 275 height 20
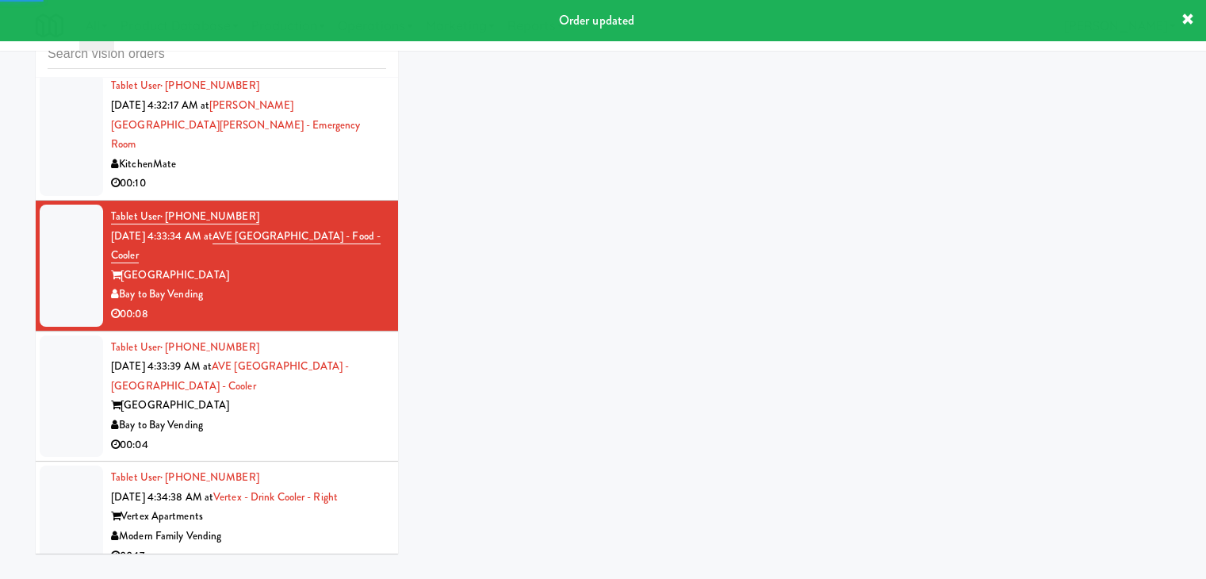
scroll to position [6306, 0]
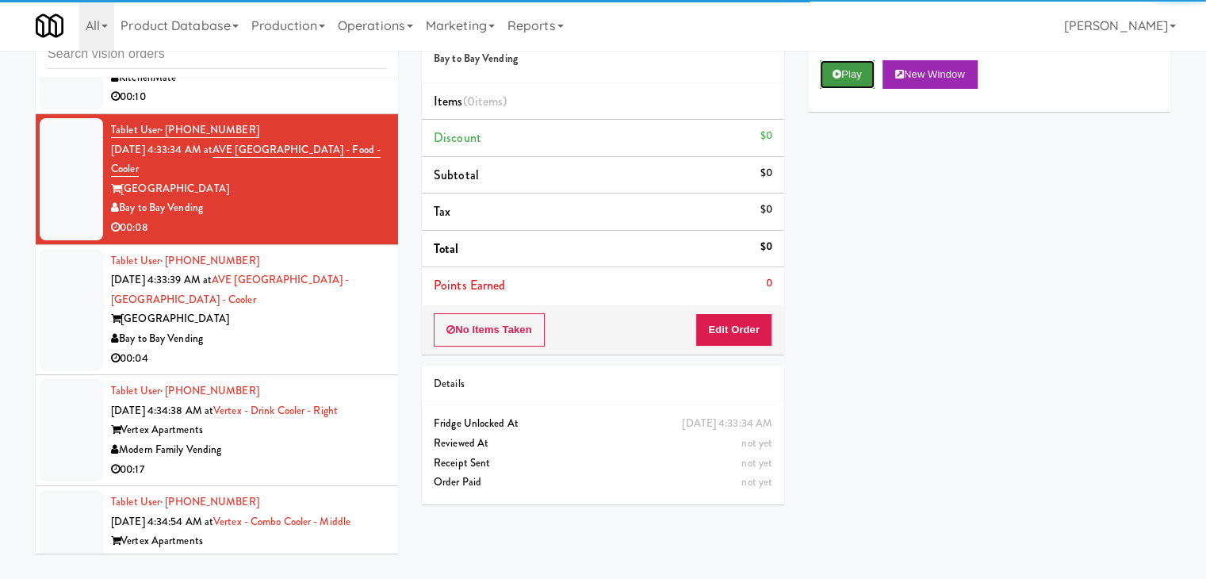
click at [857, 72] on button "Play" at bounding box center [847, 74] width 55 height 29
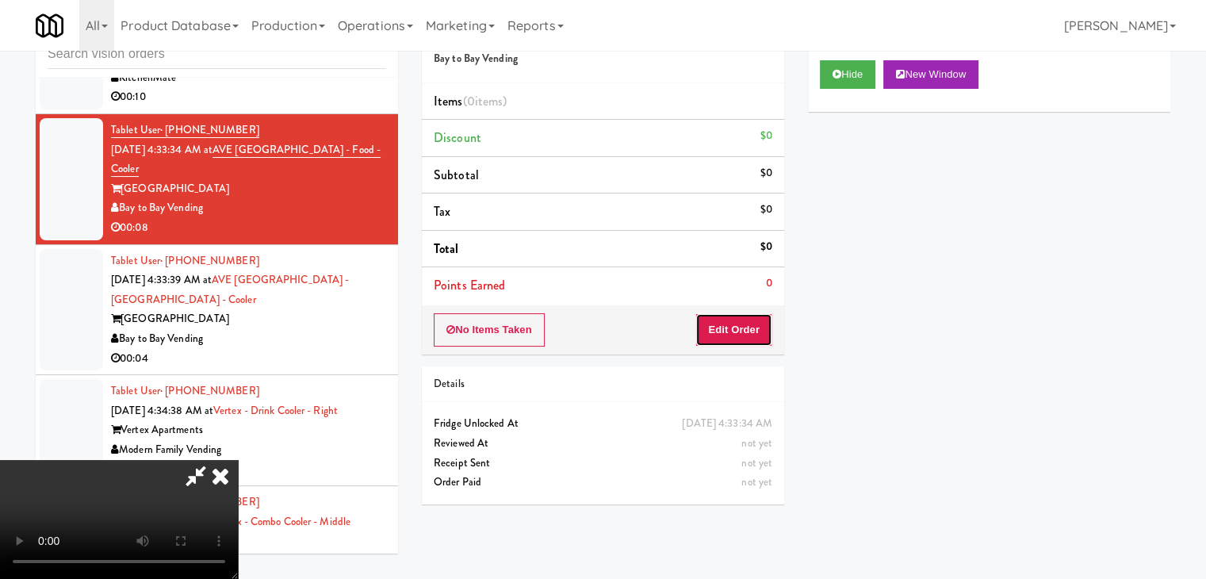
click at [757, 319] on button "Edit Order" at bounding box center [734, 329] width 77 height 33
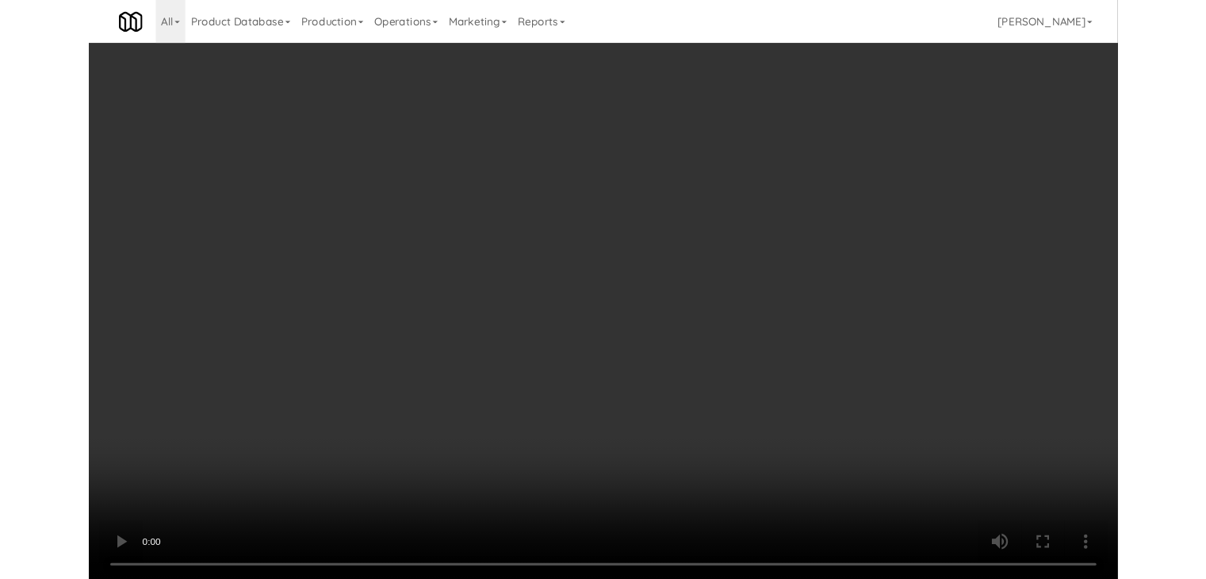
scroll to position [6247, 0]
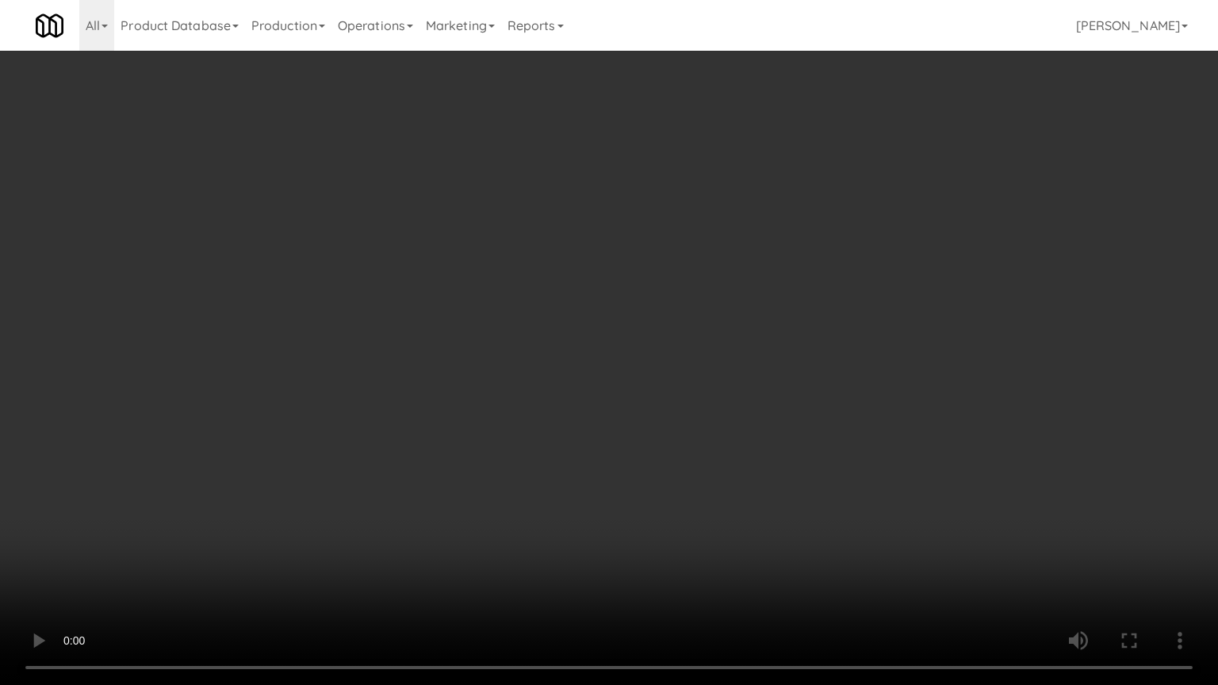
click at [719, 489] on video at bounding box center [609, 342] width 1218 height 685
click at [717, 492] on video at bounding box center [609, 342] width 1218 height 685
click at [737, 479] on video at bounding box center [609, 342] width 1218 height 685
click at [738, 478] on video at bounding box center [609, 342] width 1218 height 685
click at [745, 470] on video at bounding box center [609, 342] width 1218 height 685
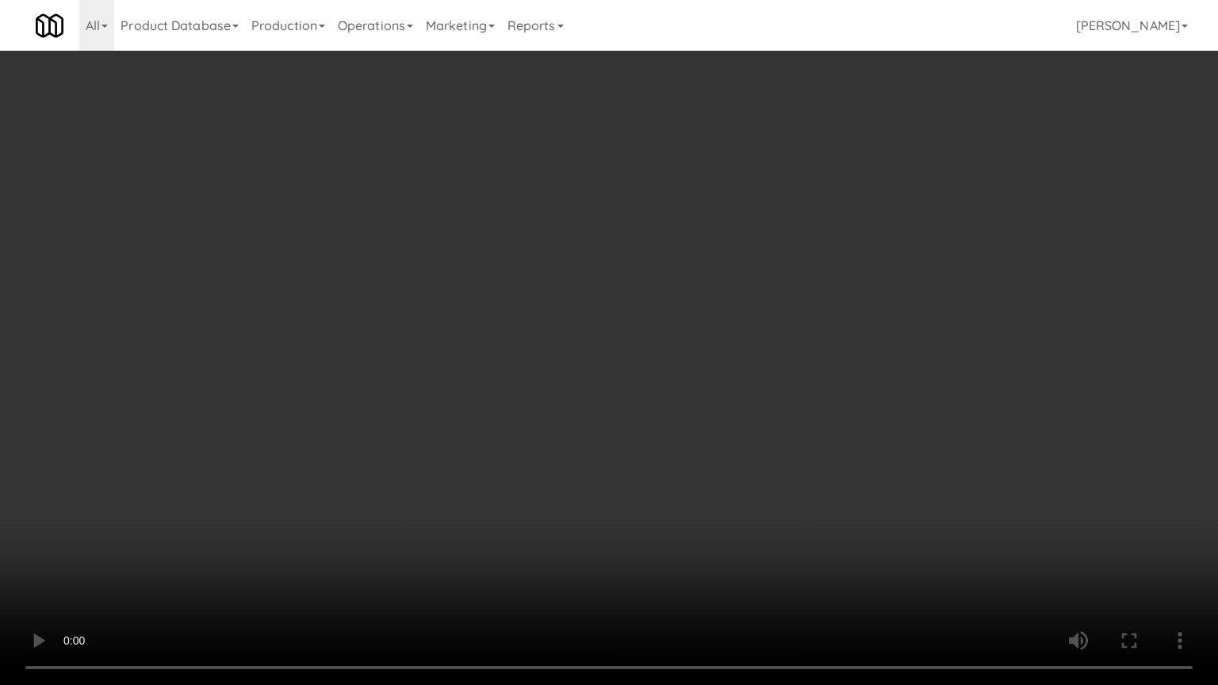
drag, startPoint x: 745, startPoint y: 470, endPoint x: 768, endPoint y: 474, distance: 22.6
click at [745, 470] on video at bounding box center [609, 342] width 1218 height 685
click at [745, 443] on video at bounding box center [609, 342] width 1218 height 685
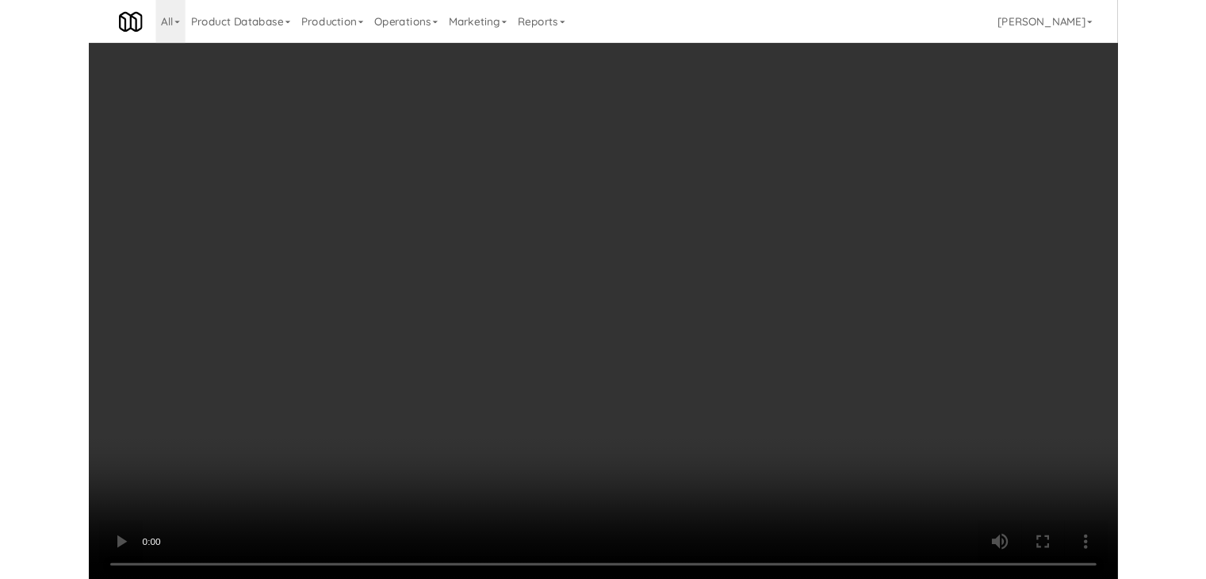
scroll to position [6306, 0]
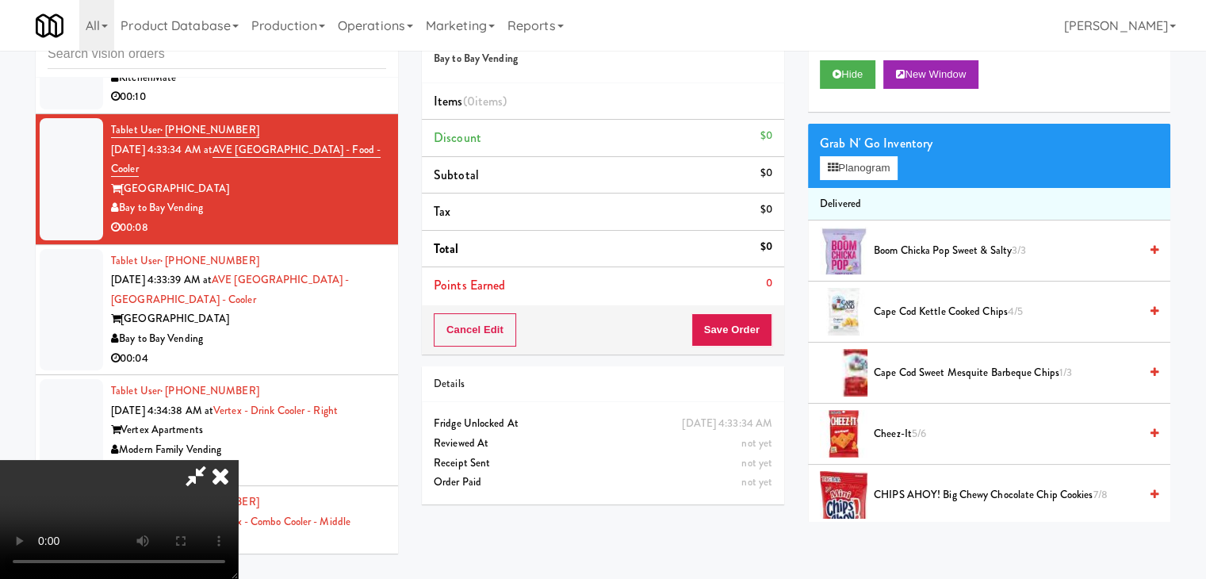
click at [238, 460] on video at bounding box center [119, 519] width 238 height 119
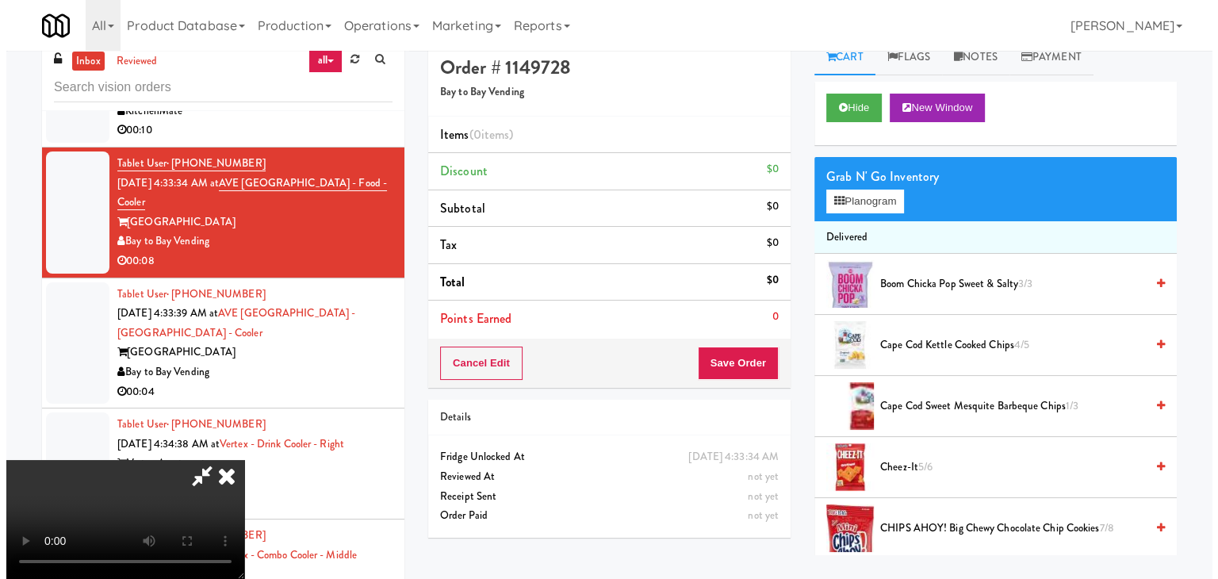
scroll to position [0, 0]
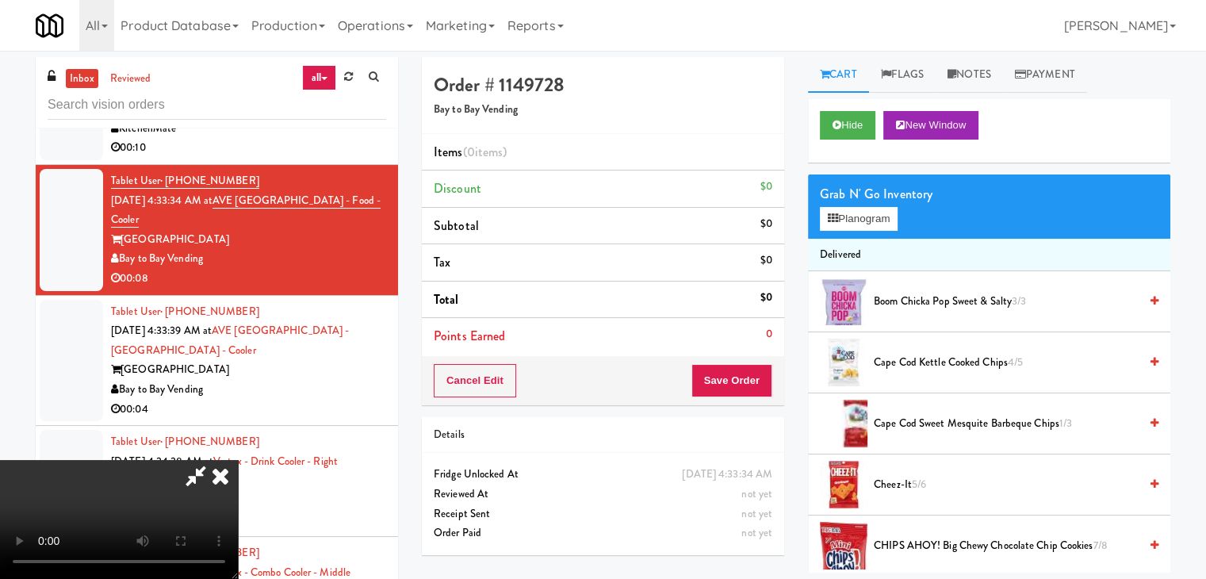
click at [238, 470] on video at bounding box center [119, 519] width 238 height 119
click at [888, 223] on button "Planogram" at bounding box center [859, 219] width 78 height 24
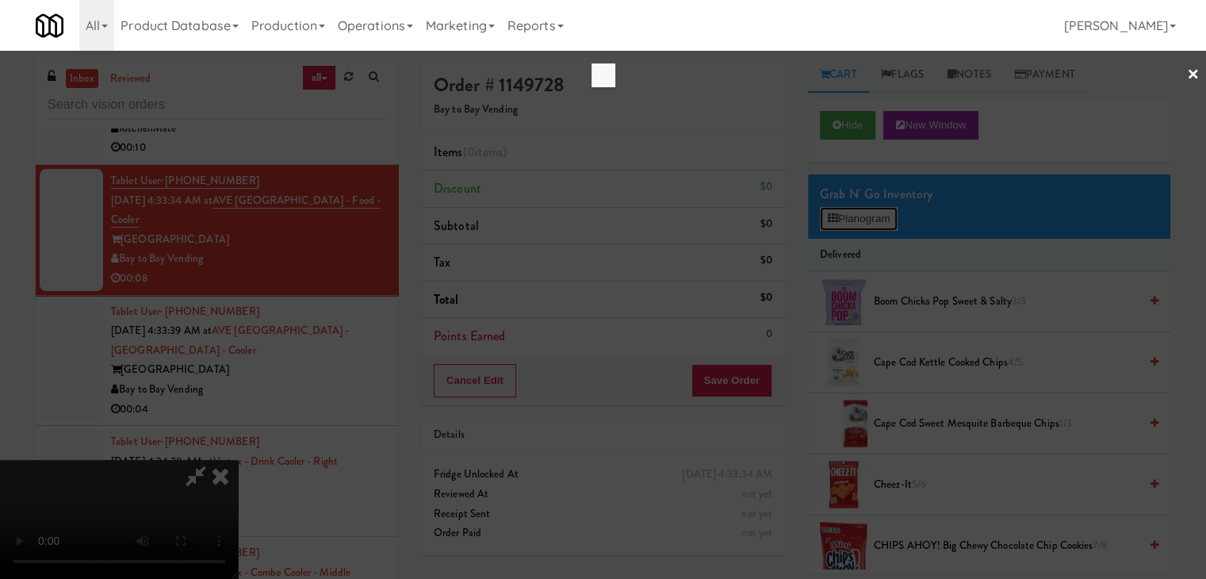
scroll to position [6247, 0]
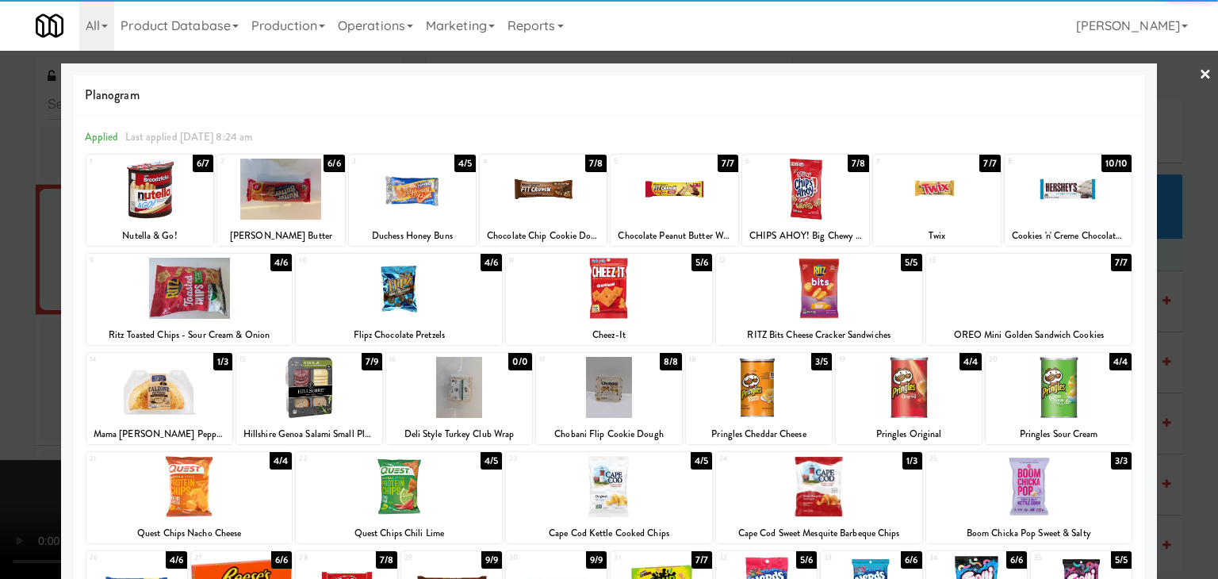
click at [745, 413] on div at bounding box center [759, 387] width 146 height 61
click at [179, 223] on div "1 6/7 Nutella & Go!" at bounding box center [149, 200] width 127 height 91
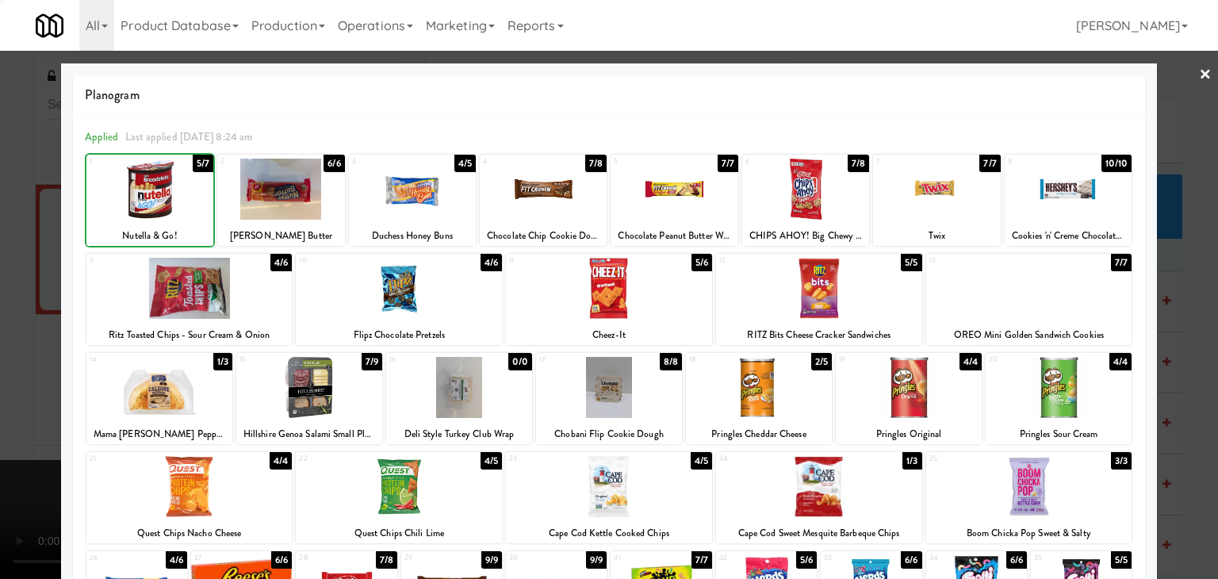
drag, startPoint x: 7, startPoint y: 315, endPoint x: 130, endPoint y: 312, distance: 123.0
click at [15, 313] on div at bounding box center [609, 289] width 1218 height 579
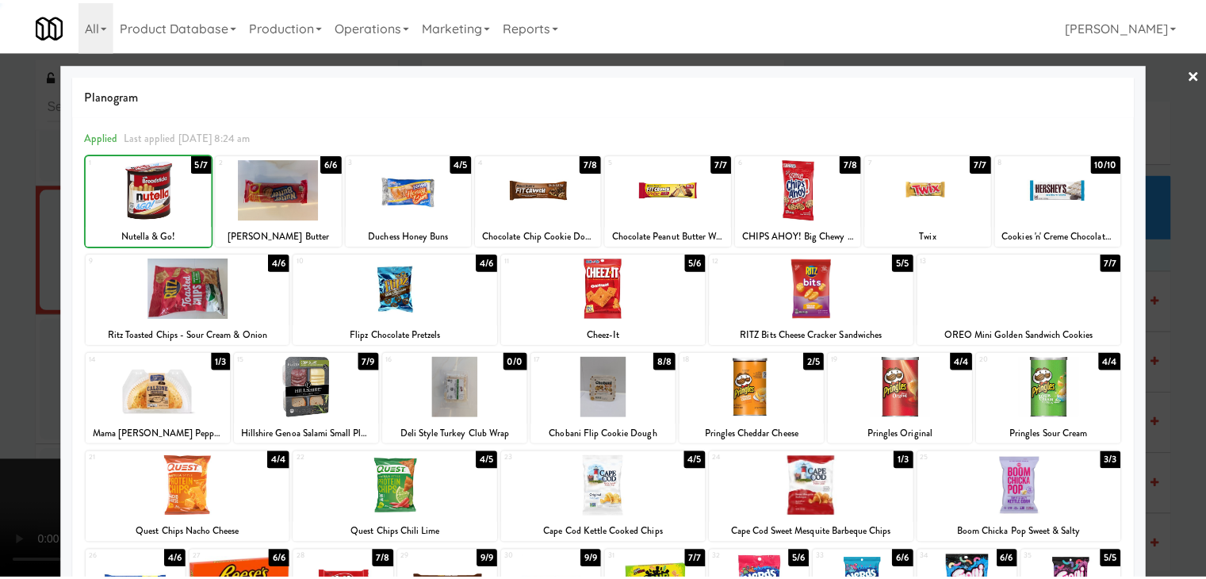
scroll to position [6306, 0]
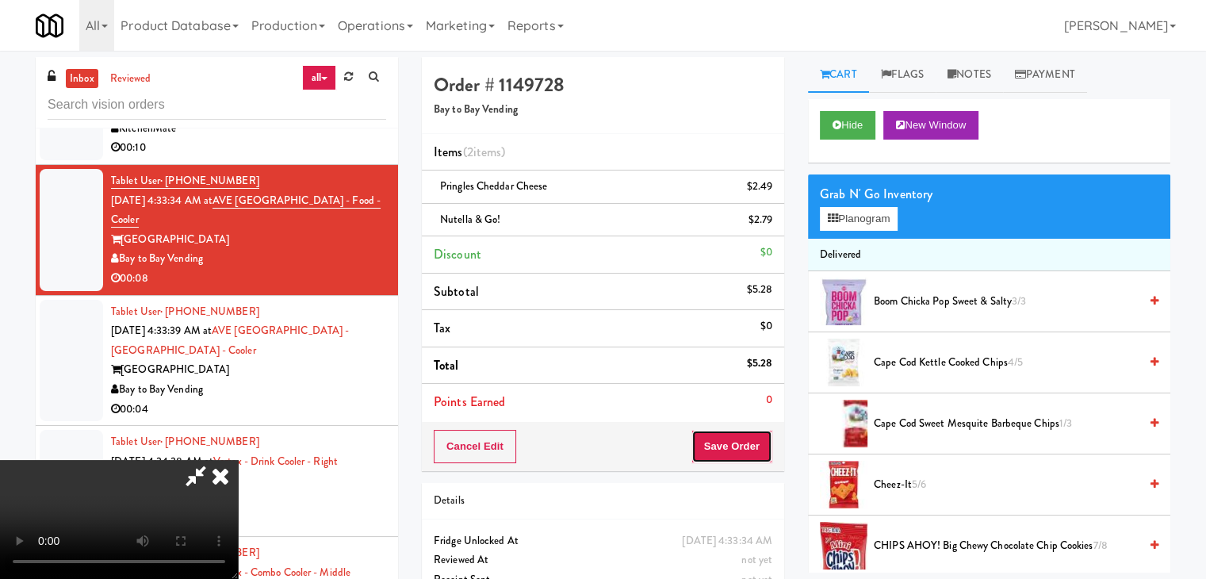
click at [736, 442] on button "Save Order" at bounding box center [732, 446] width 81 height 33
click at [737, 443] on button "Save Order" at bounding box center [732, 446] width 81 height 33
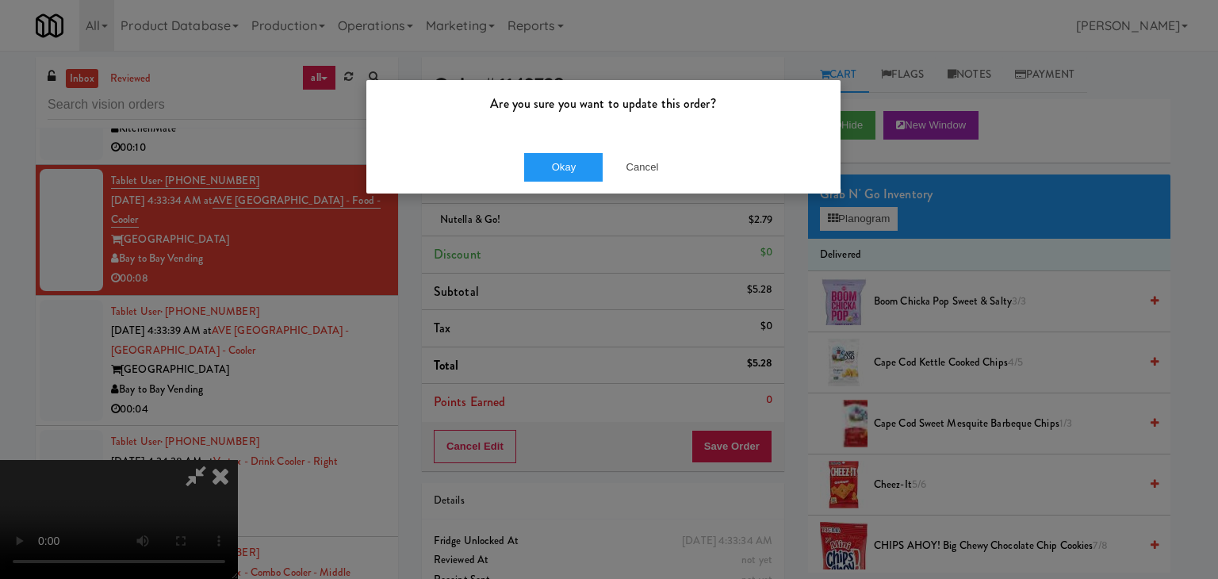
click at [546, 150] on div "Okay Cancel" at bounding box center [603, 166] width 474 height 53
click at [547, 156] on button "Okay" at bounding box center [563, 167] width 79 height 29
click at [552, 163] on body "Are you sure you want to update this order? Okay Cancel Okay Are you sure you w…" at bounding box center [609, 340] width 1218 height 579
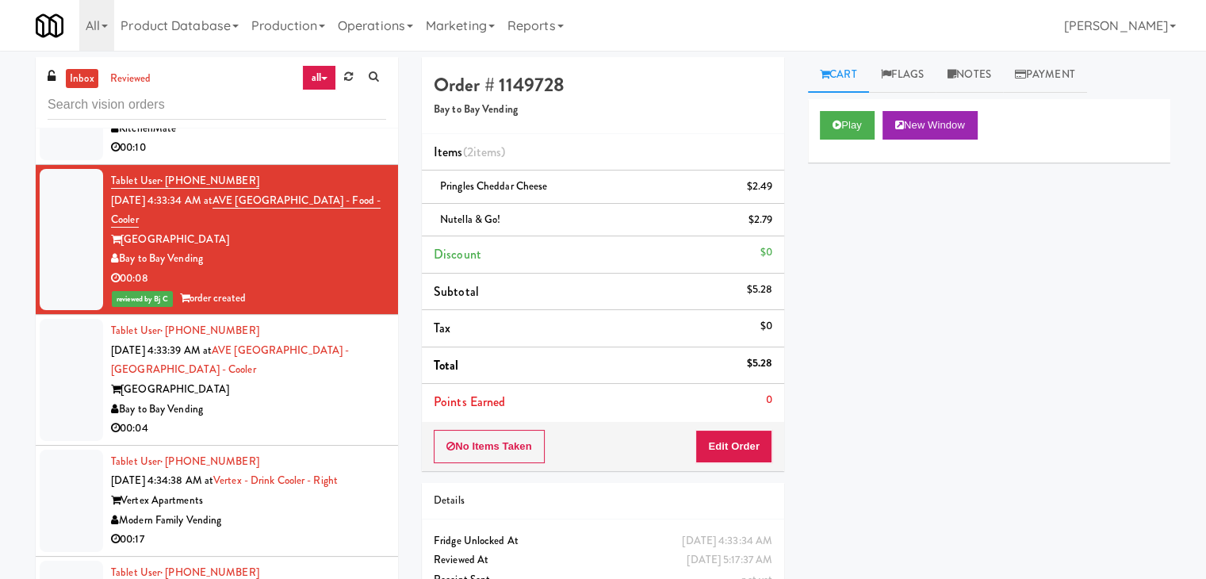
scroll to position [6385, 0]
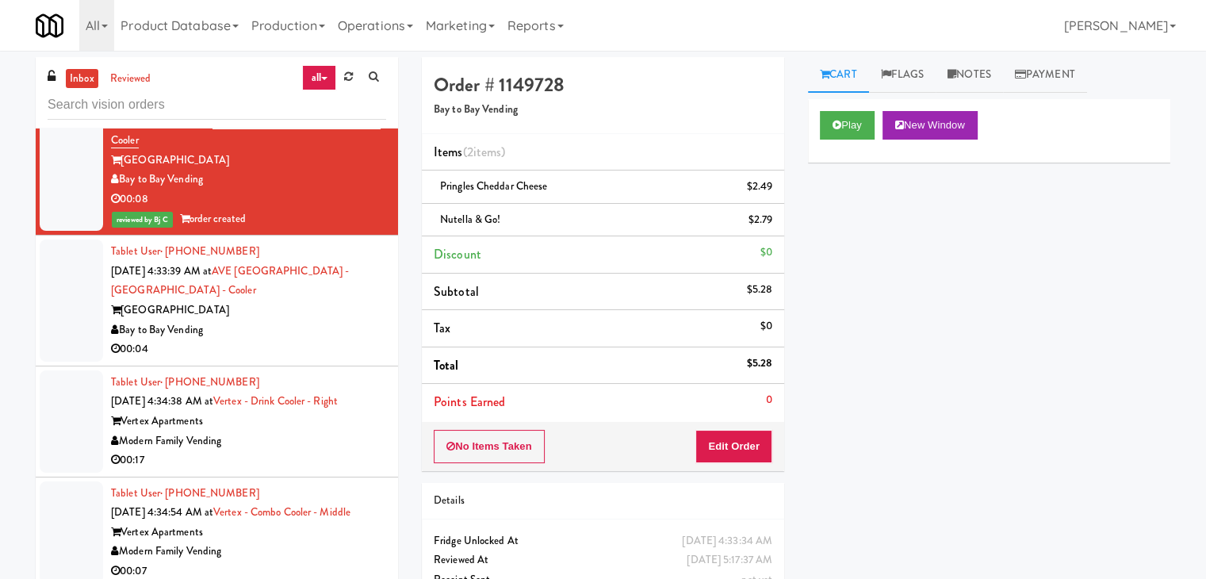
click at [299, 335] on div "Tablet User · (646) 836-8990 Aug 30, 2025 4:33:39 AM at AVE Tampa Riverwalk - D…" at bounding box center [248, 300] width 275 height 117
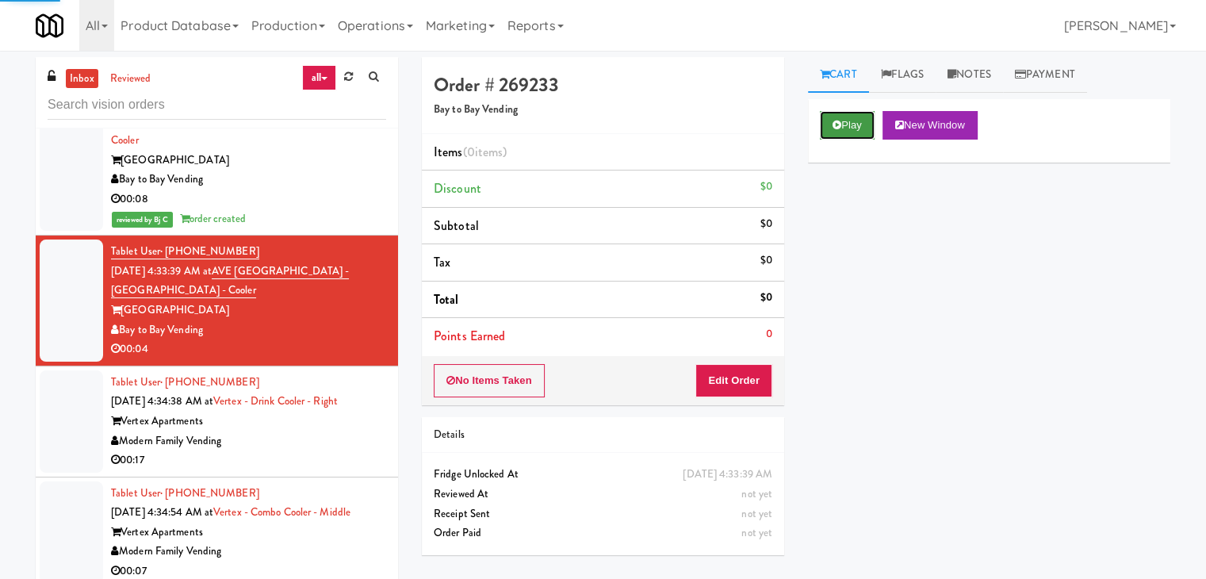
click at [846, 118] on button "Play" at bounding box center [847, 125] width 55 height 29
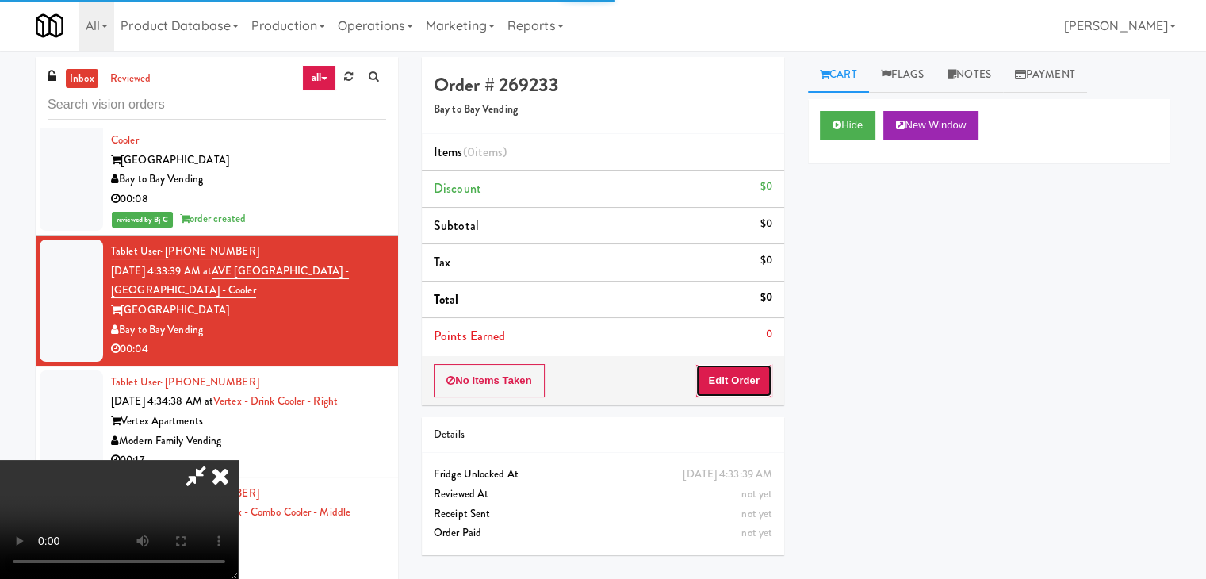
drag, startPoint x: 753, startPoint y: 369, endPoint x: 745, endPoint y: 370, distance: 8.1
click at [745, 370] on button "Edit Order" at bounding box center [734, 380] width 77 height 33
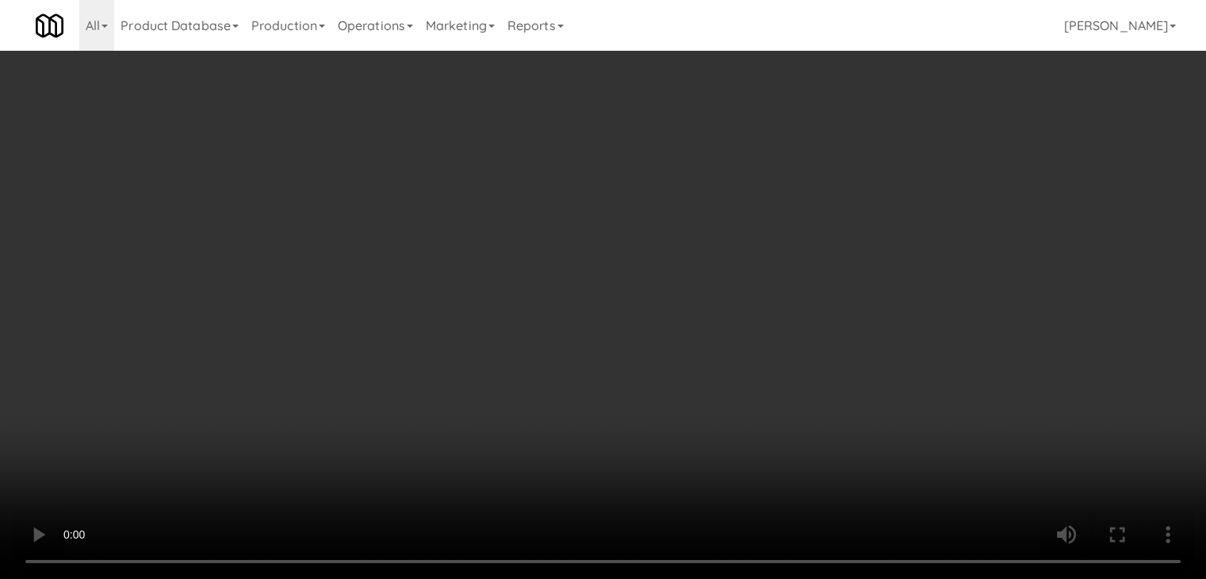
scroll to position [6326, 0]
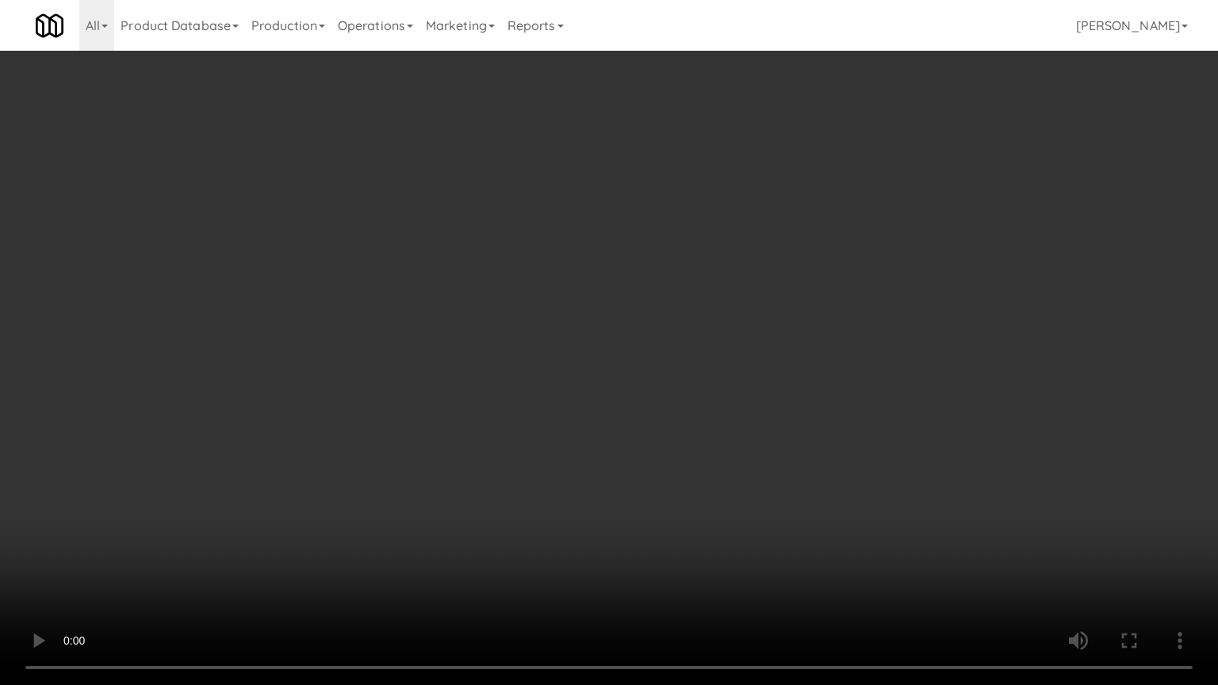
click at [679, 443] on video at bounding box center [609, 342] width 1218 height 685
drag, startPoint x: 677, startPoint y: 444, endPoint x: 664, endPoint y: 447, distance: 13.9
click at [674, 447] on video at bounding box center [609, 342] width 1218 height 685
click at [676, 409] on video at bounding box center [609, 342] width 1218 height 685
drag, startPoint x: 676, startPoint y: 409, endPoint x: 744, endPoint y: 256, distance: 167.3
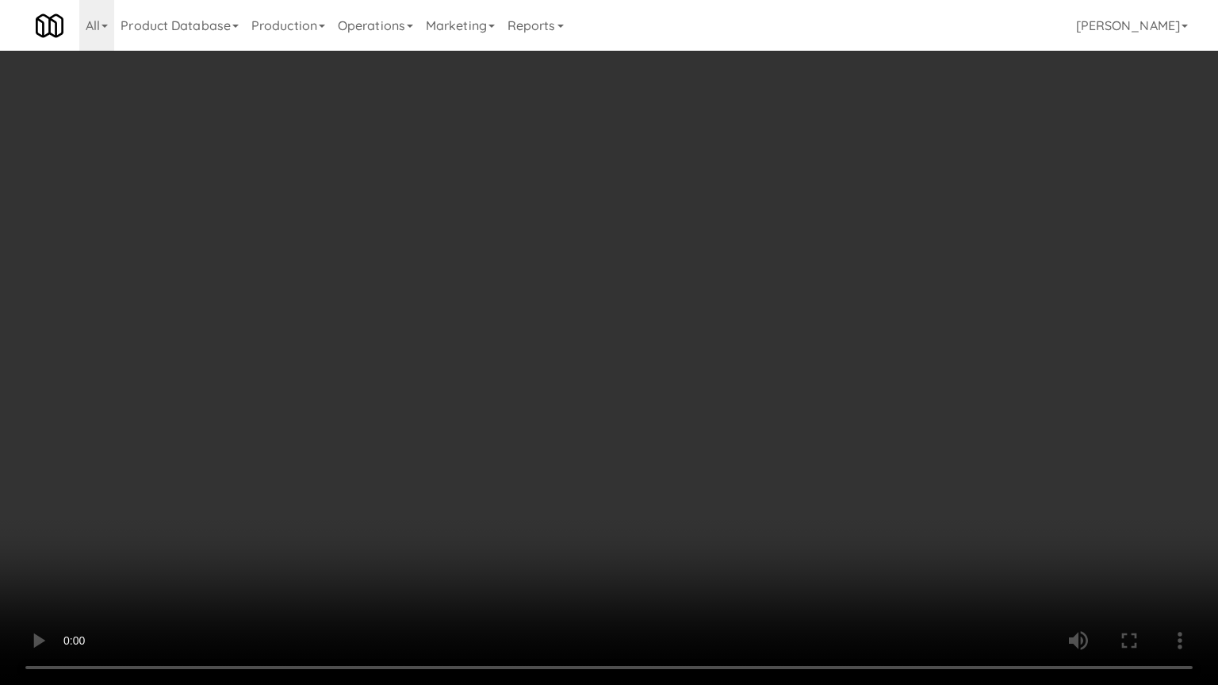
click at [682, 404] on video at bounding box center [609, 342] width 1218 height 685
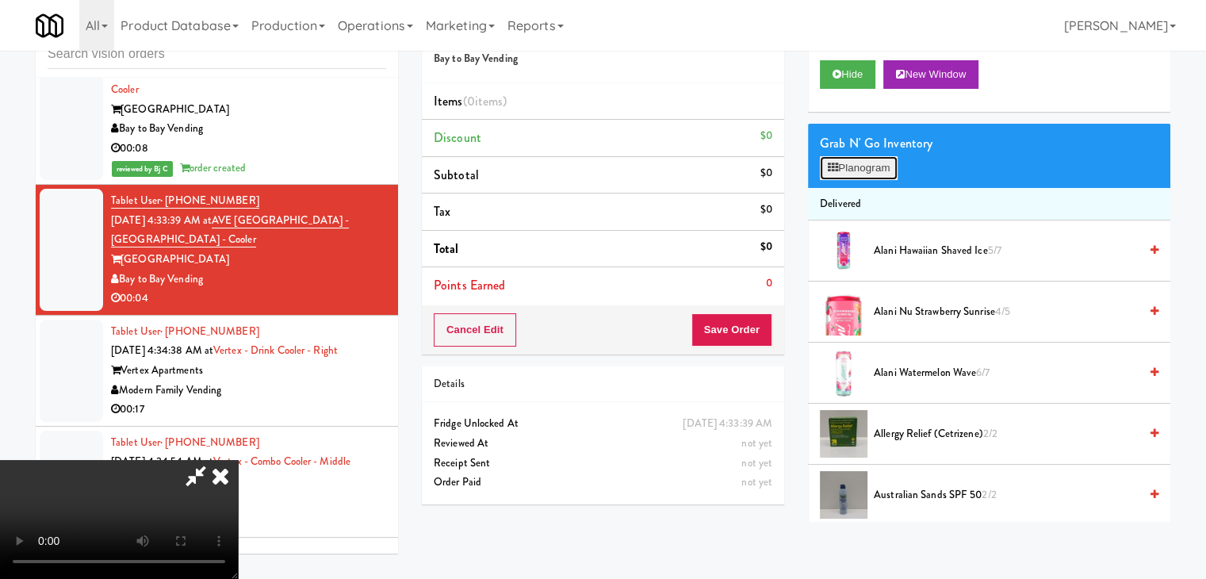
click at [853, 158] on button "Planogram" at bounding box center [859, 168] width 78 height 24
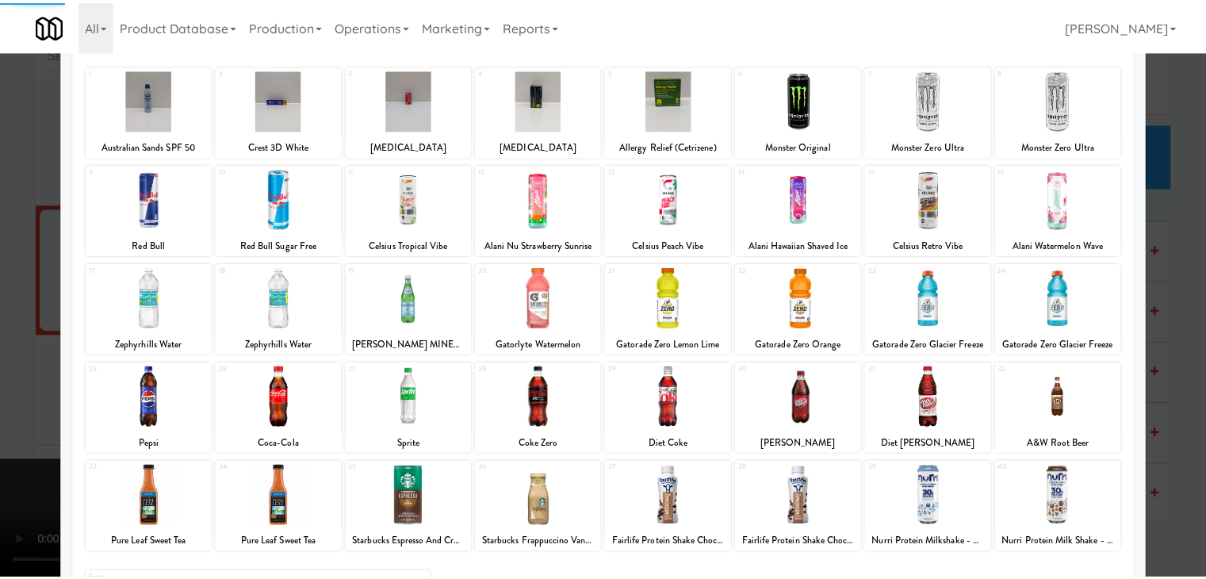
scroll to position [181, 0]
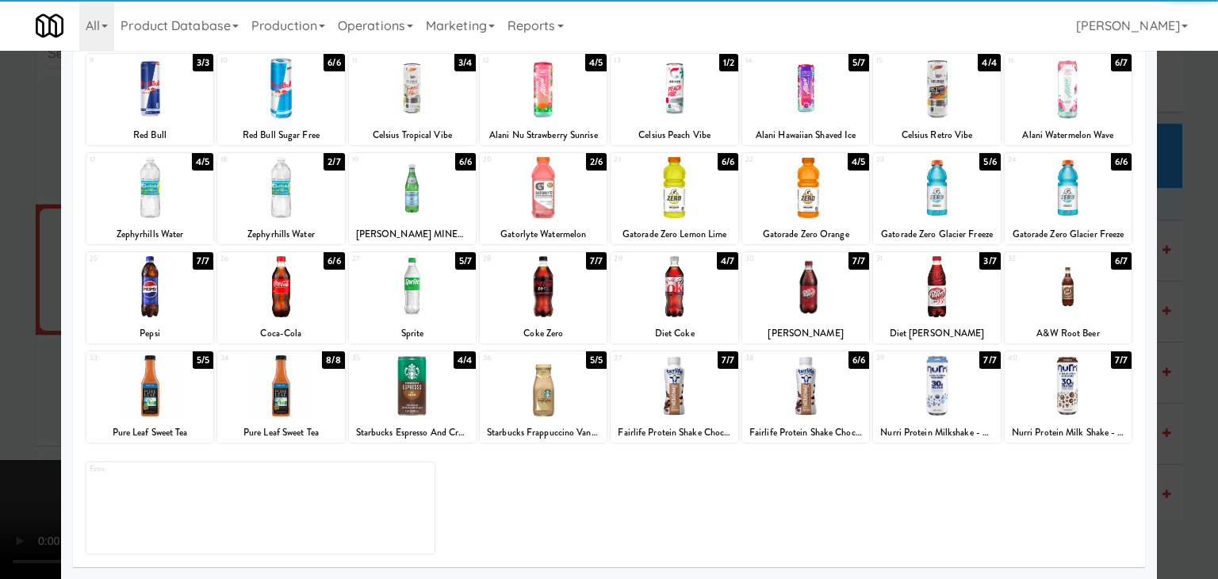
click at [289, 388] on div at bounding box center [280, 385] width 127 height 61
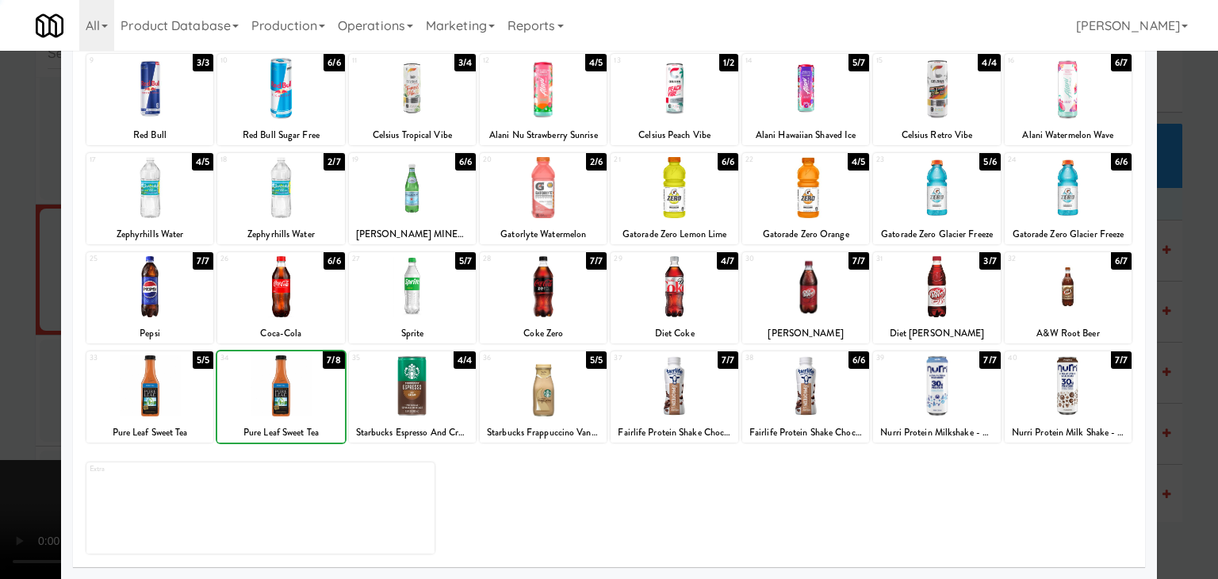
click at [26, 404] on div at bounding box center [609, 289] width 1218 height 579
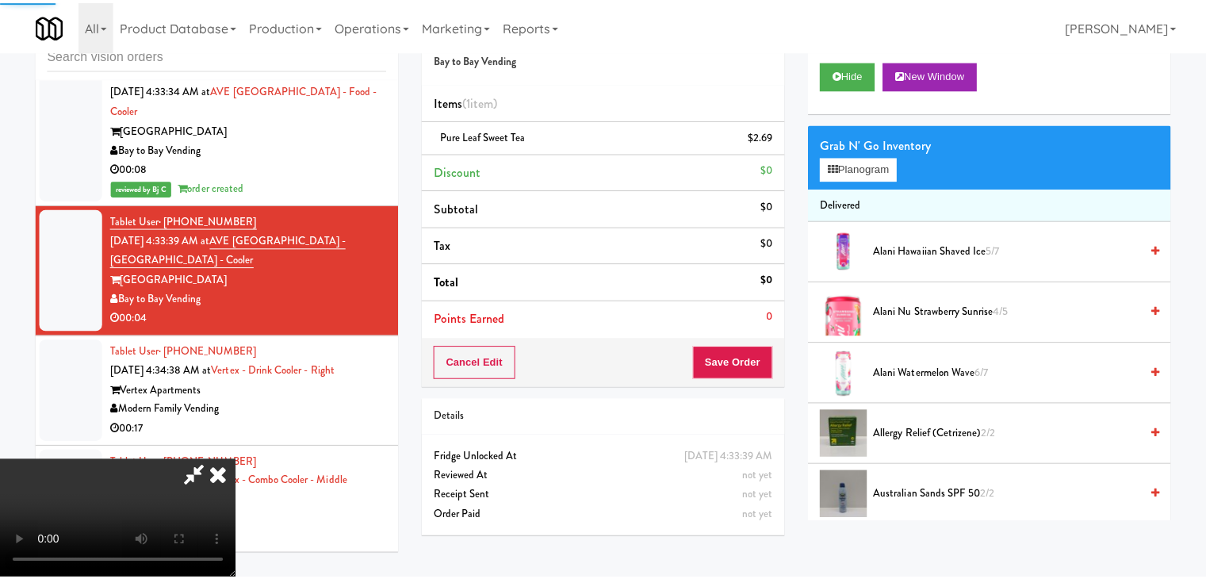
scroll to position [6385, 0]
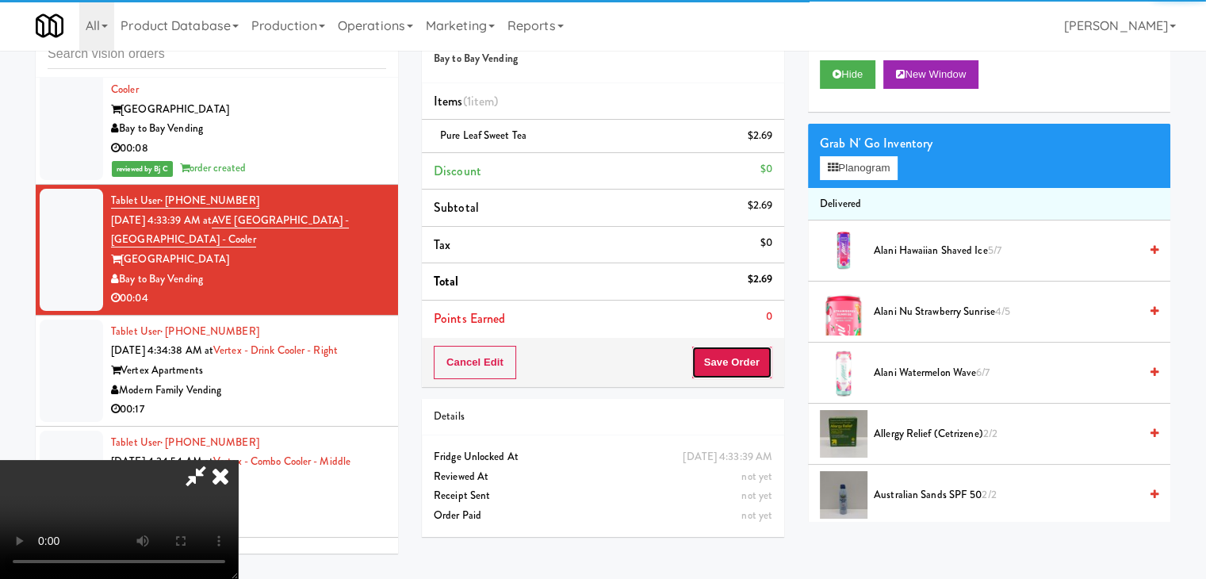
click at [757, 361] on button "Save Order" at bounding box center [732, 362] width 81 height 33
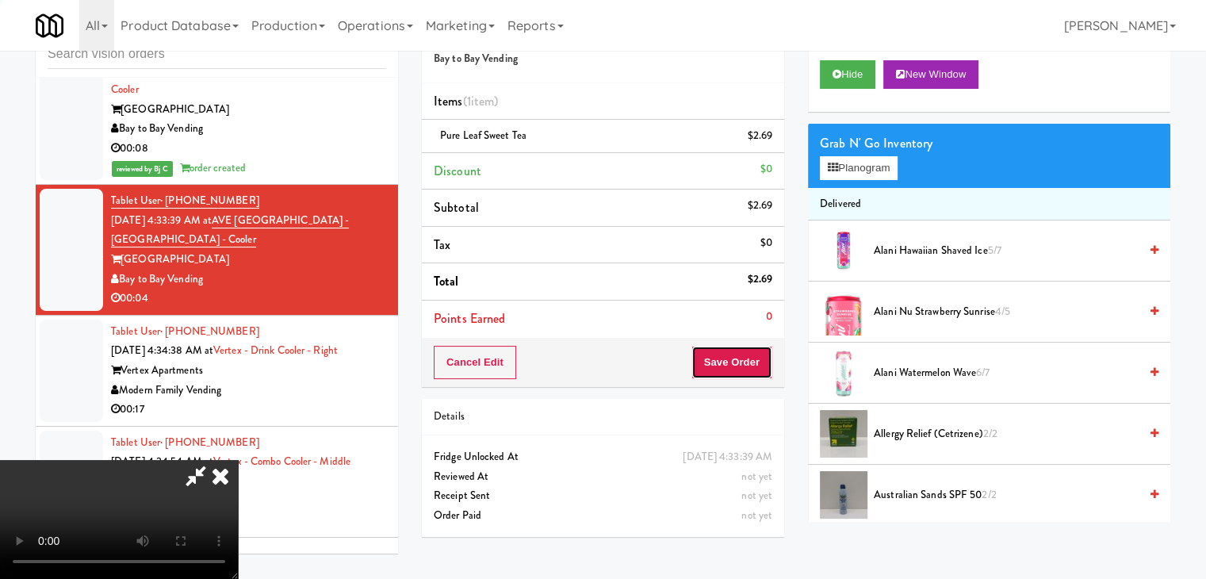
click at [757, 361] on button "Save Order" at bounding box center [732, 362] width 81 height 33
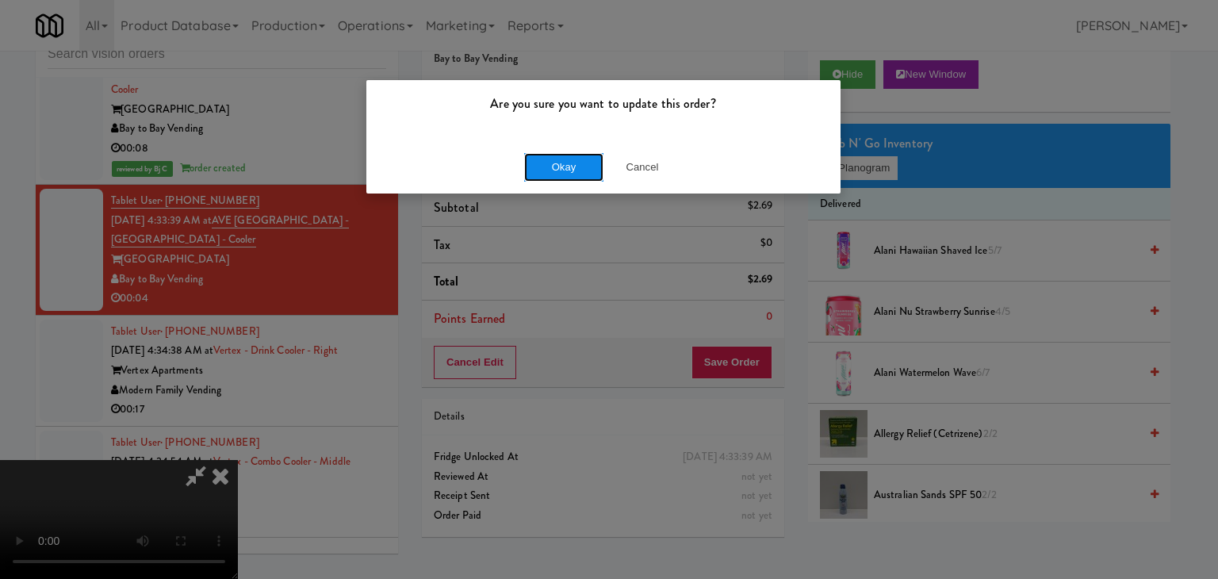
click at [569, 169] on button "Okay" at bounding box center [563, 167] width 79 height 29
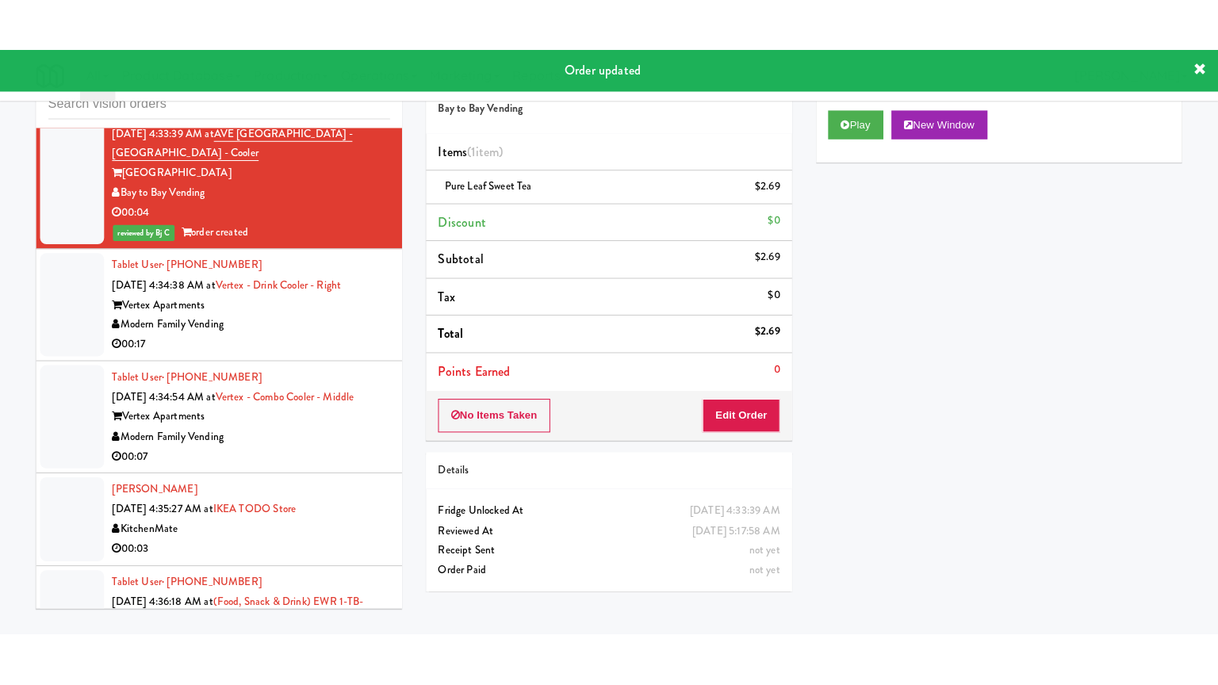
scroll to position [6702, 0]
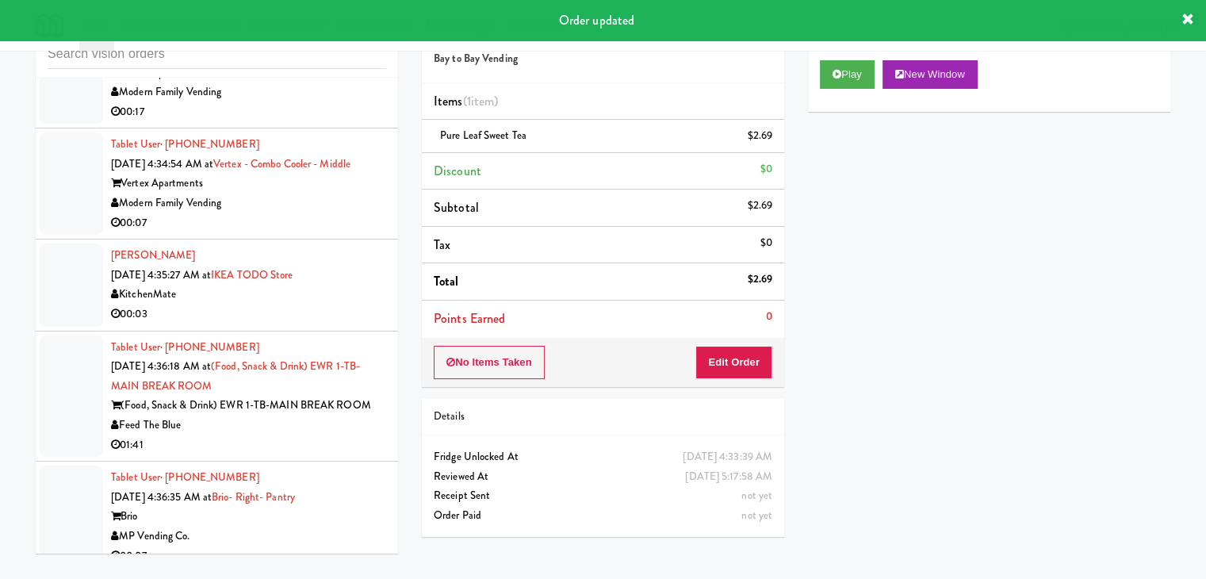
click at [321, 122] on div "00:17" at bounding box center [248, 112] width 275 height 20
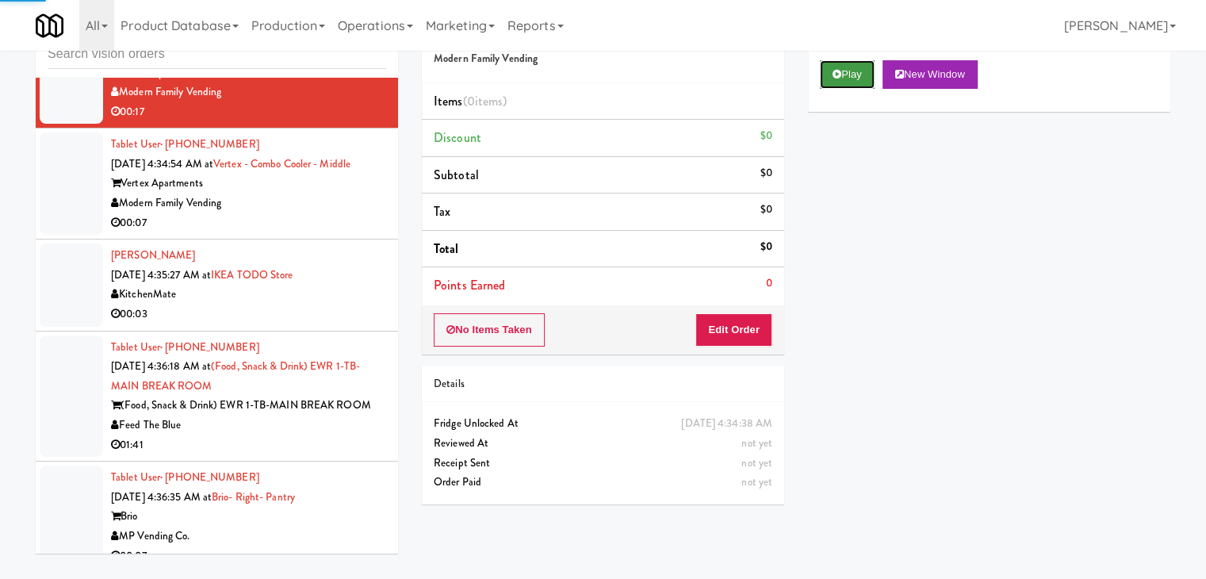
click at [834, 75] on icon at bounding box center [837, 74] width 9 height 10
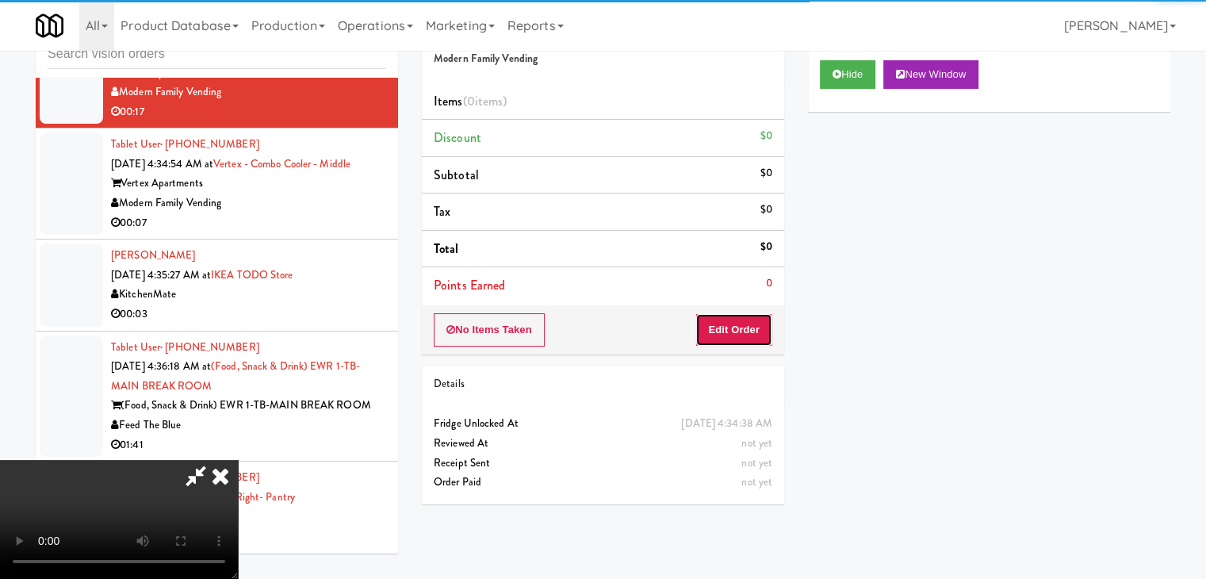
click at [741, 339] on button "Edit Order" at bounding box center [734, 329] width 77 height 33
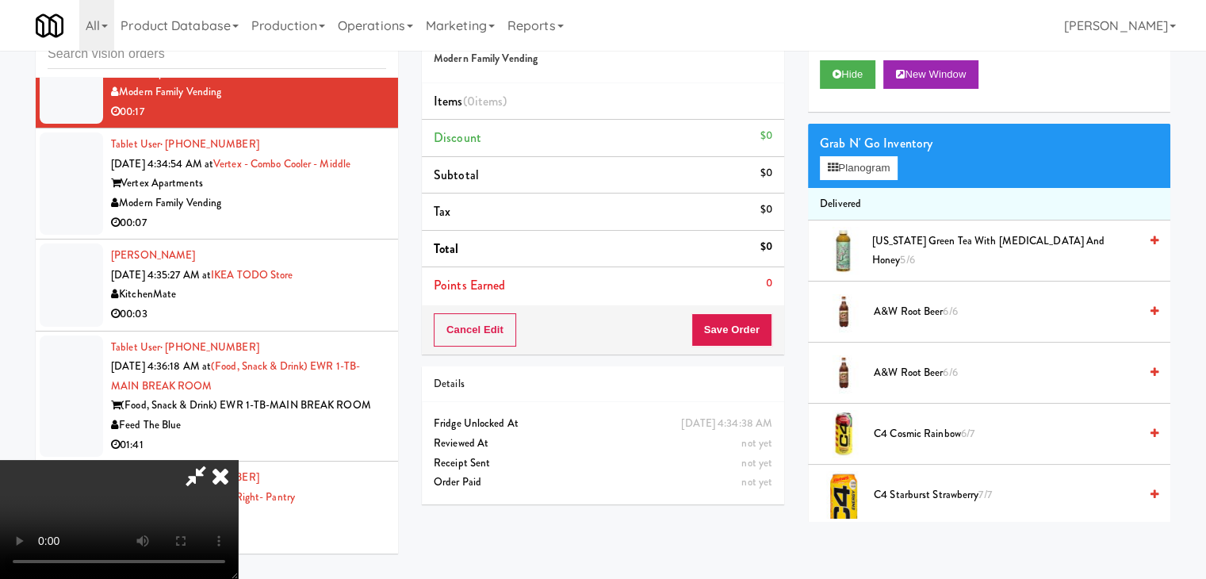
scroll to position [6643, 0]
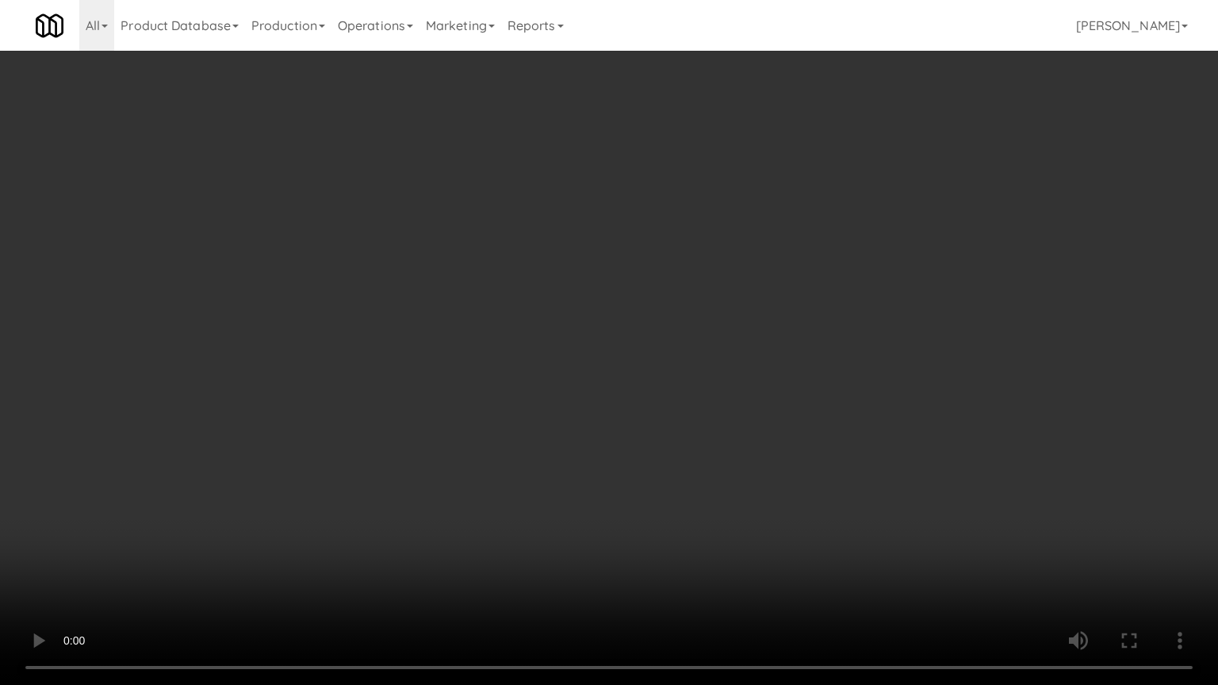
click at [711, 445] on video at bounding box center [609, 342] width 1218 height 685
click at [707, 432] on video at bounding box center [609, 342] width 1218 height 685
click at [716, 431] on video at bounding box center [609, 342] width 1218 height 685
click at [719, 430] on video at bounding box center [609, 342] width 1218 height 685
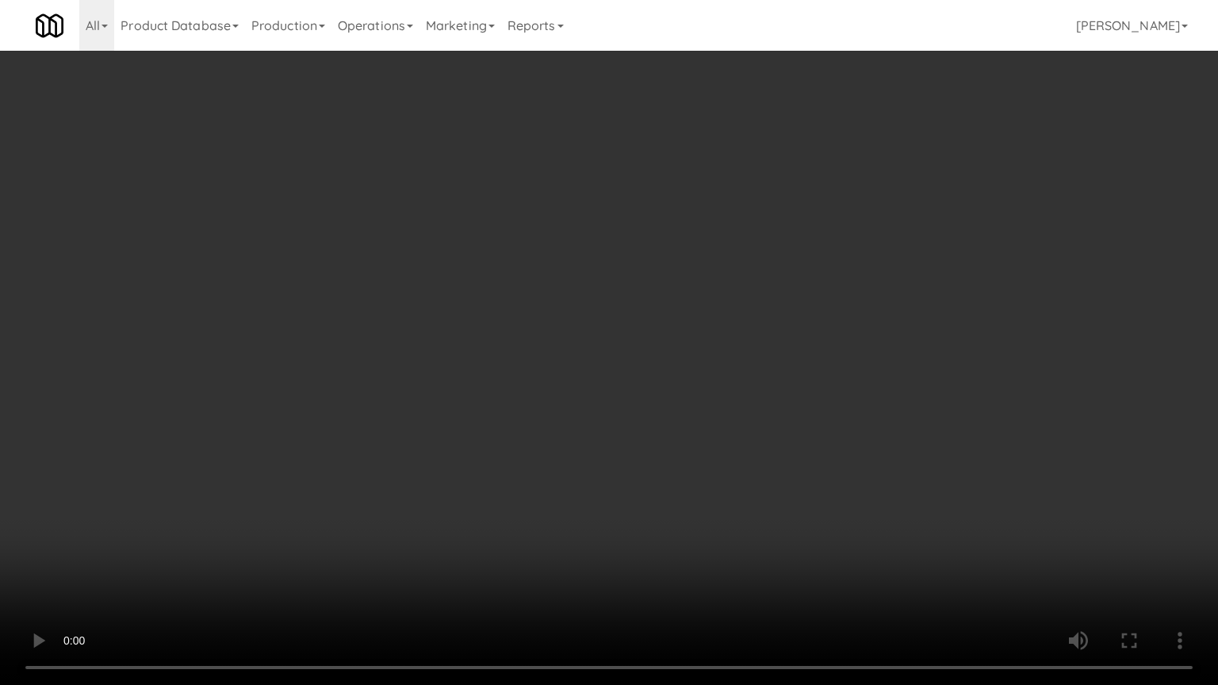
click at [719, 430] on video at bounding box center [609, 342] width 1218 height 685
click at [718, 419] on video at bounding box center [609, 342] width 1218 height 685
drag, startPoint x: 718, startPoint y: 419, endPoint x: 726, endPoint y: 337, distance: 82.2
click at [719, 416] on video at bounding box center [609, 342] width 1218 height 685
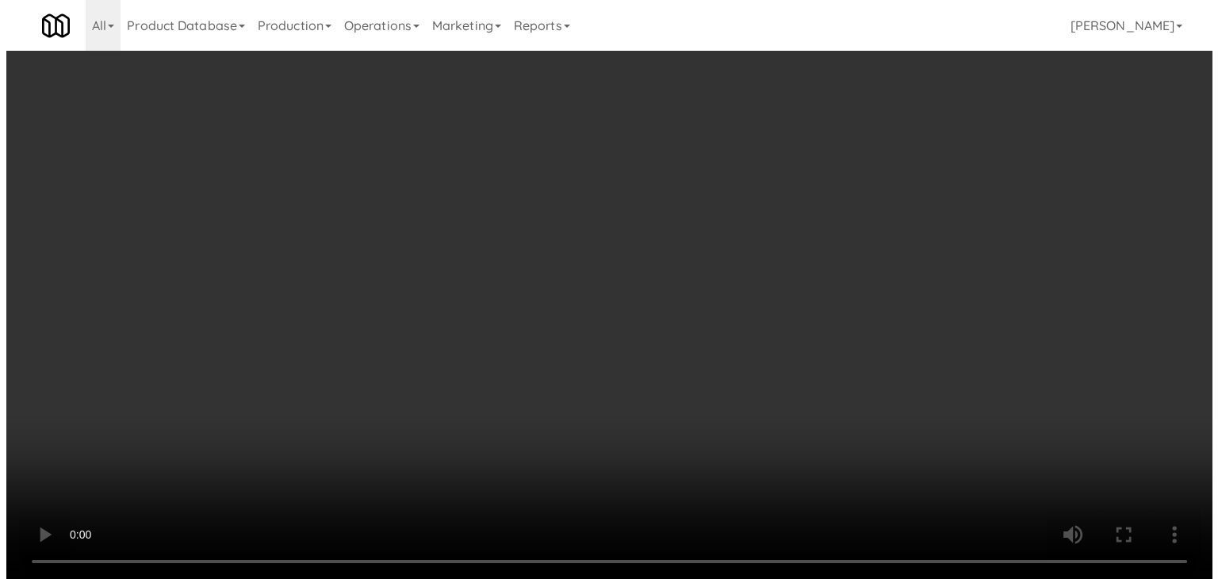
scroll to position [6702, 0]
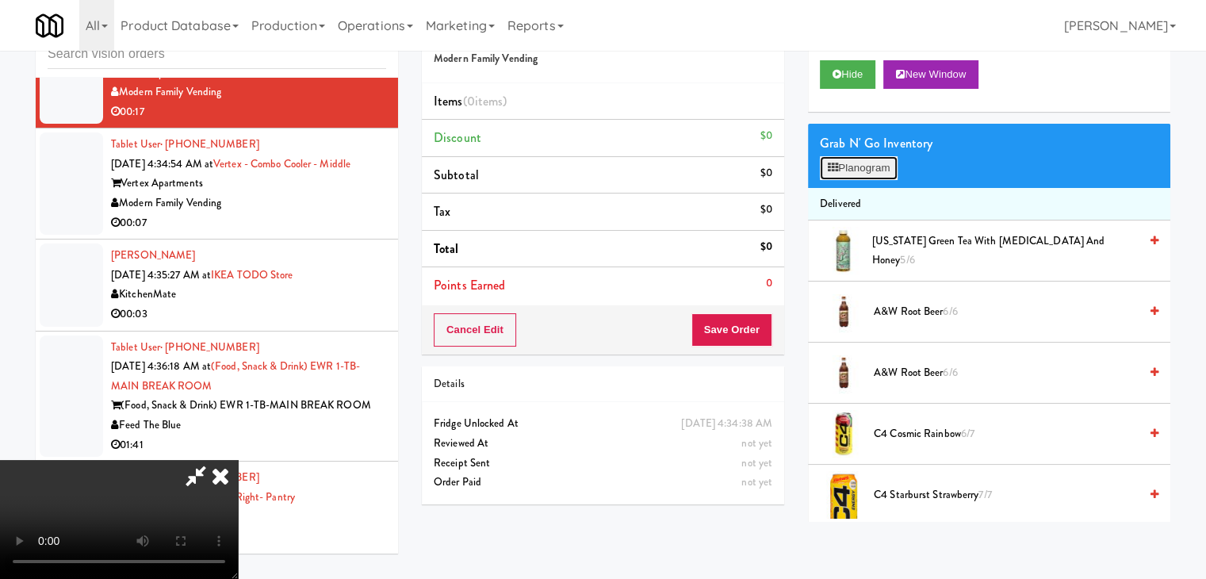
click at [857, 166] on button "Planogram" at bounding box center [859, 168] width 78 height 24
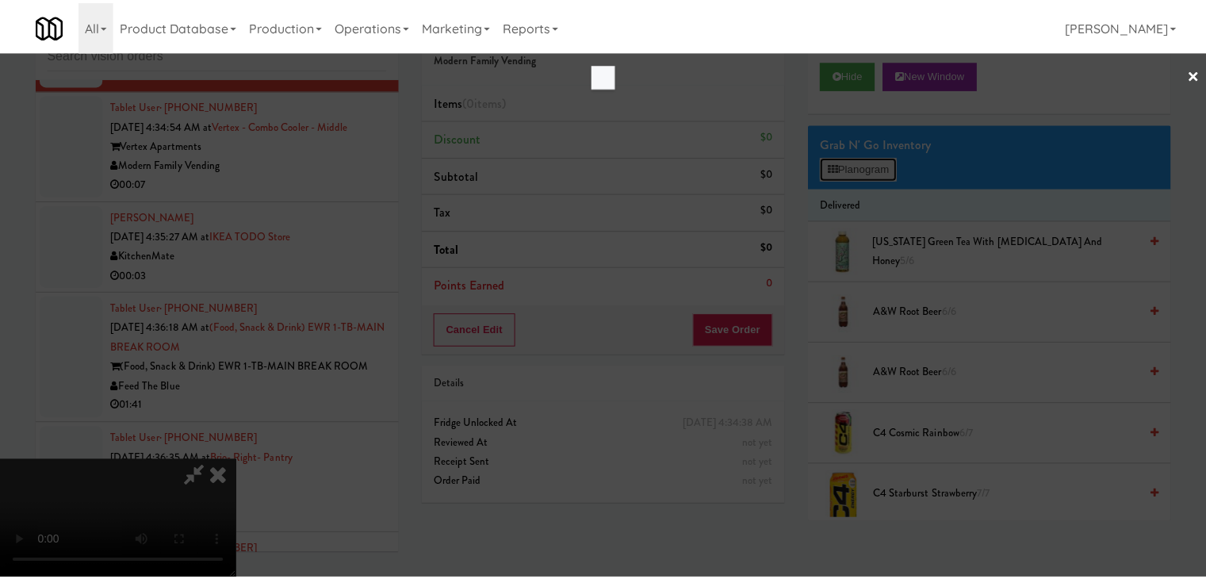
scroll to position [6643, 0]
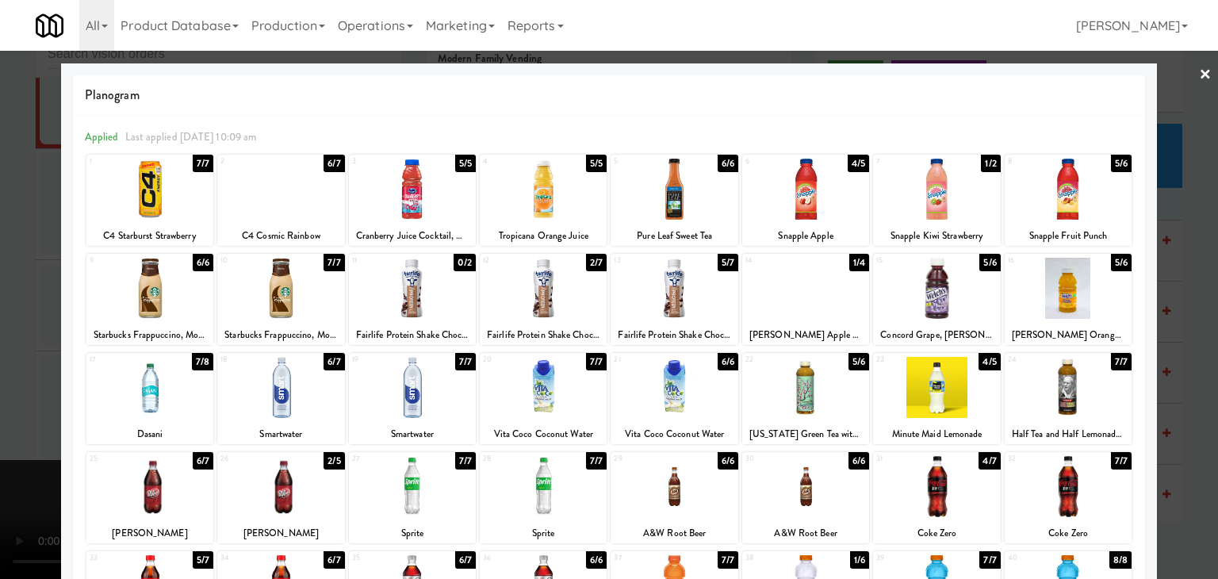
click at [406, 407] on div at bounding box center [412, 387] width 127 height 61
drag, startPoint x: 21, startPoint y: 375, endPoint x: 235, endPoint y: 364, distance: 213.6
click at [78, 371] on div "× Planogram Applied Last applied Wednesday 10:09 am 1 7/7 C4 Starburst Strawber…" at bounding box center [609, 289] width 1218 height 579
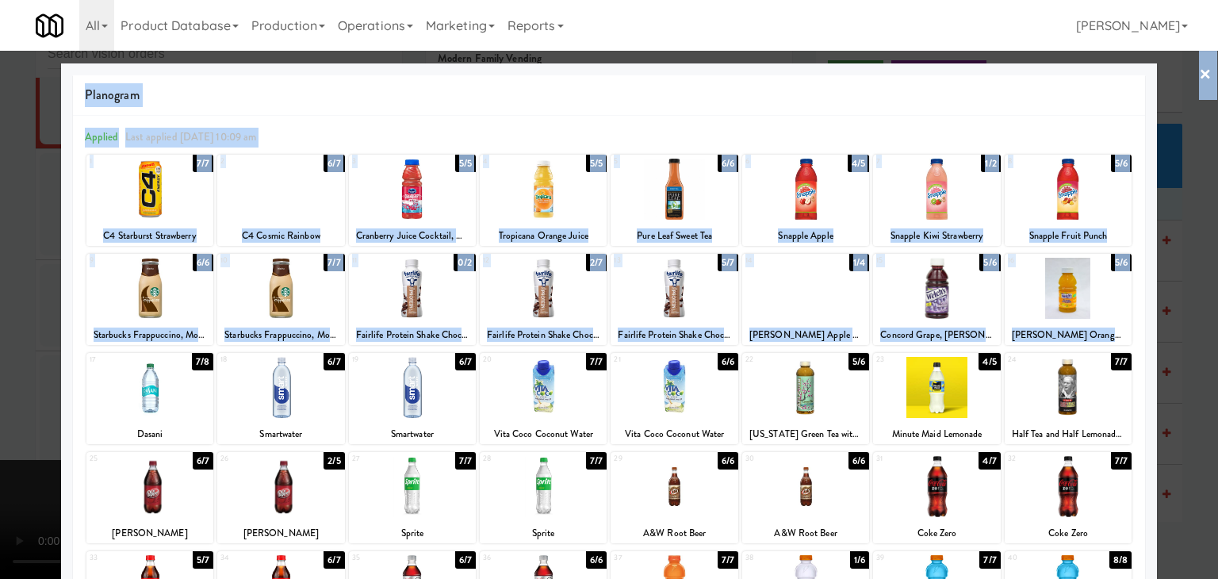
click at [23, 423] on div at bounding box center [609, 289] width 1218 height 579
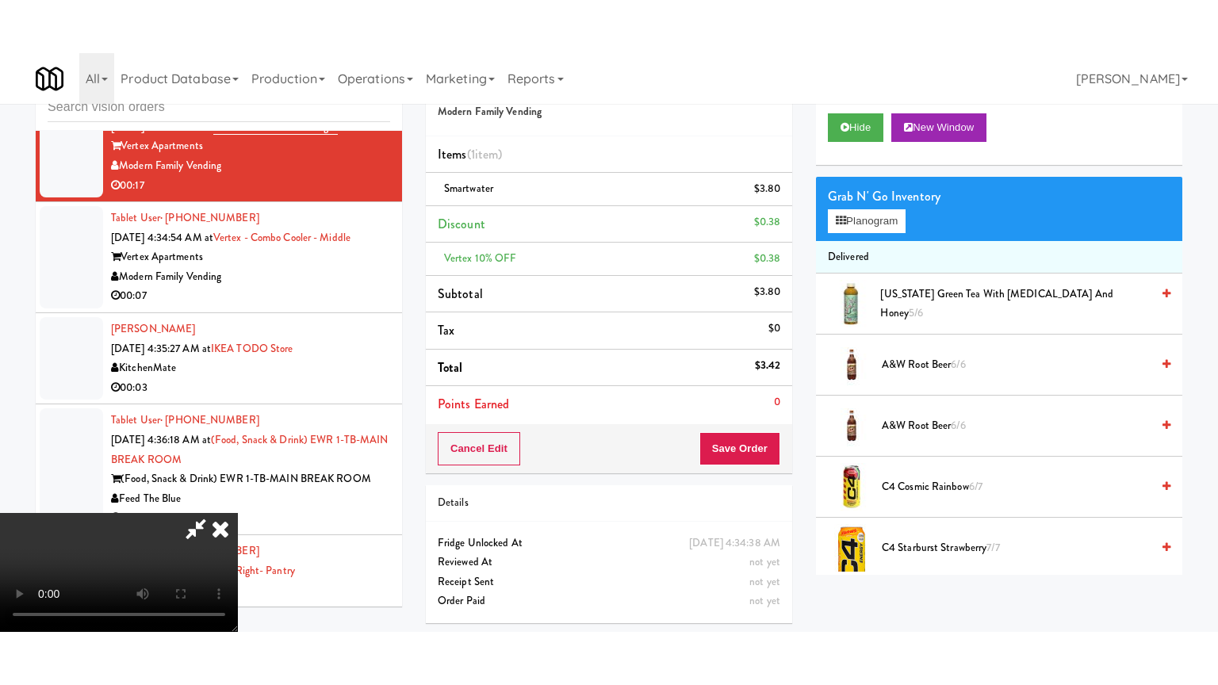
scroll to position [6702, 0]
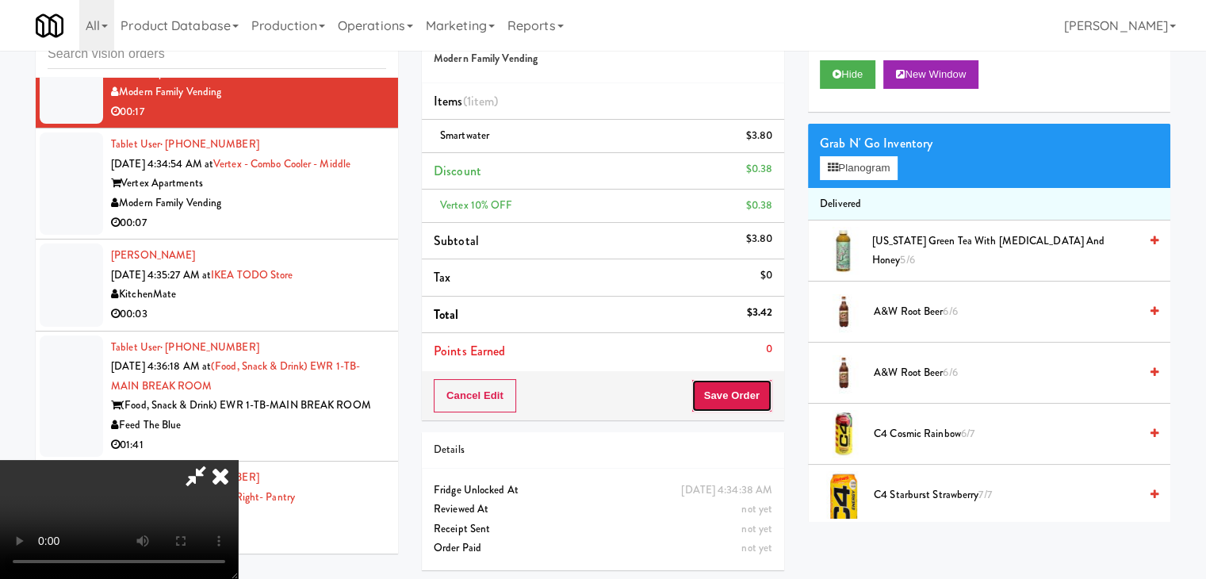
click at [748, 386] on button "Save Order" at bounding box center [732, 395] width 81 height 33
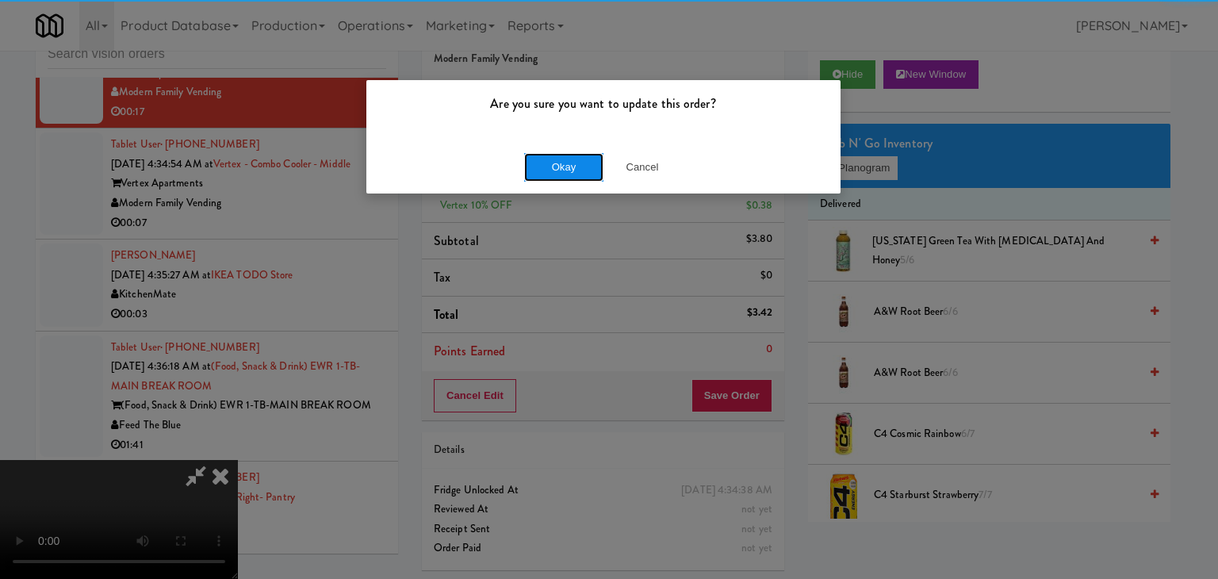
click at [568, 162] on button "Okay" at bounding box center [563, 167] width 79 height 29
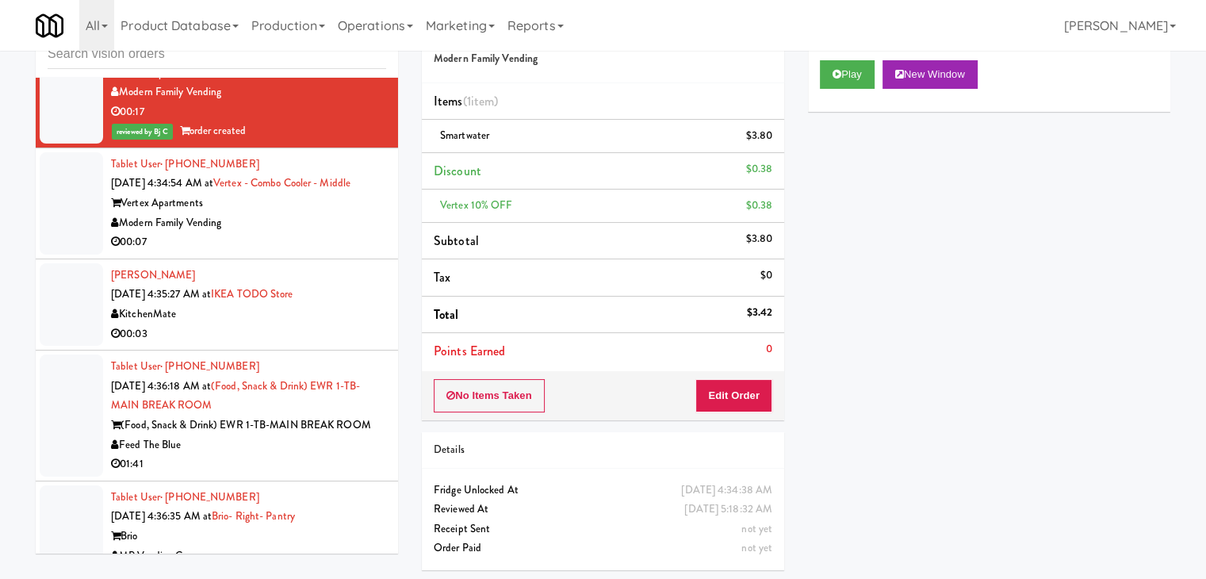
drag, startPoint x: 316, startPoint y: 251, endPoint x: 323, endPoint y: 259, distance: 10.2
click at [320, 233] on div "Modern Family Vending" at bounding box center [248, 223] width 275 height 20
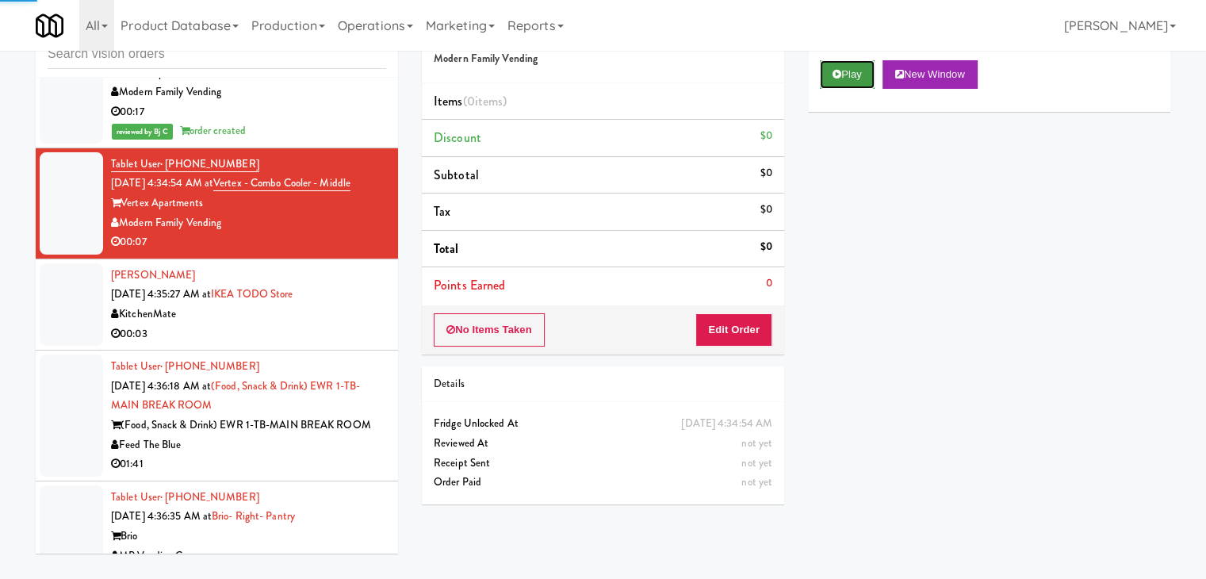
click at [860, 70] on button "Play" at bounding box center [847, 74] width 55 height 29
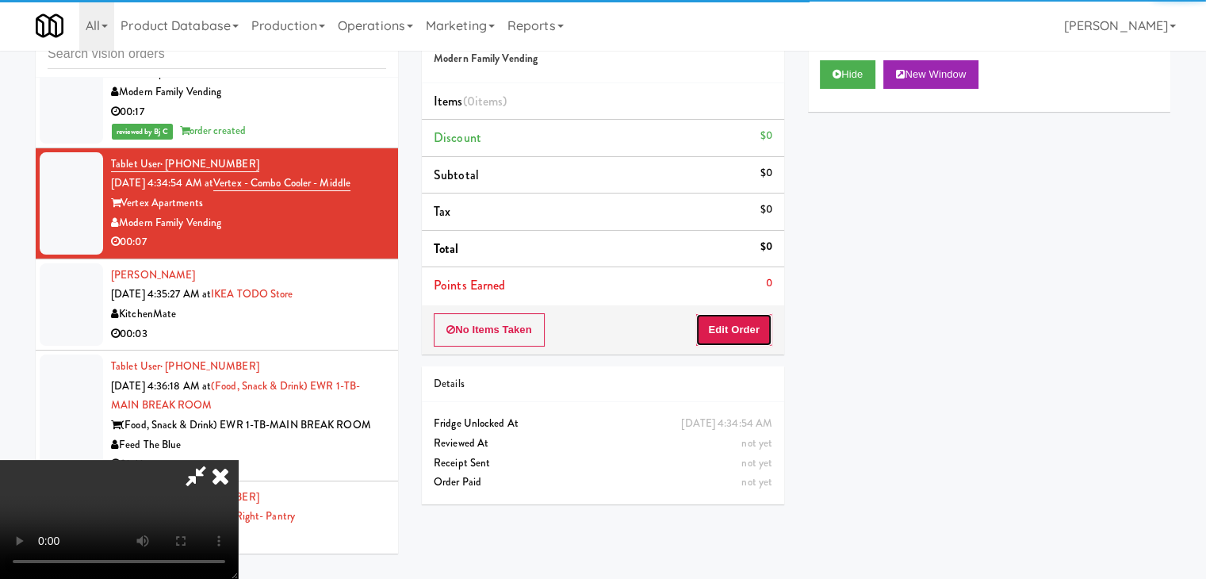
click at [755, 332] on button "Edit Order" at bounding box center [734, 329] width 77 height 33
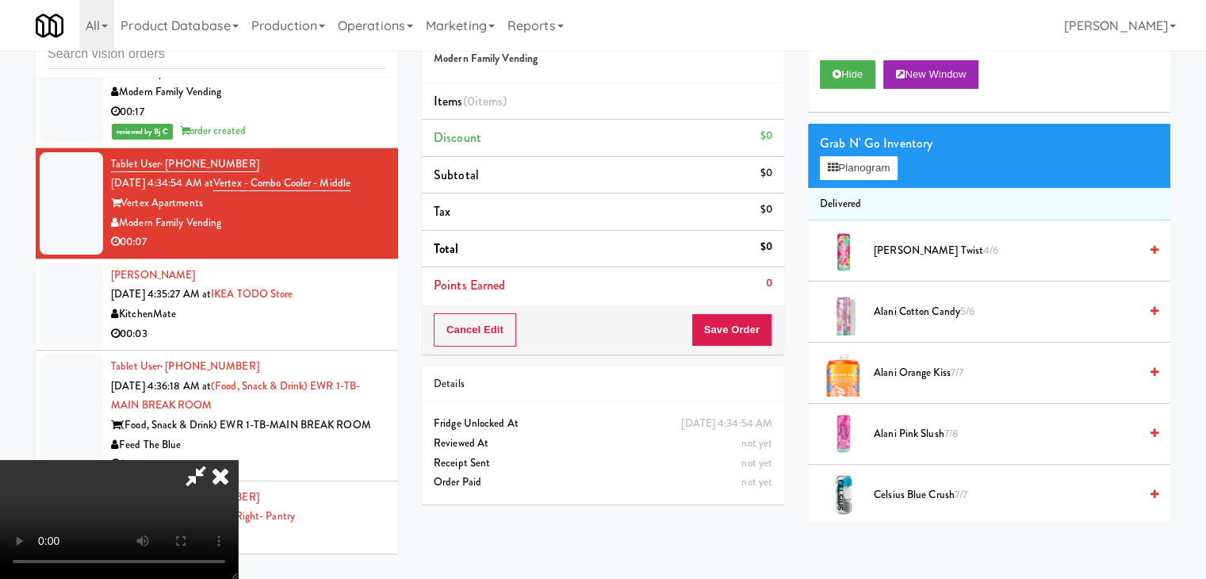
scroll to position [6643, 0]
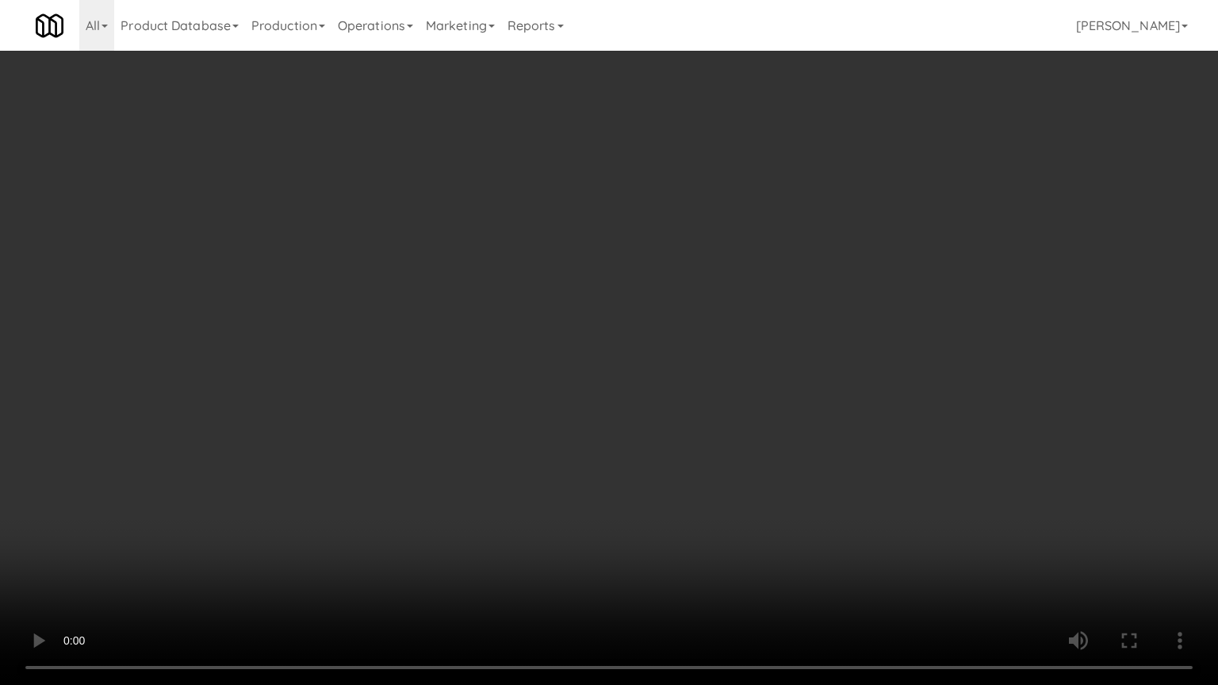
click at [695, 489] on video at bounding box center [609, 342] width 1218 height 685
click at [695, 490] on video at bounding box center [609, 342] width 1218 height 685
click at [694, 493] on video at bounding box center [609, 342] width 1218 height 685
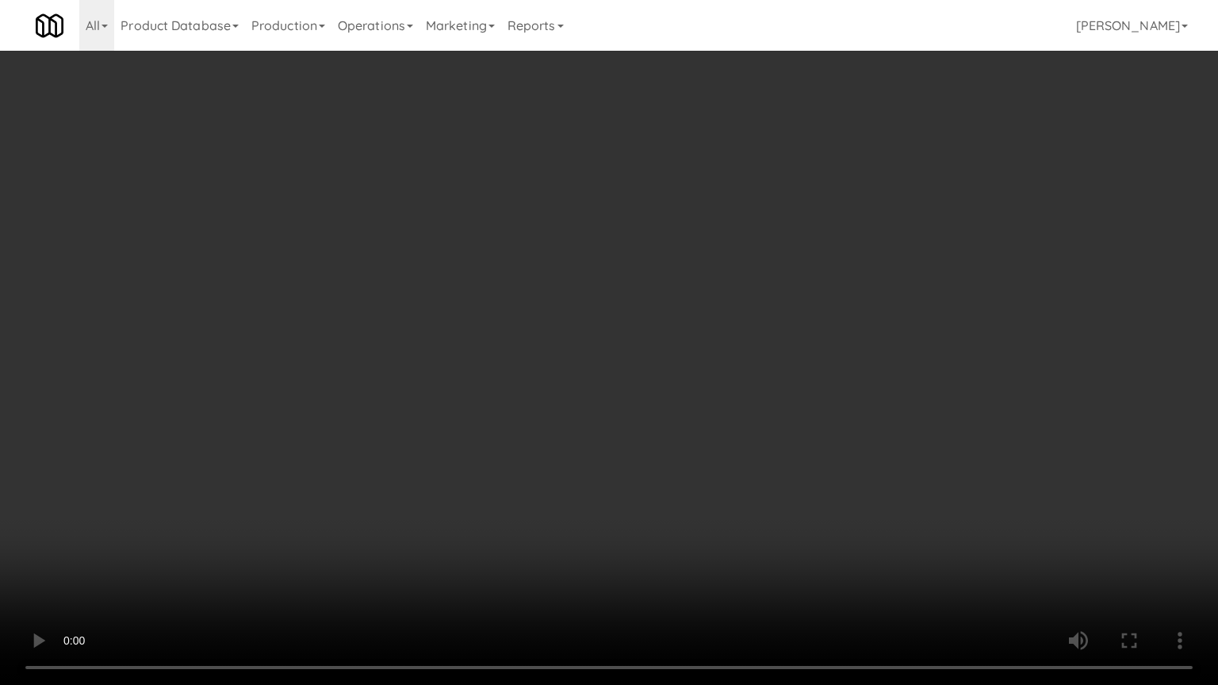
click at [695, 492] on video at bounding box center [609, 342] width 1218 height 685
drag, startPoint x: 696, startPoint y: 466, endPoint x: 688, endPoint y: 460, distance: 9.0
click at [694, 460] on video at bounding box center [609, 342] width 1218 height 685
drag, startPoint x: 688, startPoint y: 460, endPoint x: 713, endPoint y: 368, distance: 95.2
click at [688, 458] on video at bounding box center [609, 342] width 1218 height 685
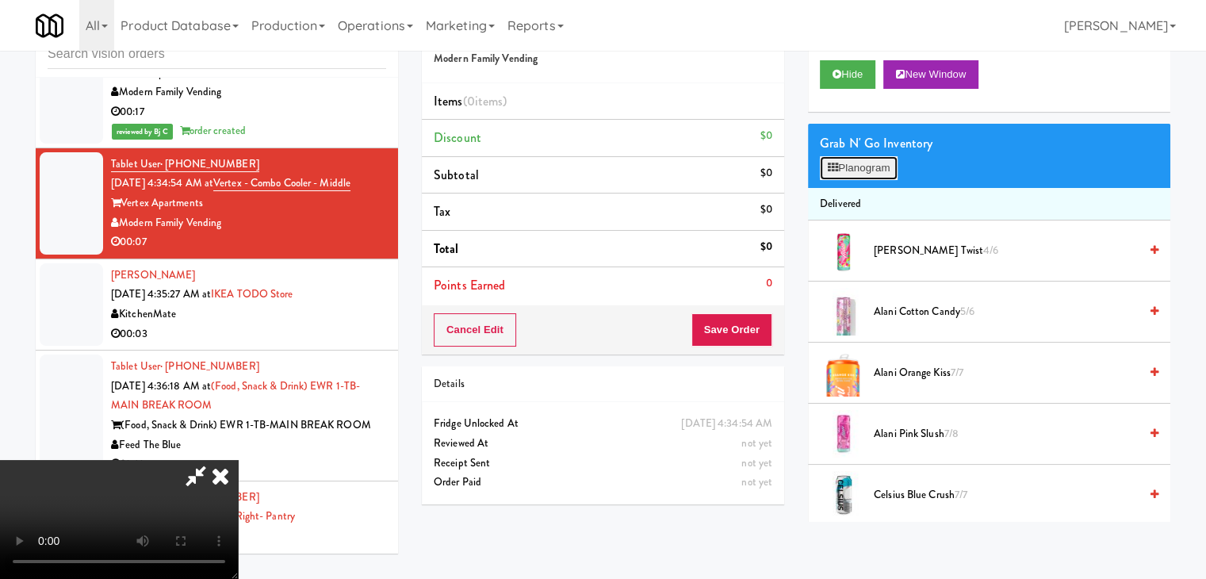
click at [886, 162] on button "Planogram" at bounding box center [859, 168] width 78 height 24
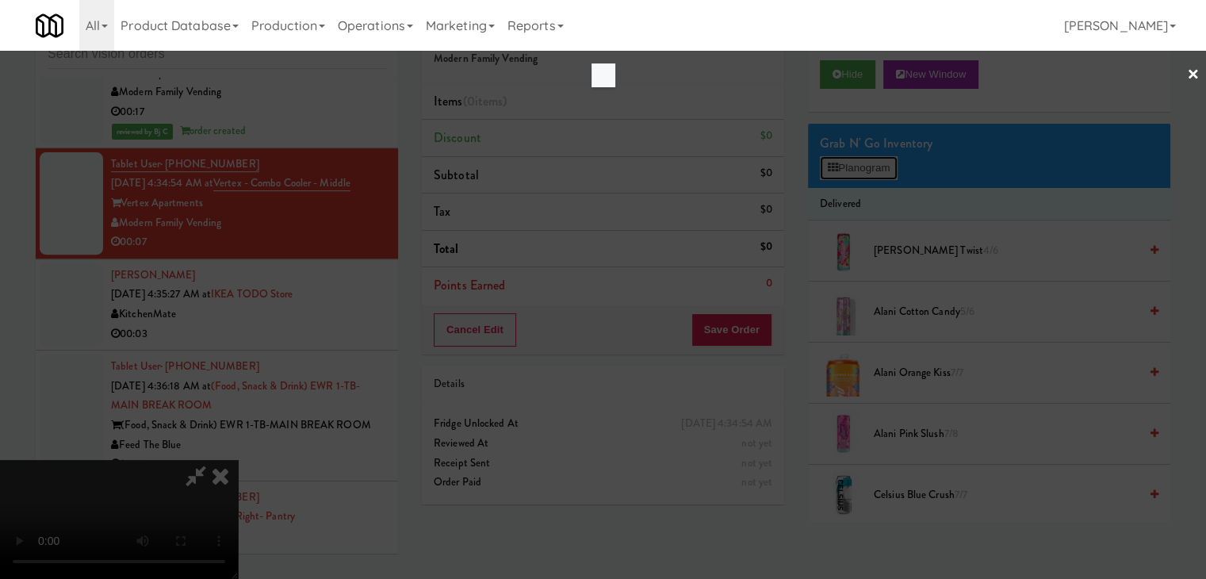
scroll to position [6643, 0]
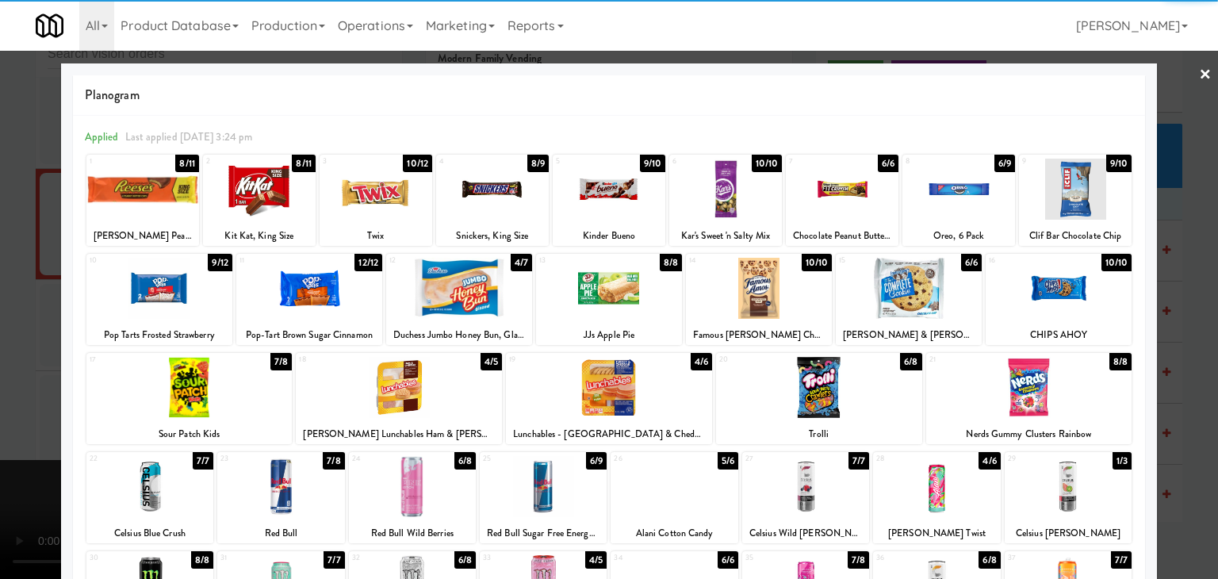
drag, startPoint x: 1067, startPoint y: 286, endPoint x: 1095, endPoint y: 299, distance: 31.2
click at [1067, 286] on div at bounding box center [1059, 288] width 146 height 61
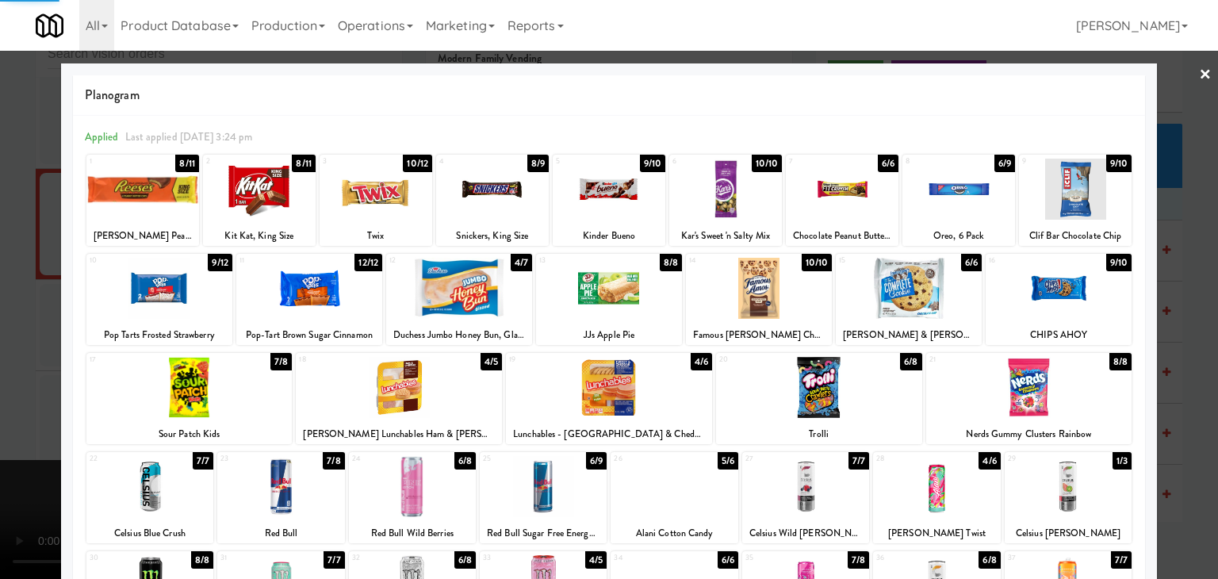
click at [1177, 333] on div at bounding box center [609, 289] width 1218 height 579
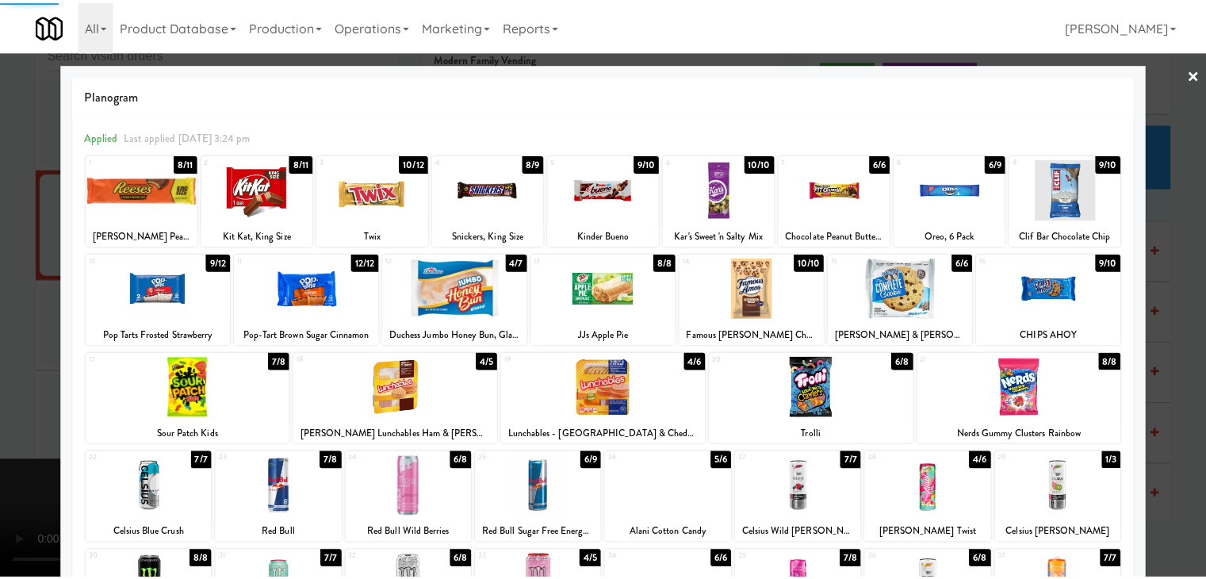
scroll to position [6702, 0]
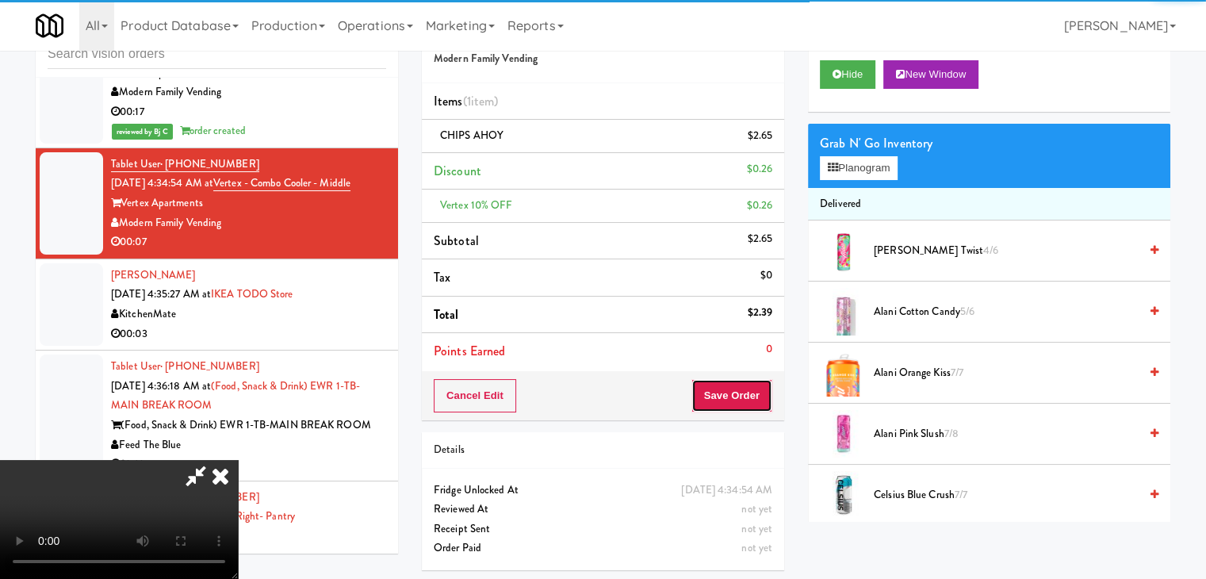
click at [738, 391] on button "Save Order" at bounding box center [732, 395] width 81 height 33
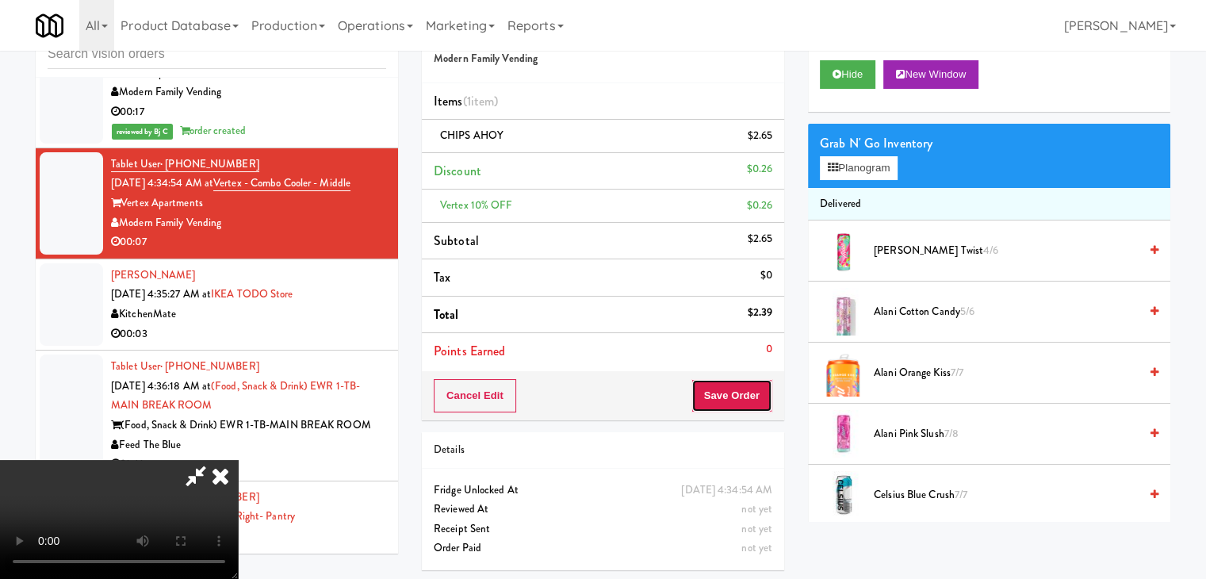
click at [739, 394] on button "Save Order" at bounding box center [732, 395] width 81 height 33
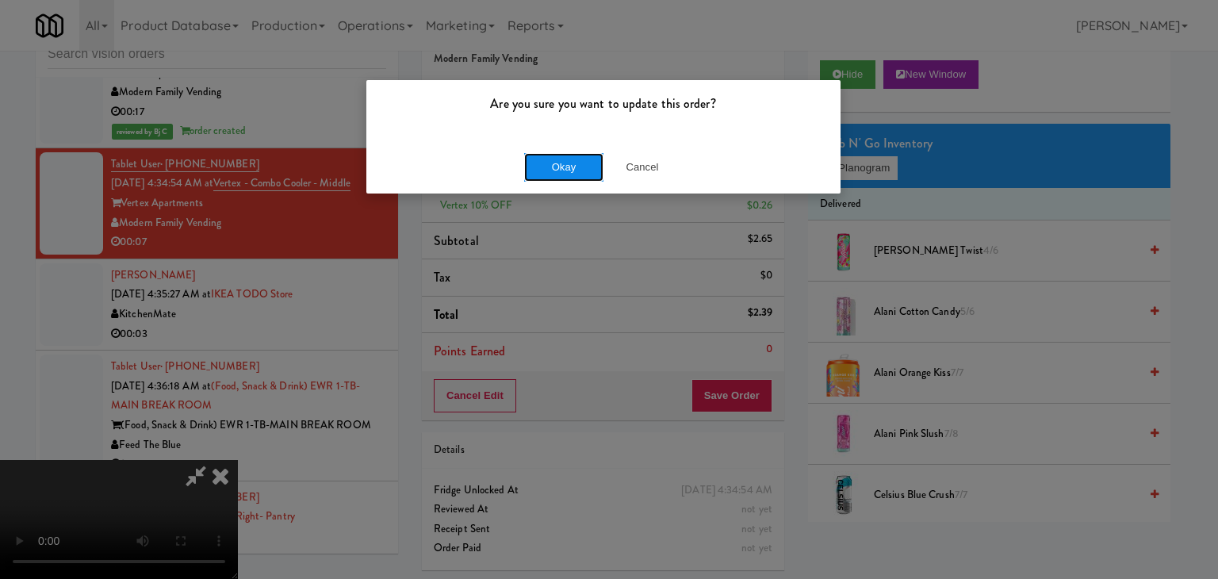
click at [577, 166] on button "Okay" at bounding box center [563, 167] width 79 height 29
click at [577, 166] on div "Okay Cancel" at bounding box center [603, 166] width 474 height 53
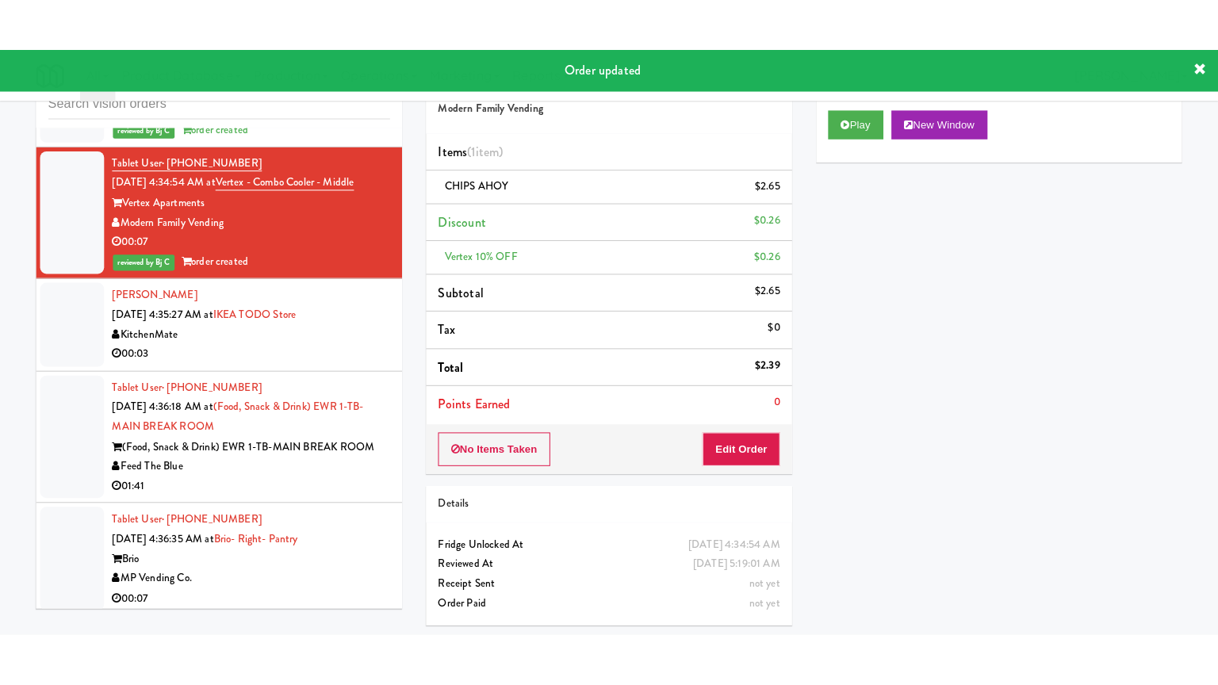
scroll to position [6861, 0]
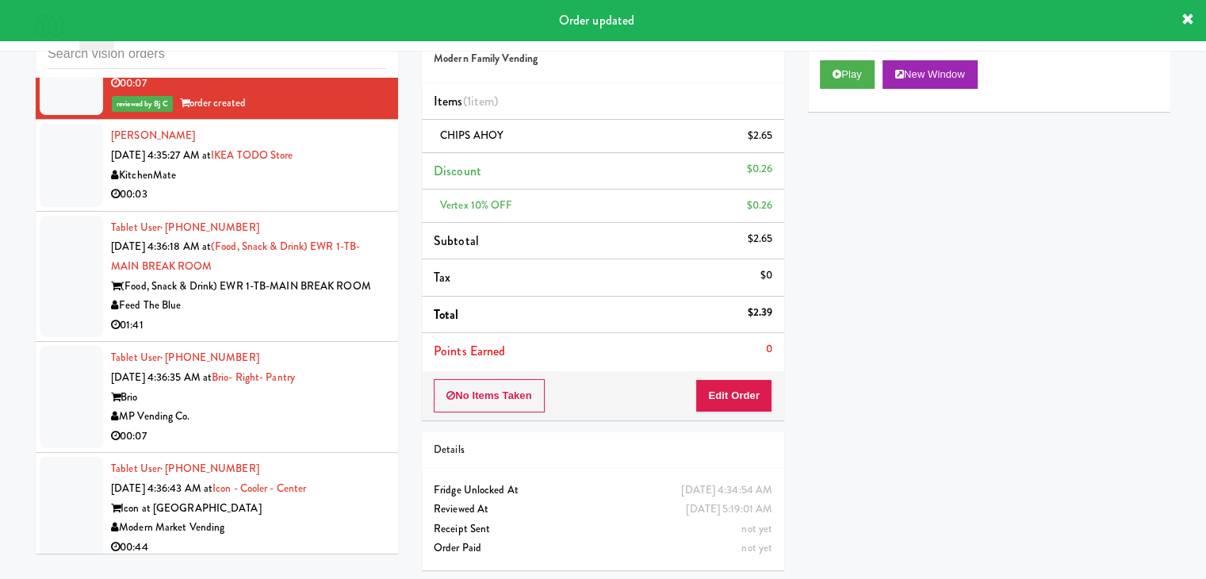
click at [339, 205] on div "00:03" at bounding box center [248, 195] width 275 height 20
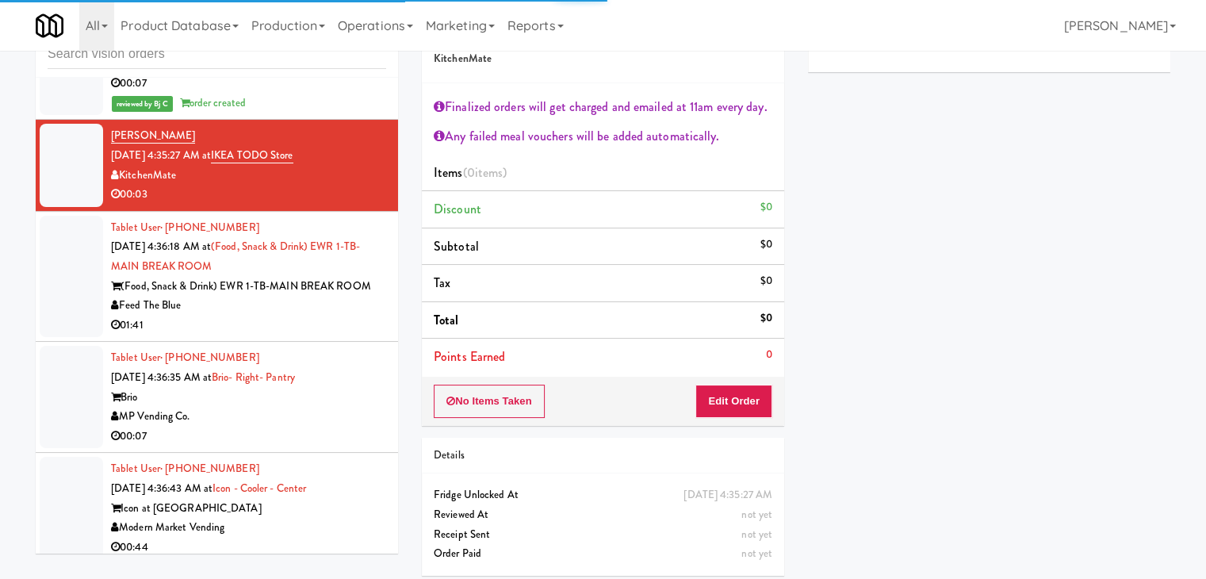
click at [315, 335] on div "01:41" at bounding box center [248, 326] width 275 height 20
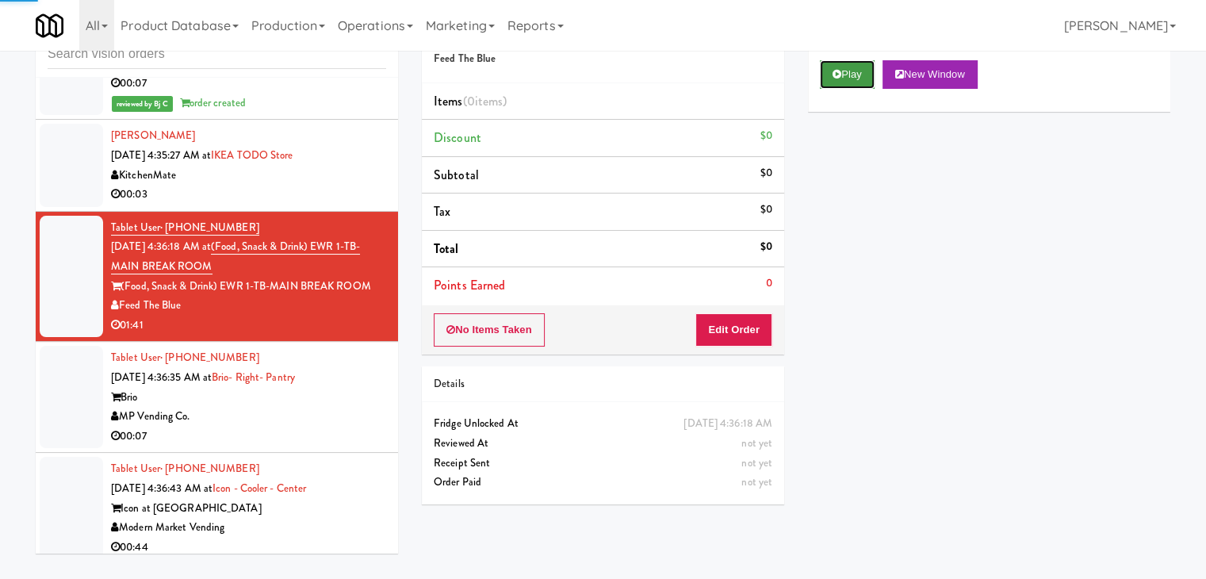
click at [848, 74] on button "Play" at bounding box center [847, 74] width 55 height 29
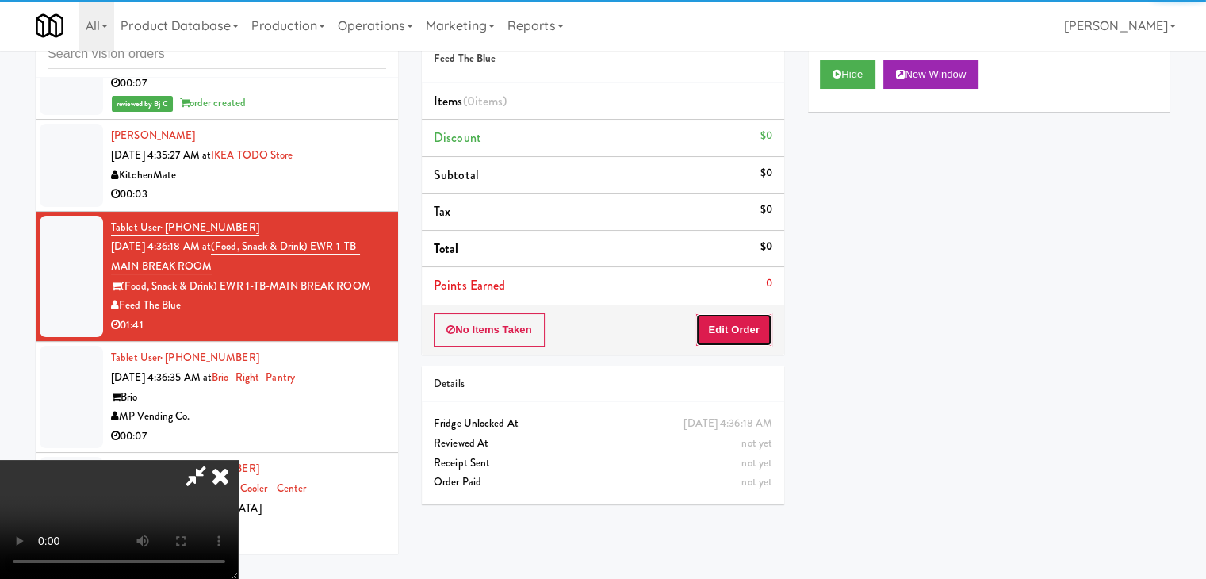
click at [764, 334] on button "Edit Order" at bounding box center [734, 329] width 77 height 33
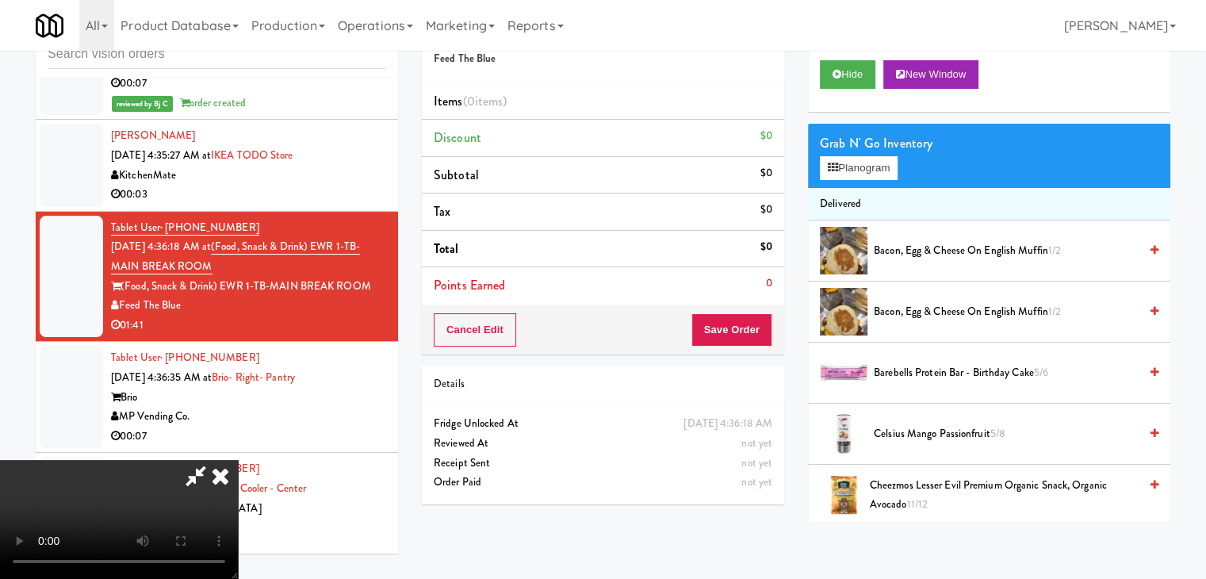
scroll to position [6802, 0]
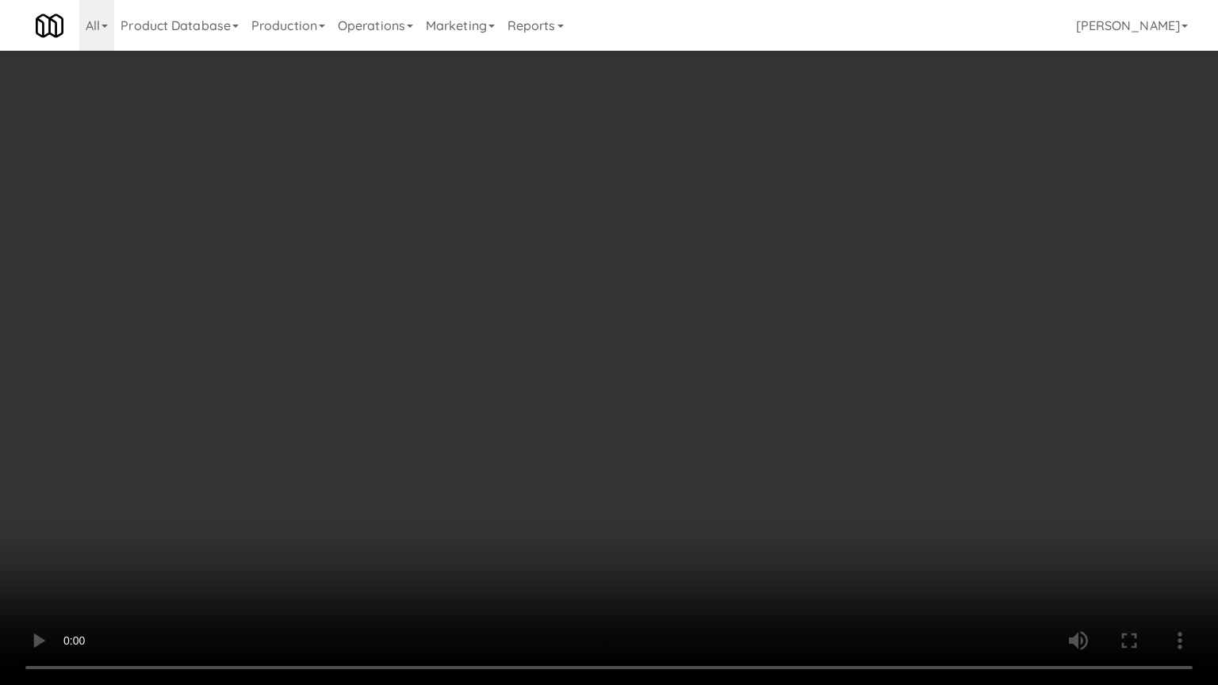
drag, startPoint x: 777, startPoint y: 460, endPoint x: 788, endPoint y: 454, distance: 12.8
click at [780, 458] on video at bounding box center [609, 342] width 1218 height 685
click at [584, 281] on video at bounding box center [609, 342] width 1218 height 685
click at [749, 289] on video at bounding box center [609, 342] width 1218 height 685
click at [747, 291] on video at bounding box center [609, 342] width 1218 height 685
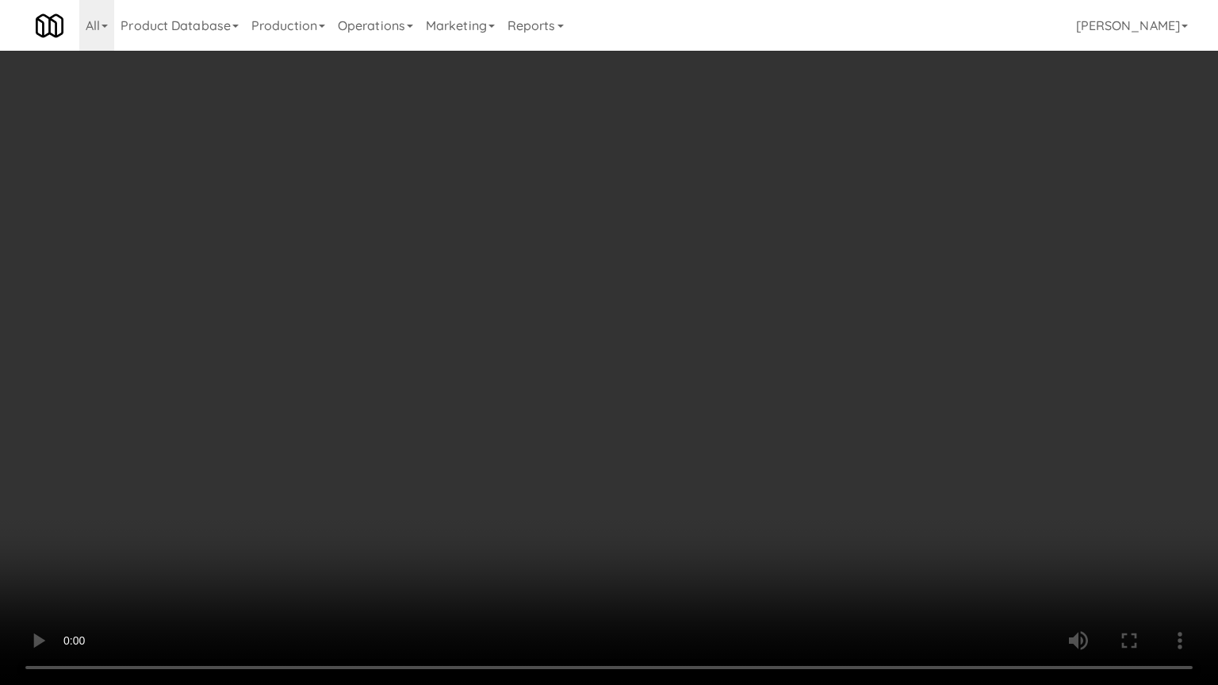
click at [717, 309] on video at bounding box center [609, 342] width 1218 height 685
click at [660, 136] on video at bounding box center [609, 342] width 1218 height 685
click at [816, 298] on video at bounding box center [609, 342] width 1218 height 685
click at [814, 300] on video at bounding box center [609, 342] width 1218 height 685
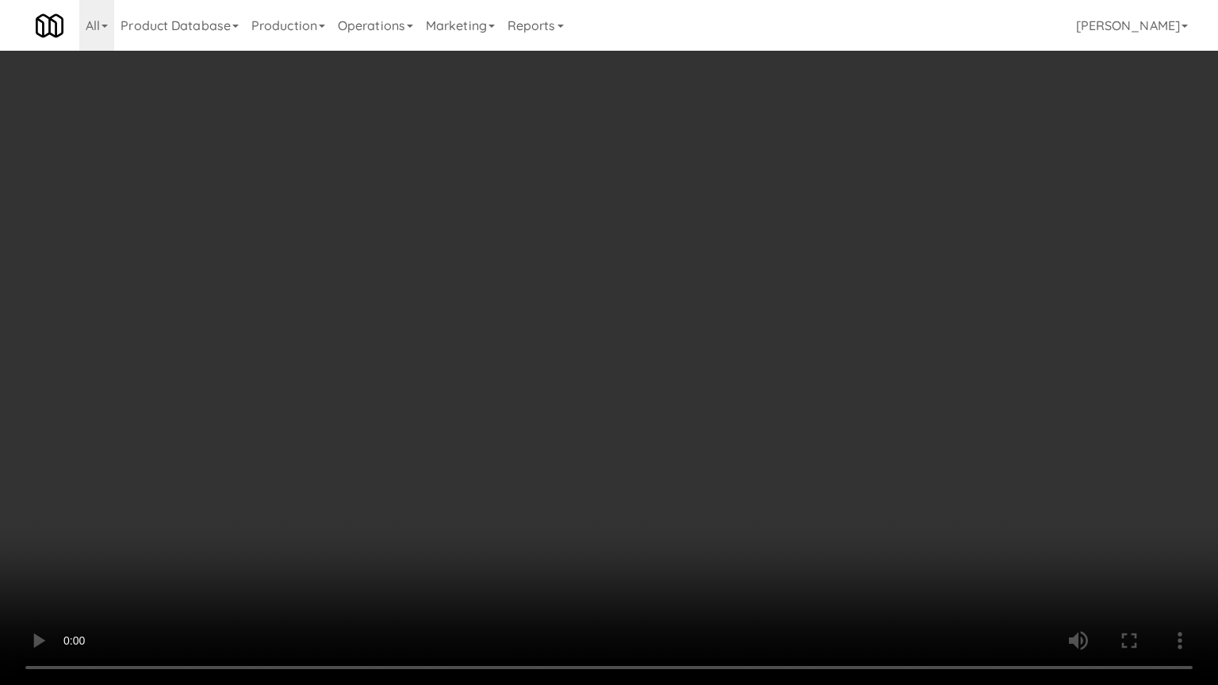
click at [814, 300] on video at bounding box center [609, 342] width 1218 height 685
click at [816, 301] on video at bounding box center [609, 342] width 1218 height 685
drag, startPoint x: 816, startPoint y: 301, endPoint x: 826, endPoint y: 217, distance: 85.4
click at [816, 301] on video at bounding box center [609, 342] width 1218 height 685
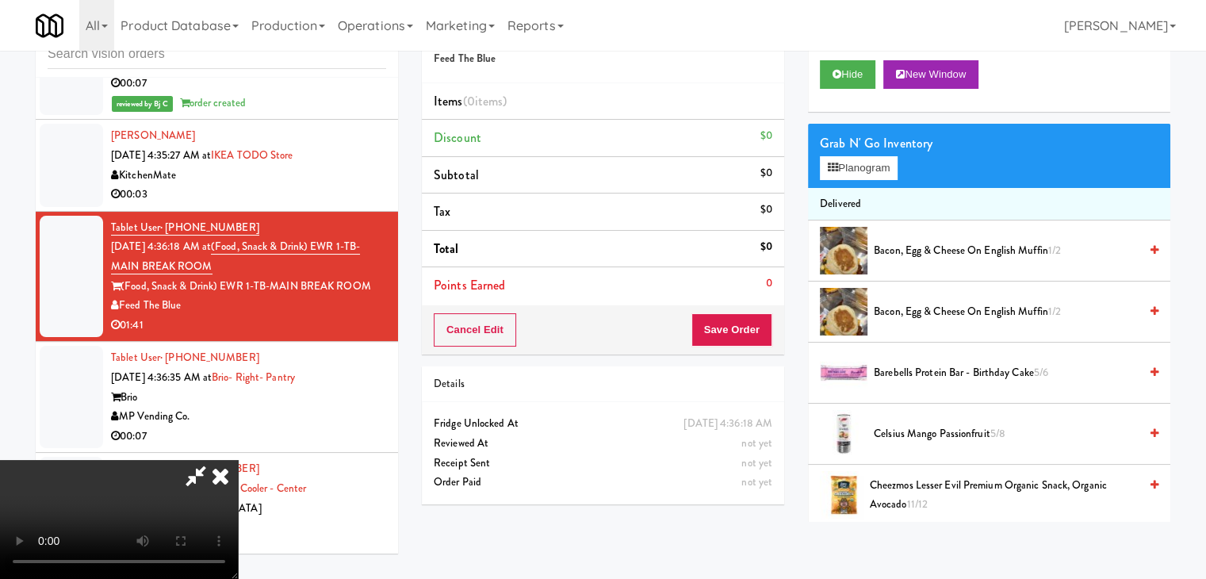
click at [238, 460] on video at bounding box center [119, 519] width 238 height 119
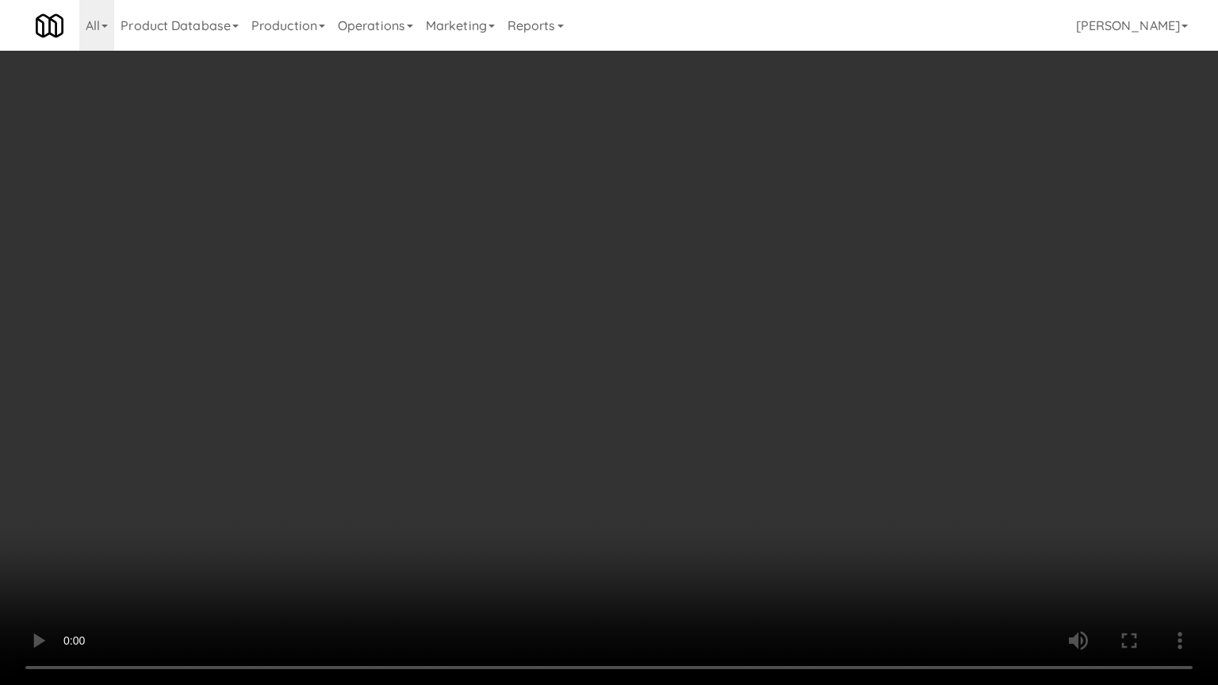
click at [678, 354] on video at bounding box center [609, 342] width 1218 height 685
click at [677, 354] on video at bounding box center [609, 342] width 1218 height 685
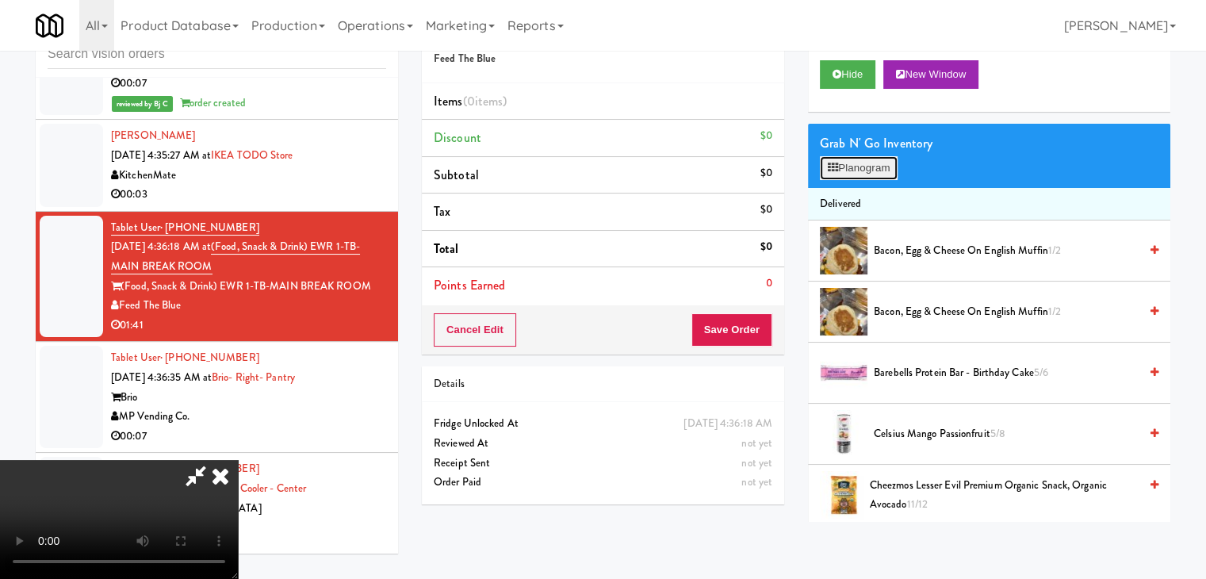
click at [849, 174] on button "Planogram" at bounding box center [859, 168] width 78 height 24
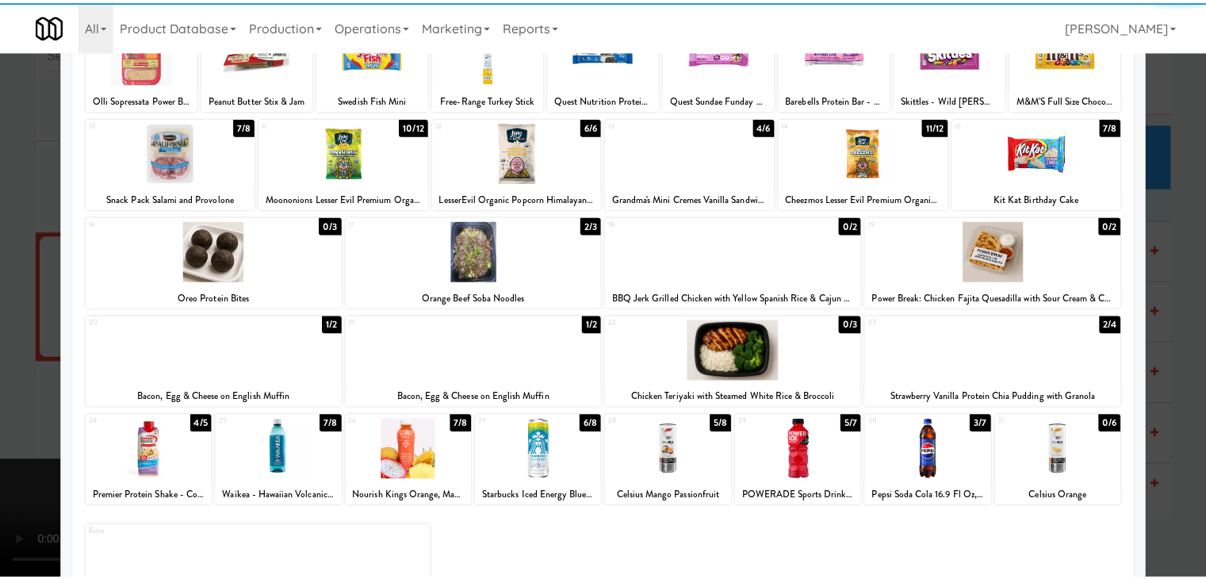
scroll to position [159, 0]
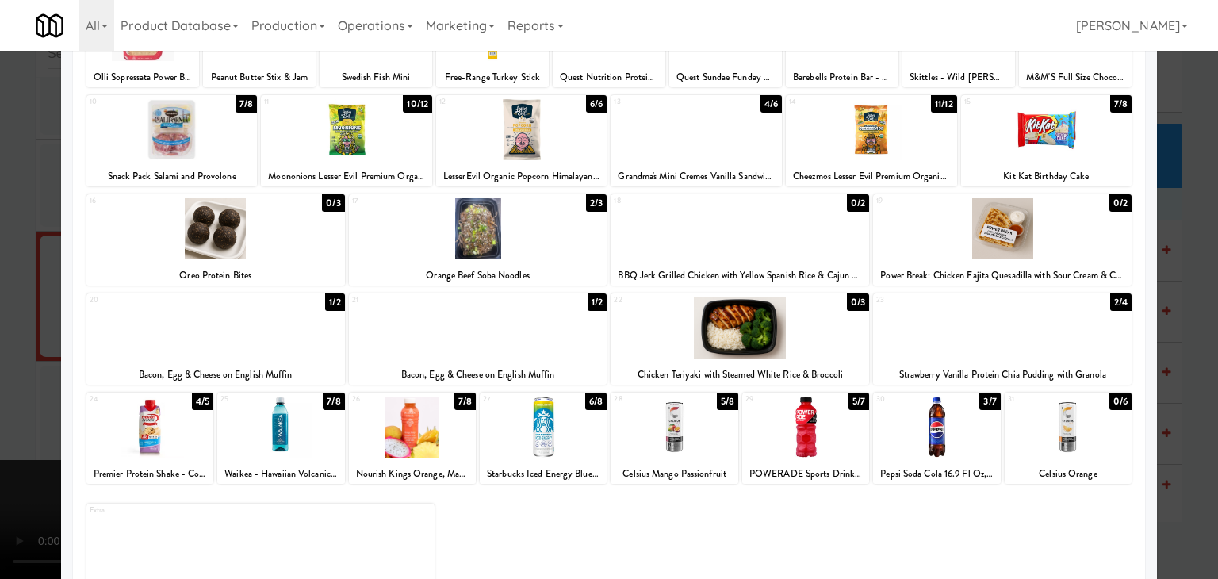
click at [540, 425] on div at bounding box center [543, 427] width 127 height 61
click at [258, 459] on div "25 7/8 Waikea - Hawaiian Volcanic Water - 500 Ml Bottle" at bounding box center [280, 438] width 127 height 91
drag, startPoint x: 0, startPoint y: 451, endPoint x: 144, endPoint y: 424, distance: 147.0
click at [0, 450] on div at bounding box center [609, 289] width 1218 height 579
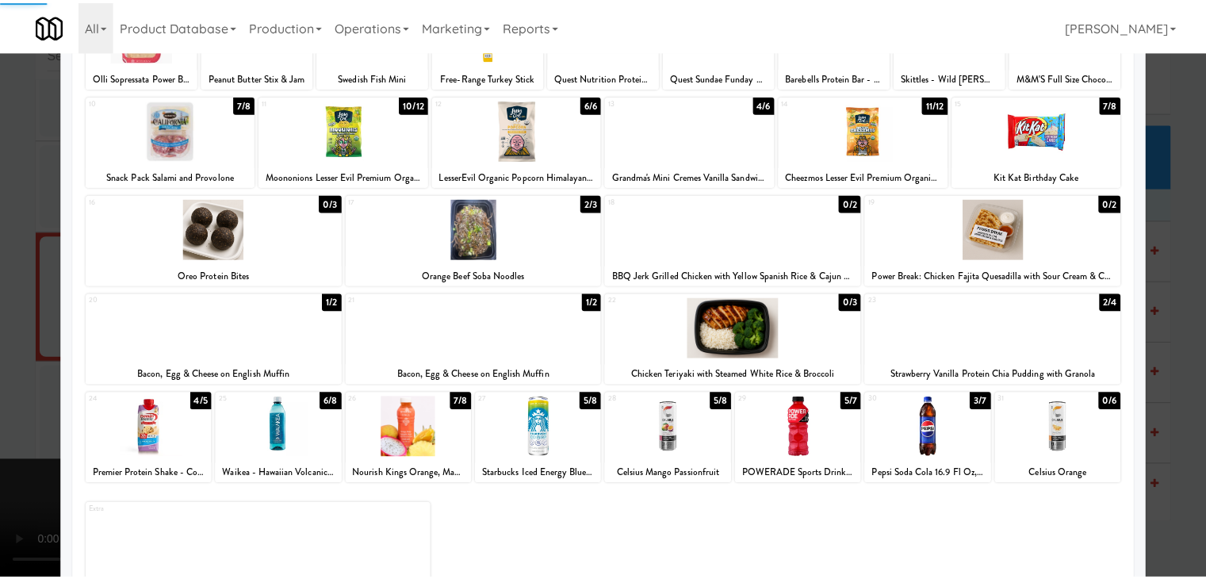
scroll to position [6861, 0]
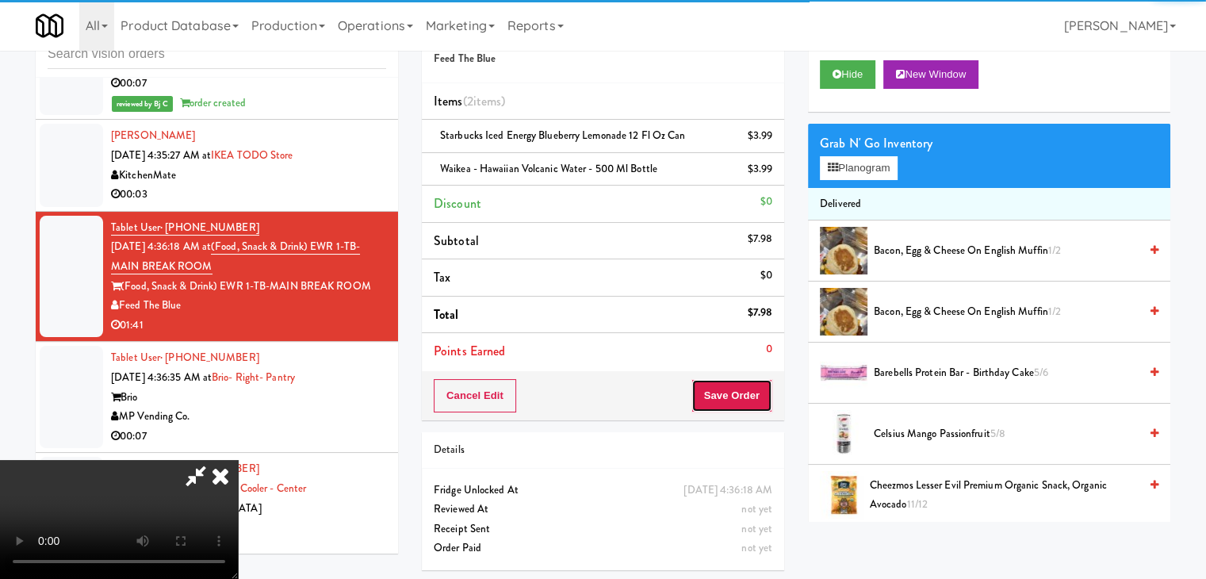
click at [737, 389] on button "Save Order" at bounding box center [732, 395] width 81 height 33
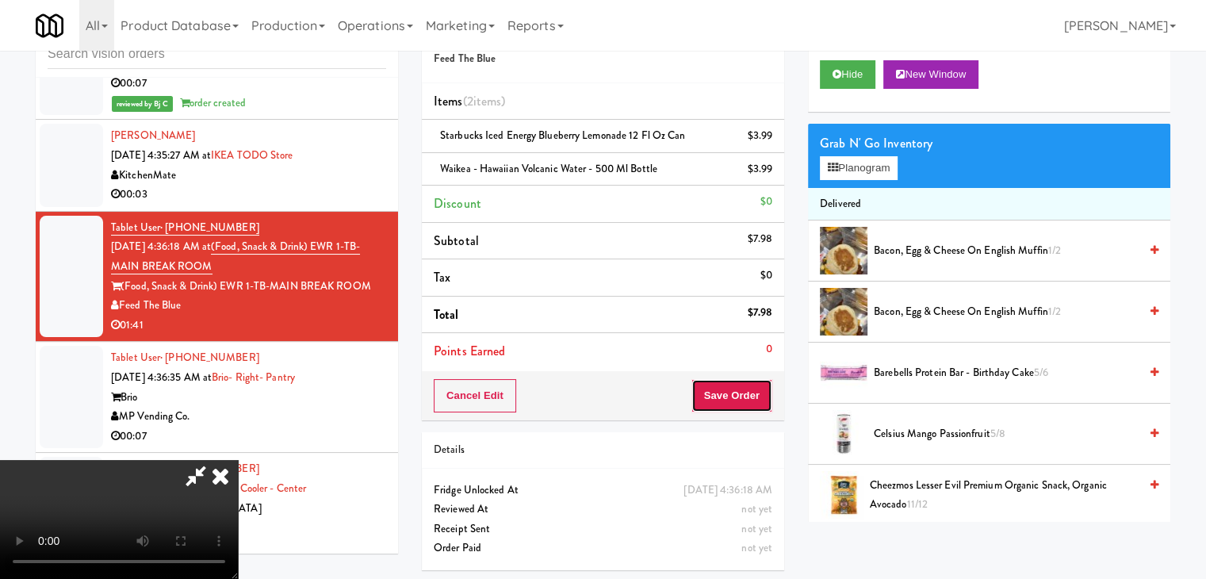
click at [738, 389] on button "Save Order" at bounding box center [732, 395] width 81 height 33
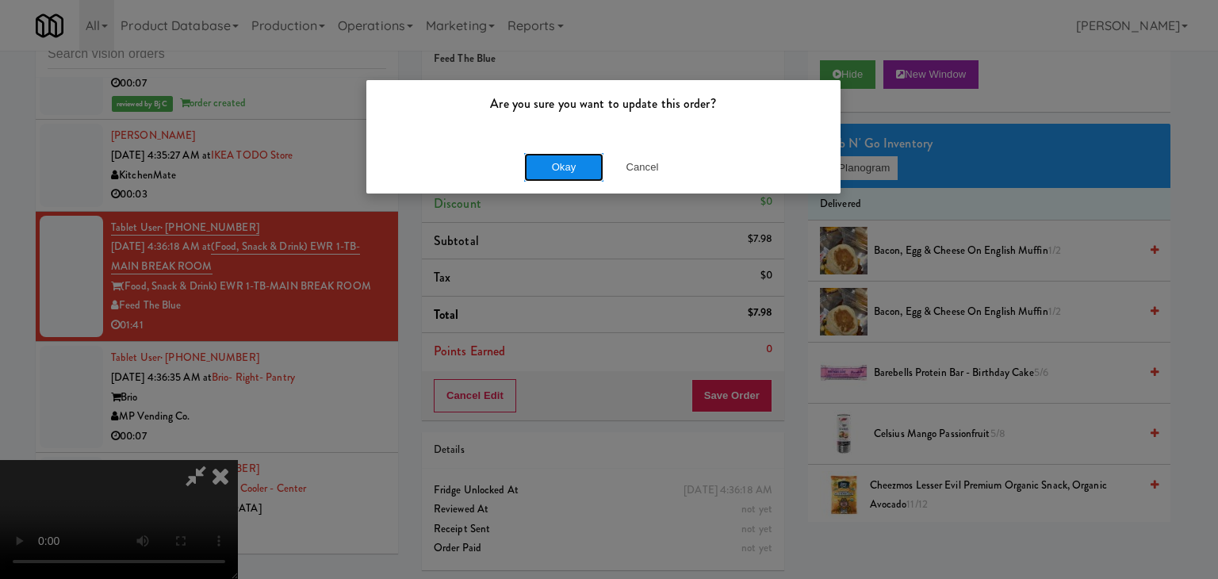
click at [575, 159] on button "Okay" at bounding box center [563, 167] width 79 height 29
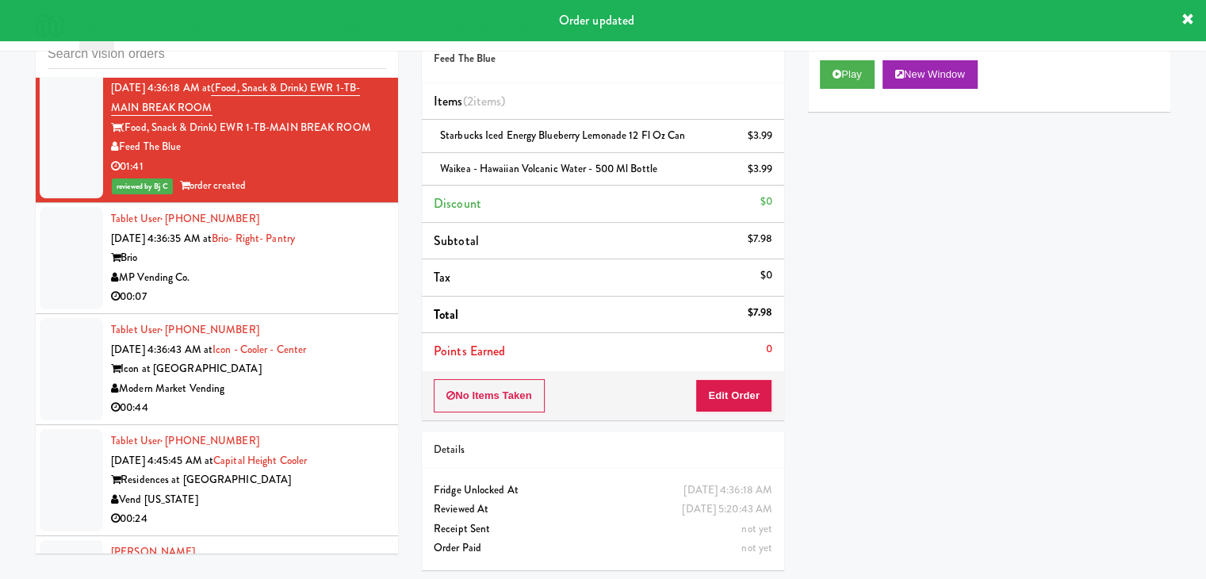
click at [339, 268] on div "Brio" at bounding box center [248, 258] width 275 height 20
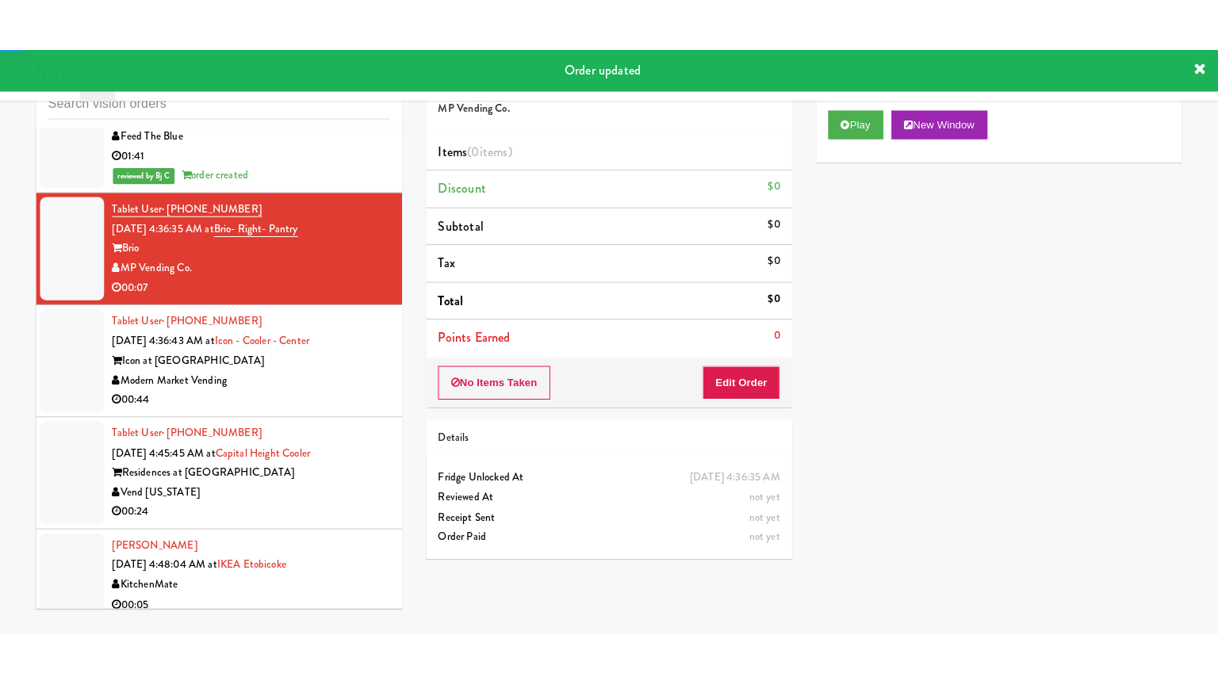
scroll to position [7178, 0]
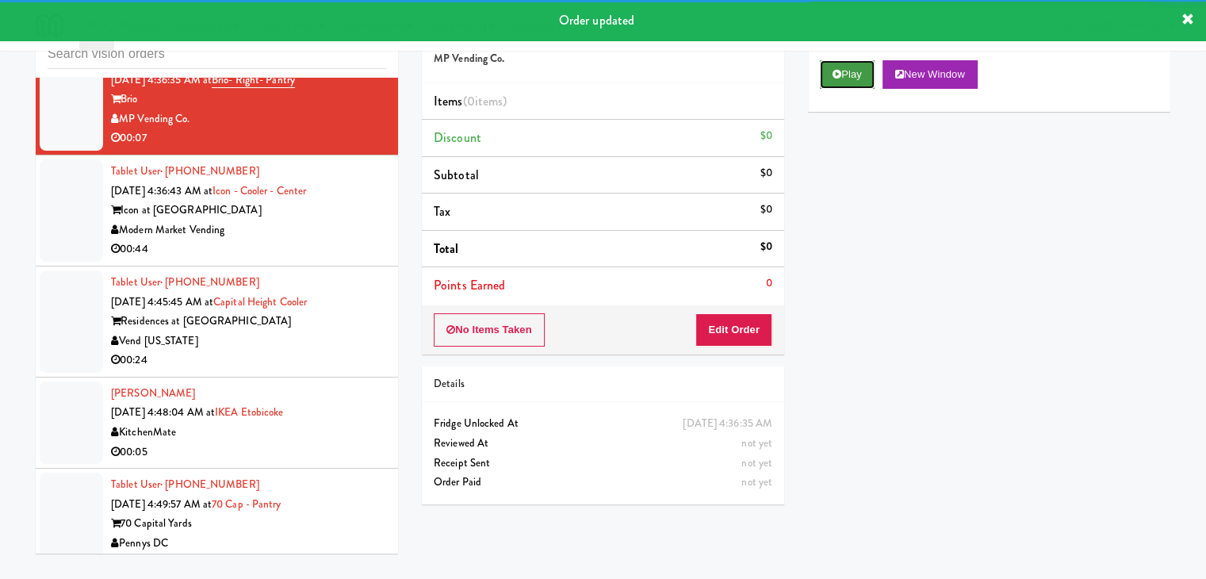
click at [836, 84] on button "Play" at bounding box center [847, 74] width 55 height 29
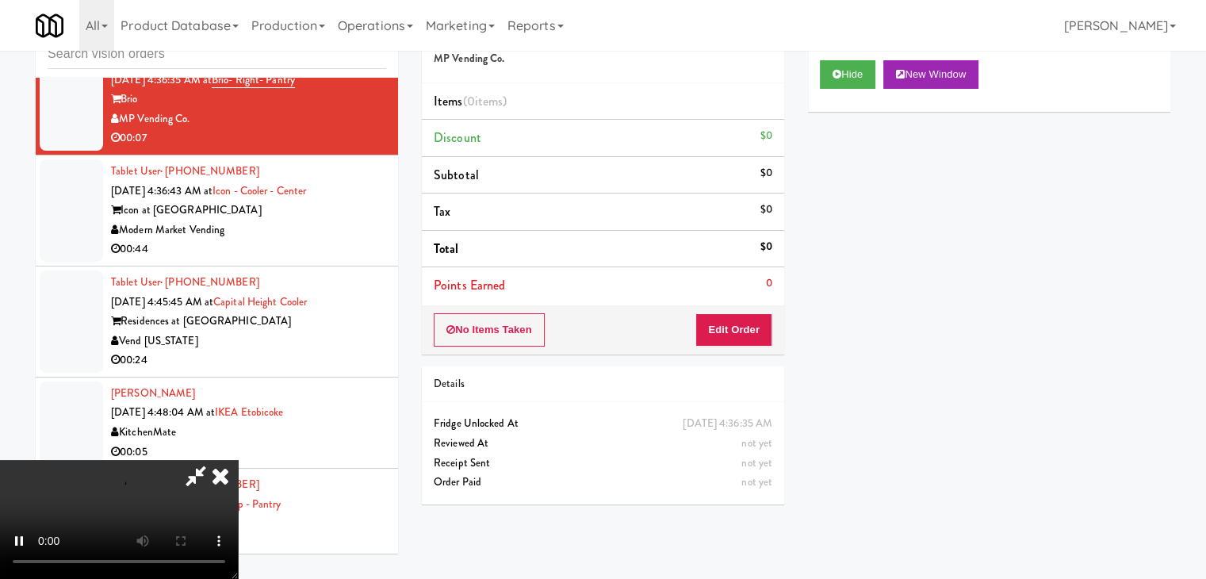
click at [745, 318] on div "No Items Taken Edit Order" at bounding box center [603, 329] width 362 height 49
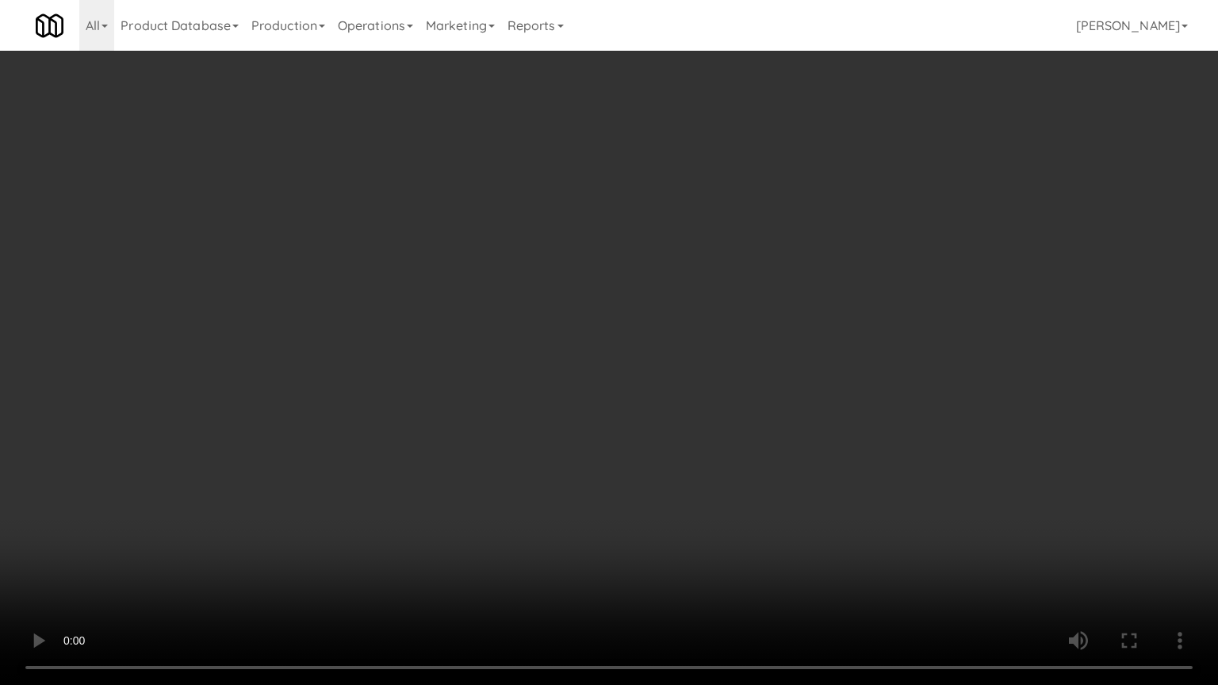
click at [759, 429] on video at bounding box center [609, 342] width 1218 height 685
click at [756, 434] on video at bounding box center [609, 342] width 1218 height 685
click at [757, 426] on video at bounding box center [609, 342] width 1218 height 685
drag, startPoint x: 757, startPoint y: 426, endPoint x: 818, endPoint y: 295, distance: 144.4
click at [758, 425] on video at bounding box center [609, 342] width 1218 height 685
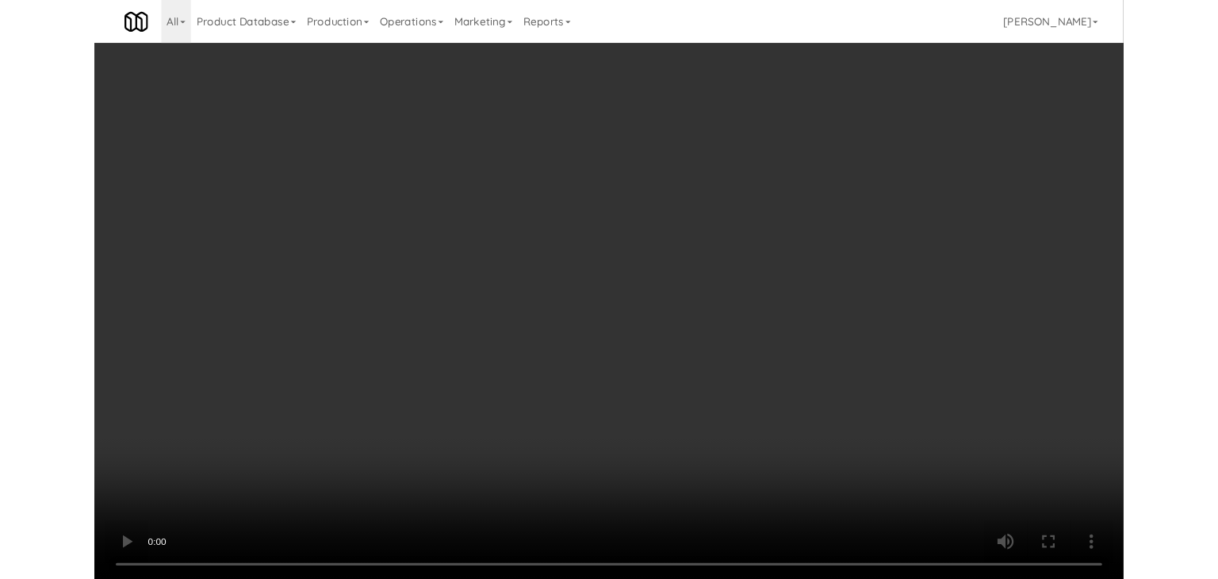
scroll to position [7178, 0]
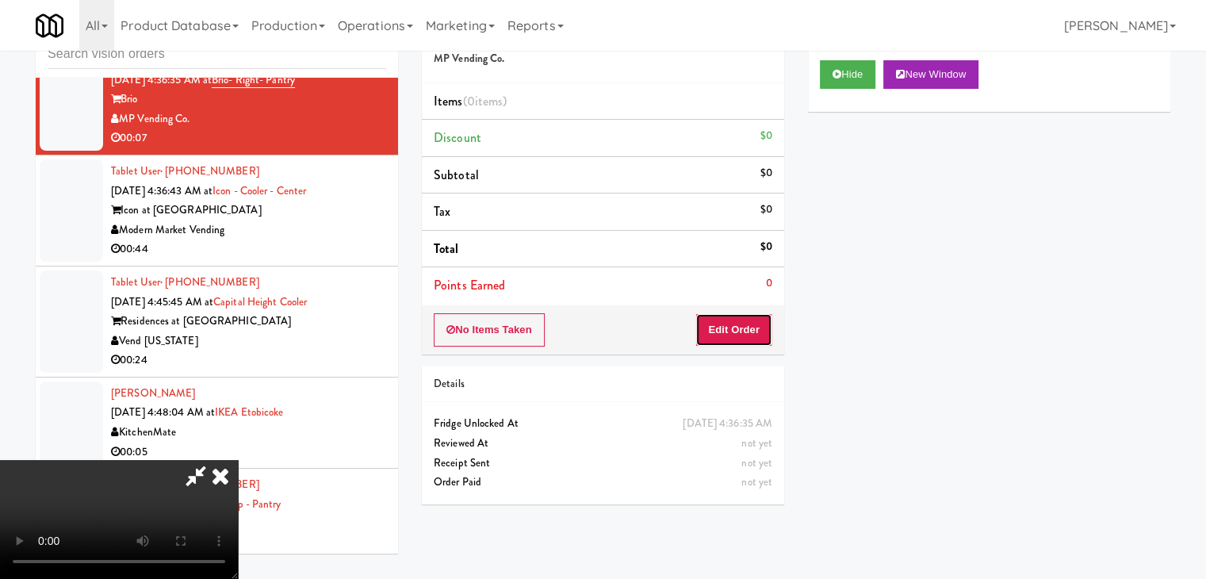
drag, startPoint x: 764, startPoint y: 328, endPoint x: 796, endPoint y: 301, distance: 41.7
click at [768, 324] on button "Edit Order" at bounding box center [734, 329] width 77 height 33
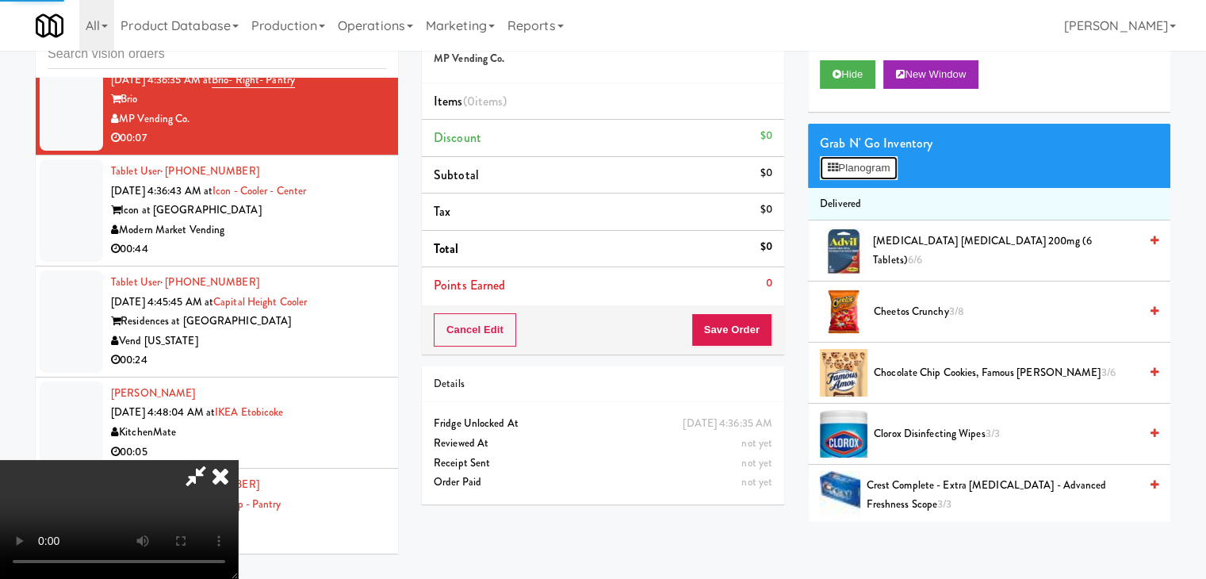
click at [887, 171] on button "Planogram" at bounding box center [859, 168] width 78 height 24
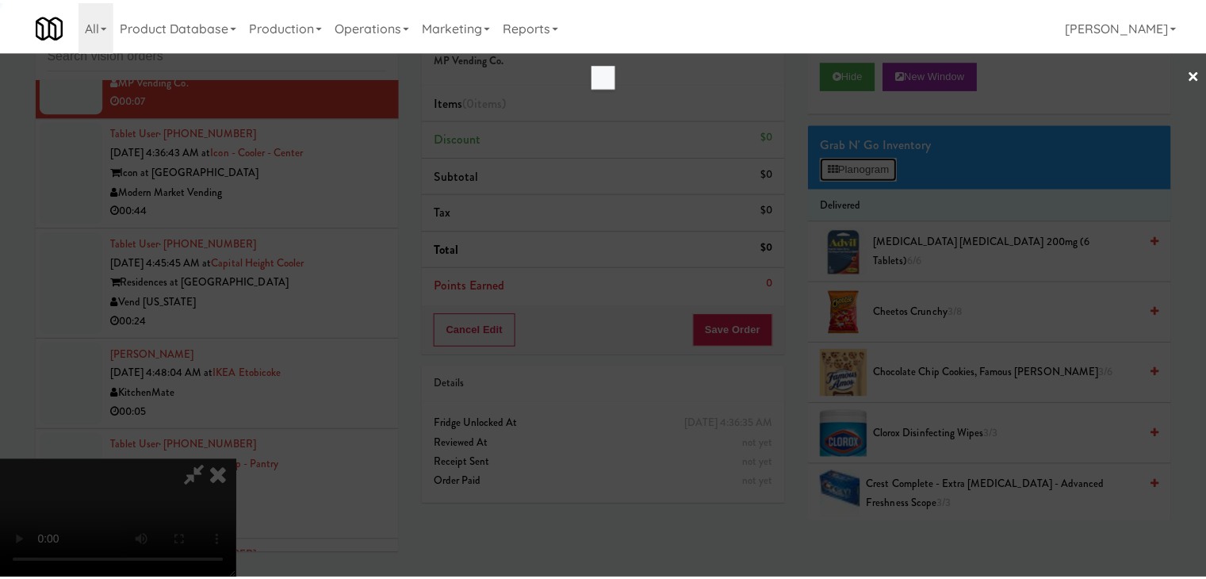
scroll to position [7119, 0]
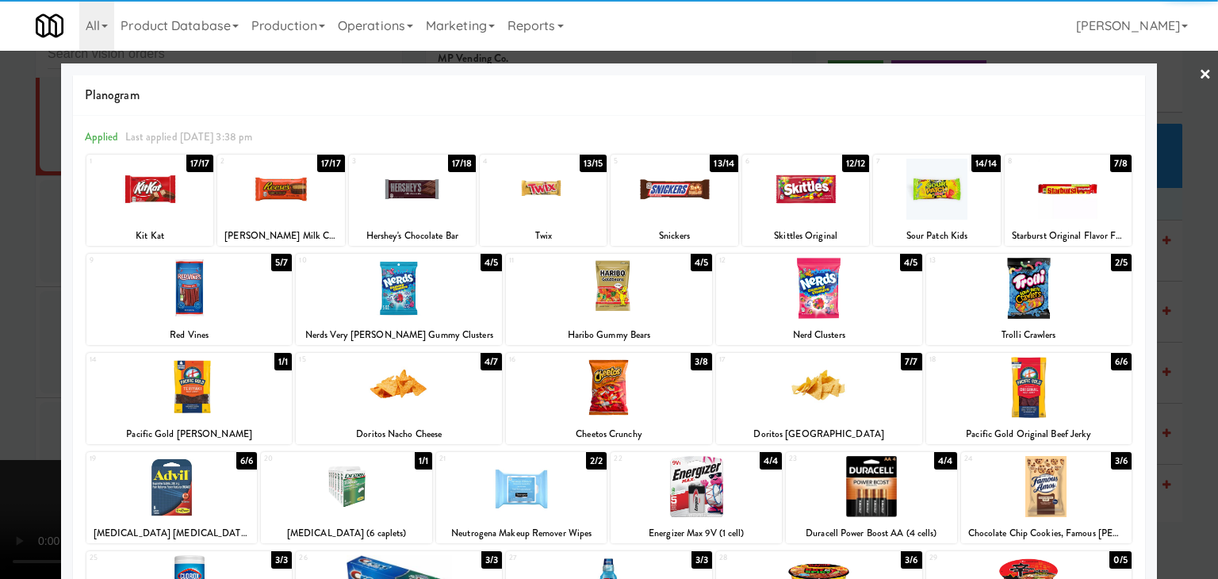
click at [638, 389] on div at bounding box center [609, 387] width 206 height 61
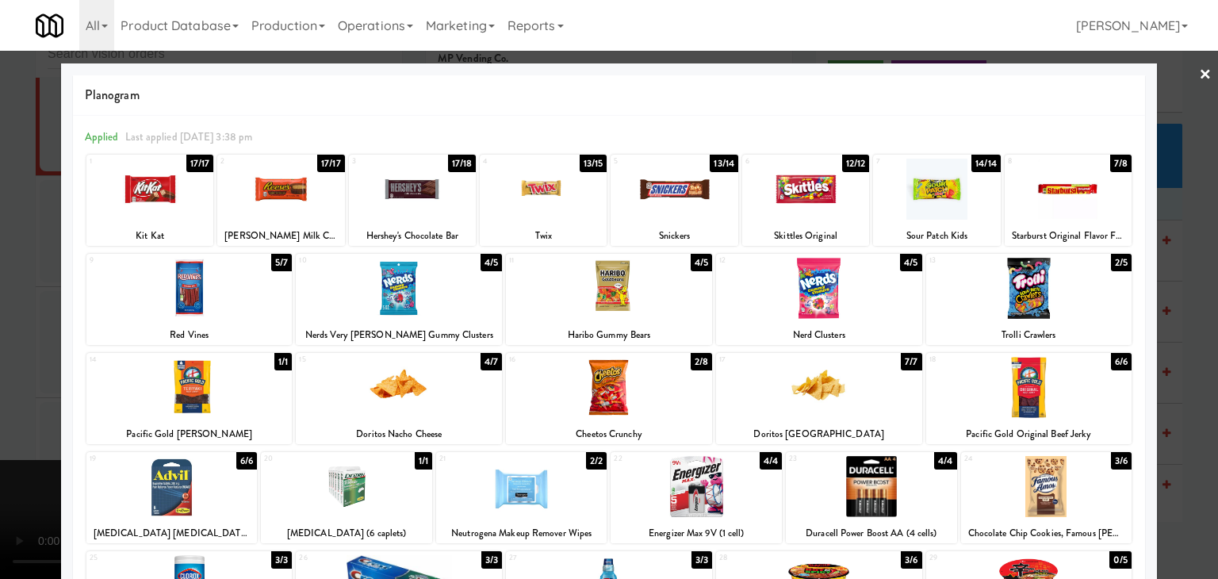
drag, startPoint x: 14, startPoint y: 317, endPoint x: 209, endPoint y: 316, distance: 195.1
click at [18, 317] on div at bounding box center [609, 289] width 1218 height 579
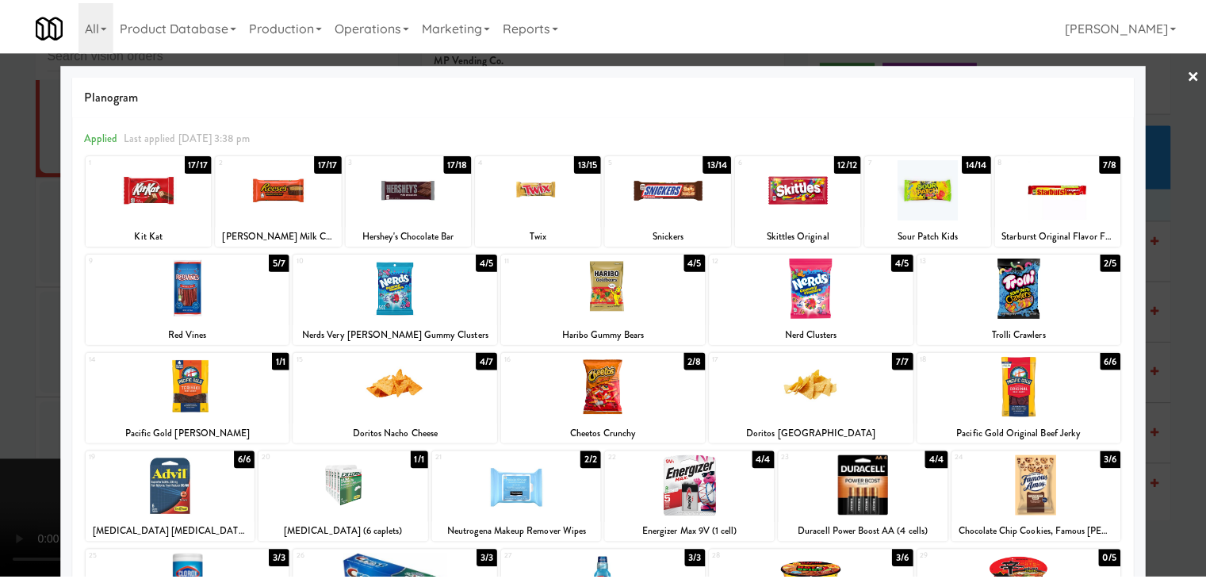
scroll to position [7178, 0]
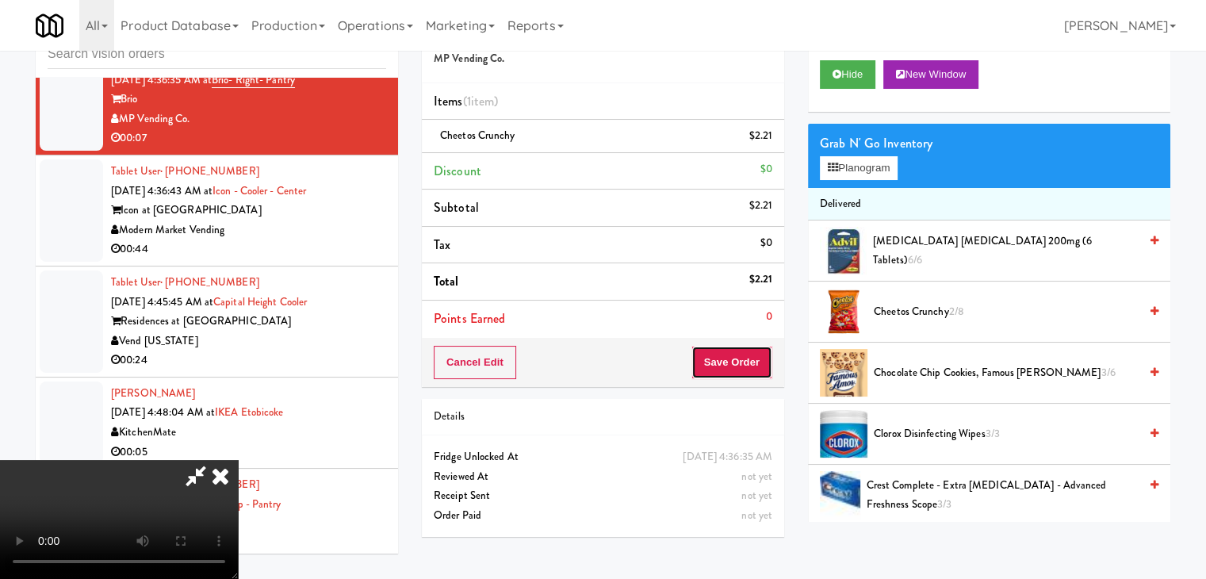
click at [754, 351] on button "Save Order" at bounding box center [732, 362] width 81 height 33
click at [753, 355] on button "Save Order" at bounding box center [732, 362] width 81 height 33
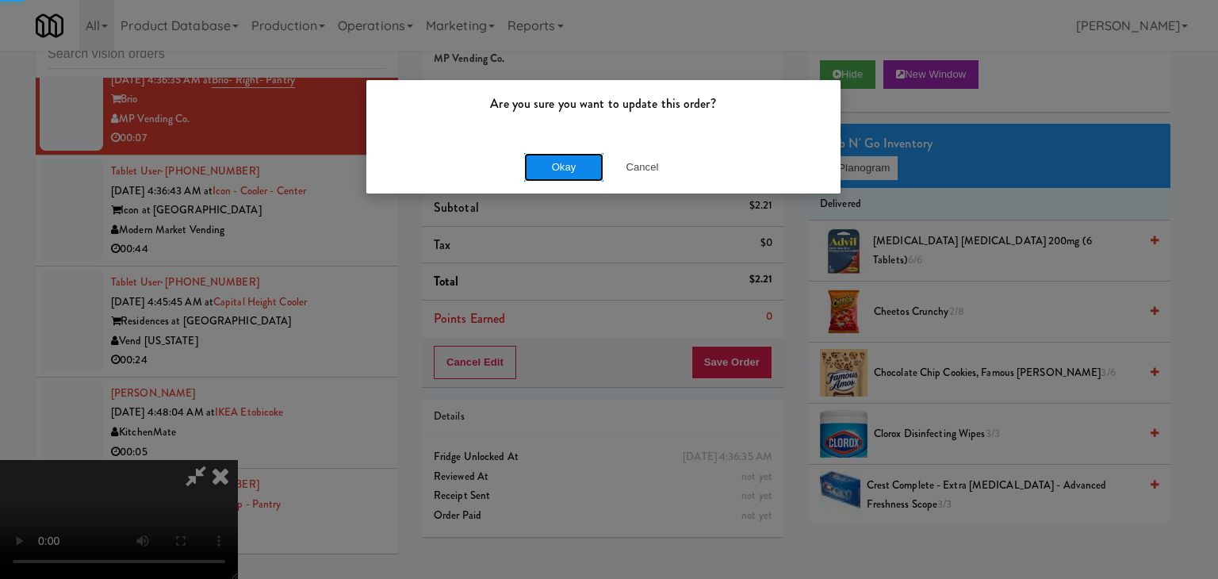
click at [568, 153] on button "Okay" at bounding box center [563, 167] width 79 height 29
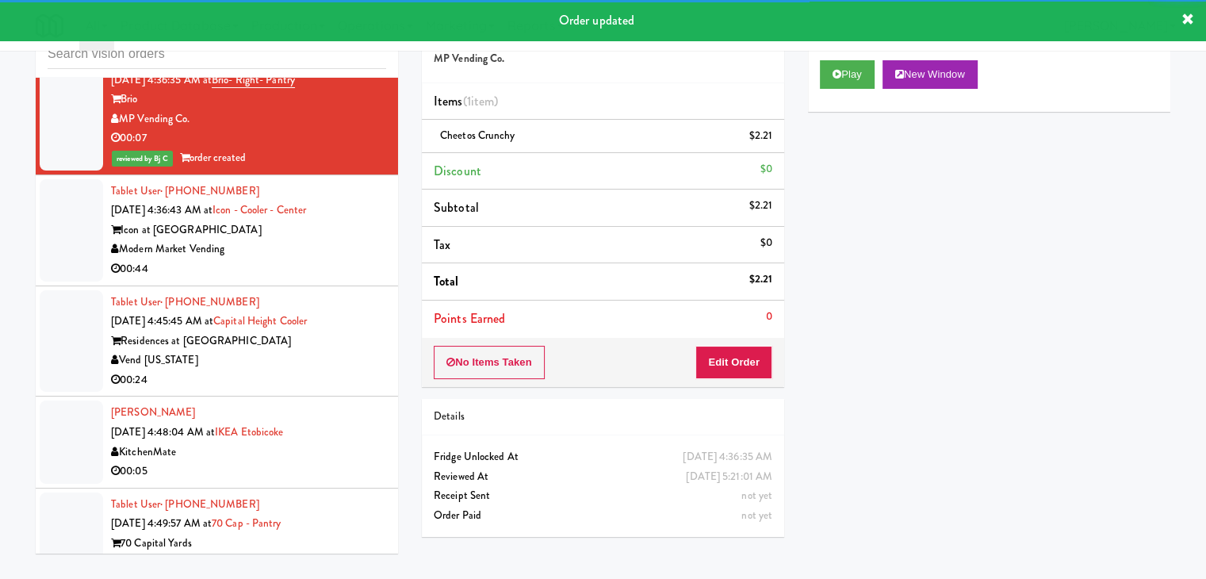
click at [333, 259] on div "Modern Market Vending" at bounding box center [248, 250] width 275 height 20
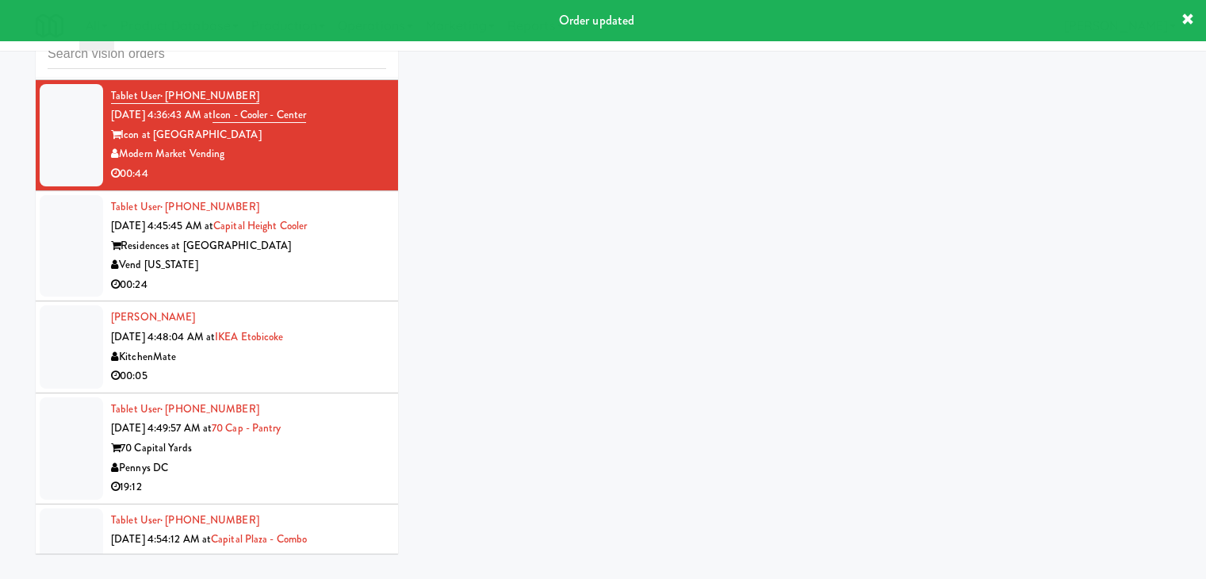
scroll to position [7337, 0]
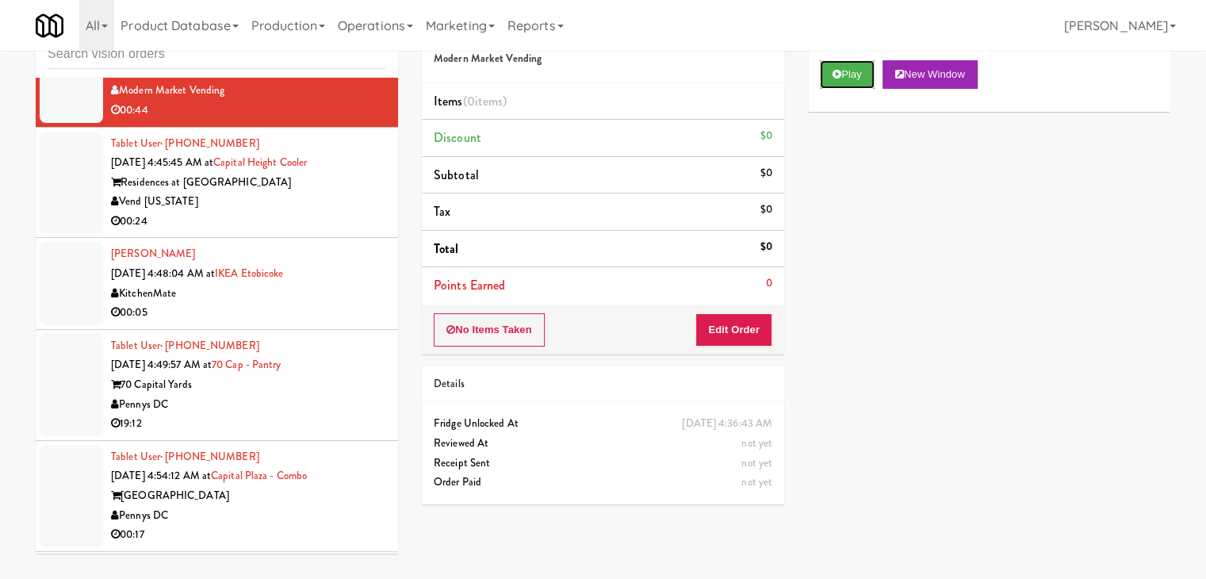
click at [860, 82] on button "Play" at bounding box center [847, 74] width 55 height 29
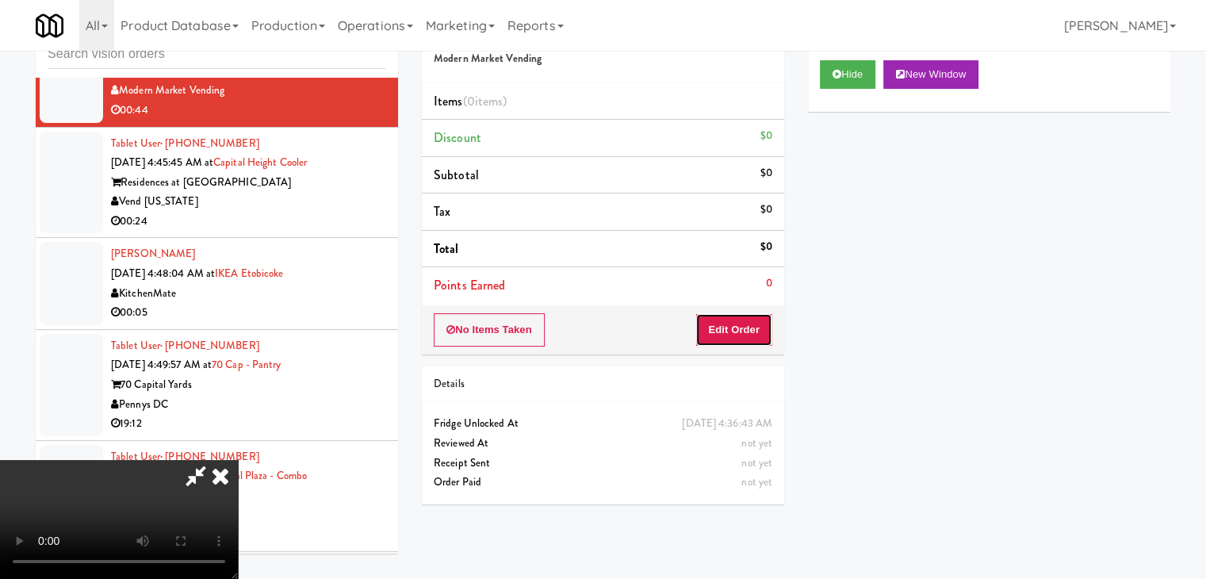
click at [733, 325] on button "Edit Order" at bounding box center [734, 329] width 77 height 33
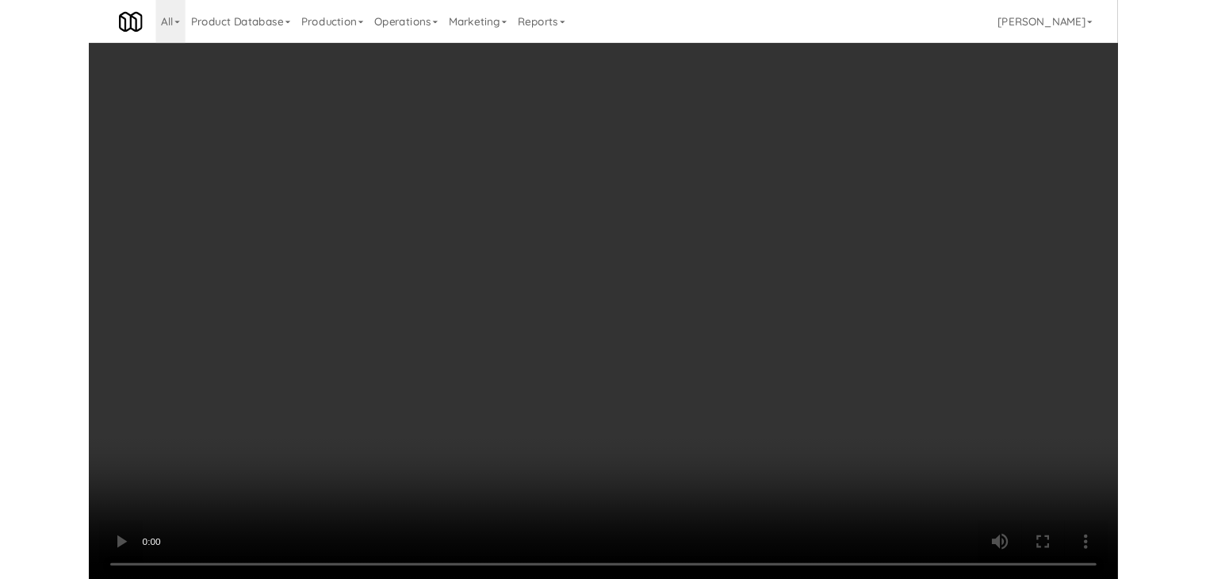
scroll to position [7278, 0]
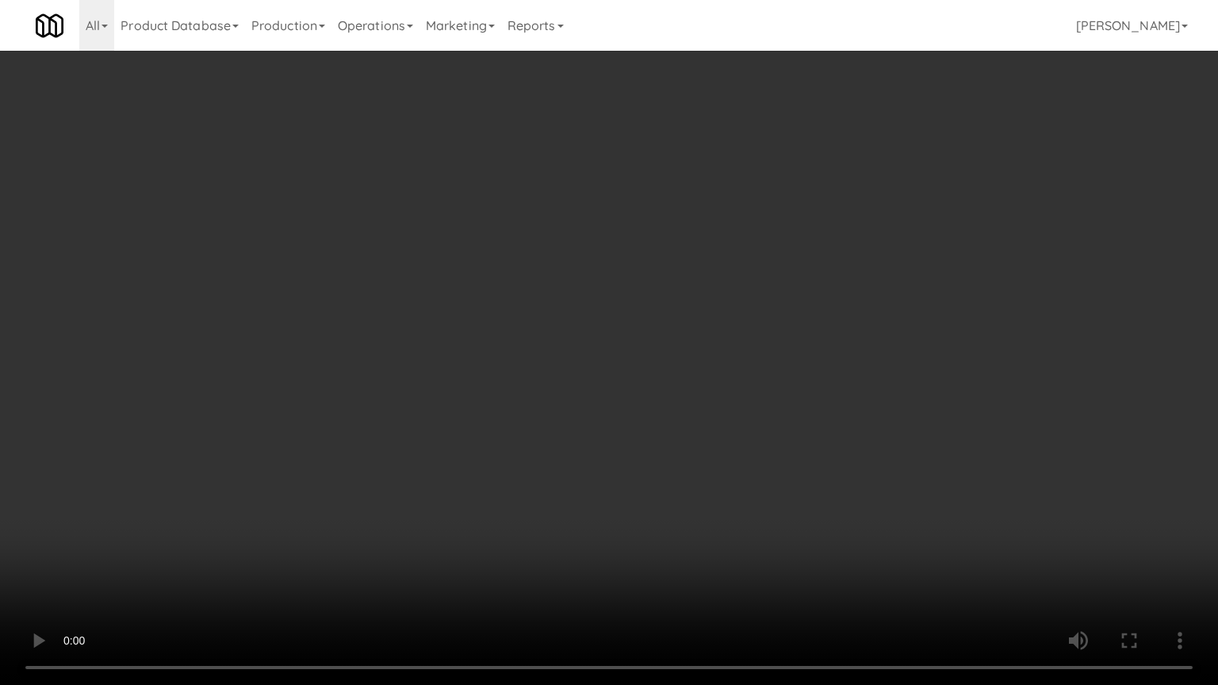
click at [755, 420] on video at bounding box center [609, 342] width 1218 height 685
click at [749, 421] on video at bounding box center [609, 342] width 1218 height 685
click at [745, 416] on video at bounding box center [609, 342] width 1218 height 685
click at [745, 418] on video at bounding box center [609, 342] width 1218 height 685
click at [764, 394] on video at bounding box center [609, 342] width 1218 height 685
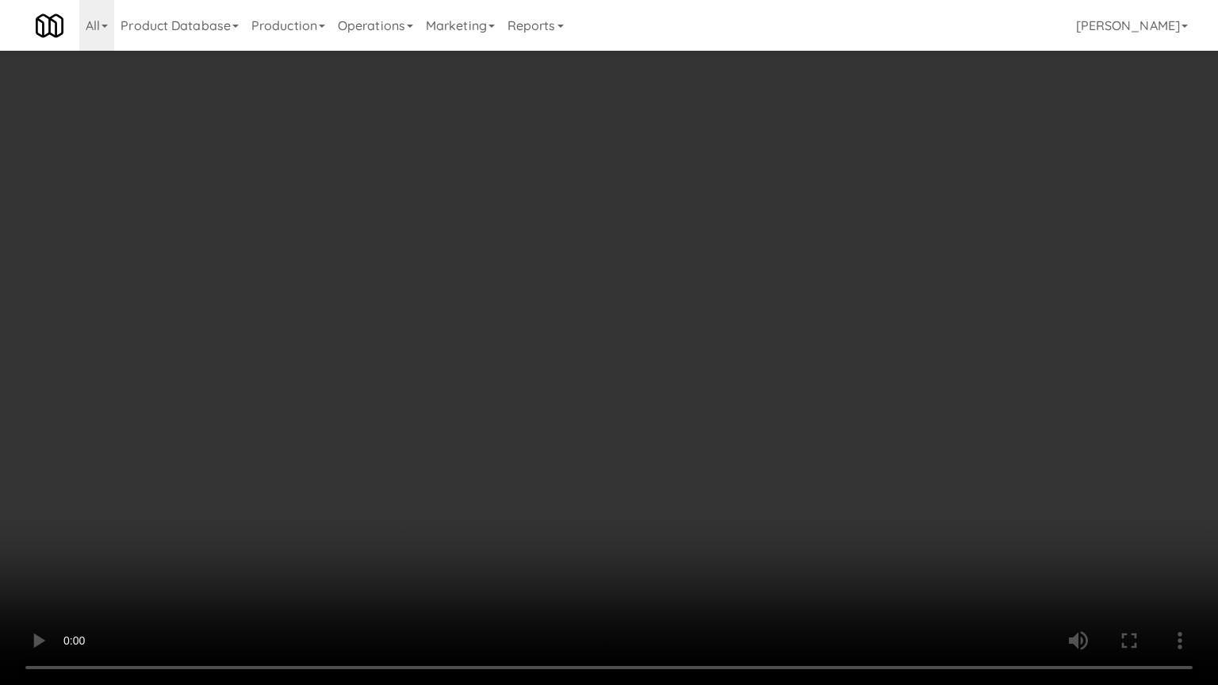
click at [695, 346] on video at bounding box center [609, 342] width 1218 height 685
click at [761, 351] on video at bounding box center [609, 342] width 1218 height 685
click at [669, 270] on video at bounding box center [609, 342] width 1218 height 685
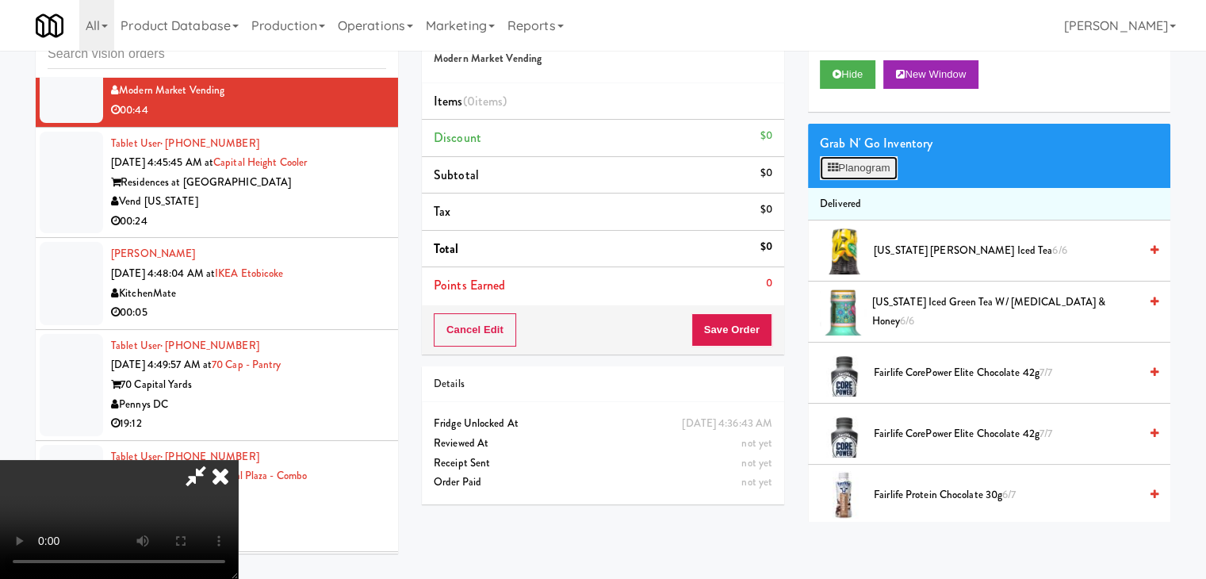
click at [849, 166] on button "Planogram" at bounding box center [859, 168] width 78 height 24
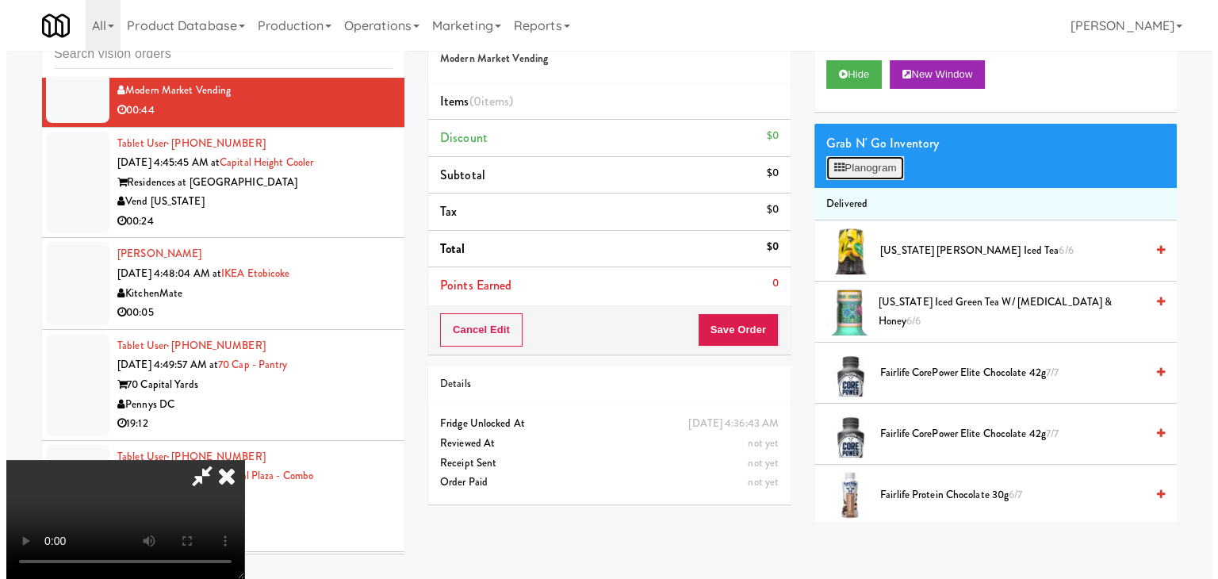
scroll to position [7278, 0]
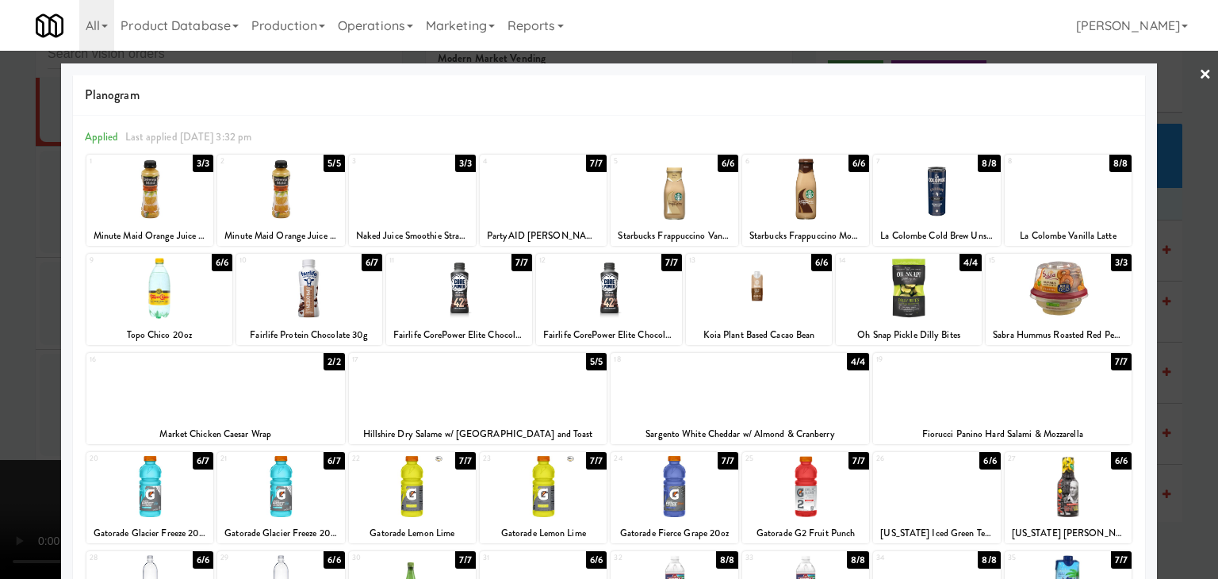
click at [683, 191] on div at bounding box center [674, 189] width 127 height 61
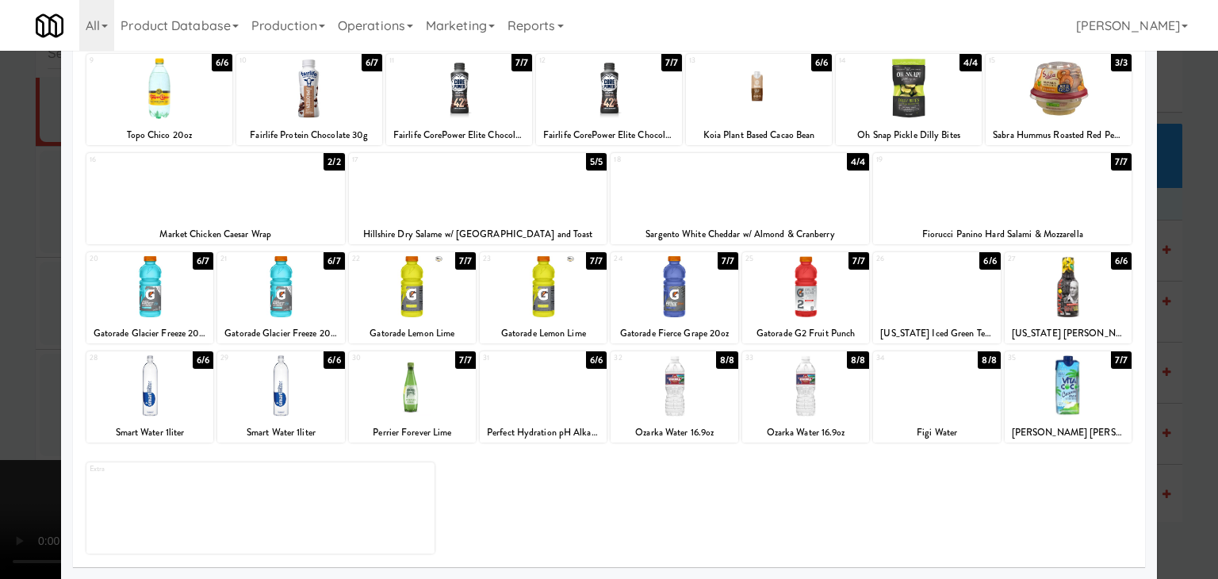
click at [1052, 392] on div at bounding box center [1068, 385] width 127 height 61
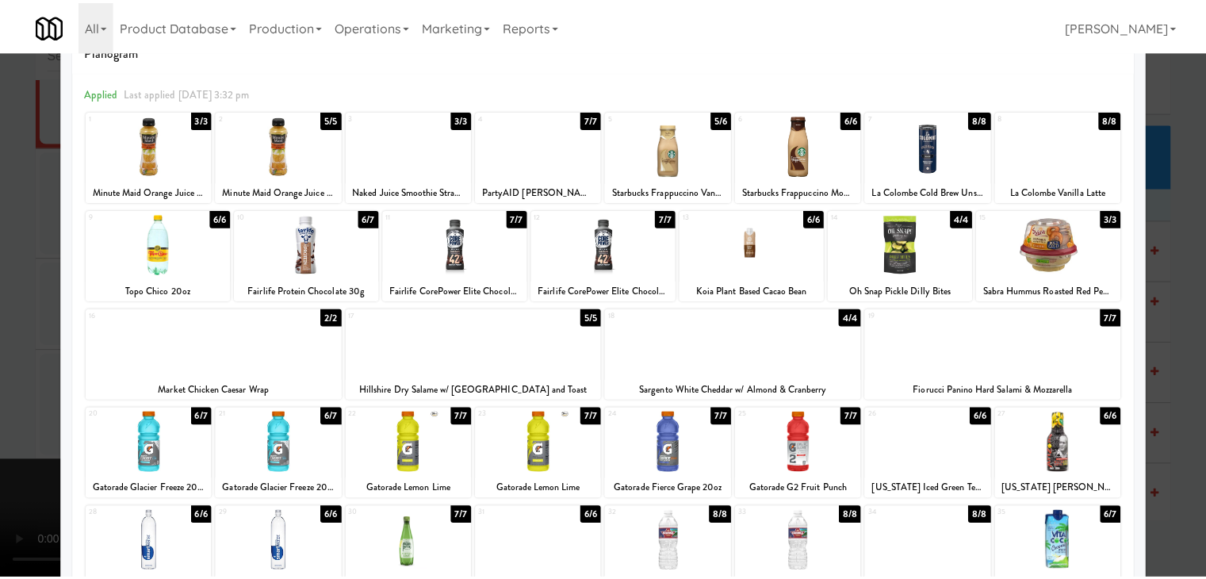
scroll to position [41, 0]
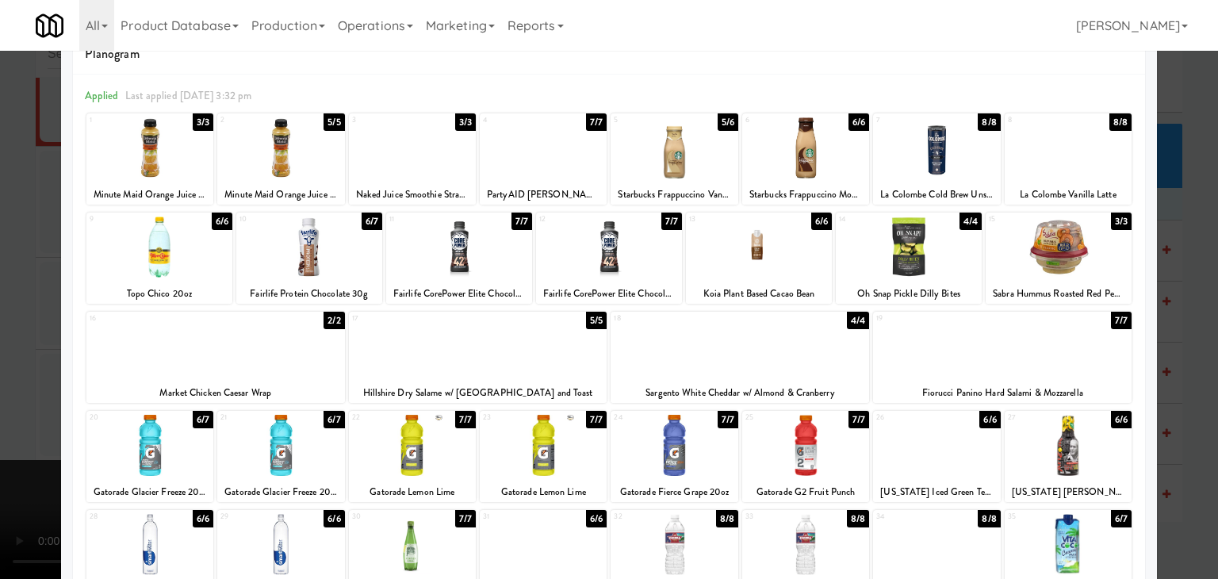
drag, startPoint x: 278, startPoint y: 352, endPoint x: 236, endPoint y: 350, distance: 41.3
click at [276, 352] on div at bounding box center [215, 346] width 259 height 61
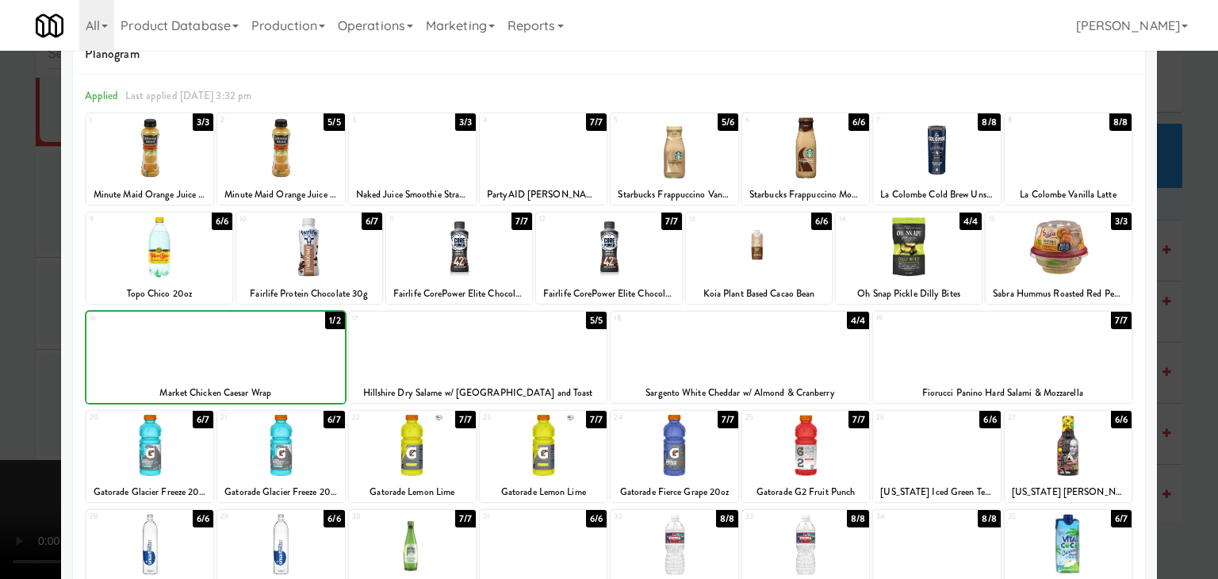
click at [14, 318] on div at bounding box center [609, 289] width 1218 height 579
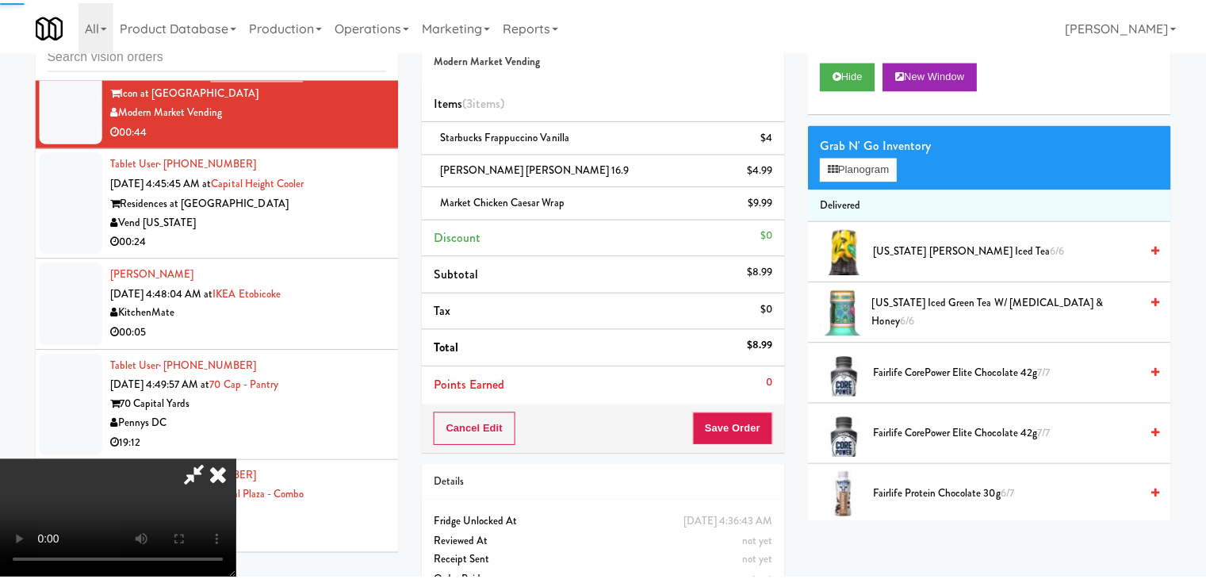
scroll to position [7337, 0]
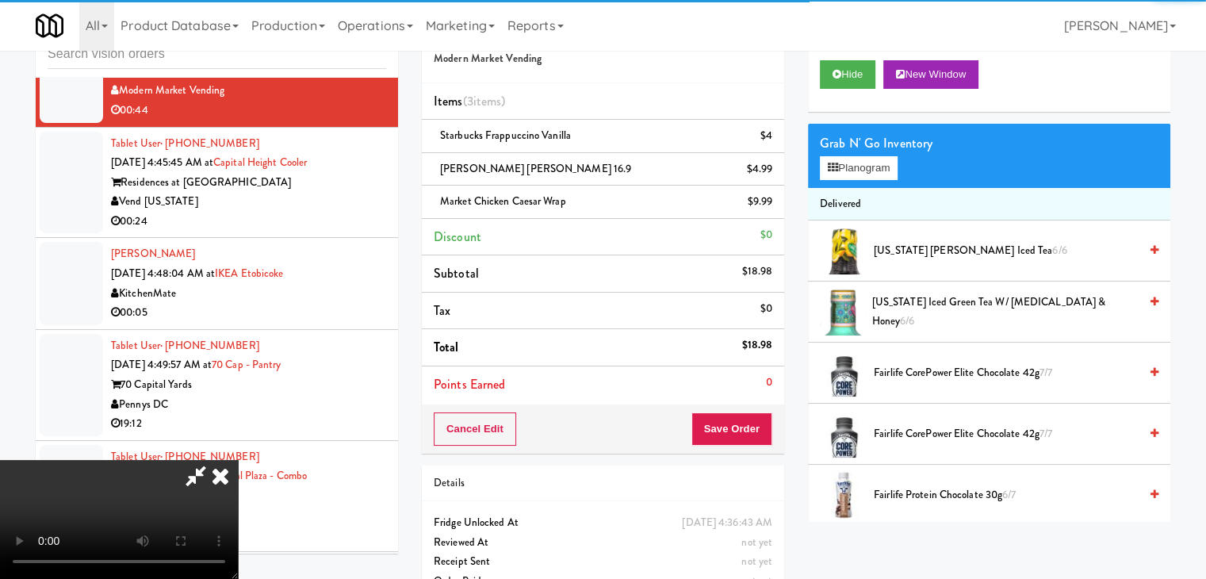
click at [238, 460] on video at bounding box center [119, 519] width 238 height 119
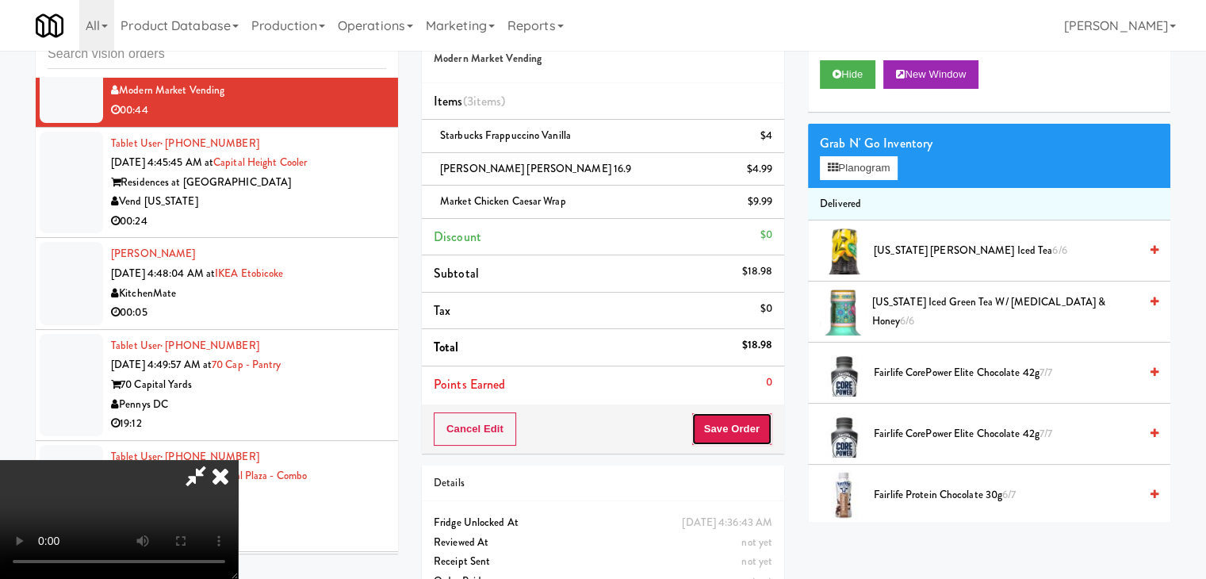
click at [749, 417] on button "Save Order" at bounding box center [732, 428] width 81 height 33
click at [742, 426] on button "Save Order" at bounding box center [732, 428] width 81 height 33
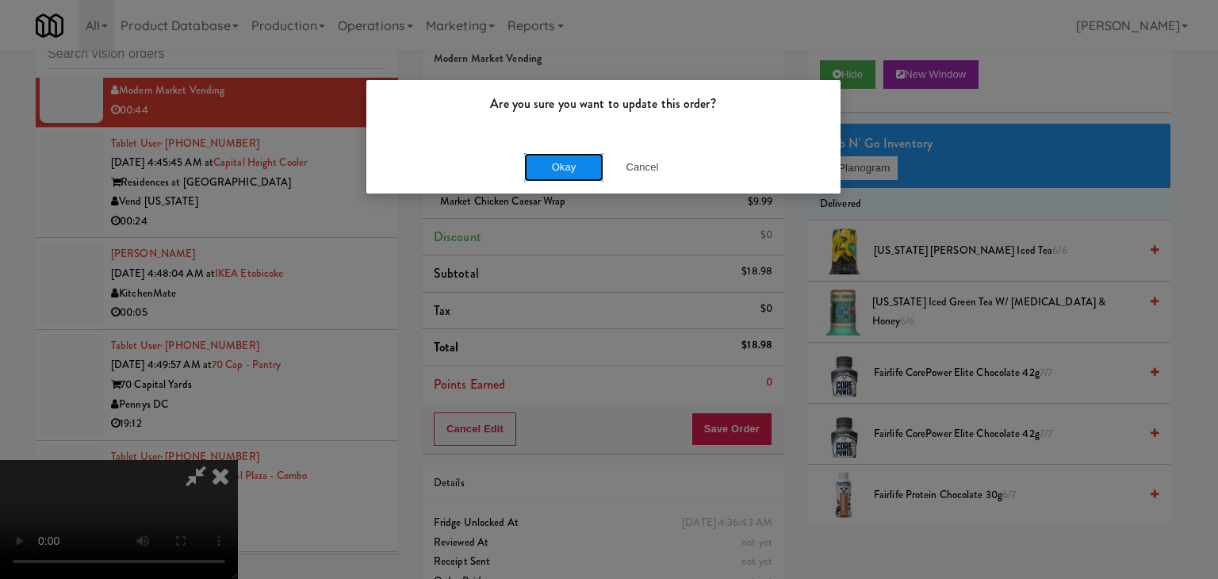
click at [550, 169] on button "Okay" at bounding box center [563, 167] width 79 height 29
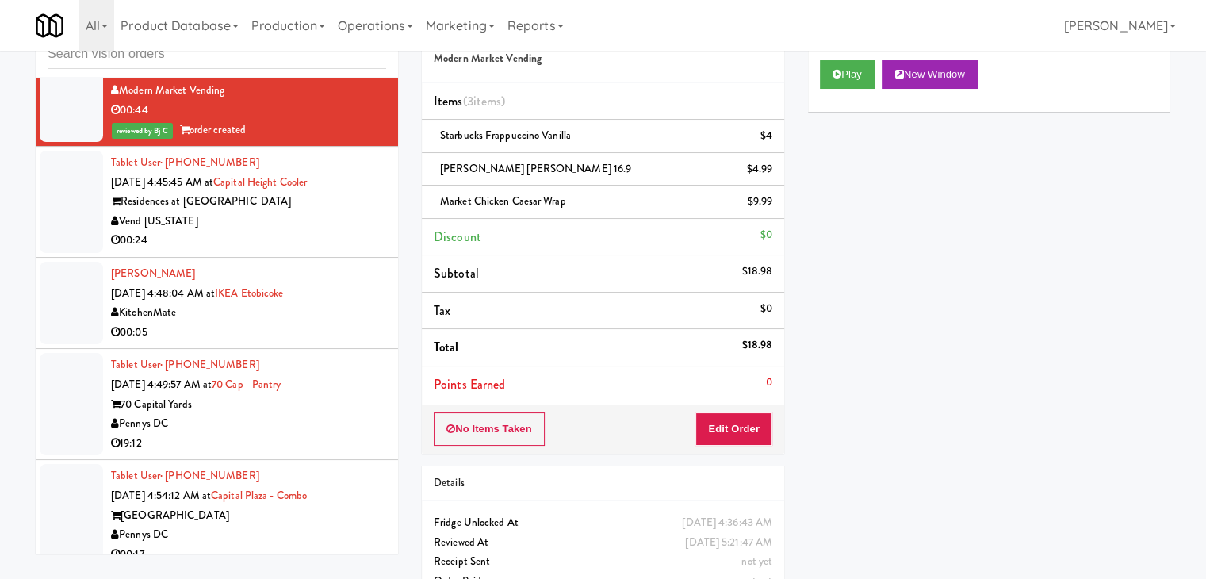
click at [327, 251] on div "00:24" at bounding box center [248, 241] width 275 height 20
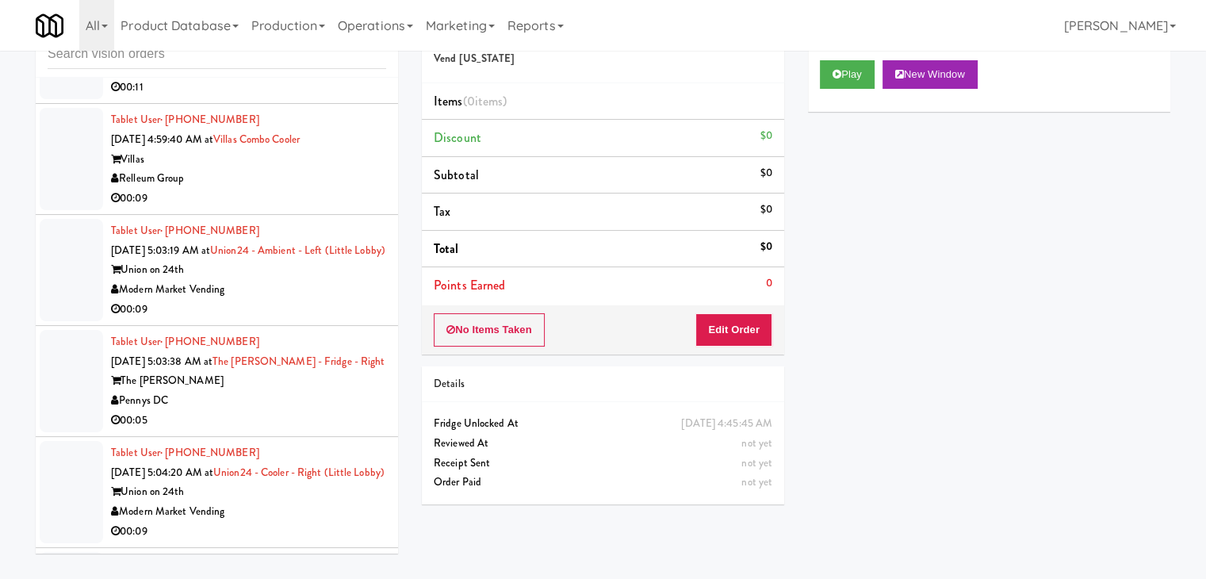
scroll to position [8027, 0]
drag, startPoint x: 268, startPoint y: 217, endPoint x: 260, endPoint y: 228, distance: 13.0
click at [270, 188] on div "Relleum Group" at bounding box center [248, 178] width 275 height 20
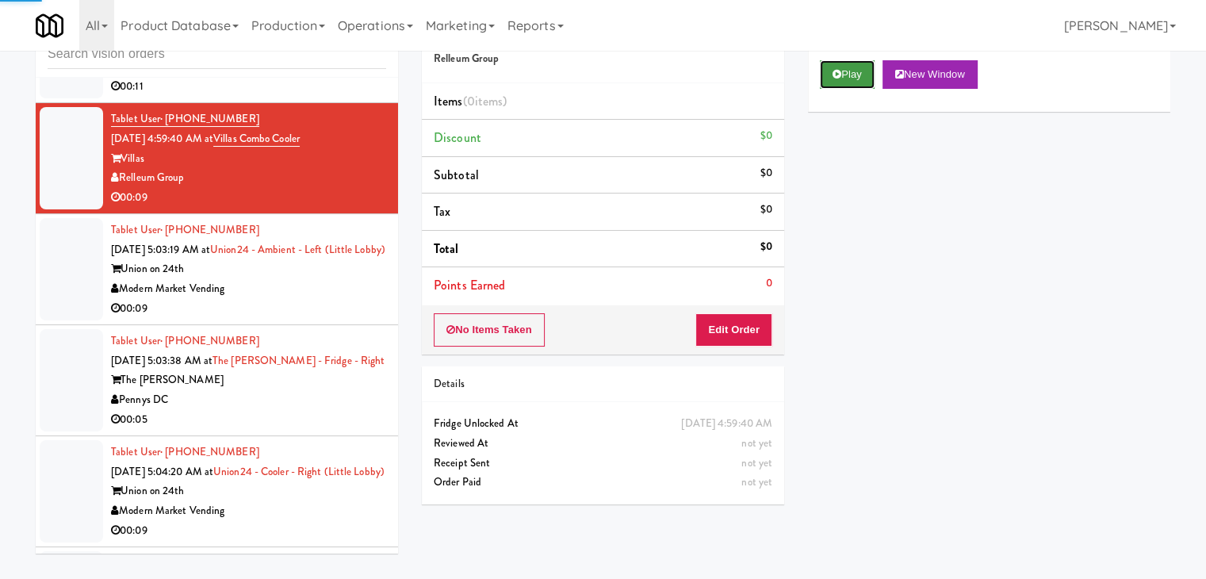
click at [837, 82] on button "Play" at bounding box center [847, 74] width 55 height 29
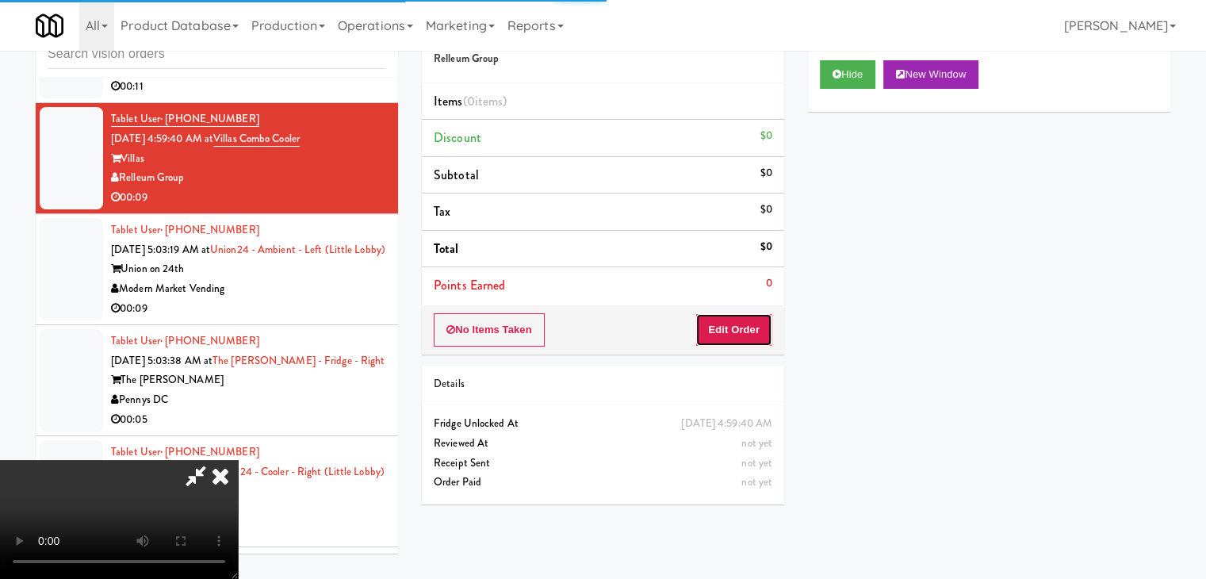
click at [741, 325] on button "Edit Order" at bounding box center [734, 329] width 77 height 33
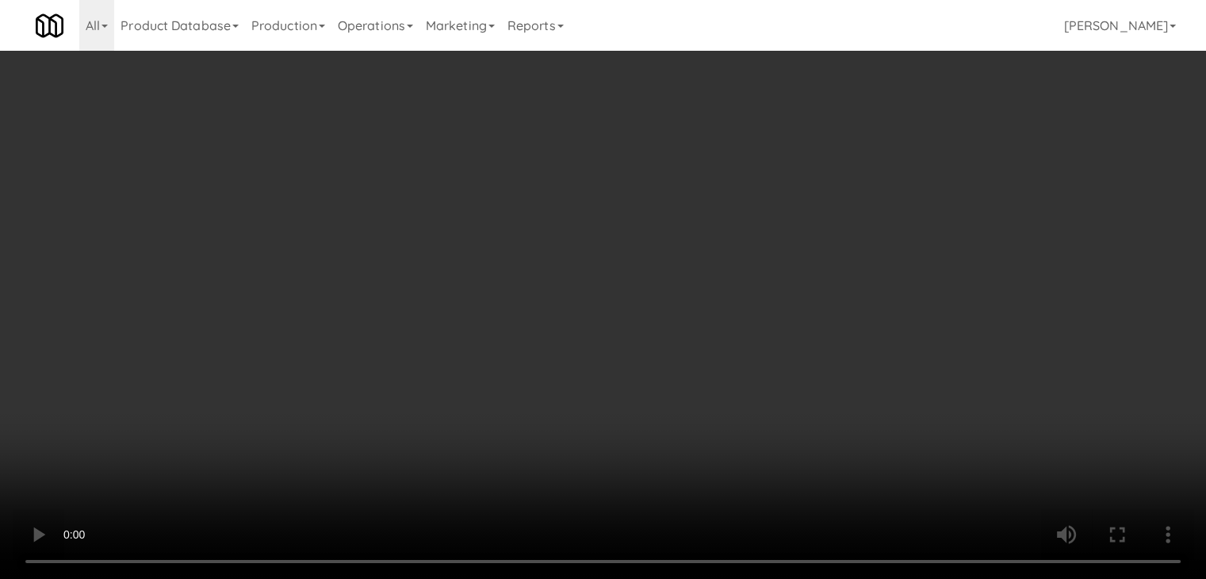
scroll to position [7968, 0]
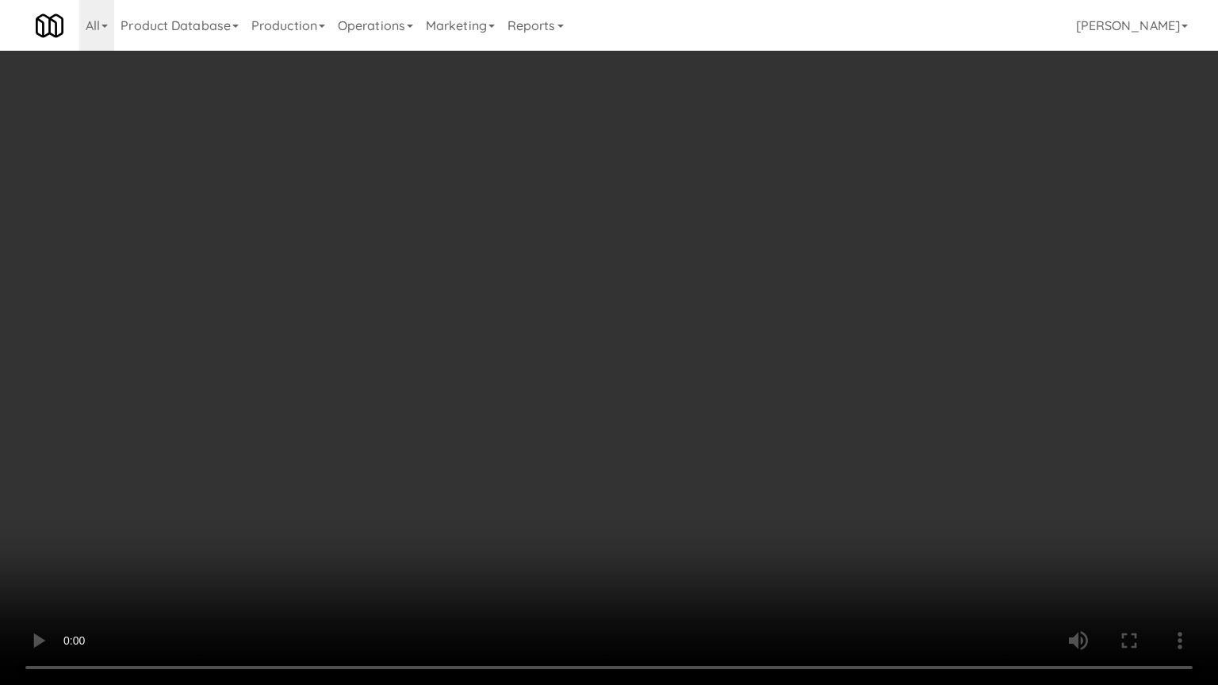
click at [772, 404] on video at bounding box center [609, 342] width 1218 height 685
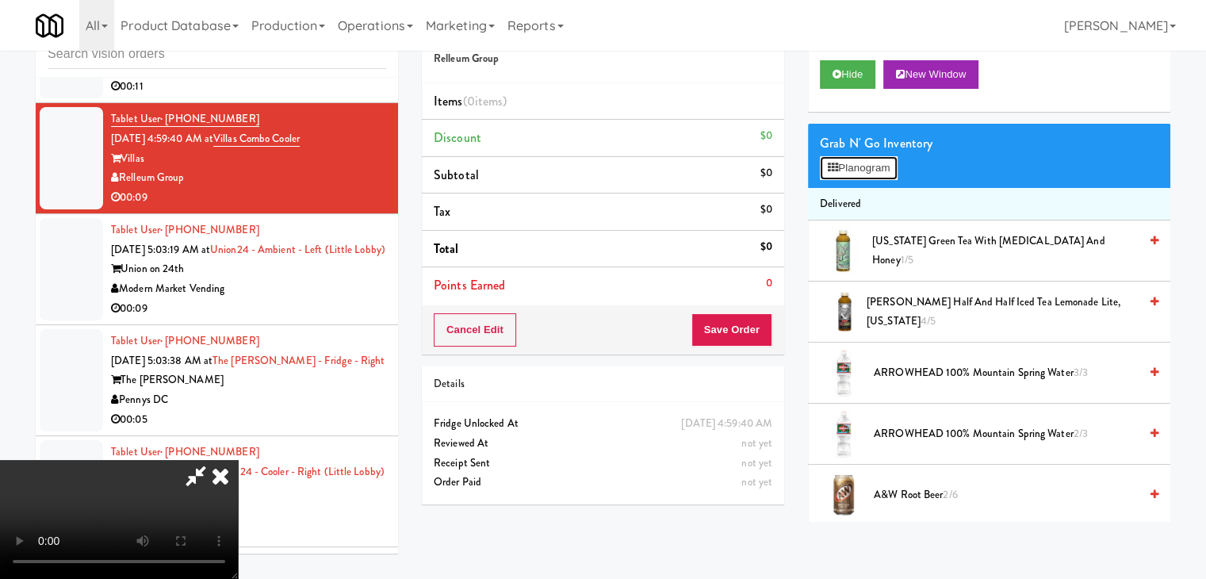
click at [888, 156] on button "Planogram" at bounding box center [859, 168] width 78 height 24
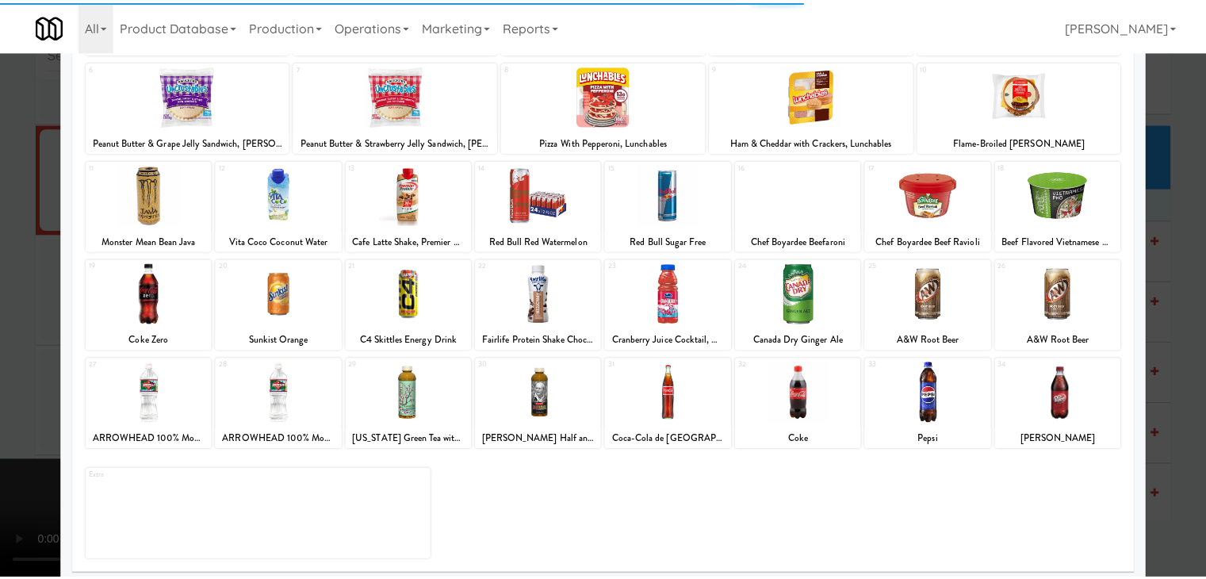
scroll to position [200, 0]
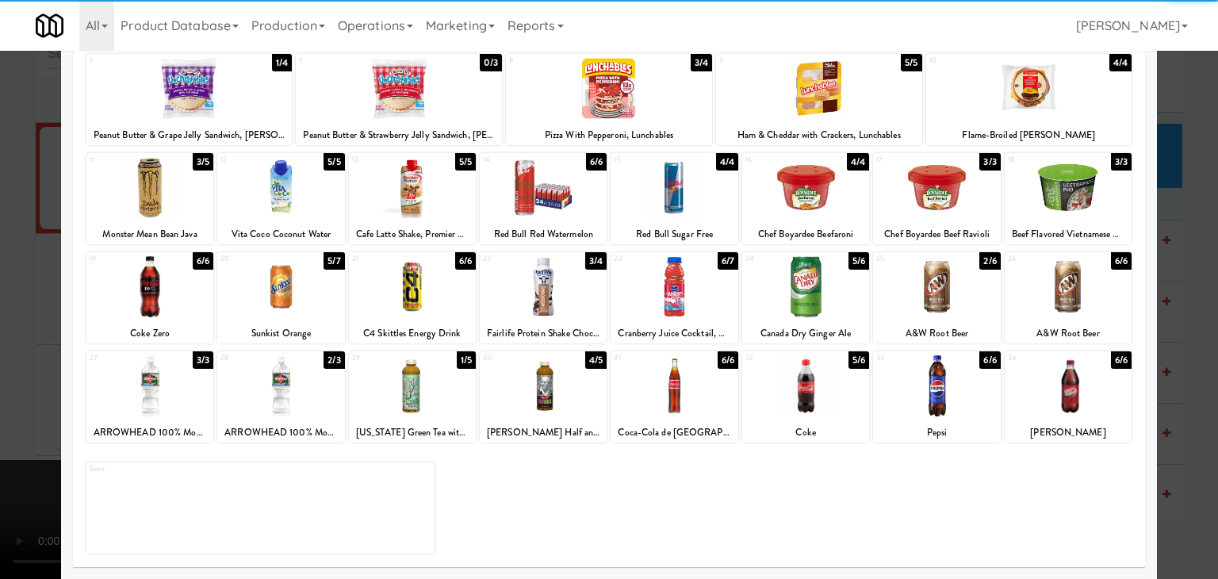
click at [542, 287] on div at bounding box center [543, 286] width 127 height 61
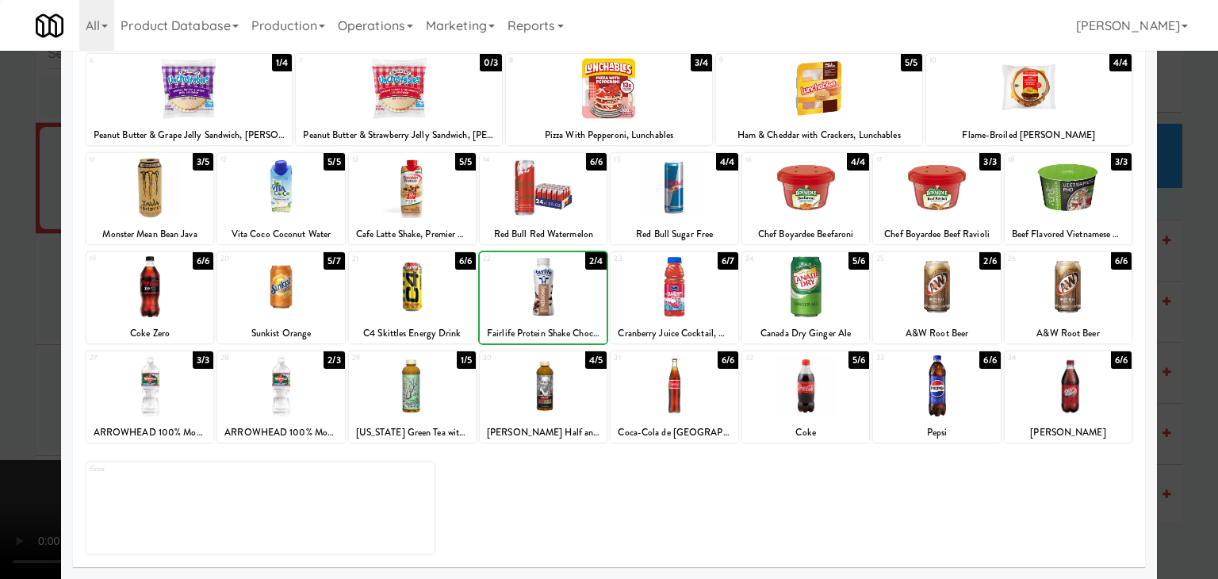
drag, startPoint x: 542, startPoint y: 287, endPoint x: 200, endPoint y: 302, distance: 342.9
click at [542, 286] on div at bounding box center [543, 286] width 127 height 61
drag, startPoint x: 0, startPoint y: 311, endPoint x: 210, endPoint y: 304, distance: 210.3
click at [10, 307] on div at bounding box center [609, 289] width 1218 height 579
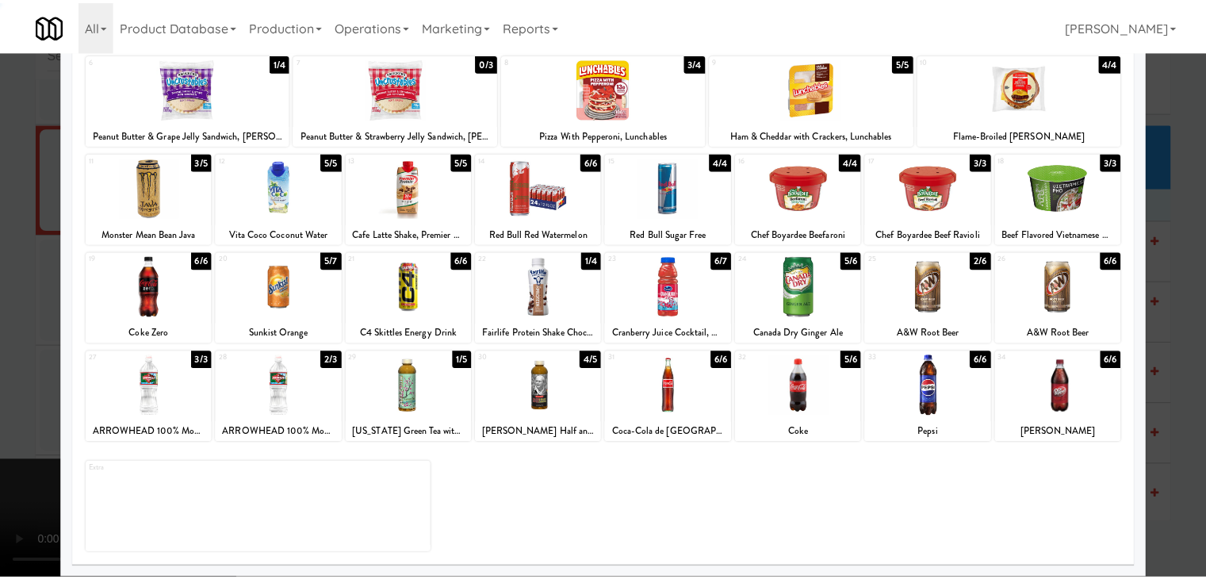
scroll to position [8027, 0]
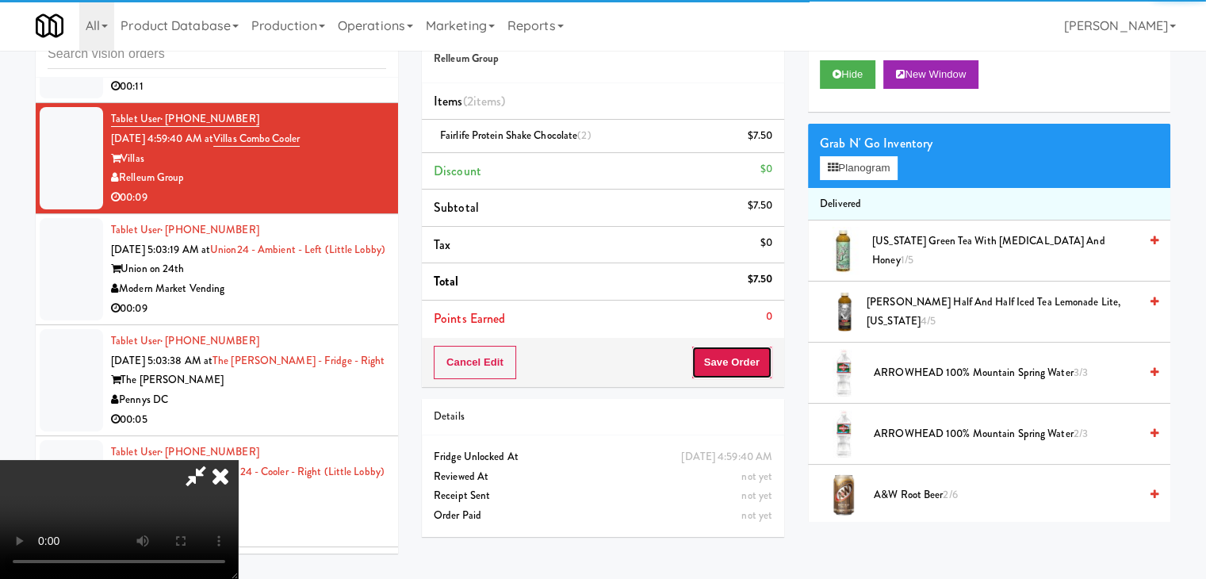
click at [748, 366] on button "Save Order" at bounding box center [732, 362] width 81 height 33
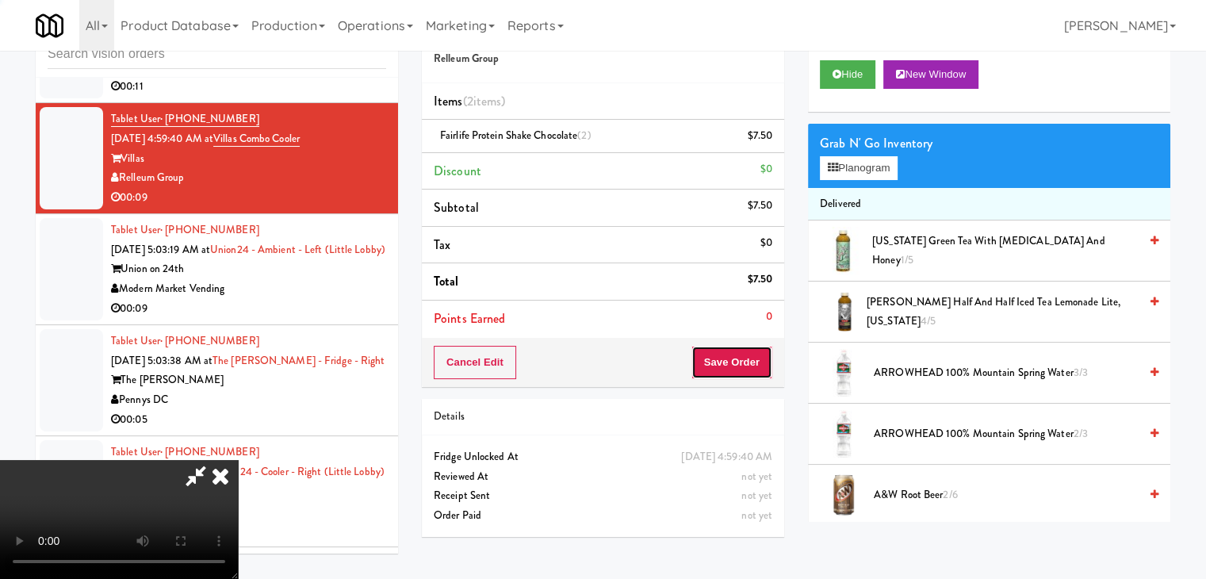
click at [746, 366] on button "Save Order" at bounding box center [732, 362] width 81 height 33
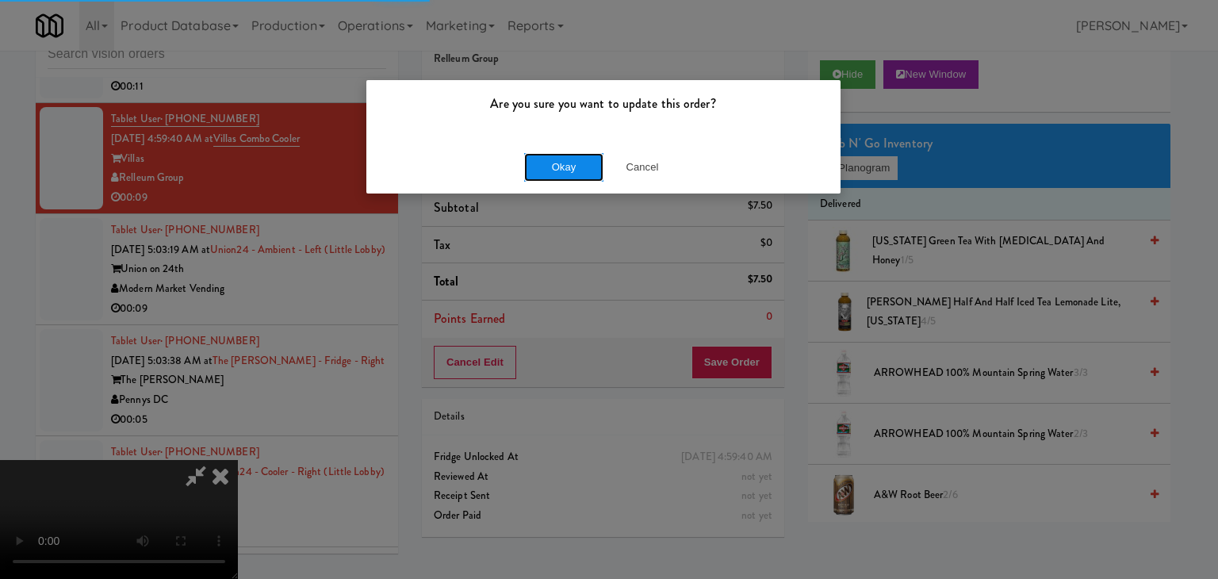
click at [570, 165] on button "Okay" at bounding box center [563, 167] width 79 height 29
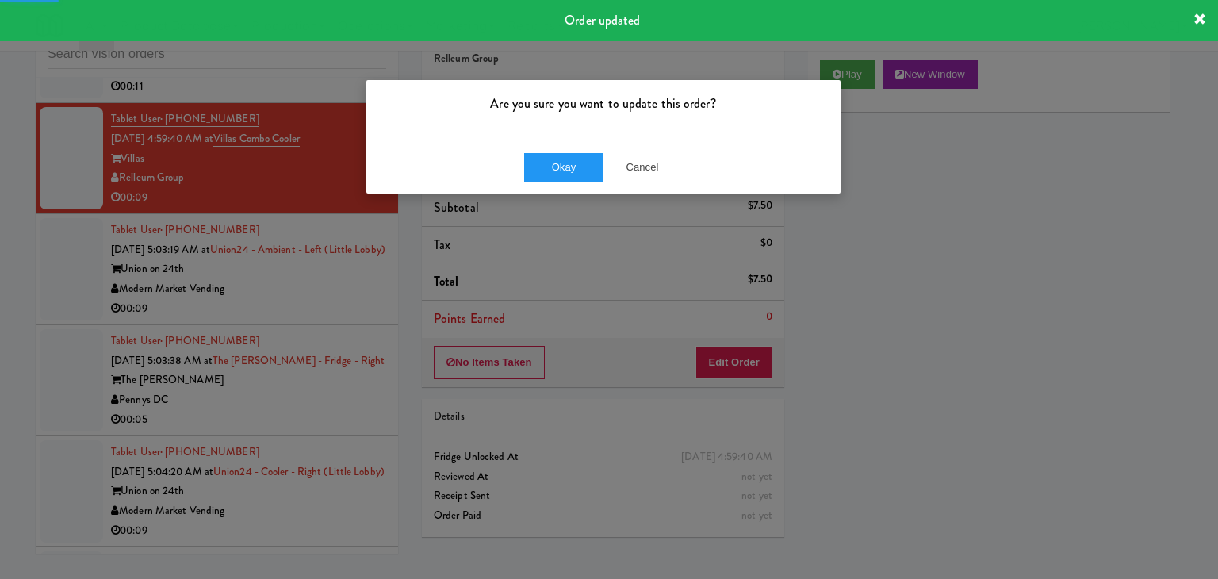
click at [574, 144] on div "Okay Cancel" at bounding box center [603, 166] width 474 height 53
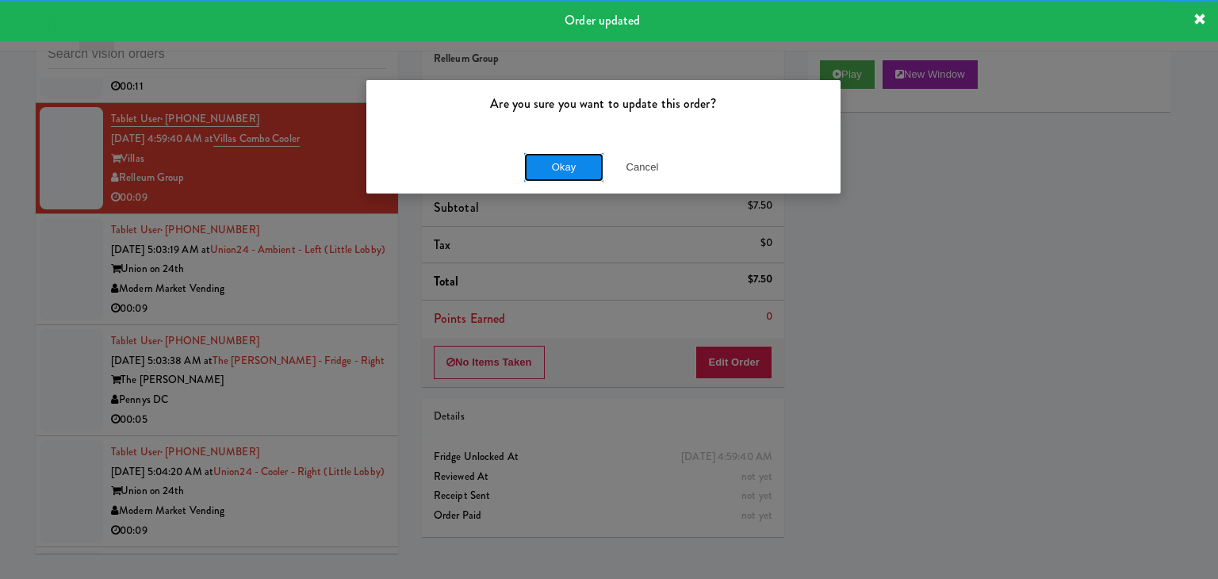
click at [567, 163] on button "Okay" at bounding box center [563, 167] width 79 height 29
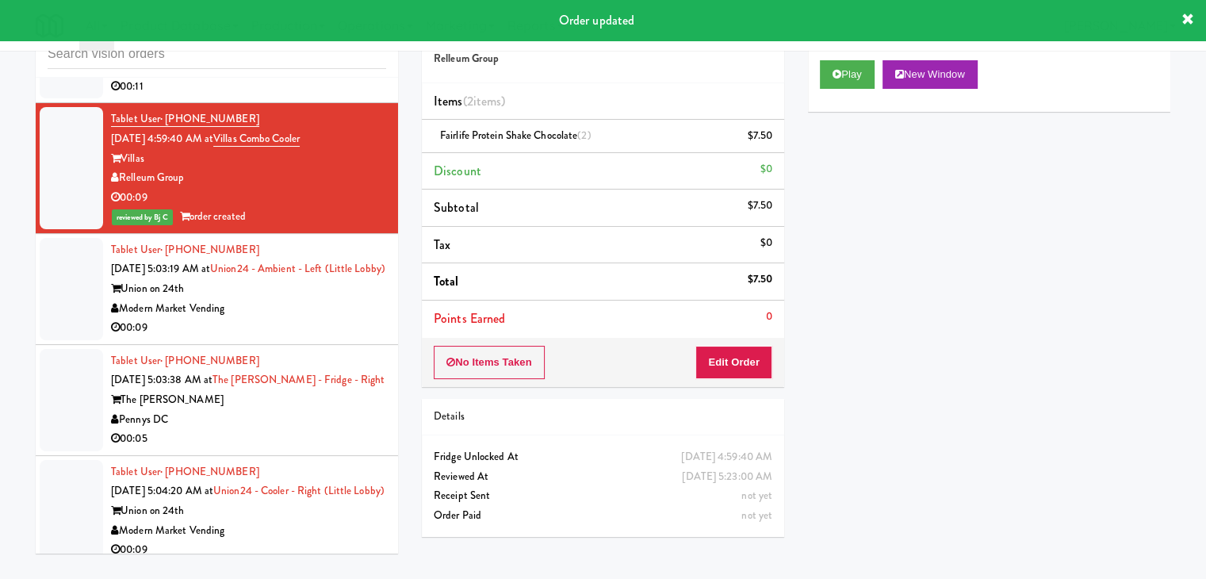
click at [276, 319] on div "Modern Market Vending" at bounding box center [248, 309] width 275 height 20
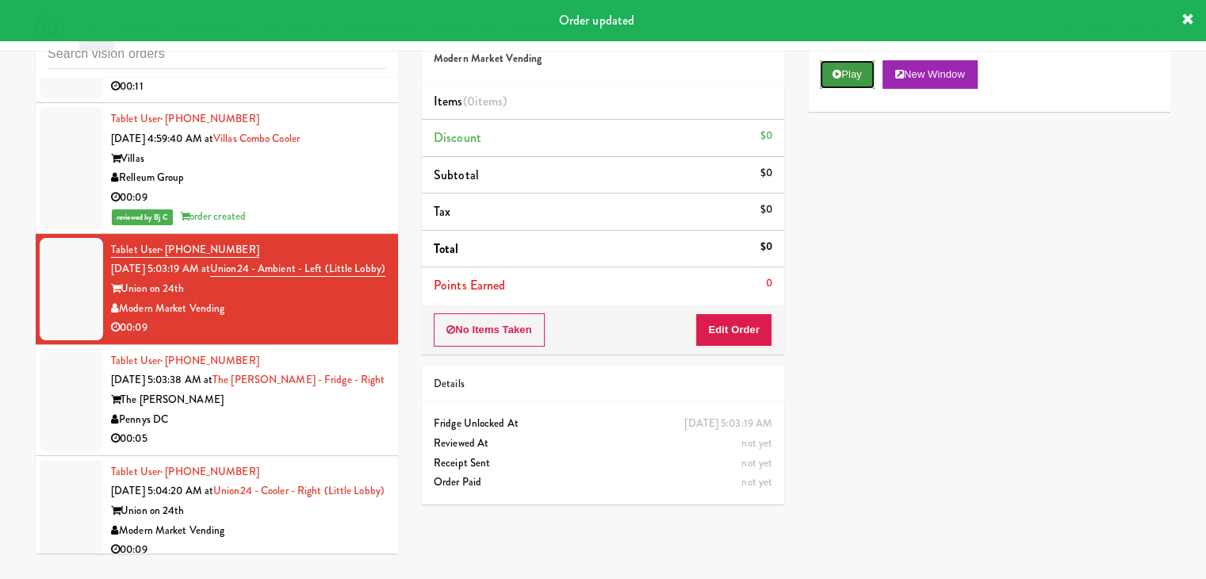
click at [841, 75] on button "Play" at bounding box center [847, 74] width 55 height 29
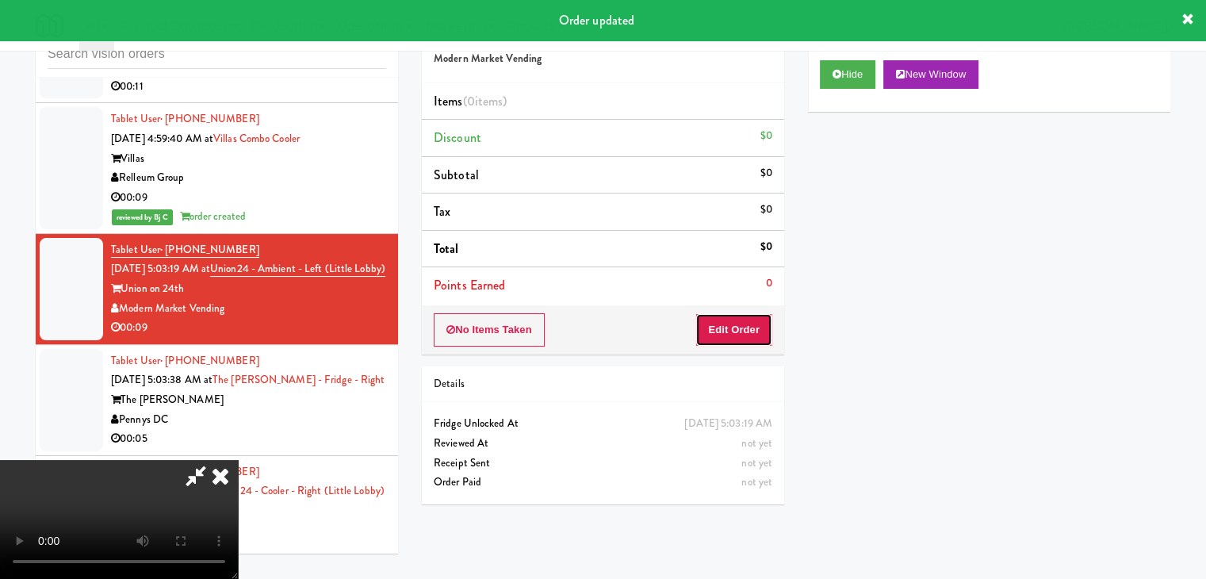
click at [730, 331] on button "Edit Order" at bounding box center [734, 329] width 77 height 33
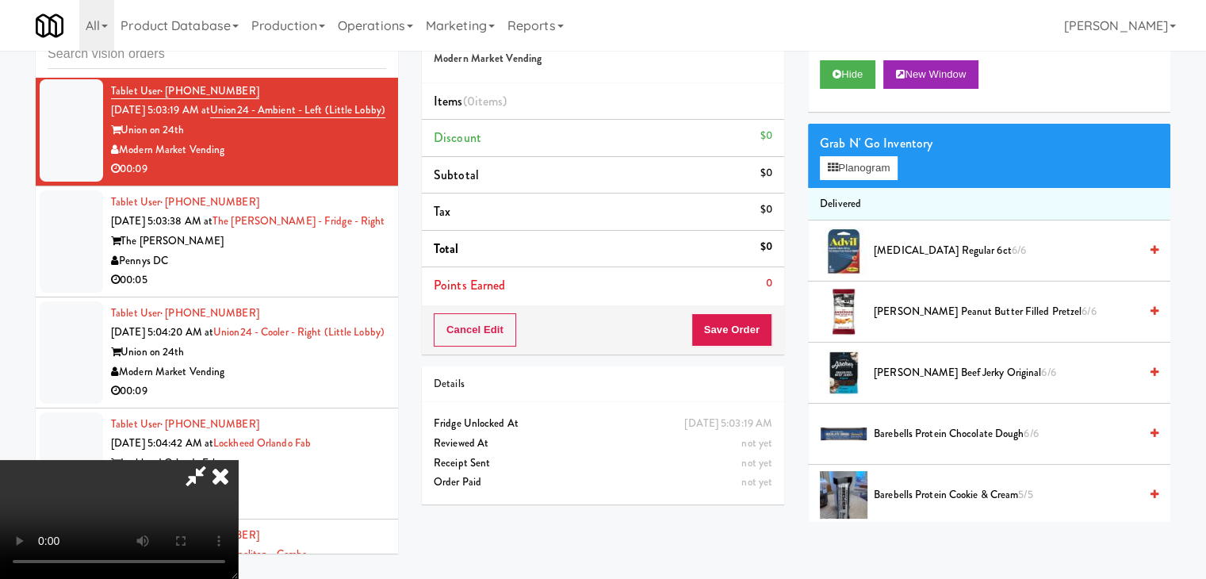
scroll to position [8128, 0]
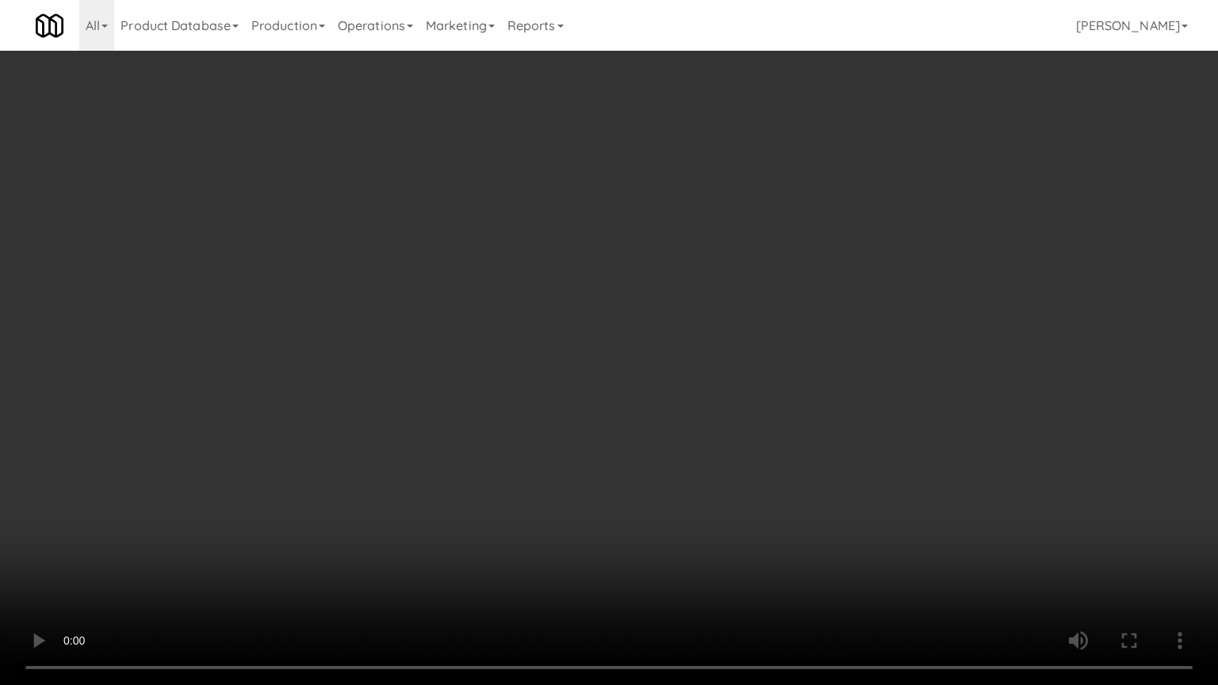
click at [759, 431] on video at bounding box center [609, 342] width 1218 height 685
click at [828, 454] on video at bounding box center [609, 342] width 1218 height 685
click at [822, 463] on video at bounding box center [609, 342] width 1218 height 685
click at [828, 419] on video at bounding box center [609, 342] width 1218 height 685
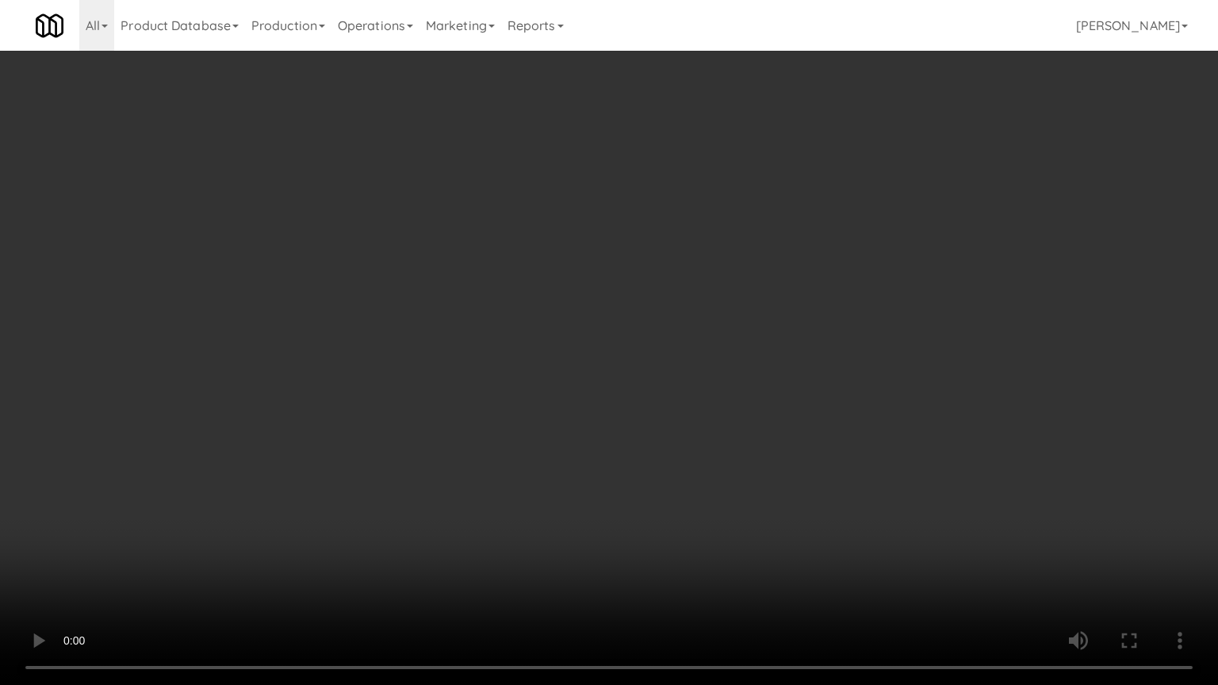
click at [828, 419] on video at bounding box center [609, 342] width 1218 height 685
click at [830, 419] on video at bounding box center [609, 342] width 1218 height 685
click at [830, 420] on video at bounding box center [609, 342] width 1218 height 685
click at [830, 422] on video at bounding box center [609, 342] width 1218 height 685
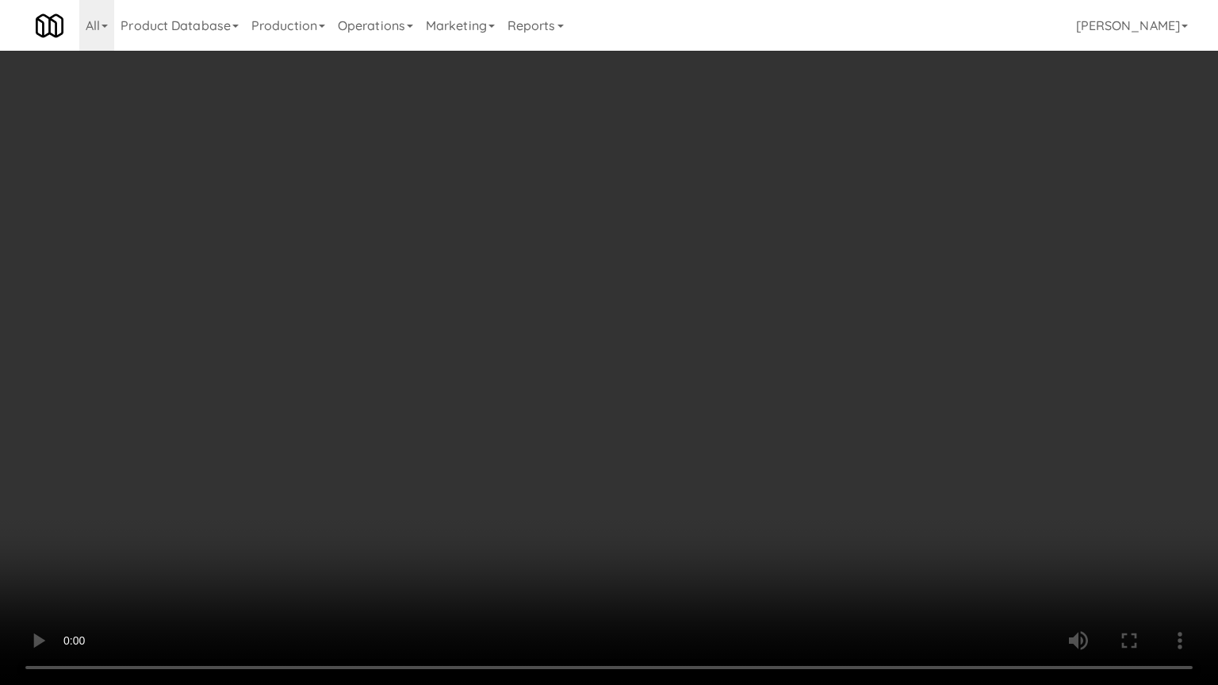
click at [830, 429] on video at bounding box center [609, 342] width 1218 height 685
click at [831, 433] on video at bounding box center [609, 342] width 1218 height 685
click at [831, 436] on video at bounding box center [609, 342] width 1218 height 685
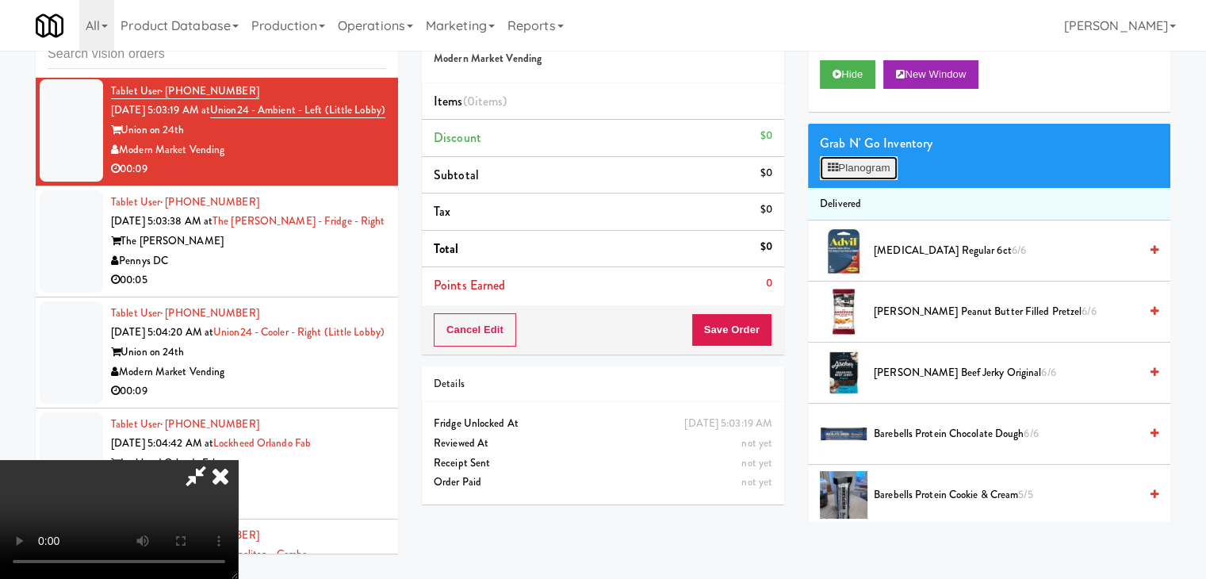
click at [881, 166] on button "Planogram" at bounding box center [859, 168] width 78 height 24
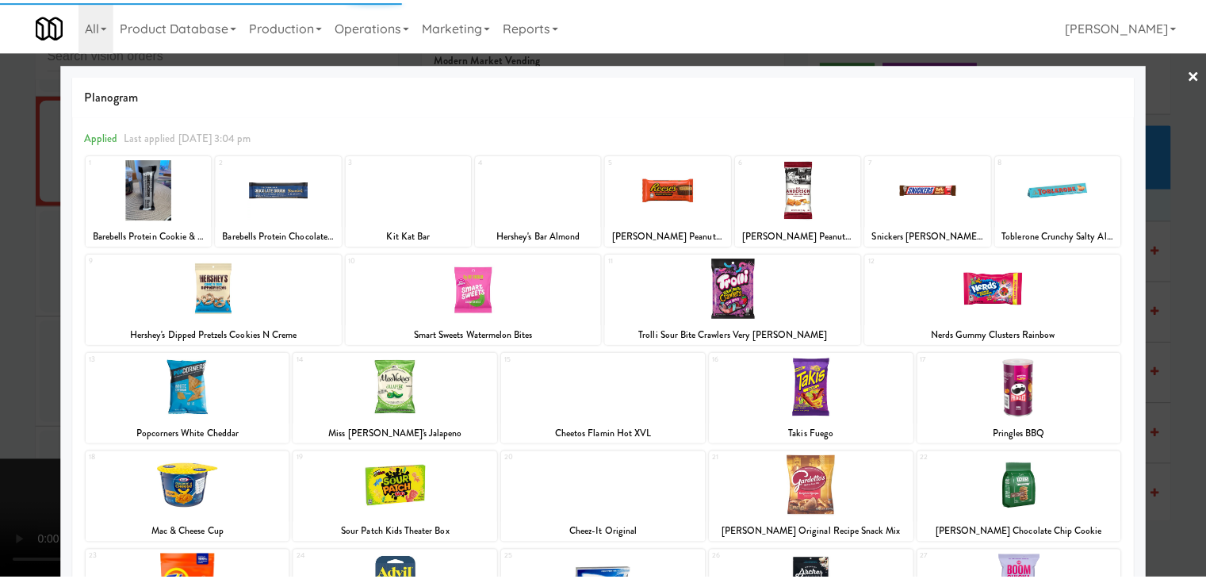
scroll to position [79, 0]
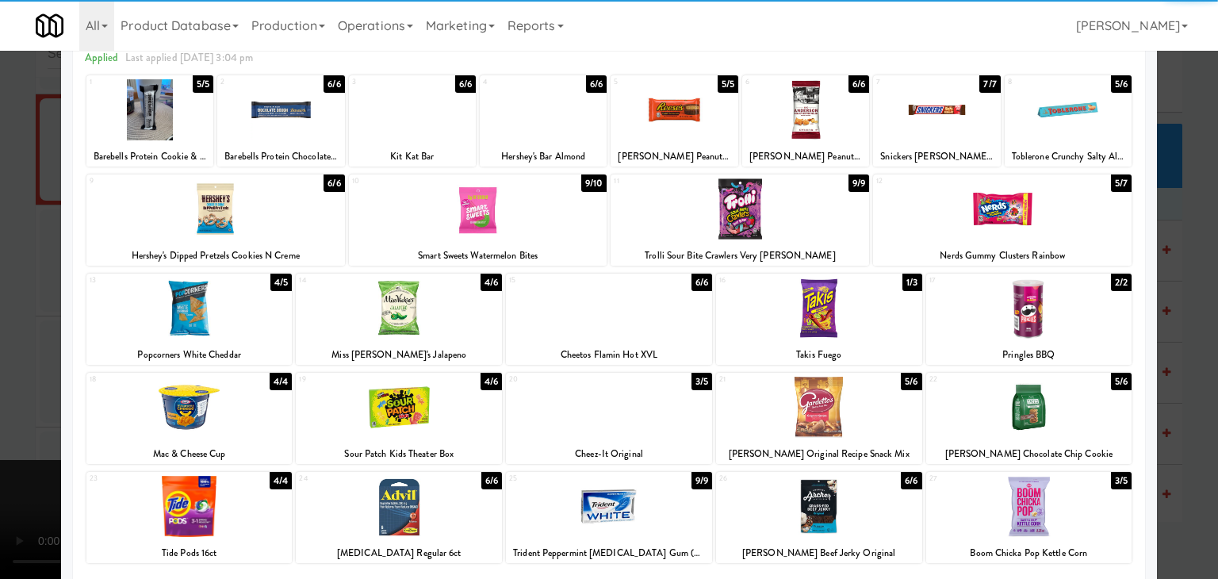
drag, startPoint x: 618, startPoint y: 316, endPoint x: 598, endPoint y: 414, distance: 100.3
click at [618, 318] on div at bounding box center [609, 308] width 206 height 61
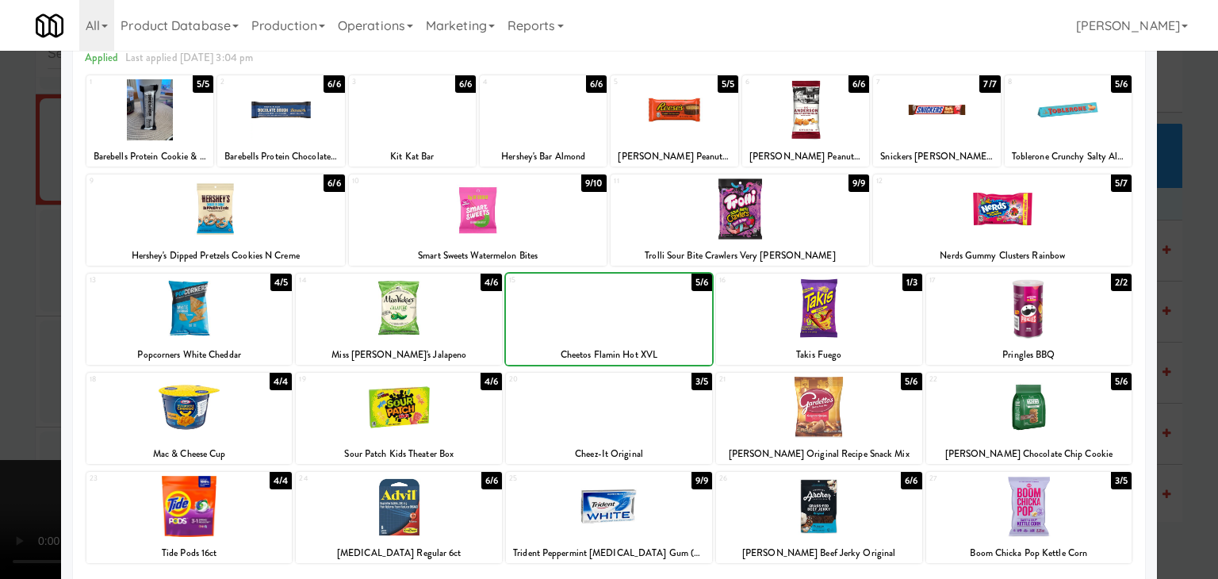
click at [596, 414] on div at bounding box center [609, 407] width 206 height 61
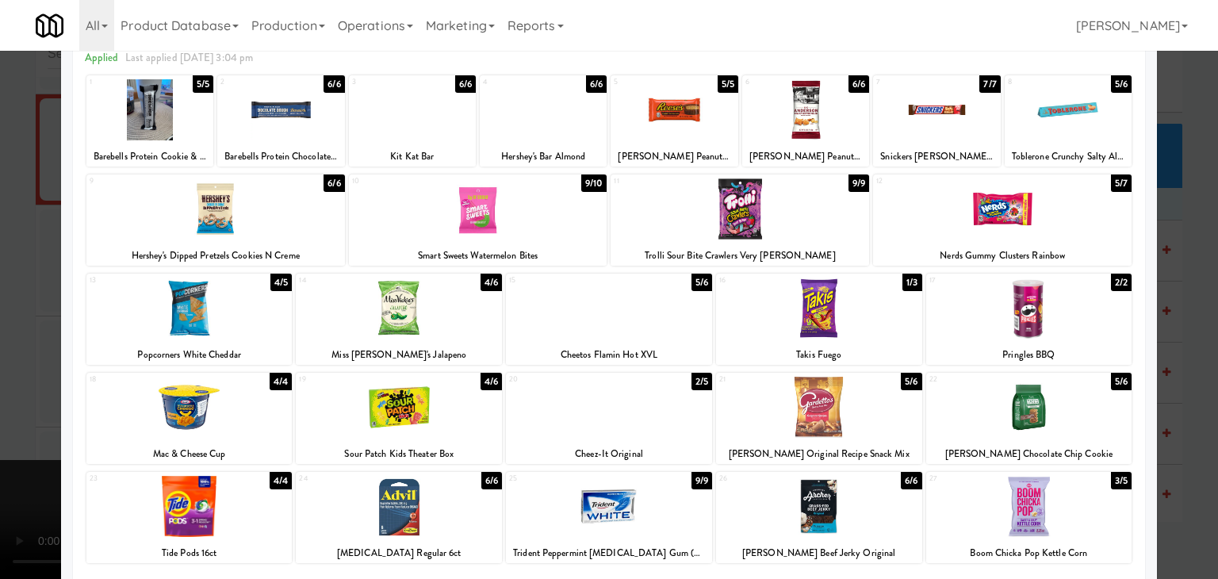
click at [13, 407] on div at bounding box center [609, 289] width 1218 height 579
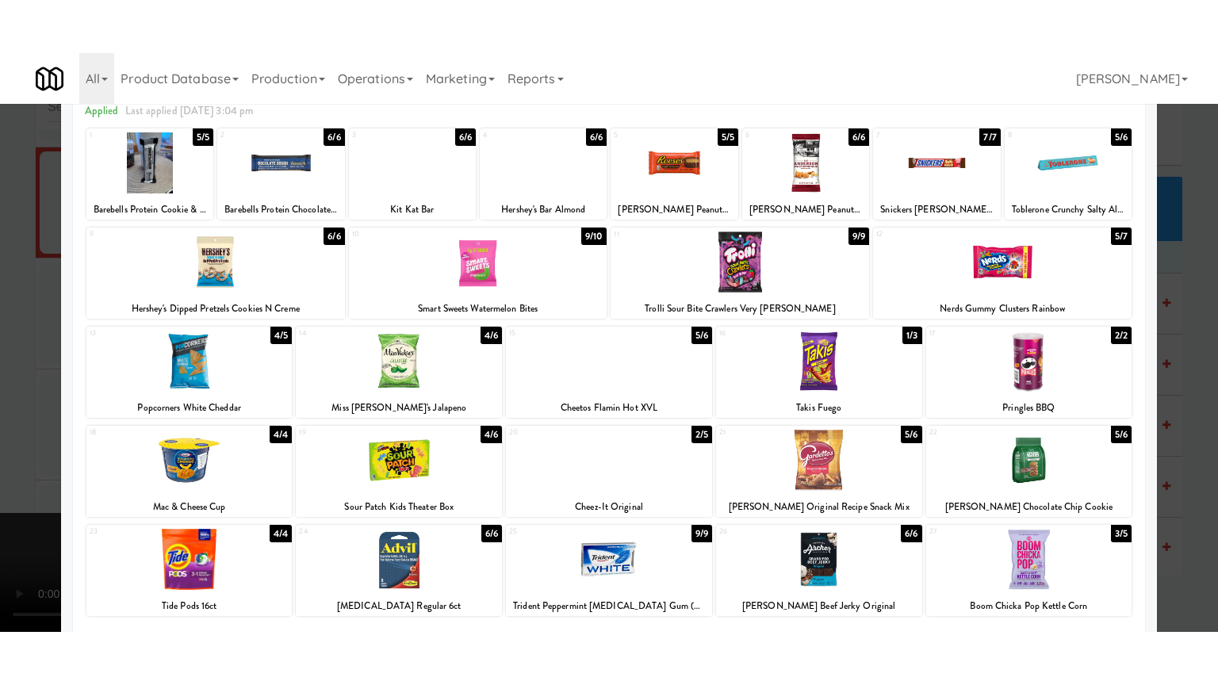
scroll to position [8185, 0]
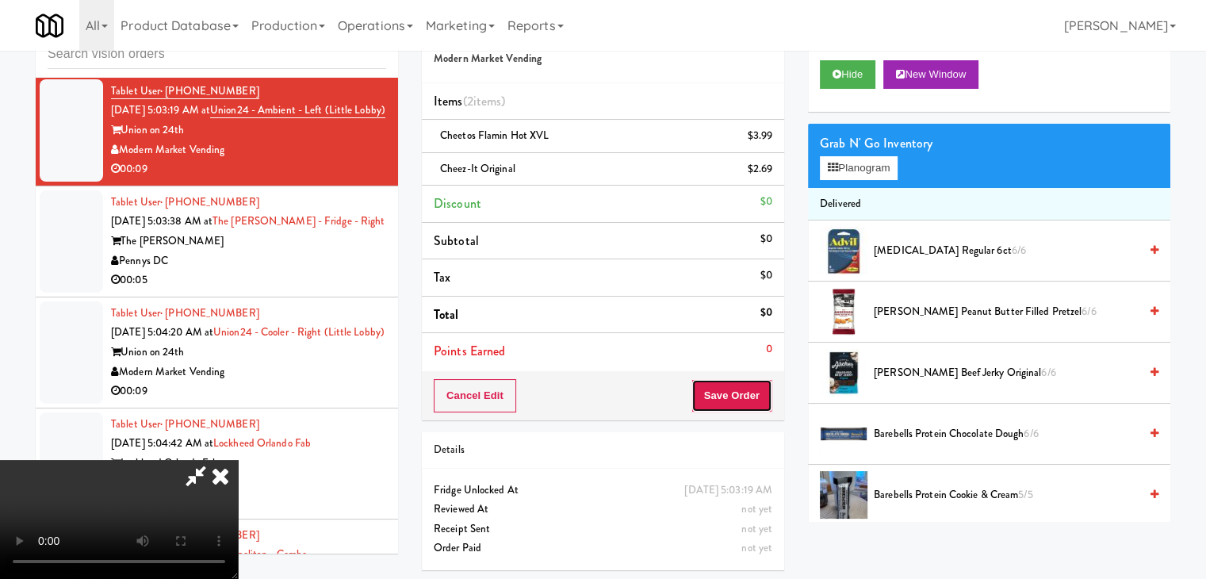
click at [750, 394] on button "Save Order" at bounding box center [732, 395] width 81 height 33
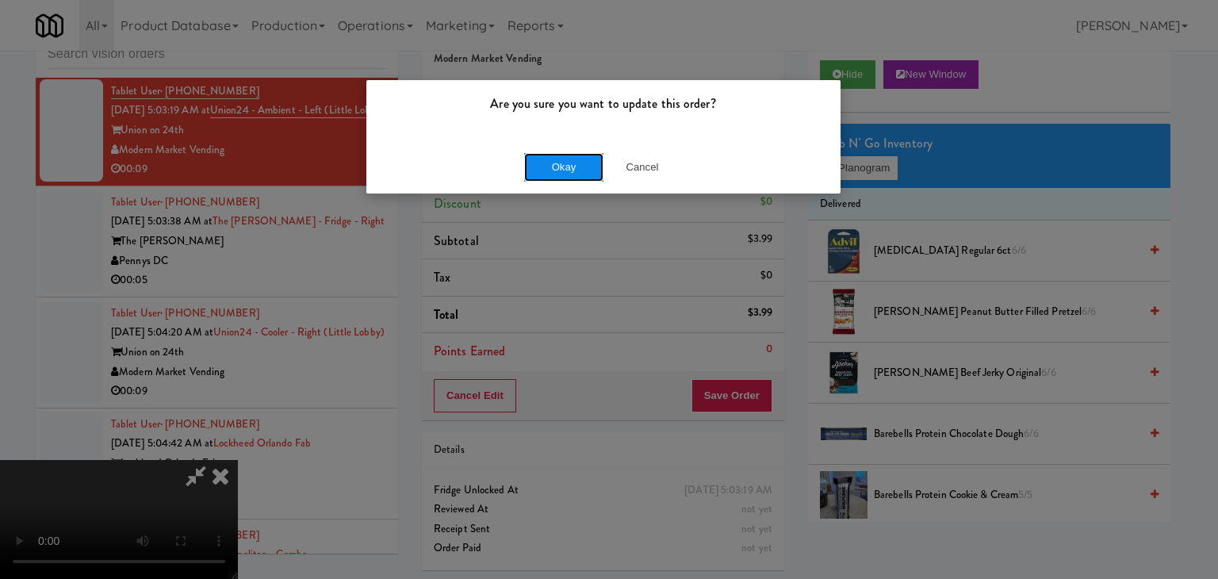
click at [574, 163] on button "Okay" at bounding box center [563, 167] width 79 height 29
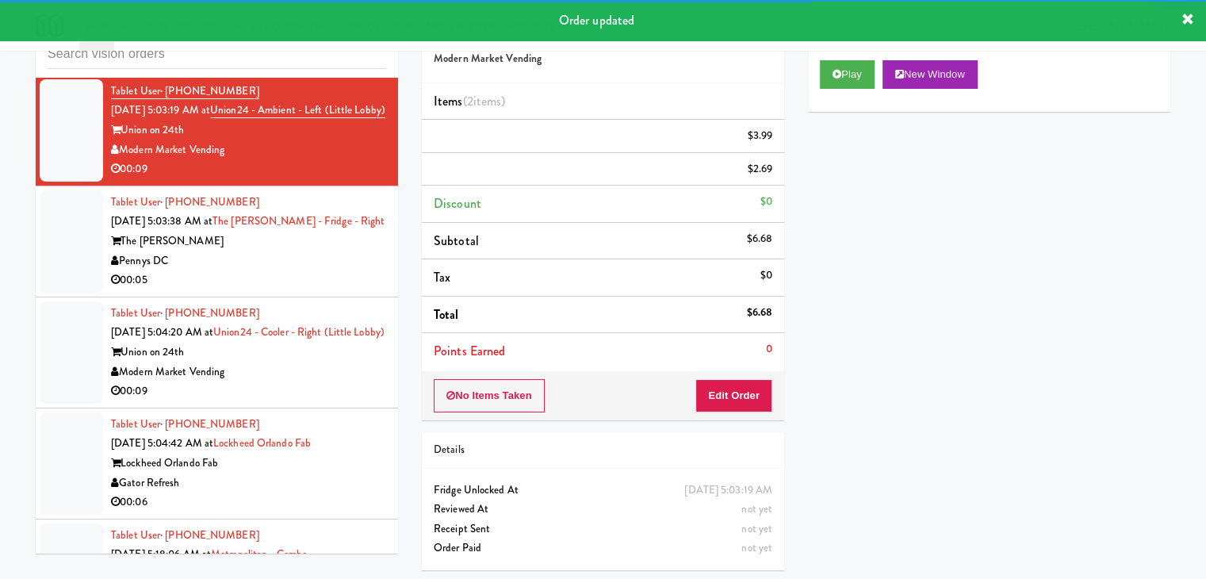
click at [287, 271] on div "Pennys DC" at bounding box center [248, 261] width 275 height 20
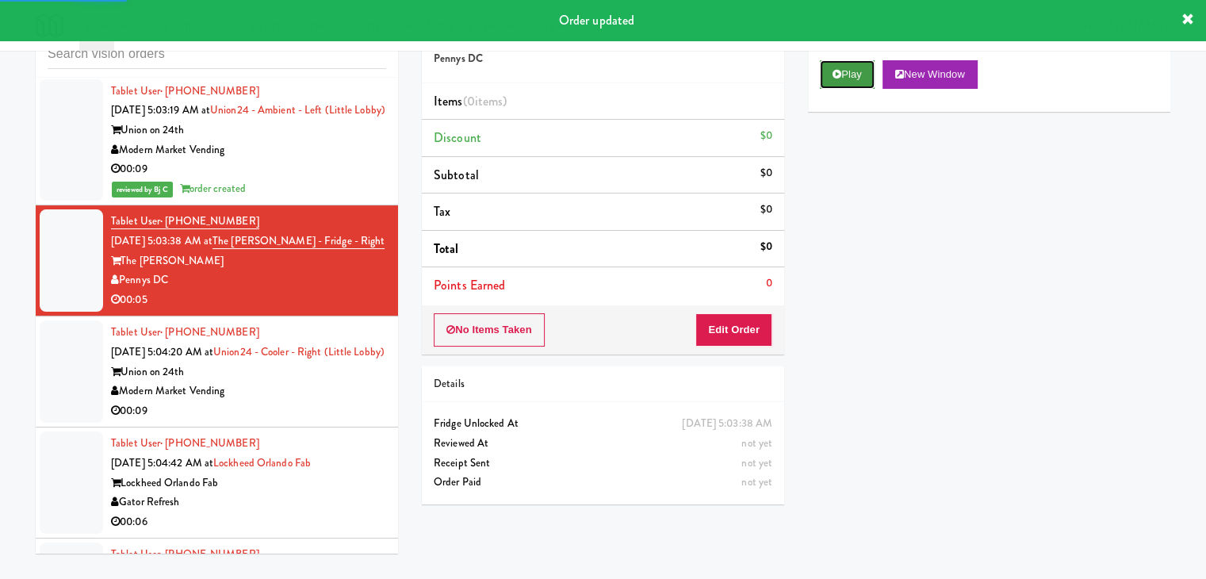
click at [850, 78] on button "Play" at bounding box center [847, 74] width 55 height 29
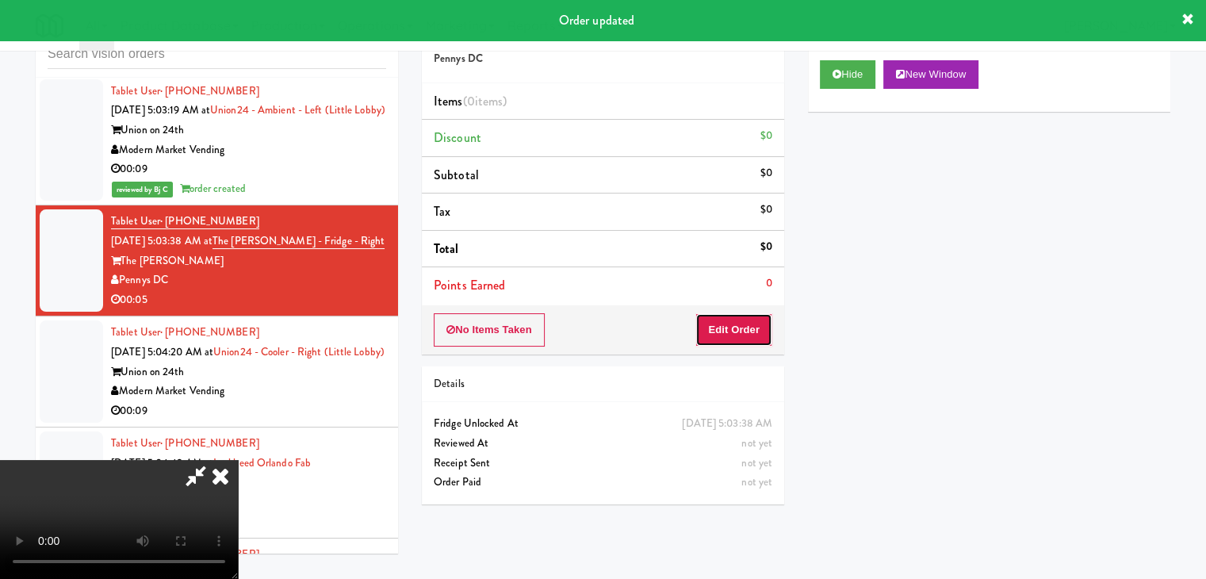
click at [736, 339] on button "Edit Order" at bounding box center [734, 329] width 77 height 33
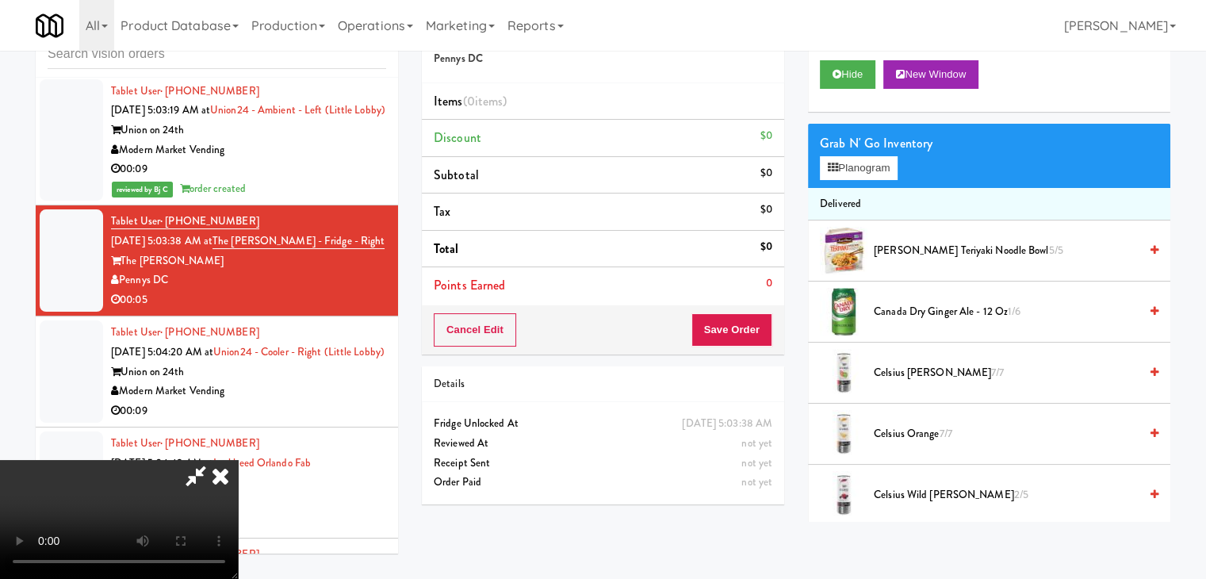
scroll to position [8128, 0]
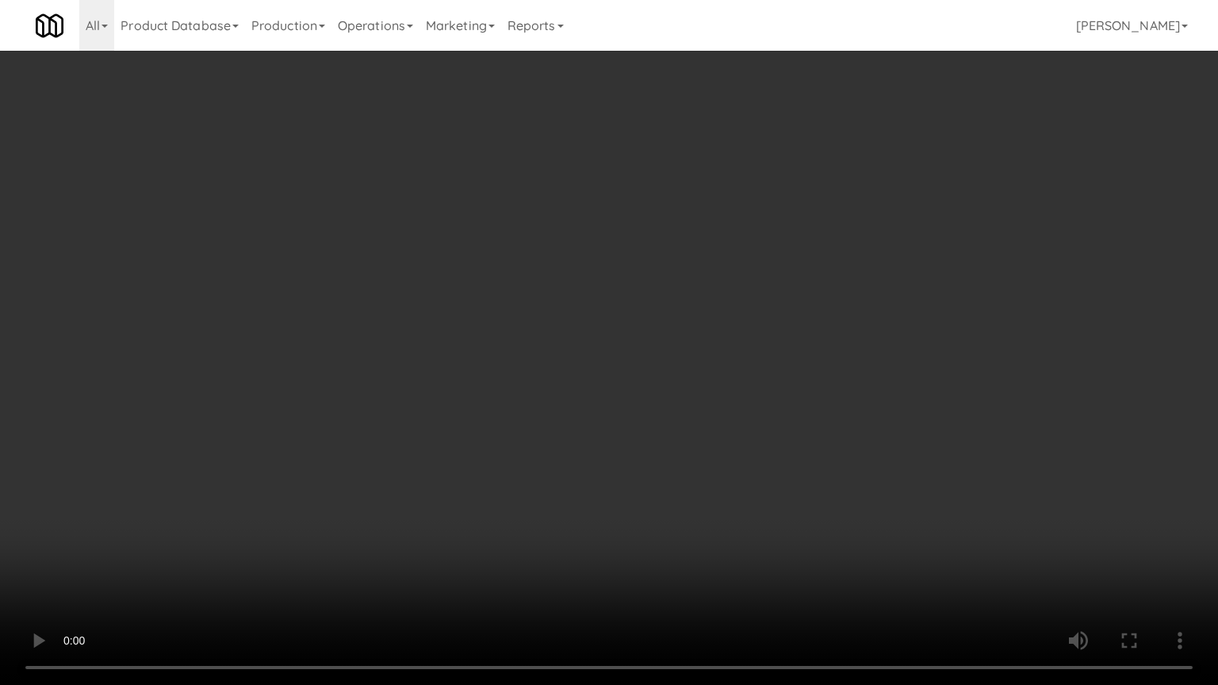
drag, startPoint x: 711, startPoint y: 482, endPoint x: 698, endPoint y: 482, distance: 12.7
click at [710, 482] on video at bounding box center [609, 342] width 1218 height 685
drag, startPoint x: 698, startPoint y: 482, endPoint x: 679, endPoint y: 408, distance: 76.2
click at [692, 481] on video at bounding box center [609, 342] width 1218 height 685
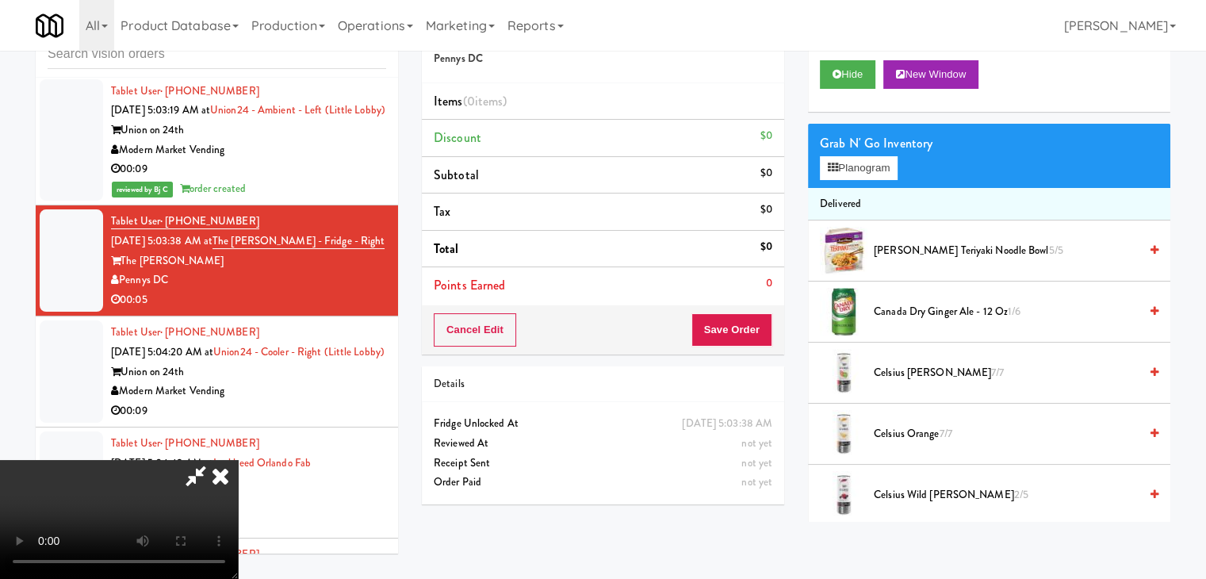
click at [238, 489] on video at bounding box center [119, 519] width 238 height 119
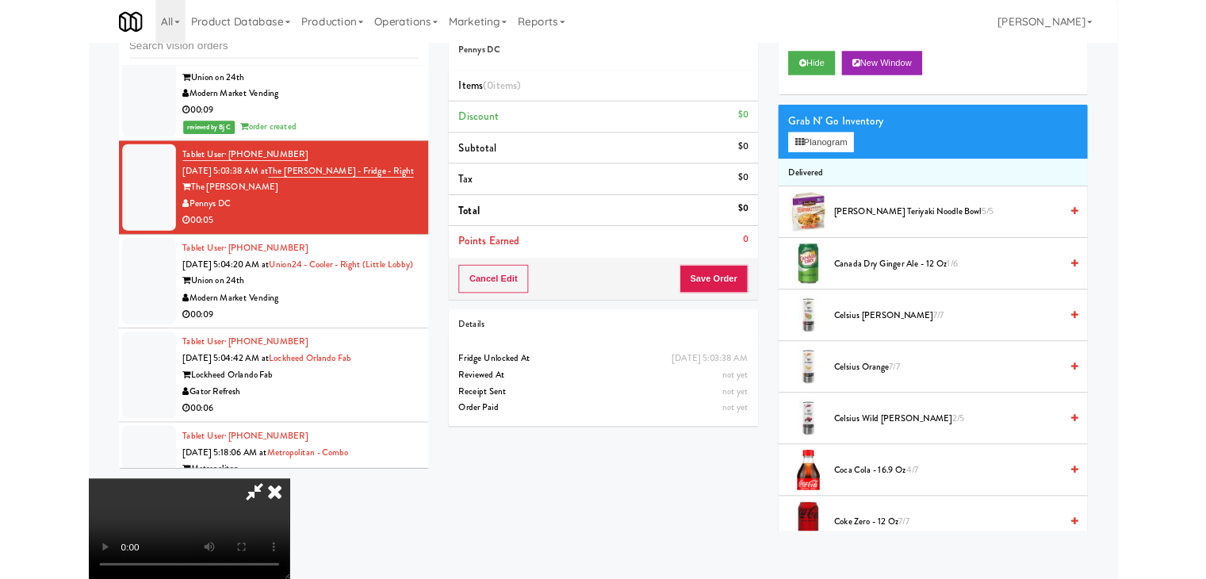
scroll to position [8128, 0]
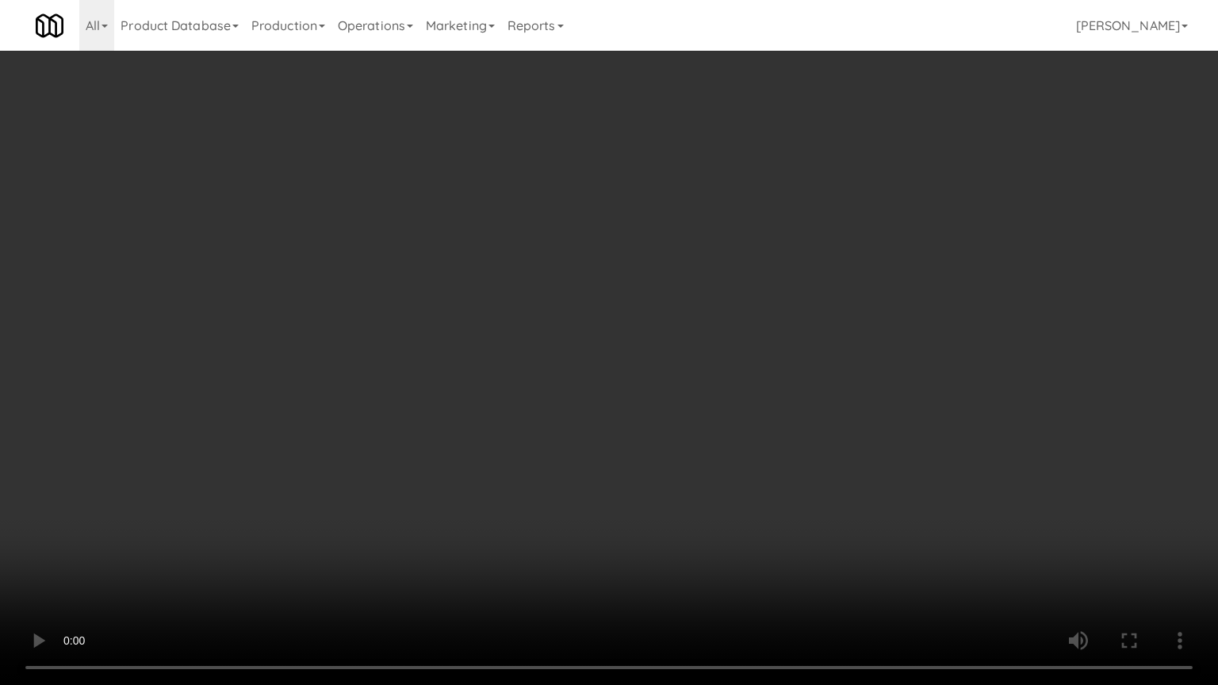
click at [796, 504] on video at bounding box center [609, 342] width 1218 height 685
drag, startPoint x: 796, startPoint y: 504, endPoint x: 786, endPoint y: 408, distance: 96.5
click at [795, 502] on video at bounding box center [609, 342] width 1218 height 685
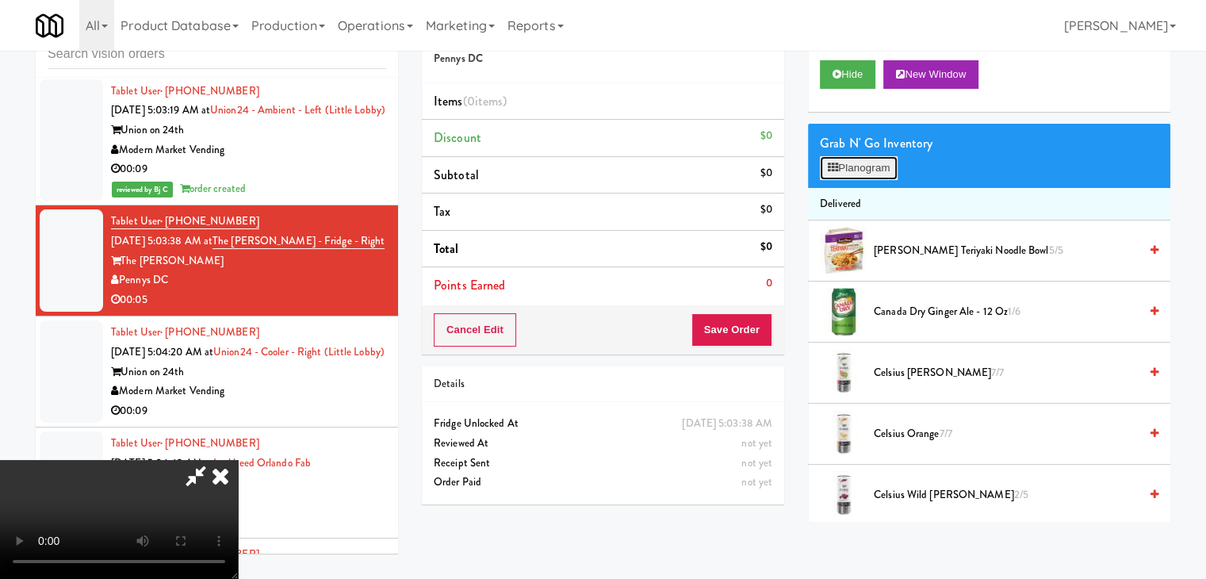
click at [869, 174] on button "Planogram" at bounding box center [859, 168] width 78 height 24
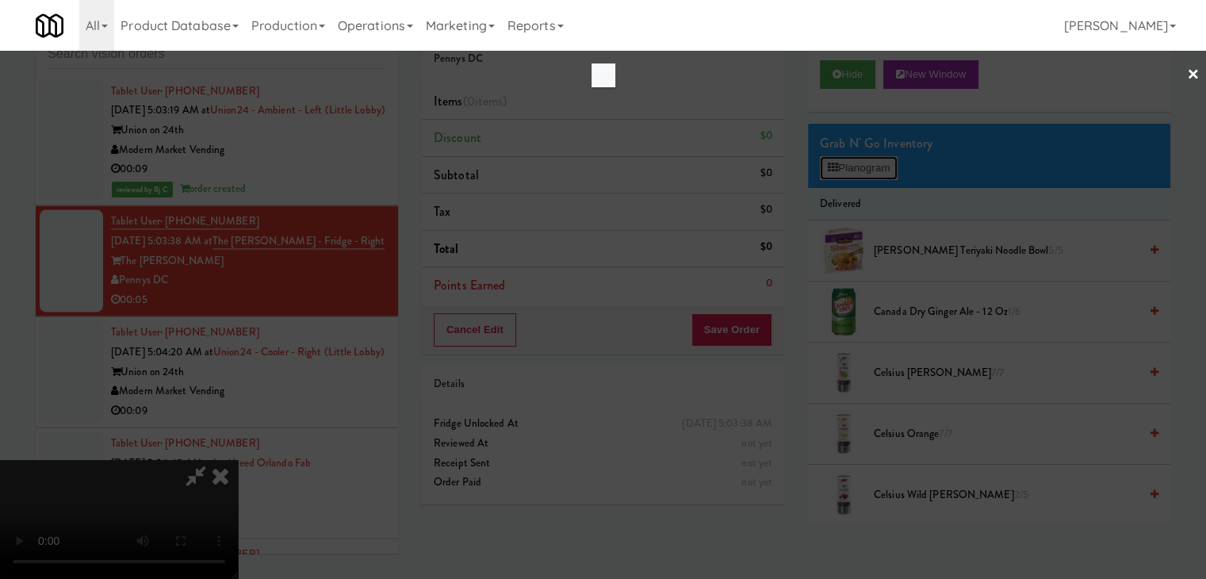
scroll to position [8128, 0]
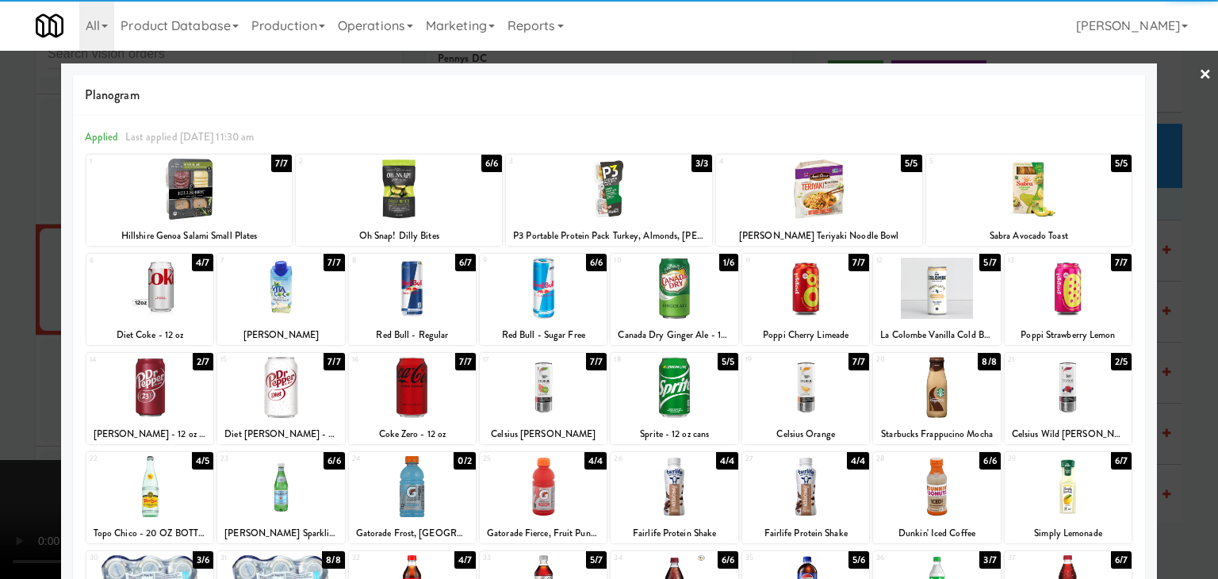
click at [172, 292] on div at bounding box center [149, 288] width 127 height 61
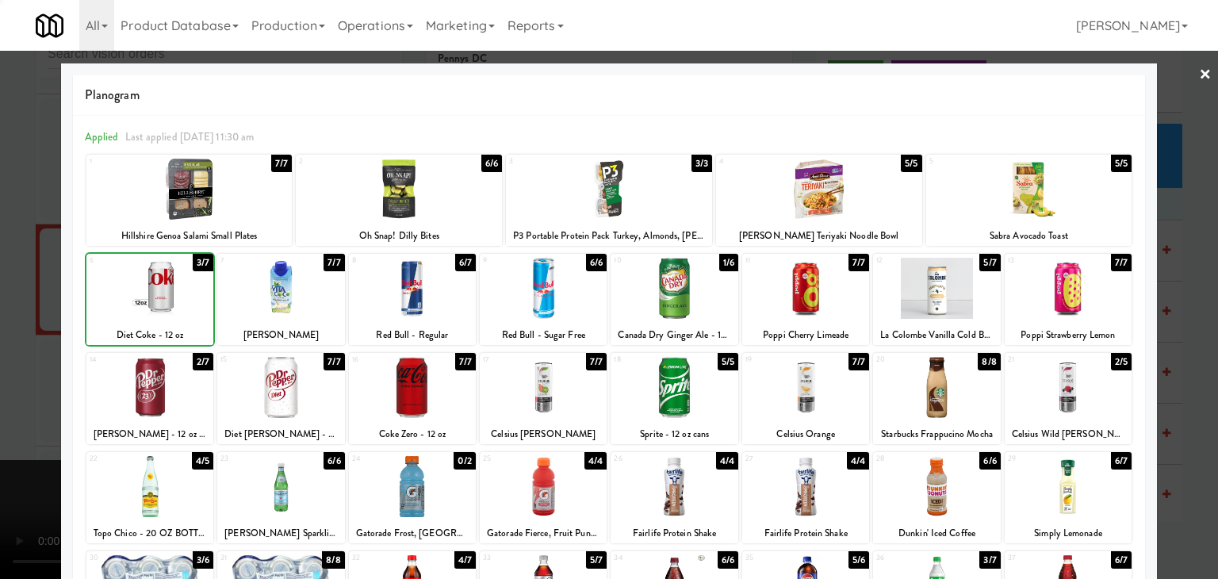
drag, startPoint x: 0, startPoint y: 326, endPoint x: 207, endPoint y: 312, distance: 207.4
click at [13, 320] on div at bounding box center [609, 289] width 1218 height 579
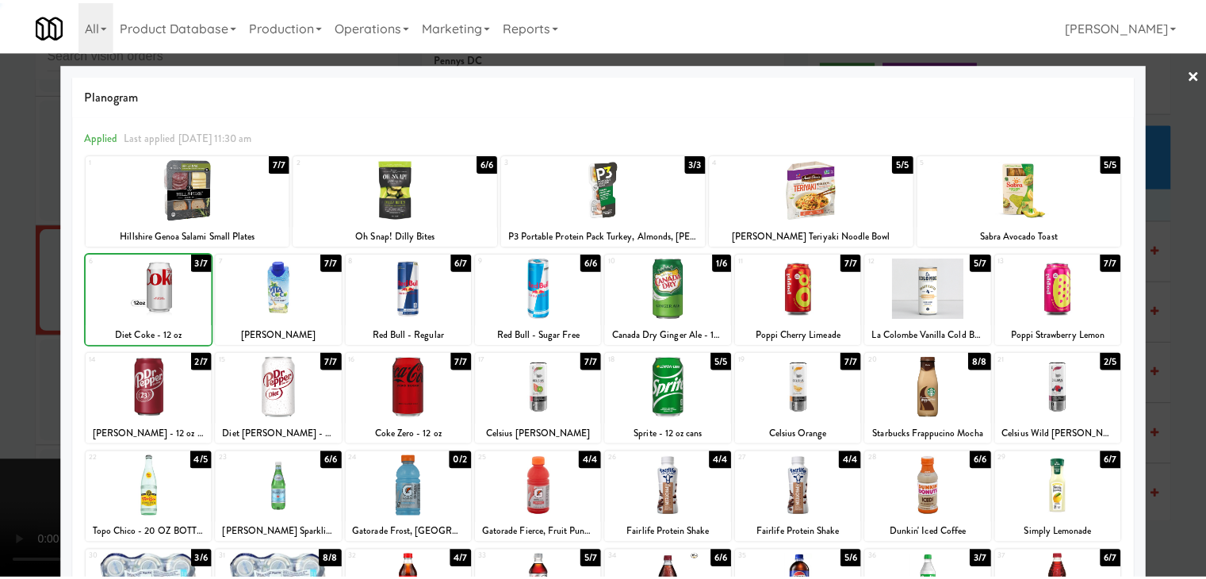
scroll to position [8185, 0]
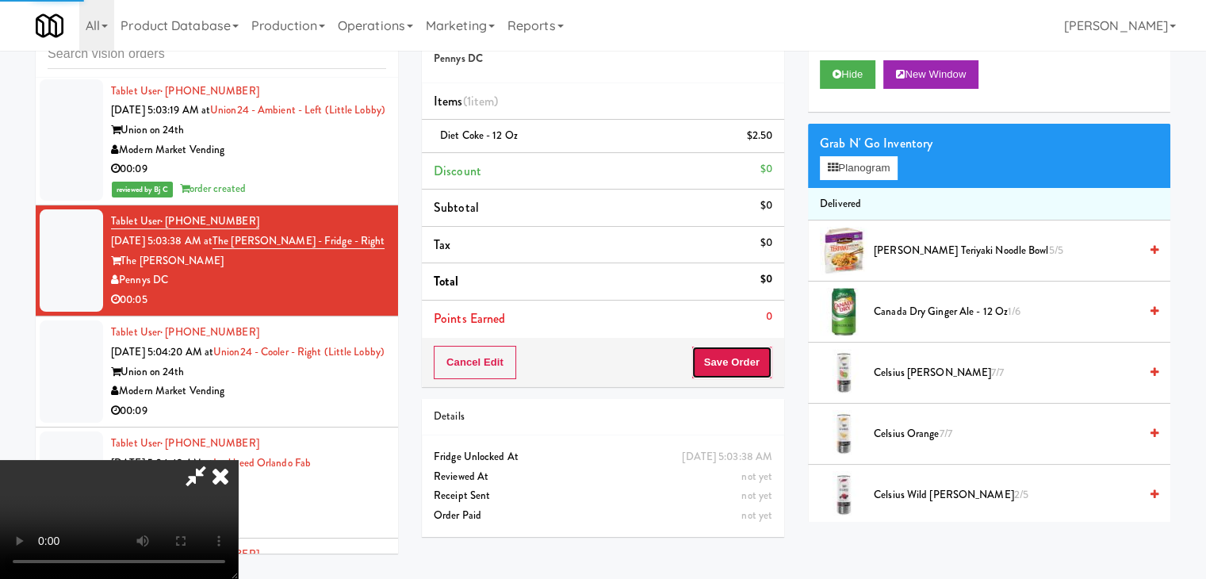
drag, startPoint x: 745, startPoint y: 347, endPoint x: 739, endPoint y: 356, distance: 11.4
click at [739, 356] on button "Save Order" at bounding box center [732, 362] width 81 height 33
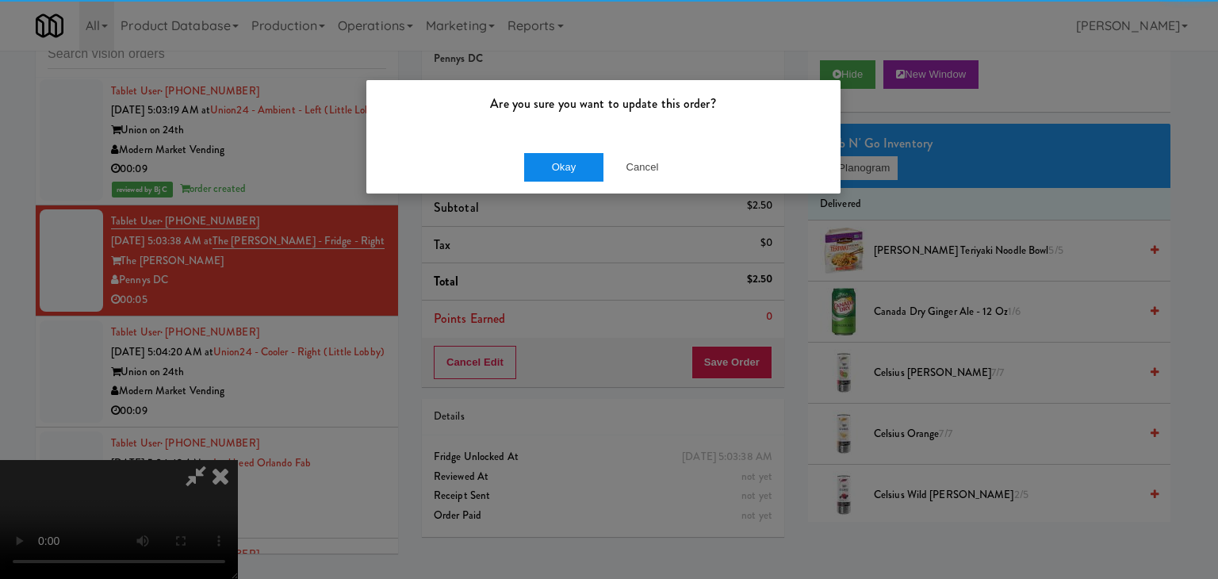
drag, startPoint x: 517, startPoint y: 167, endPoint x: 530, endPoint y: 169, distance: 12.8
click at [517, 169] on div "Okay Cancel" at bounding box center [603, 166] width 474 height 53
drag, startPoint x: 530, startPoint y: 169, endPoint x: 542, endPoint y: 169, distance: 12.7
click at [542, 169] on button "Okay" at bounding box center [563, 167] width 79 height 29
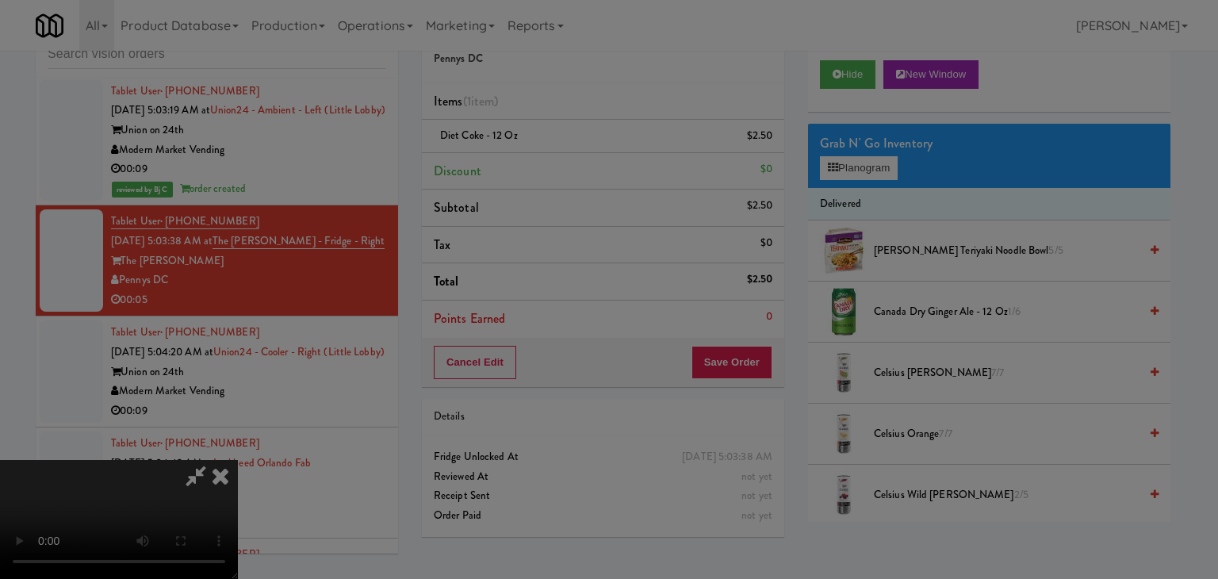
click at [544, 169] on body "Are you sure you want to update this order? Okay Cancel Okay Are you sure you w…" at bounding box center [609, 289] width 1218 height 579
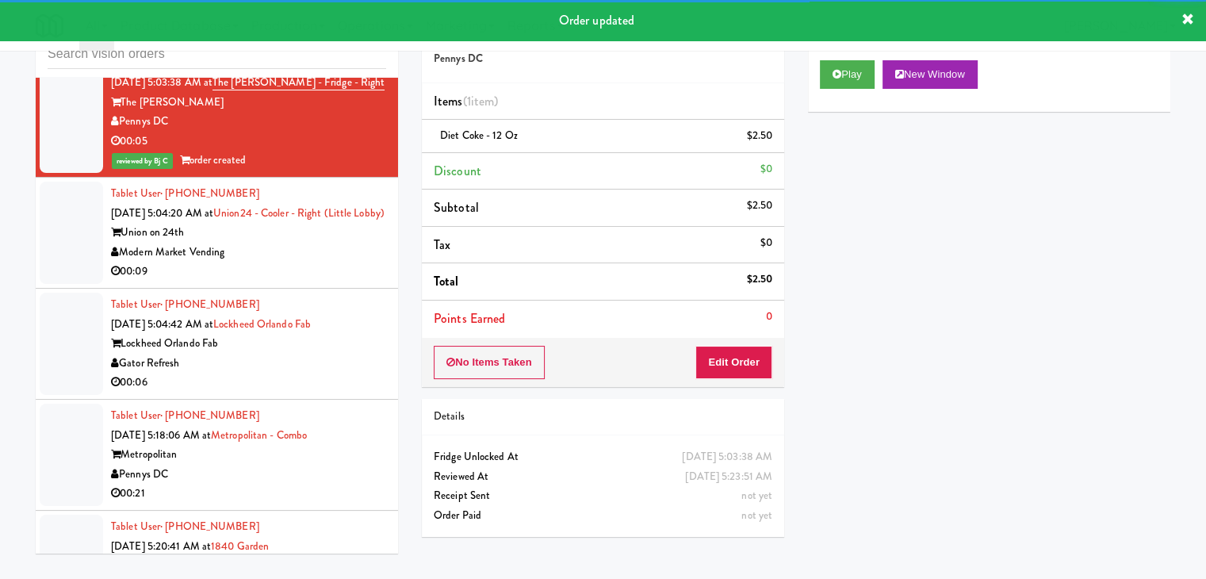
click at [305, 263] on div "Modern Market Vending" at bounding box center [248, 253] width 275 height 20
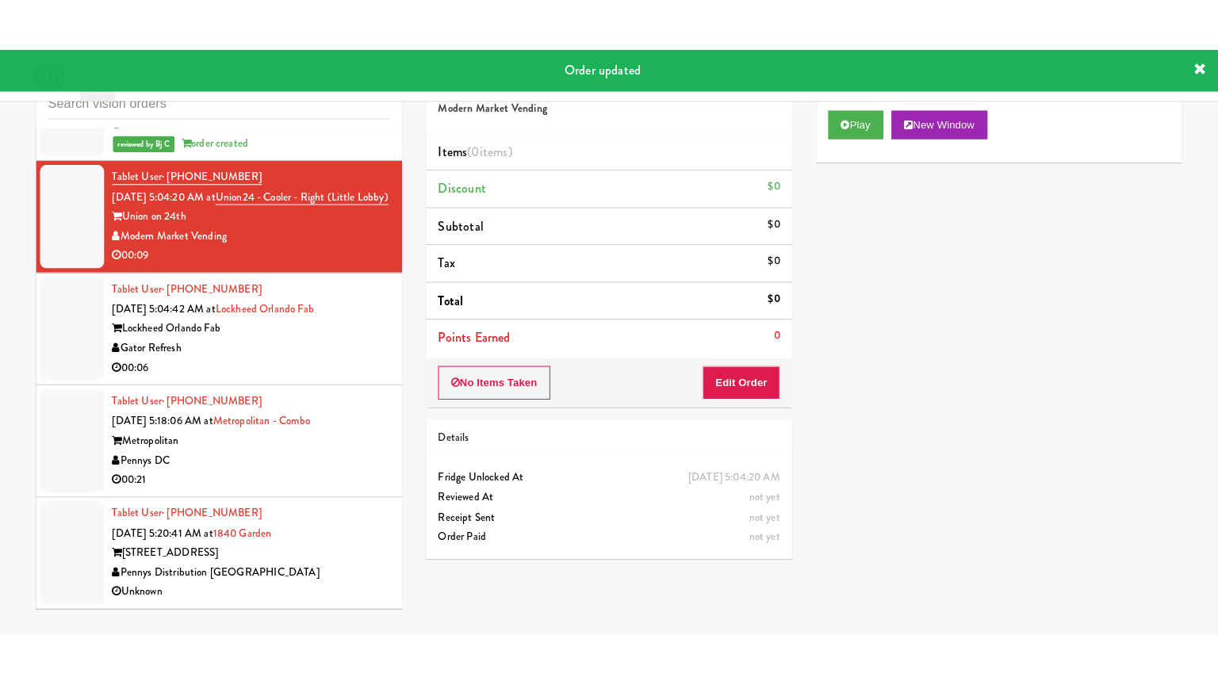
scroll to position [8482, 0]
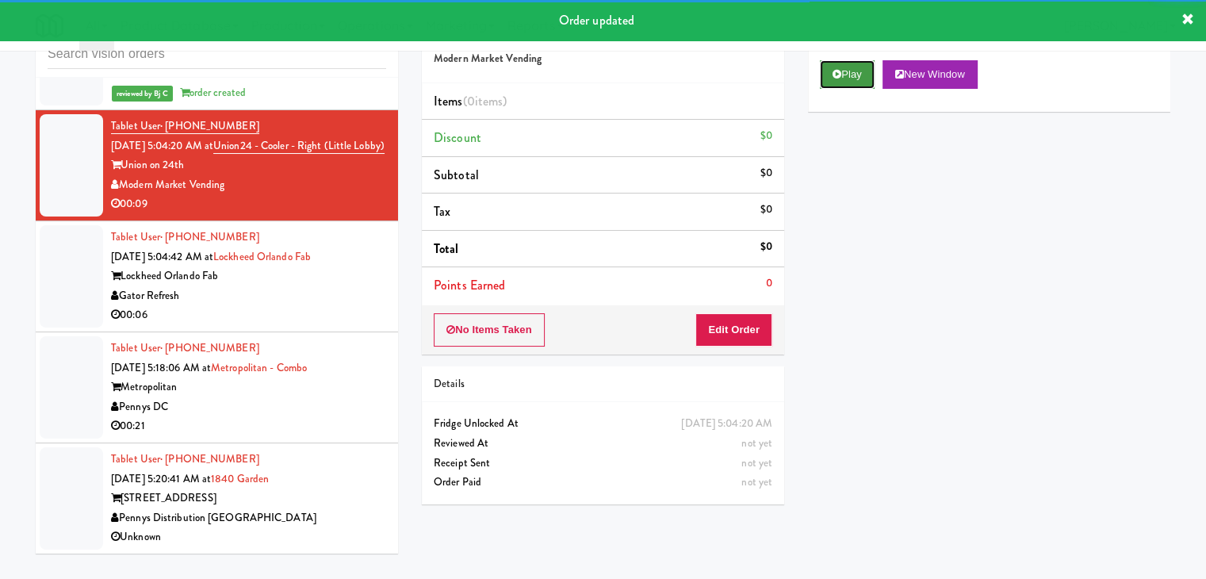
click at [836, 85] on button "Play" at bounding box center [847, 74] width 55 height 29
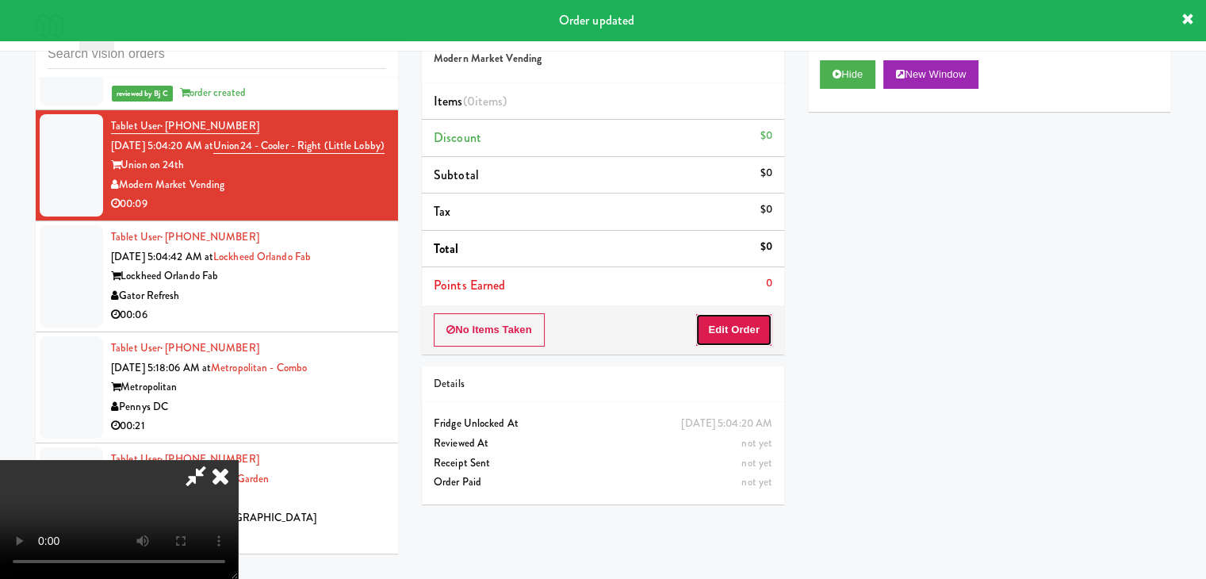
click at [740, 316] on button "Edit Order" at bounding box center [734, 329] width 77 height 33
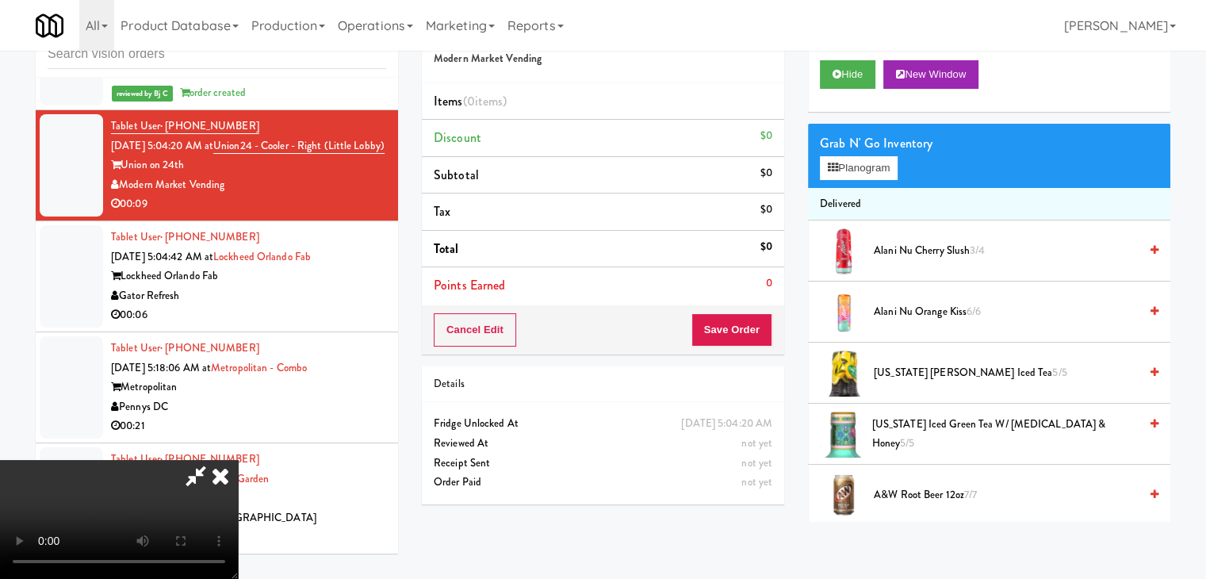
scroll to position [8423, 0]
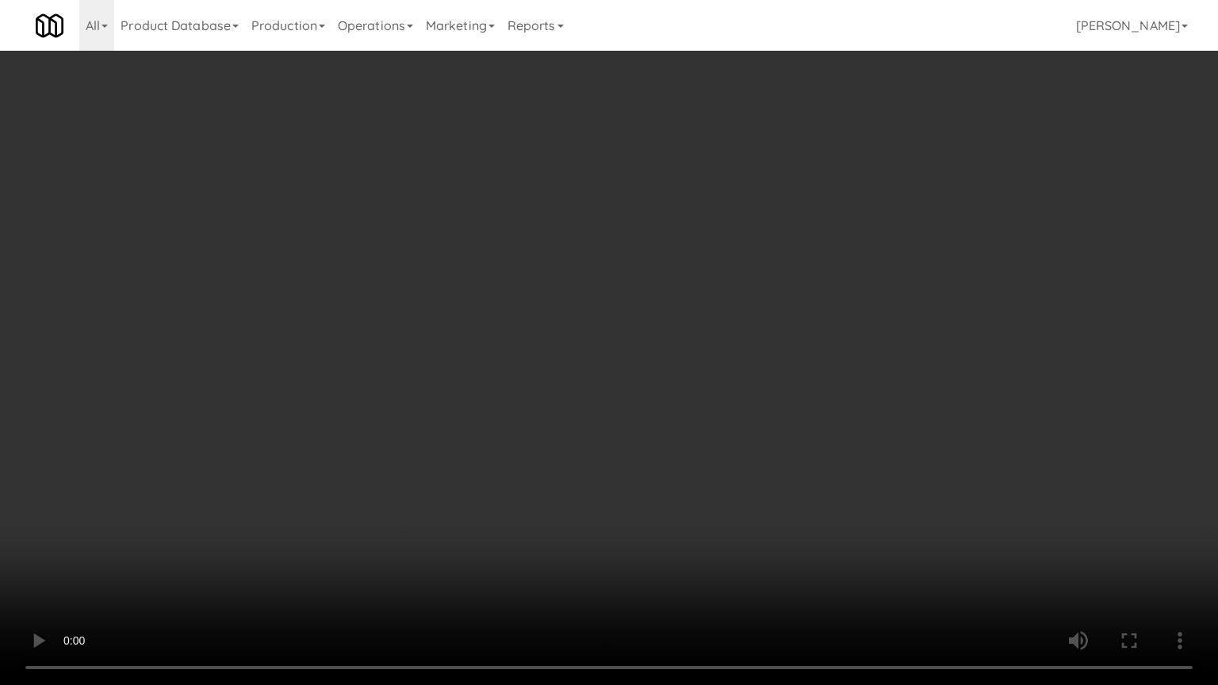
click at [795, 463] on video at bounding box center [609, 342] width 1218 height 685
click at [791, 458] on video at bounding box center [609, 342] width 1218 height 685
click at [766, 439] on video at bounding box center [609, 342] width 1218 height 685
click at [792, 365] on video at bounding box center [609, 342] width 1218 height 685
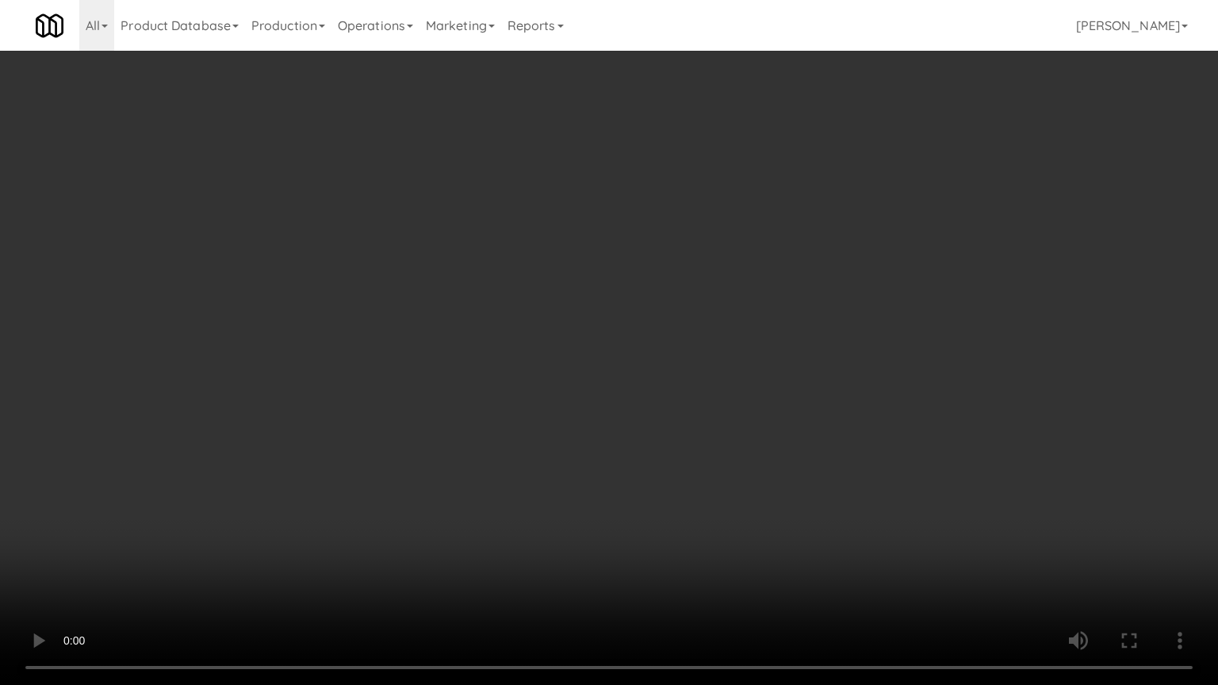
drag, startPoint x: 792, startPoint y: 365, endPoint x: 855, endPoint y: 203, distance: 173.5
click at [793, 362] on video at bounding box center [609, 342] width 1218 height 685
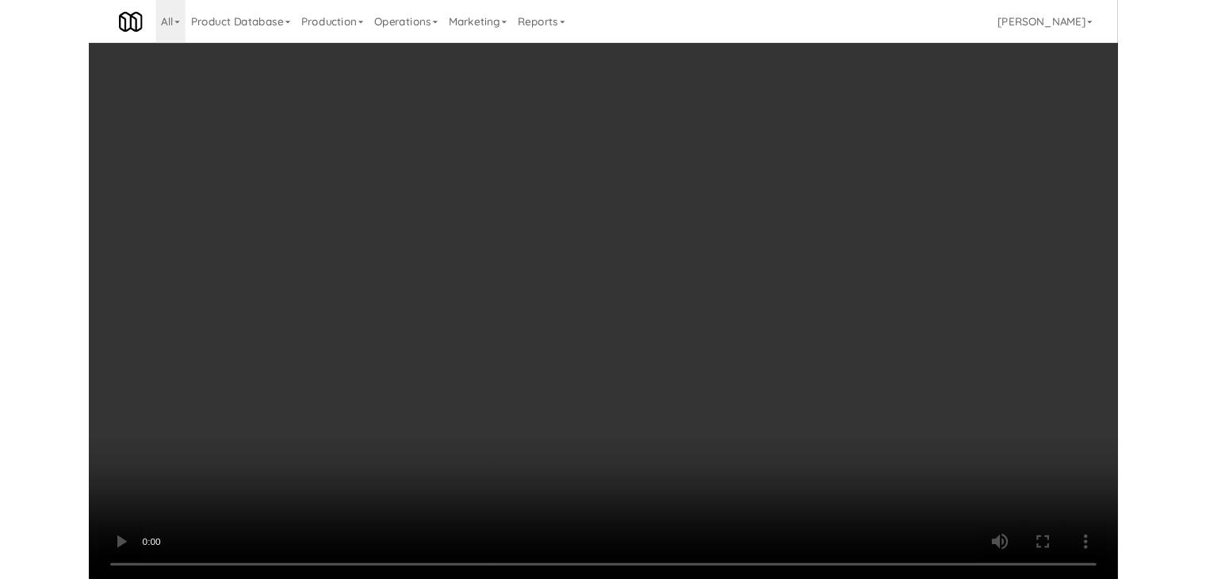
scroll to position [8482, 0]
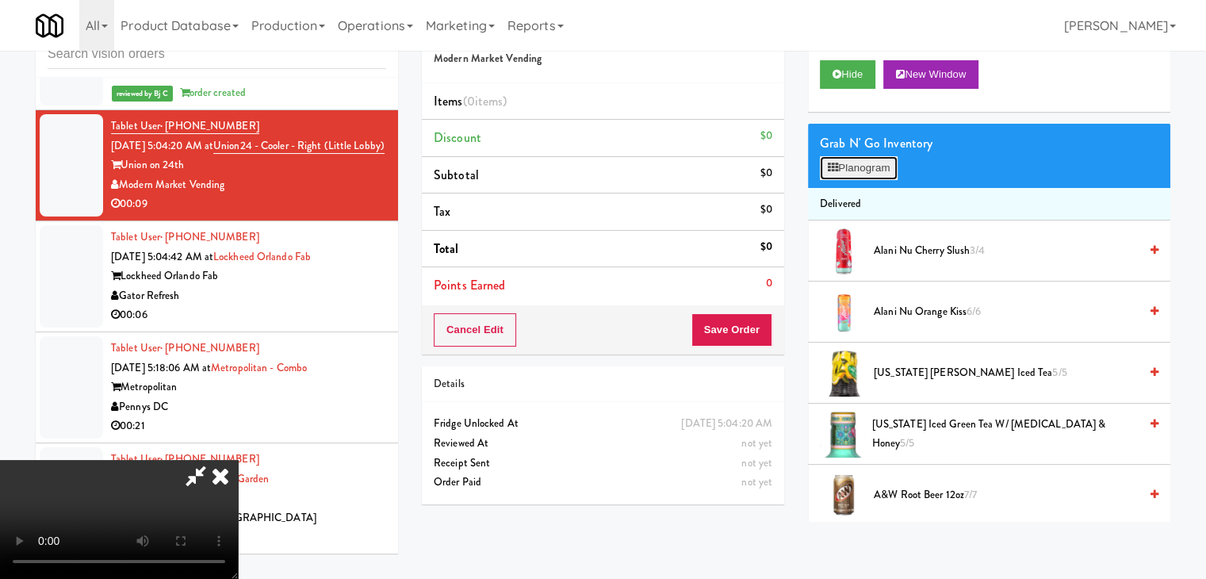
click at [874, 168] on button "Planogram" at bounding box center [859, 168] width 78 height 24
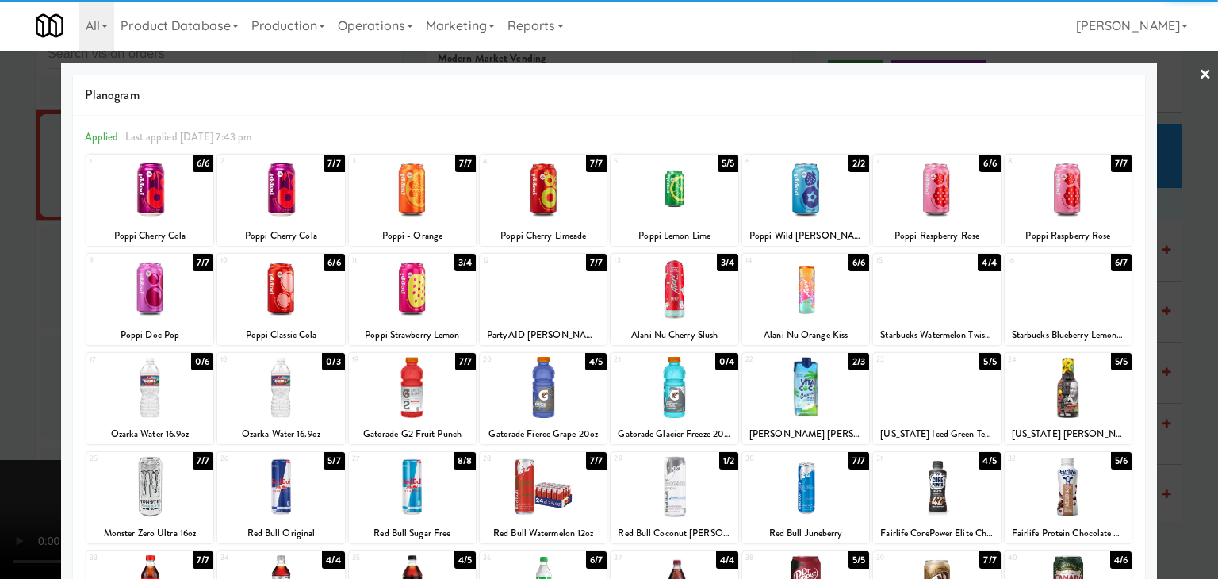
click at [155, 404] on div at bounding box center [149, 387] width 127 height 61
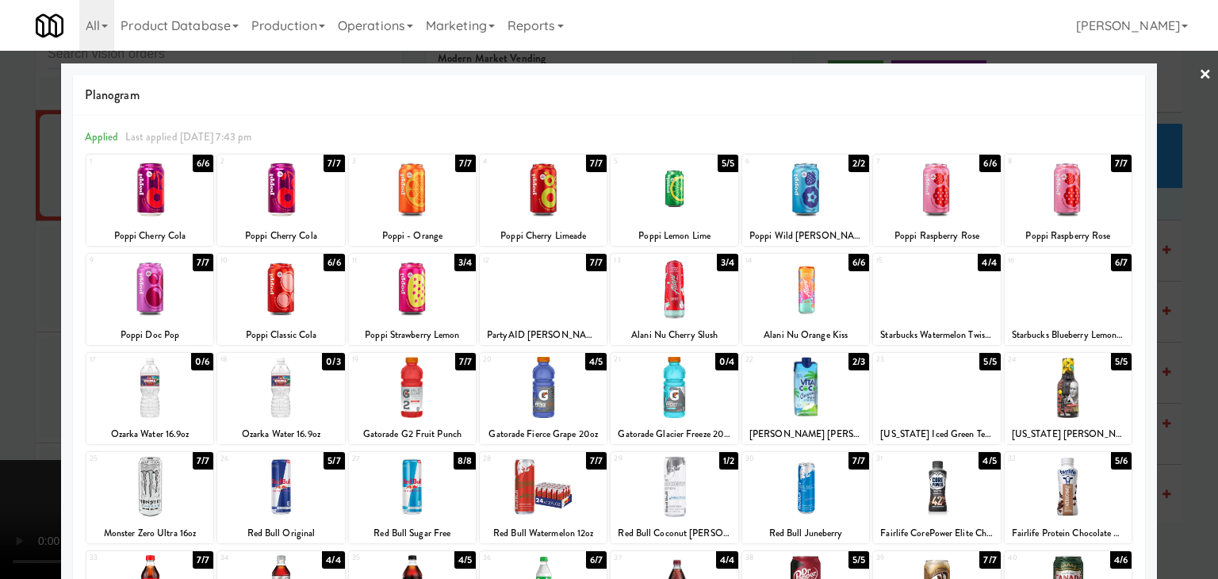
drag, startPoint x: 0, startPoint y: 381, endPoint x: 286, endPoint y: 373, distance: 286.4
click at [24, 377] on div at bounding box center [609, 289] width 1218 height 579
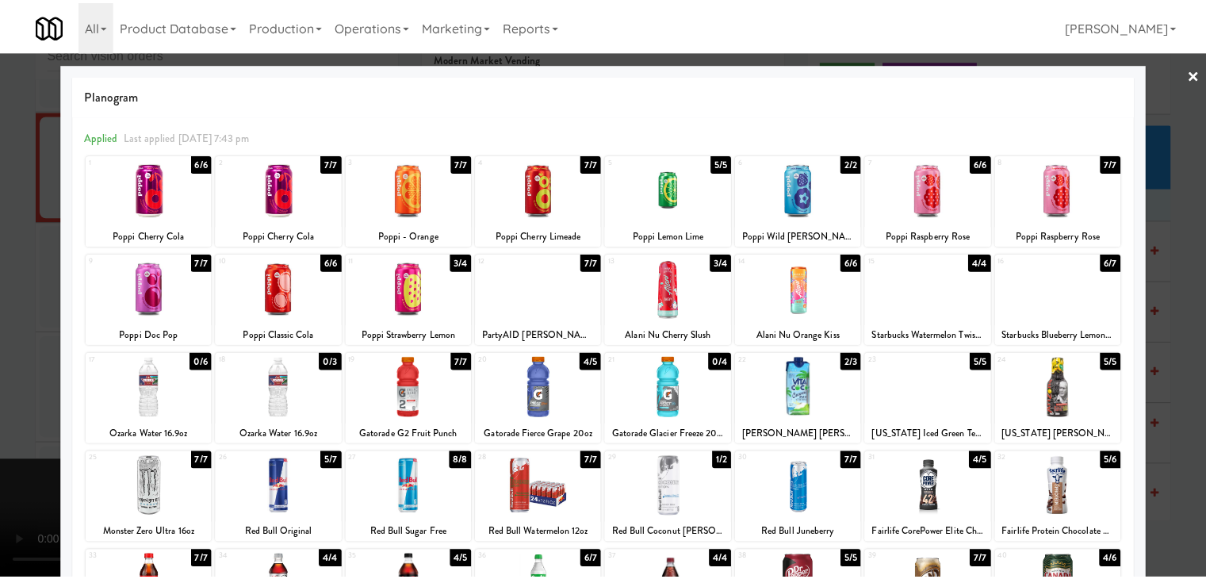
scroll to position [8482, 0]
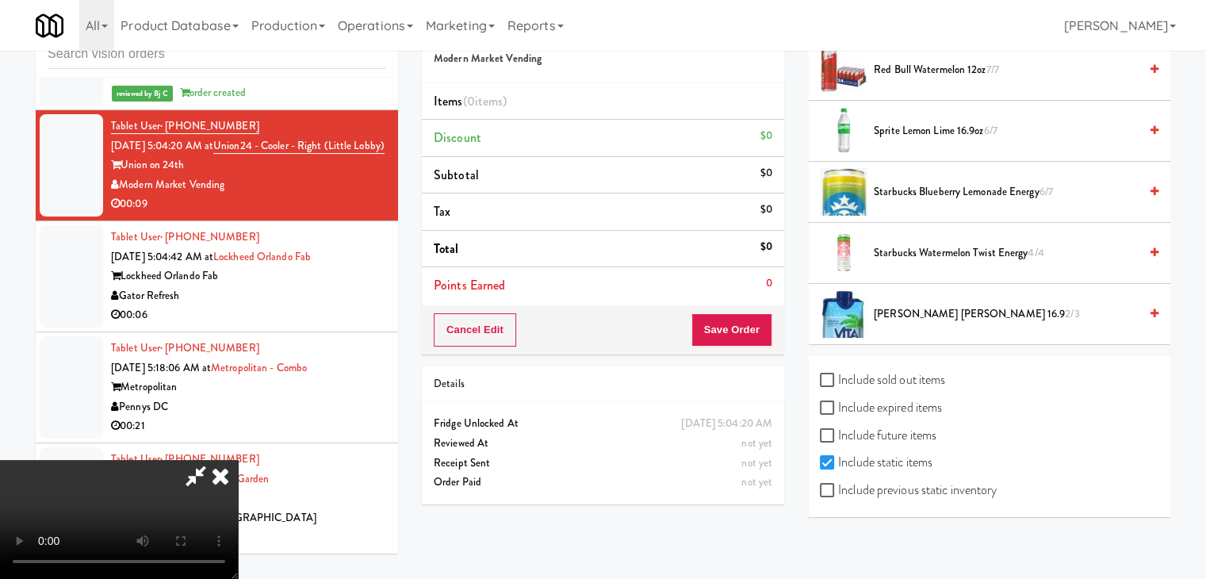
click at [951, 485] on label "Include previous static inventory" at bounding box center [908, 490] width 177 height 24
click at [838, 485] on input "Include previous static inventory" at bounding box center [829, 491] width 18 height 13
checkbox input "true"
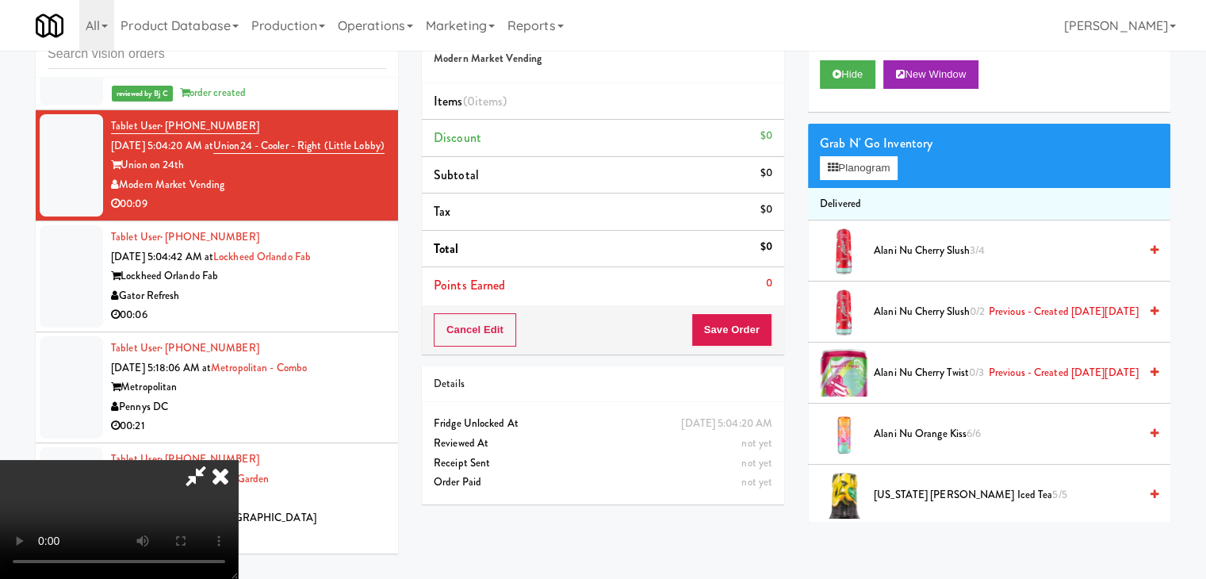
scroll to position [0, 0]
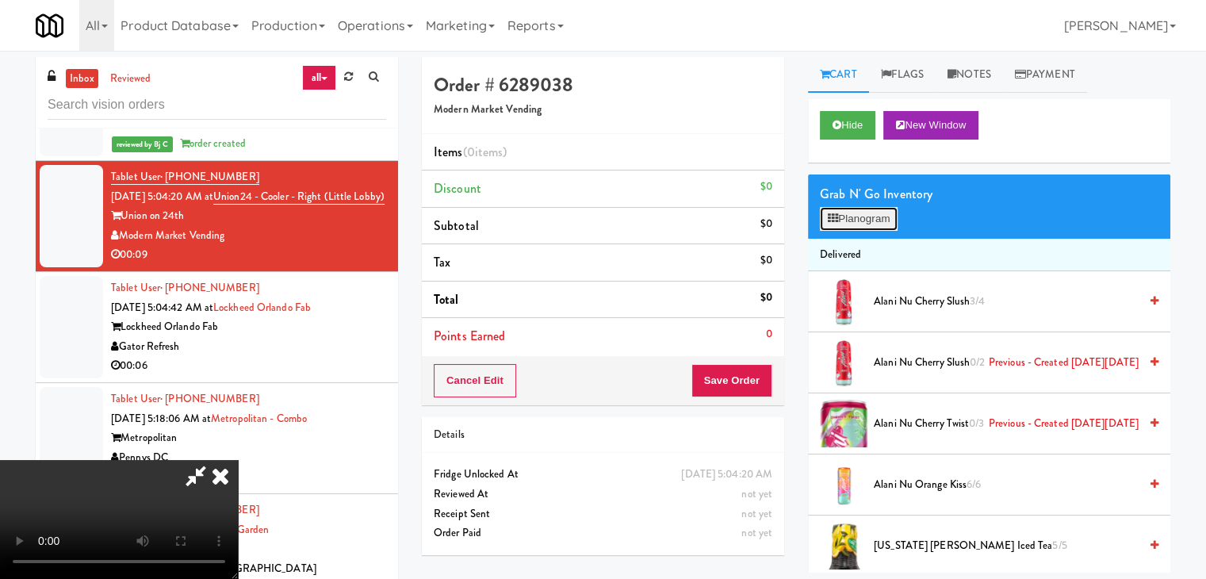
click at [861, 223] on button "Planogram" at bounding box center [859, 219] width 78 height 24
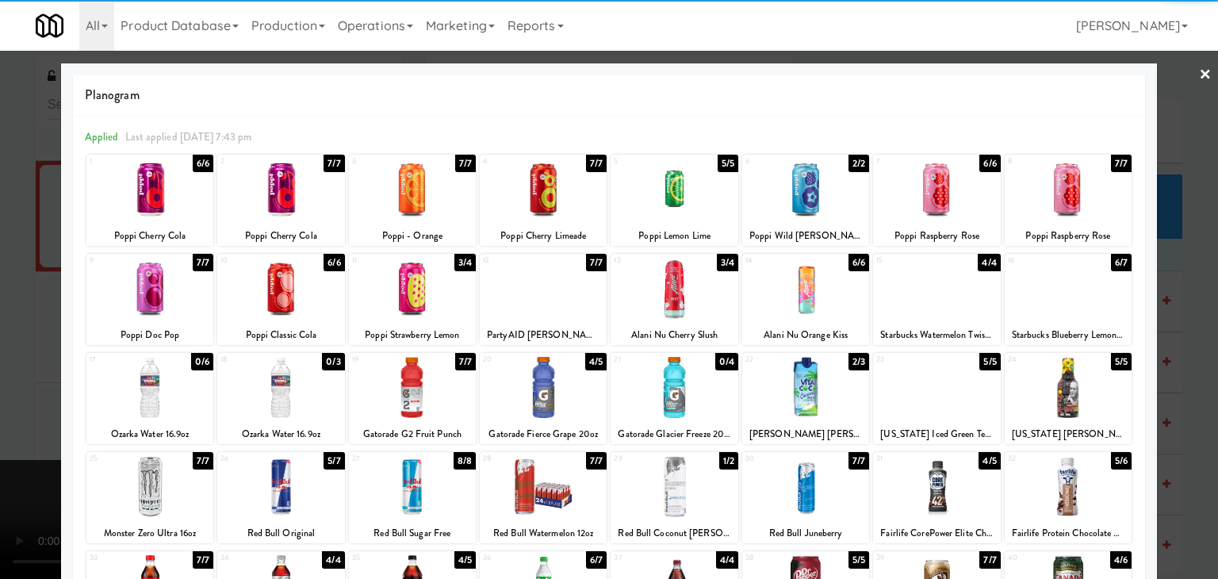
click at [144, 397] on div at bounding box center [149, 387] width 127 height 61
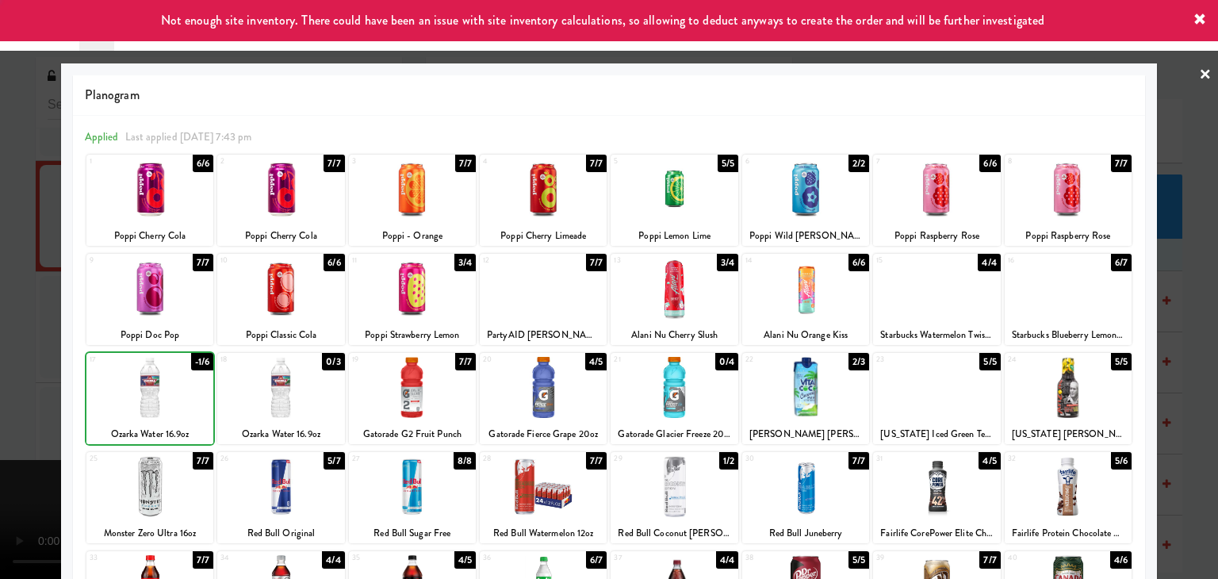
click at [144, 397] on div at bounding box center [149, 387] width 127 height 61
drag, startPoint x: 0, startPoint y: 392, endPoint x: 95, endPoint y: 378, distance: 96.1
click at [2, 389] on div at bounding box center [609, 289] width 1218 height 579
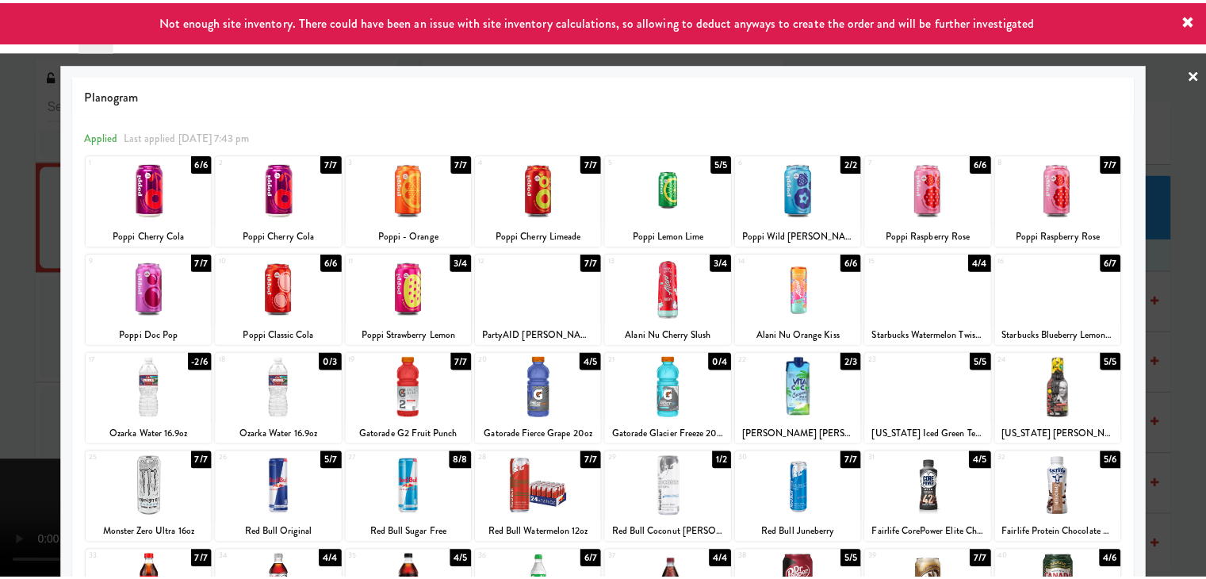
scroll to position [8482, 0]
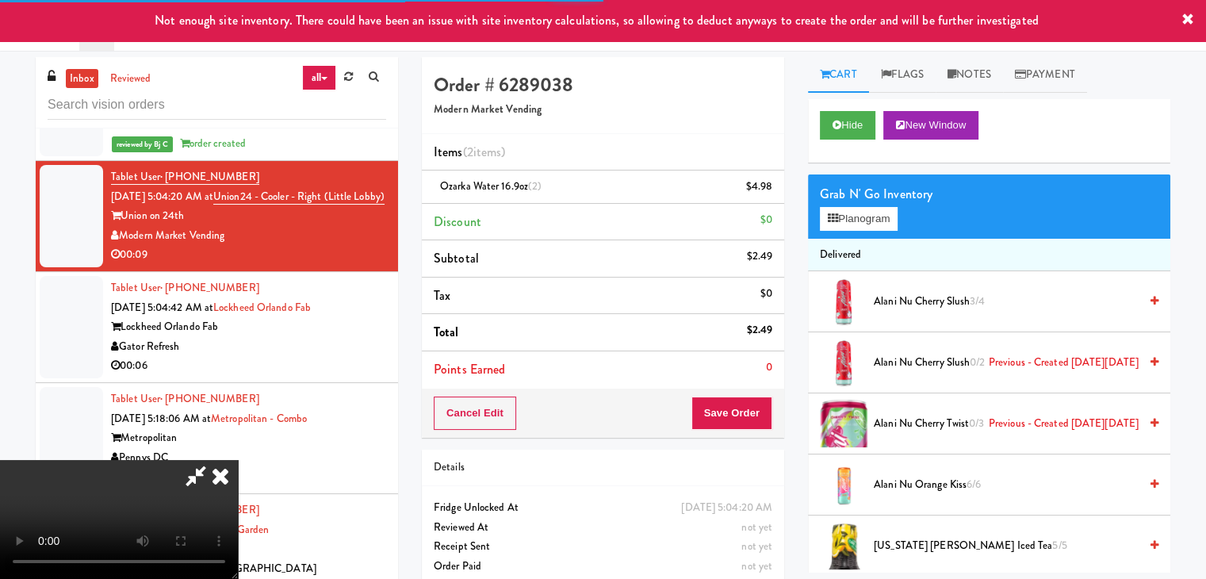
click at [745, 408] on div "Cancel Edit Save Order" at bounding box center [603, 413] width 362 height 49
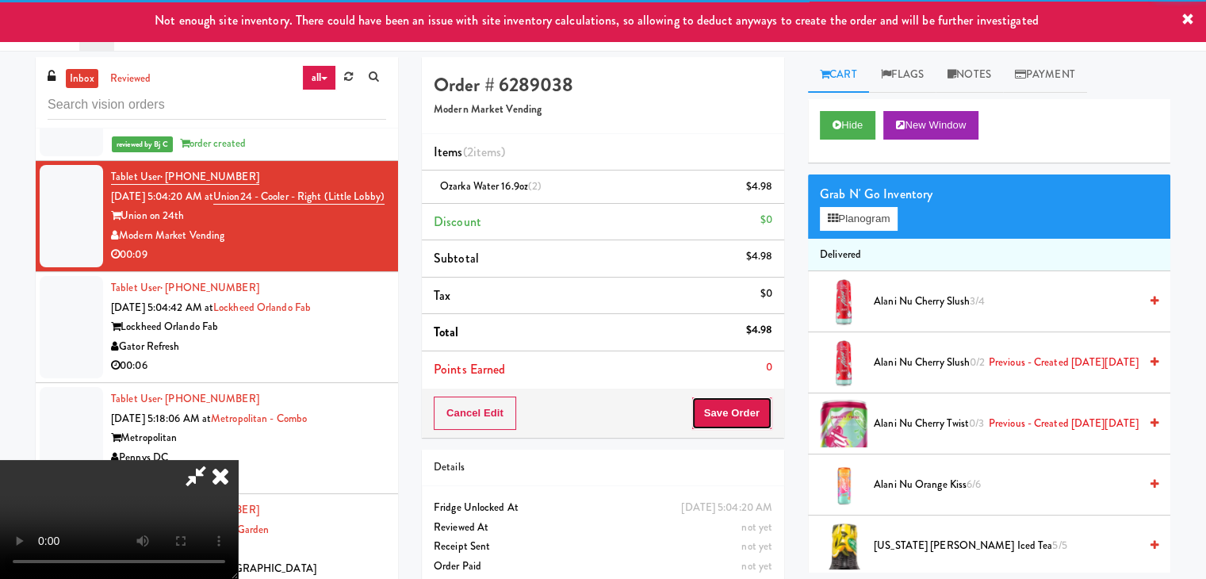
click at [745, 408] on button "Save Order" at bounding box center [732, 413] width 81 height 33
click at [742, 408] on button "Save Order" at bounding box center [732, 413] width 81 height 33
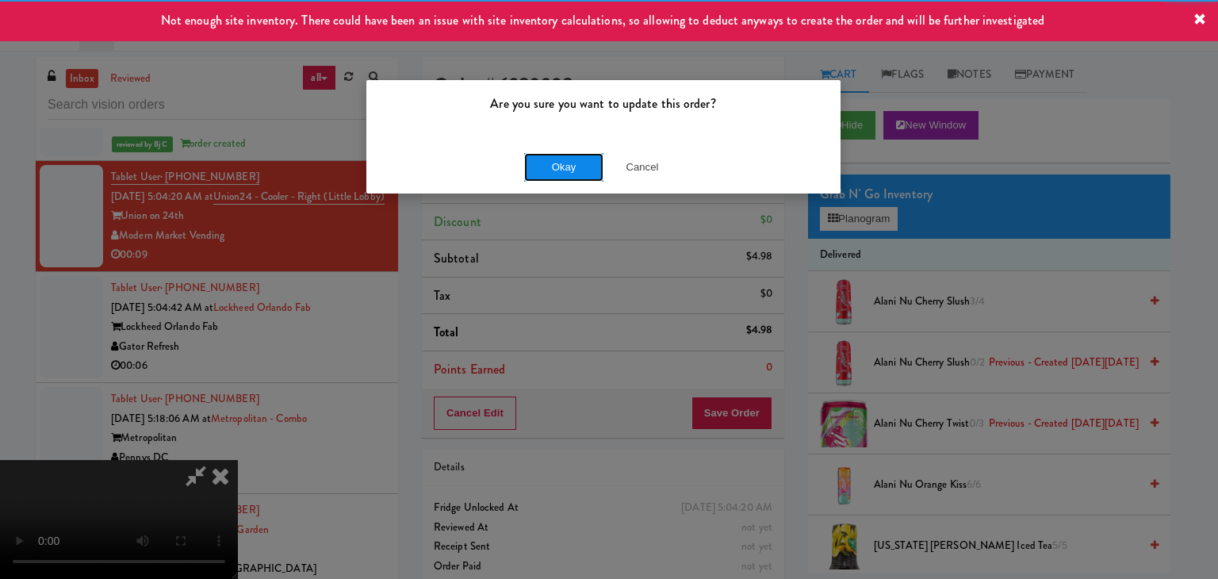
click at [535, 171] on button "Okay" at bounding box center [563, 167] width 79 height 29
click at [535, 170] on div "Okay Cancel" at bounding box center [603, 166] width 474 height 53
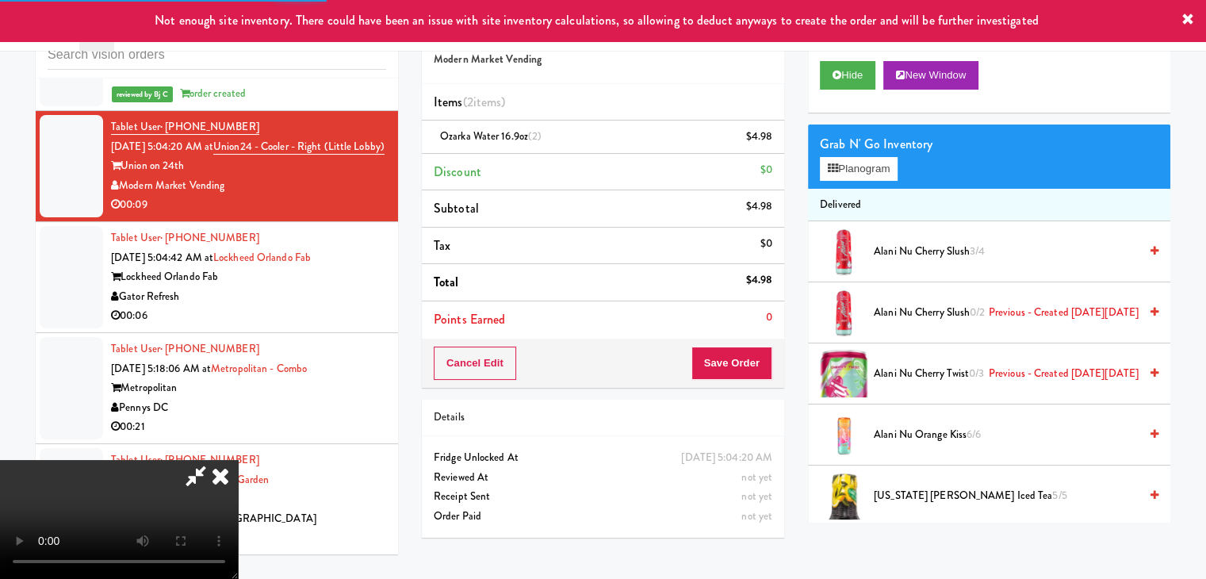
scroll to position [51, 0]
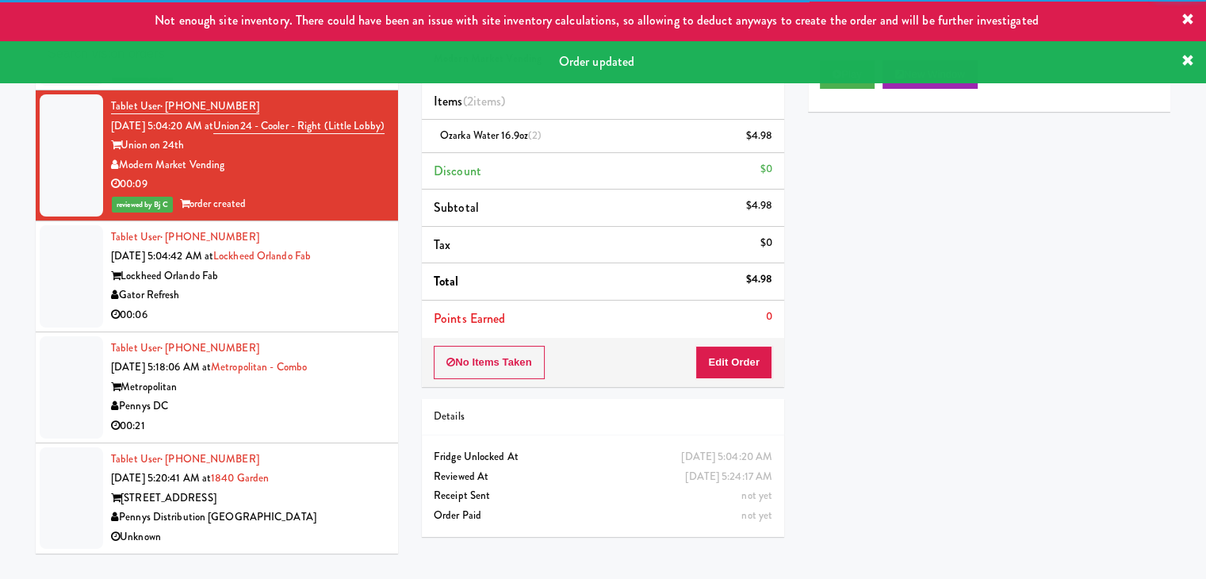
click at [324, 305] on div "Gator Refresh" at bounding box center [248, 296] width 275 height 20
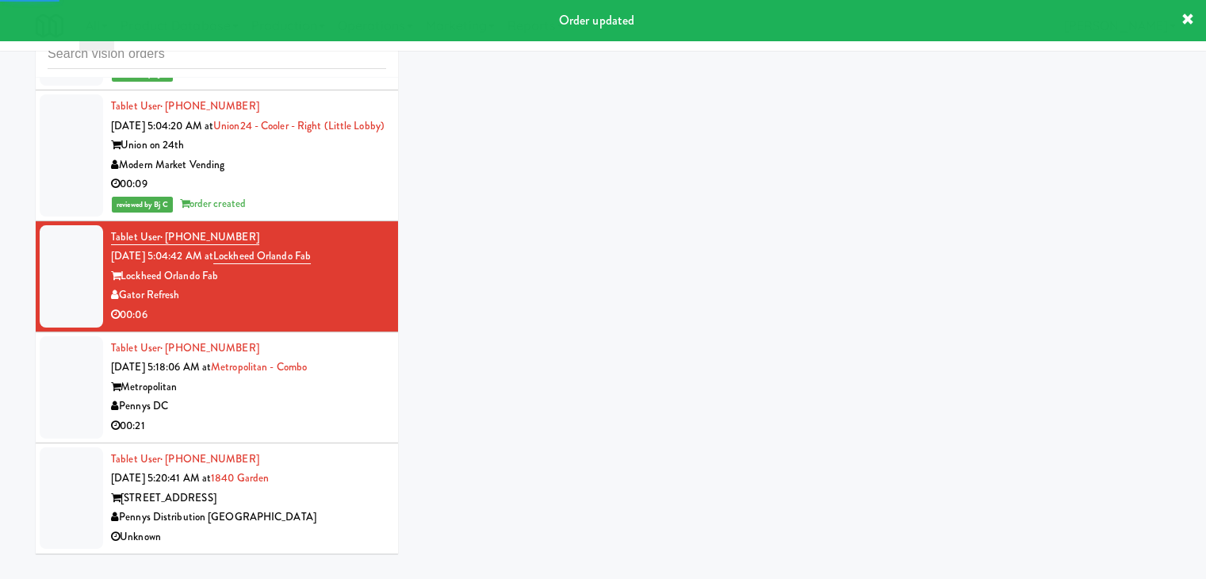
scroll to position [8502, 0]
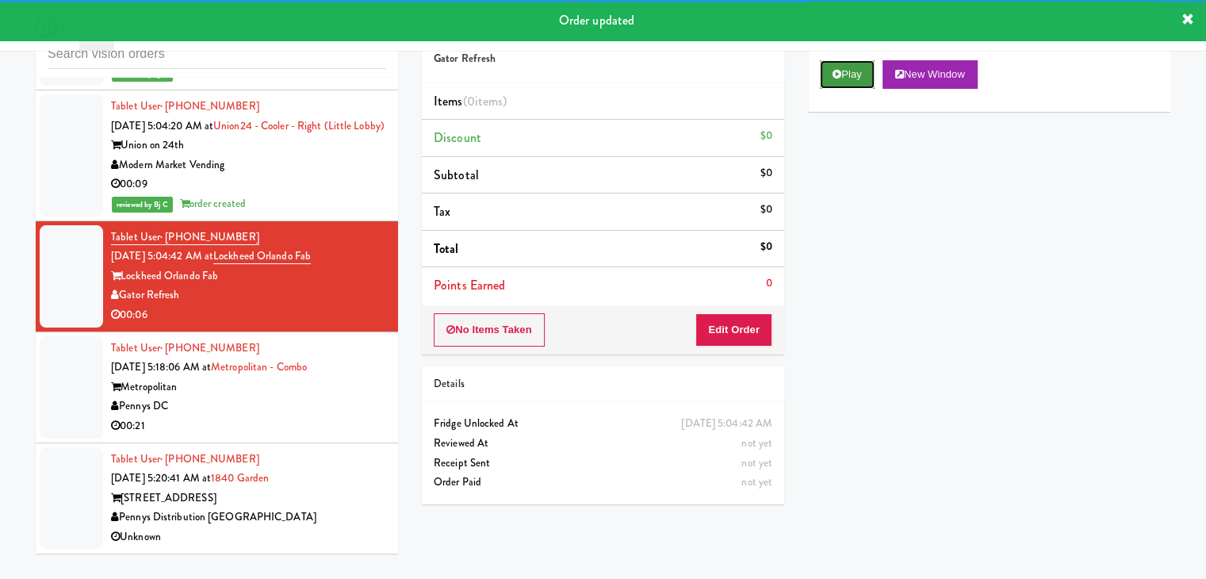
click at [833, 75] on icon at bounding box center [837, 74] width 9 height 10
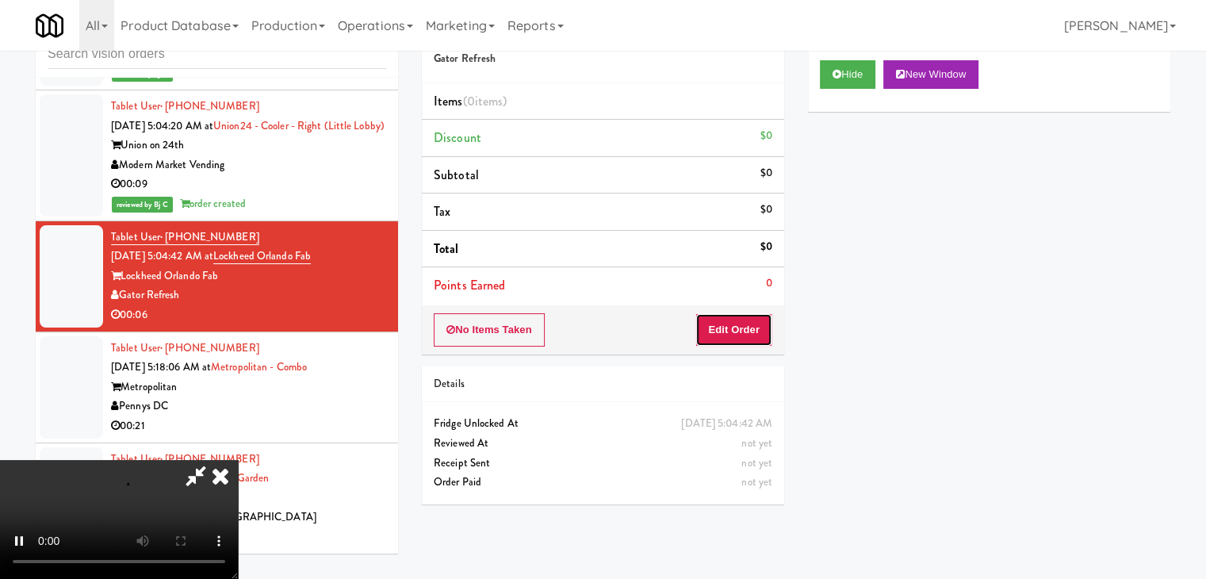
click at [726, 331] on button "Edit Order" at bounding box center [734, 329] width 77 height 33
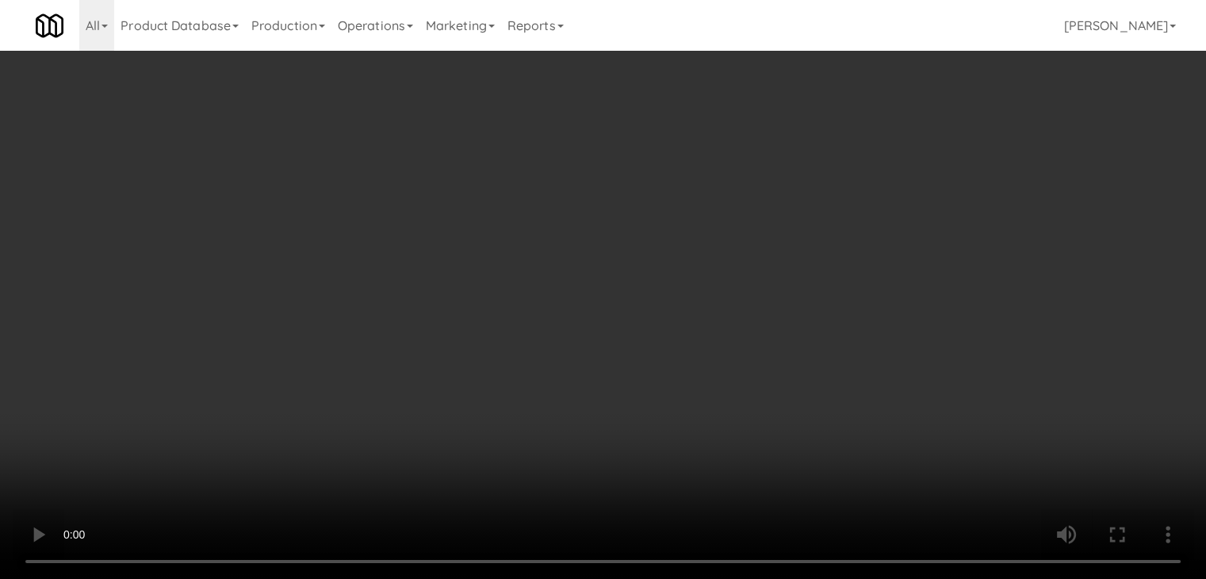
scroll to position [0, 0]
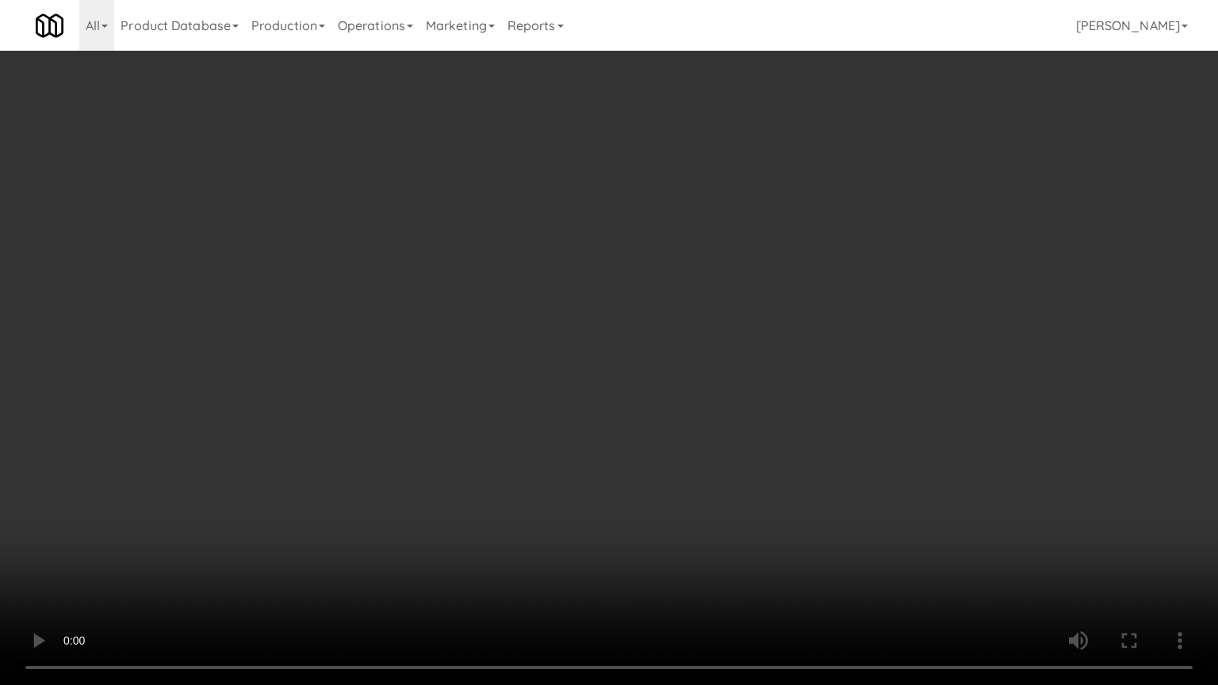
click at [695, 457] on video at bounding box center [609, 342] width 1218 height 685
drag, startPoint x: 695, startPoint y: 457, endPoint x: 699, endPoint y: 465, distance: 9.2
click at [702, 462] on video at bounding box center [609, 342] width 1218 height 685
click at [698, 461] on video at bounding box center [609, 342] width 1218 height 685
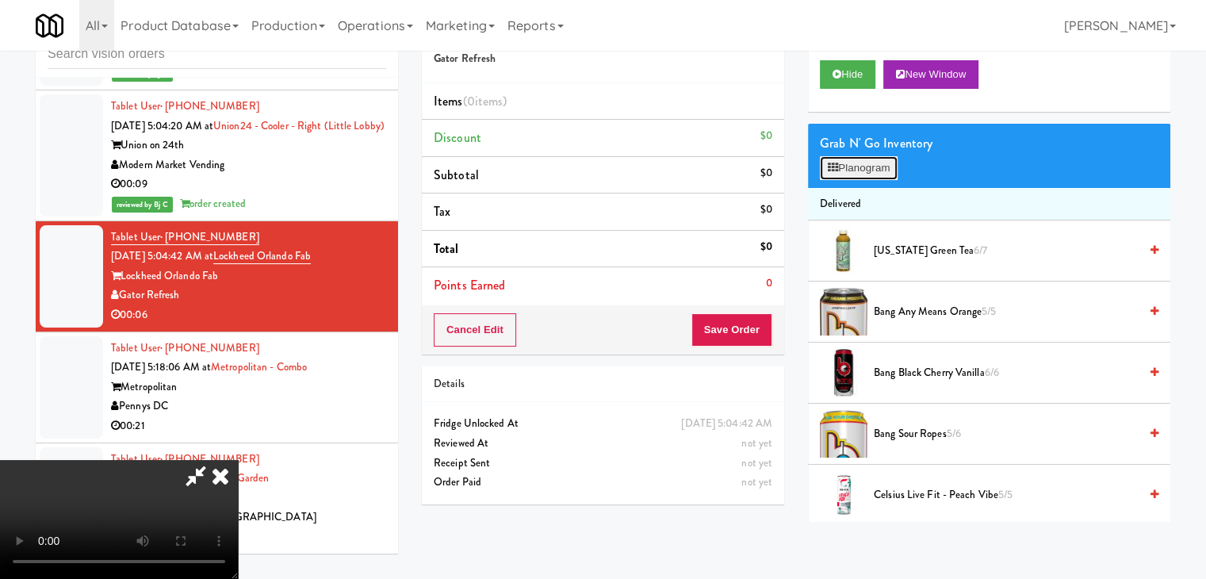
click at [850, 173] on button "Planogram" at bounding box center [859, 168] width 78 height 24
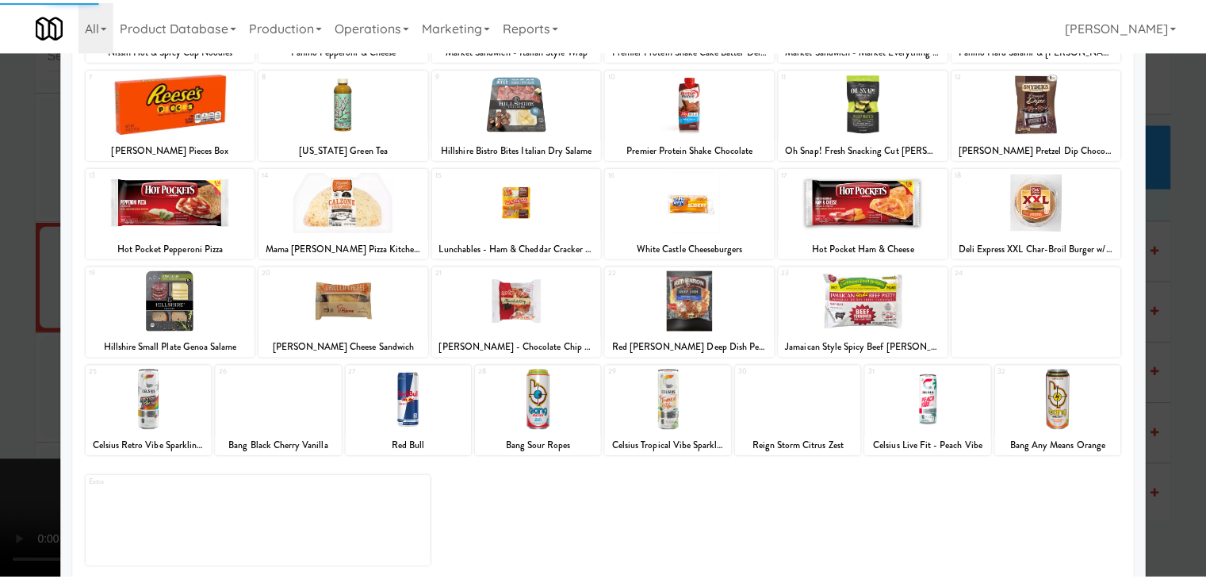
scroll to position [200, 0]
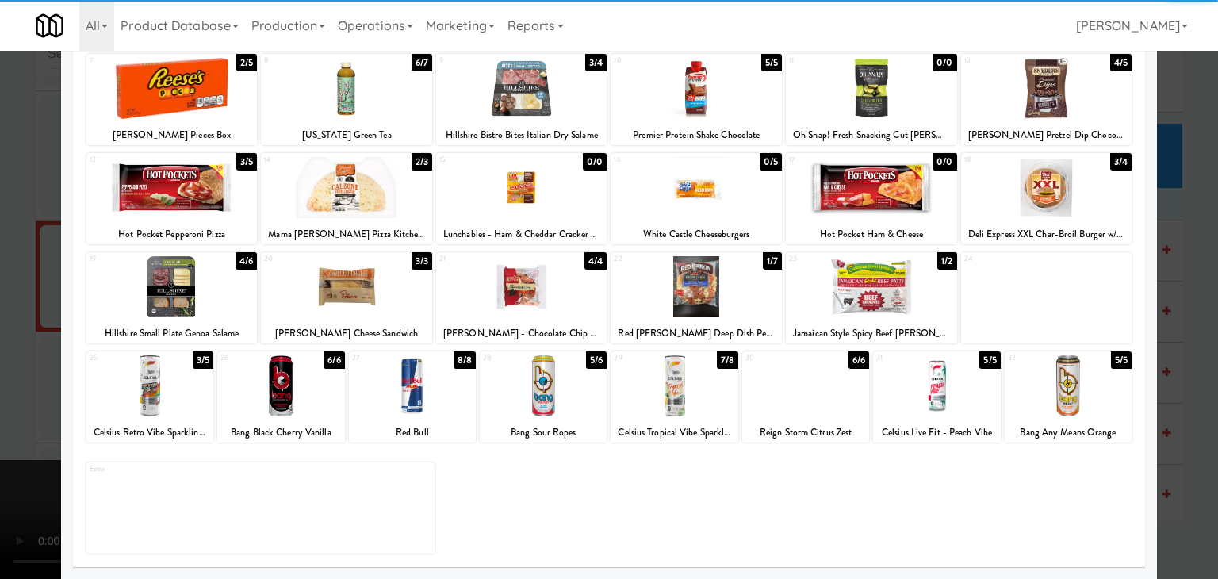
click at [175, 393] on div at bounding box center [149, 385] width 127 height 61
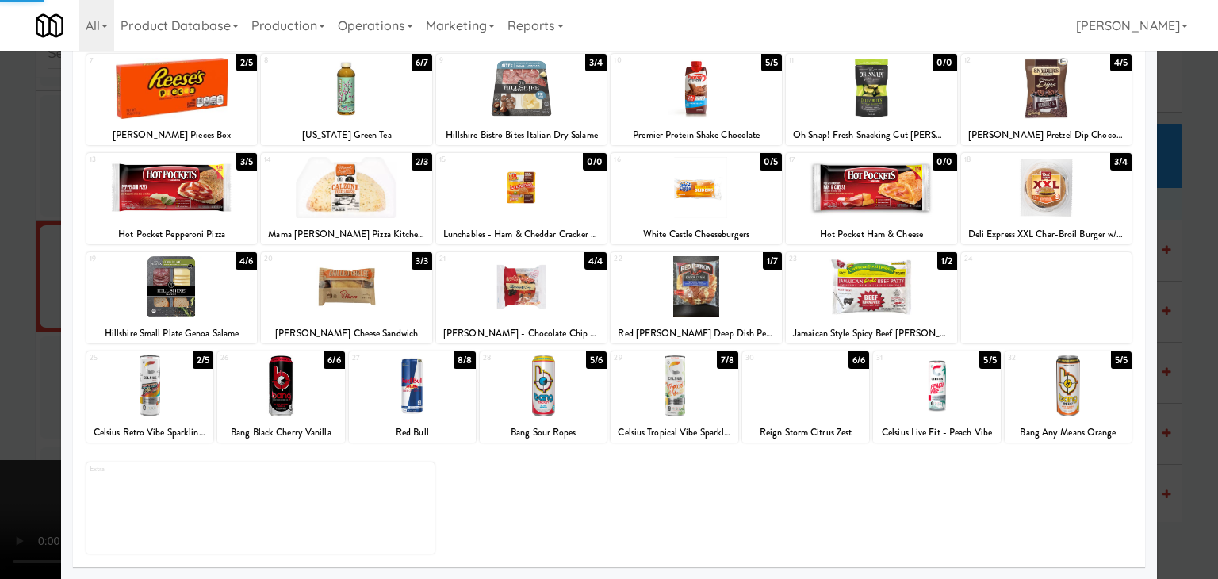
drag, startPoint x: 3, startPoint y: 385, endPoint x: 194, endPoint y: 354, distance: 193.6
click at [14, 379] on div at bounding box center [609, 289] width 1218 height 579
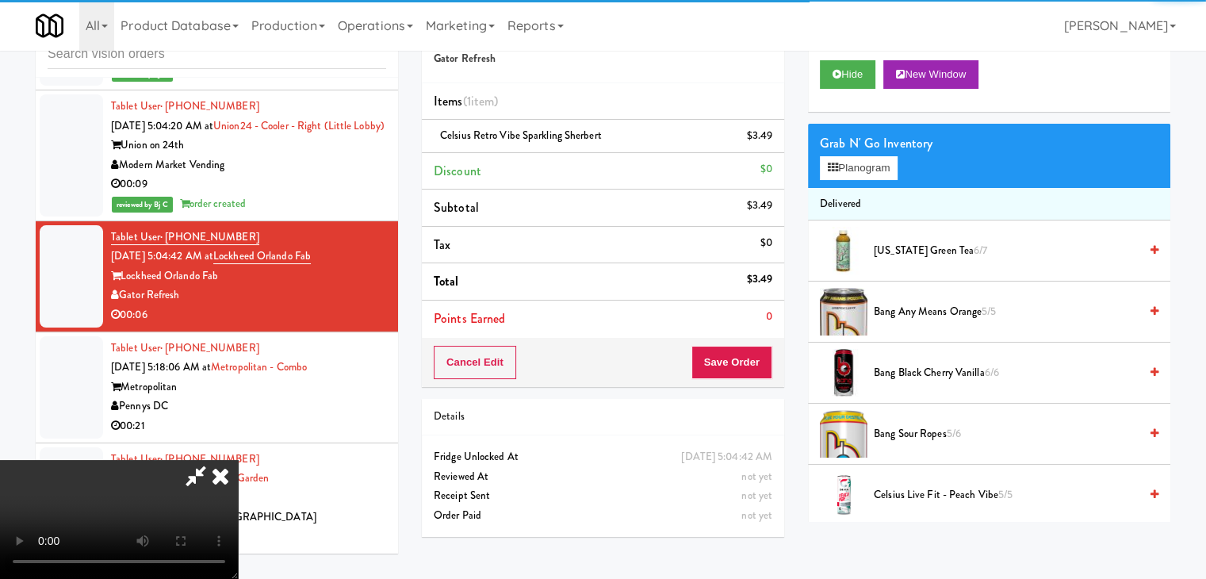
scroll to position [19, 0]
click at [734, 359] on button "Save Order" at bounding box center [732, 362] width 81 height 33
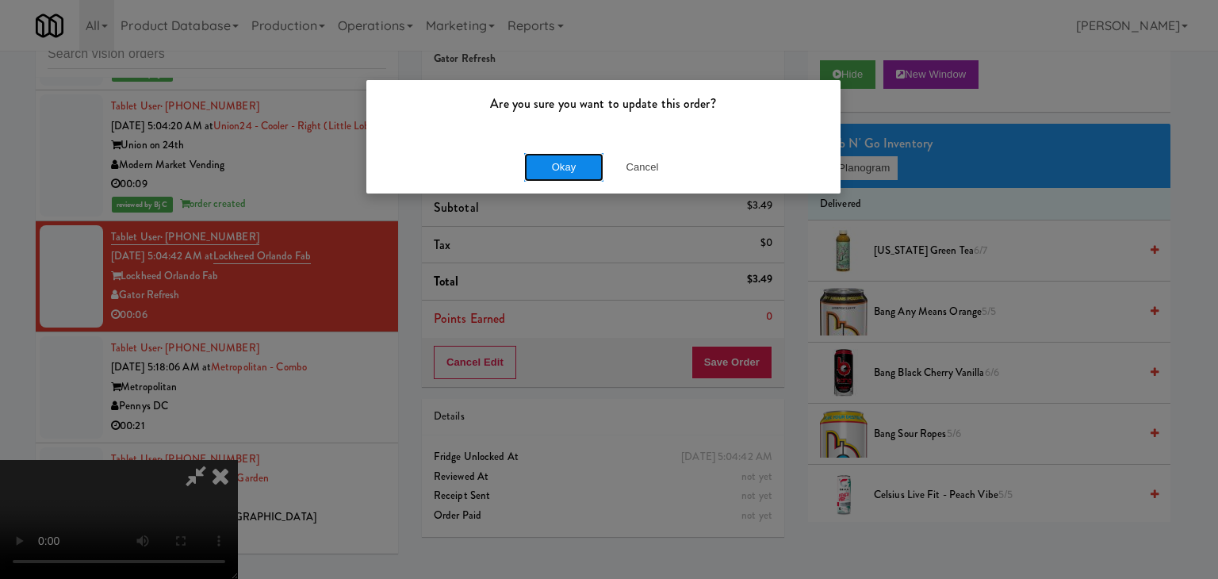
click at [545, 153] on button "Okay" at bounding box center [563, 167] width 79 height 29
click at [536, 159] on div "Okay Cancel" at bounding box center [603, 166] width 474 height 53
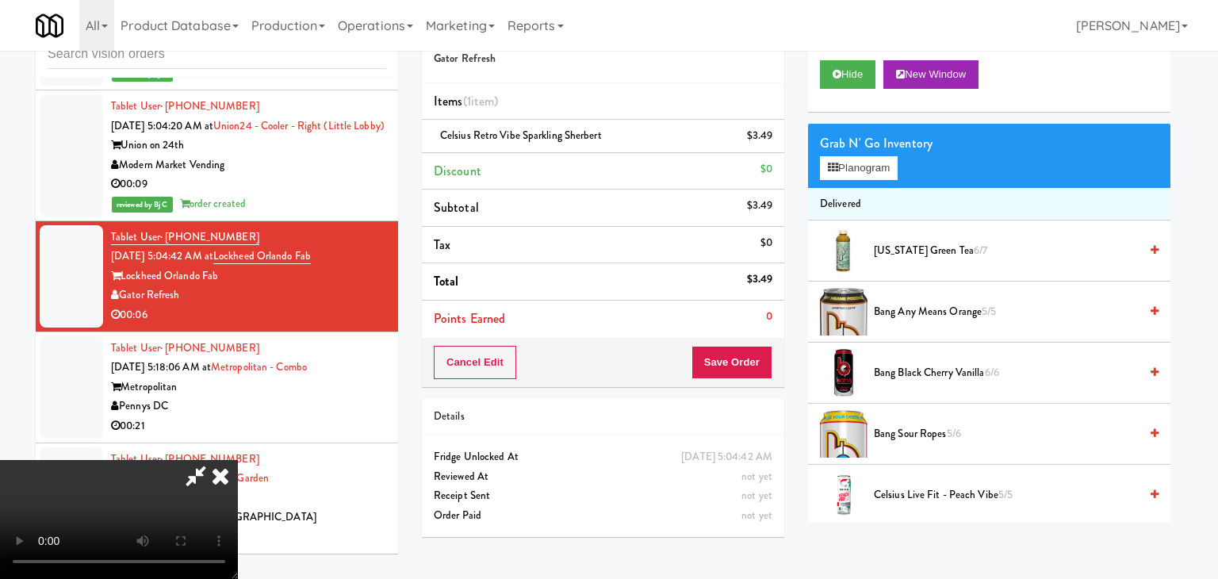
click at [536, 159] on div at bounding box center [609, 289] width 1218 height 579
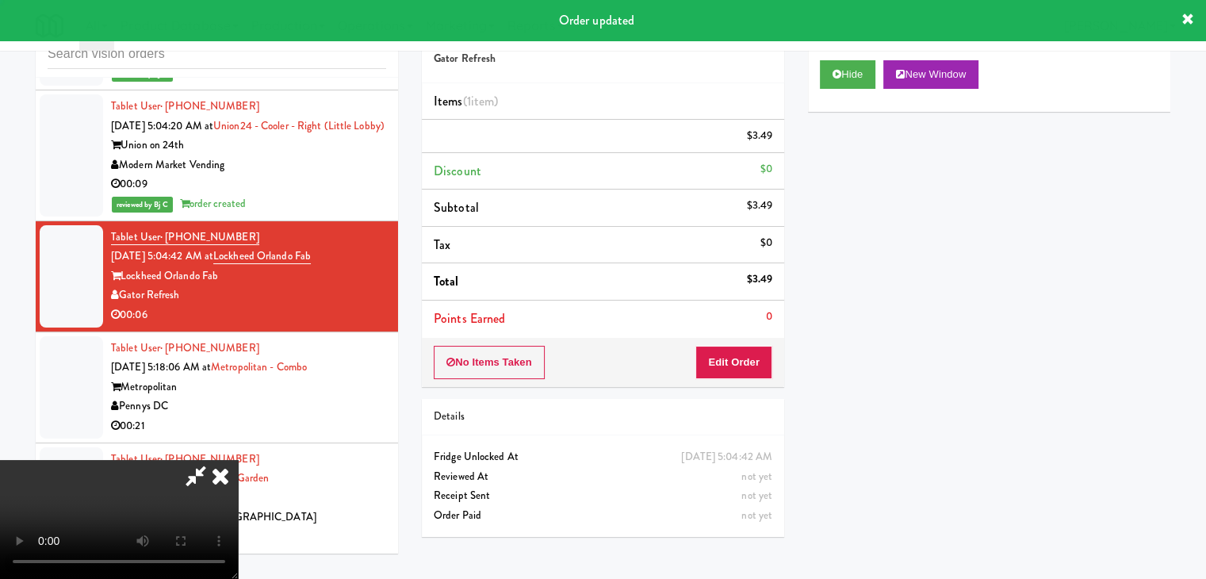
scroll to position [0, 0]
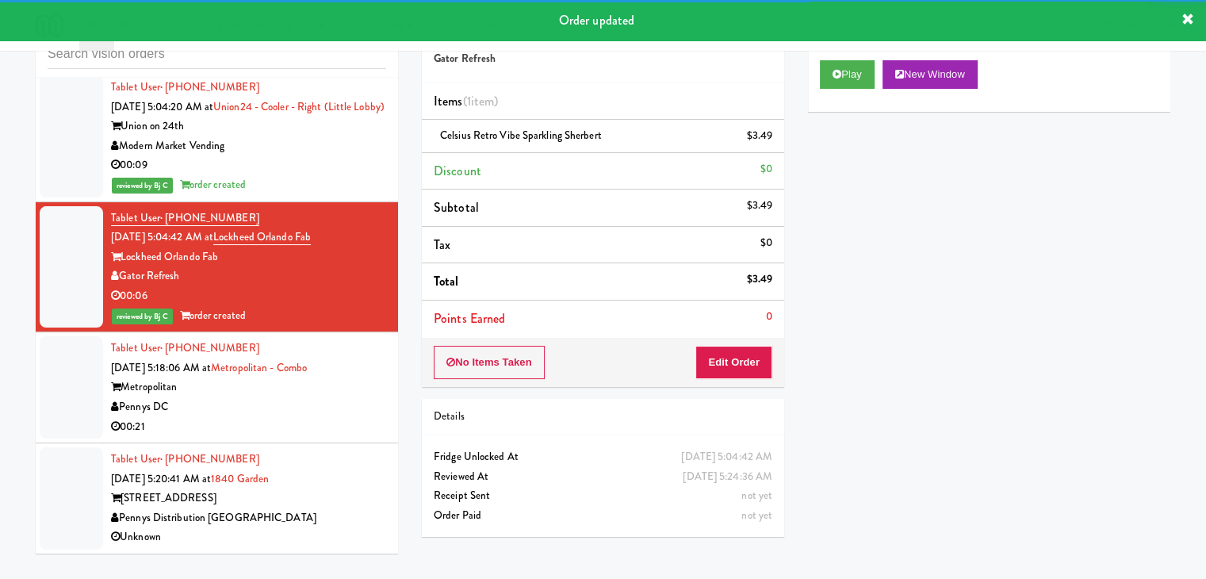
click at [301, 417] on div "Pennys DC" at bounding box center [248, 407] width 275 height 20
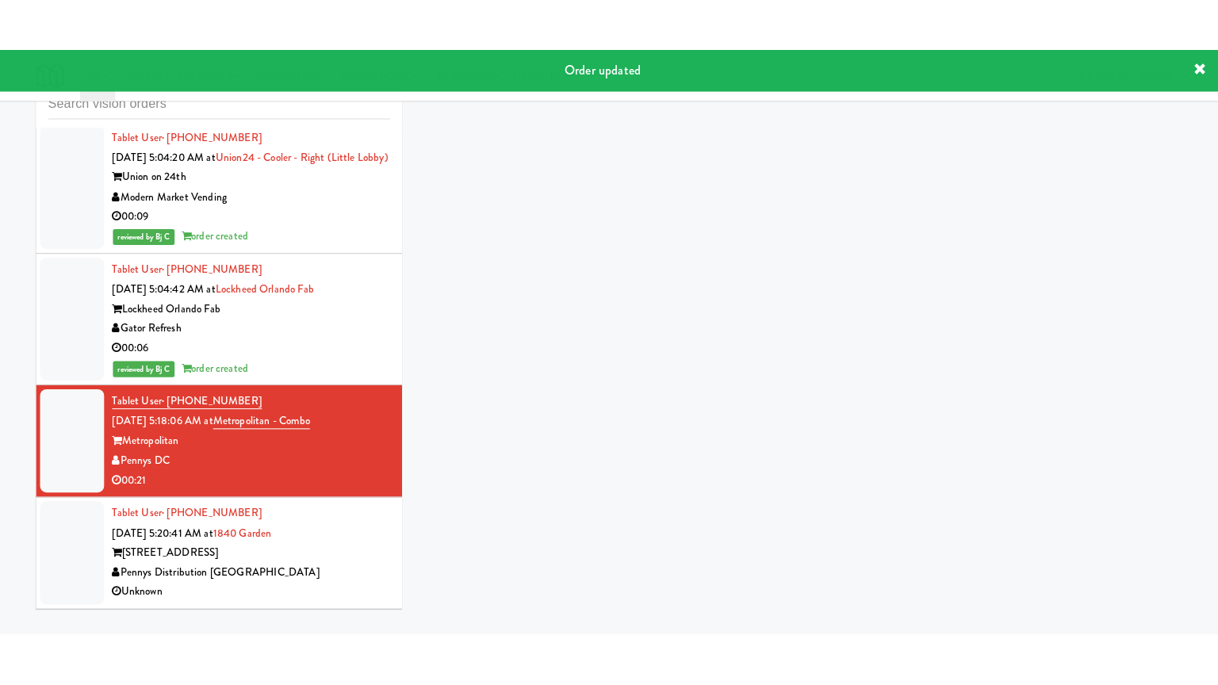
scroll to position [8521, 0]
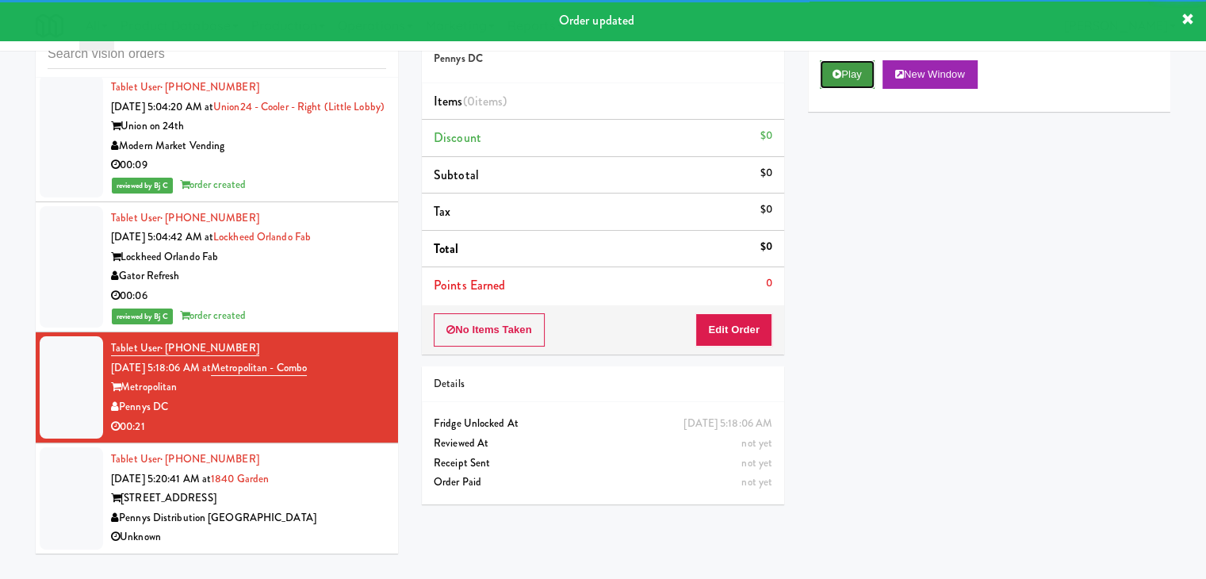
click at [845, 81] on button "Play" at bounding box center [847, 74] width 55 height 29
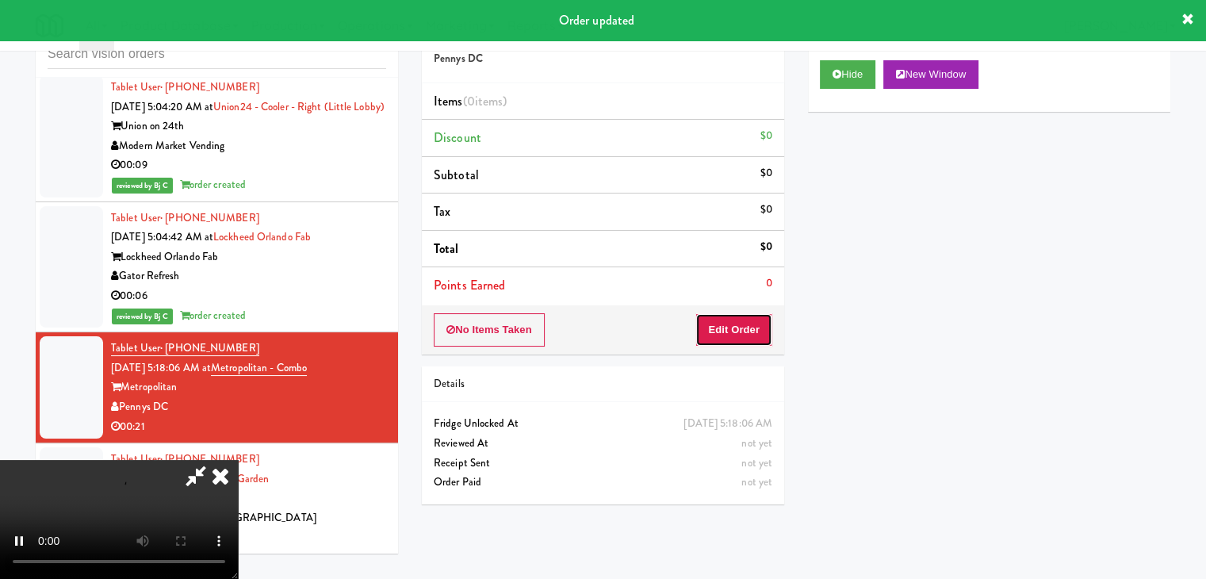
click at [726, 323] on button "Edit Order" at bounding box center [734, 329] width 77 height 33
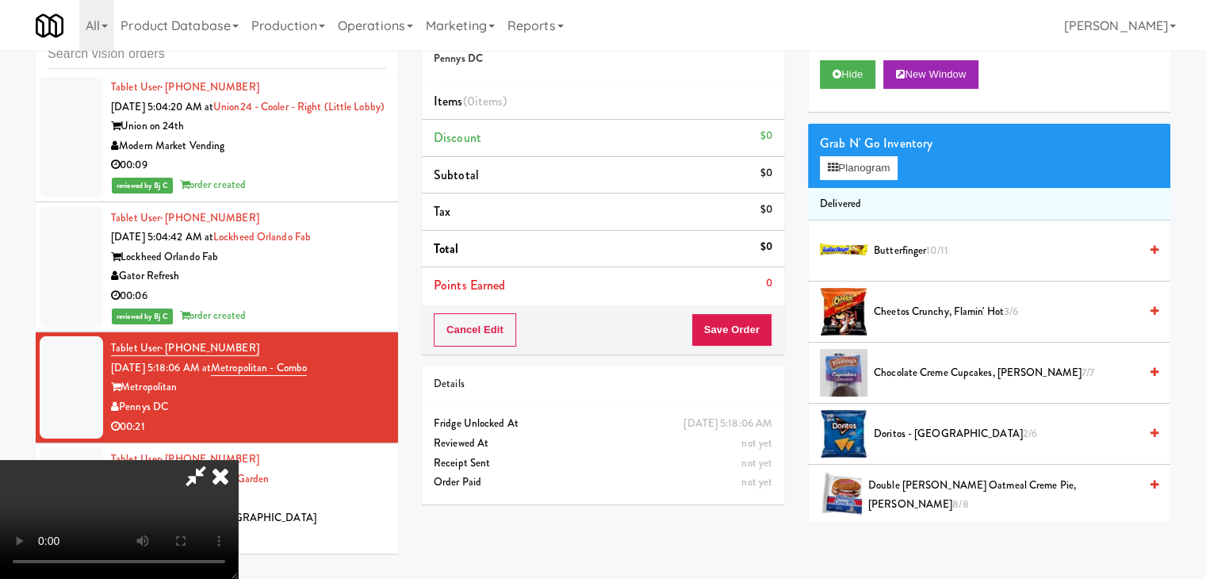
click at [238, 521] on video at bounding box center [119, 519] width 238 height 119
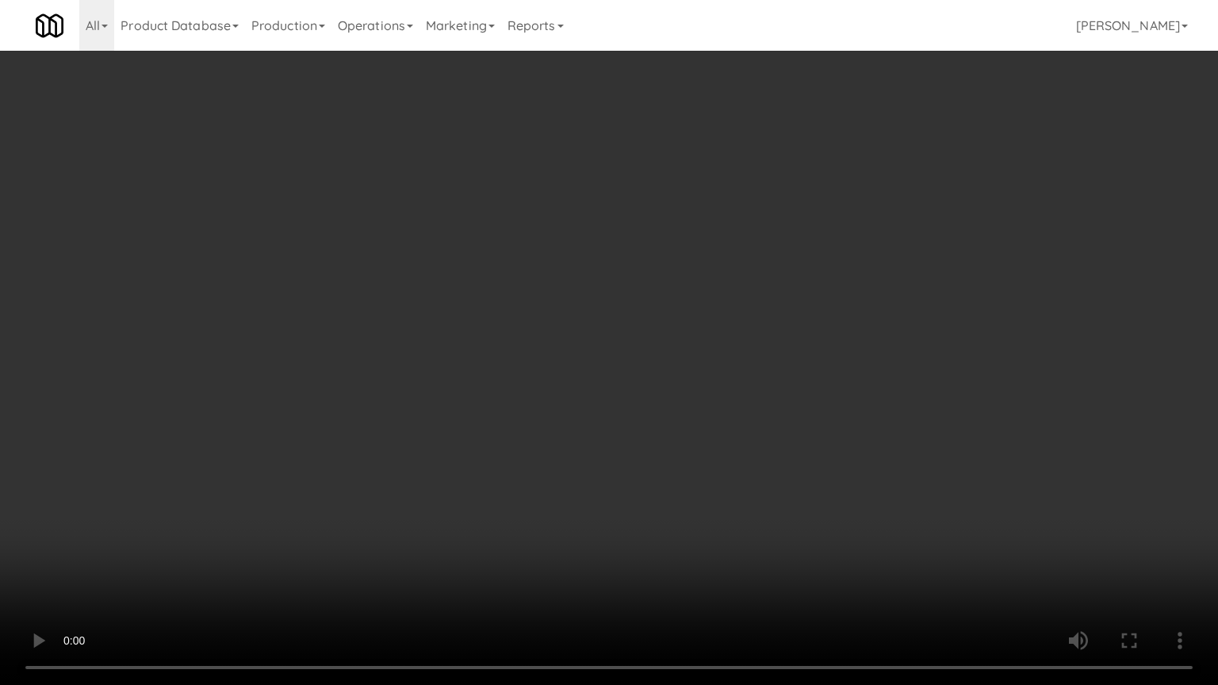
click at [608, 492] on video at bounding box center [609, 342] width 1218 height 685
click at [637, 455] on video at bounding box center [609, 342] width 1218 height 685
click at [638, 459] on video at bounding box center [609, 342] width 1218 height 685
click at [673, 463] on video at bounding box center [609, 342] width 1218 height 685
click at [680, 458] on video at bounding box center [609, 342] width 1218 height 685
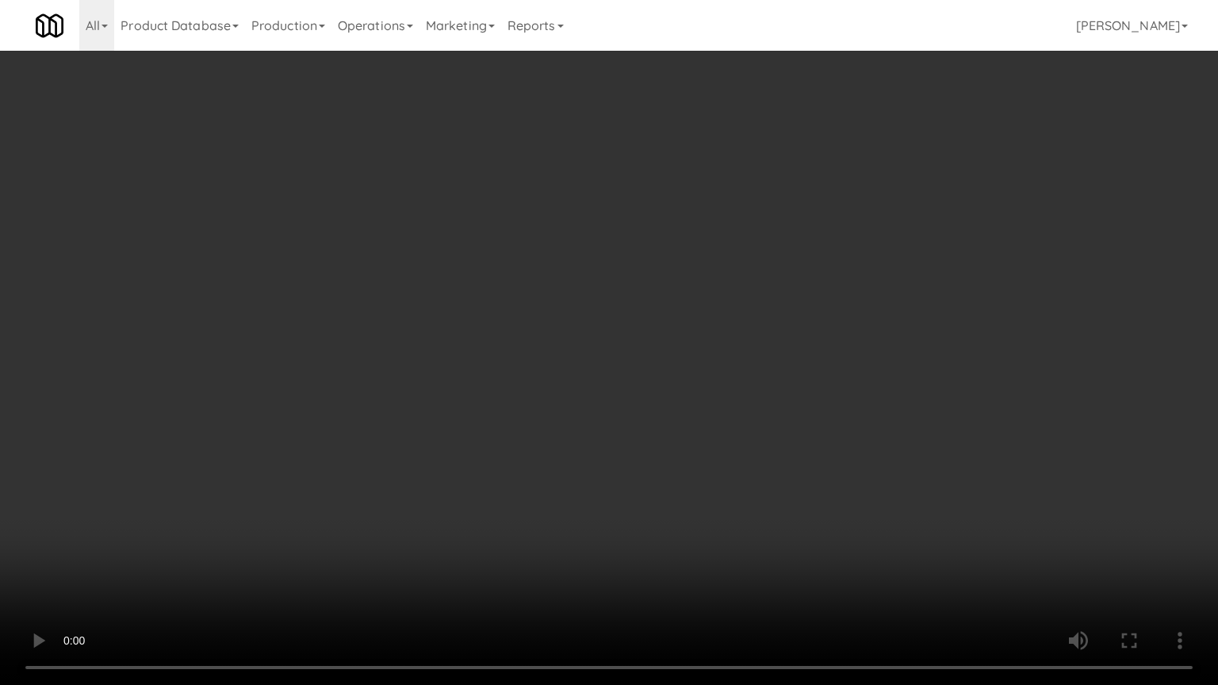
click at [724, 395] on video at bounding box center [609, 342] width 1218 height 685
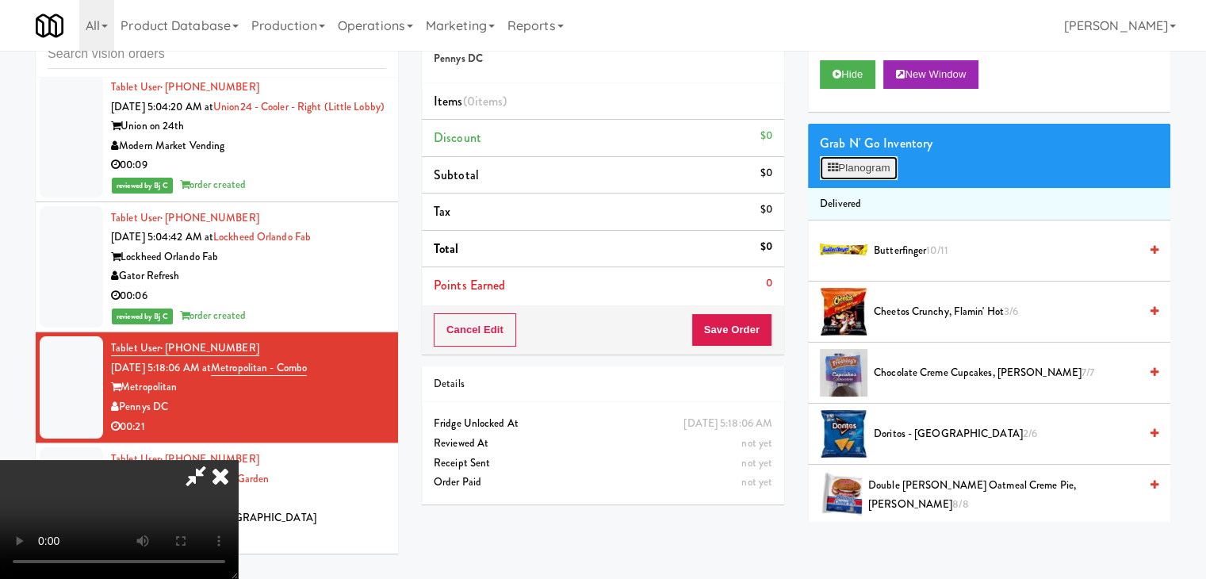
click at [856, 171] on button "Planogram" at bounding box center [859, 168] width 78 height 24
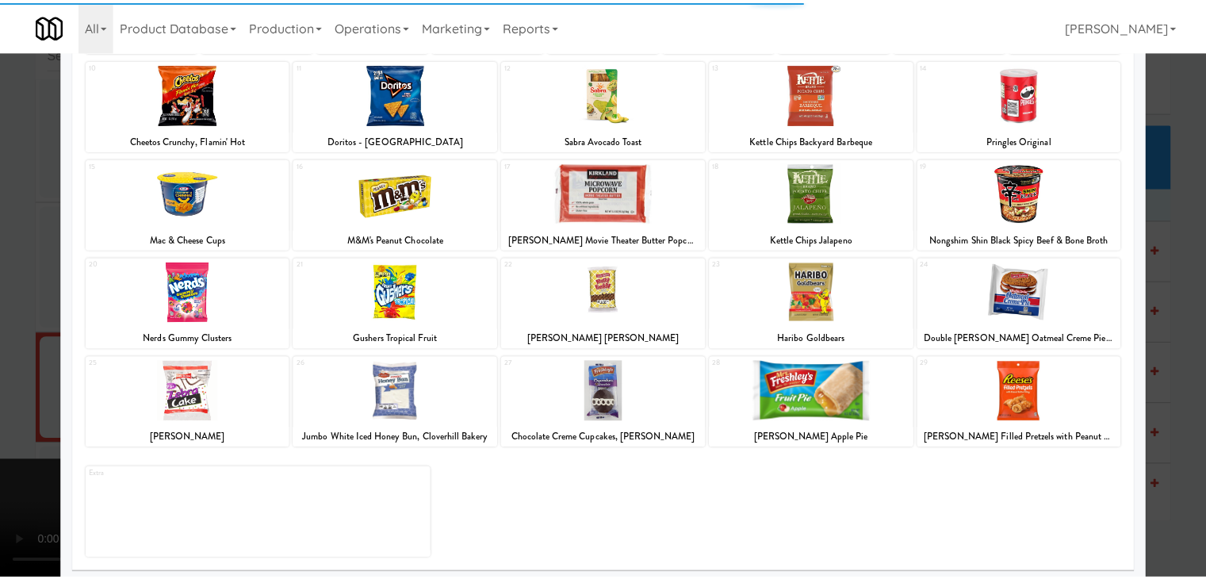
scroll to position [200, 0]
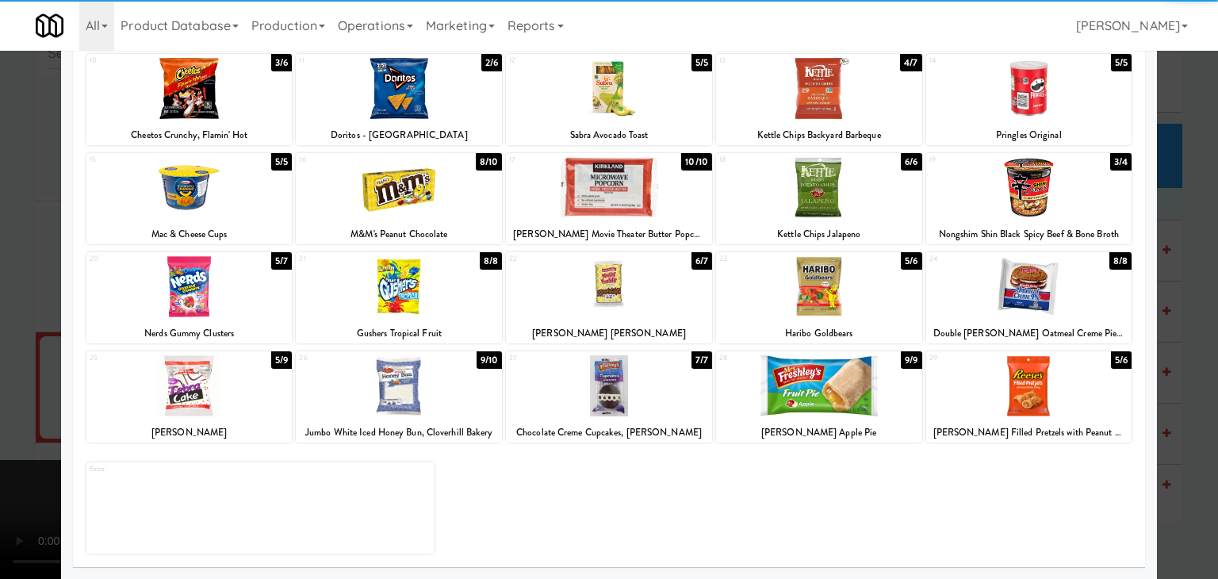
click at [401, 393] on div at bounding box center [399, 385] width 206 height 61
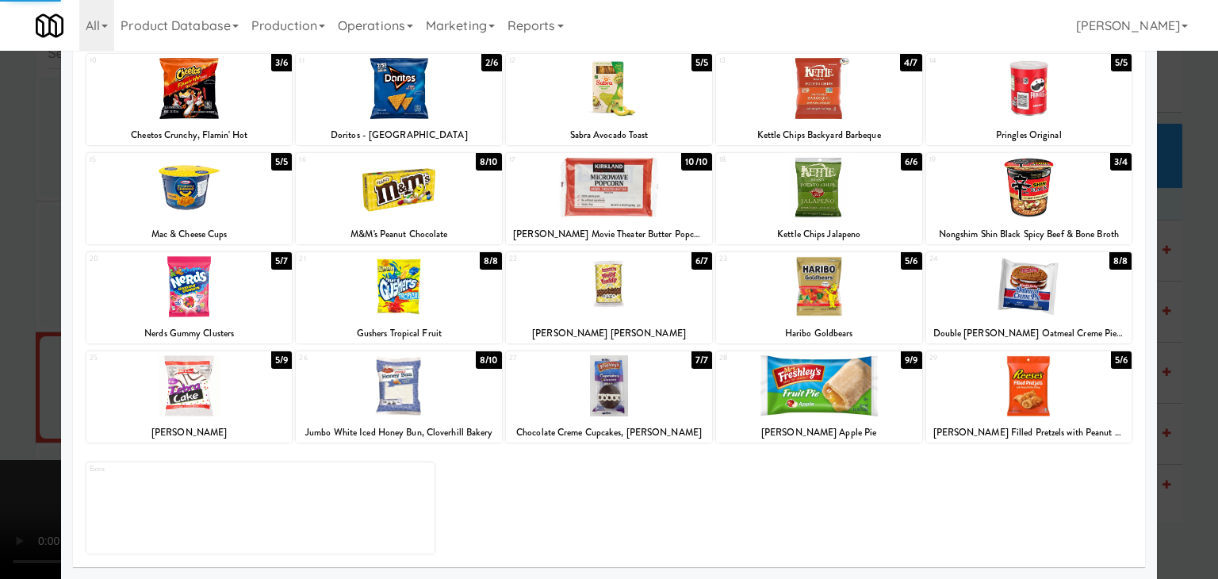
drag, startPoint x: 0, startPoint y: 391, endPoint x: 128, endPoint y: 361, distance: 131.2
click at [3, 386] on div at bounding box center [609, 289] width 1218 height 579
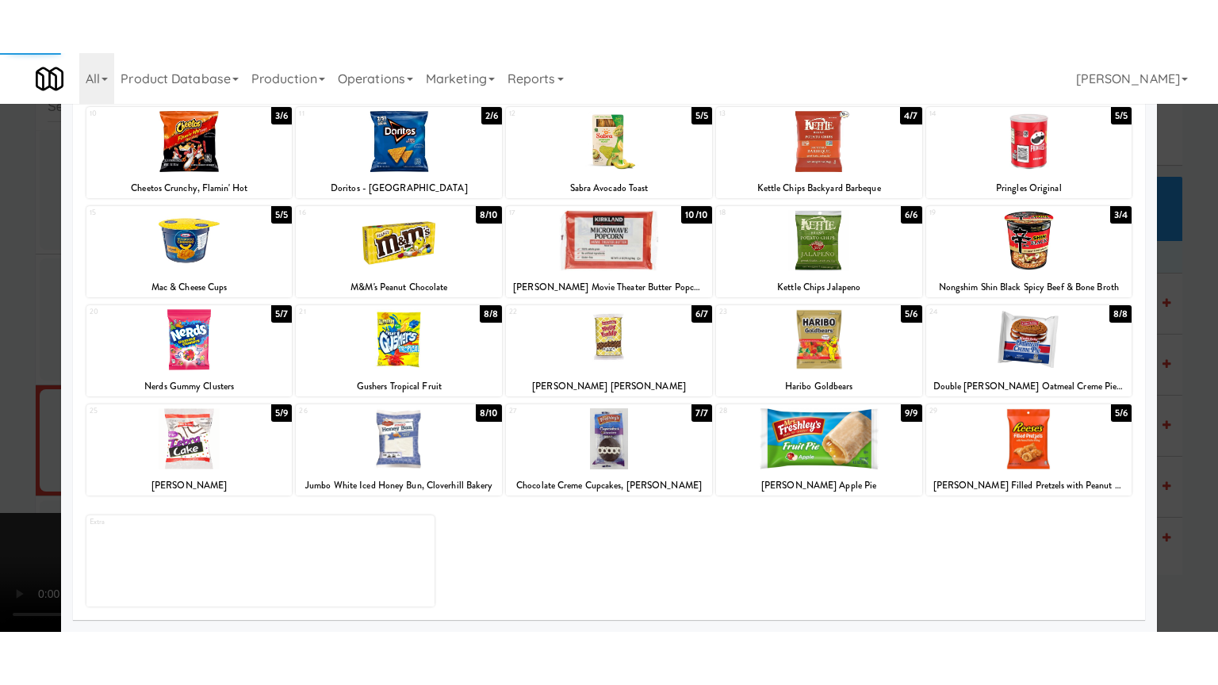
scroll to position [8521, 0]
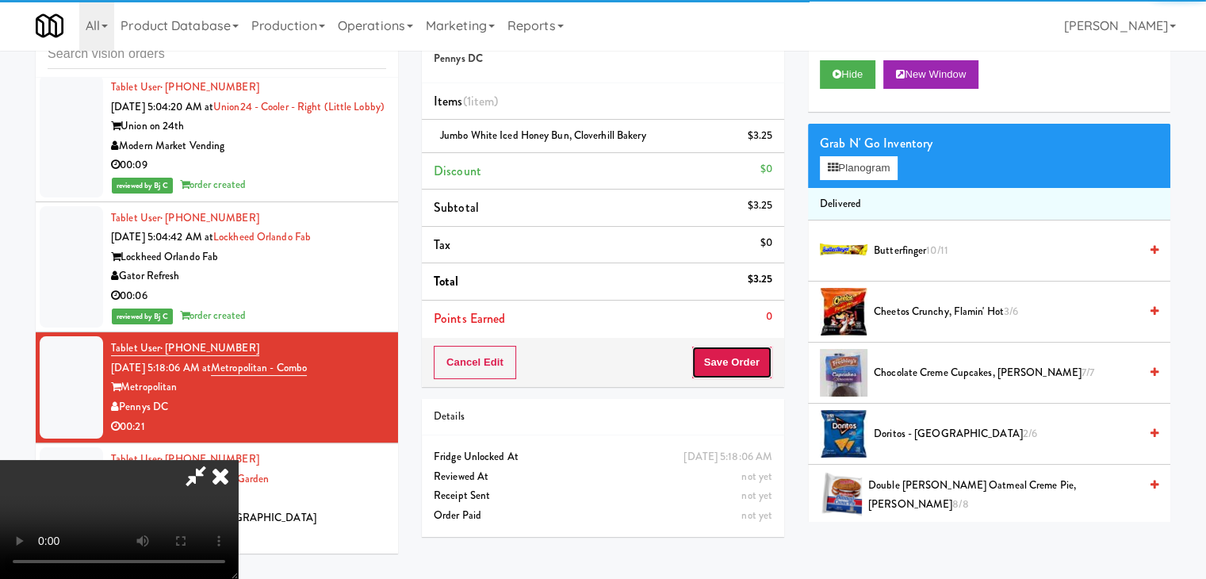
click at [741, 358] on button "Save Order" at bounding box center [732, 362] width 81 height 33
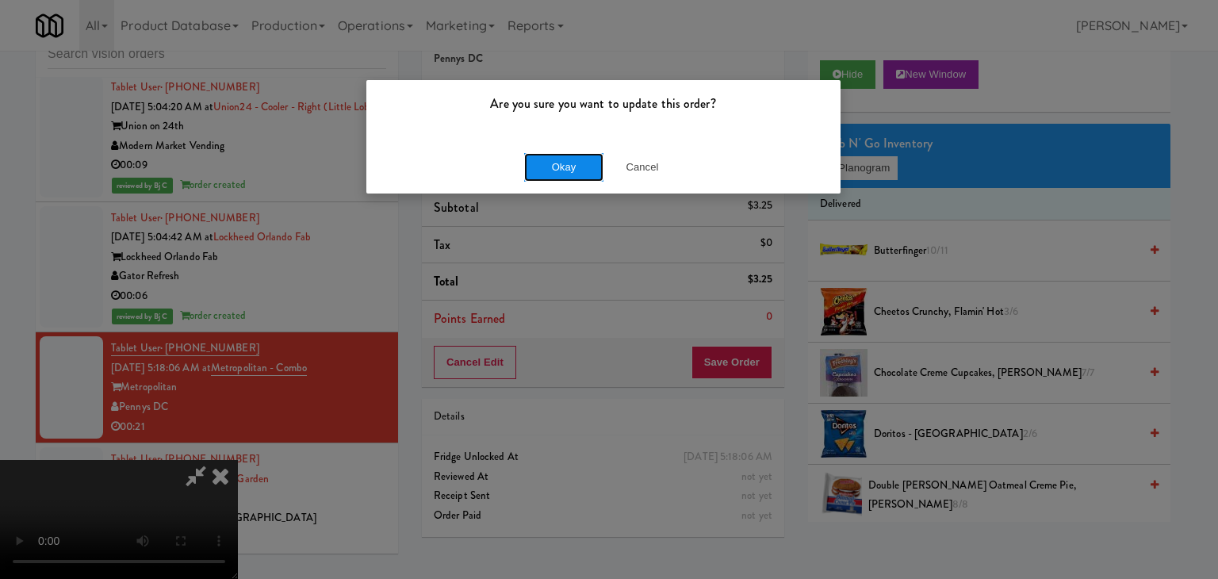
click at [584, 173] on button "Okay" at bounding box center [563, 167] width 79 height 29
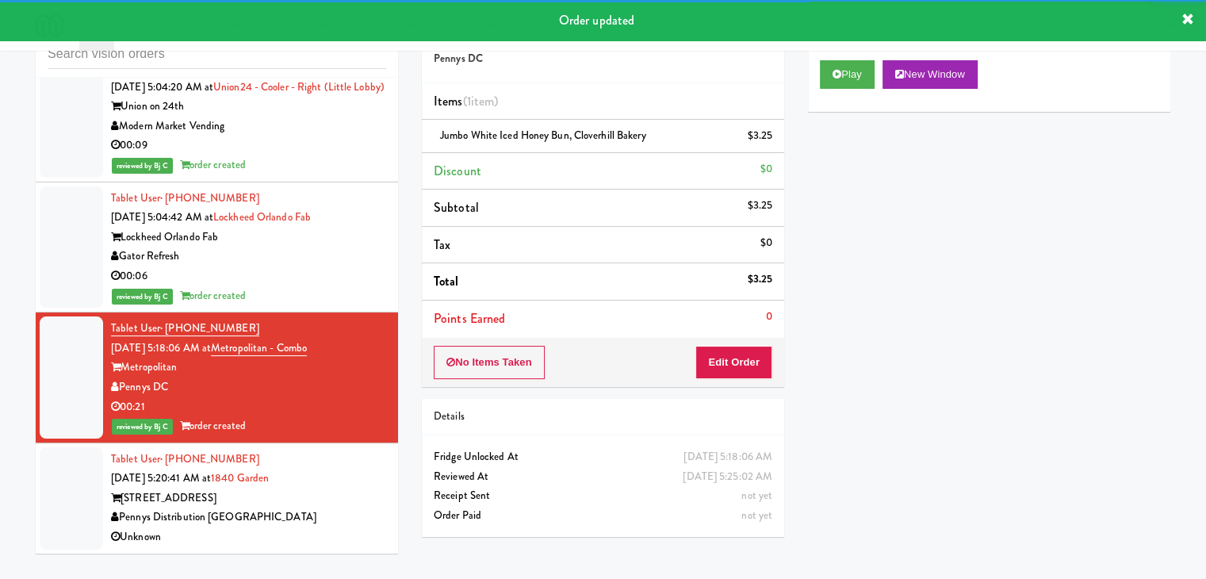
click at [353, 502] on div "Tablet User · (303) 548-2146 Aug 30, 2025 5:20:41 AM at 1840 Garden 1840 Garden…" at bounding box center [248, 499] width 275 height 98
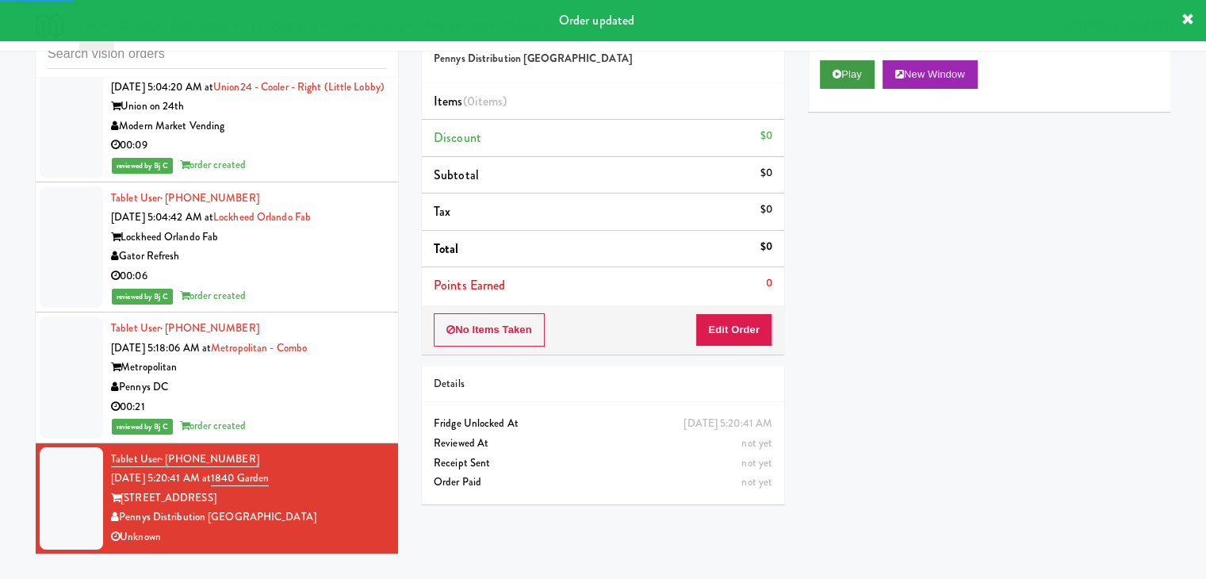
click at [872, 63] on div "Play New Window" at bounding box center [989, 79] width 362 height 63
click at [872, 63] on button "Play" at bounding box center [847, 74] width 55 height 29
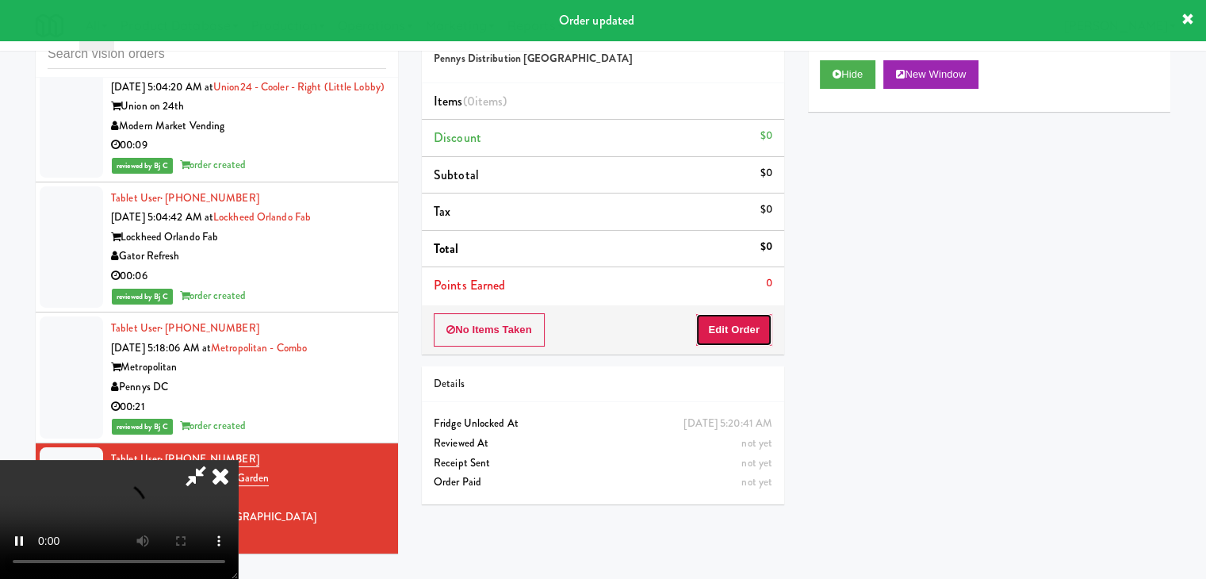
click at [749, 321] on button "Edit Order" at bounding box center [734, 329] width 77 height 33
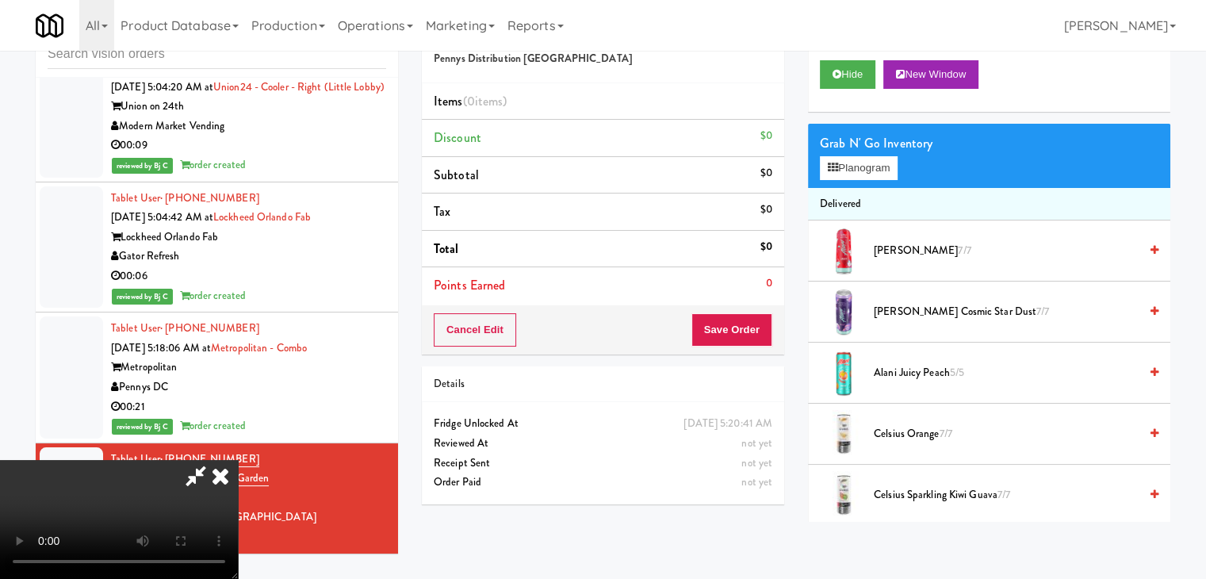
click at [238, 460] on video at bounding box center [119, 519] width 238 height 119
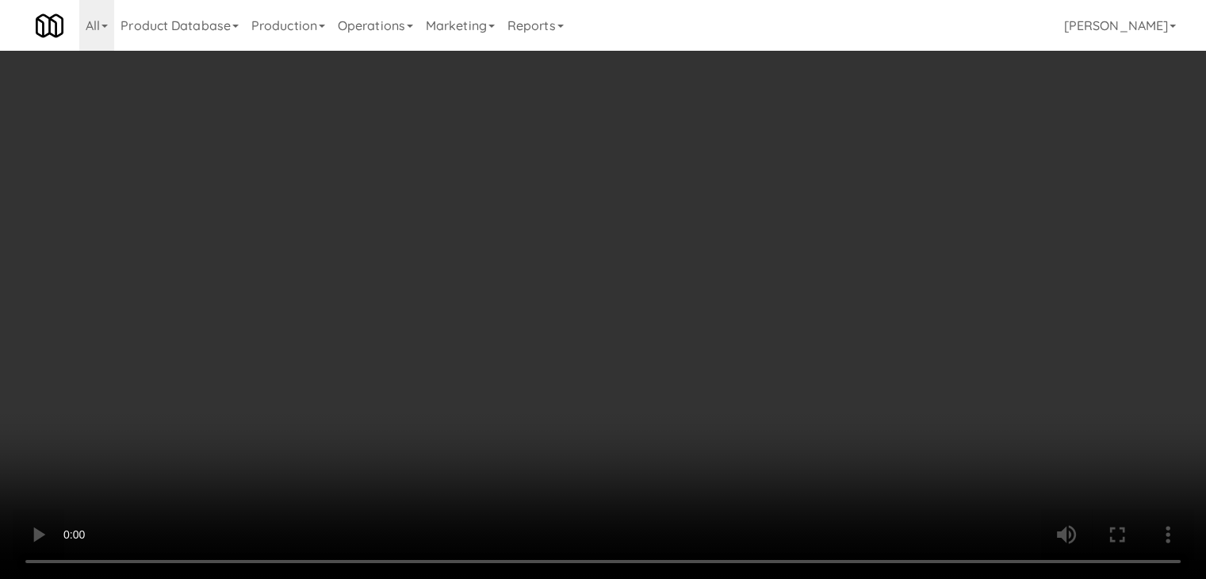
click at [701, 412] on video at bounding box center [603, 289] width 1206 height 579
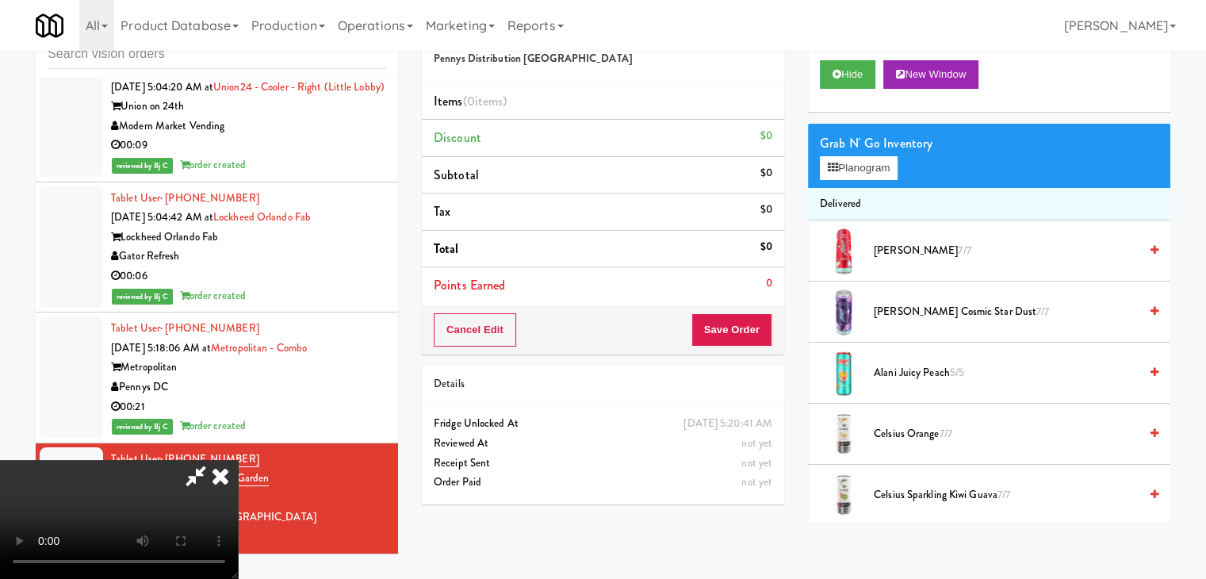
click at [238, 460] on video at bounding box center [119, 519] width 238 height 119
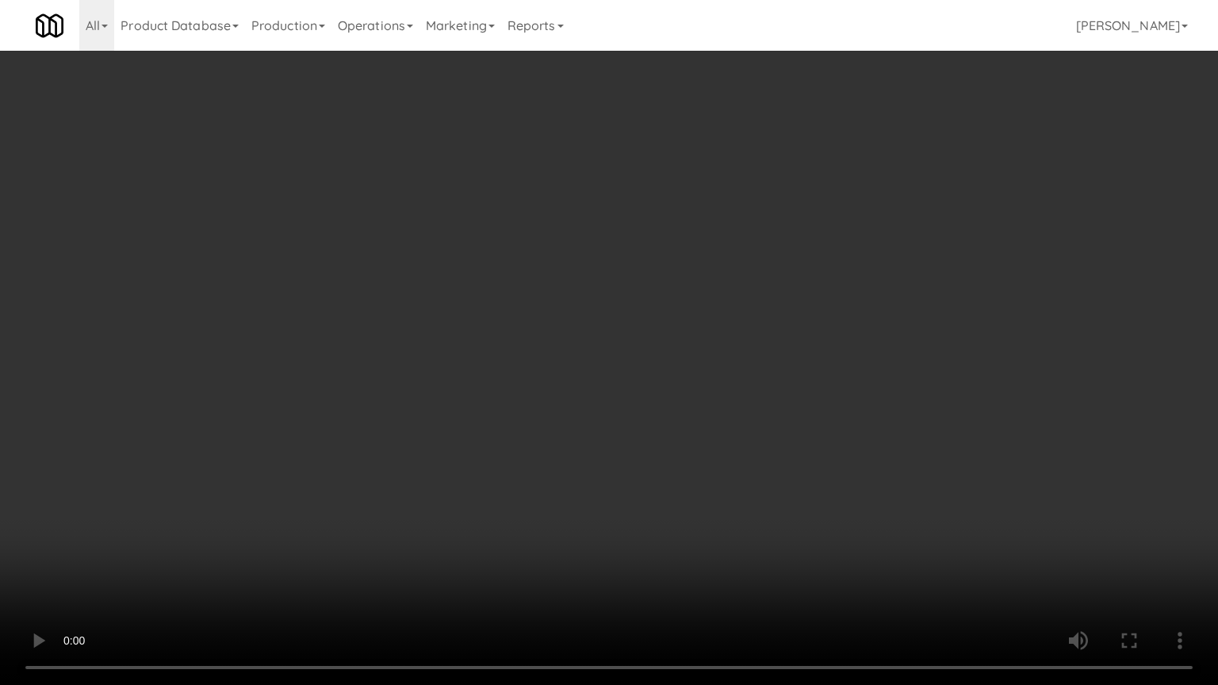
click at [673, 486] on video at bounding box center [609, 342] width 1218 height 685
click at [673, 489] on video at bounding box center [609, 342] width 1218 height 685
drag, startPoint x: 612, startPoint y: 337, endPoint x: 590, endPoint y: 334, distance: 22.4
click at [599, 334] on video at bounding box center [609, 342] width 1218 height 685
click at [366, 78] on video at bounding box center [609, 342] width 1218 height 685
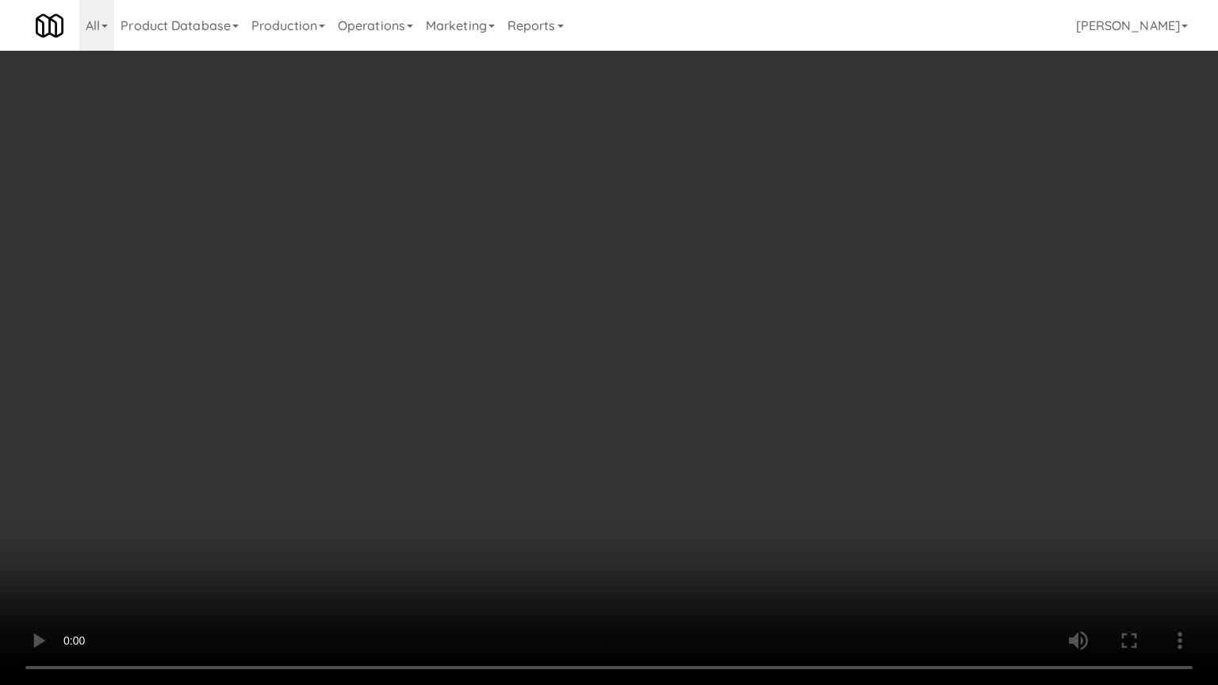
click at [395, 155] on video at bounding box center [609, 342] width 1218 height 685
click at [384, 182] on video at bounding box center [609, 342] width 1218 height 685
click at [343, 207] on video at bounding box center [609, 342] width 1218 height 685
drag, startPoint x: 343, startPoint y: 207, endPoint x: 454, endPoint y: 74, distance: 173.4
click at [346, 207] on video at bounding box center [609, 342] width 1218 height 685
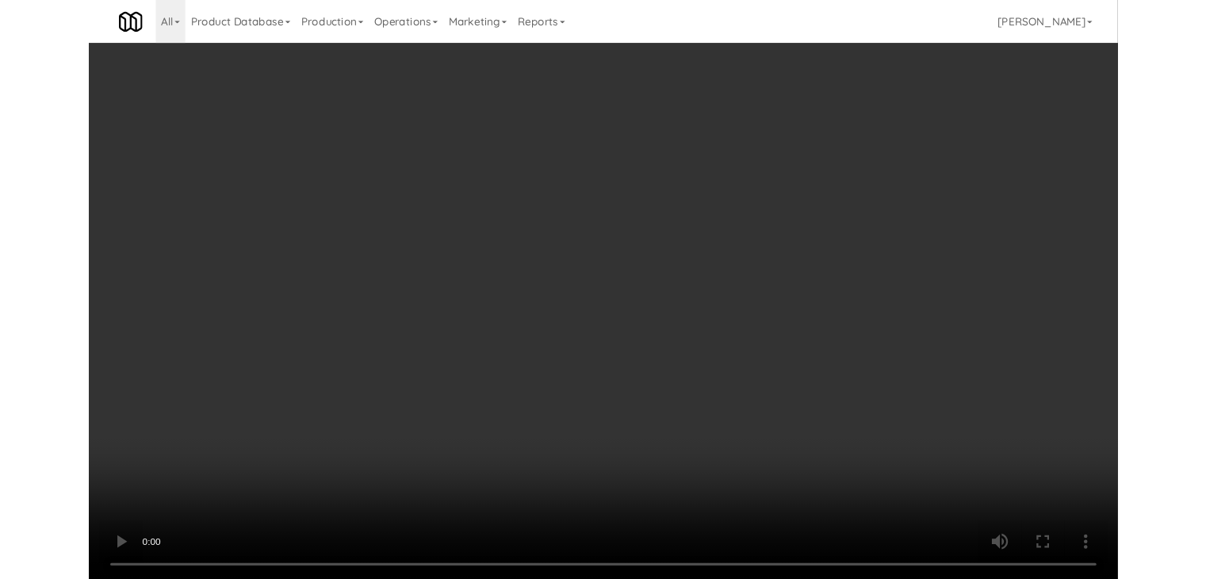
scroll to position [8521, 0]
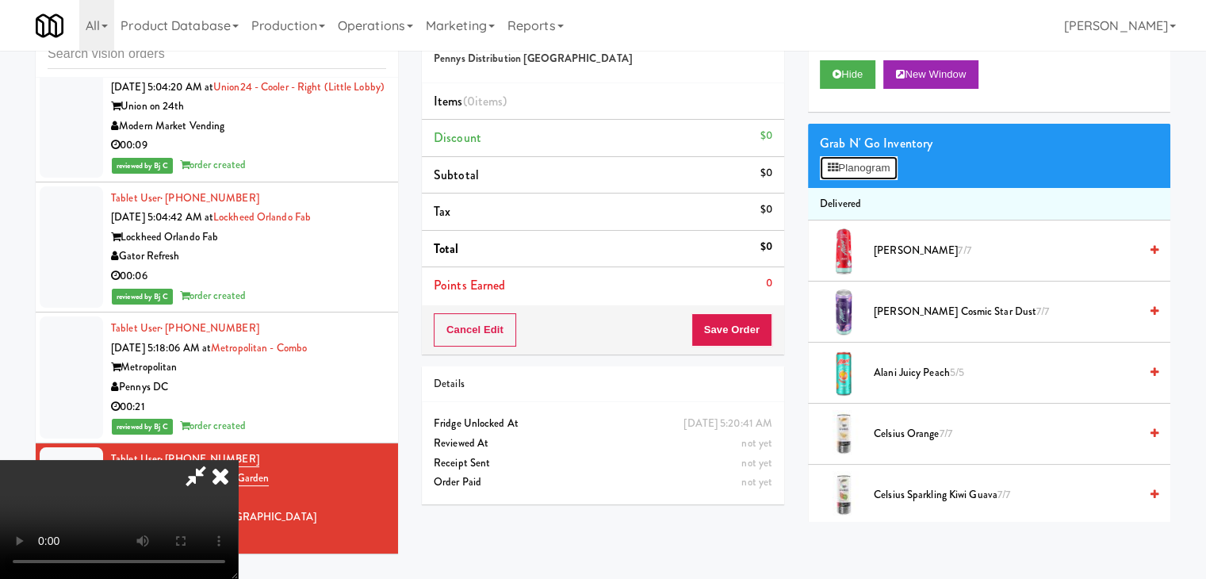
click at [844, 169] on button "Planogram" at bounding box center [859, 168] width 78 height 24
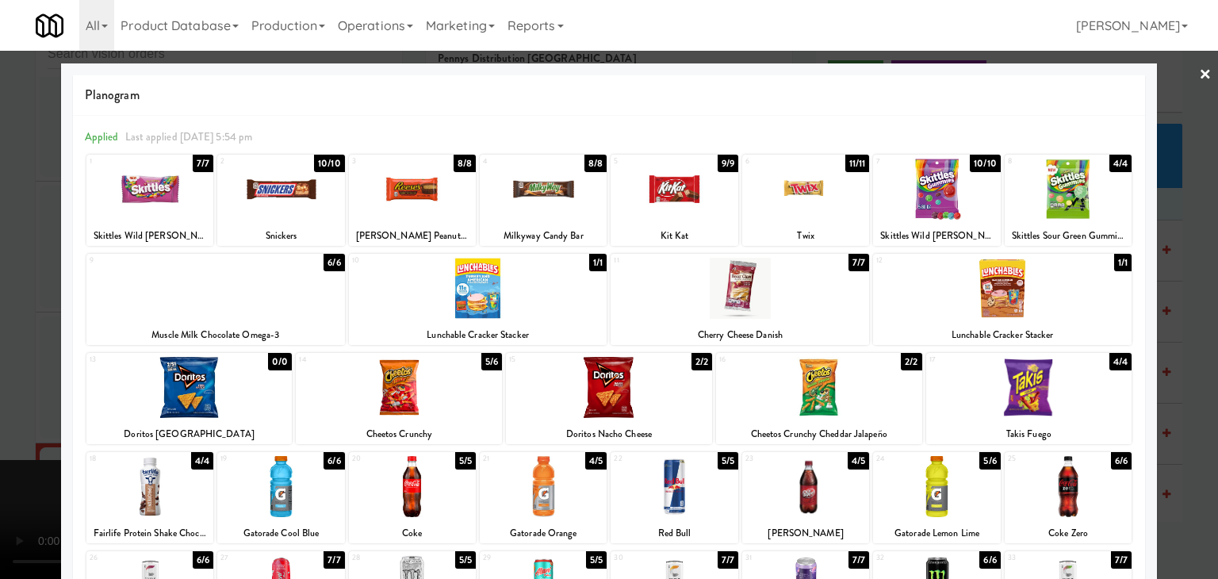
click at [289, 496] on div at bounding box center [280, 486] width 127 height 61
drag, startPoint x: 0, startPoint y: 433, endPoint x: 49, endPoint y: 427, distance: 49.5
click at [0, 432] on div at bounding box center [609, 289] width 1218 height 579
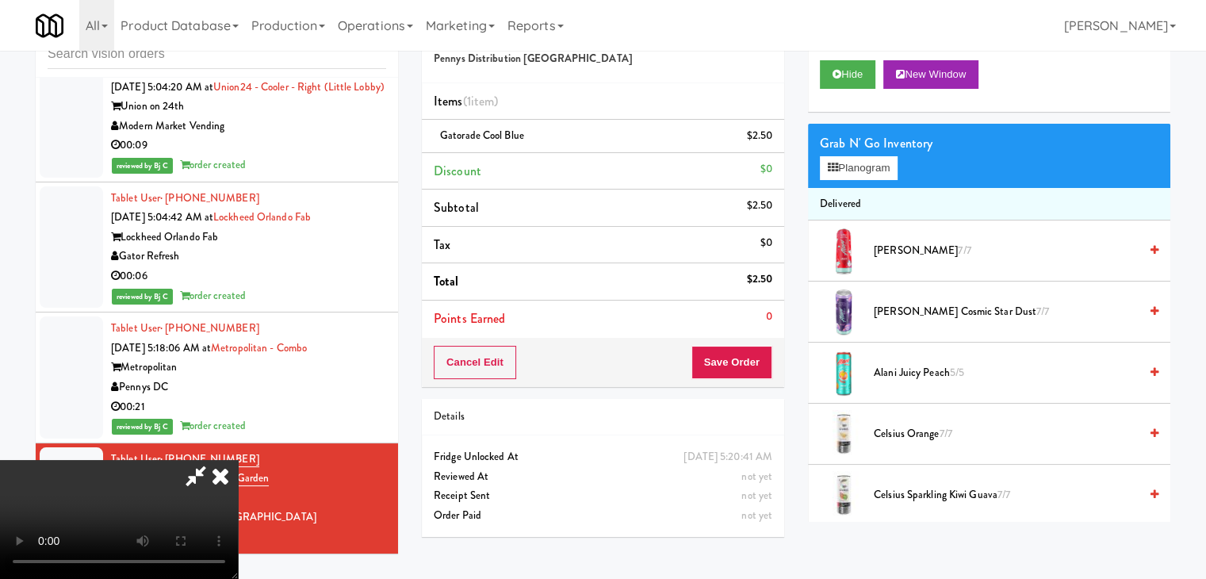
click at [238, 460] on video at bounding box center [119, 519] width 238 height 119
click at [841, 176] on button "Planogram" at bounding box center [859, 168] width 78 height 24
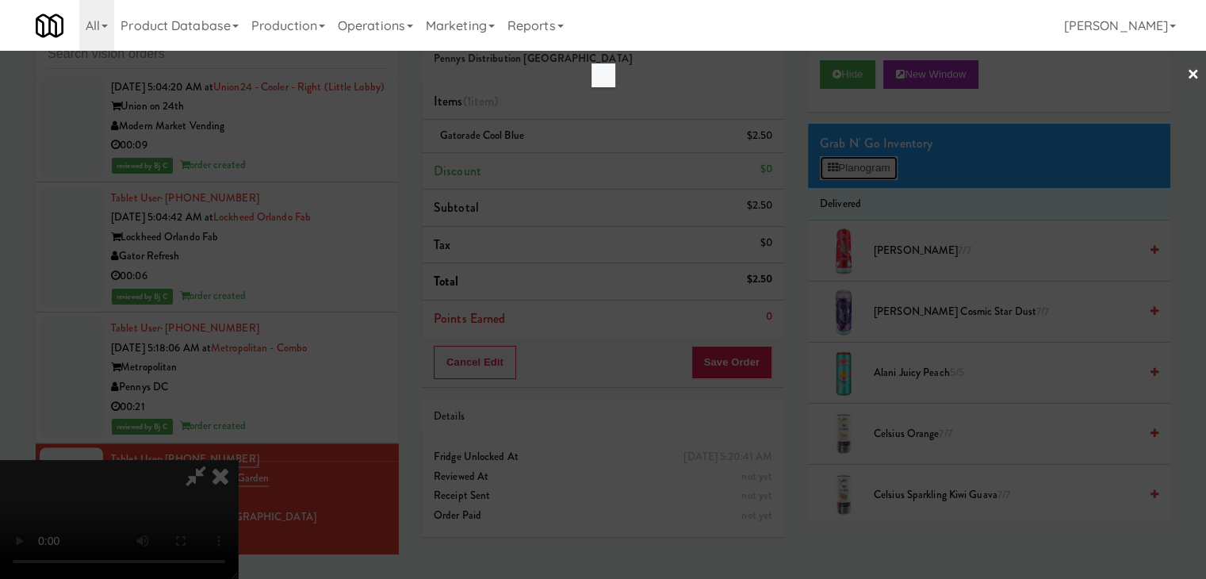
scroll to position [8463, 0]
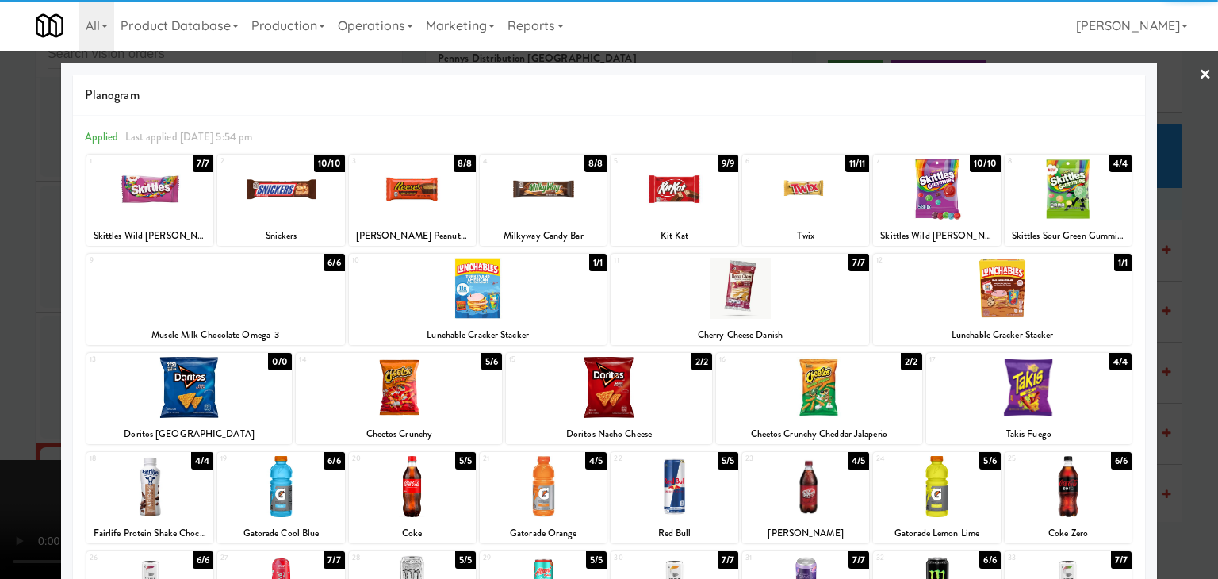
click at [228, 286] on div at bounding box center [215, 288] width 259 height 61
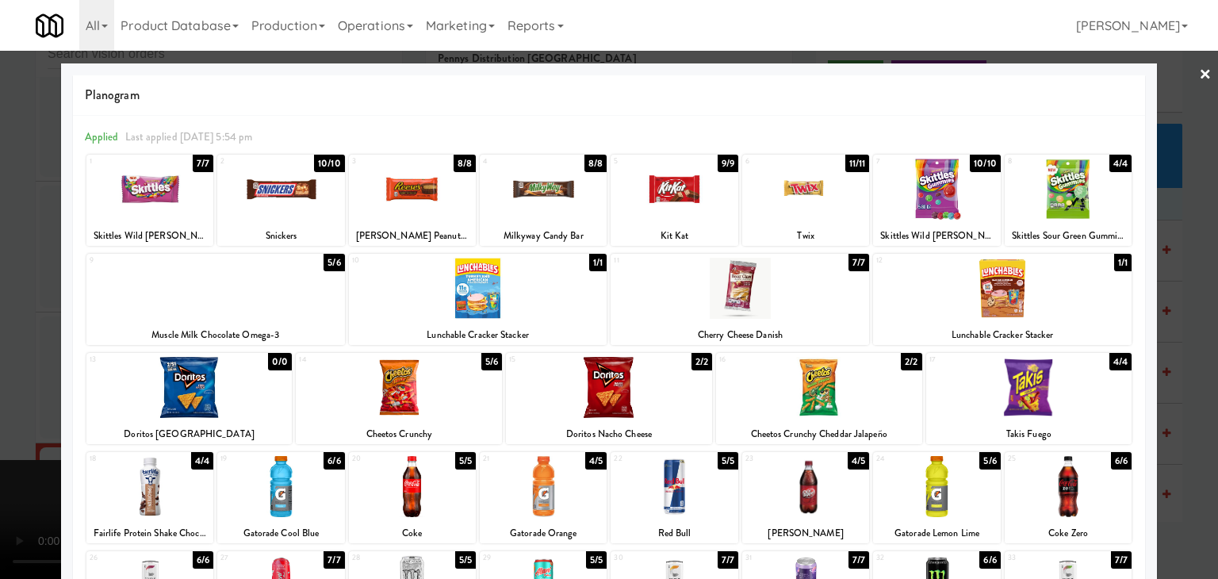
drag, startPoint x: 0, startPoint y: 371, endPoint x: 196, endPoint y: 370, distance: 195.9
click at [10, 371] on div at bounding box center [609, 289] width 1218 height 579
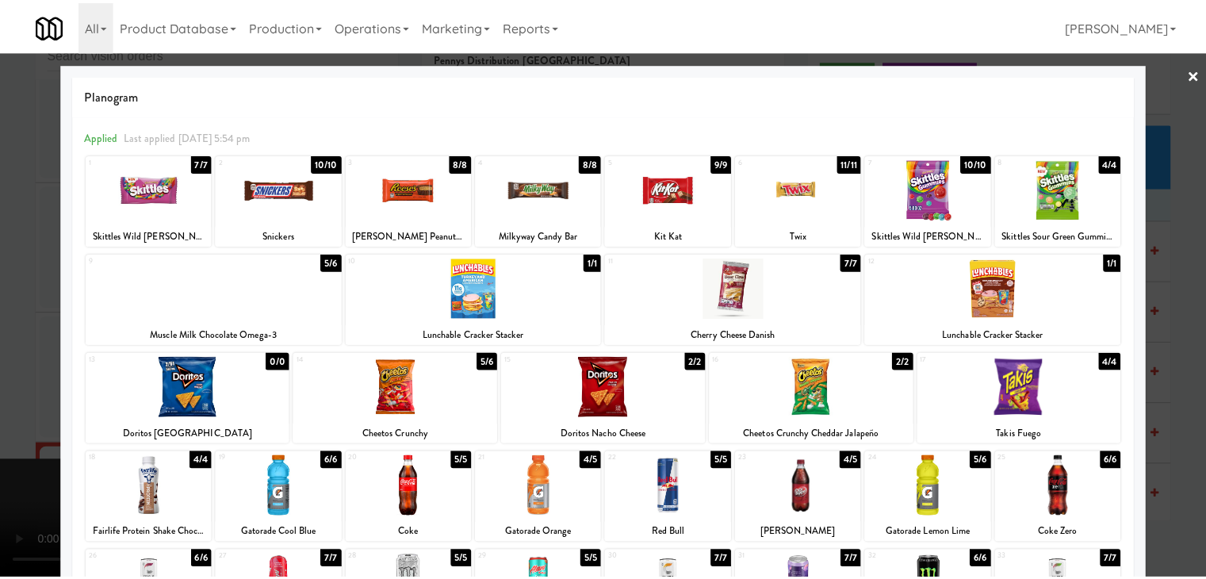
scroll to position [8521, 0]
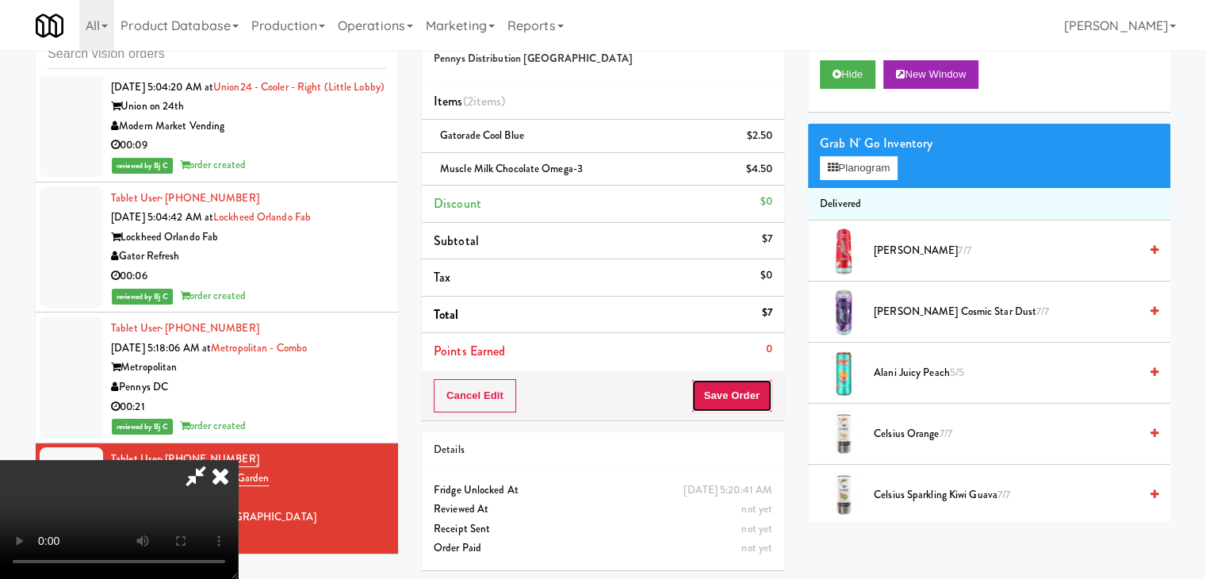
click at [753, 401] on button "Save Order" at bounding box center [732, 395] width 81 height 33
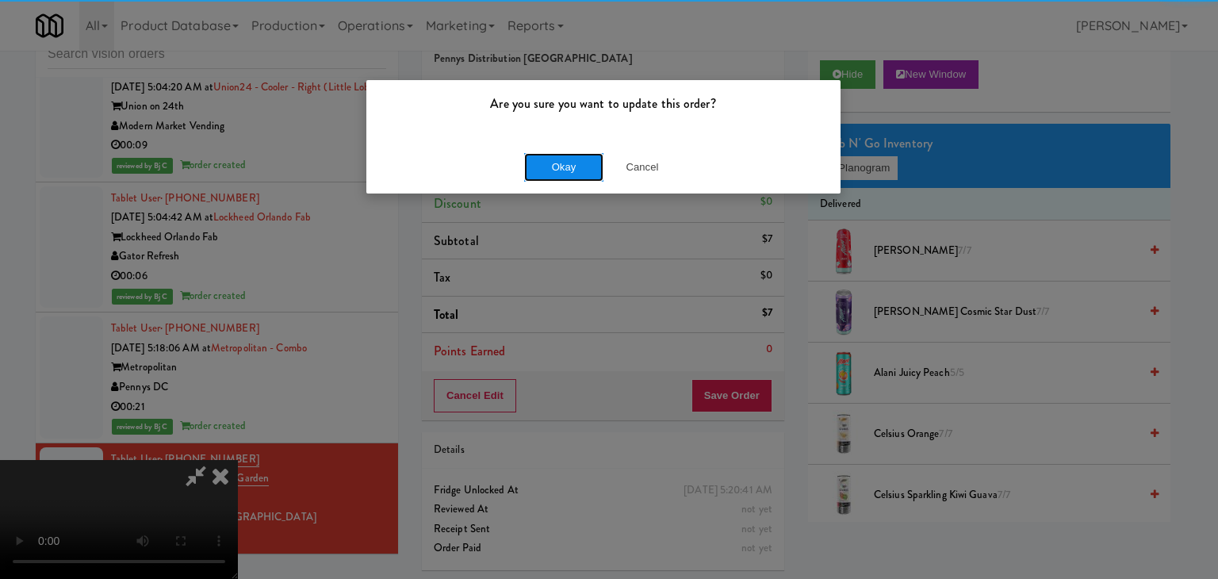
click at [572, 159] on button "Okay" at bounding box center [563, 167] width 79 height 29
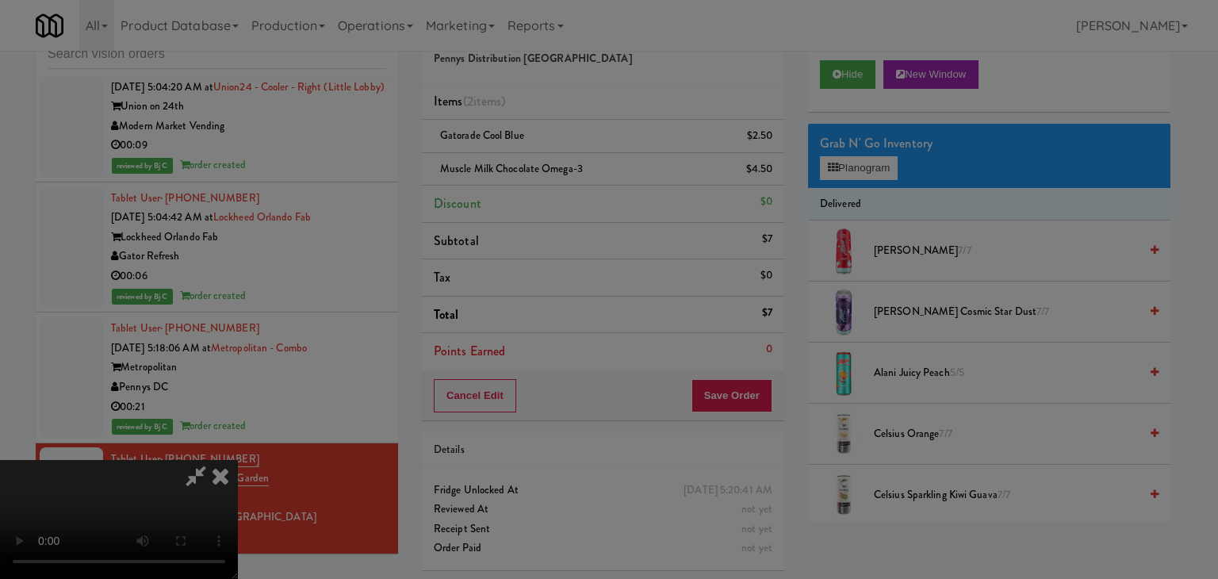
click at [577, 152] on button "Okay" at bounding box center [563, 138] width 79 height 29
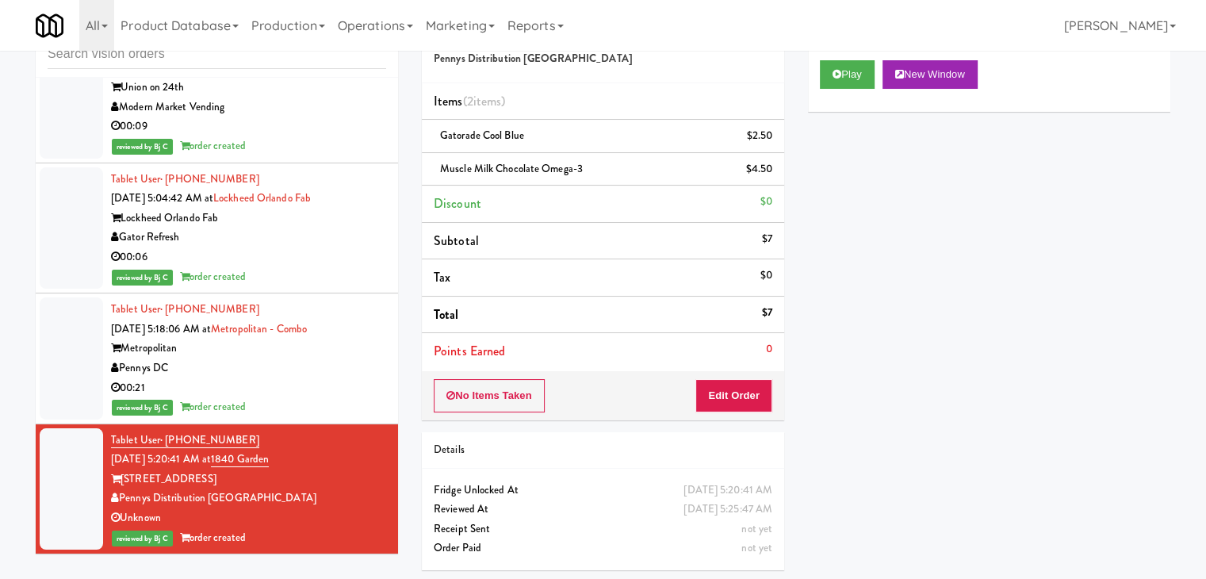
drag, startPoint x: 688, startPoint y: 204, endPoint x: 822, endPoint y: 213, distance: 133.6
click at [822, 206] on div "Order # 2408572 Pennys Distribution Eugene Items (2 items ) Gatorade Cool Blue …" at bounding box center [796, 294] width 772 height 576
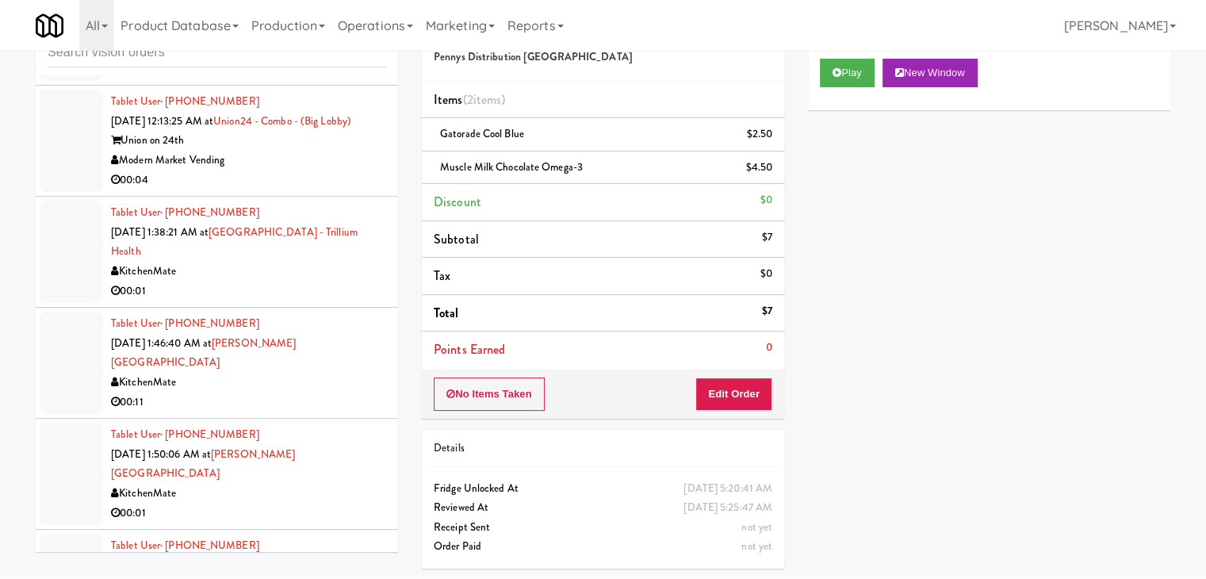
scroll to position [4515, 0]
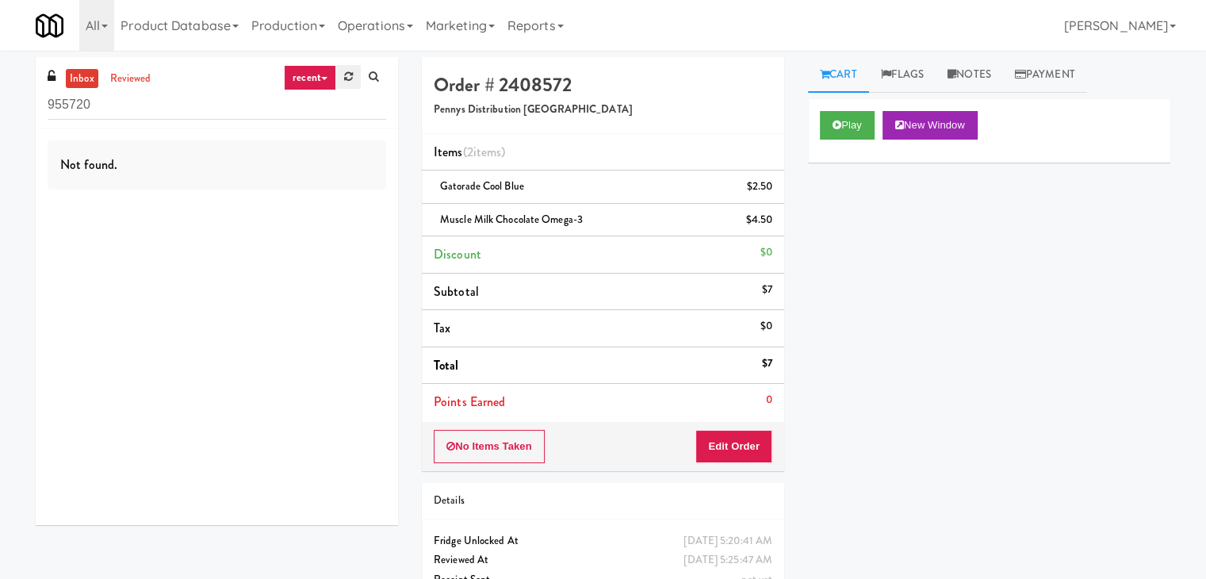
click at [352, 74] on link at bounding box center [348, 77] width 25 height 24
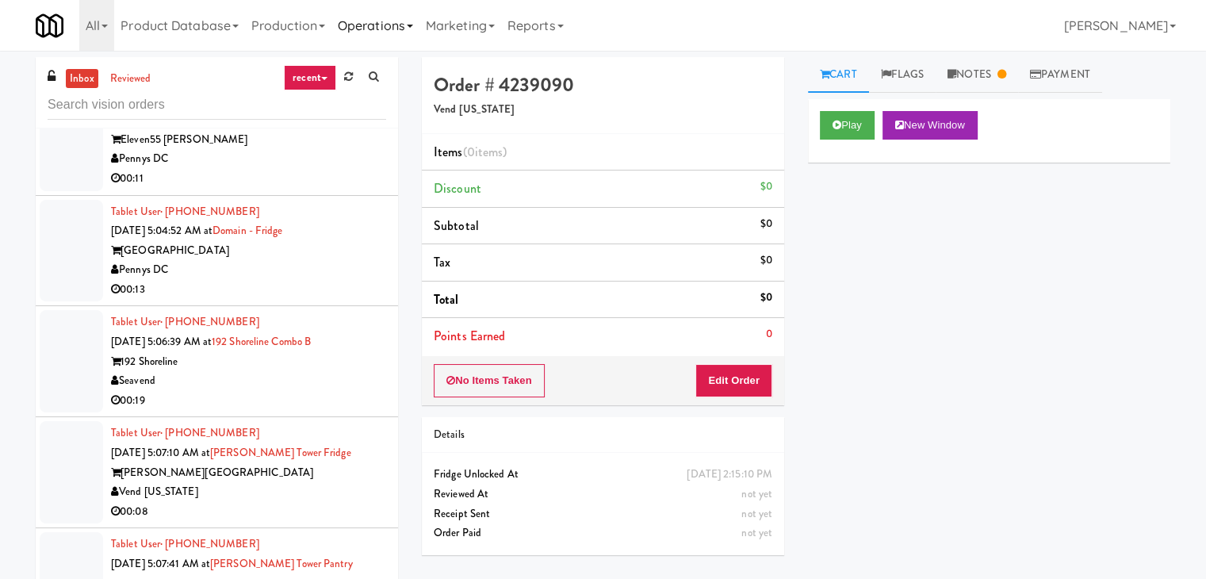
scroll to position [1903, 0]
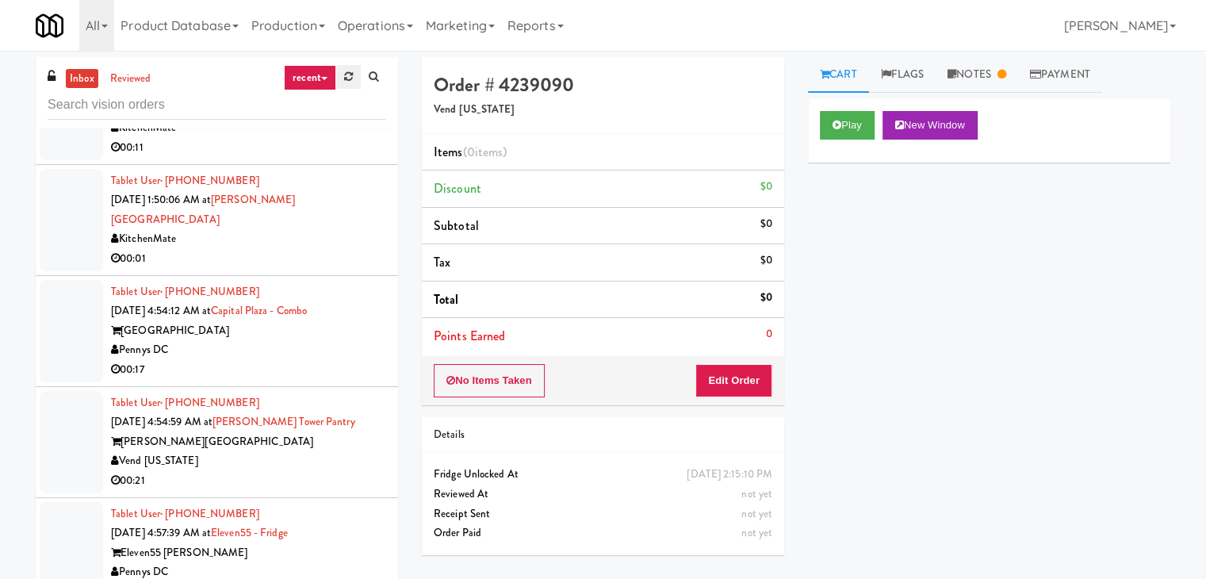
click at [346, 65] on link at bounding box center [348, 77] width 25 height 24
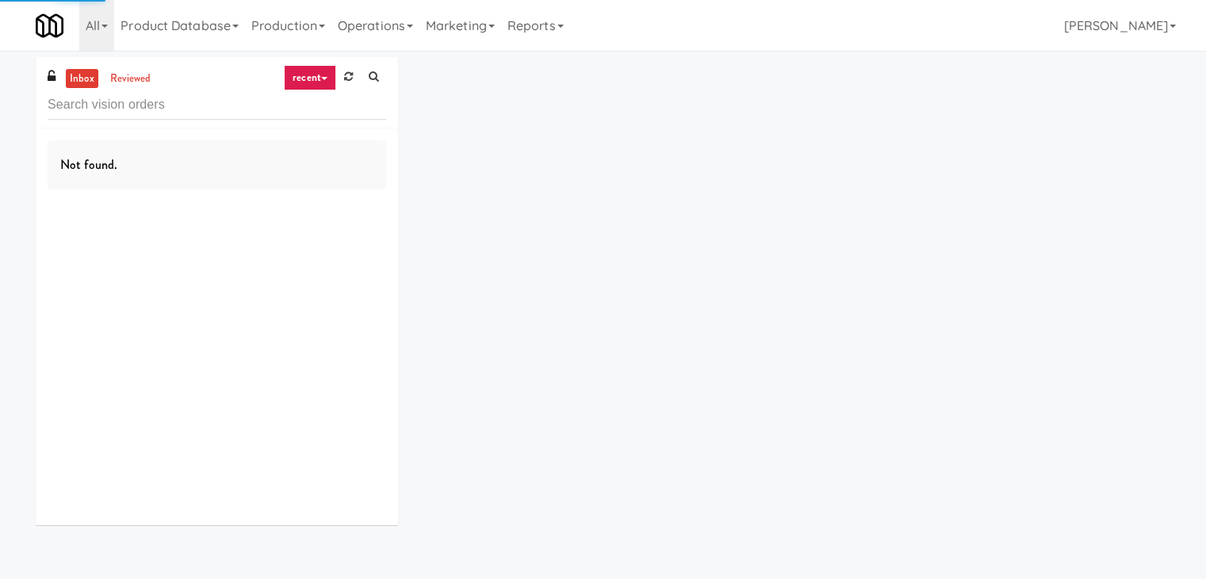
click at [315, 80] on link "recent" at bounding box center [310, 77] width 52 height 25
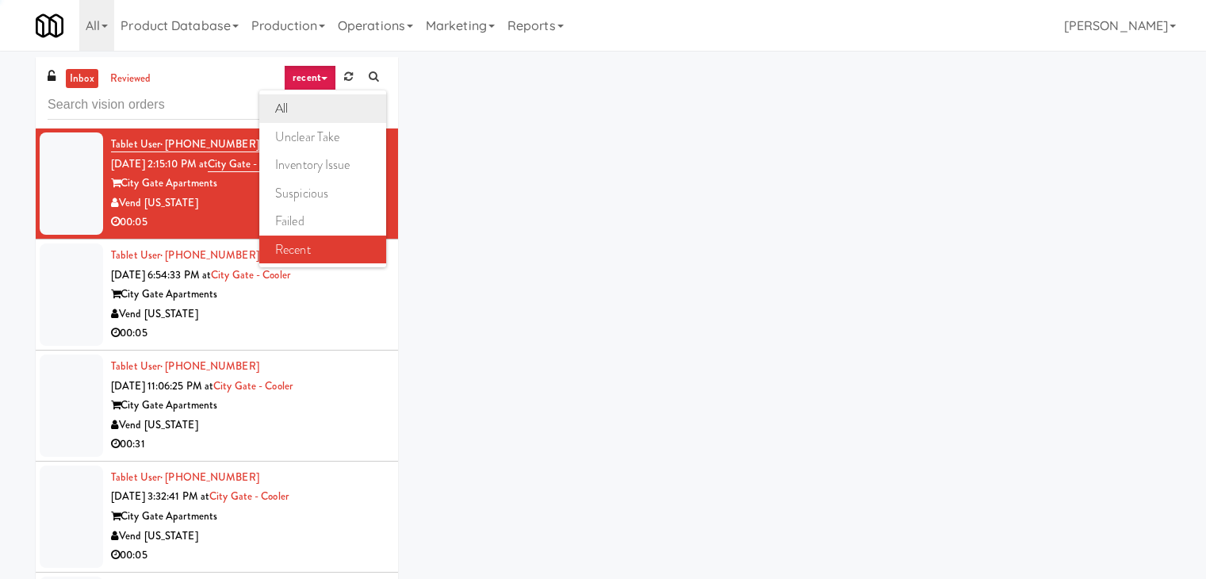
click at [310, 105] on link "all" at bounding box center [322, 108] width 127 height 29
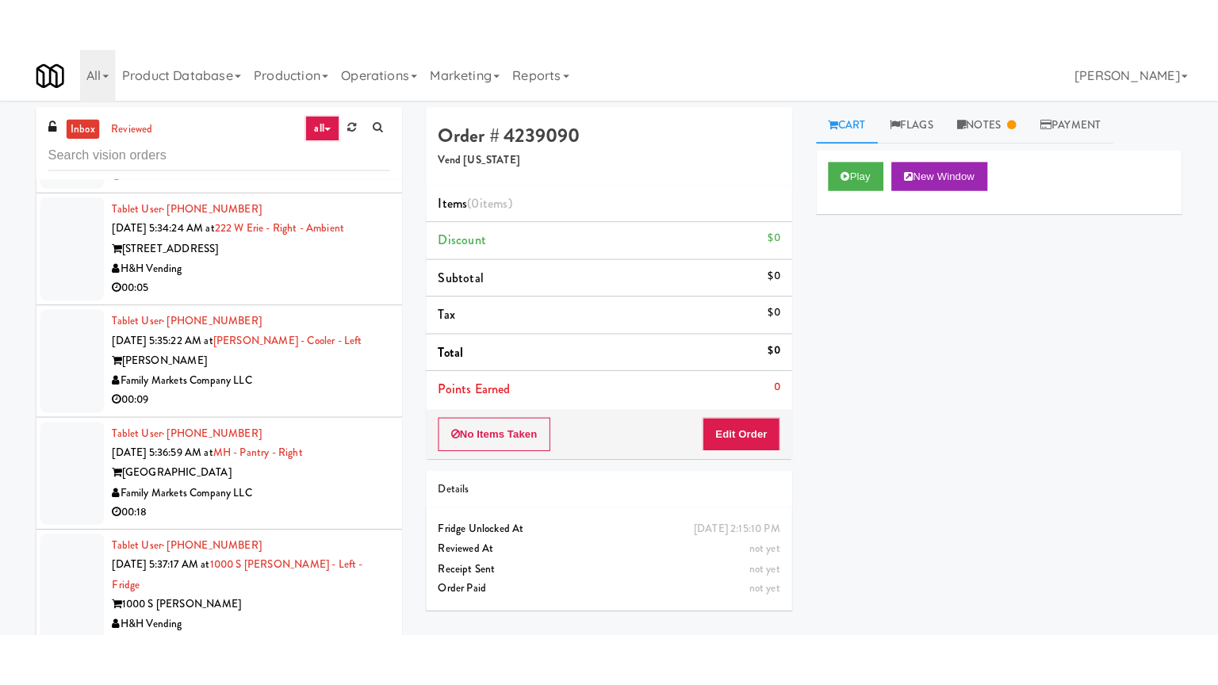
scroll to position [51, 0]
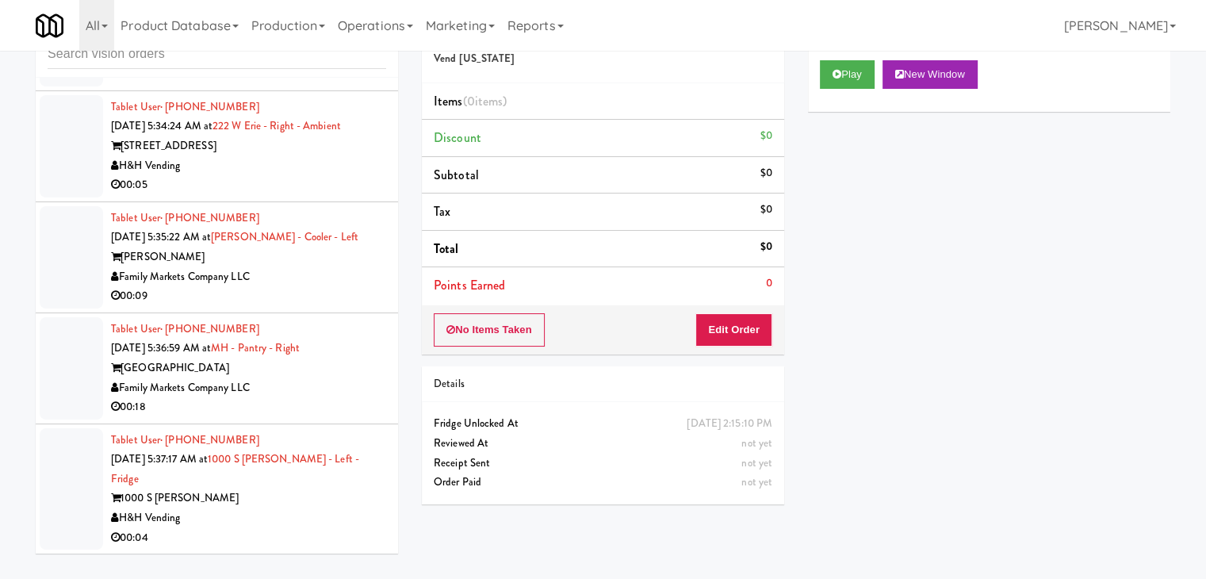
click at [272, 520] on div "H&H Vending" at bounding box center [248, 518] width 275 height 20
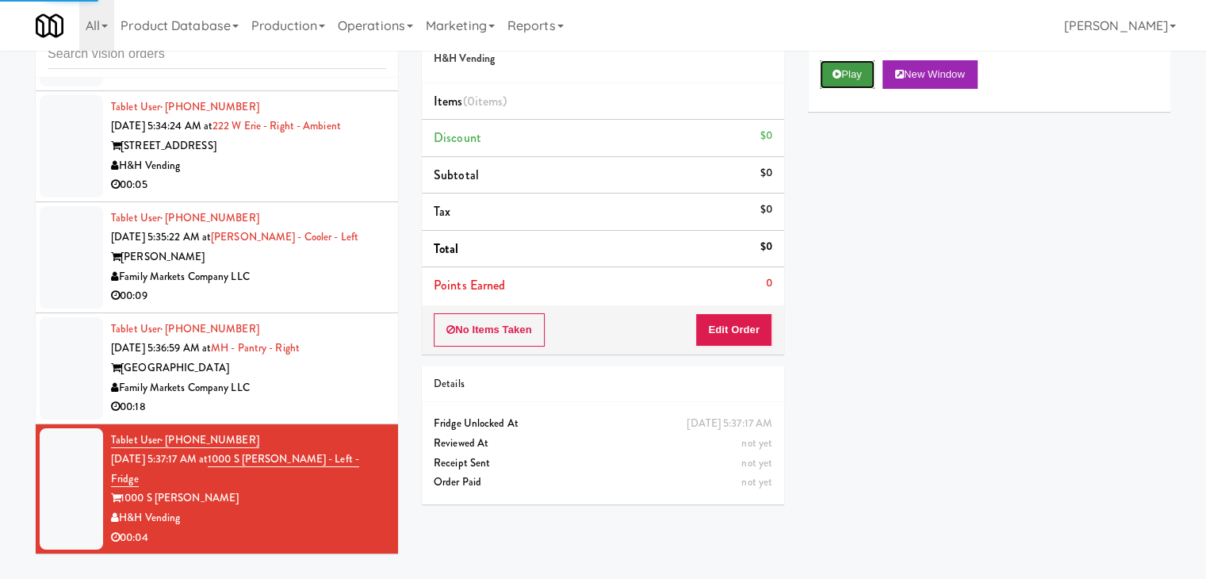
click at [855, 73] on button "Play" at bounding box center [847, 74] width 55 height 29
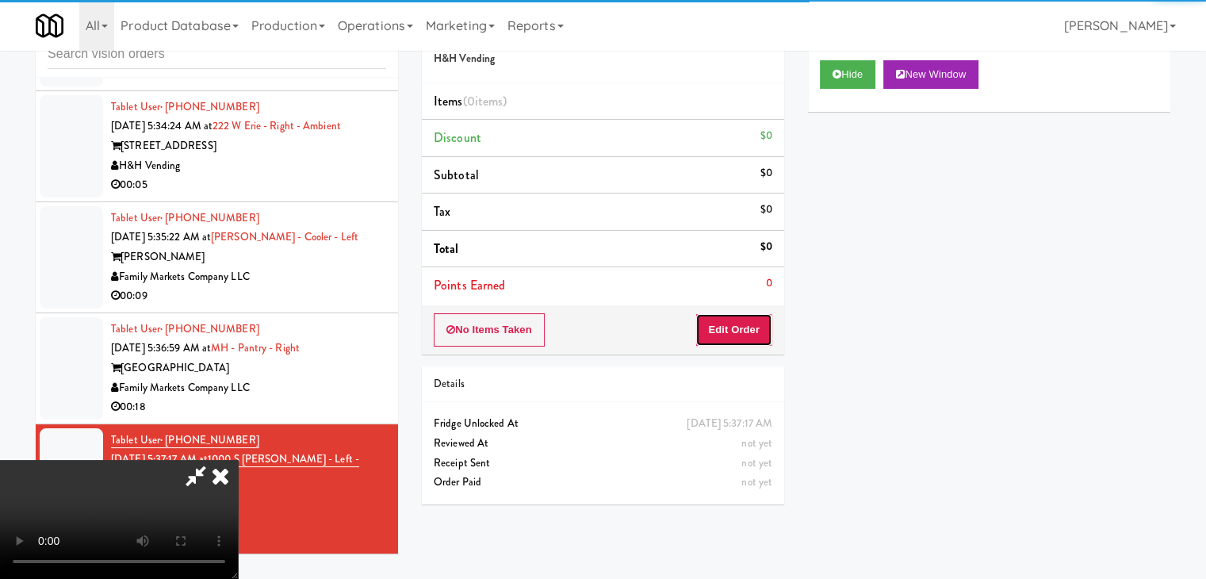
click at [734, 330] on button "Edit Order" at bounding box center [734, 329] width 77 height 33
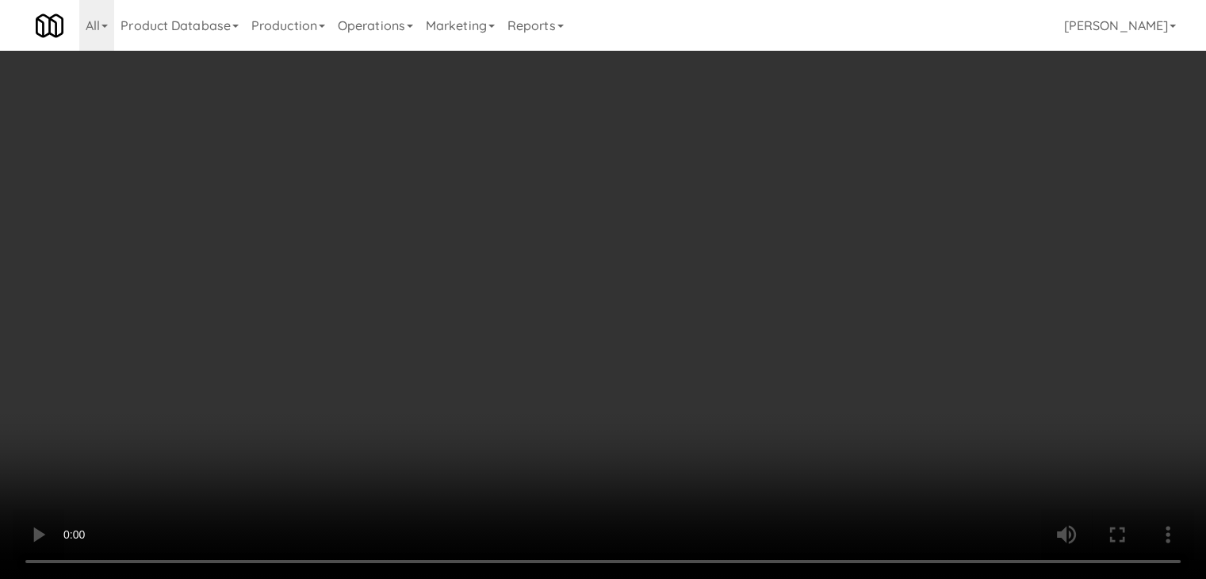
click at [668, 578] on video at bounding box center [603, 289] width 1206 height 579
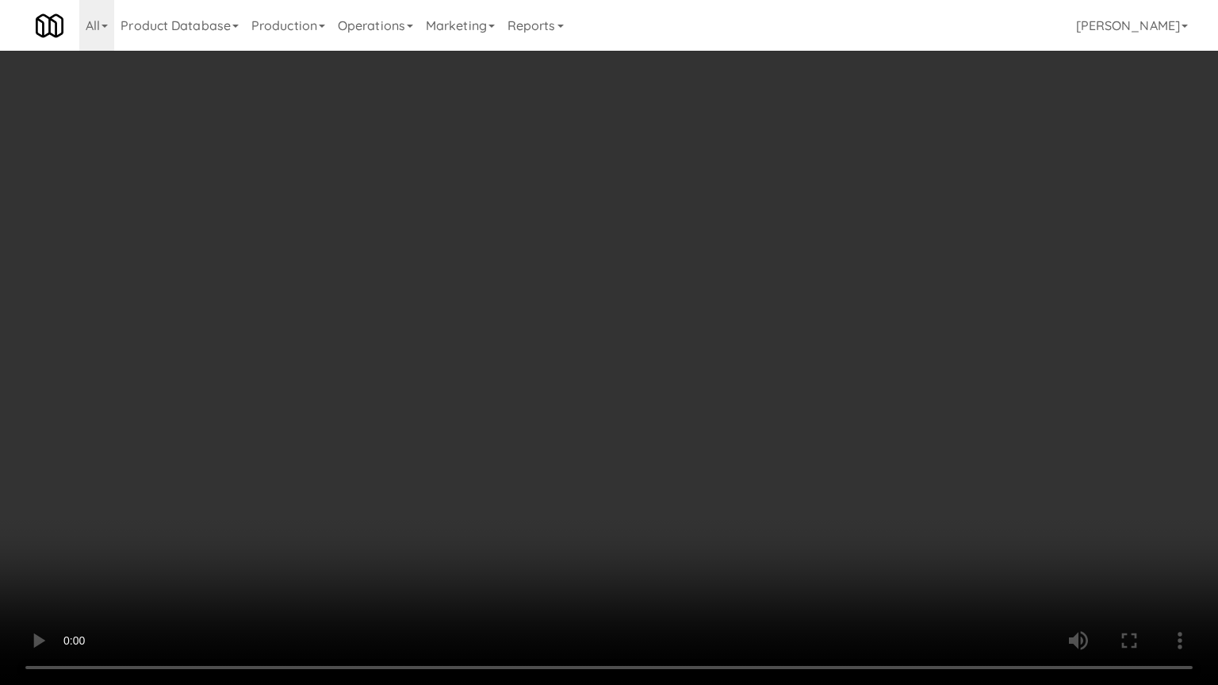
click at [781, 462] on video at bounding box center [609, 342] width 1218 height 685
click at [776, 399] on video at bounding box center [609, 342] width 1218 height 685
click at [777, 397] on video at bounding box center [609, 342] width 1218 height 685
click at [731, 461] on video at bounding box center [609, 342] width 1218 height 685
click at [692, 477] on video at bounding box center [609, 342] width 1218 height 685
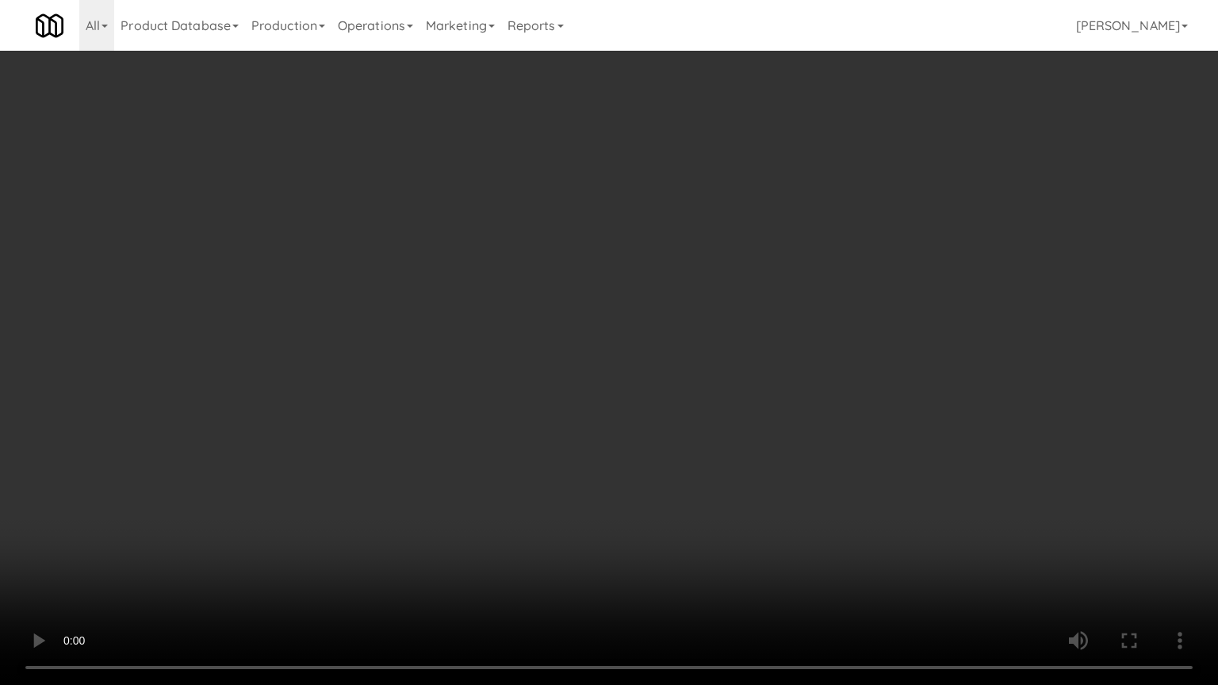
click at [706, 479] on video at bounding box center [609, 342] width 1218 height 685
click at [712, 473] on video at bounding box center [609, 342] width 1218 height 685
click at [696, 462] on video at bounding box center [609, 342] width 1218 height 685
drag, startPoint x: 696, startPoint y: 462, endPoint x: 755, endPoint y: 270, distance: 200.9
click at [696, 459] on video at bounding box center [609, 342] width 1218 height 685
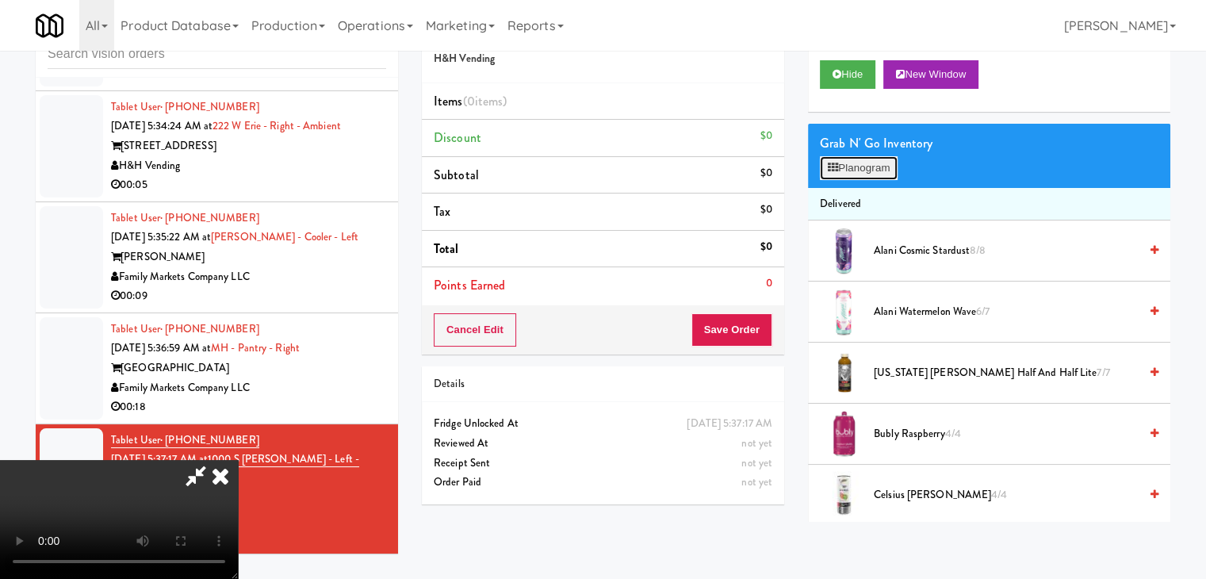
click at [848, 175] on button "Planogram" at bounding box center [859, 168] width 78 height 24
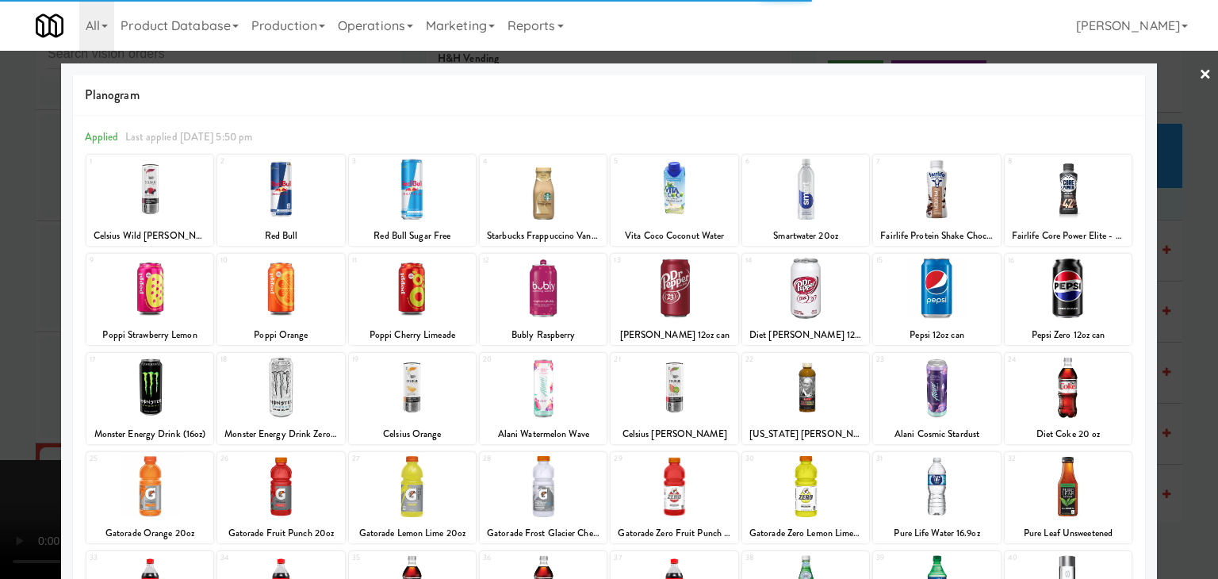
click at [151, 185] on div at bounding box center [149, 189] width 127 height 61
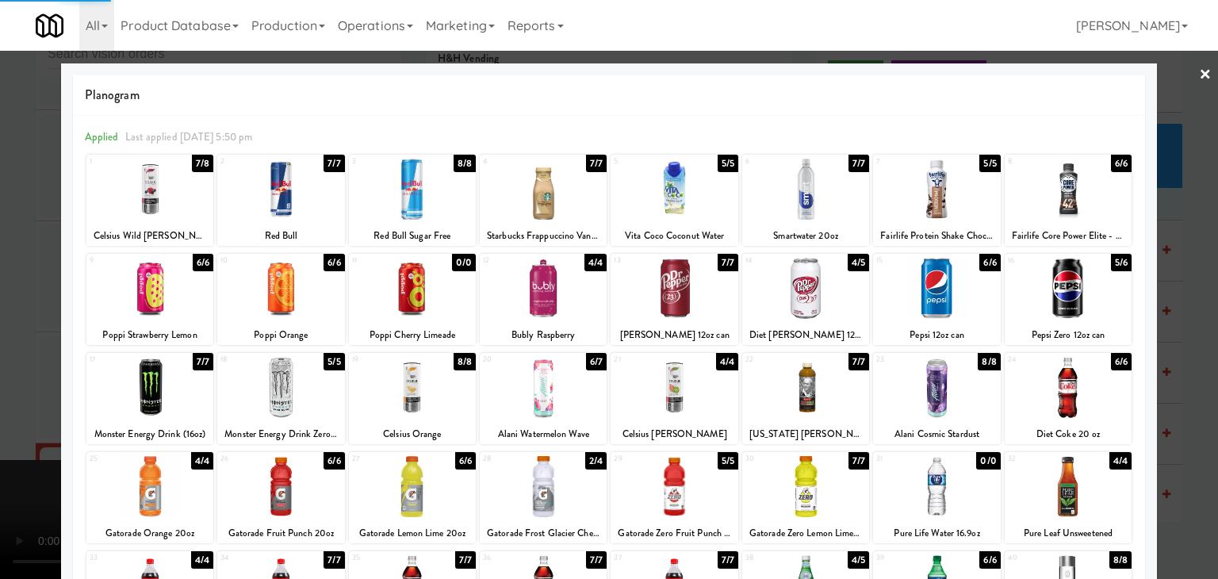
click at [2, 205] on div at bounding box center [609, 289] width 1218 height 579
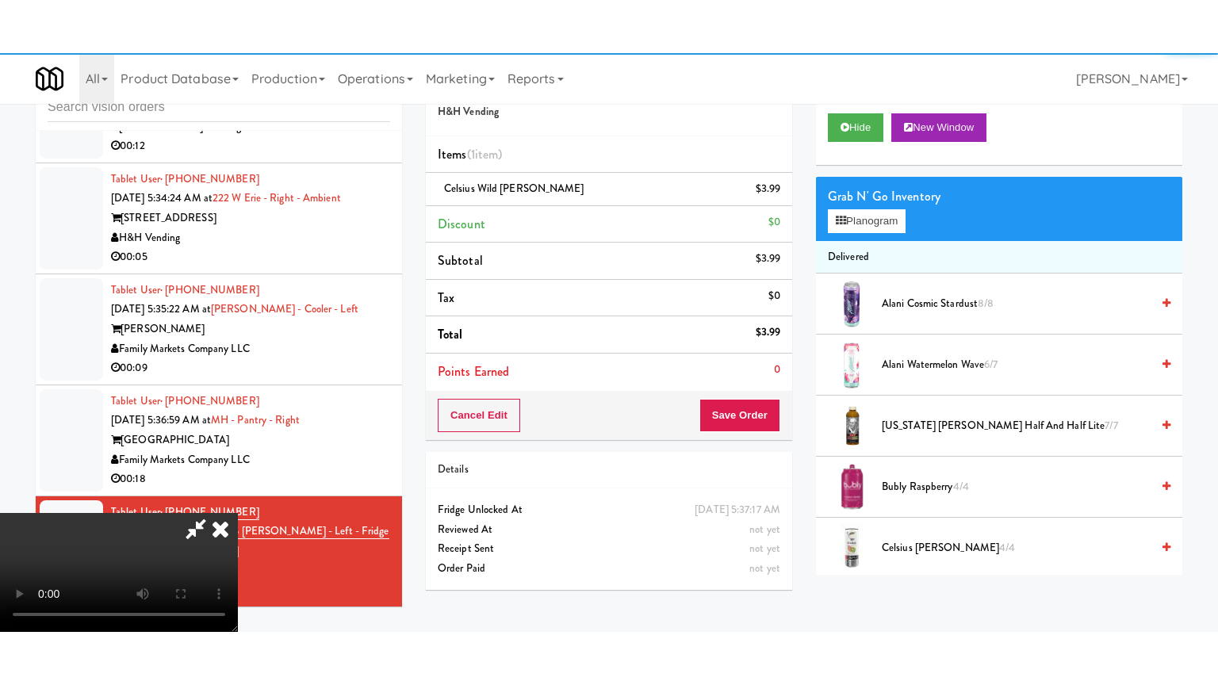
scroll to position [8594, 0]
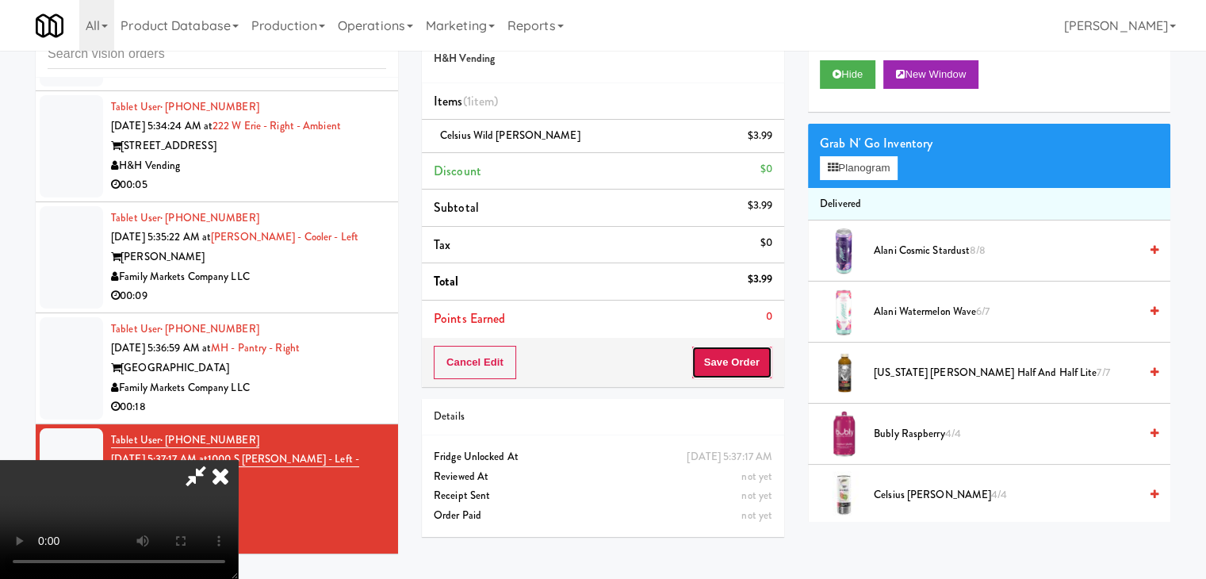
click at [748, 364] on button "Save Order" at bounding box center [732, 362] width 81 height 33
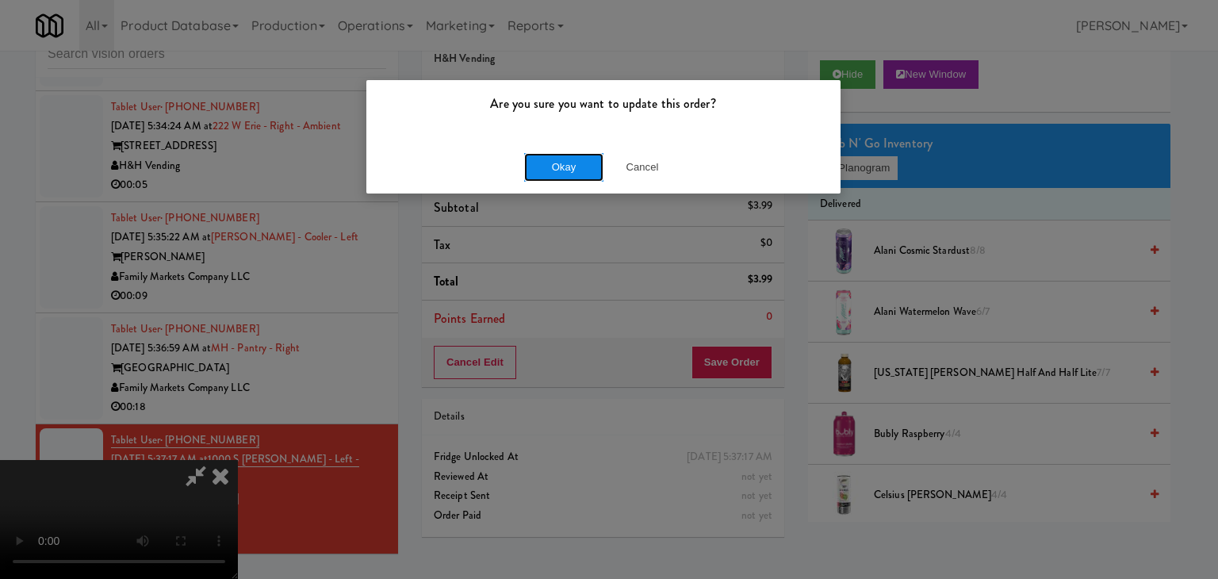
click at [586, 163] on button "Okay" at bounding box center [563, 167] width 79 height 29
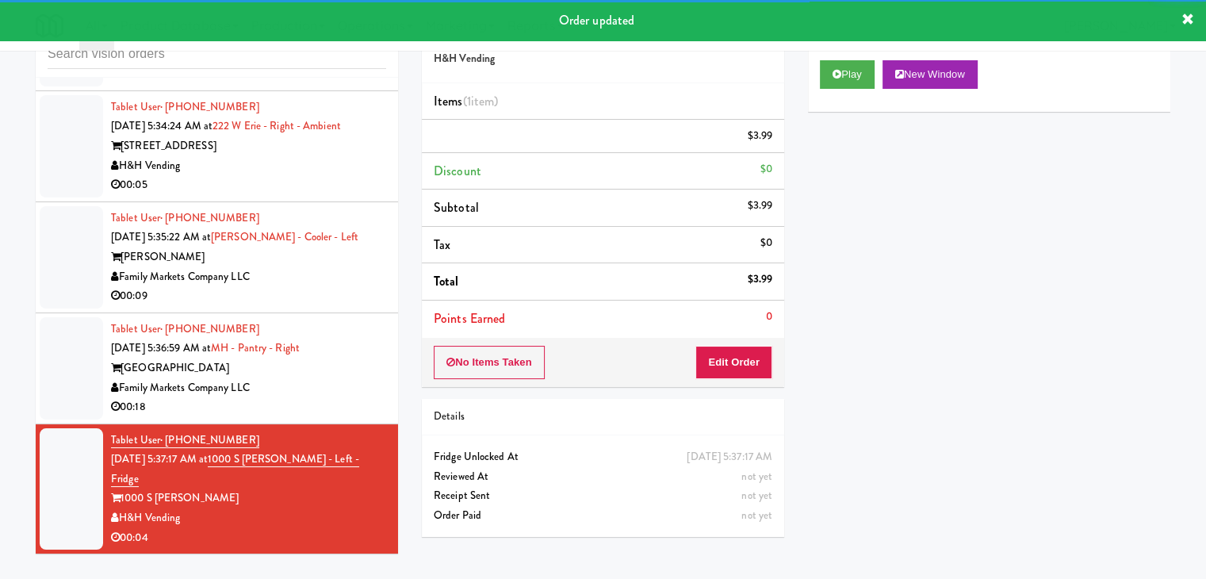
click at [351, 398] on div "Family Markets Company LLC" at bounding box center [248, 388] width 275 height 20
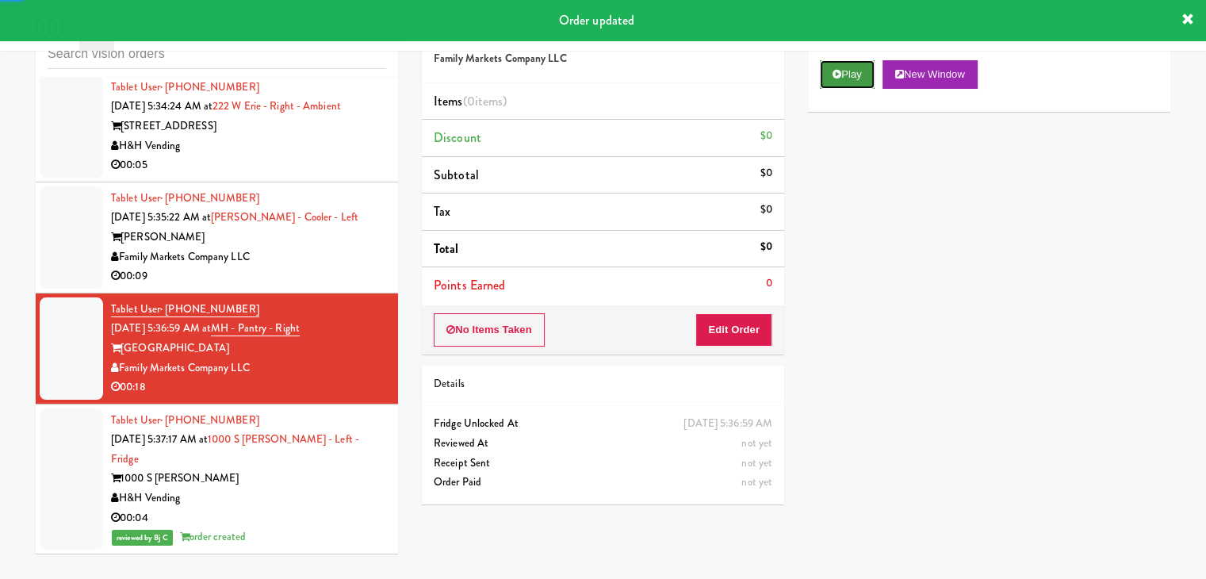
click at [842, 62] on button "Play" at bounding box center [847, 74] width 55 height 29
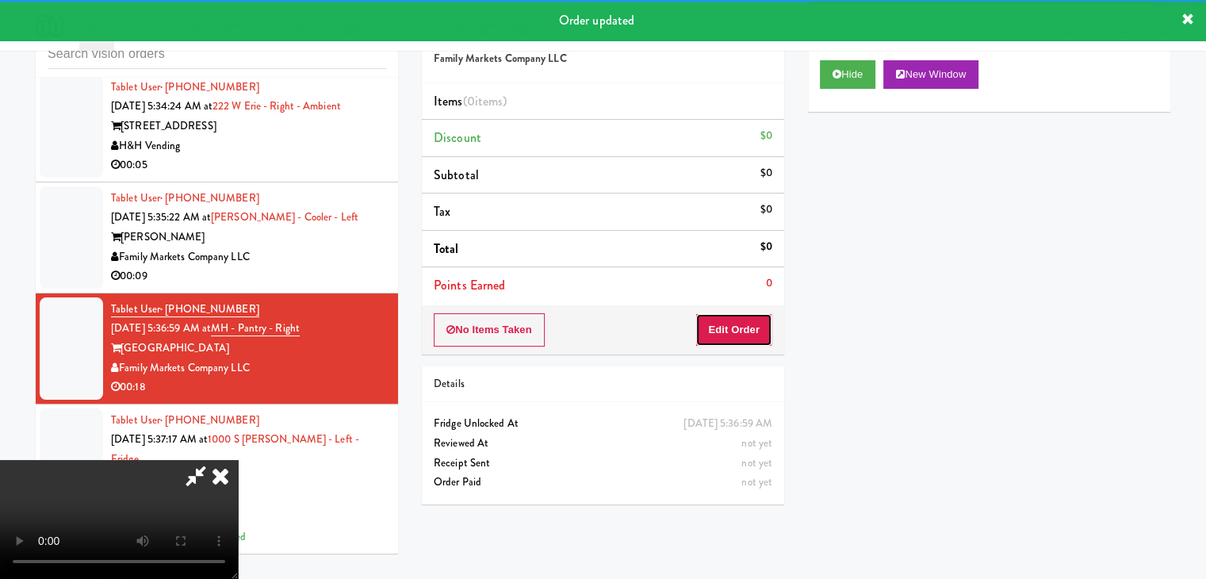
click at [730, 313] on button "Edit Order" at bounding box center [734, 329] width 77 height 33
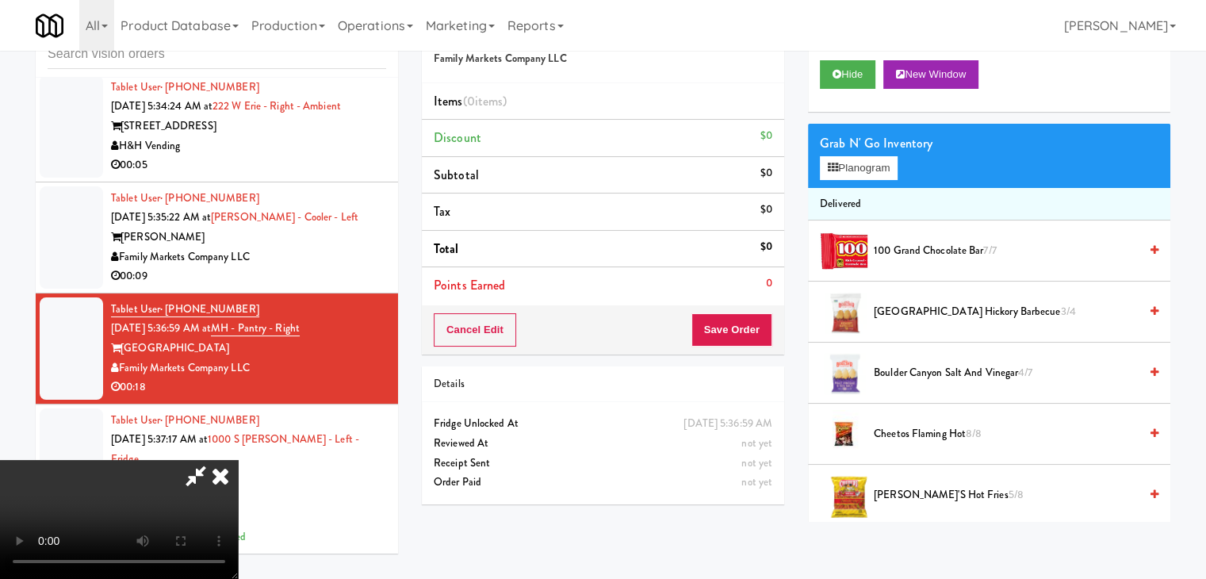
click at [238, 460] on video at bounding box center [119, 519] width 238 height 119
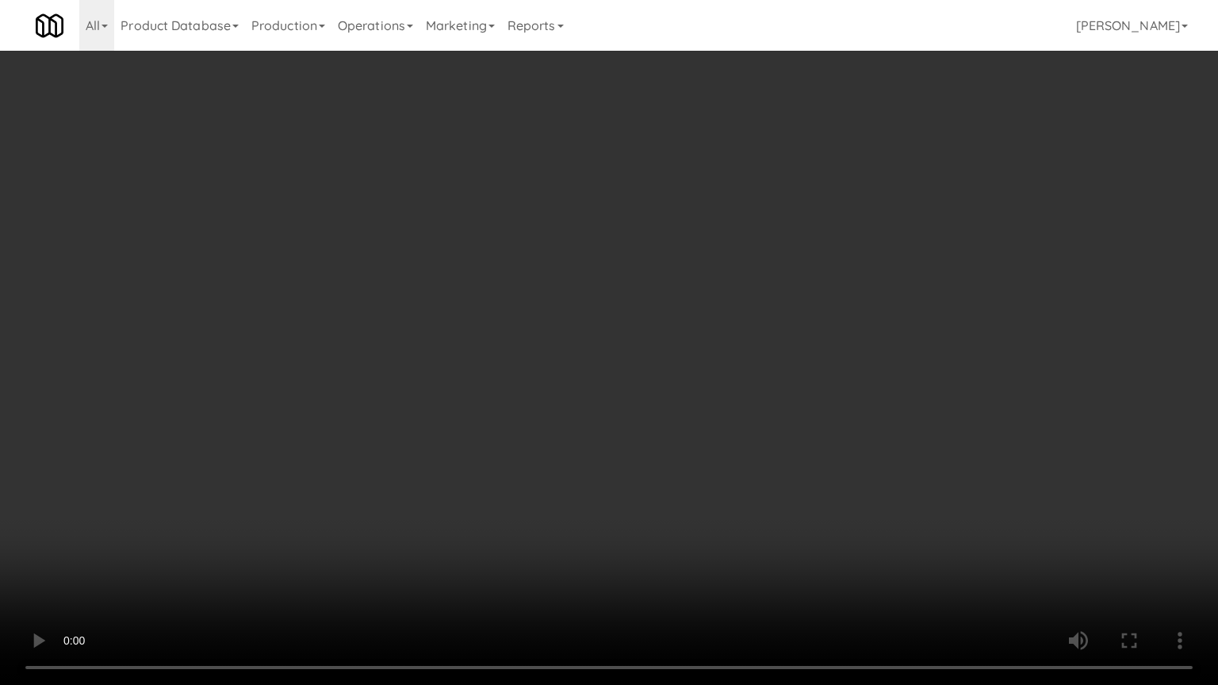
click at [601, 498] on video at bounding box center [609, 342] width 1218 height 685
click at [680, 467] on video at bounding box center [609, 342] width 1218 height 685
click at [657, 457] on video at bounding box center [609, 342] width 1218 height 685
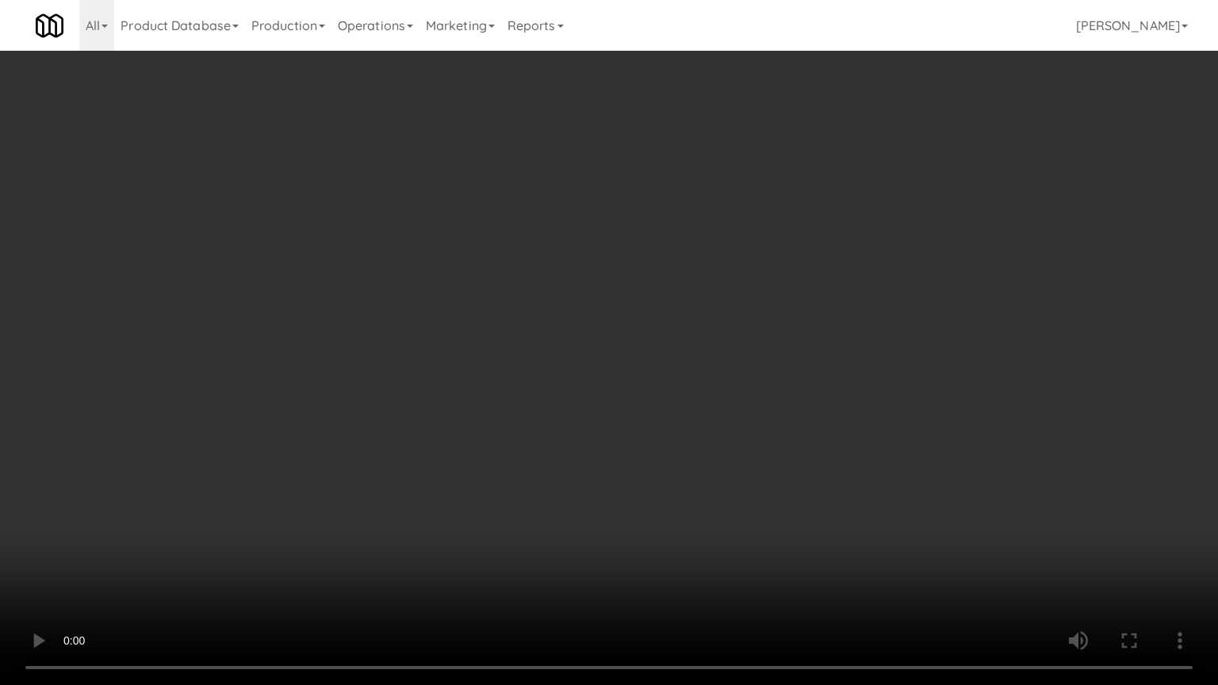
click at [640, 351] on video at bounding box center [609, 342] width 1218 height 685
drag, startPoint x: 640, startPoint y: 351, endPoint x: 655, endPoint y: 274, distance: 78.4
click at [641, 350] on video at bounding box center [609, 342] width 1218 height 685
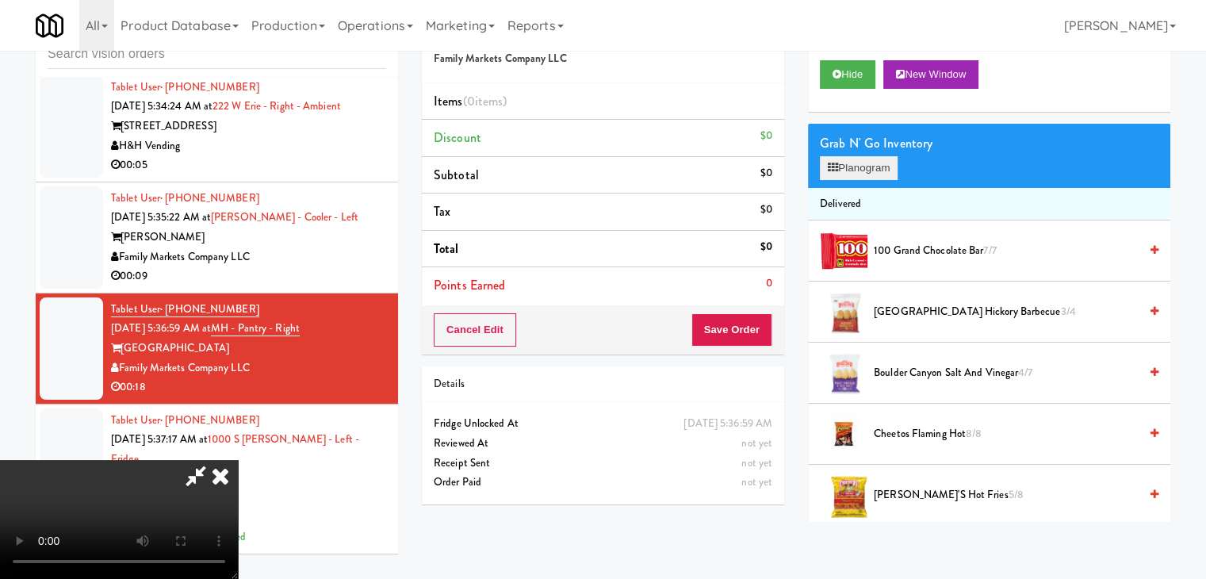
click at [857, 178] on div "Grab N' Go Inventory Planogram" at bounding box center [989, 156] width 362 height 64
drag, startPoint x: 860, startPoint y: 172, endPoint x: 637, endPoint y: 289, distance: 251.9
click at [637, 289] on div "Order # 3169006 Family Markets Company LLC Items (0 items ) Discount $0 Subtota…" at bounding box center [796, 264] width 749 height 516
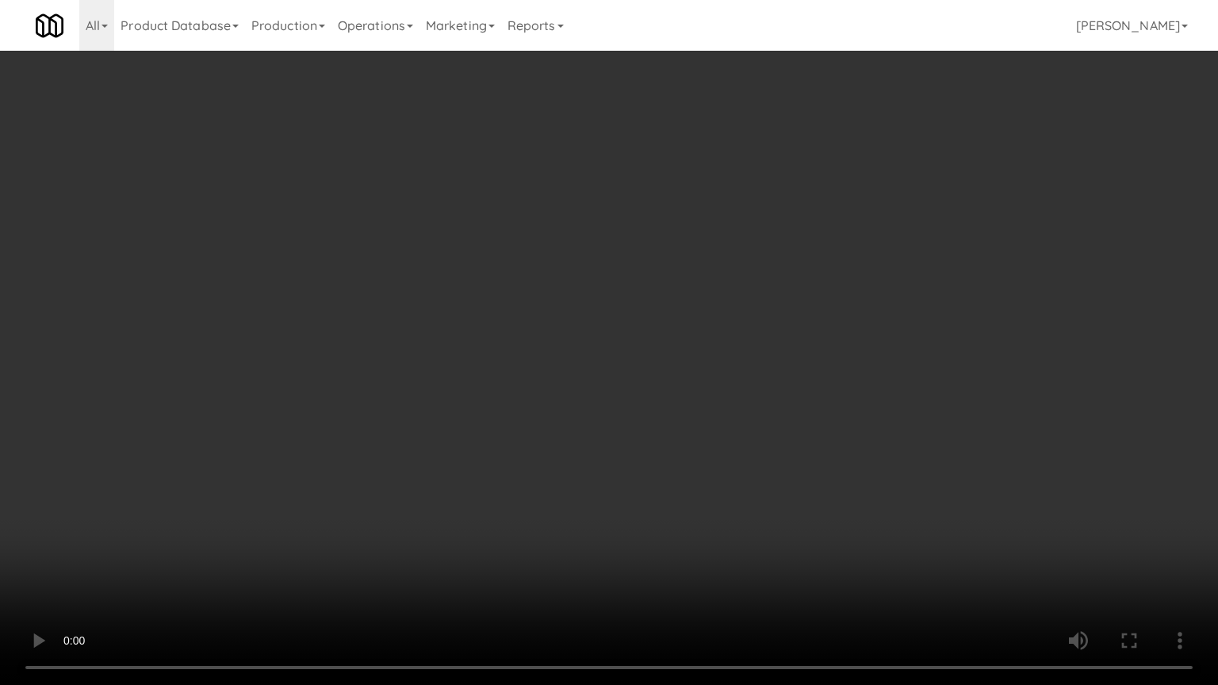
click at [728, 387] on video at bounding box center [609, 342] width 1218 height 685
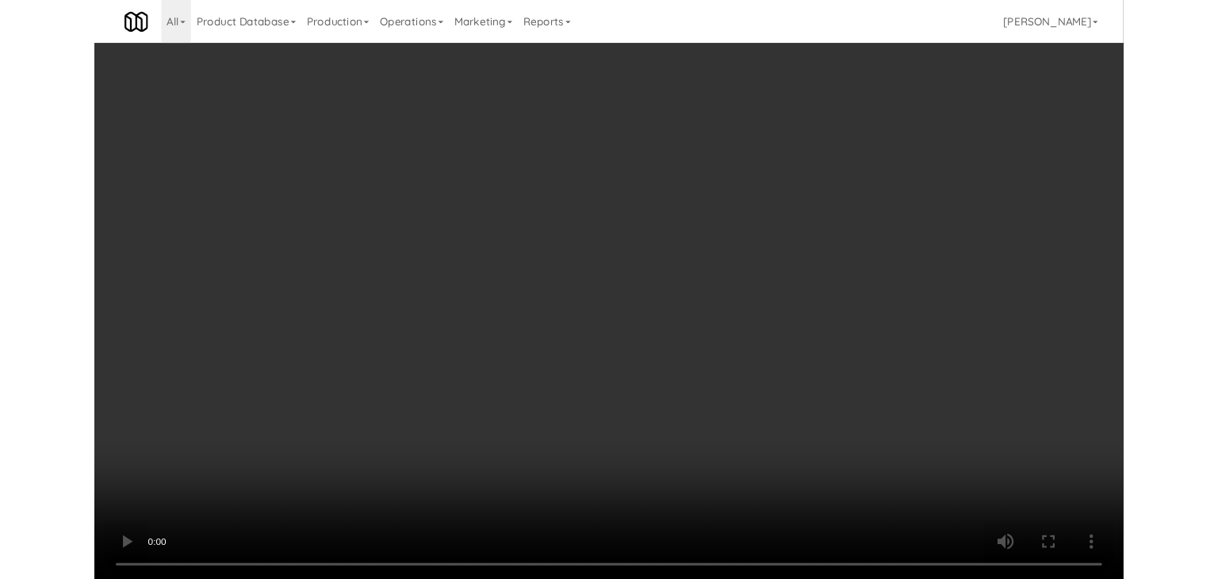
scroll to position [8594, 0]
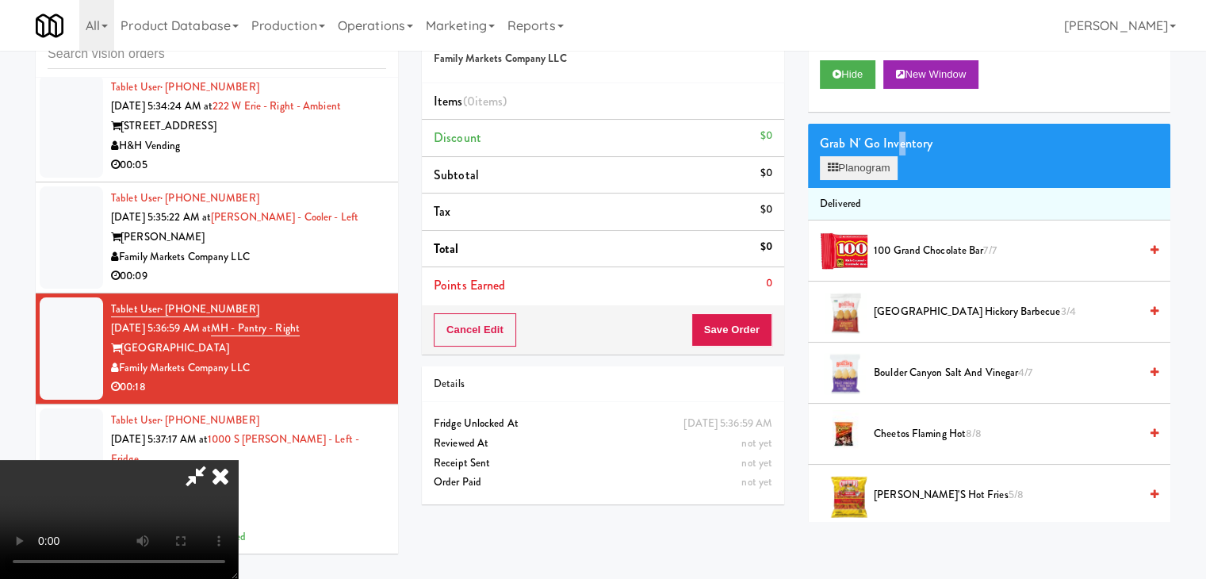
drag, startPoint x: 899, startPoint y: 153, endPoint x: 889, endPoint y: 159, distance: 11.4
click at [897, 155] on div "Grab N' Go Inventory Planogram" at bounding box center [989, 156] width 362 height 64
click at [886, 163] on button "Planogram" at bounding box center [859, 168] width 78 height 24
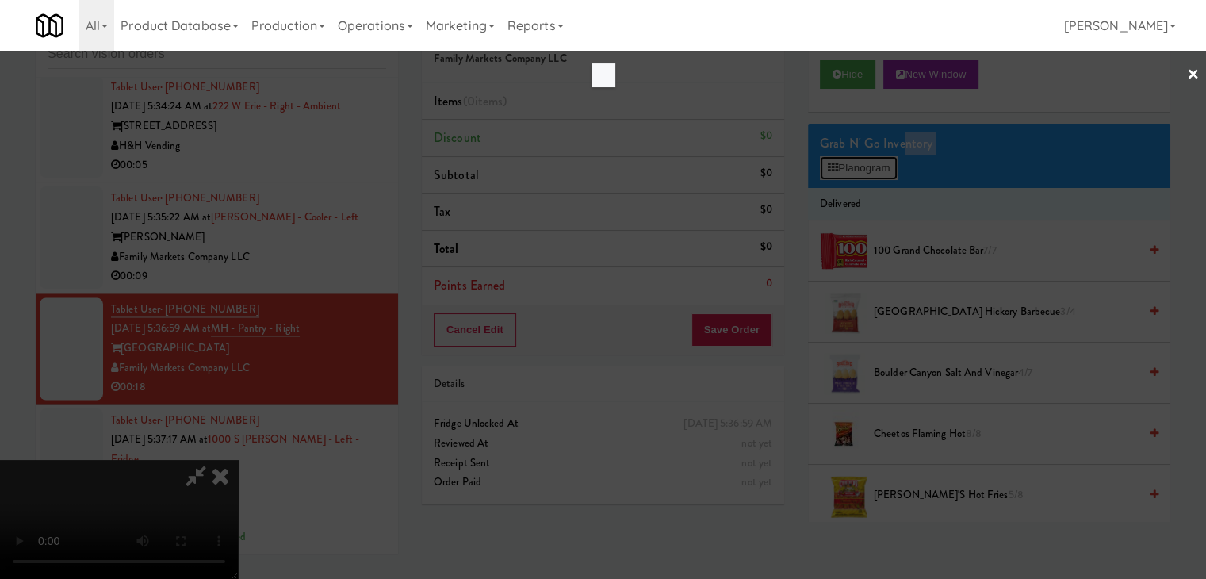
scroll to position [8536, 0]
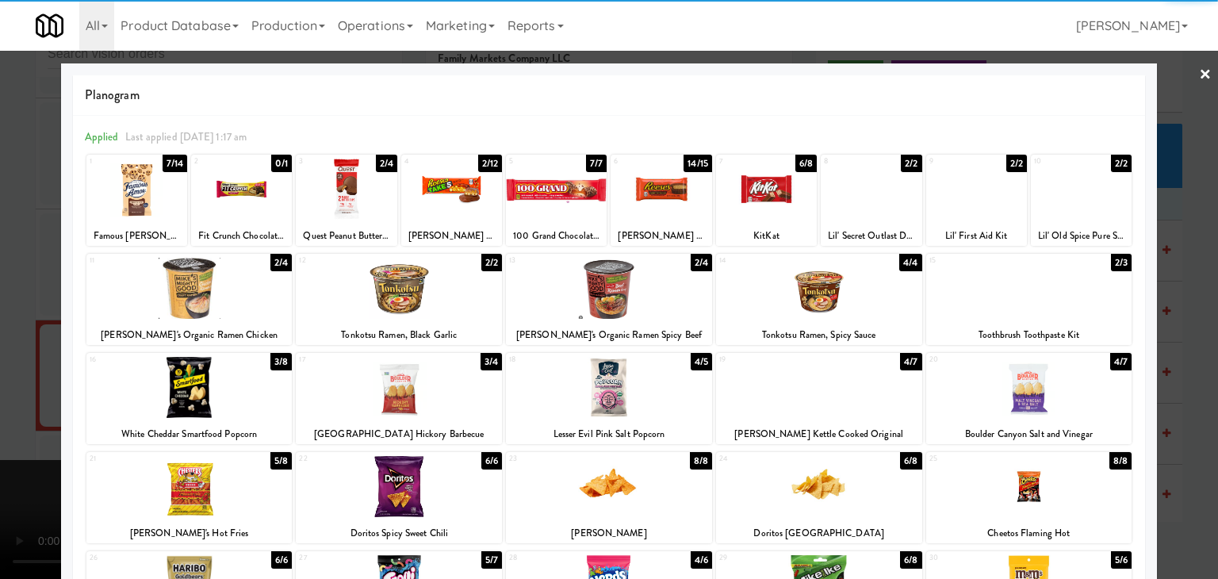
click at [141, 195] on div at bounding box center [136, 189] width 101 height 61
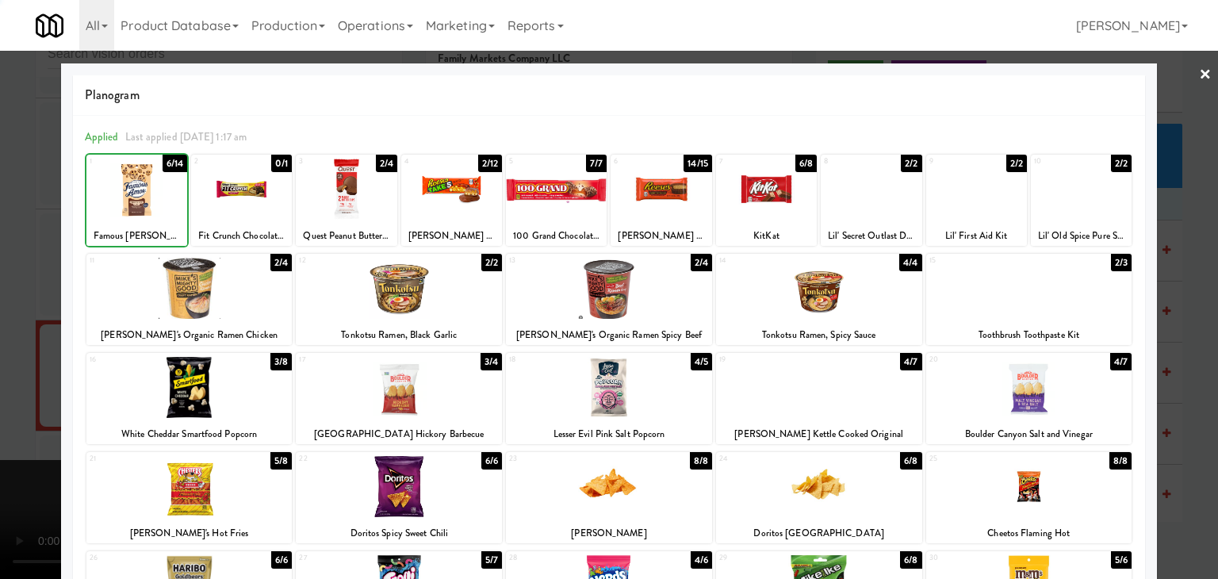
drag, startPoint x: 0, startPoint y: 220, endPoint x: 204, endPoint y: 245, distance: 205.3
click at [2, 220] on div at bounding box center [609, 289] width 1218 height 579
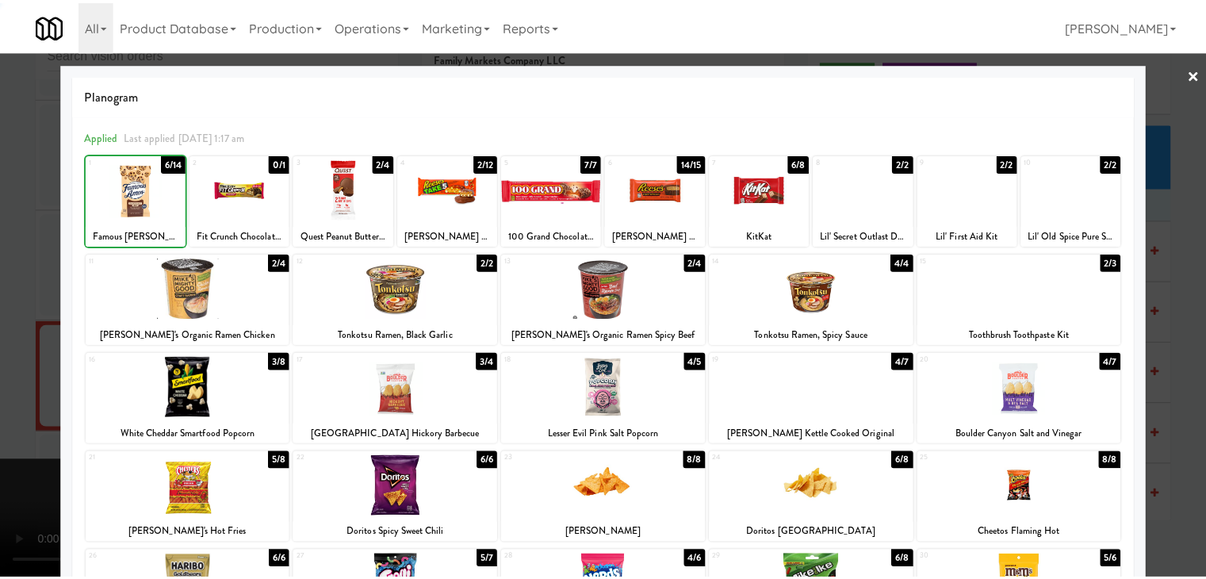
scroll to position [8594, 0]
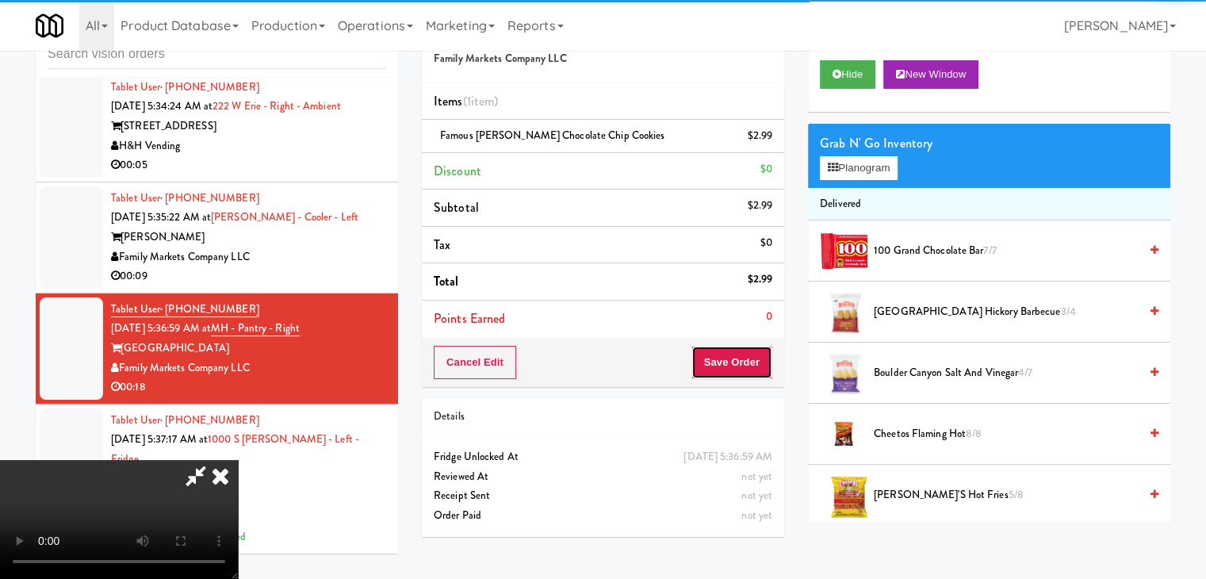
click at [752, 372] on button "Save Order" at bounding box center [732, 362] width 81 height 33
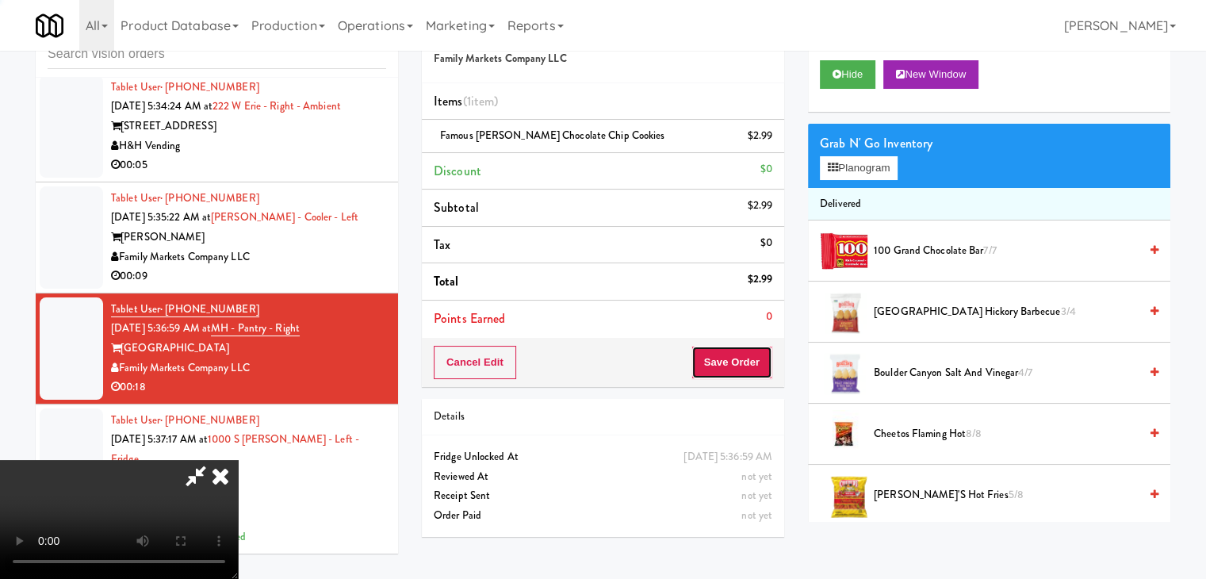
click at [745, 366] on button "Save Order" at bounding box center [732, 362] width 81 height 33
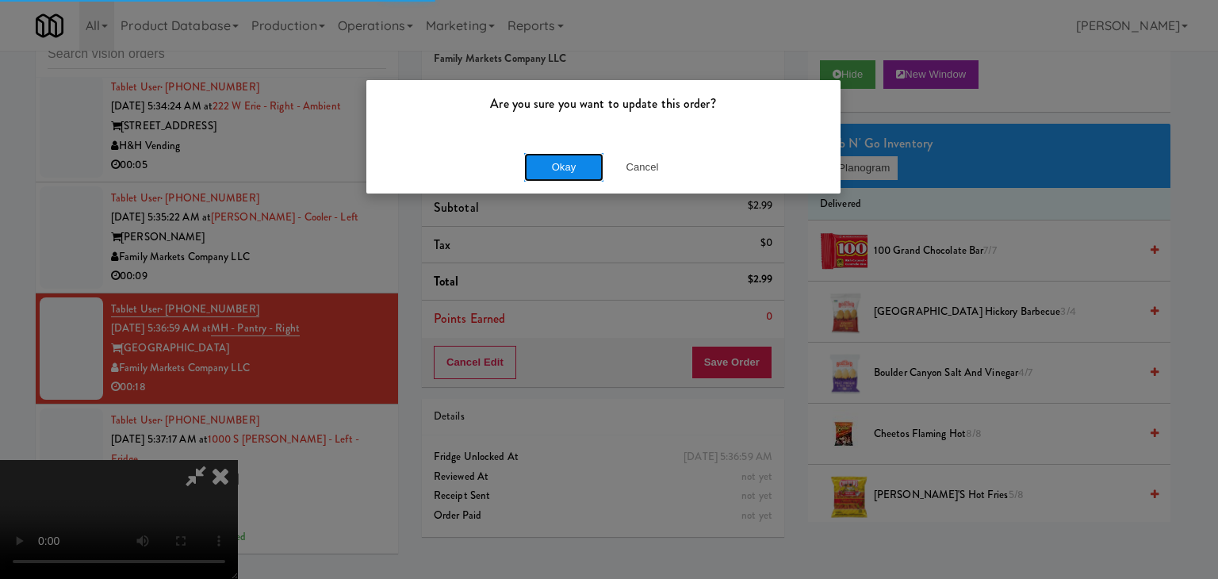
click at [581, 177] on button "Okay" at bounding box center [563, 167] width 79 height 29
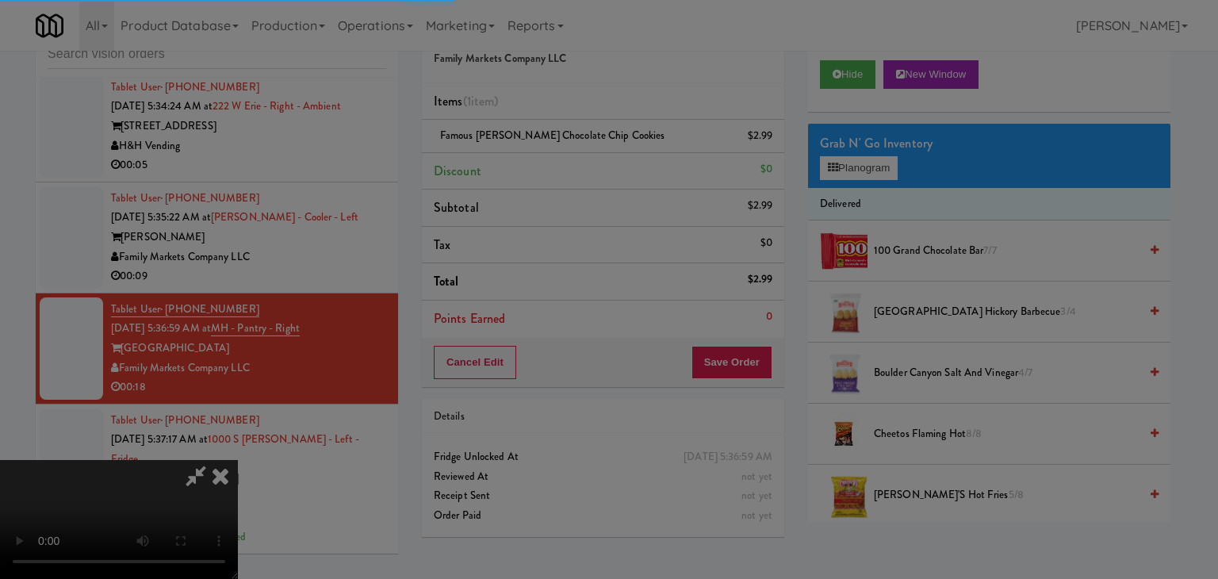
click at [581, 166] on div "Are you sure you want to update this order? Okay Cancel" at bounding box center [604, 108] width 476 height 115
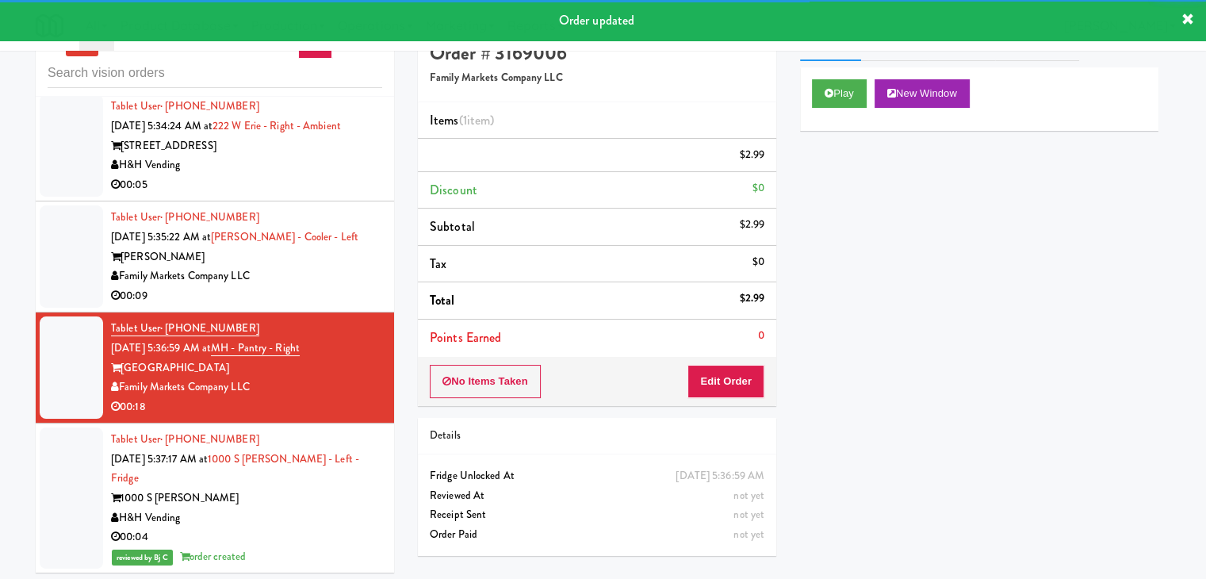
scroll to position [0, 0]
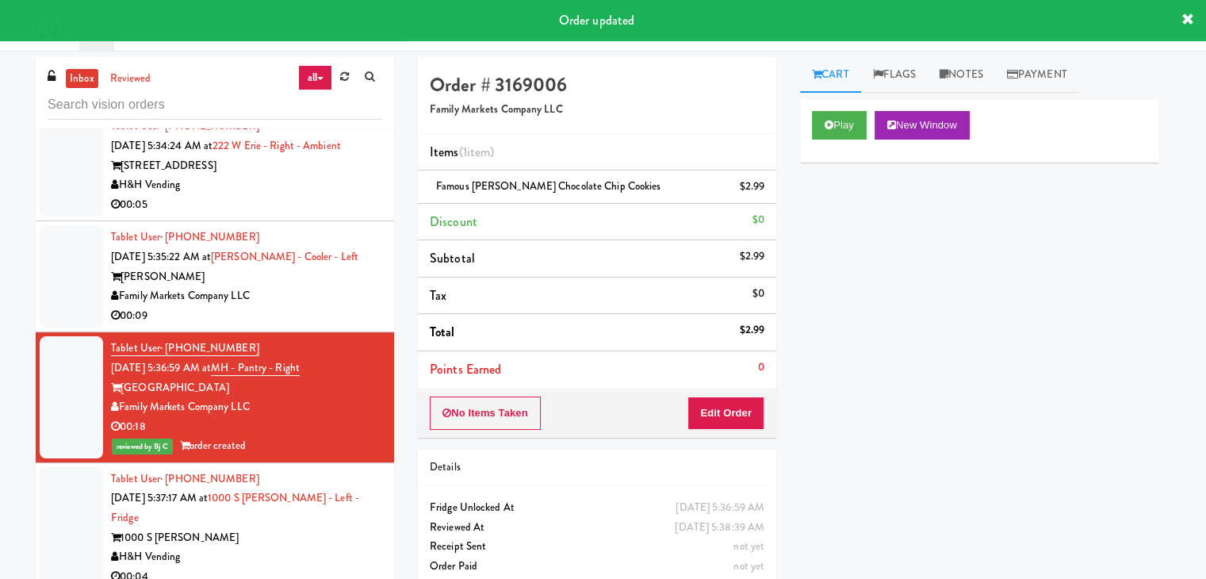
click at [366, 362] on div at bounding box center [603, 289] width 1206 height 579
click at [362, 362] on div at bounding box center [603, 289] width 1206 height 579
drag, startPoint x: 255, startPoint y: 293, endPoint x: 231, endPoint y: 297, distance: 24.3
click at [254, 286] on div at bounding box center [603, 289] width 1206 height 579
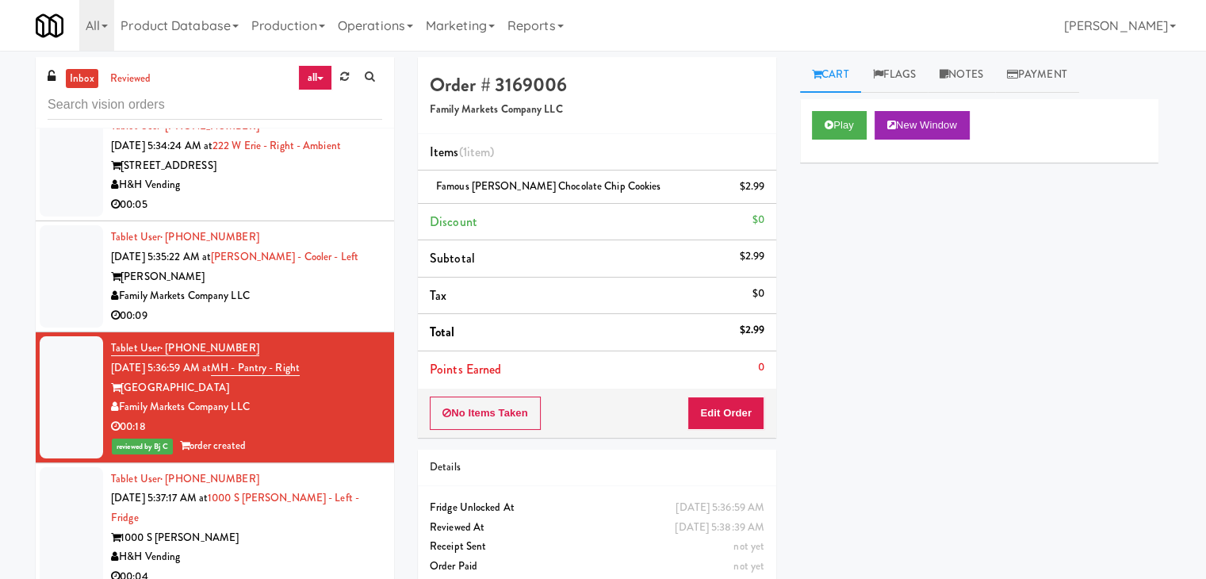
click at [352, 363] on div at bounding box center [603, 289] width 1206 height 579
drag, startPoint x: 306, startPoint y: 381, endPoint x: 338, endPoint y: 369, distance: 33.9
click at [332, 372] on div at bounding box center [603, 289] width 1206 height 579
click at [339, 369] on div at bounding box center [603, 289] width 1206 height 579
drag, startPoint x: 339, startPoint y: 369, endPoint x: 298, endPoint y: 343, distance: 48.8
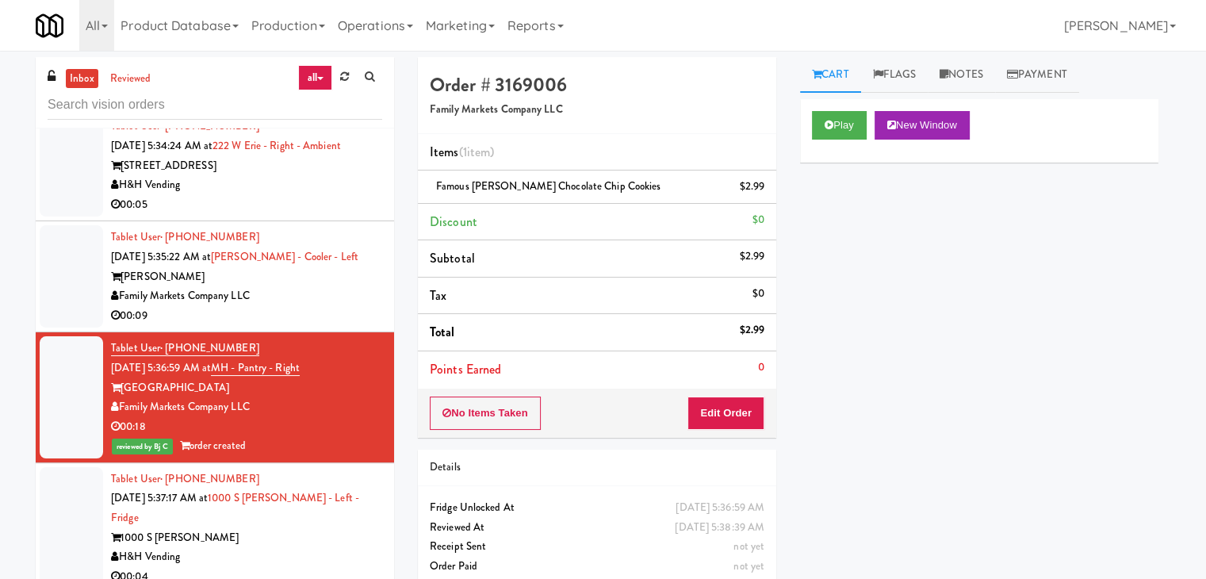
click at [323, 358] on div at bounding box center [603, 289] width 1206 height 579
drag, startPoint x: 299, startPoint y: 344, endPoint x: 308, endPoint y: 348, distance: 9.6
click at [305, 343] on div at bounding box center [603, 289] width 1206 height 579
drag, startPoint x: 314, startPoint y: 351, endPoint x: 308, endPoint y: 335, distance: 17.8
click at [314, 341] on div at bounding box center [603, 289] width 1206 height 579
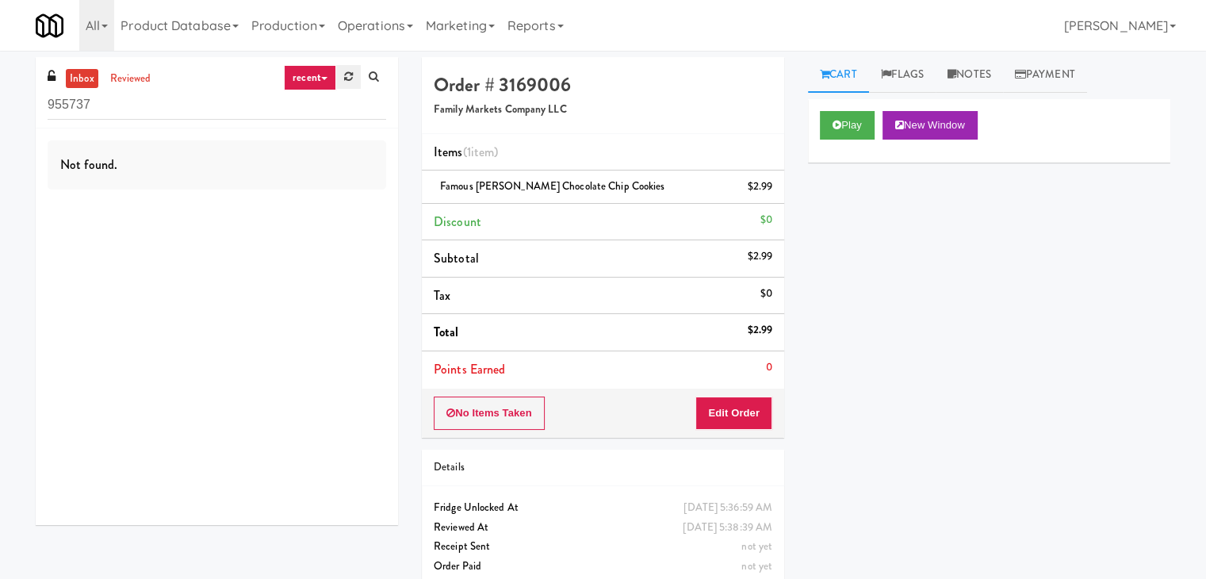
click at [346, 71] on icon at bounding box center [348, 76] width 9 height 10
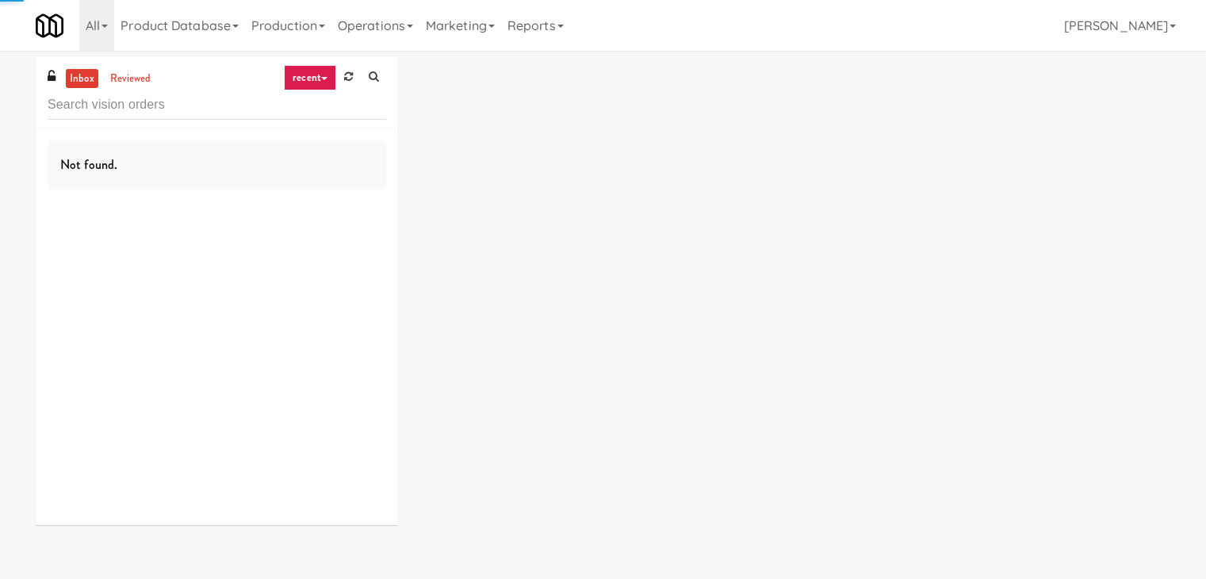
click at [321, 78] on icon at bounding box center [324, 78] width 6 height 3
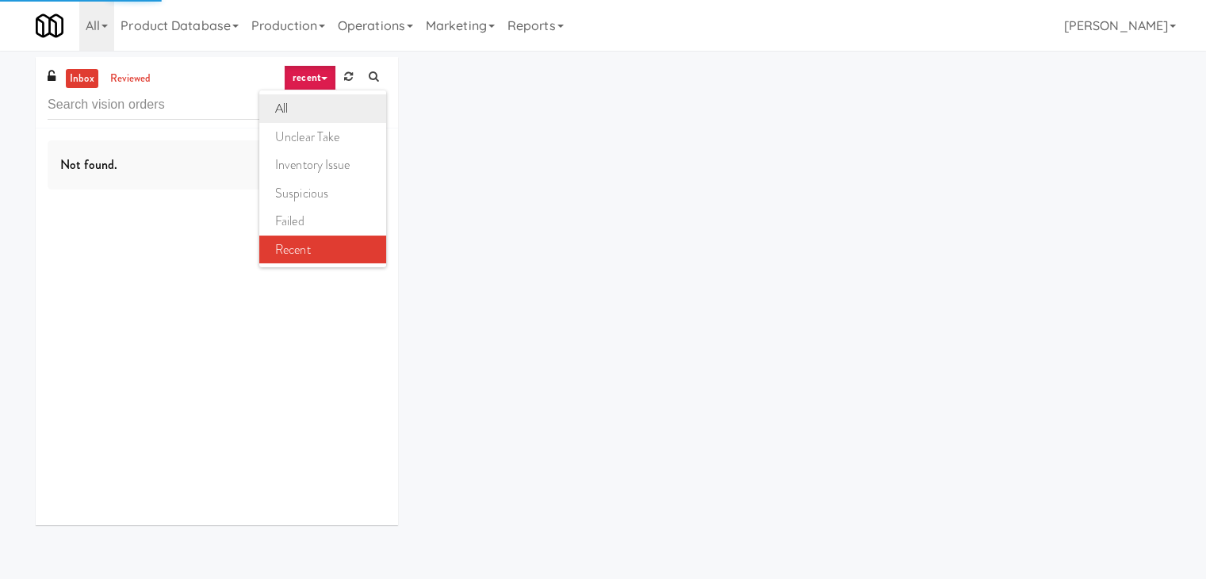
click at [320, 112] on link "all" at bounding box center [322, 108] width 127 height 29
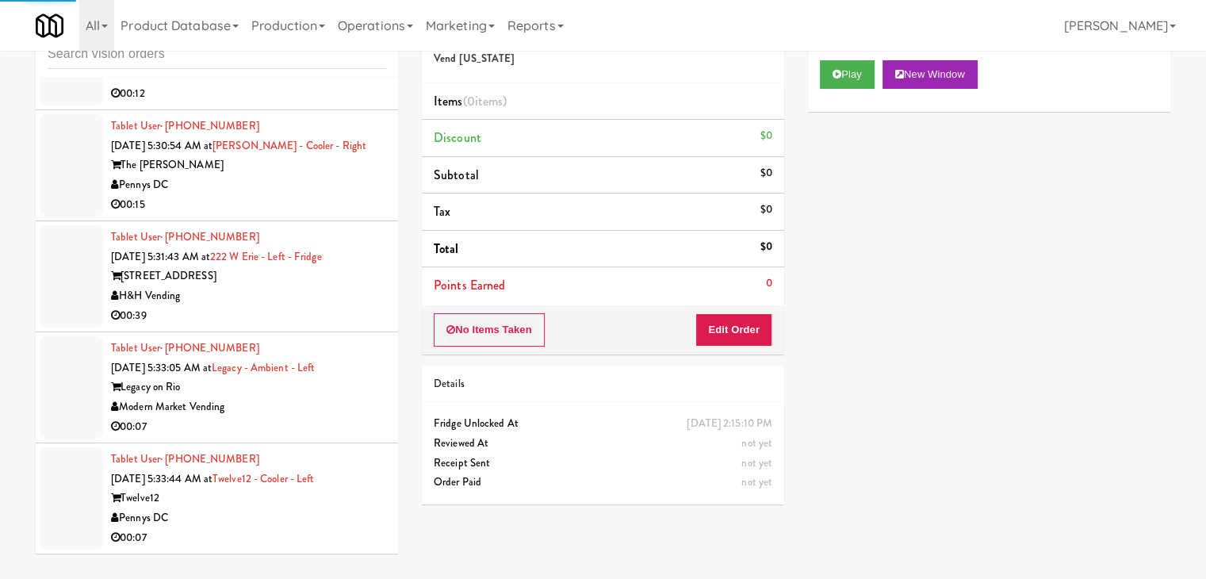
scroll to position [8455, 0]
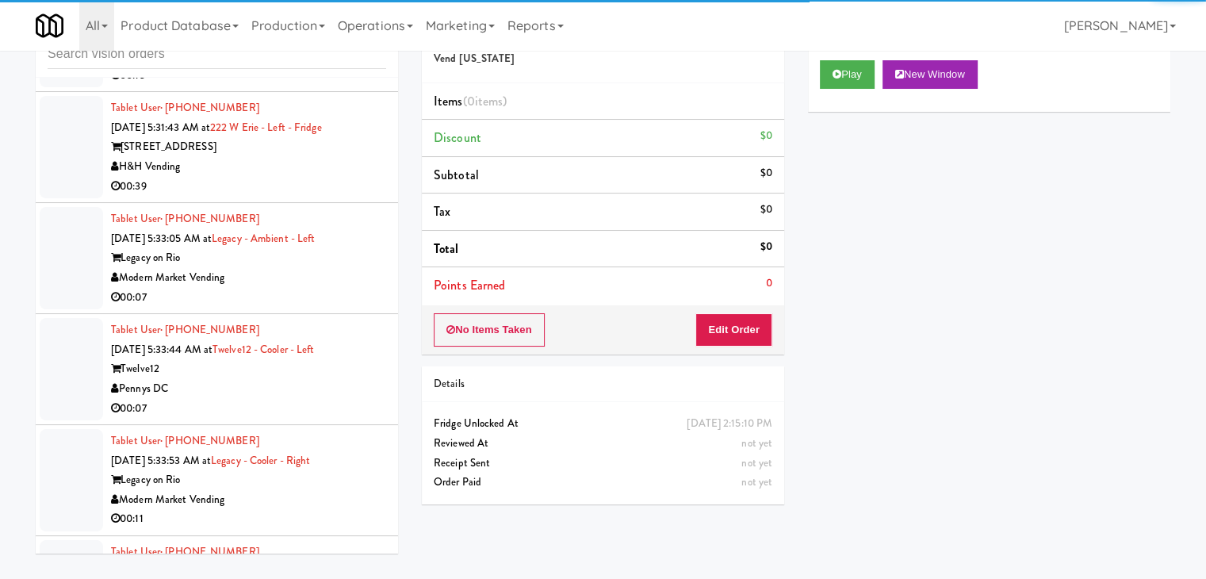
click at [339, 399] on div "Pennys DC" at bounding box center [248, 389] width 275 height 20
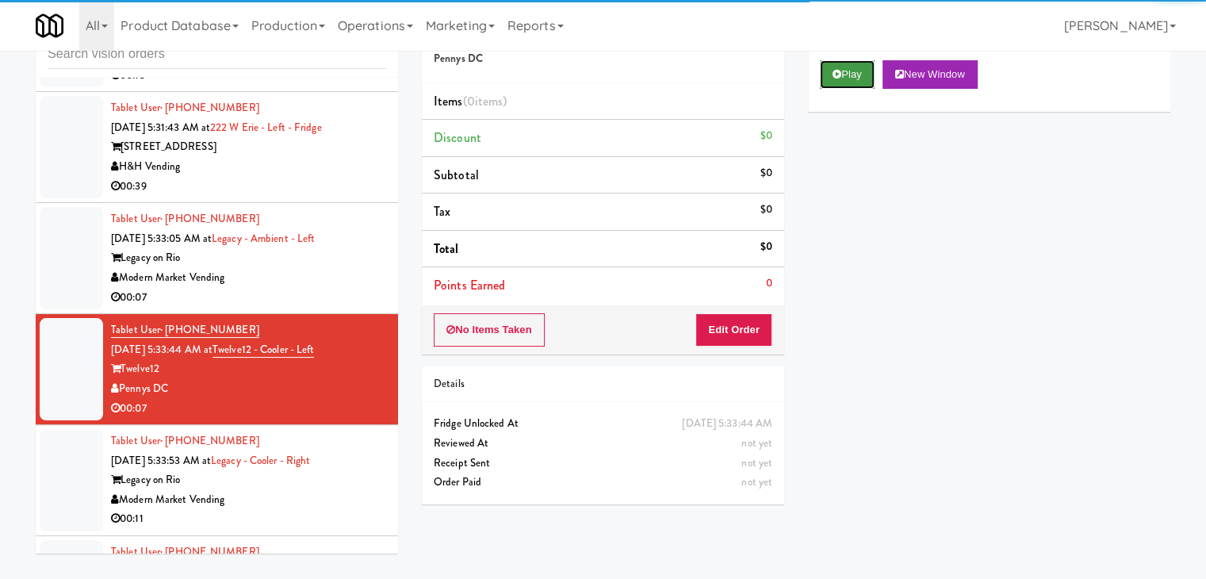
click at [851, 76] on button "Play" at bounding box center [847, 74] width 55 height 29
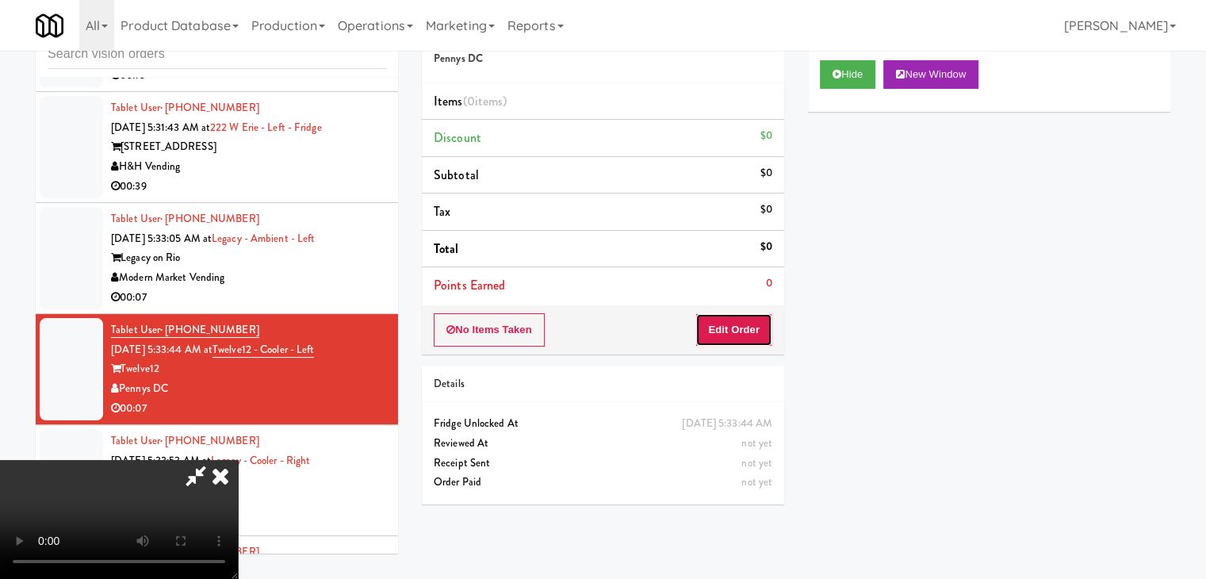
click at [734, 330] on button "Edit Order" at bounding box center [734, 329] width 77 height 33
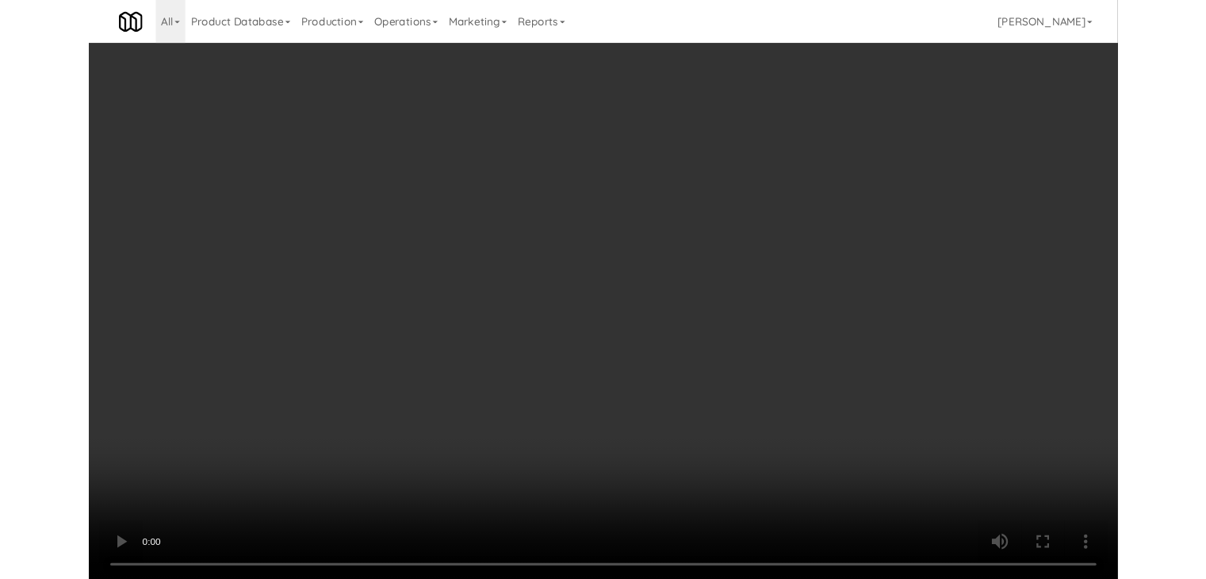
scroll to position [8338, 0]
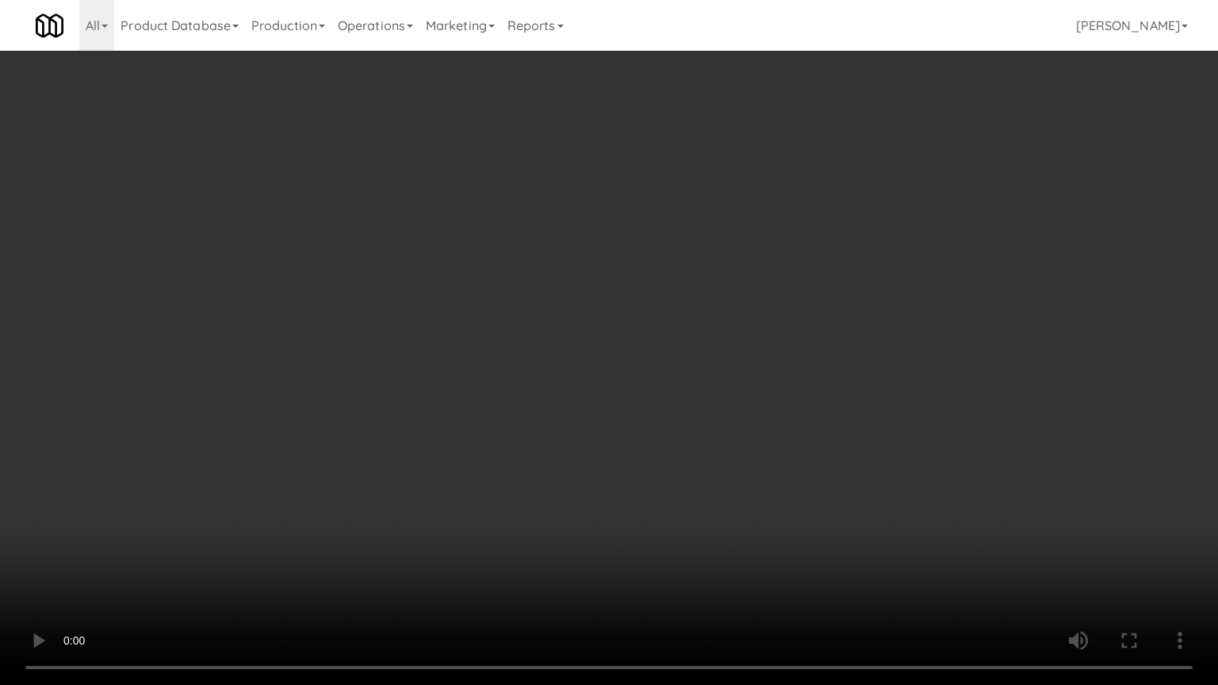
click at [661, 490] on video at bounding box center [609, 342] width 1218 height 685
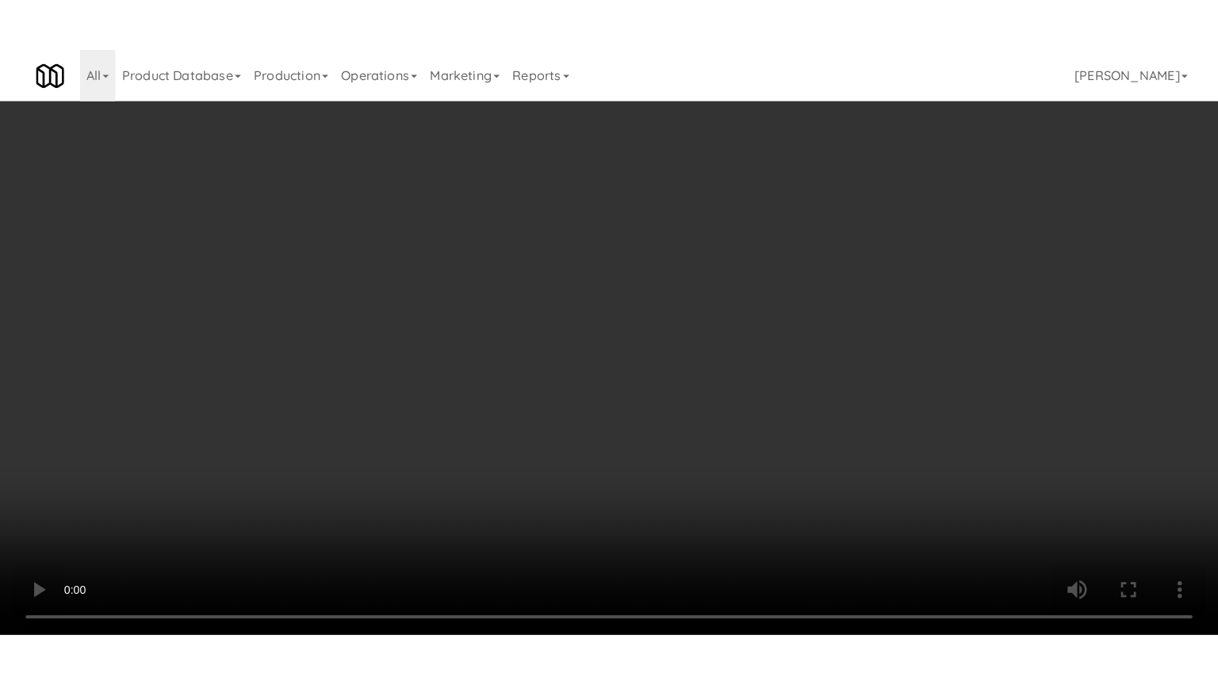
scroll to position [8455, 0]
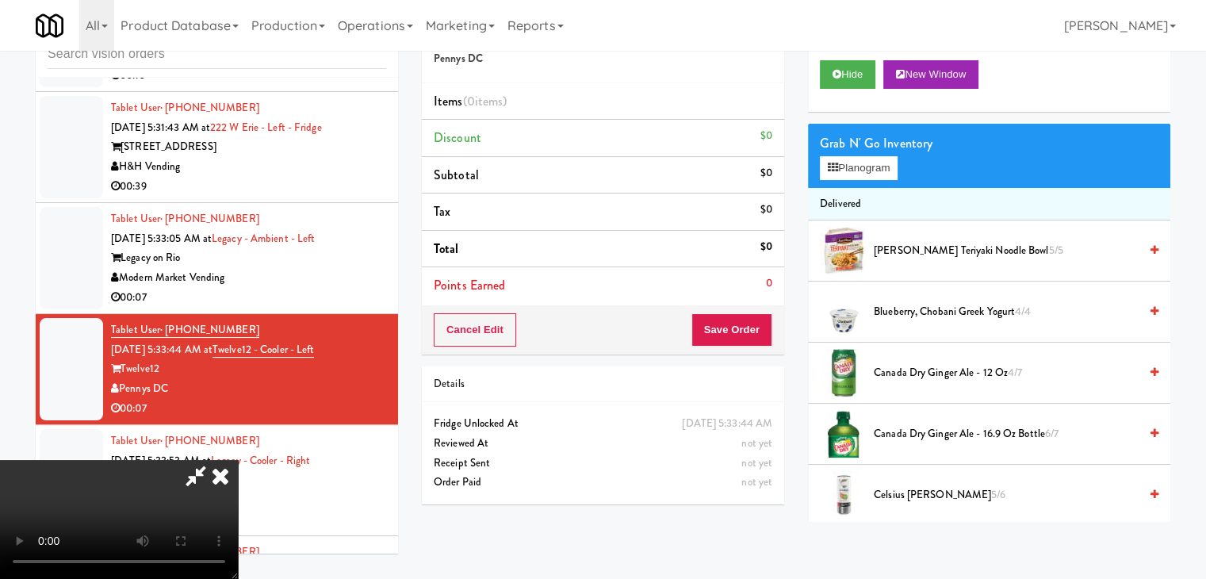
click at [238, 460] on video at bounding box center [119, 519] width 238 height 119
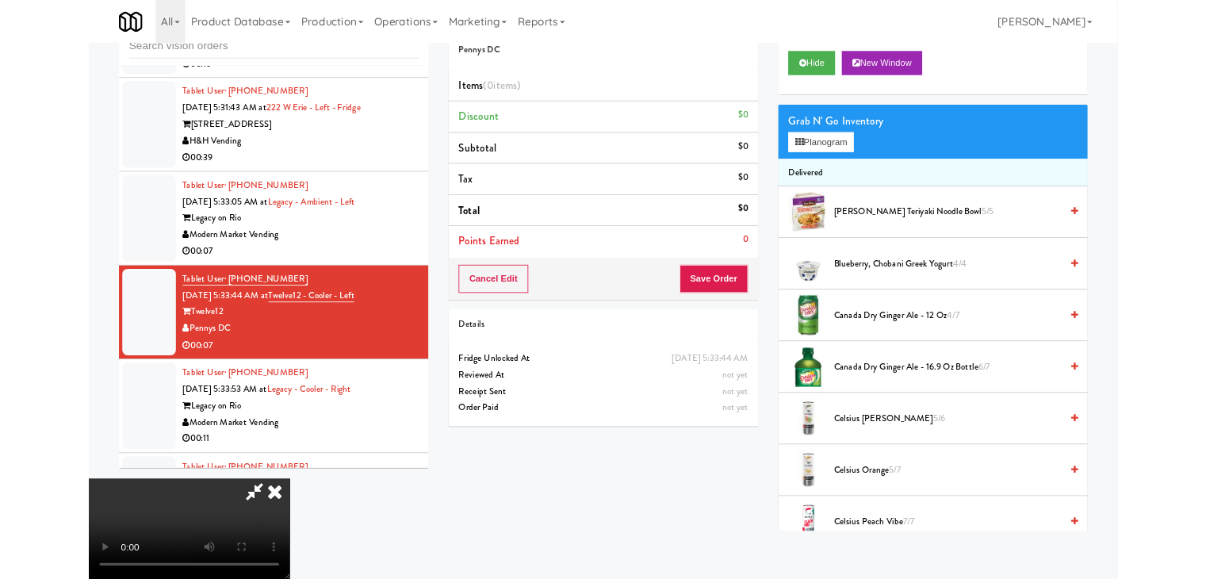
scroll to position [8338, 0]
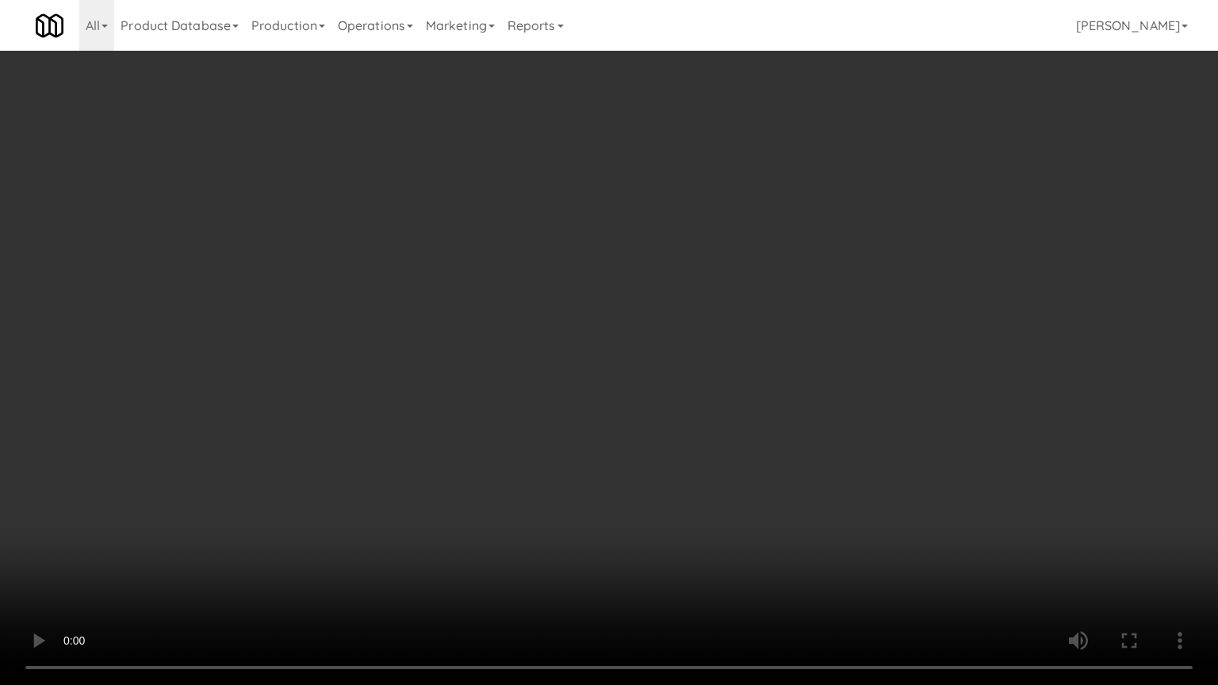
click at [466, 493] on video at bounding box center [609, 342] width 1218 height 685
click at [470, 495] on video at bounding box center [609, 342] width 1218 height 685
click at [703, 473] on video at bounding box center [609, 342] width 1218 height 685
drag, startPoint x: 703, startPoint y: 473, endPoint x: 736, endPoint y: 328, distance: 149.7
click at [703, 466] on video at bounding box center [609, 342] width 1218 height 685
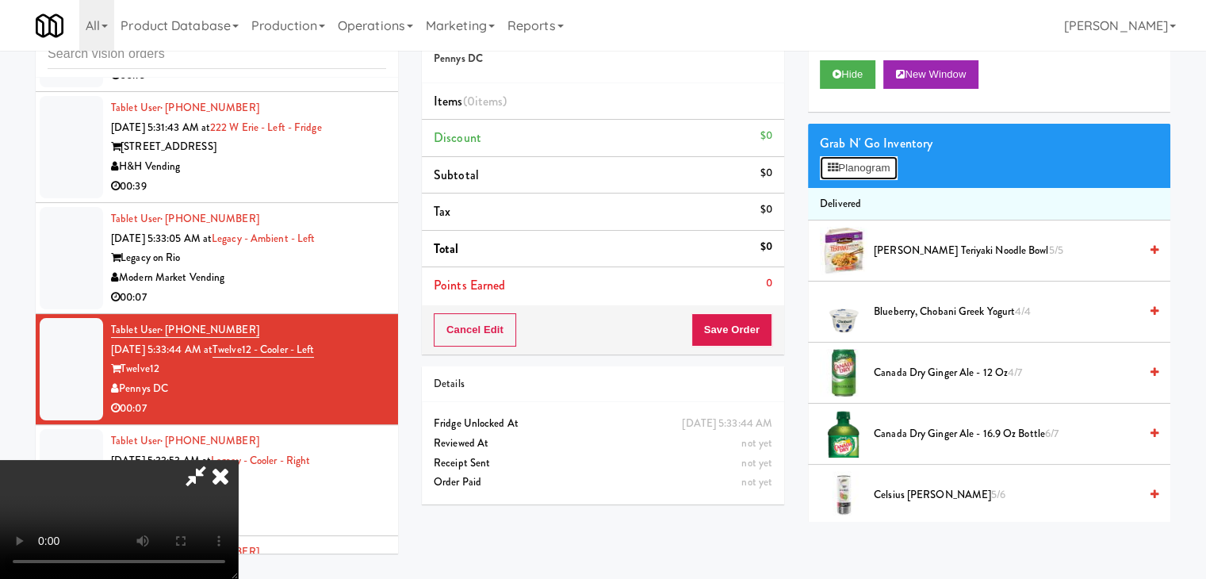
click at [888, 166] on button "Planogram" at bounding box center [859, 168] width 78 height 24
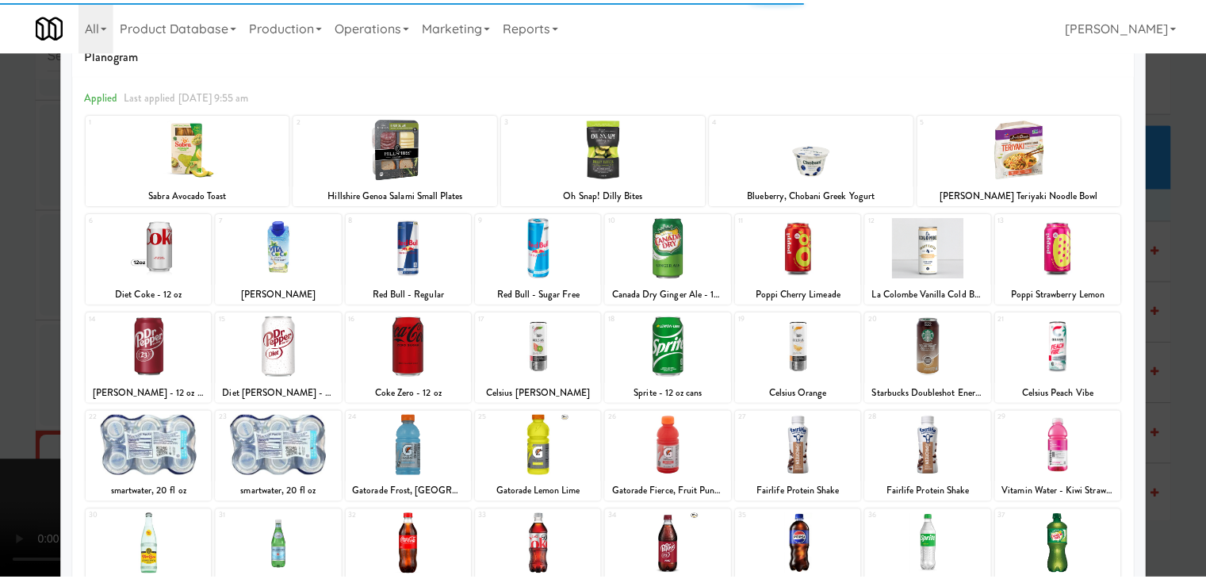
scroll to position [200, 0]
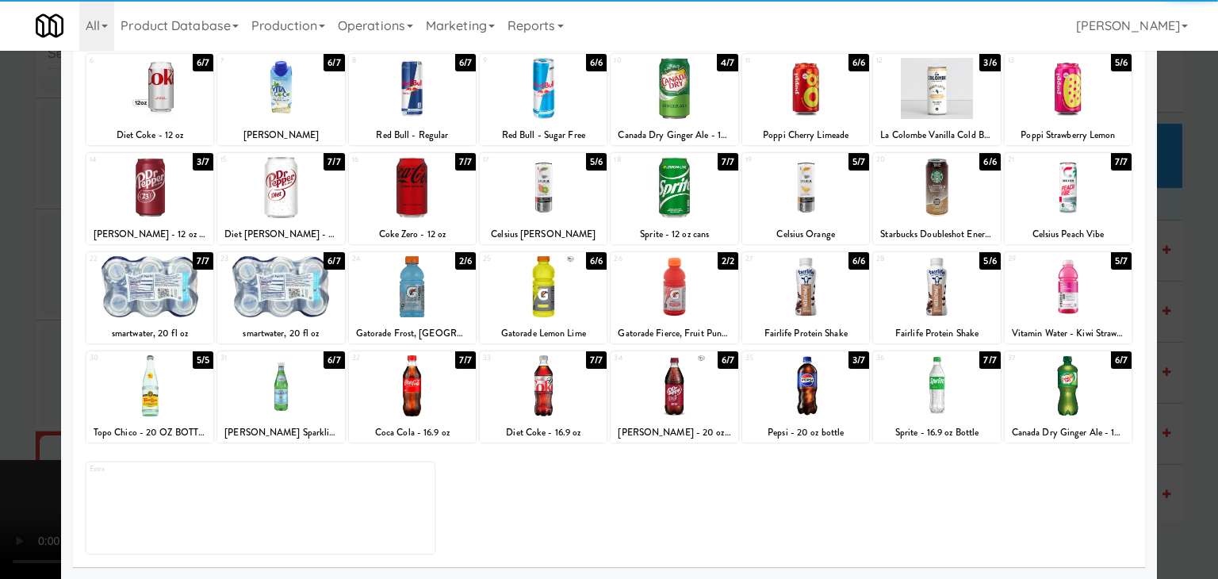
drag, startPoint x: 951, startPoint y: 391, endPoint x: 1113, endPoint y: 404, distance: 162.3
click at [952, 391] on div at bounding box center [936, 385] width 127 height 61
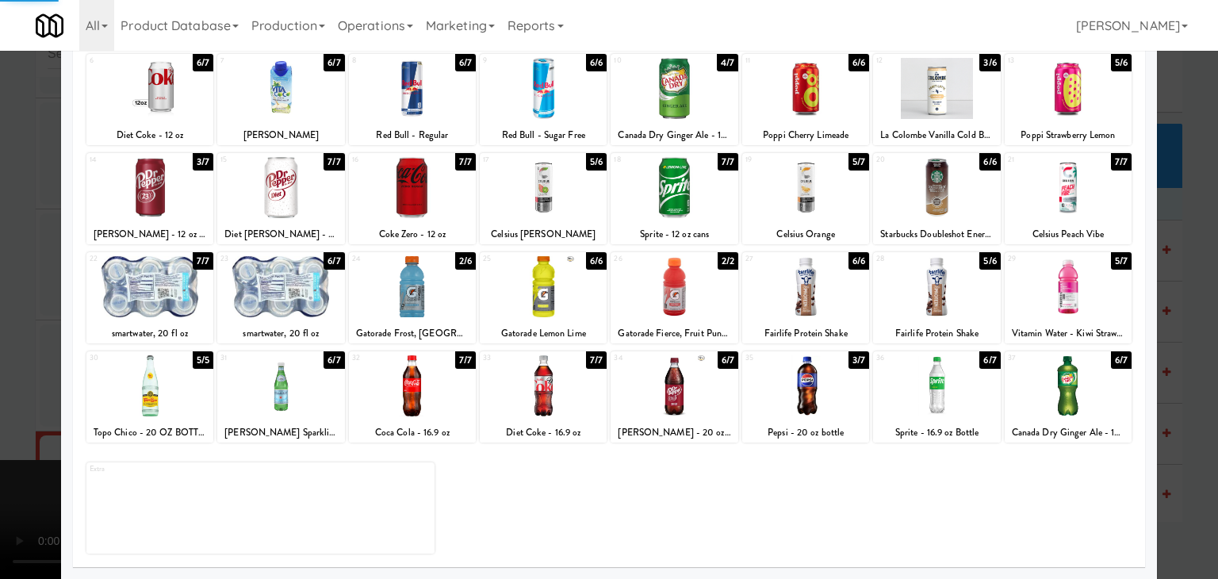
click at [1167, 412] on div at bounding box center [609, 289] width 1218 height 579
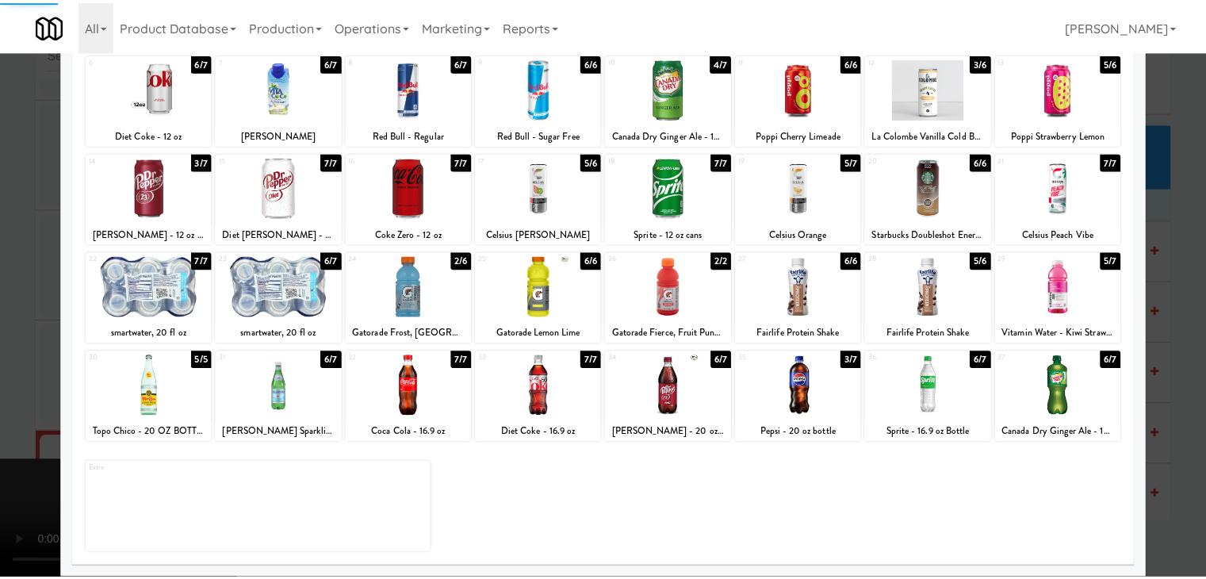
scroll to position [8455, 0]
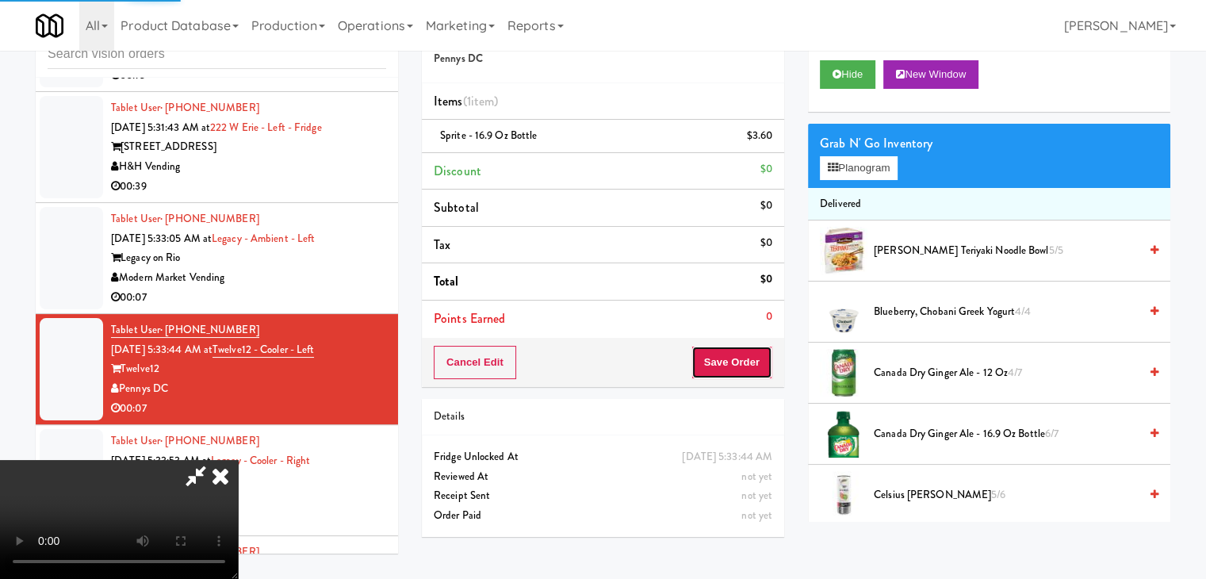
click at [740, 362] on button "Save Order" at bounding box center [732, 362] width 81 height 33
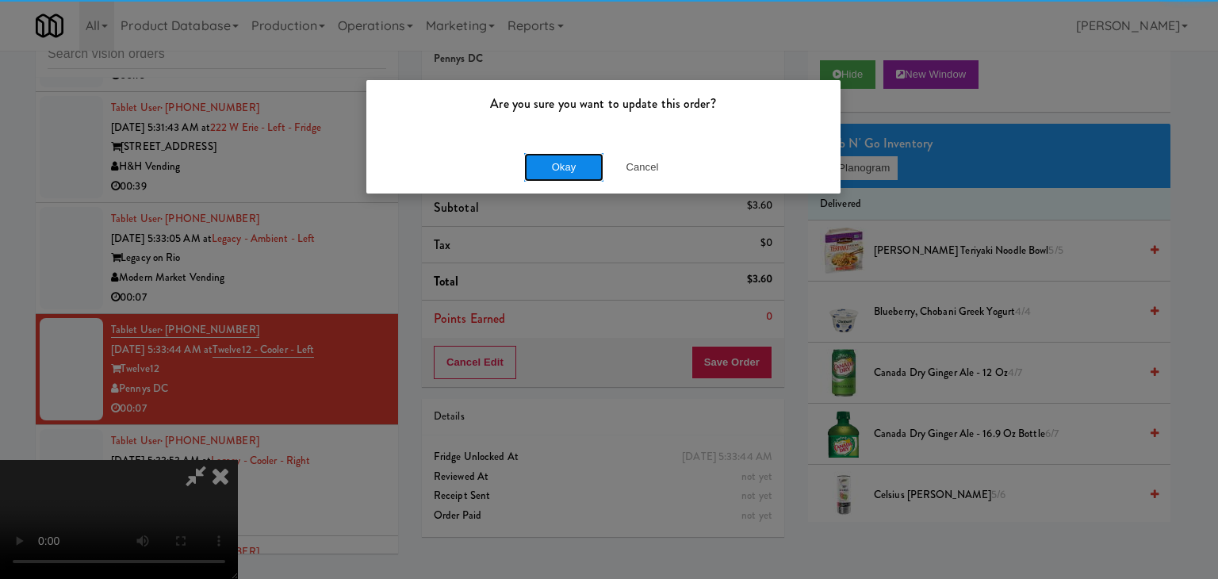
click at [550, 164] on button "Okay" at bounding box center [563, 167] width 79 height 29
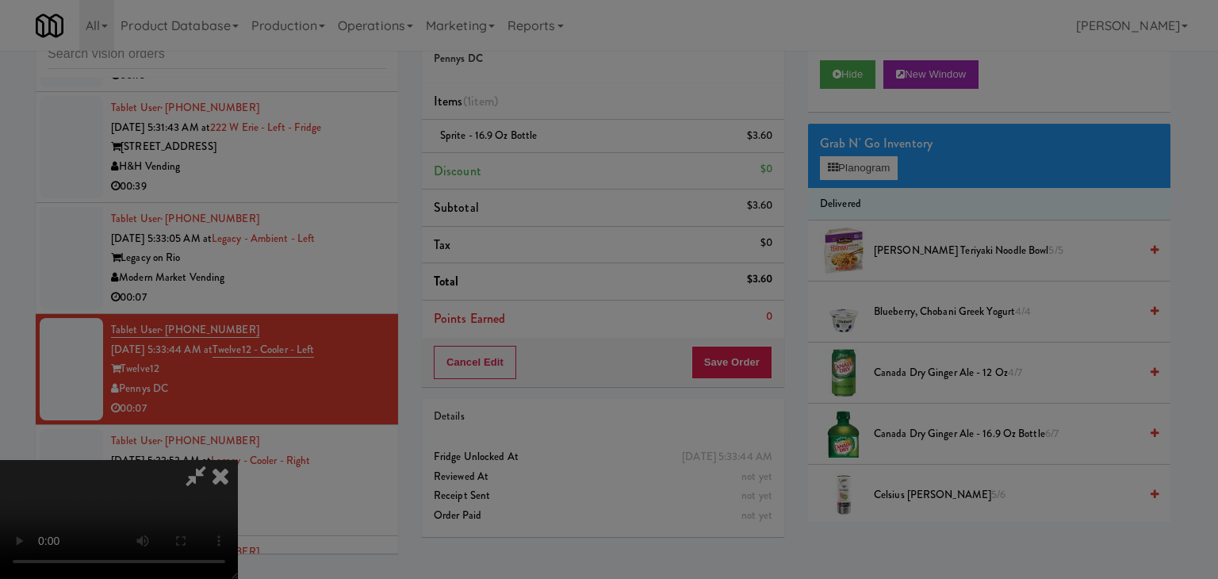
click at [550, 152] on button "Okay" at bounding box center [563, 138] width 79 height 29
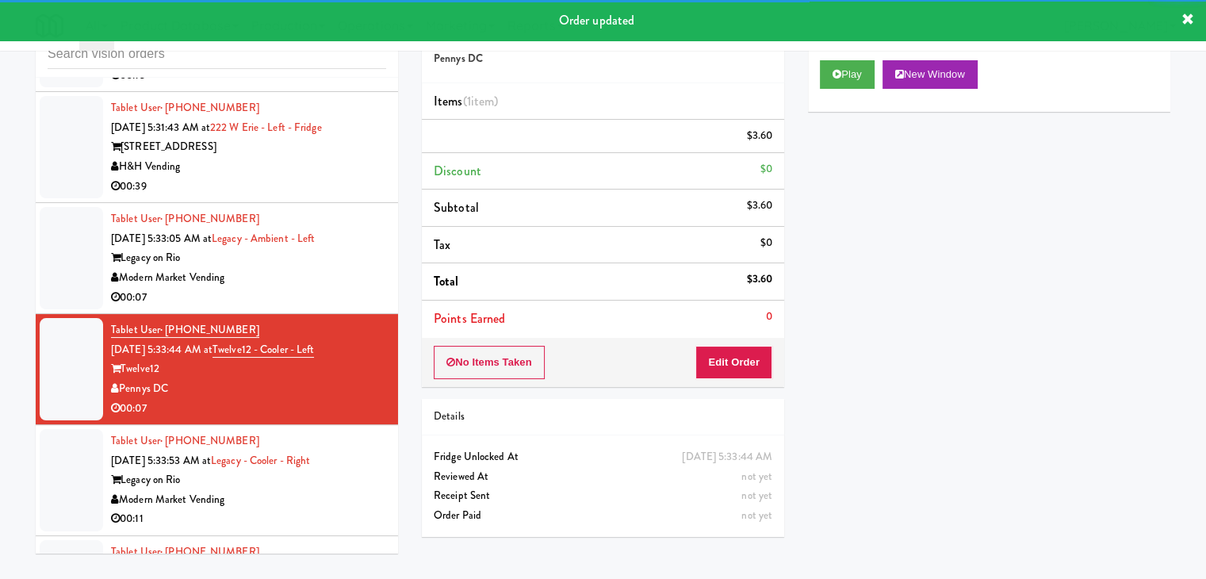
click at [340, 288] on div "Modern Market Vending" at bounding box center [248, 278] width 275 height 20
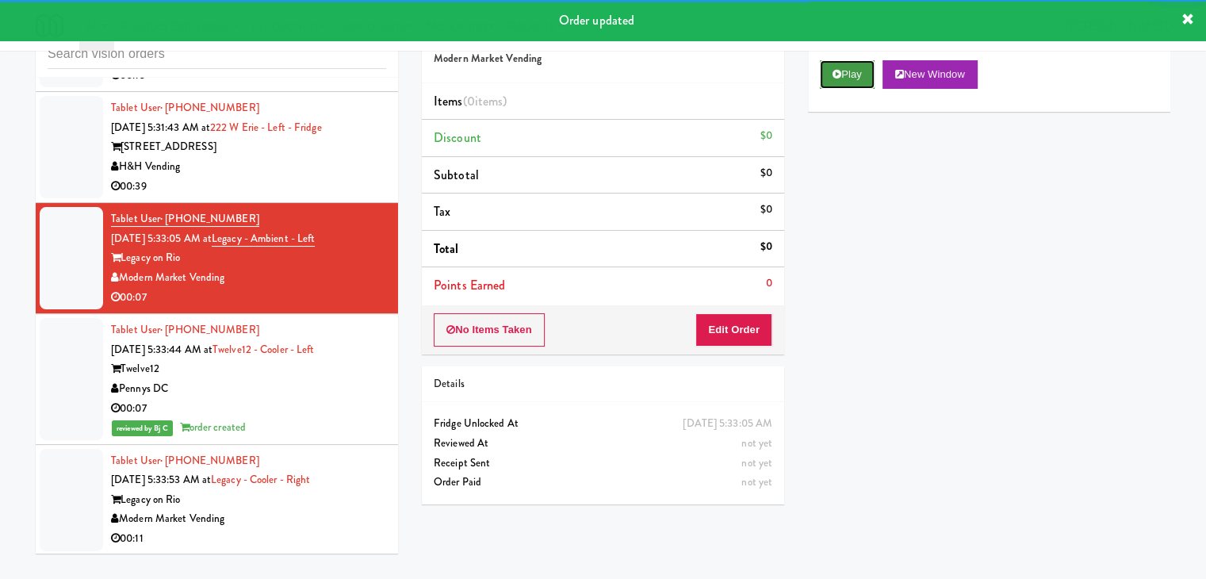
click at [853, 71] on button "Play" at bounding box center [847, 74] width 55 height 29
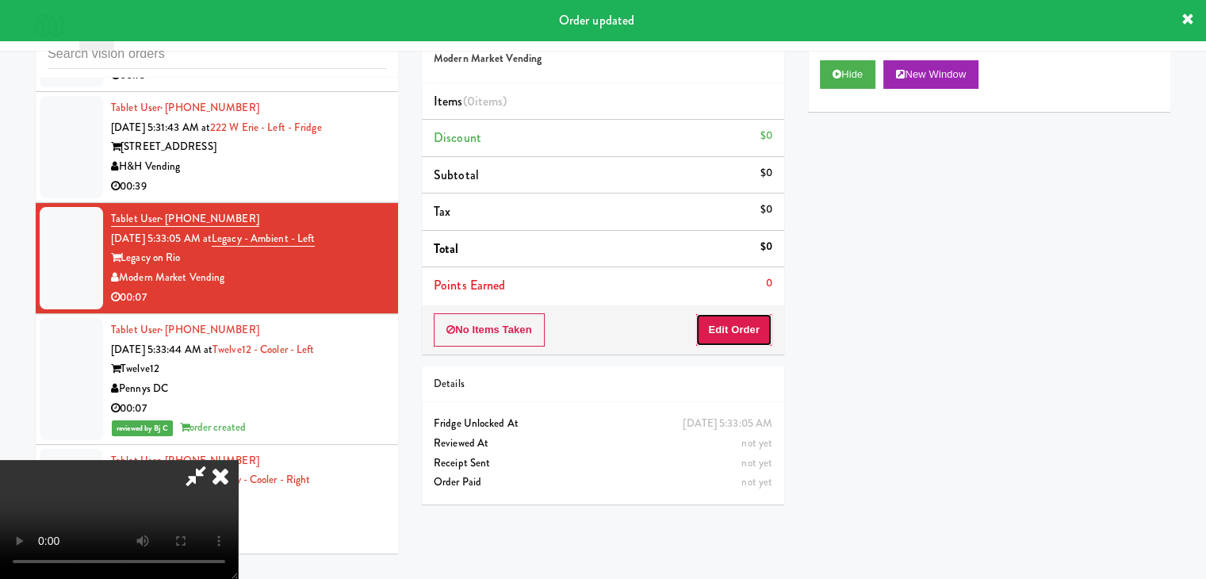
click at [745, 325] on button "Edit Order" at bounding box center [734, 329] width 77 height 33
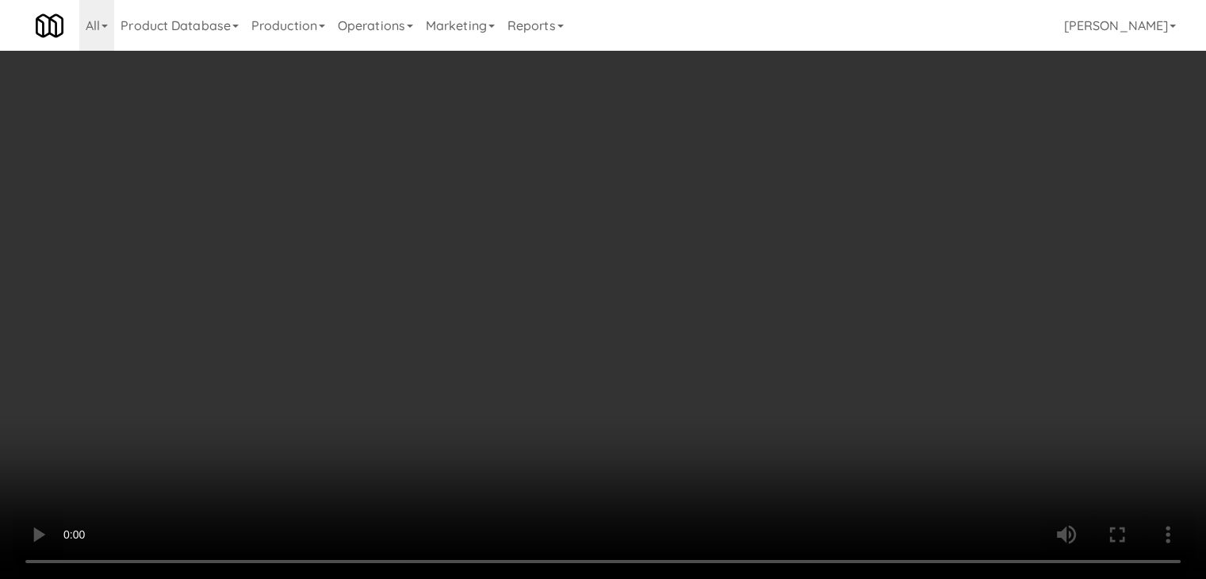
scroll to position [8338, 0]
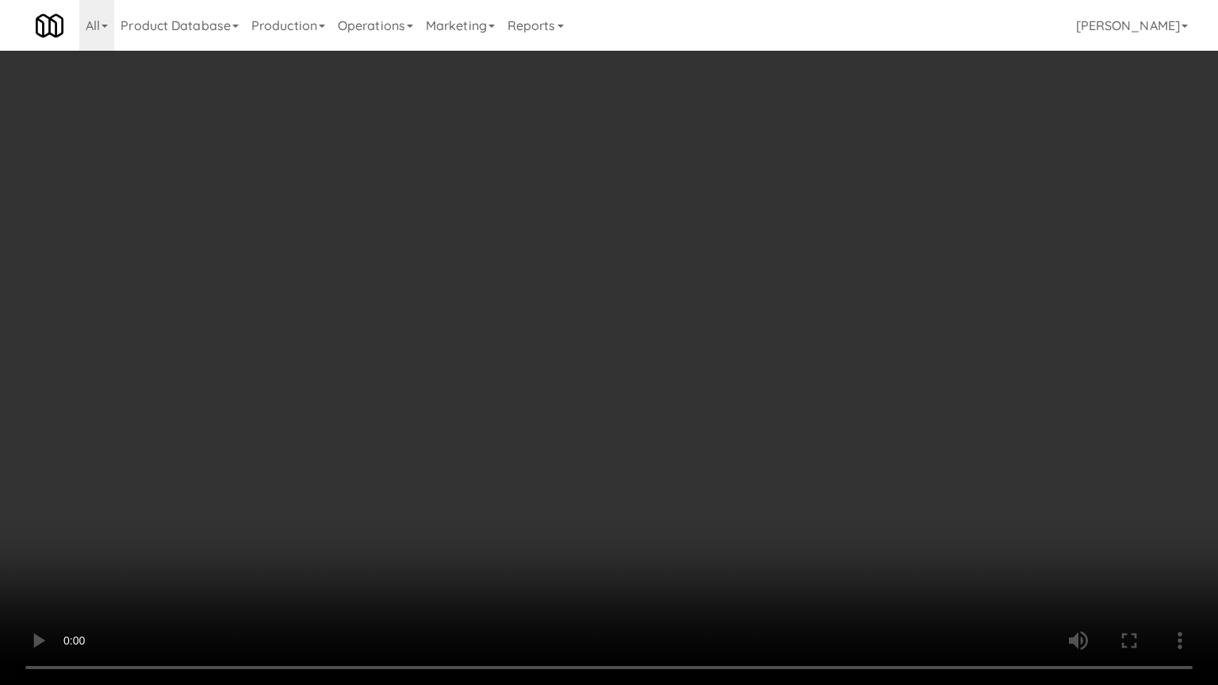
click at [705, 416] on video at bounding box center [609, 342] width 1218 height 685
click at [706, 416] on video at bounding box center [609, 342] width 1218 height 685
click at [717, 403] on video at bounding box center [609, 342] width 1218 height 685
drag, startPoint x: 717, startPoint y: 403, endPoint x: 775, endPoint y: 252, distance: 161.4
click at [723, 397] on video at bounding box center [609, 342] width 1218 height 685
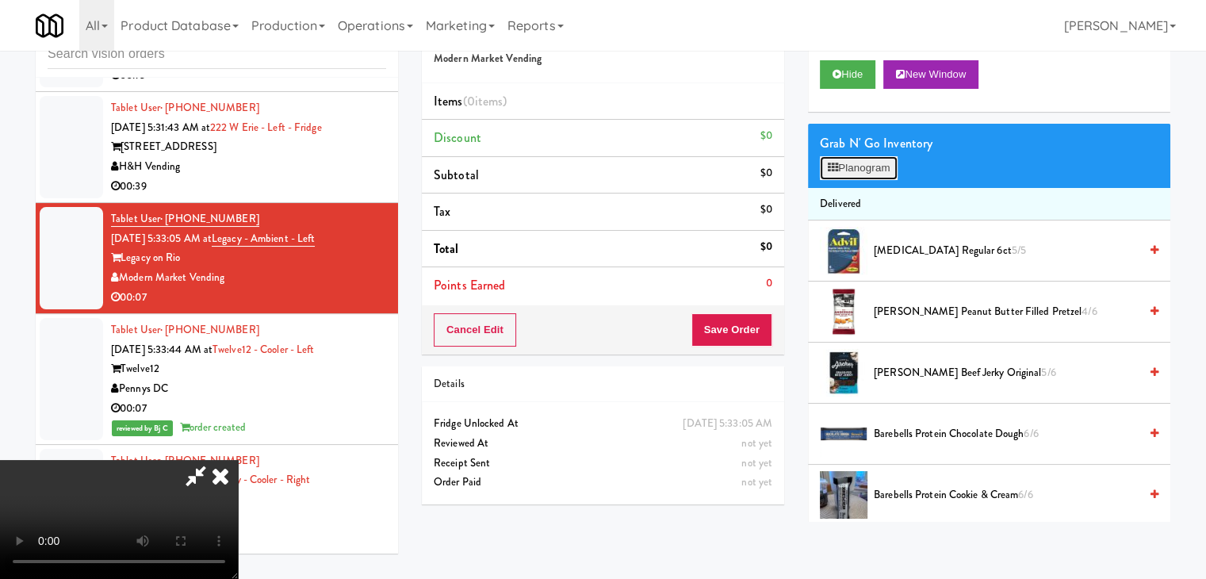
click at [838, 163] on button "Planogram" at bounding box center [859, 168] width 78 height 24
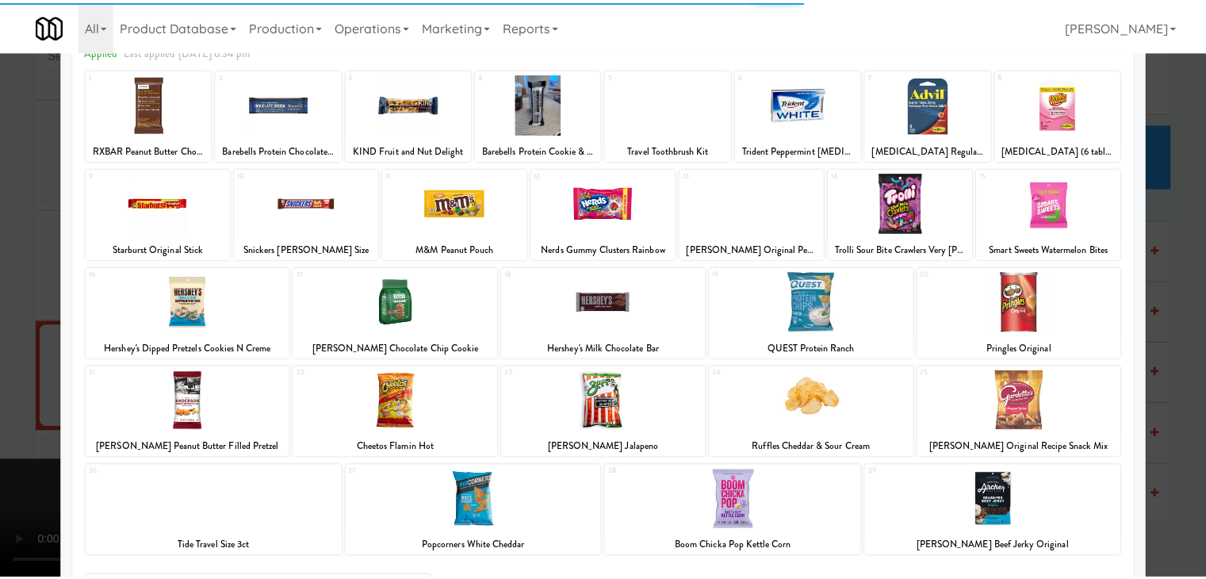
scroll to position [200, 0]
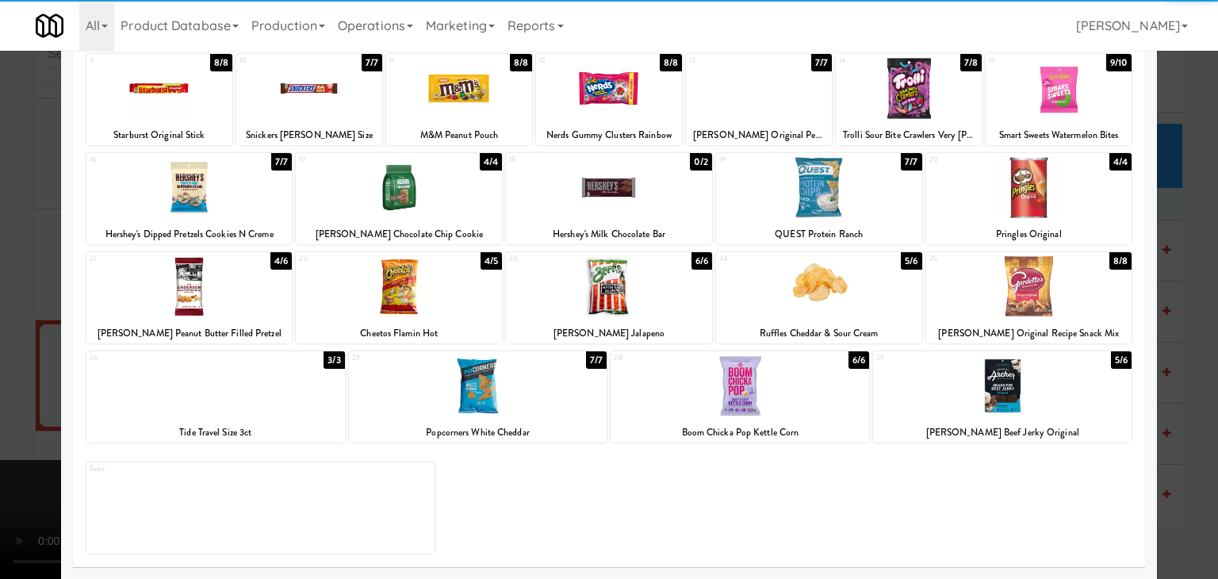
click at [780, 389] on div at bounding box center [740, 385] width 259 height 61
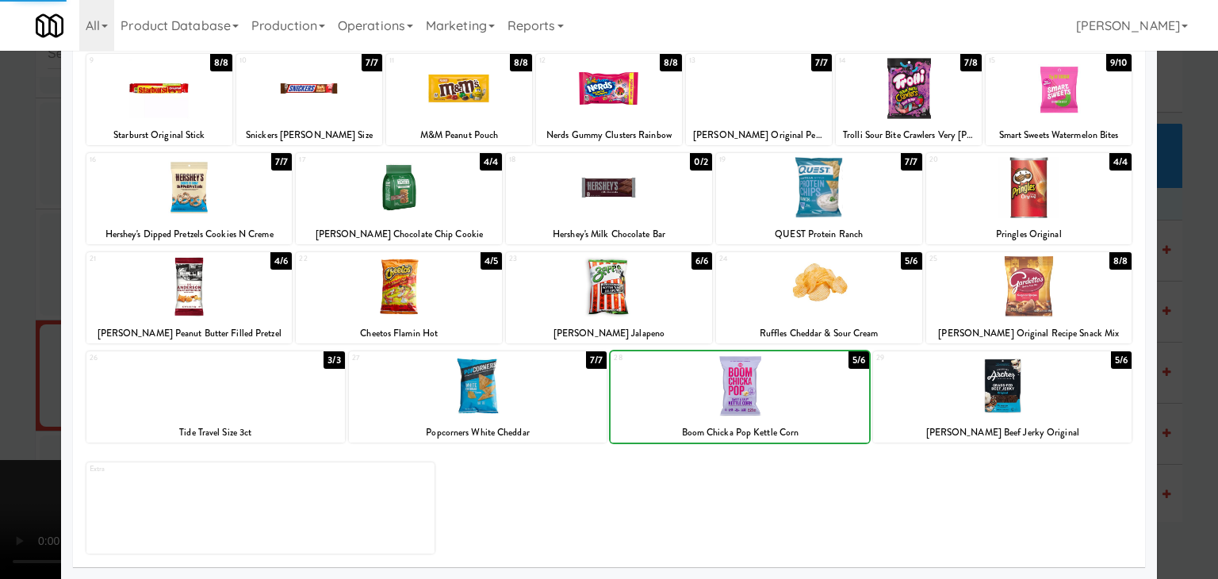
click at [1202, 450] on div at bounding box center [609, 289] width 1218 height 579
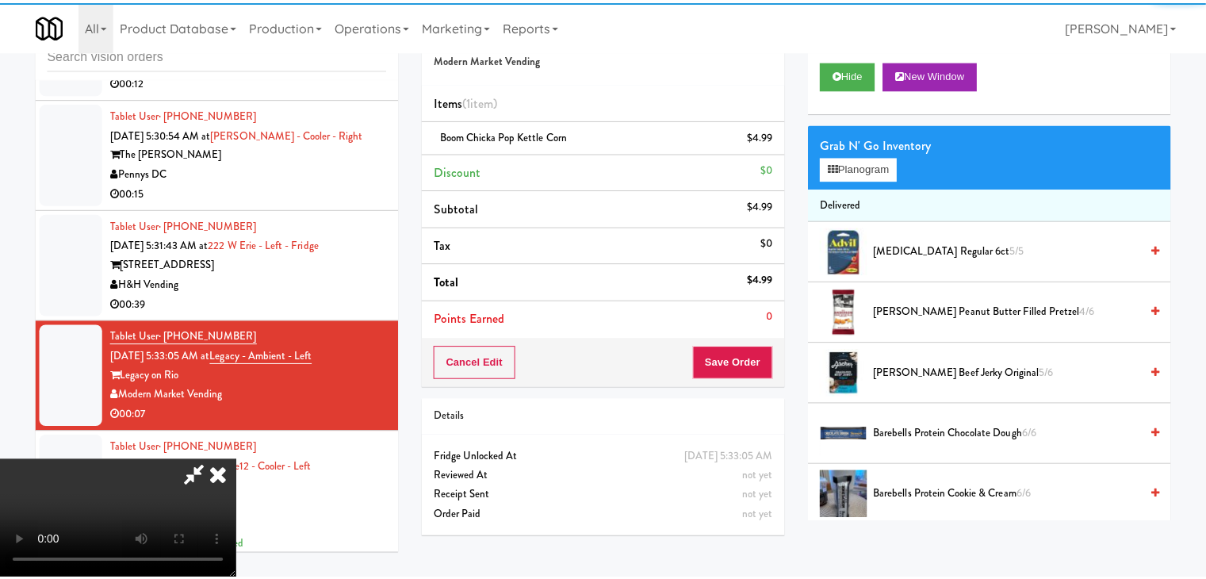
scroll to position [8455, 0]
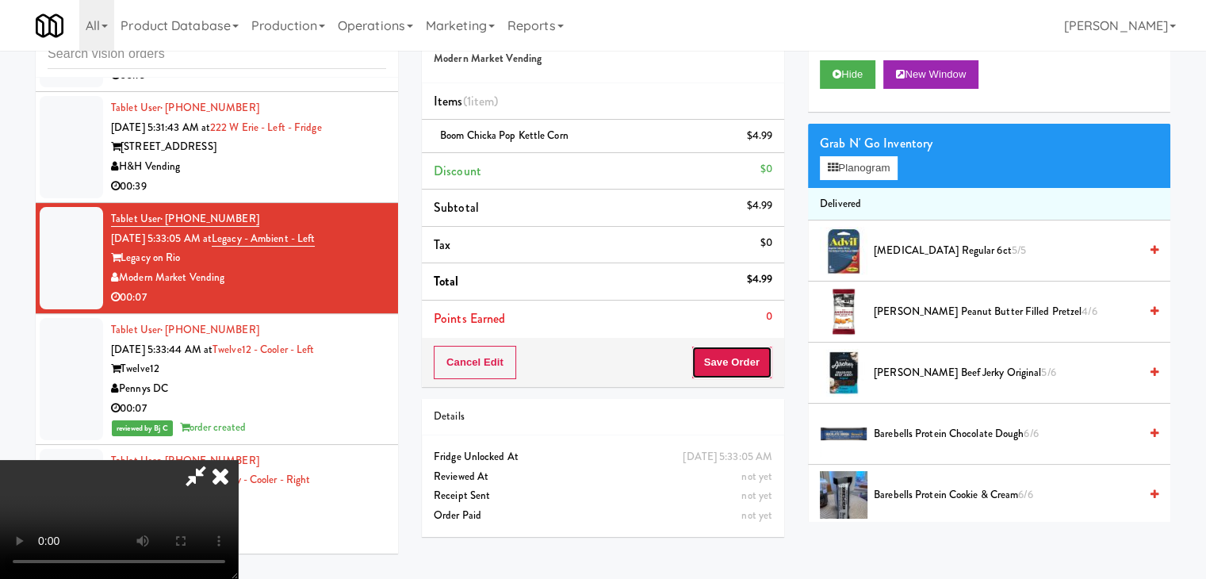
click at [735, 366] on button "Save Order" at bounding box center [732, 362] width 81 height 33
click at [737, 366] on button "Save Order" at bounding box center [732, 362] width 81 height 33
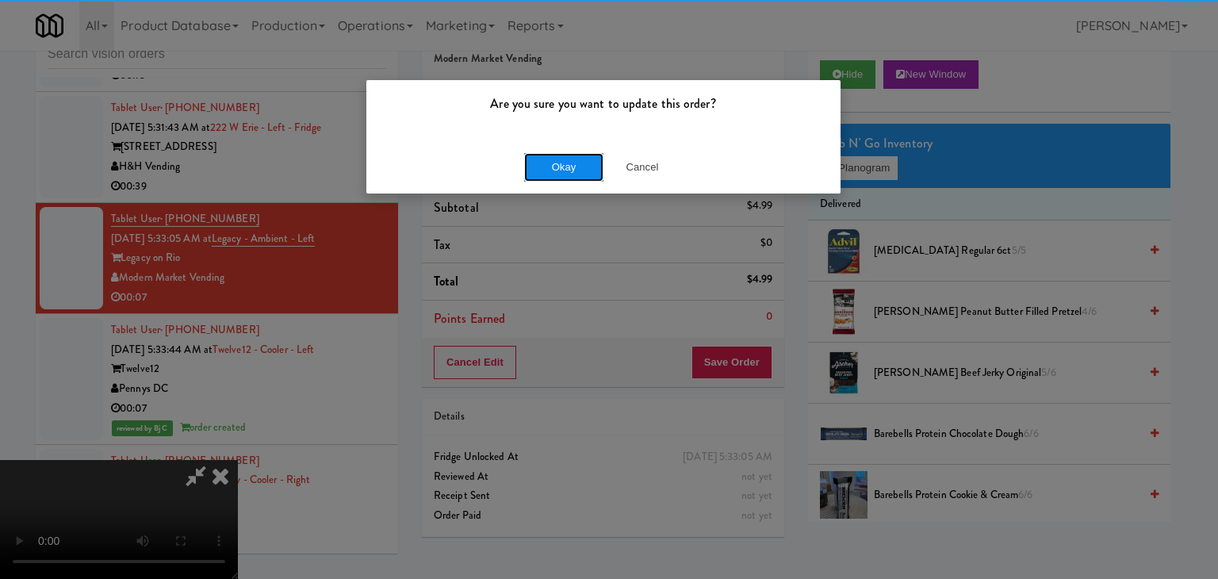
click at [562, 158] on button "Okay" at bounding box center [563, 167] width 79 height 29
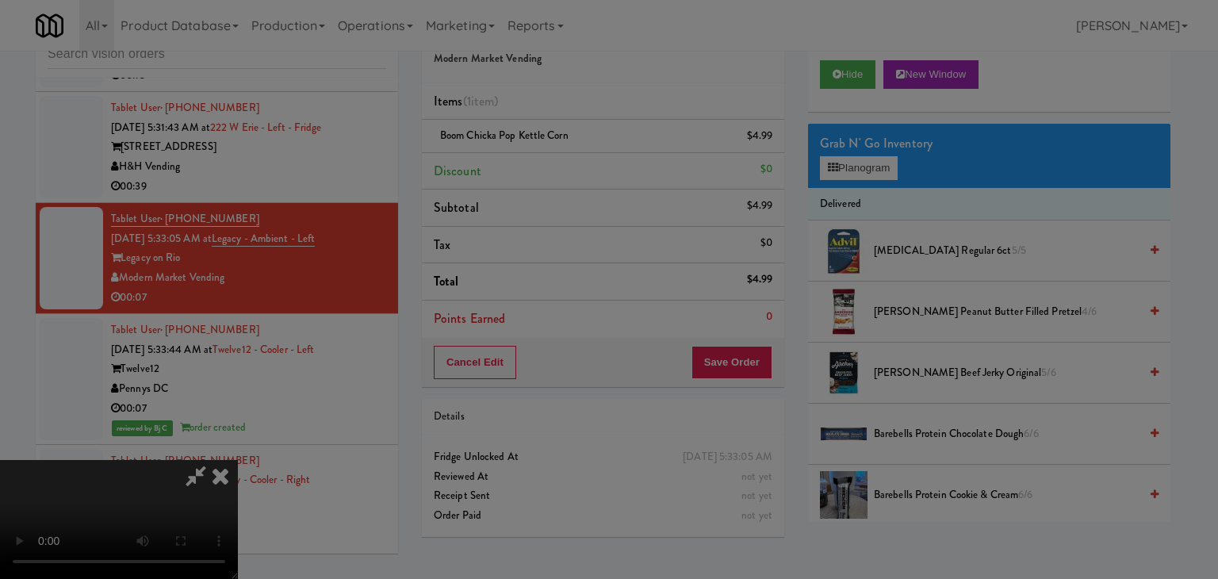
click at [562, 152] on button "Okay" at bounding box center [563, 138] width 79 height 29
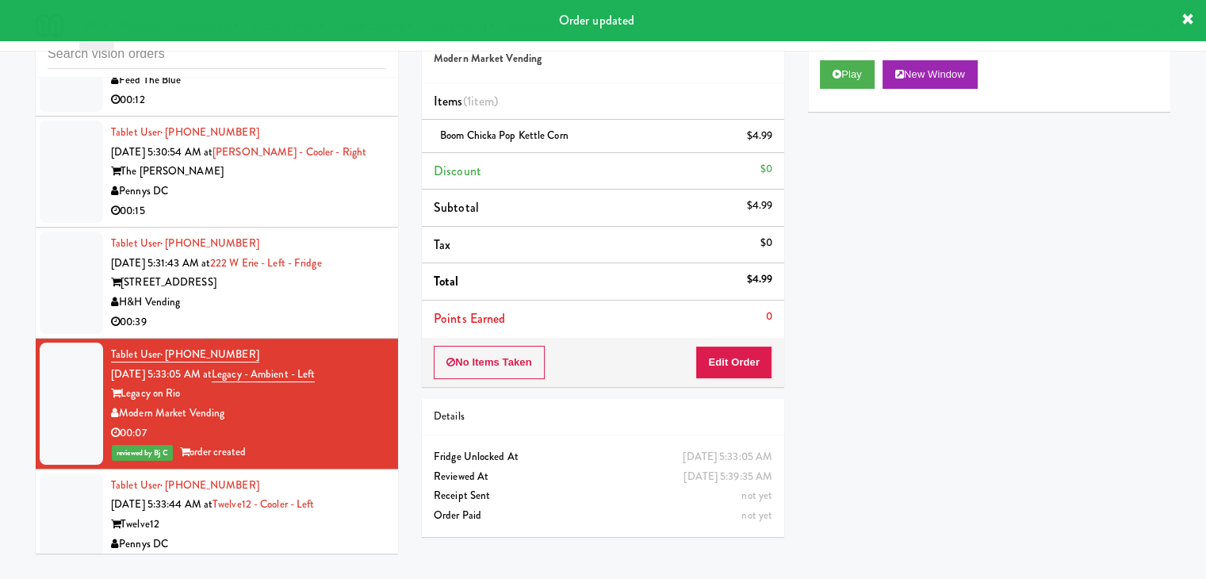
scroll to position [8296, 0]
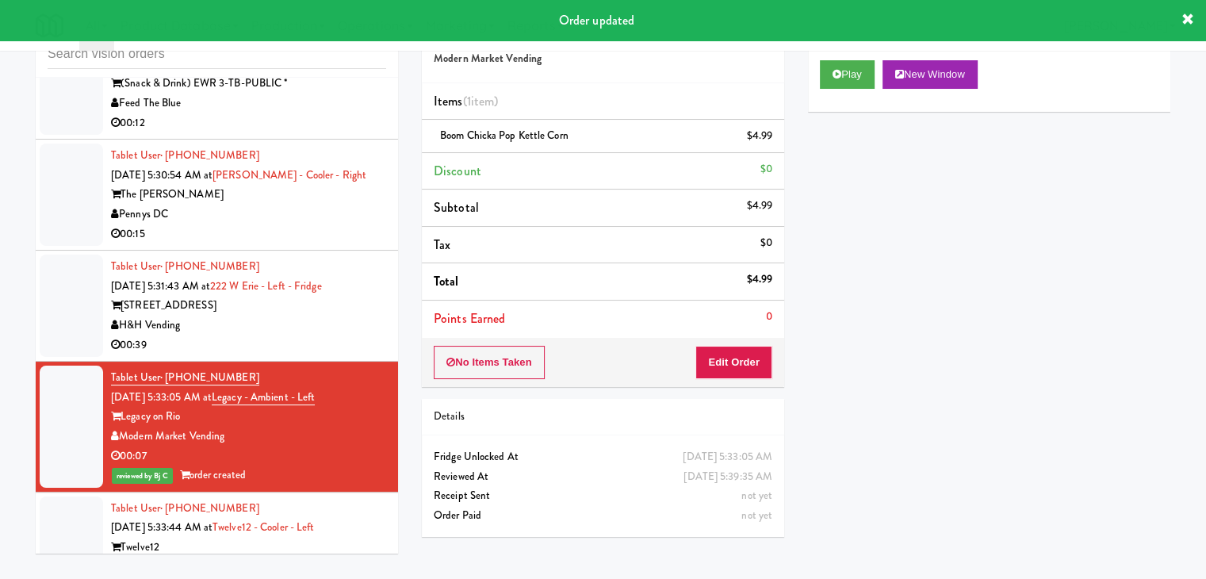
drag, startPoint x: 358, startPoint y: 454, endPoint x: 342, endPoint y: 455, distance: 15.9
click at [357, 335] on div "H&H Vending" at bounding box center [248, 326] width 275 height 20
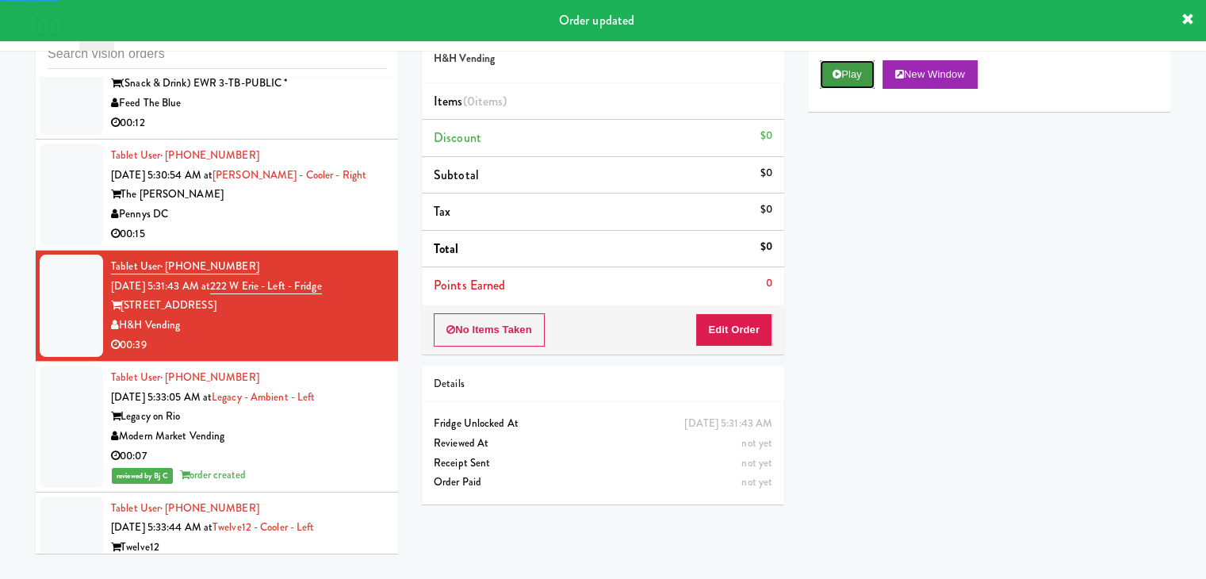
click at [845, 67] on button "Play" at bounding box center [847, 74] width 55 height 29
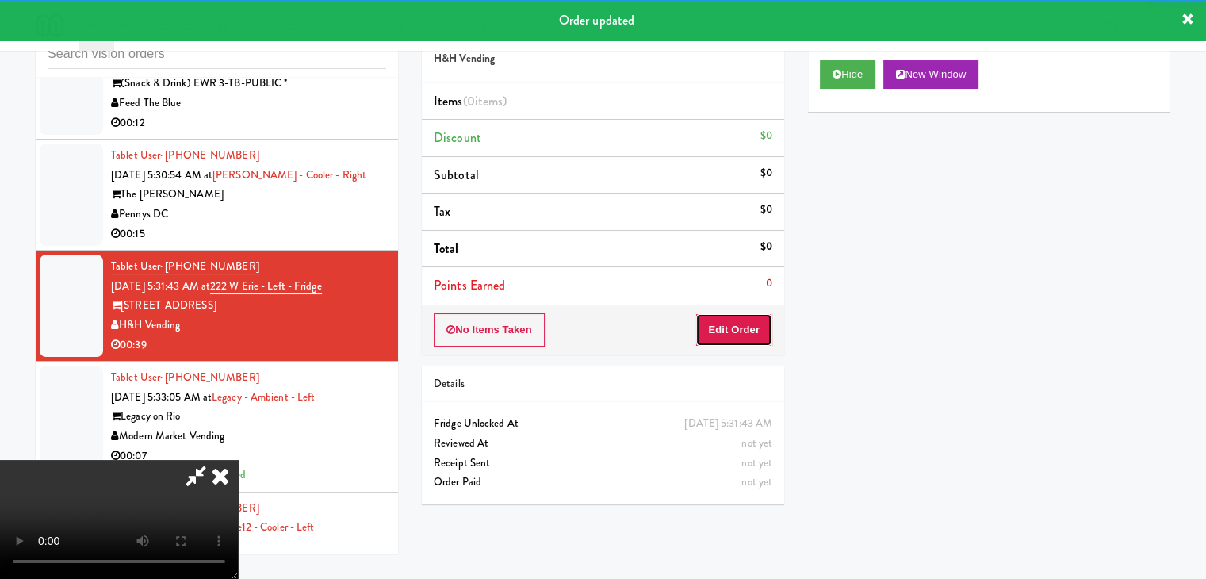
click at [742, 339] on button "Edit Order" at bounding box center [734, 329] width 77 height 33
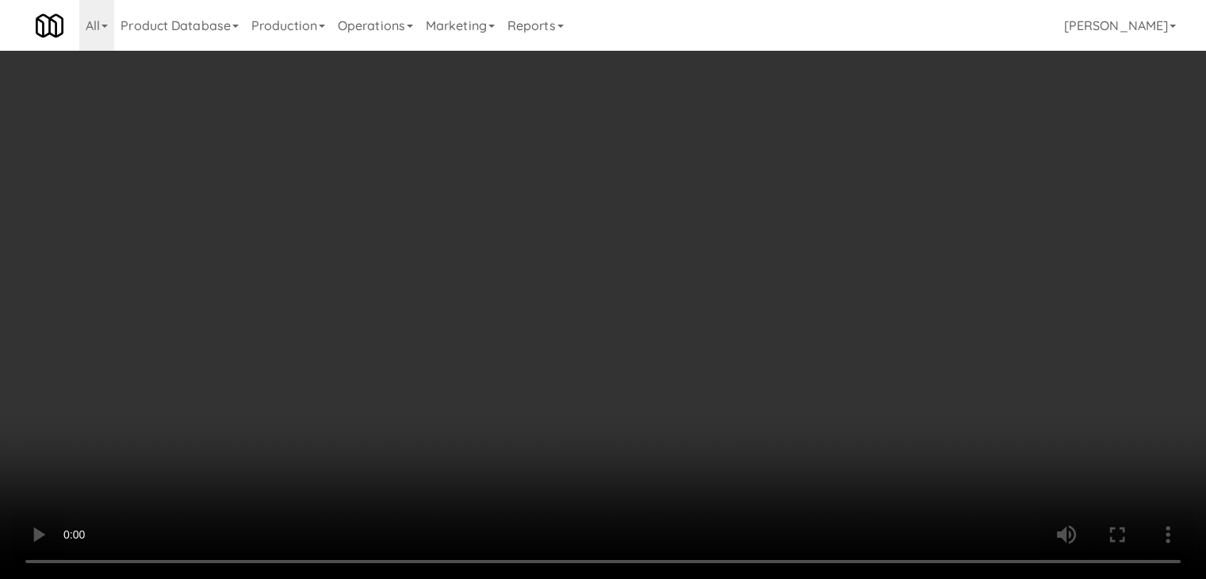
scroll to position [8180, 0]
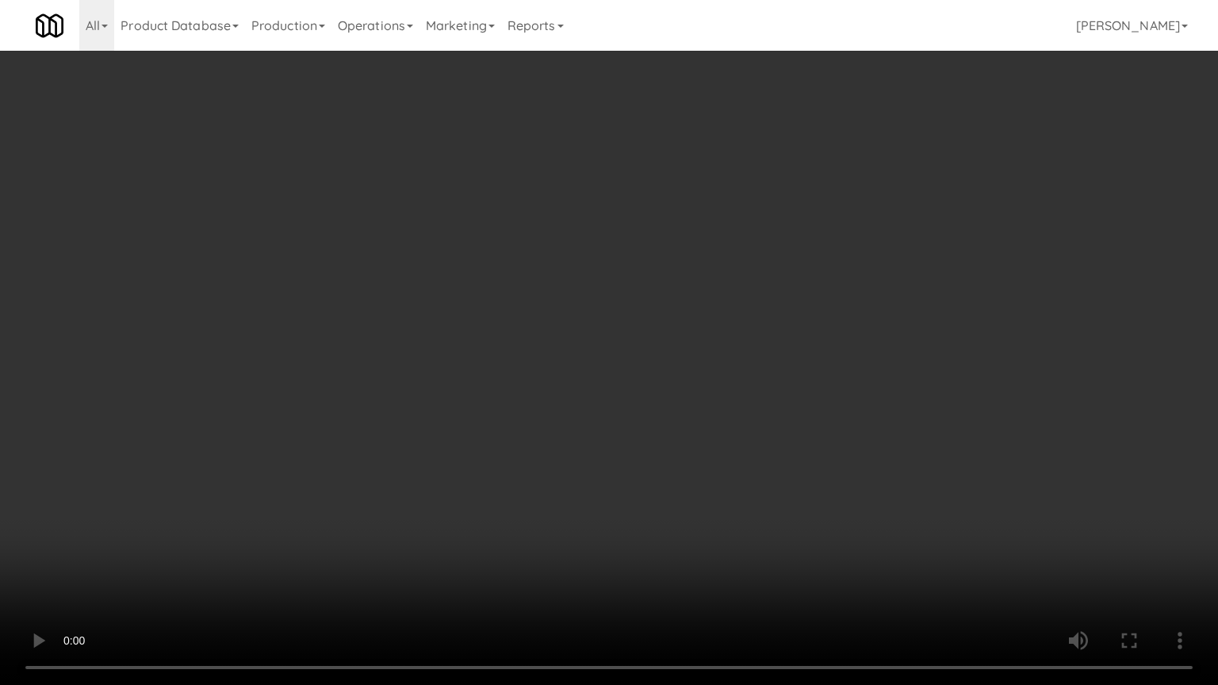
click at [791, 467] on video at bounding box center [609, 342] width 1218 height 685
click at [787, 469] on video at bounding box center [609, 342] width 1218 height 685
click at [788, 470] on video at bounding box center [609, 342] width 1218 height 685
click at [784, 470] on video at bounding box center [609, 342] width 1218 height 685
drag, startPoint x: 780, startPoint y: 473, endPoint x: 791, endPoint y: 473, distance: 11.1
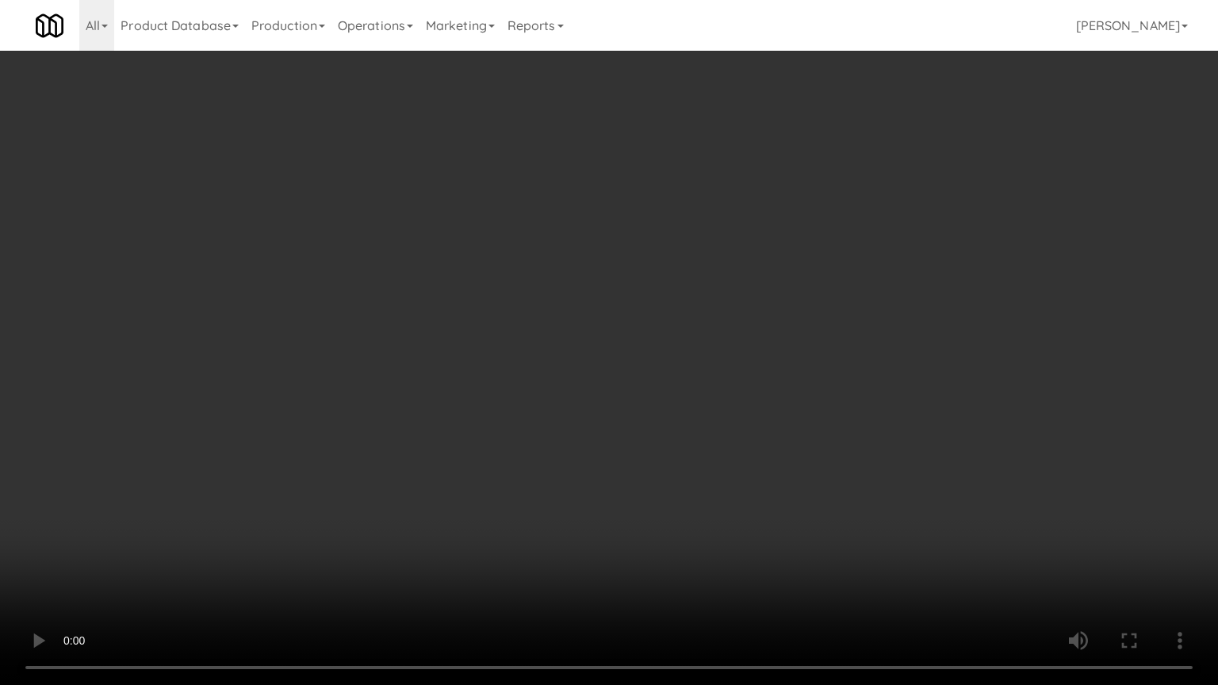
click at [783, 473] on video at bounding box center [609, 342] width 1218 height 685
click at [827, 473] on video at bounding box center [609, 342] width 1218 height 685
click at [814, 465] on video at bounding box center [609, 342] width 1218 height 685
drag, startPoint x: 785, startPoint y: 273, endPoint x: 865, endPoint y: 212, distance: 100.7
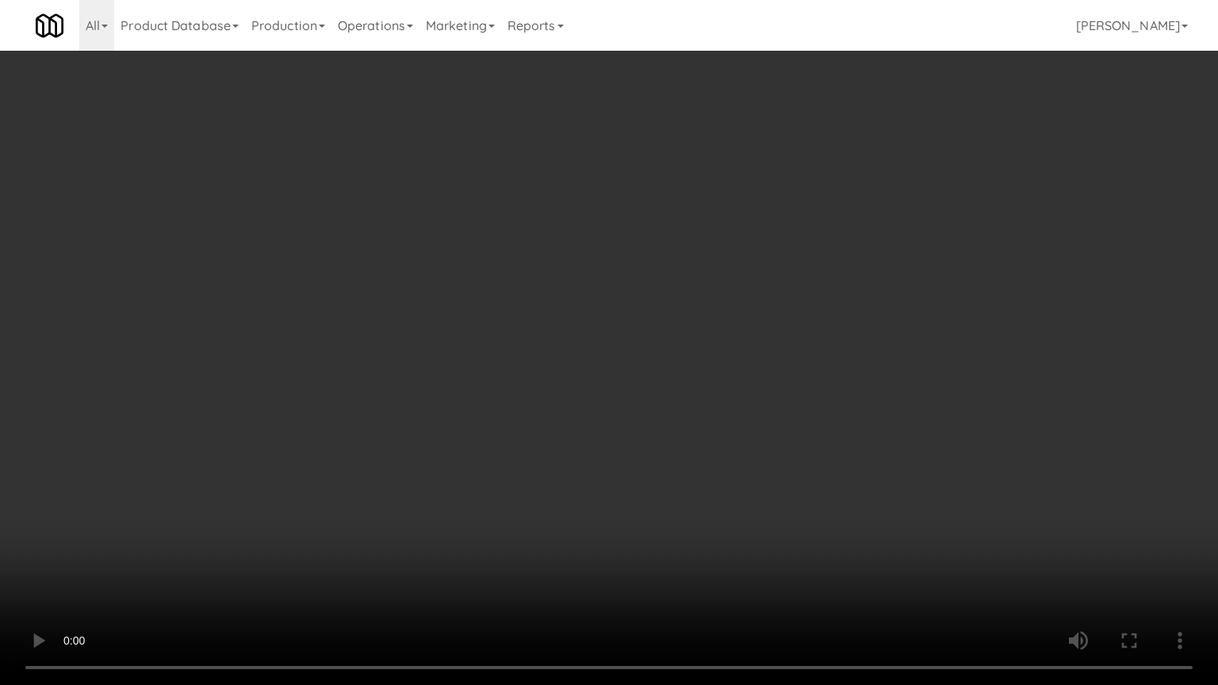
click at [793, 266] on video at bounding box center [609, 342] width 1218 height 685
click at [730, 327] on video at bounding box center [609, 342] width 1218 height 685
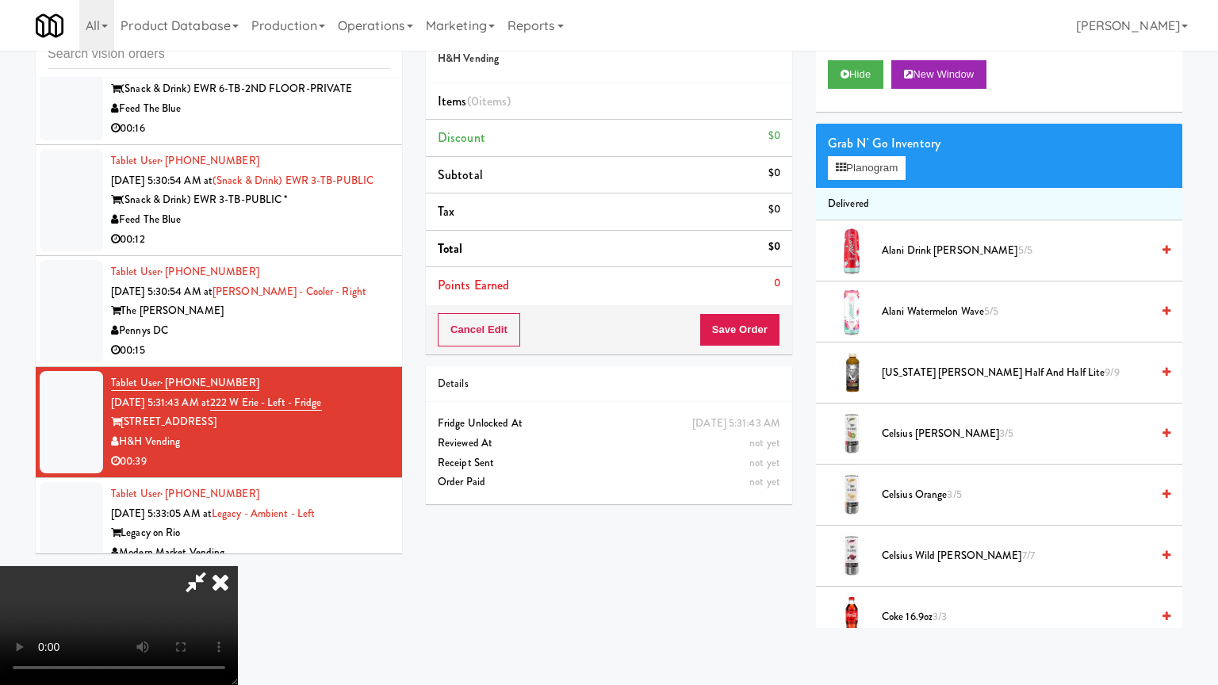
click at [730, 258] on li "Total $0" at bounding box center [609, 249] width 366 height 37
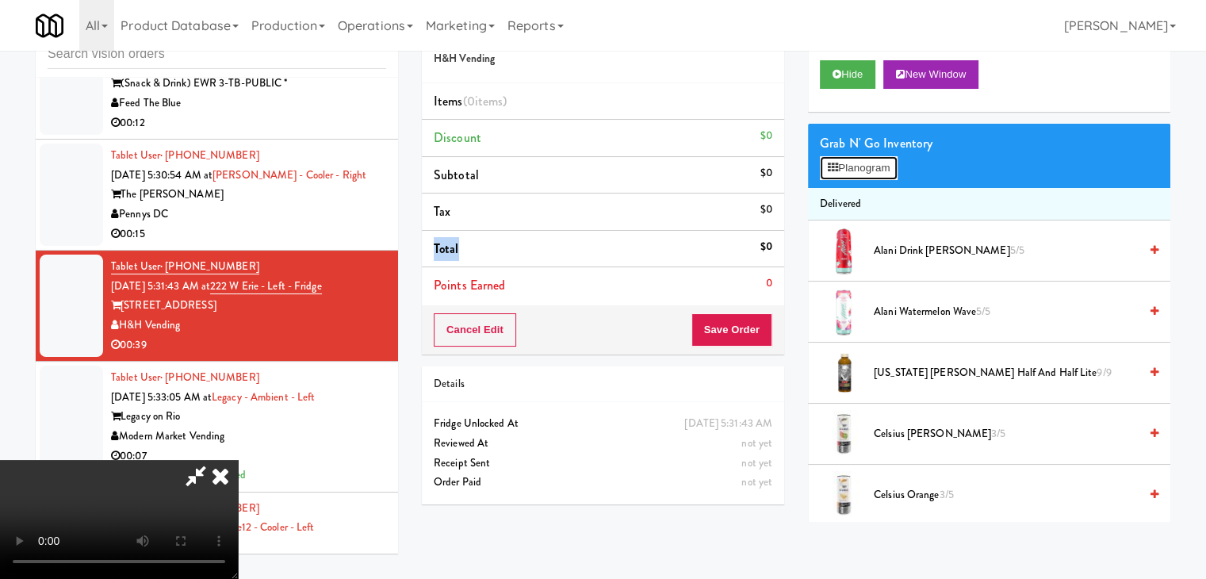
click at [857, 170] on button "Planogram" at bounding box center [859, 168] width 78 height 24
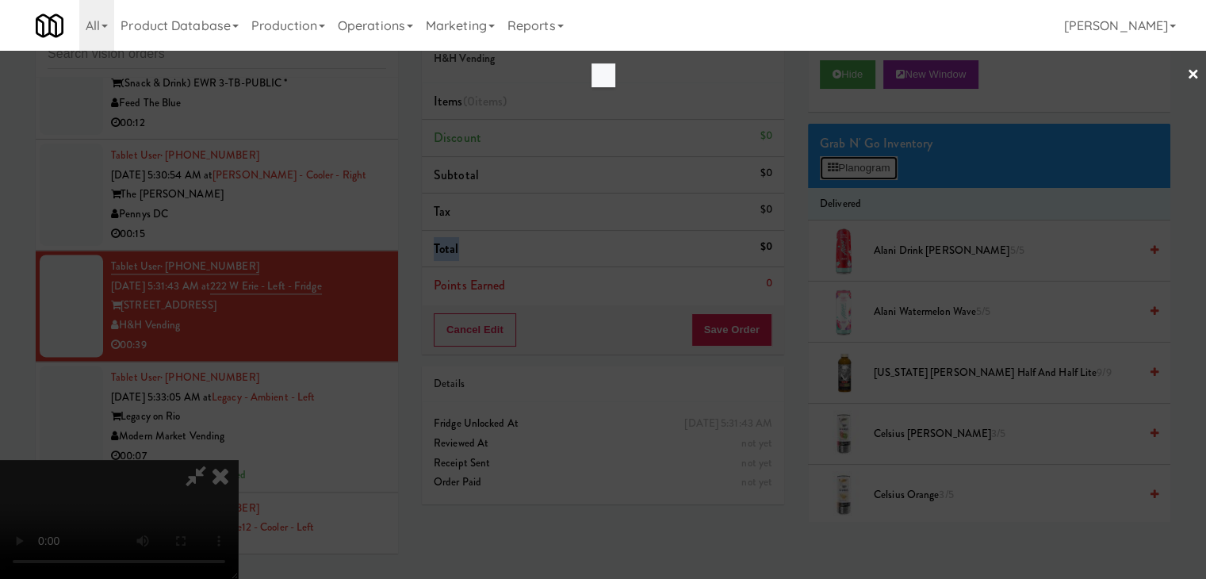
scroll to position [8180, 0]
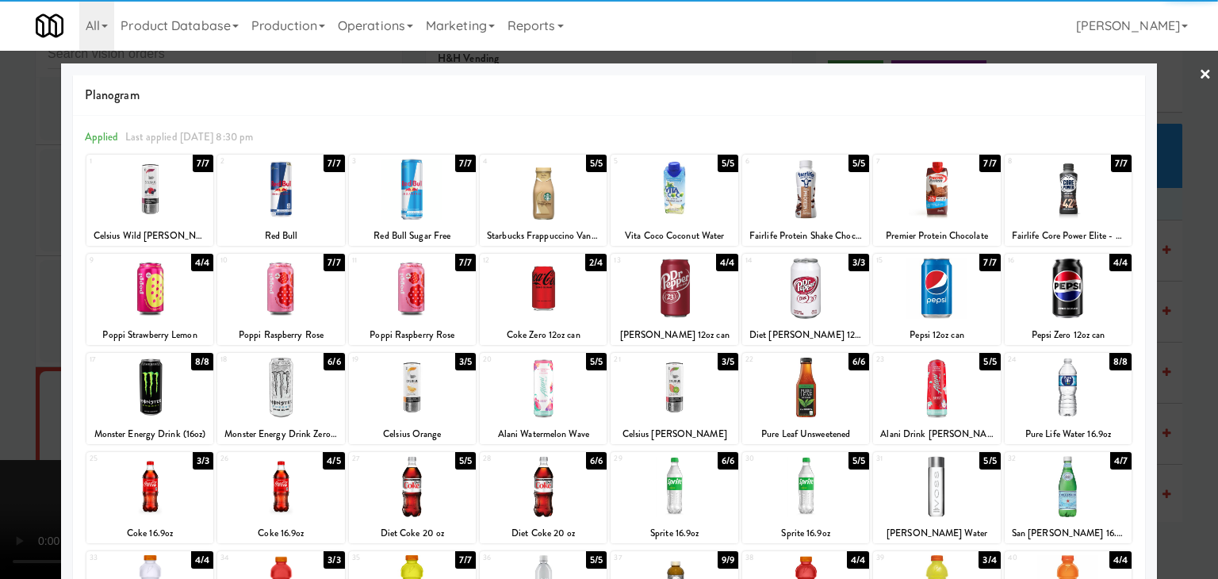
click at [1064, 214] on div at bounding box center [1068, 189] width 127 height 61
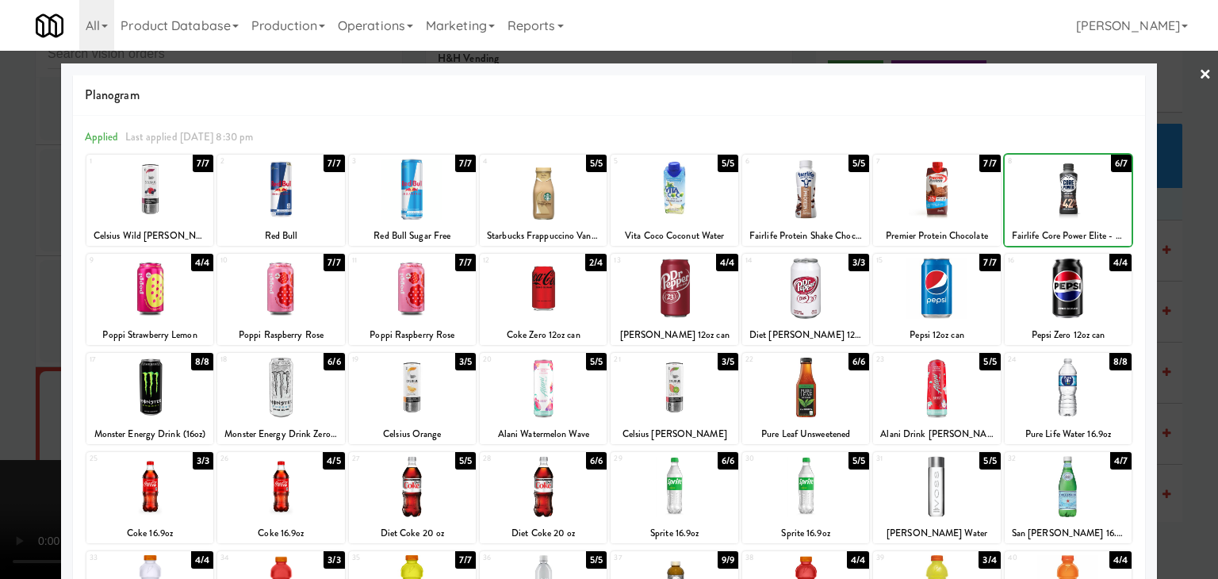
click at [1063, 213] on div at bounding box center [1068, 189] width 127 height 61
click at [1062, 213] on div at bounding box center [1068, 189] width 127 height 61
click at [1060, 213] on div at bounding box center [1068, 189] width 127 height 61
click at [1179, 251] on div at bounding box center [609, 289] width 1218 height 579
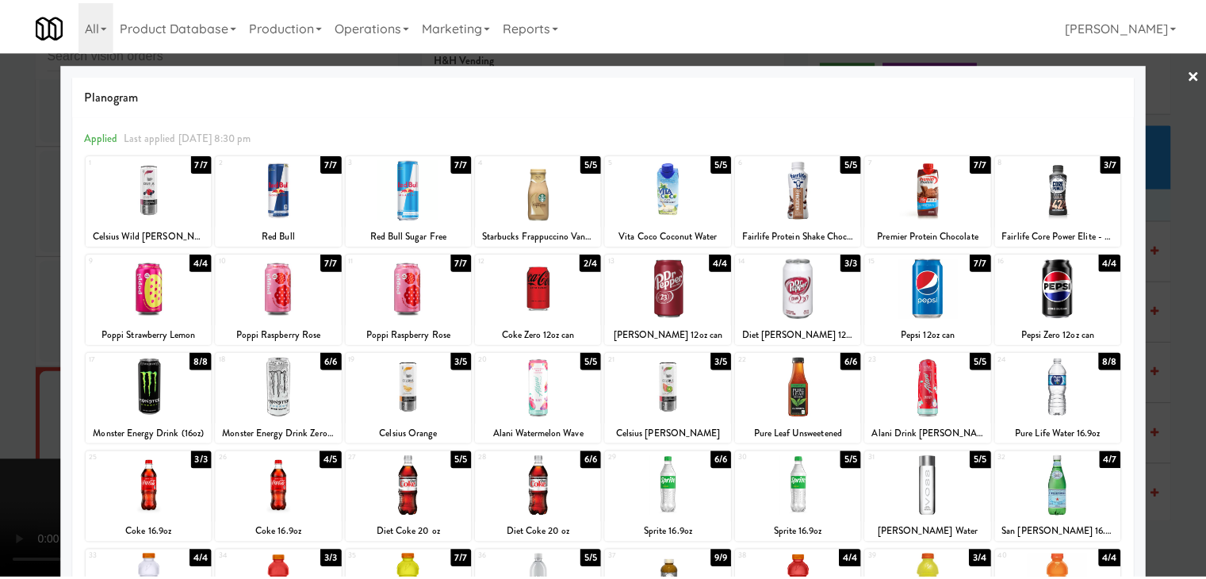
scroll to position [8296, 0]
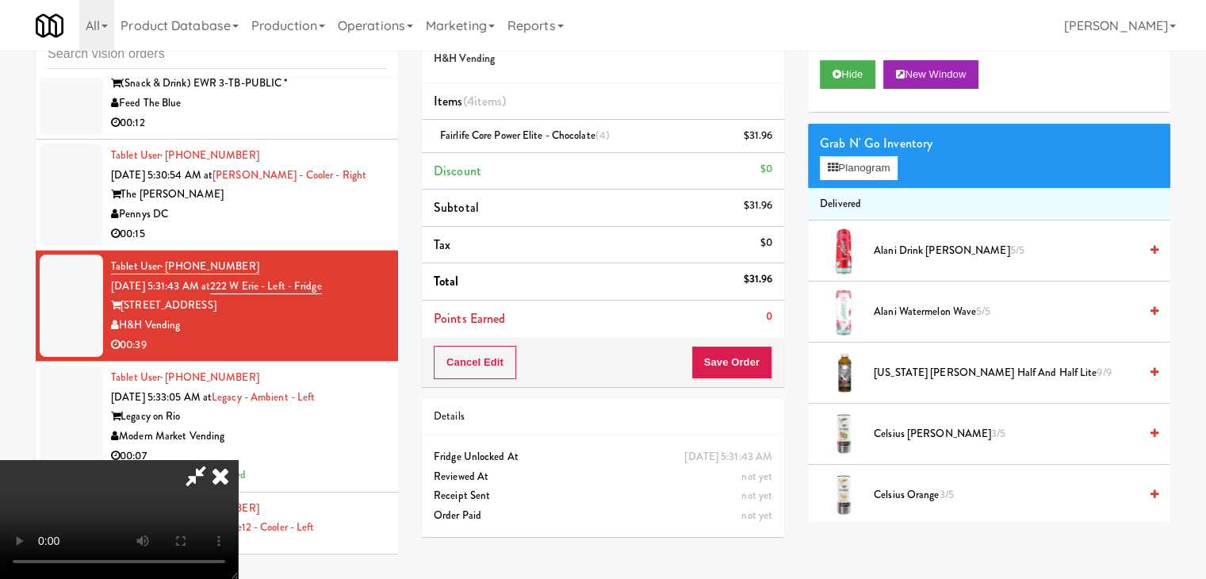
drag, startPoint x: 439, startPoint y: 358, endPoint x: 447, endPoint y: 362, distance: 8.9
click at [238, 460] on video at bounding box center [119, 519] width 238 height 119
click at [730, 355] on button "Save Order" at bounding box center [732, 362] width 81 height 33
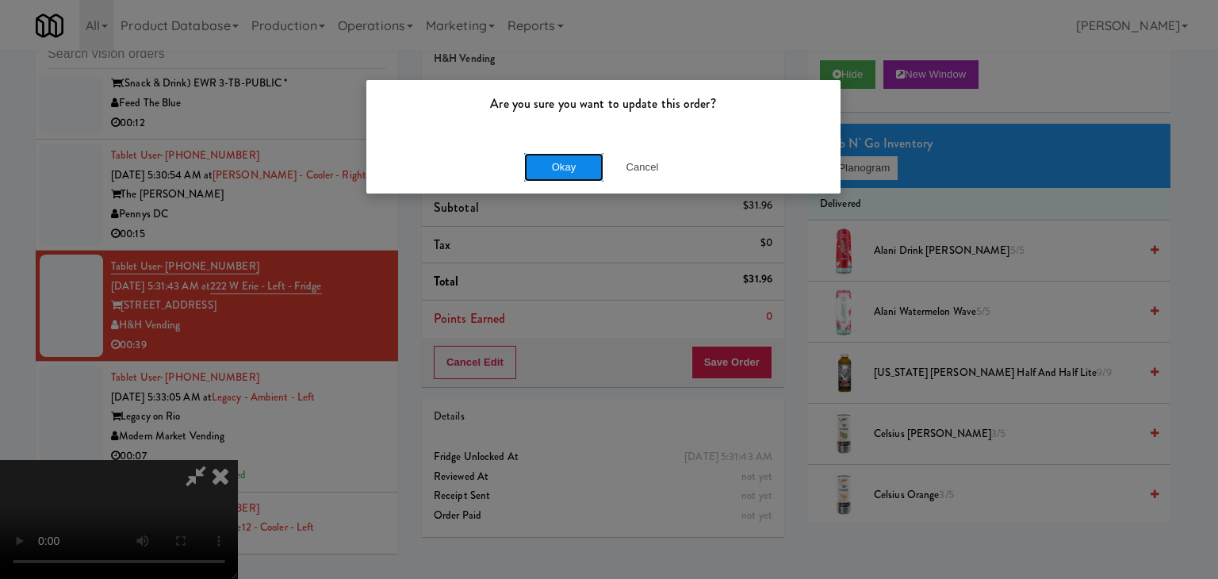
click at [567, 163] on button "Okay" at bounding box center [563, 167] width 79 height 29
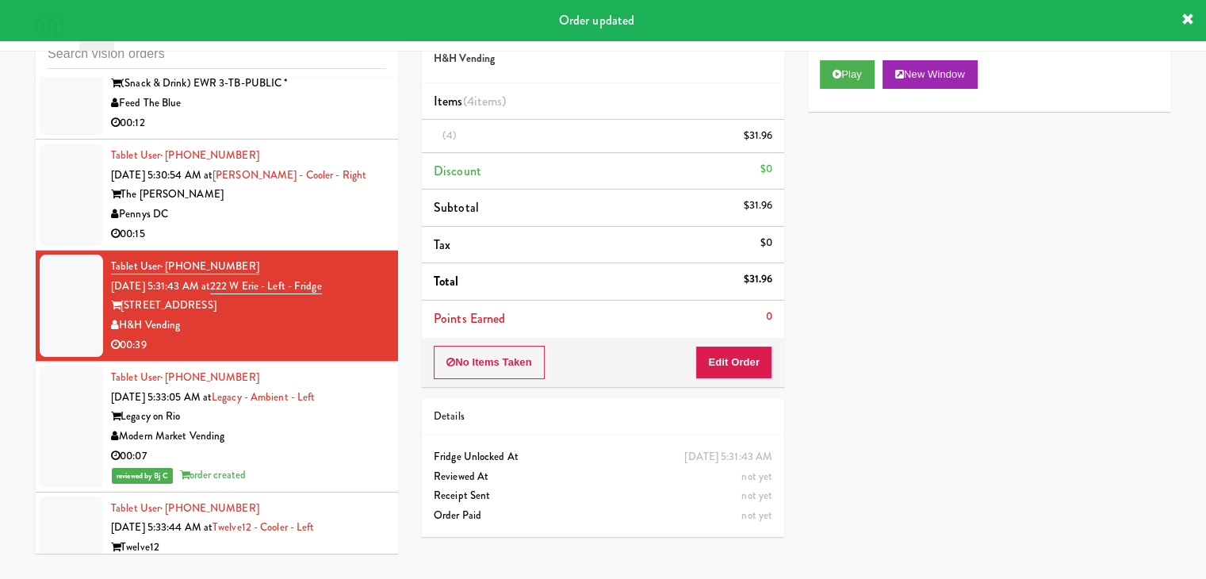
scroll to position [0, 0]
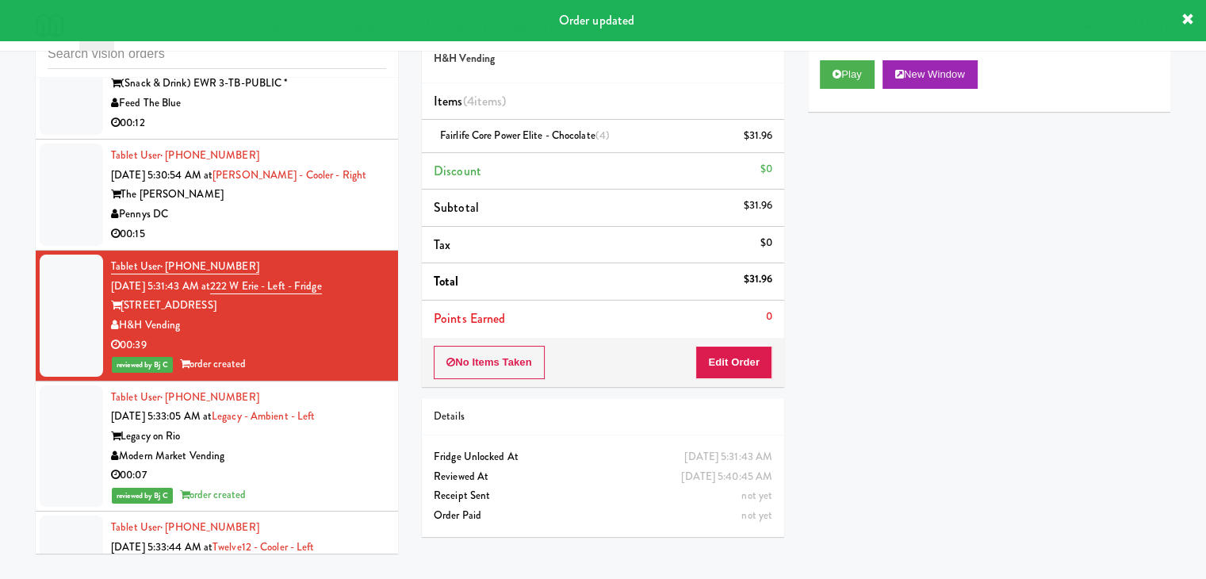
click at [317, 244] on div "00:15" at bounding box center [248, 234] width 275 height 20
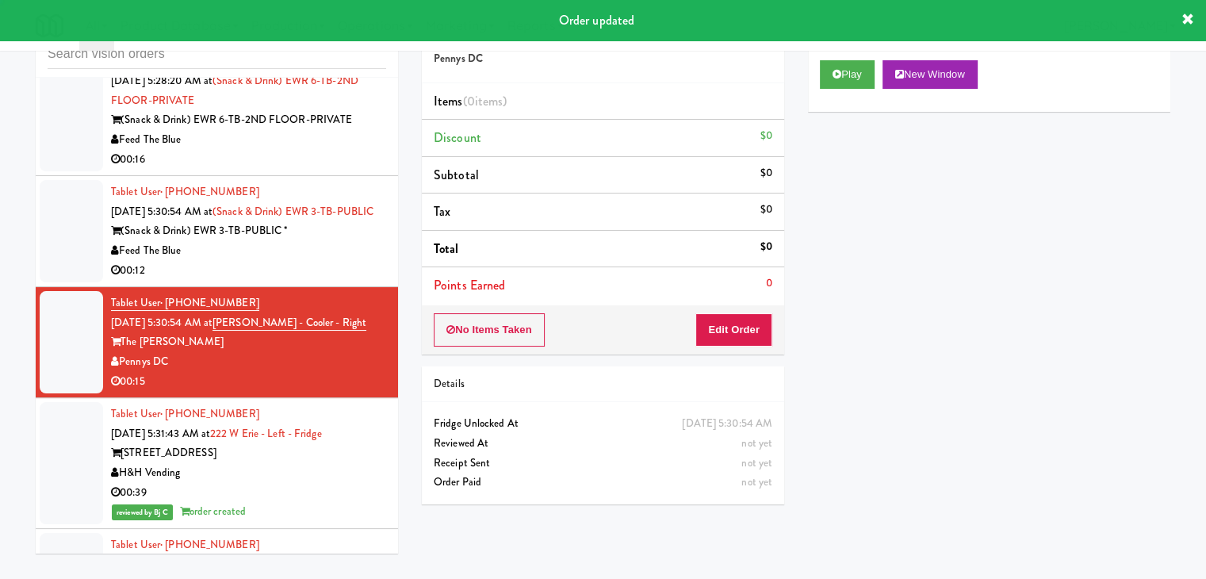
scroll to position [8138, 0]
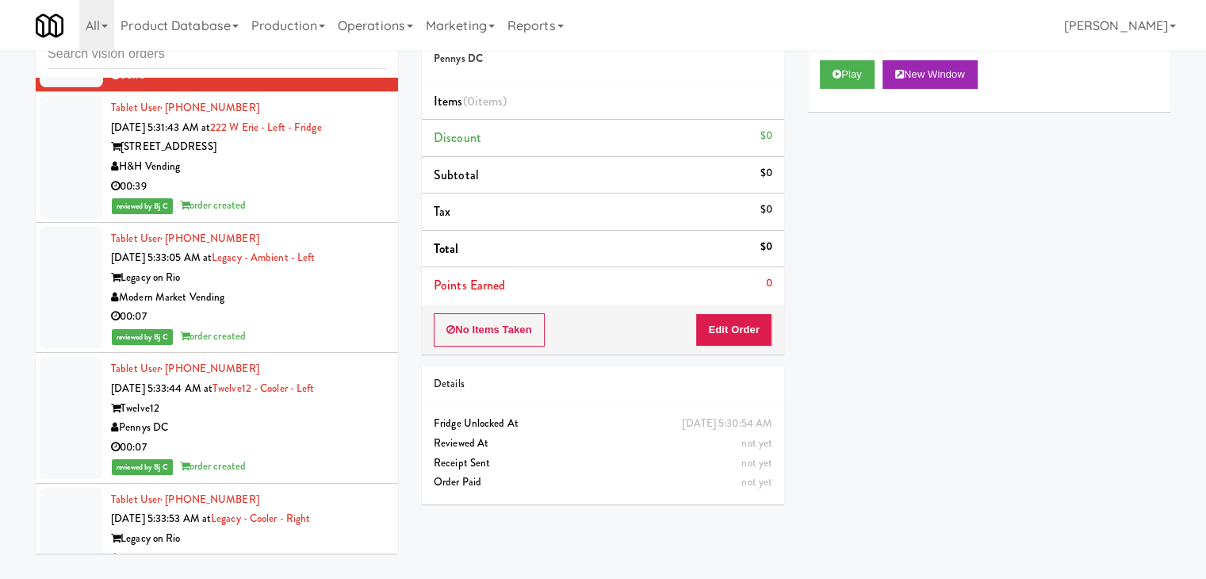
click at [345, 216] on div "reviewed by Bj C order created" at bounding box center [248, 206] width 275 height 20
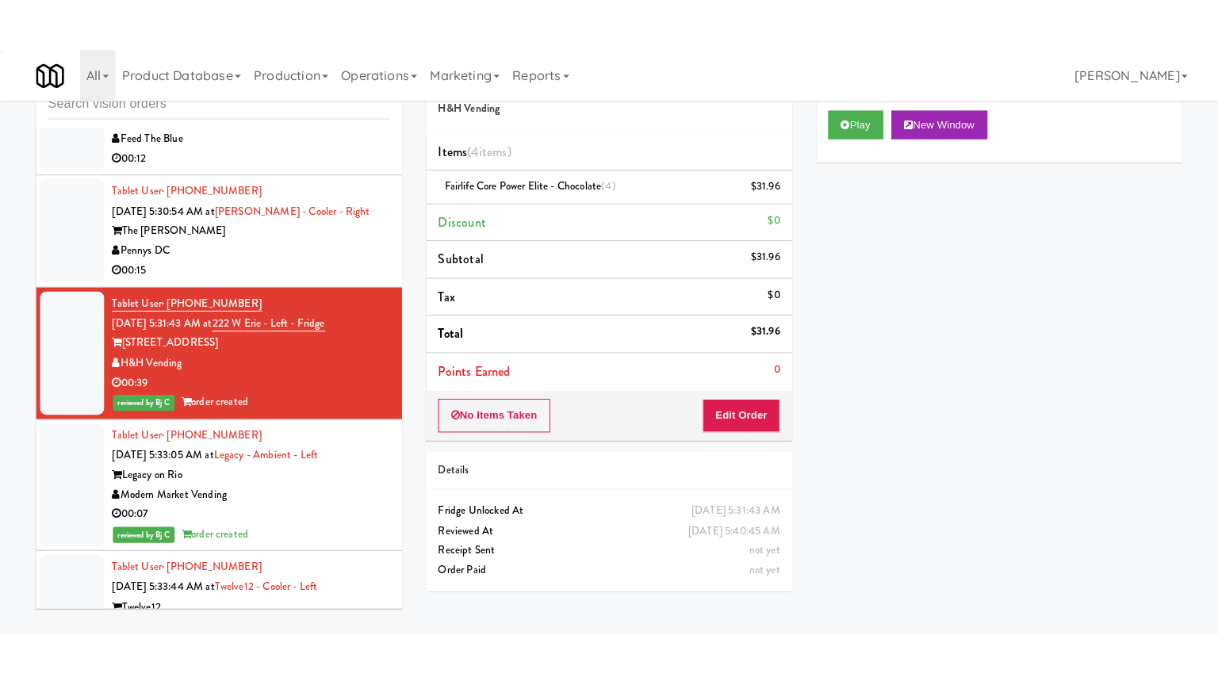
scroll to position [8296, 0]
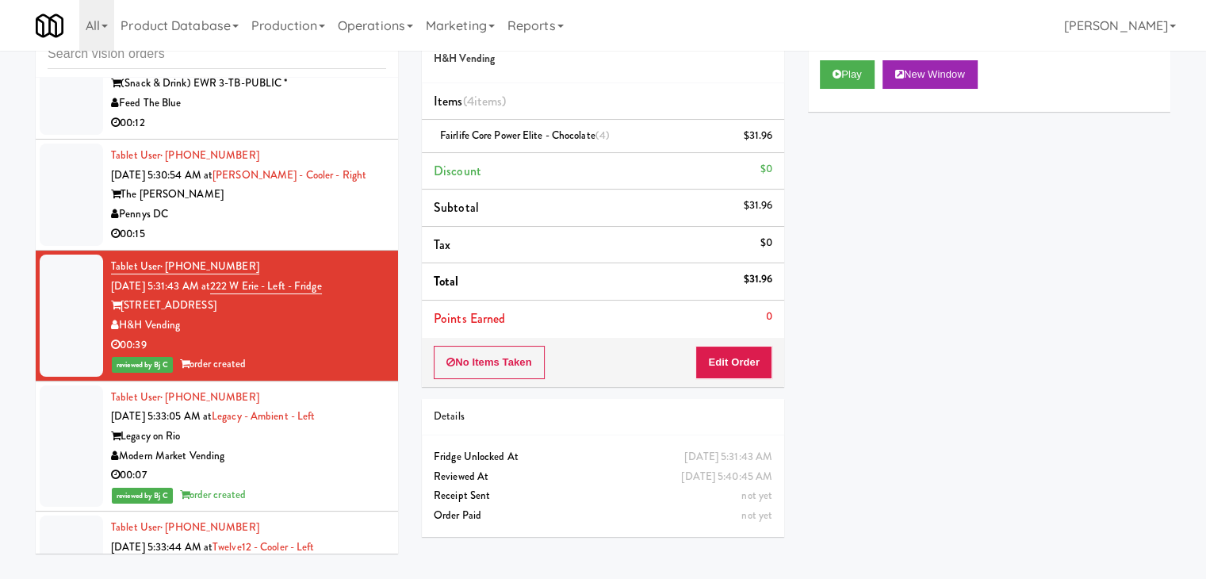
click at [335, 224] on div "Pennys DC" at bounding box center [248, 215] width 275 height 20
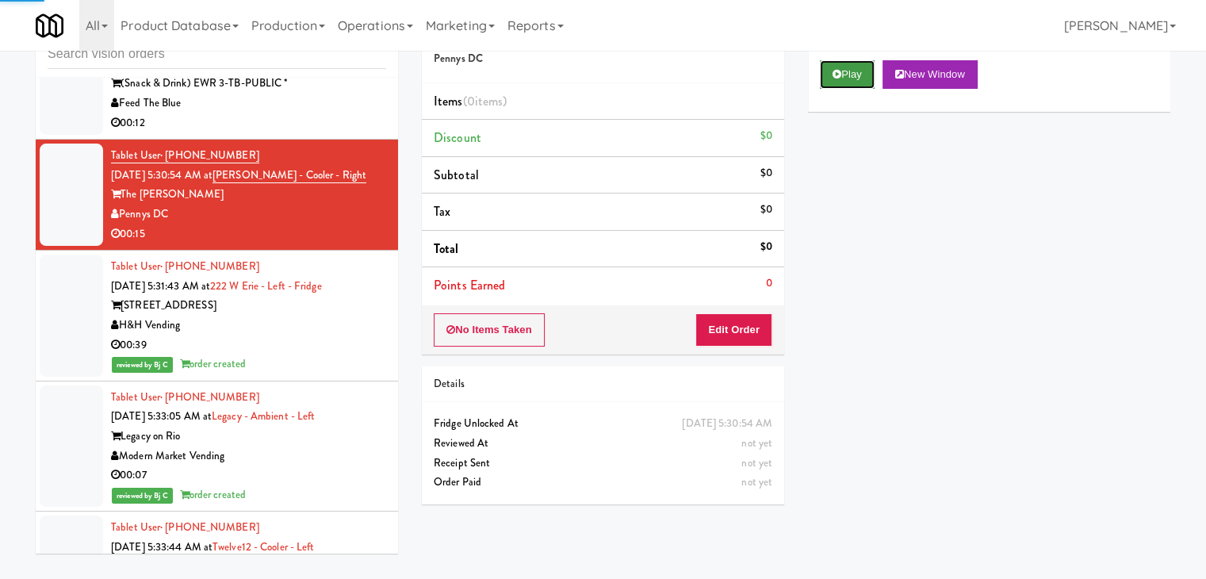
click at [848, 76] on button "Play" at bounding box center [847, 74] width 55 height 29
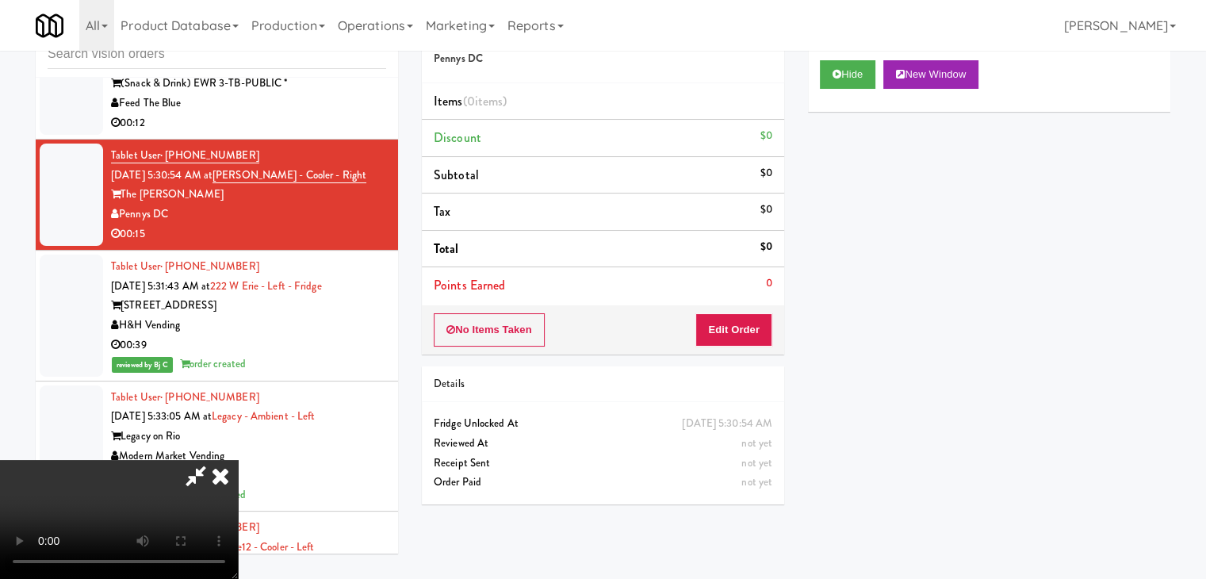
click at [238, 460] on video at bounding box center [119, 519] width 238 height 119
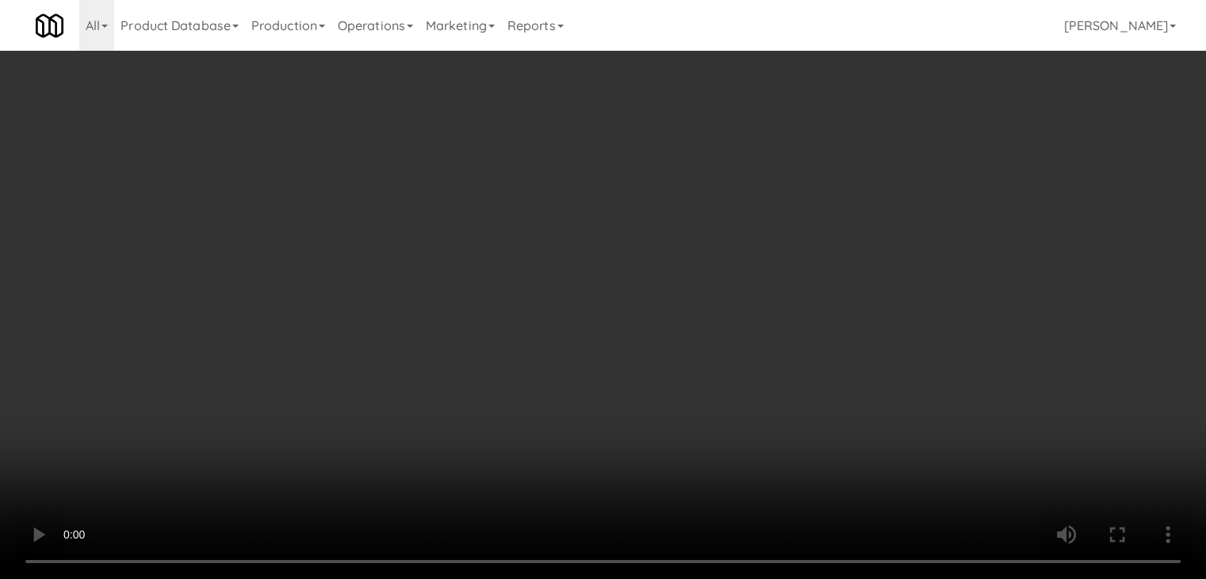
click at [577, 385] on video at bounding box center [603, 289] width 1206 height 579
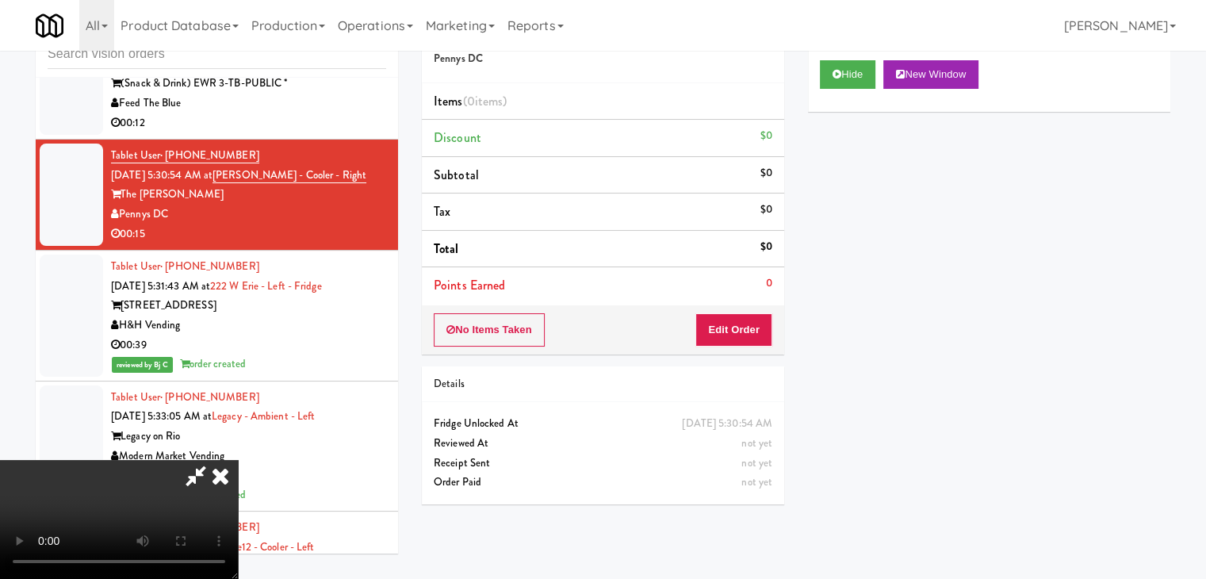
click at [238, 476] on video at bounding box center [119, 519] width 238 height 119
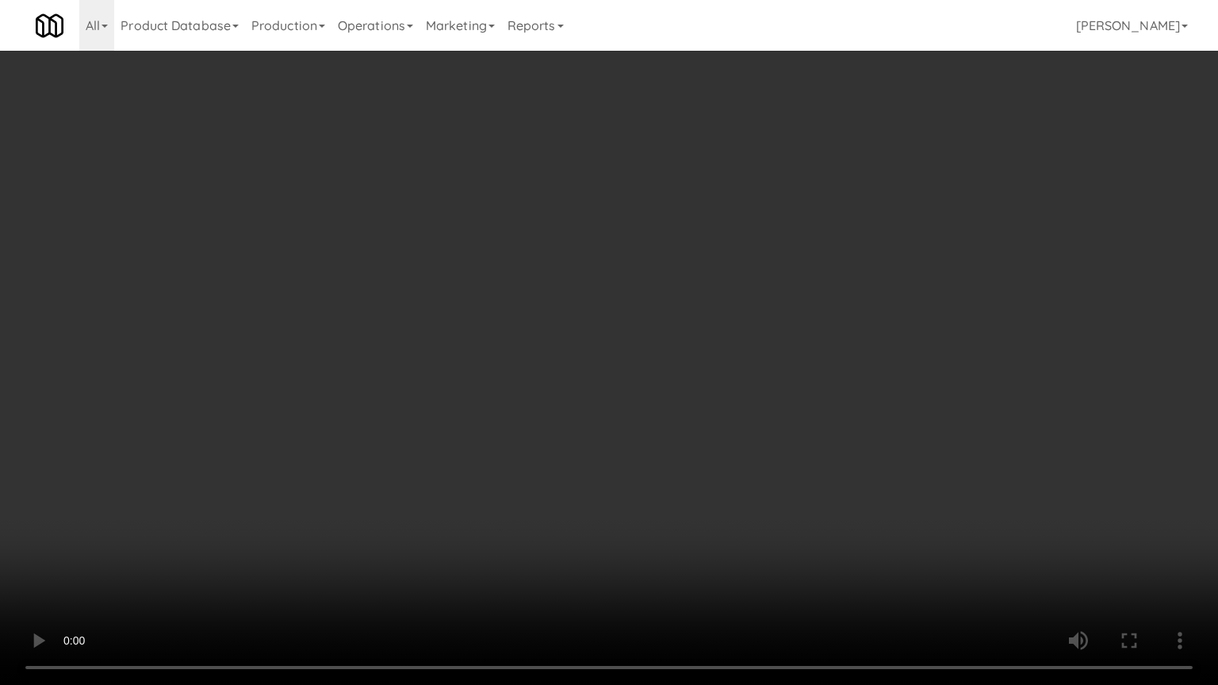
drag, startPoint x: 419, startPoint y: 546, endPoint x: 431, endPoint y: 536, distance: 15.2
click at [431, 536] on video at bounding box center [609, 342] width 1218 height 685
click at [860, 374] on video at bounding box center [609, 342] width 1218 height 685
click at [853, 371] on video at bounding box center [609, 342] width 1218 height 685
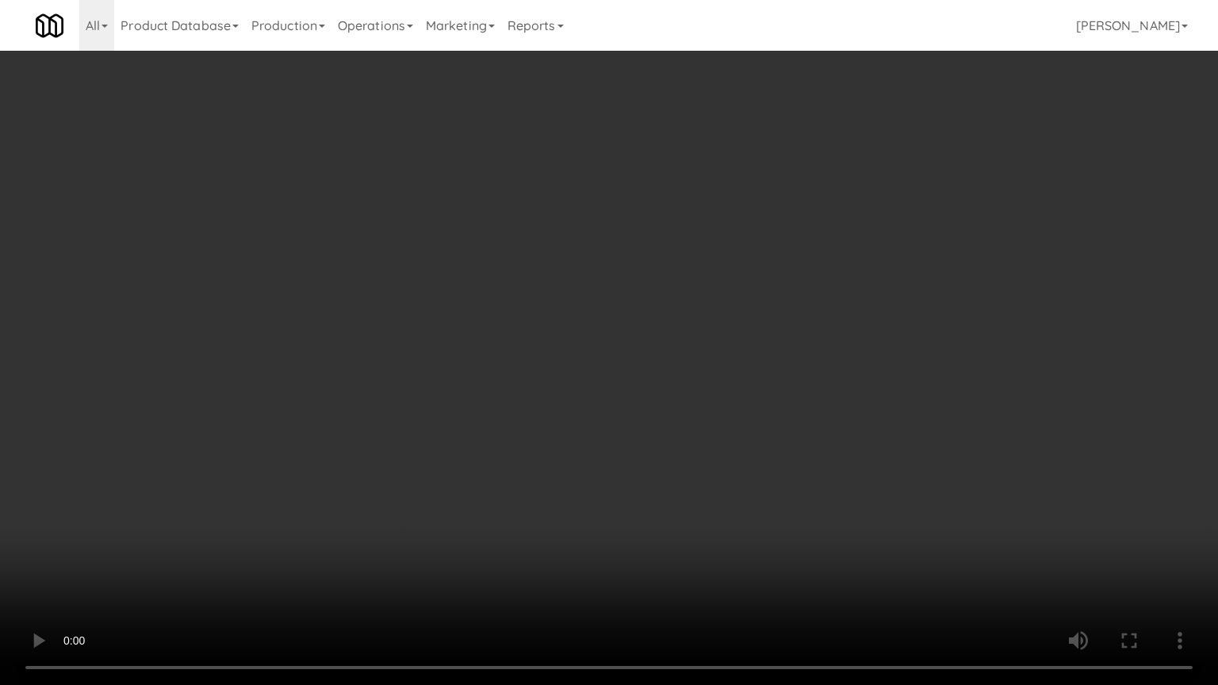
click at [853, 371] on video at bounding box center [609, 342] width 1218 height 685
drag, startPoint x: 822, startPoint y: 354, endPoint x: 805, endPoint y: 290, distance: 65.6
click at [807, 359] on video at bounding box center [609, 342] width 1218 height 685
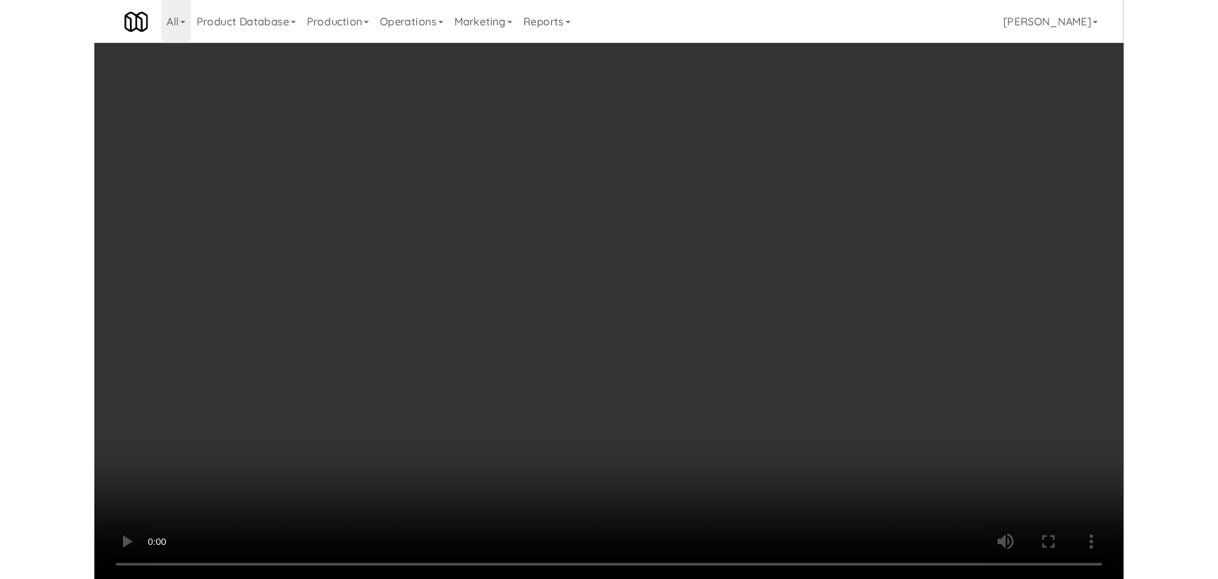
scroll to position [8296, 0]
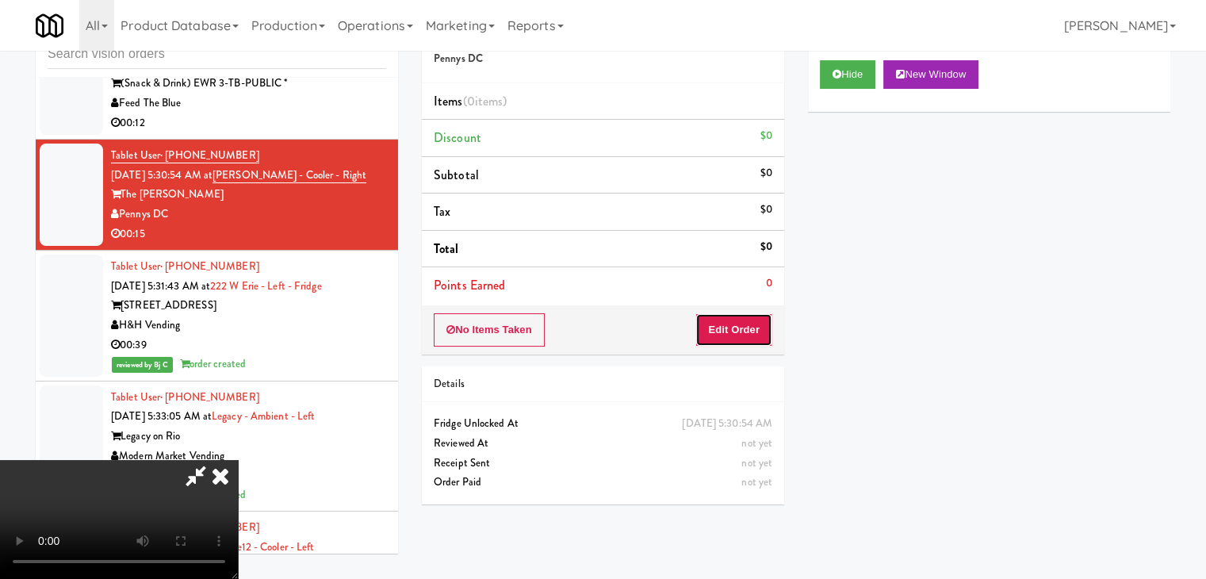
click at [768, 331] on button "Edit Order" at bounding box center [734, 329] width 77 height 33
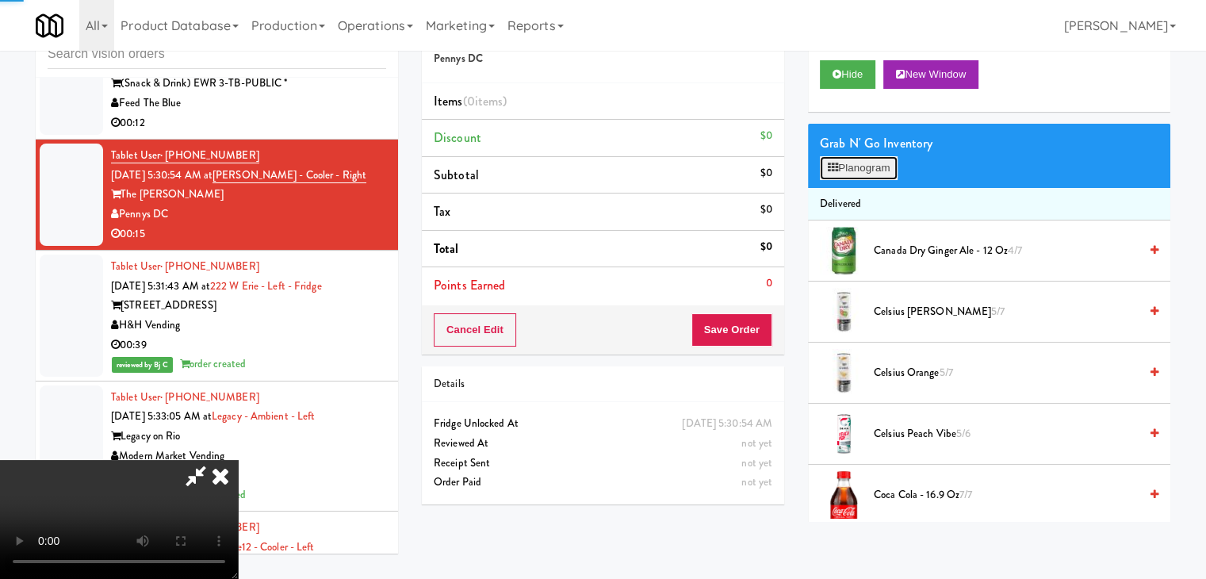
click at [867, 160] on button "Planogram" at bounding box center [859, 168] width 78 height 24
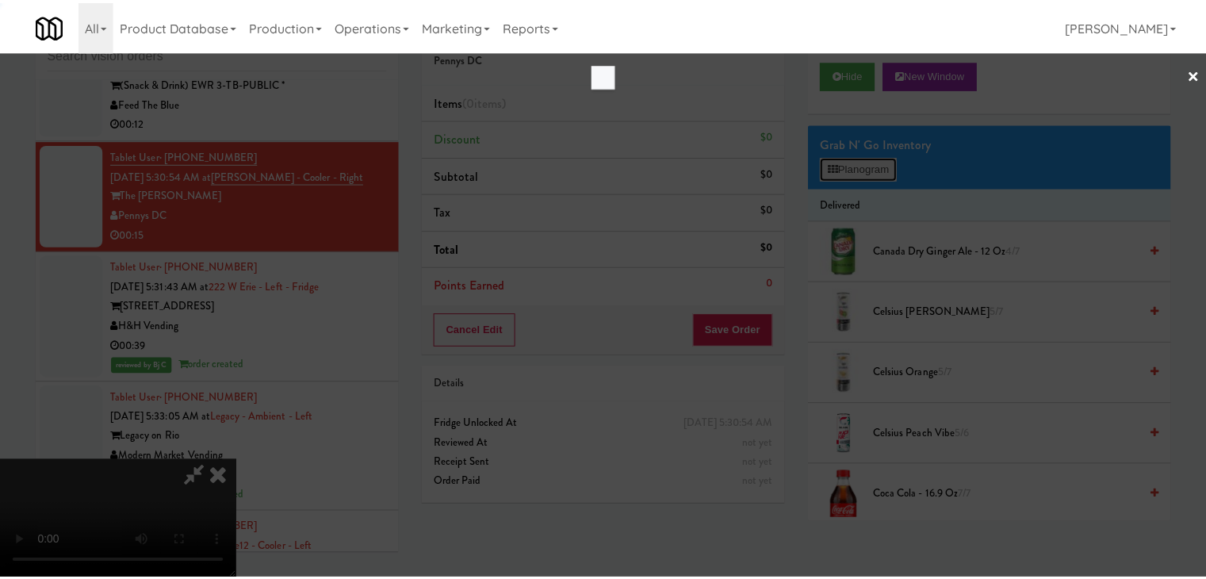
scroll to position [8180, 0]
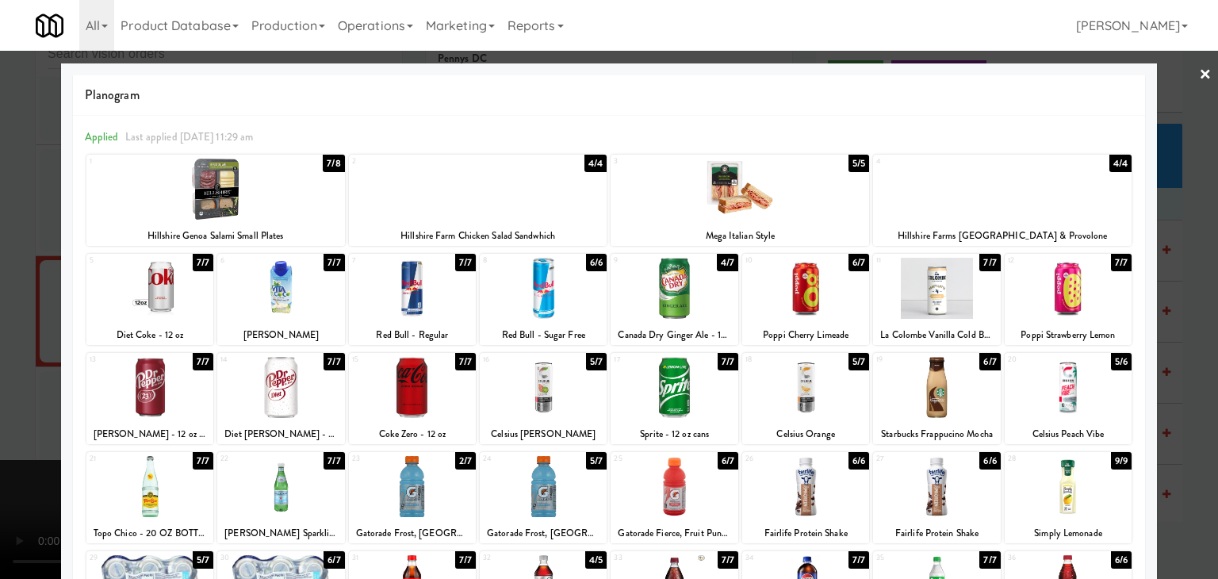
click at [429, 489] on div at bounding box center [412, 486] width 127 height 61
click at [12, 407] on div at bounding box center [609, 289] width 1218 height 579
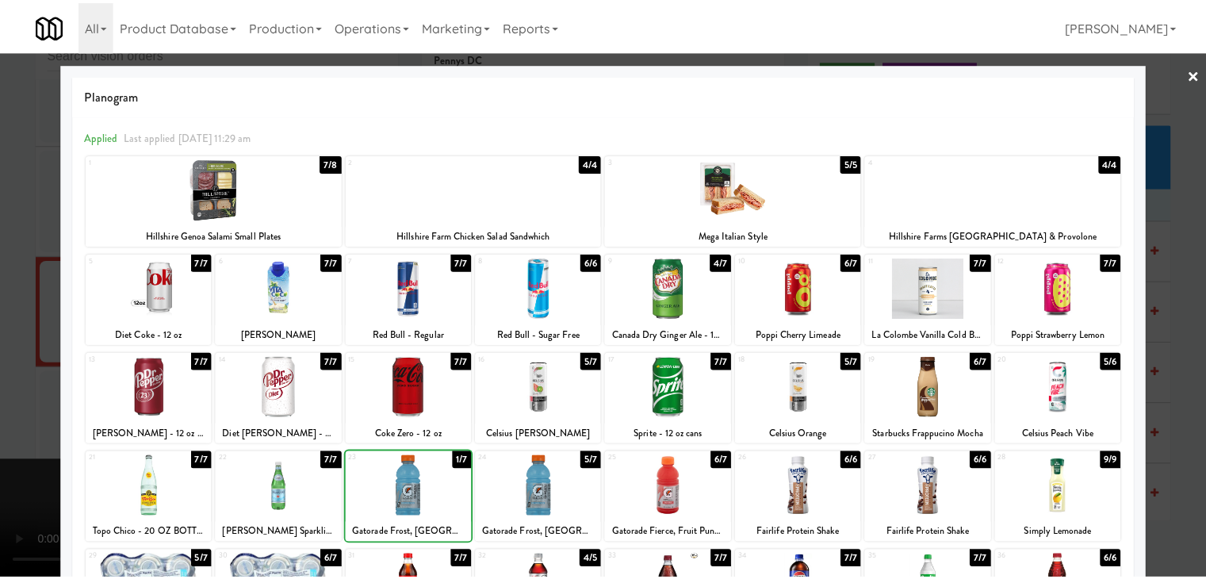
scroll to position [8296, 0]
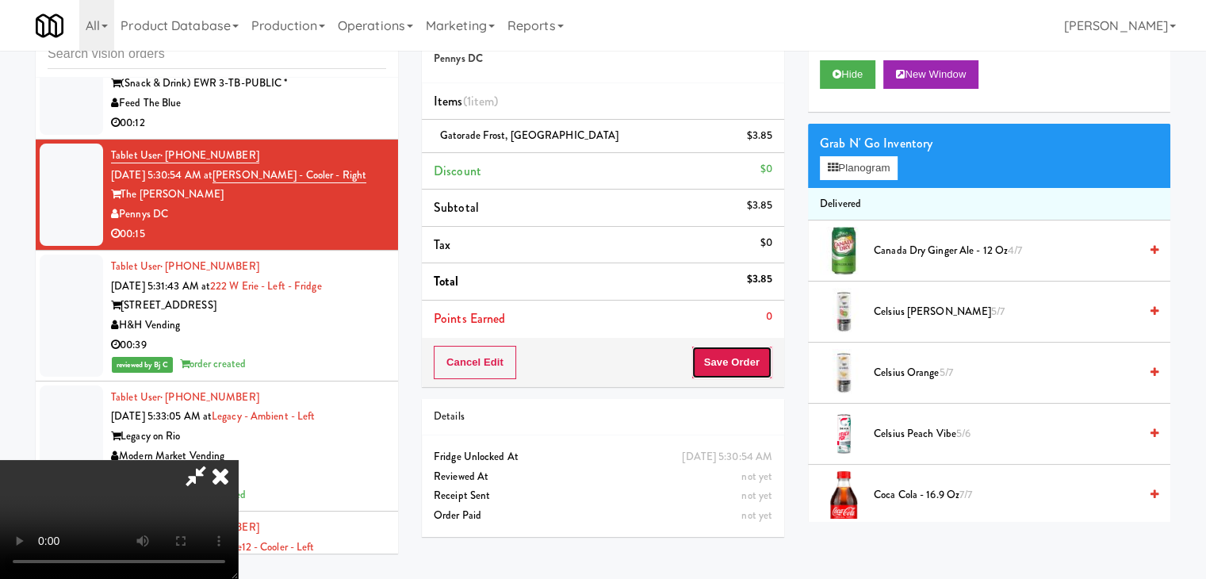
click at [731, 362] on button "Save Order" at bounding box center [732, 362] width 81 height 33
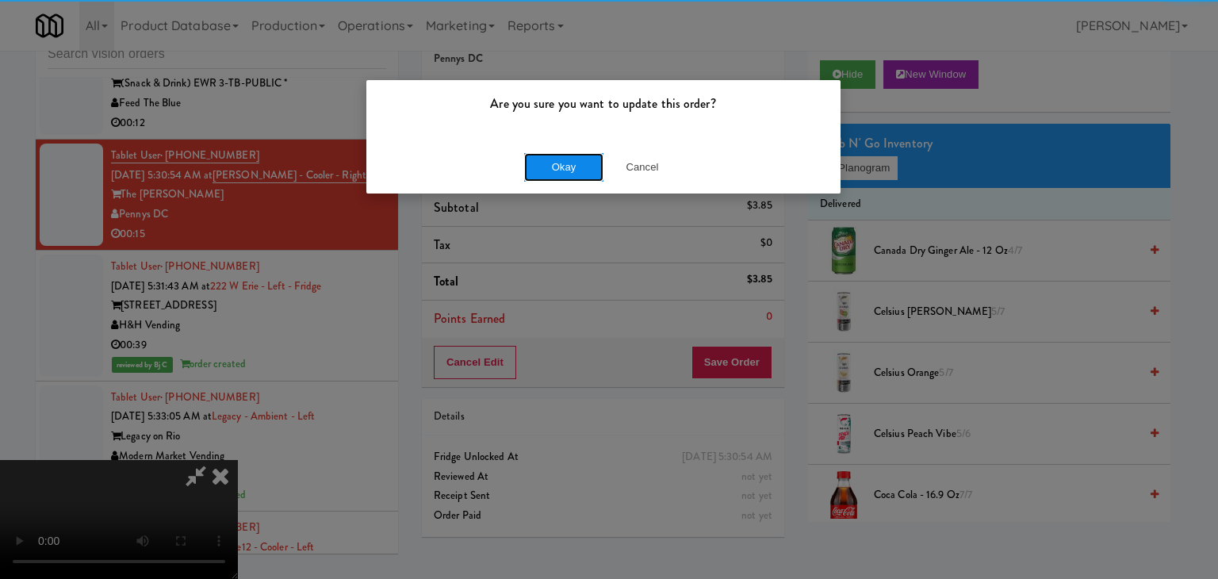
click at [544, 163] on button "Okay" at bounding box center [563, 167] width 79 height 29
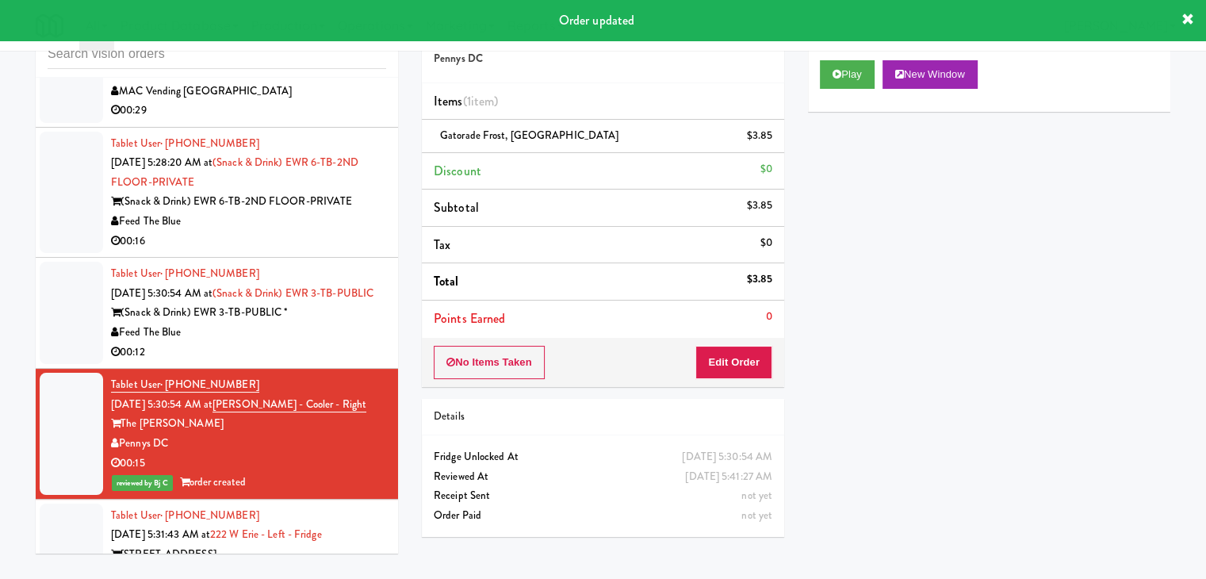
scroll to position [8059, 0]
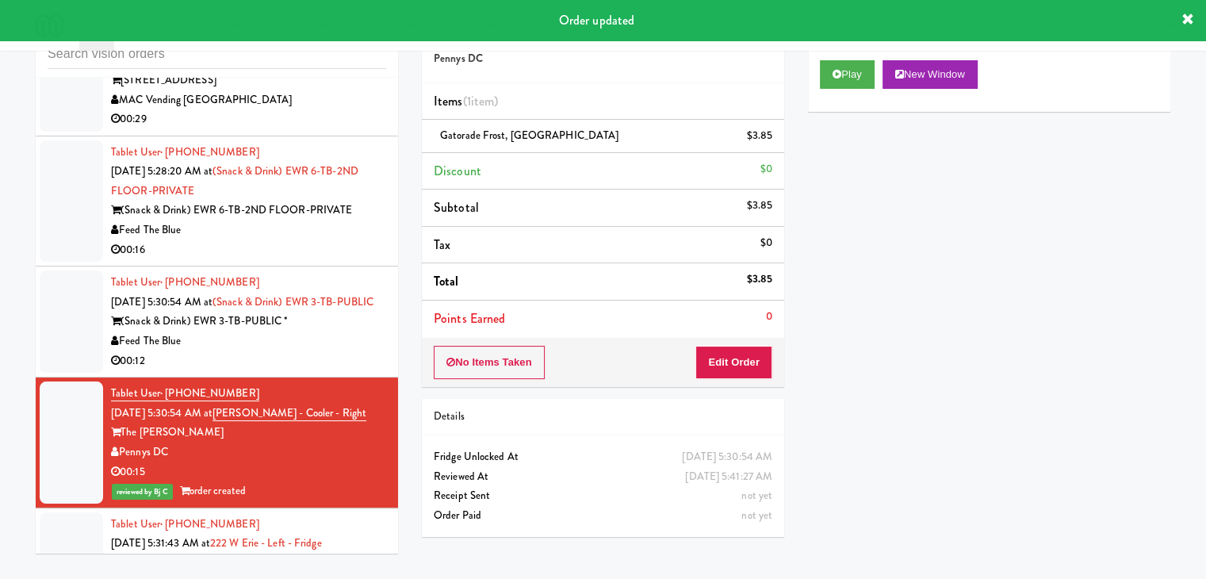
click at [349, 370] on div "Tablet User · (+55) 119-76576773 [DATE] 5:30:54 AM at (Snack & Drink) EWR 3-TB-…" at bounding box center [248, 322] width 275 height 98
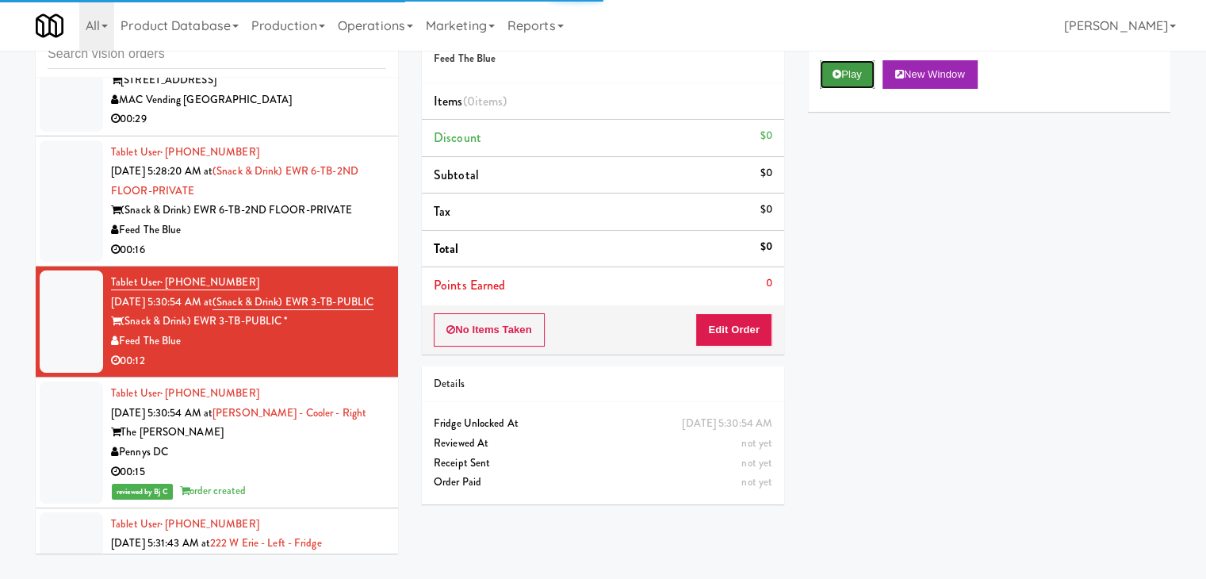
click at [838, 81] on button "Play" at bounding box center [847, 74] width 55 height 29
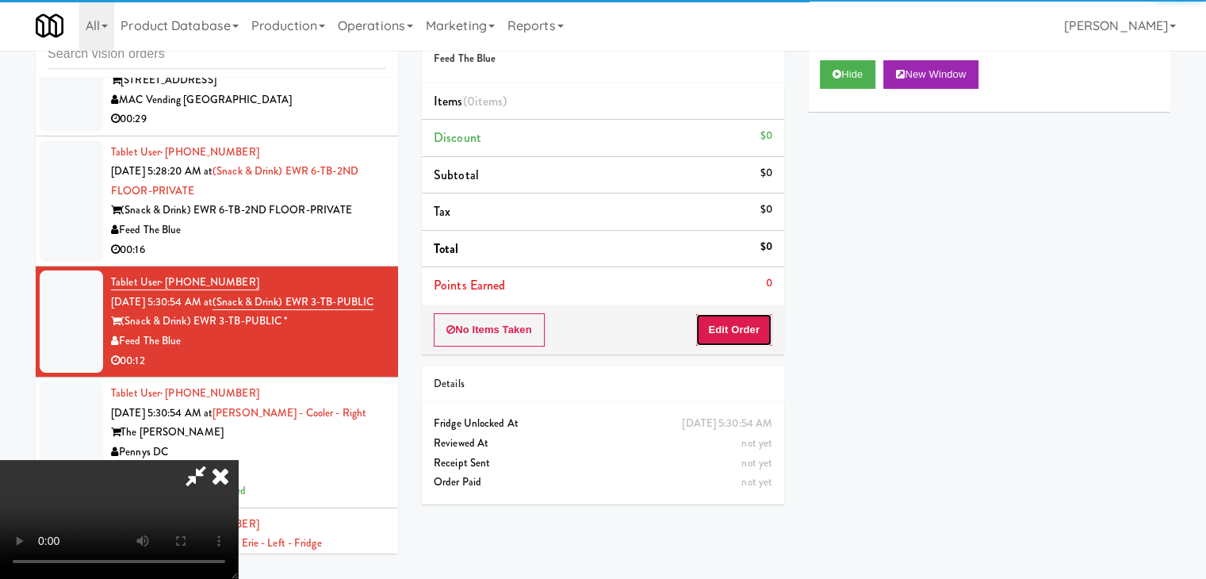
click at [723, 335] on button "Edit Order" at bounding box center [734, 329] width 77 height 33
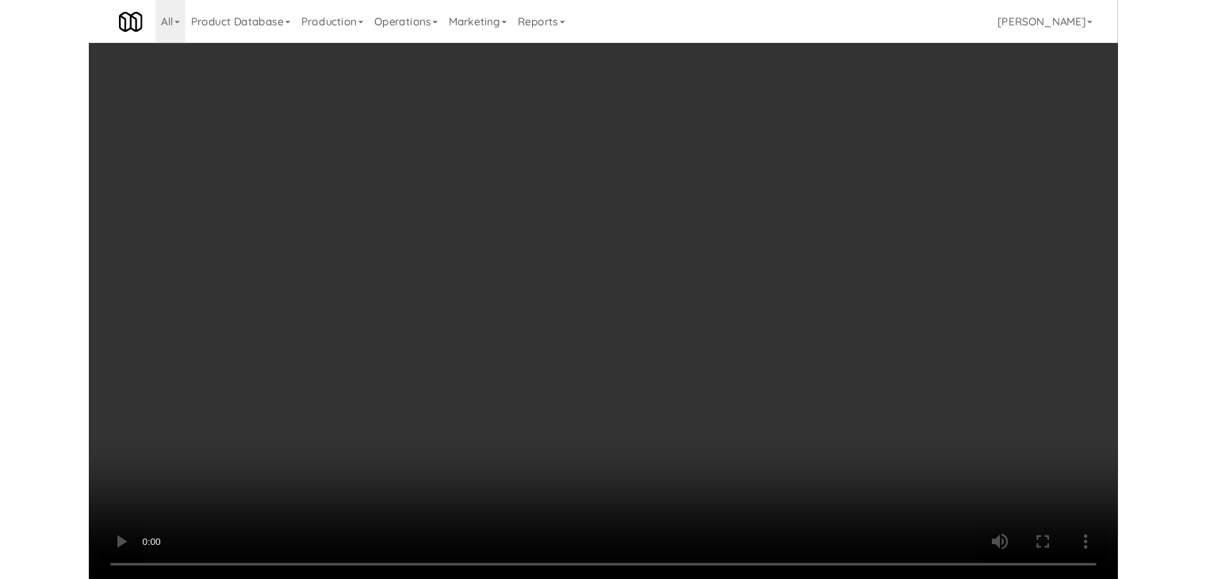
scroll to position [7941, 0]
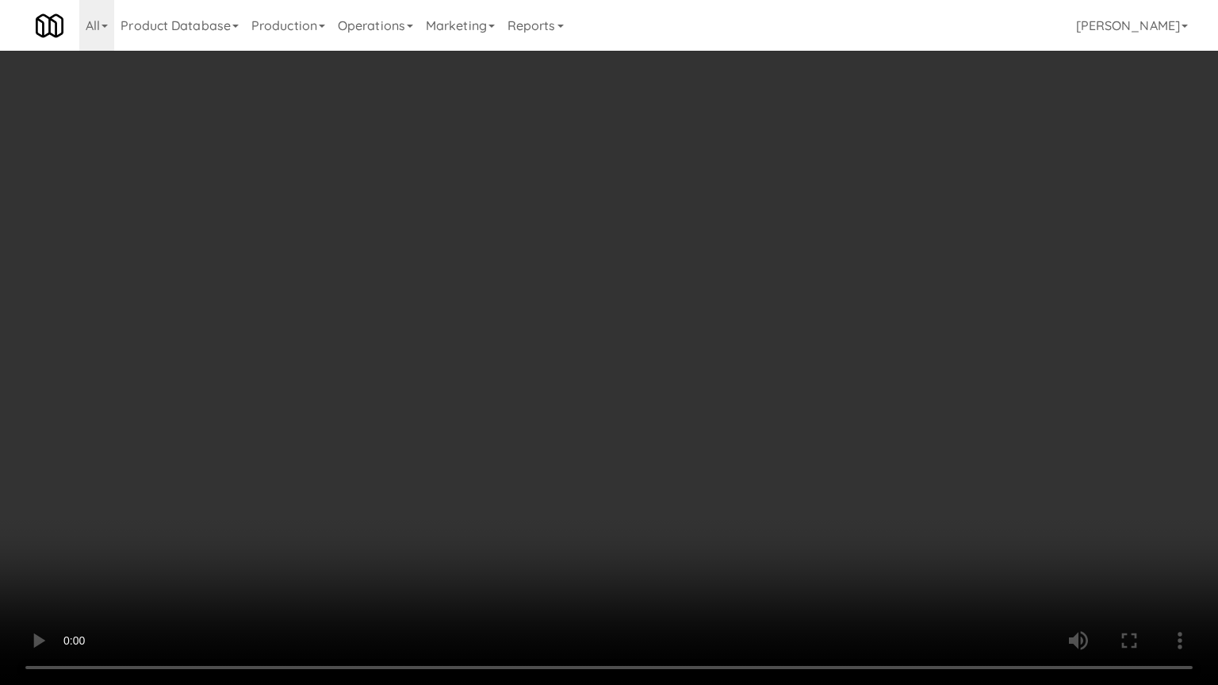
click at [685, 516] on video at bounding box center [609, 342] width 1218 height 685
drag, startPoint x: 685, startPoint y: 516, endPoint x: 684, endPoint y: 450, distance: 65.0
click at [684, 516] on video at bounding box center [609, 342] width 1218 height 685
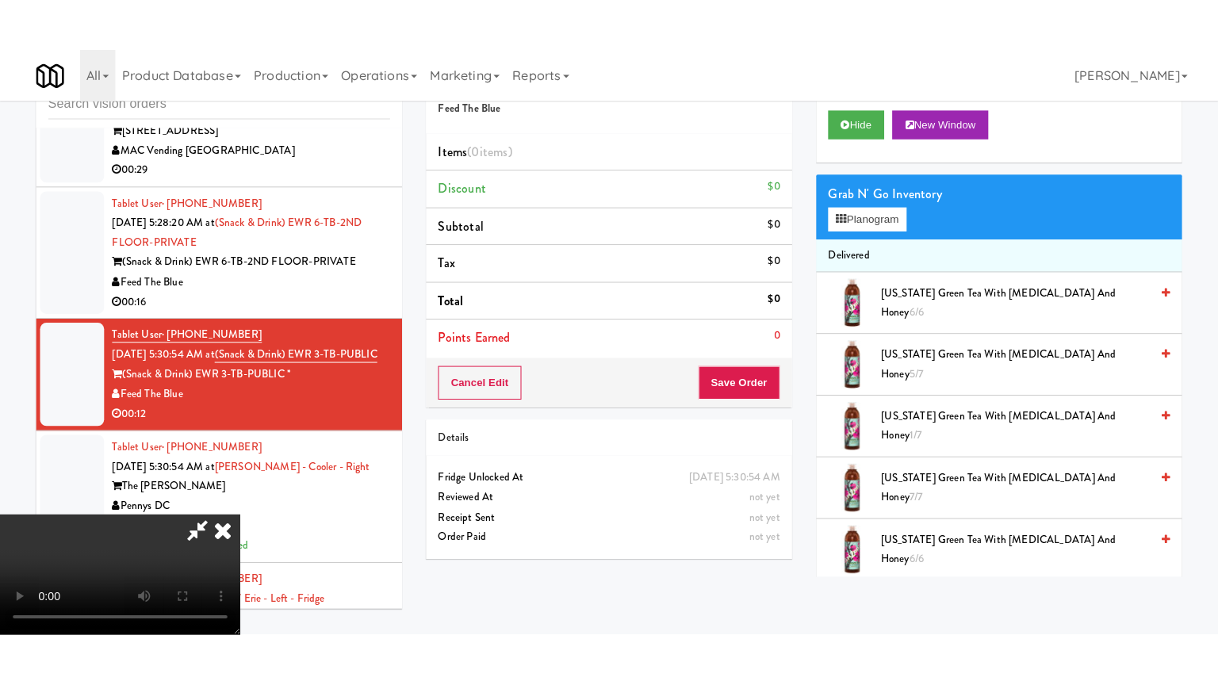
scroll to position [223, 0]
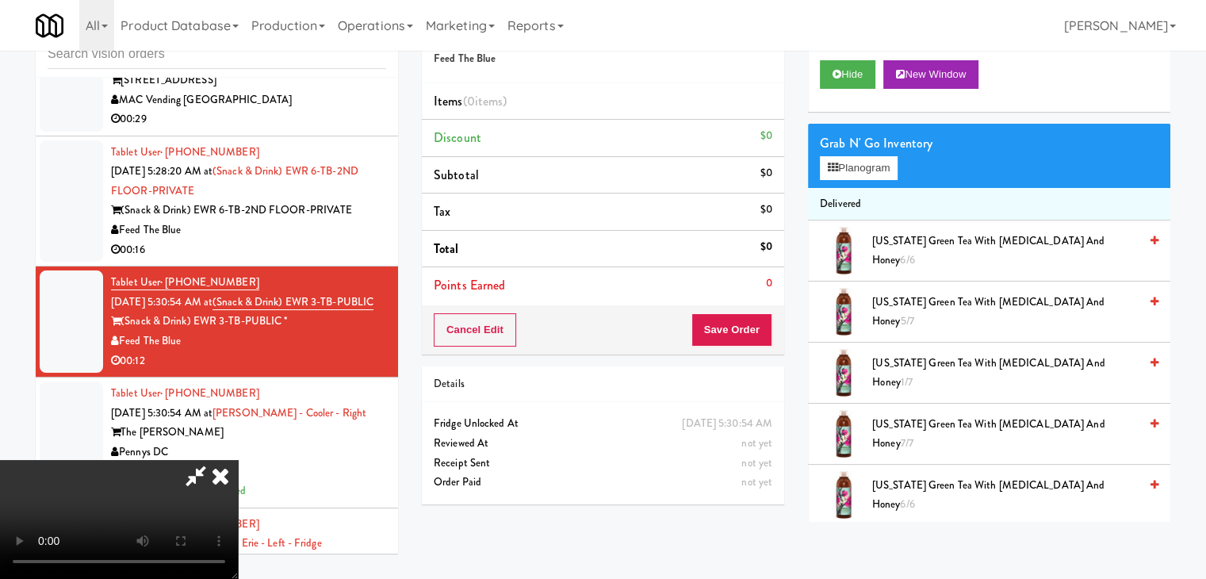
click at [238, 483] on video at bounding box center [119, 519] width 238 height 119
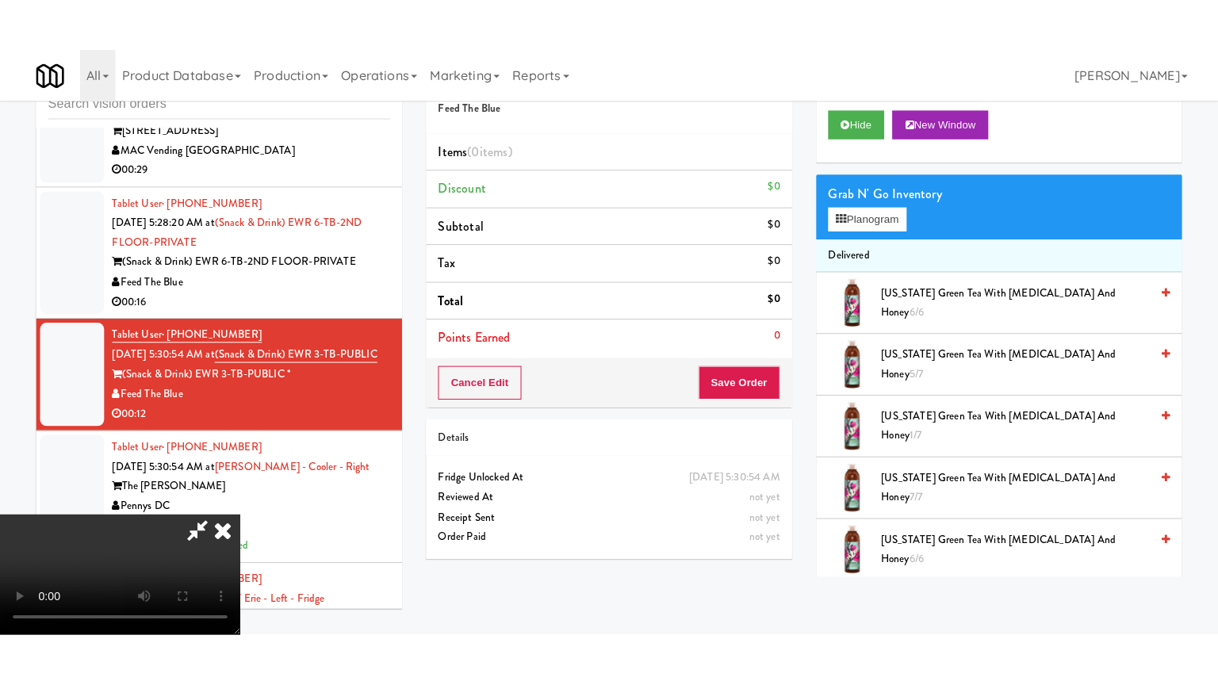
scroll to position [0, 0]
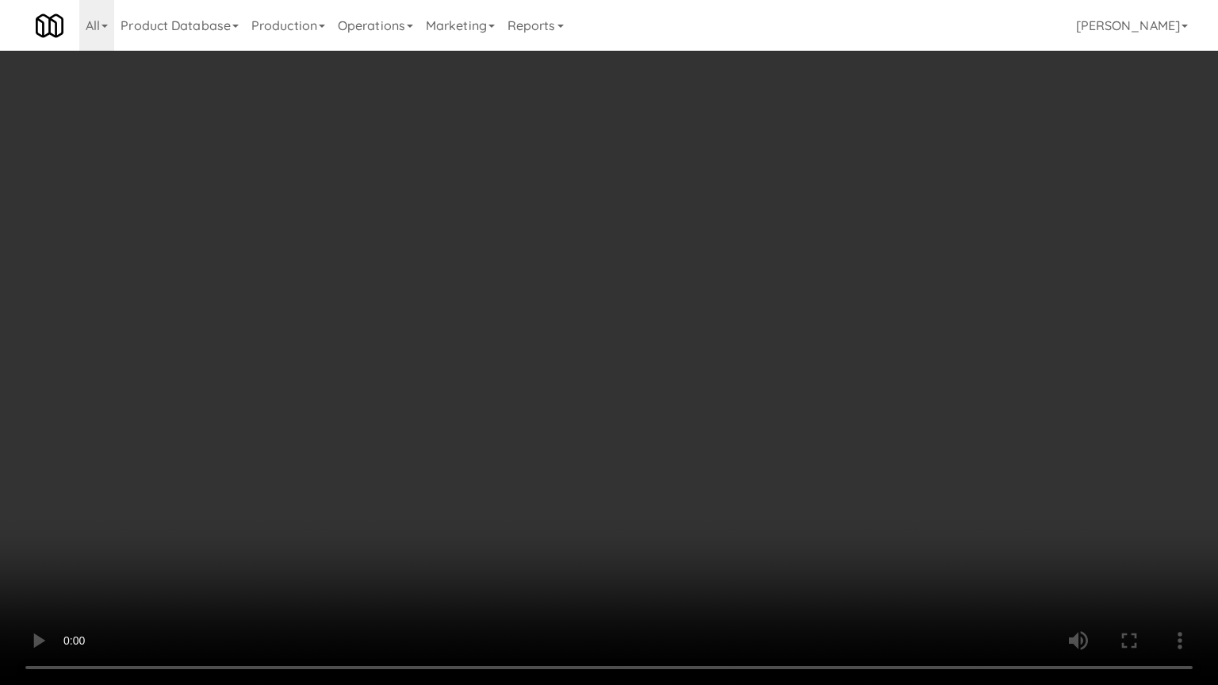
click at [581, 552] on video at bounding box center [609, 342] width 1218 height 685
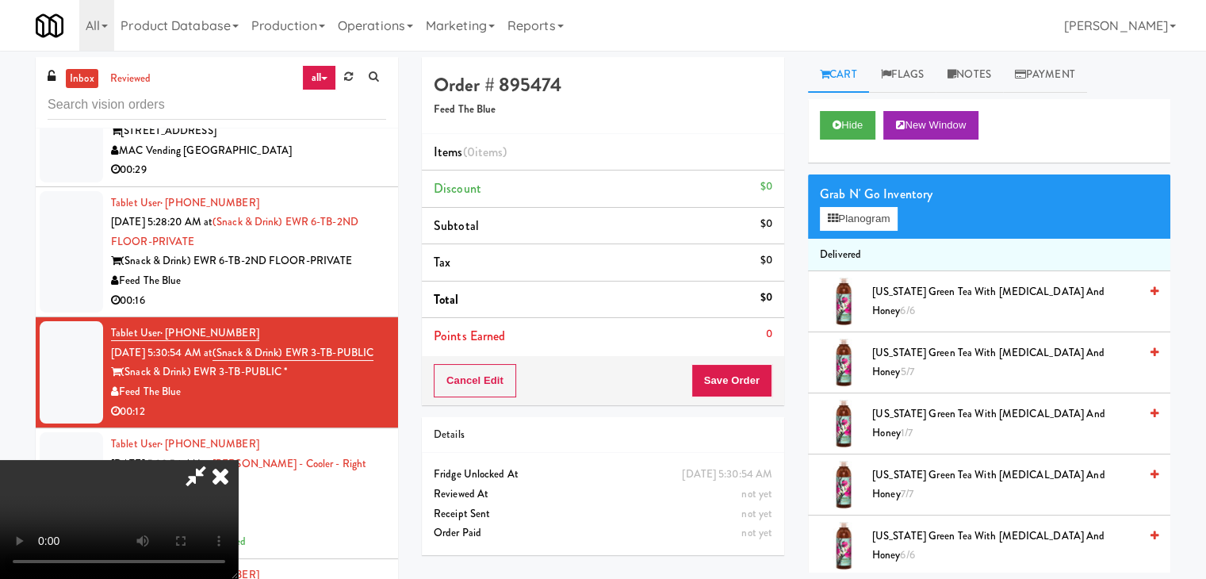
click at [238, 460] on icon at bounding box center [220, 476] width 35 height 32
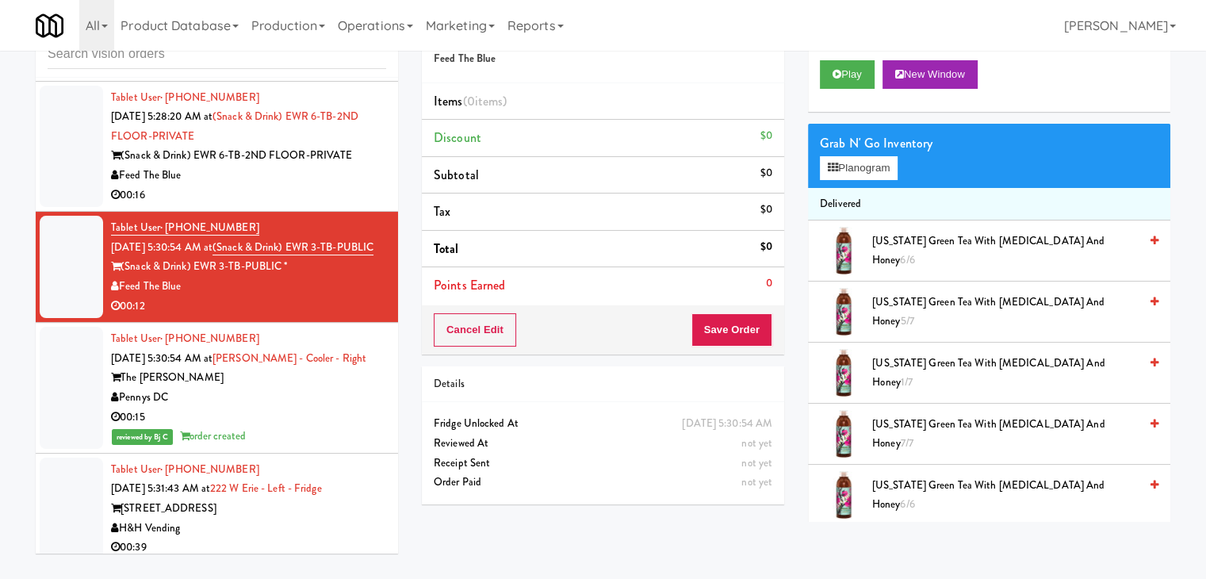
scroll to position [8138, 0]
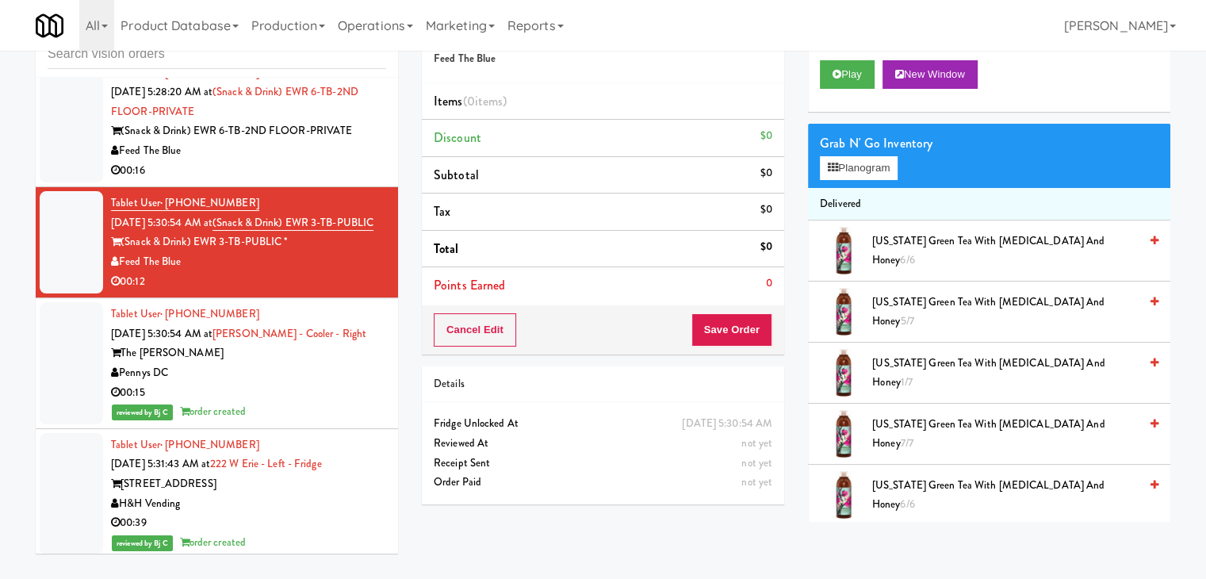
click at [335, 161] on div "Feed The Blue" at bounding box center [248, 151] width 275 height 20
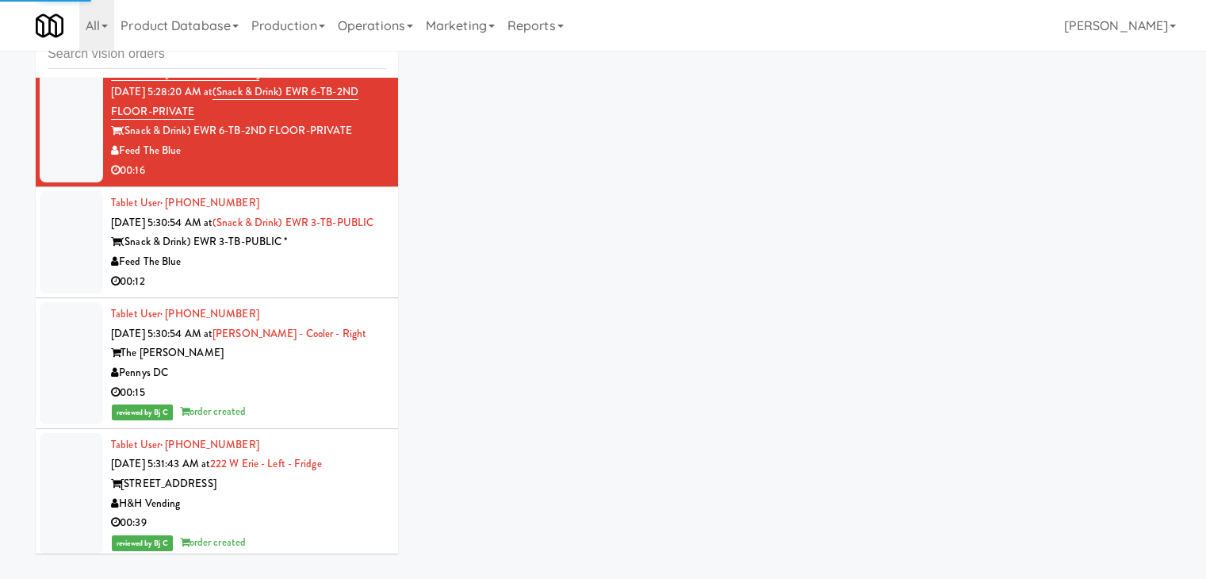
click at [301, 292] on div "00:12" at bounding box center [248, 282] width 275 height 20
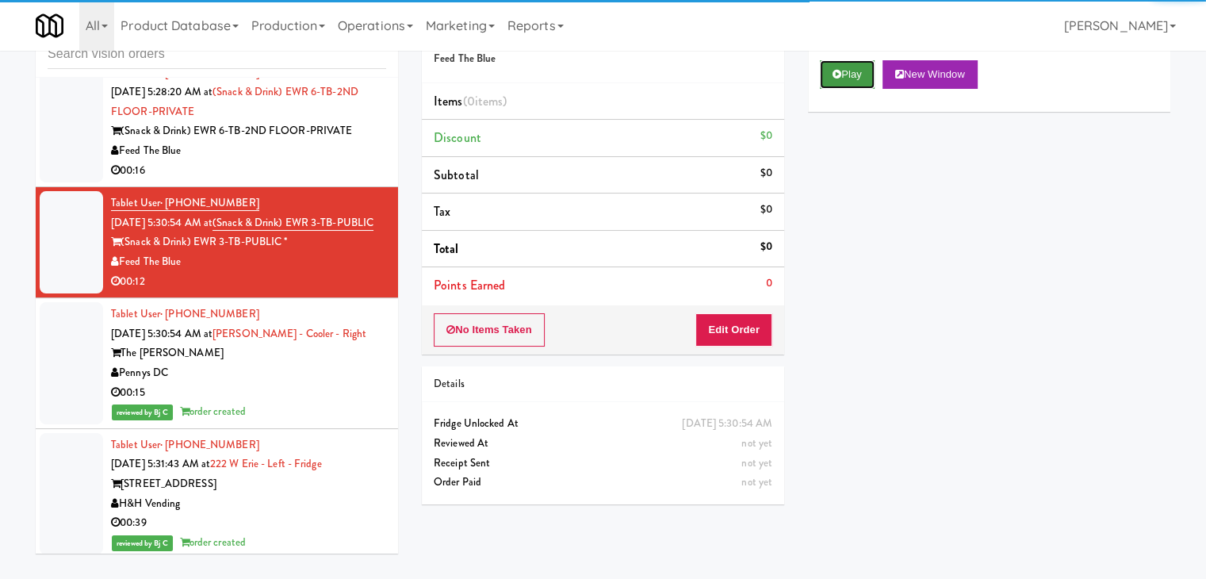
click at [867, 63] on button "Play" at bounding box center [847, 74] width 55 height 29
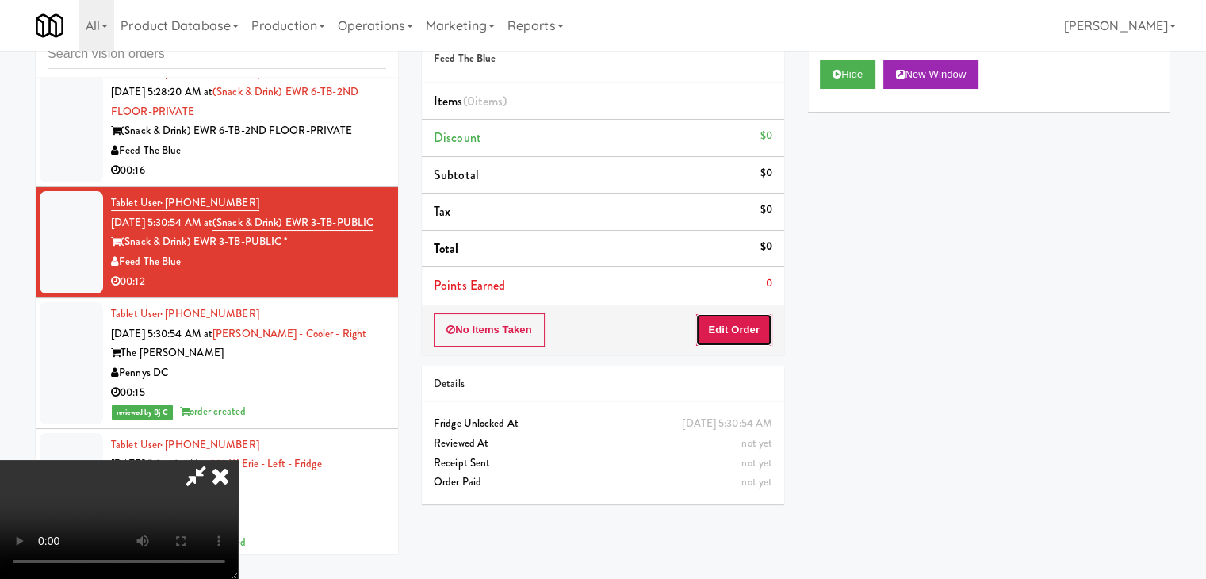
click at [754, 315] on button "Edit Order" at bounding box center [734, 329] width 77 height 33
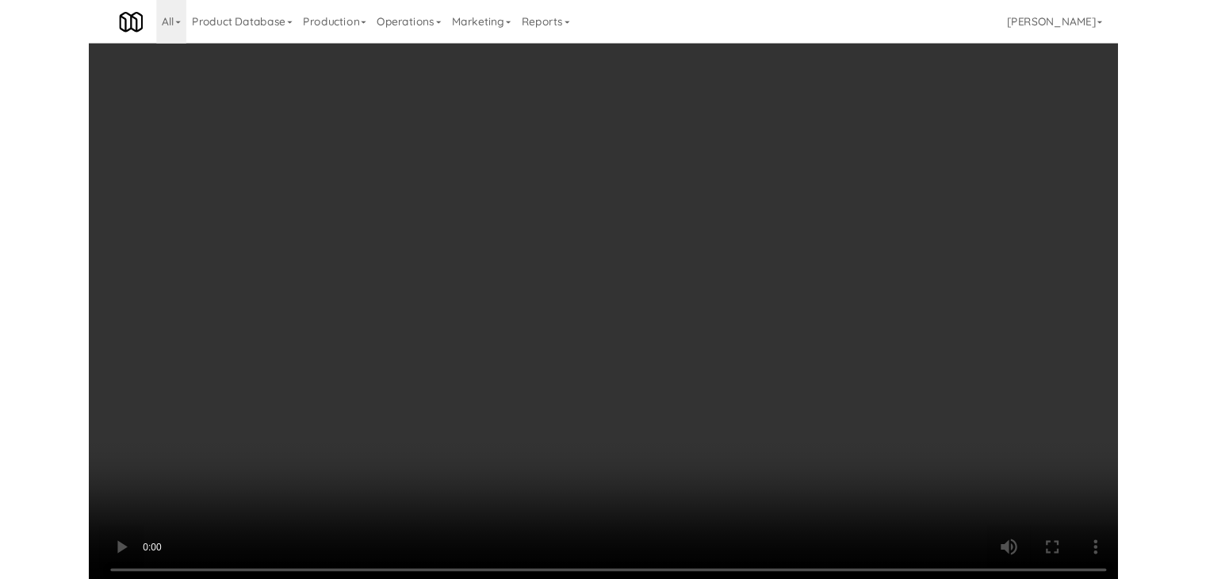
scroll to position [8021, 0]
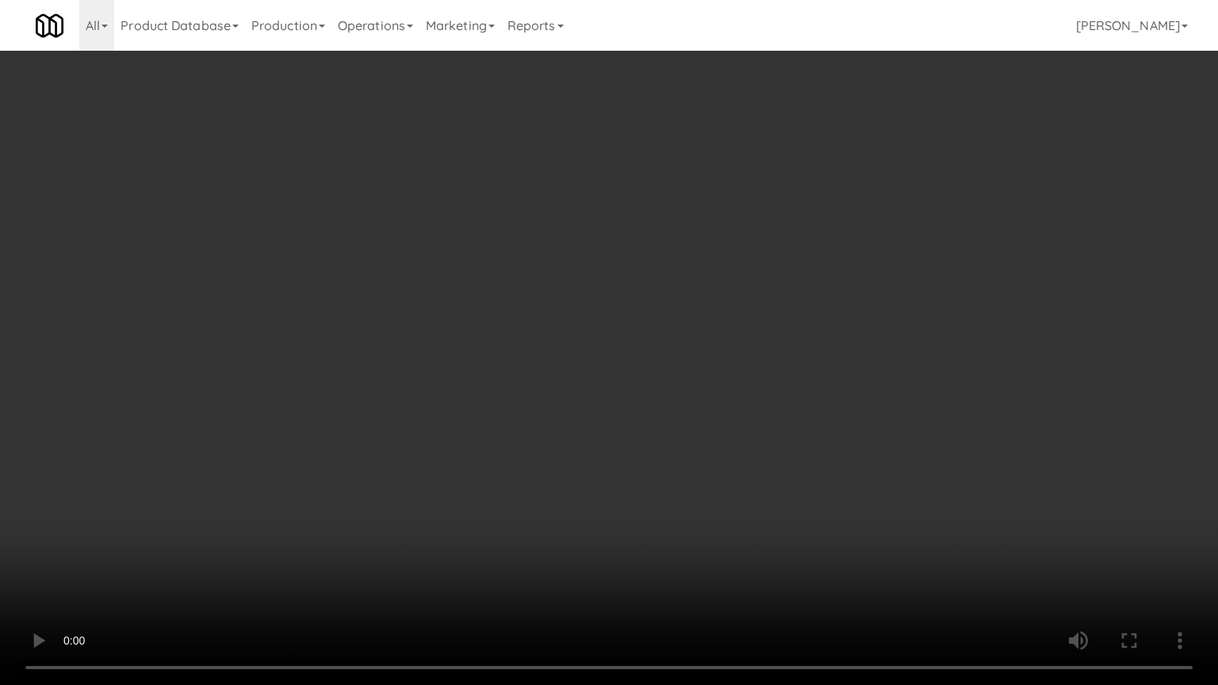
click at [750, 293] on video at bounding box center [609, 342] width 1218 height 685
click at [756, 291] on video at bounding box center [609, 342] width 1218 height 685
click at [759, 276] on video at bounding box center [609, 342] width 1218 height 685
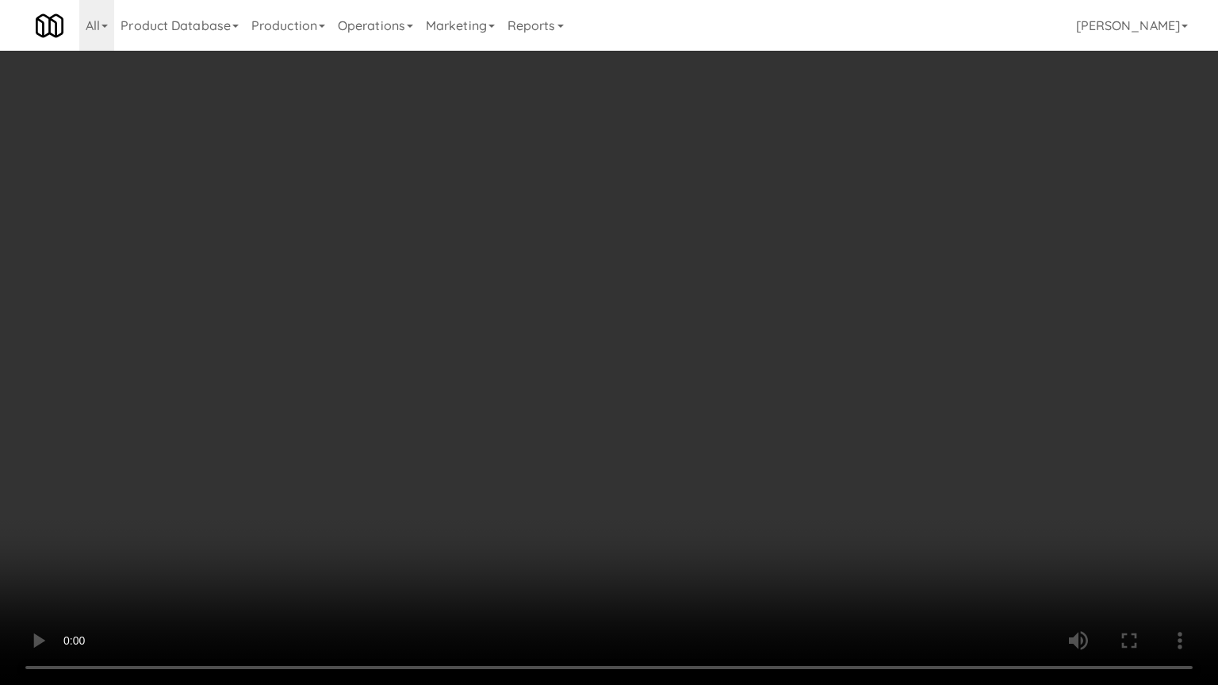
click at [759, 276] on video at bounding box center [609, 342] width 1218 height 685
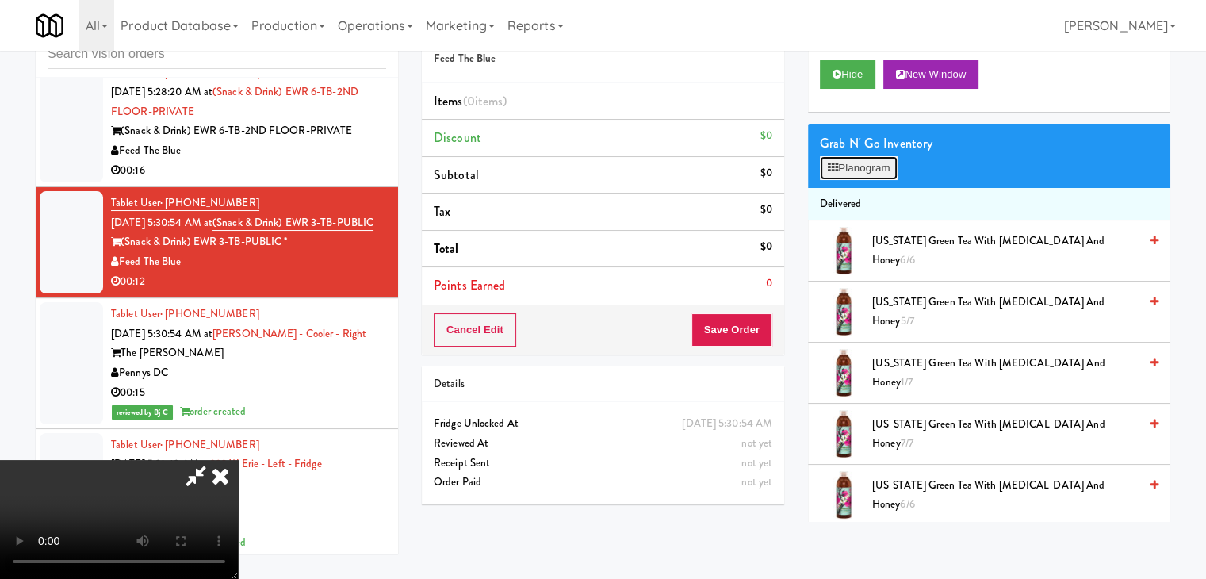
click at [881, 163] on button "Planogram" at bounding box center [859, 168] width 78 height 24
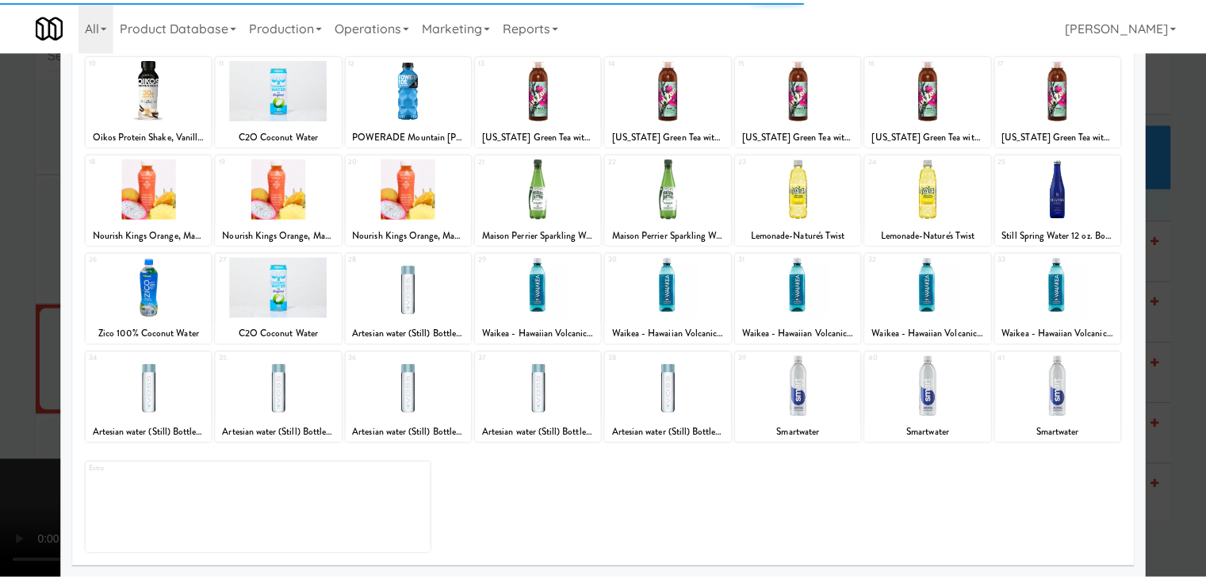
scroll to position [200, 0]
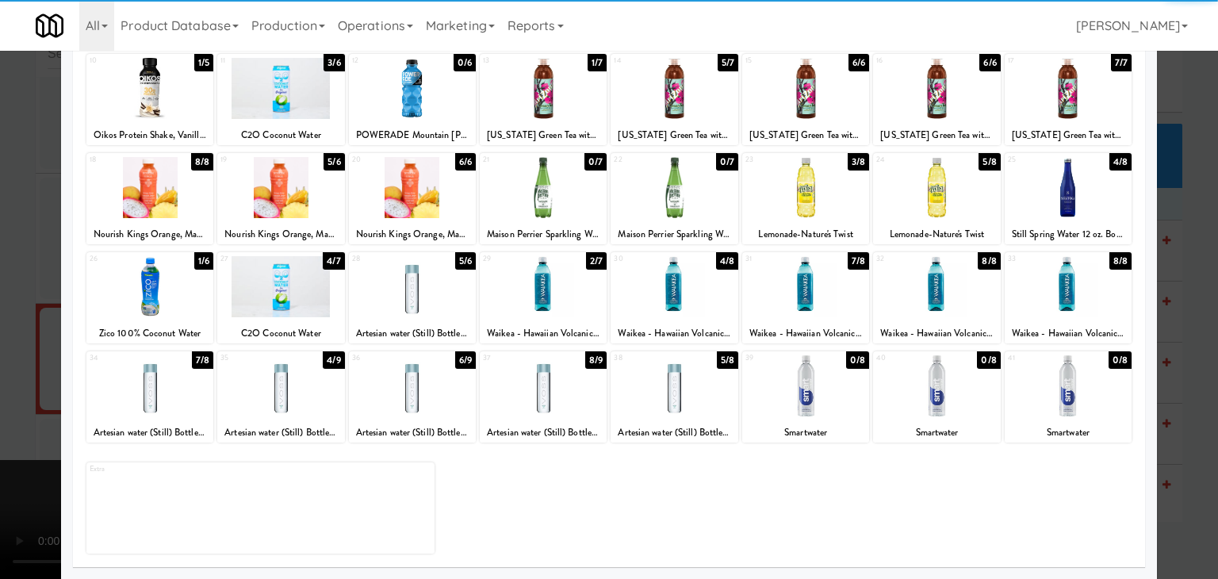
click at [533, 412] on div at bounding box center [543, 385] width 127 height 61
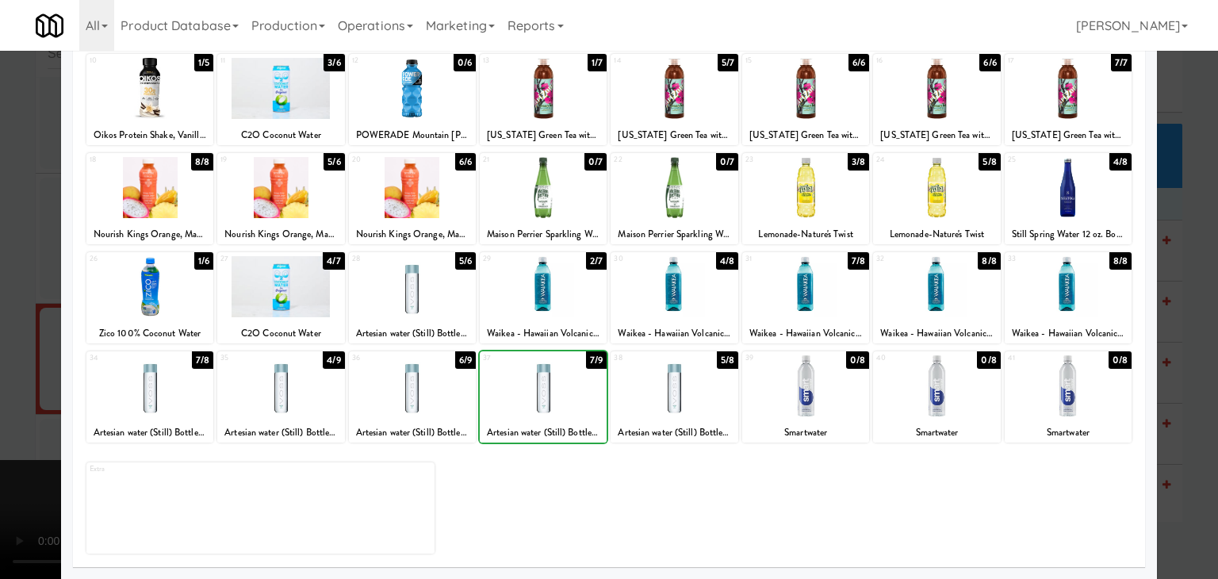
drag, startPoint x: 0, startPoint y: 424, endPoint x: 365, endPoint y: 397, distance: 365.8
click at [35, 413] on div at bounding box center [609, 289] width 1218 height 579
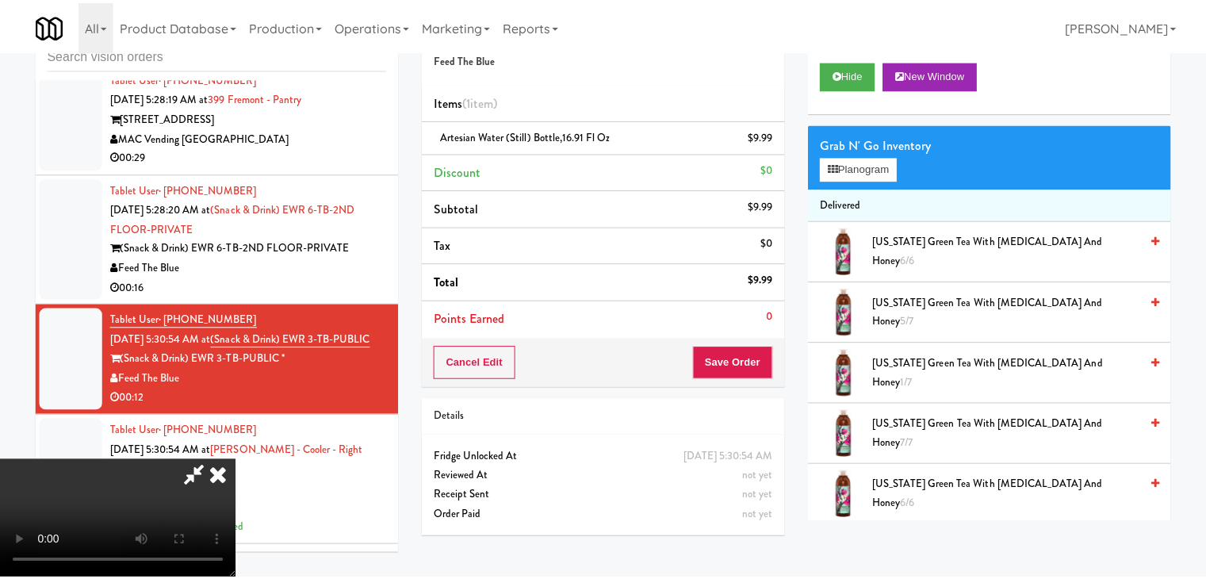
scroll to position [8138, 0]
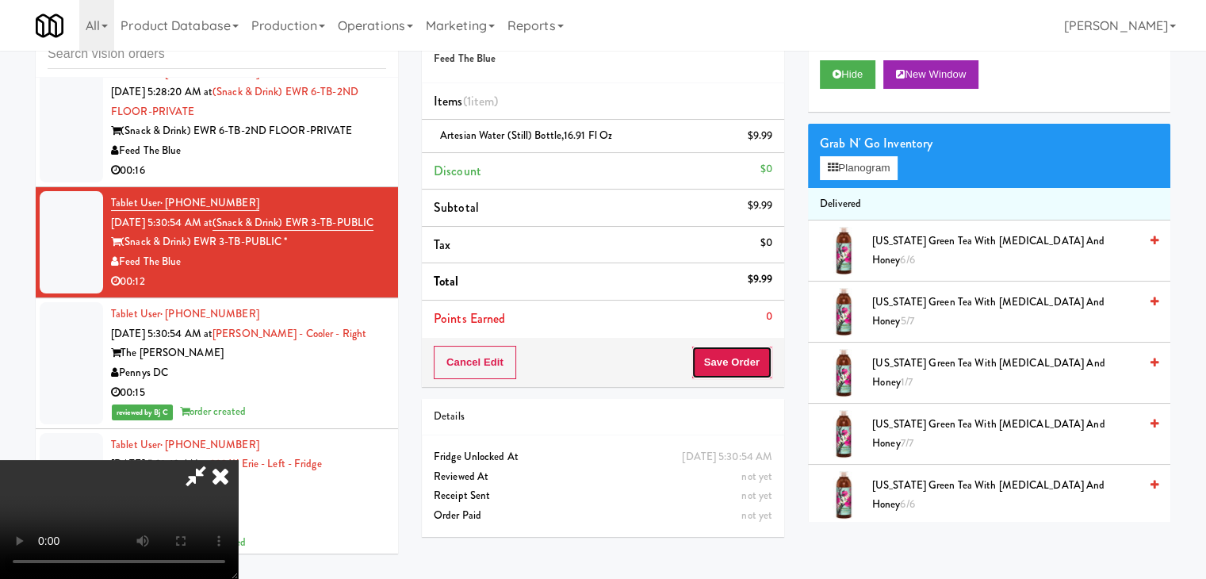
click at [749, 370] on button "Save Order" at bounding box center [732, 362] width 81 height 33
click at [748, 370] on button "Save Order" at bounding box center [732, 362] width 81 height 33
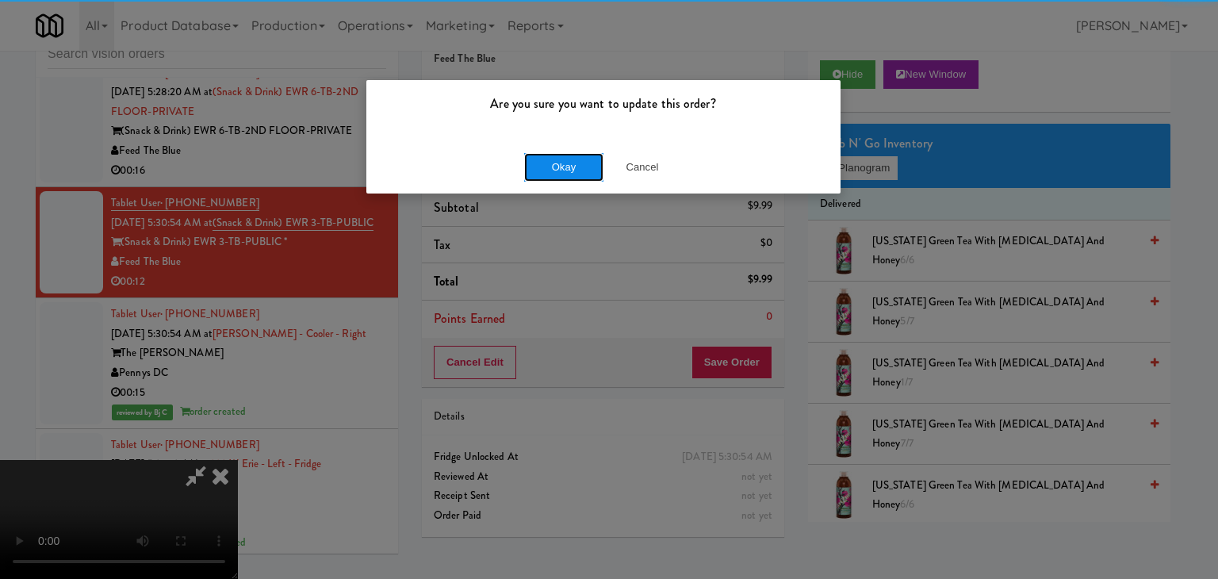
click at [569, 155] on button "Okay" at bounding box center [563, 167] width 79 height 29
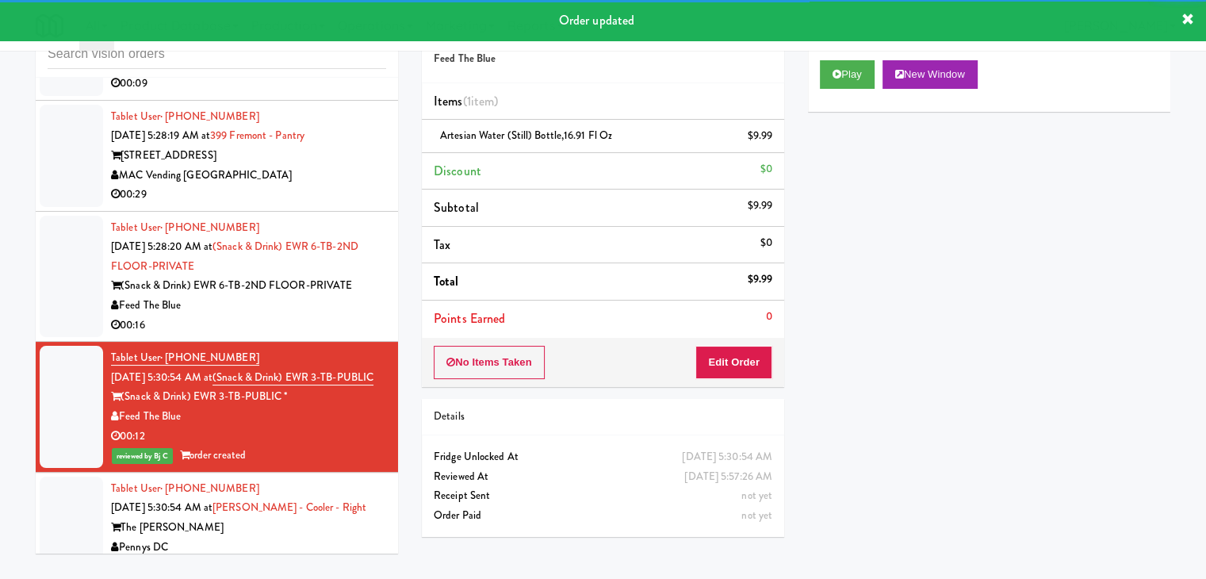
scroll to position [7979, 0]
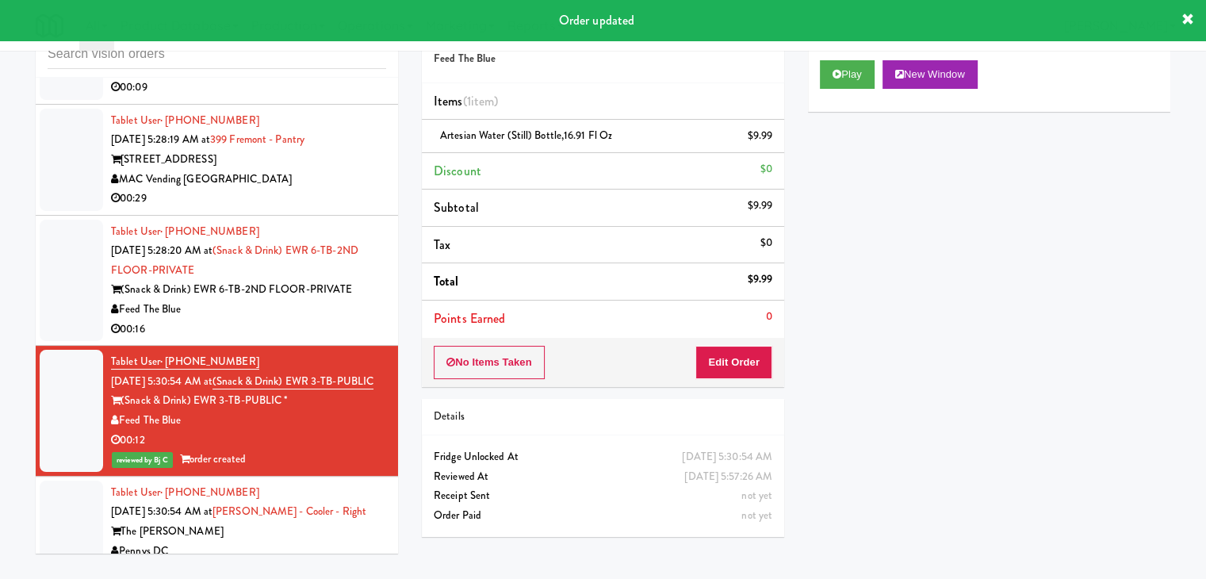
click at [364, 339] on div "00:16" at bounding box center [248, 330] width 275 height 20
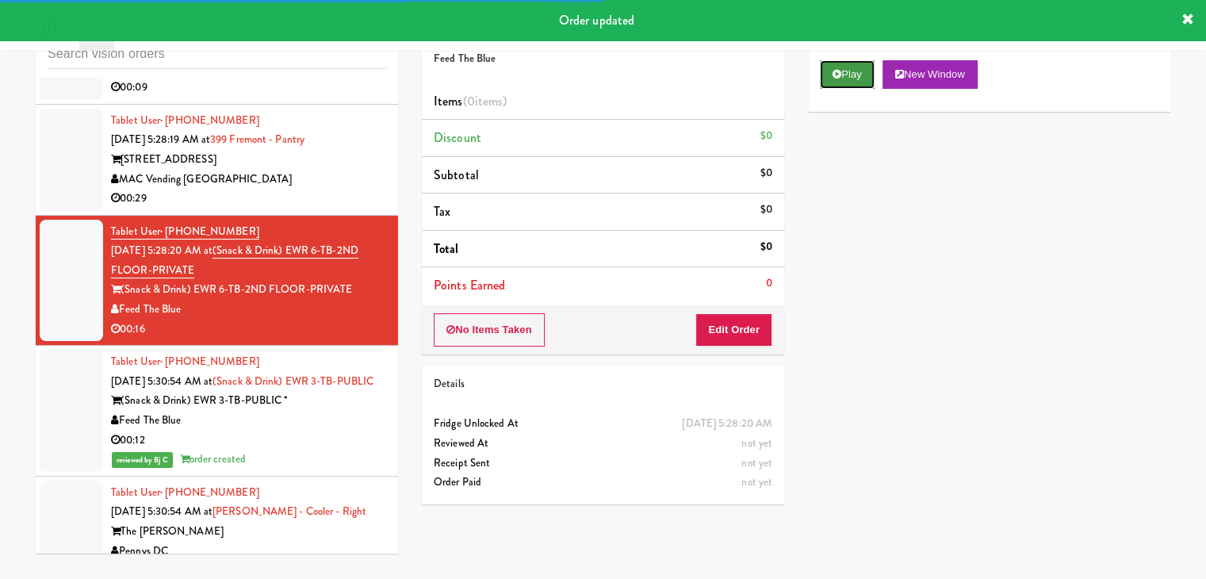
drag, startPoint x: 824, startPoint y: 67, endPoint x: 811, endPoint y: 203, distance: 136.3
click at [824, 68] on button "Play" at bounding box center [847, 74] width 55 height 29
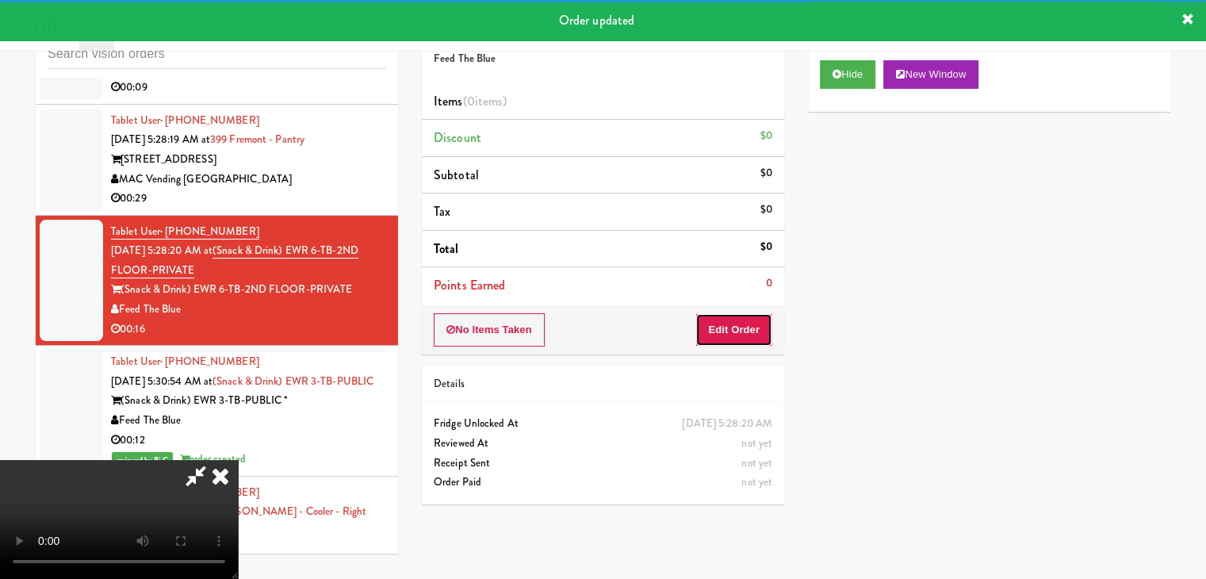
click at [737, 332] on button "Edit Order" at bounding box center [734, 329] width 77 height 33
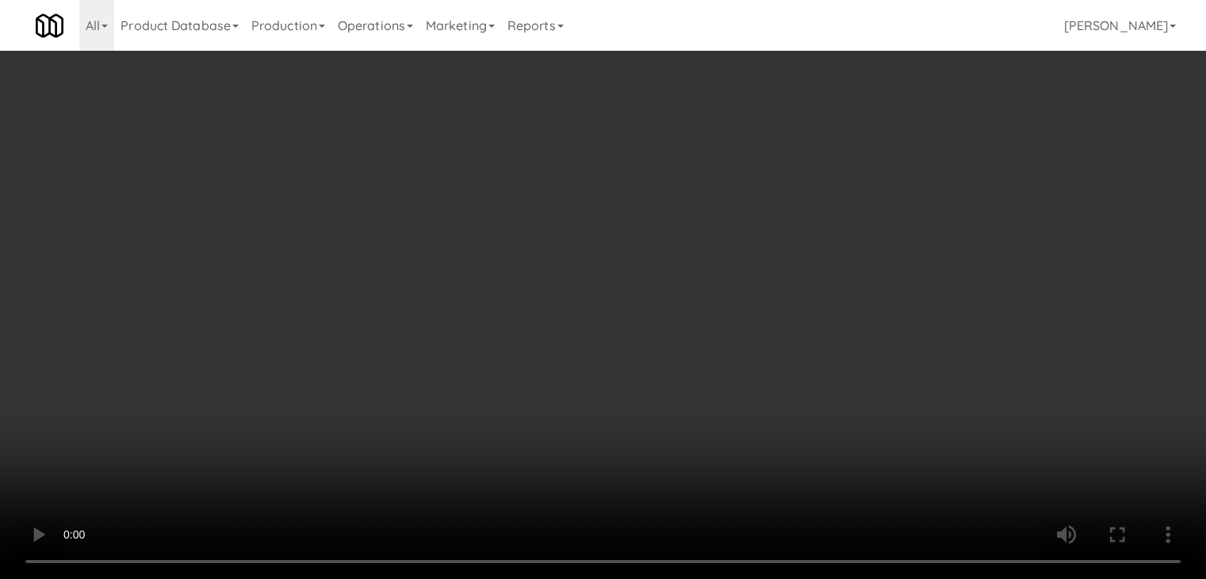
scroll to position [7862, 0]
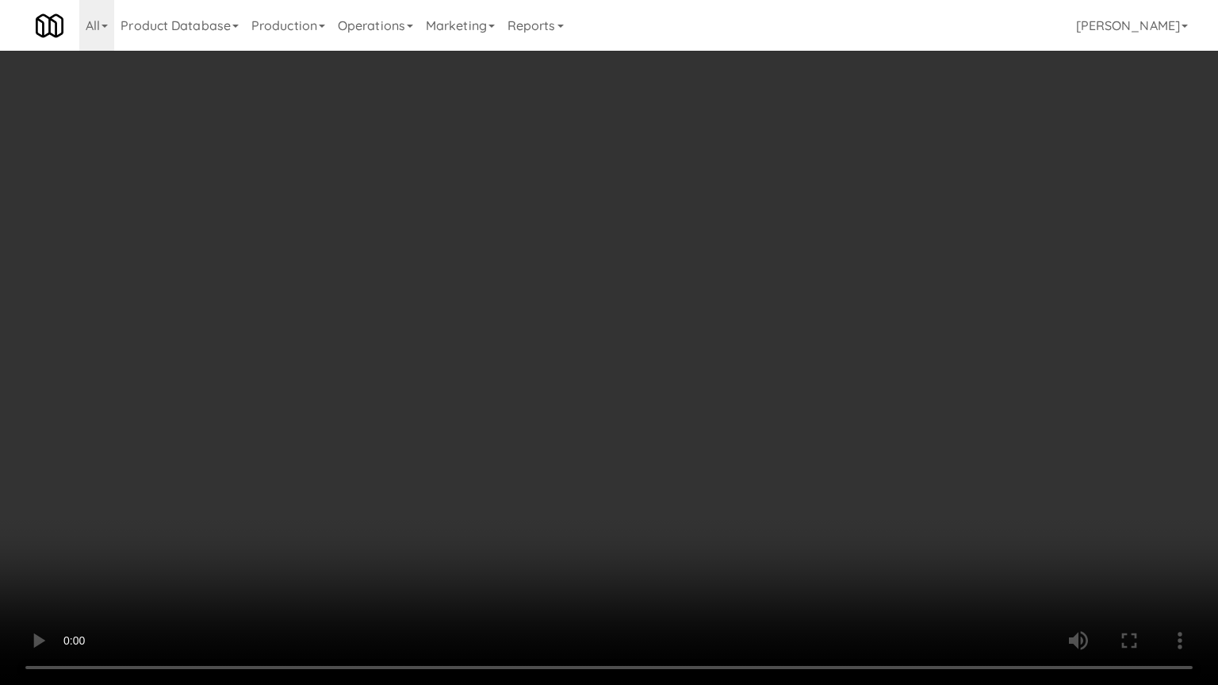
click at [669, 493] on video at bounding box center [609, 342] width 1218 height 685
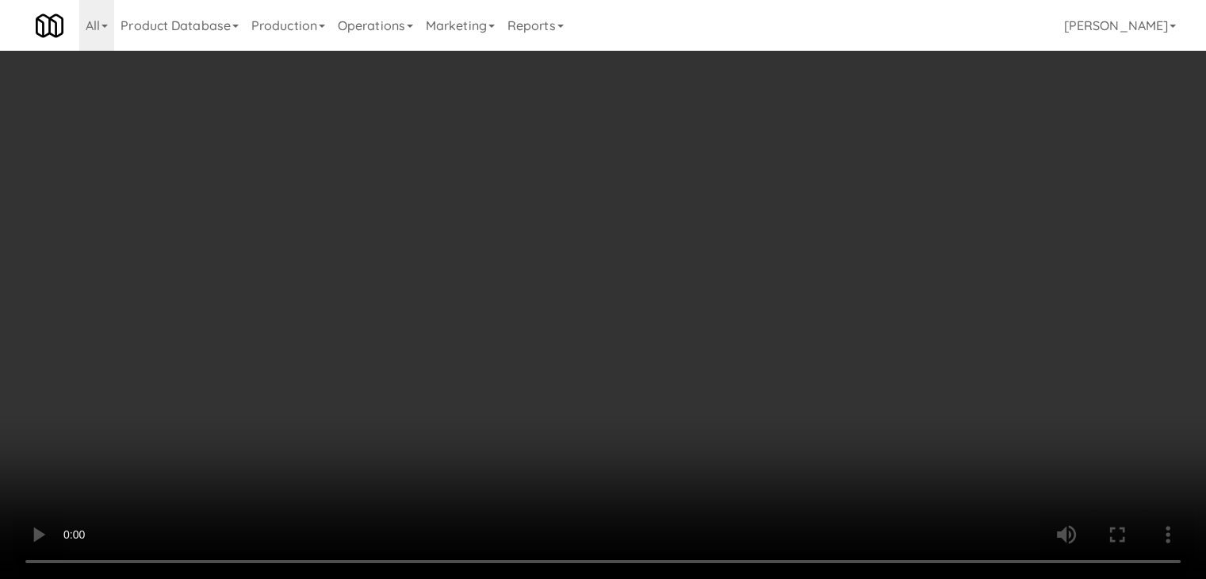
click at [533, 419] on video at bounding box center [603, 289] width 1206 height 579
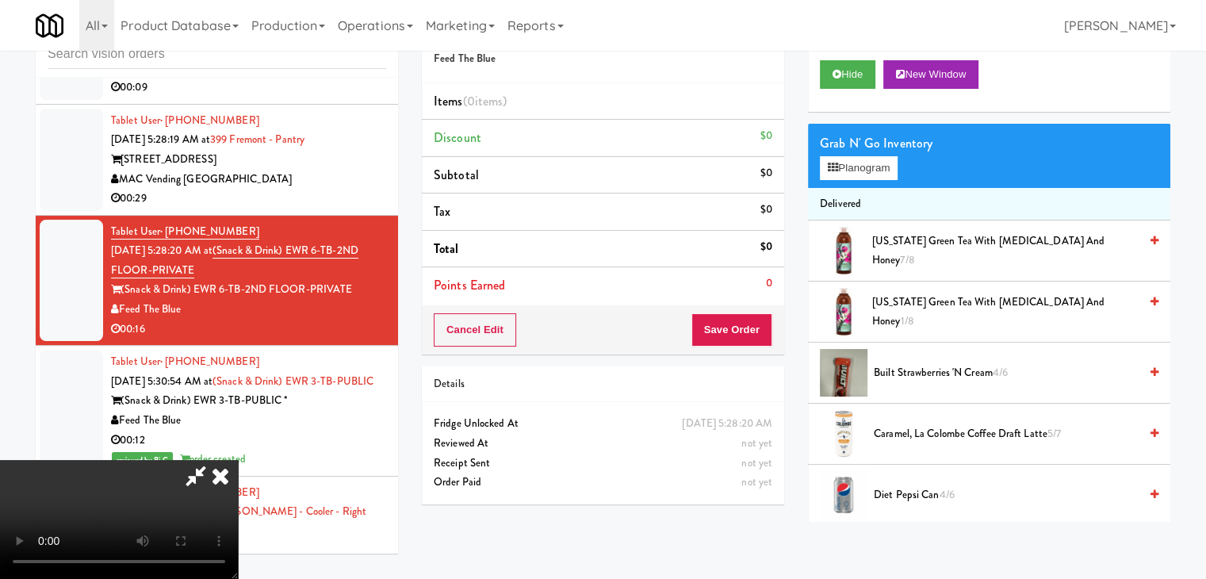
click at [238, 460] on video at bounding box center [119, 519] width 238 height 119
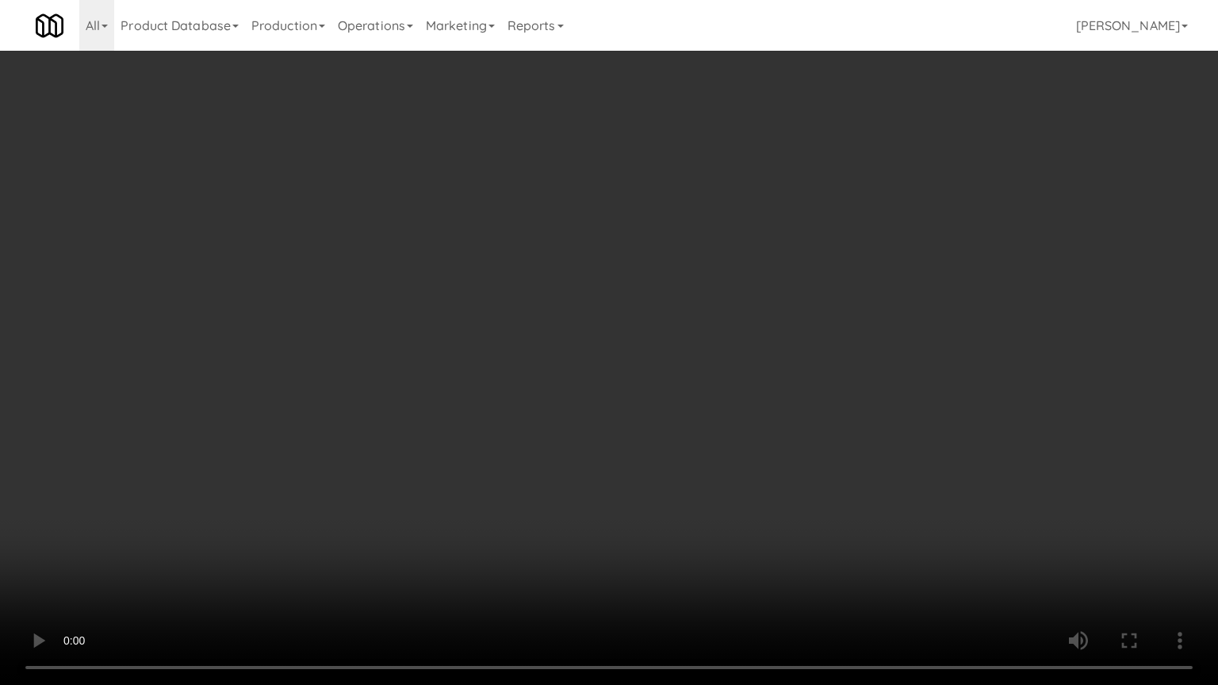
click at [539, 487] on video at bounding box center [609, 342] width 1218 height 685
click at [587, 480] on video at bounding box center [609, 342] width 1218 height 685
click at [685, 350] on video at bounding box center [609, 342] width 1218 height 685
click at [696, 307] on video at bounding box center [609, 342] width 1218 height 685
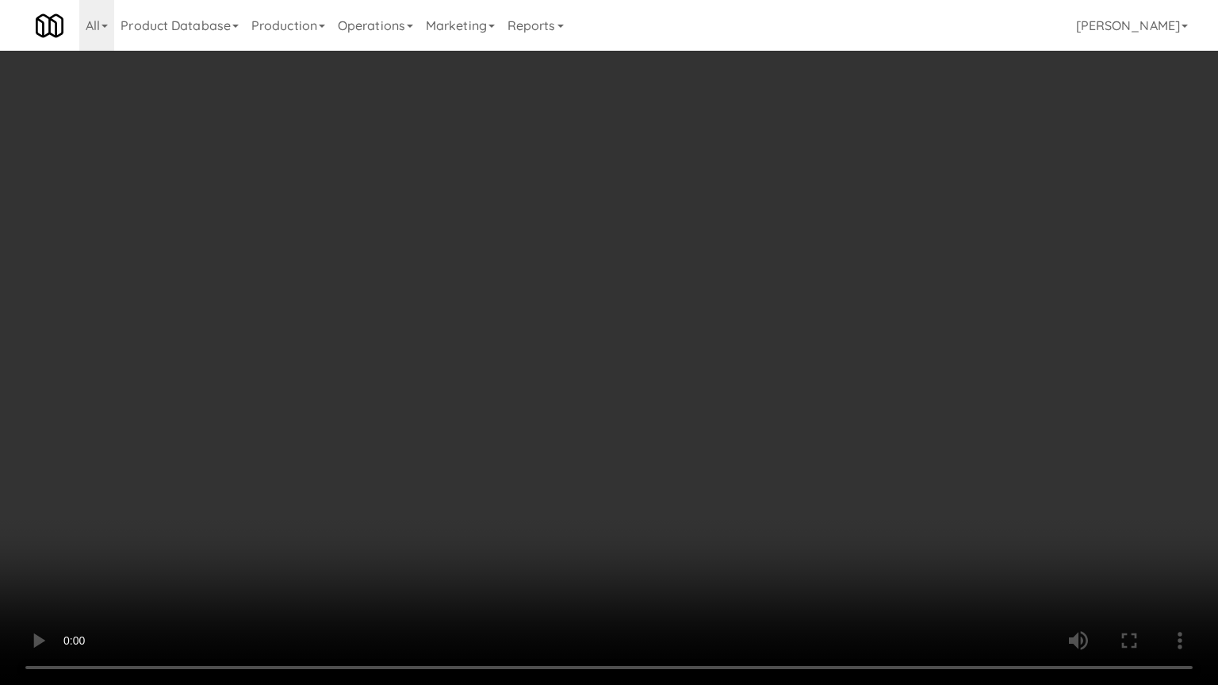
click at [696, 307] on video at bounding box center [609, 342] width 1218 height 685
click at [699, 289] on video at bounding box center [609, 342] width 1218 height 685
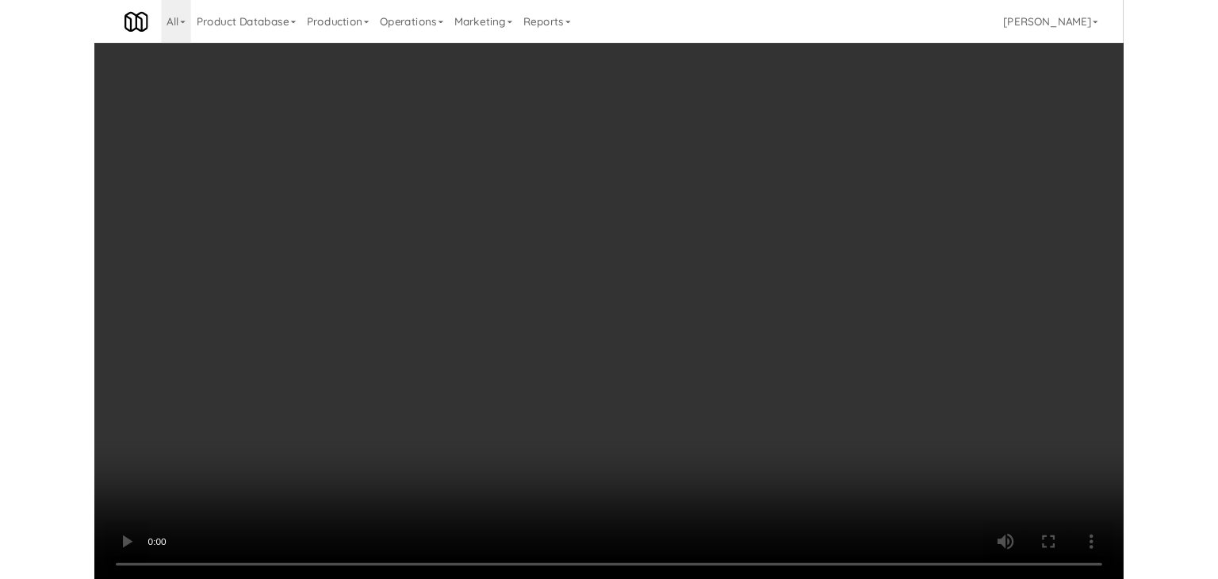
scroll to position [7979, 0]
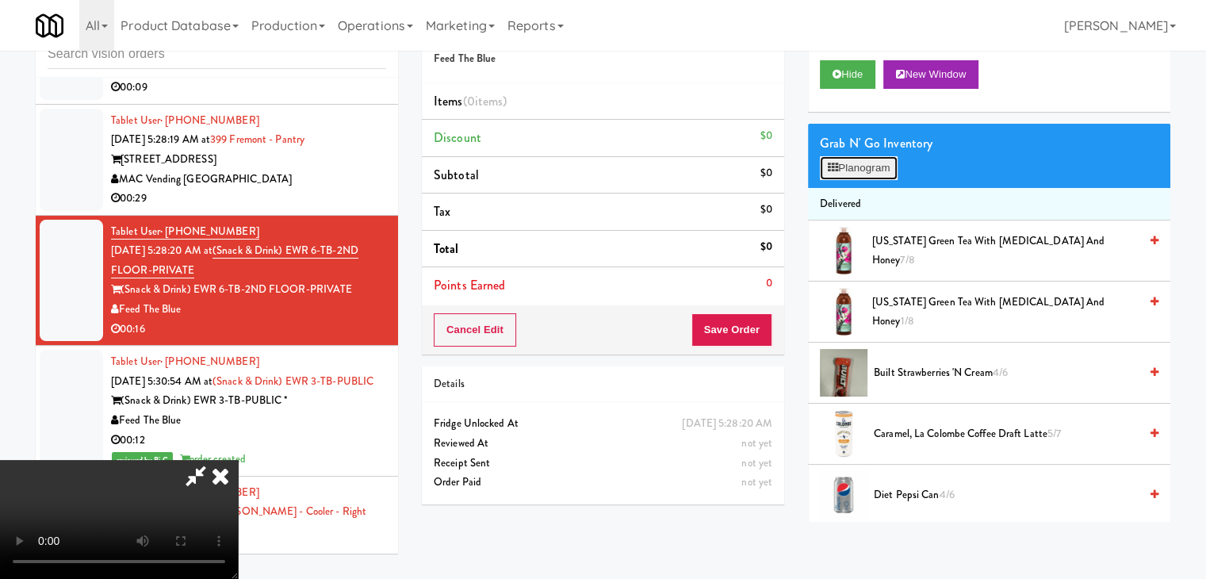
drag, startPoint x: 857, startPoint y: 167, endPoint x: 868, endPoint y: 159, distance: 13.9
click at [857, 167] on button "Planogram" at bounding box center [859, 168] width 78 height 24
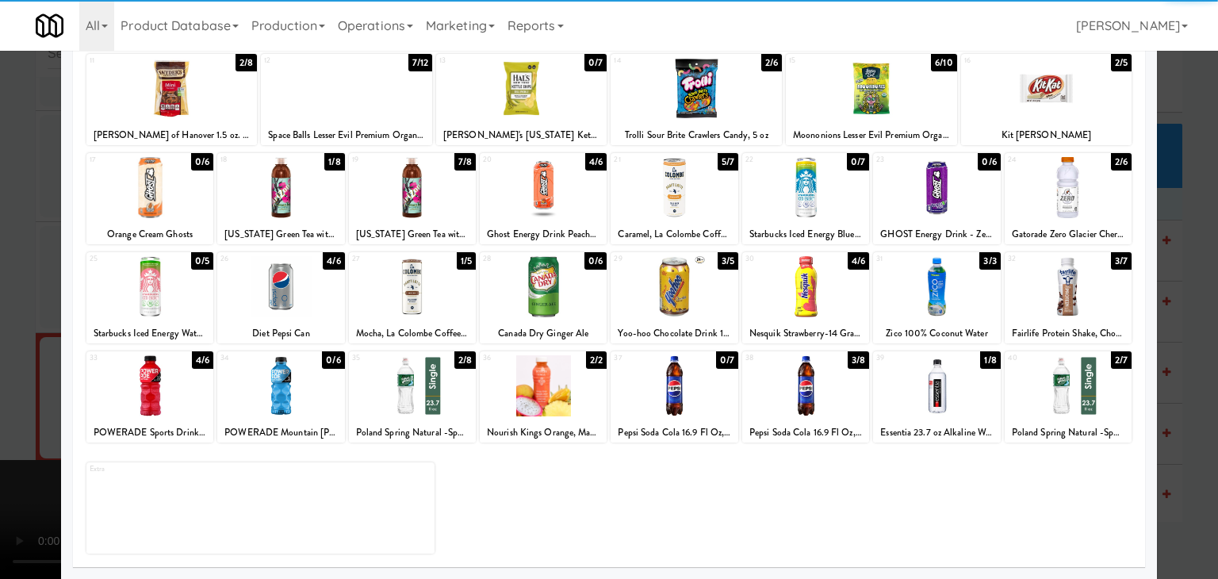
click at [545, 389] on div at bounding box center [543, 385] width 127 height 61
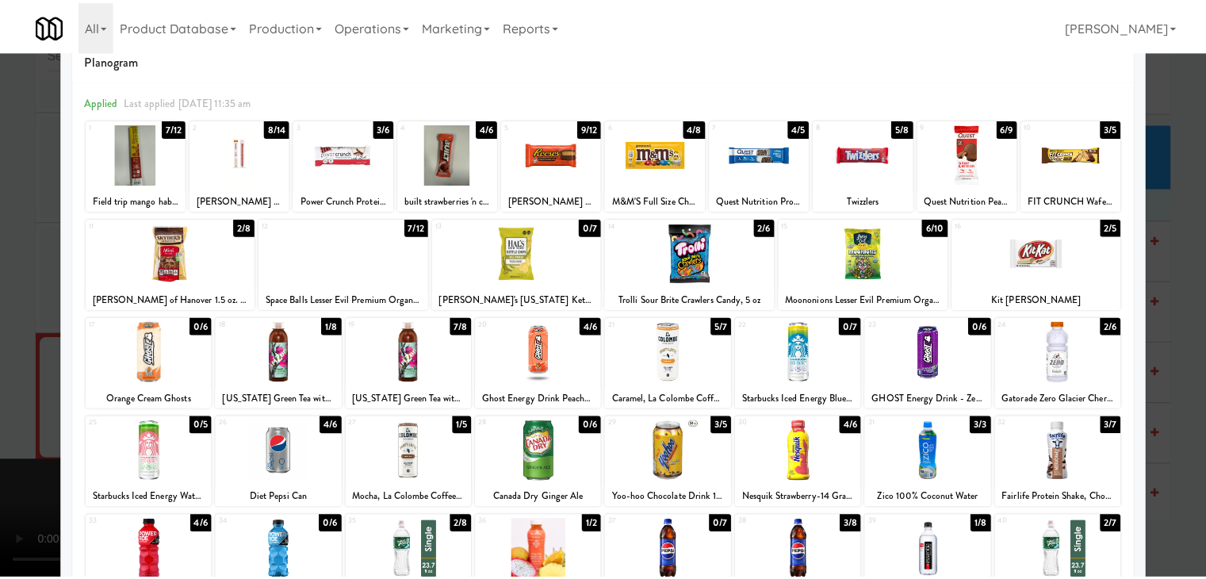
scroll to position [0, 0]
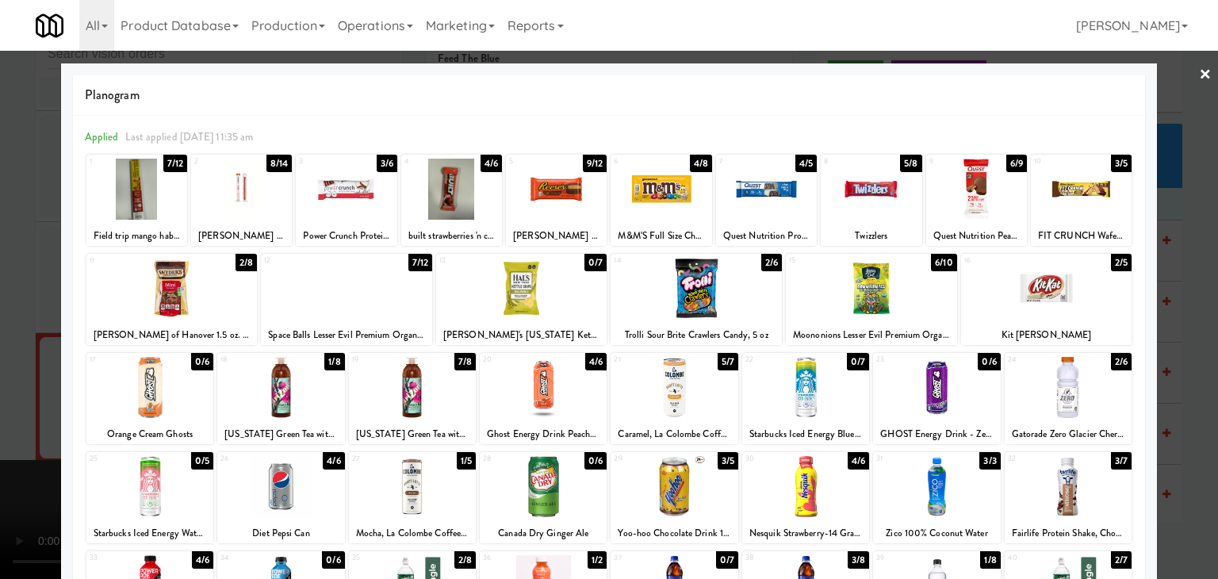
click at [143, 182] on div at bounding box center [136, 189] width 101 height 61
drag, startPoint x: 0, startPoint y: 240, endPoint x: 113, endPoint y: 251, distance: 113.1
click at [10, 239] on div at bounding box center [609, 289] width 1218 height 579
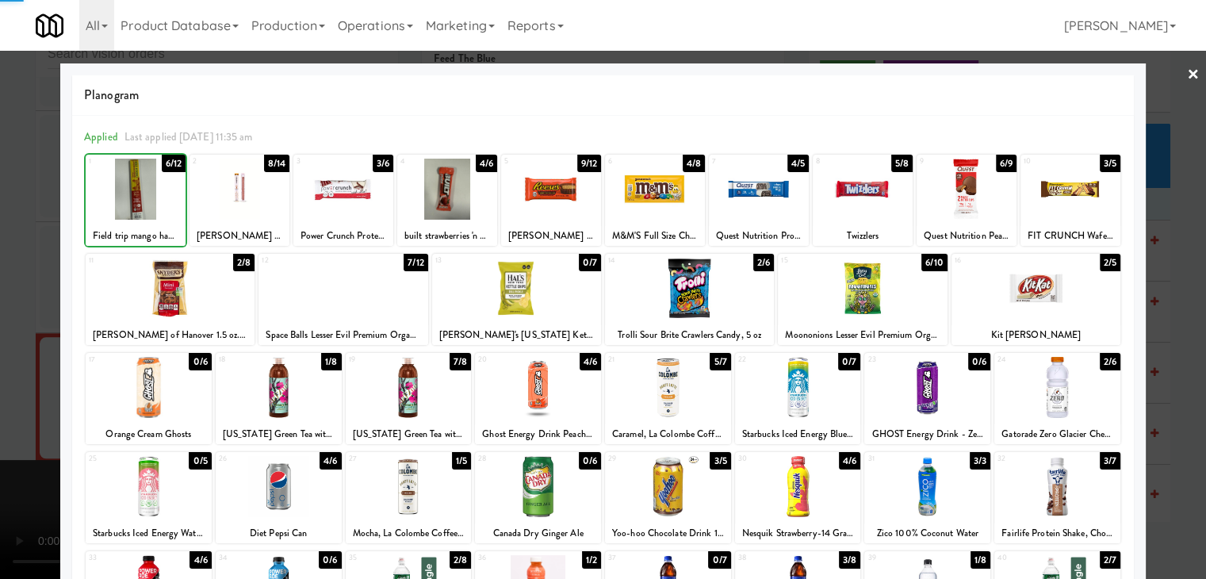
scroll to position [7979, 0]
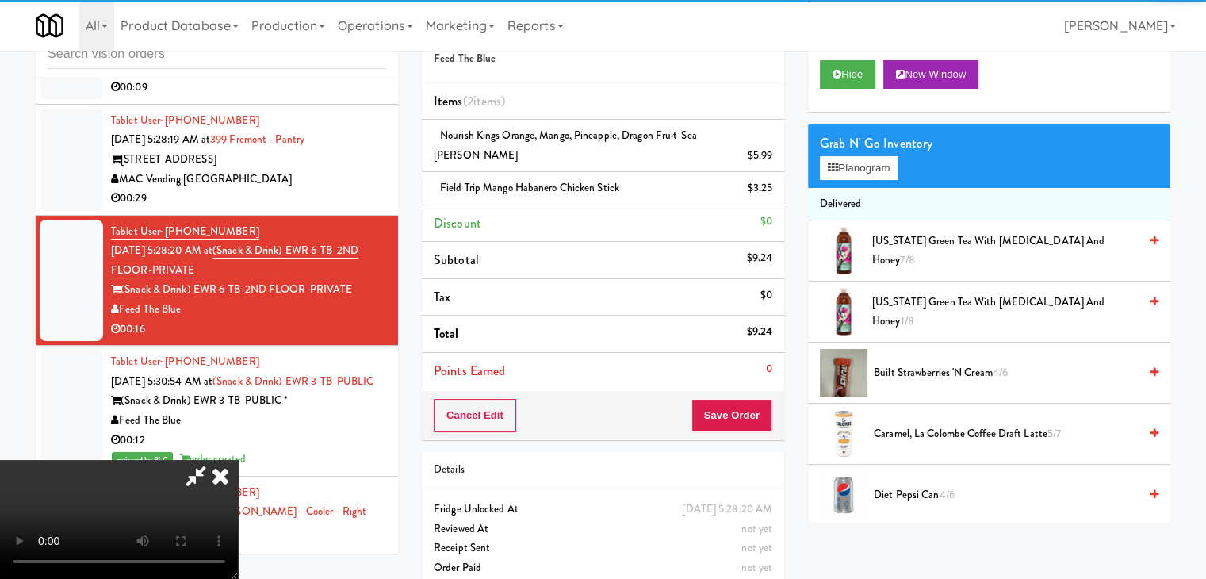
drag, startPoint x: 761, startPoint y: 426, endPoint x: 758, endPoint y: 416, distance: 10.0
click at [758, 424] on div "Order # 7850622 Feed The Blue Items (2 items ) Nourish Kings Orange, Mango, Pin…" at bounding box center [603, 304] width 386 height 596
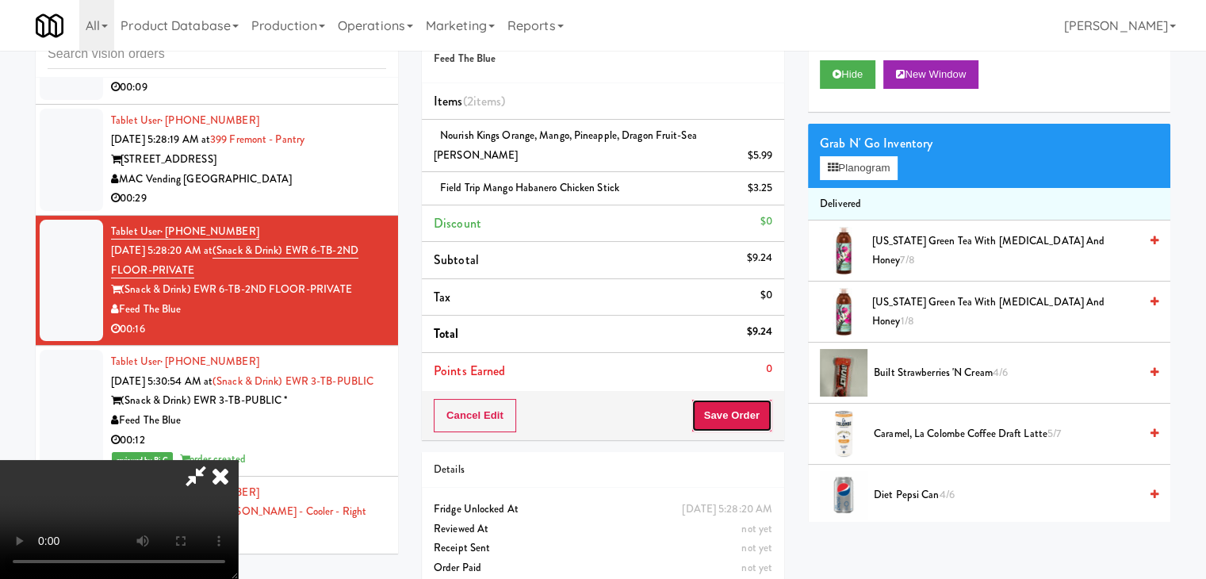
click at [755, 404] on button "Save Order" at bounding box center [732, 415] width 81 height 33
drag, startPoint x: 755, startPoint y: 404, endPoint x: 687, endPoint y: 206, distance: 208.9
click at [754, 403] on button "Save Order" at bounding box center [732, 415] width 81 height 33
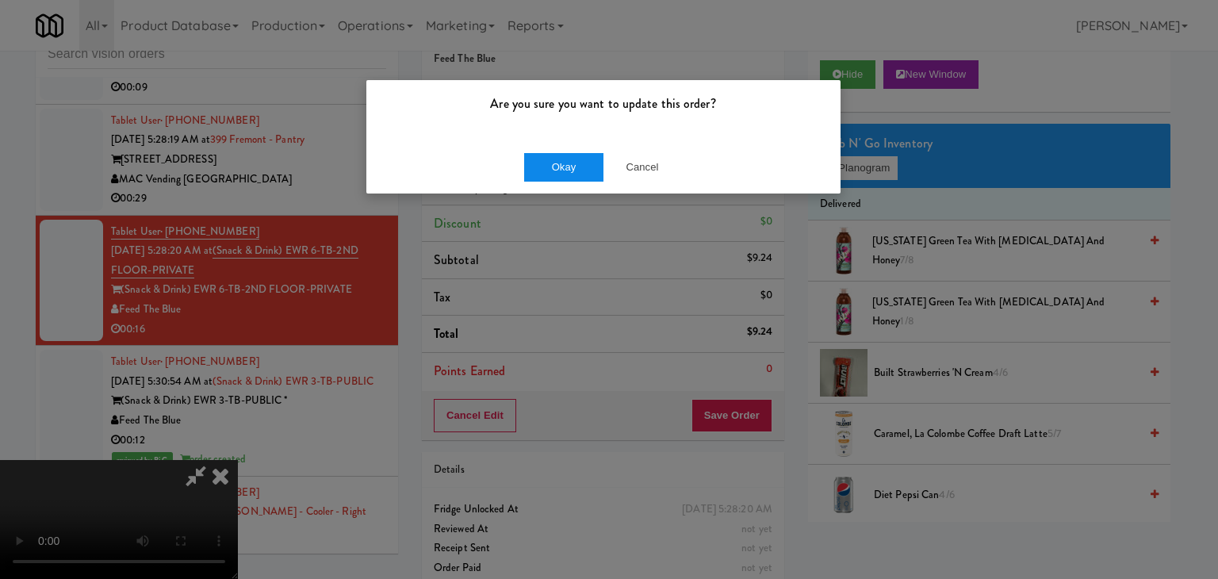
drag, startPoint x: 554, startPoint y: 150, endPoint x: 557, endPoint y: 171, distance: 21.5
click at [550, 156] on div "Okay Cancel" at bounding box center [603, 166] width 474 height 53
click at [557, 171] on button "Okay" at bounding box center [563, 167] width 79 height 29
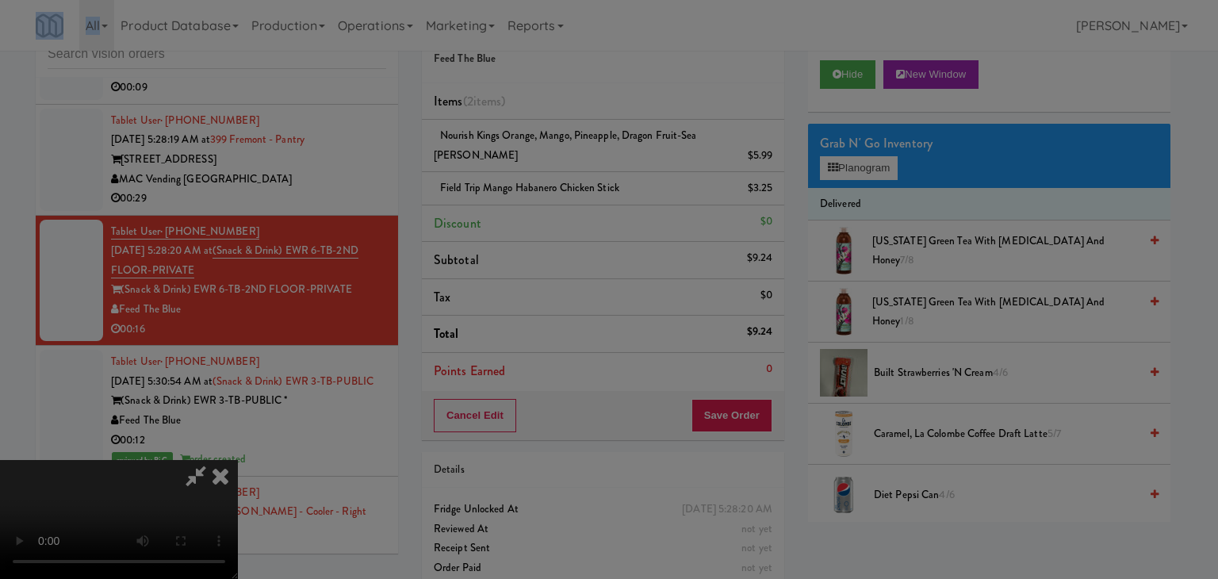
click at [557, 164] on div "Okay Cancel" at bounding box center [603, 137] width 474 height 53
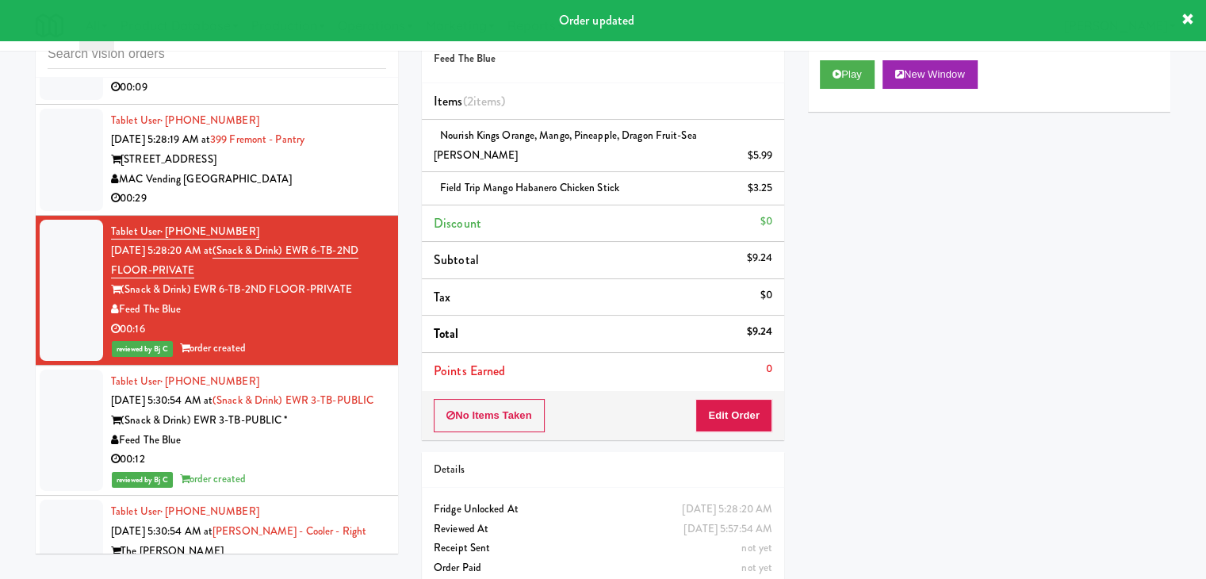
click at [314, 209] on div "00:29" at bounding box center [248, 199] width 275 height 20
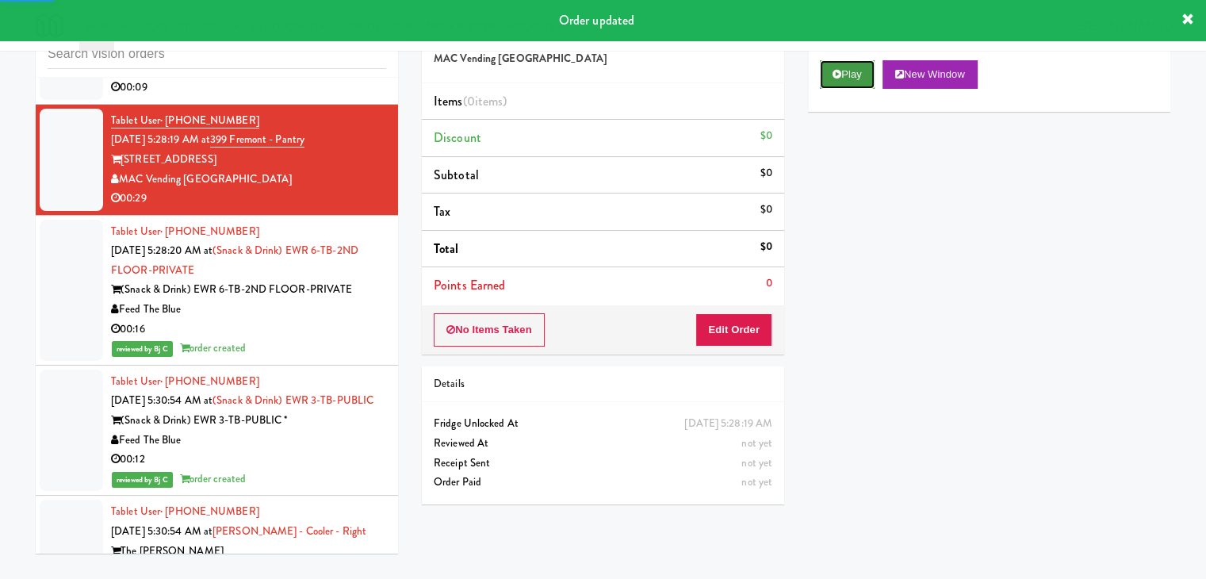
click at [848, 72] on button "Play" at bounding box center [847, 74] width 55 height 29
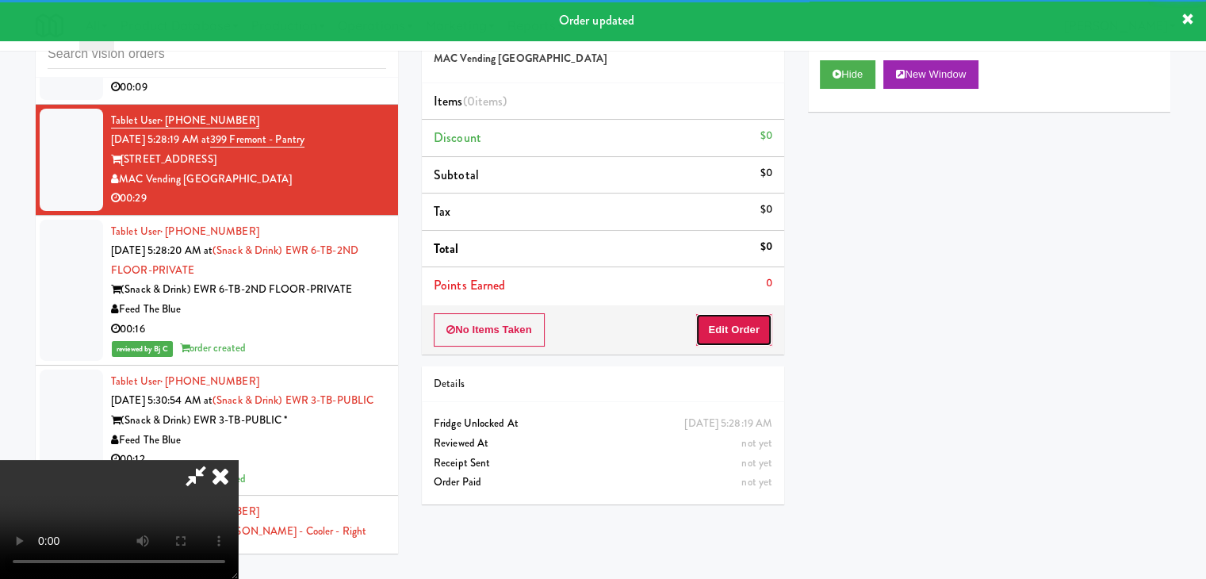
click at [738, 333] on button "Edit Order" at bounding box center [734, 329] width 77 height 33
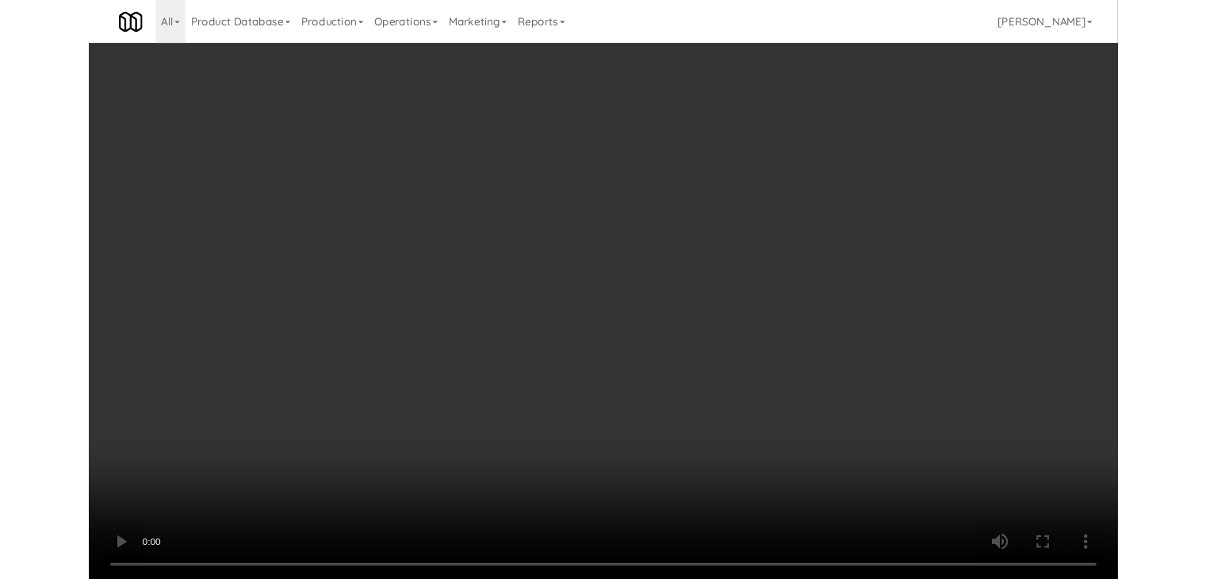
scroll to position [7862, 0]
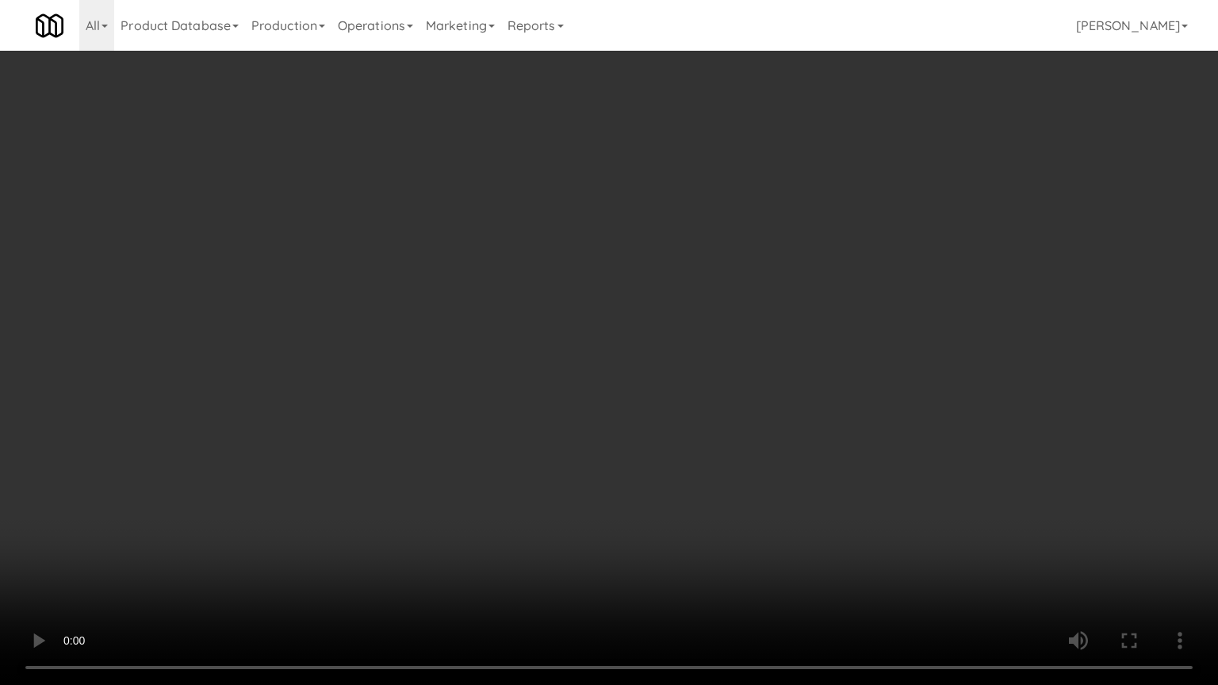
click at [665, 448] on video at bounding box center [609, 342] width 1218 height 685
click at [665, 420] on video at bounding box center [609, 342] width 1218 height 685
drag, startPoint x: 665, startPoint y: 420, endPoint x: 777, endPoint y: 235, distance: 216.0
click at [668, 413] on video at bounding box center [609, 342] width 1218 height 685
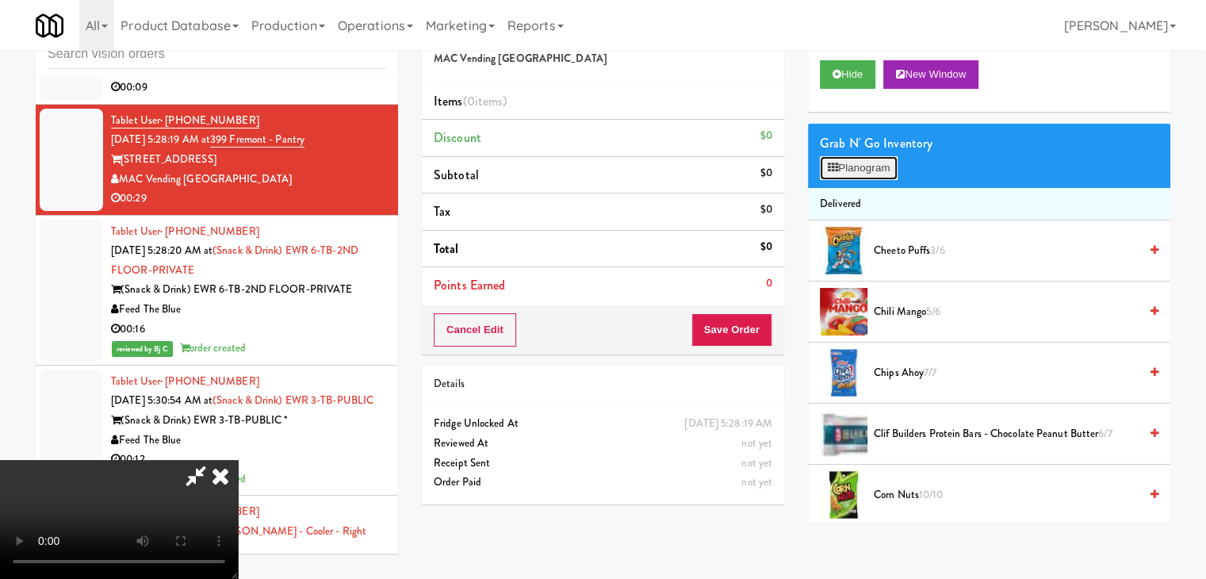
click at [849, 171] on button "Planogram" at bounding box center [859, 168] width 78 height 24
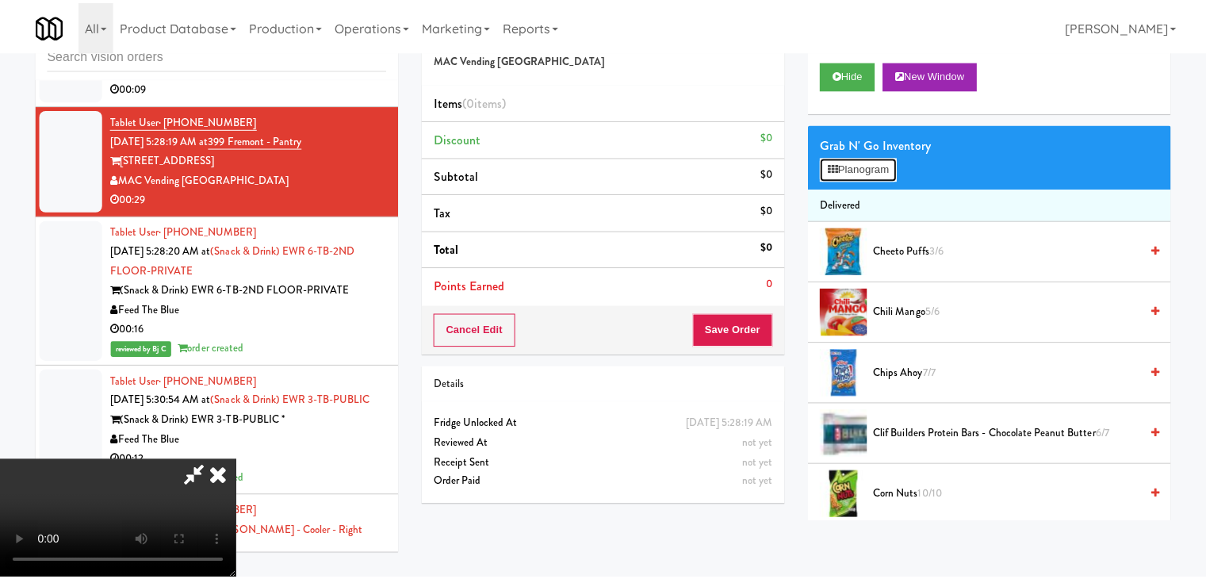
scroll to position [7862, 0]
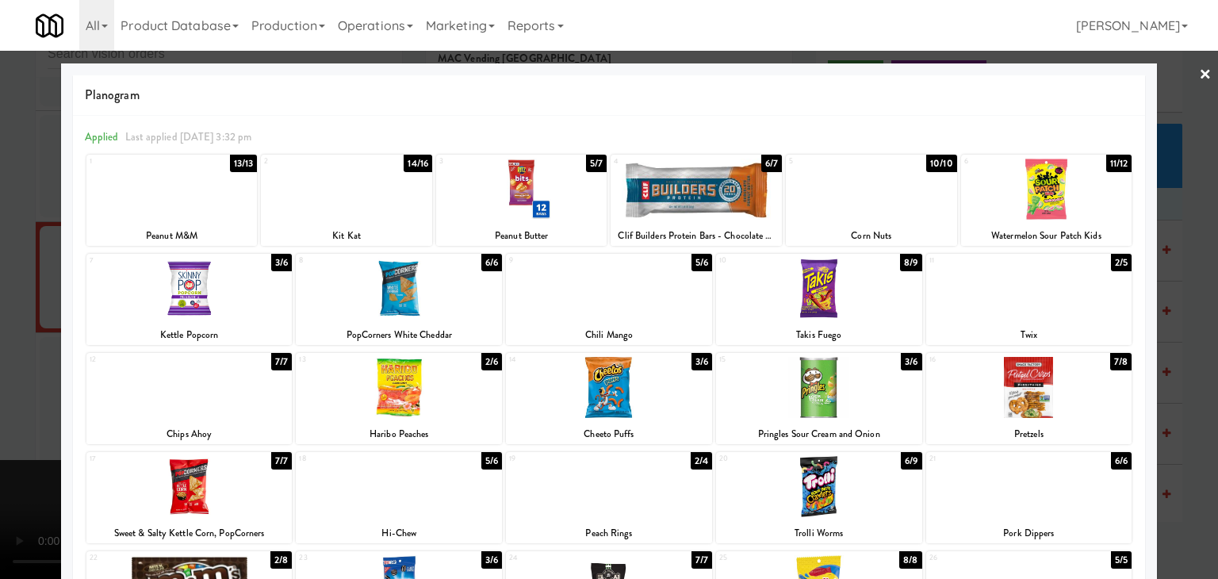
click at [213, 206] on div at bounding box center [171, 189] width 171 height 61
drag, startPoint x: 0, startPoint y: 262, endPoint x: 343, endPoint y: 283, distance: 344.1
click at [38, 258] on div at bounding box center [609, 289] width 1218 height 579
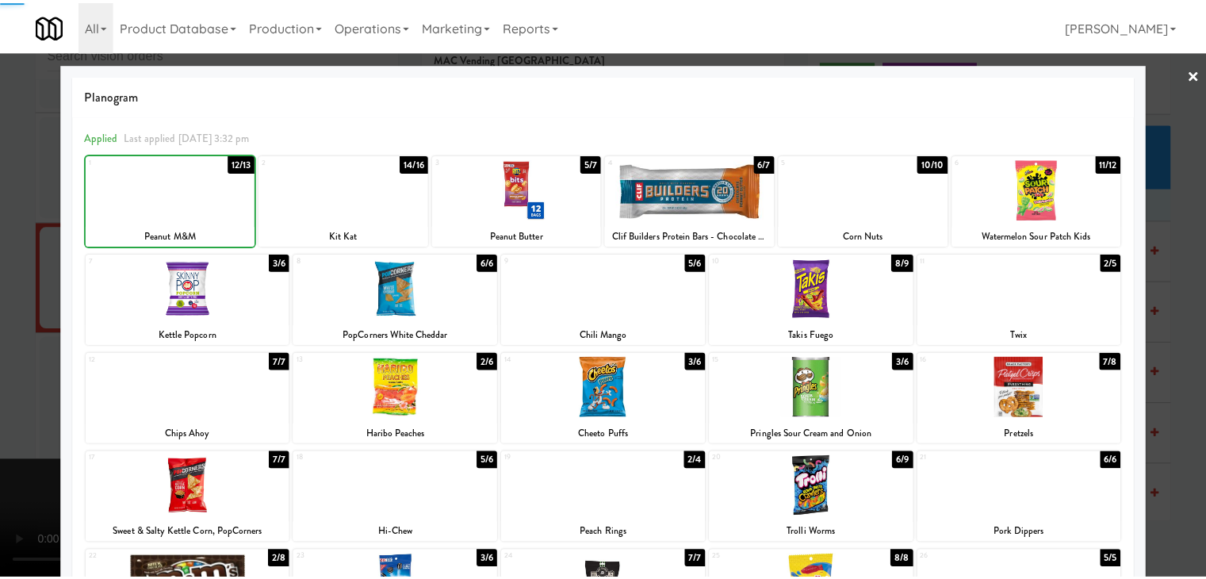
scroll to position [7979, 0]
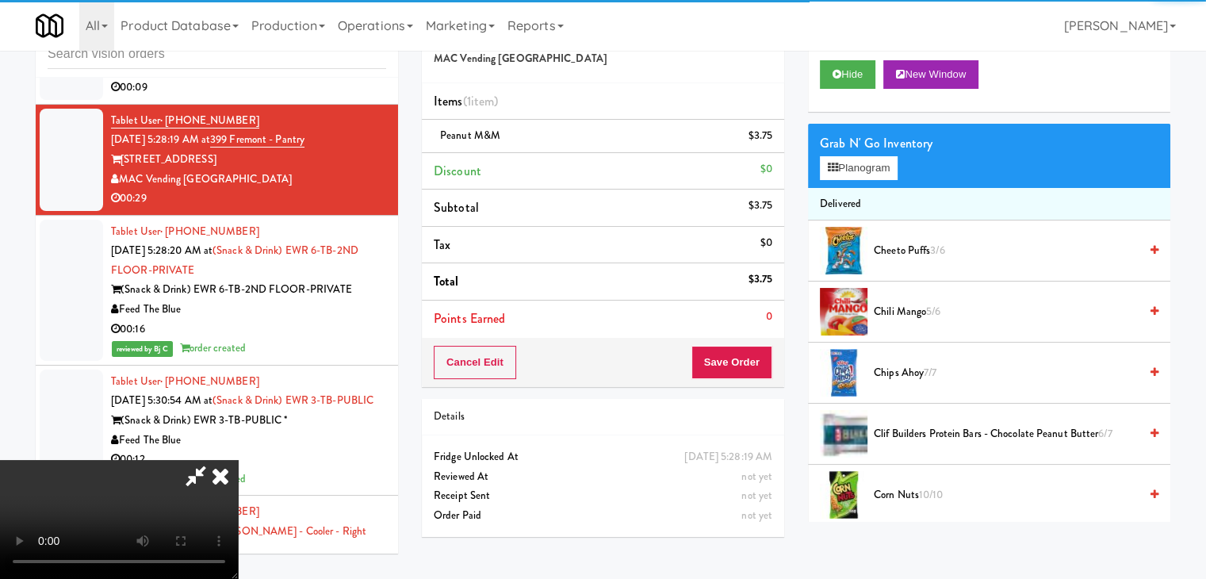
drag, startPoint x: 774, startPoint y: 368, endPoint x: 766, endPoint y: 366, distance: 8.3
click at [767, 366] on div "Cancel Edit Save Order" at bounding box center [603, 362] width 362 height 49
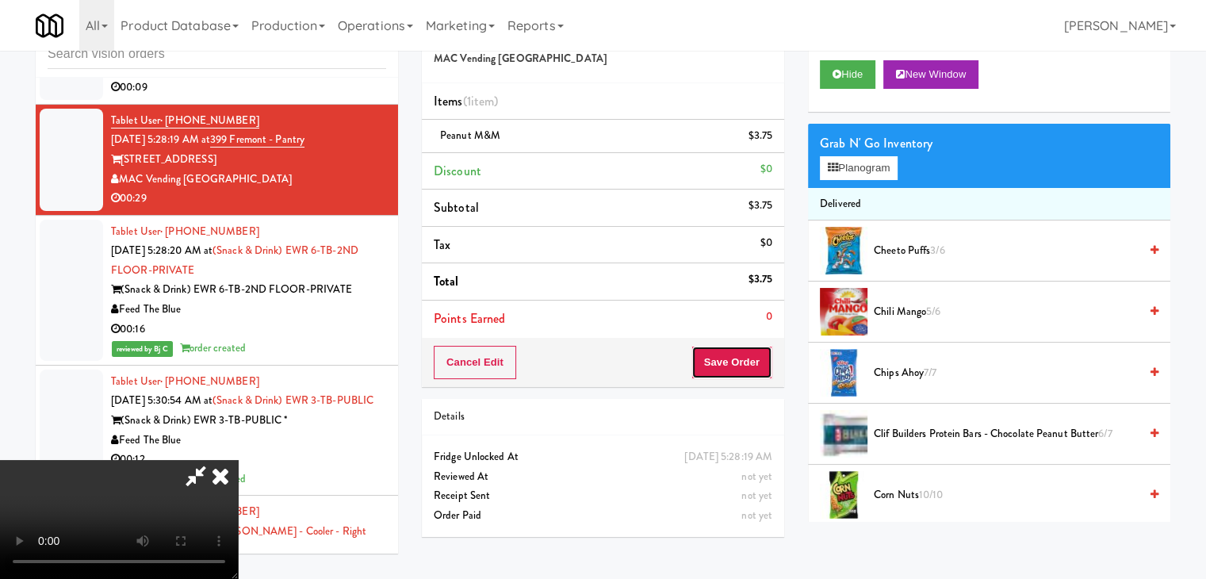
click at [762, 366] on button "Save Order" at bounding box center [732, 362] width 81 height 33
click at [761, 365] on button "Save Order" at bounding box center [732, 362] width 81 height 33
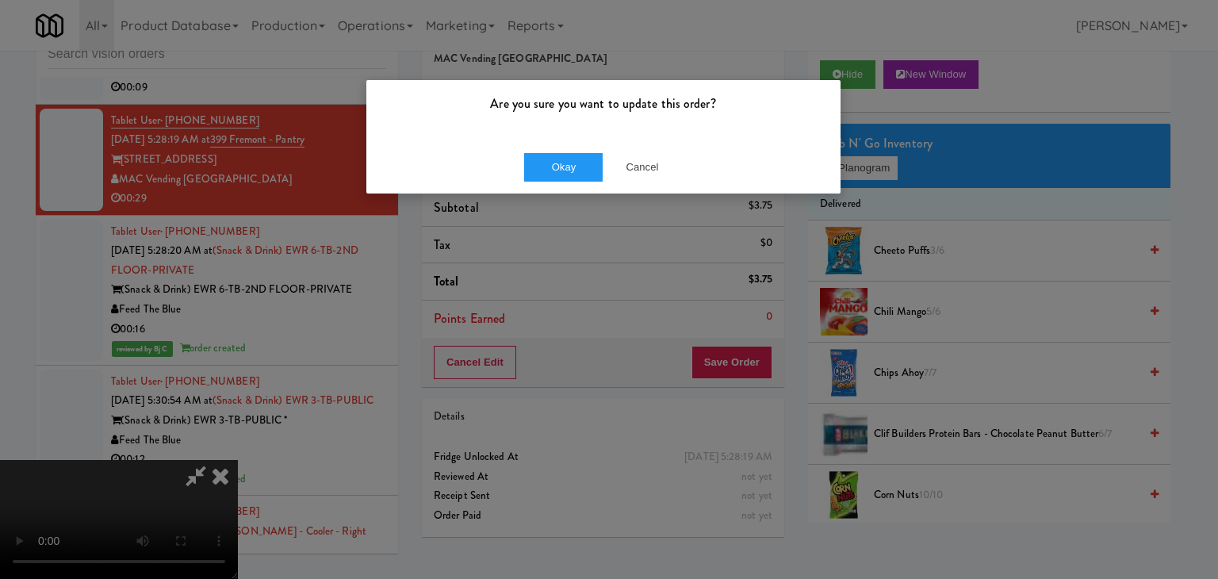
click at [525, 145] on div "Are you sure you want to update this order? Okay Cancel" at bounding box center [604, 136] width 476 height 115
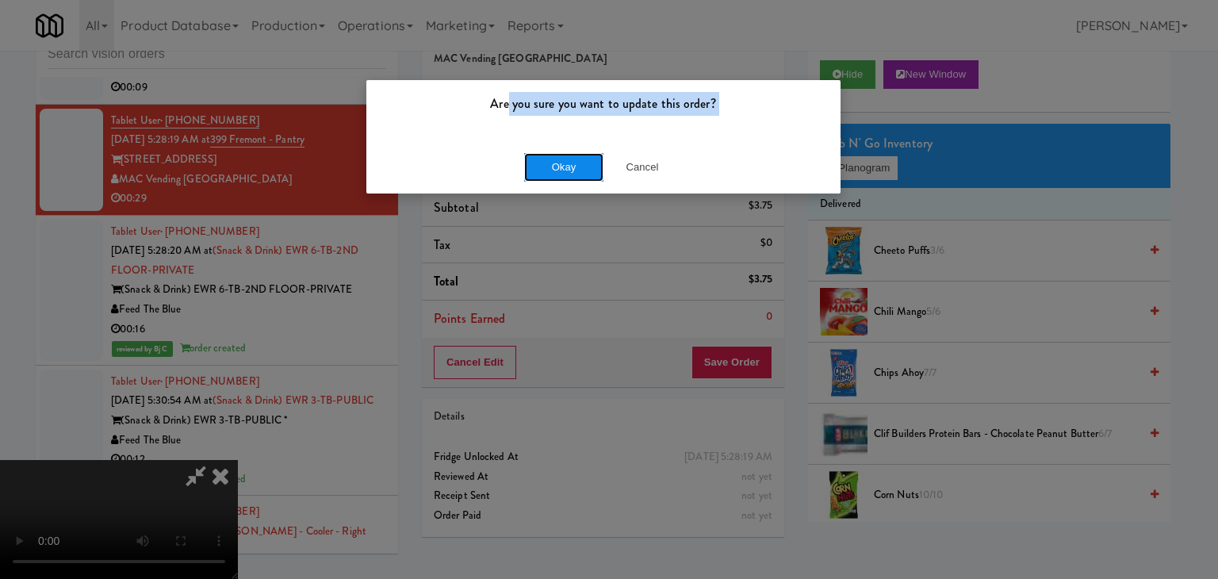
click at [556, 172] on button "Okay" at bounding box center [563, 167] width 79 height 29
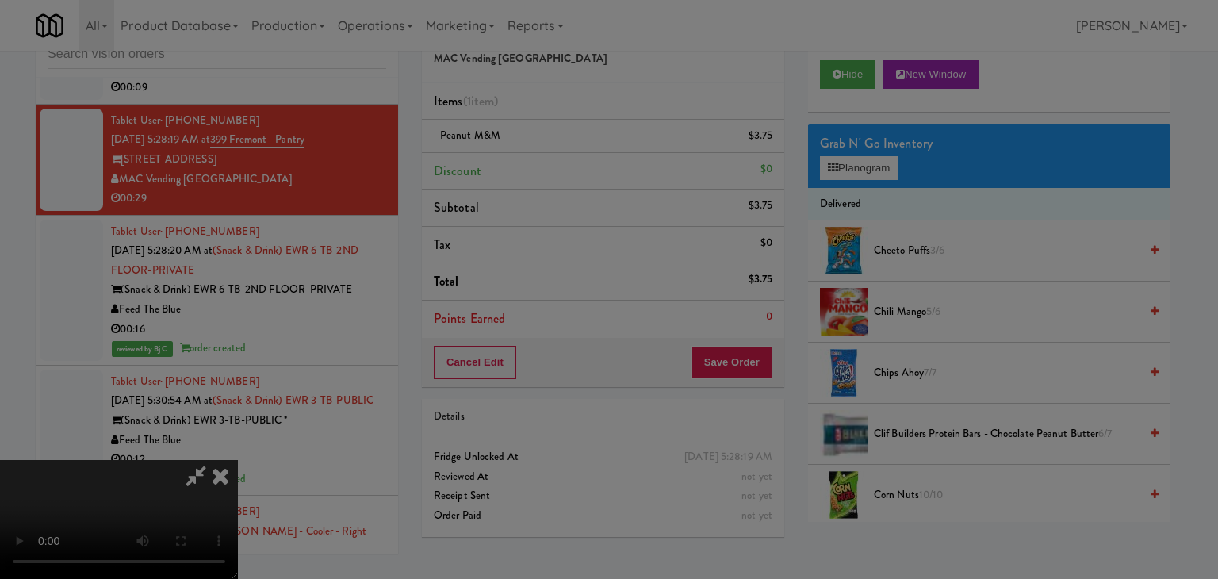
click at [556, 164] on div "Okay Cancel" at bounding box center [603, 137] width 474 height 53
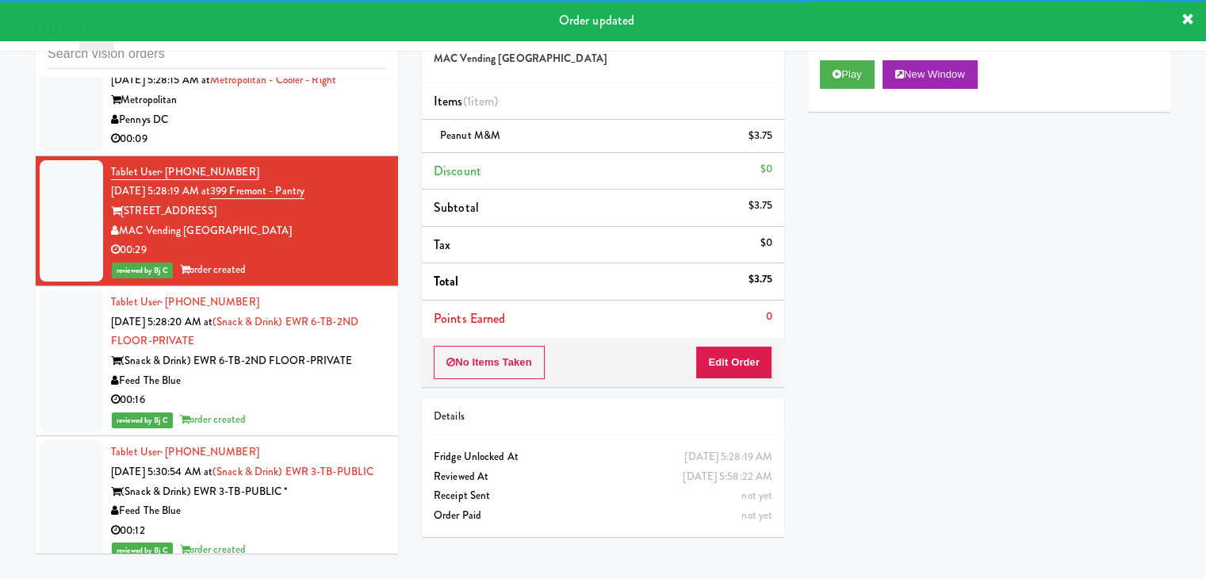
scroll to position [7821, 0]
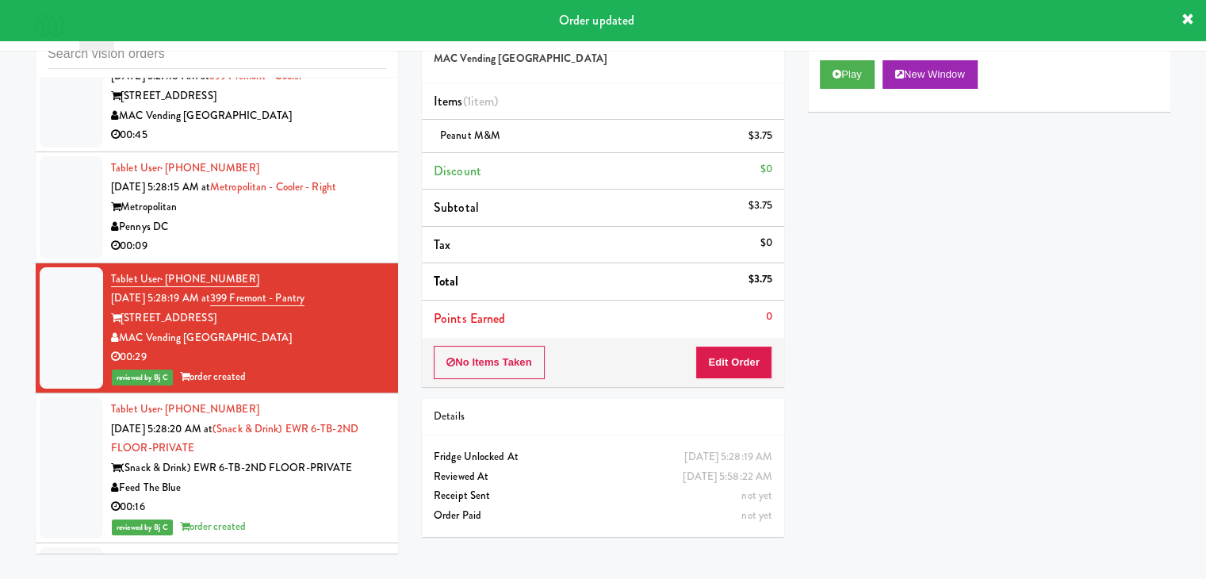
click at [307, 256] on div "Tablet User · (240) 328-8931 [DATE] 5:28:15 AM at [GEOGRAPHIC_DATA] - Right Met…" at bounding box center [248, 208] width 275 height 98
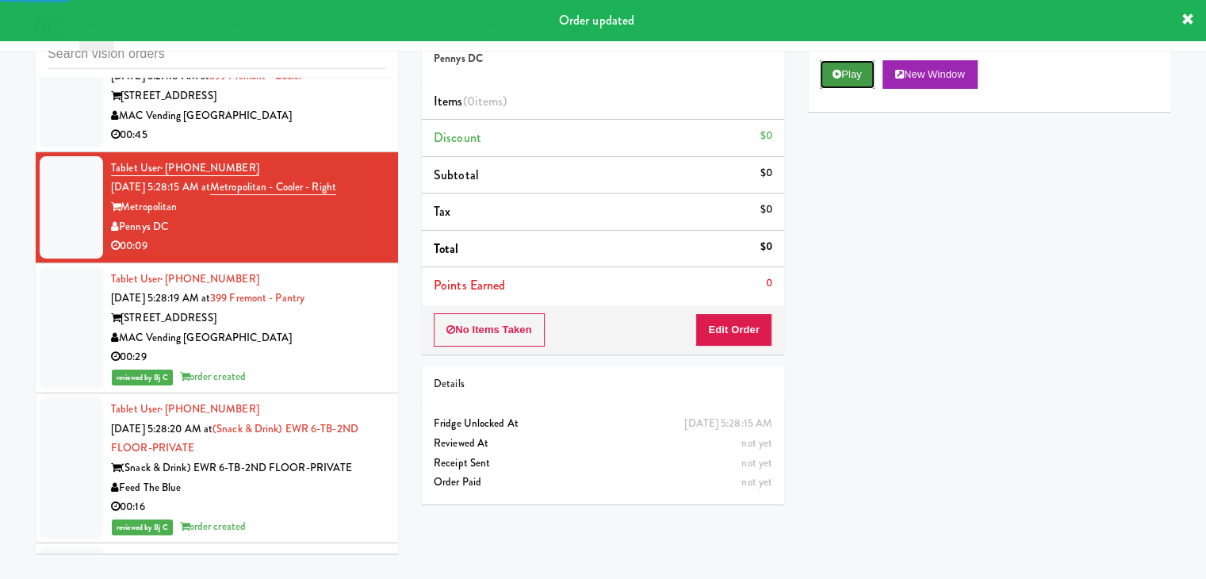
click at [842, 77] on button "Play" at bounding box center [847, 74] width 55 height 29
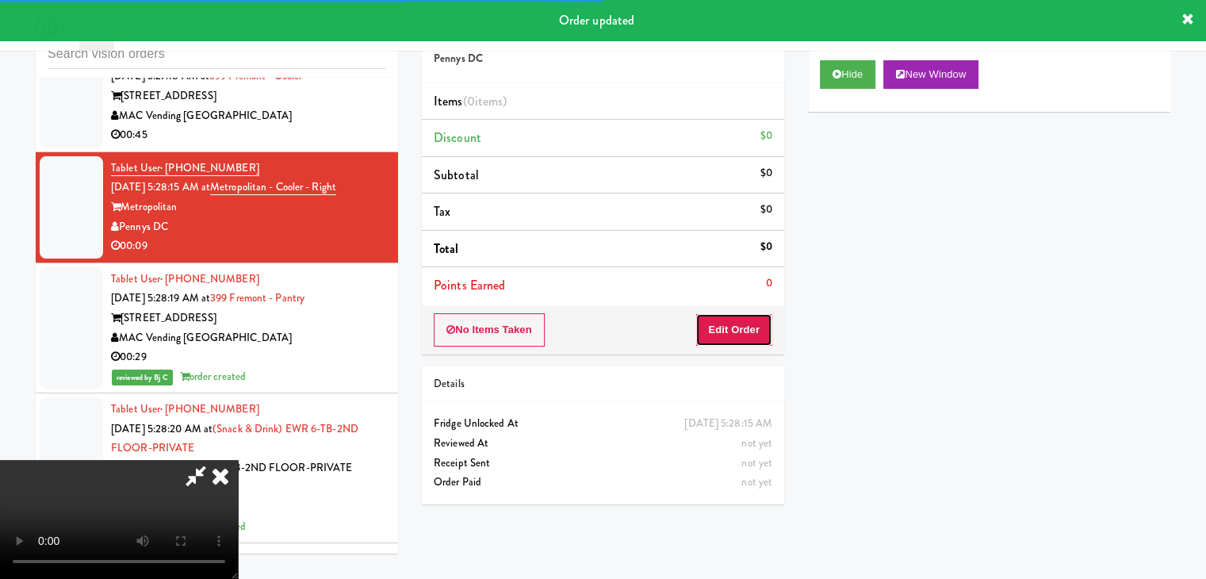
click at [759, 331] on button "Edit Order" at bounding box center [734, 329] width 77 height 33
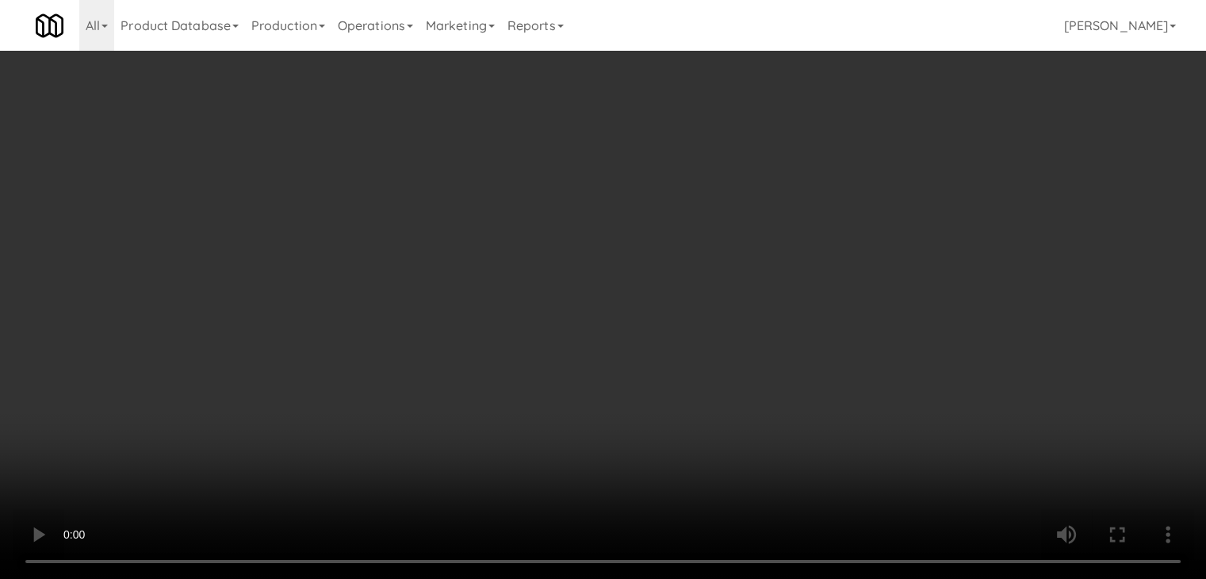
scroll to position [7703, 0]
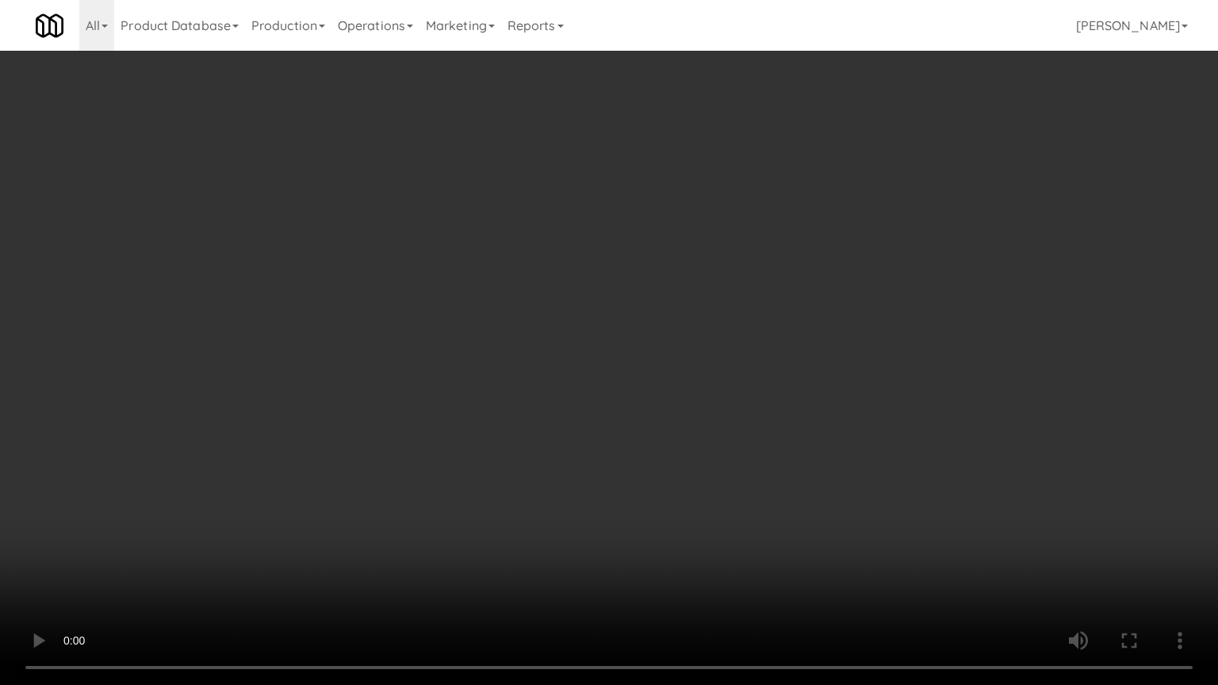
click at [678, 466] on video at bounding box center [609, 342] width 1218 height 685
click at [674, 465] on video at bounding box center [609, 342] width 1218 height 685
click at [685, 428] on video at bounding box center [609, 342] width 1218 height 685
drag, startPoint x: 685, startPoint y: 428, endPoint x: 695, endPoint y: 344, distance: 84.6
click at [685, 427] on video at bounding box center [609, 342] width 1218 height 685
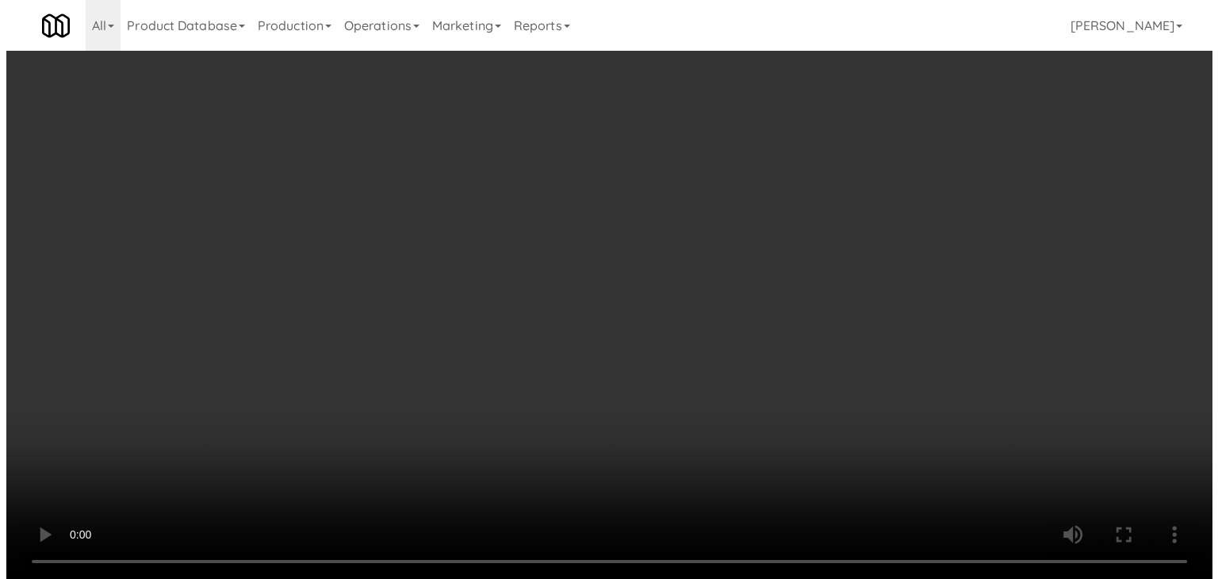
scroll to position [7821, 0]
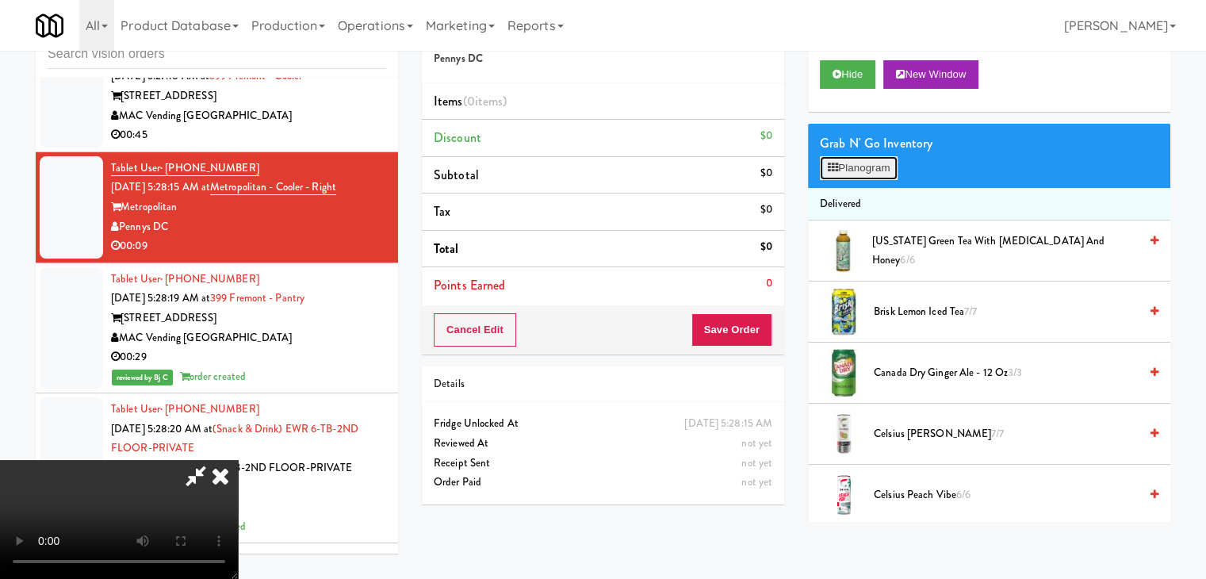
click at [864, 159] on button "Planogram" at bounding box center [859, 168] width 78 height 24
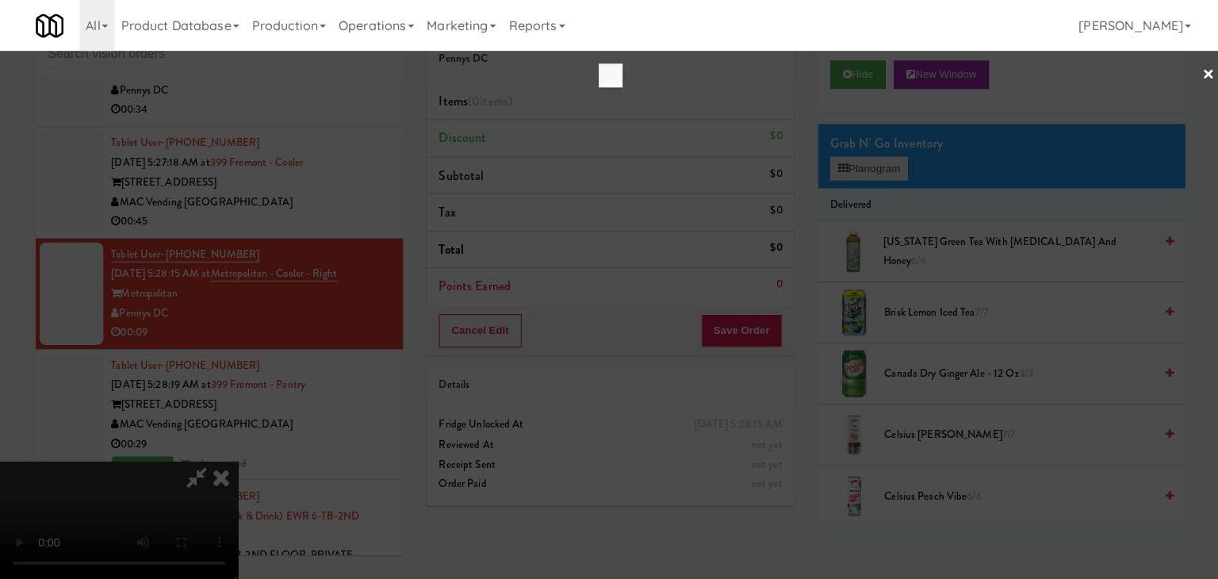
click at [864, 159] on div at bounding box center [609, 289] width 1218 height 579
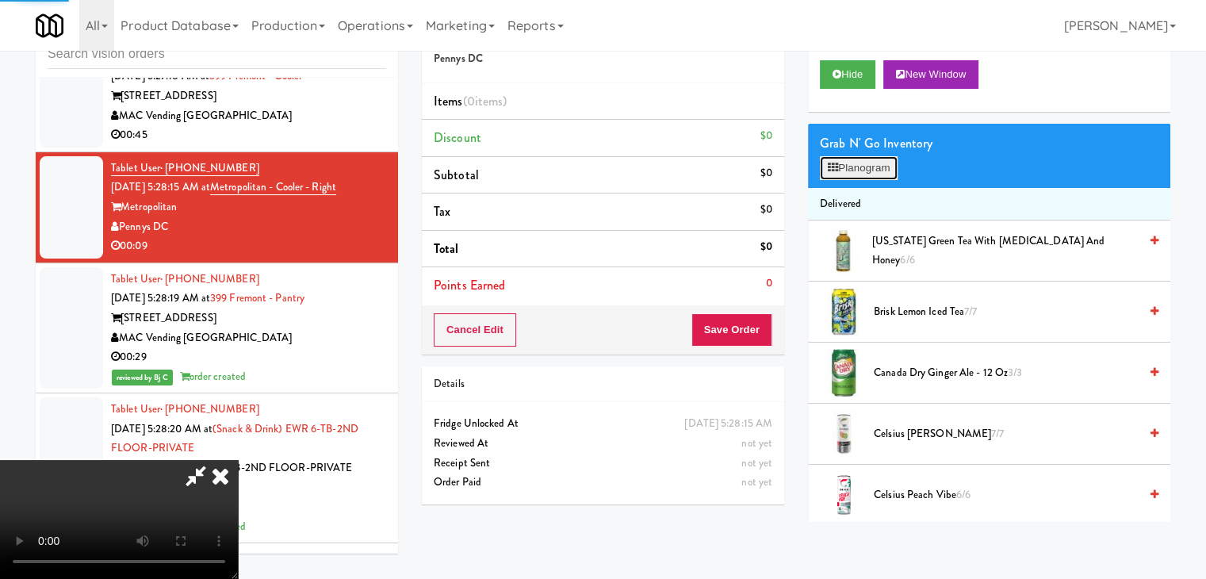
click at [864, 166] on button "Planogram" at bounding box center [859, 168] width 78 height 24
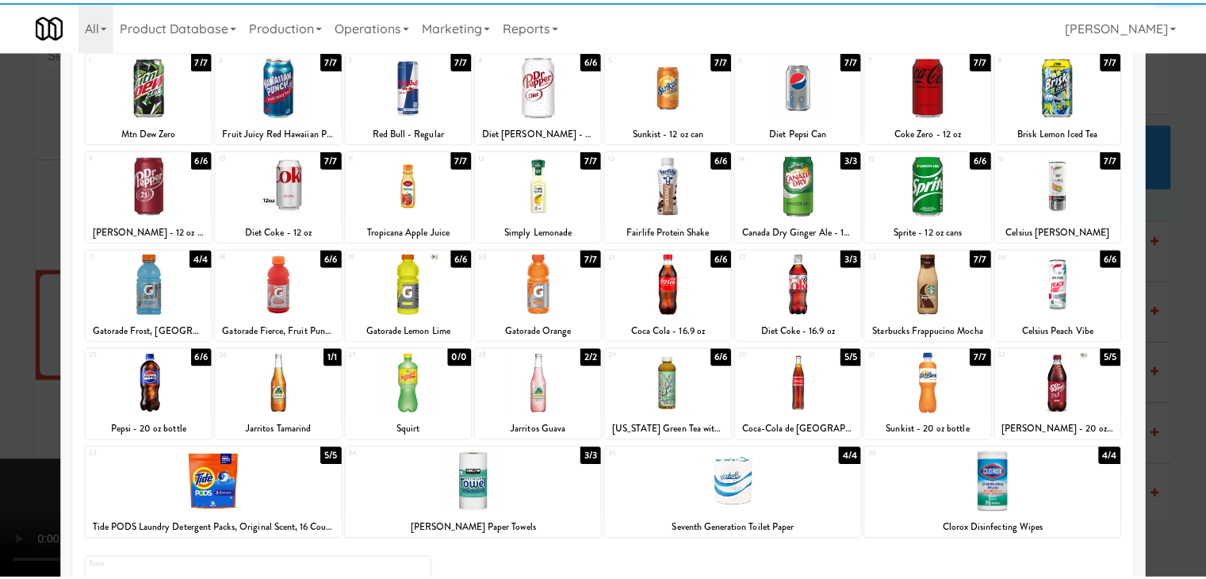
scroll to position [159, 0]
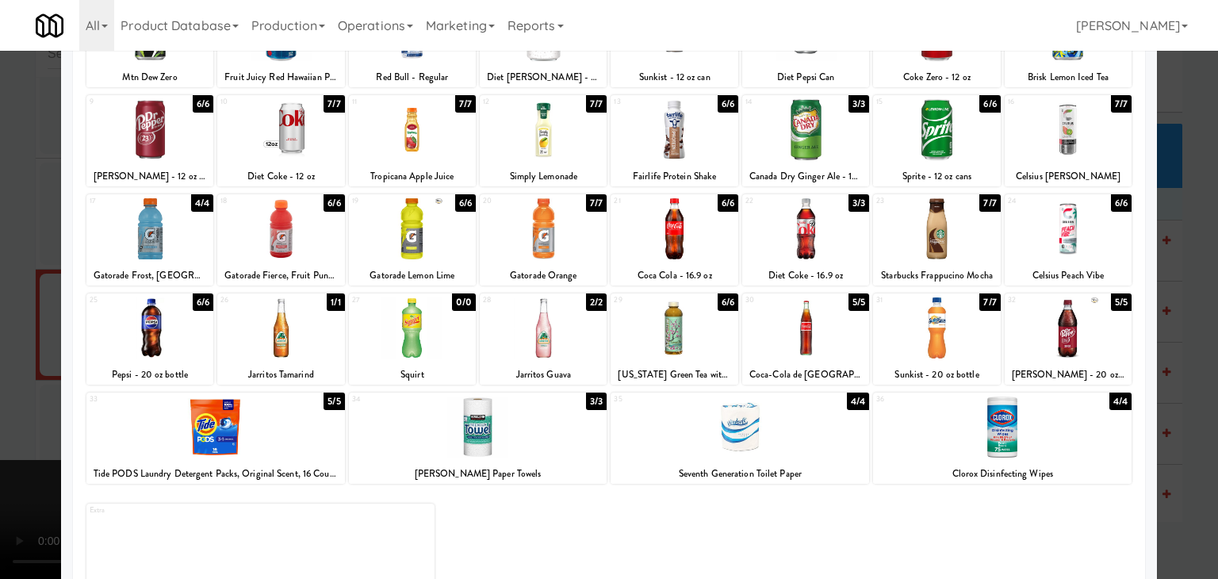
click at [927, 239] on div at bounding box center [936, 228] width 127 height 61
click at [673, 329] on div at bounding box center [674, 327] width 127 height 61
click at [0, 320] on div at bounding box center [609, 289] width 1218 height 579
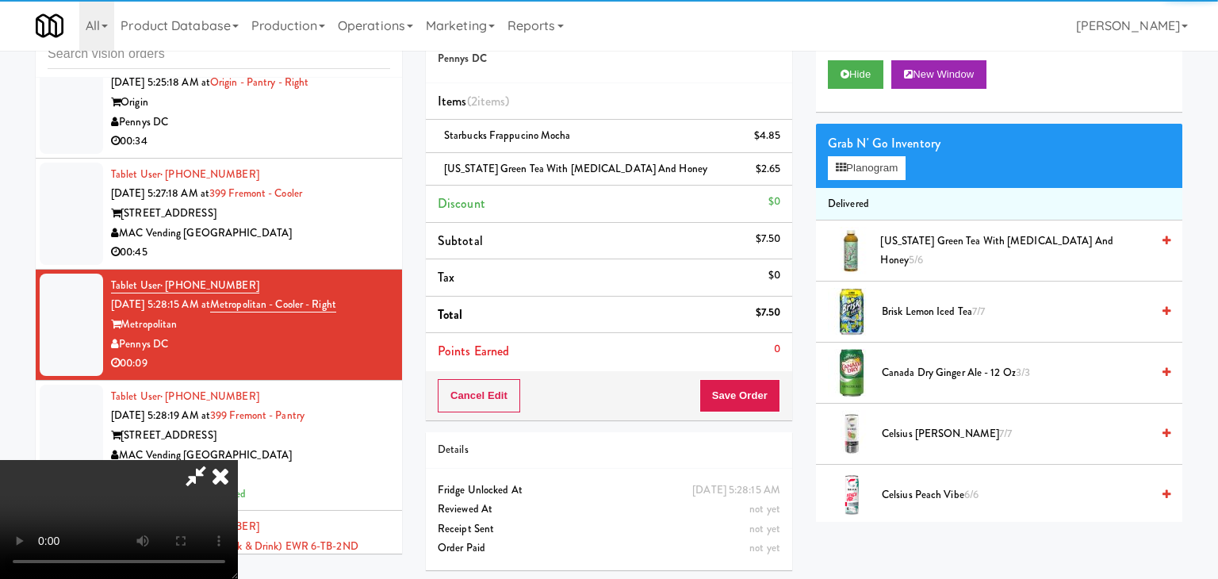
scroll to position [7821, 0]
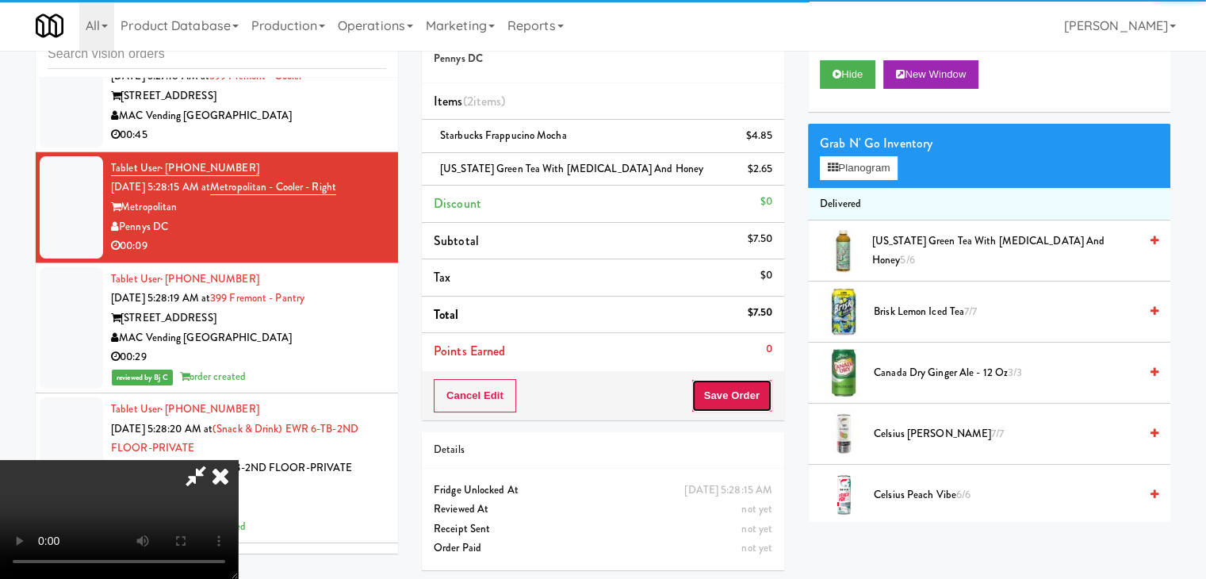
click at [765, 394] on button "Save Order" at bounding box center [732, 395] width 81 height 33
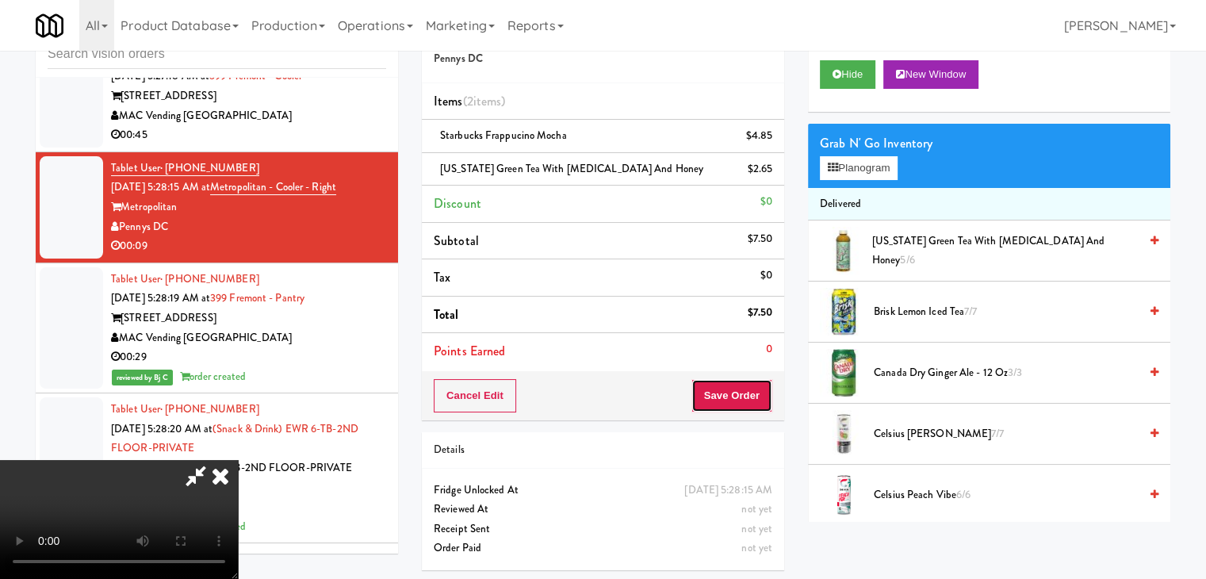
click at [765, 394] on button "Save Order" at bounding box center [732, 395] width 81 height 33
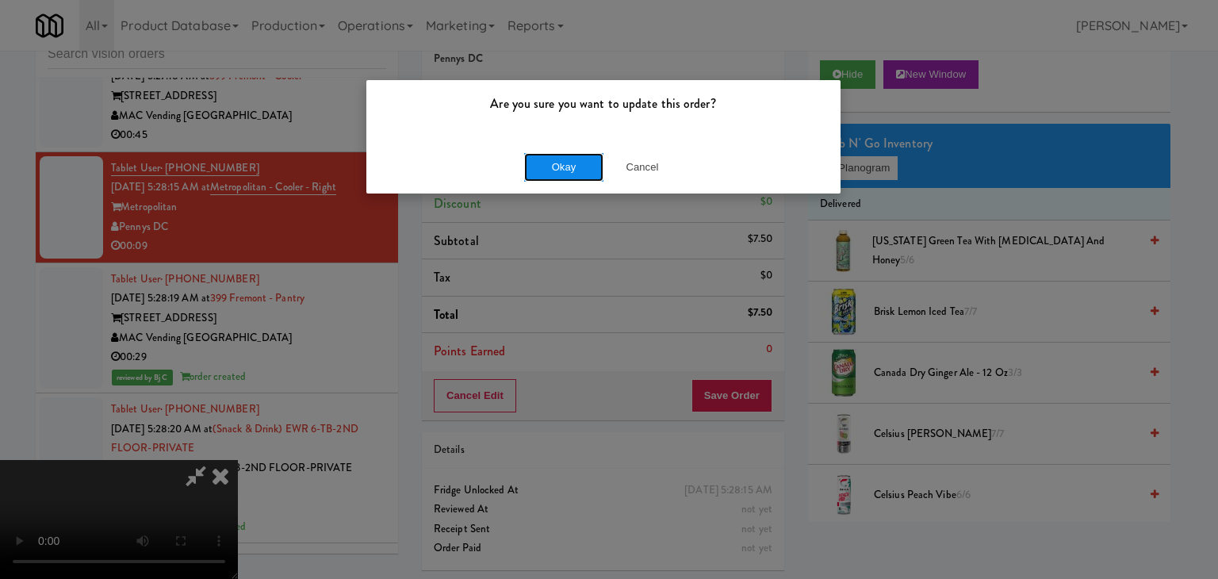
click at [590, 159] on button "Okay" at bounding box center [563, 167] width 79 height 29
